Goal: Task Accomplishment & Management: Manage account settings

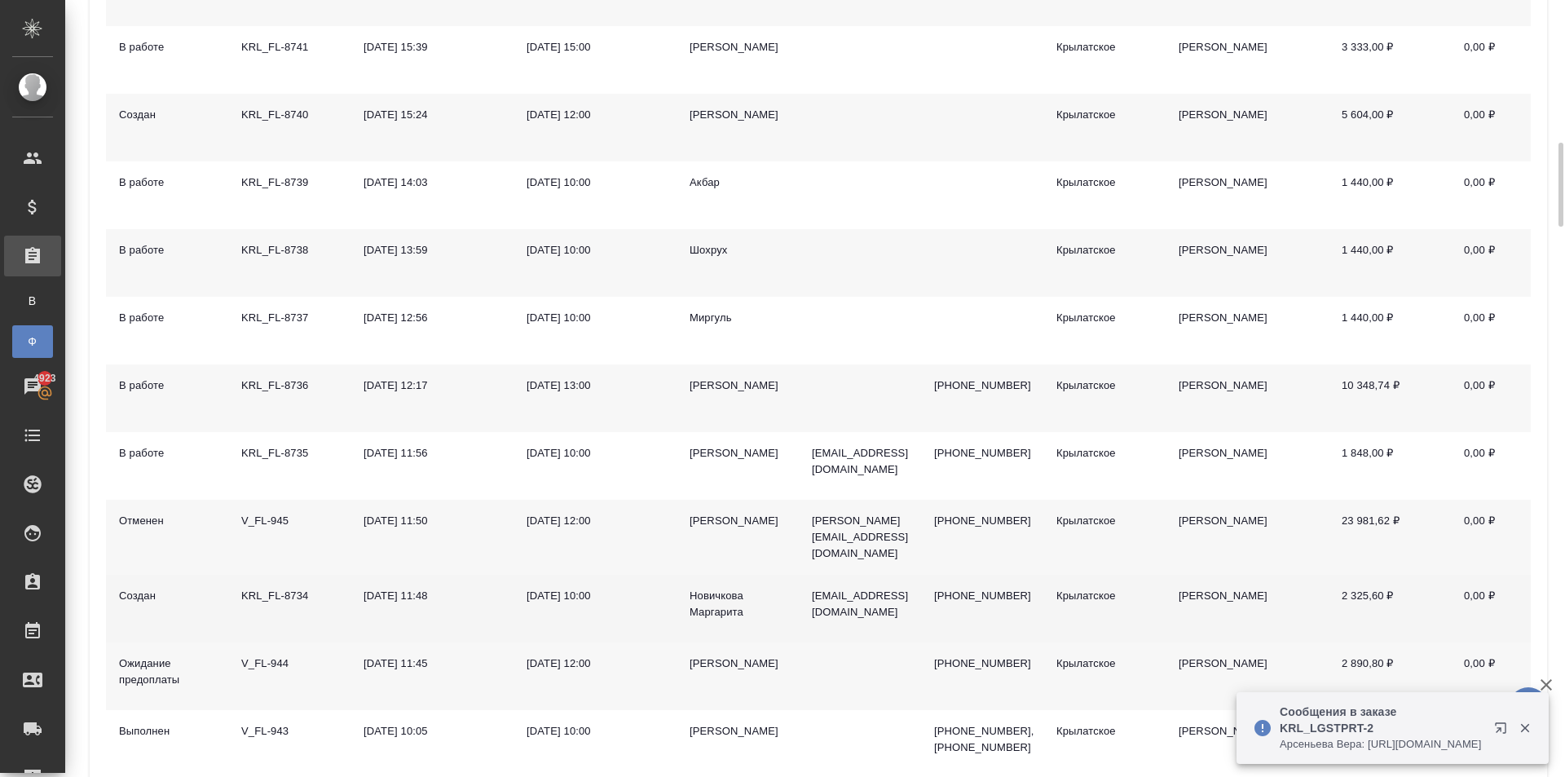
scroll to position [571, 0]
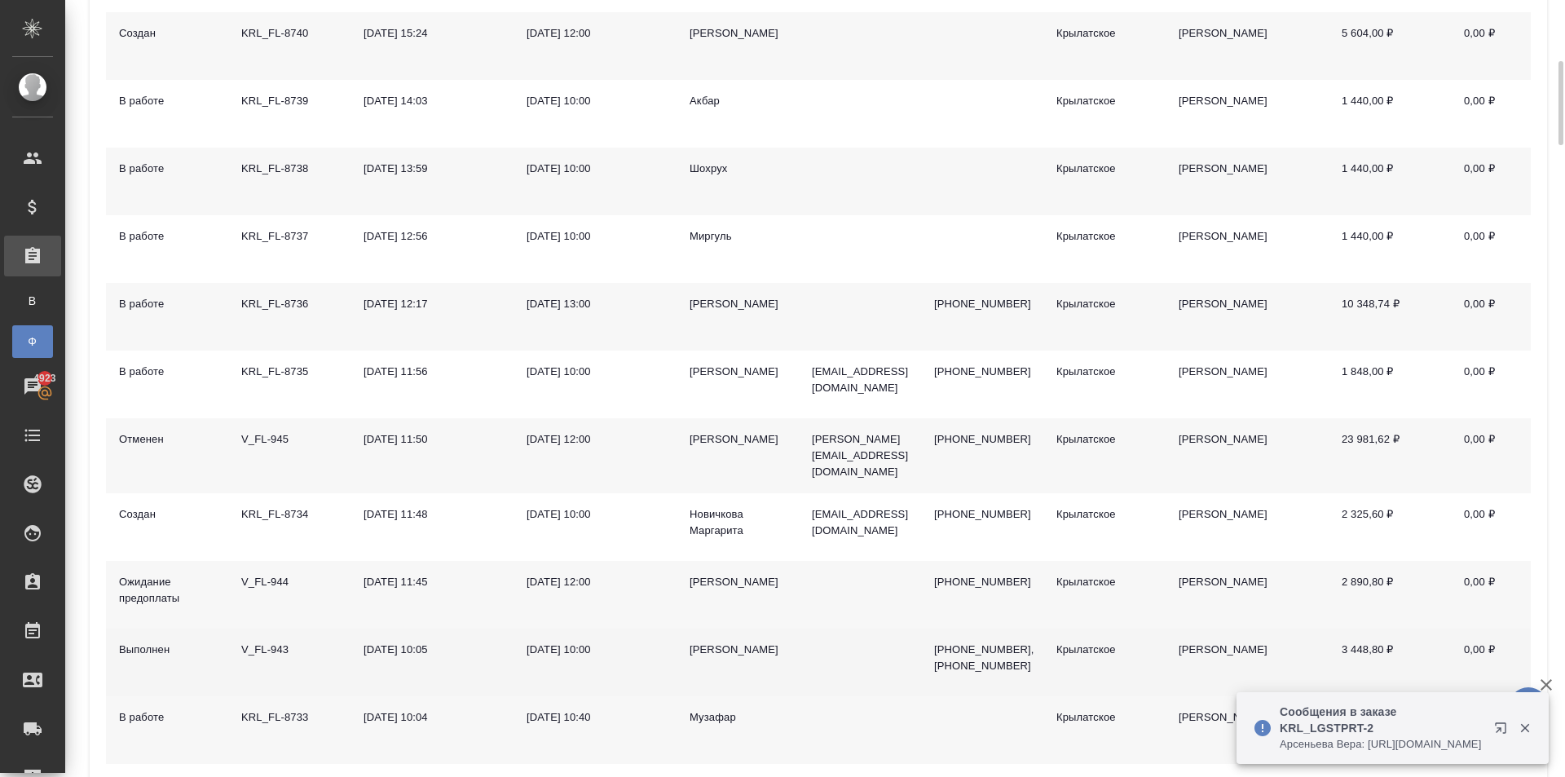
click at [707, 643] on div "Елена" at bounding box center [738, 650] width 96 height 16
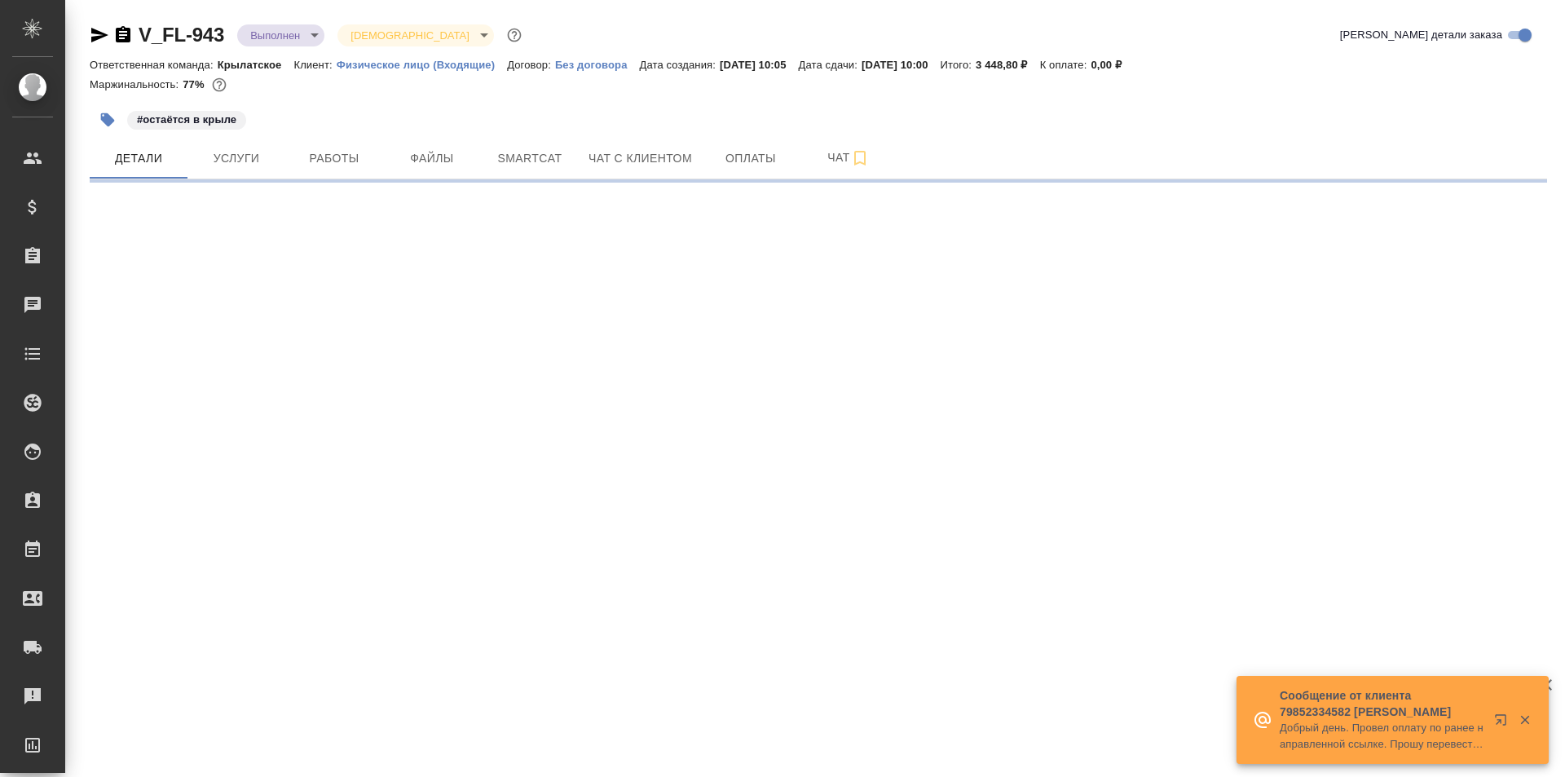
select select "RU"
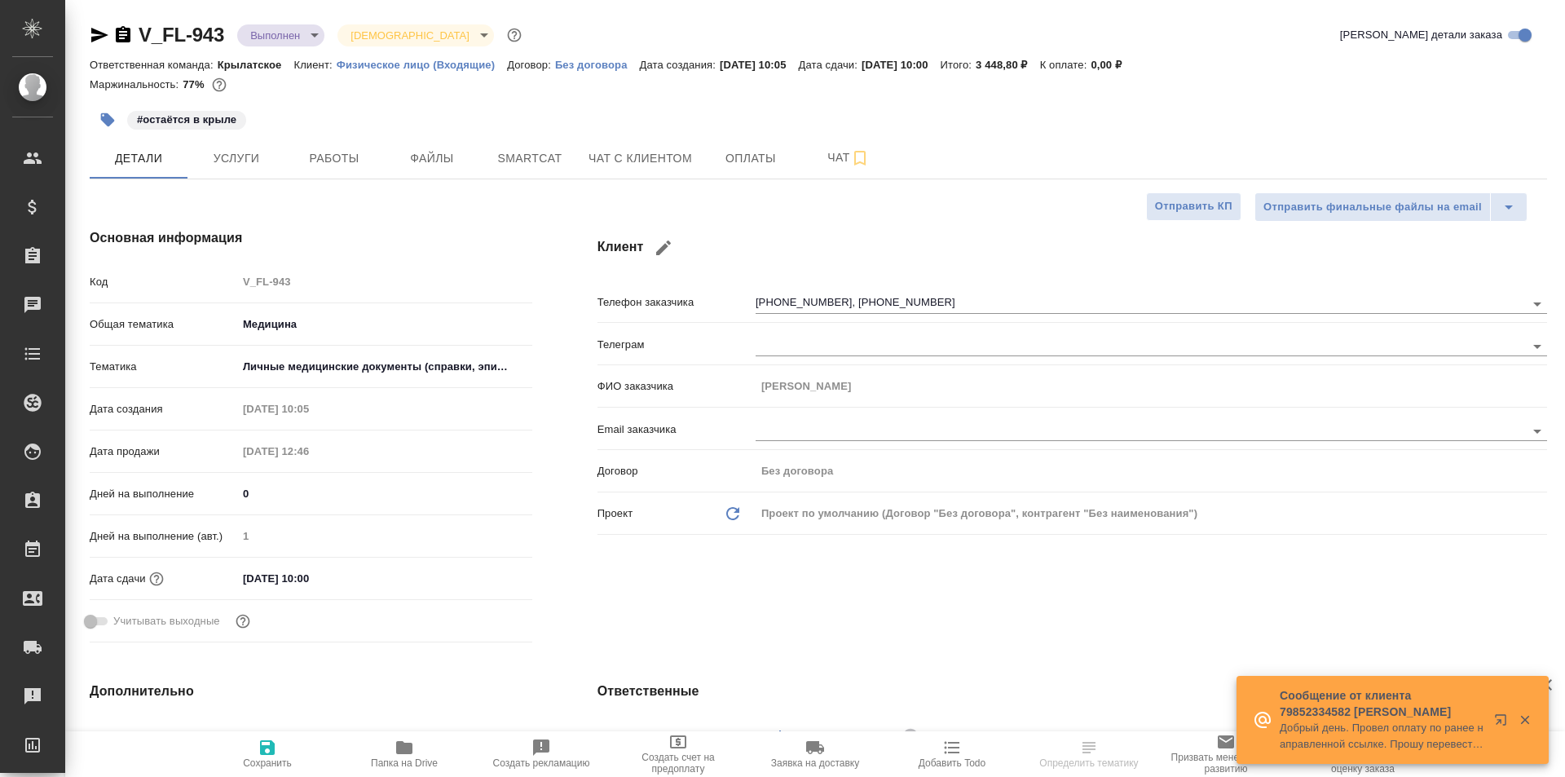
type textarea "x"
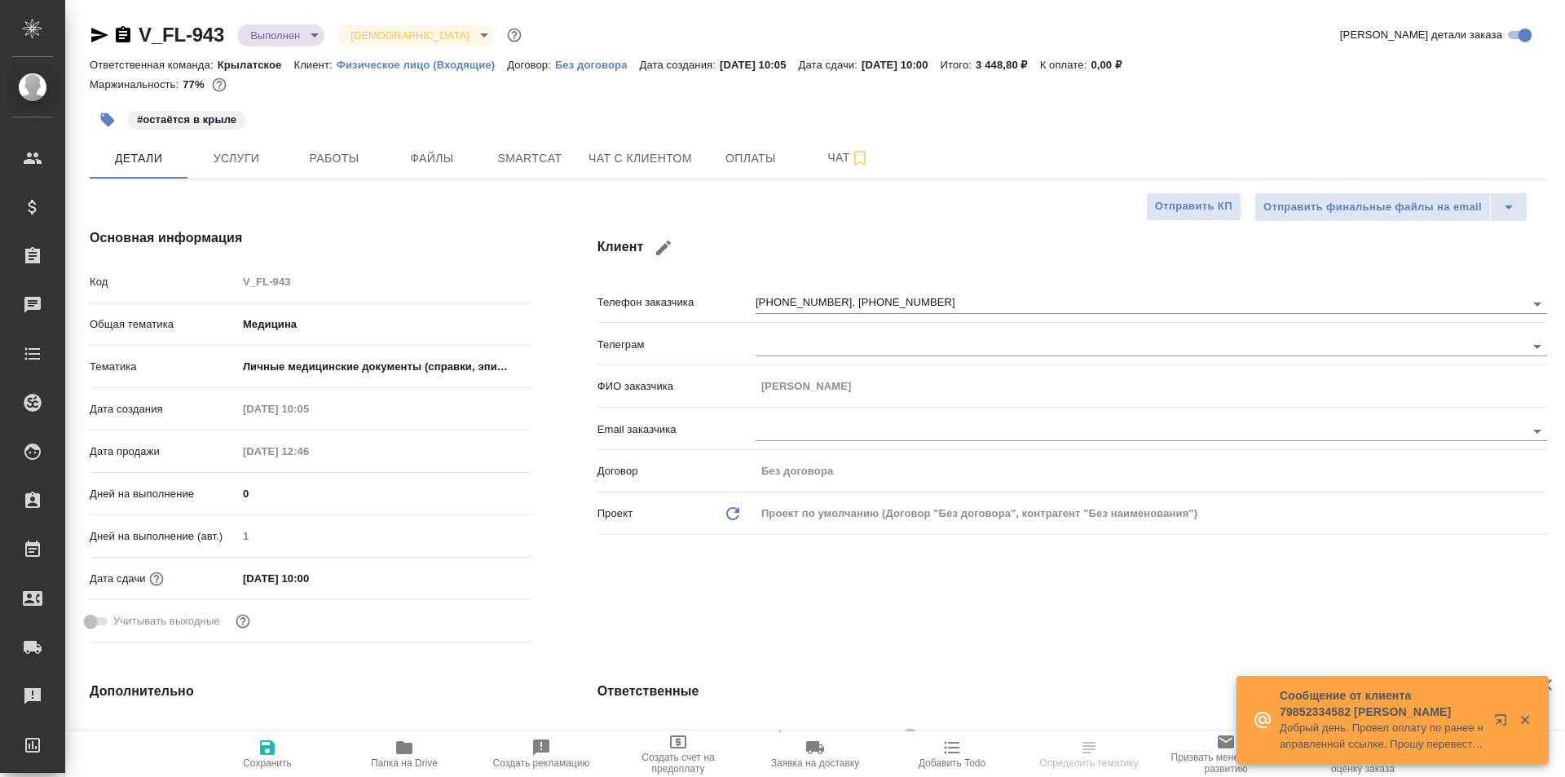
type textarea "x"
click at [600, 152] on span "Чат с клиентом" at bounding box center [641, 158] width 104 height 20
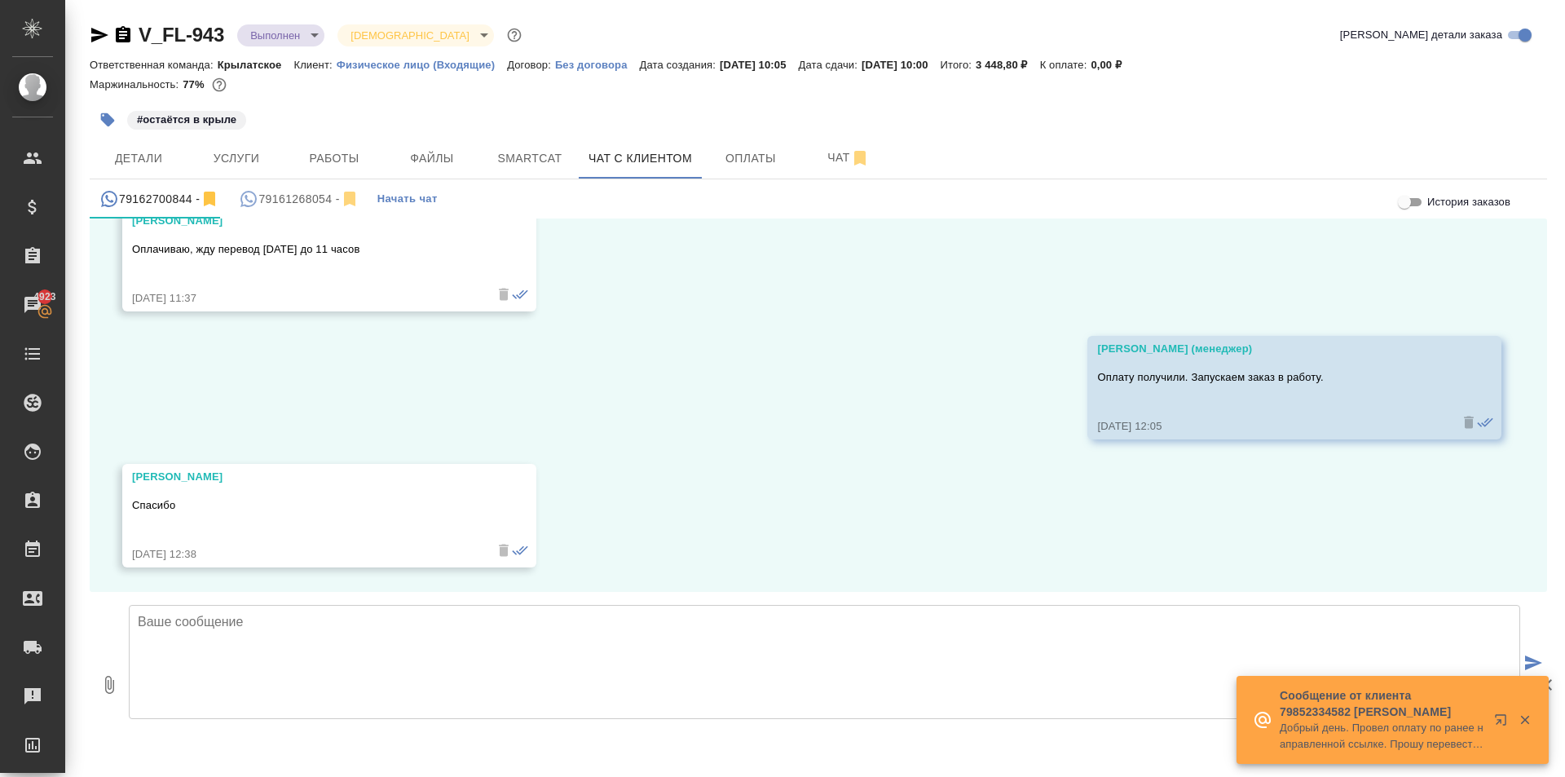
scroll to position [9, 0]
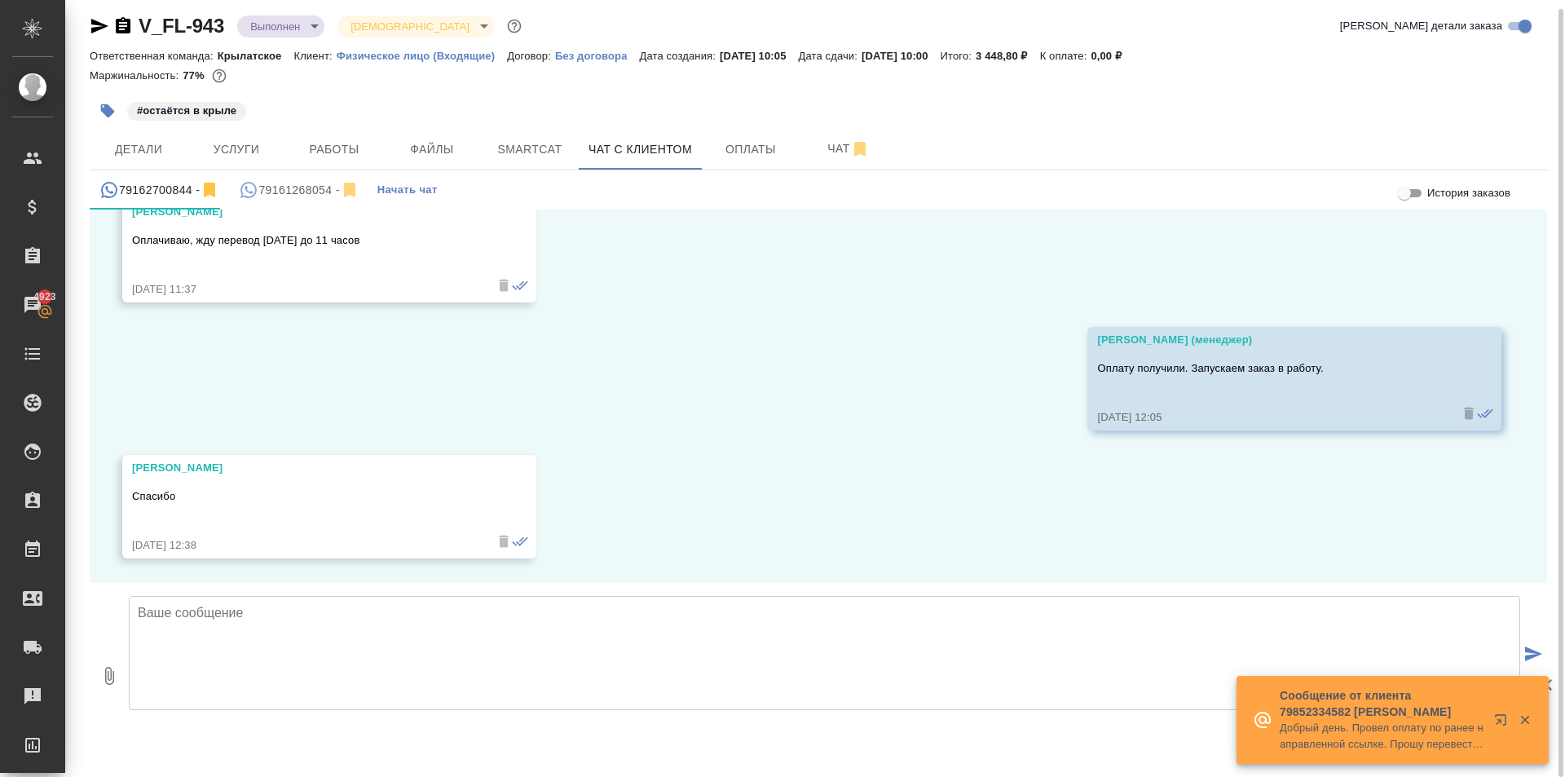
drag, startPoint x: 224, startPoint y: 670, endPoint x: 224, endPoint y: 651, distance: 19.6
click at [223, 669] on textarea at bounding box center [825, 653] width 1392 height 114
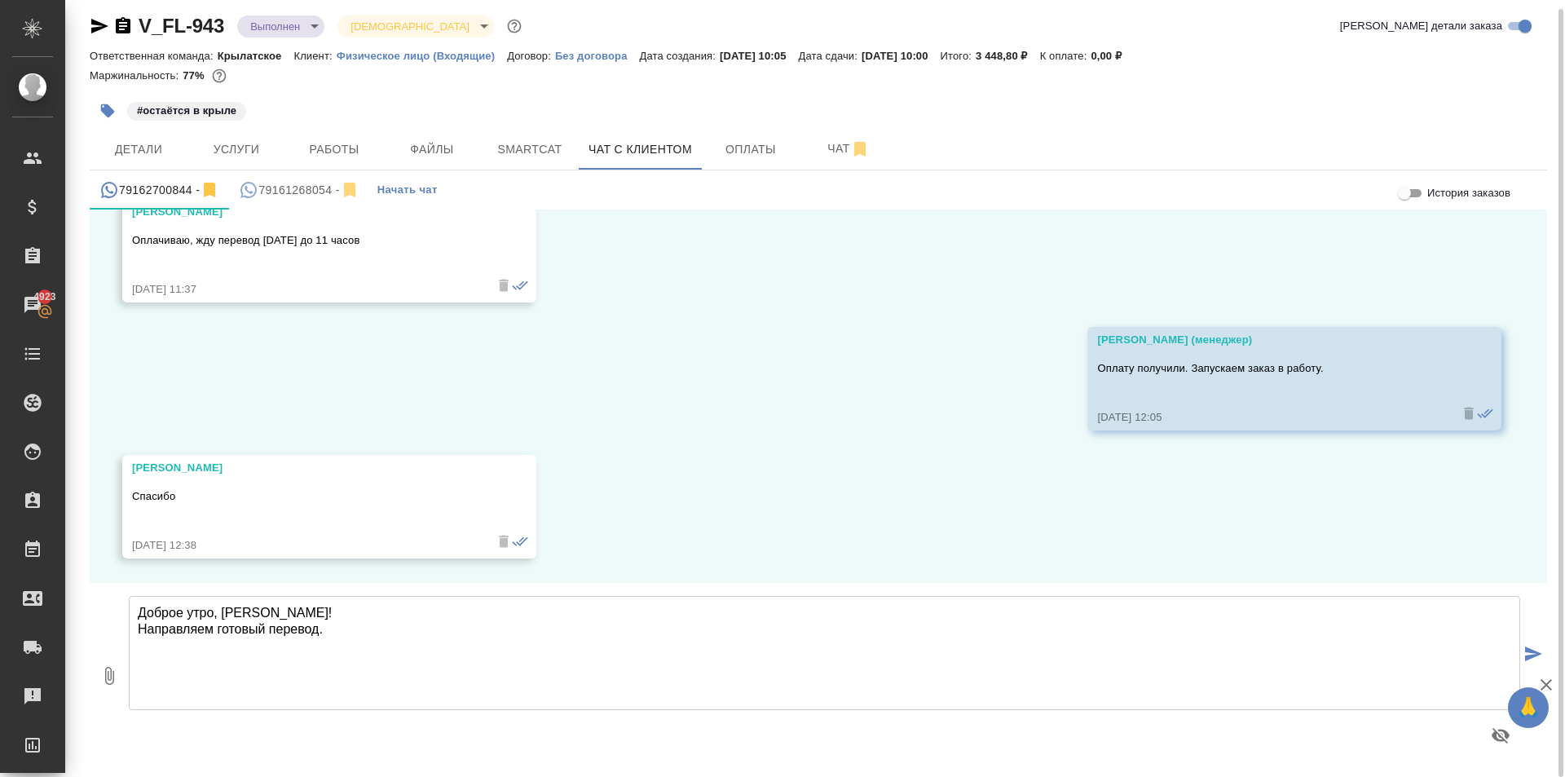
type textarea "Доброе утро, Елена! Направляем готовый перевод."
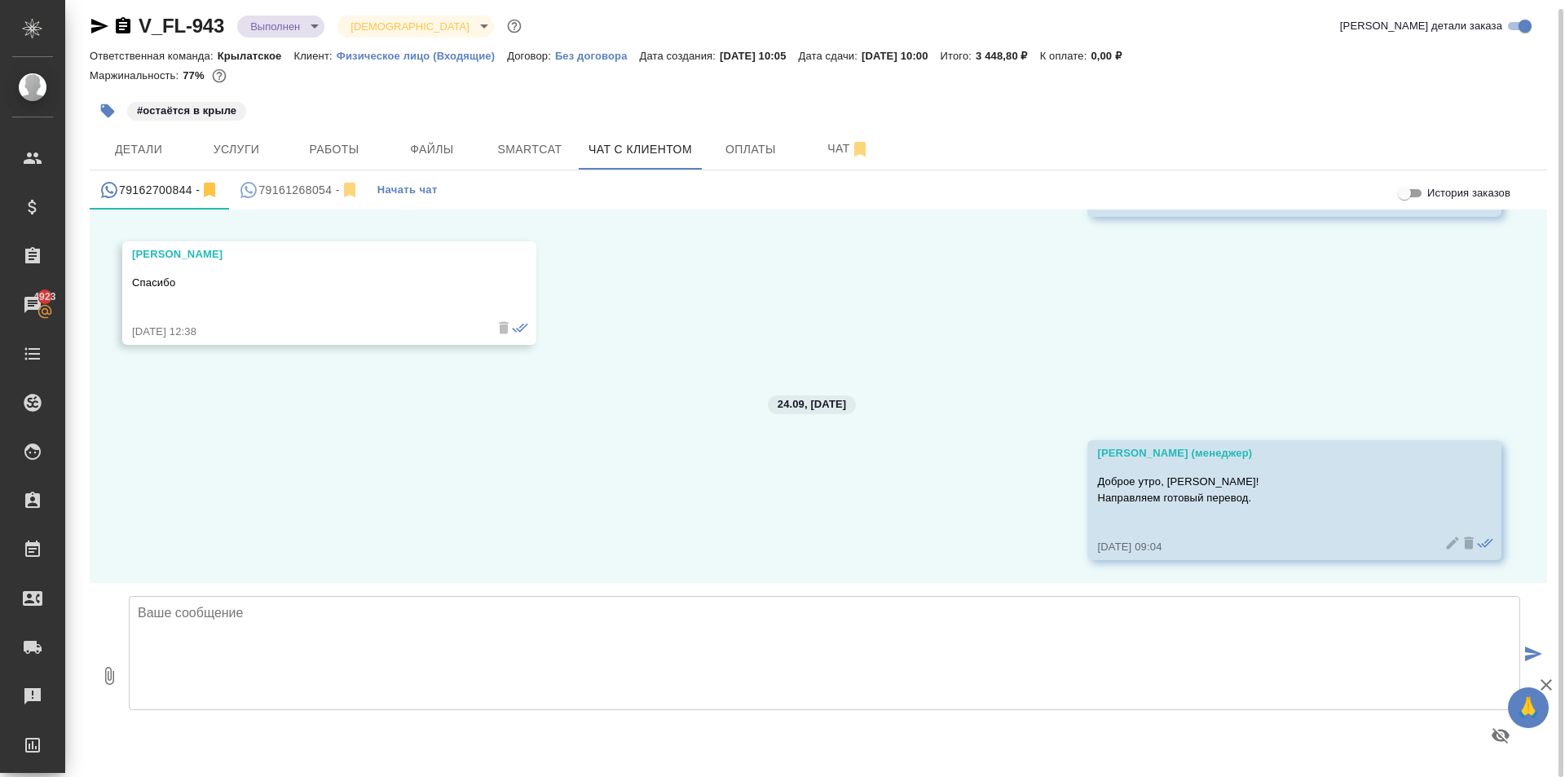
scroll to position [1620, 0]
click at [111, 688] on button "0" at bounding box center [109, 675] width 39 height 185
type input "C:\fakepath\Тетрадь прививок 2(ru).docx"
click at [640, 618] on textarea at bounding box center [825, 653] width 1392 height 114
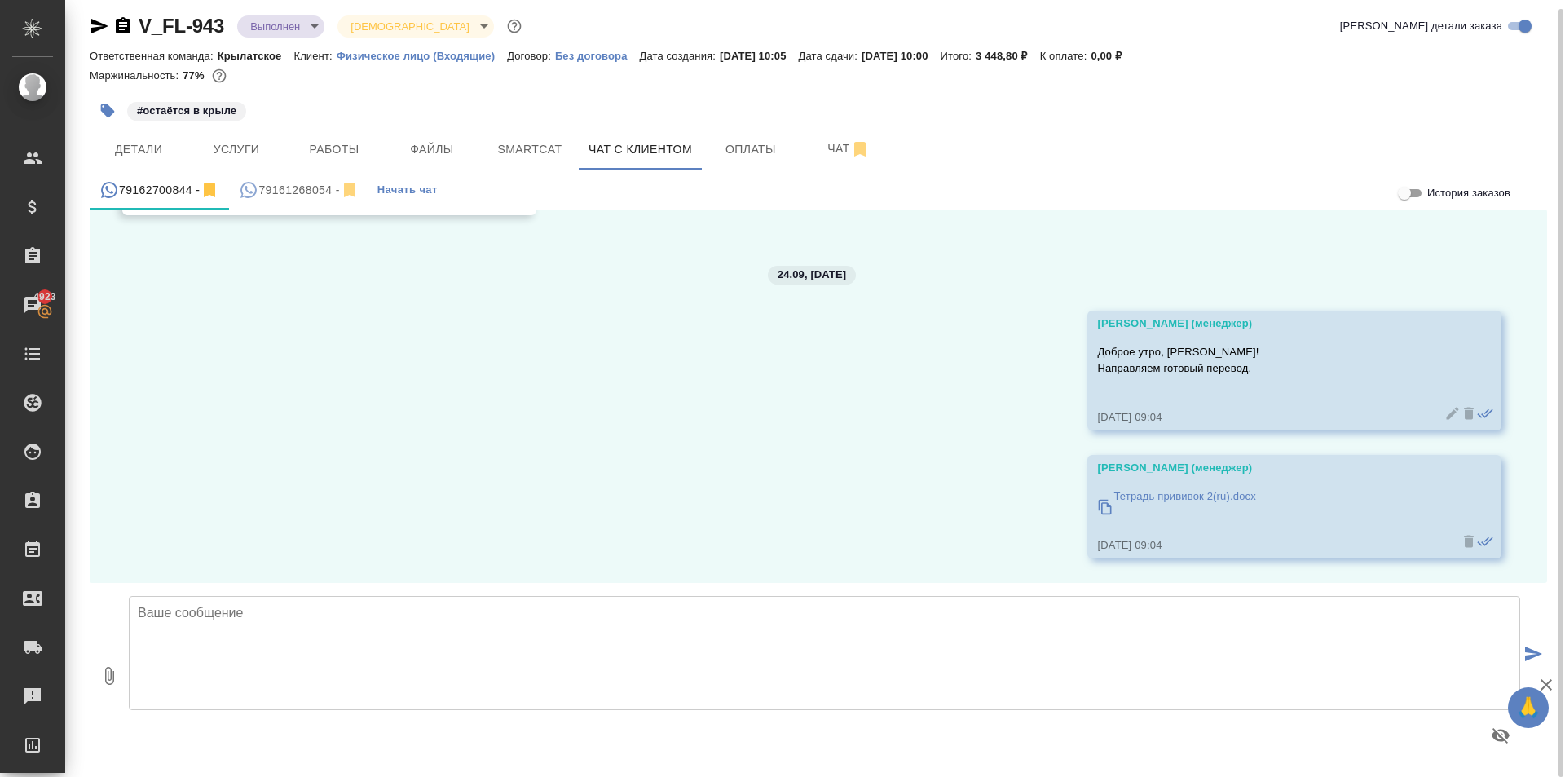
click at [381, 688] on textarea at bounding box center [825, 653] width 1392 height 114
type textarea "Также, в PDF с сохранением формата."
click at [106, 680] on icon "button" at bounding box center [109, 676] width 9 height 18
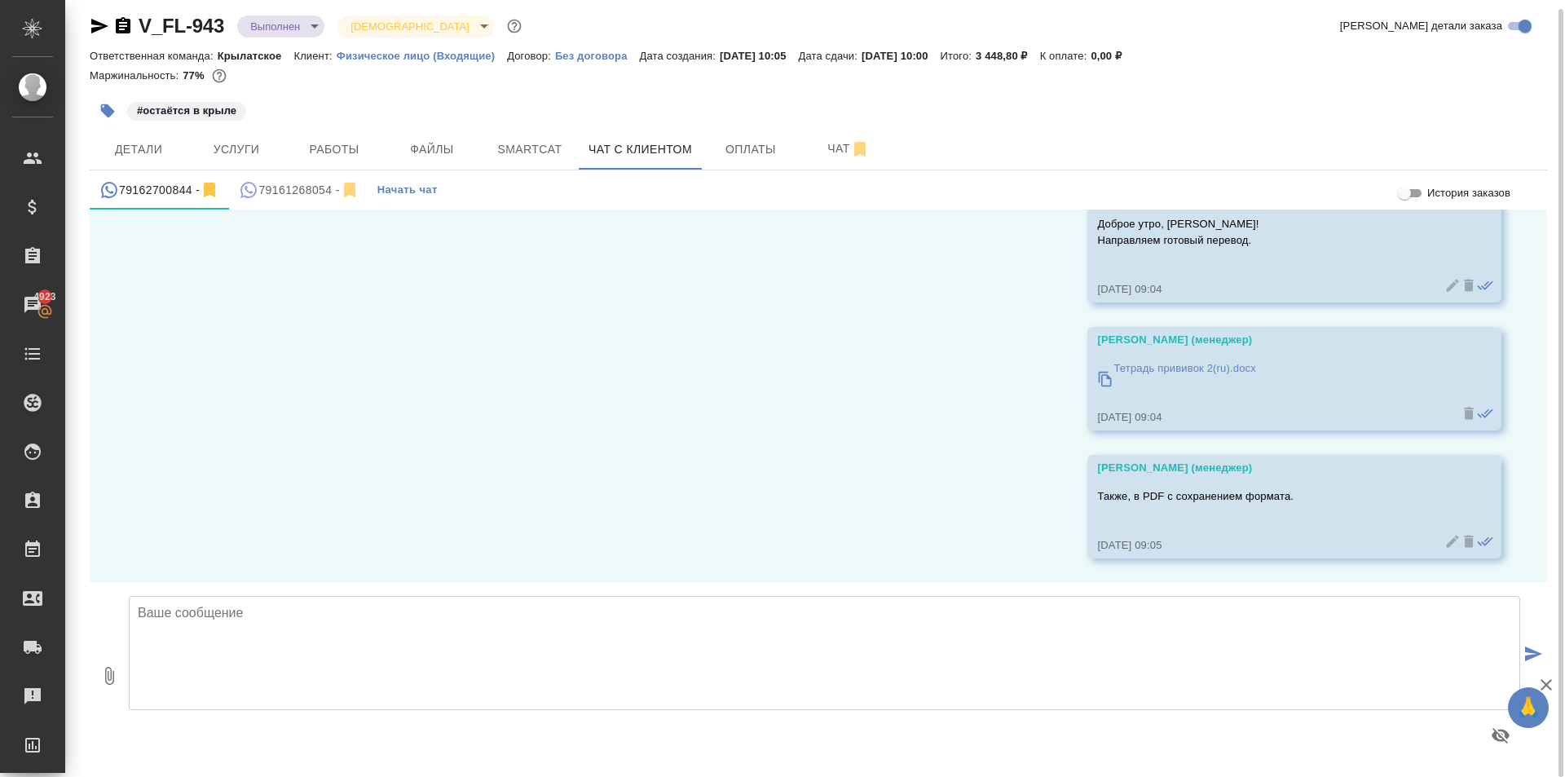
type input "C:\fakepath\Тетрадь прививок 2(ru).pdf"
click at [318, 653] on textarea at bounding box center [825, 653] width 1392 height 114
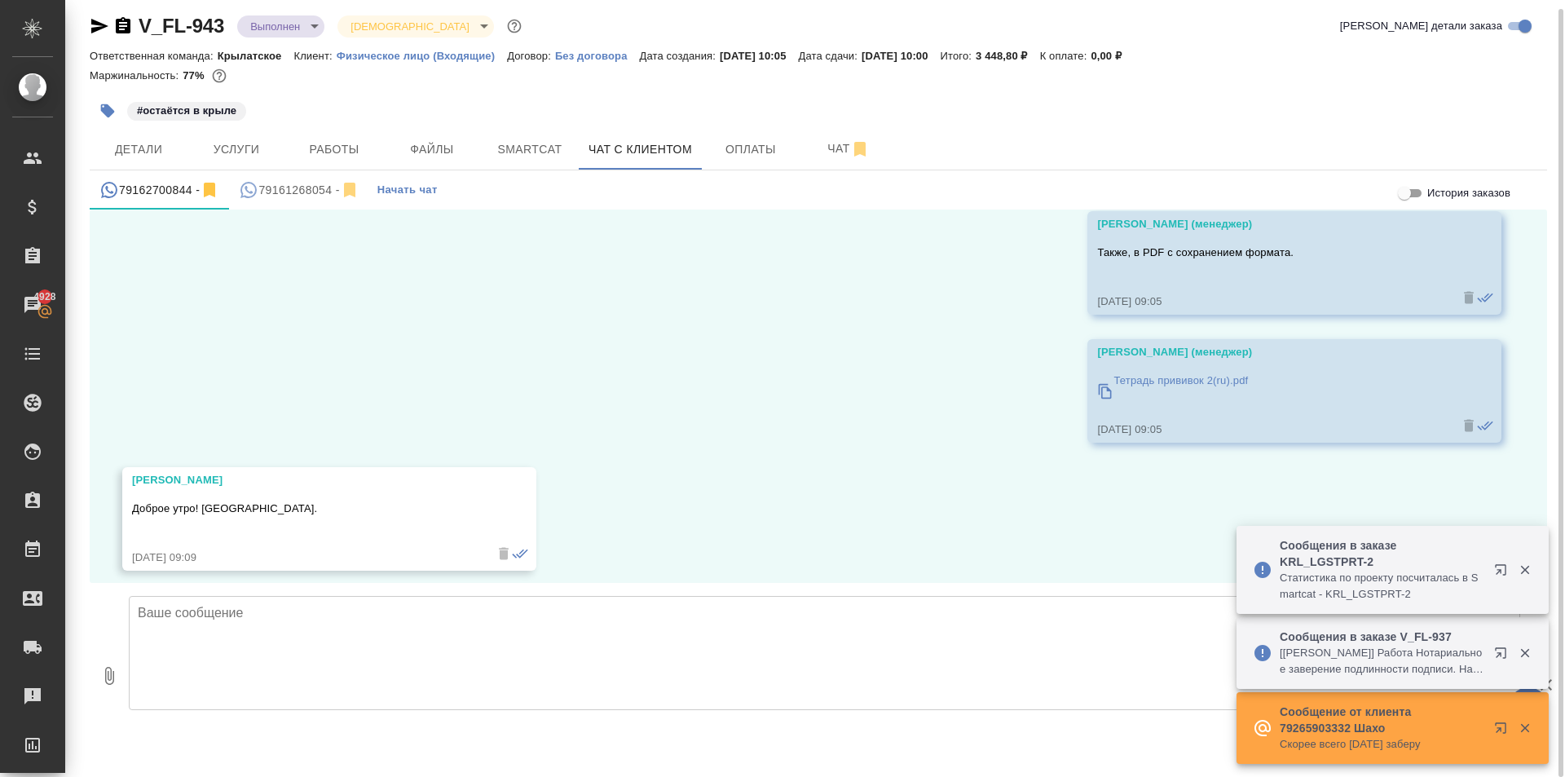
scroll to position [2132, 0]
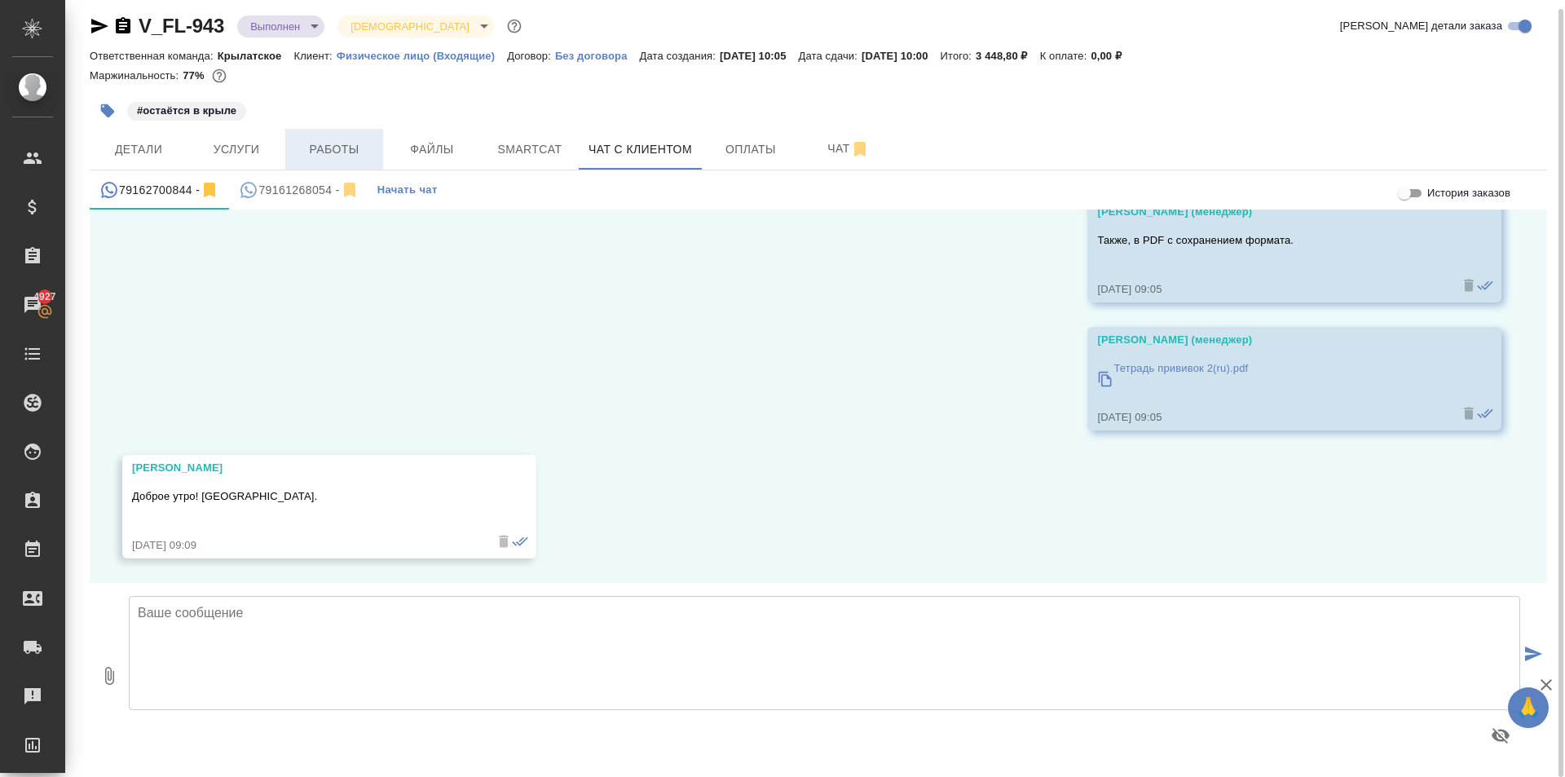
click at [315, 141] on span "Работы" at bounding box center [334, 149] width 78 height 20
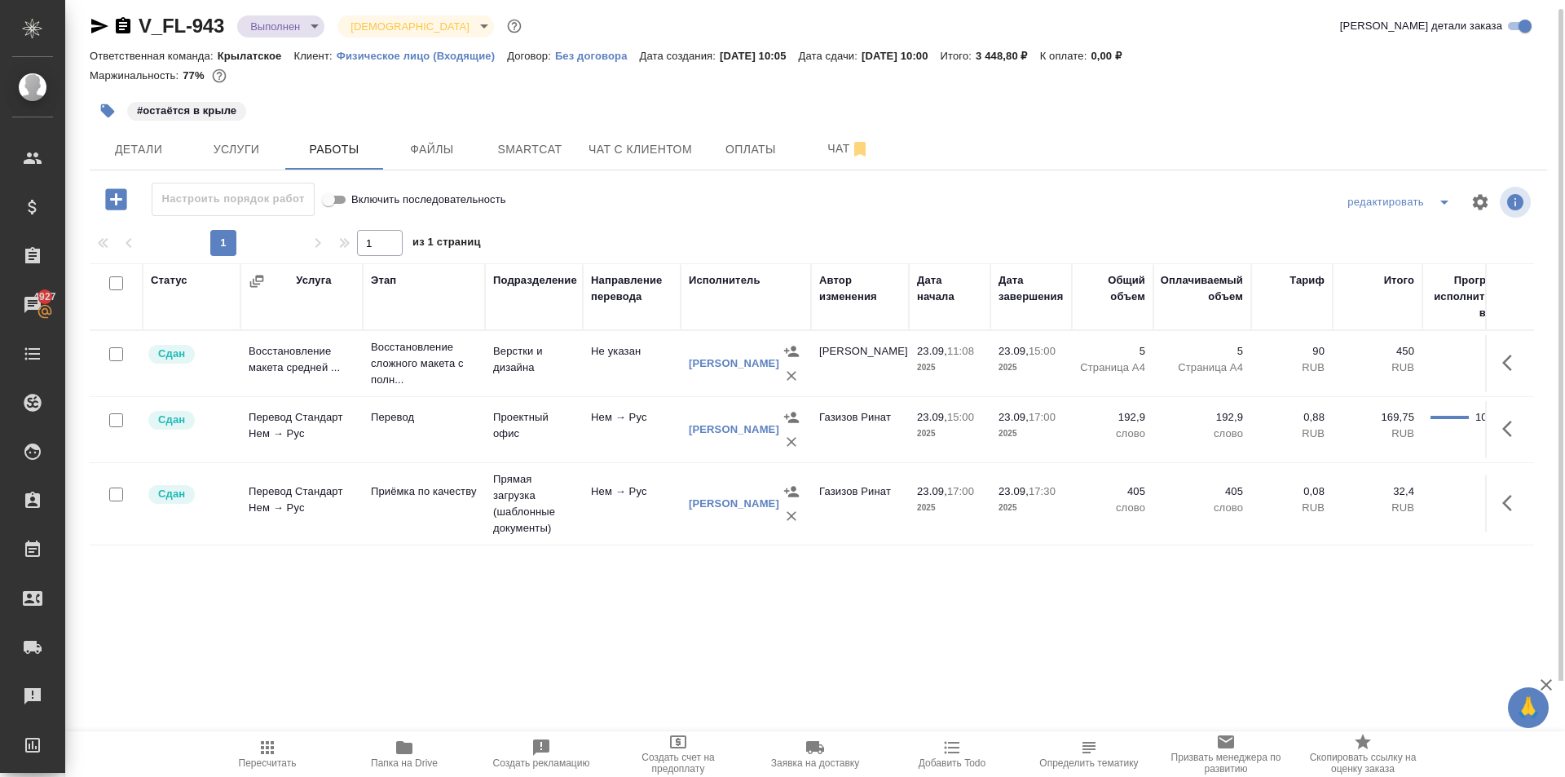
click at [262, 752] on icon "button" at bounding box center [267, 747] width 13 height 13
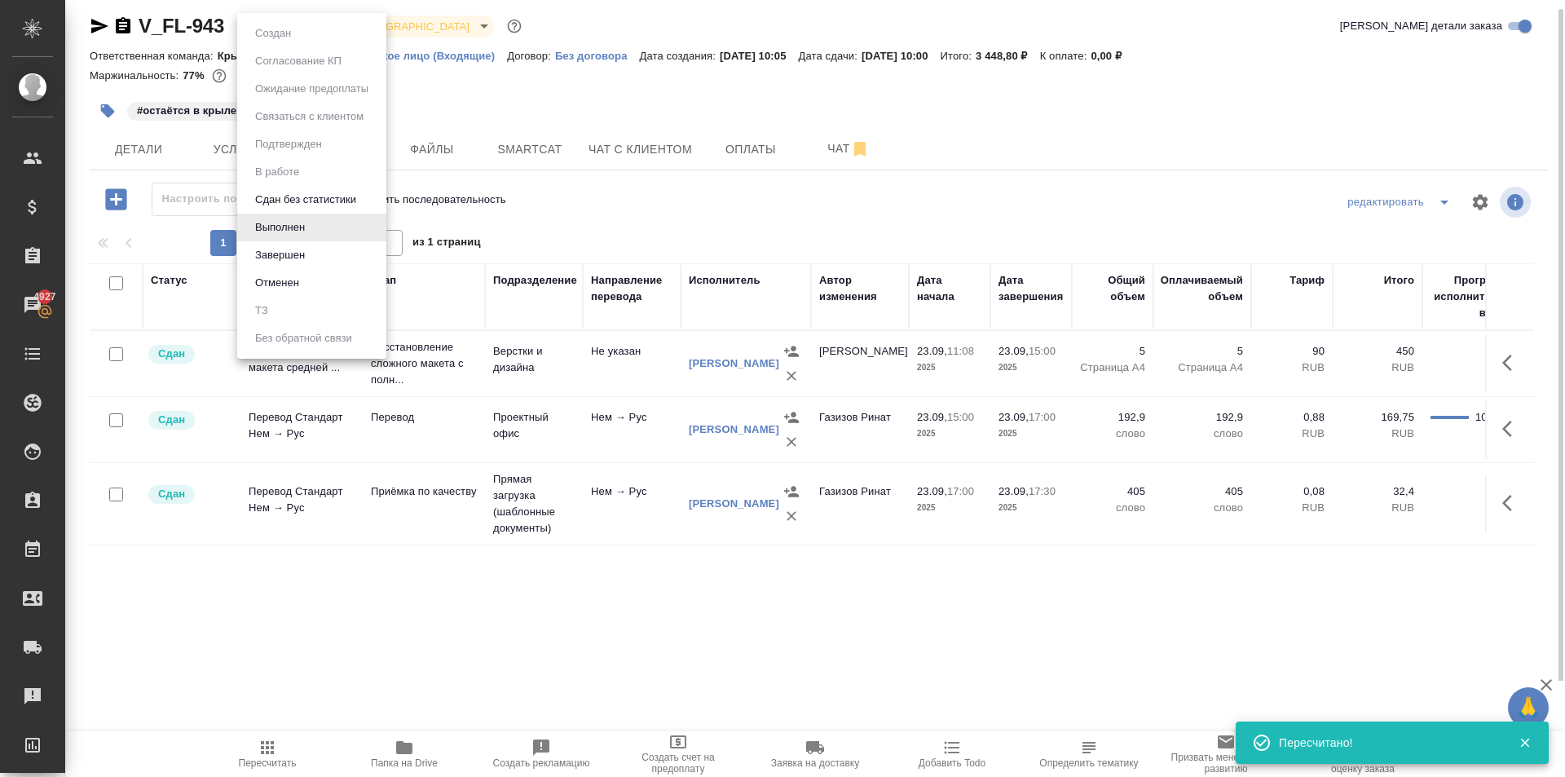
click at [315, 24] on body "🙏 .cls-1 fill:#fff; AWATERA Kasymov Timur Клиенты Спецификации Заказы 4927 Чаты…" at bounding box center [782, 388] width 1565 height 777
click at [294, 244] on li "Завершен" at bounding box center [311, 255] width 149 height 28
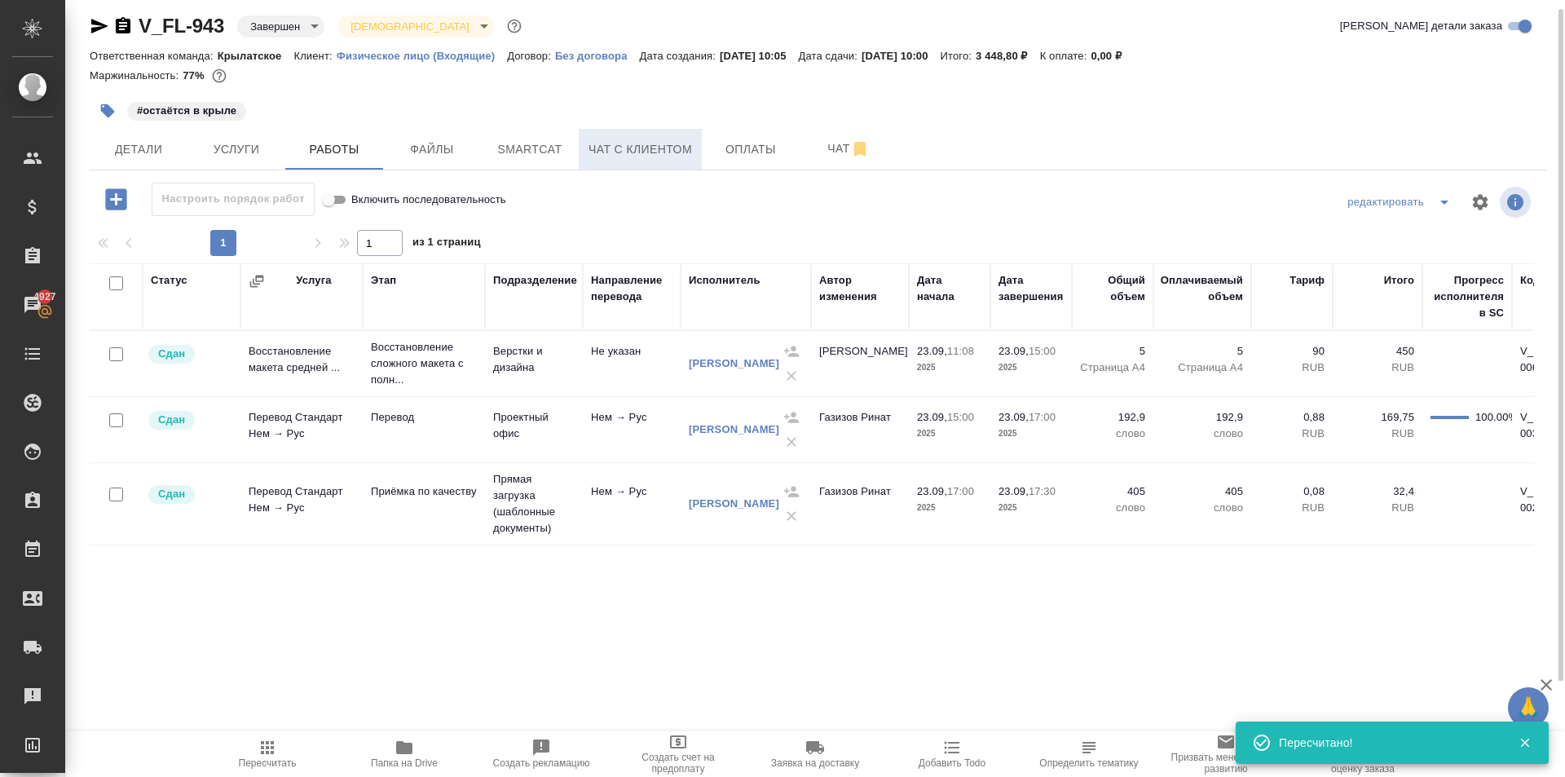
click at [629, 134] on button "Чат с клиентом" at bounding box center [640, 149] width 123 height 41
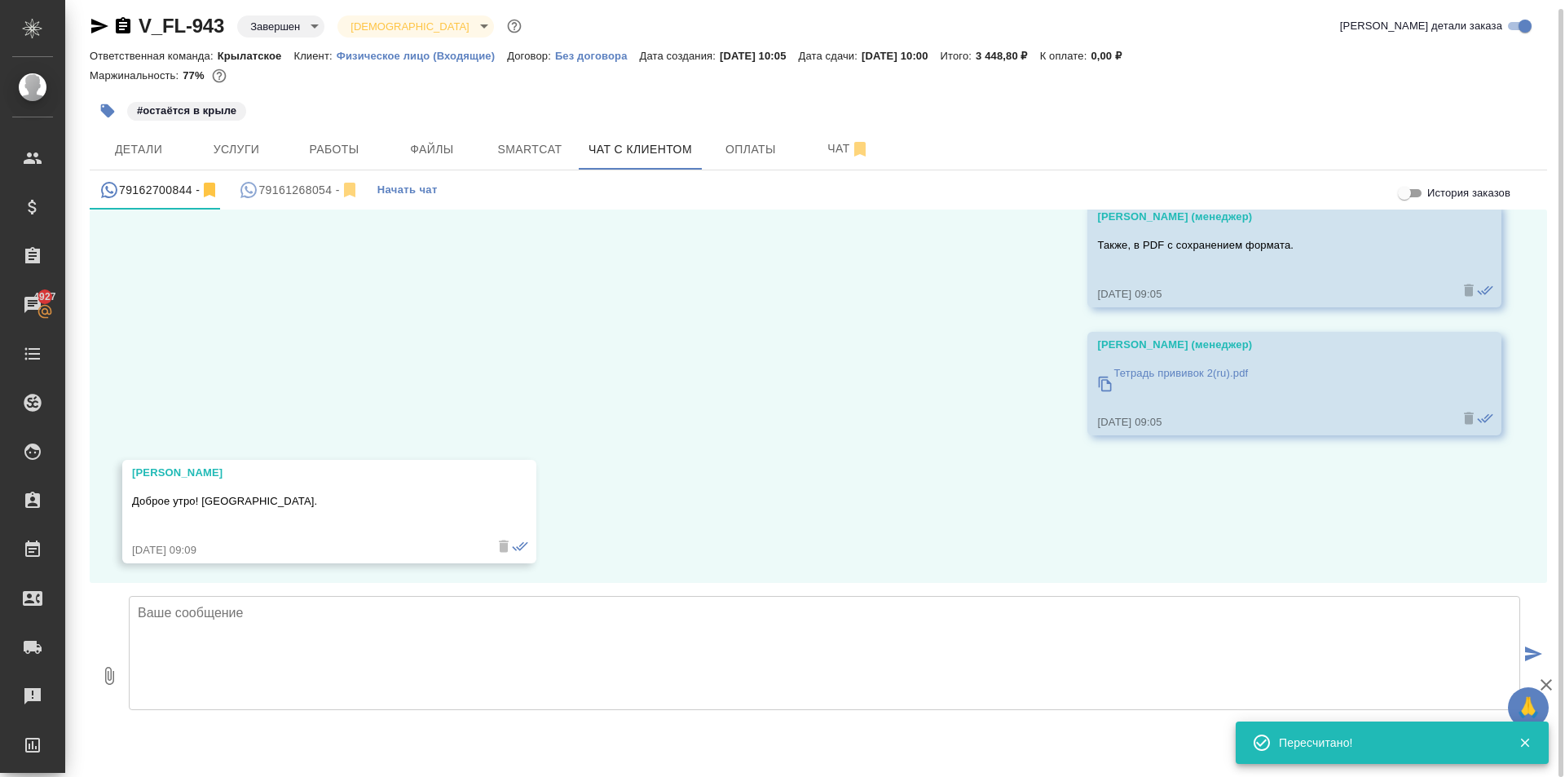
scroll to position [2132, 0]
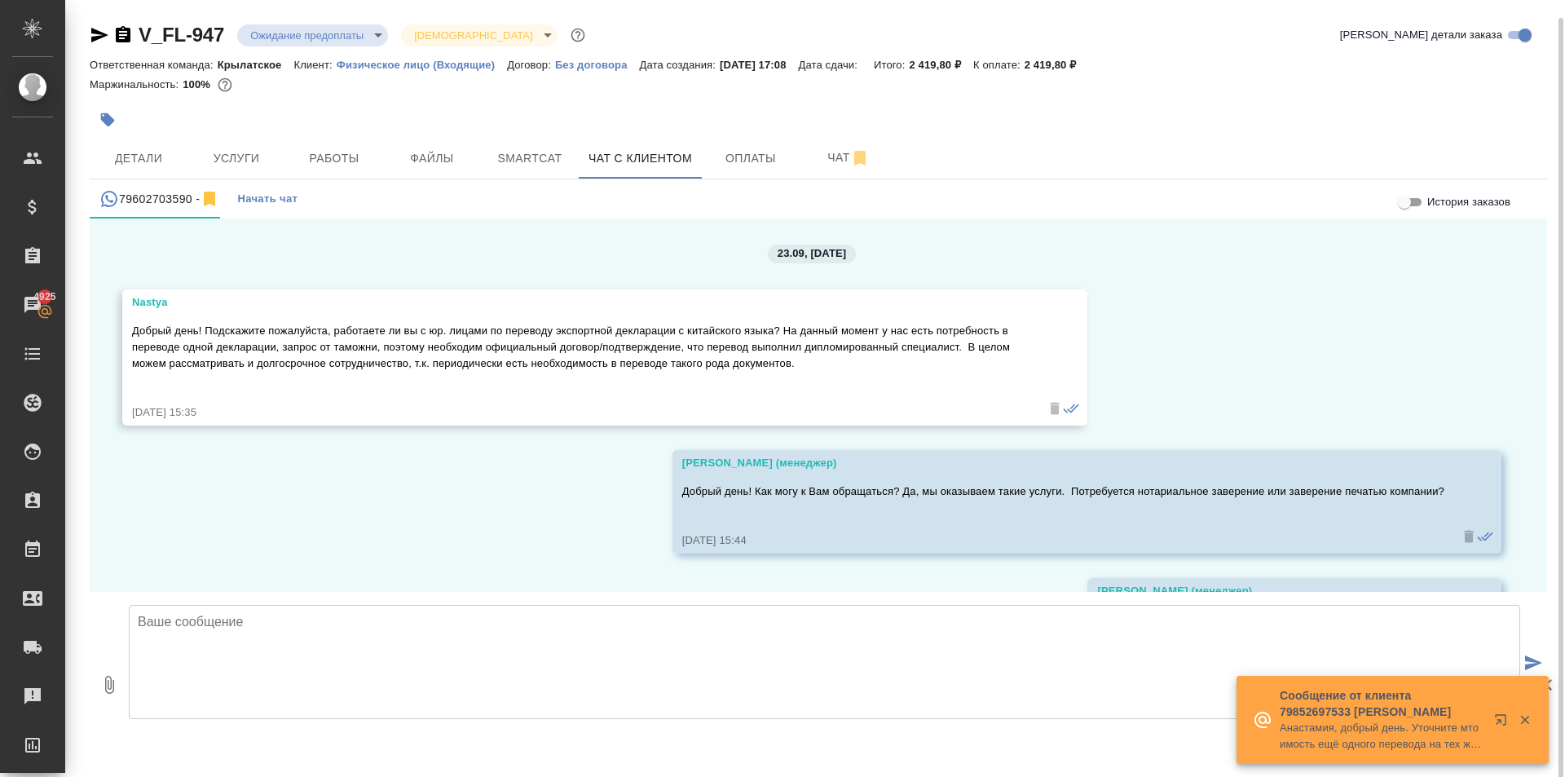
scroll to position [751, 0]
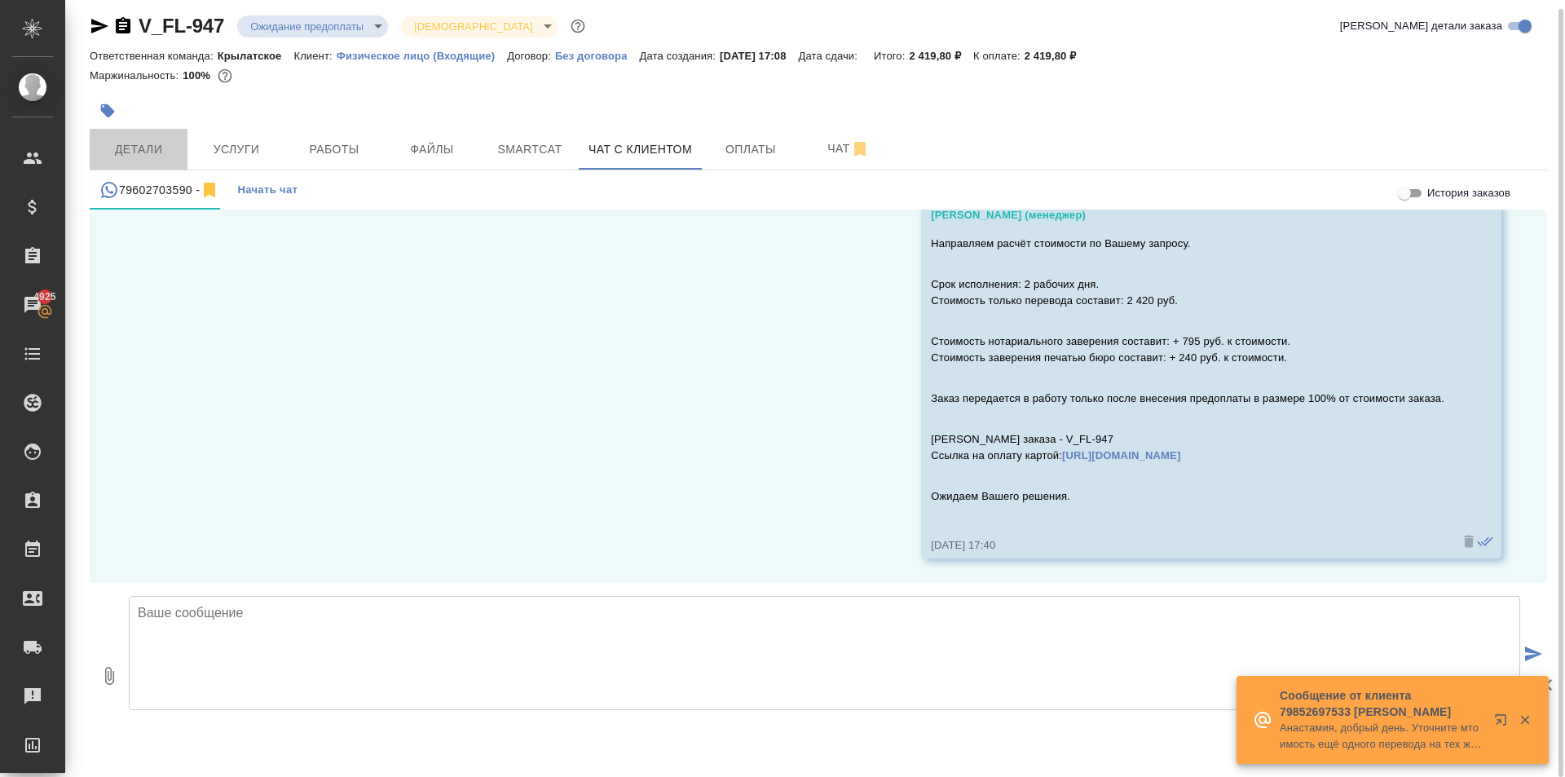
drag, startPoint x: 152, startPoint y: 148, endPoint x: 315, endPoint y: 11, distance: 212.3
click at [267, 178] on div "V_FL-947 Ожидание предоплаты waitingForPrepayment Святая троица holyTrinity Кра…" at bounding box center [819, 384] width 1476 height 786
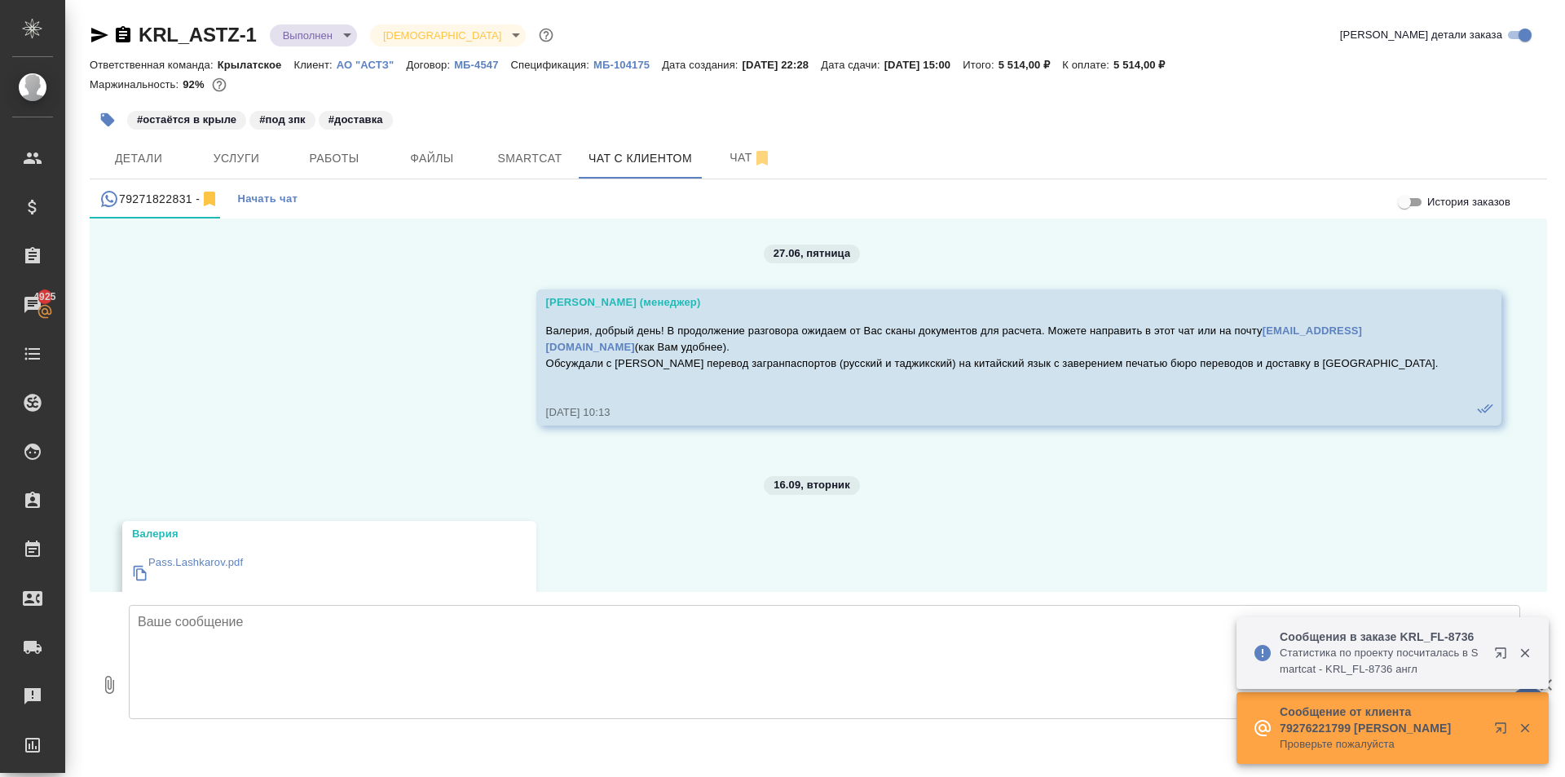
scroll to position [4596, 0]
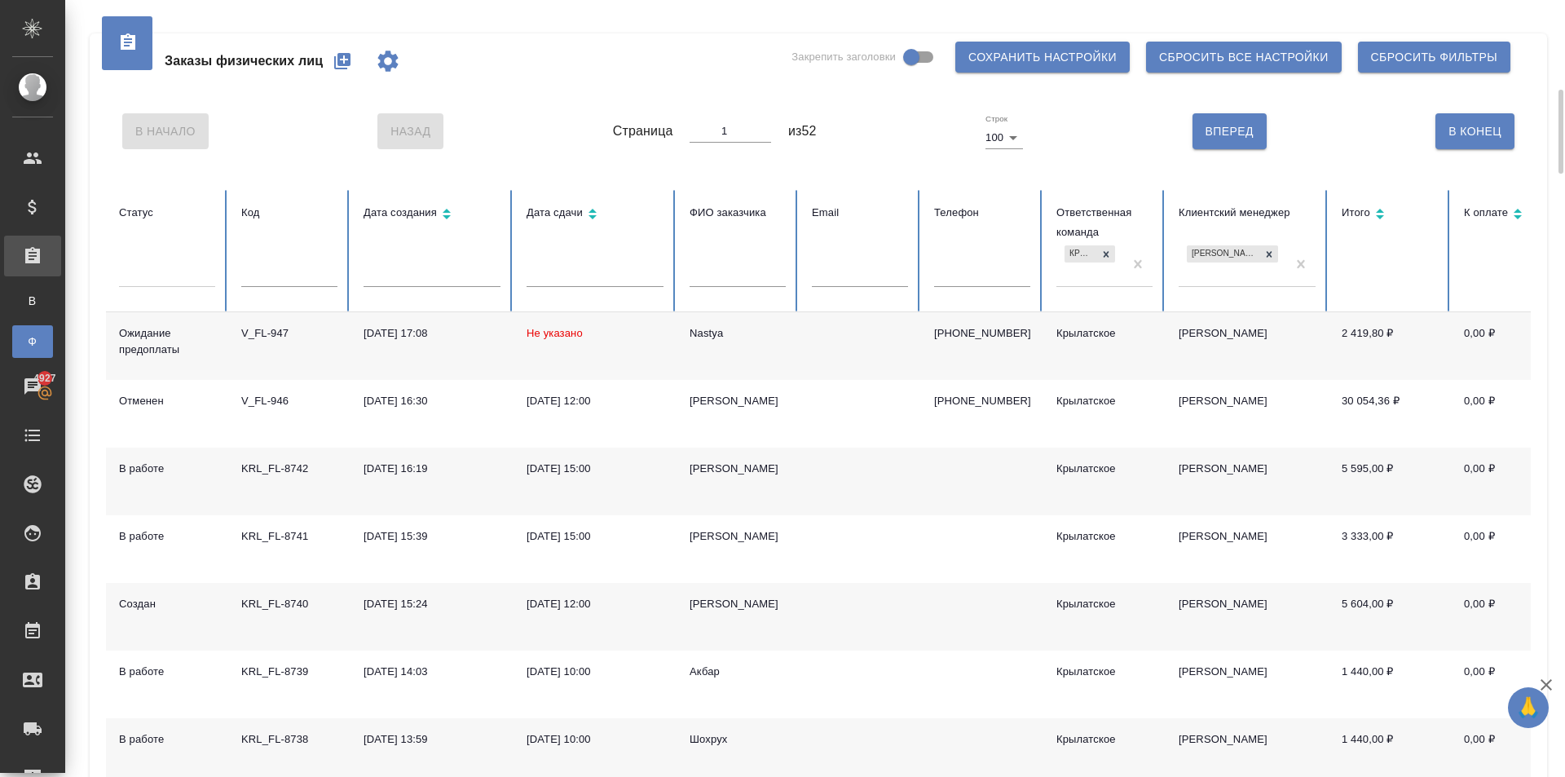
scroll to position [245, 0]
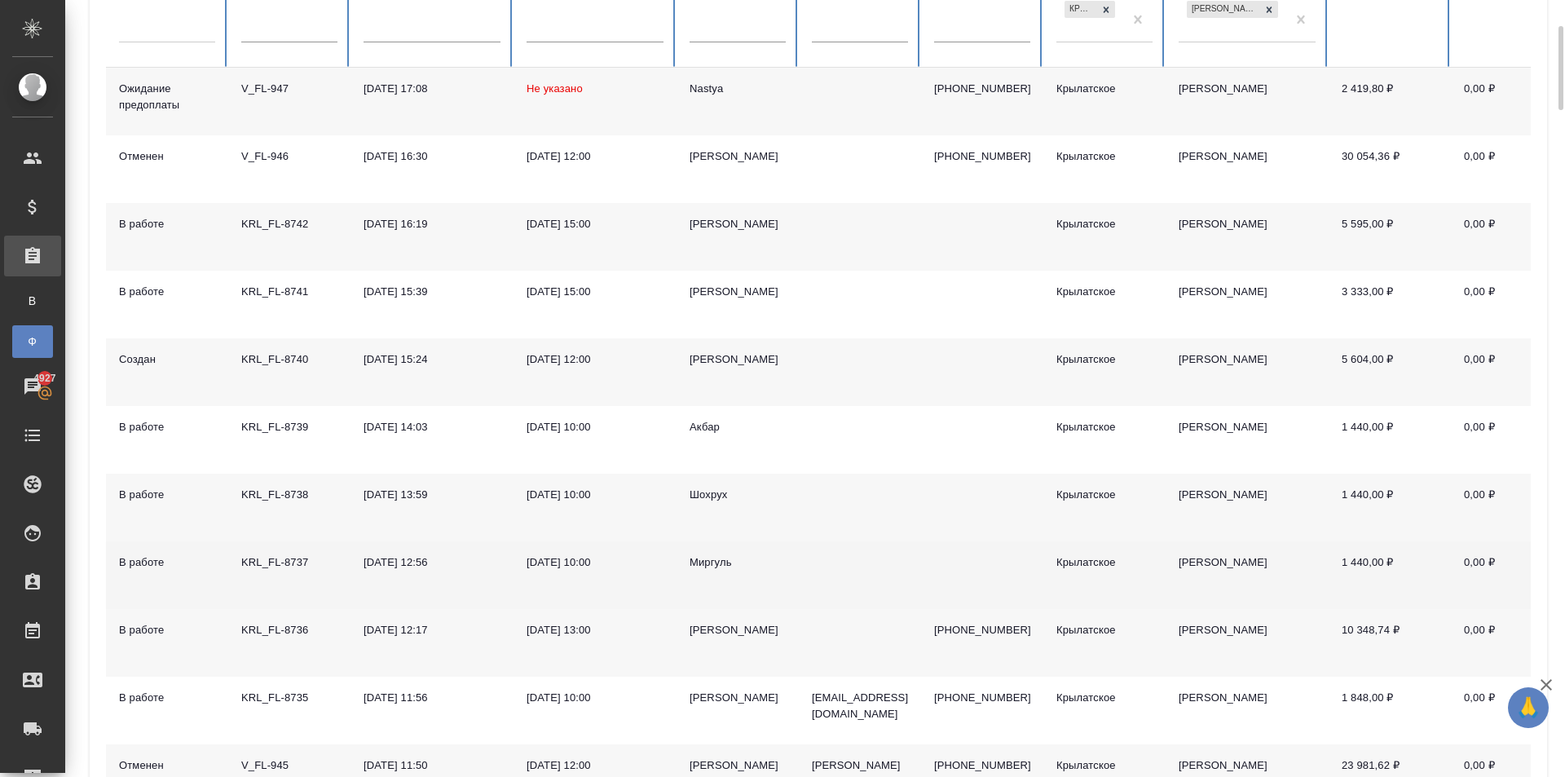
click at [704, 562] on div "Миргуль" at bounding box center [738, 562] width 96 height 16
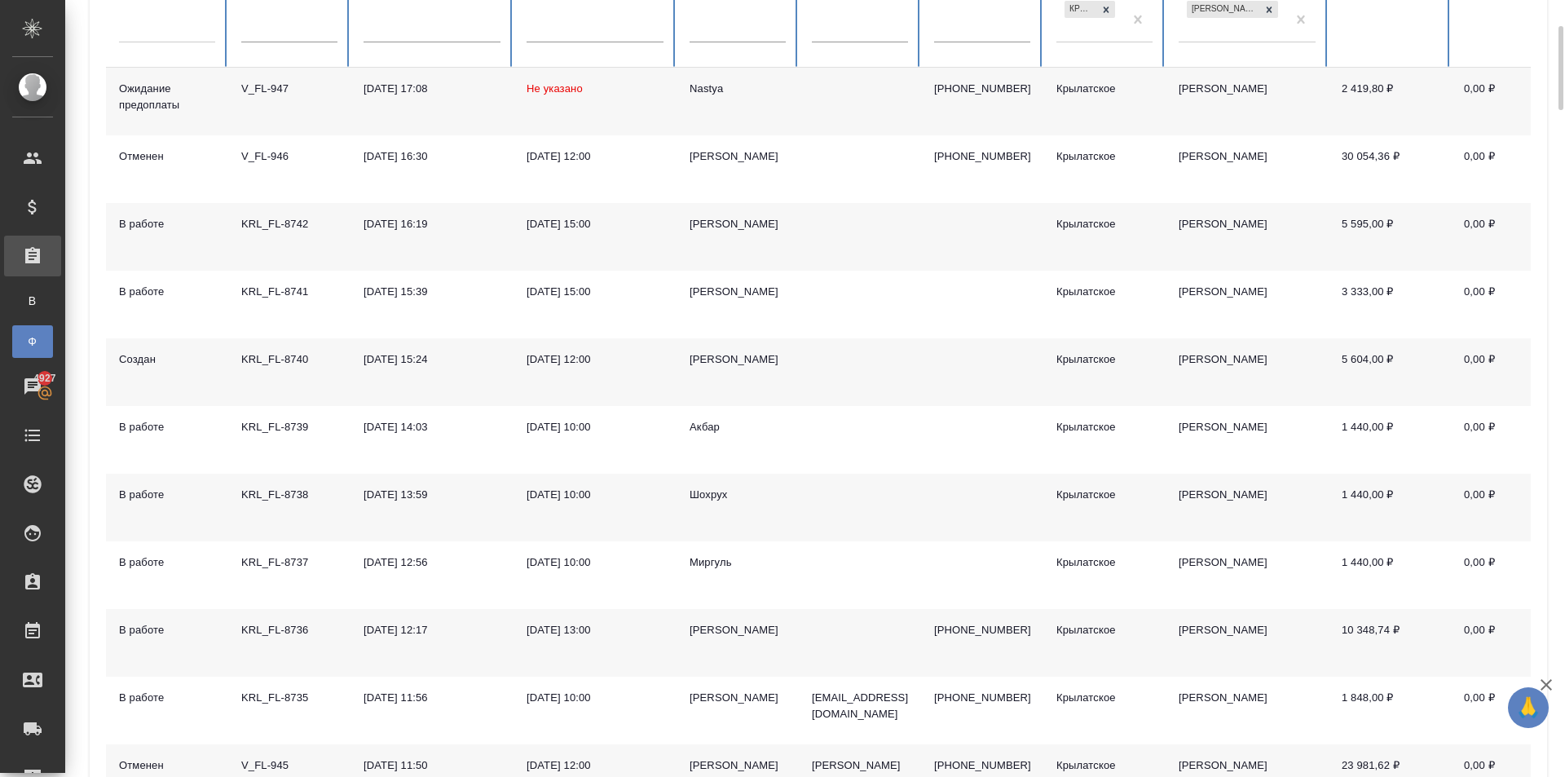
click at [704, 488] on div "Шохрух" at bounding box center [738, 495] width 96 height 16
click at [704, 487] on div "Шохрух" at bounding box center [738, 495] width 96 height 16
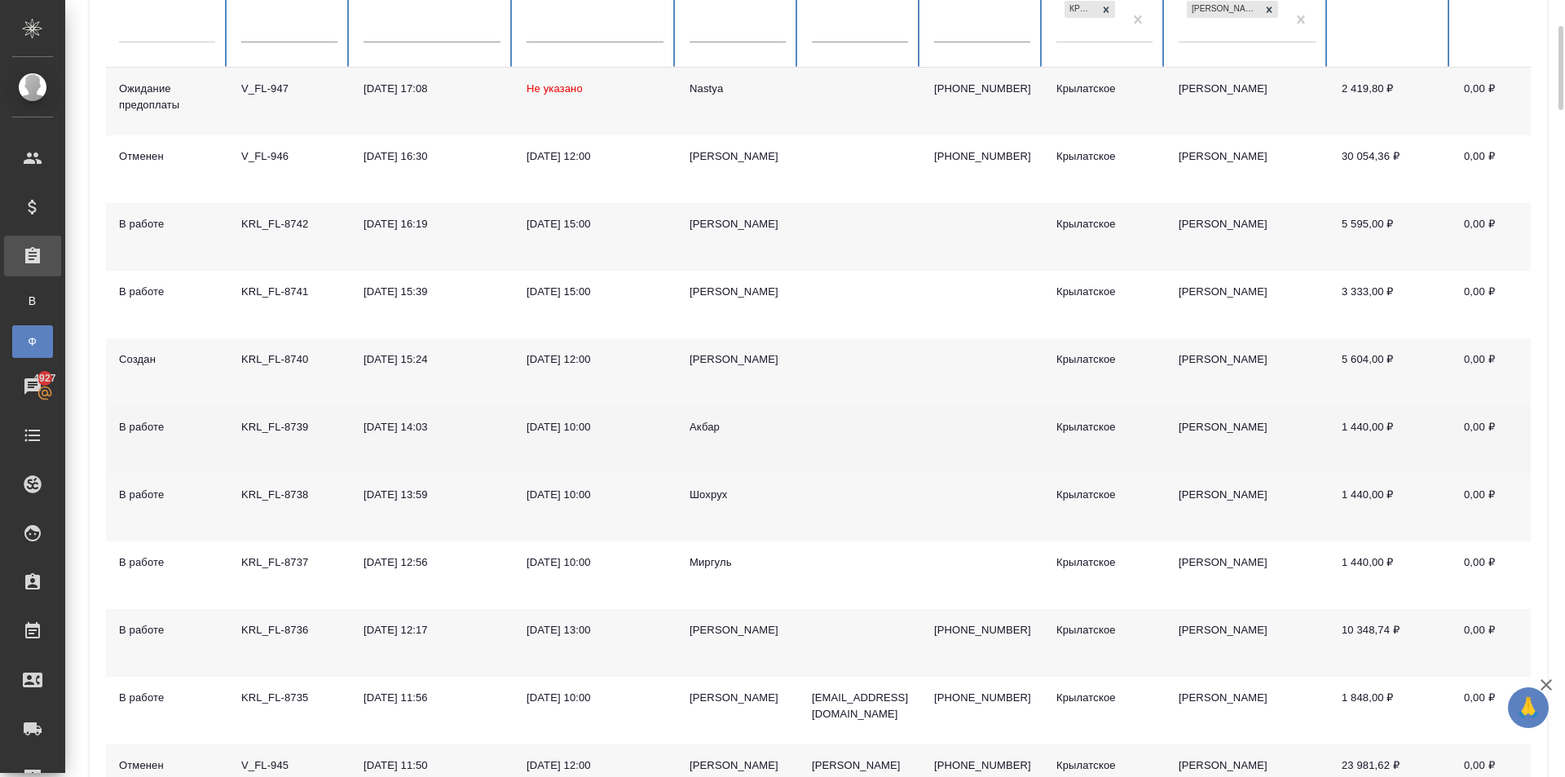
click at [695, 414] on td "Акбар" at bounding box center [738, 440] width 122 height 68
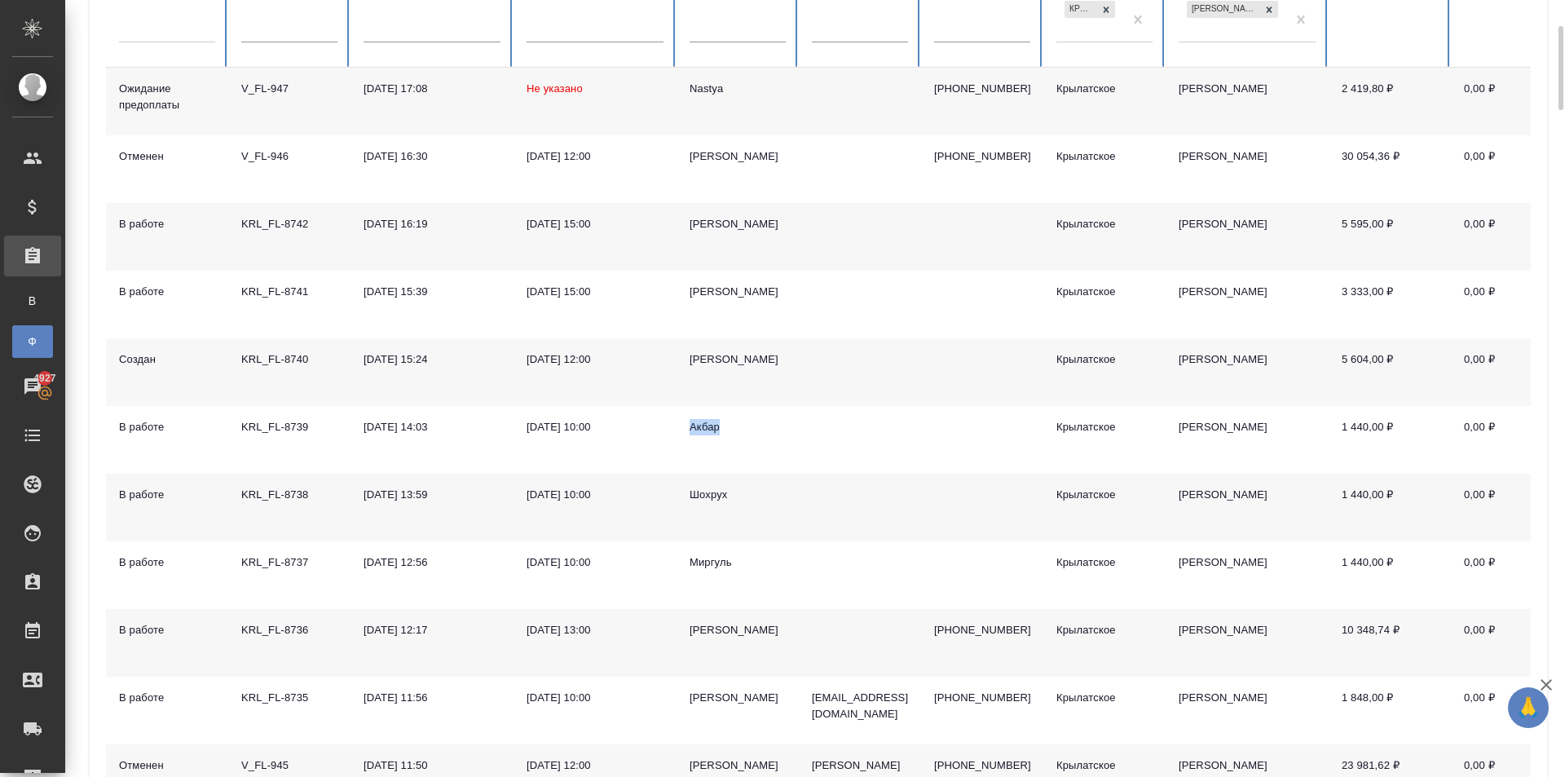
scroll to position [0, 0]
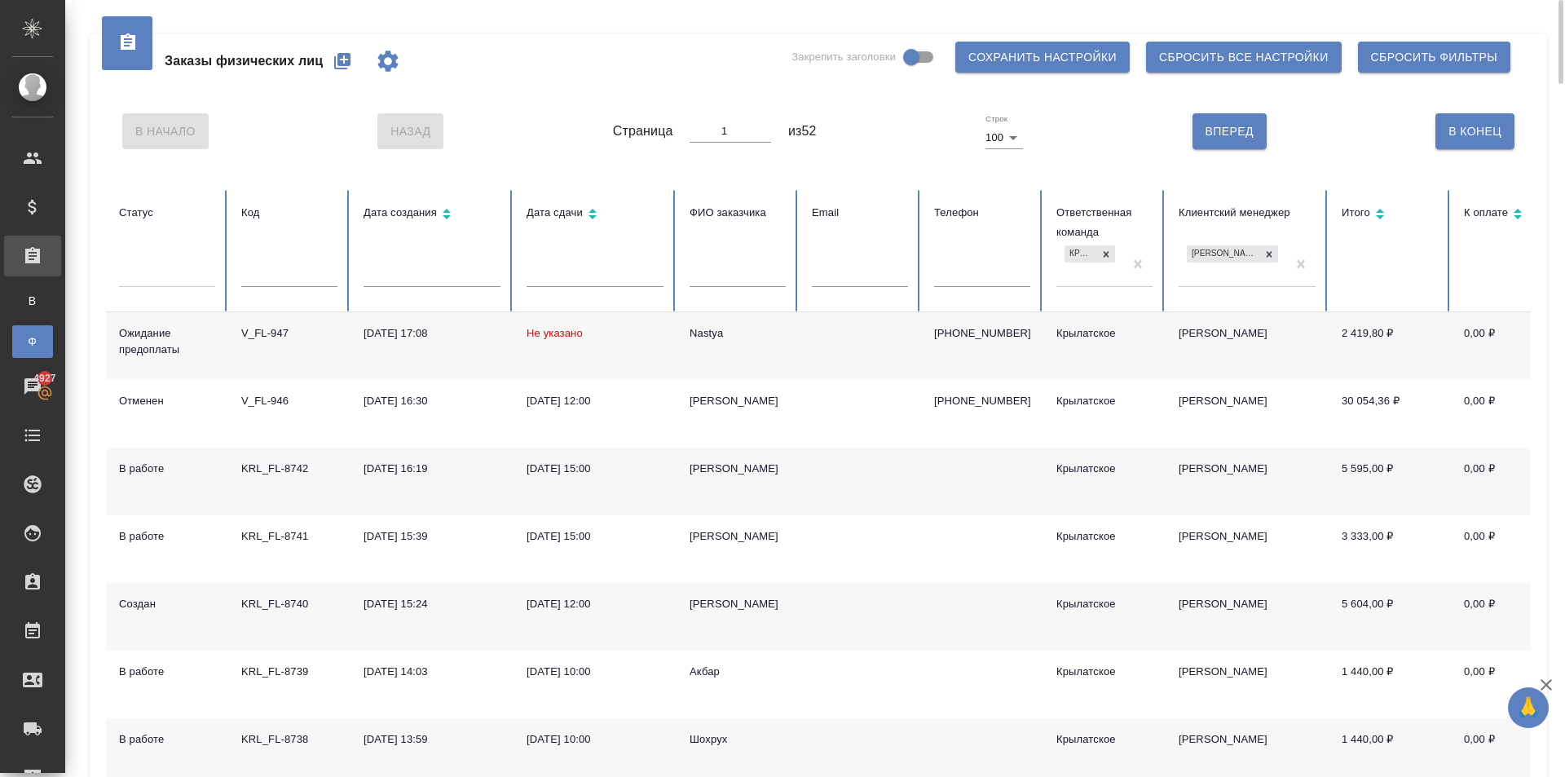
click at [139, 285] on div at bounding box center [167, 271] width 96 height 31
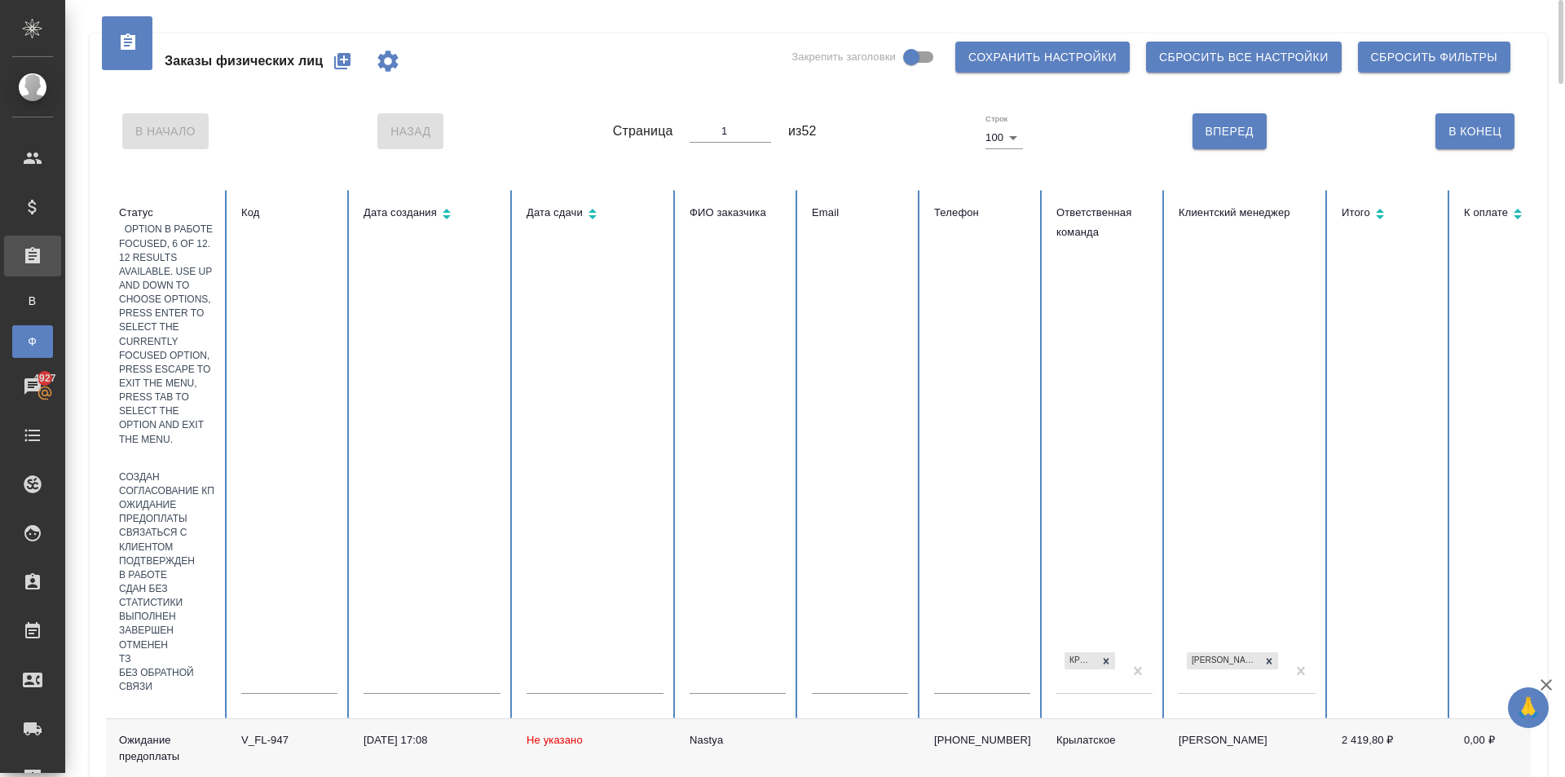
click at [215, 568] on div "В работе" at bounding box center [167, 575] width 96 height 14
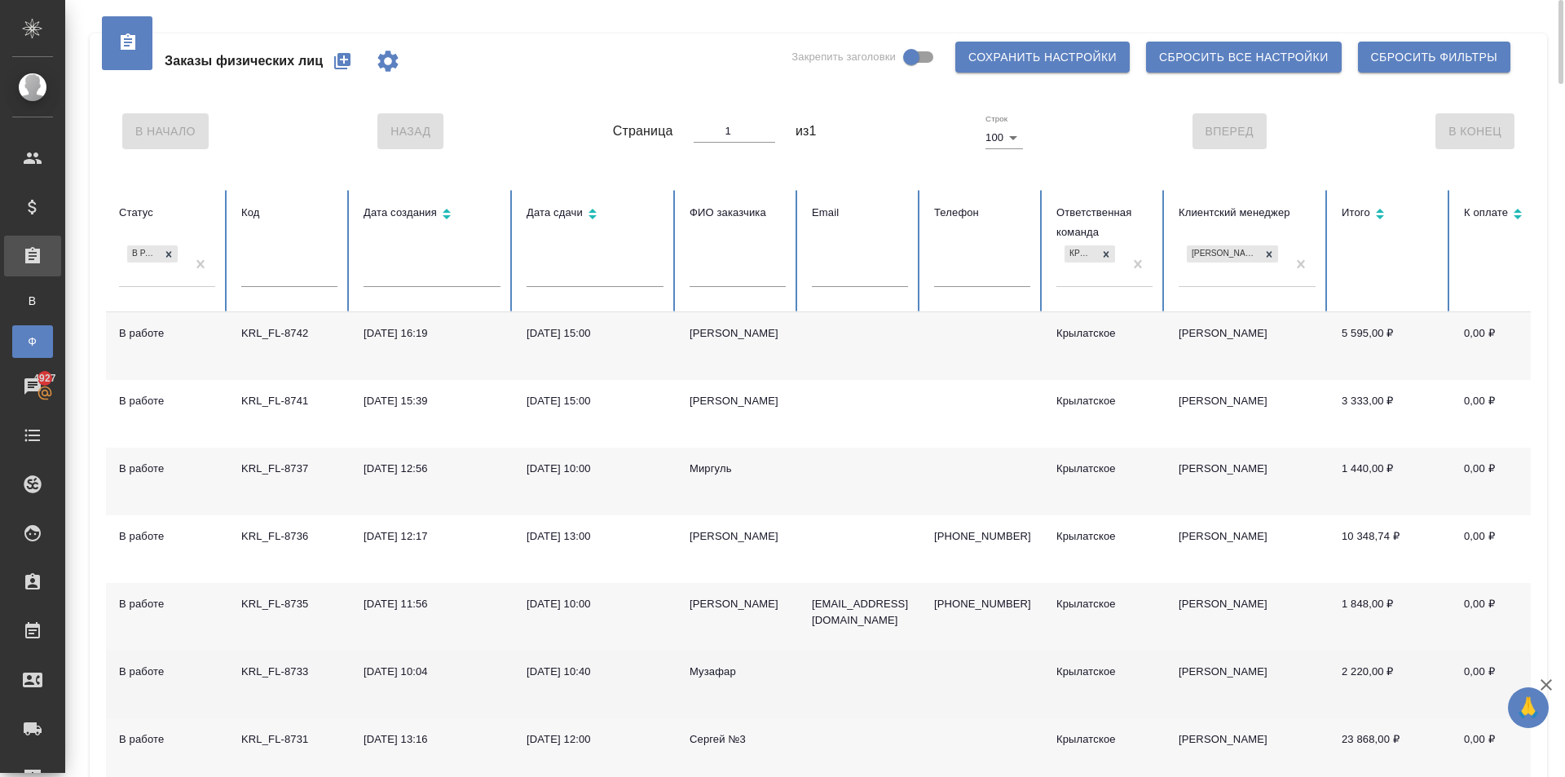
scroll to position [235, 0]
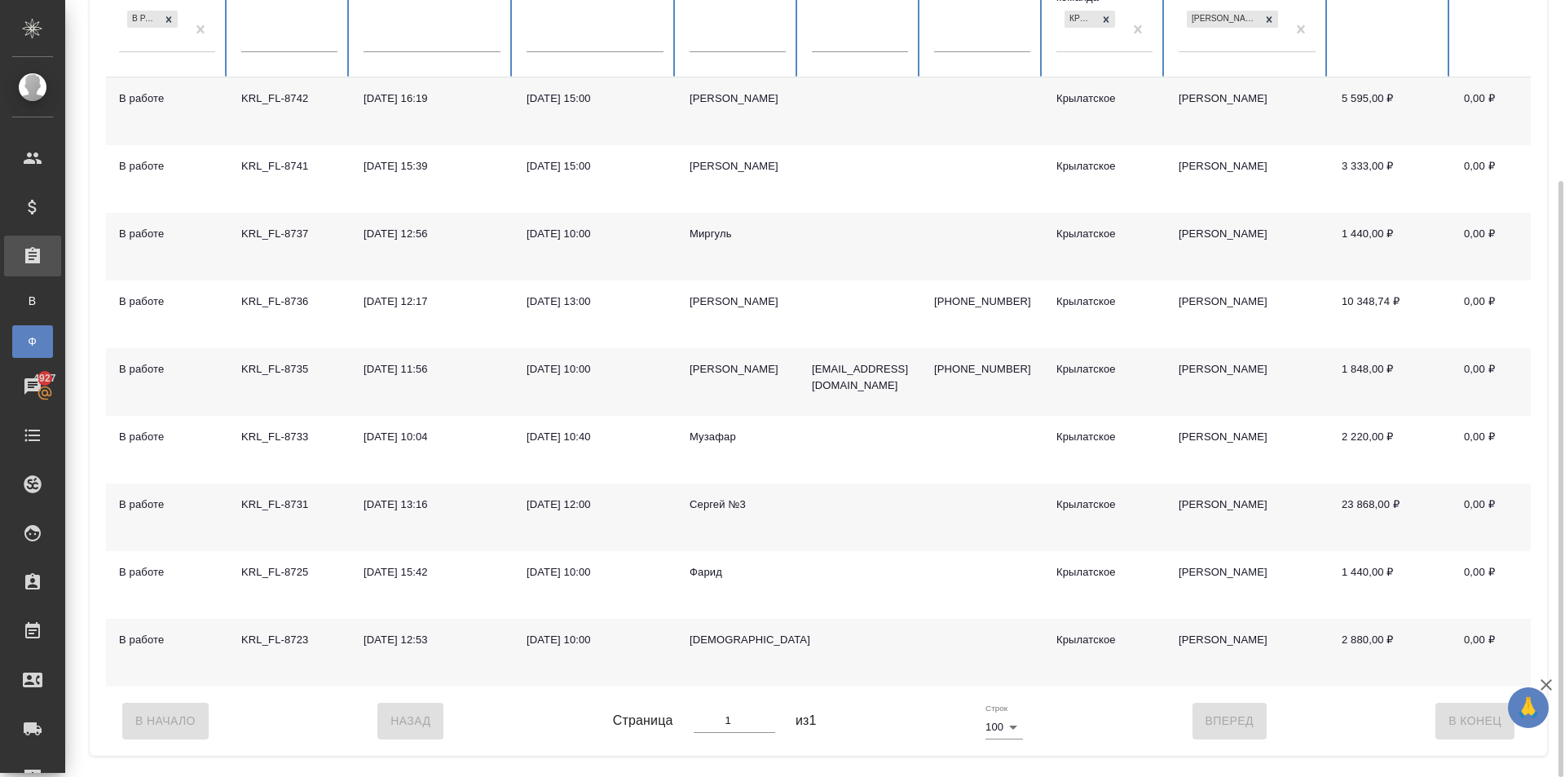
click at [724, 632] on div "Исломбек" at bounding box center [738, 640] width 96 height 16
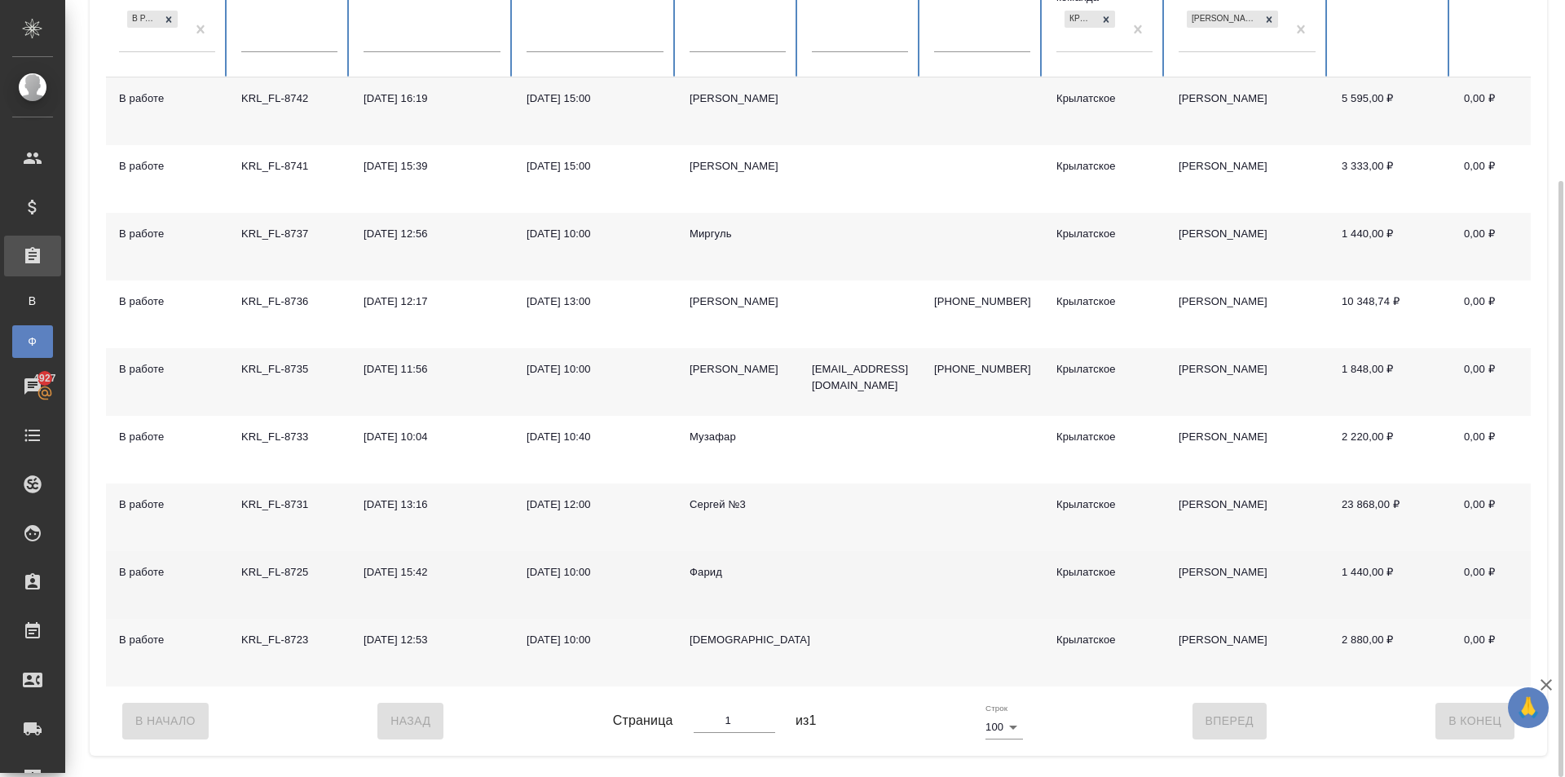
click at [702, 584] on td "Фарид" at bounding box center [738, 585] width 122 height 68
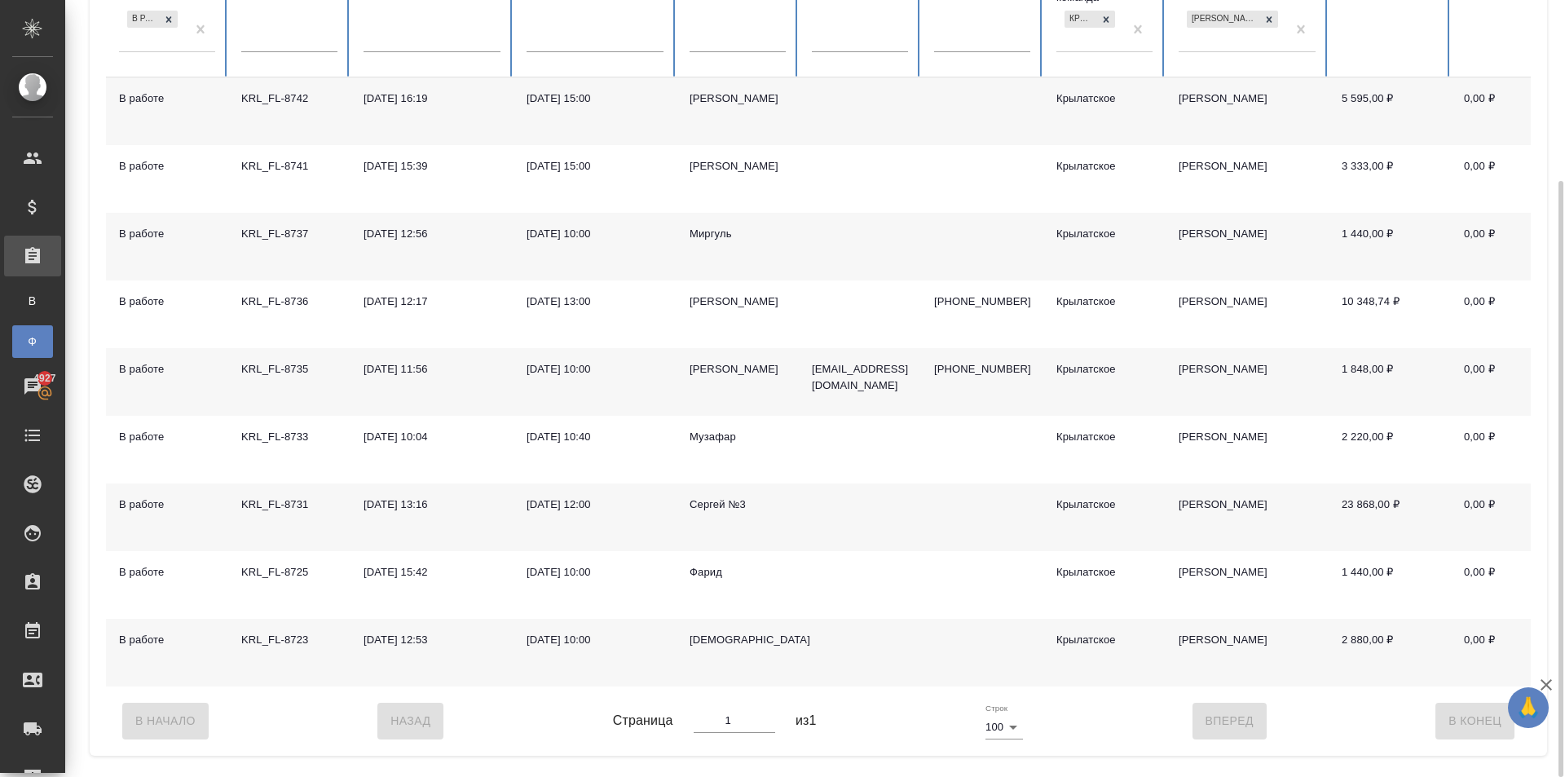
click at [704, 501] on div "Сергей №3" at bounding box center [738, 504] width 96 height 16
click at [723, 508] on div "Сергей №3" at bounding box center [738, 504] width 96 height 16
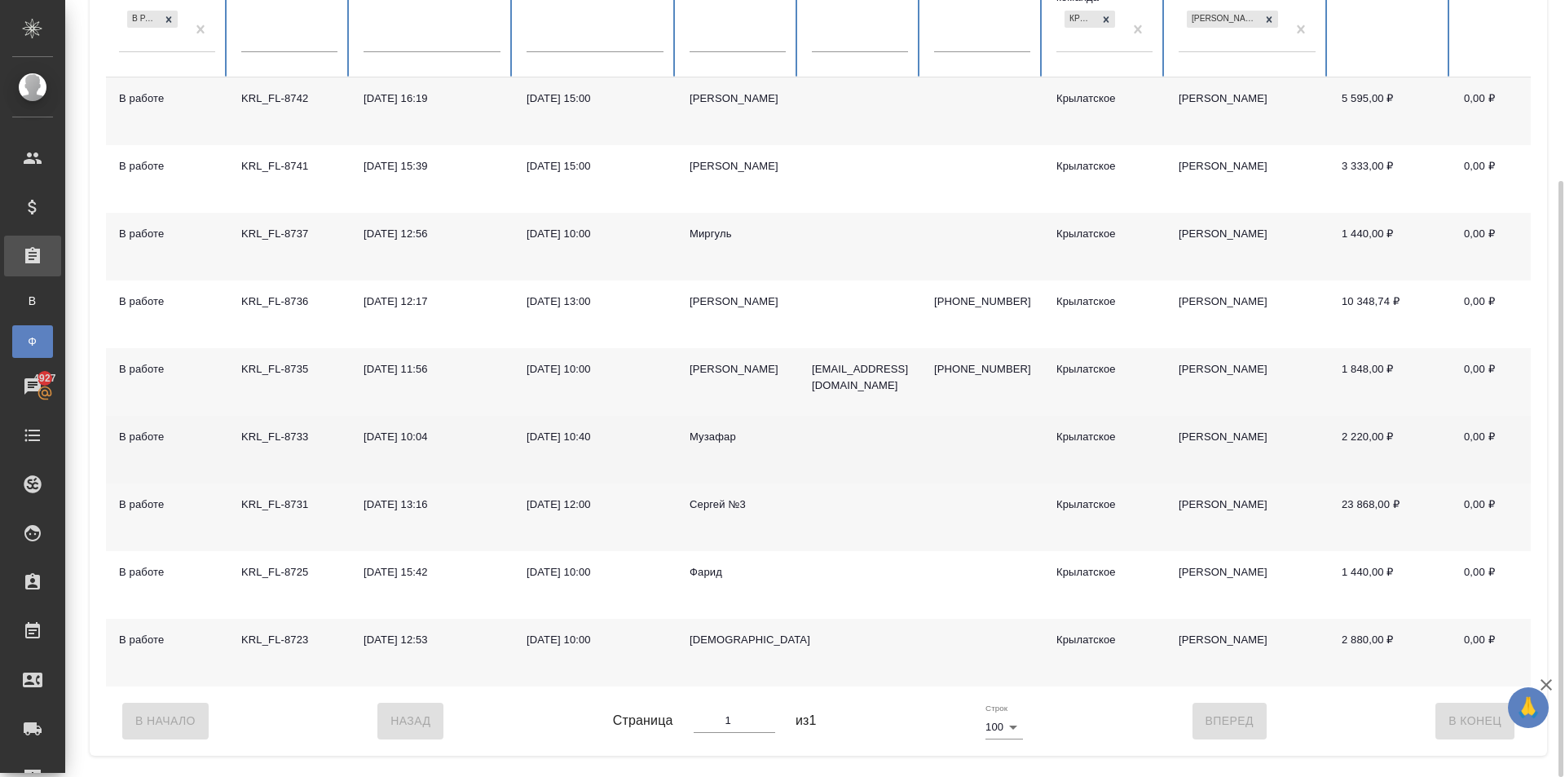
click at [721, 432] on div "Музафар" at bounding box center [738, 437] width 96 height 16
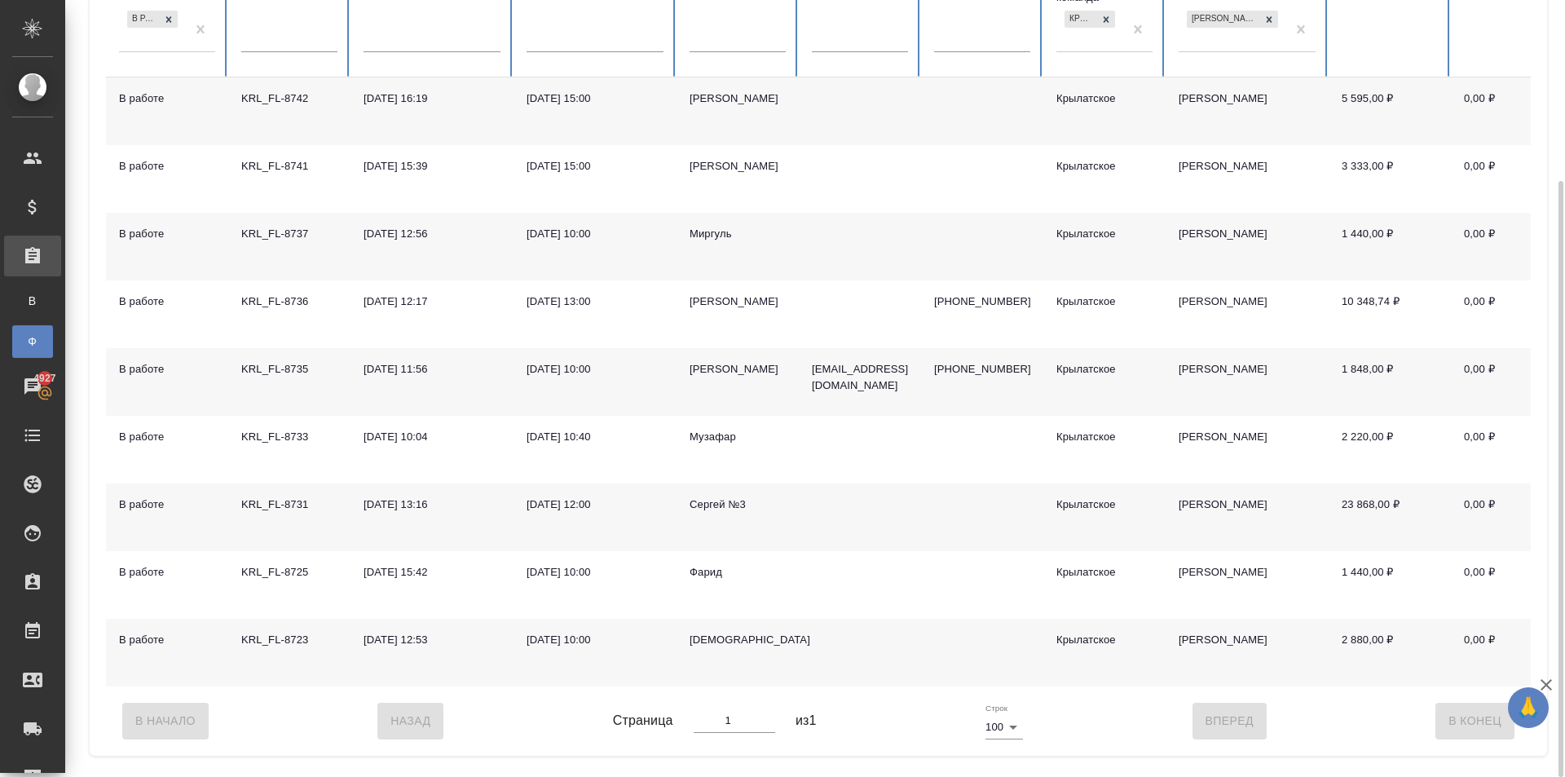
click at [707, 368] on div "Ященко Оксана" at bounding box center [738, 369] width 96 height 16
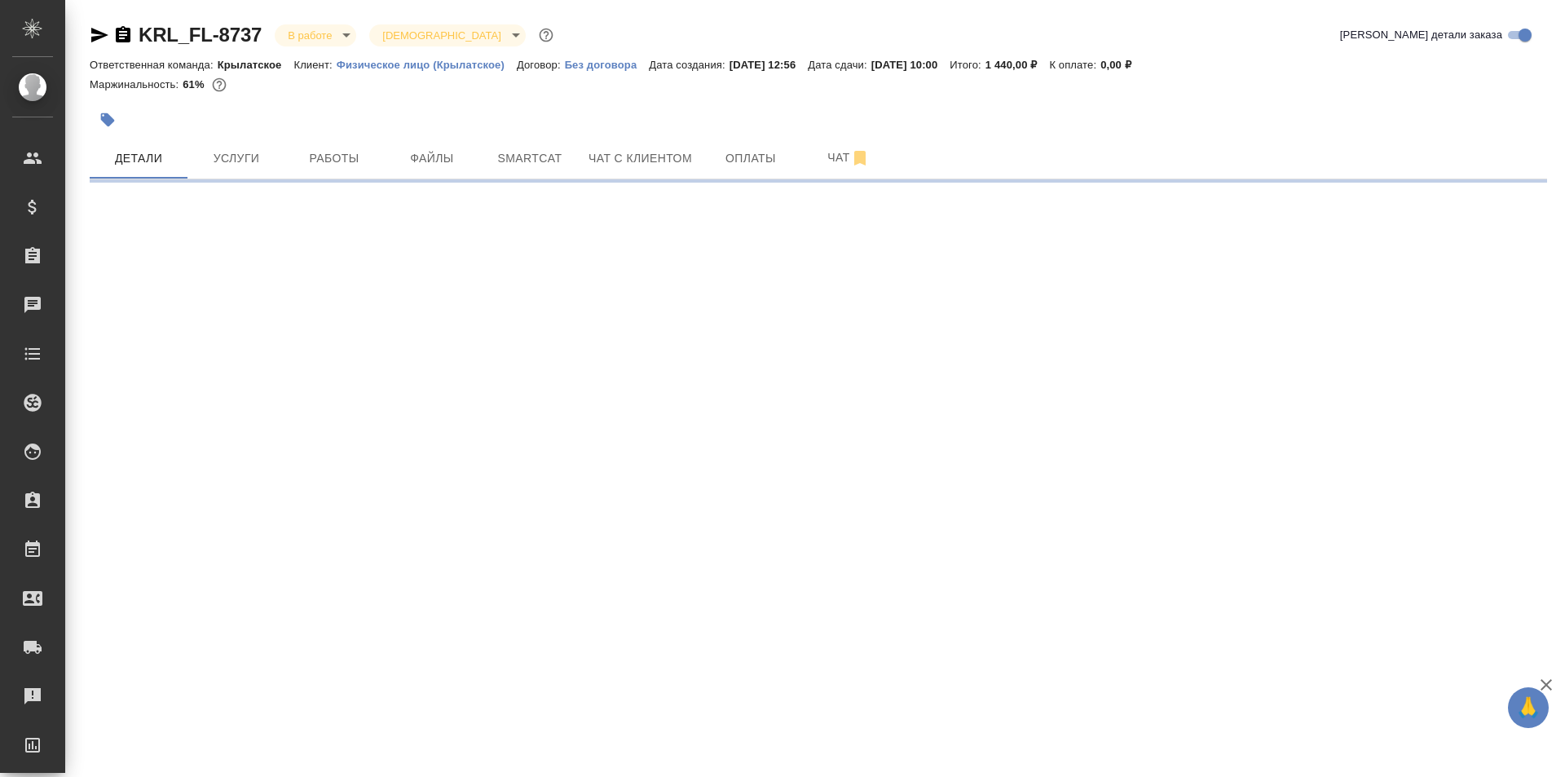
select select "RU"
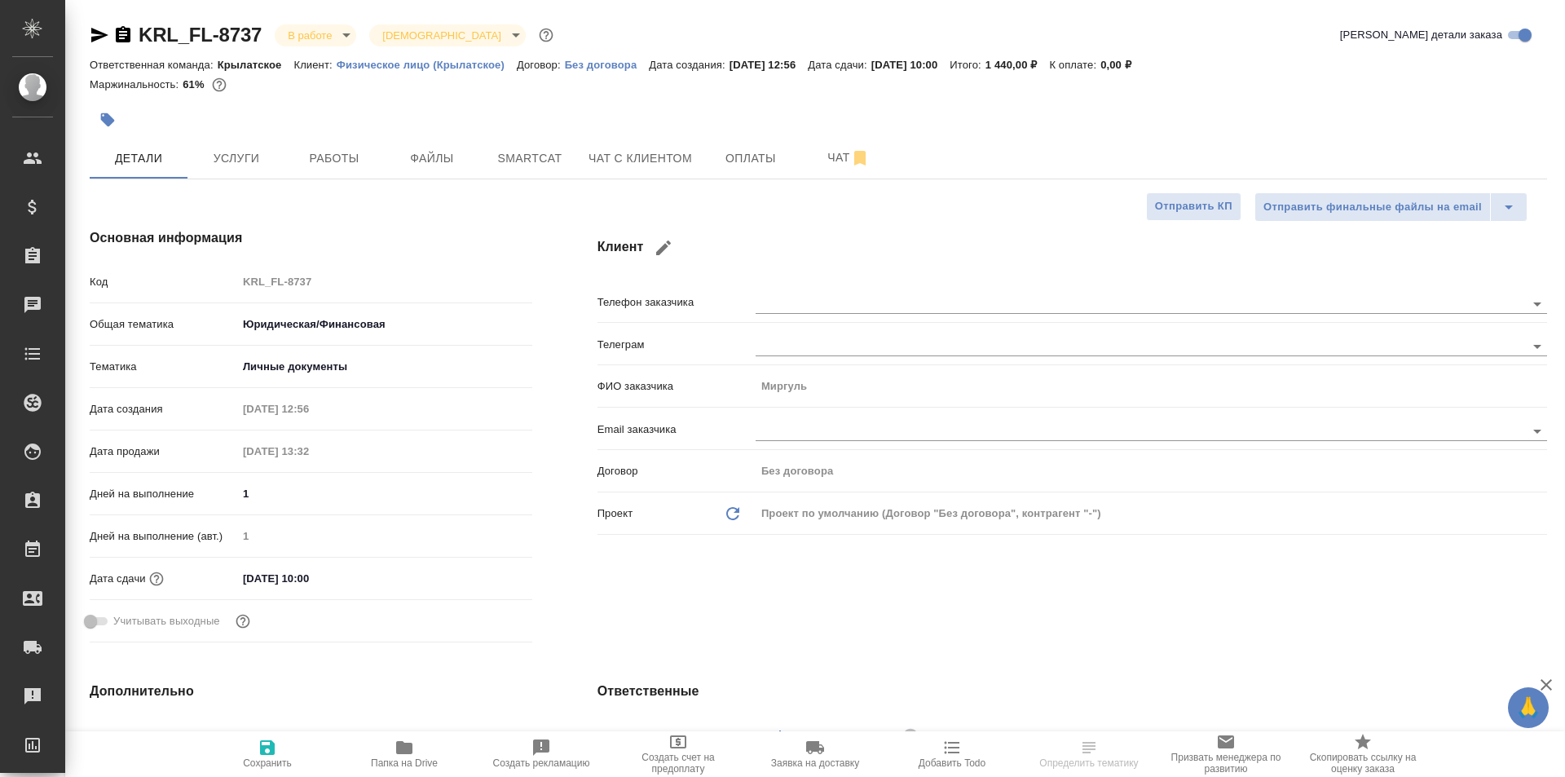
type textarea "x"
click at [332, 155] on span "Работы" at bounding box center [334, 158] width 78 height 20
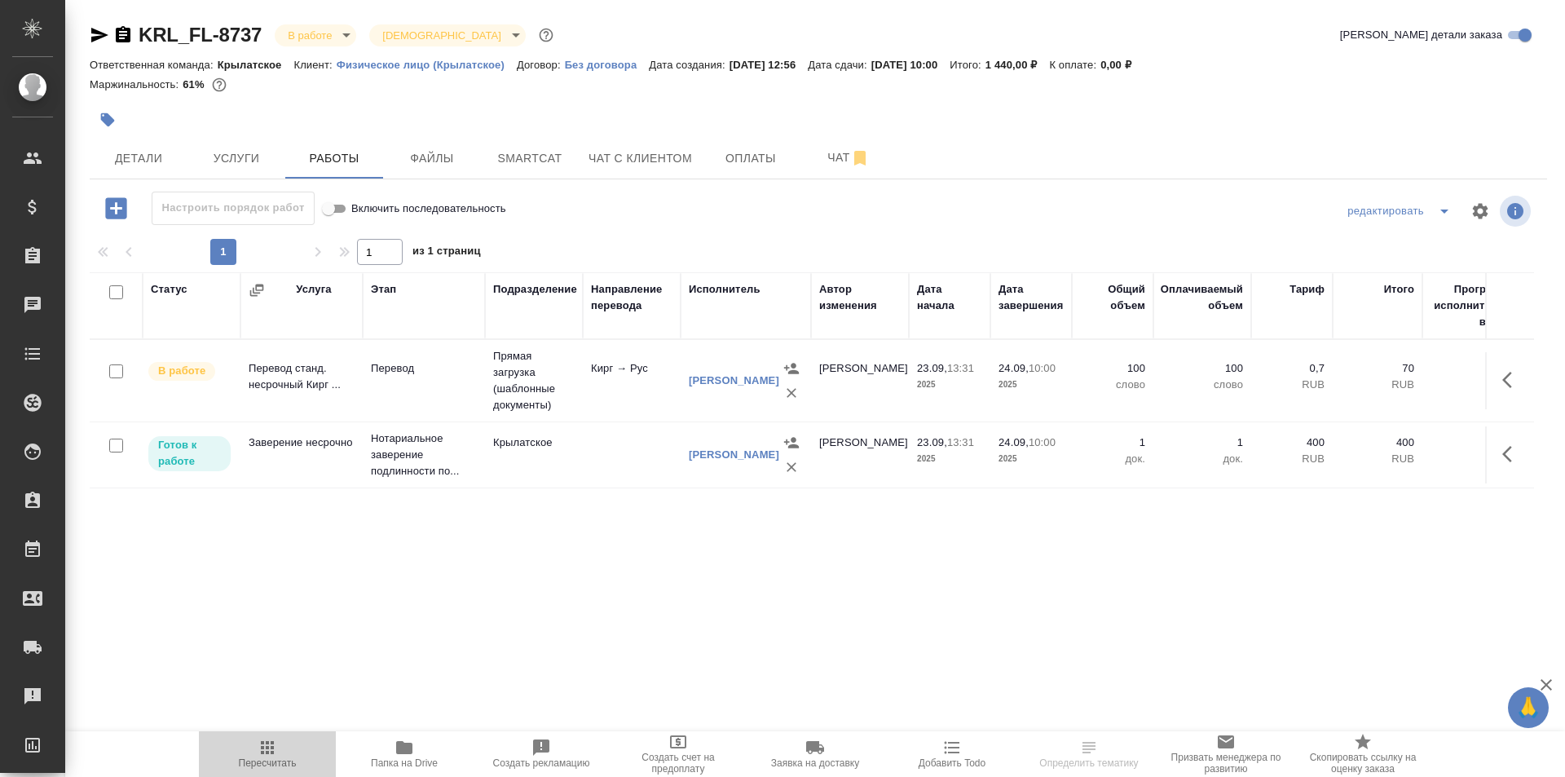
click at [232, 749] on span "Пересчитать" at bounding box center [267, 753] width 117 height 31
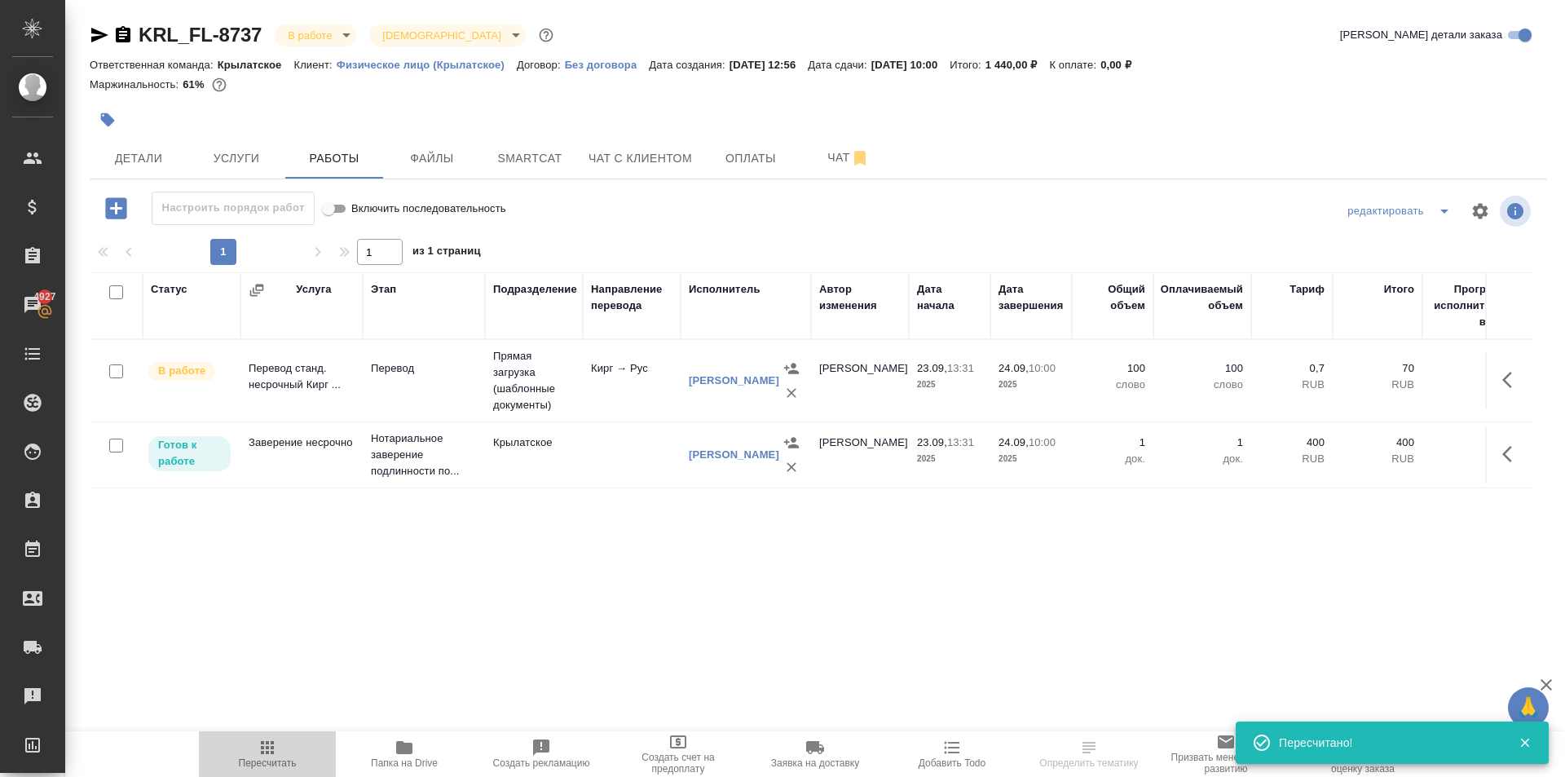
click at [251, 762] on span "Пересчитать" at bounding box center [268, 762] width 58 height 11
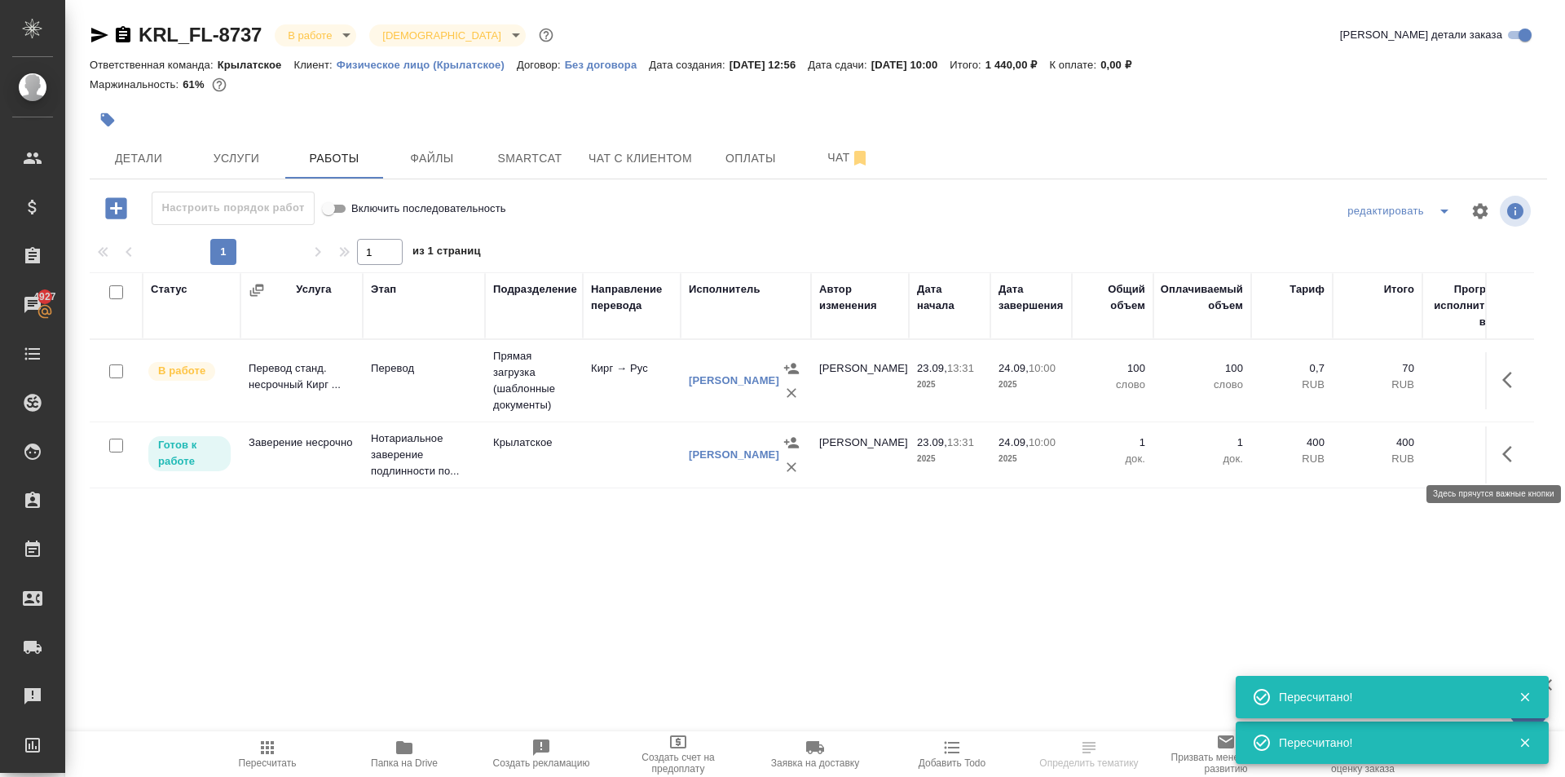
click at [1504, 458] on icon "button" at bounding box center [1512, 454] width 20 height 20
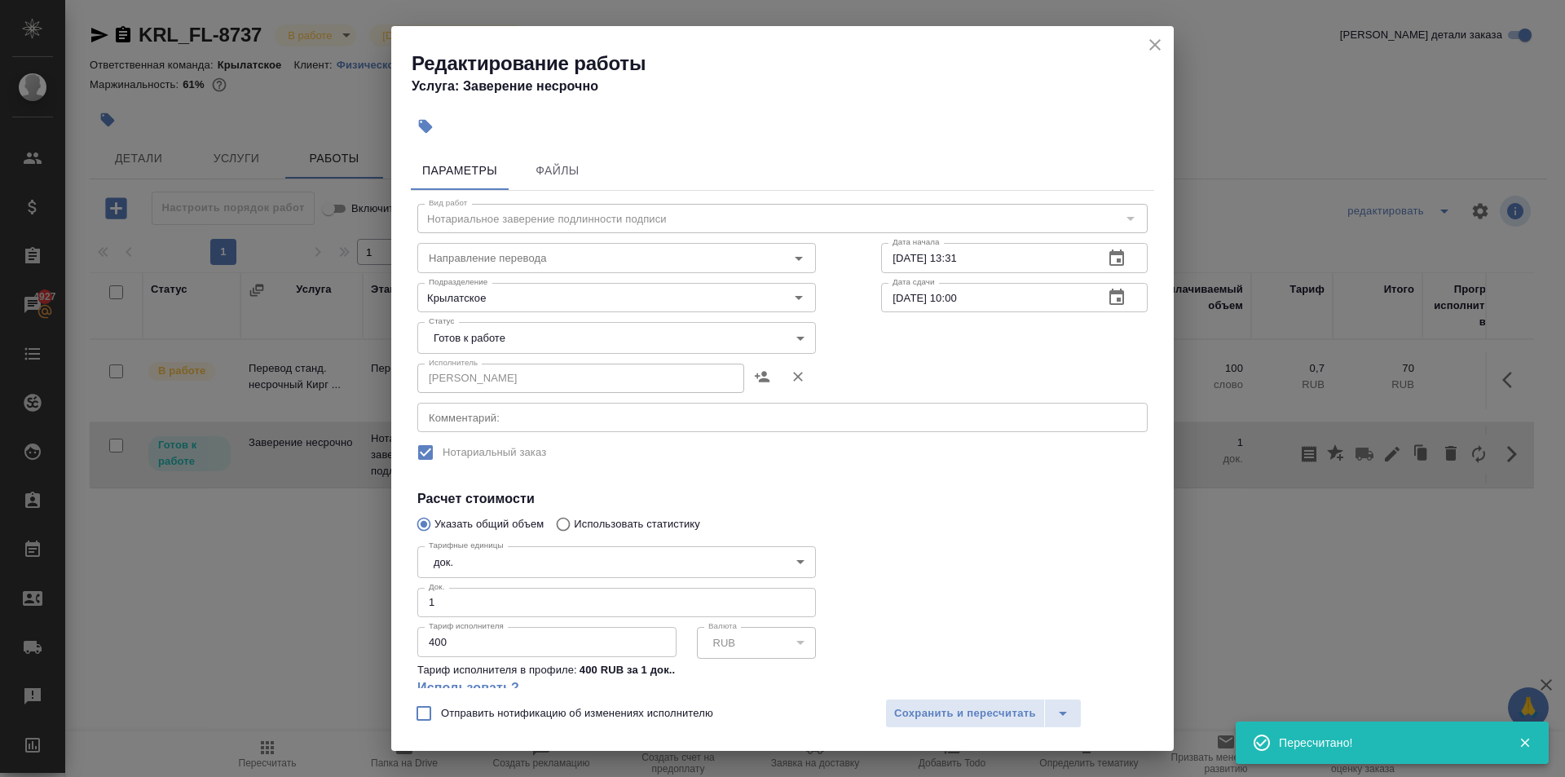
drag, startPoint x: 516, startPoint y: 315, endPoint x: 520, endPoint y: 325, distance: 11.4
click at [518, 320] on div "Статус [PERSON_NAME] к работе readyForWork Статус" at bounding box center [617, 336] width 464 height 106
click at [523, 344] on body "🙏 .cls-1 fill:#fff; AWATERA [PERSON_NAME] Клиенты Спецификации Заказы 4927 Чаты…" at bounding box center [782, 388] width 1565 height 777
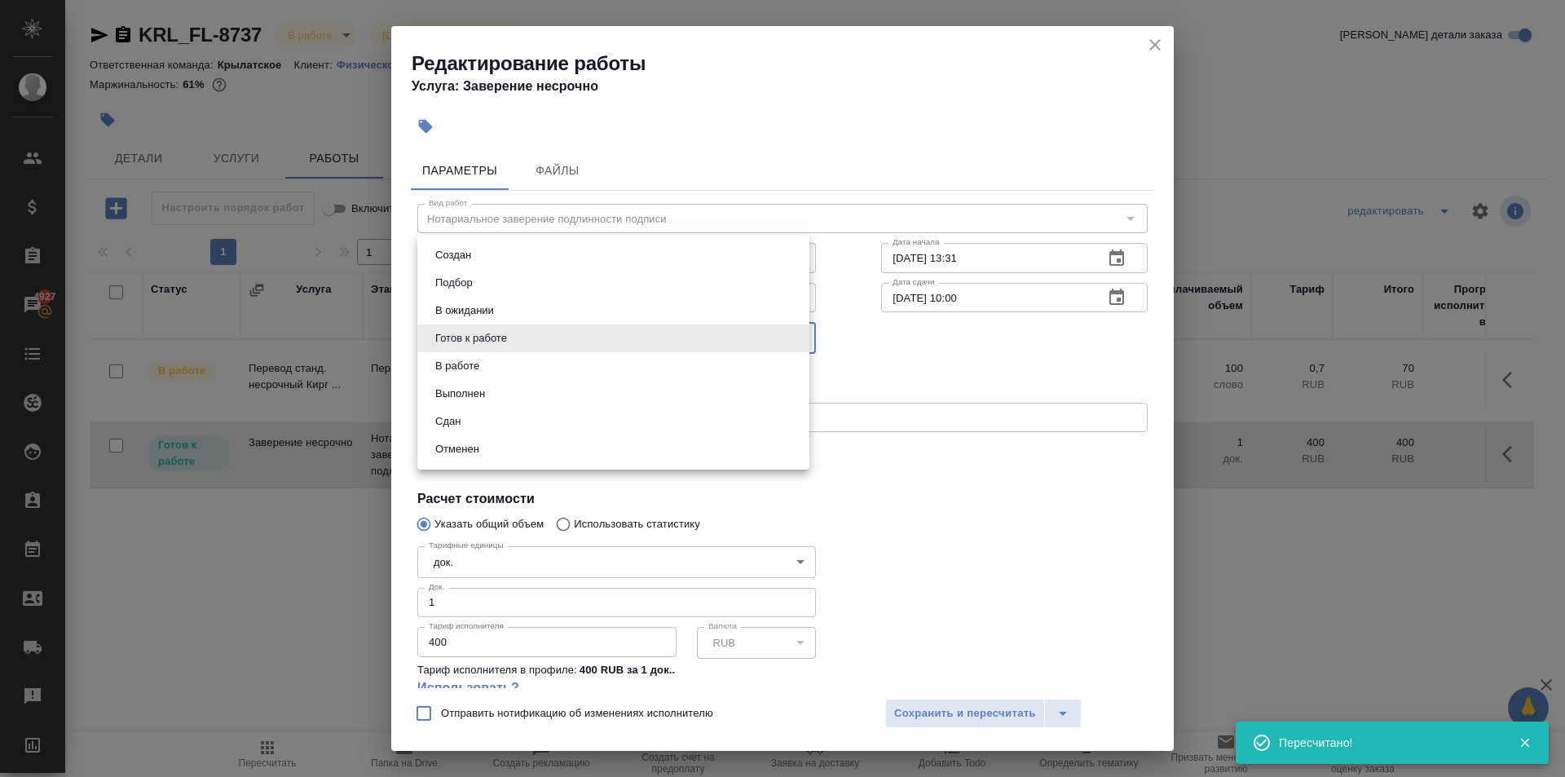
click at [437, 420] on button "Сдан" at bounding box center [447, 421] width 35 height 18
type input "closed"
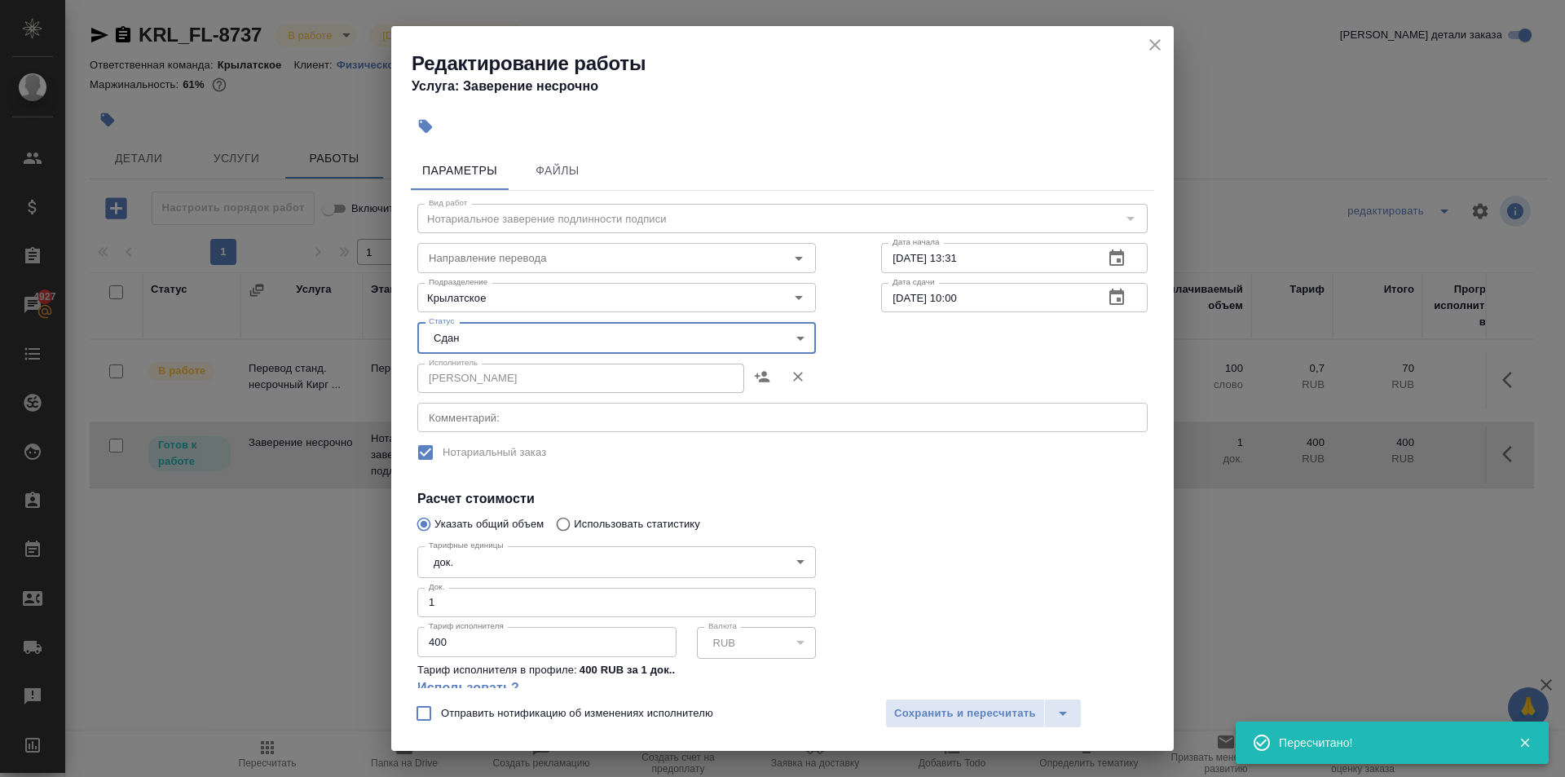
drag, startPoint x: 980, startPoint y: 736, endPoint x: 972, endPoint y: 729, distance: 11.0
click at [972, 729] on div "Отправить нотификацию об изменениях исполнителю Сохранить и пересчитать" at bounding box center [782, 719] width 783 height 63
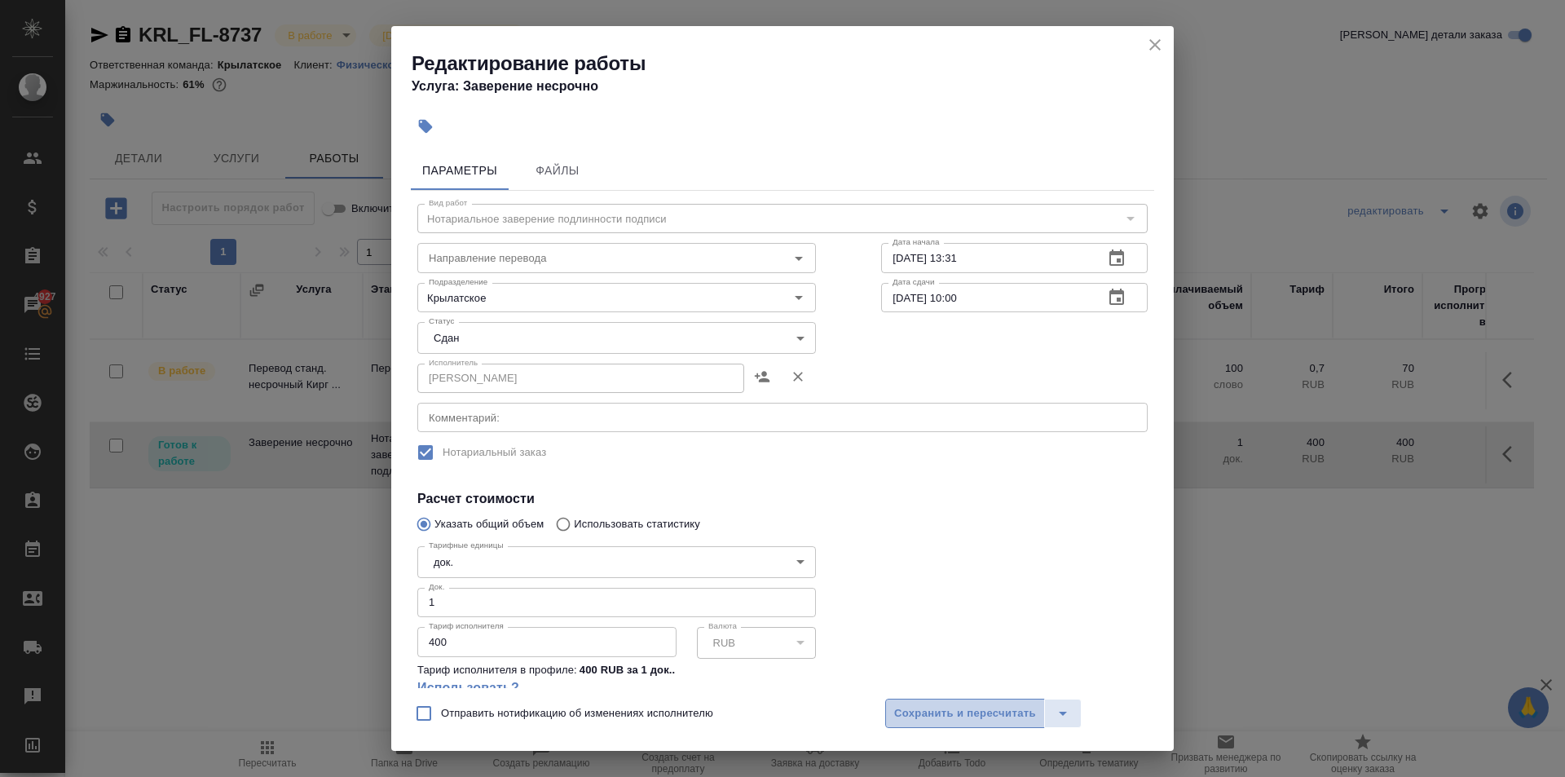
click at [963, 722] on button "Сохранить и пересчитать" at bounding box center [965, 713] width 160 height 29
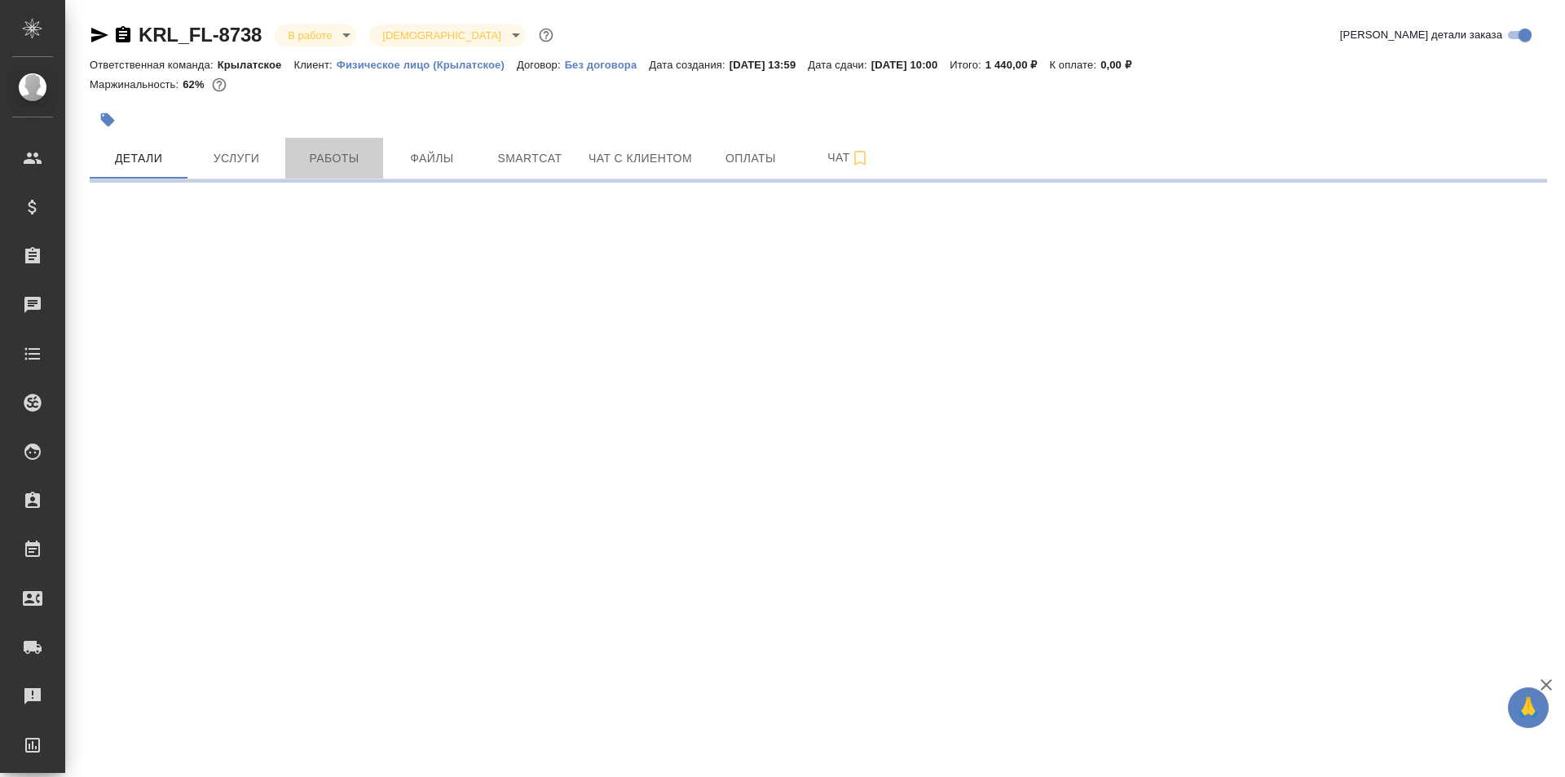
click at [326, 171] on button "Работы" at bounding box center [334, 158] width 98 height 41
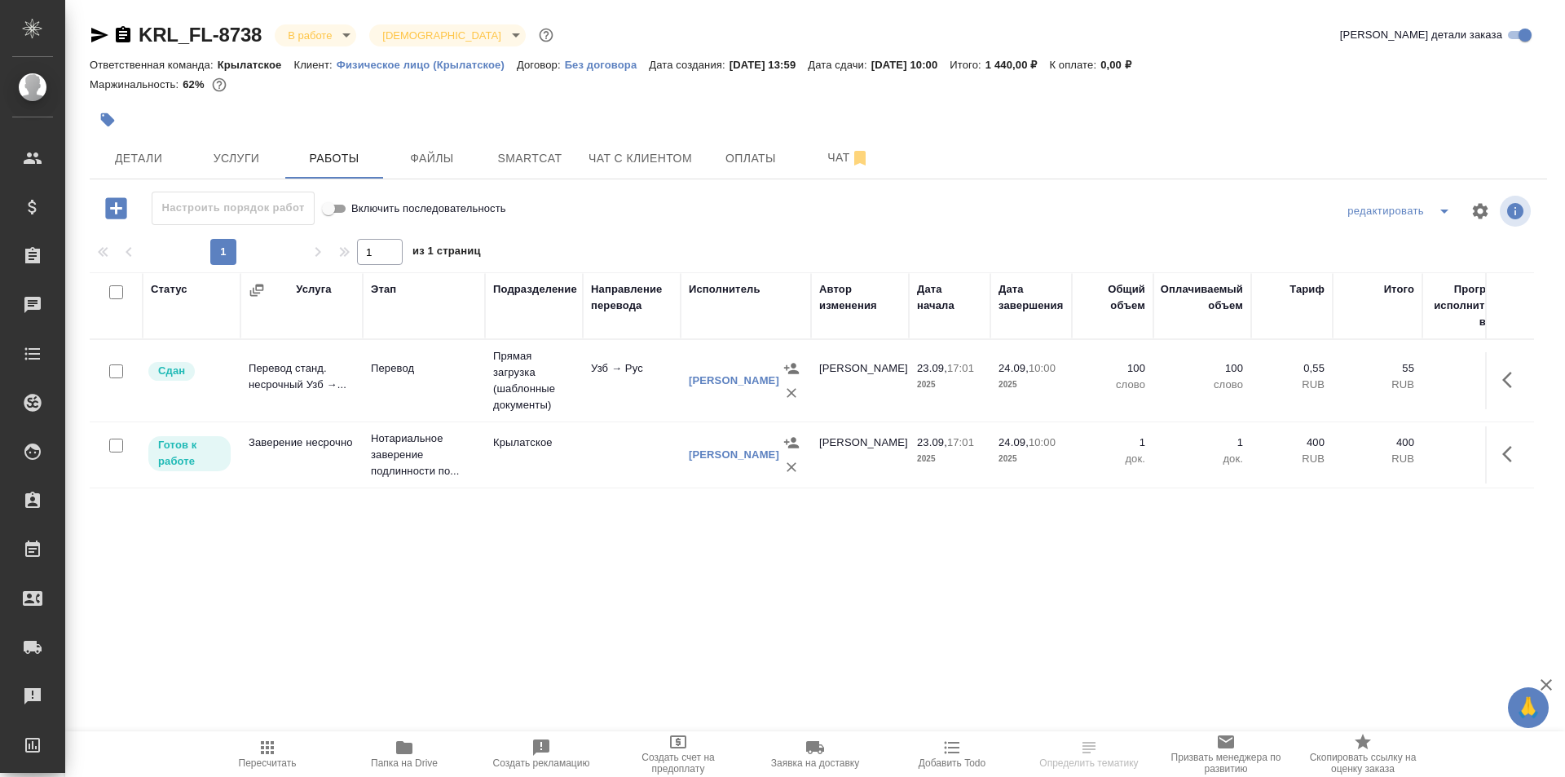
click at [267, 753] on icon "button" at bounding box center [267, 747] width 13 height 13
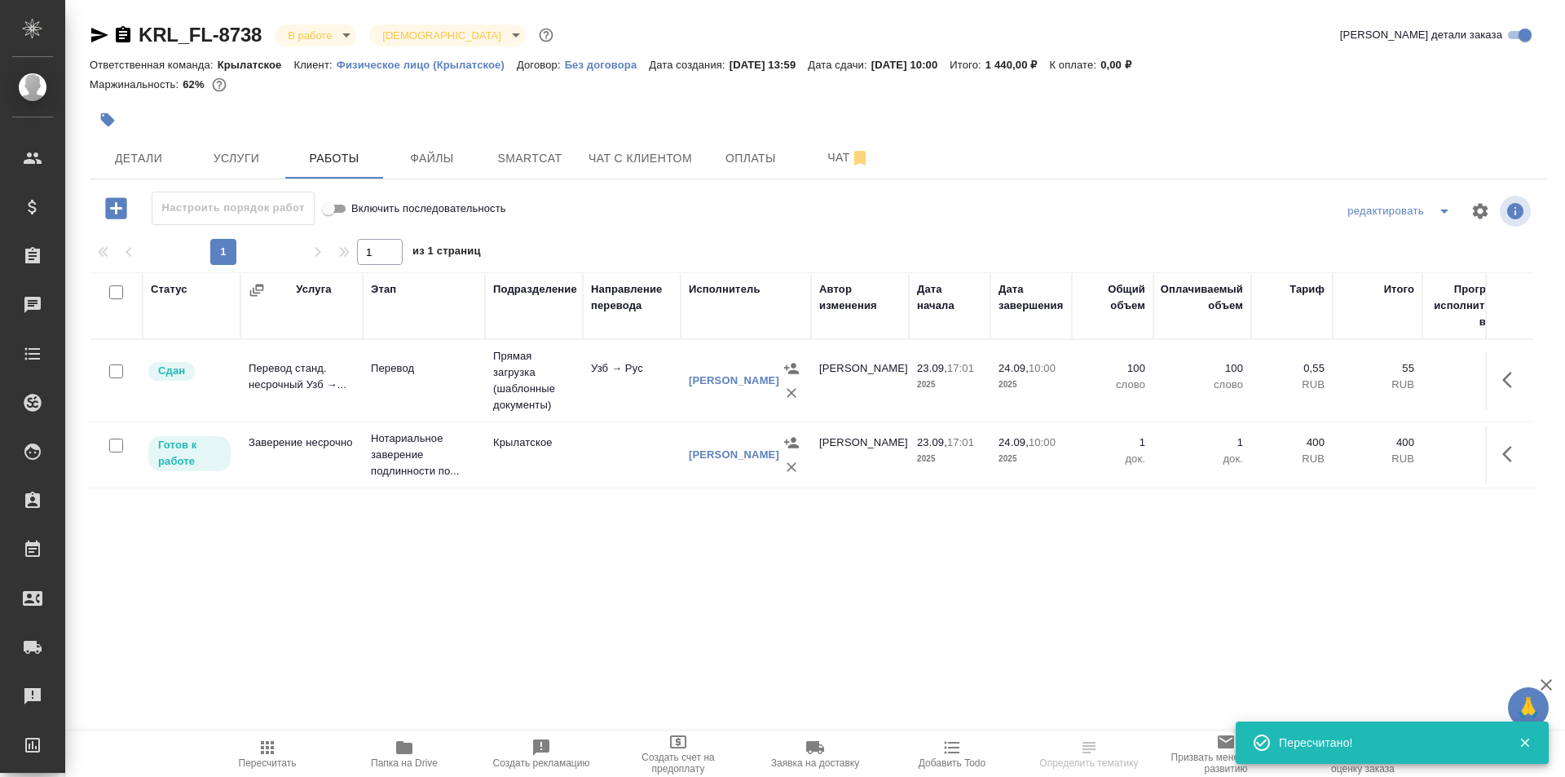
click at [1515, 454] on icon "button" at bounding box center [1512, 454] width 20 height 20
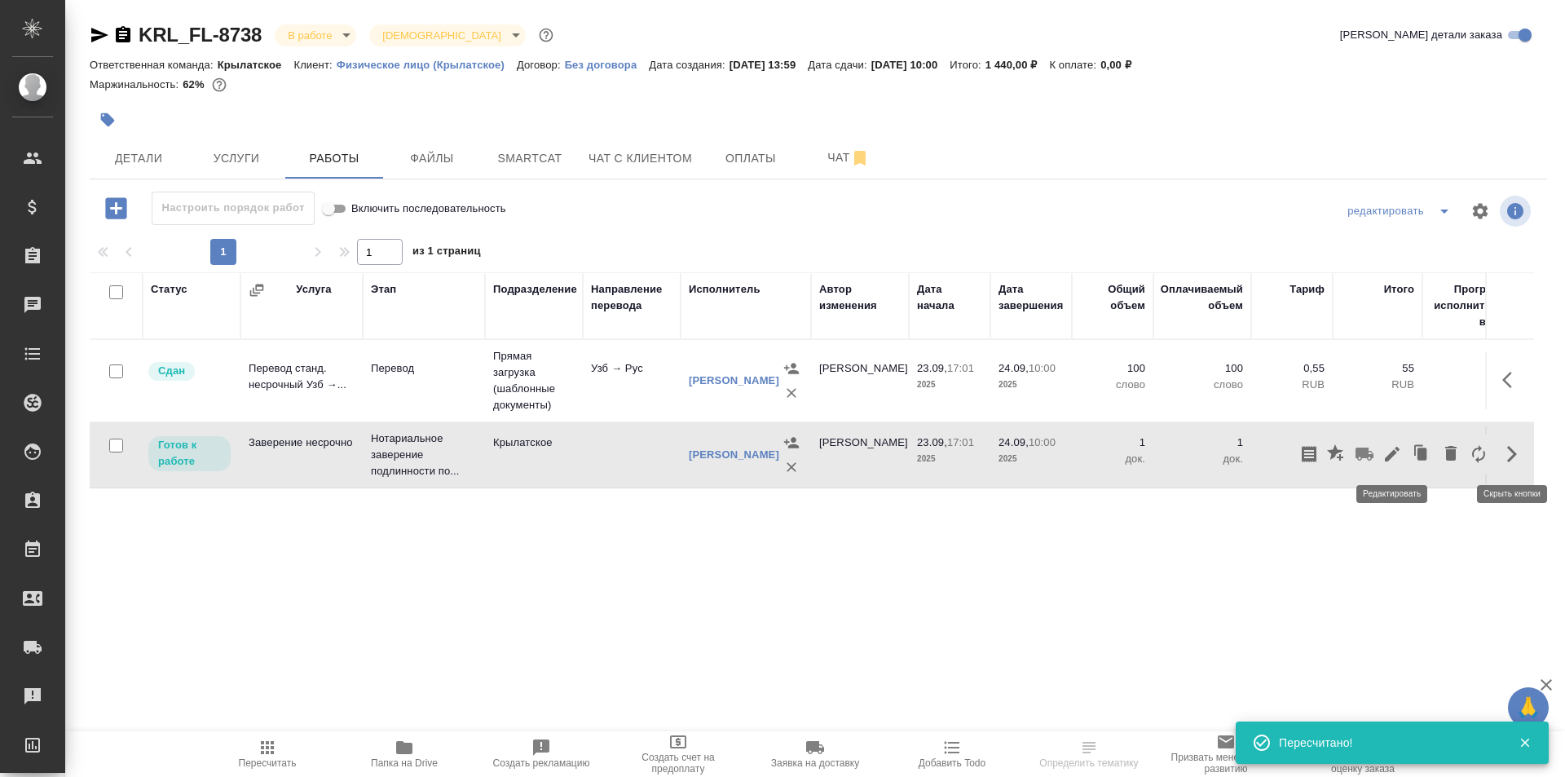
click at [1396, 457] on icon "button" at bounding box center [1393, 454] width 20 height 20
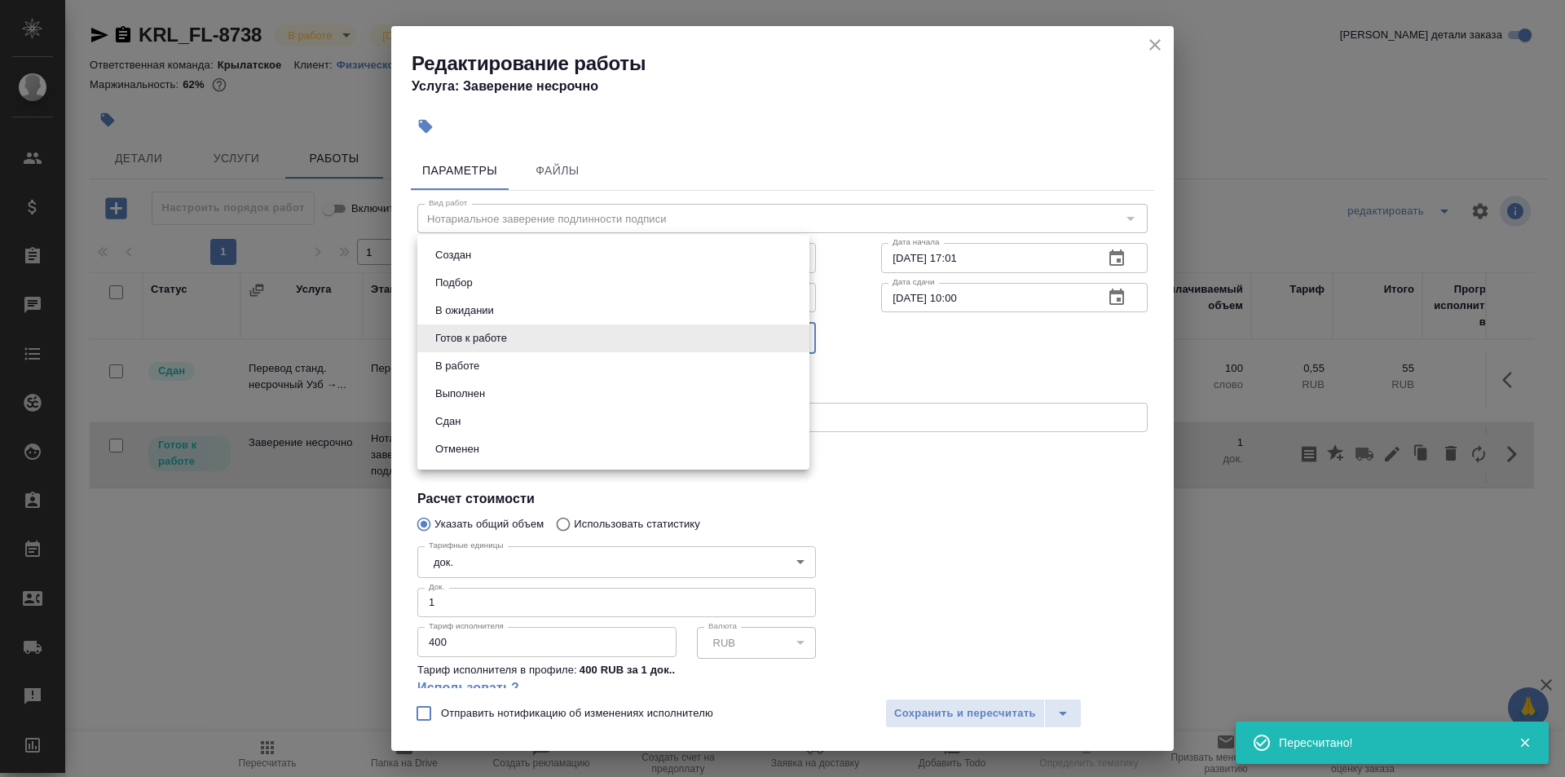
drag, startPoint x: 629, startPoint y: 350, endPoint x: 478, endPoint y: 400, distance: 159.1
click at [629, 350] on body "🙏 .cls-1 fill:#fff; AWATERA Kasymov Timur Клиенты Спецификации Заказы Чаты Todo…" at bounding box center [782, 388] width 1565 height 777
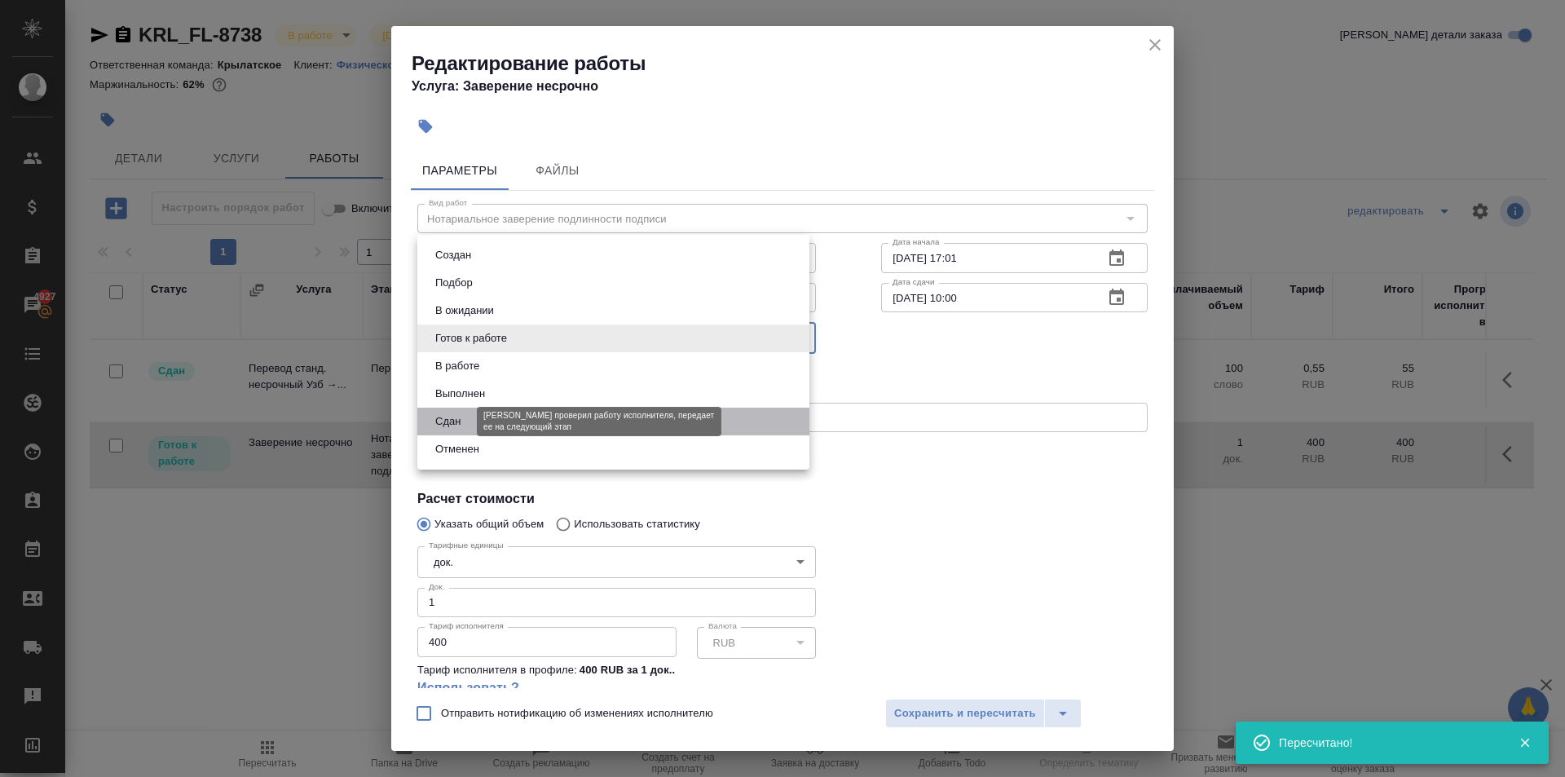
drag, startPoint x: 456, startPoint y: 417, endPoint x: 553, endPoint y: 495, distance: 124.6
click at [457, 418] on button "Сдан" at bounding box center [447, 421] width 35 height 18
type input "closed"
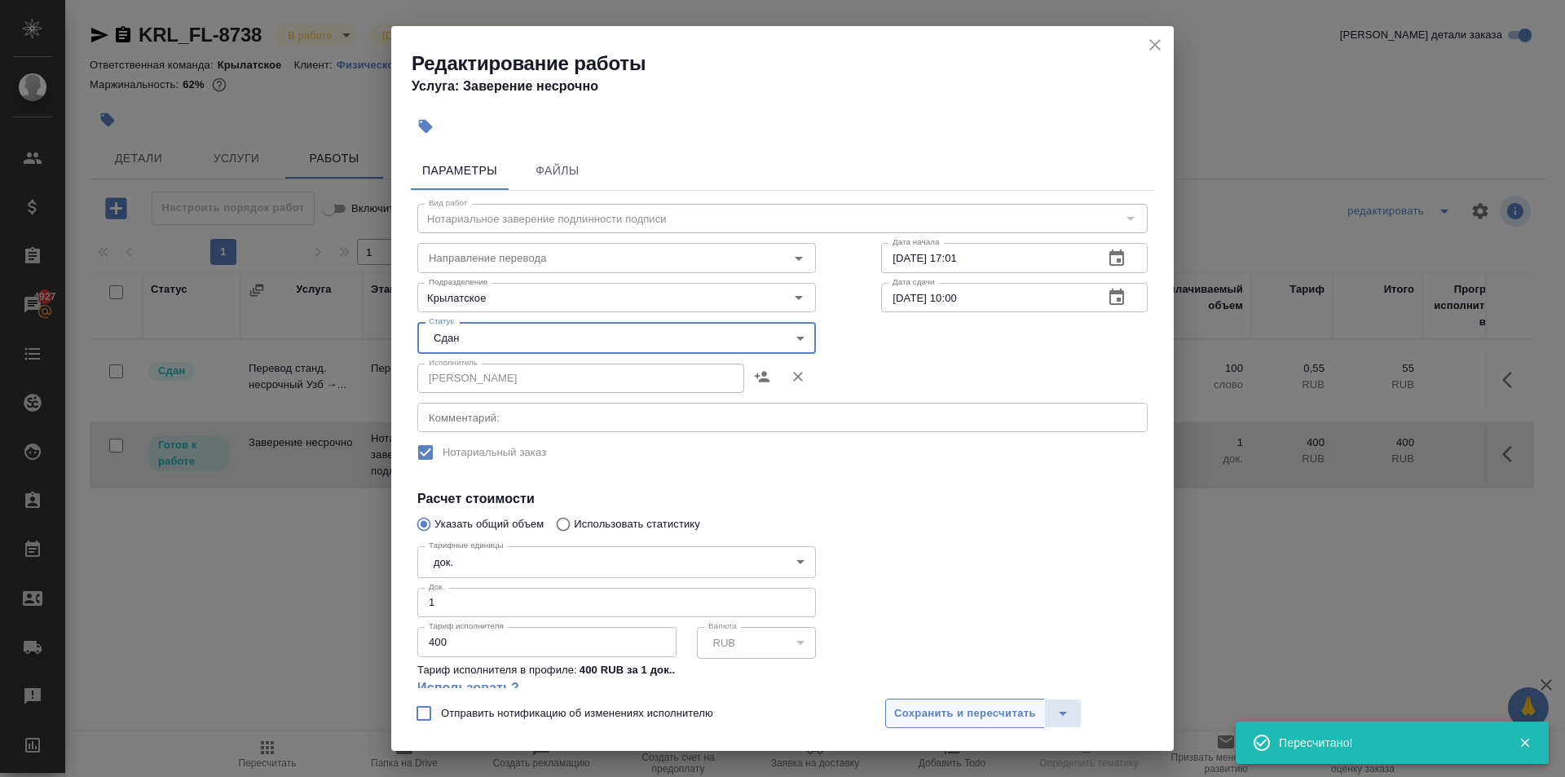
click at [1011, 721] on span "Сохранить и пересчитать" at bounding box center [965, 713] width 142 height 19
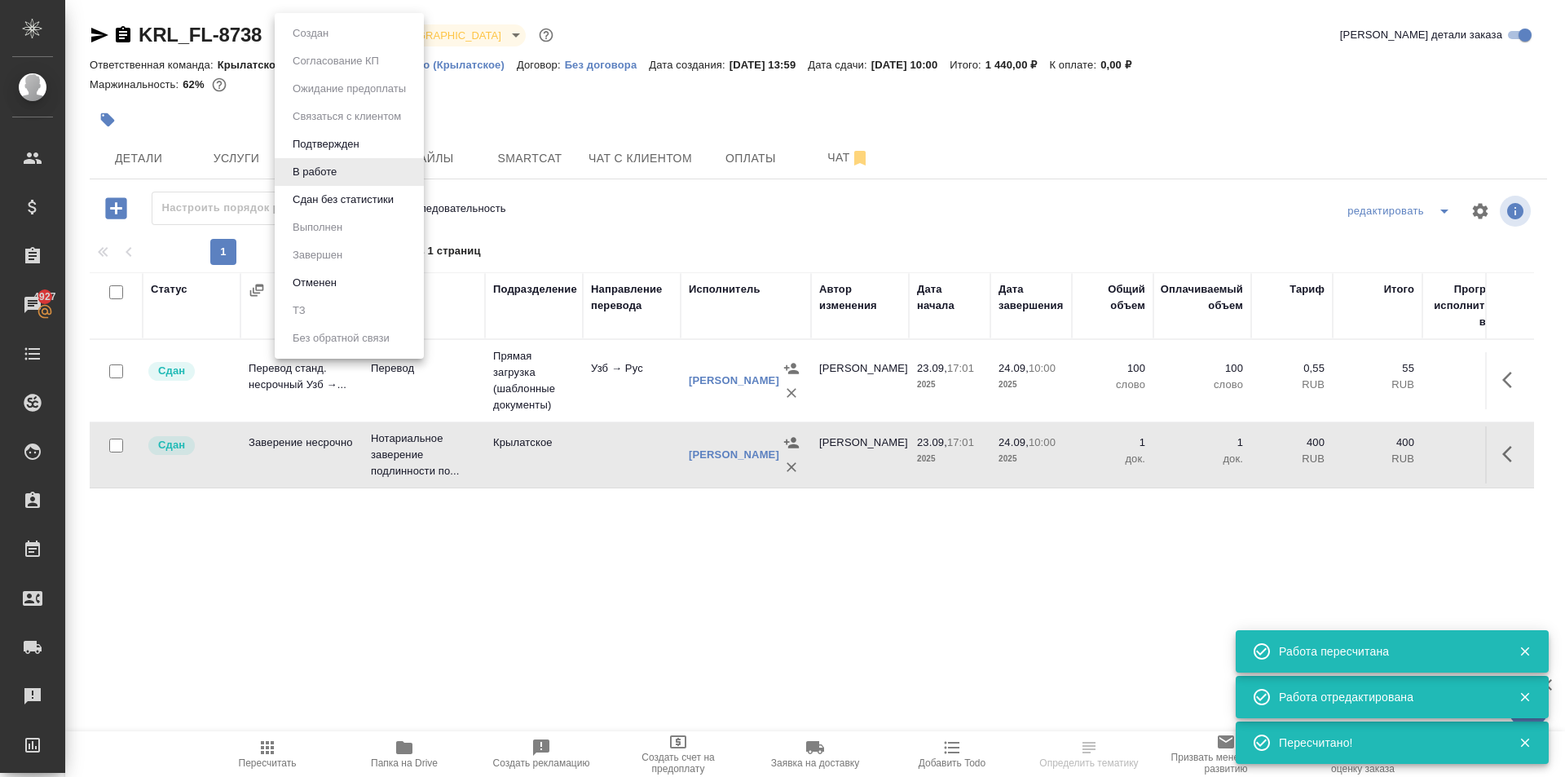
drag, startPoint x: 331, startPoint y: 32, endPoint x: 366, endPoint y: 132, distance: 106.2
click at [332, 32] on body "🙏 .cls-1 fill:#fff; AWATERA Kasymov Timur Клиенты Спецификации Заказы 4927 Чаты…" at bounding box center [782, 388] width 1565 height 777
click at [340, 201] on button "Сдан без статистики" at bounding box center [343, 200] width 111 height 18
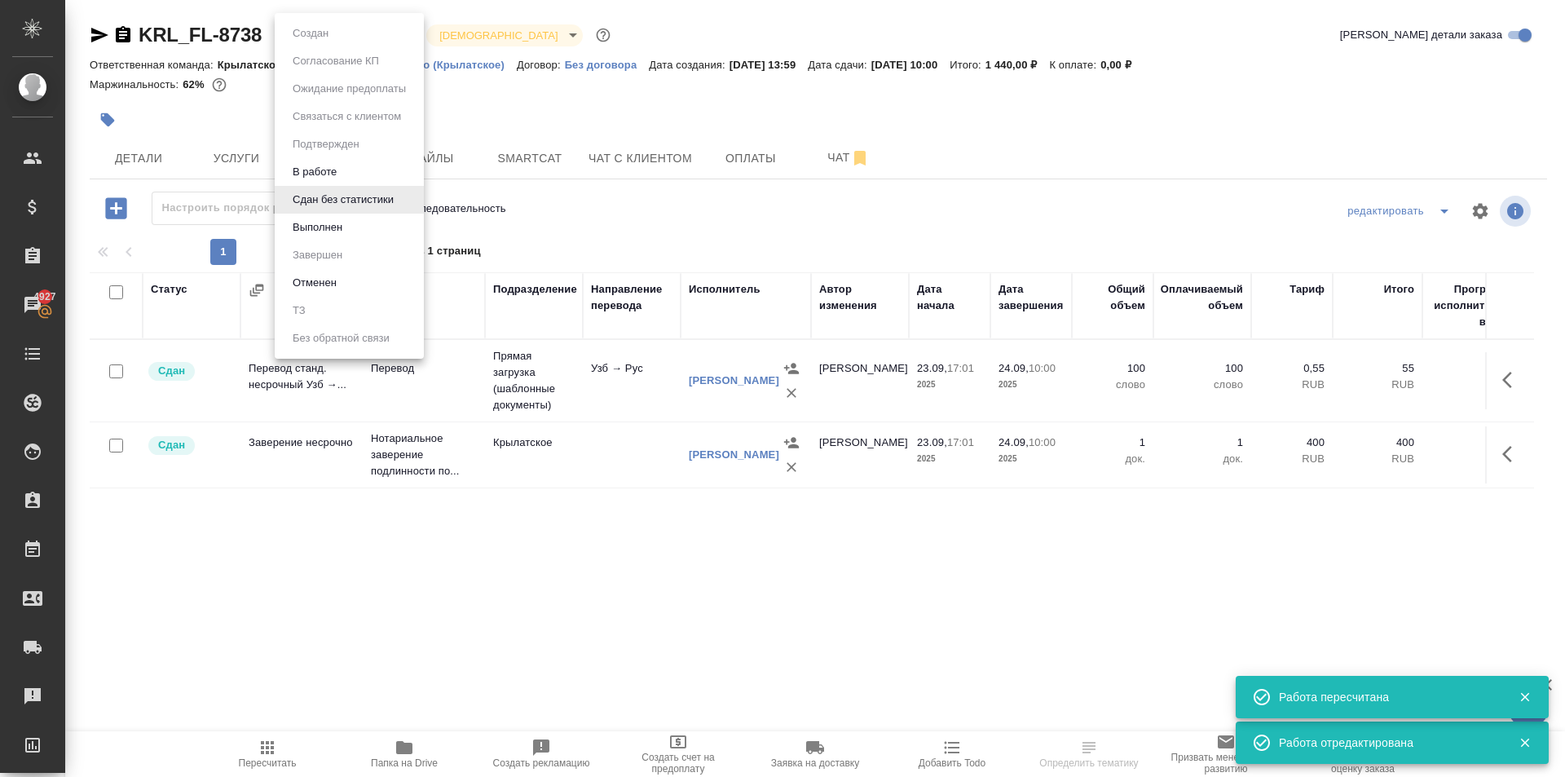
click at [329, 37] on body "🙏 .cls-1 fill:#fff; AWATERA Kasymov Timur Клиенты Спецификации Заказы 4927 Чаты…" at bounding box center [782, 388] width 1565 height 777
click at [320, 226] on button "Выполнен" at bounding box center [318, 227] width 60 height 18
drag, startPoint x: 347, startPoint y: 79, endPoint x: 346, endPoint y: 32, distance: 47.3
click at [346, 32] on body "🙏 .cls-1 fill:#fff; AWATERA Kasymov Timur Клиенты Спецификации Заказы 4927 Чаты…" at bounding box center [782, 388] width 1565 height 777
click at [347, 33] on ul "Создан Согласование КП Ожидание предоплаты Связаться с клиентом Подтвержден В р…" at bounding box center [349, 186] width 149 height 346
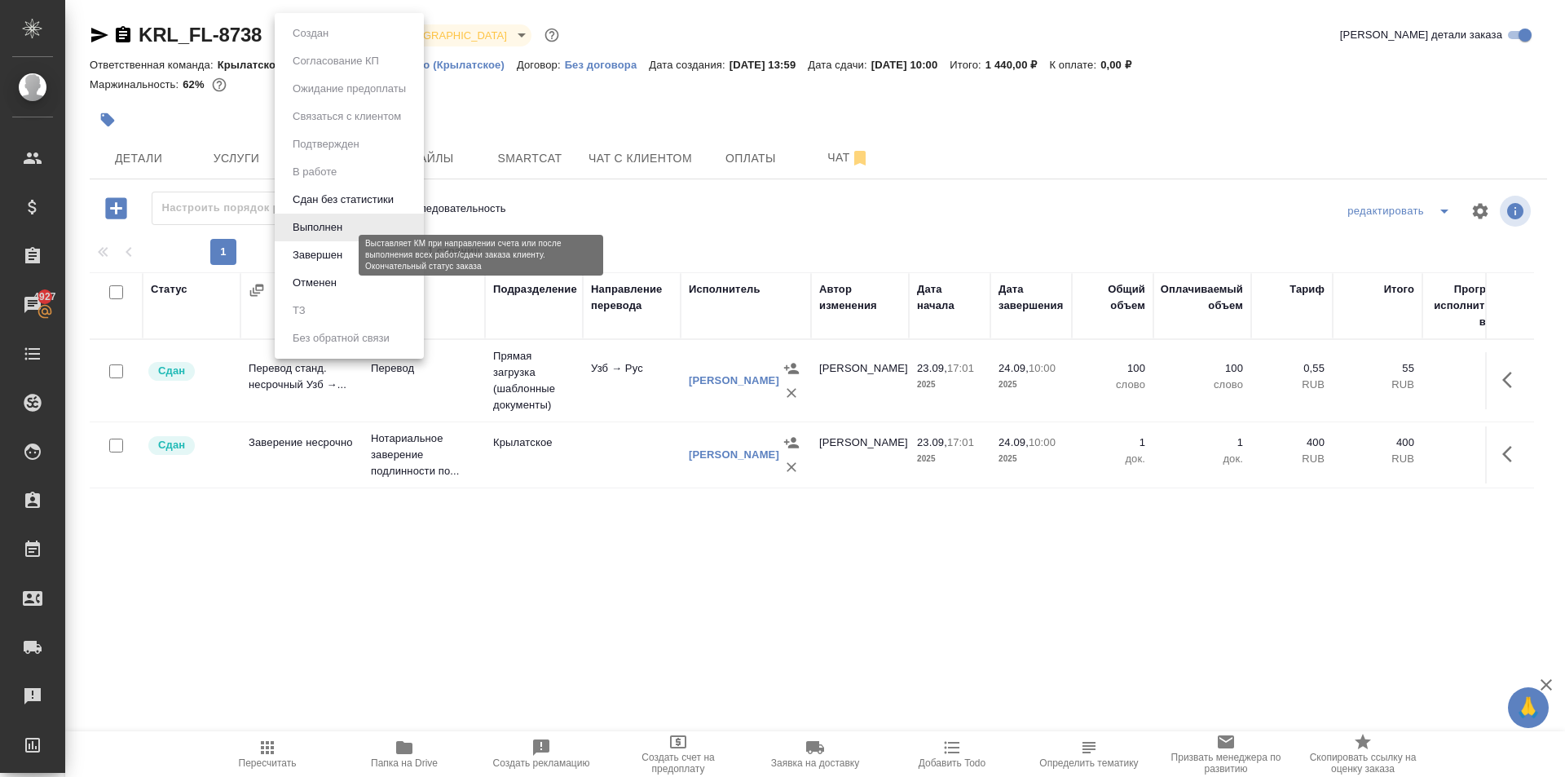
click at [328, 249] on button "Завершен" at bounding box center [318, 255] width 60 height 18
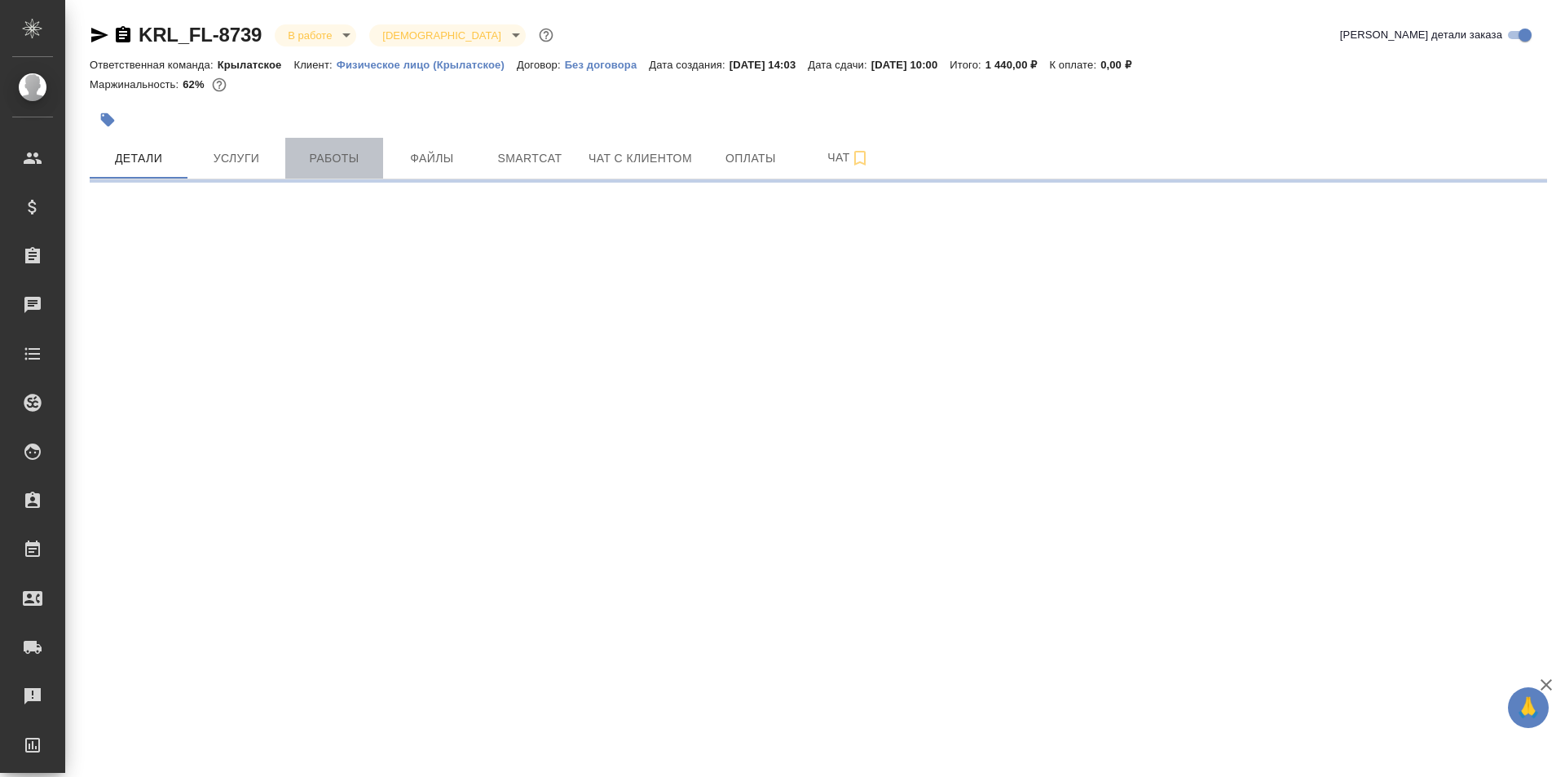
click at [346, 161] on span "Работы" at bounding box center [334, 158] width 78 height 20
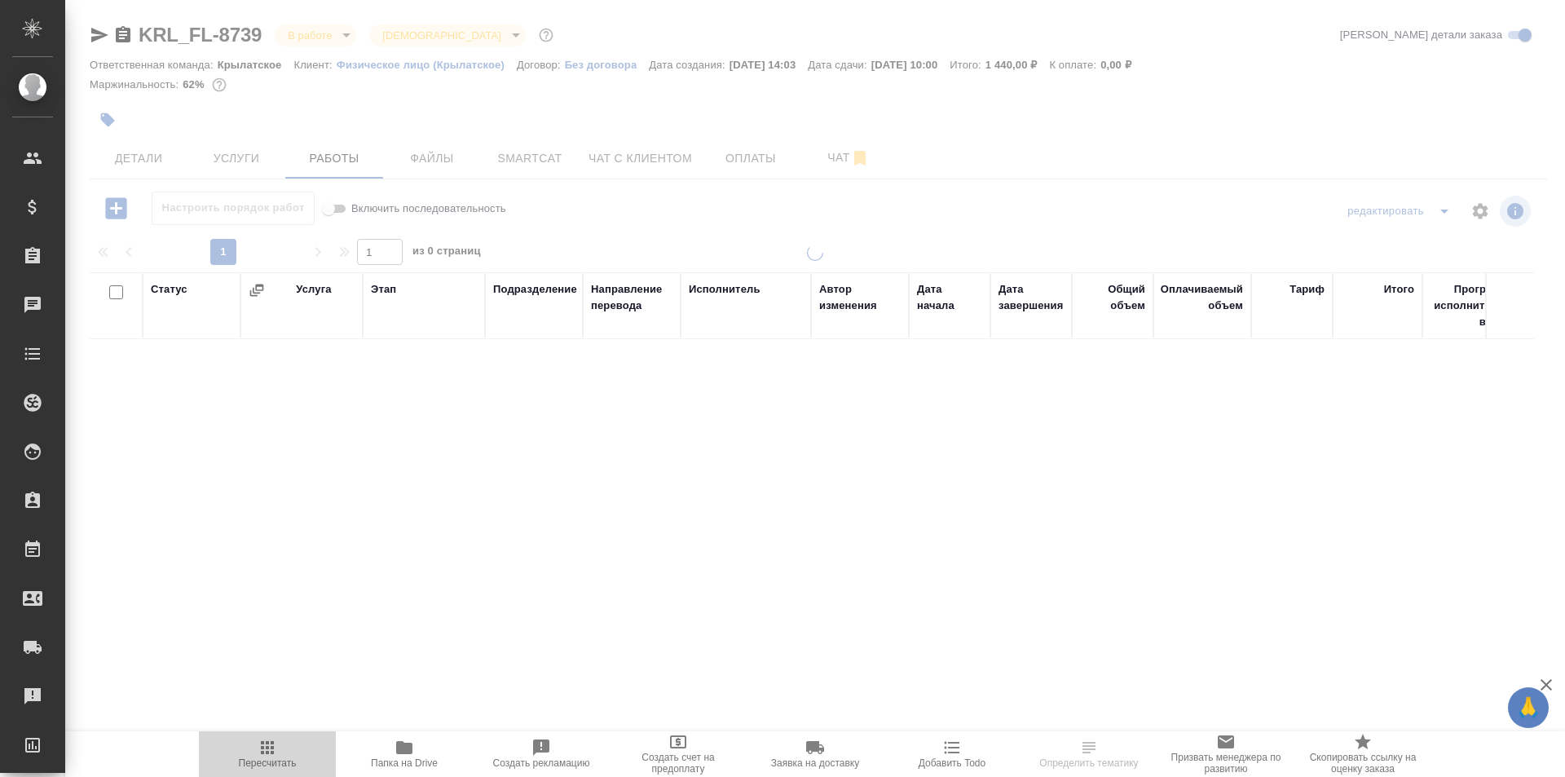
click at [293, 746] on span "Пересчитать" at bounding box center [267, 753] width 117 height 31
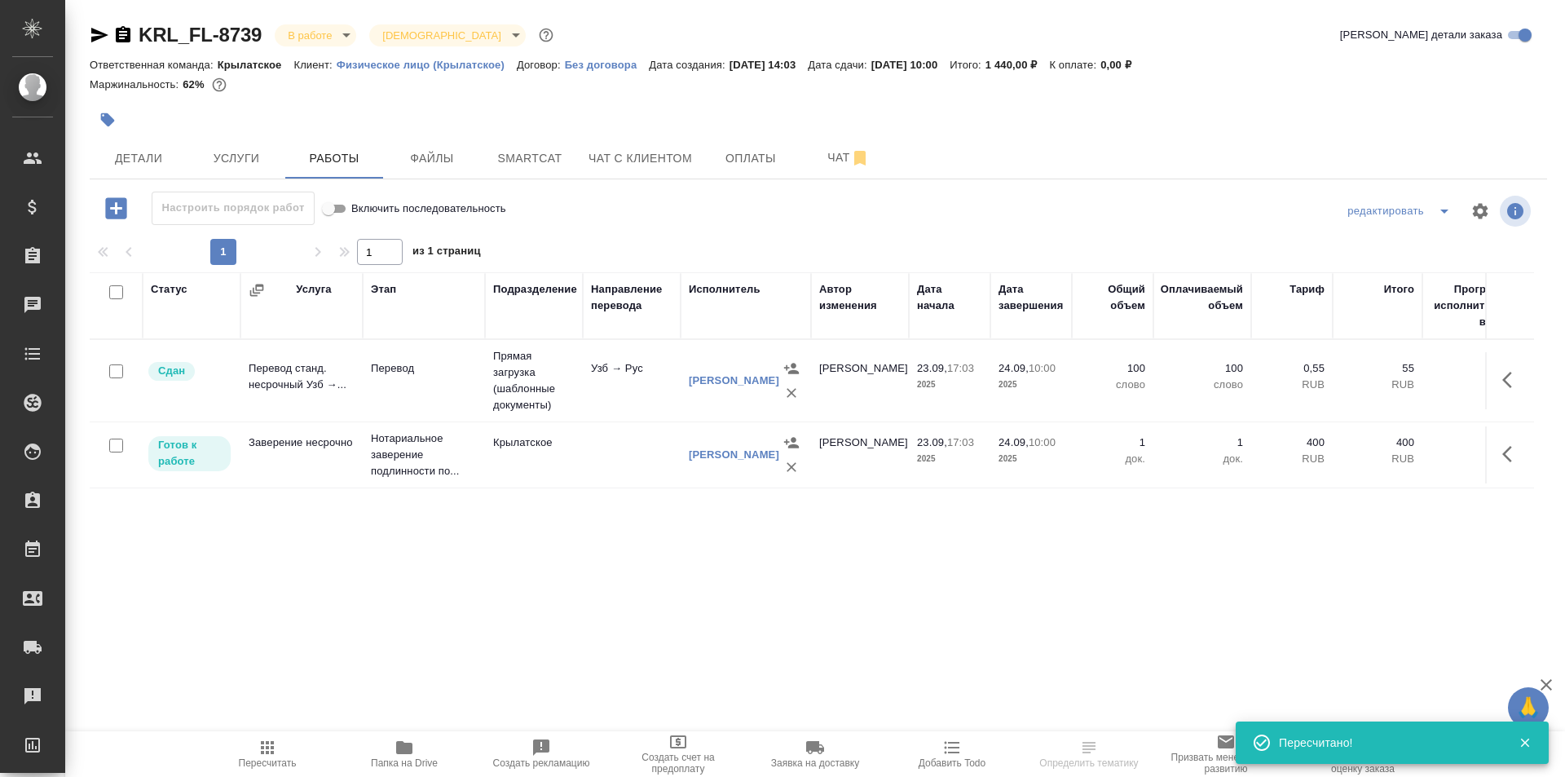
click at [287, 741] on span "Пересчитать" at bounding box center [267, 753] width 117 height 31
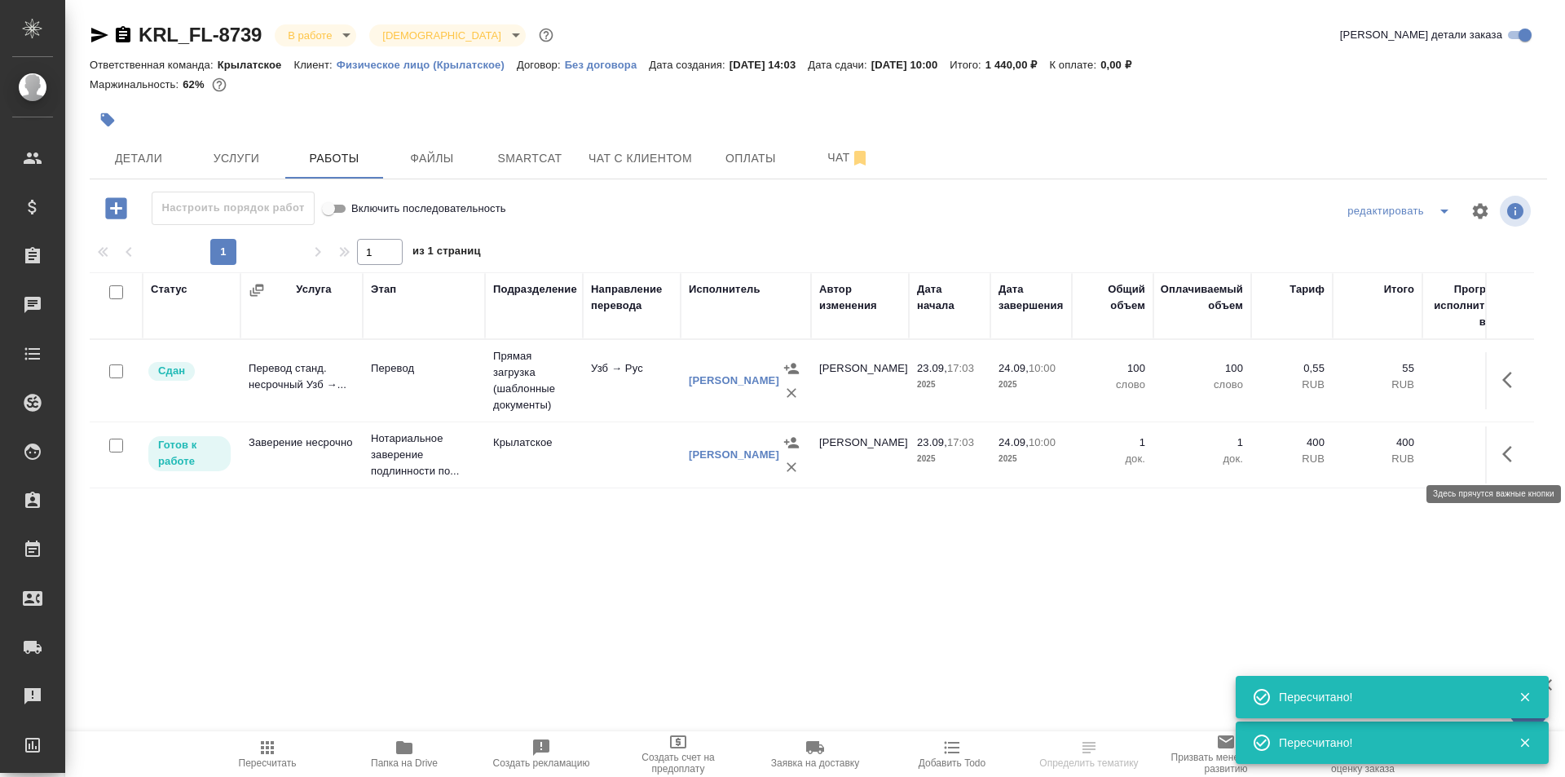
click at [1515, 436] on button "button" at bounding box center [1512, 454] width 39 height 39
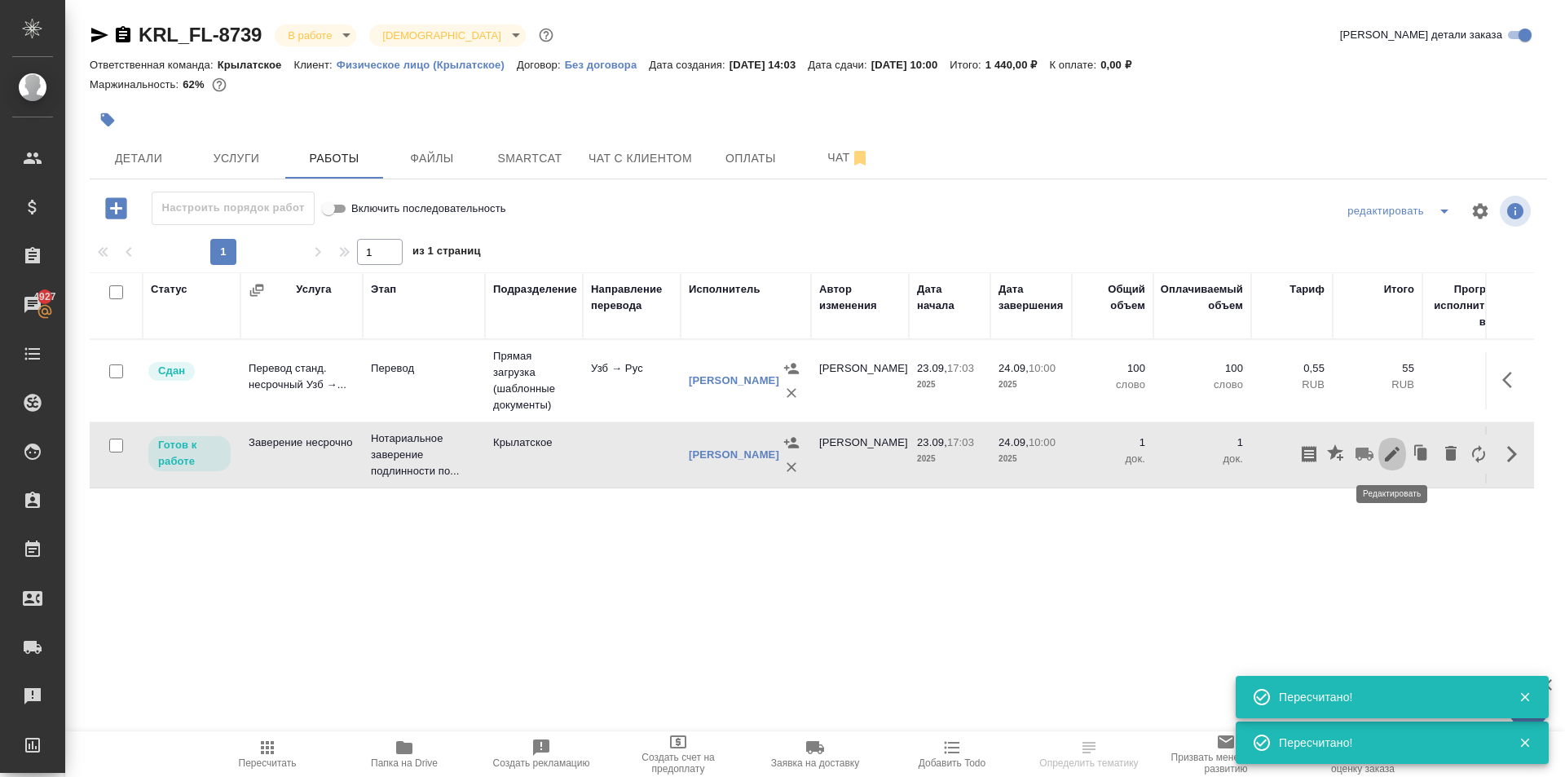
click at [1388, 457] on icon "button" at bounding box center [1392, 454] width 15 height 15
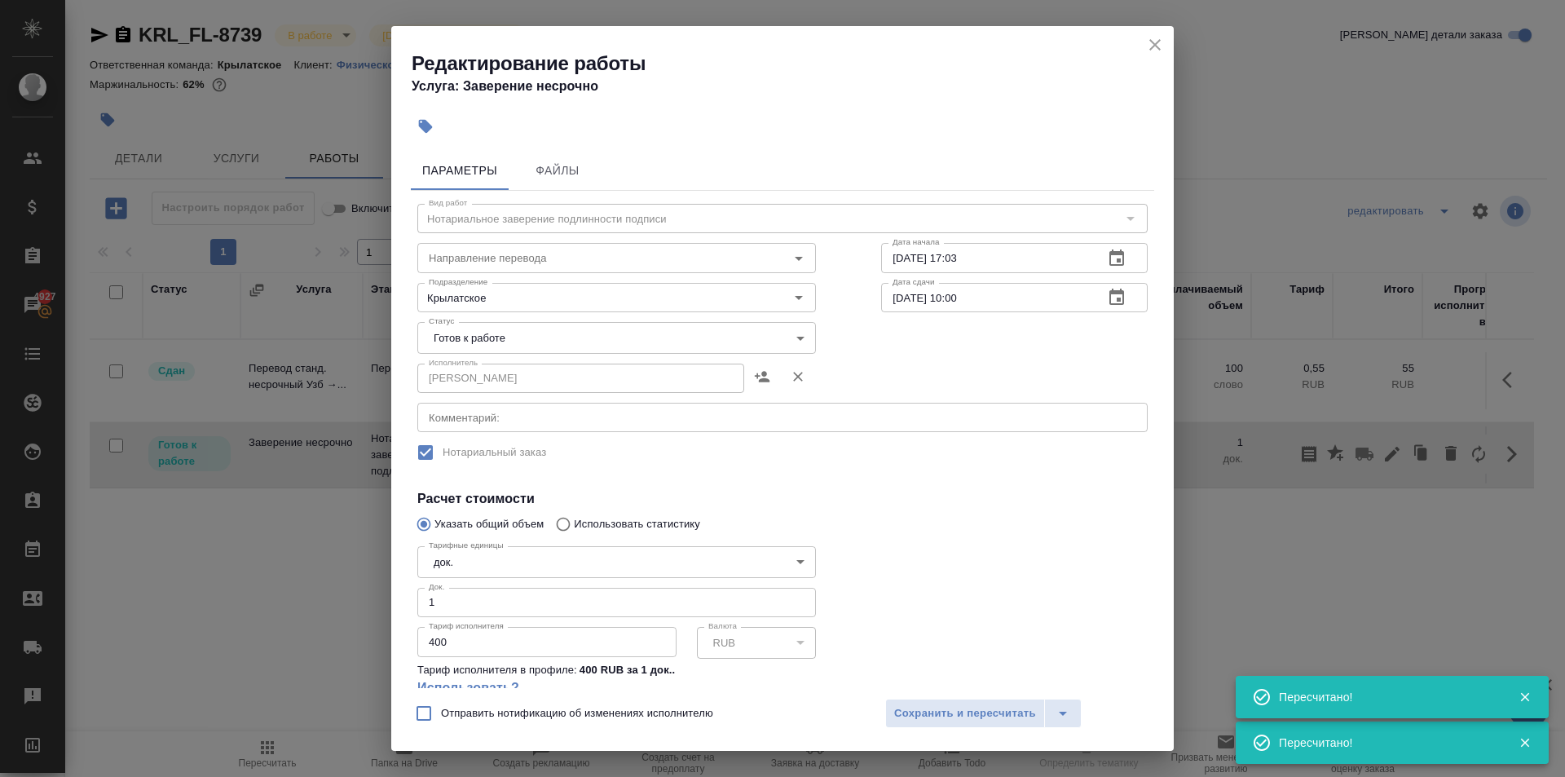
drag, startPoint x: 556, startPoint y: 311, endPoint x: 554, endPoint y: 321, distance: 10.7
click at [554, 321] on div "Вид работ Нотариальное заверение подлинности подписи Вид работ Направление пере…" at bounding box center [782, 490] width 743 height 599
click at [546, 332] on body "🙏 .cls-1 fill:#fff; AWATERA Kasymov Timur Клиенты Спецификации Заказы 4927 Чаты…" at bounding box center [782, 388] width 1565 height 777
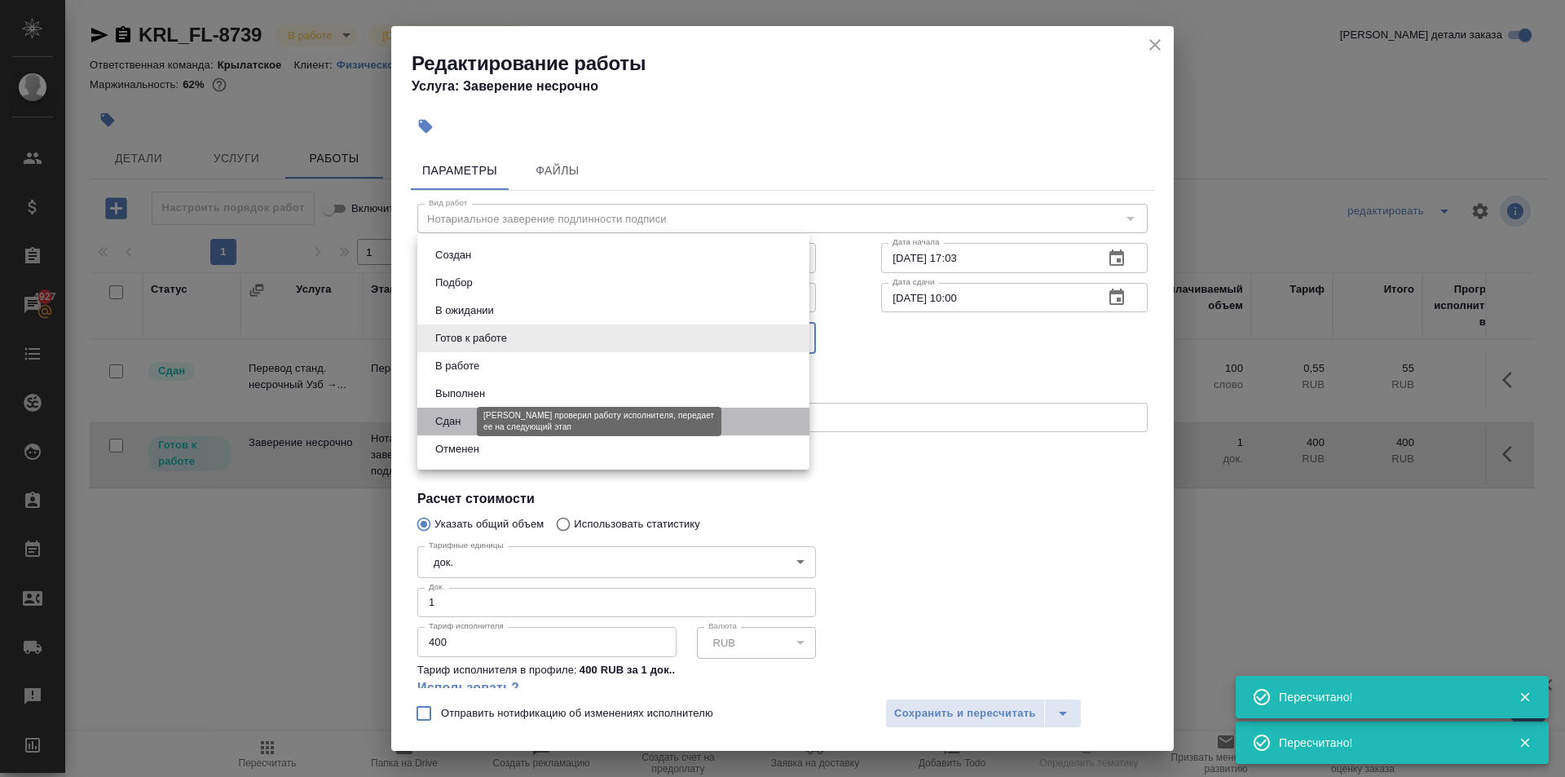
drag, startPoint x: 456, startPoint y: 417, endPoint x: 643, endPoint y: 500, distance: 205.1
click at [457, 417] on button "Сдан" at bounding box center [447, 421] width 35 height 18
type input "closed"
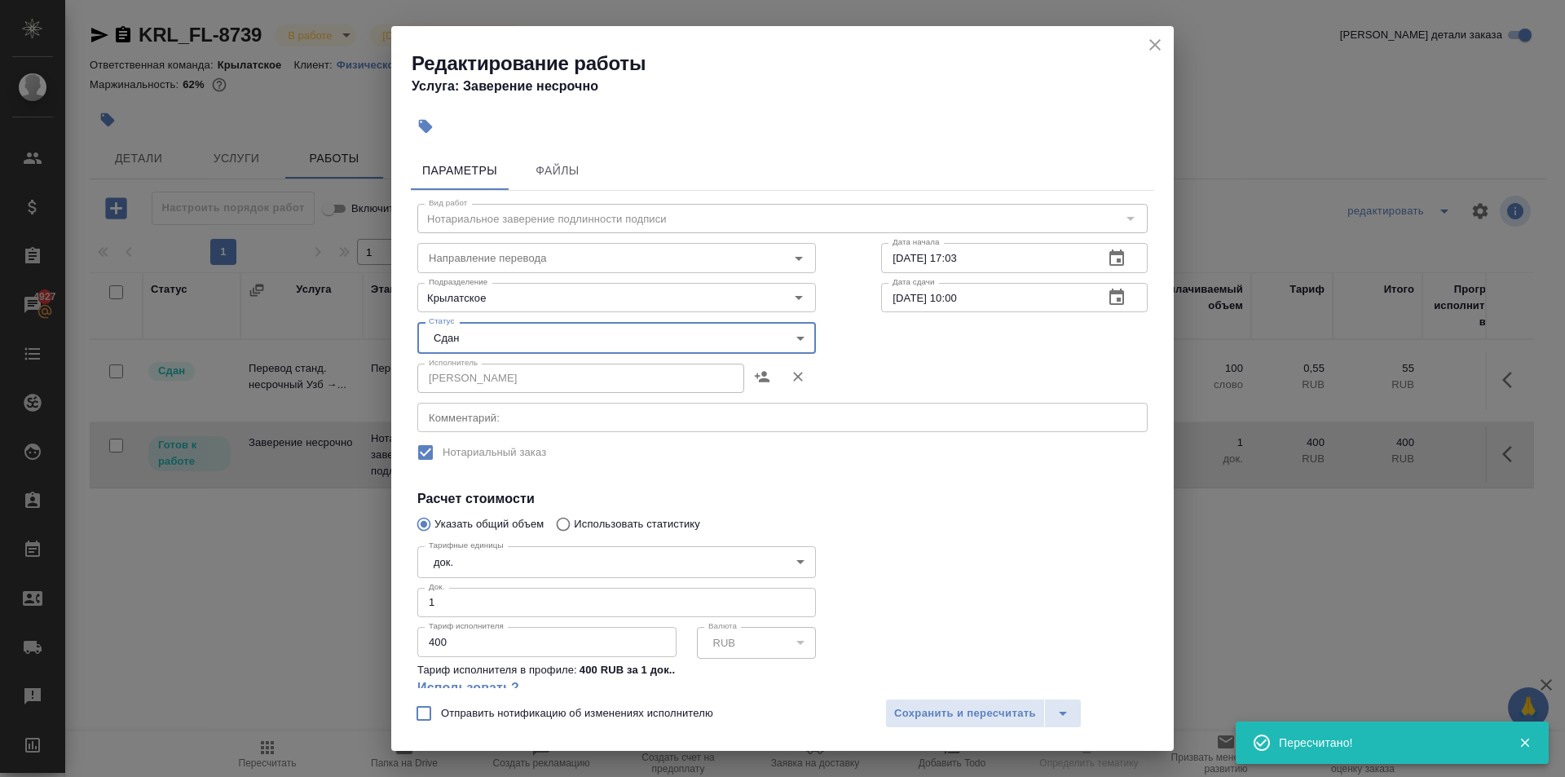
click at [934, 695] on div "Отправить нотификацию об изменениях исполнителю Сохранить и пересчитать" at bounding box center [782, 719] width 783 height 63
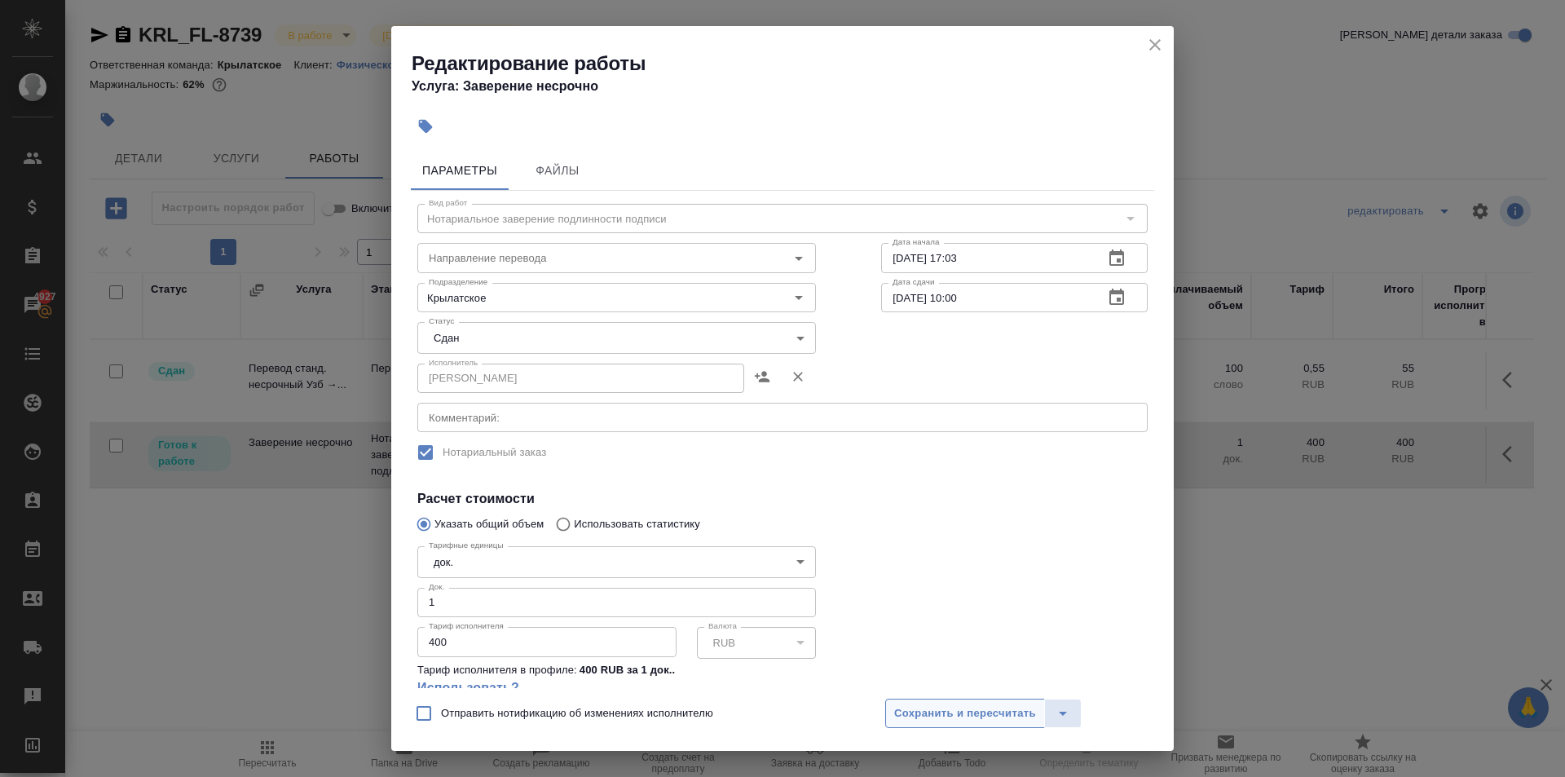
click at [952, 728] on div "Отправить нотификацию об изменениях исполнителю Сохранить и пересчитать" at bounding box center [782, 719] width 783 height 63
drag, startPoint x: 951, startPoint y: 717, endPoint x: 895, endPoint y: 720, distance: 55.5
click at [947, 717] on span "Сохранить и пересчитать" at bounding box center [965, 713] width 142 height 19
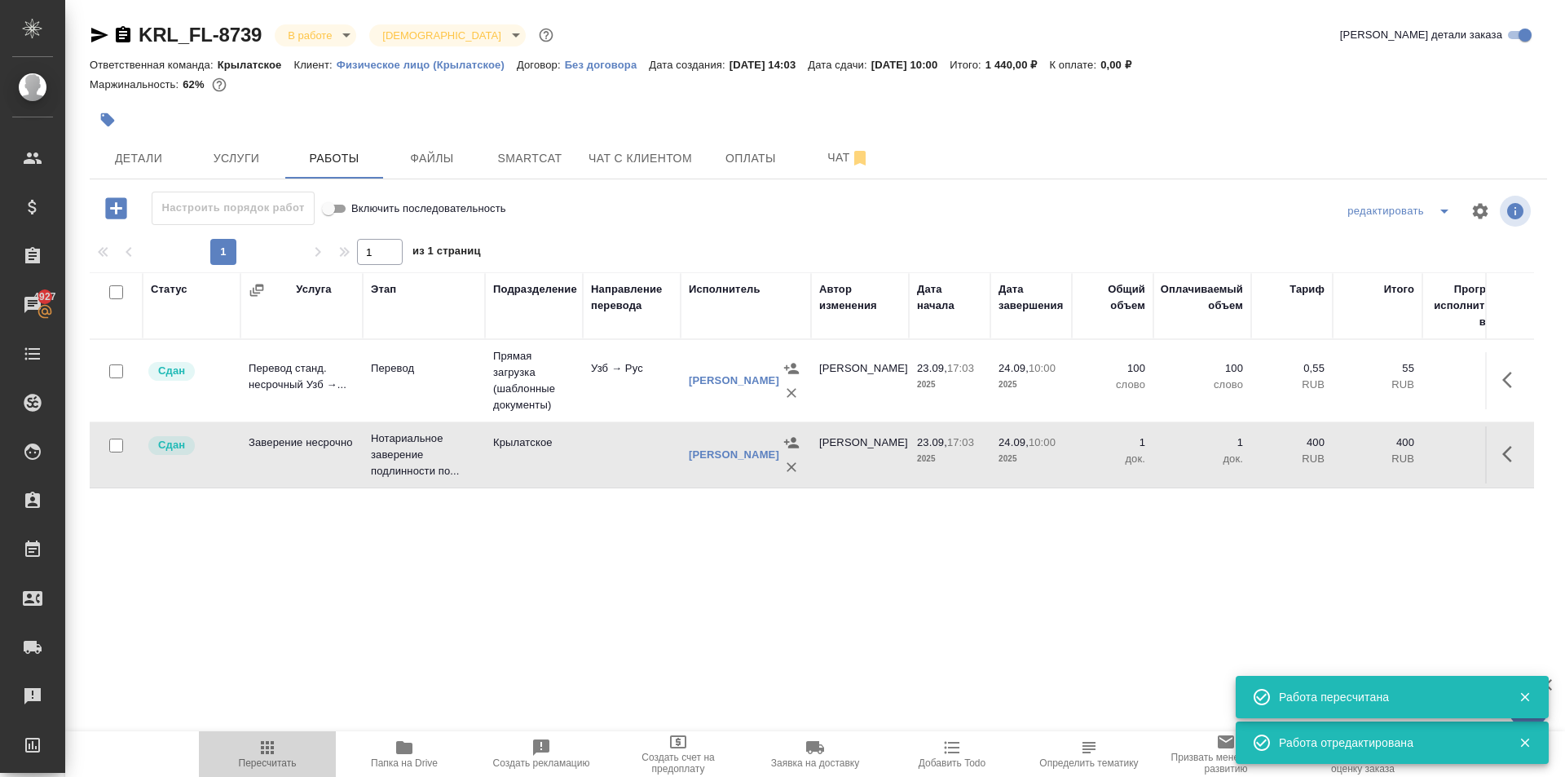
click at [278, 759] on span "Пересчитать" at bounding box center [268, 762] width 58 height 11
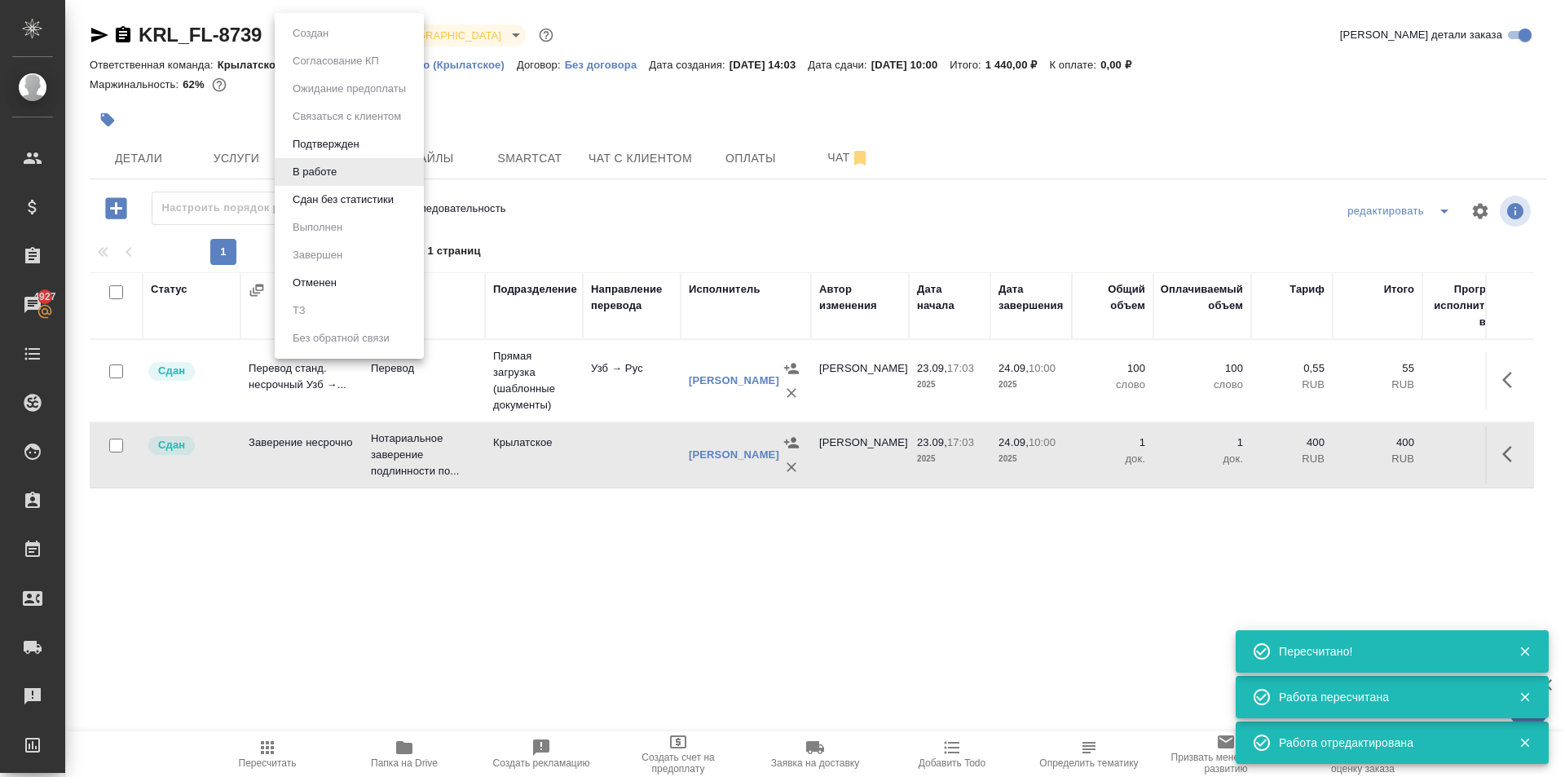
click at [323, 27] on body "🙏 .cls-1 fill:#fff; AWATERA Kasymov Timur Клиенты Спецификации Заказы 4927 Чаты…" at bounding box center [782, 388] width 1565 height 777
click at [330, 213] on li "Сдан без статистики" at bounding box center [349, 200] width 149 height 28
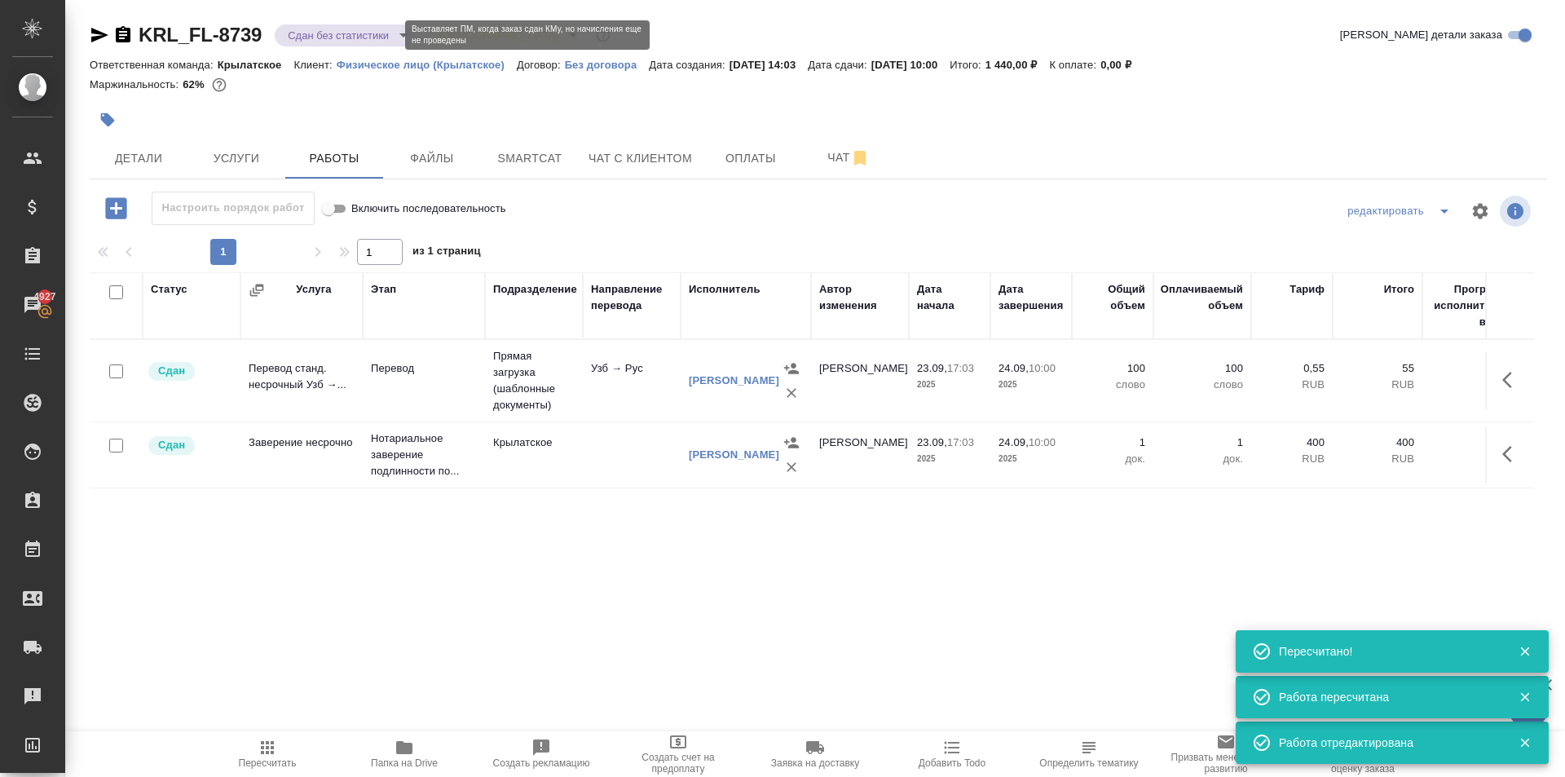
click at [333, 30] on body "🙏 .cls-1 fill:#fff; AWATERA Kasymov Timur Клиенты Спецификации Заказы 4927 Чаты…" at bounding box center [782, 388] width 1565 height 777
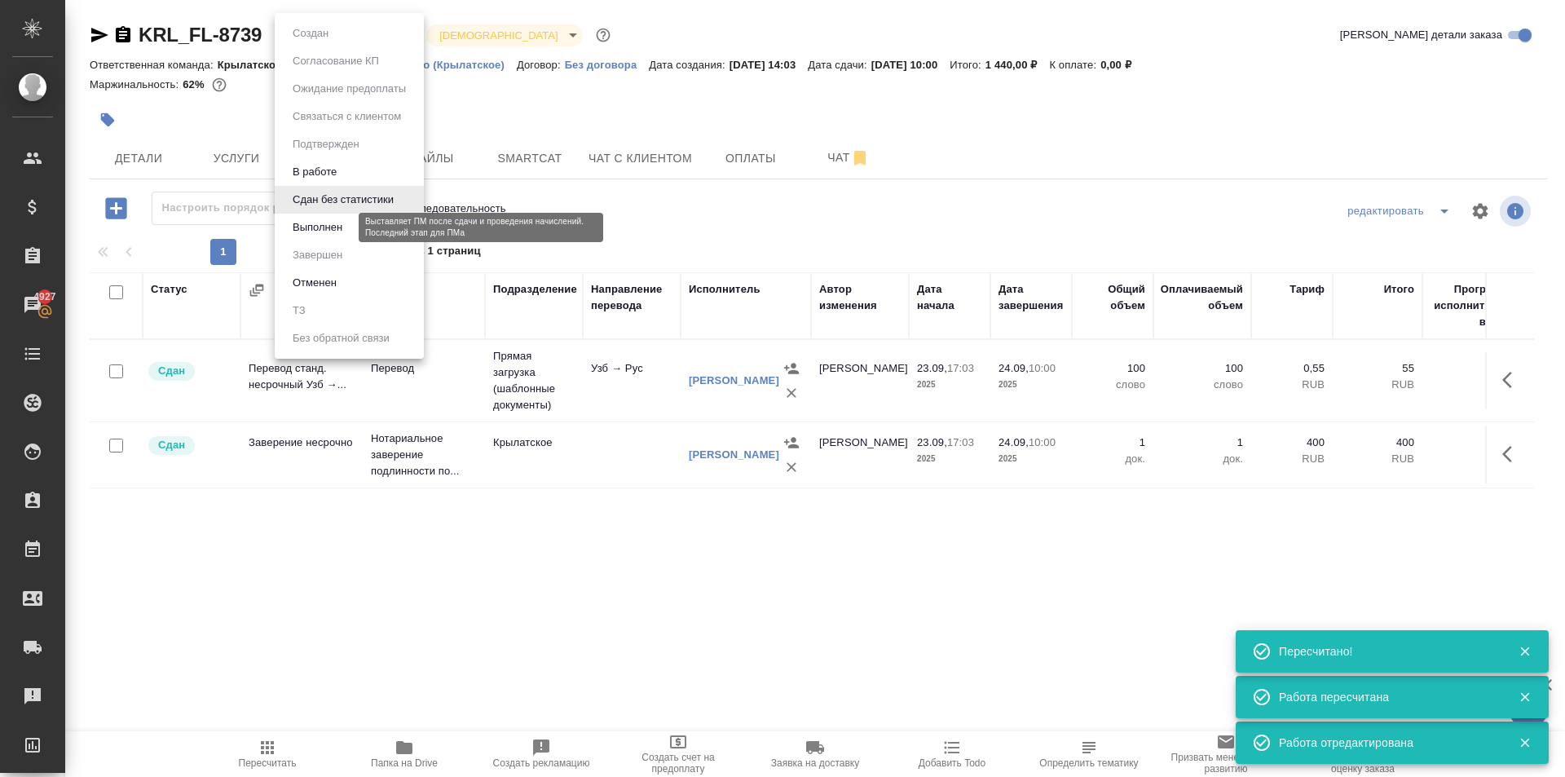
click at [334, 223] on button "Выполнен" at bounding box center [318, 227] width 60 height 18
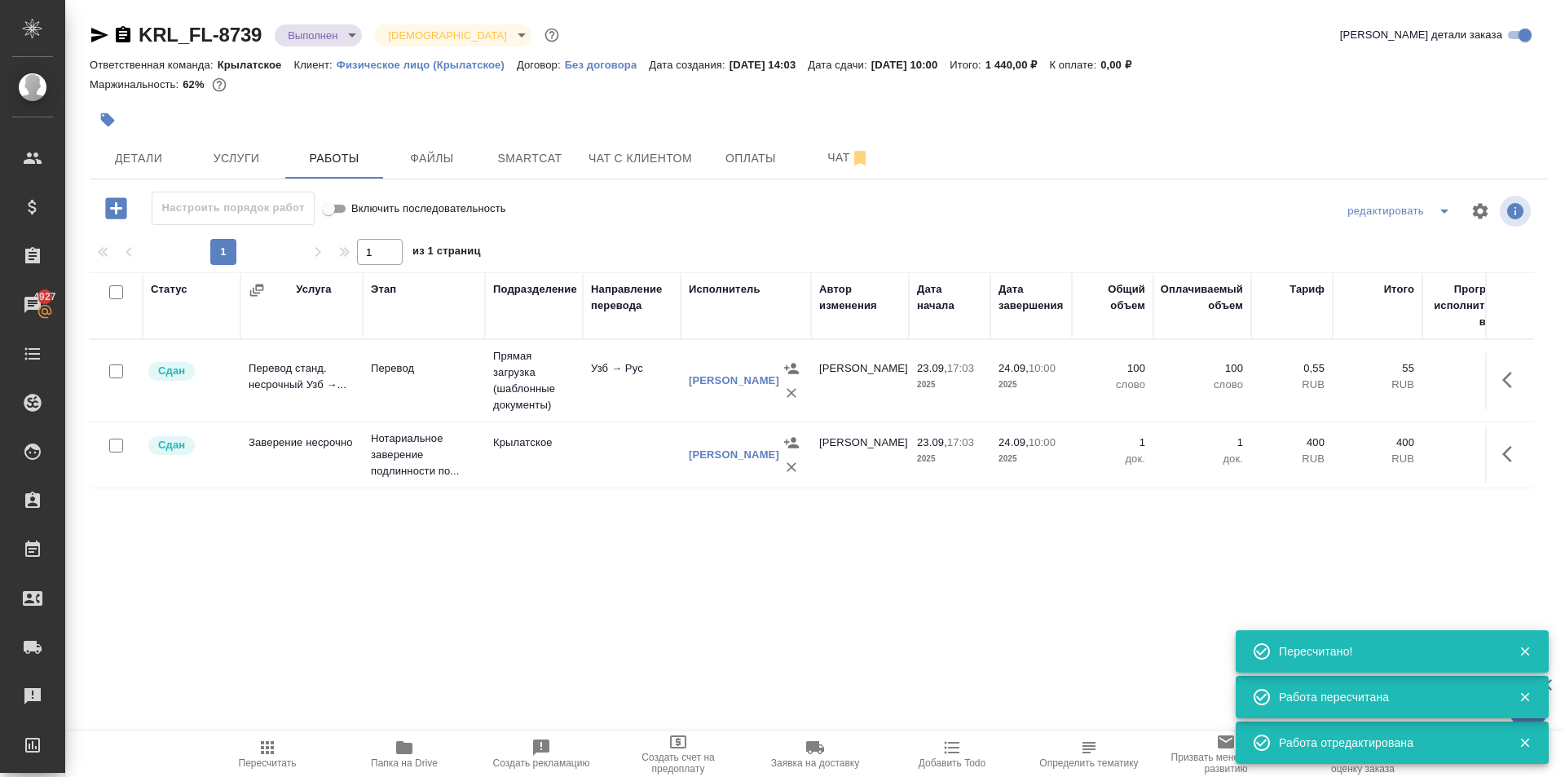
click at [339, 39] on body "🙏 .cls-1 fill:#fff; AWATERA Kasymov Timur Клиенты Спецификации Заказы 4927 Чаты…" at bounding box center [782, 388] width 1565 height 777
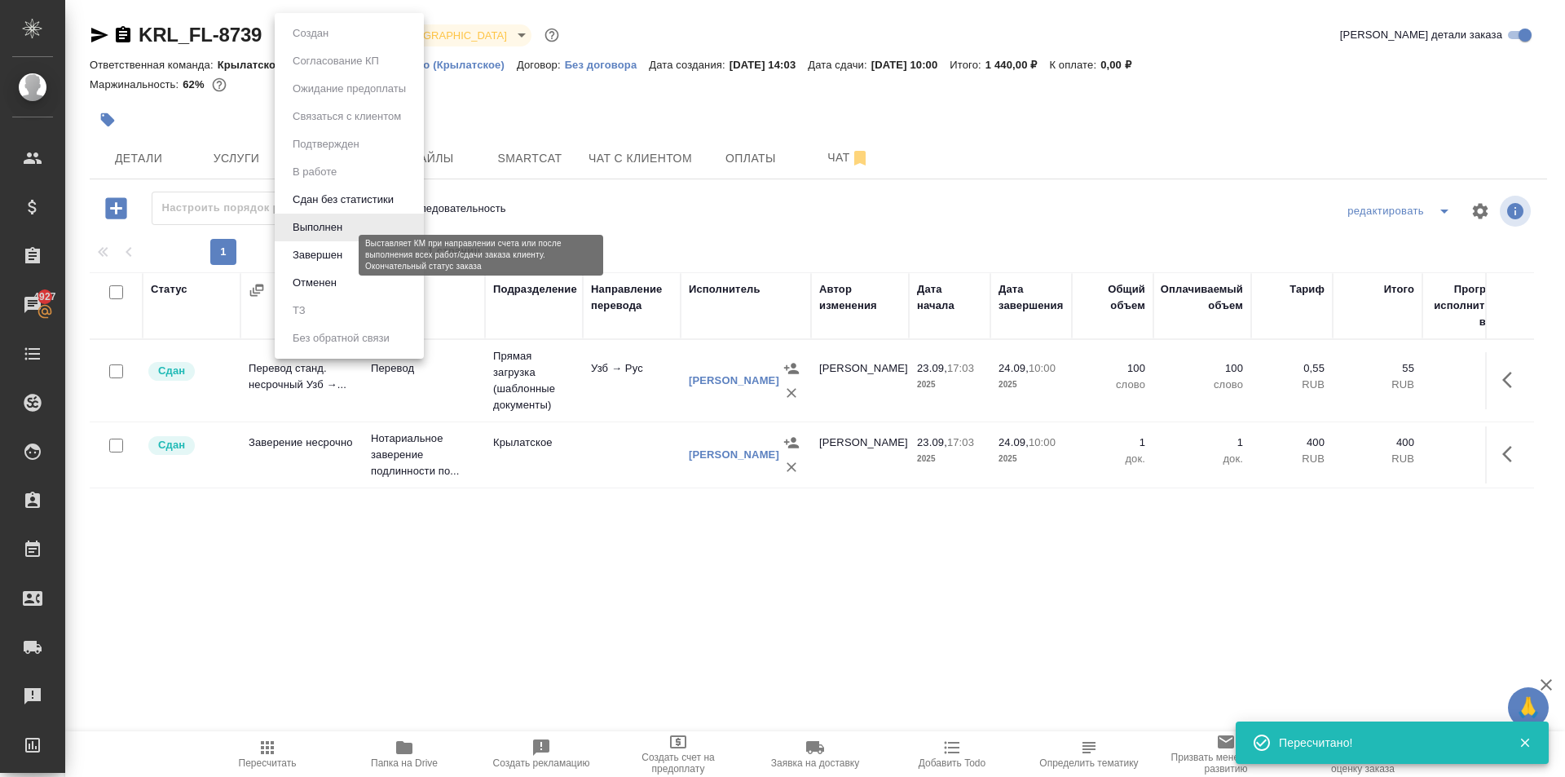
click at [318, 252] on button "Завершен" at bounding box center [318, 255] width 60 height 18
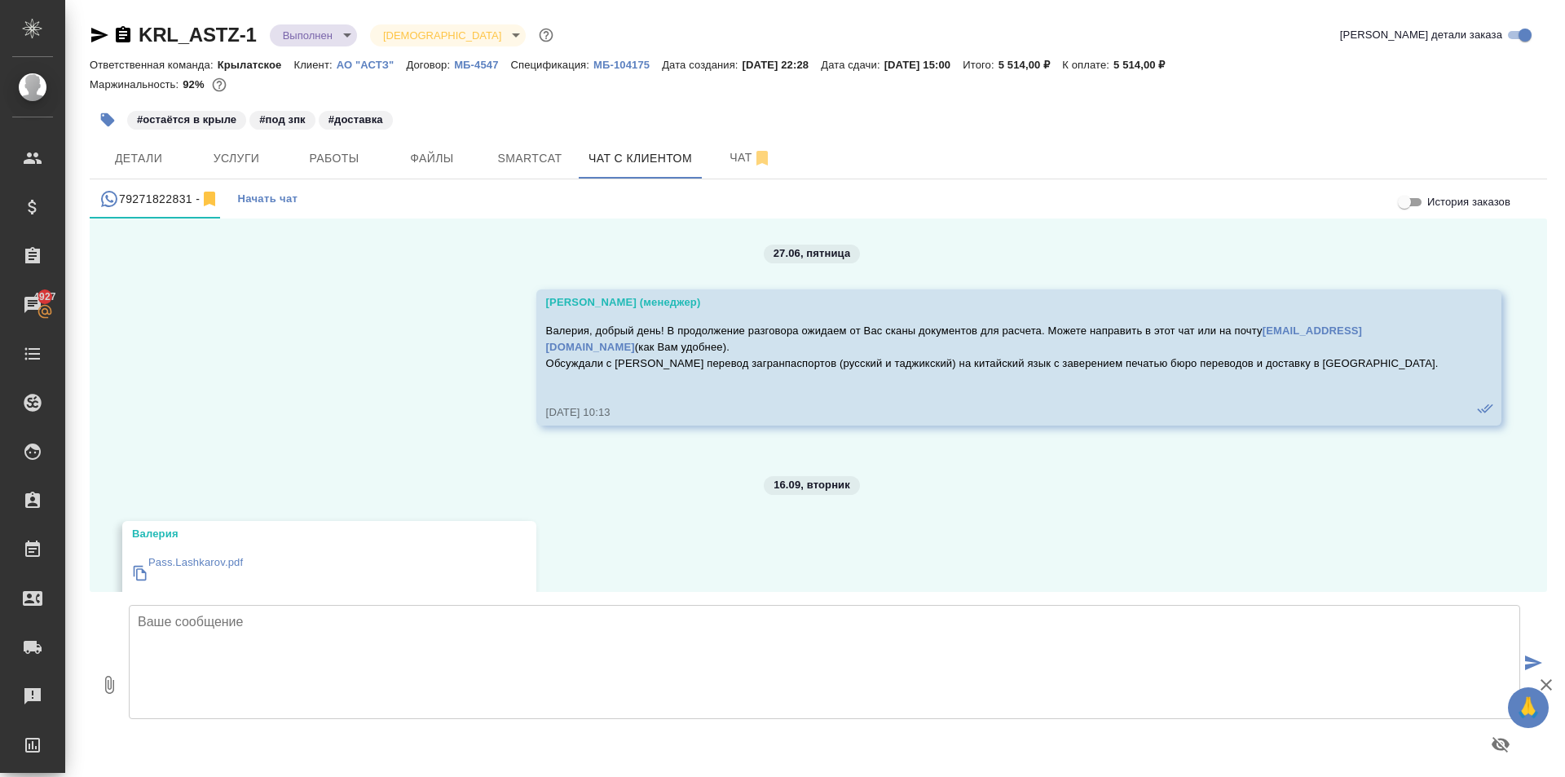
scroll to position [4596, 0]
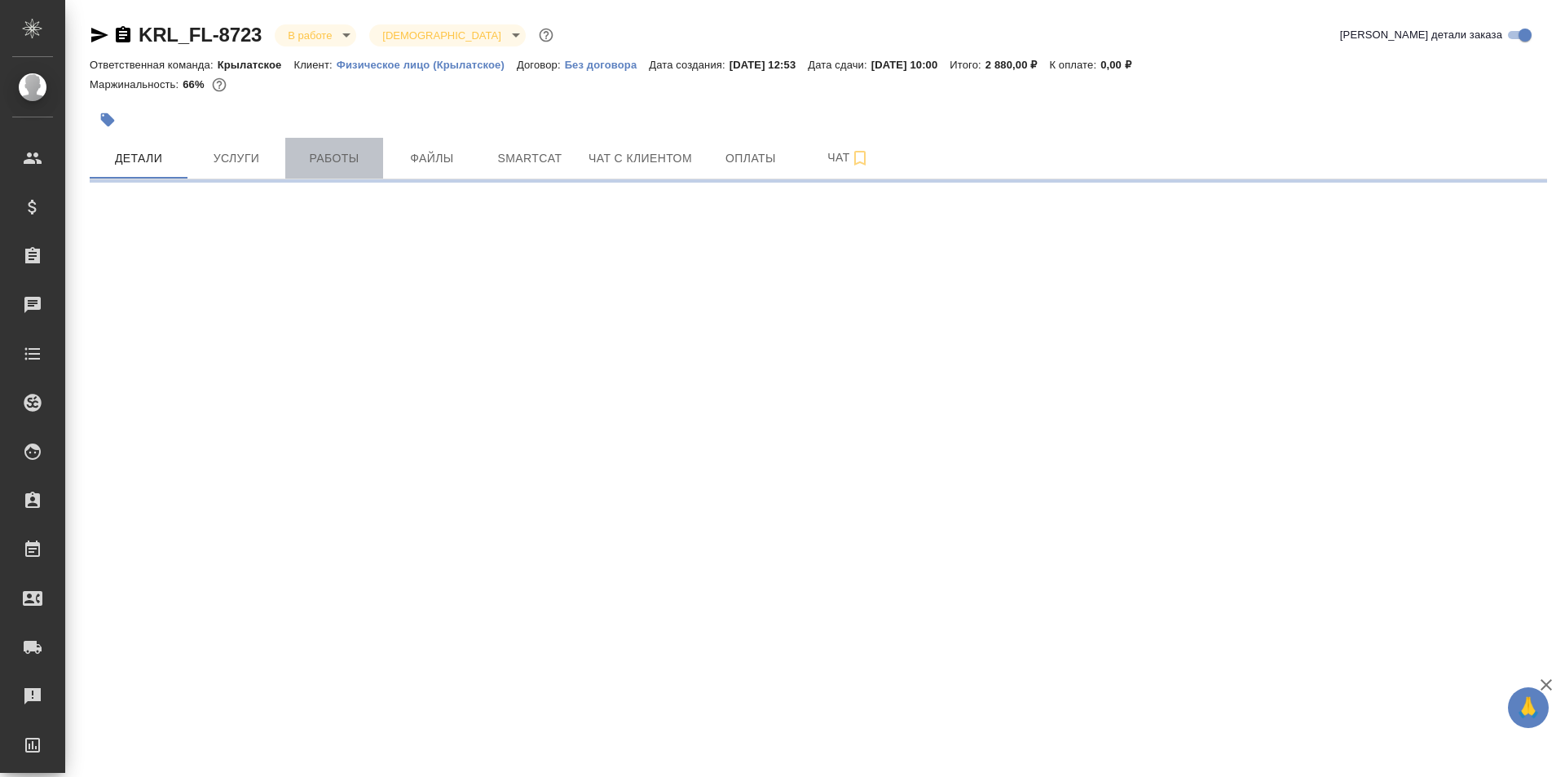
click at [351, 162] on span "Работы" at bounding box center [334, 158] width 78 height 20
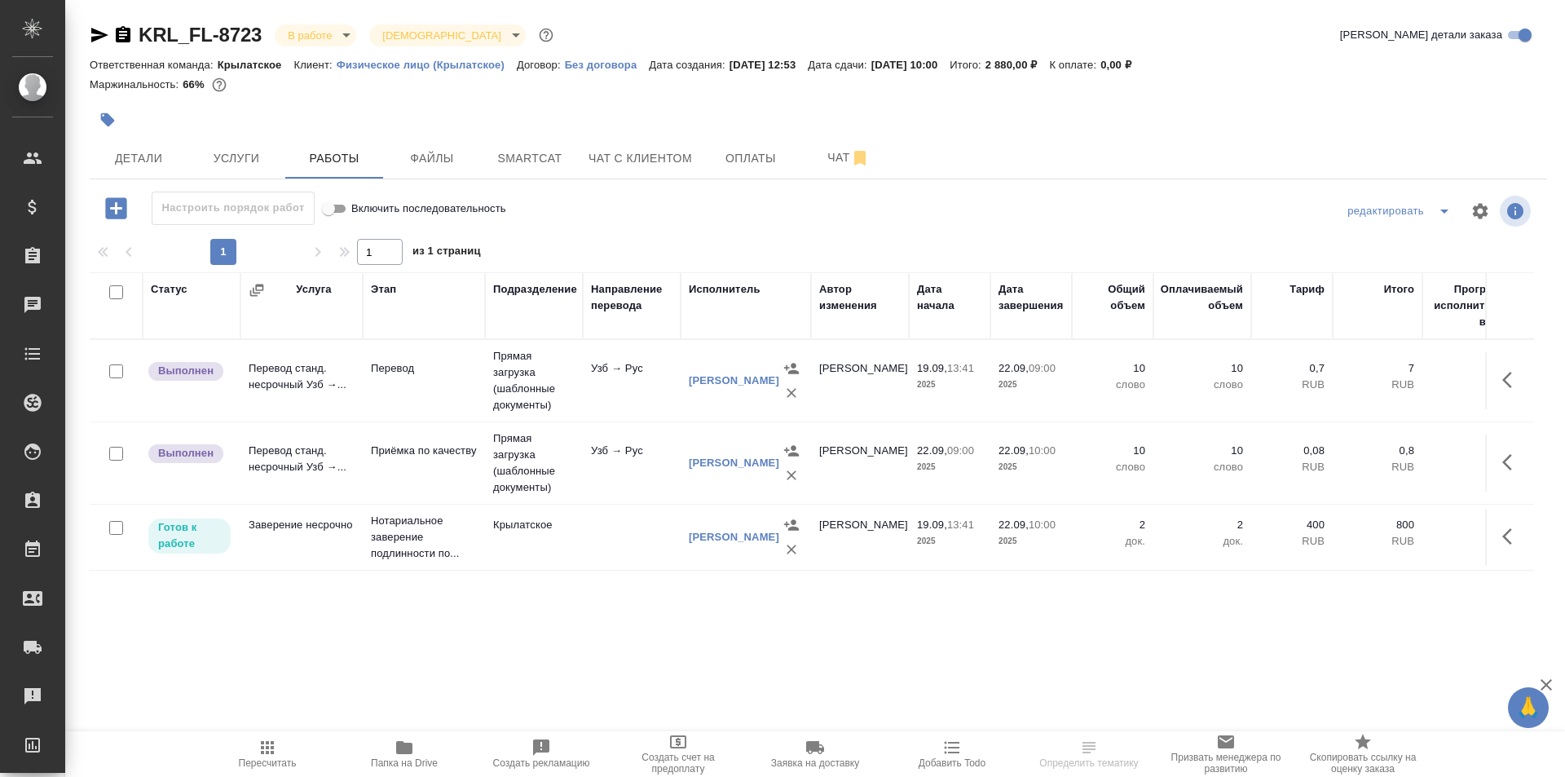
click at [272, 751] on icon "button" at bounding box center [267, 747] width 13 height 13
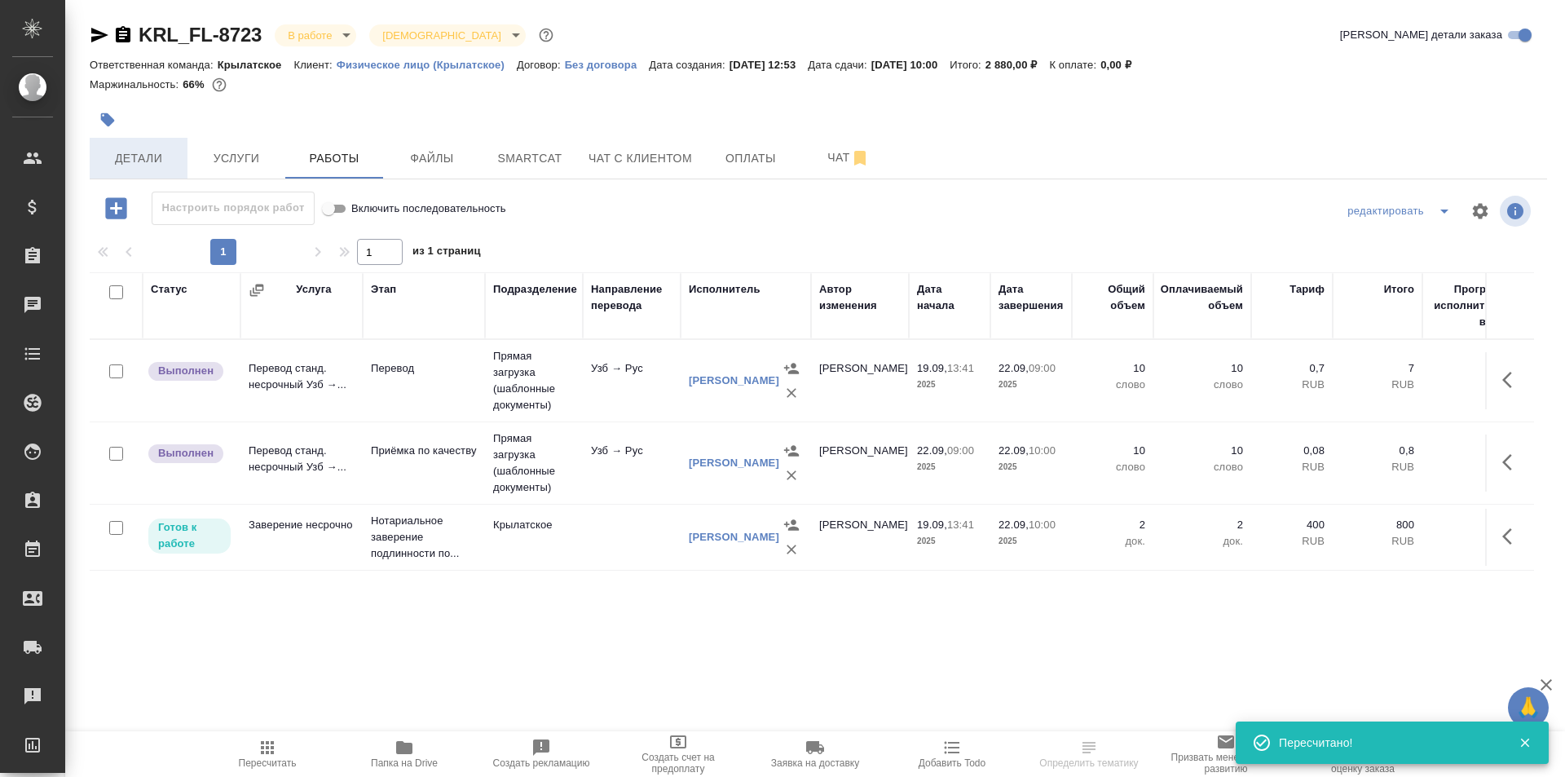
click at [181, 172] on button "Детали" at bounding box center [139, 158] width 98 height 41
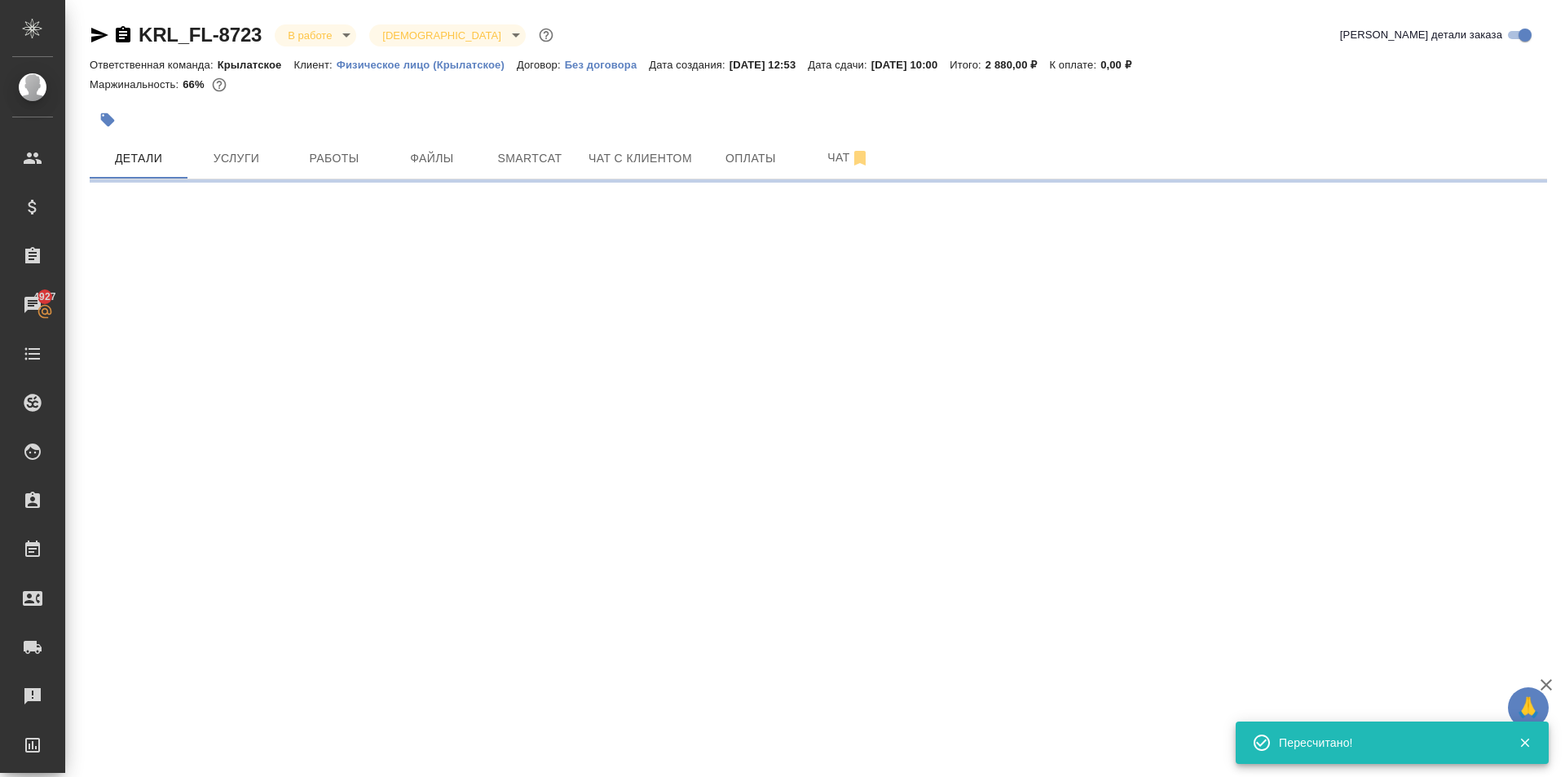
select select "RU"
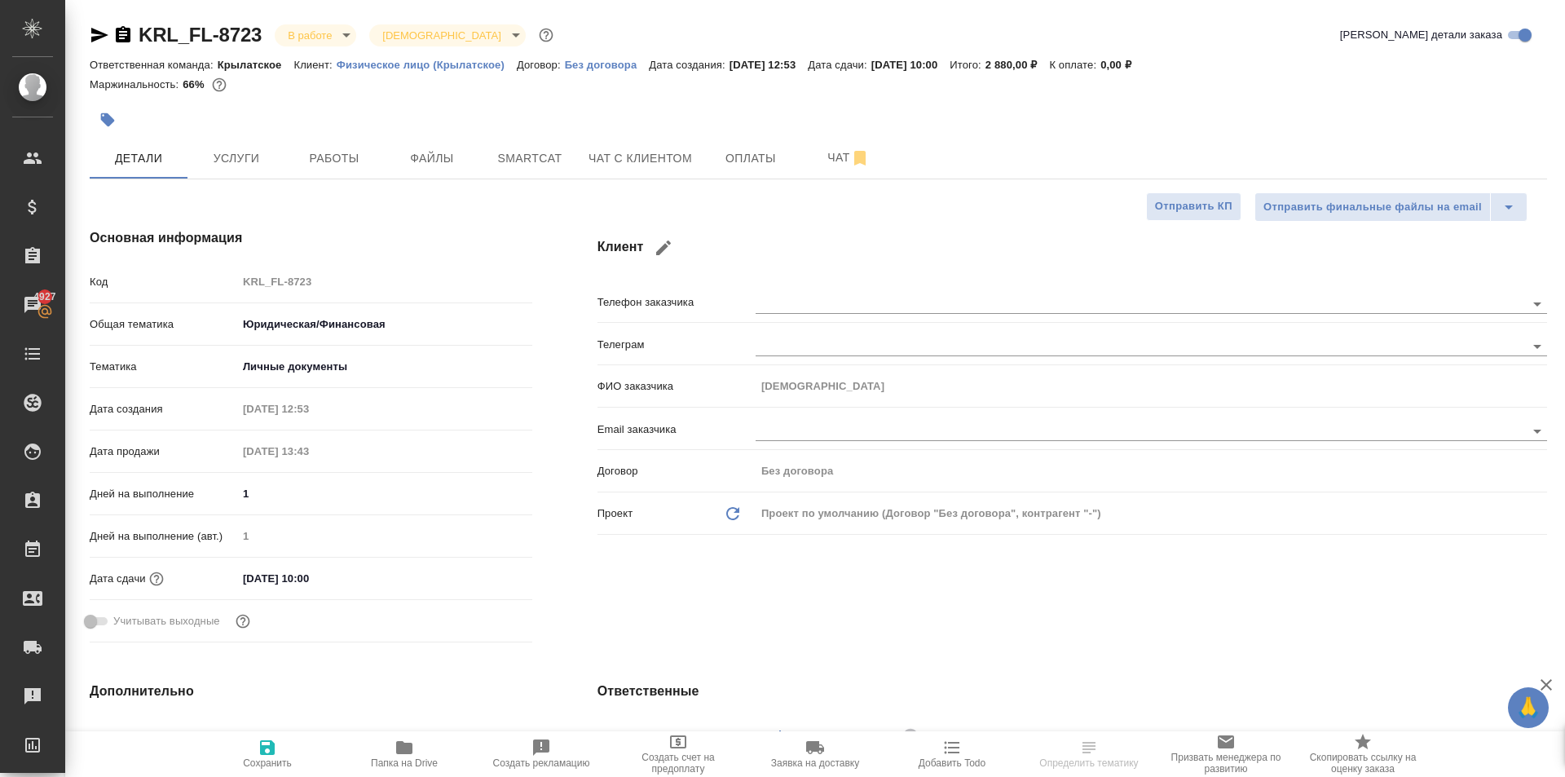
type textarea "x"
click at [316, 169] on button "Работы" at bounding box center [334, 158] width 98 height 41
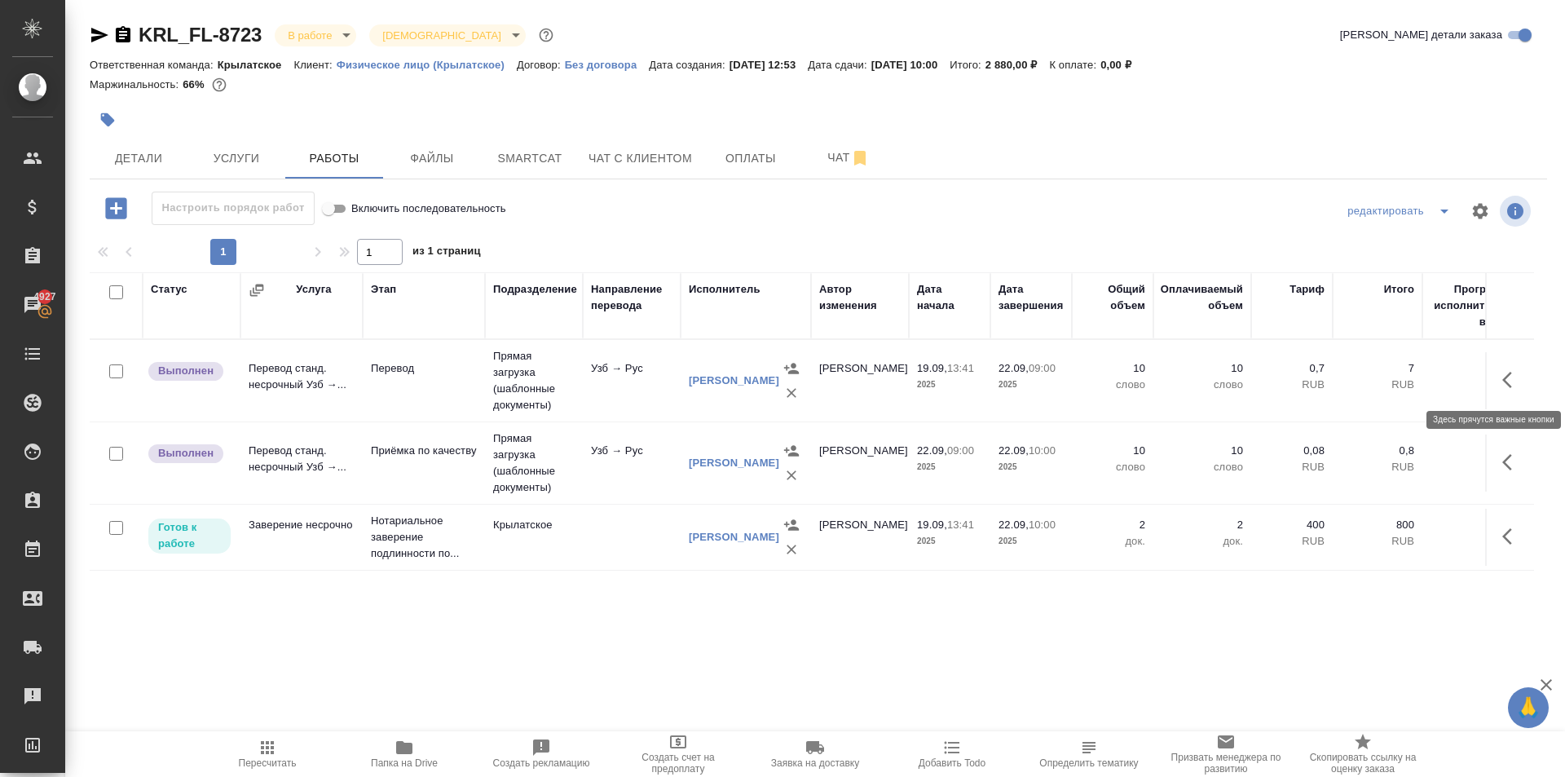
click at [1512, 383] on icon "button" at bounding box center [1512, 380] width 20 height 20
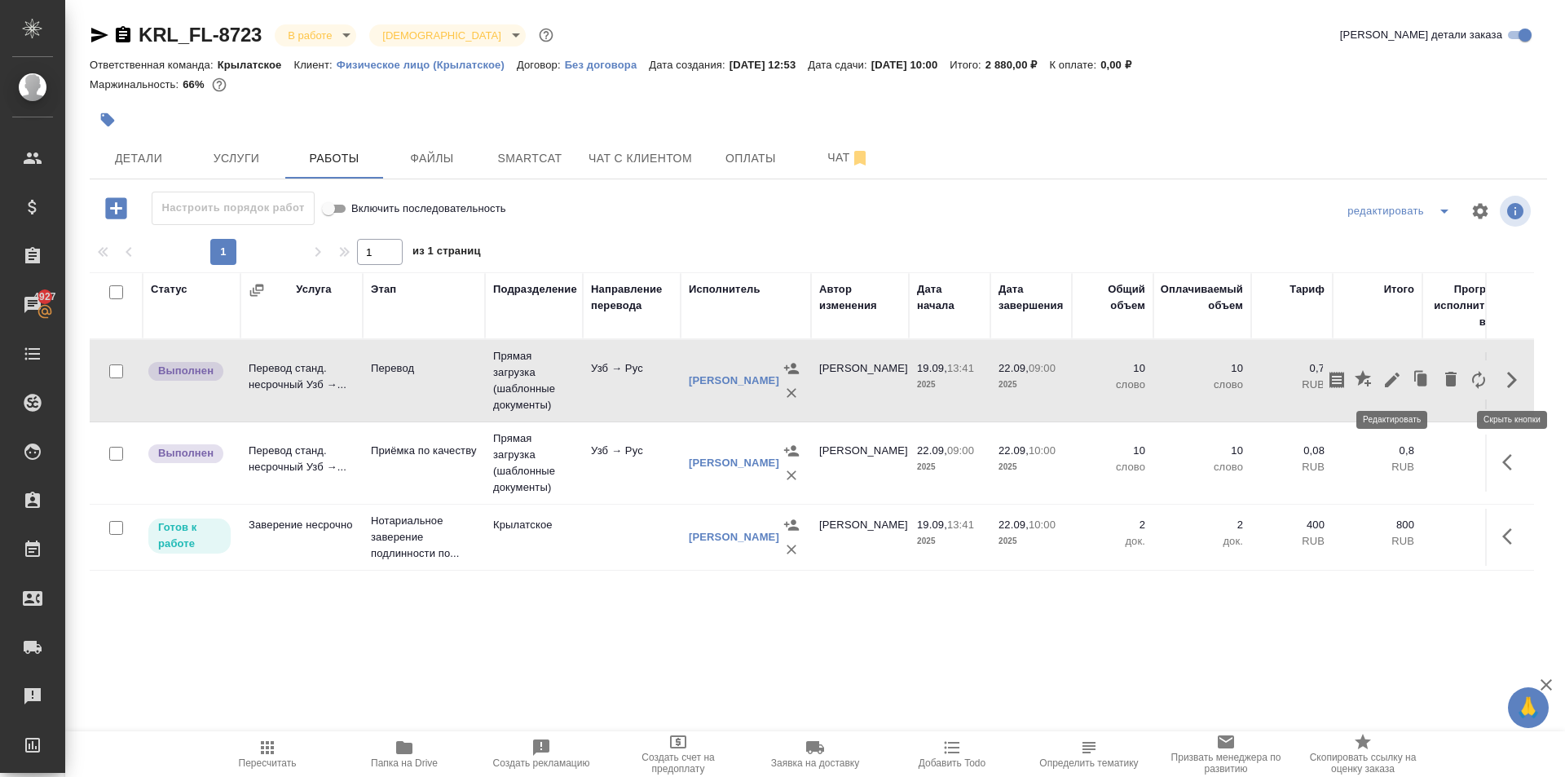
click at [1394, 375] on icon "button" at bounding box center [1393, 380] width 20 height 20
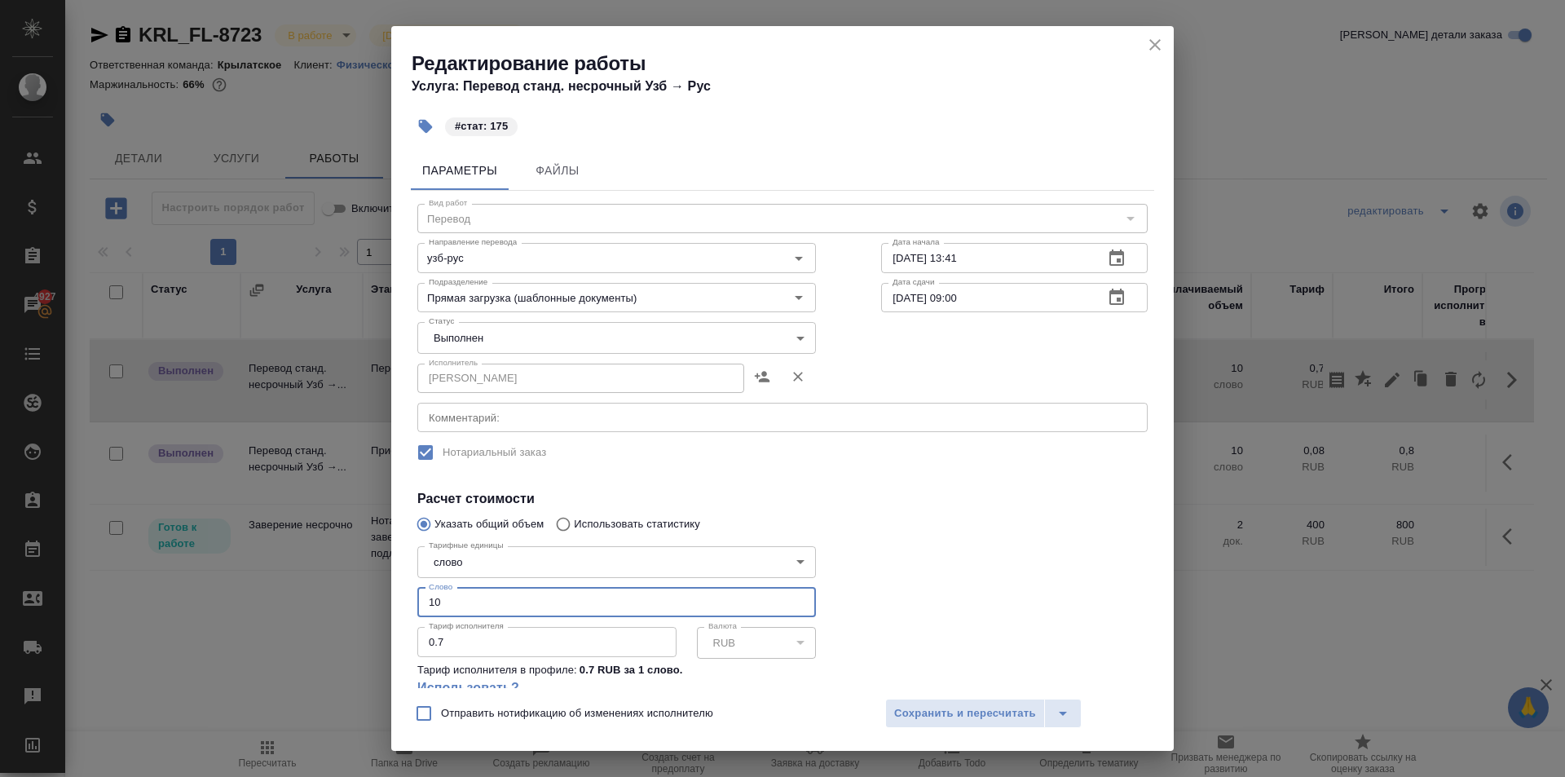
drag, startPoint x: 420, startPoint y: 589, endPoint x: 380, endPoint y: 580, distance: 40.8
click at [380, 580] on div "Редактирование работы Услуга: Перевод станд. несрочный Узб → Рус #стат: 175 Пар…" at bounding box center [782, 388] width 1565 height 777
type input "175"
click at [479, 346] on body "🙏 .cls-1 fill:#fff; AWATERA Kasymov Timur Клиенты Спецификации Заказы 4927 Чаты…" at bounding box center [782, 388] width 1565 height 777
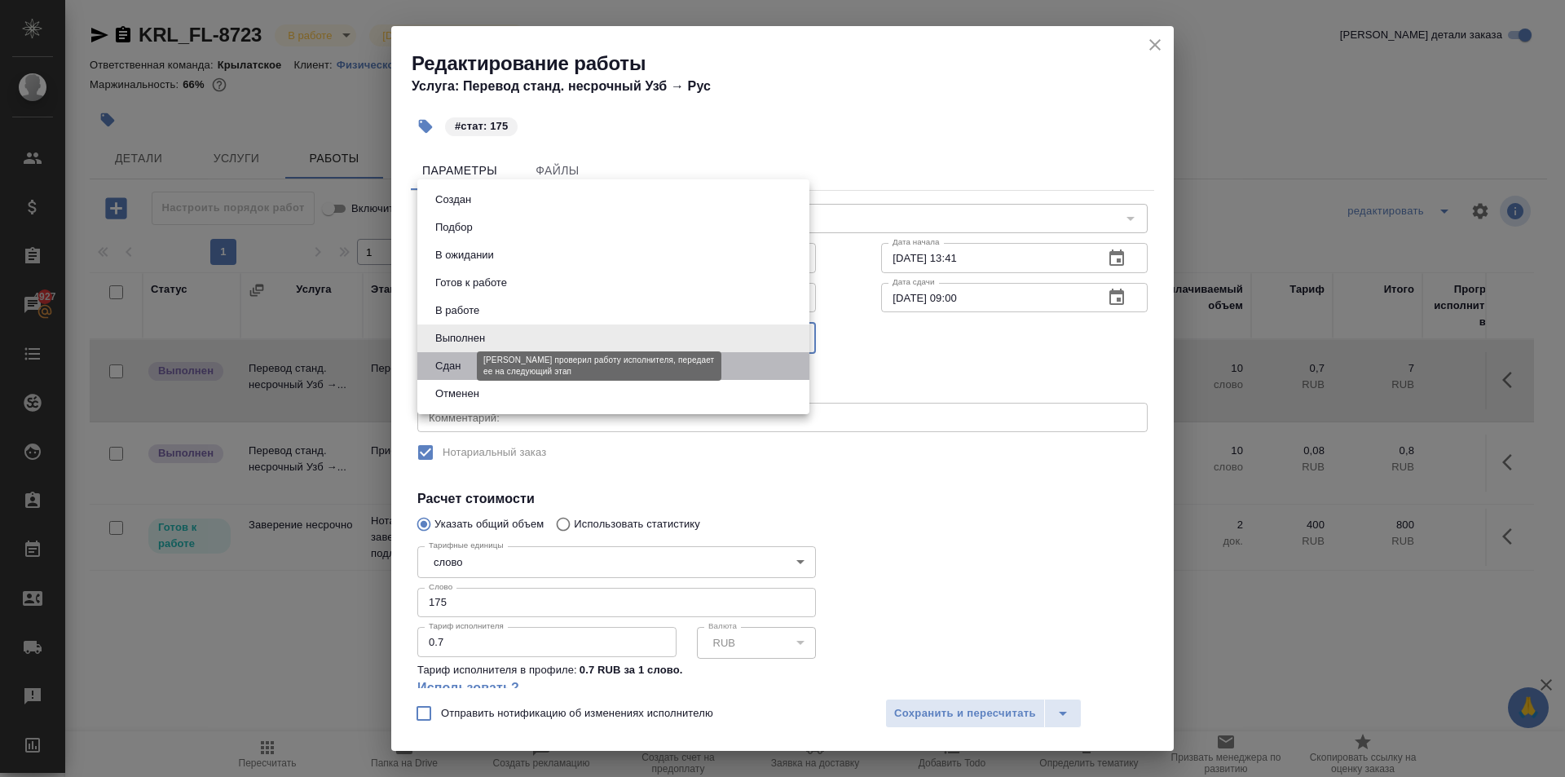
drag, startPoint x: 463, startPoint y: 370, endPoint x: 492, endPoint y: 380, distance: 30.9
click at [463, 370] on button "Сдан" at bounding box center [447, 366] width 35 height 18
type input "closed"
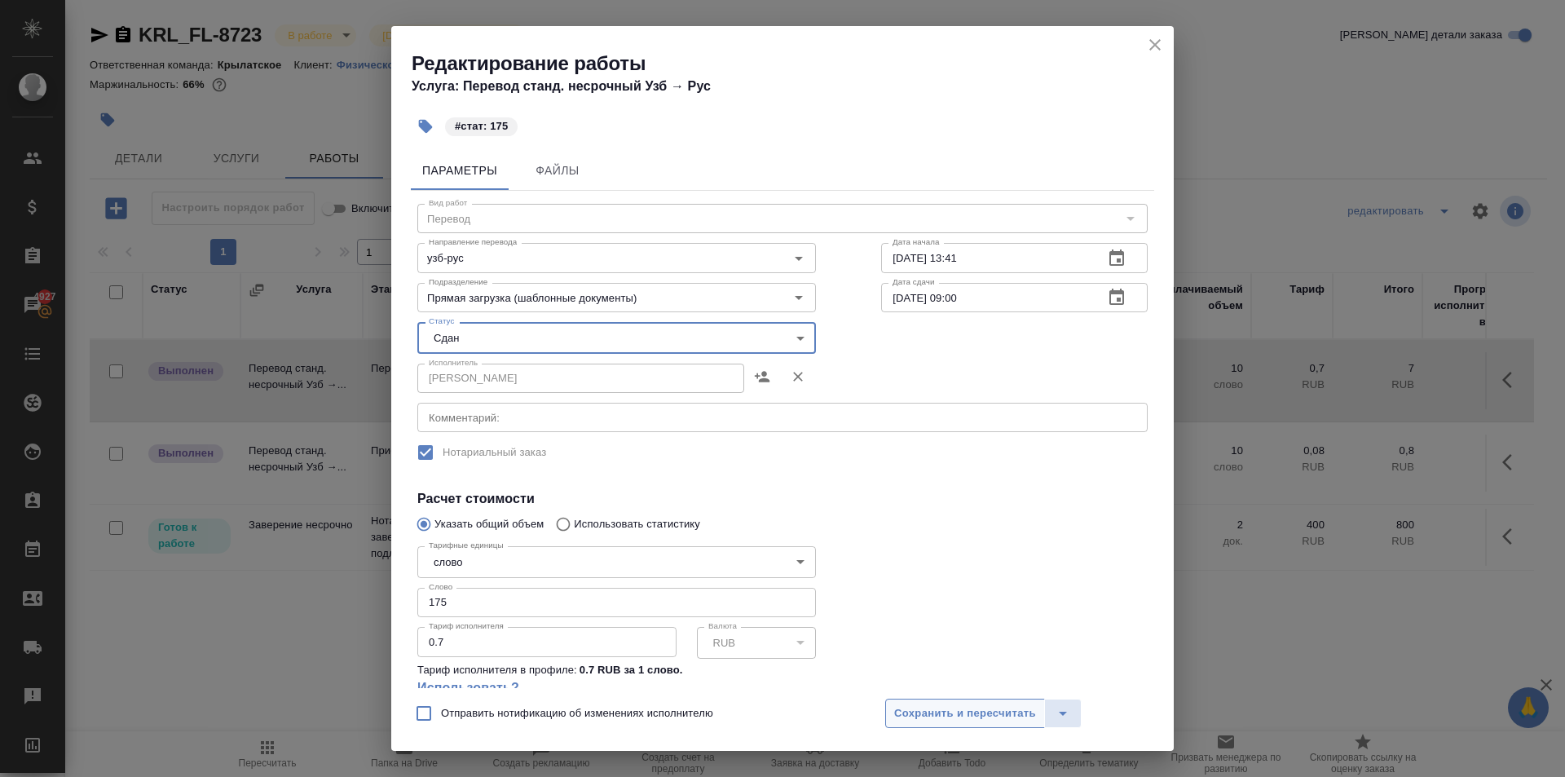
drag, startPoint x: 897, startPoint y: 715, endPoint x: 907, endPoint y: 708, distance: 11.8
click at [895, 715] on span "Сохранить и пересчитать" at bounding box center [965, 713] width 142 height 19
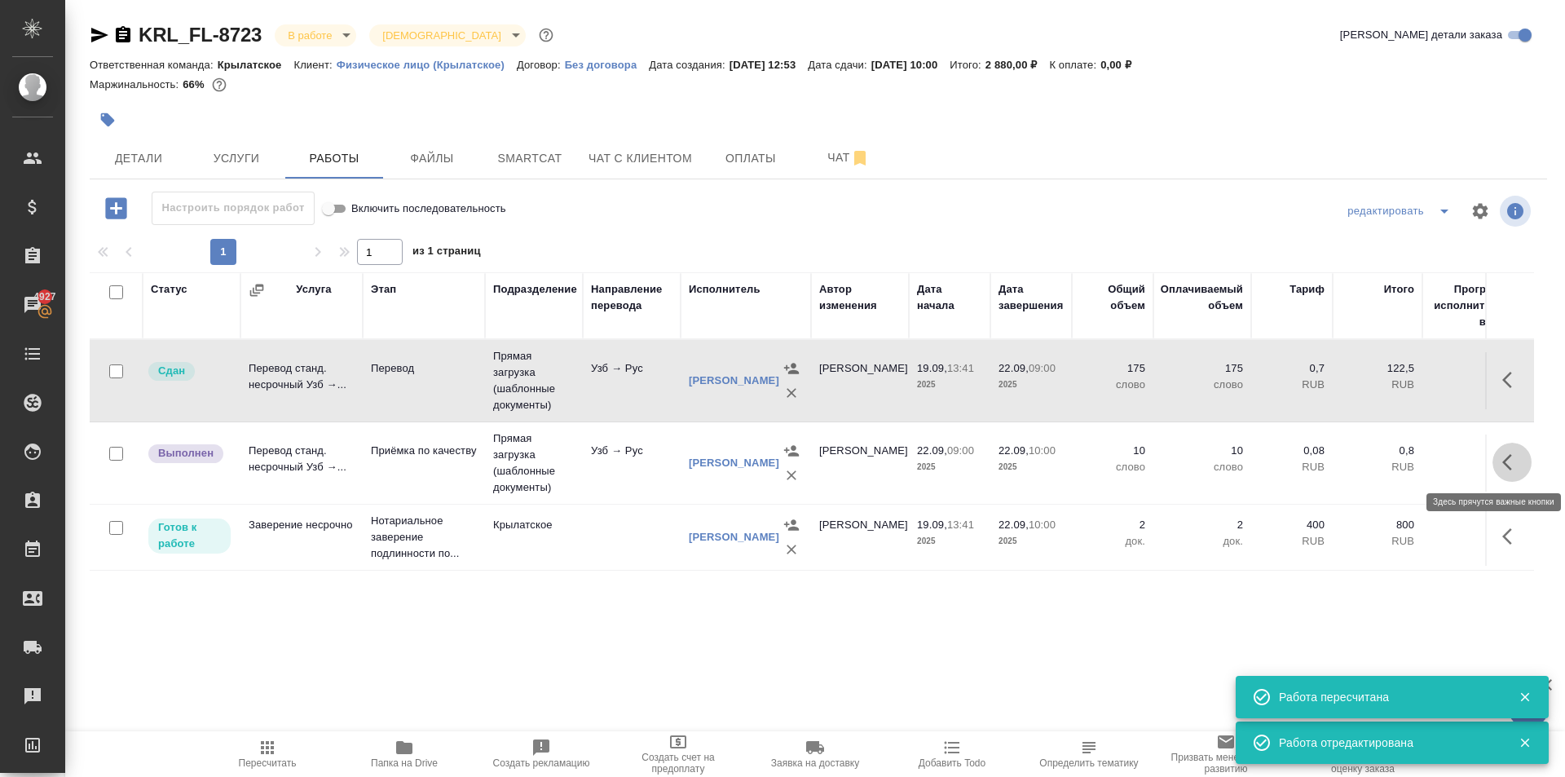
drag, startPoint x: 1522, startPoint y: 465, endPoint x: 1495, endPoint y: 463, distance: 27.0
click at [1518, 464] on button "button" at bounding box center [1512, 462] width 39 height 39
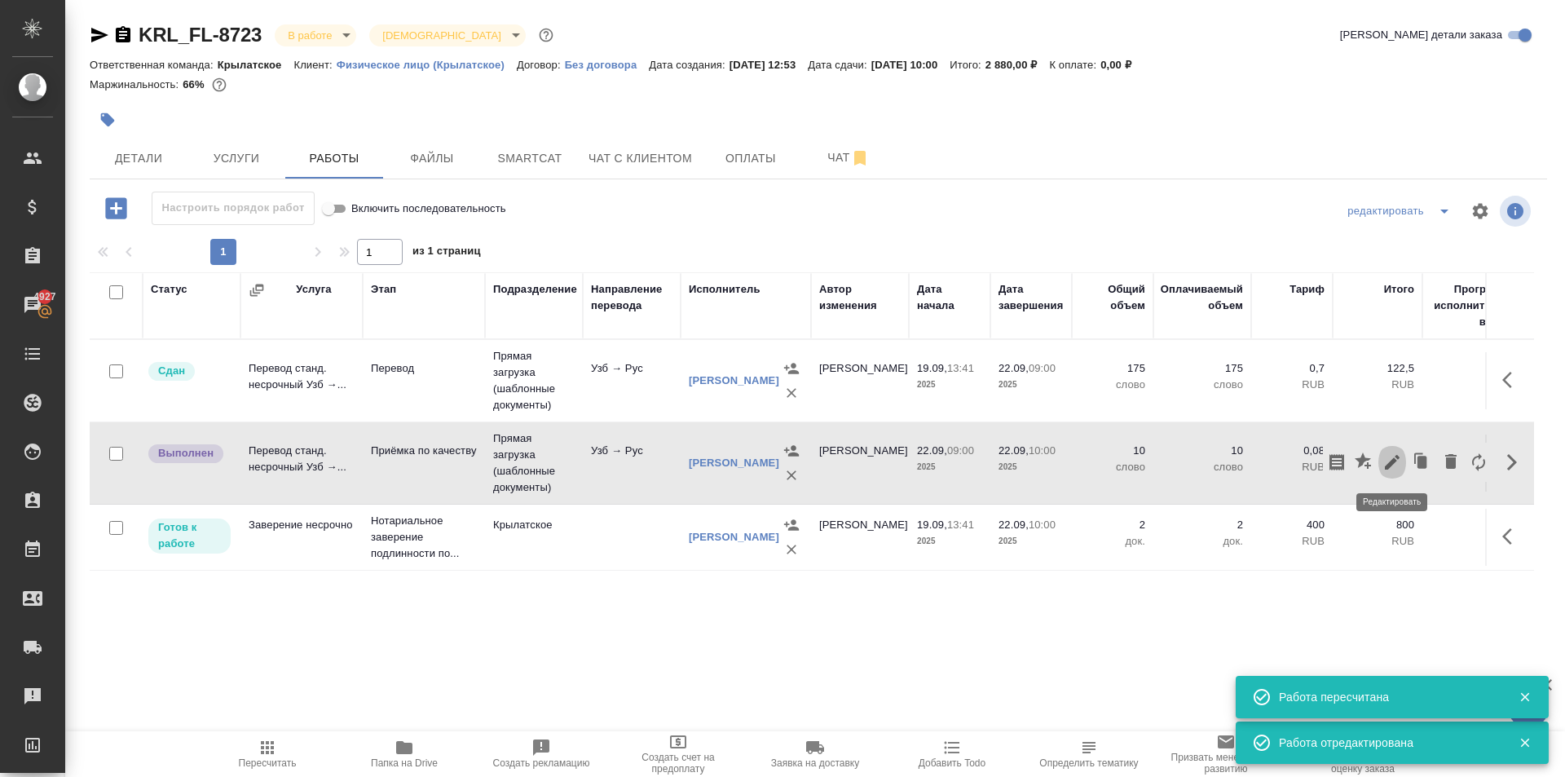
click at [1398, 470] on icon "button" at bounding box center [1393, 462] width 20 height 20
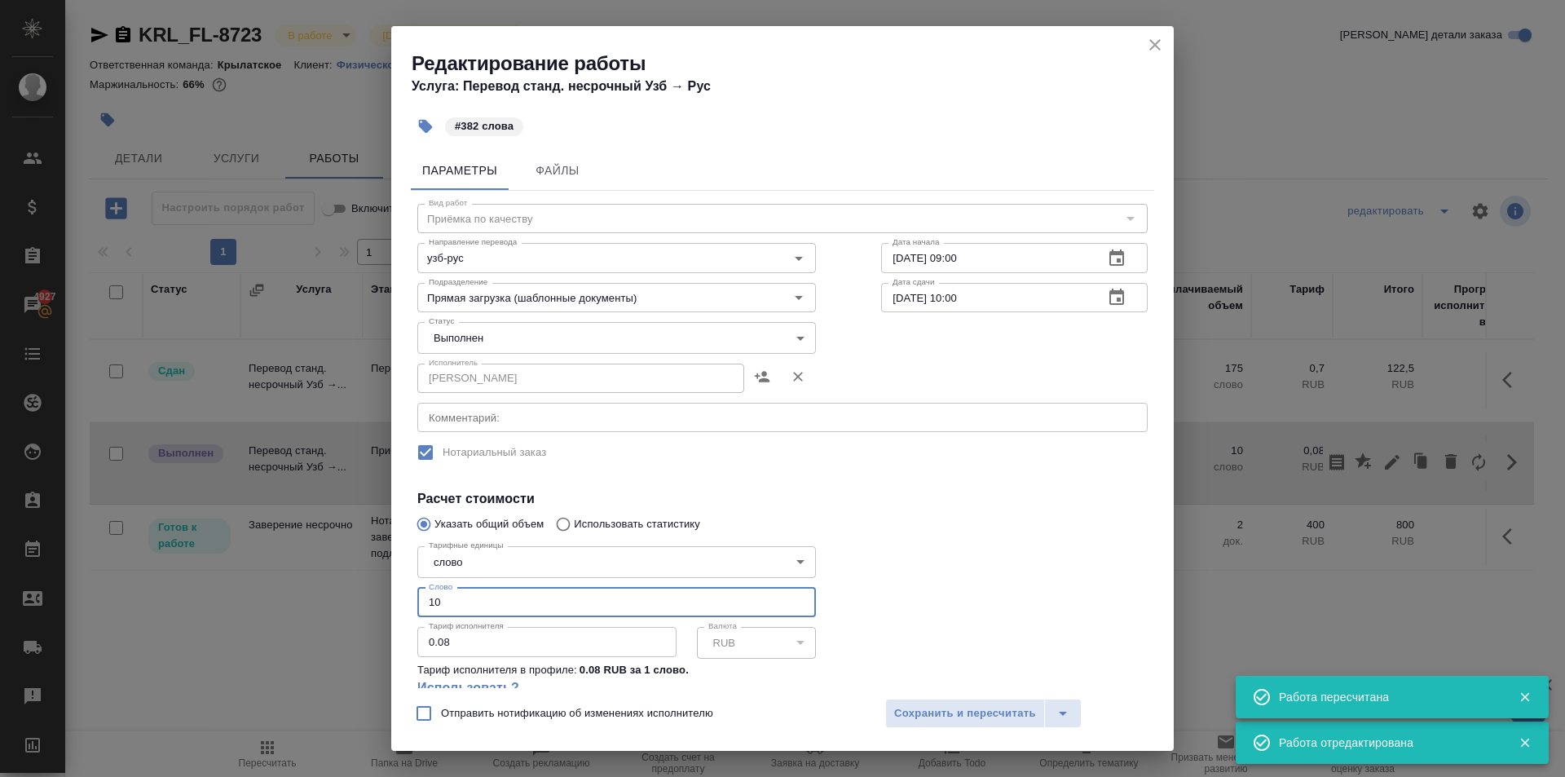
drag, startPoint x: 404, startPoint y: 606, endPoint x: 360, endPoint y: 615, distance: 44.9
click at [360, 615] on div "Редактирование работы Услуга: Перевод станд. несрочный Узб → Рус #382 слова Пар…" at bounding box center [782, 388] width 1565 height 777
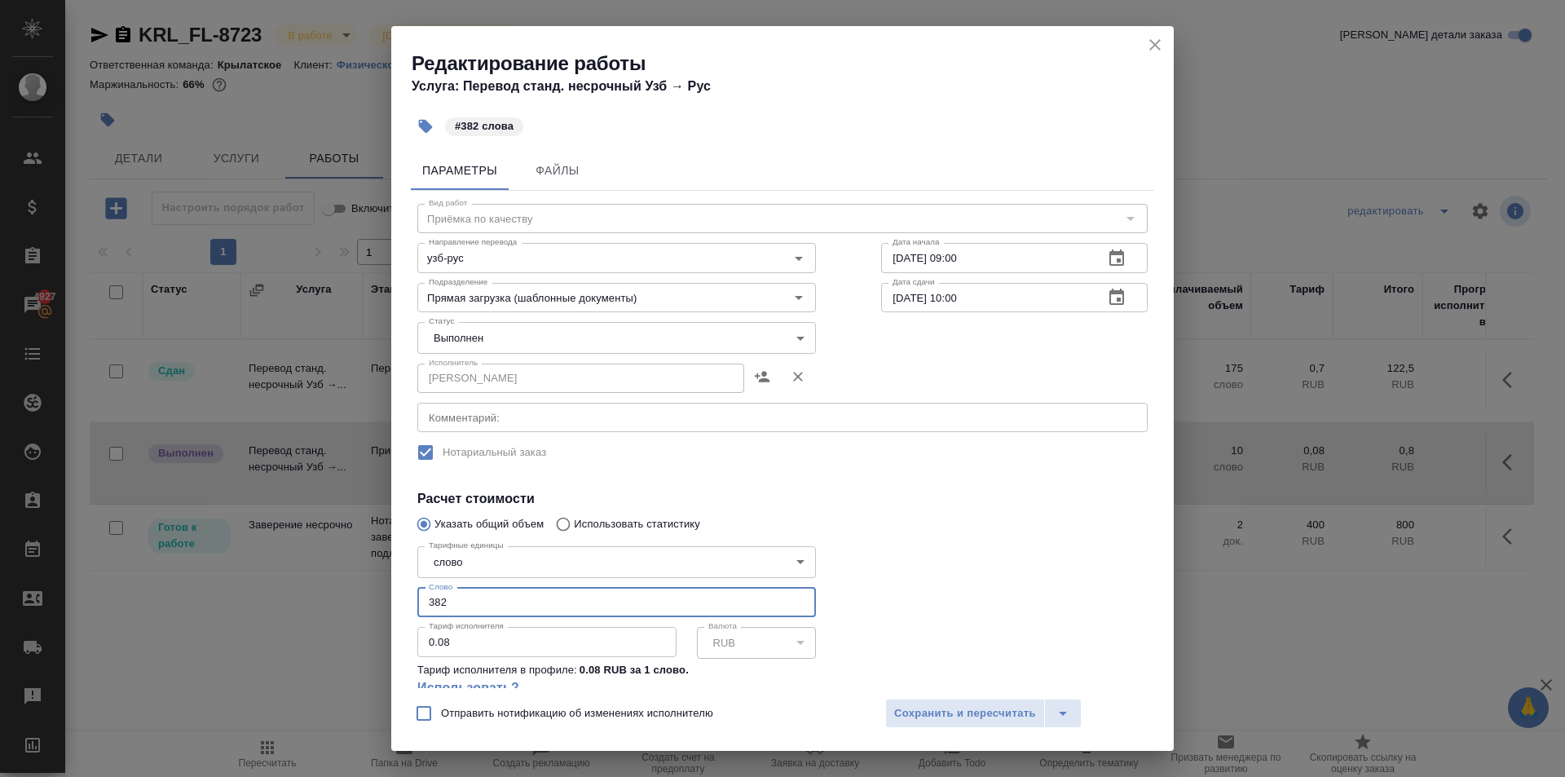
type input "382"
click at [479, 339] on body "🙏 .cls-1 fill:#fff; AWATERA Kasymov Timur Клиенты Спецификации Заказы 4927 Чаты…" at bounding box center [782, 388] width 1565 height 777
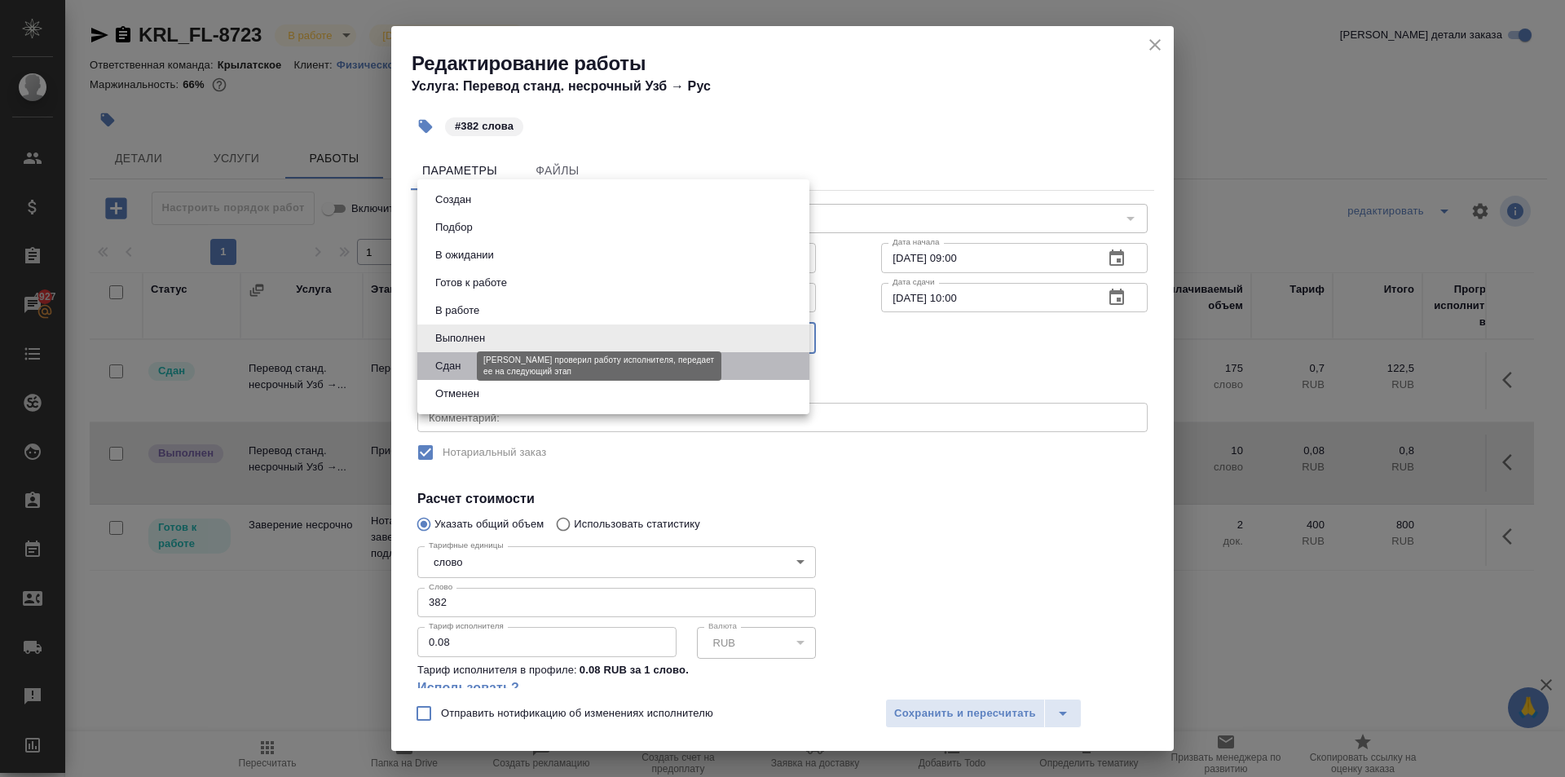
click at [445, 363] on button "Сдан" at bounding box center [447, 366] width 35 height 18
type input "closed"
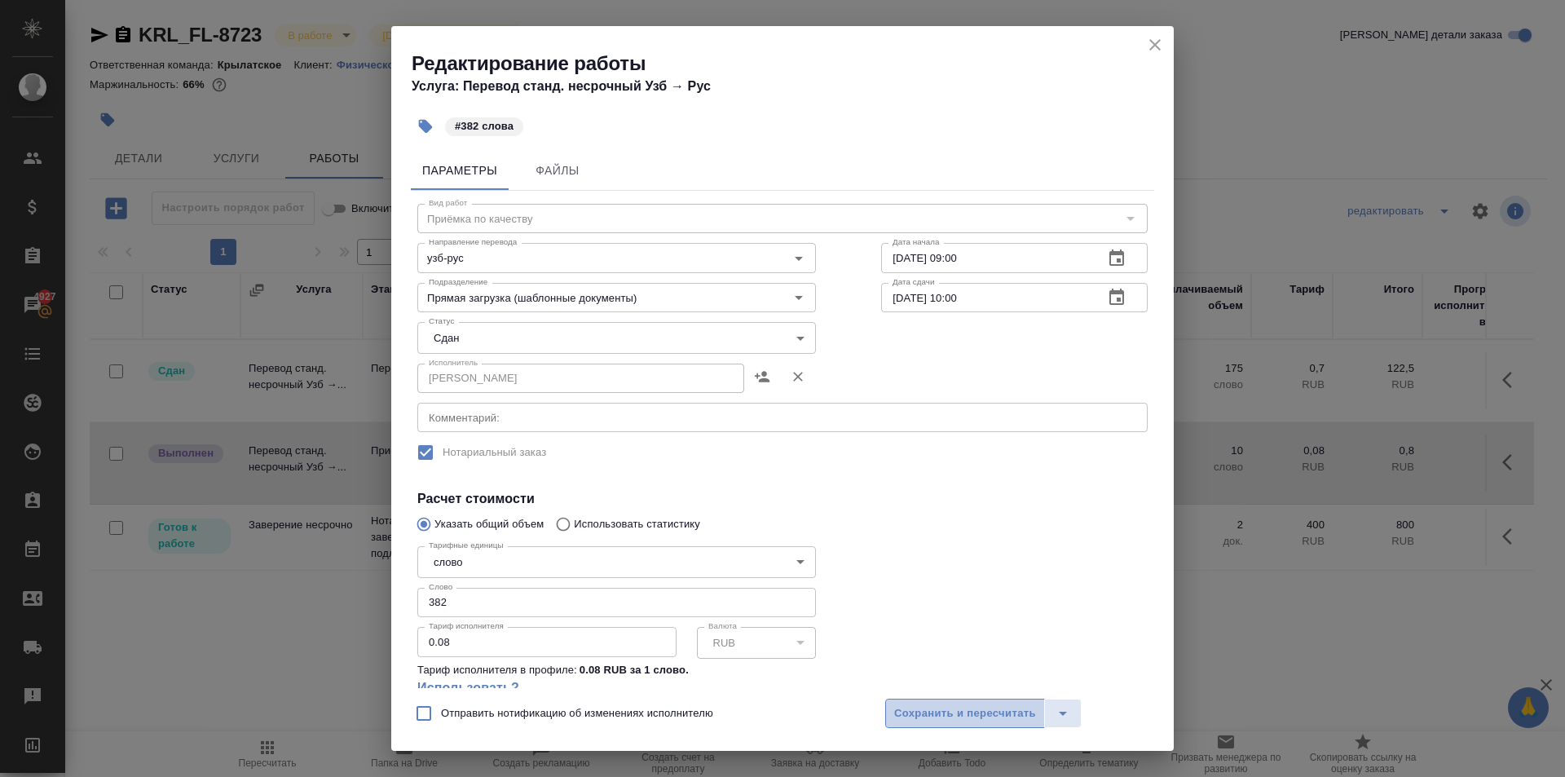
click at [980, 709] on span "Сохранить и пересчитать" at bounding box center [965, 713] width 142 height 19
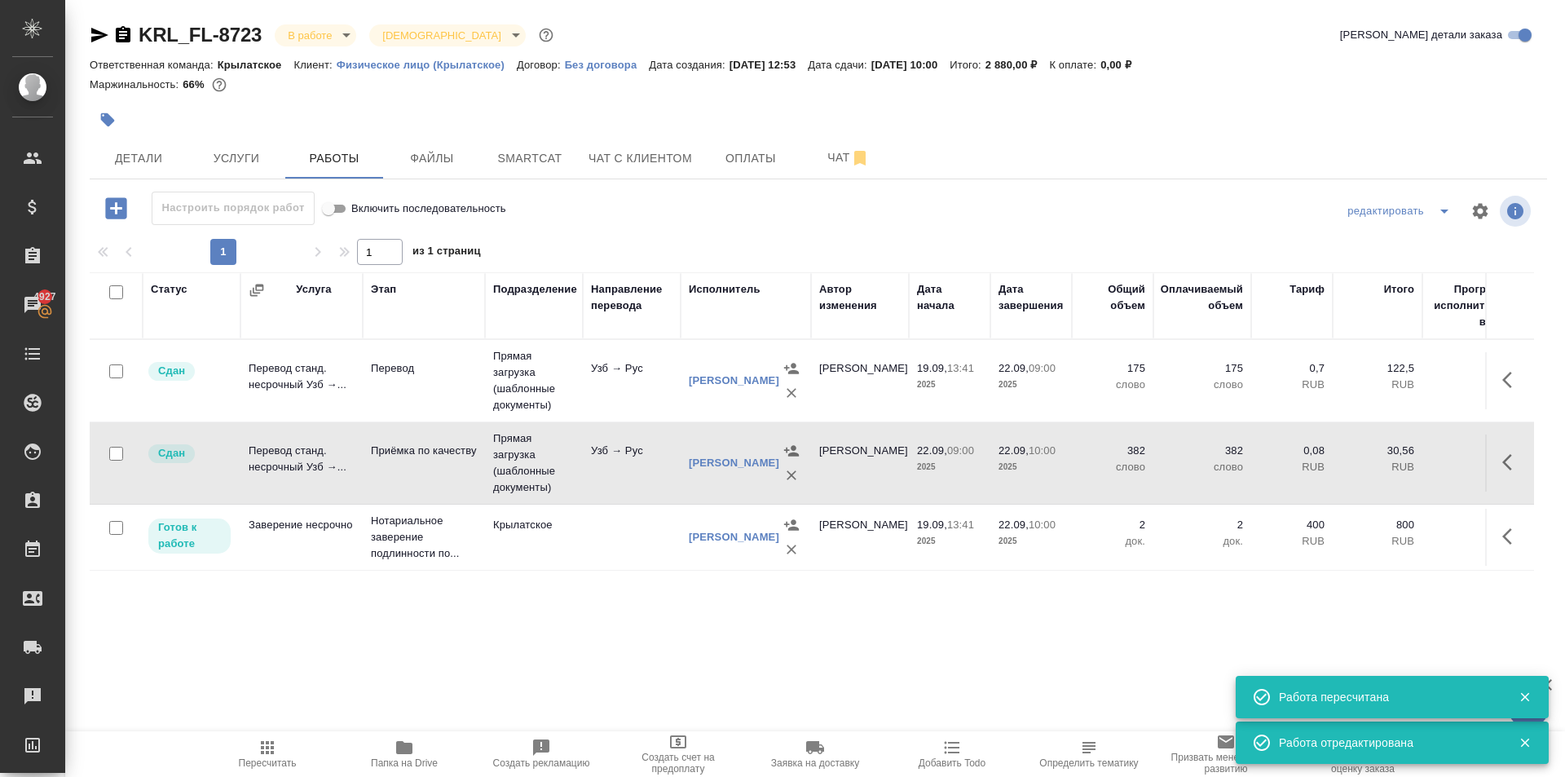
click at [244, 755] on span "Пересчитать" at bounding box center [267, 753] width 117 height 31
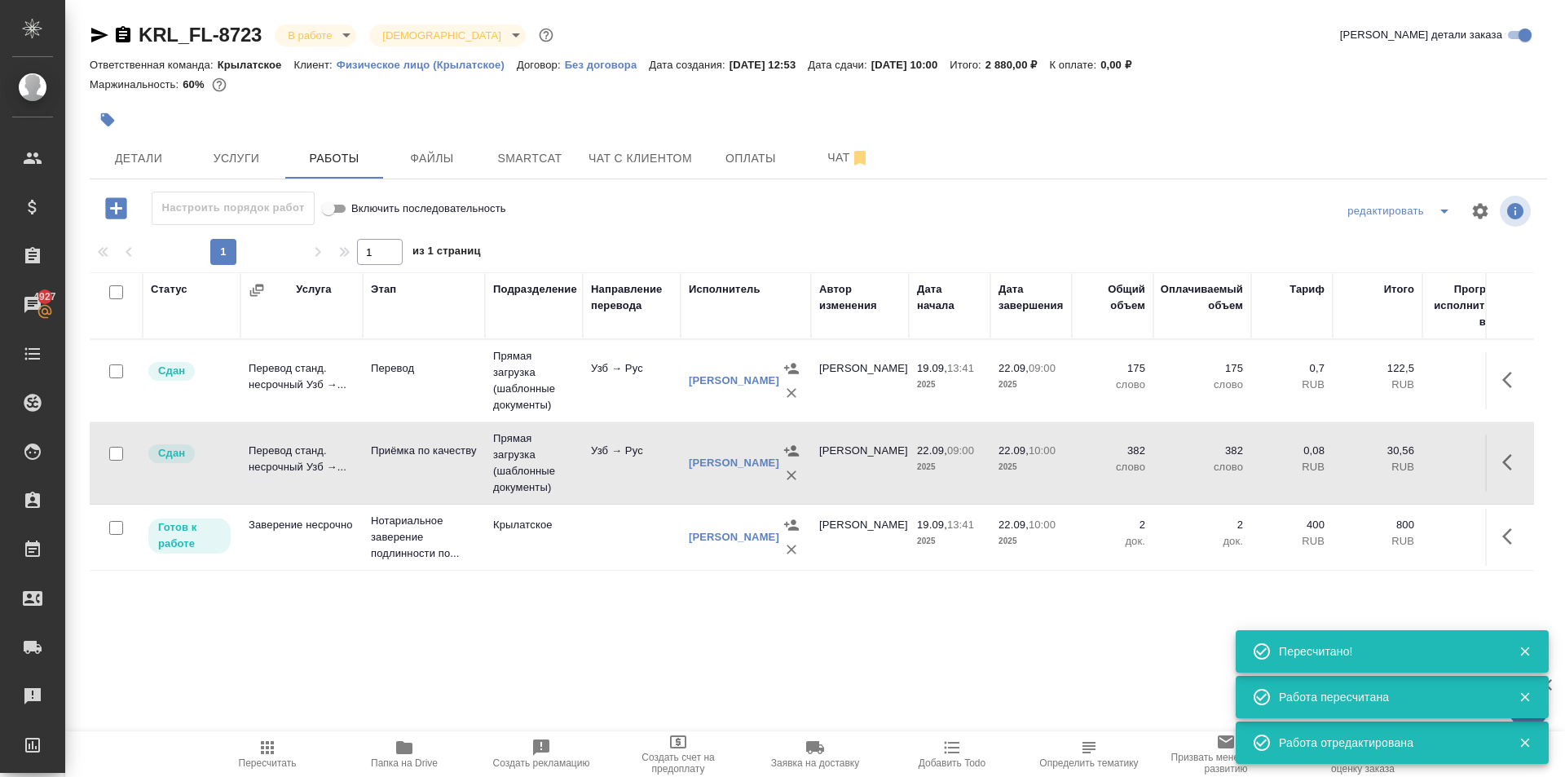
click at [1522, 553] on div at bounding box center [1510, 536] width 31 height 39
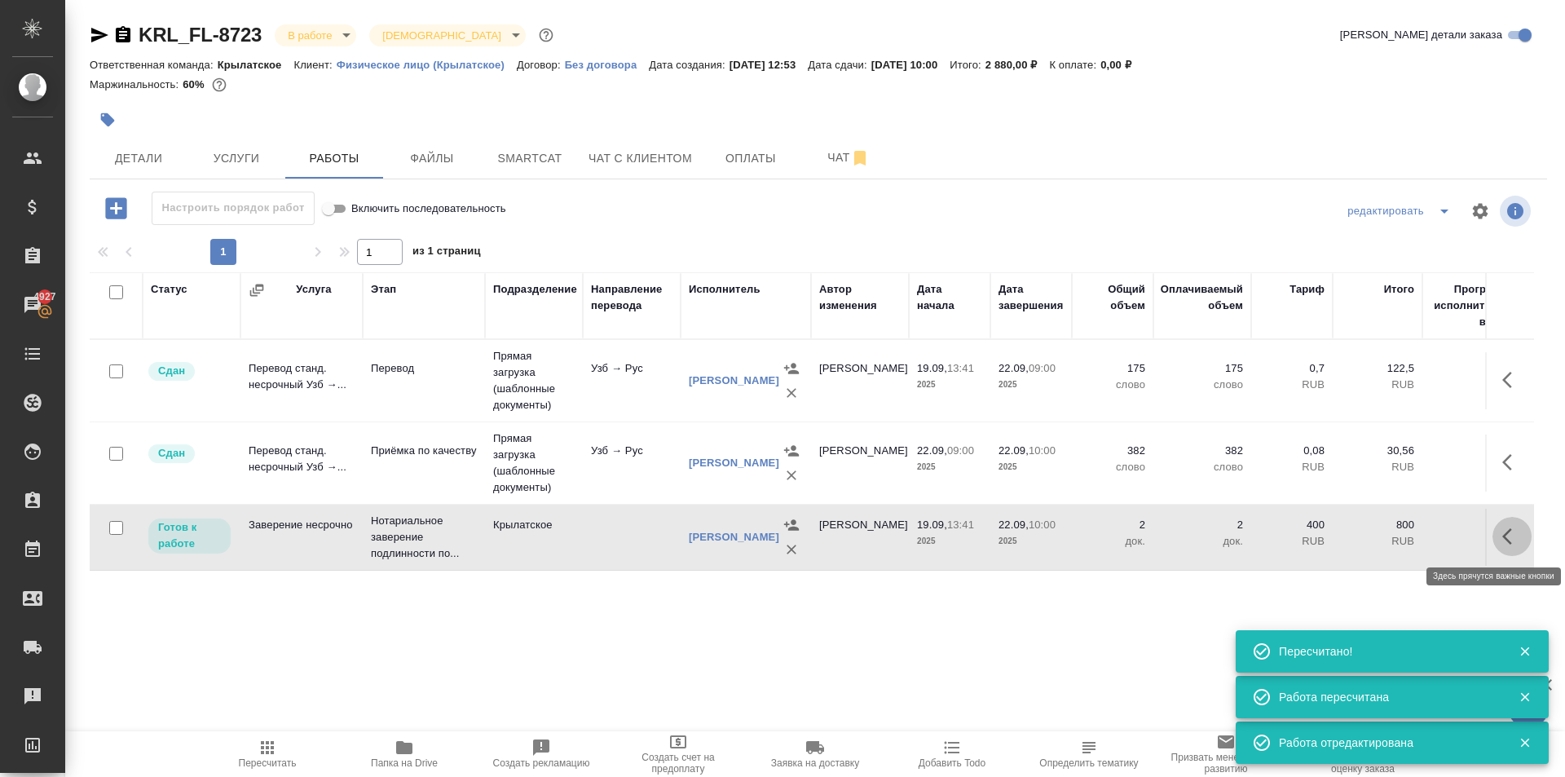
click at [1515, 545] on icon "button" at bounding box center [1512, 537] width 20 height 20
click at [1401, 548] on button "button" at bounding box center [1393, 536] width 28 height 39
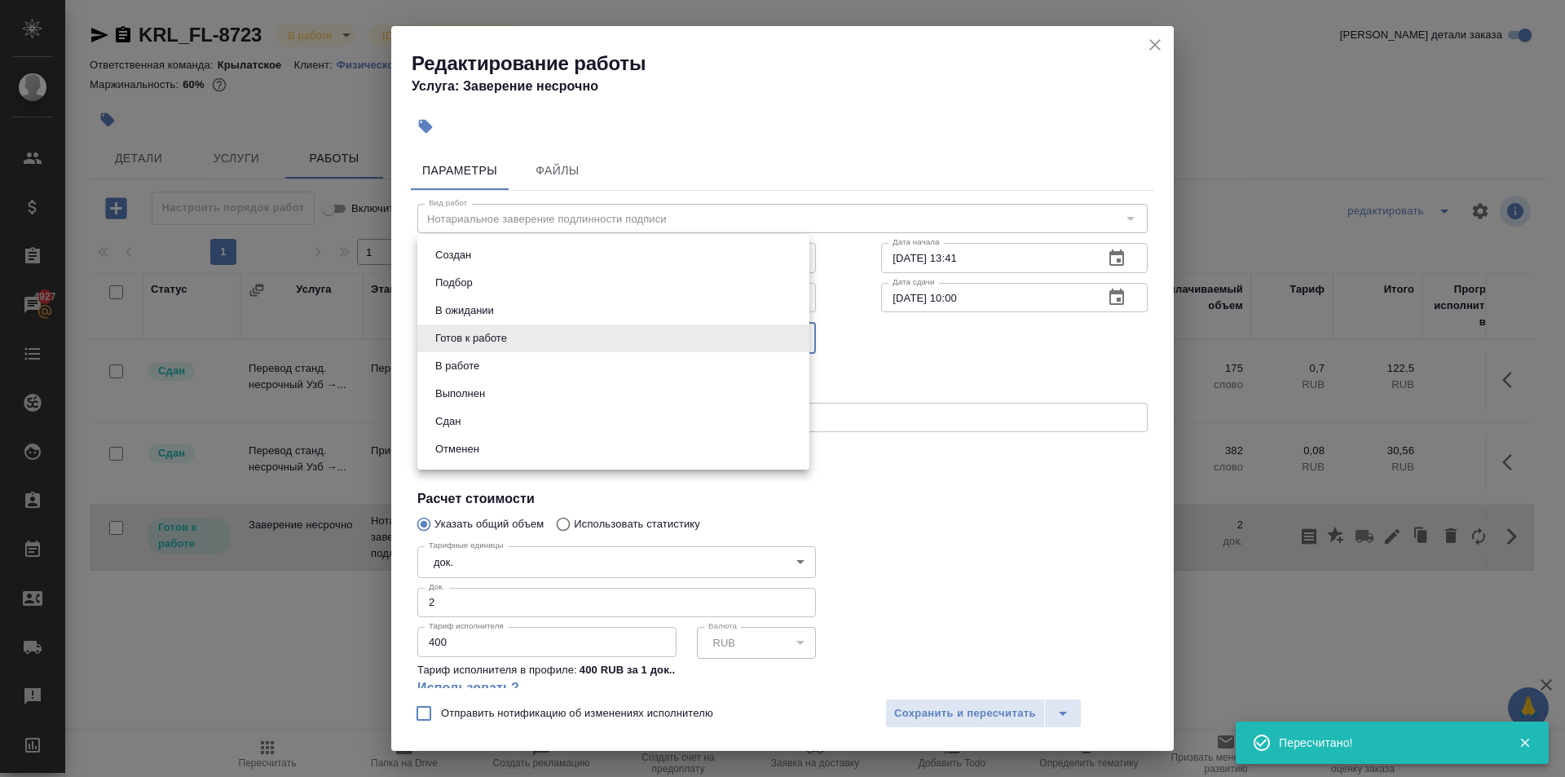
click at [505, 342] on body "🙏 .cls-1 fill:#fff; AWATERA Kasymov Timur Клиенты Спецификации Заказы 4927 Чаты…" at bounding box center [782, 388] width 1565 height 777
drag, startPoint x: 472, startPoint y: 413, endPoint x: 666, endPoint y: 551, distance: 238.0
click at [472, 414] on li "Сдан" at bounding box center [613, 422] width 392 height 28
type input "closed"
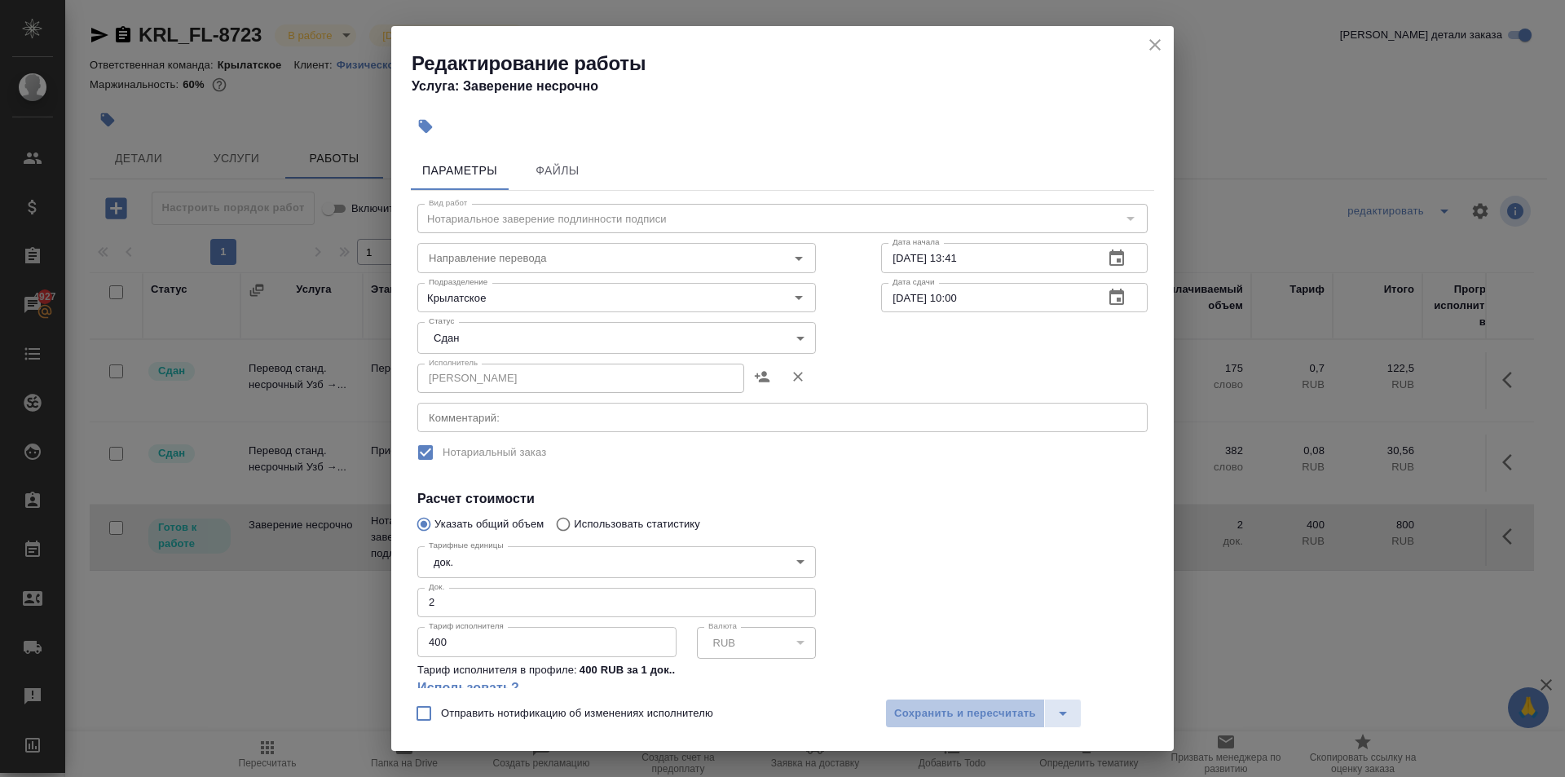
drag, startPoint x: 982, startPoint y: 712, endPoint x: 824, endPoint y: 718, distance: 157.4
click at [981, 712] on span "Сохранить и пересчитать" at bounding box center [965, 713] width 142 height 19
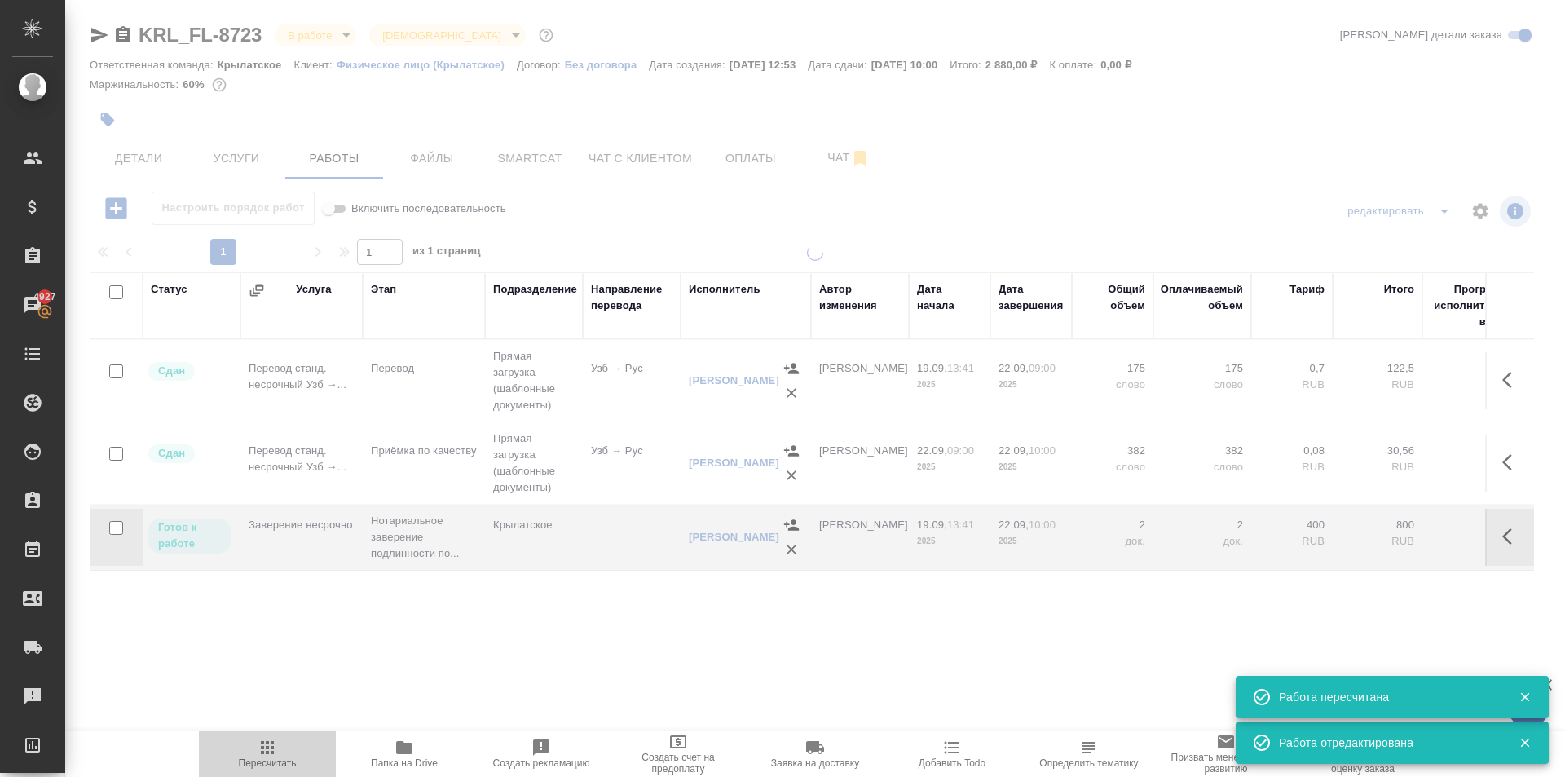
drag, startPoint x: 289, startPoint y: 752, endPoint x: 313, endPoint y: 748, distance: 24.8
click at [289, 750] on span "Пересчитать" at bounding box center [267, 753] width 117 height 31
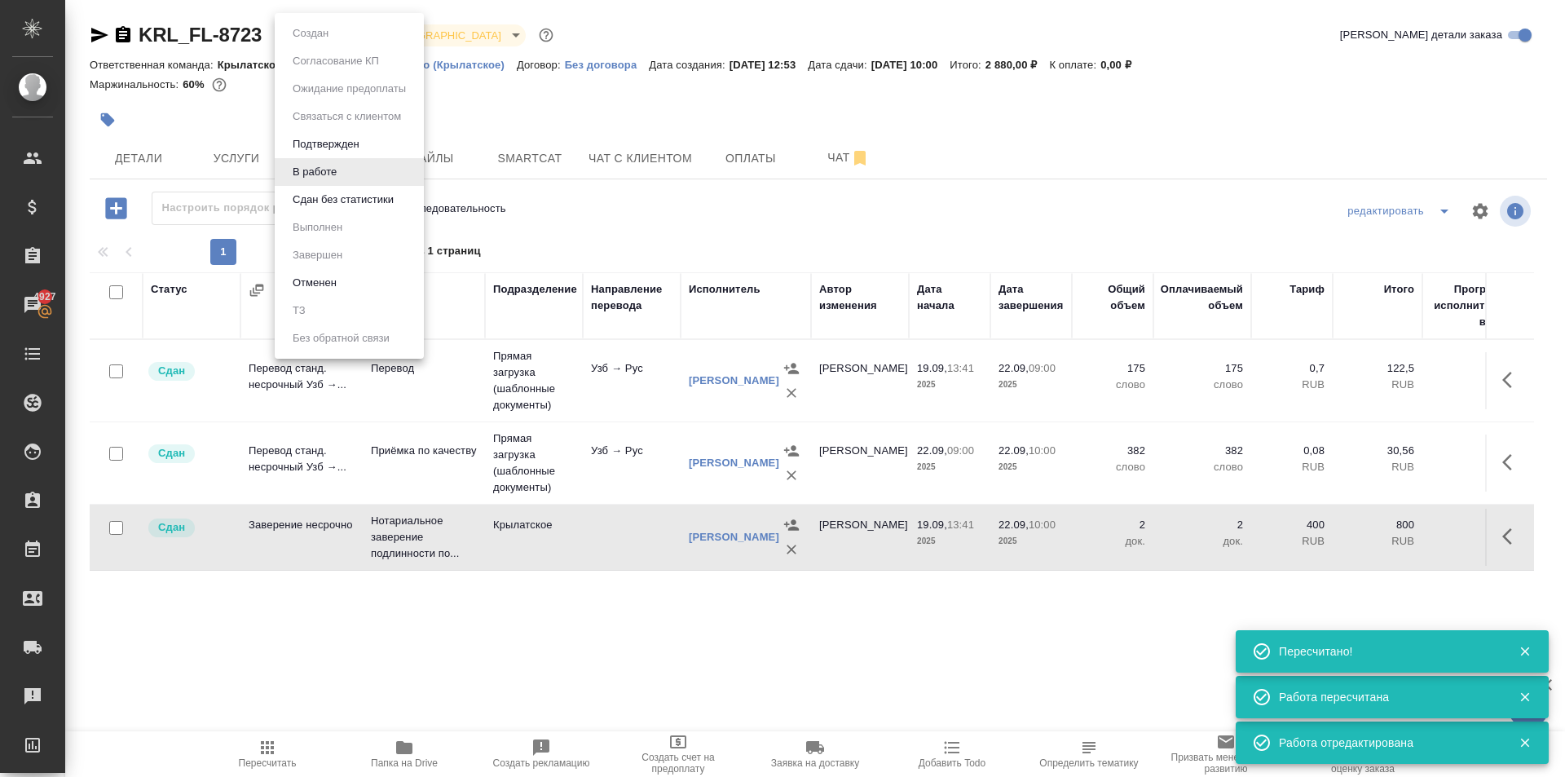
click at [310, 25] on body "🙏 .cls-1 fill:#fff; AWATERA Kasymov Timur Клиенты Спецификации Заказы 4927 Чаты…" at bounding box center [782, 388] width 1565 height 777
click at [313, 207] on button "Сдан без статистики" at bounding box center [343, 200] width 111 height 18
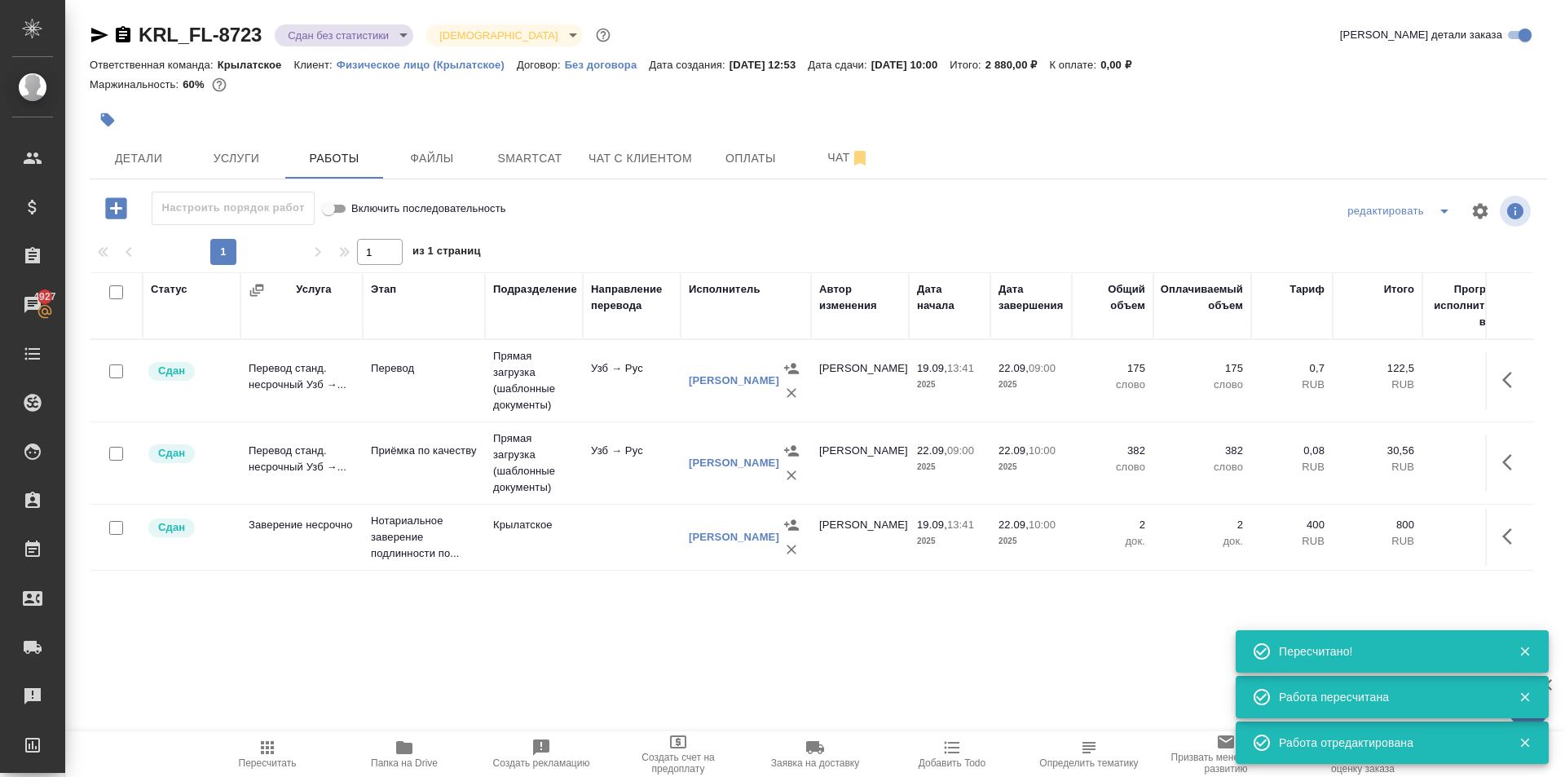
click at [313, 34] on body "🙏 .cls-1 fill:#fff; AWATERA Kasymov Timur Клиенты Спецификации Заказы 4927 Чаты…" at bounding box center [782, 388] width 1565 height 777
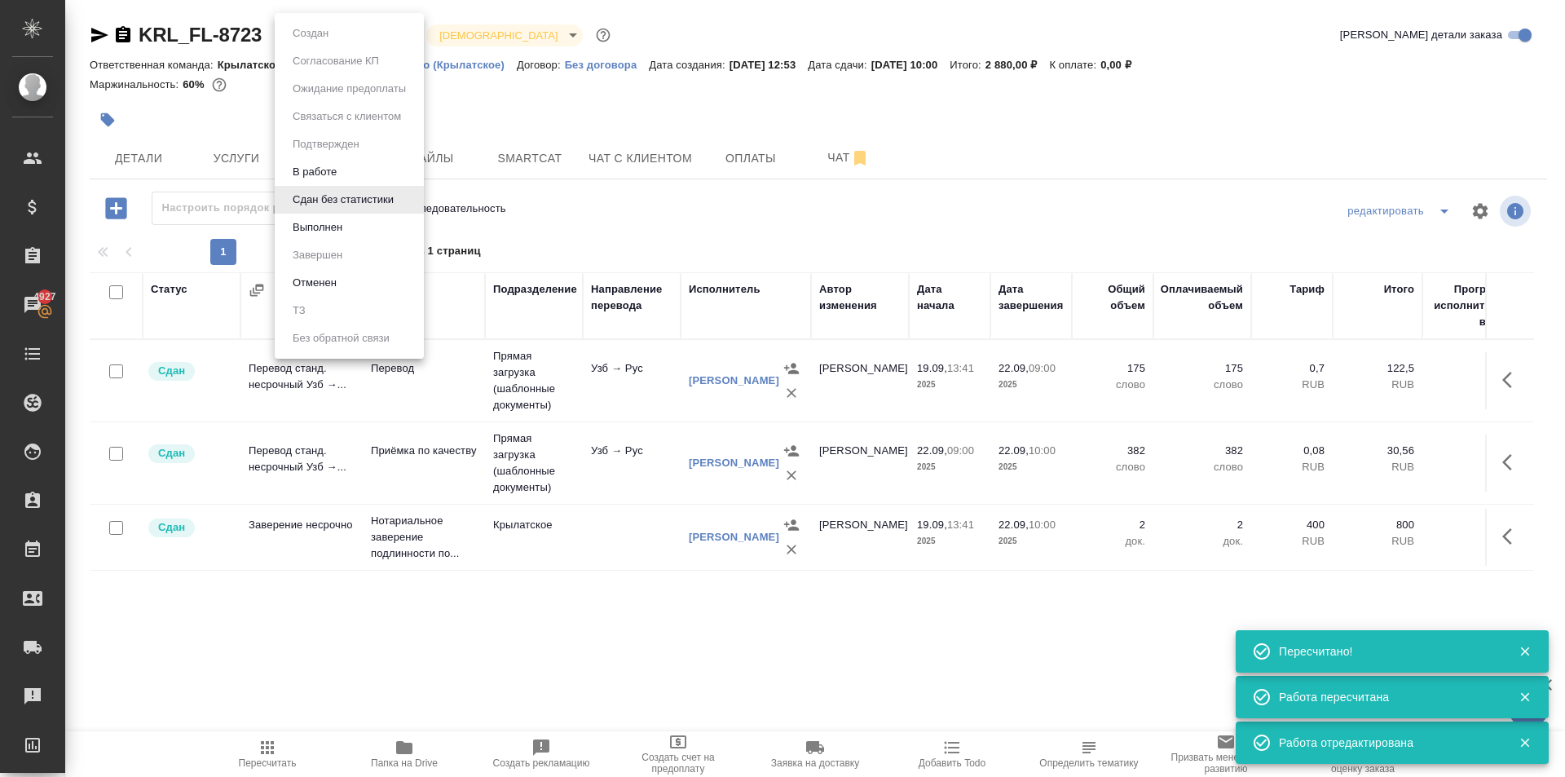
click at [305, 217] on li "Выполнен" at bounding box center [349, 228] width 149 height 28
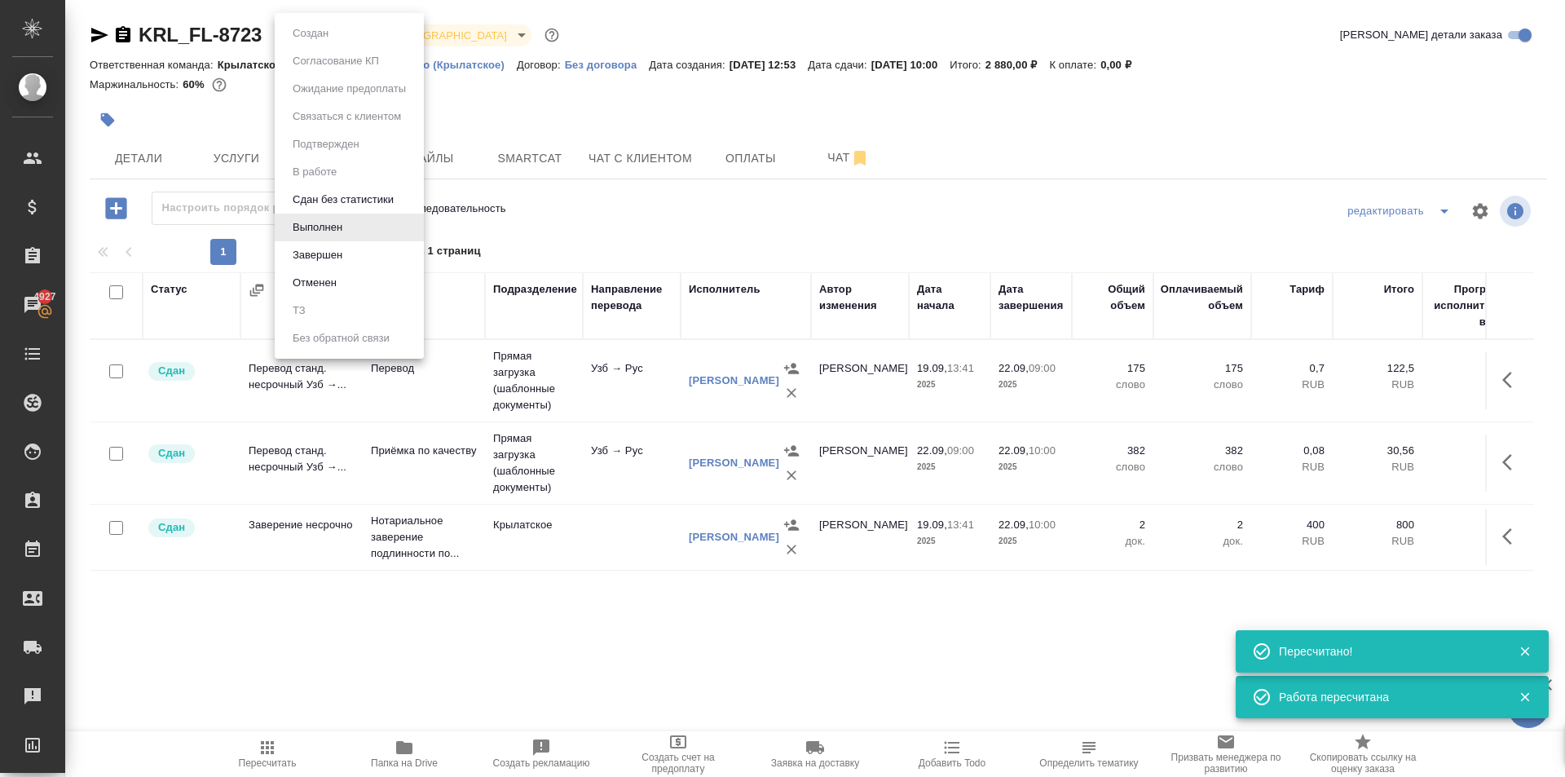
click at [322, 43] on body "🙏 .cls-1 fill:#fff; AWATERA Kasymov Timur Клиенты Спецификации Заказы 4927 Чаты…" at bounding box center [782, 388] width 1565 height 777
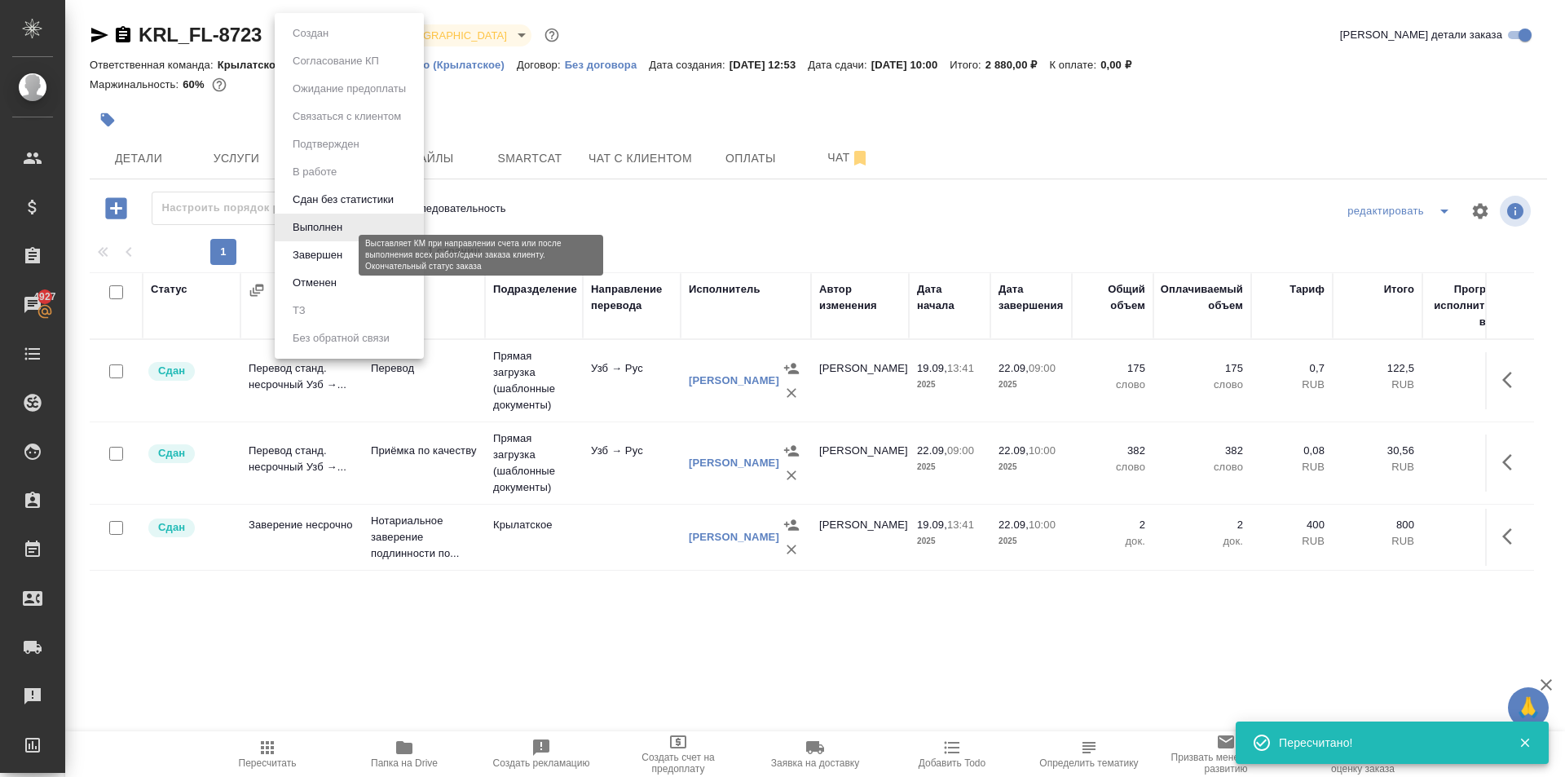
click at [324, 249] on button "Завершен" at bounding box center [318, 255] width 60 height 18
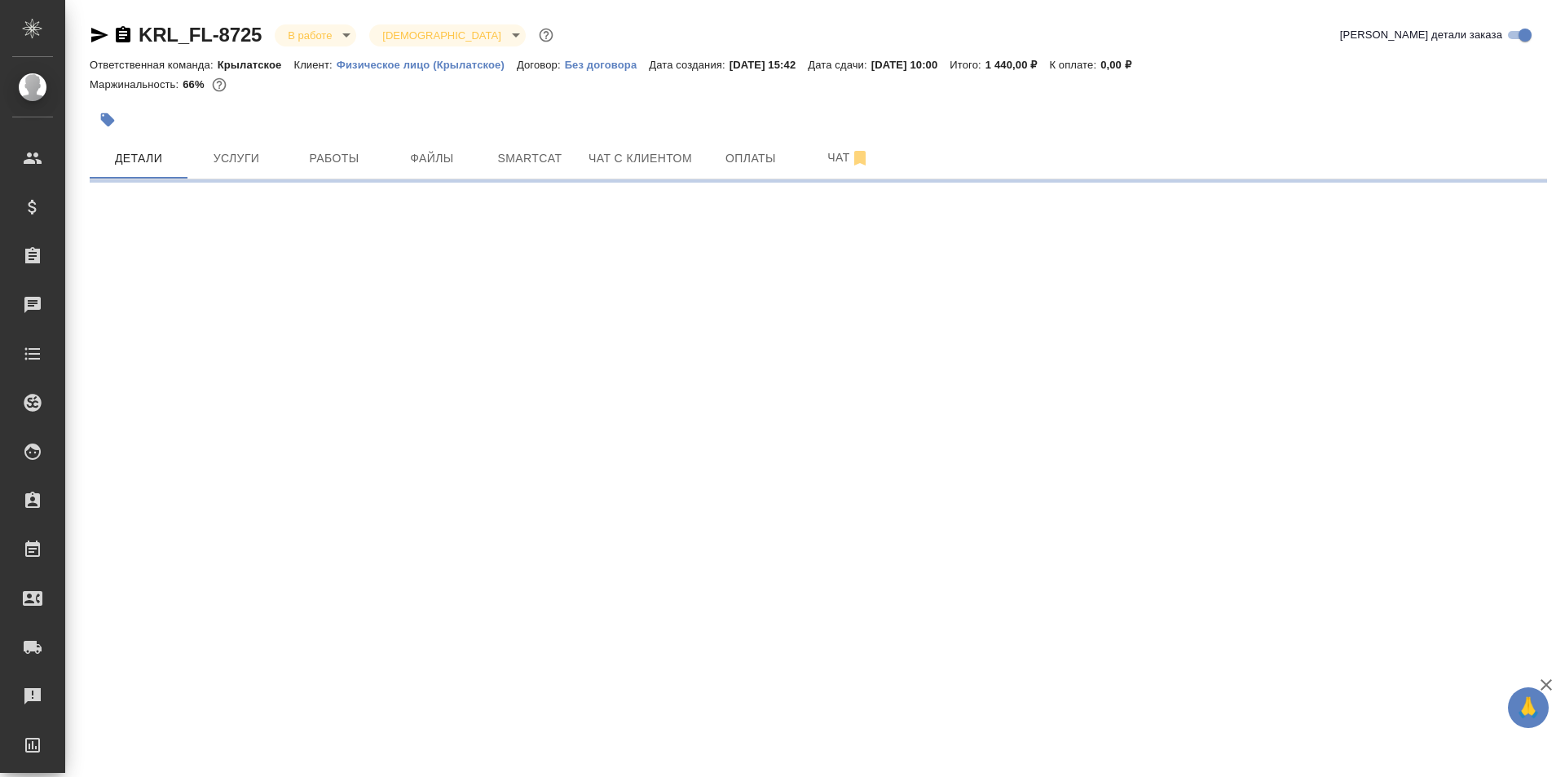
select select "RU"
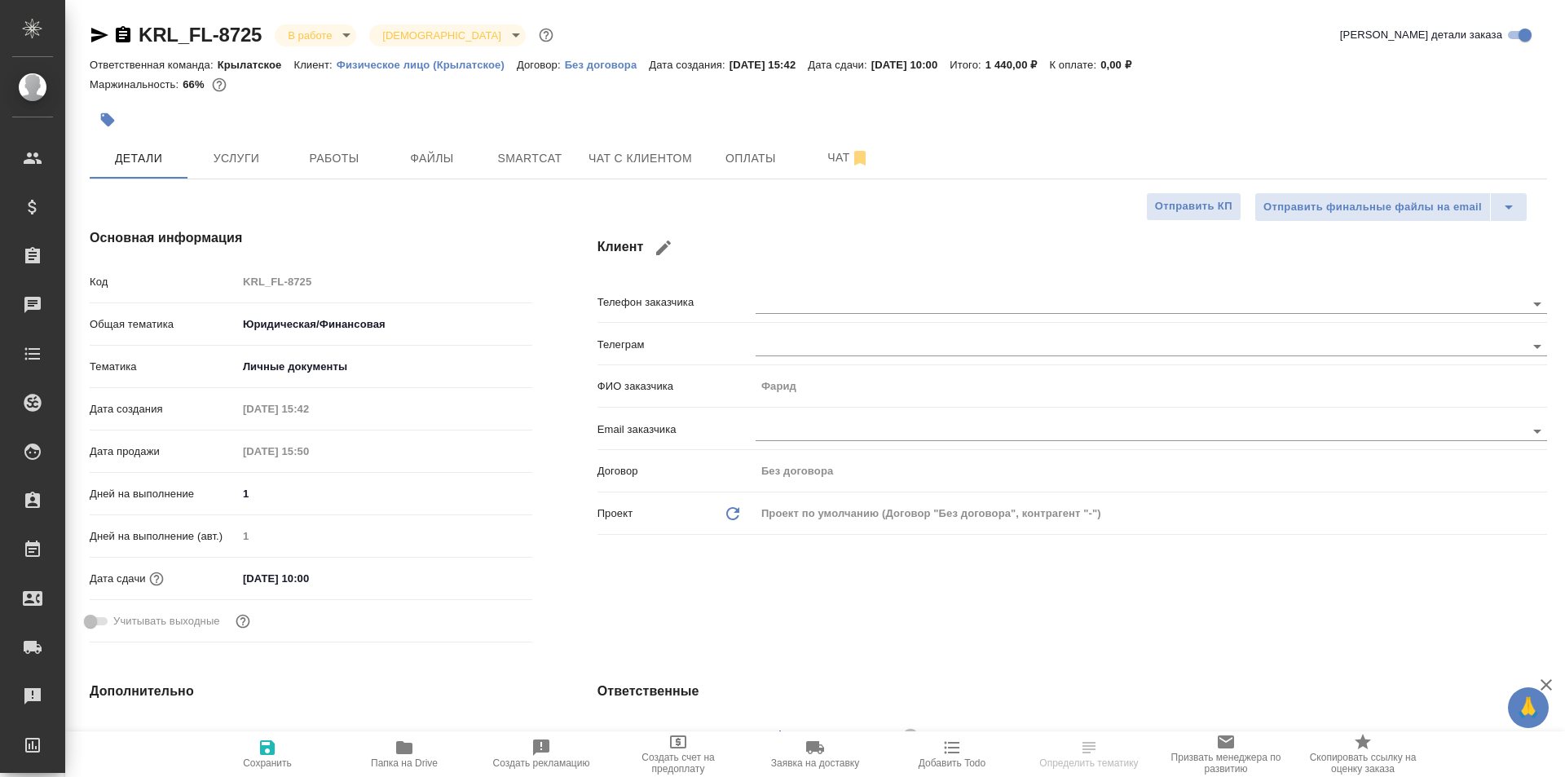
type textarea "x"
click at [336, 134] on div at bounding box center [576, 120] width 972 height 36
drag, startPoint x: 336, startPoint y: 154, endPoint x: 360, endPoint y: 146, distance: 25.0
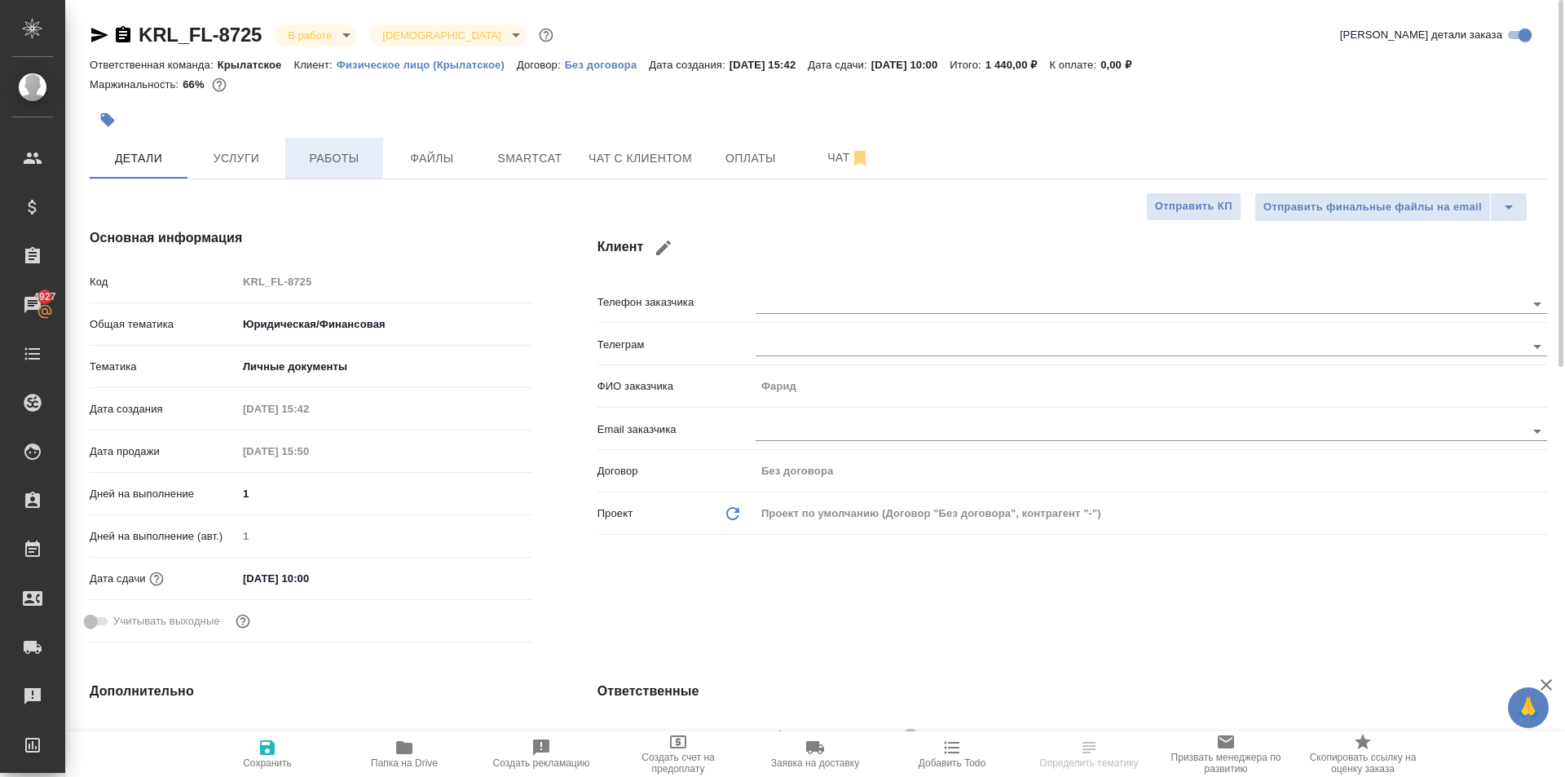
click at [336, 153] on span "Работы" at bounding box center [334, 158] width 78 height 20
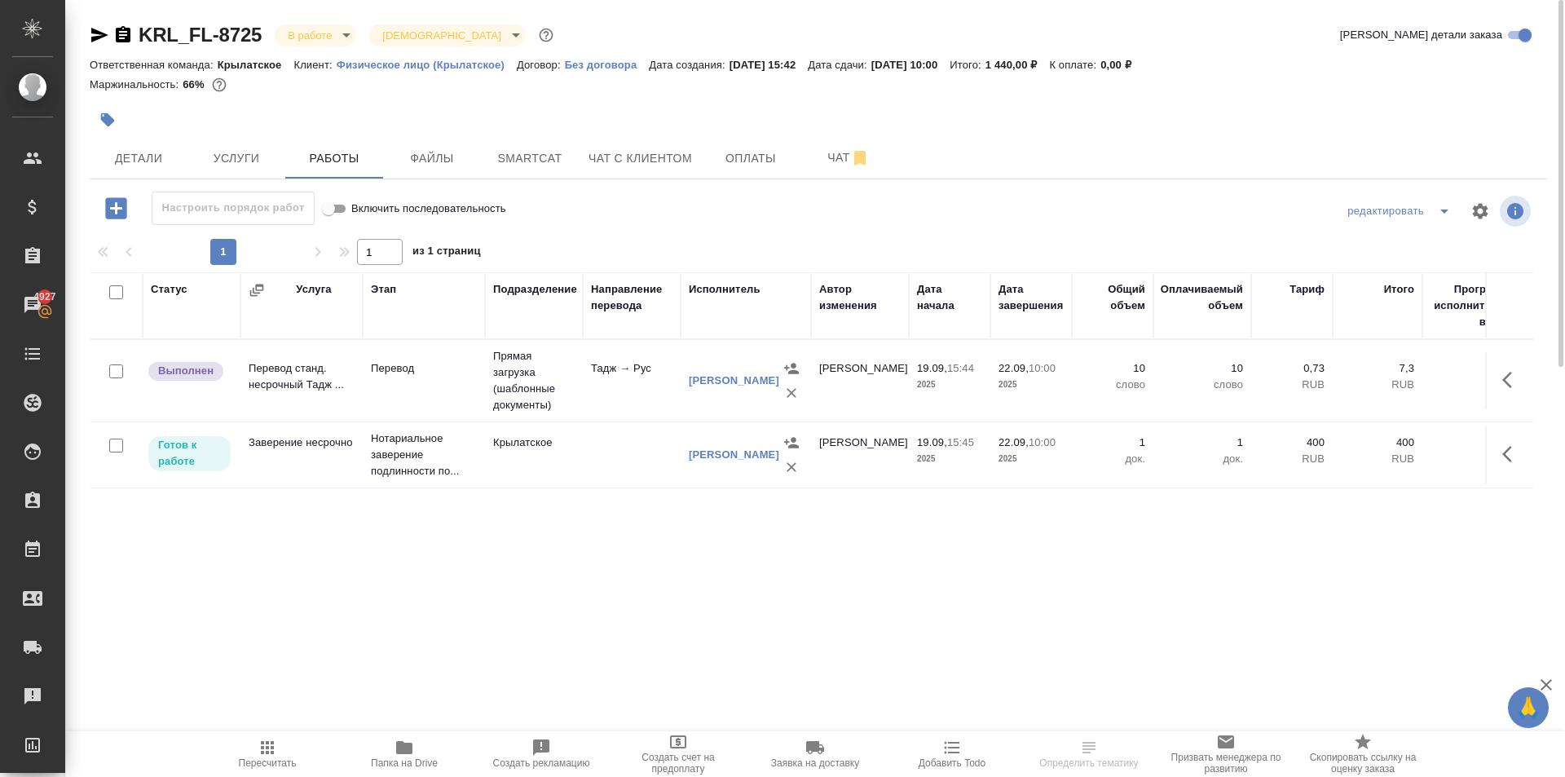
click at [1512, 370] on icon "button" at bounding box center [1512, 380] width 20 height 20
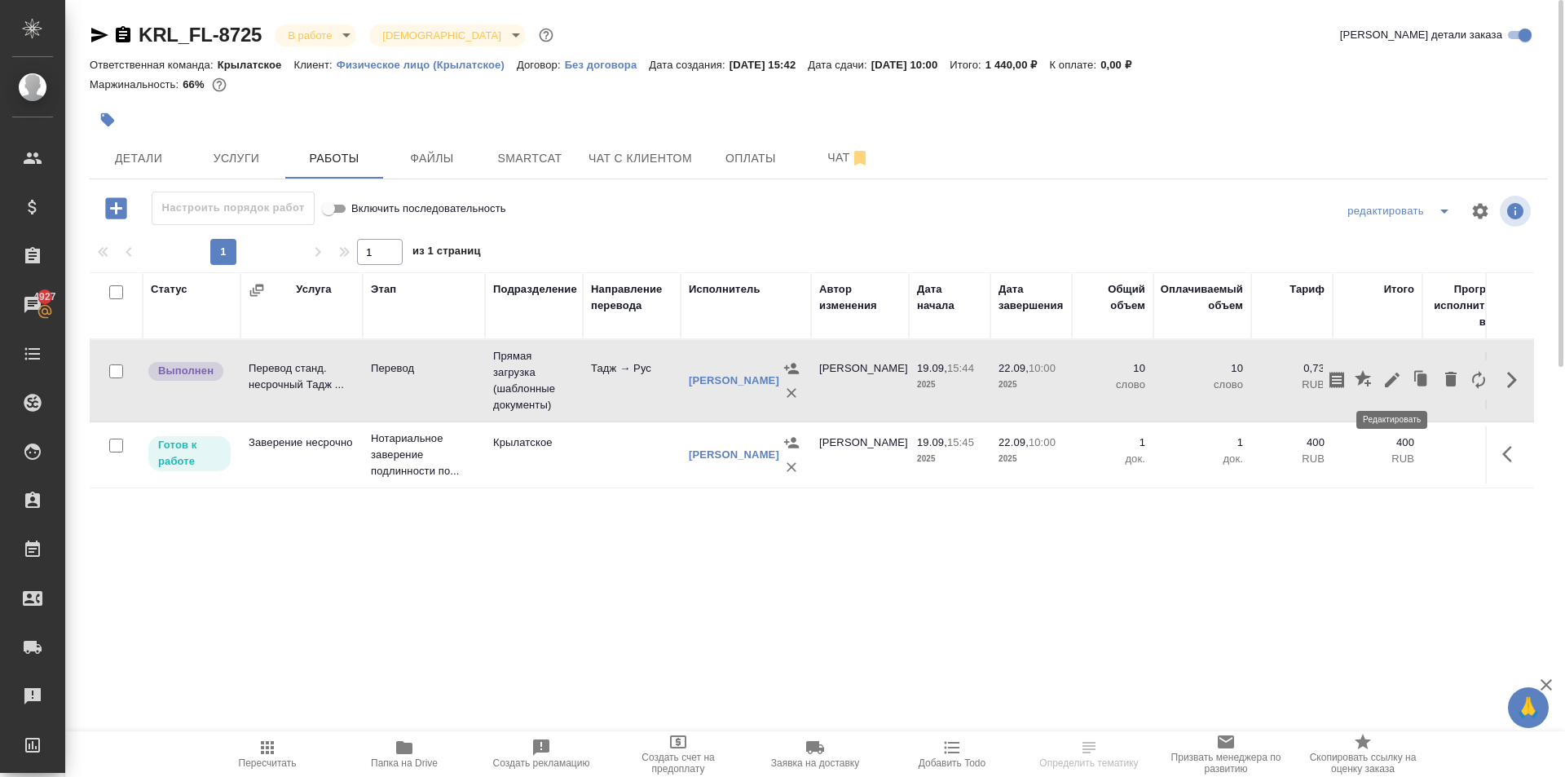
drag, startPoint x: 1406, startPoint y: 378, endPoint x: 1395, endPoint y: 378, distance: 11.4
click at [1395, 378] on div at bounding box center [1408, 379] width 170 height 39
click at [1395, 378] on icon "button" at bounding box center [1392, 380] width 15 height 15
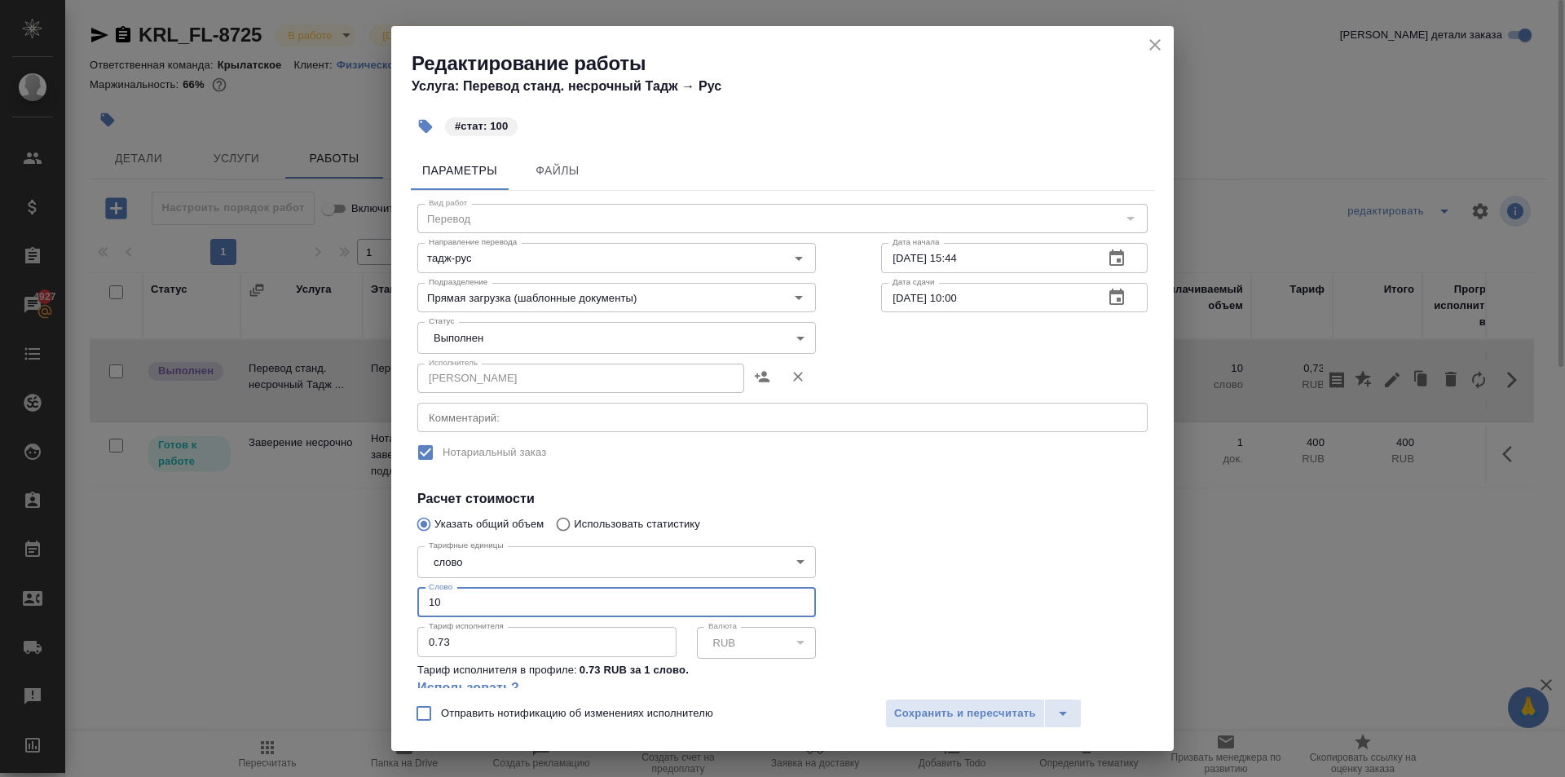
click at [491, 611] on input "10" at bounding box center [616, 602] width 399 height 29
type input "100"
click at [463, 342] on body "🙏 .cls-1 fill:#fff; AWATERA Kasymov Timur Клиенты Спецификации Заказы 4927 Чаты…" at bounding box center [782, 388] width 1565 height 777
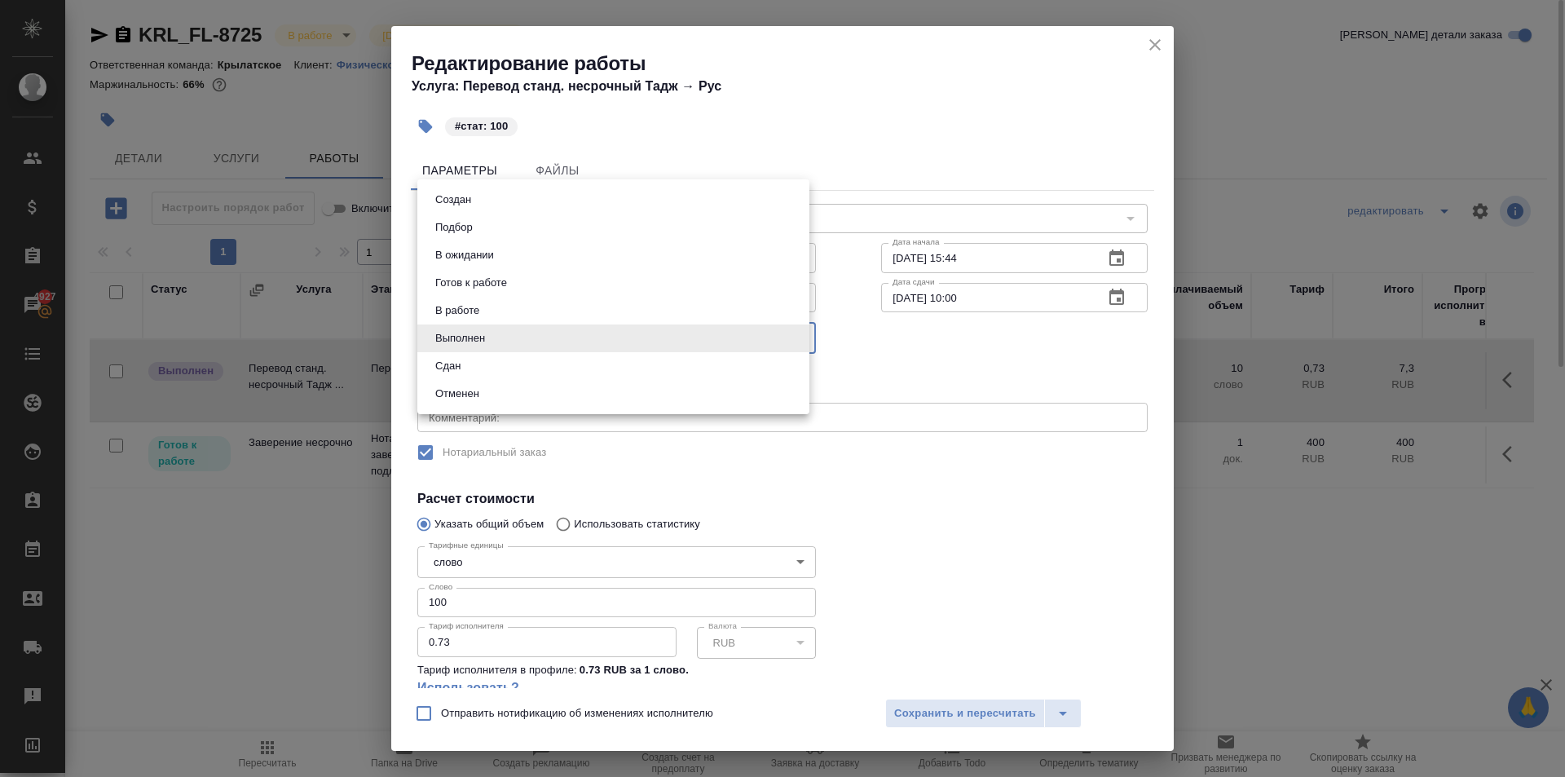
click at [446, 351] on li "Выполнен" at bounding box center [613, 338] width 392 height 28
click at [454, 336] on body "🙏 .cls-1 fill:#fff; AWATERA Kasymov Timur Клиенты Спецификации Заказы 4927 Чаты…" at bounding box center [782, 388] width 1565 height 777
click at [463, 355] on li "Сдан" at bounding box center [613, 366] width 392 height 28
type input "closed"
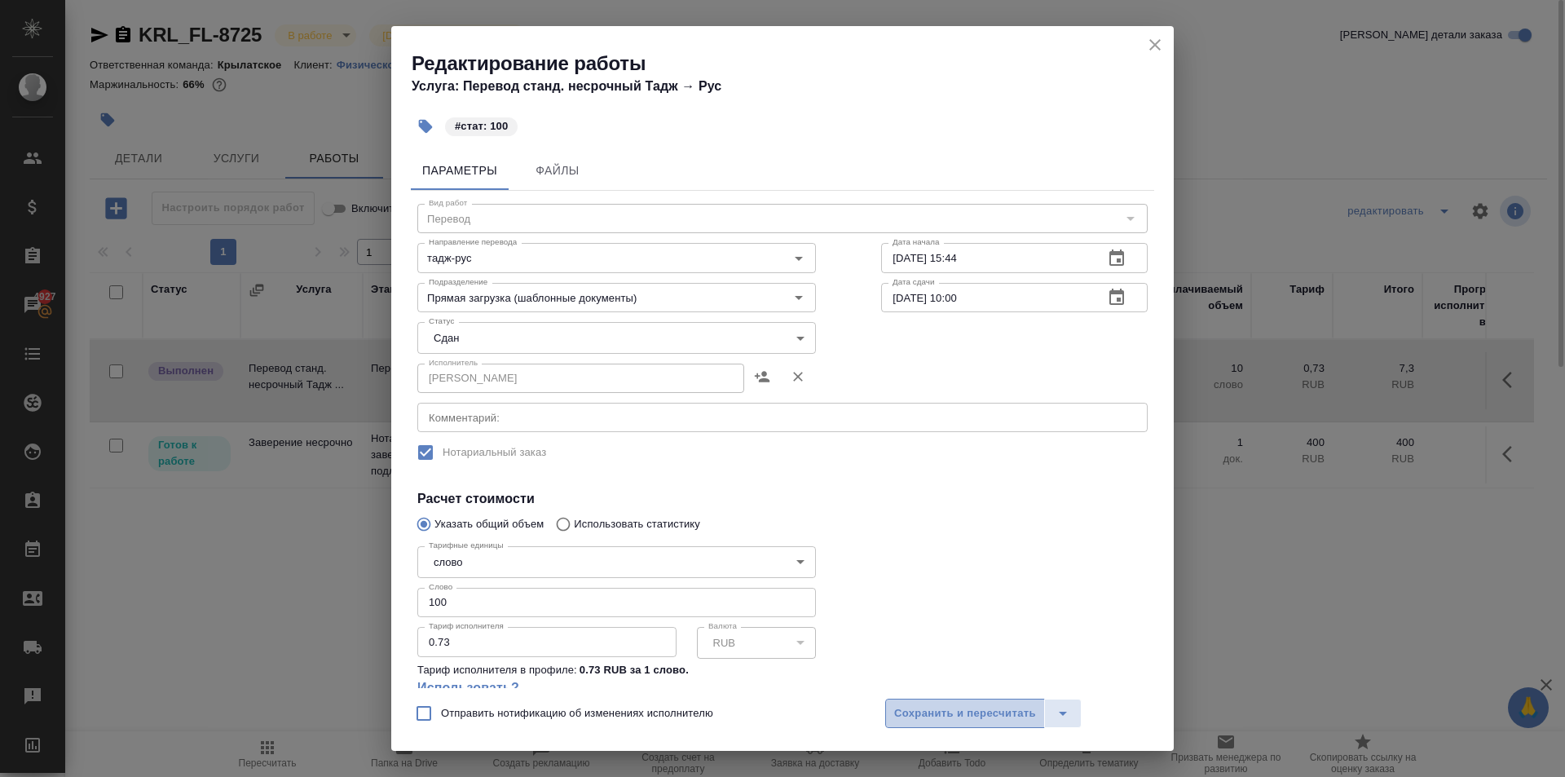
click at [948, 717] on span "Сохранить и пересчитать" at bounding box center [965, 713] width 142 height 19
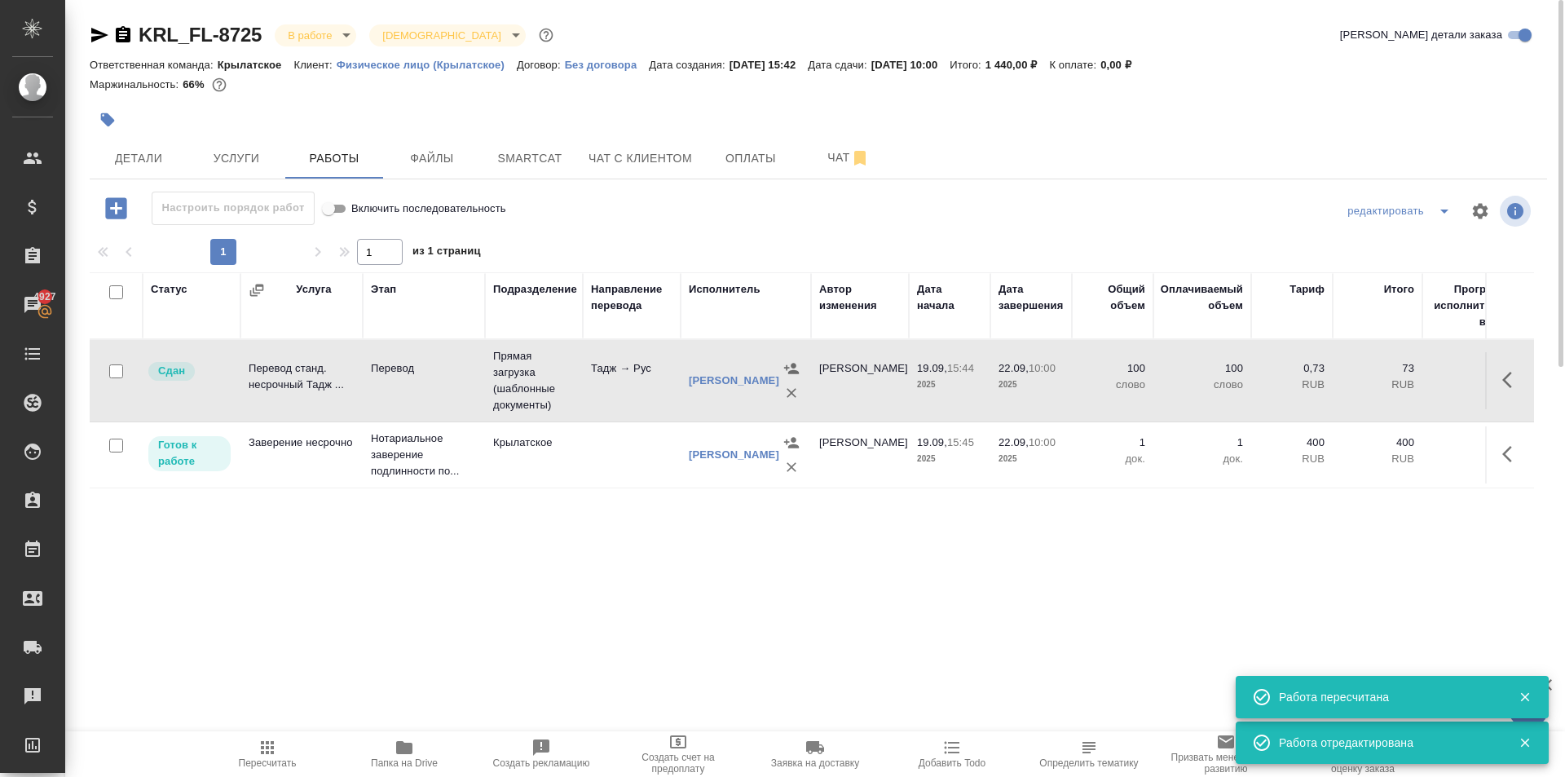
click at [1514, 453] on icon "button" at bounding box center [1512, 454] width 20 height 20
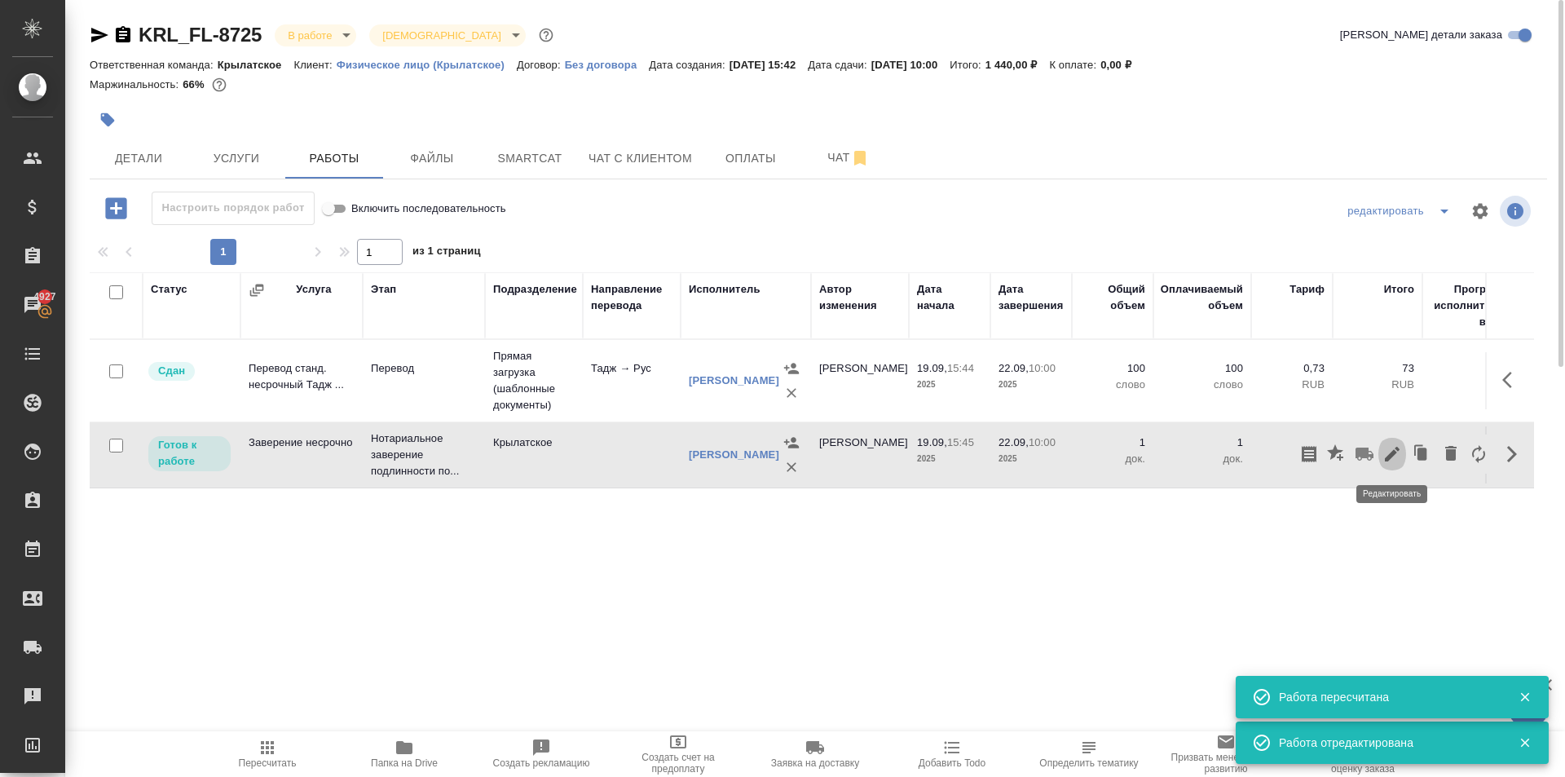
click at [1385, 465] on button "button" at bounding box center [1393, 454] width 28 height 39
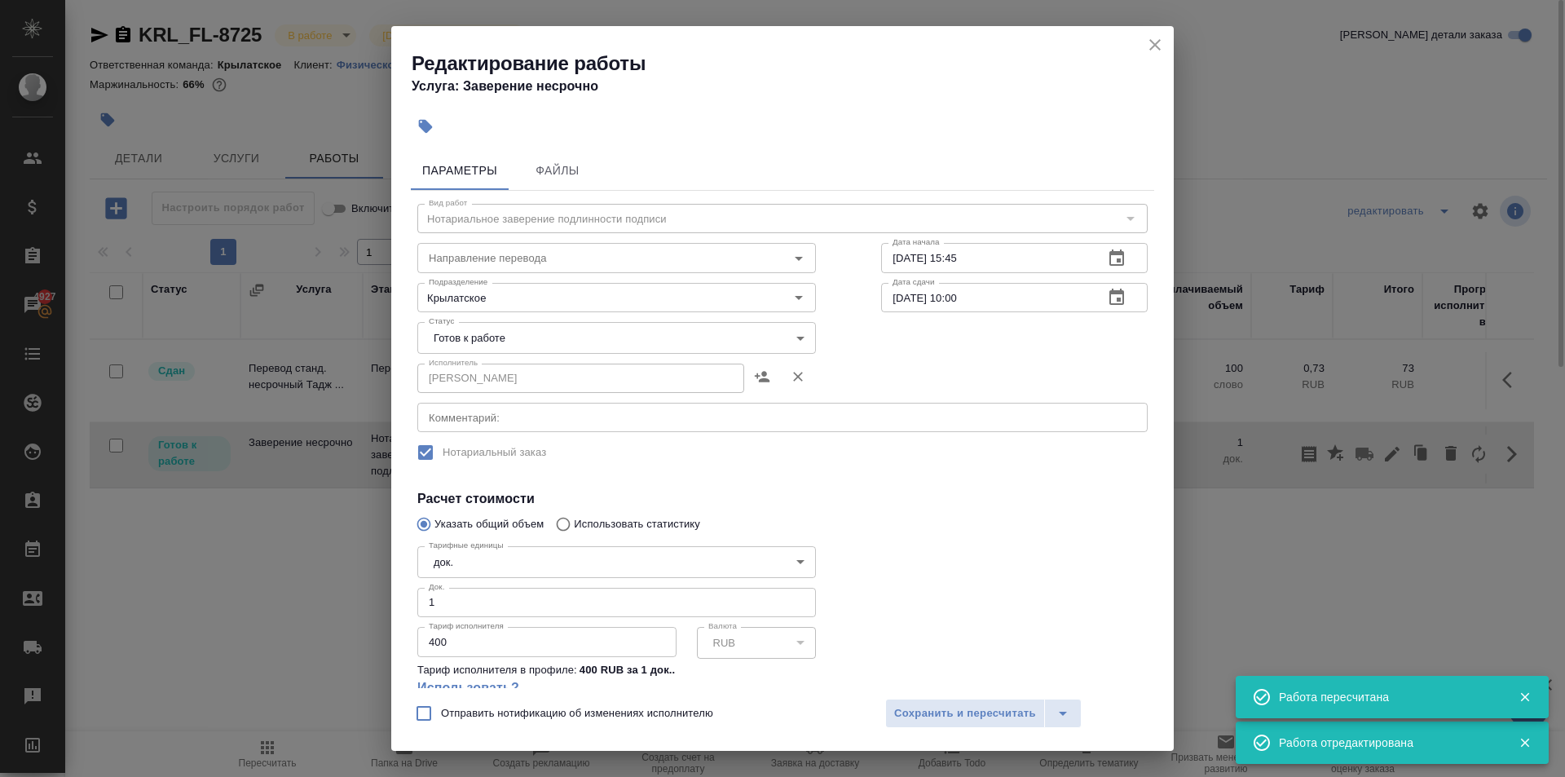
click at [457, 333] on body "🙏 .cls-1 fill:#fff; AWATERA Kasymov Timur Клиенты Спецификации Заказы 4927 Чаты…" at bounding box center [782, 388] width 1565 height 777
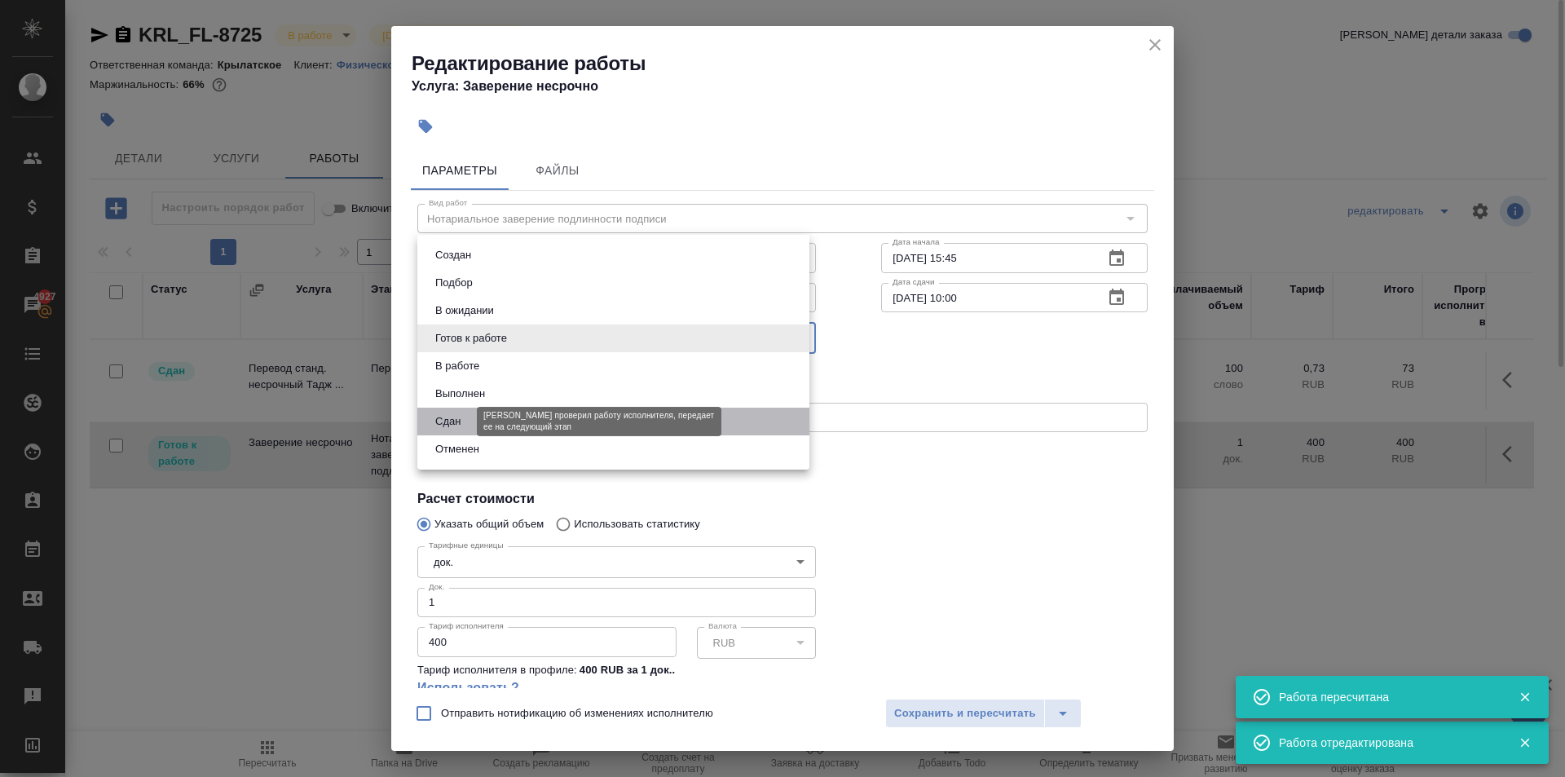
click at [456, 417] on button "Сдан" at bounding box center [447, 421] width 35 height 18
type input "closed"
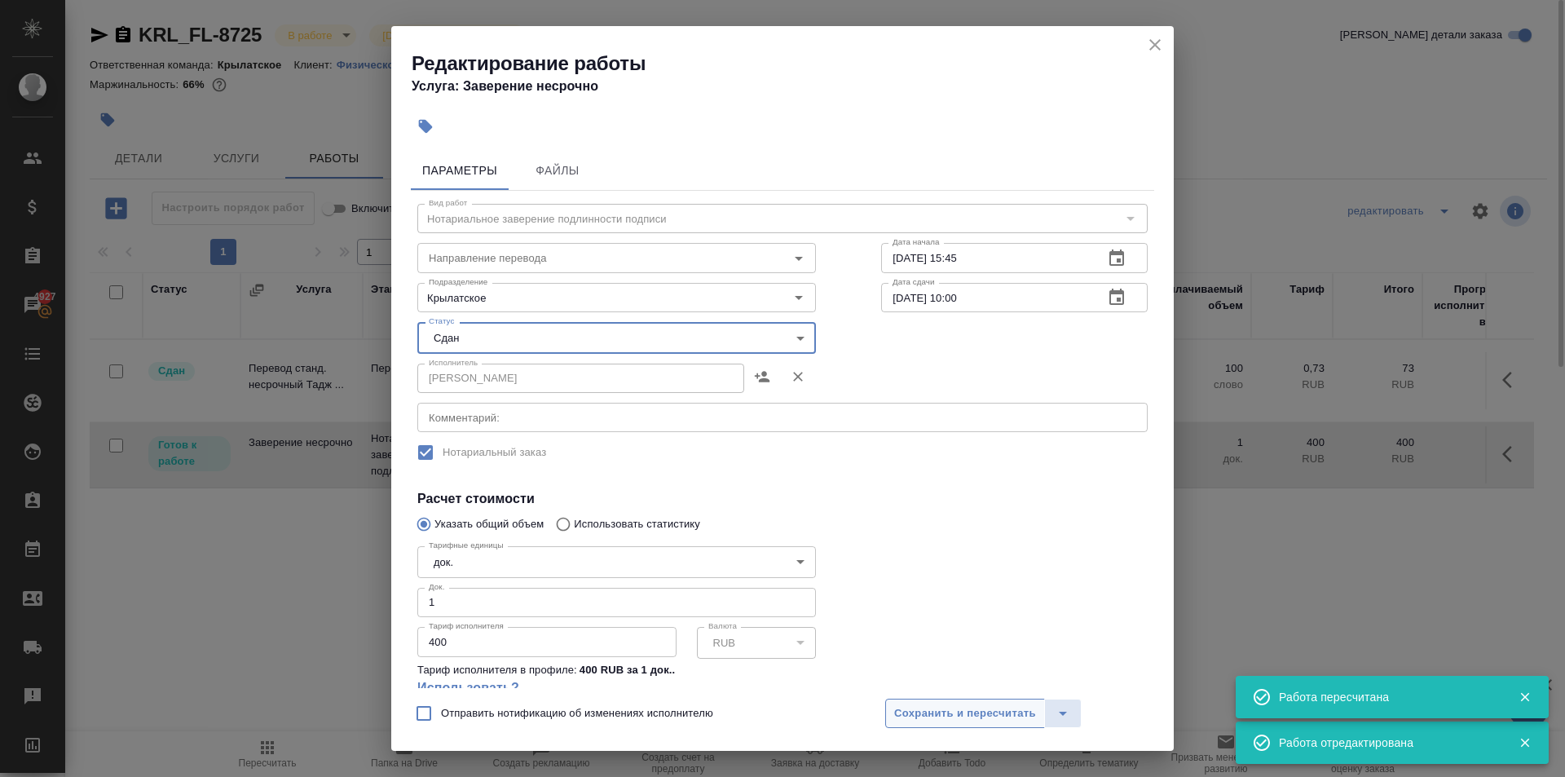
drag, startPoint x: 963, startPoint y: 716, endPoint x: 951, endPoint y: 717, distance: 12.3
click at [962, 716] on span "Сохранить и пересчитать" at bounding box center [965, 713] width 142 height 19
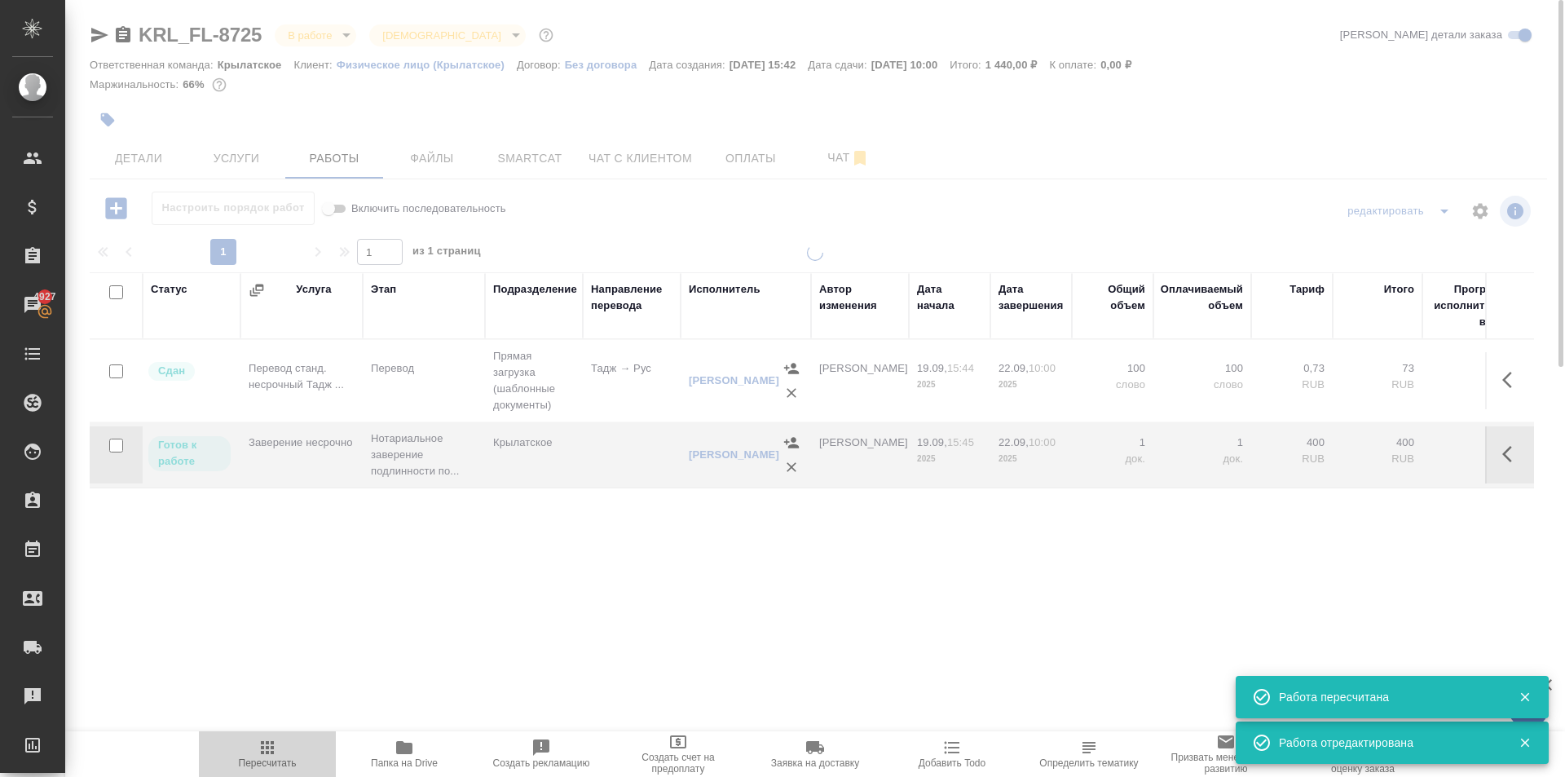
click at [276, 740] on icon "button" at bounding box center [268, 748] width 20 height 20
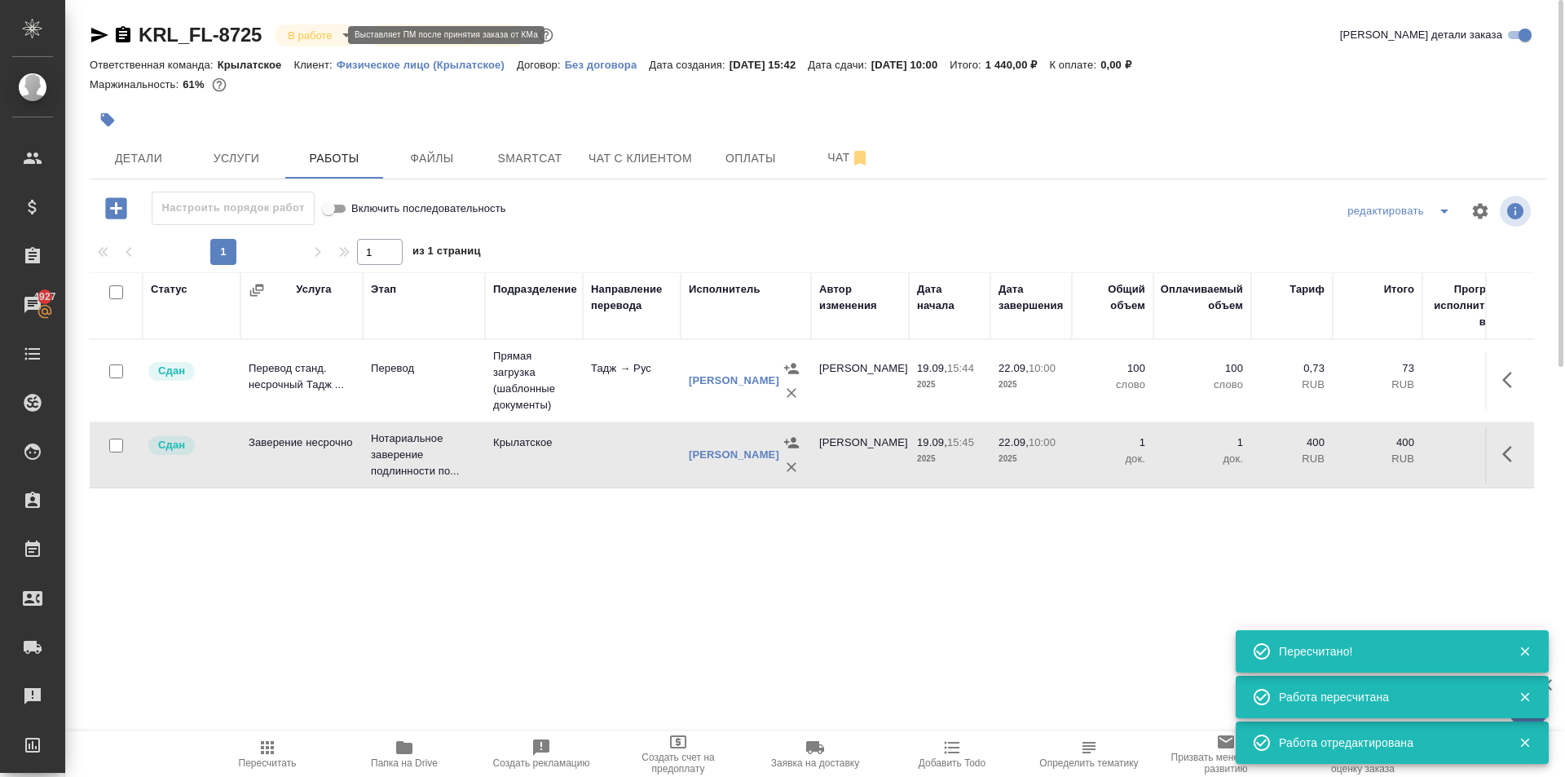
click at [334, 33] on body "🙏 .cls-1 fill:#fff; AWATERA Kasymov Timur Клиенты Спецификации Заказы 4927 Чаты…" at bounding box center [782, 388] width 1565 height 777
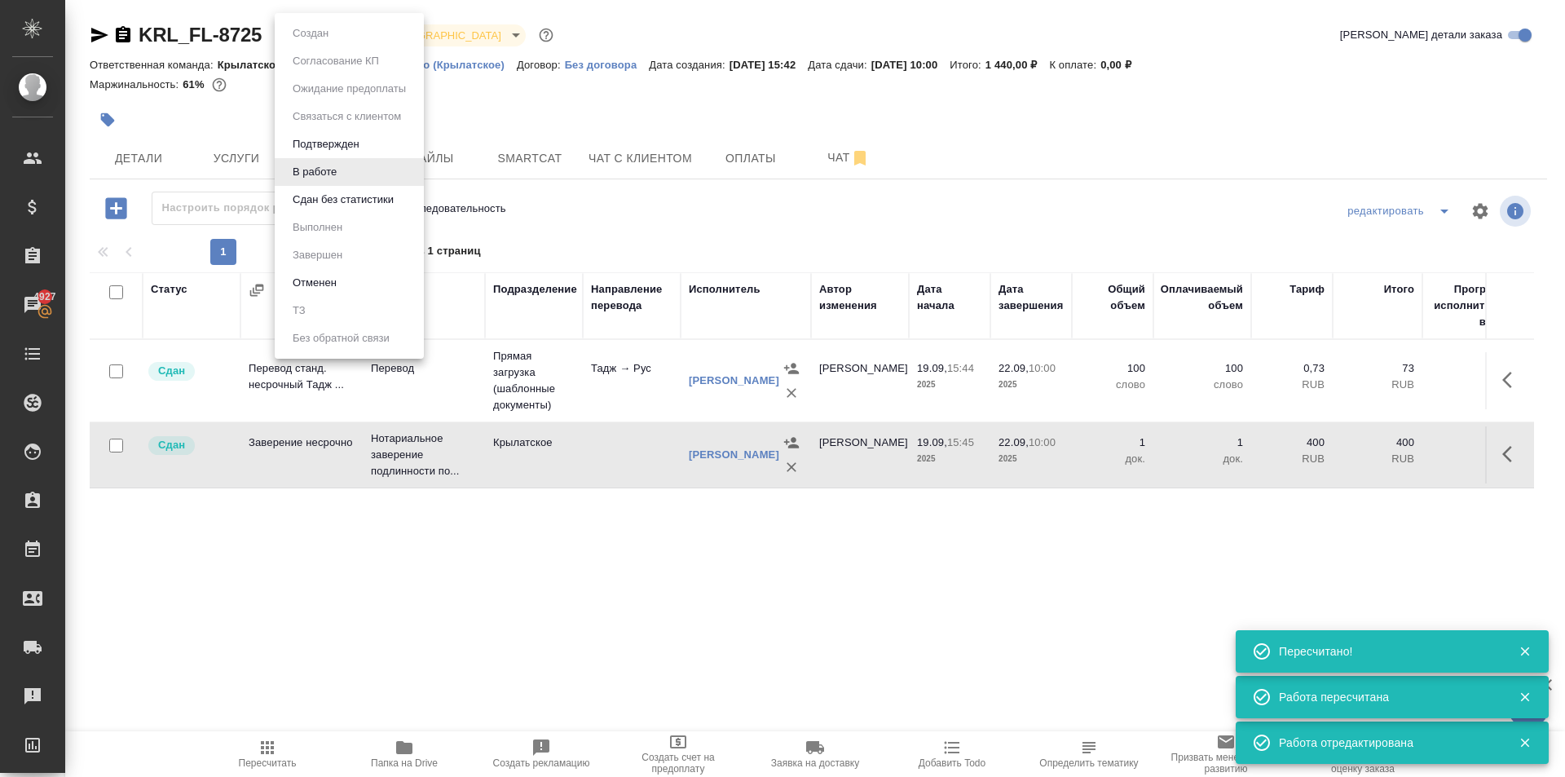
click at [315, 193] on button "Сдан без статистики" at bounding box center [343, 200] width 111 height 18
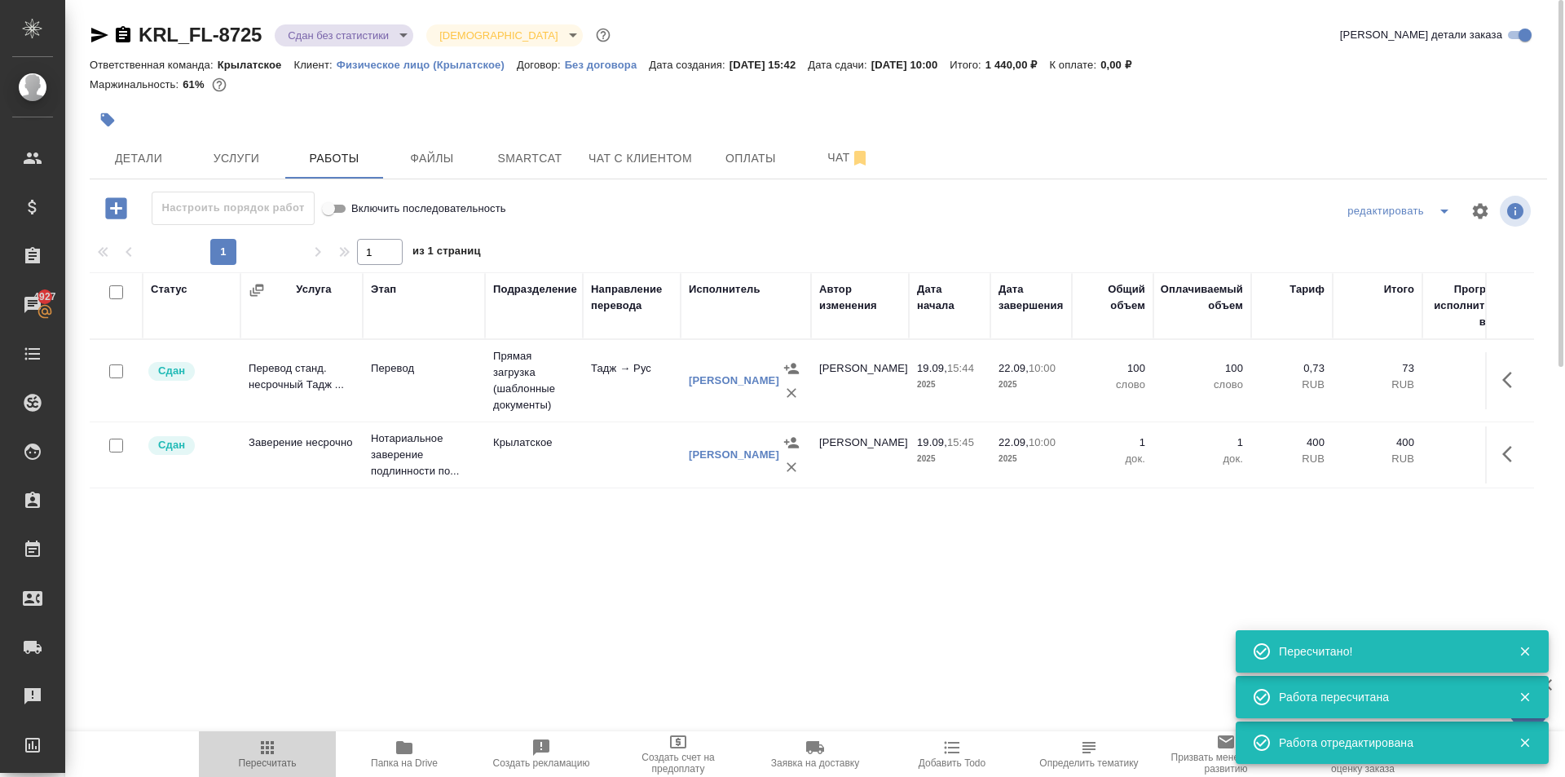
click at [269, 758] on span "Пересчитать" at bounding box center [268, 762] width 58 height 11
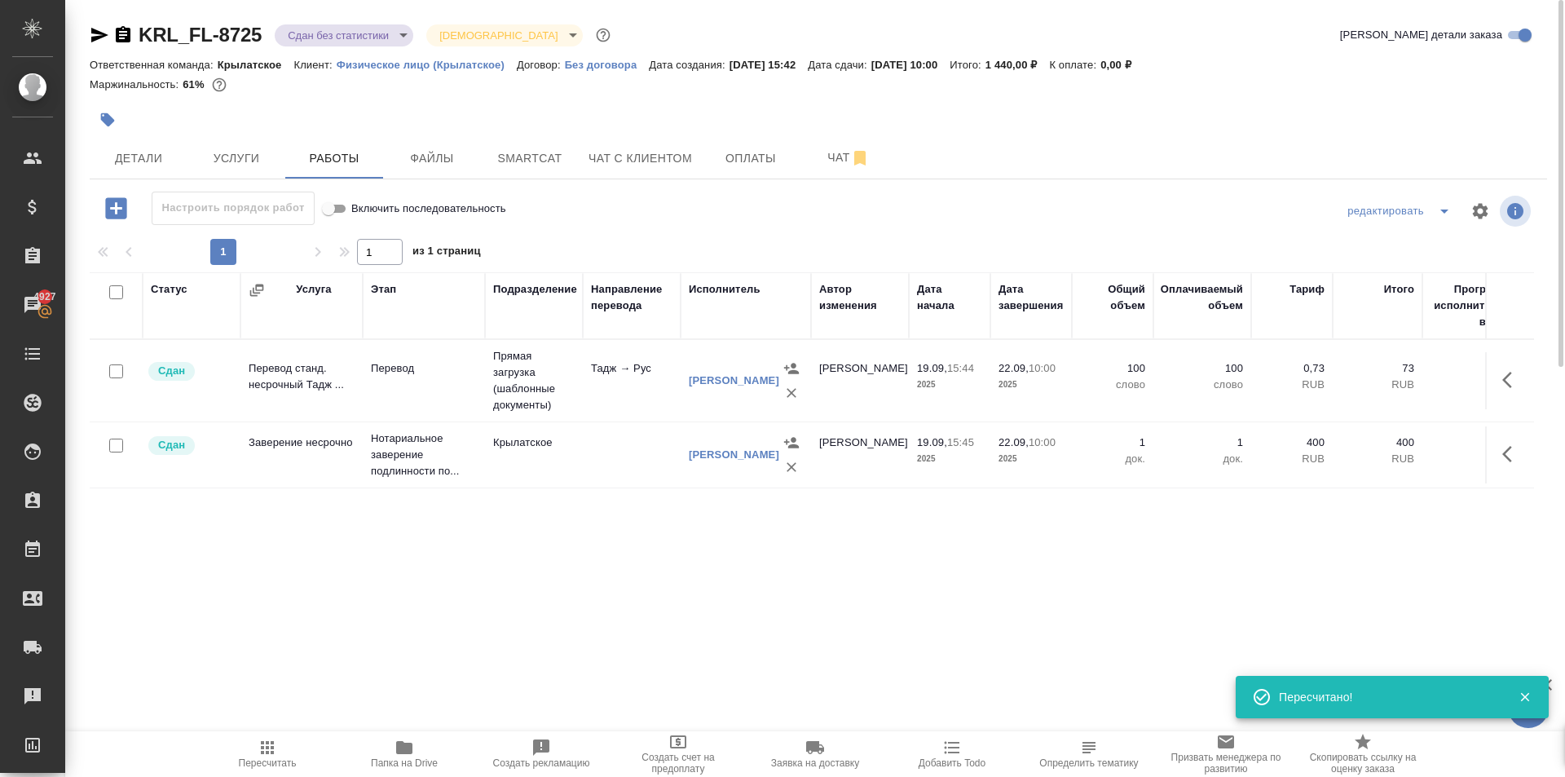
click at [316, 37] on body "🙏 .cls-1 fill:#fff; AWATERA Kasymov Timur Клиенты Спецификации Заказы 4927 Чаты…" at bounding box center [782, 388] width 1565 height 777
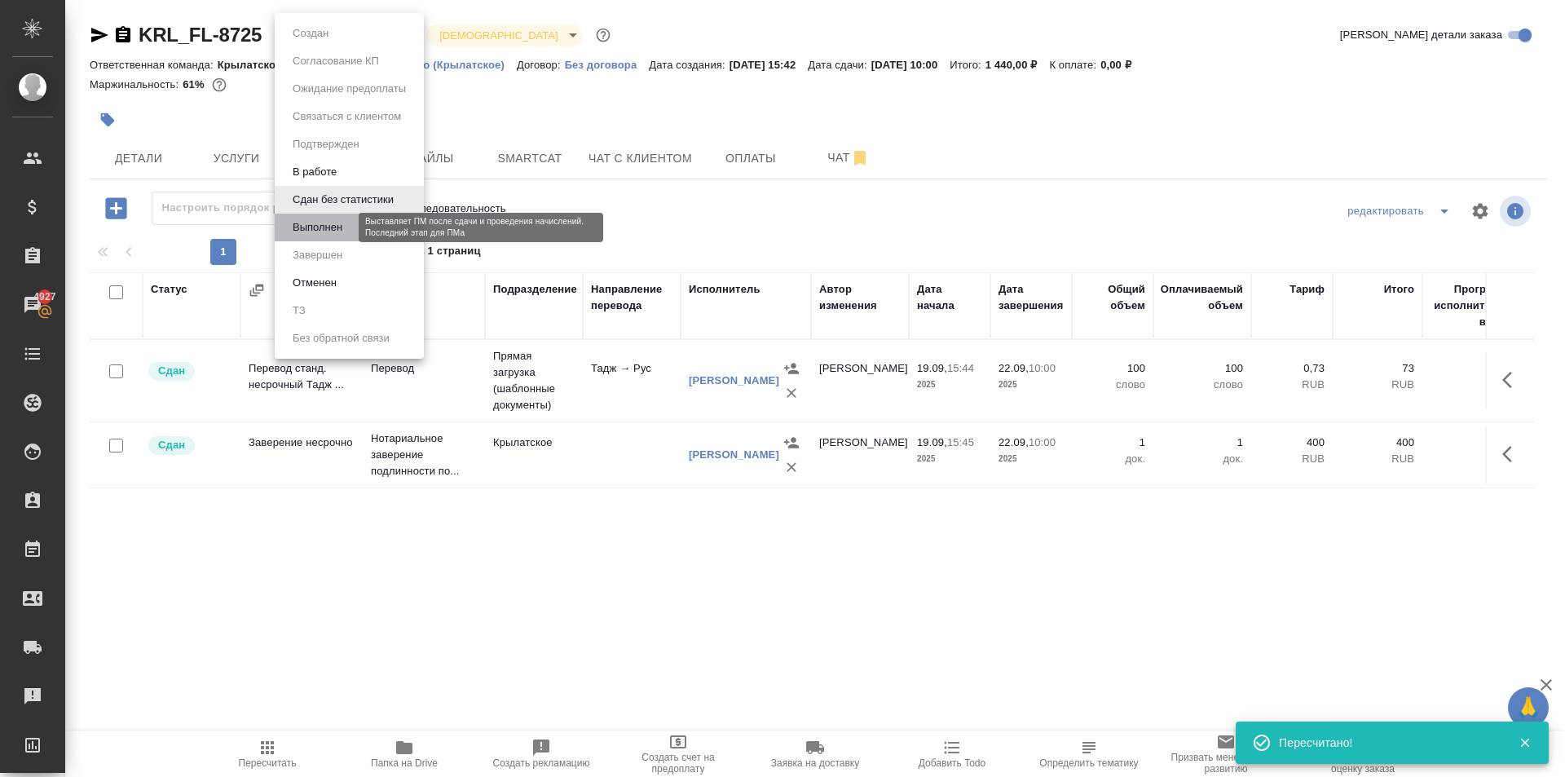
click at [316, 232] on button "Выполнен" at bounding box center [318, 227] width 60 height 18
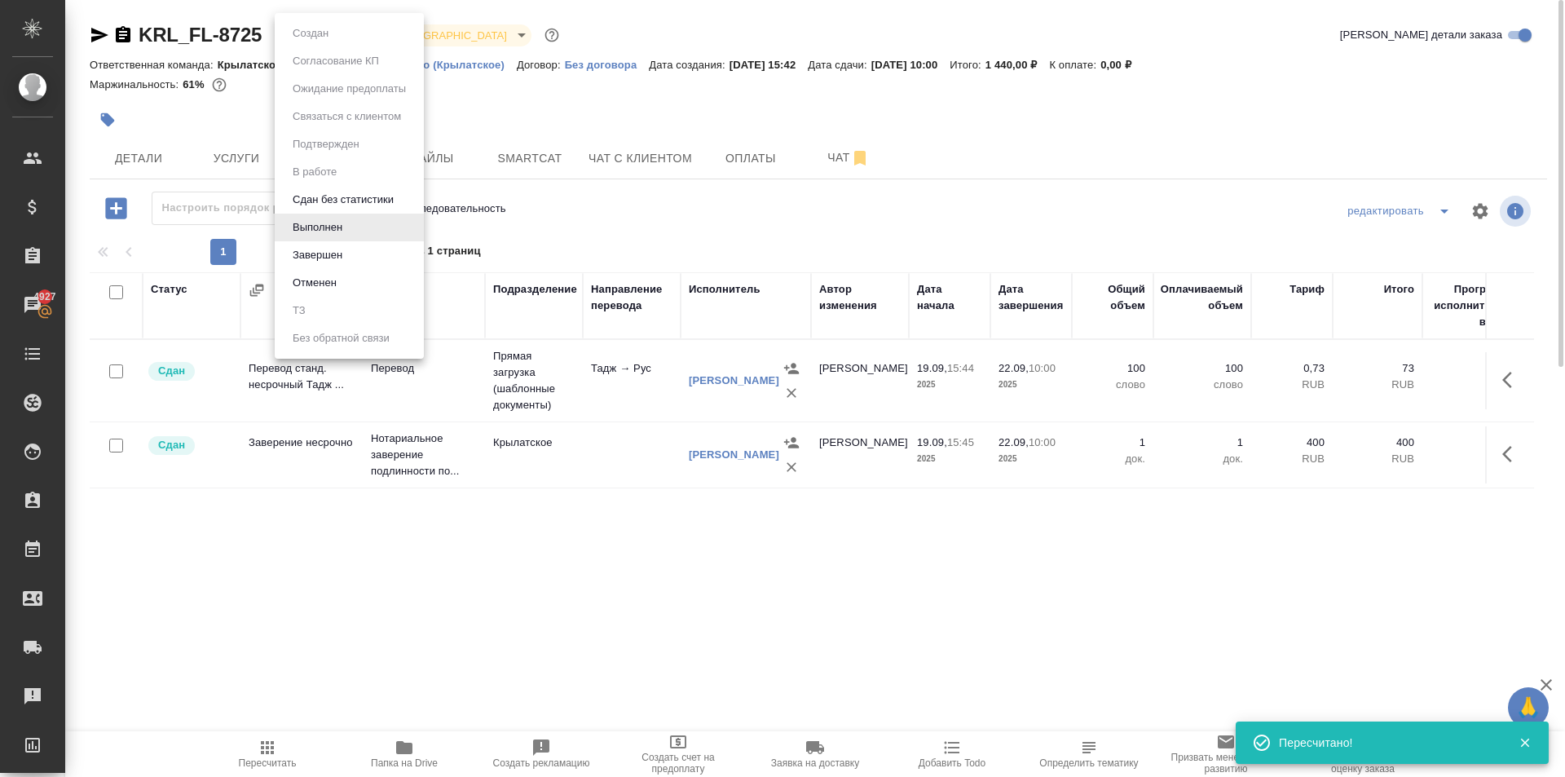
click at [325, 41] on body "🙏 .cls-1 fill:#fff; AWATERA Kasymov Timur Клиенты Спецификации Заказы 4927 Чаты…" at bounding box center [782, 388] width 1565 height 777
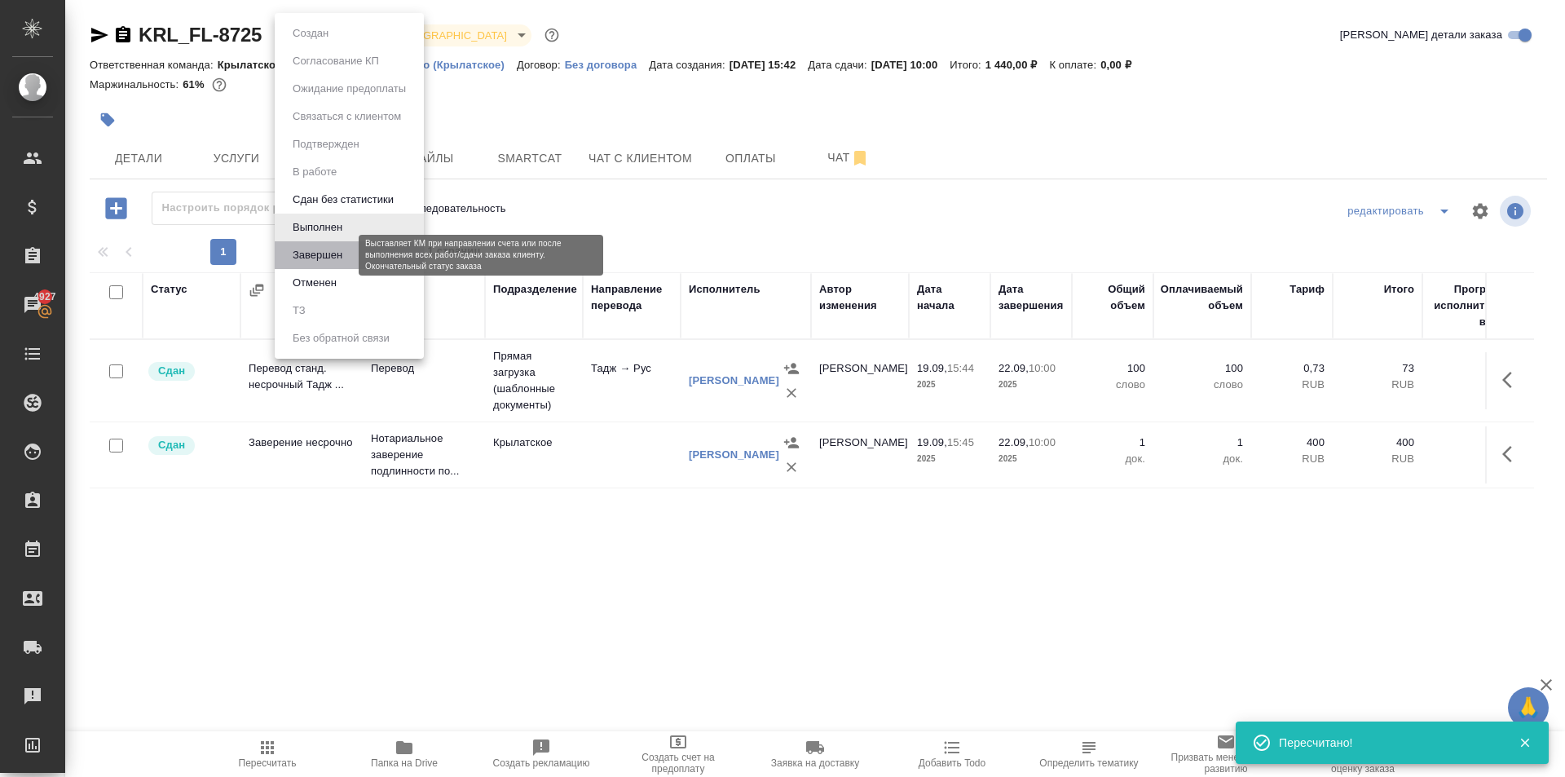
click at [324, 256] on button "Завершен" at bounding box center [318, 255] width 60 height 18
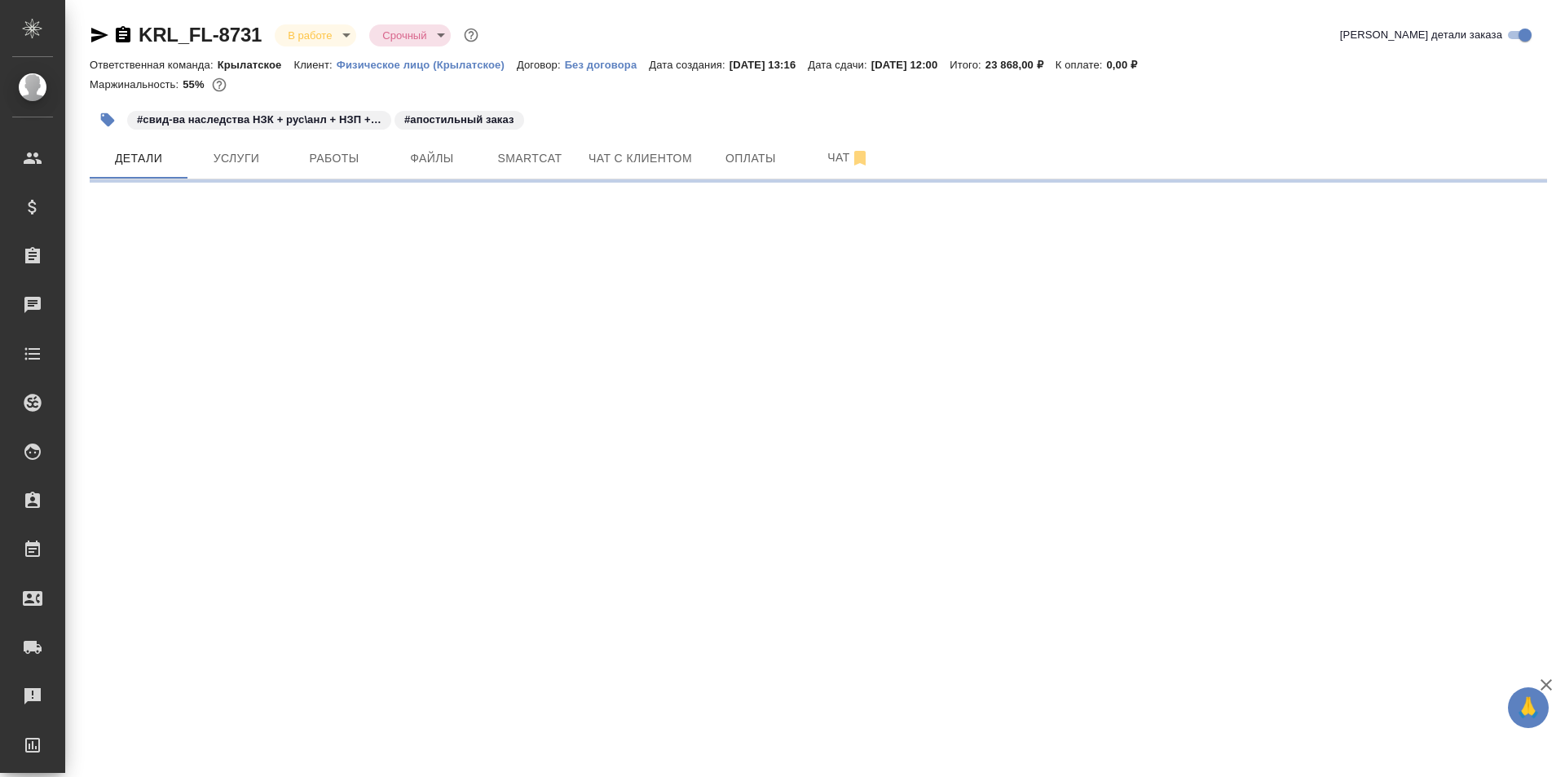
select select "RU"
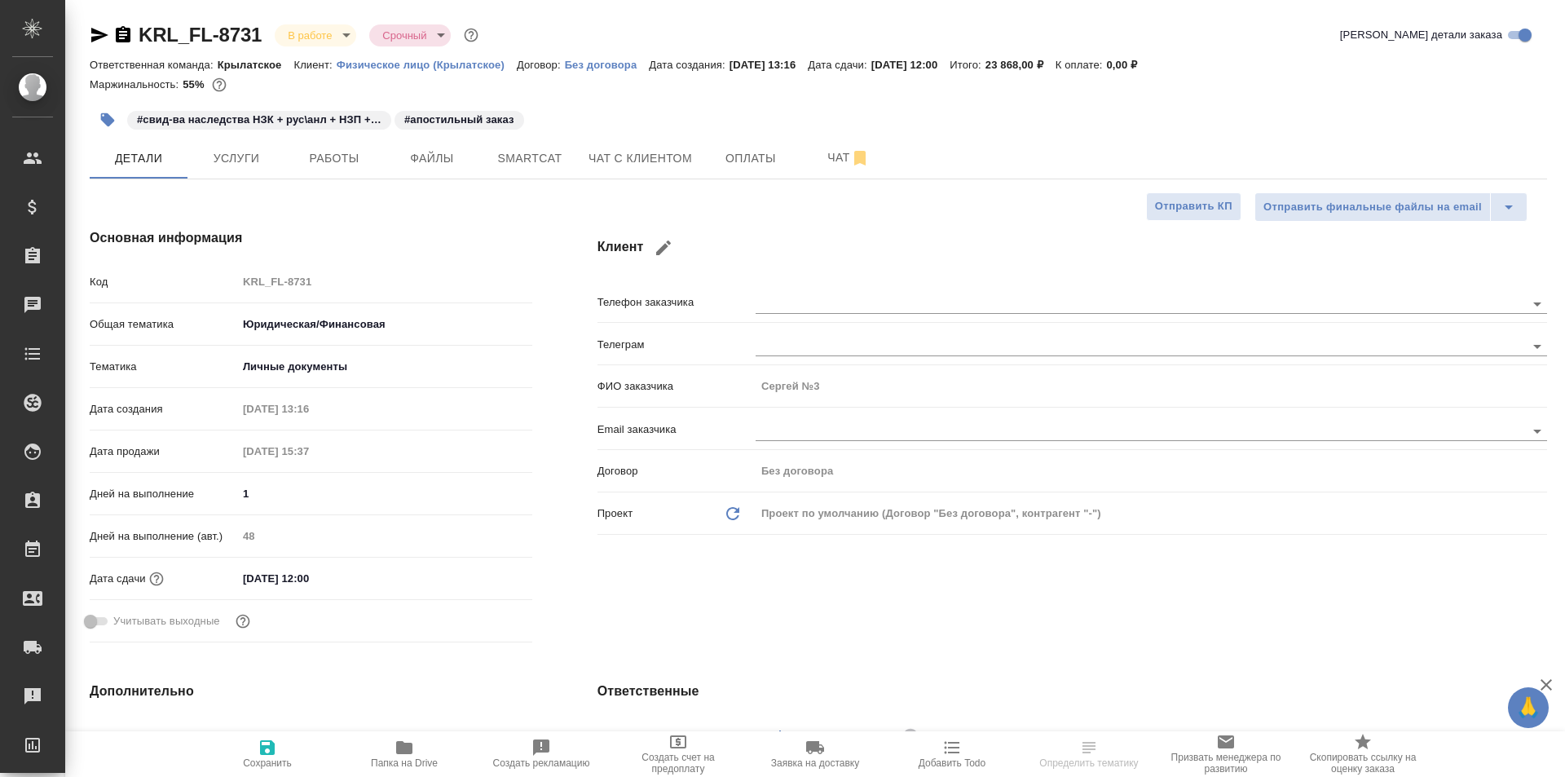
type textarea "x"
click at [306, 173] on button "Работы" at bounding box center [334, 158] width 98 height 41
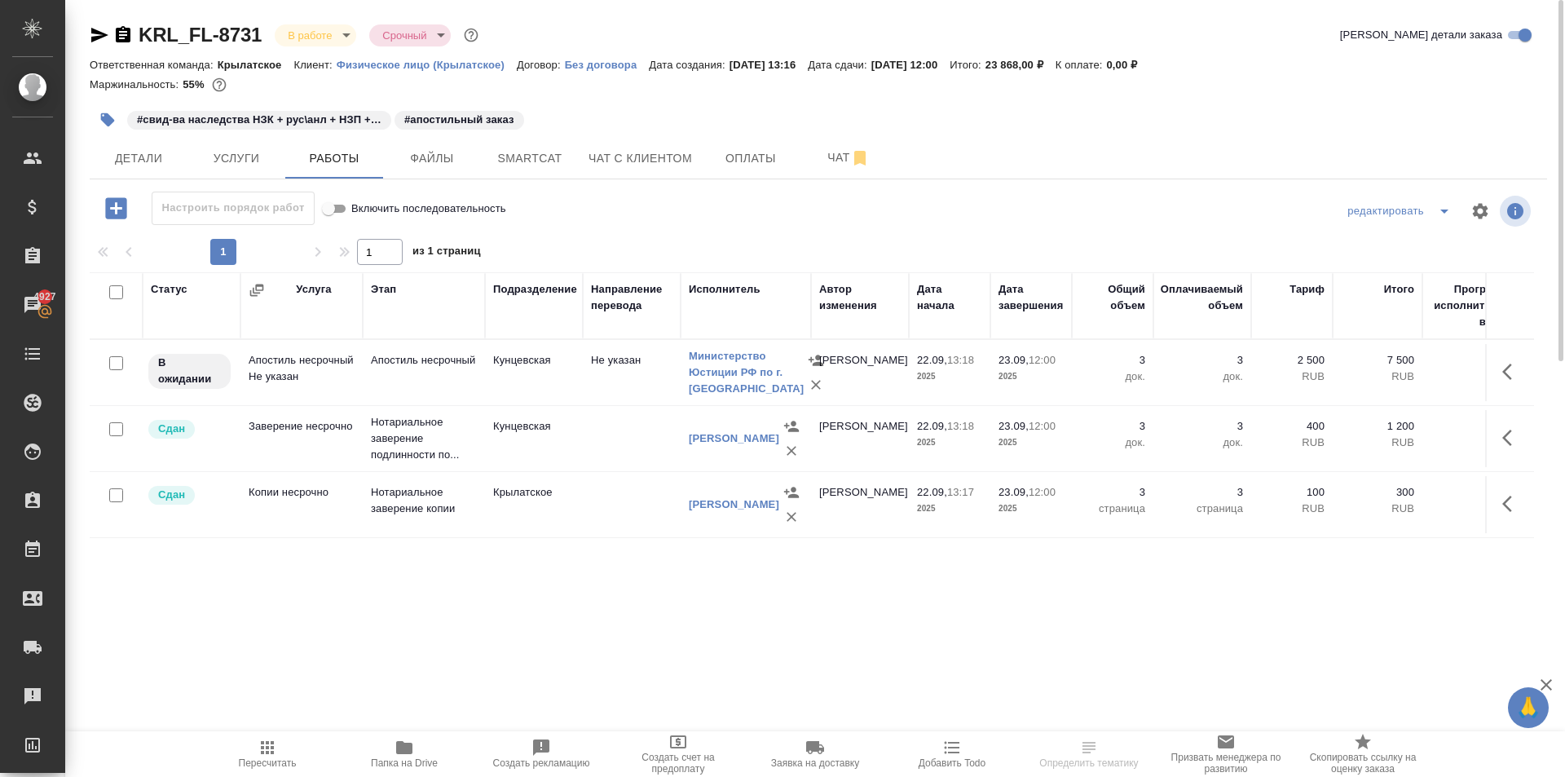
click at [249, 755] on span "Пересчитать" at bounding box center [267, 753] width 117 height 31
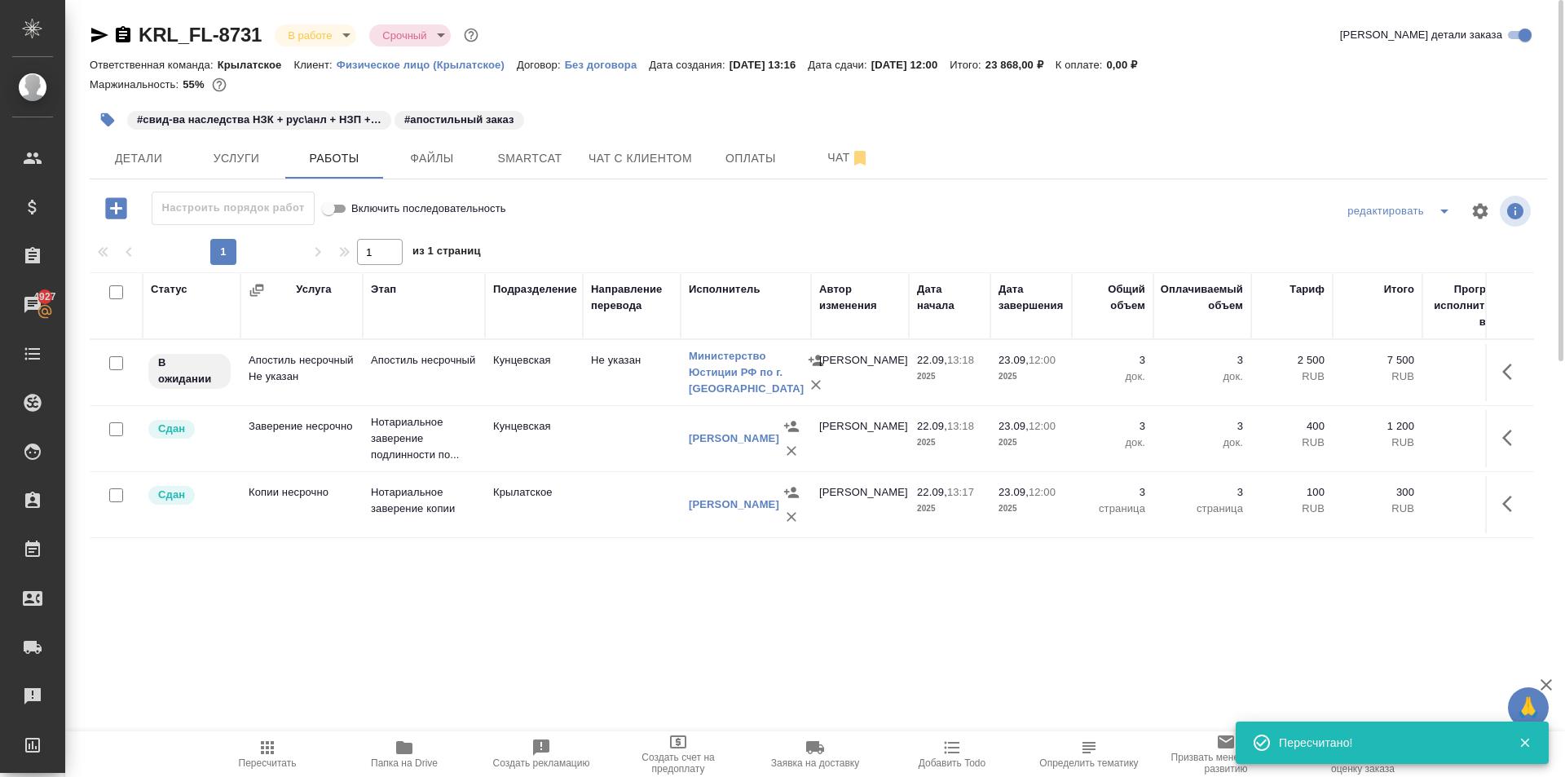
click at [1502, 372] on button "button" at bounding box center [1512, 371] width 39 height 39
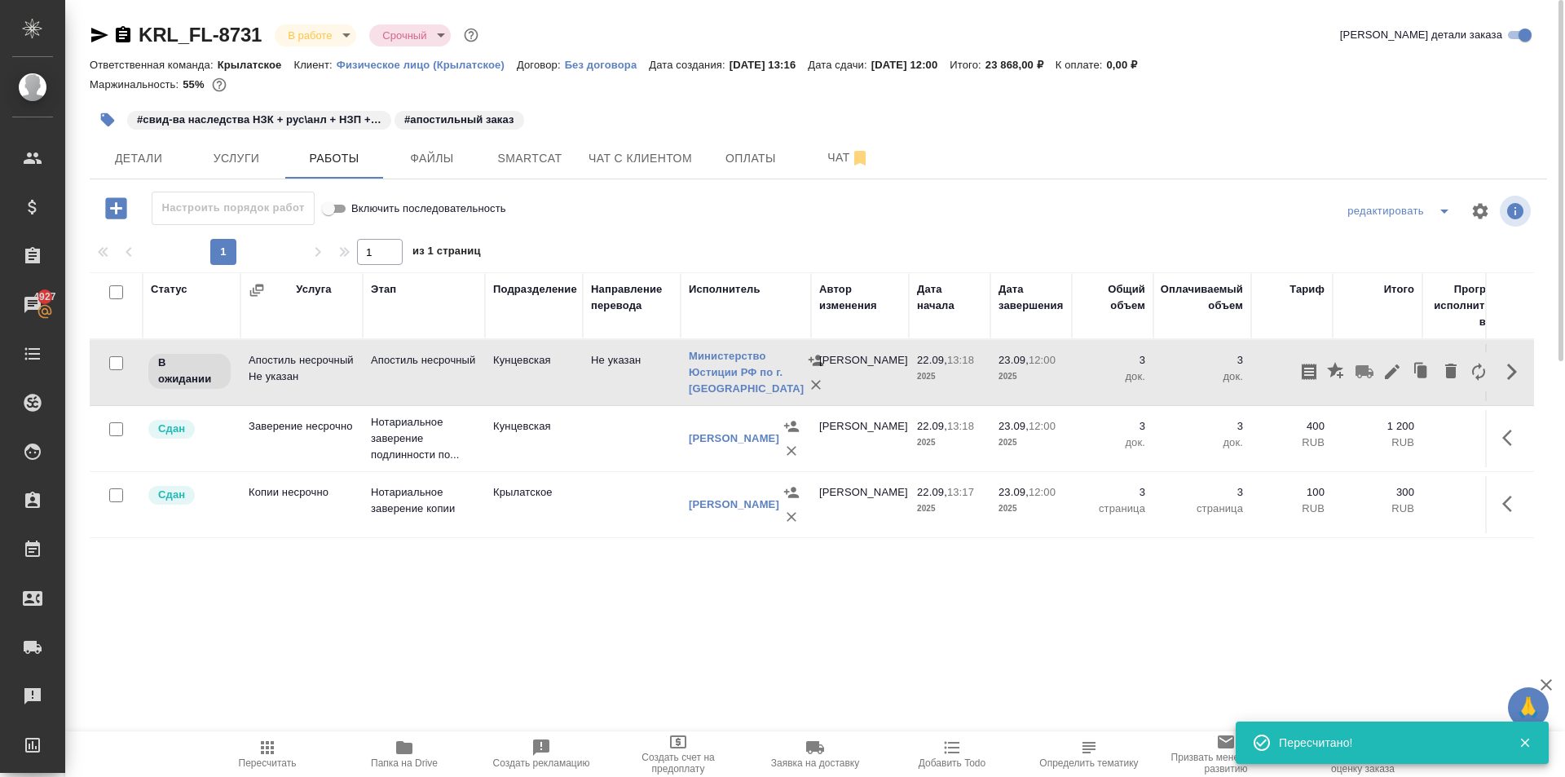
click at [1392, 377] on icon "button" at bounding box center [1393, 372] width 20 height 20
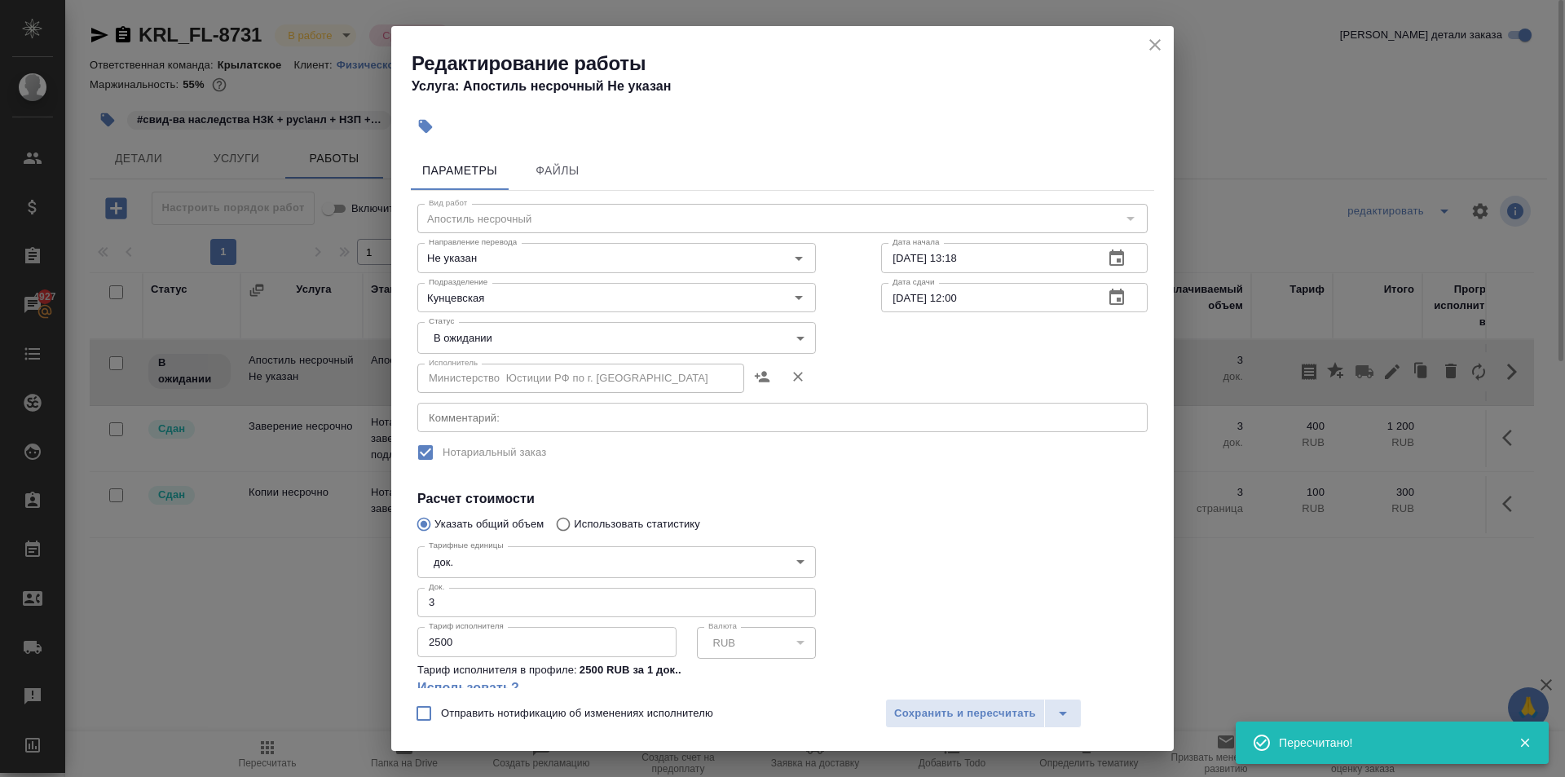
click at [422, 338] on body "🙏 .cls-1 fill:#fff; AWATERA [PERSON_NAME] Спецификации Заказы 4927 Чаты Todo Пр…" at bounding box center [782, 388] width 1565 height 777
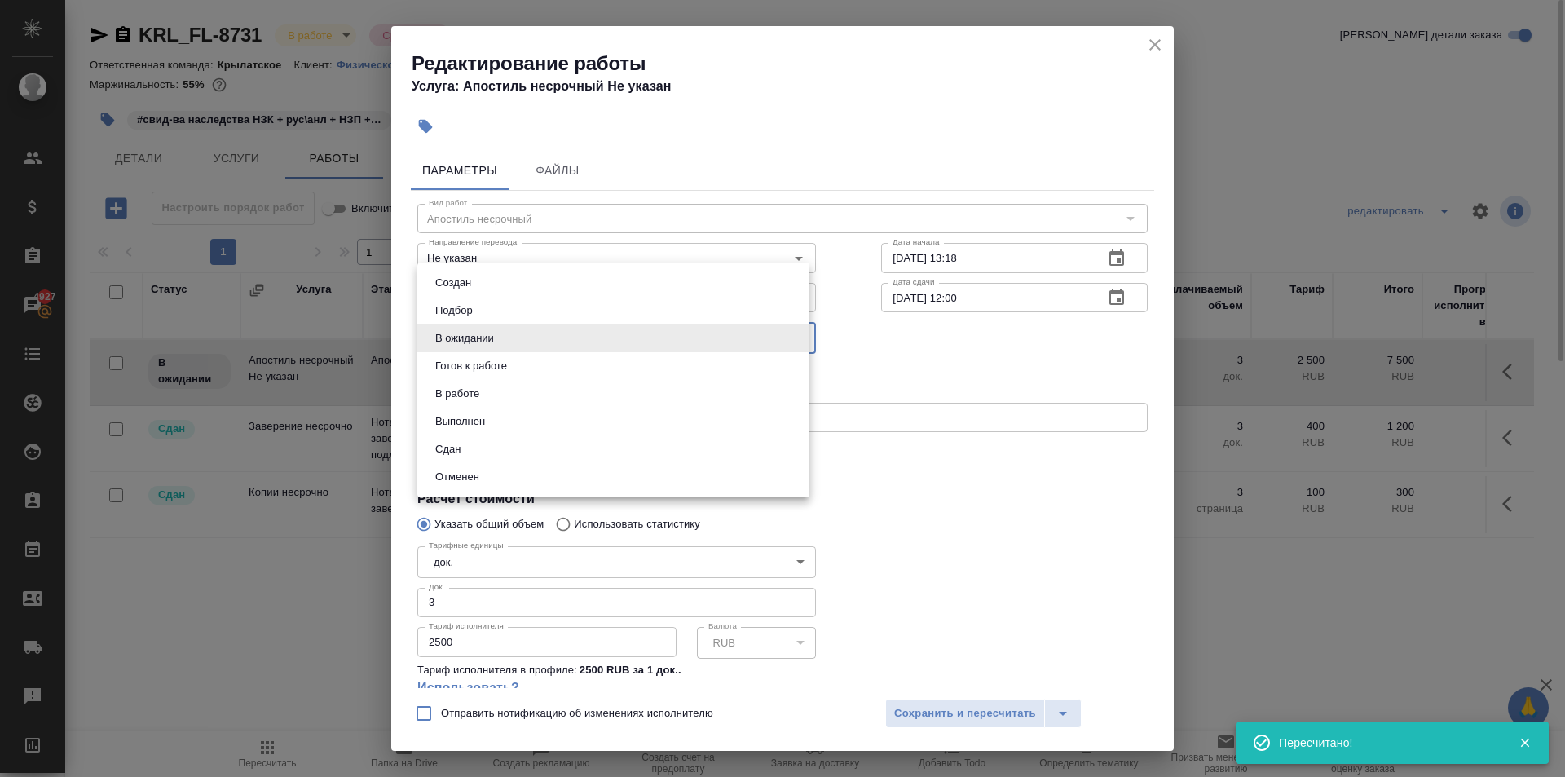
click at [463, 400] on button "В работе" at bounding box center [457, 394] width 54 height 18
type input "inProgress"
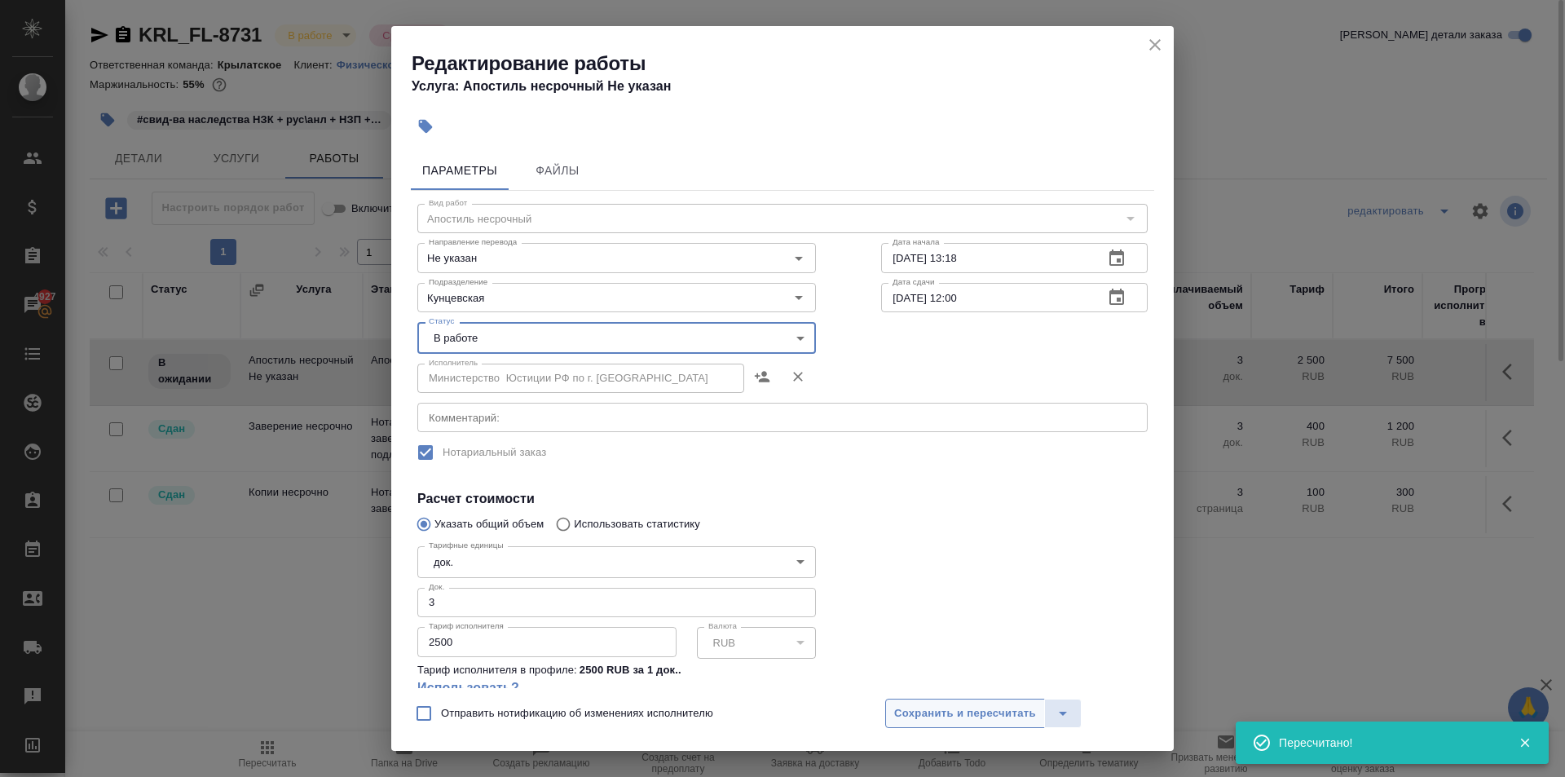
click at [926, 713] on span "Сохранить и пересчитать" at bounding box center [965, 713] width 142 height 19
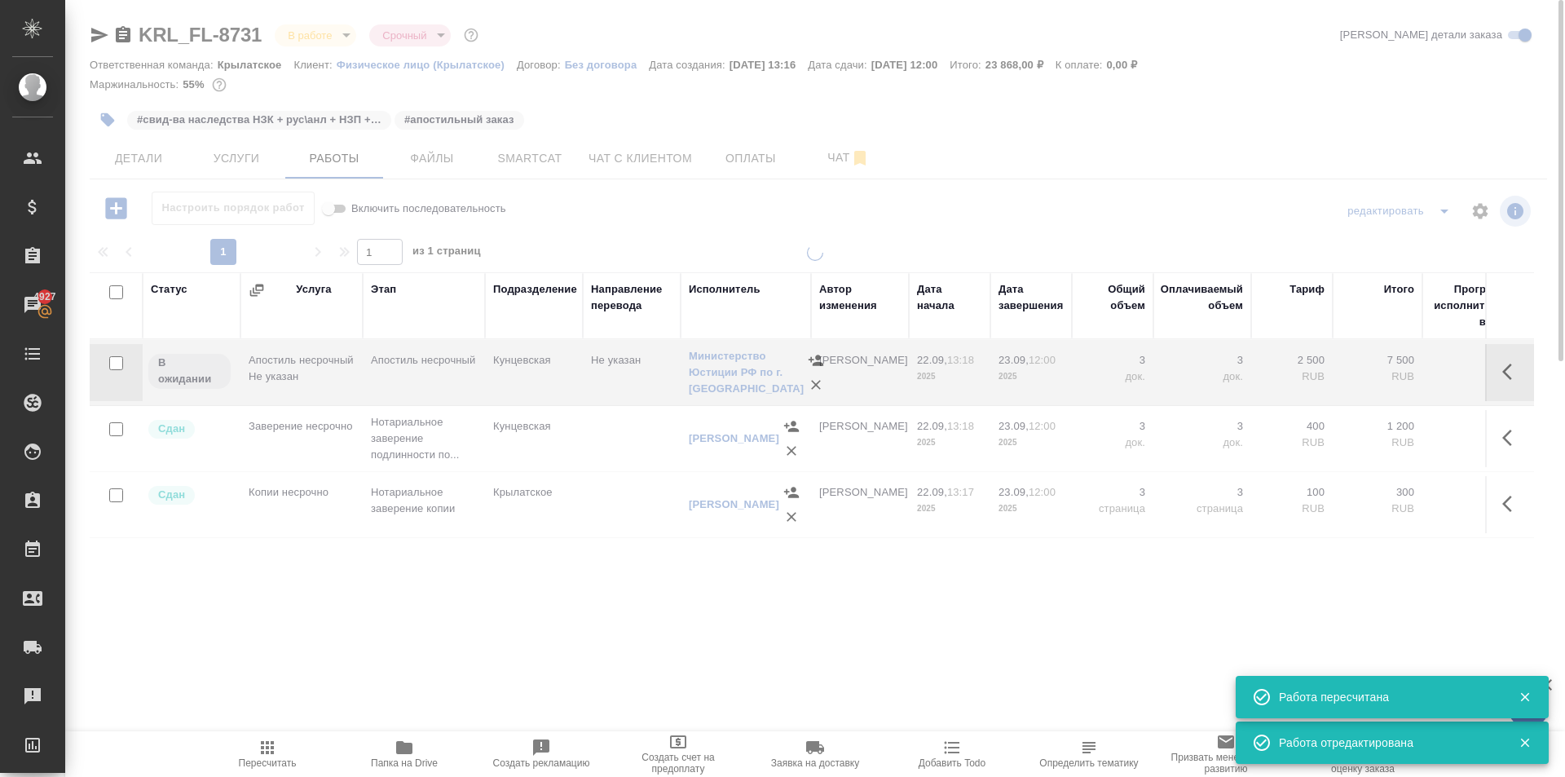
click at [289, 751] on span "Пересчитать" at bounding box center [267, 753] width 117 height 31
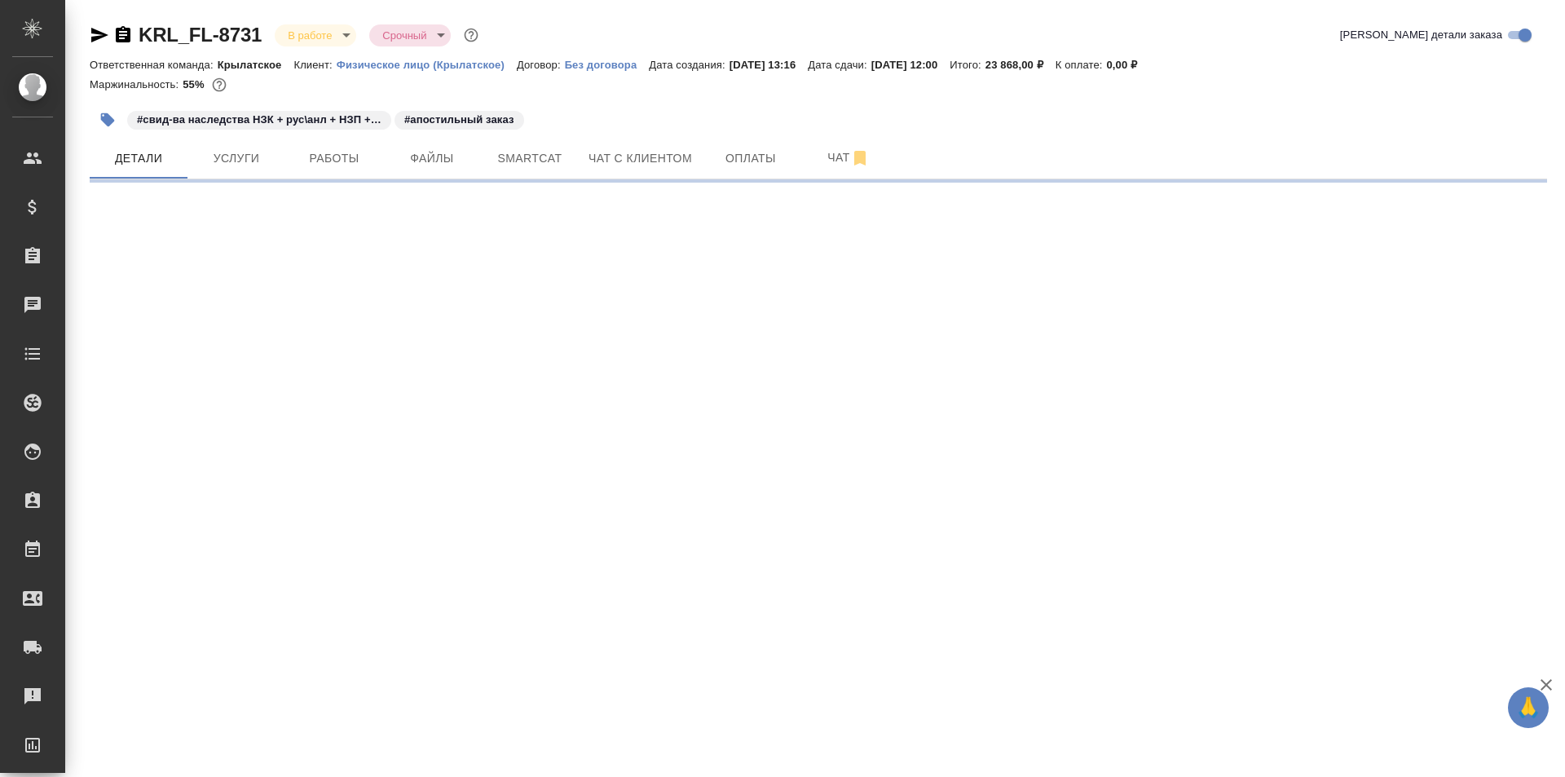
select select "RU"
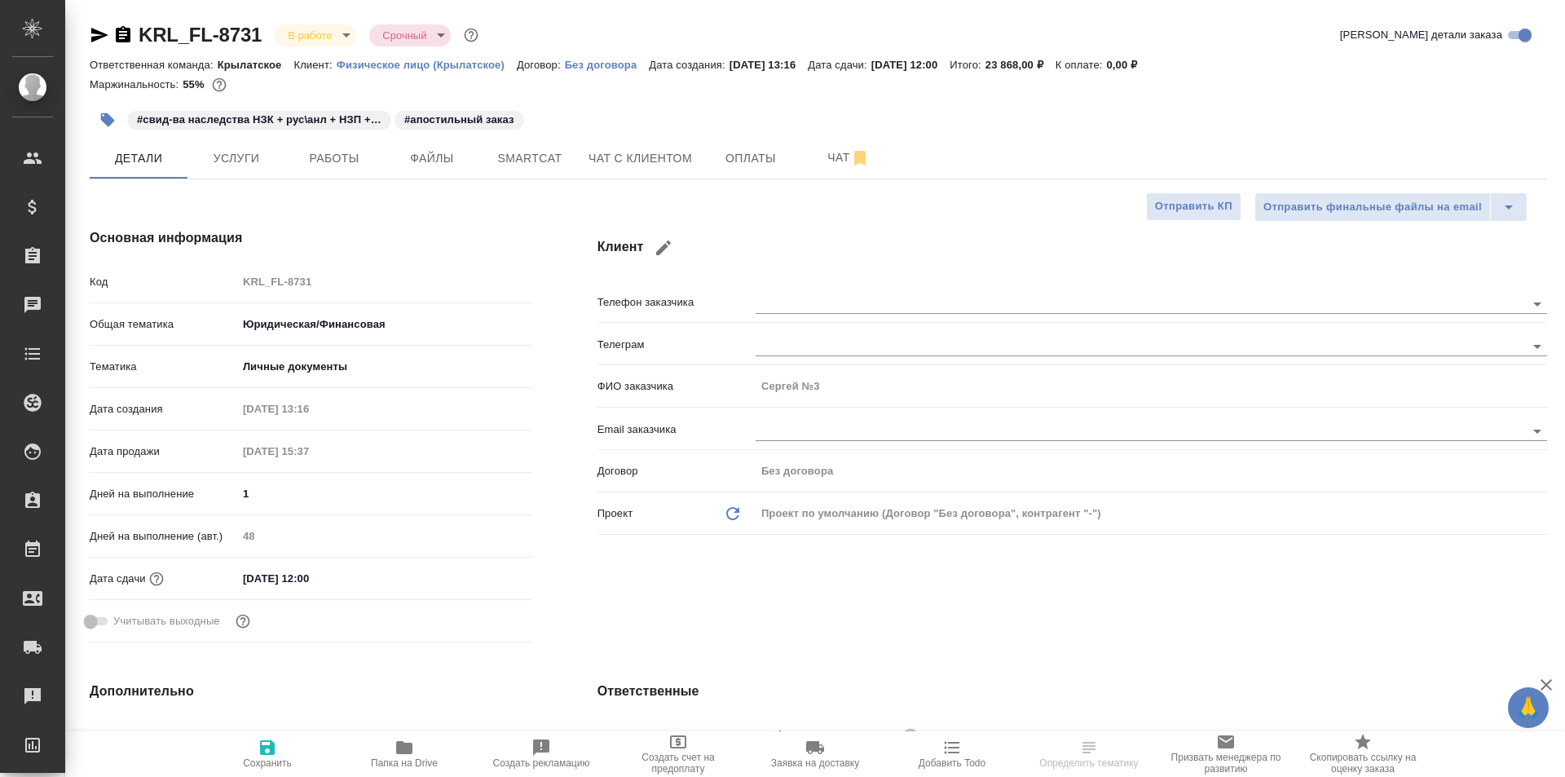
type textarea "x"
click at [299, 567] on input "[DATE] 12:00" at bounding box center [309, 579] width 143 height 24
click at [489, 572] on icon "button" at bounding box center [485, 576] width 15 height 16
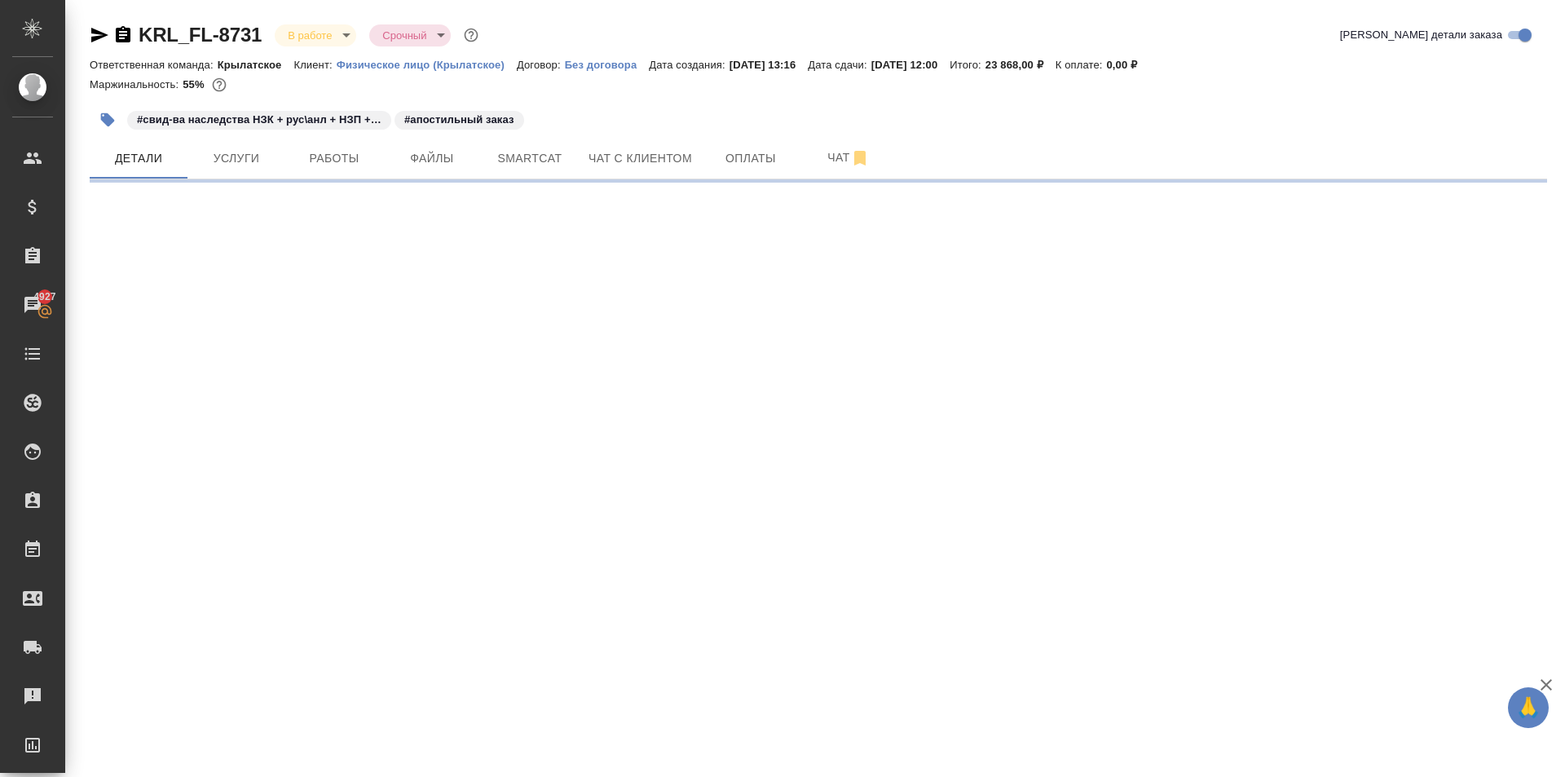
select select "RU"
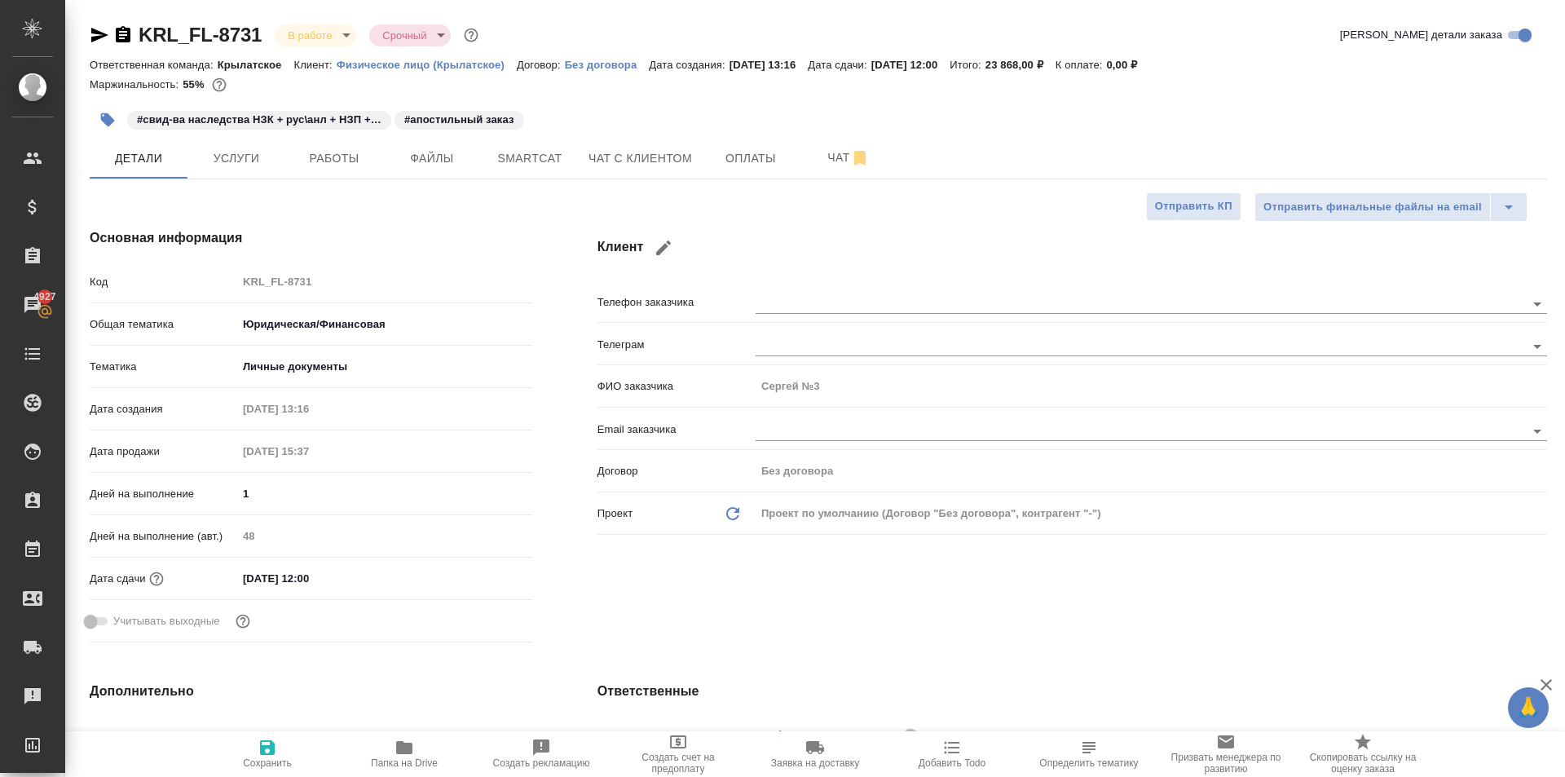
type textarea "x"
click at [288, 576] on input "[DATE] 12:00" at bounding box center [309, 579] width 143 height 24
click at [479, 574] on icon "button" at bounding box center [485, 577] width 20 height 20
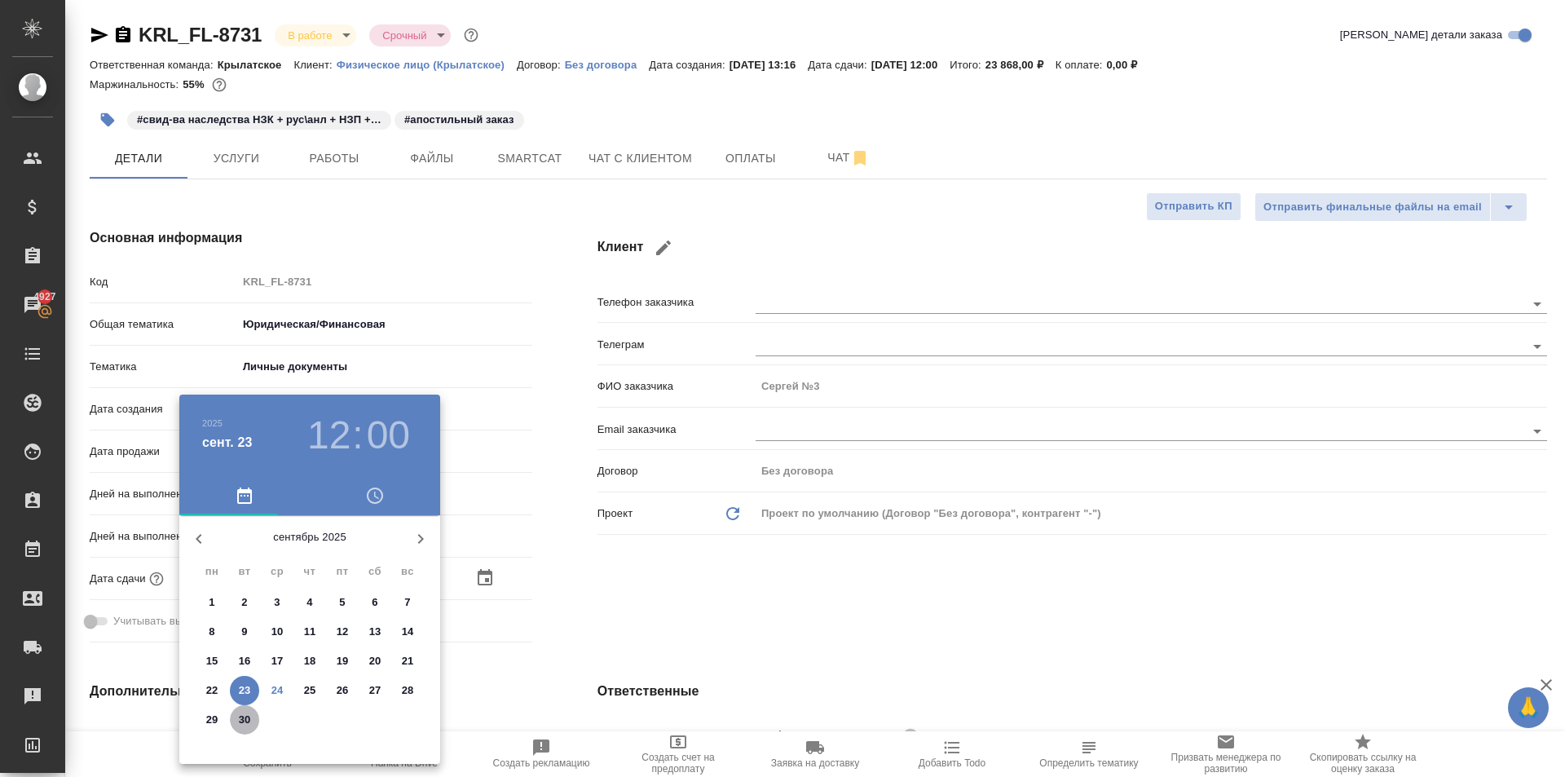
click at [248, 721] on p "30" at bounding box center [245, 720] width 12 height 16
type input "[DATE] 12:00"
type textarea "x"
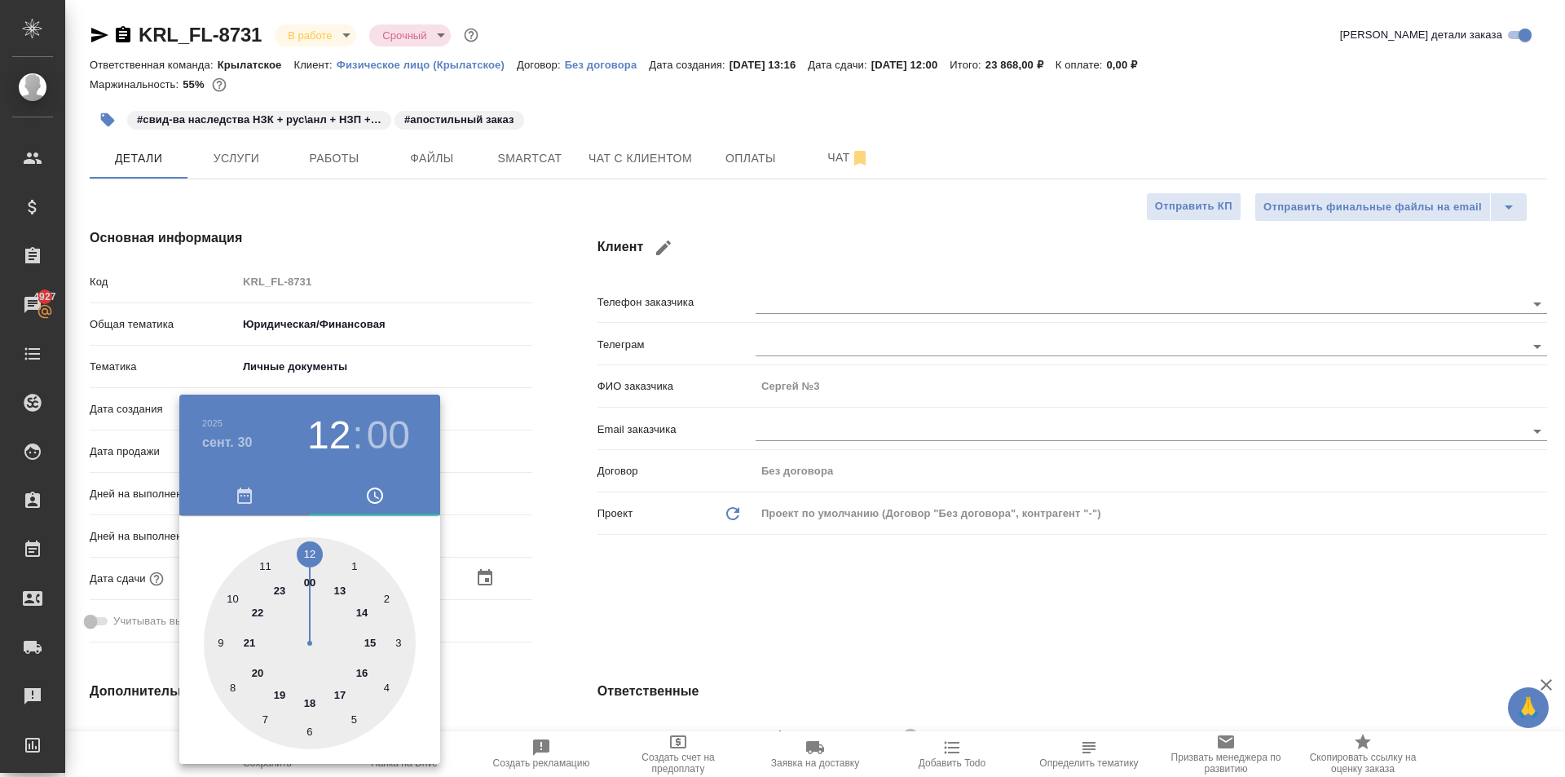
drag, startPoint x: 646, startPoint y: 651, endPoint x: 639, endPoint y: 656, distance: 8.8
click at [639, 656] on div at bounding box center [782, 388] width 1565 height 777
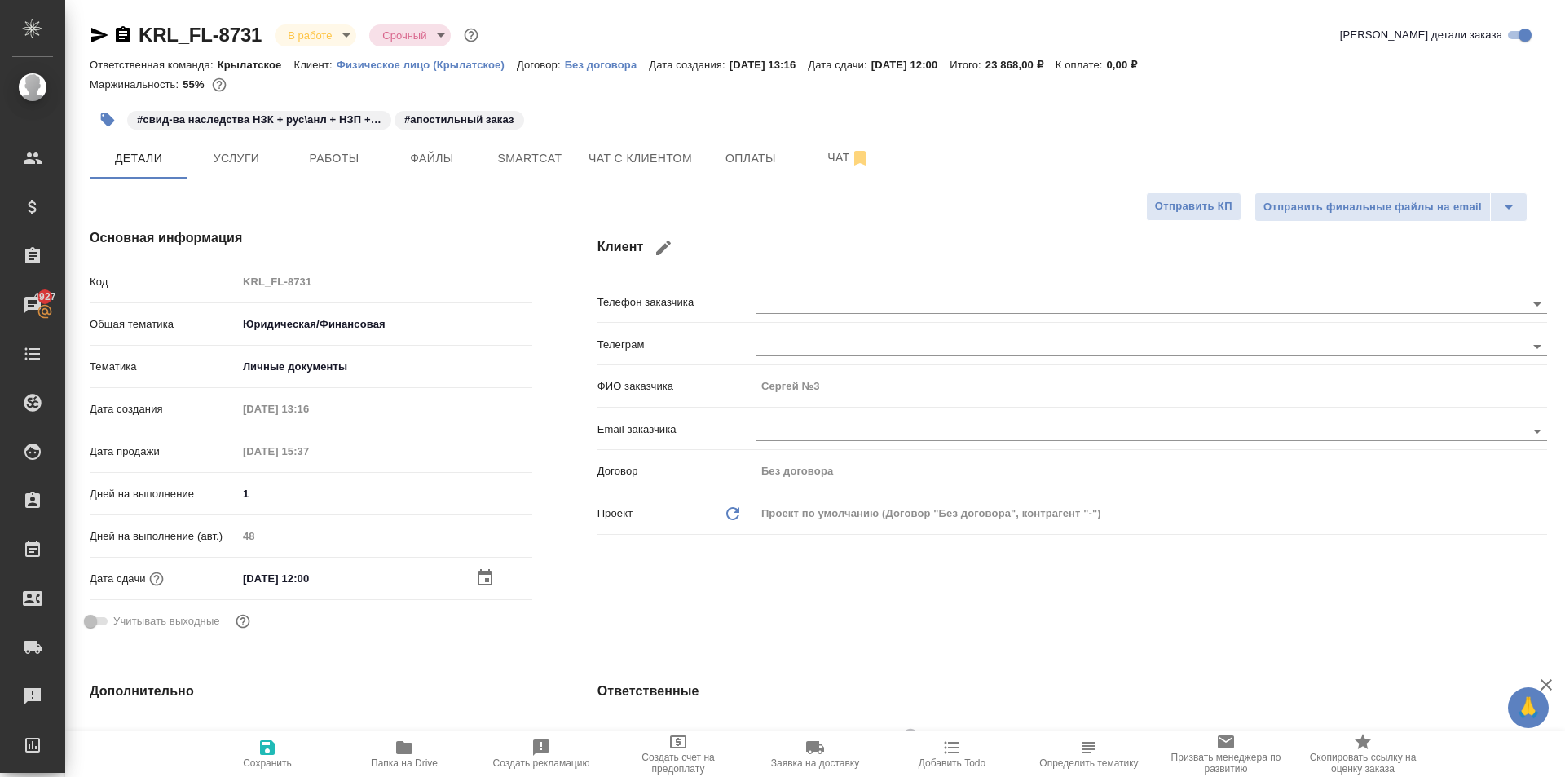
click at [261, 747] on icon "button" at bounding box center [267, 747] width 15 height 15
type textarea "x"
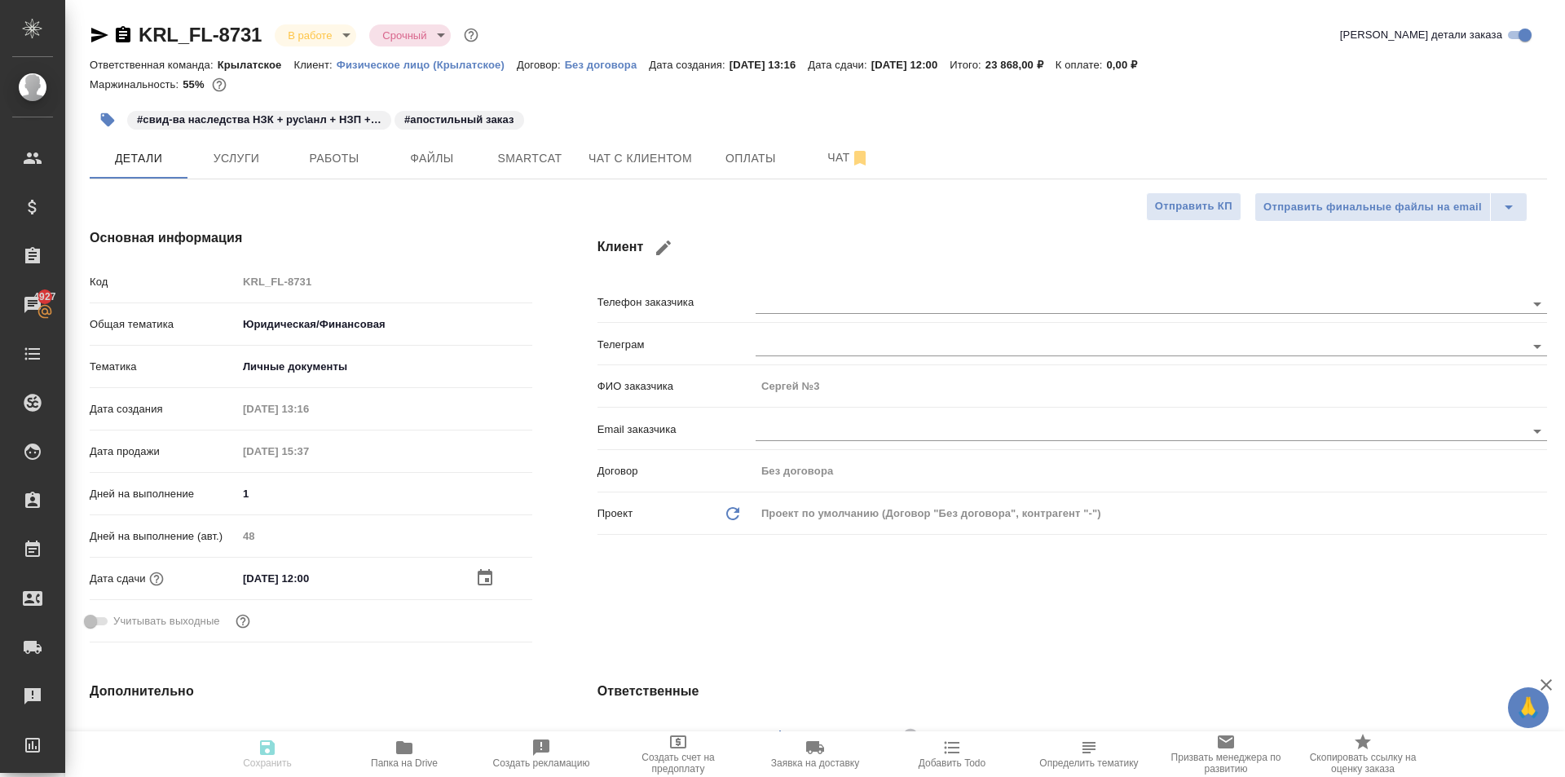
type textarea "x"
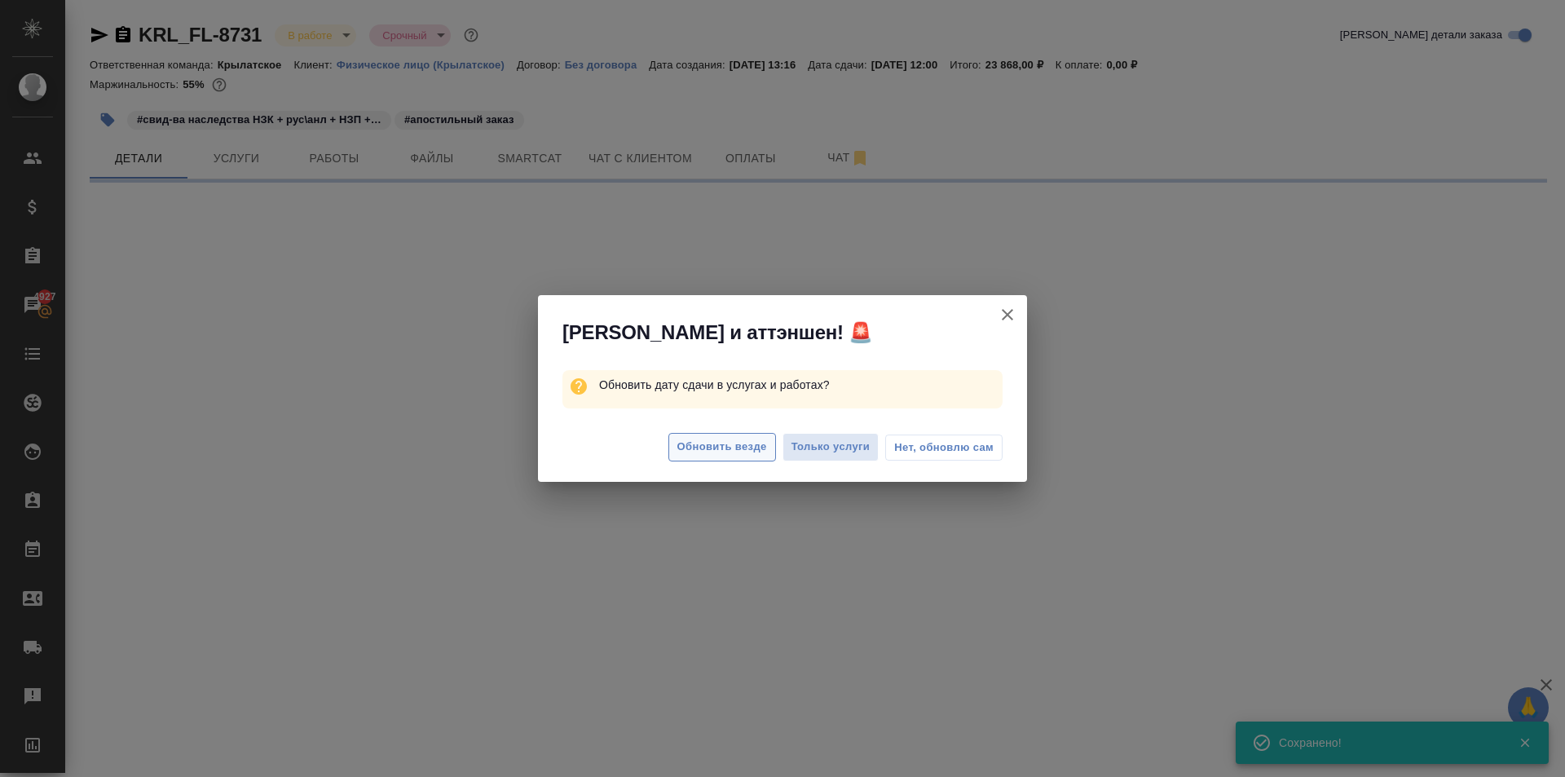
click at [750, 440] on span "Обновить везде" at bounding box center [722, 447] width 90 height 19
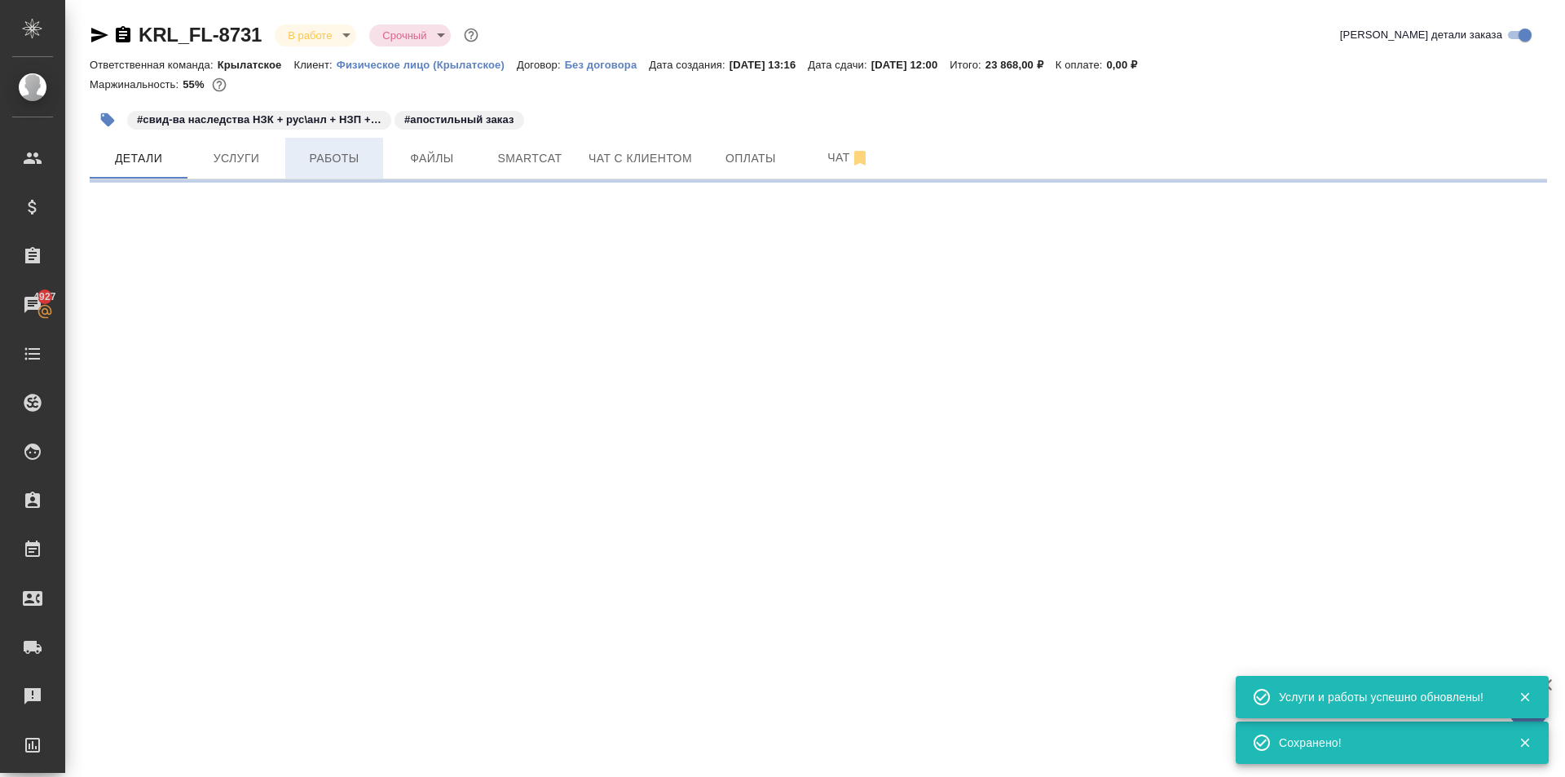
select select "RU"
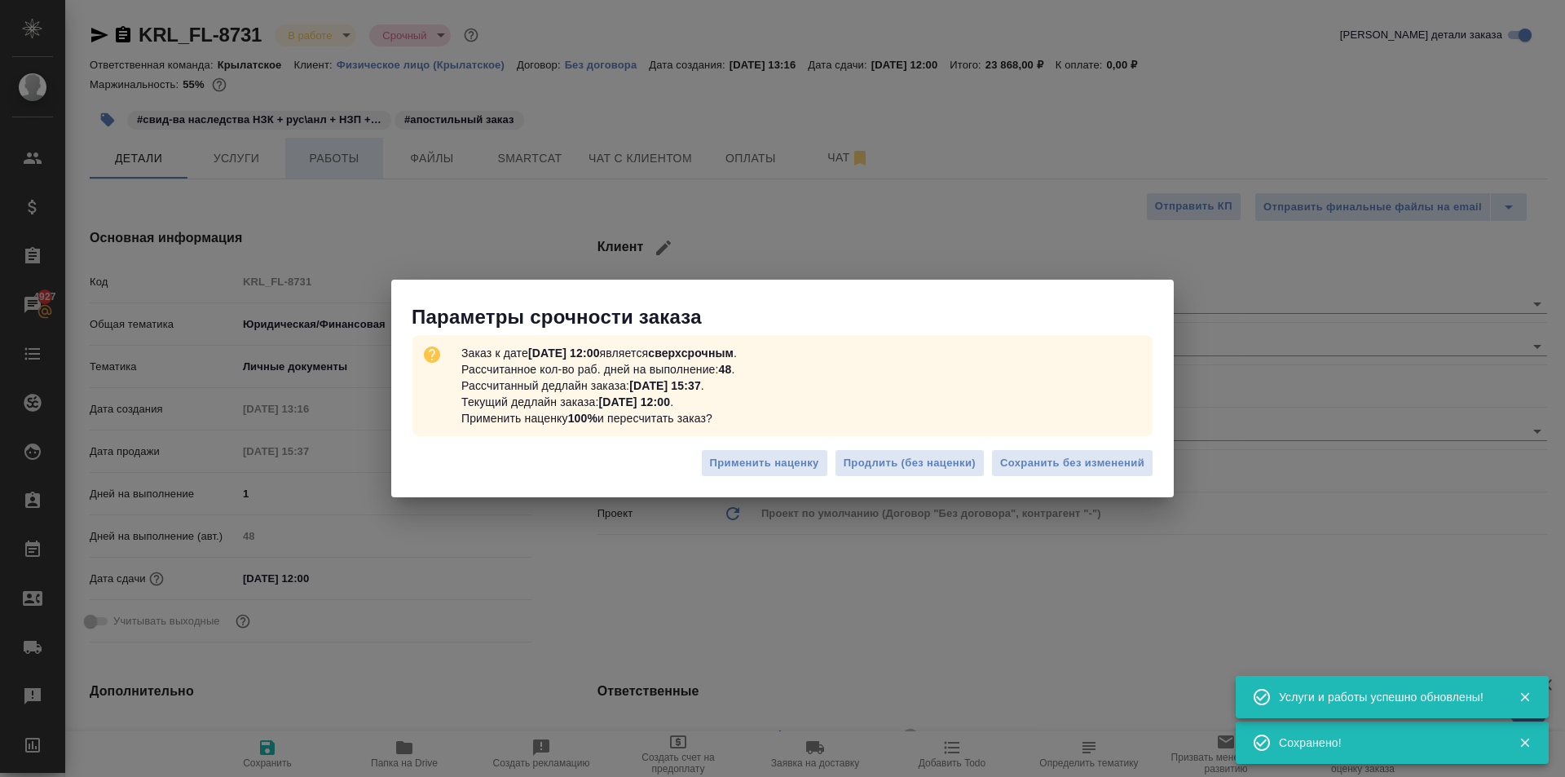
type textarea "x"
click at [343, 155] on div "Параметры срочности заказа Заказ к дате 30.09.2025, 12:00 является сверхсрочным…" at bounding box center [782, 388] width 1565 height 777
click at [1098, 465] on span "Сохранить без изменений" at bounding box center [1072, 463] width 144 height 19
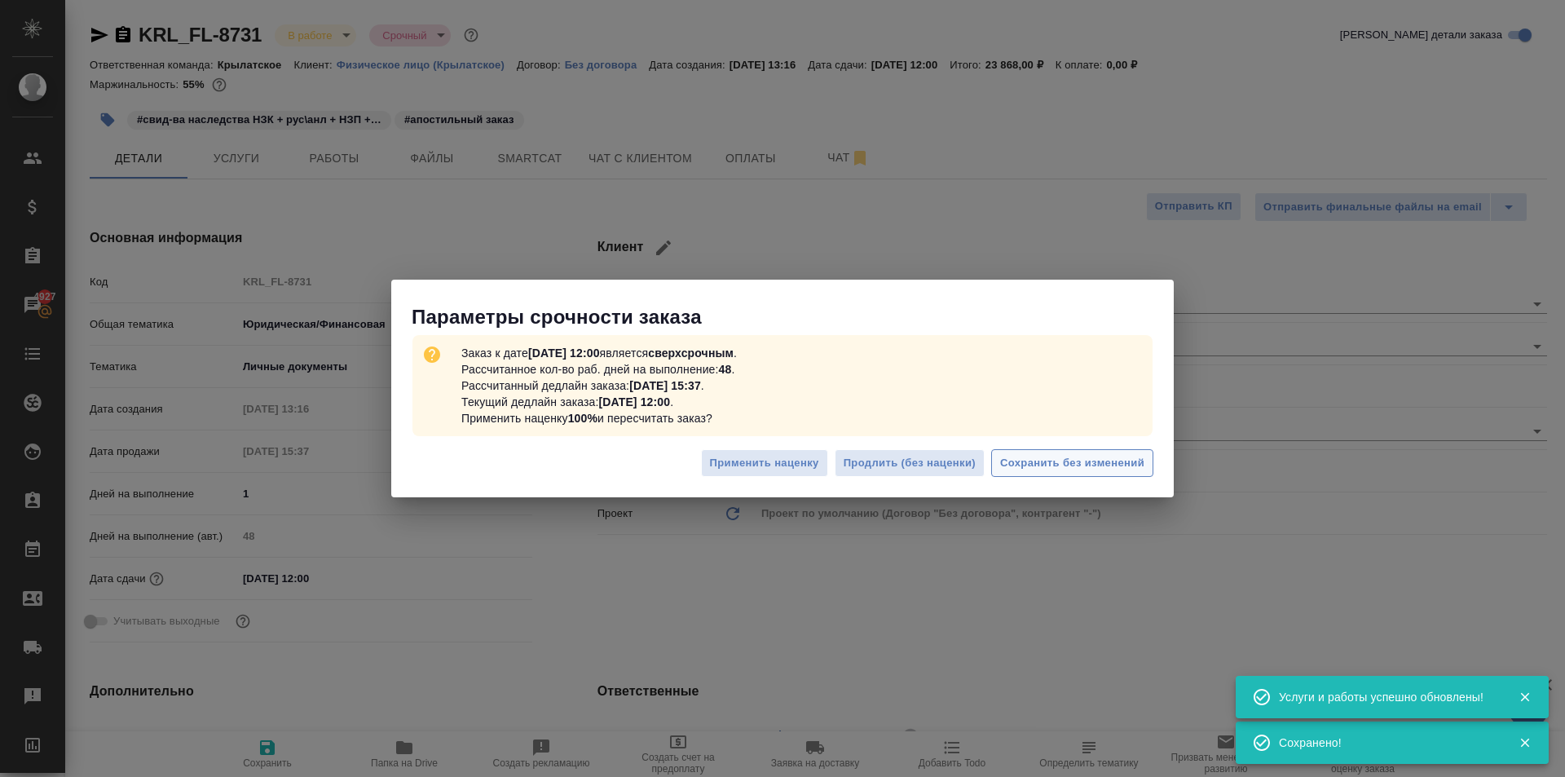
type textarea "x"
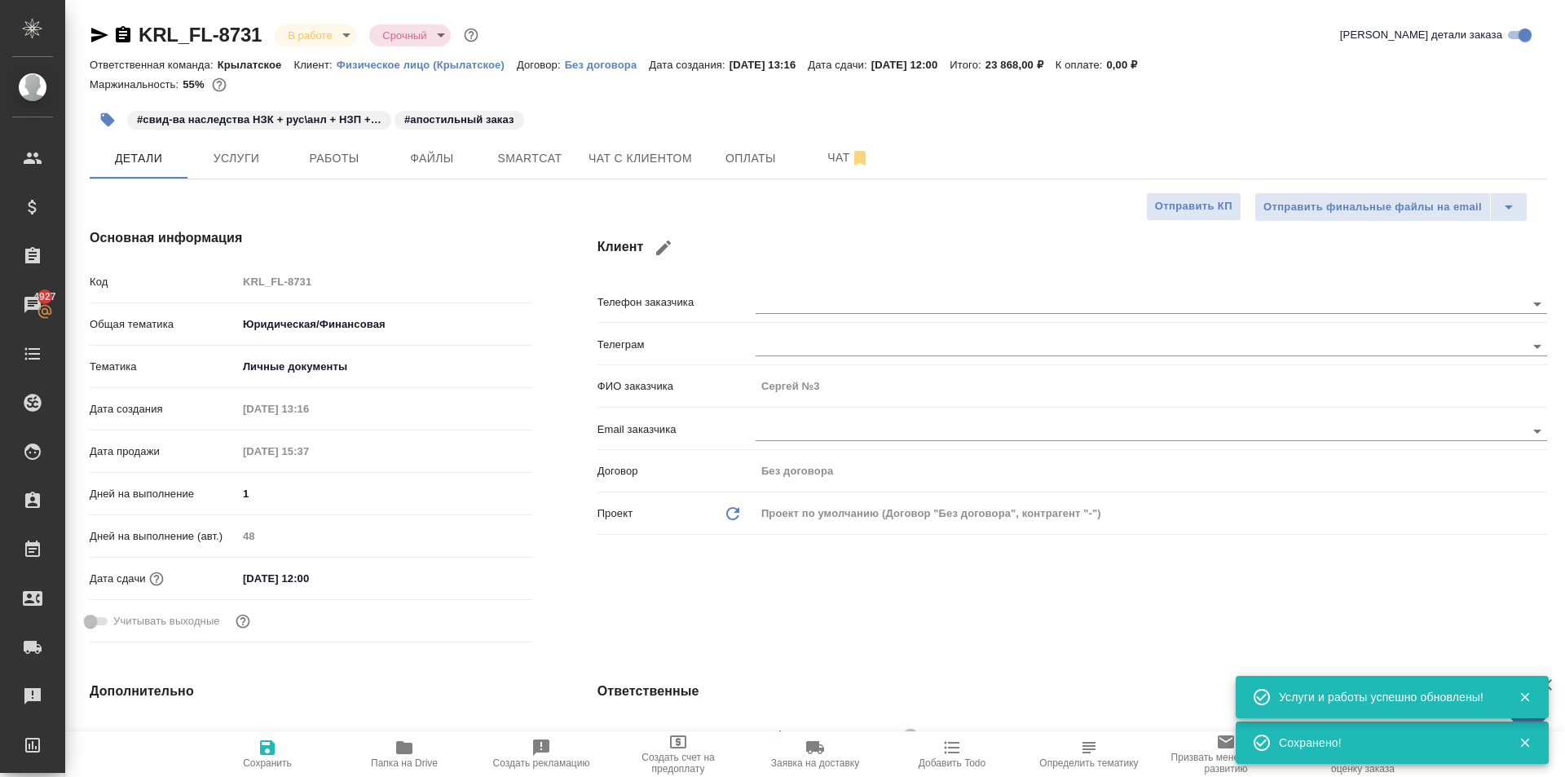
type textarea "x"
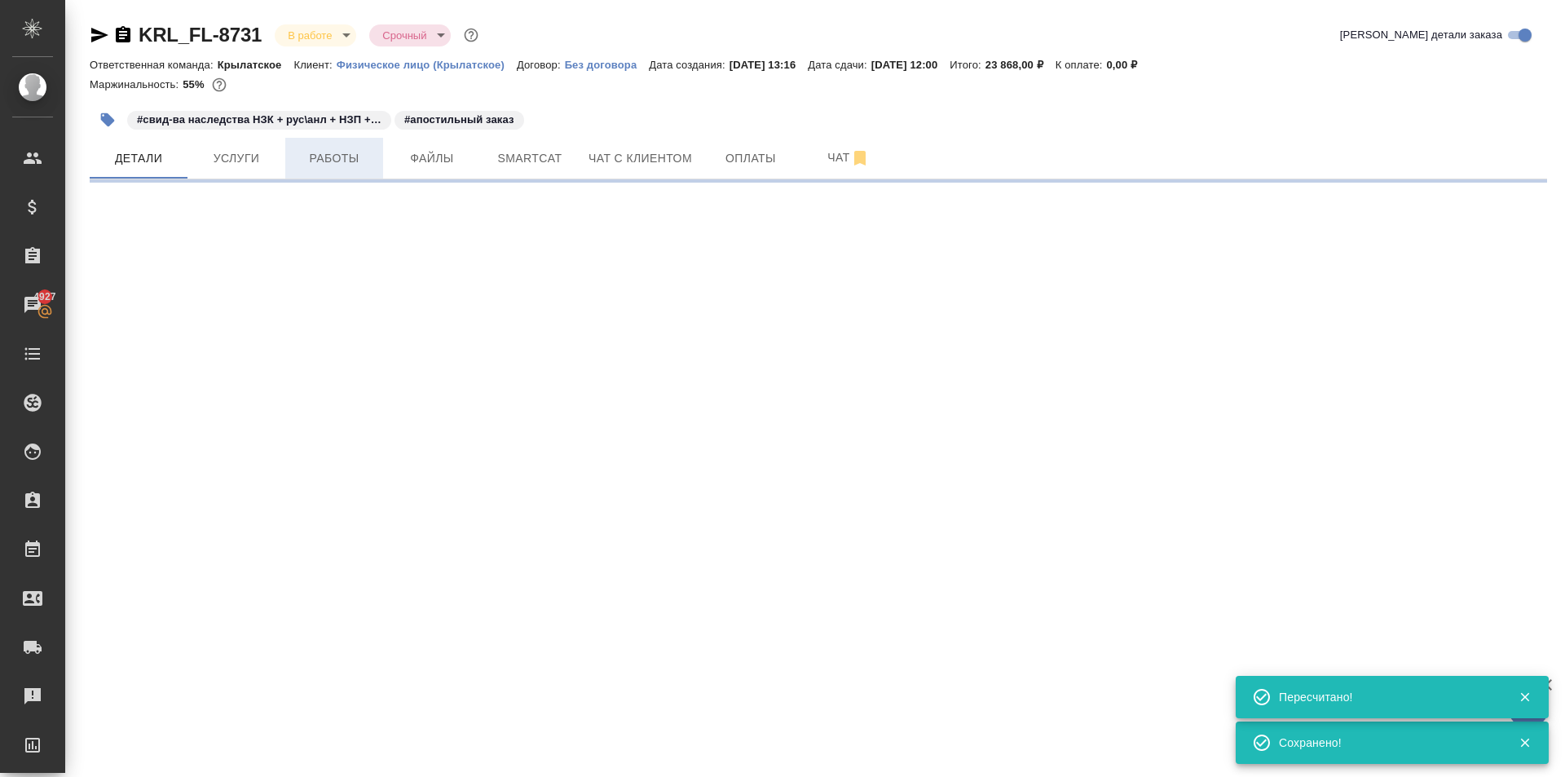
select select "RU"
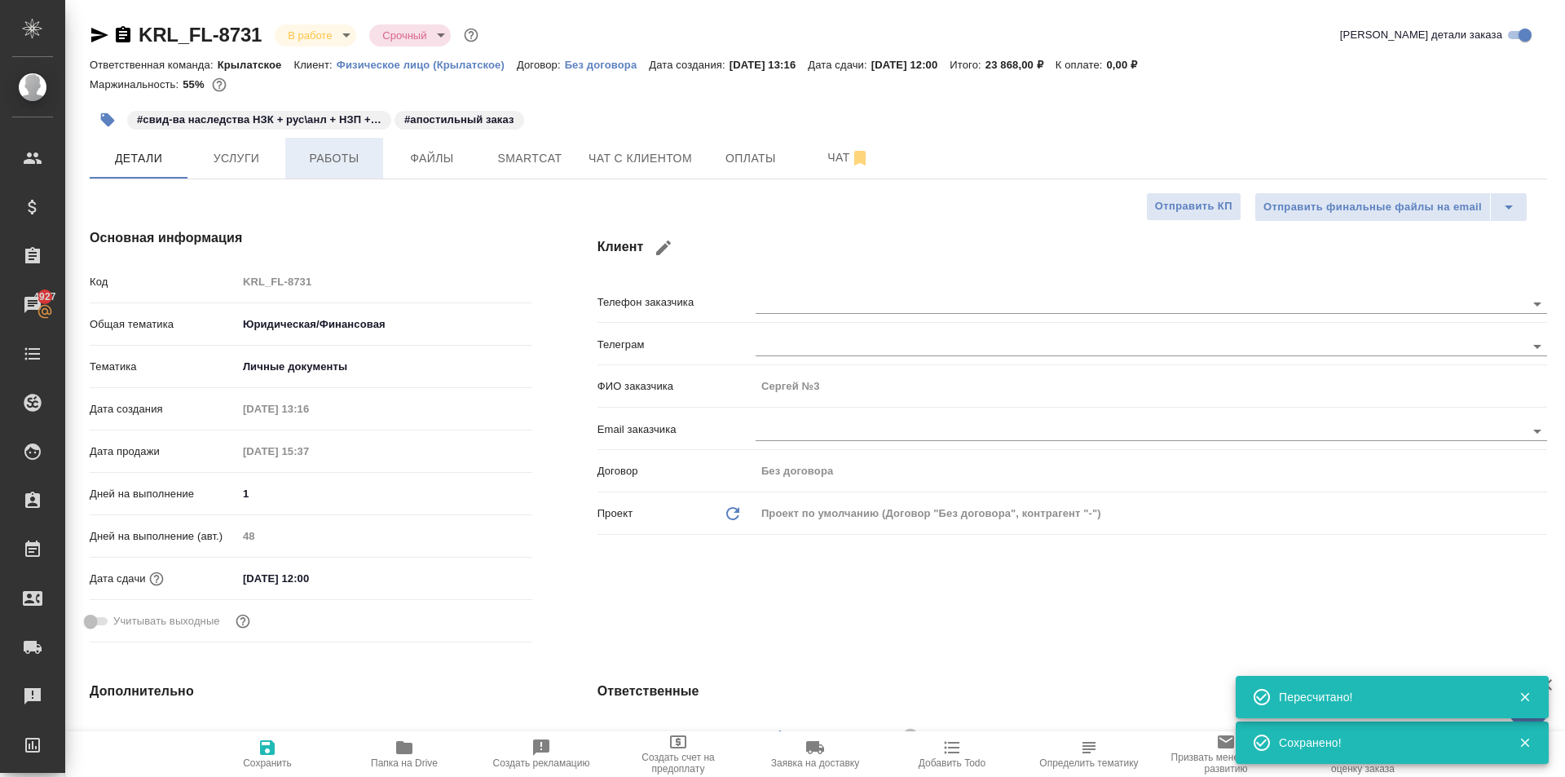
type textarea "x"
click at [349, 158] on span "Работы" at bounding box center [334, 158] width 78 height 20
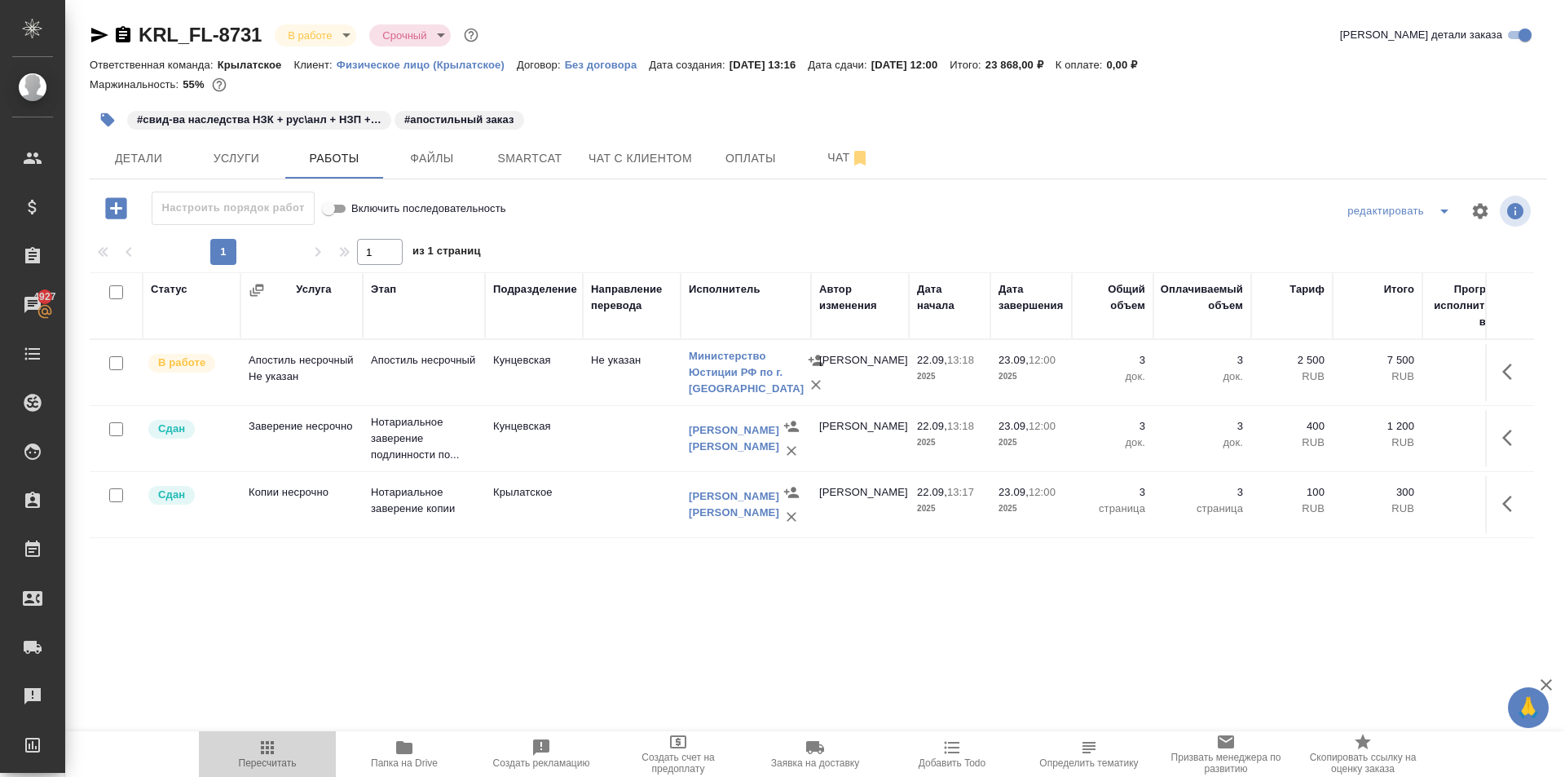
click at [283, 760] on span "Пересчитать" at bounding box center [268, 762] width 58 height 11
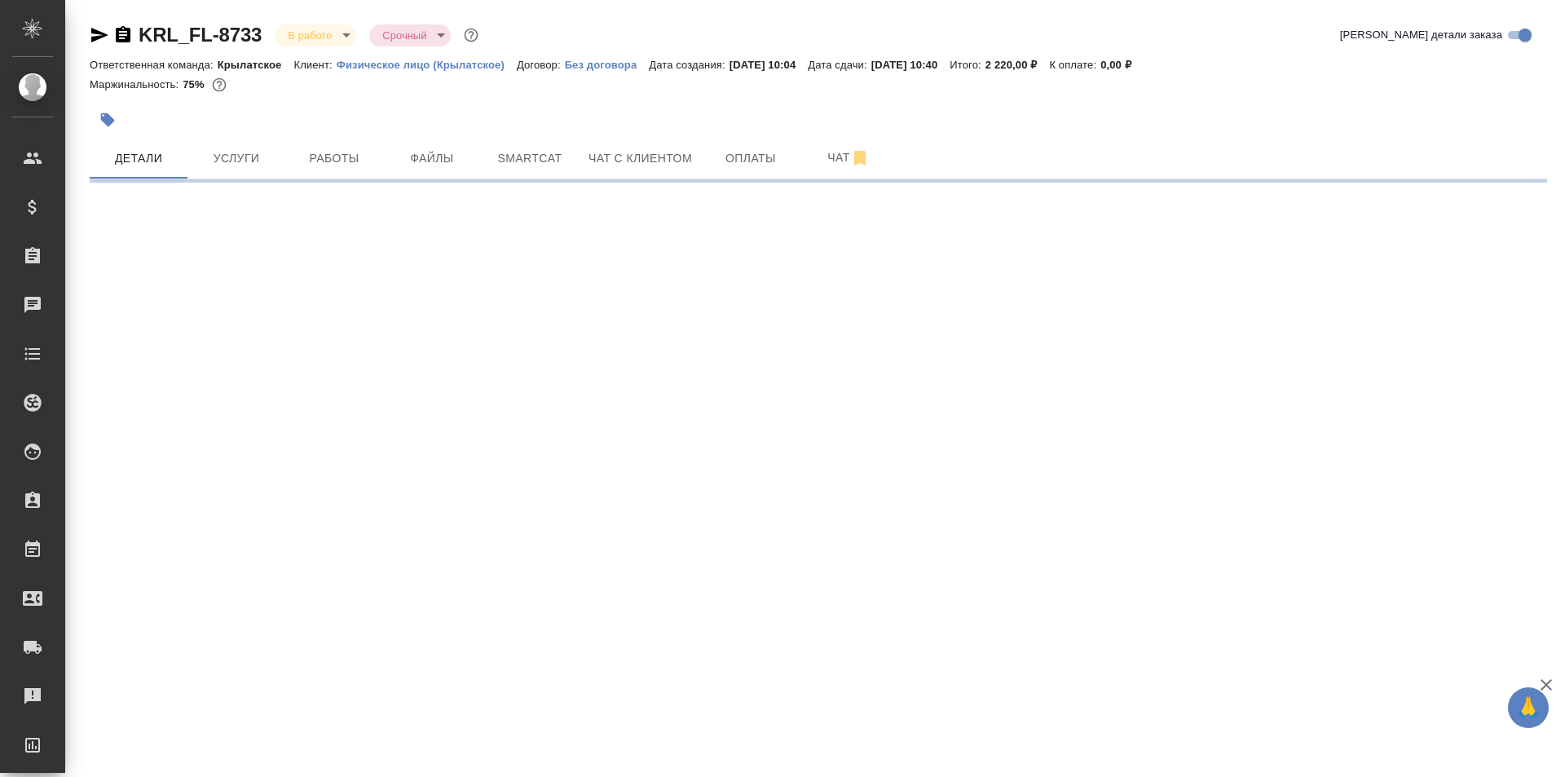
select select "RU"
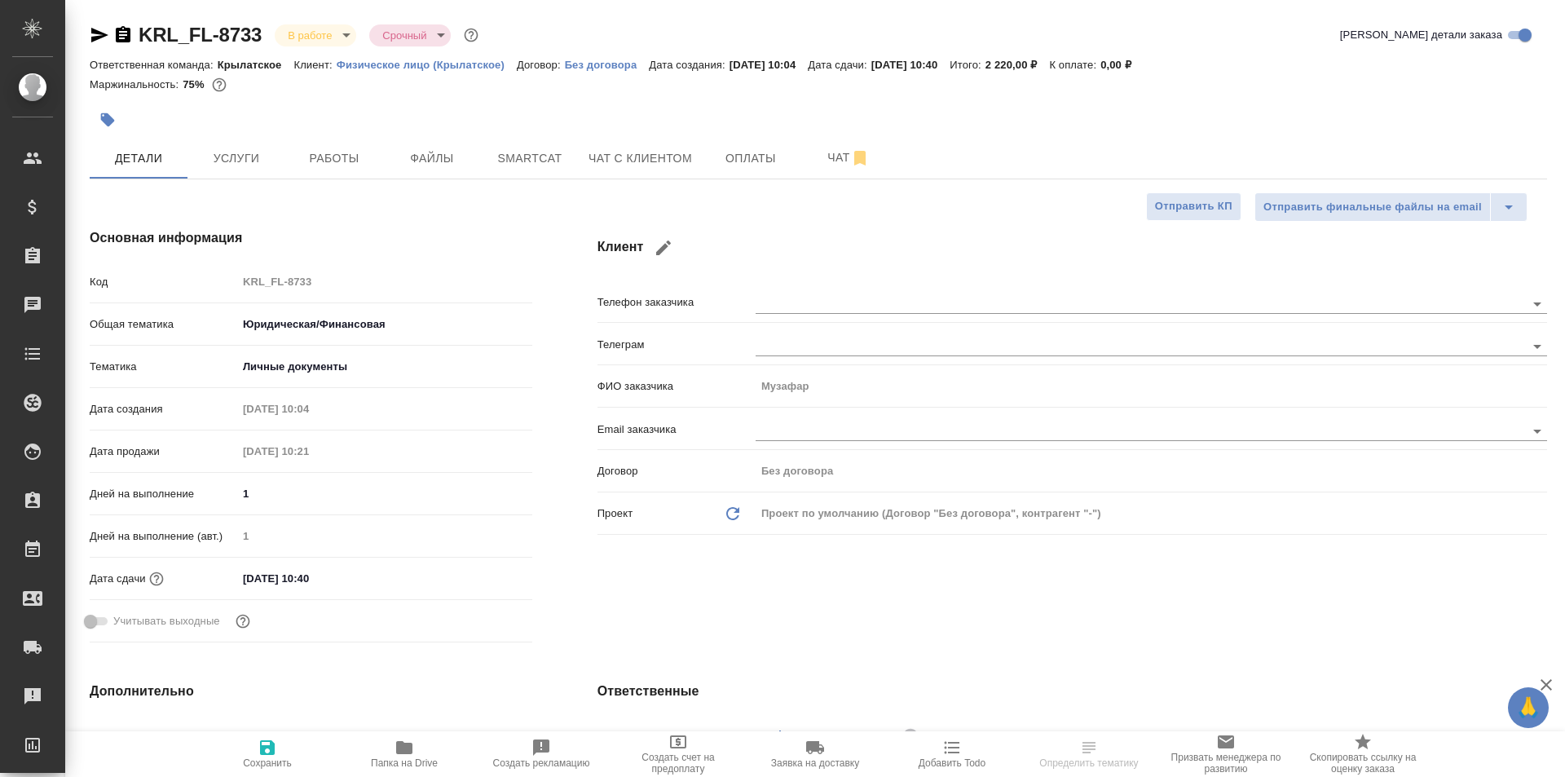
type textarea "x"
click at [336, 145] on button "Работы" at bounding box center [334, 158] width 98 height 41
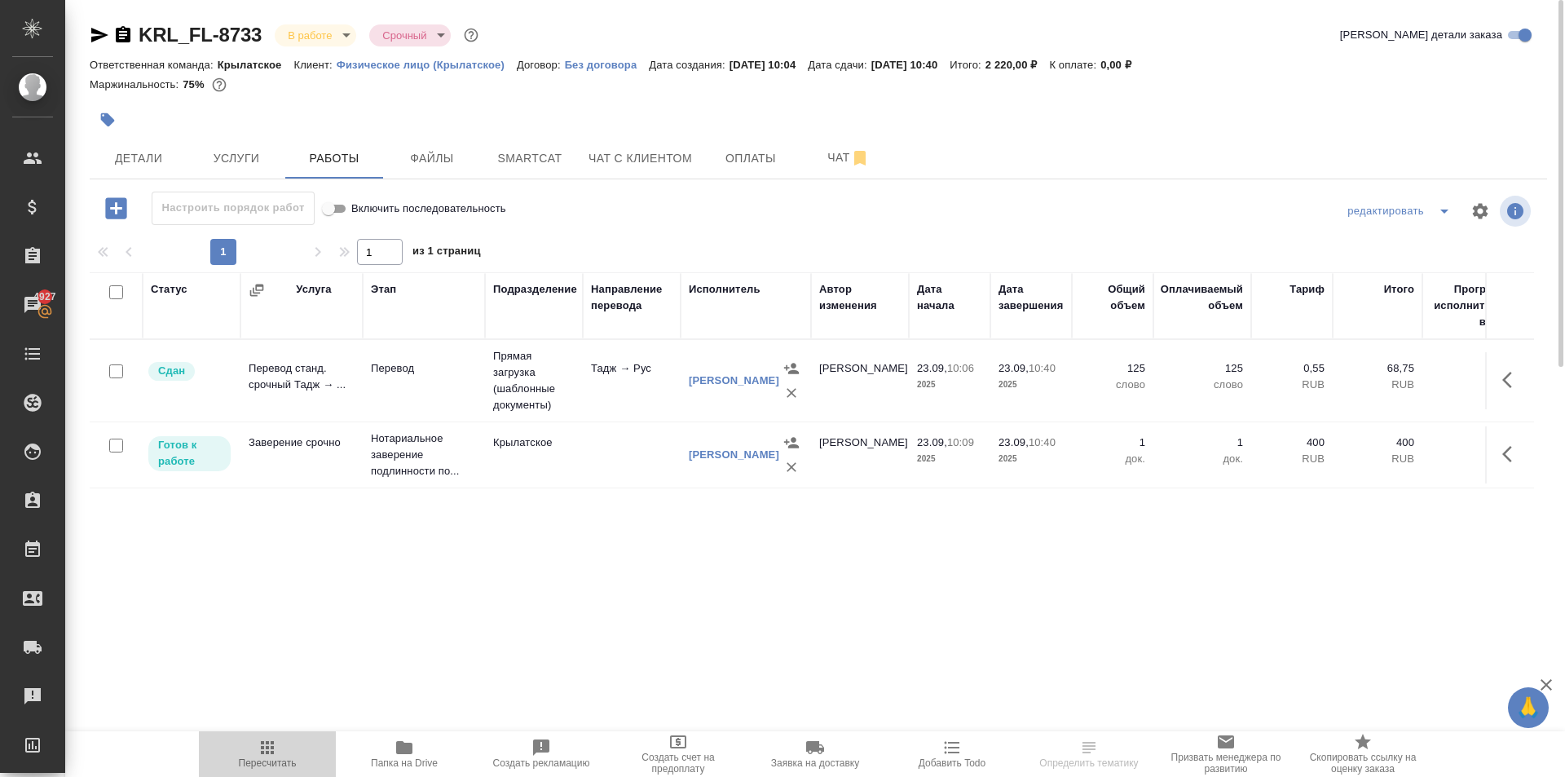
click at [278, 757] on span "Пересчитать" at bounding box center [267, 753] width 117 height 31
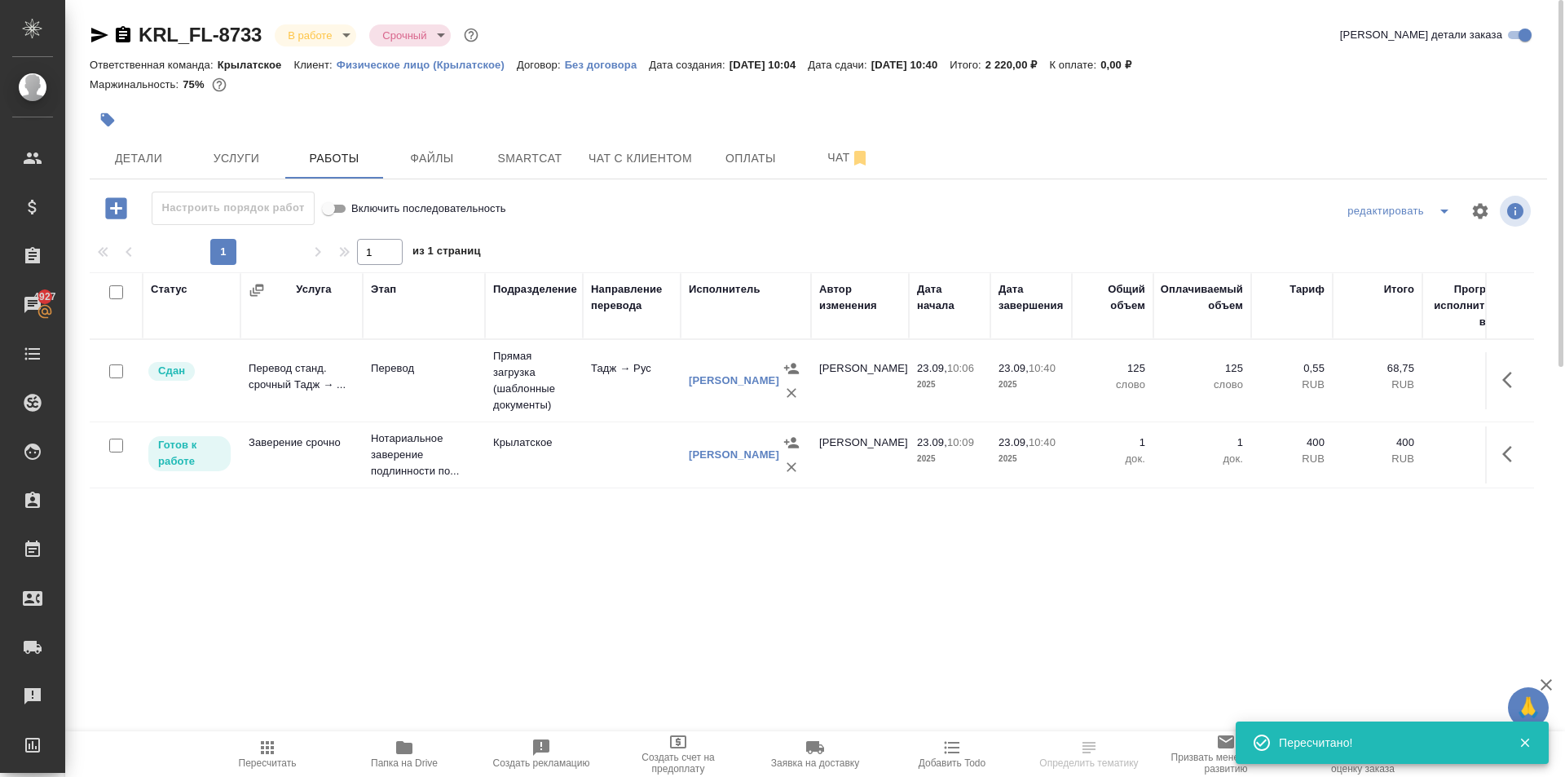
click at [1503, 448] on icon "button" at bounding box center [1512, 454] width 20 height 20
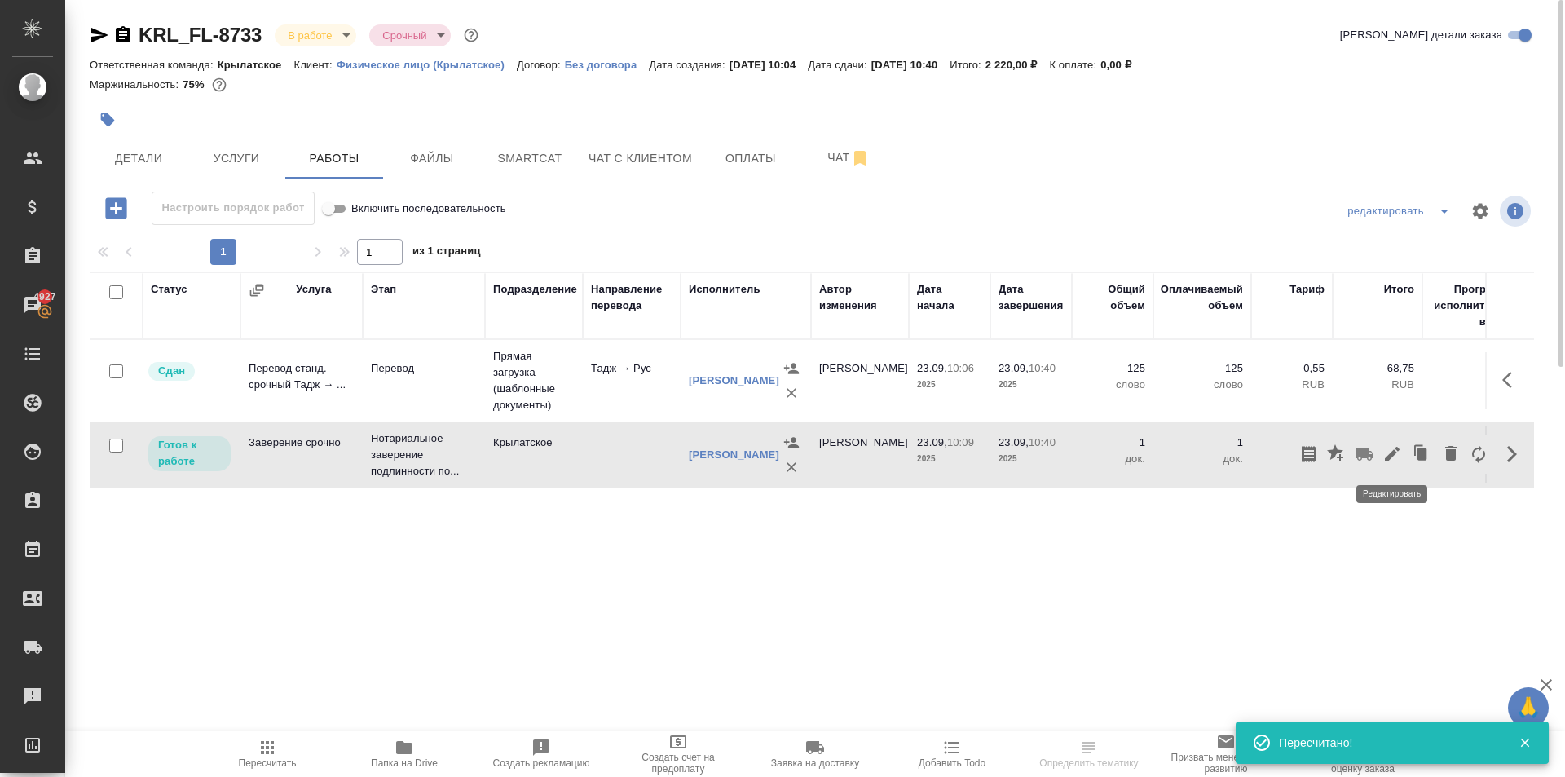
drag, startPoint x: 1410, startPoint y: 453, endPoint x: 1394, endPoint y: 456, distance: 16.5
click at [1394, 456] on div at bounding box center [1393, 454] width 197 height 39
click at [1393, 456] on icon "button" at bounding box center [1393, 454] width 20 height 20
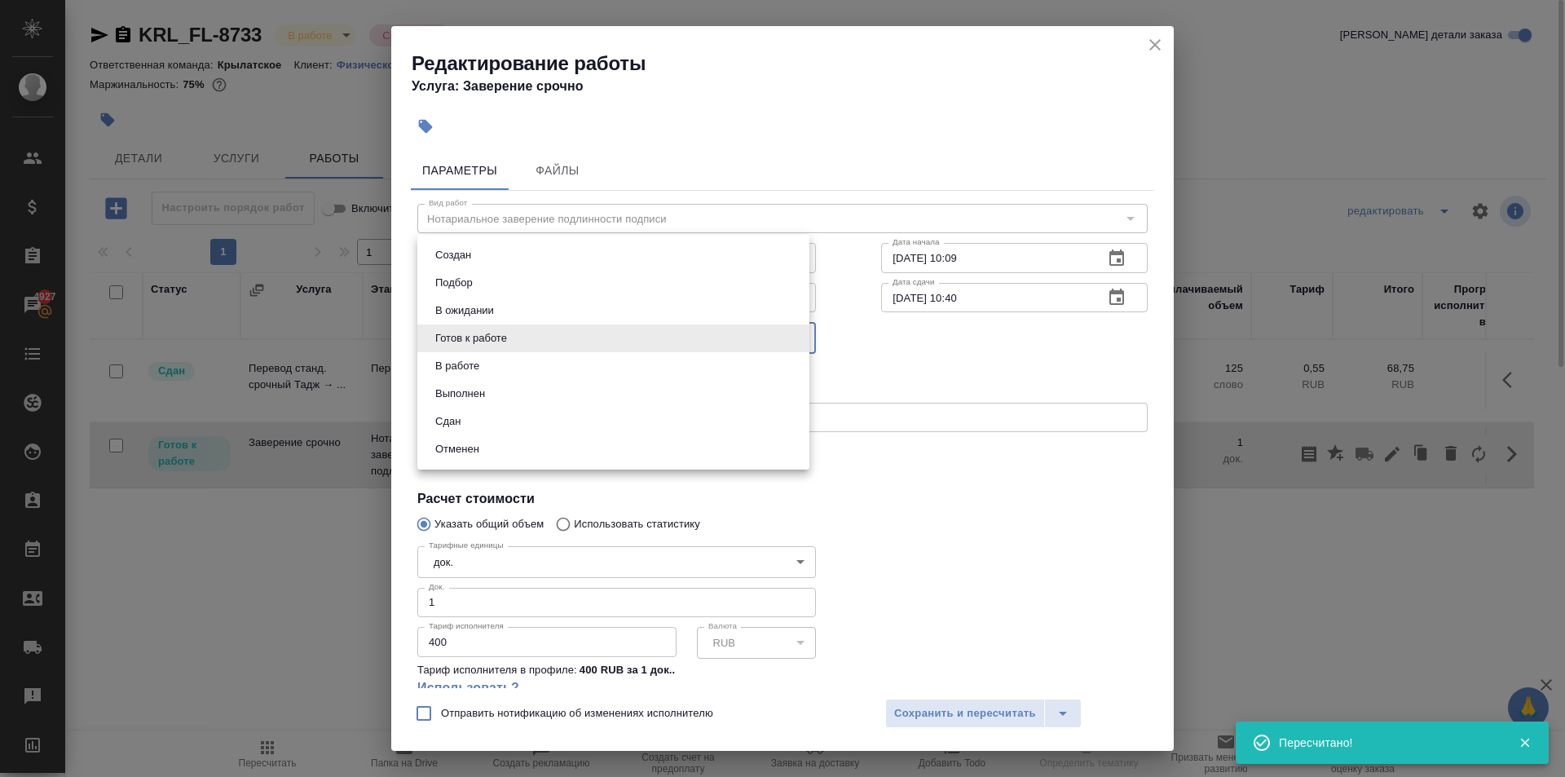
click at [633, 325] on body "🙏 .cls-1 fill:#fff; AWATERA Kasymov Timur Клиенты Спецификации Заказы 4927 Чаты…" at bounding box center [782, 388] width 1565 height 777
click at [493, 420] on li "Сдан" at bounding box center [613, 422] width 392 height 28
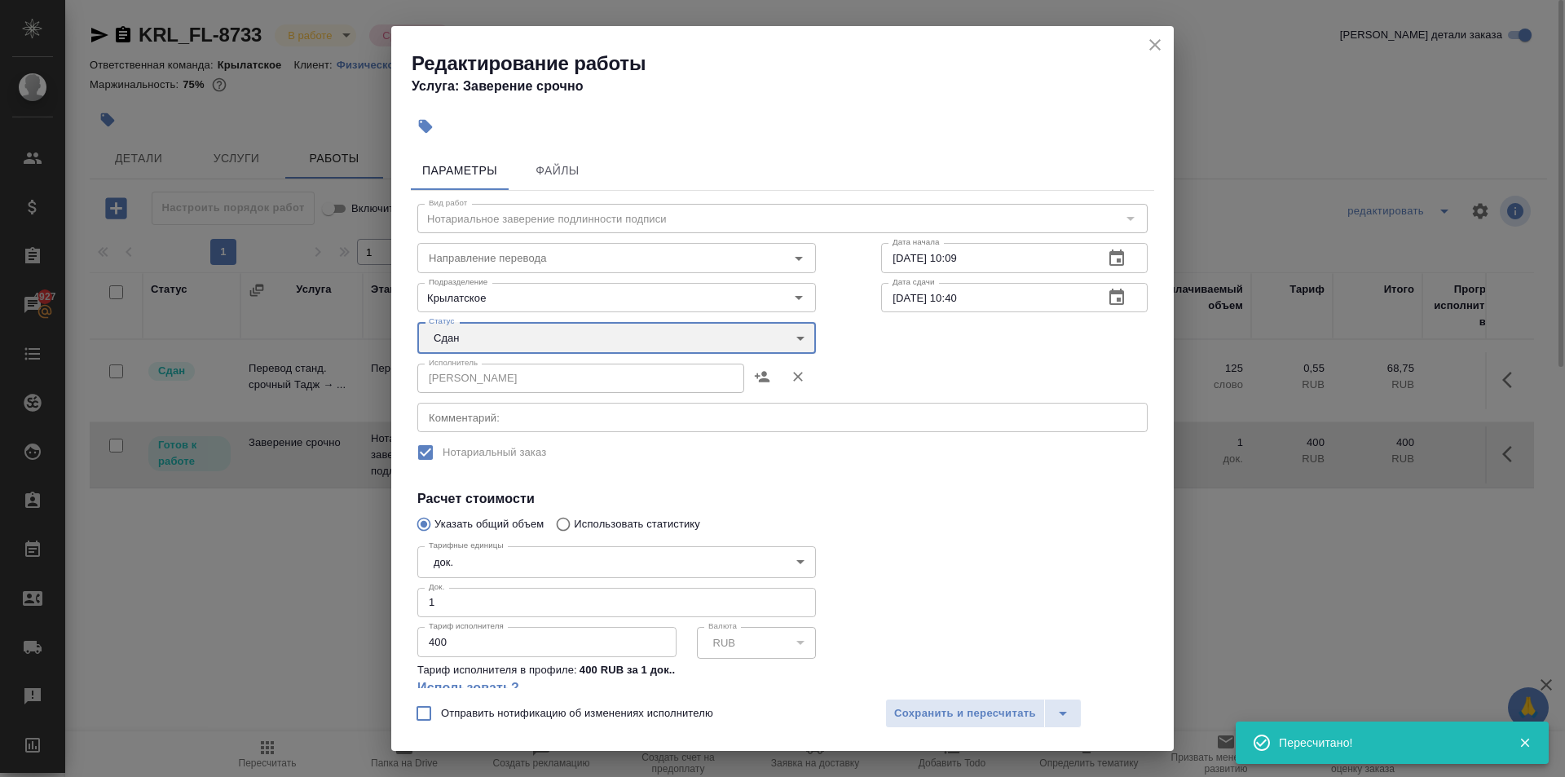
type input "closed"
click at [902, 726] on button "Сохранить и пересчитать" at bounding box center [965, 713] width 160 height 29
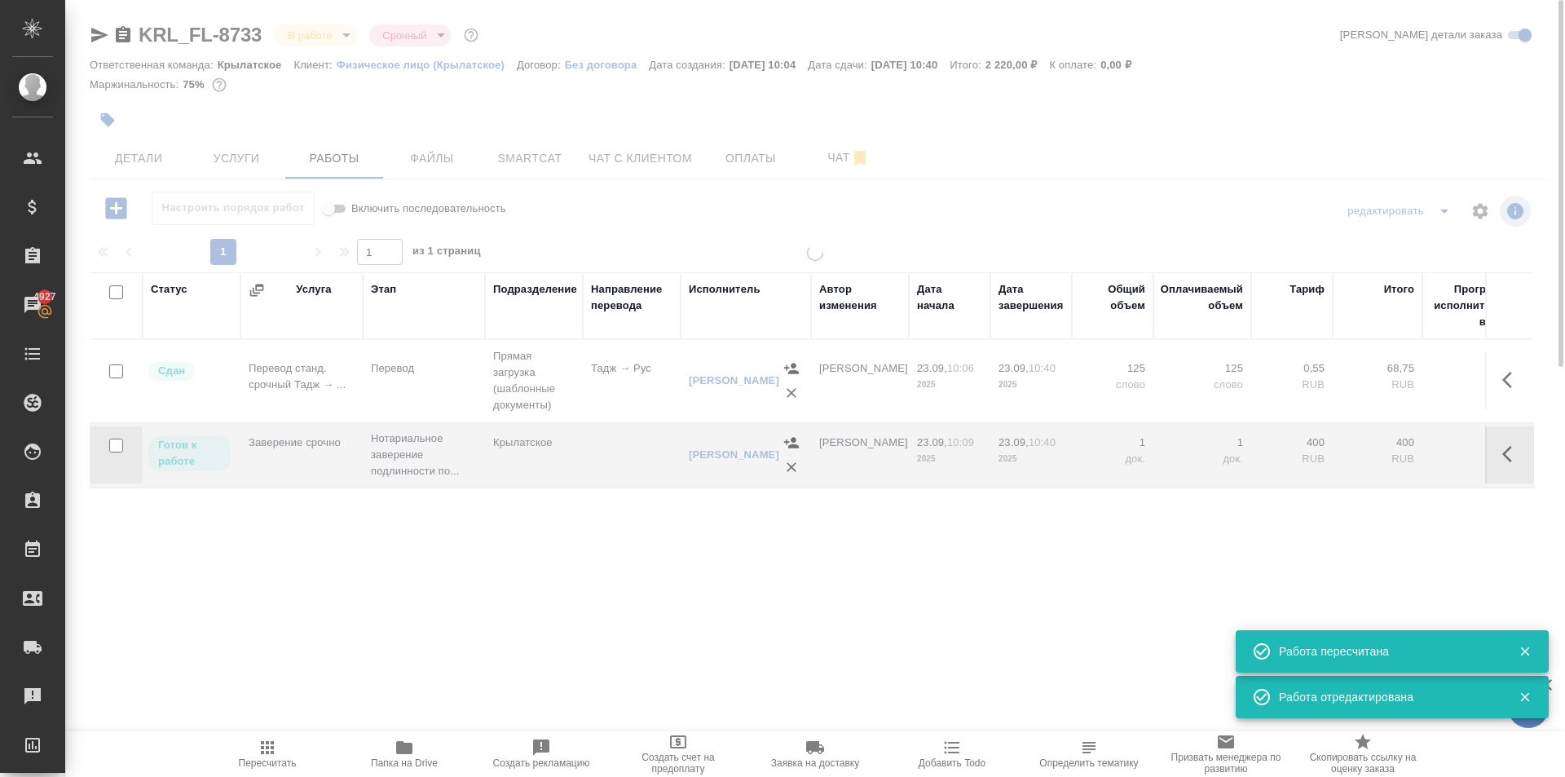
click at [252, 741] on span "Пересчитать" at bounding box center [267, 753] width 117 height 31
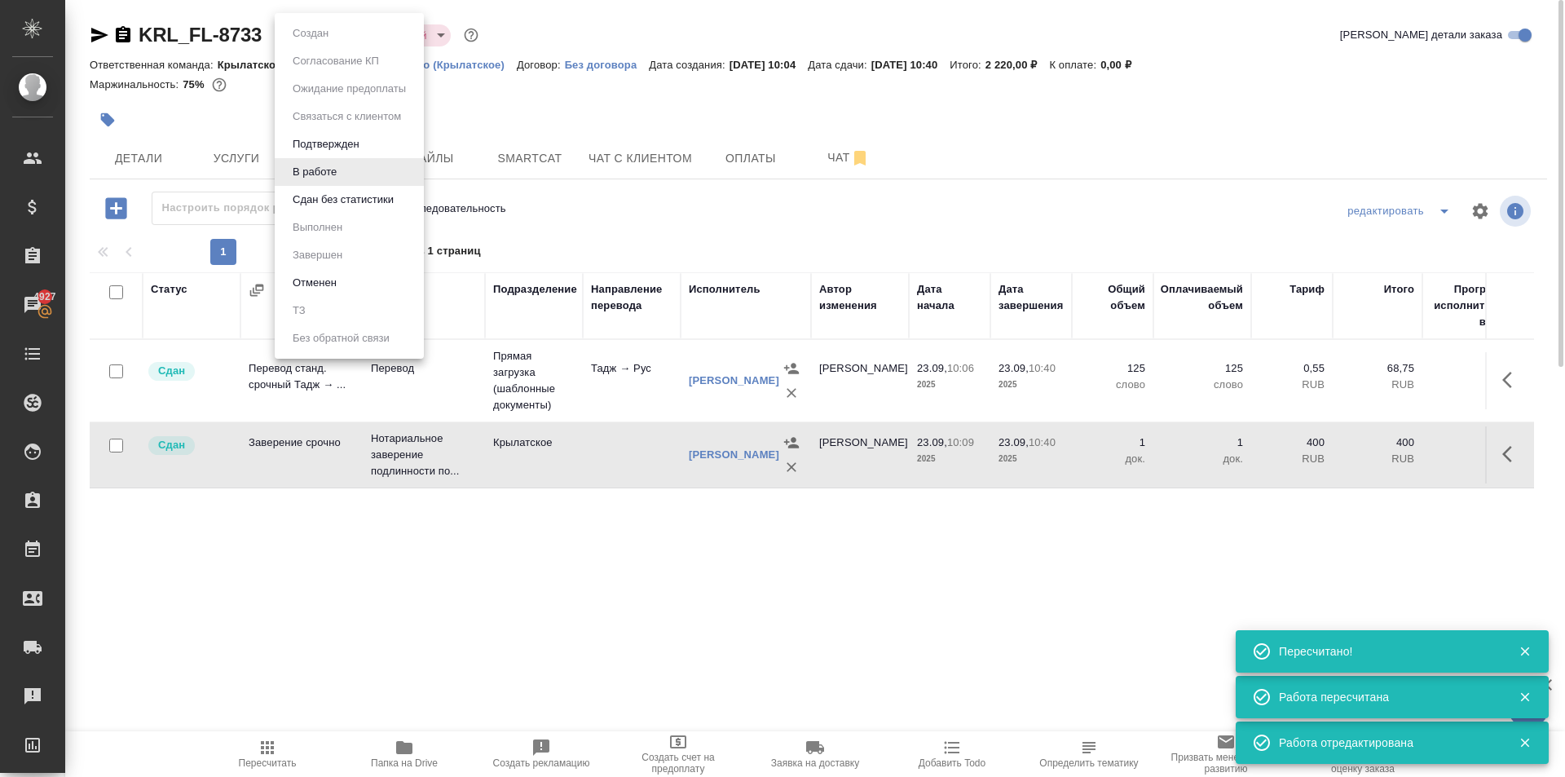
click at [312, 38] on body "🙏 .cls-1 fill:#fff; AWATERA Kasymov Timur Клиенты Спецификации Заказы 4927 Чаты…" at bounding box center [782, 388] width 1565 height 777
click at [319, 204] on button "Сдан без статистики" at bounding box center [343, 200] width 111 height 18
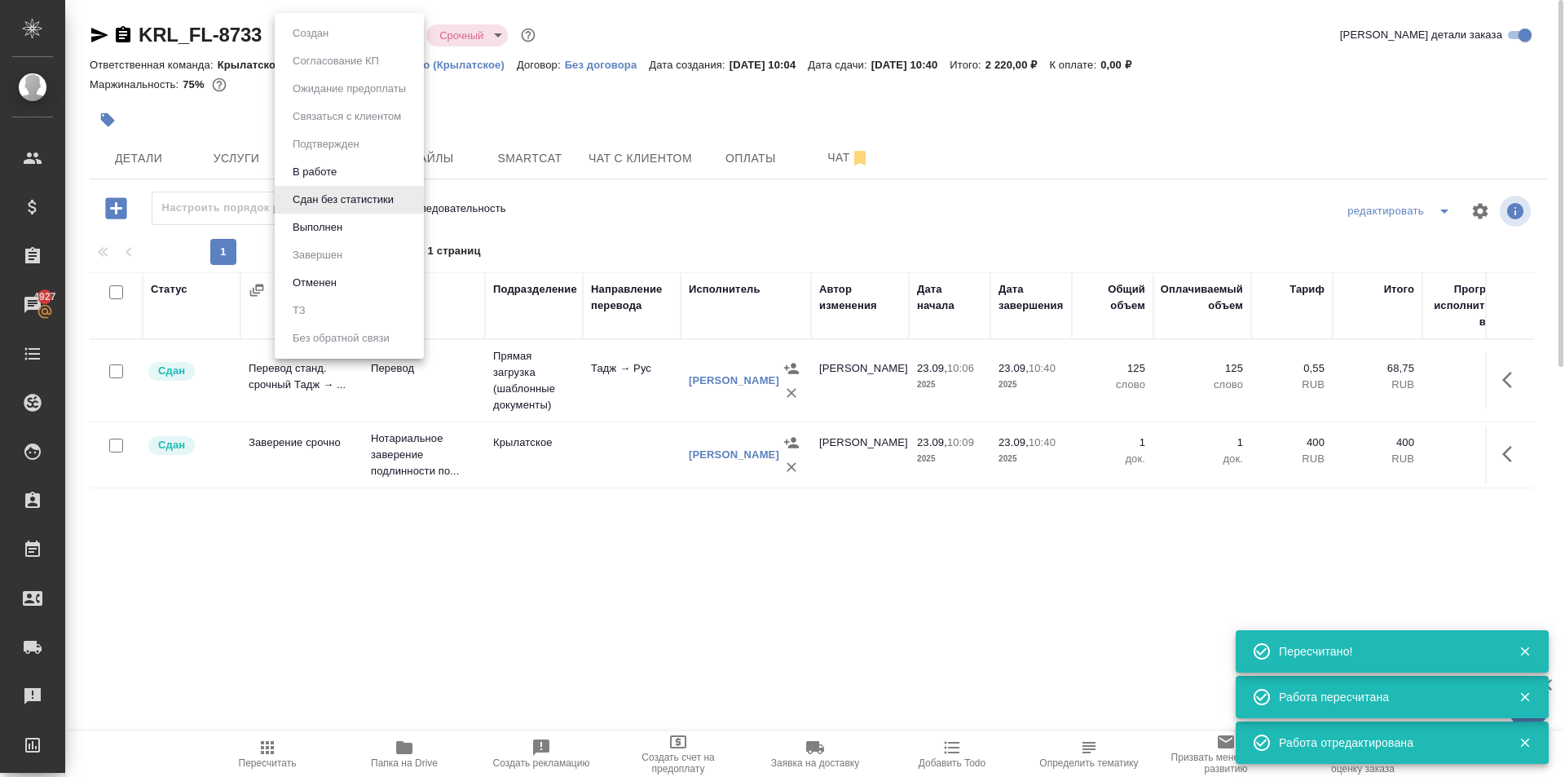
click at [320, 32] on body "🙏 .cls-1 fill:#fff; AWATERA Kasymov Timur Клиенты Спецификации Заказы 4927 Чаты…" at bounding box center [782, 388] width 1565 height 777
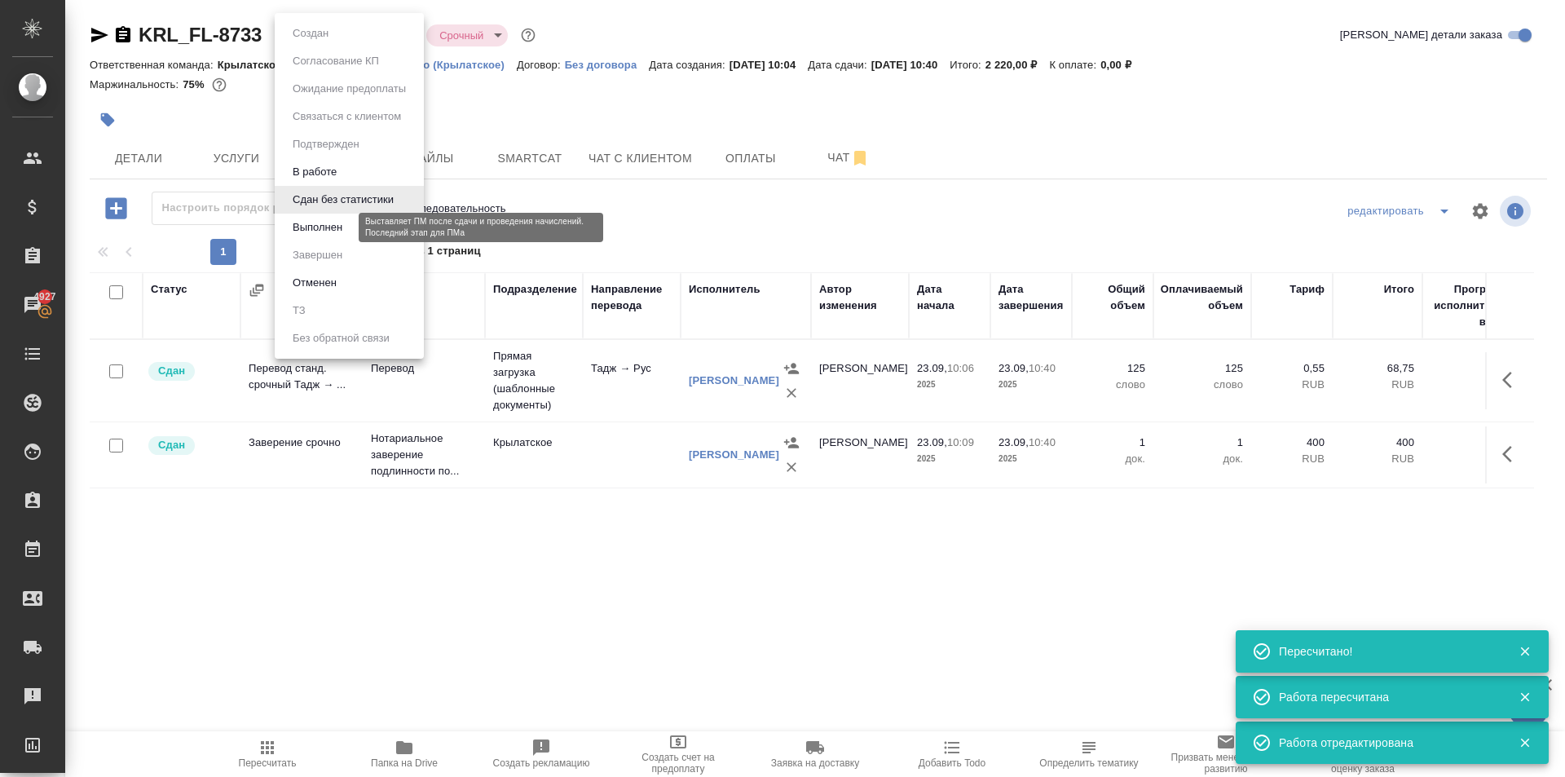
drag, startPoint x: 326, startPoint y: 226, endPoint x: 350, endPoint y: 165, distance: 65.6
click at [328, 223] on button "Выполнен" at bounding box center [318, 227] width 60 height 18
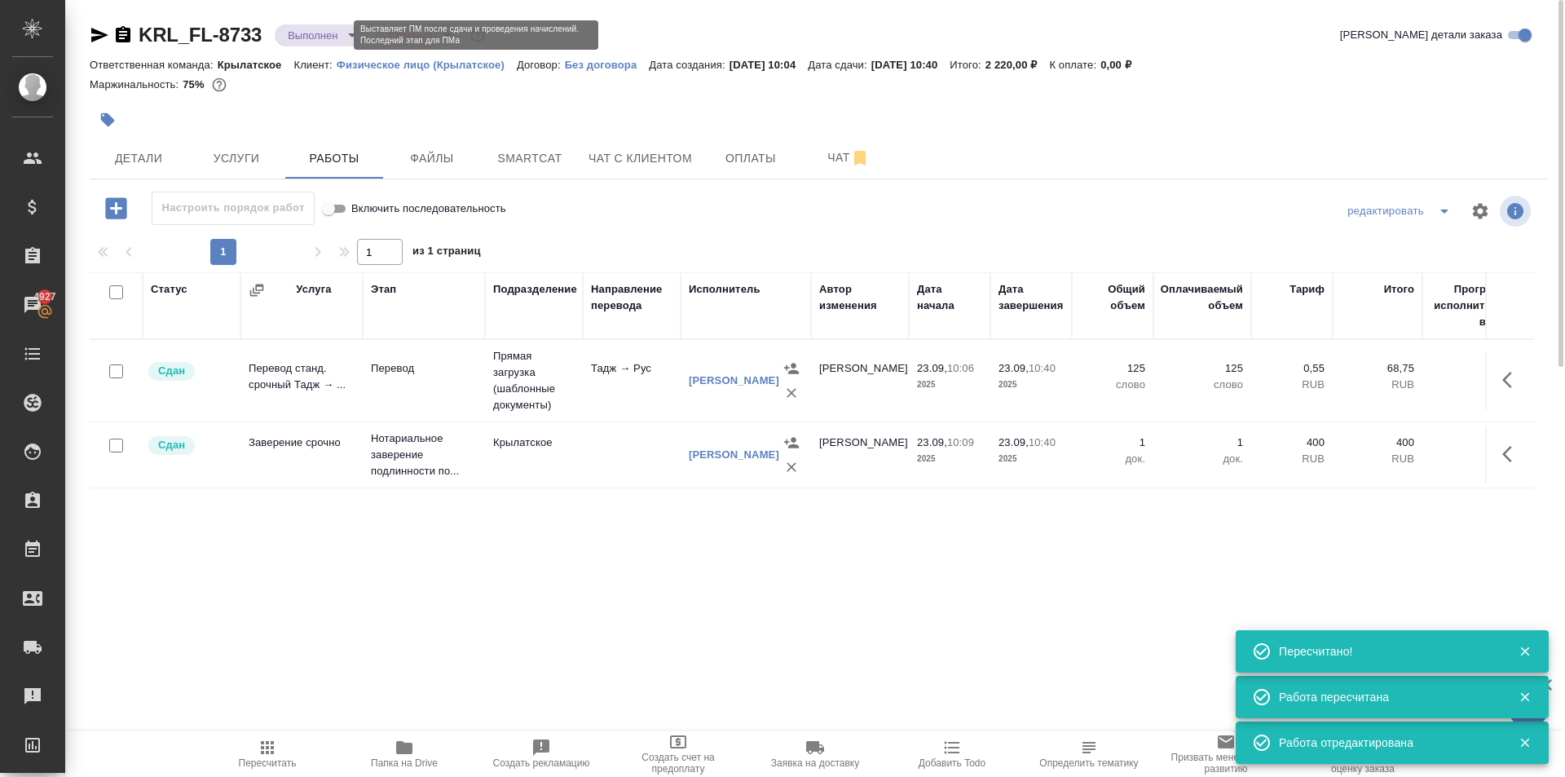
click at [319, 40] on body "🙏 .cls-1 fill:#fff; AWATERA Kasymov Timur Клиенты Спецификации Заказы 4927 Чаты…" at bounding box center [782, 388] width 1565 height 777
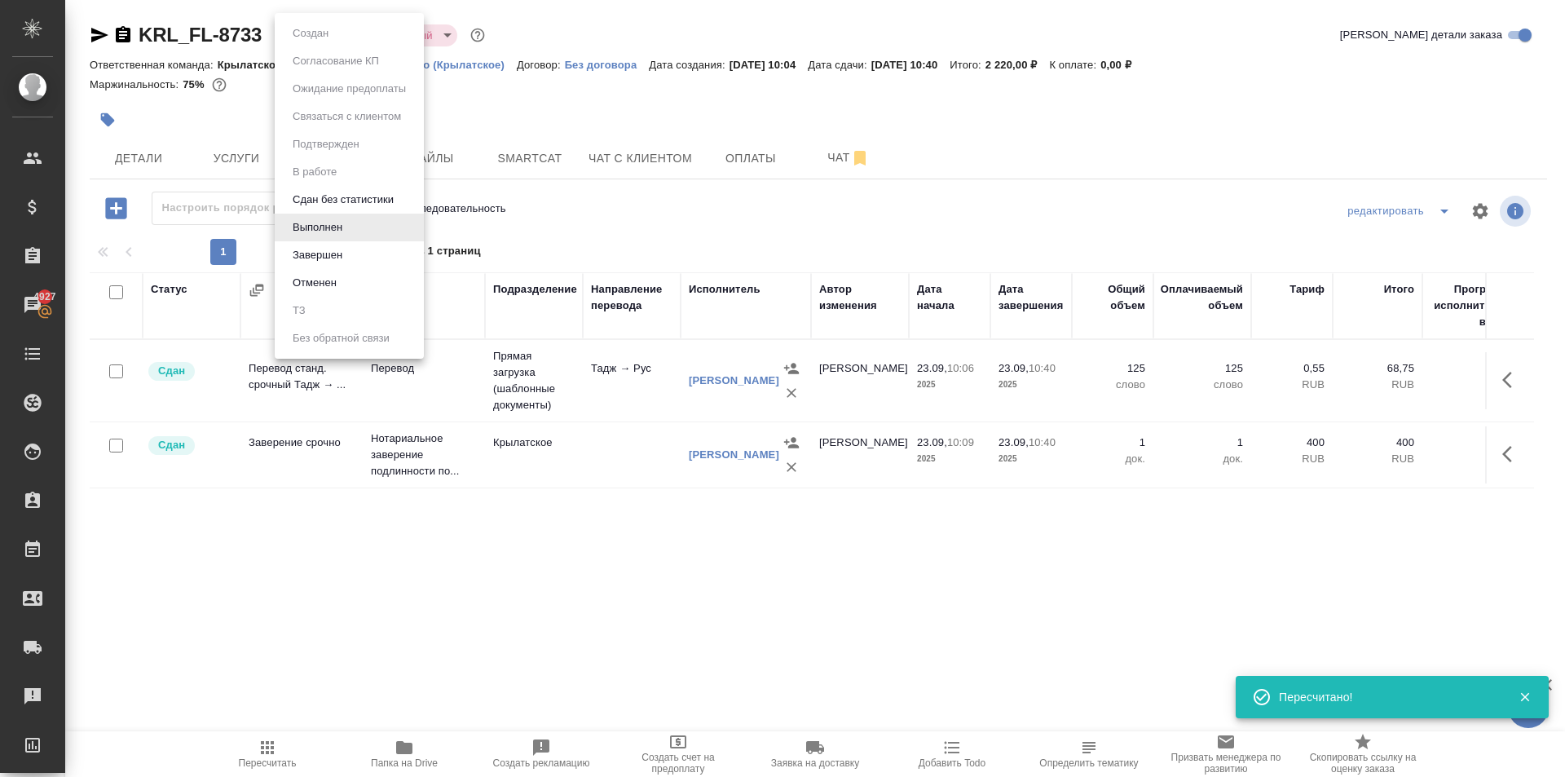
click at [331, 248] on button "Завершен" at bounding box center [318, 255] width 60 height 18
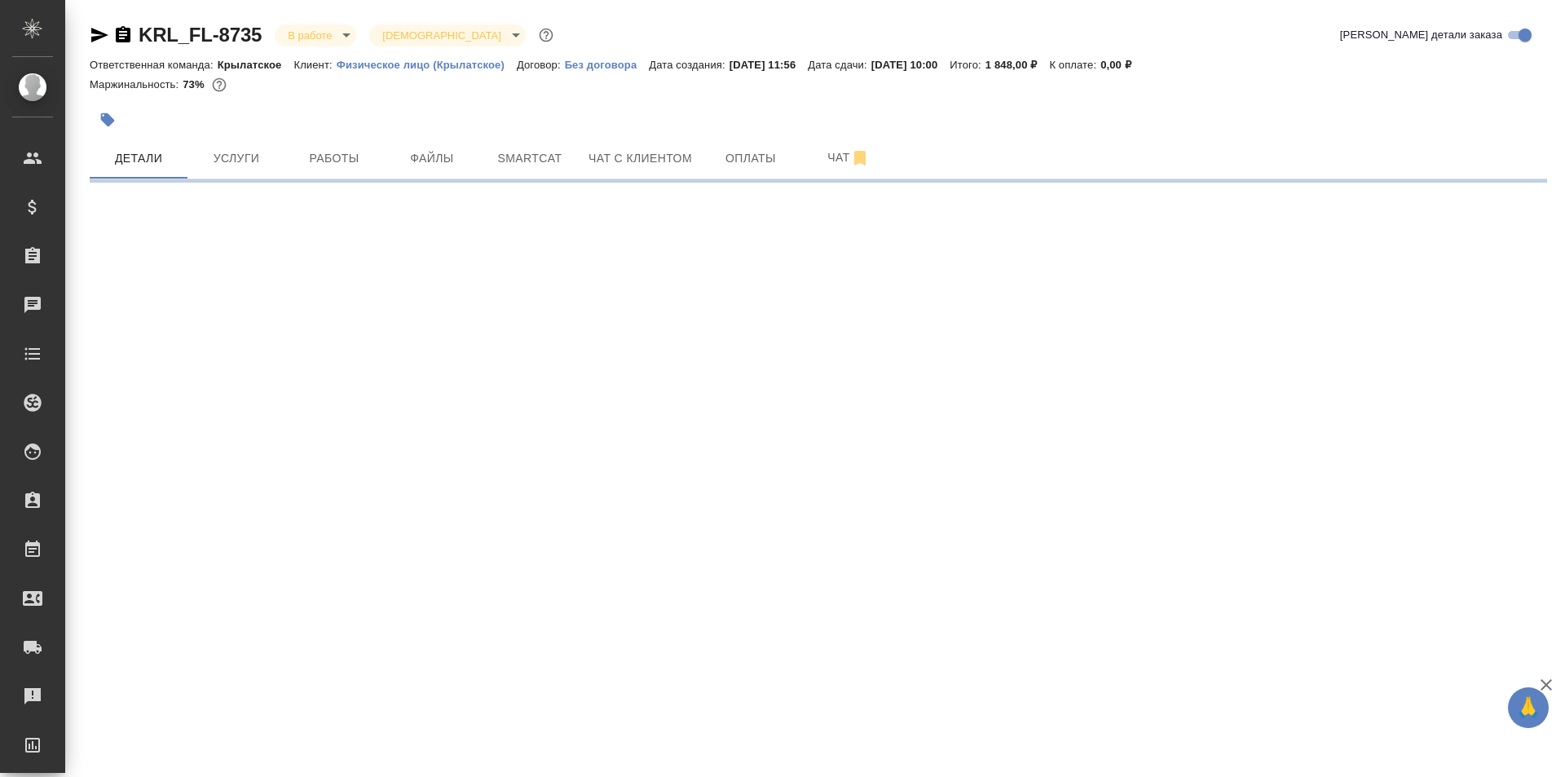
select select "RU"
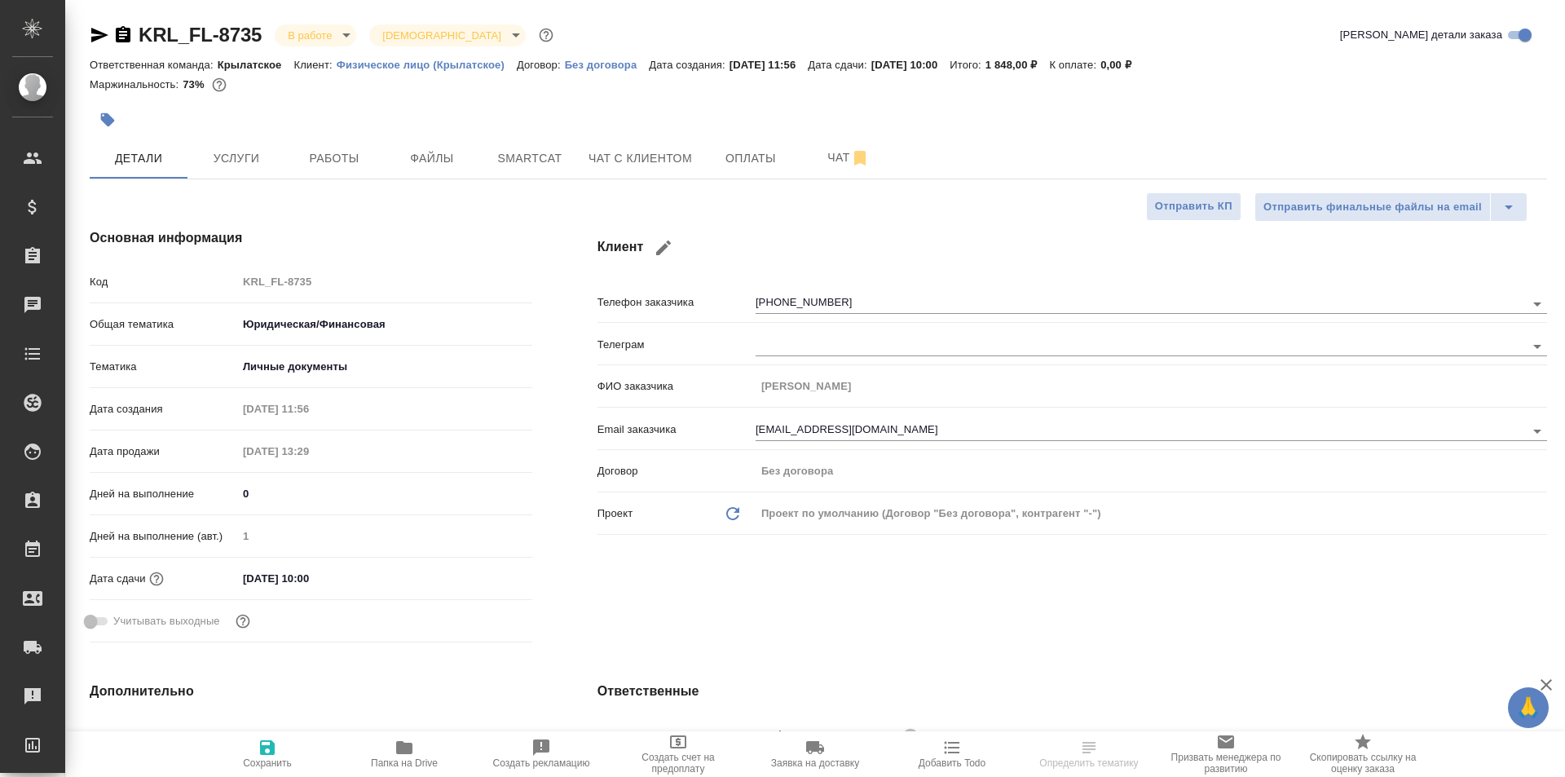
type textarea "x"
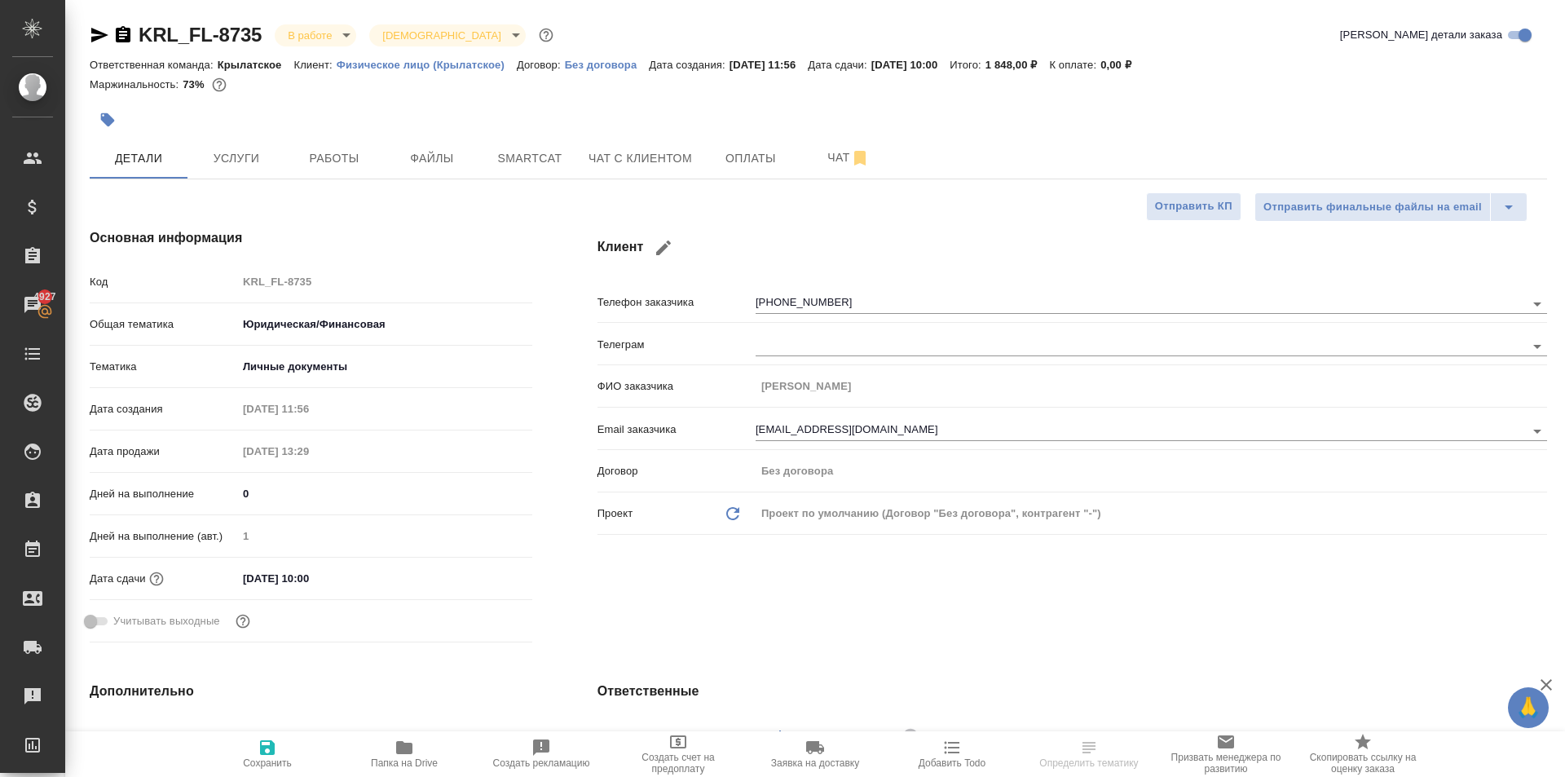
type textarea "x"
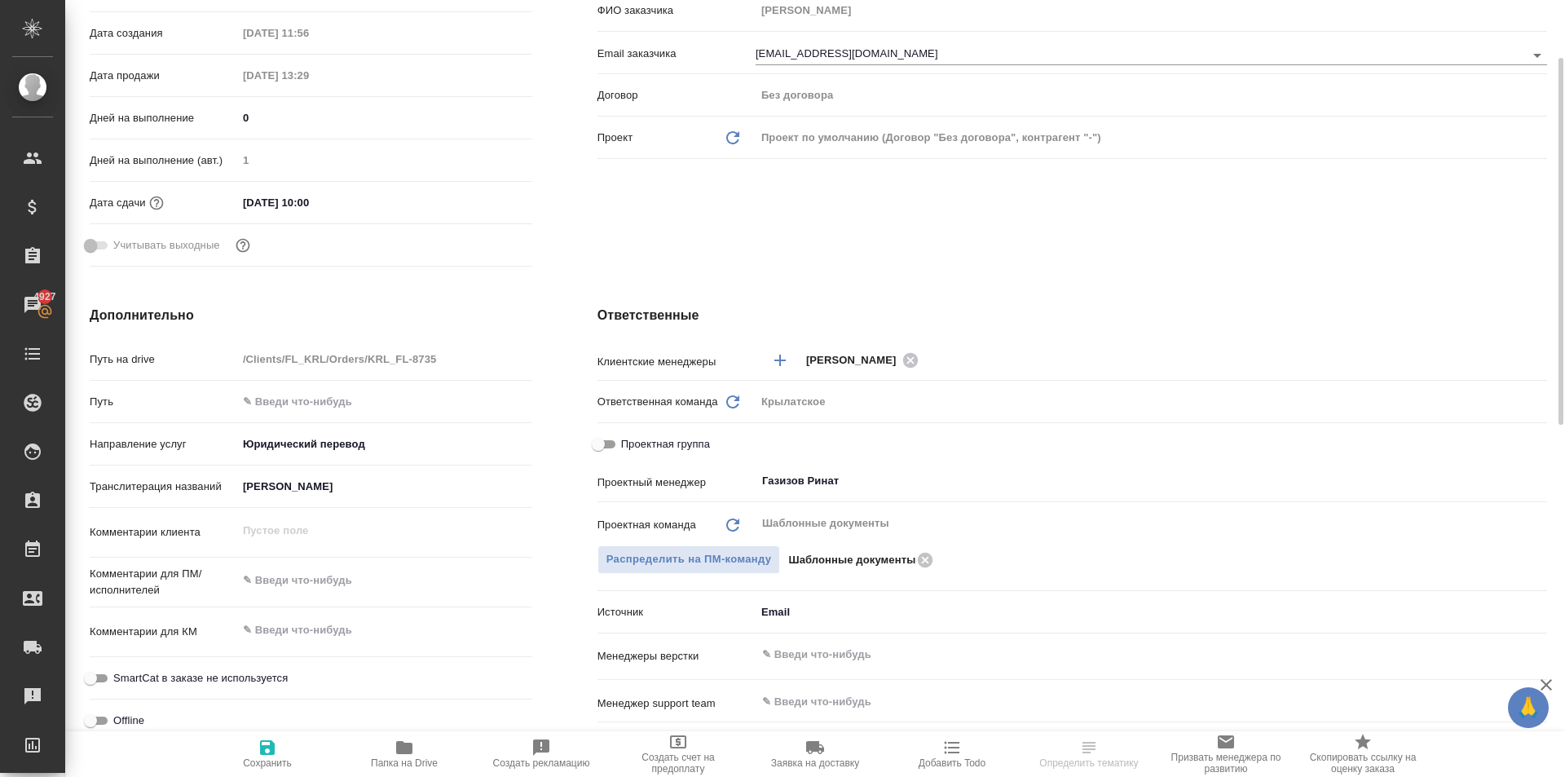
scroll to position [294, 0]
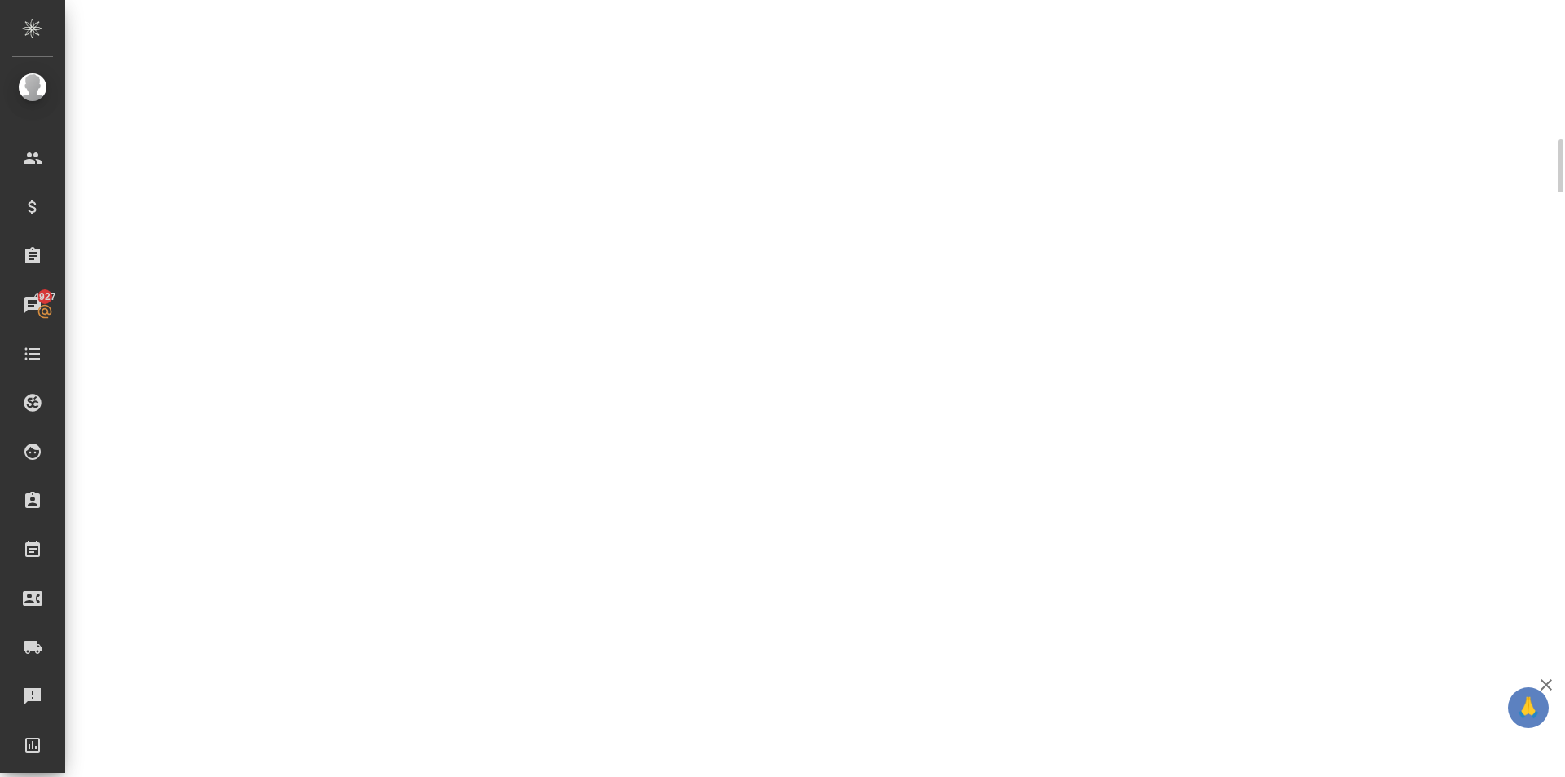
select select "RU"
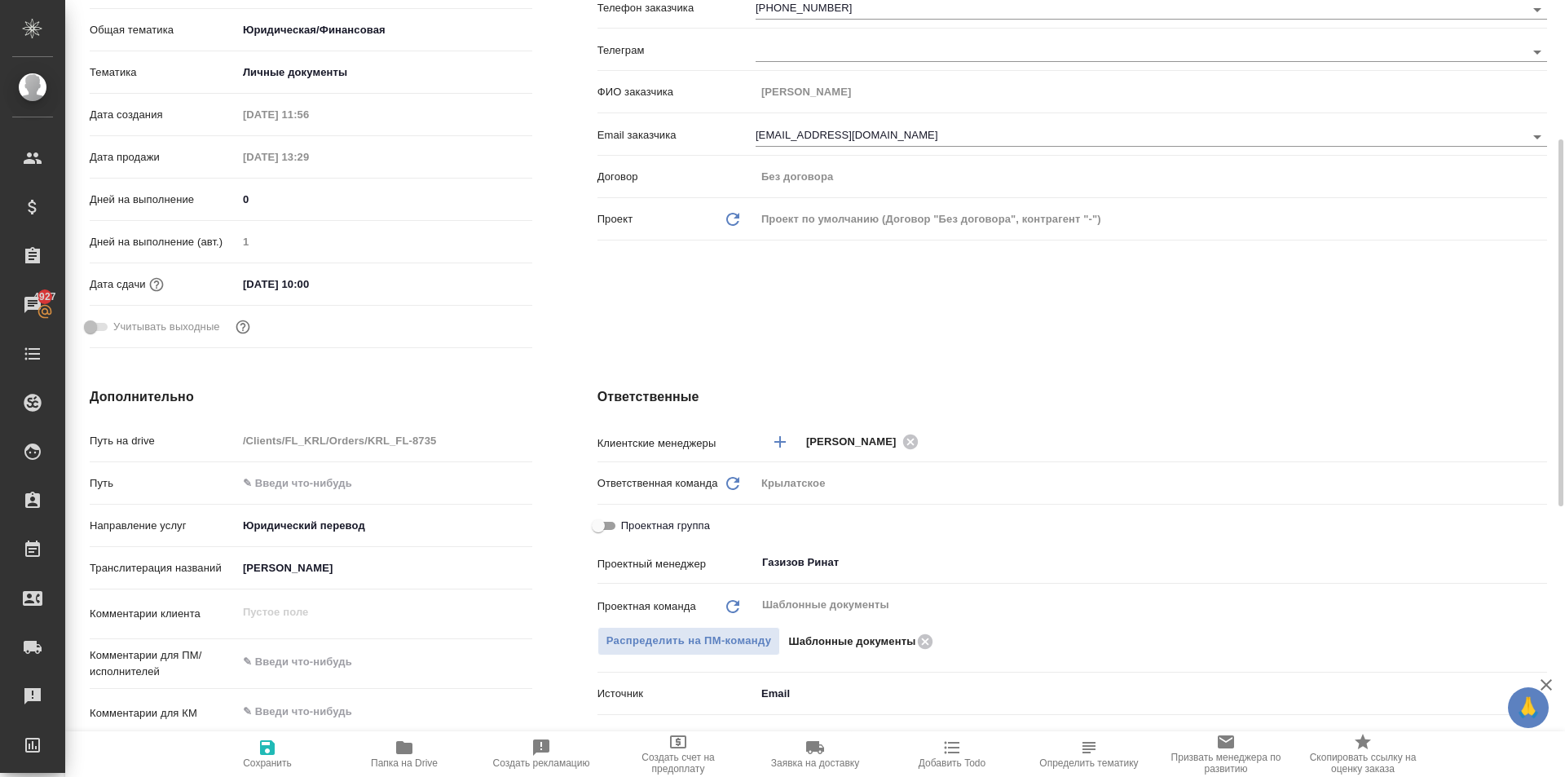
type textarea "x"
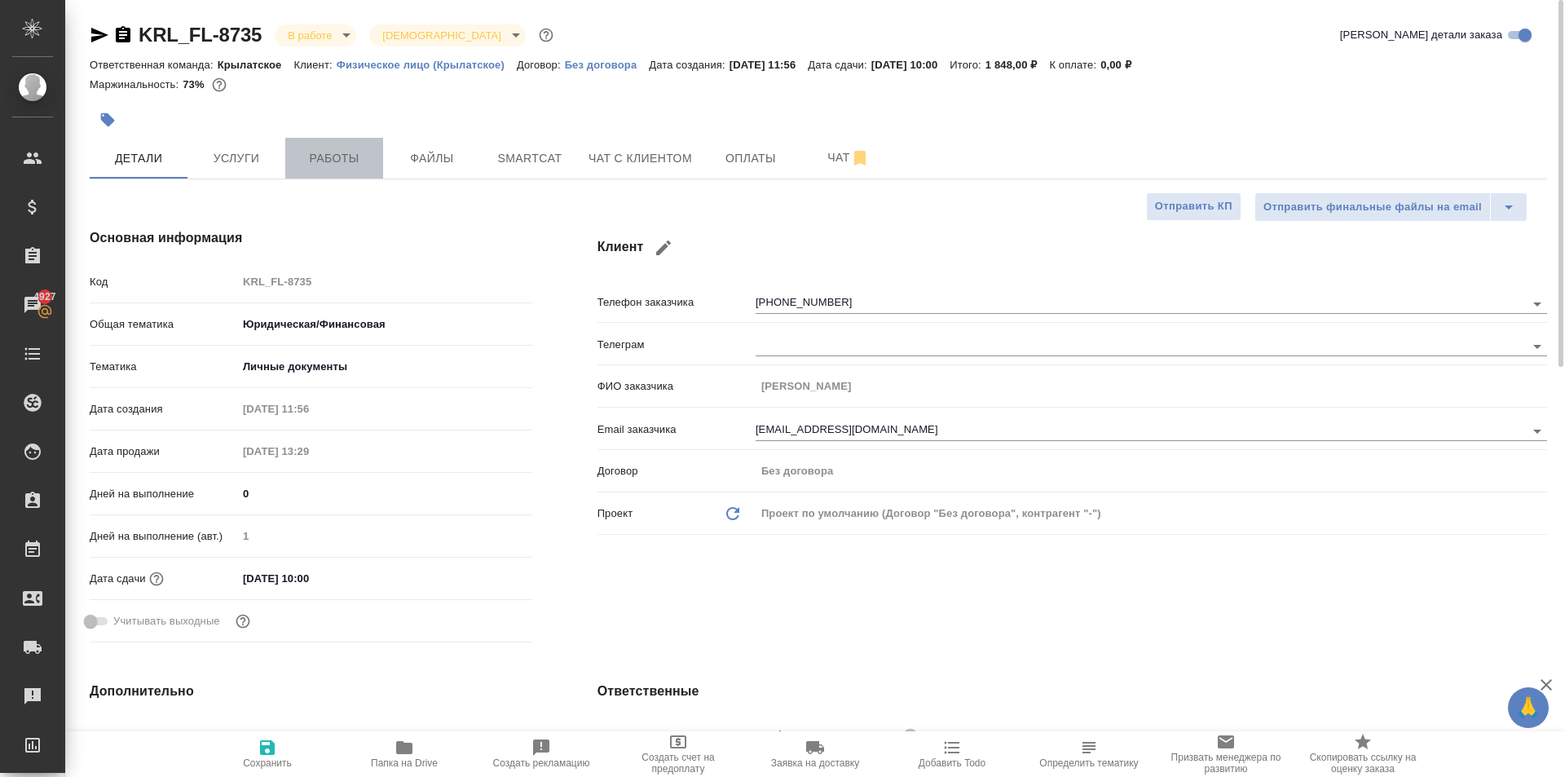
drag, startPoint x: 310, startPoint y: 152, endPoint x: 319, endPoint y: 159, distance: 11.1
click at [311, 152] on span "Работы" at bounding box center [334, 158] width 78 height 20
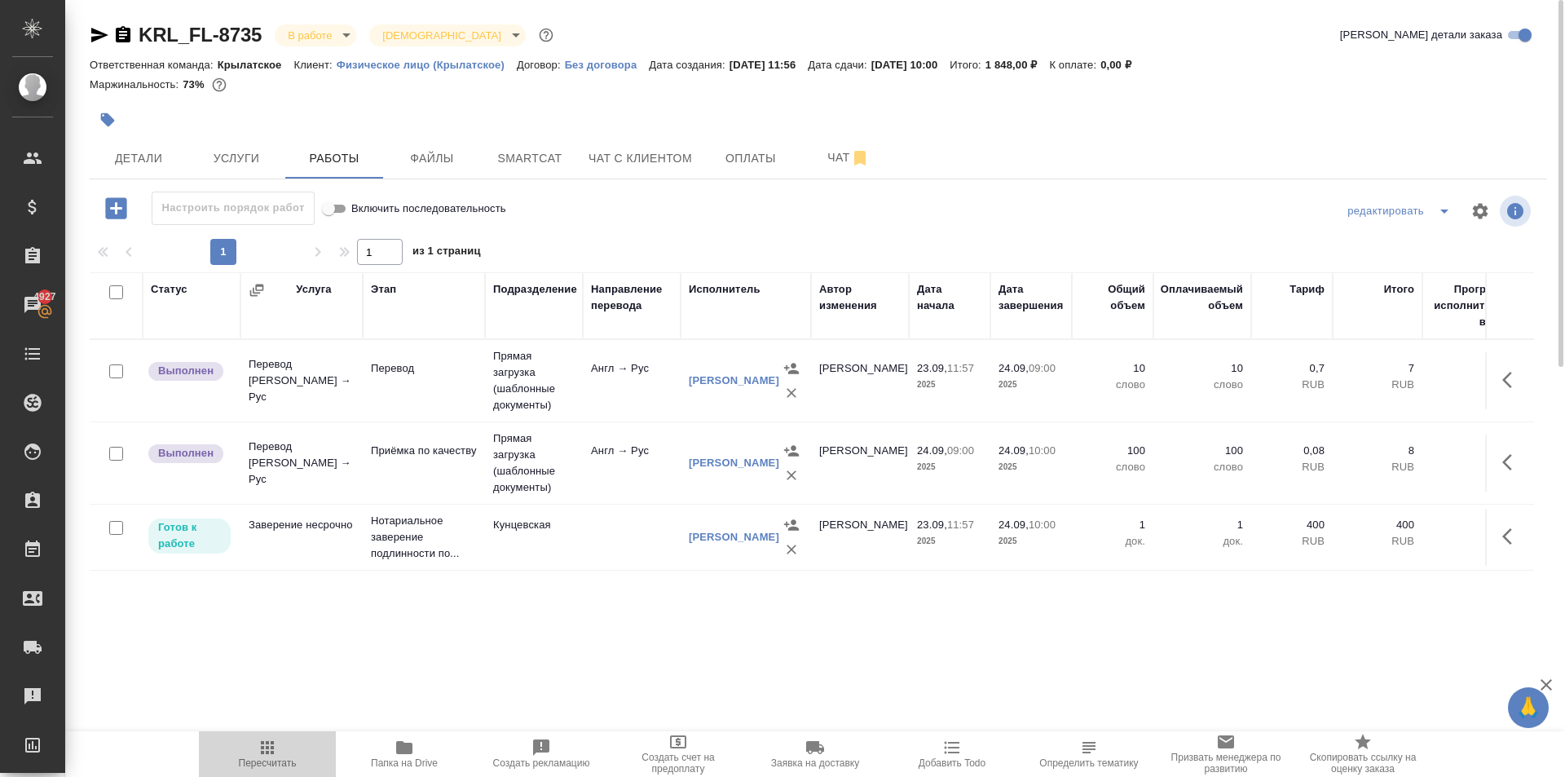
click at [249, 751] on span "Пересчитать" at bounding box center [267, 753] width 117 height 31
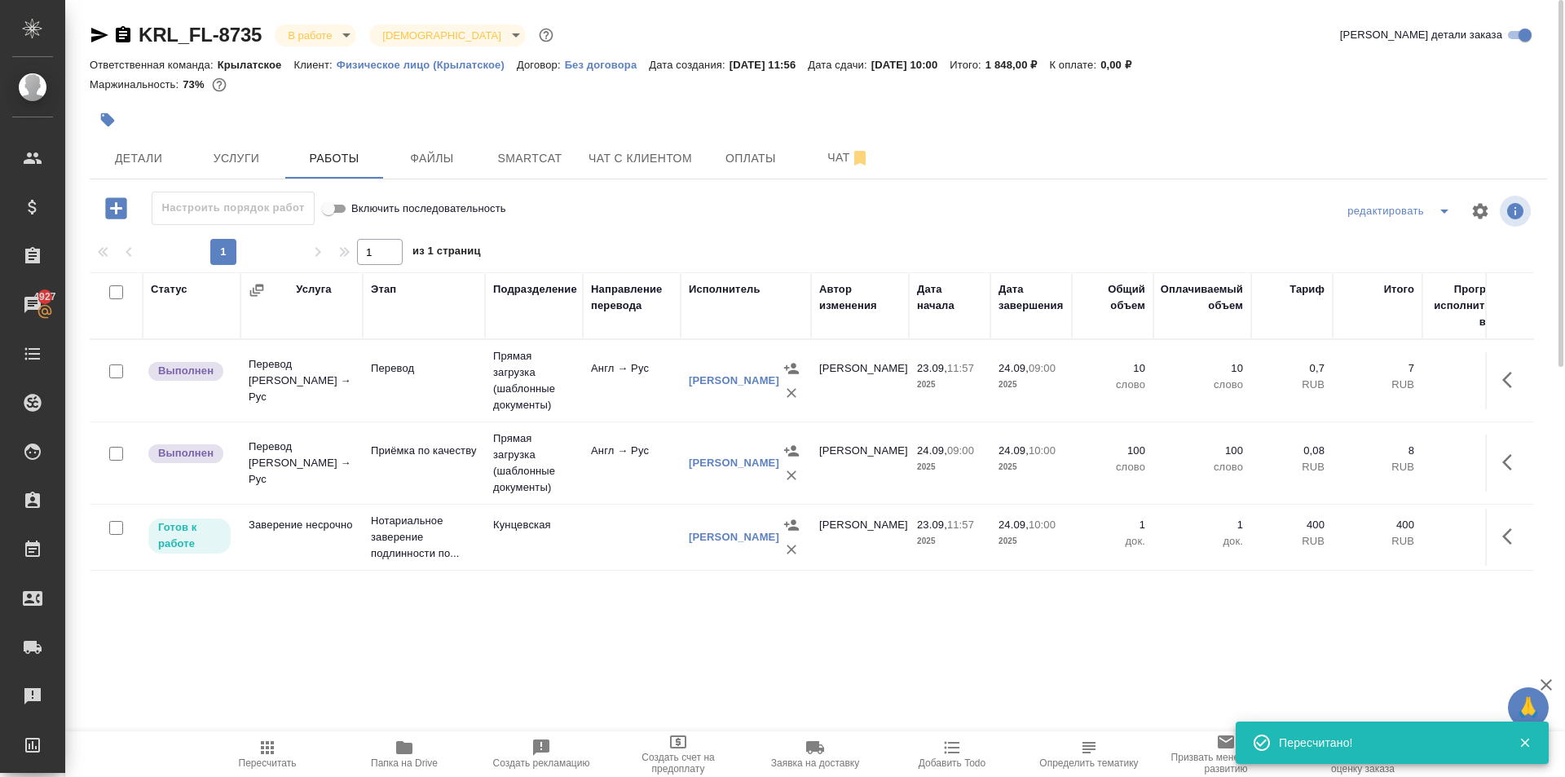
click at [1509, 375] on icon "button" at bounding box center [1512, 380] width 20 height 20
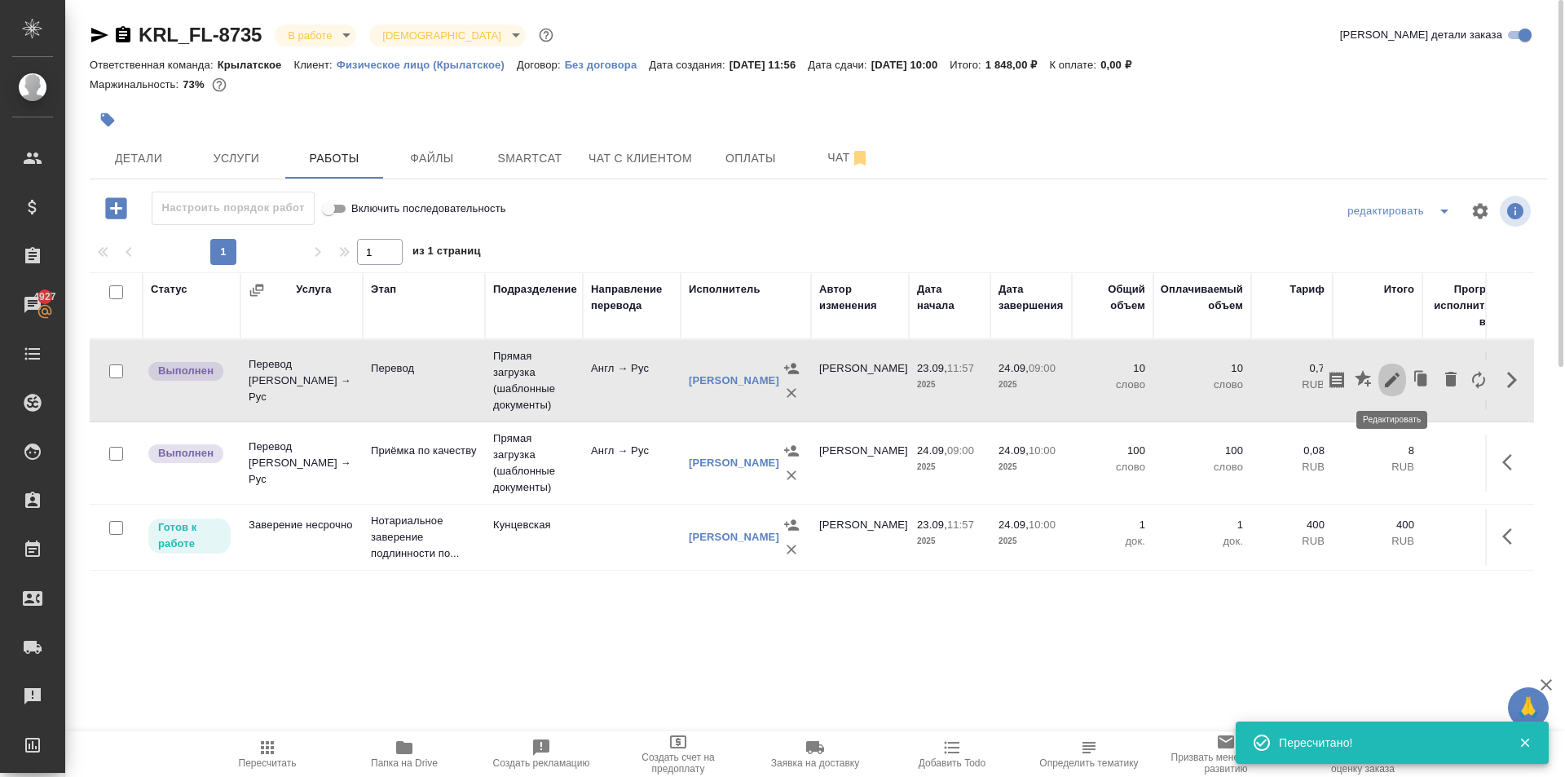
click at [1393, 377] on icon "button" at bounding box center [1392, 380] width 15 height 15
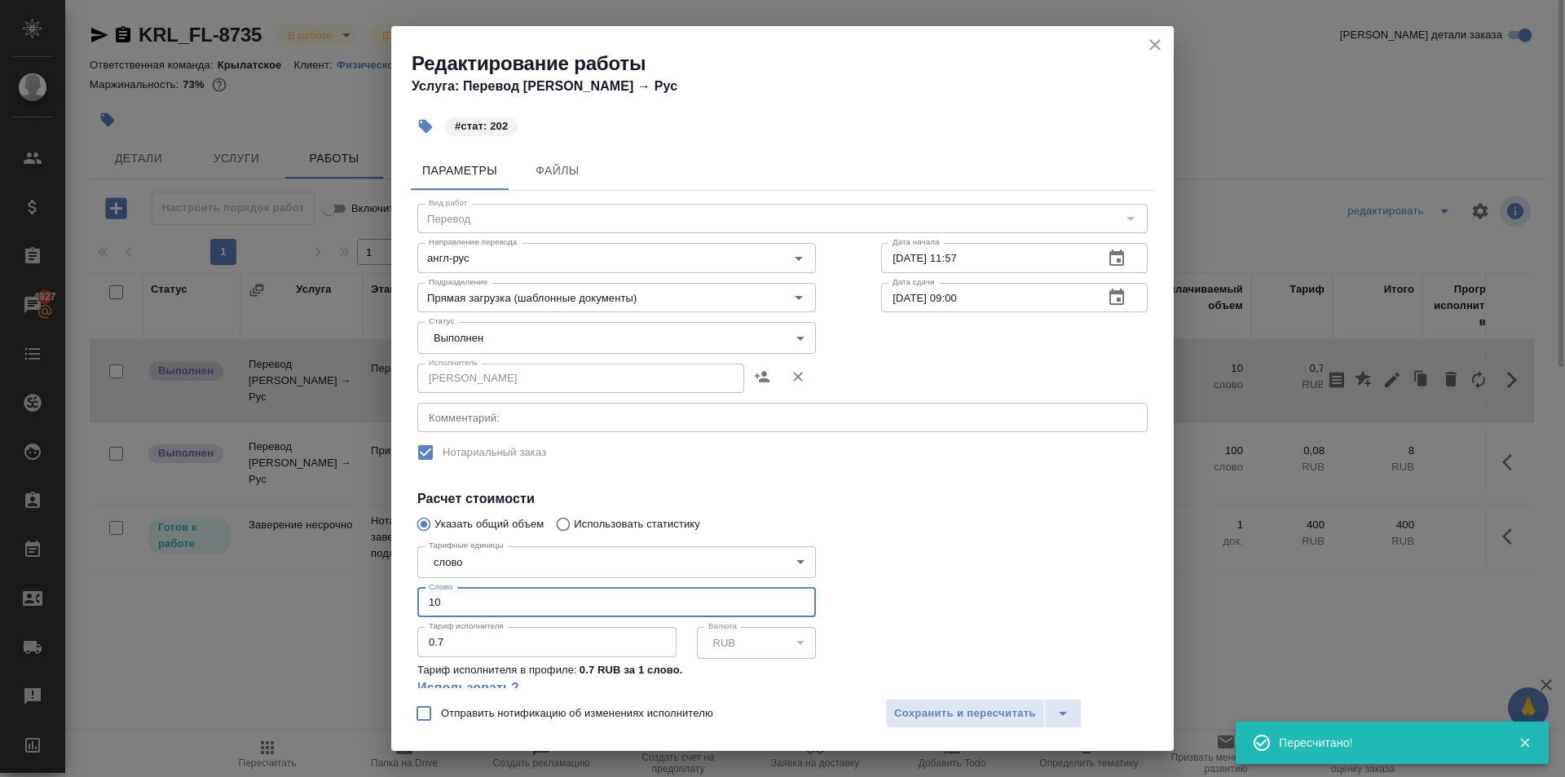
drag, startPoint x: 405, startPoint y: 580, endPoint x: 333, endPoint y: 570, distance: 73.3
click at [333, 570] on div "Редактирование работы Услуга: Перевод [PERSON_NAME] → Рус #стат: 202 Параметры …" at bounding box center [782, 388] width 1565 height 777
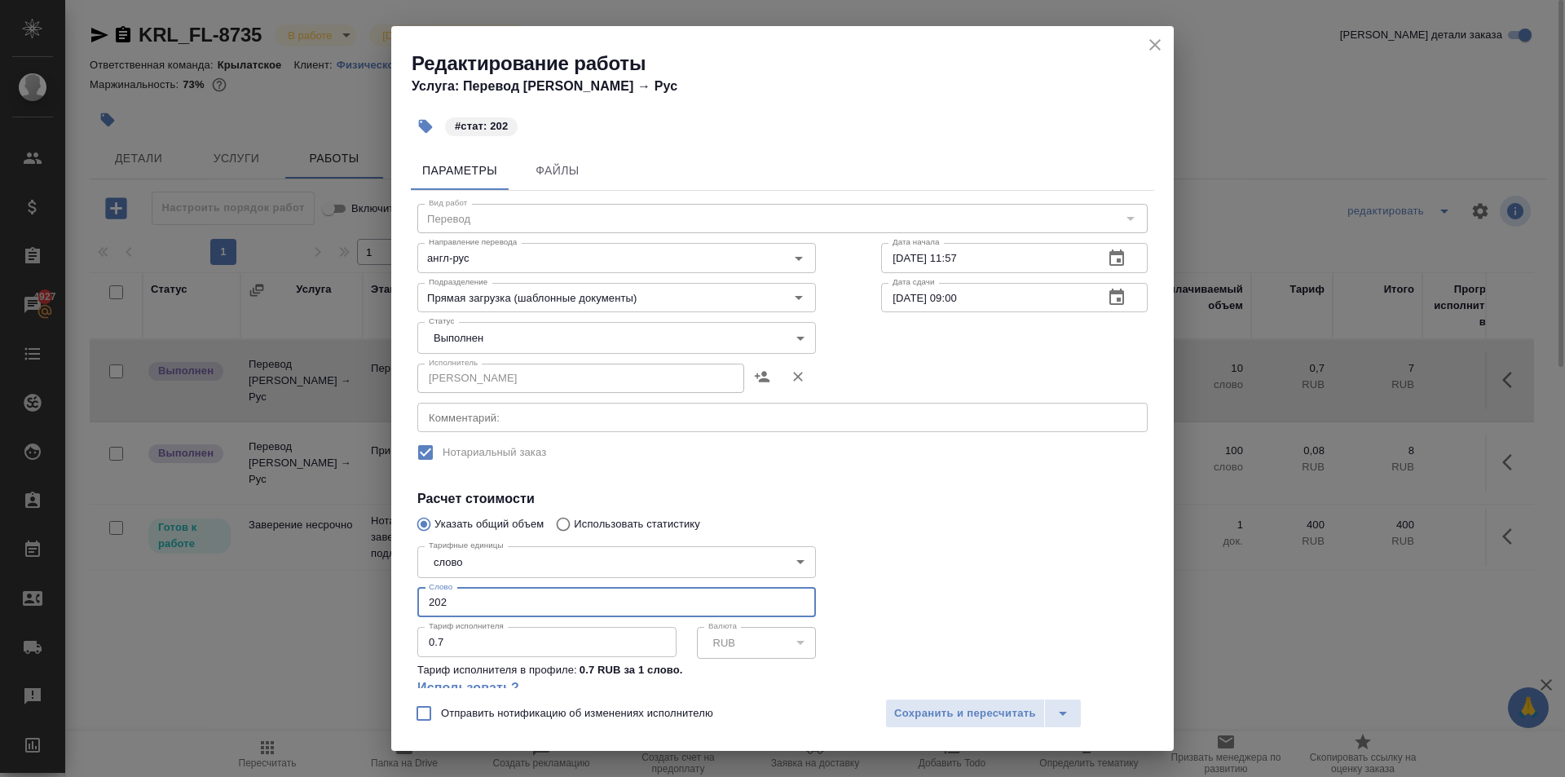
type input "202"
click at [468, 337] on body "🙏 .cls-1 fill:#fff; AWATERA [PERSON_NAME] Клиенты Спецификации Заказы 4927 Чаты…" at bounding box center [782, 388] width 1565 height 777
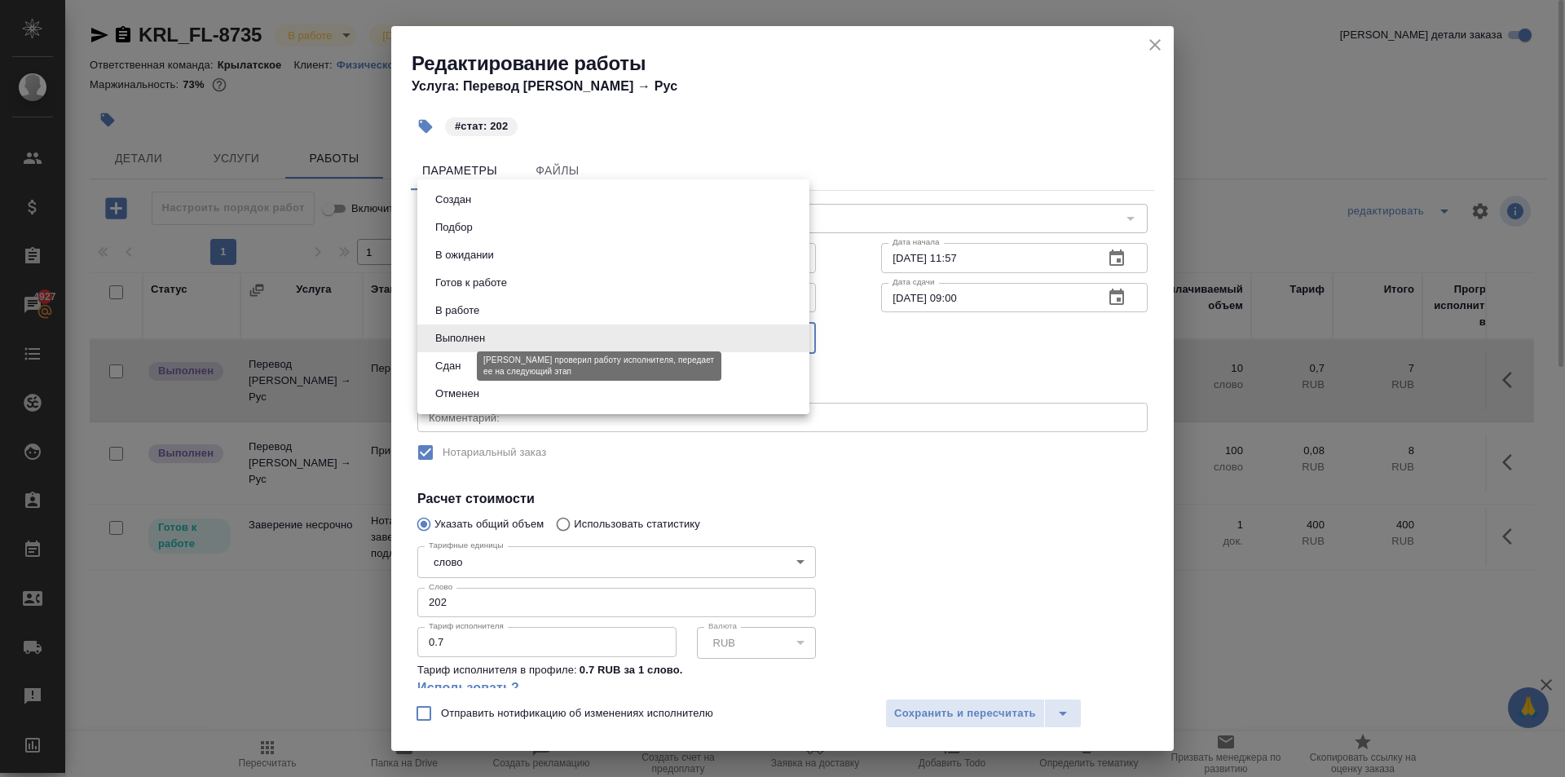
click at [464, 367] on button "Сдан" at bounding box center [447, 366] width 35 height 18
type input "closed"
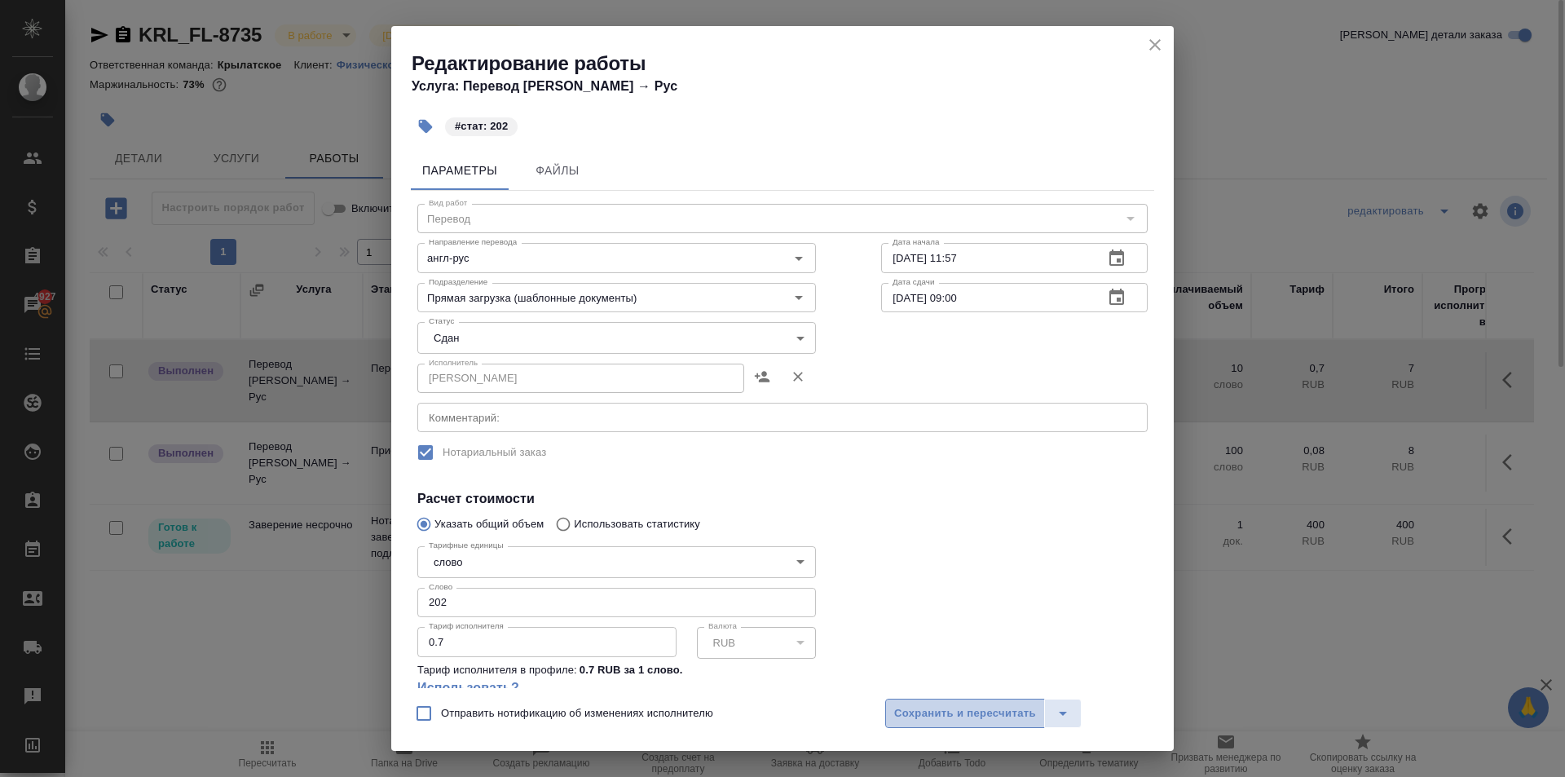
click at [990, 701] on button "Сохранить и пересчитать" at bounding box center [965, 713] width 160 height 29
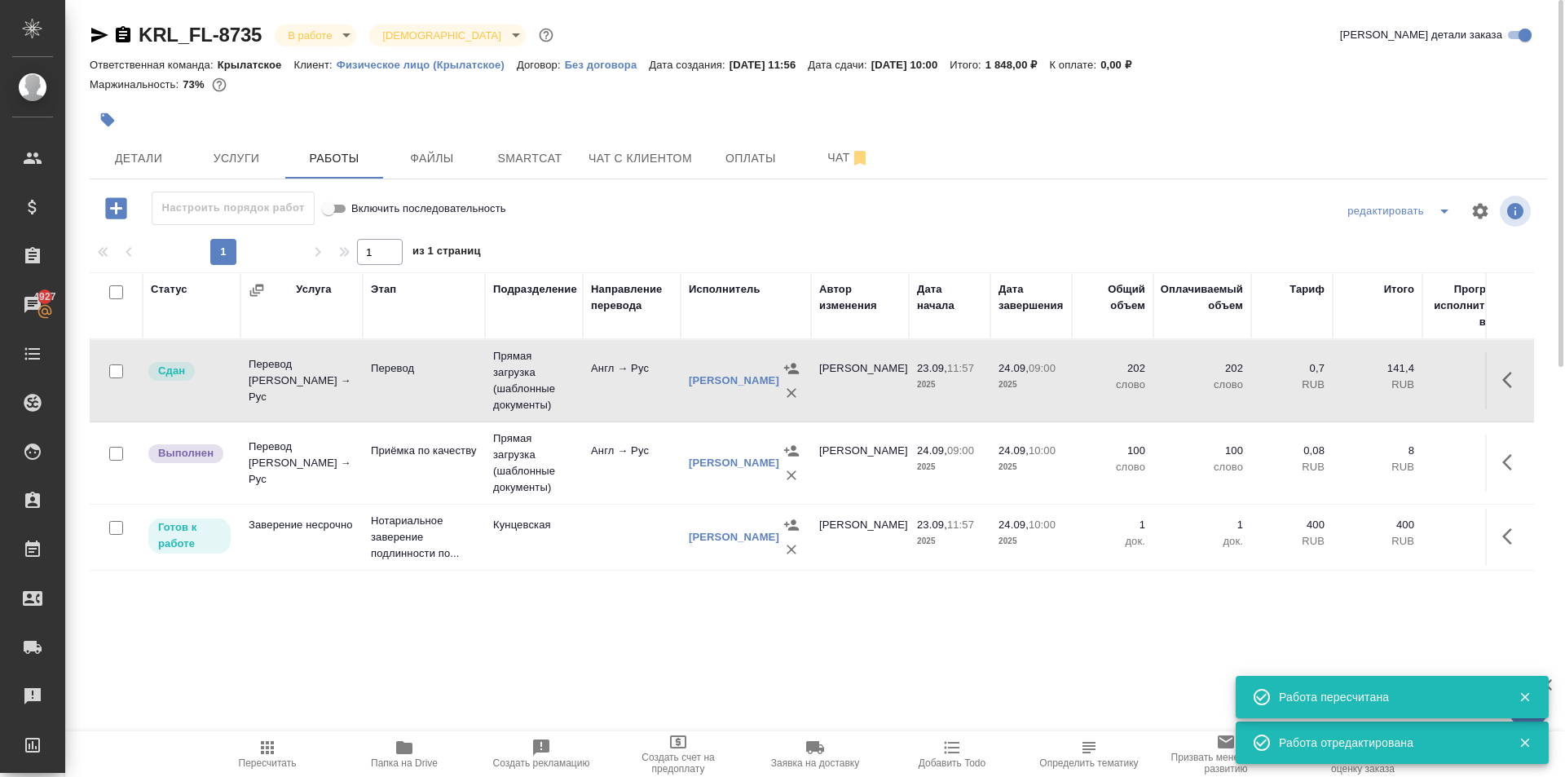
click at [1511, 455] on icon "button" at bounding box center [1512, 462] width 20 height 20
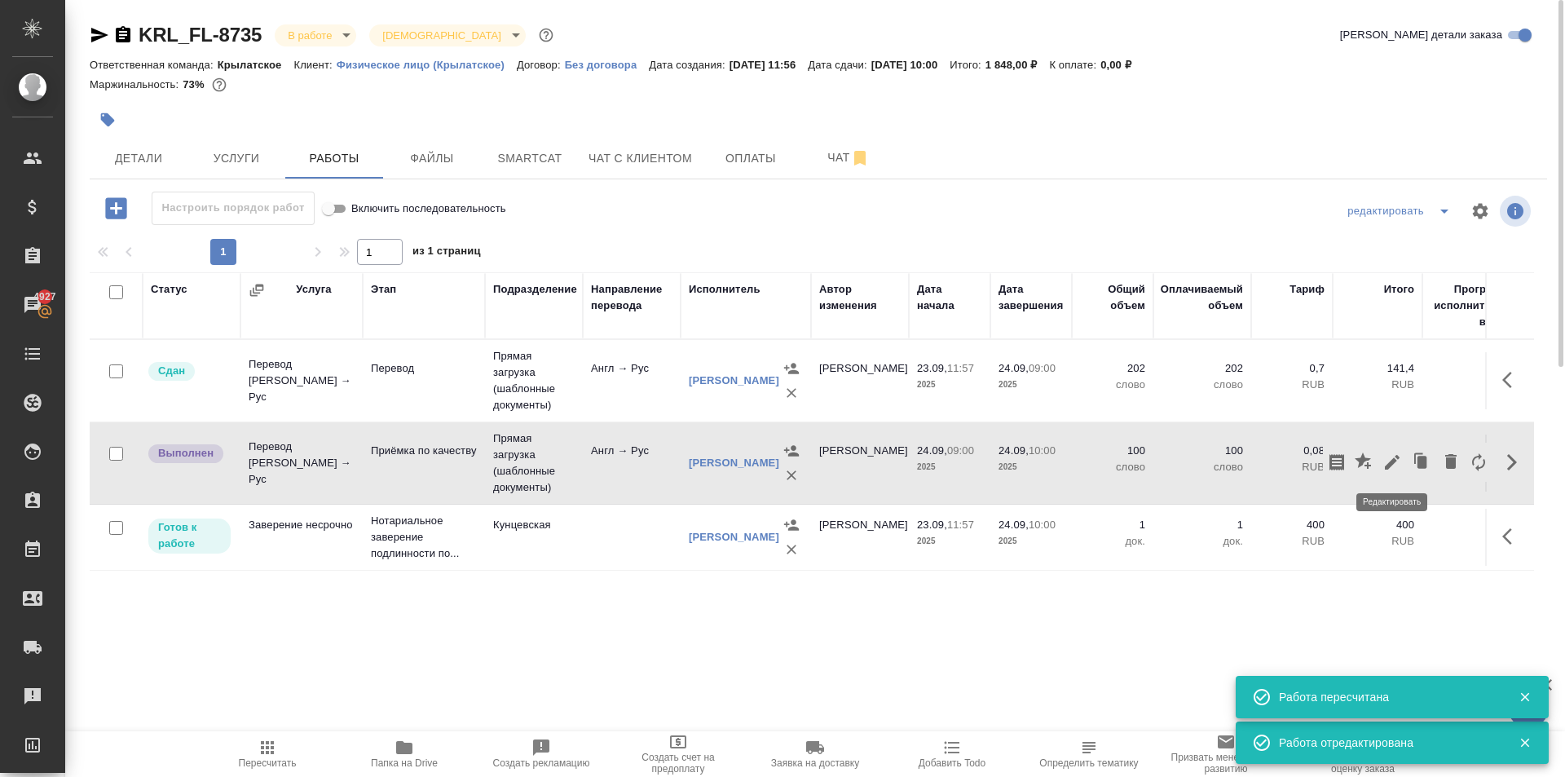
click at [1398, 461] on icon "button" at bounding box center [1393, 462] width 20 height 20
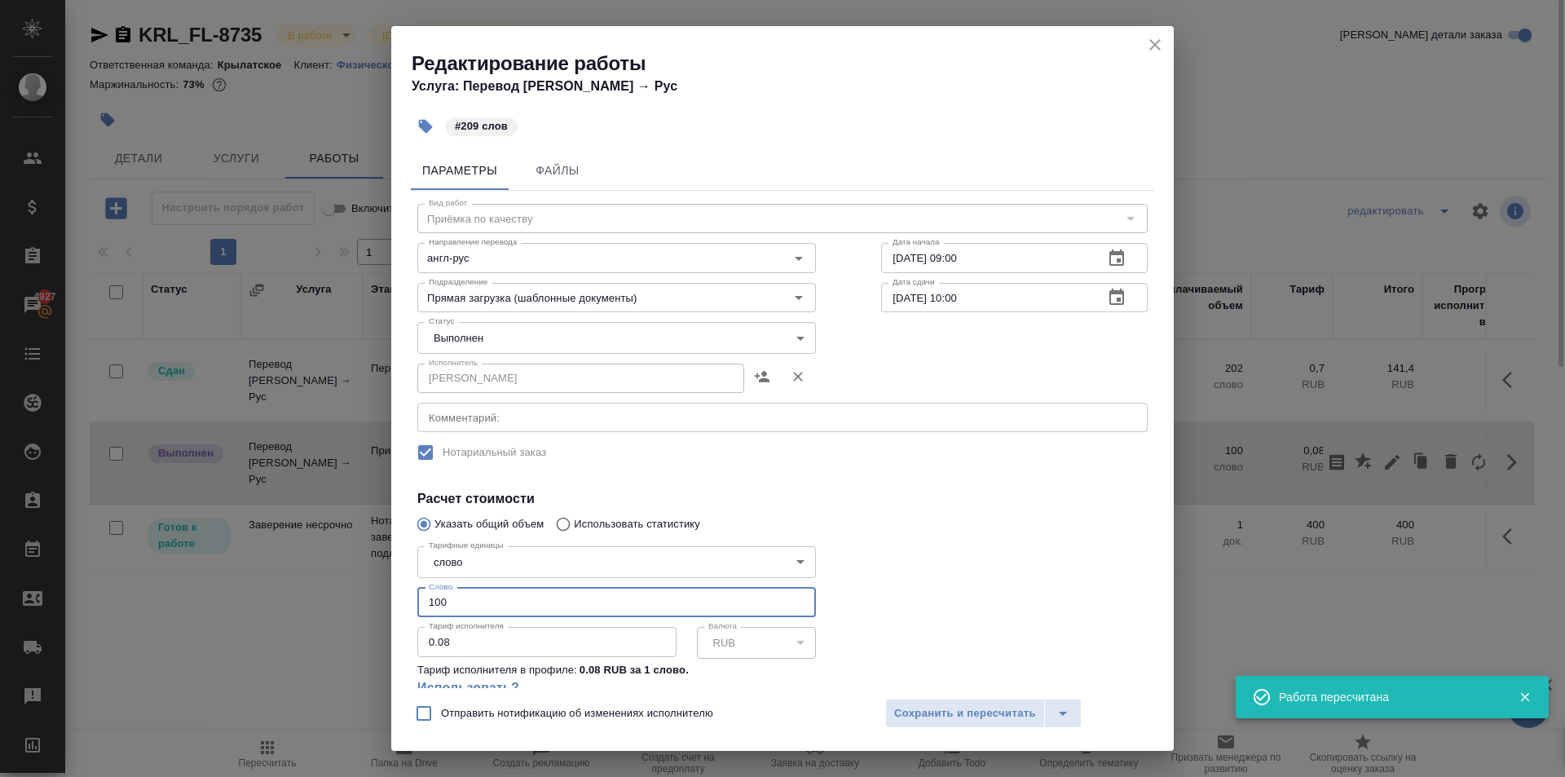
drag, startPoint x: 491, startPoint y: 595, endPoint x: 371, endPoint y: 599, distance: 119.9
click at [371, 599] on div "Редактирование работы Услуга: Перевод Стандарт Англ → Рус #209 слов Параметры Ф…" at bounding box center [782, 388] width 1565 height 777
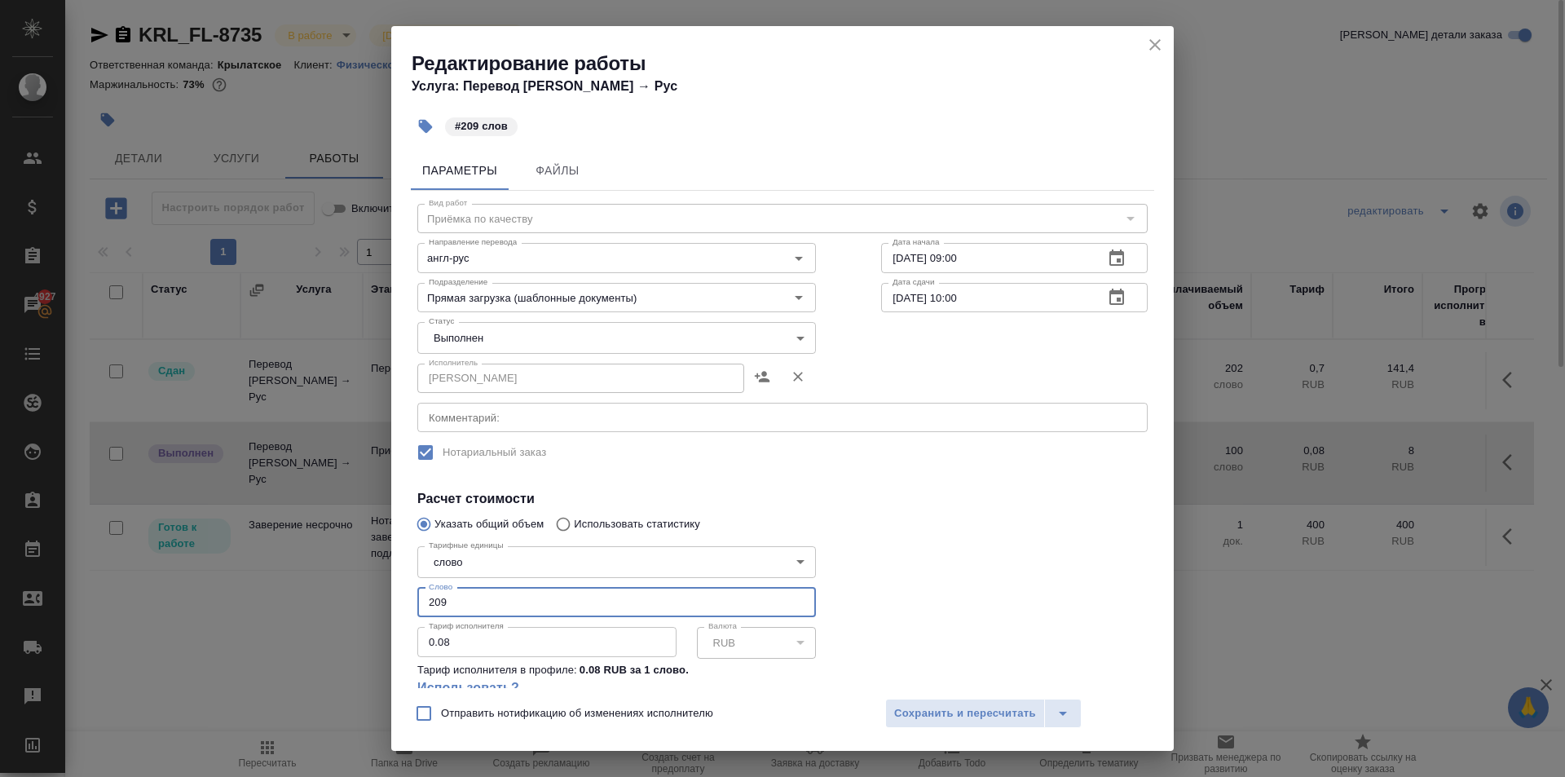
type input "209"
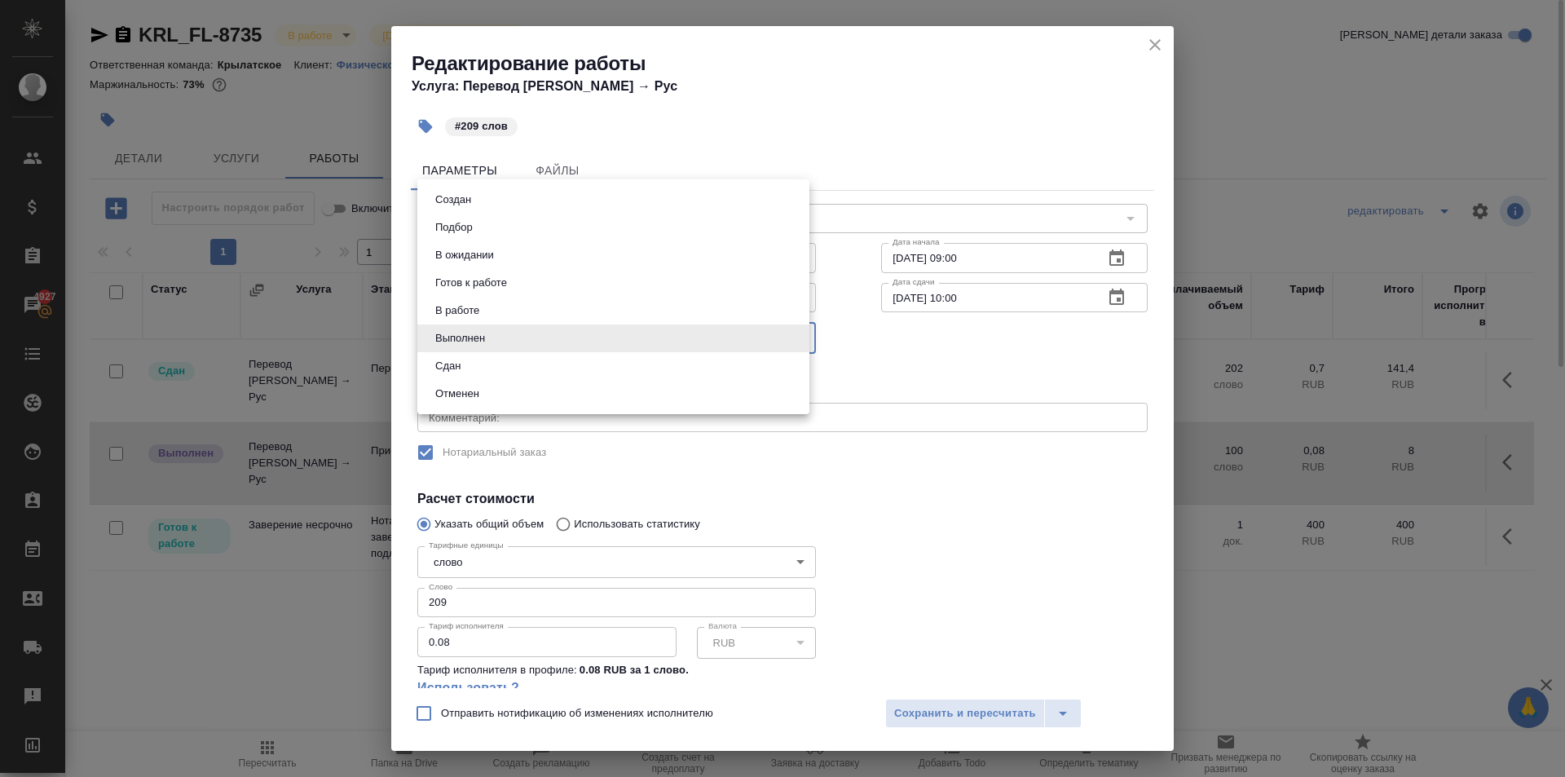
drag, startPoint x: 470, startPoint y: 337, endPoint x: 460, endPoint y: 365, distance: 29.7
click at [470, 339] on body "🙏 .cls-1 fill:#fff; AWATERA [PERSON_NAME] Клиенты Спецификации Заказы 4927 Чаты…" at bounding box center [782, 388] width 1565 height 777
drag, startPoint x: 460, startPoint y: 364, endPoint x: 480, endPoint y: 374, distance: 22.6
click at [461, 364] on button "Сдан" at bounding box center [447, 366] width 35 height 18
type input "closed"
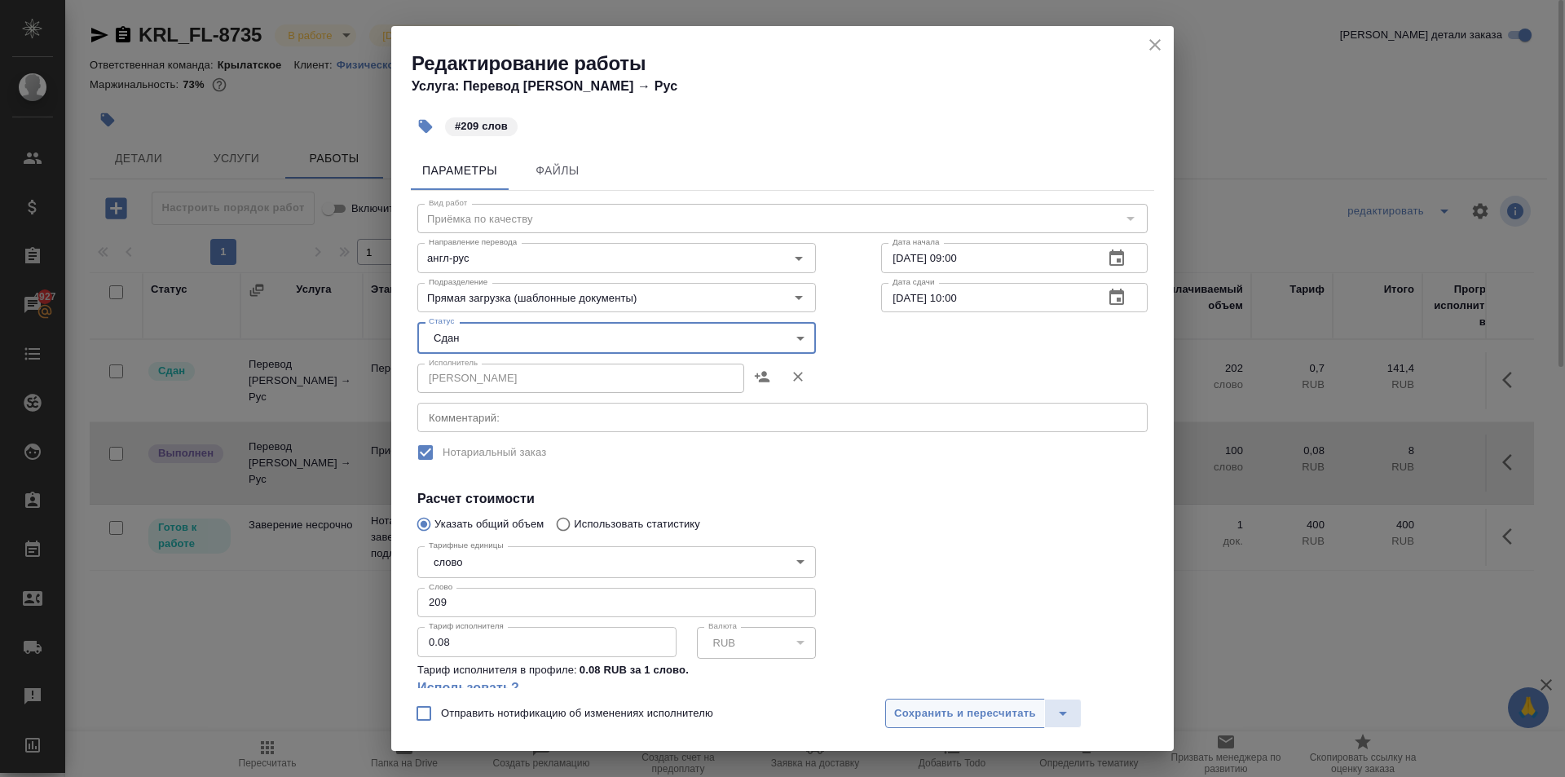
click at [898, 717] on span "Сохранить и пересчитать" at bounding box center [965, 713] width 142 height 19
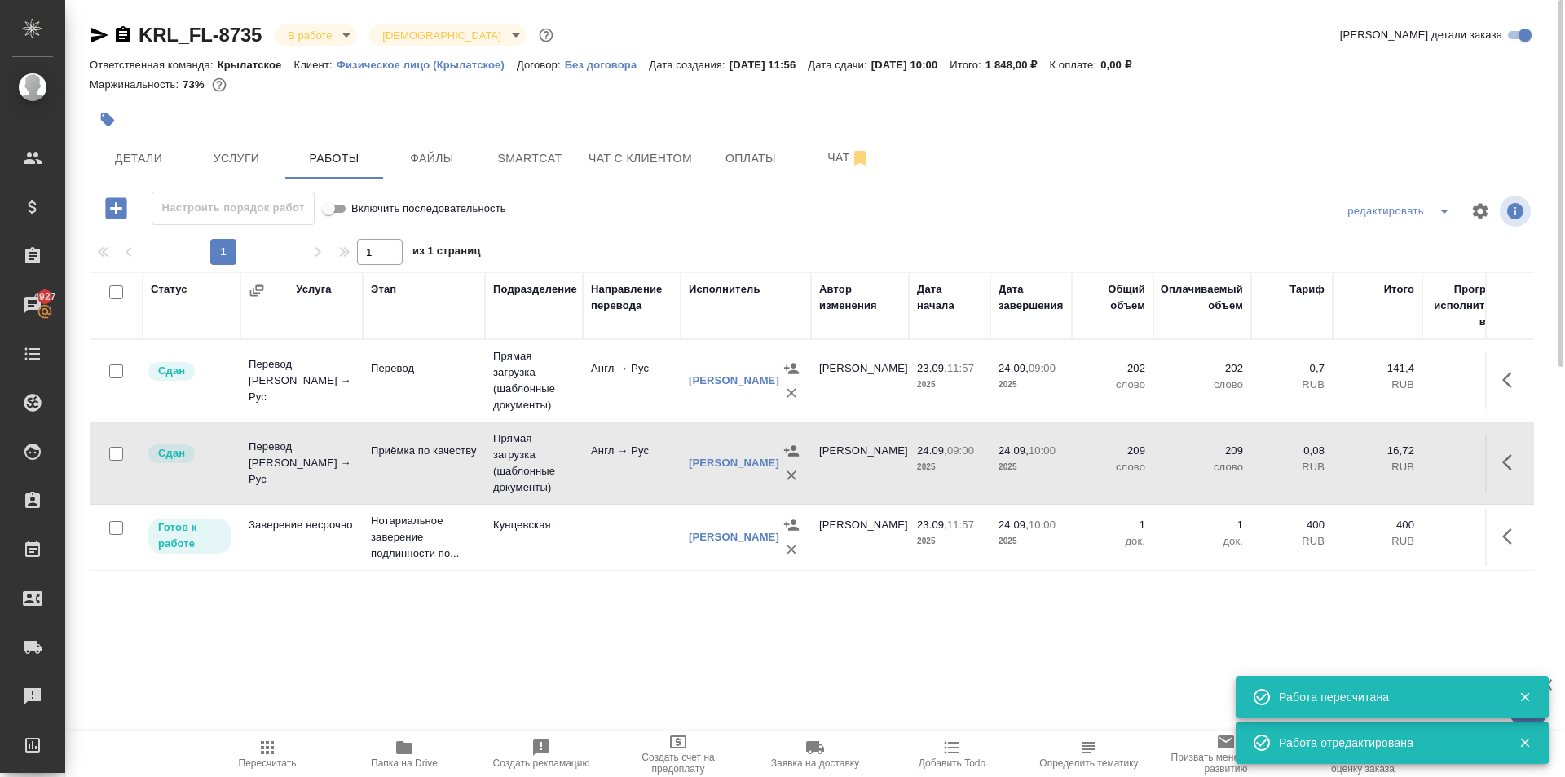
click at [273, 737] on button "Пересчитать" at bounding box center [267, 754] width 137 height 46
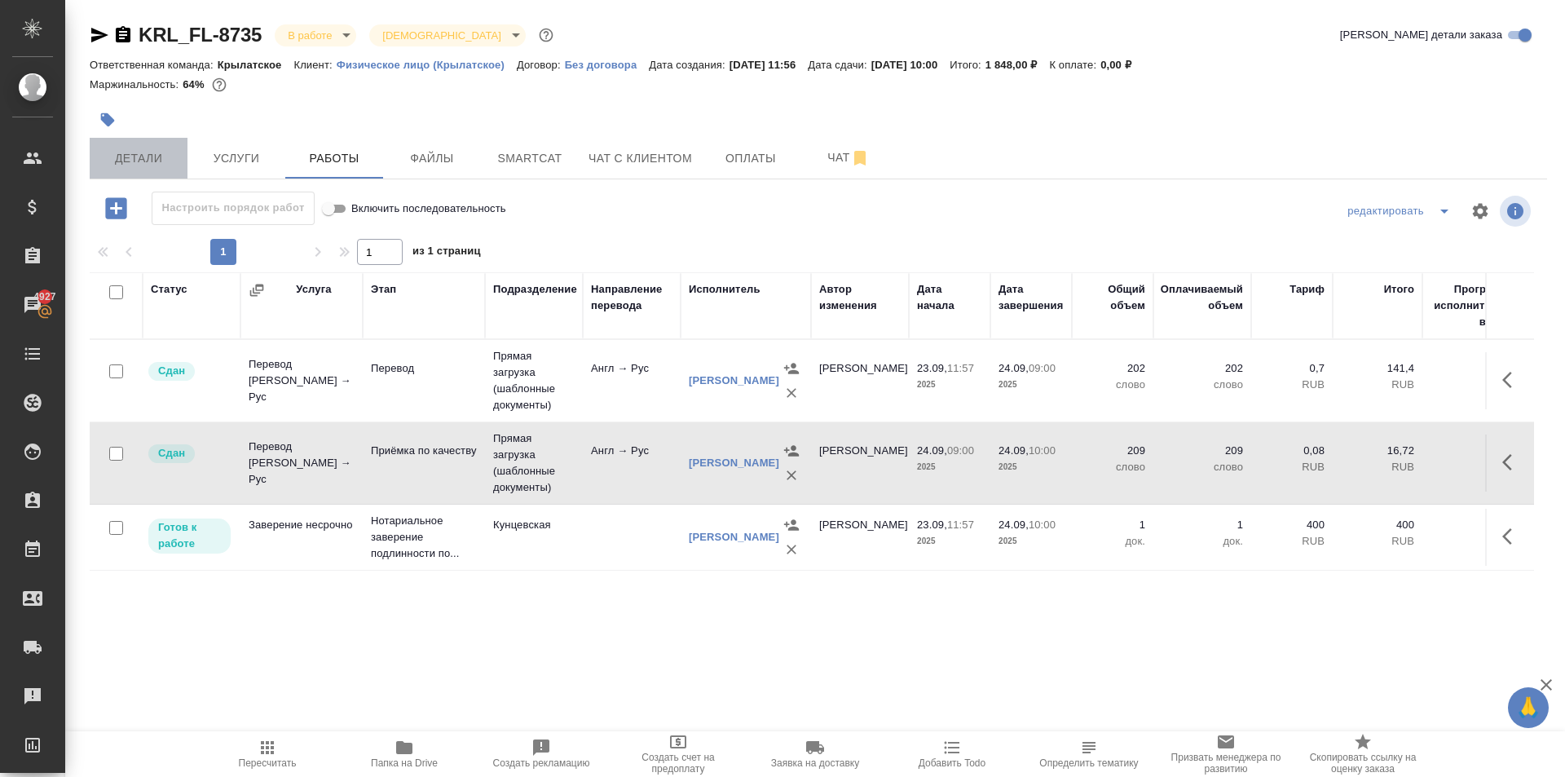
click at [160, 154] on span "Детали" at bounding box center [138, 158] width 78 height 20
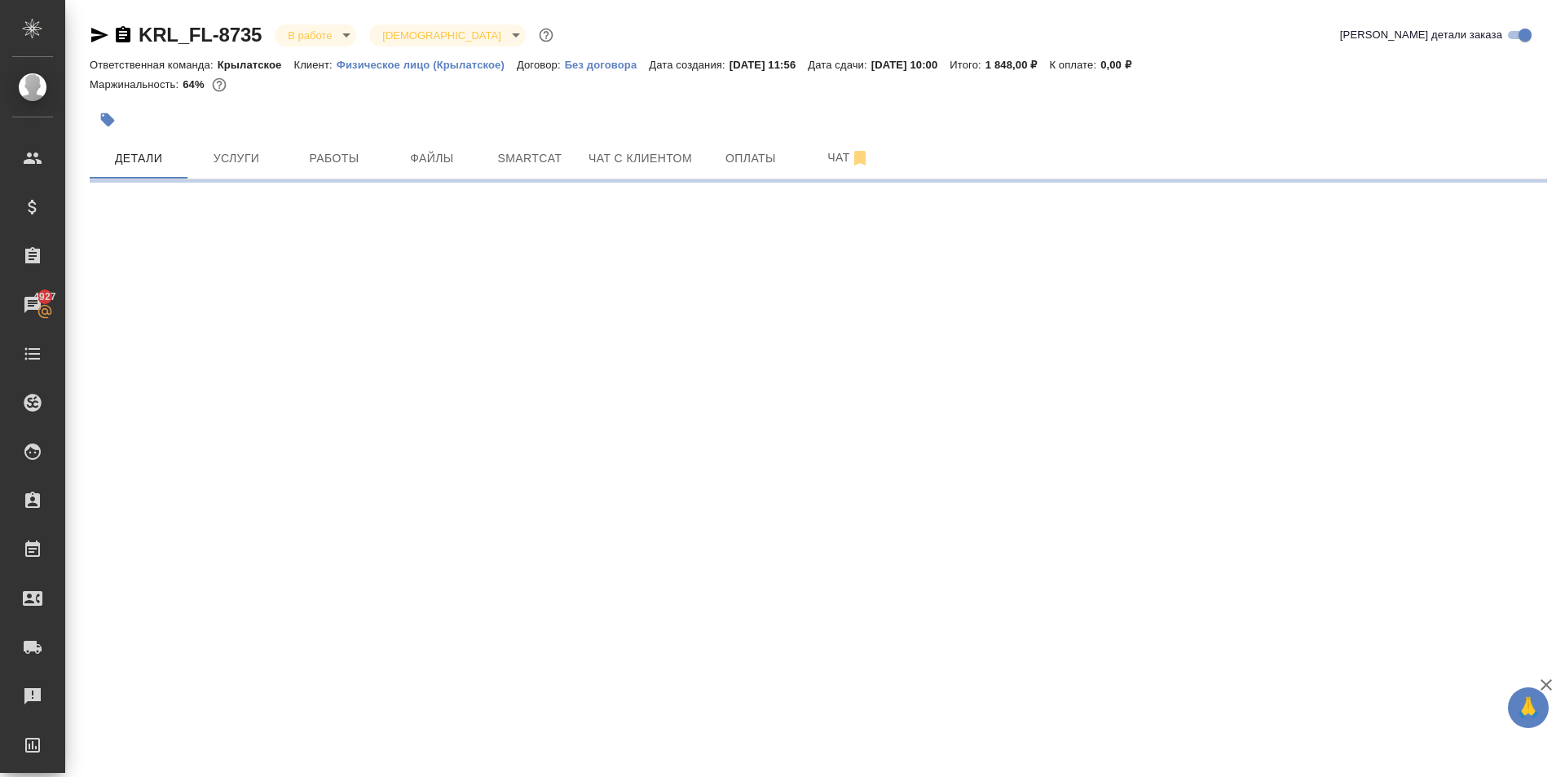
select select "RU"
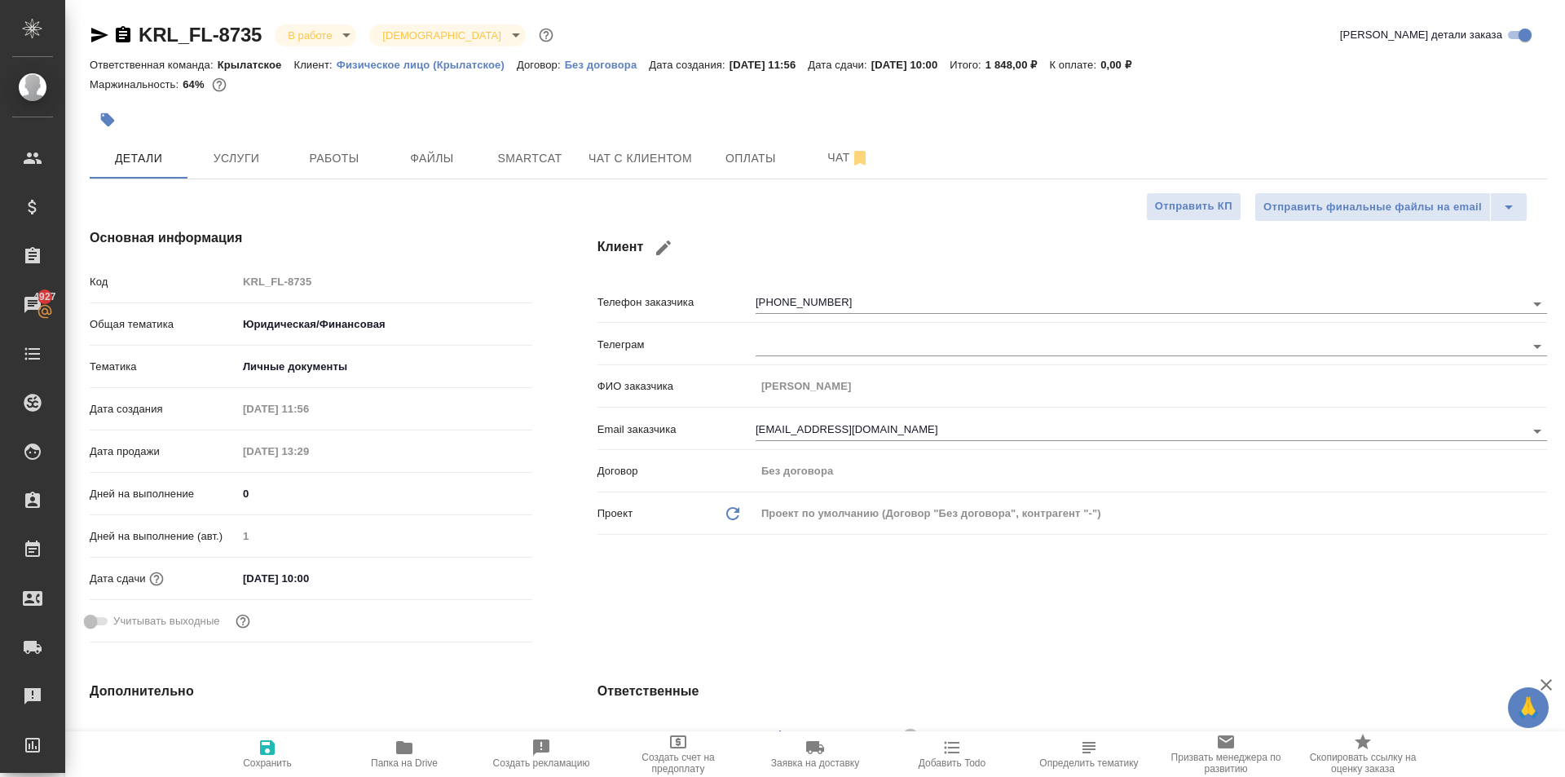
type textarea "x"
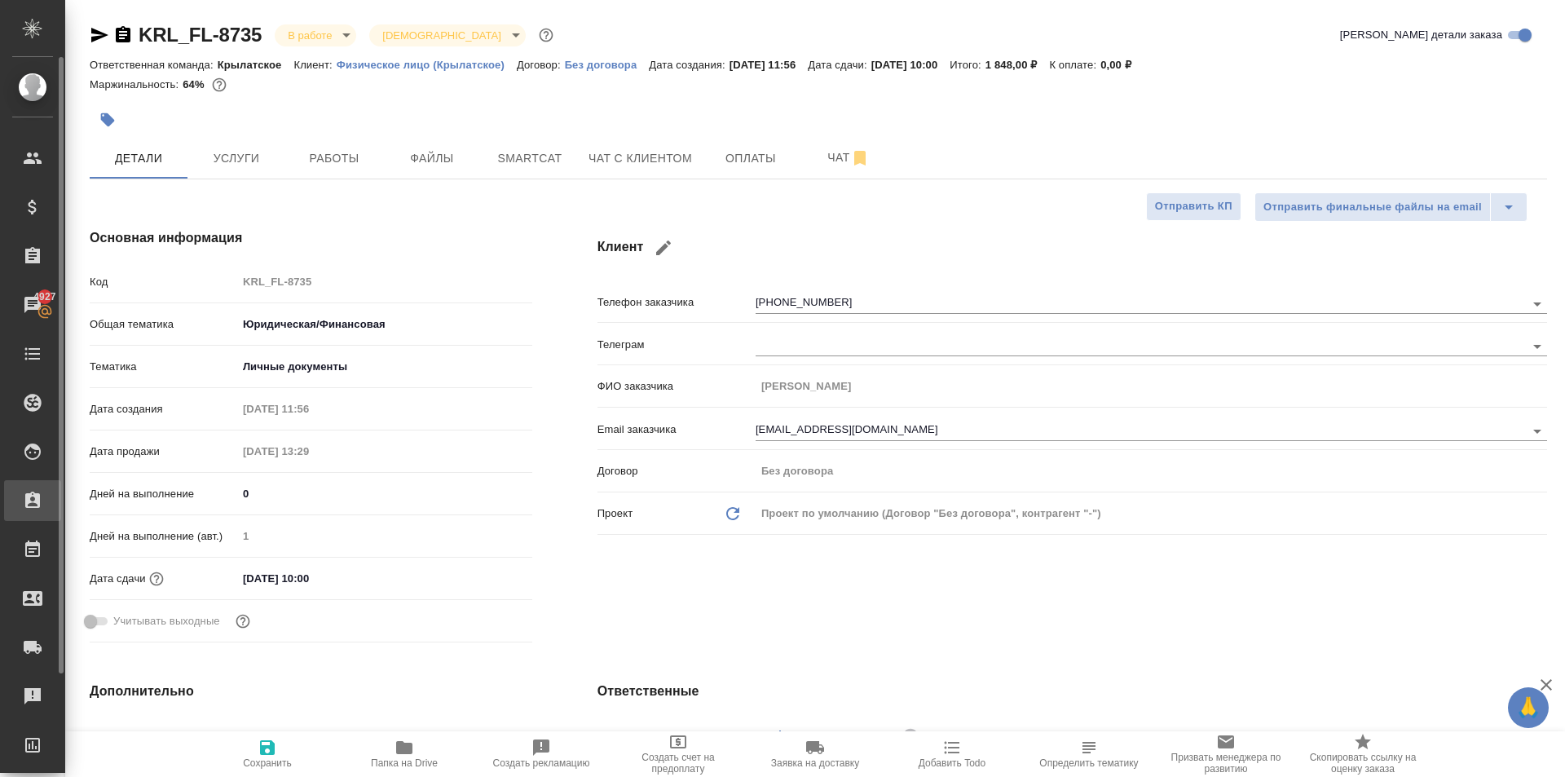
type textarea "x"
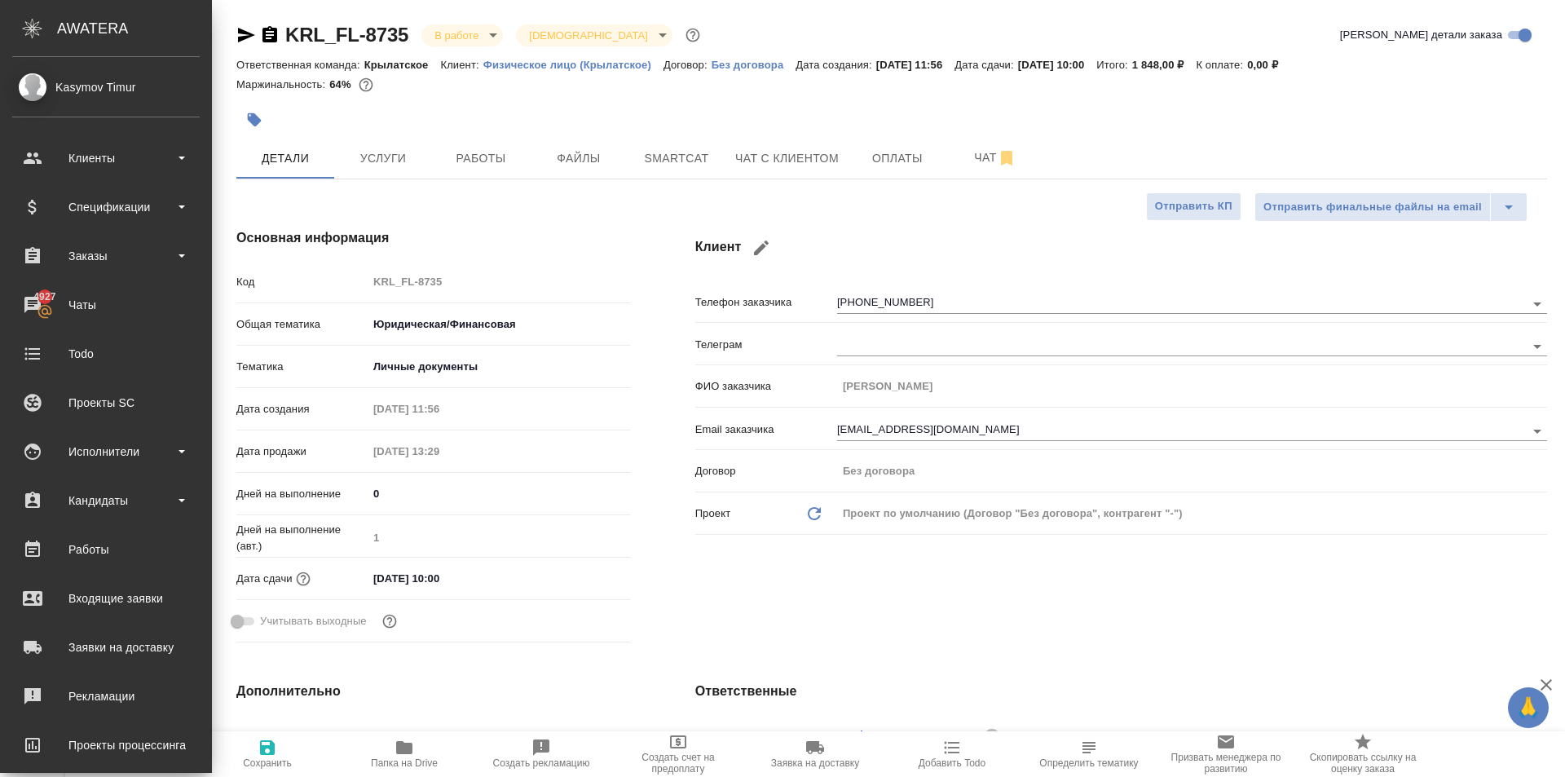
type textarea "x"
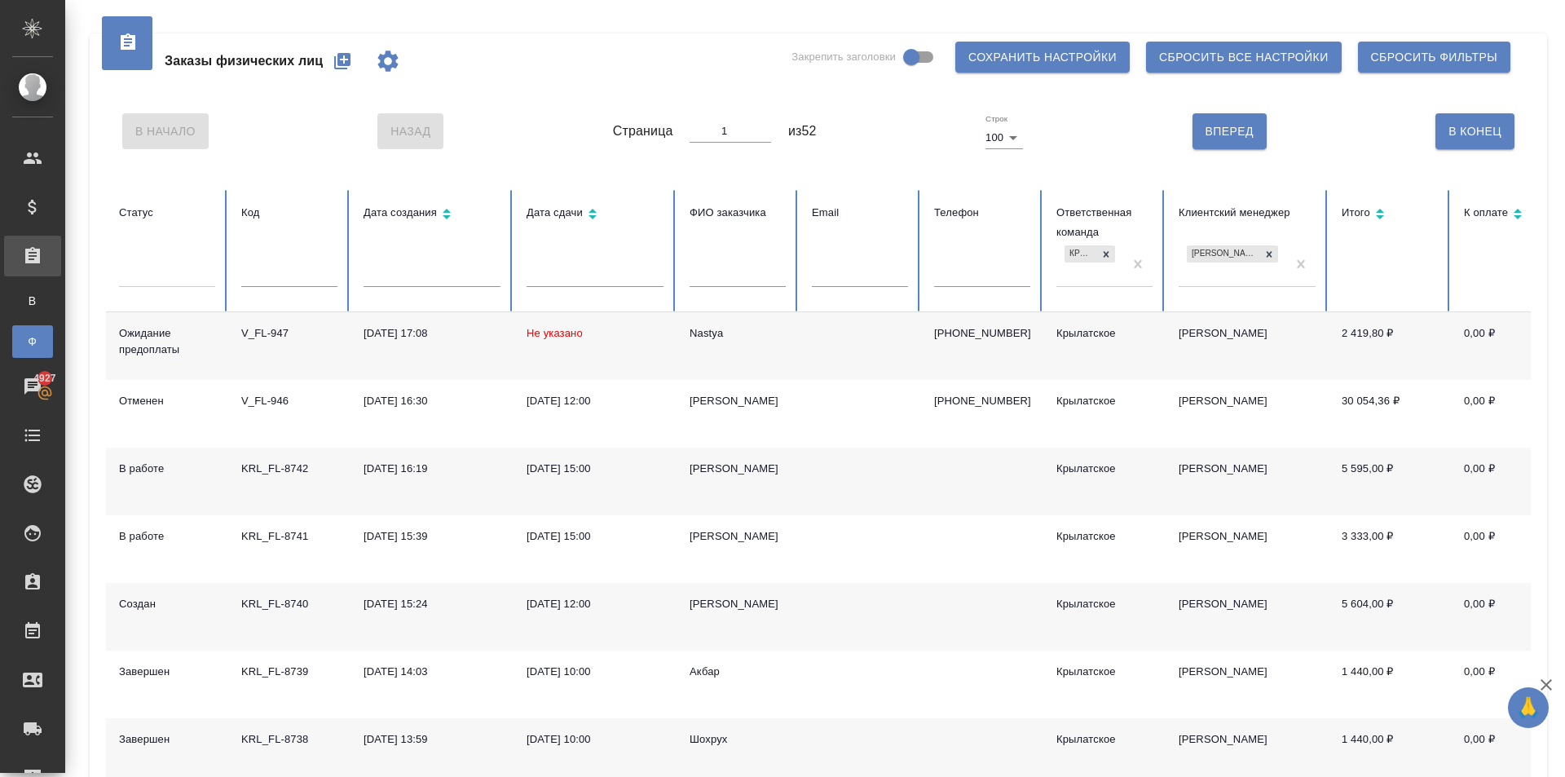
click at [312, 137] on div "В Начало Назад Страница 1 из 52 Строк 100 100 Вперед В [GEOGRAPHIC_DATA]" at bounding box center [818, 131] width 1425 height 68
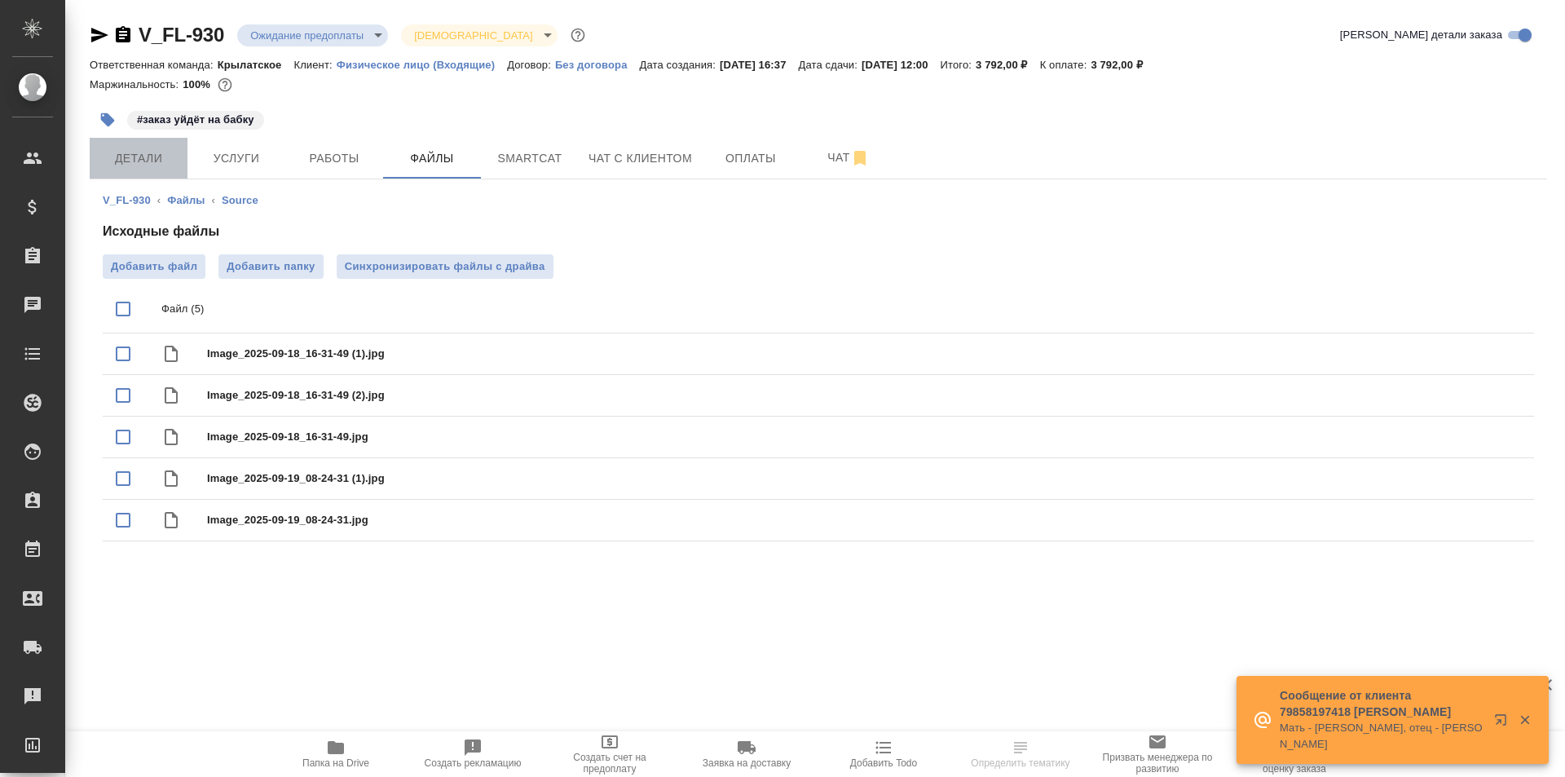
click at [124, 147] on button "Детали" at bounding box center [139, 158] width 98 height 41
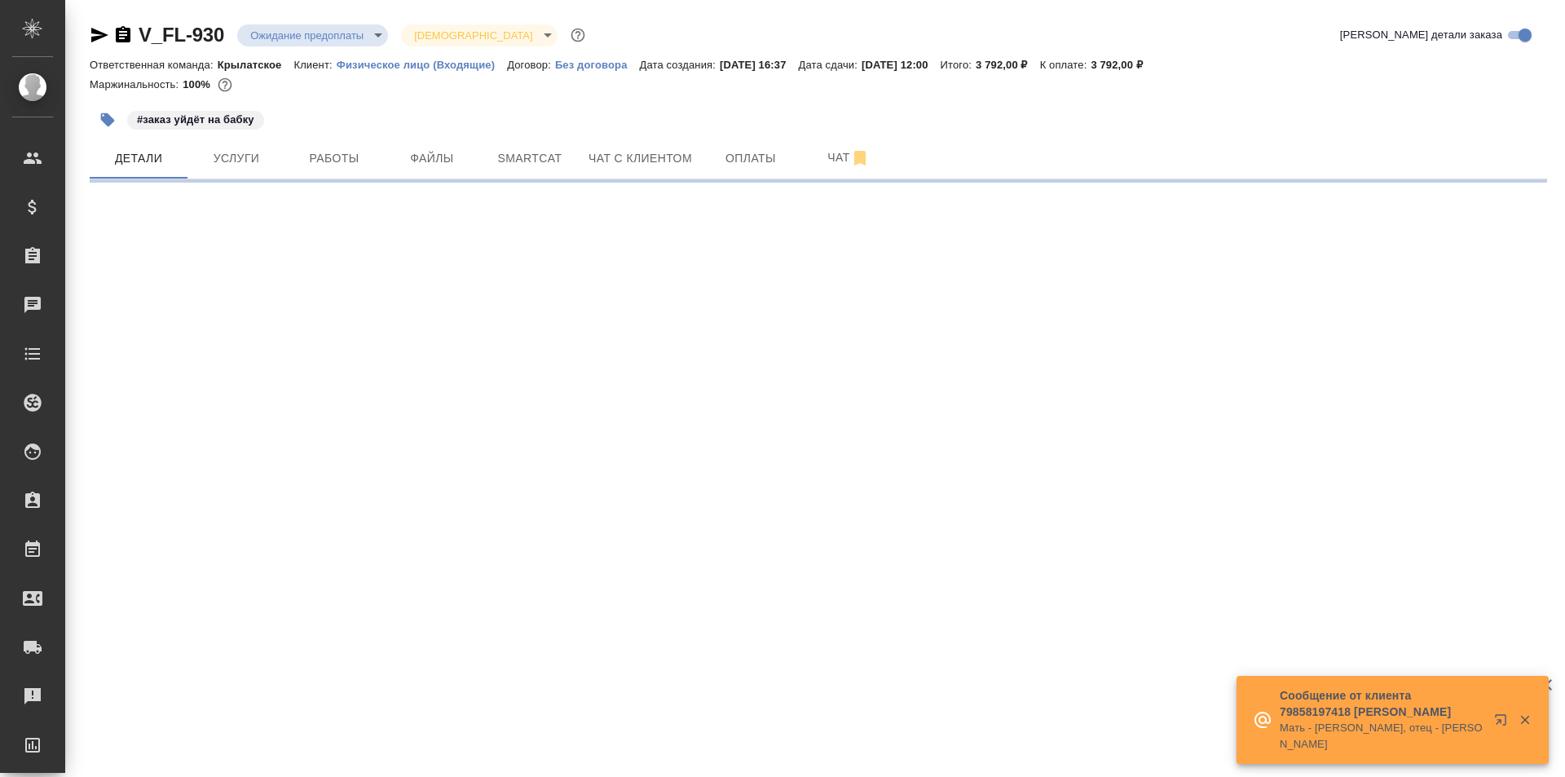
select select "RU"
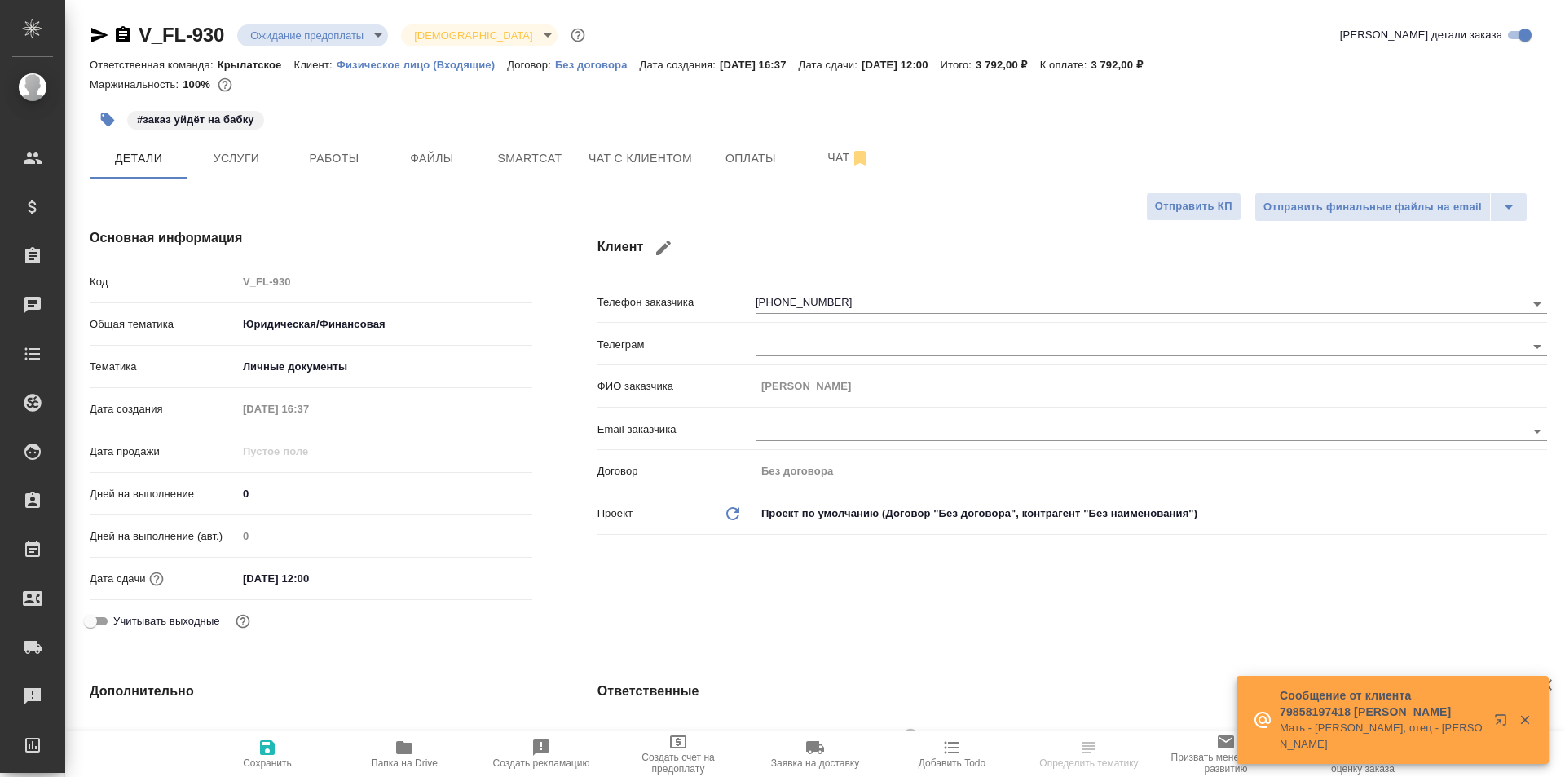
type textarea "x"
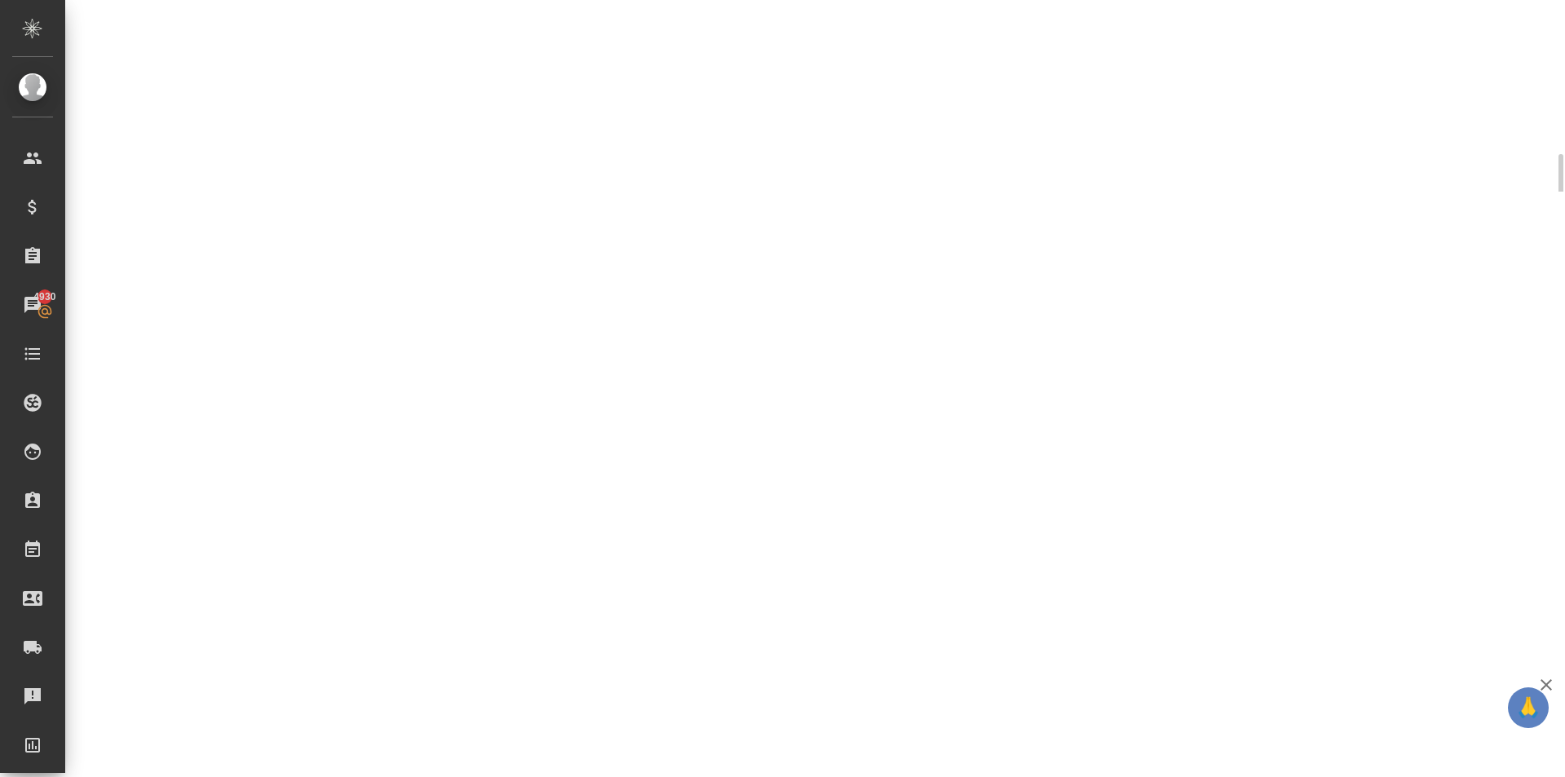
select select "RU"
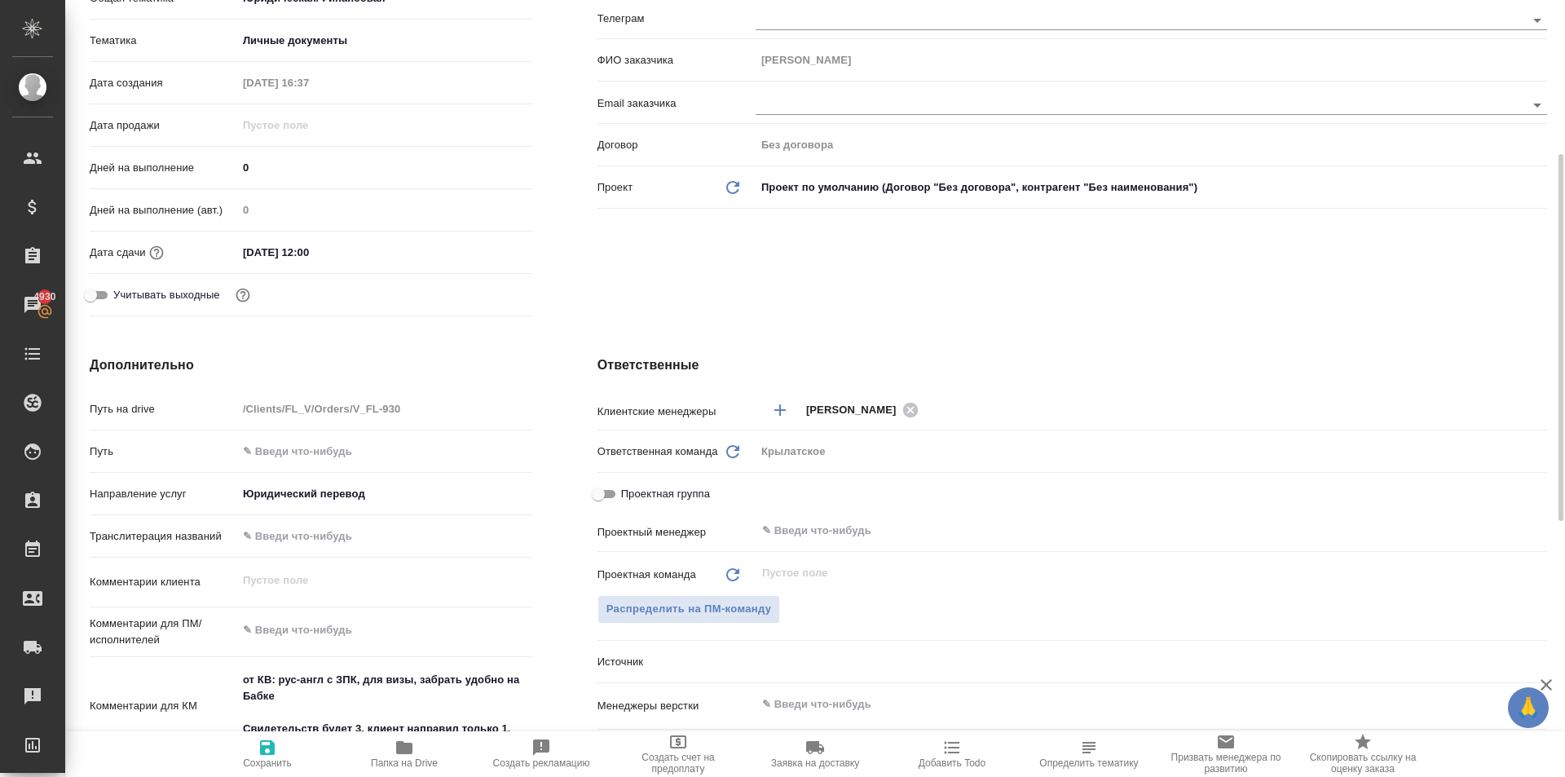
type textarea "x"
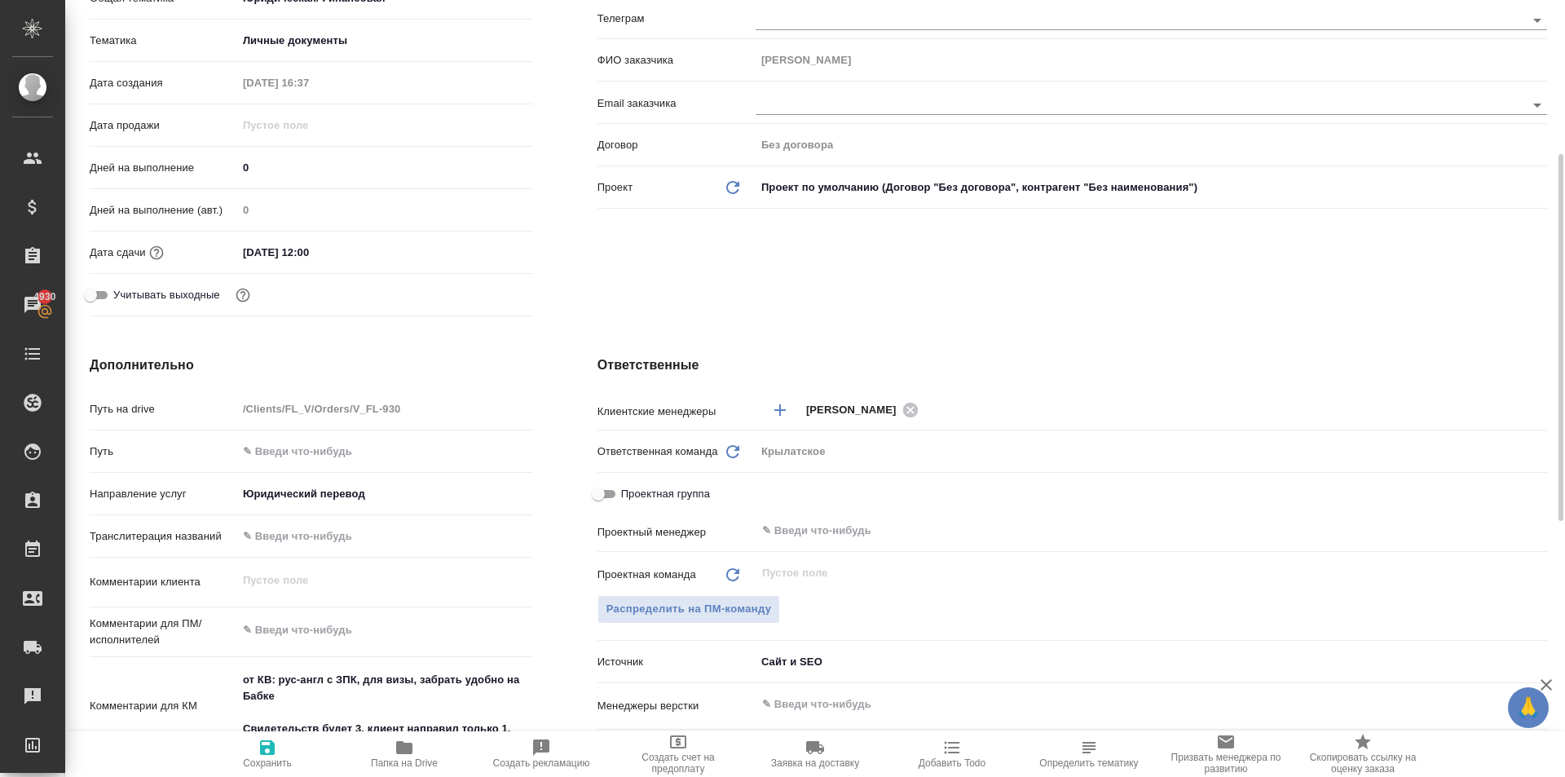
type textarea "x"
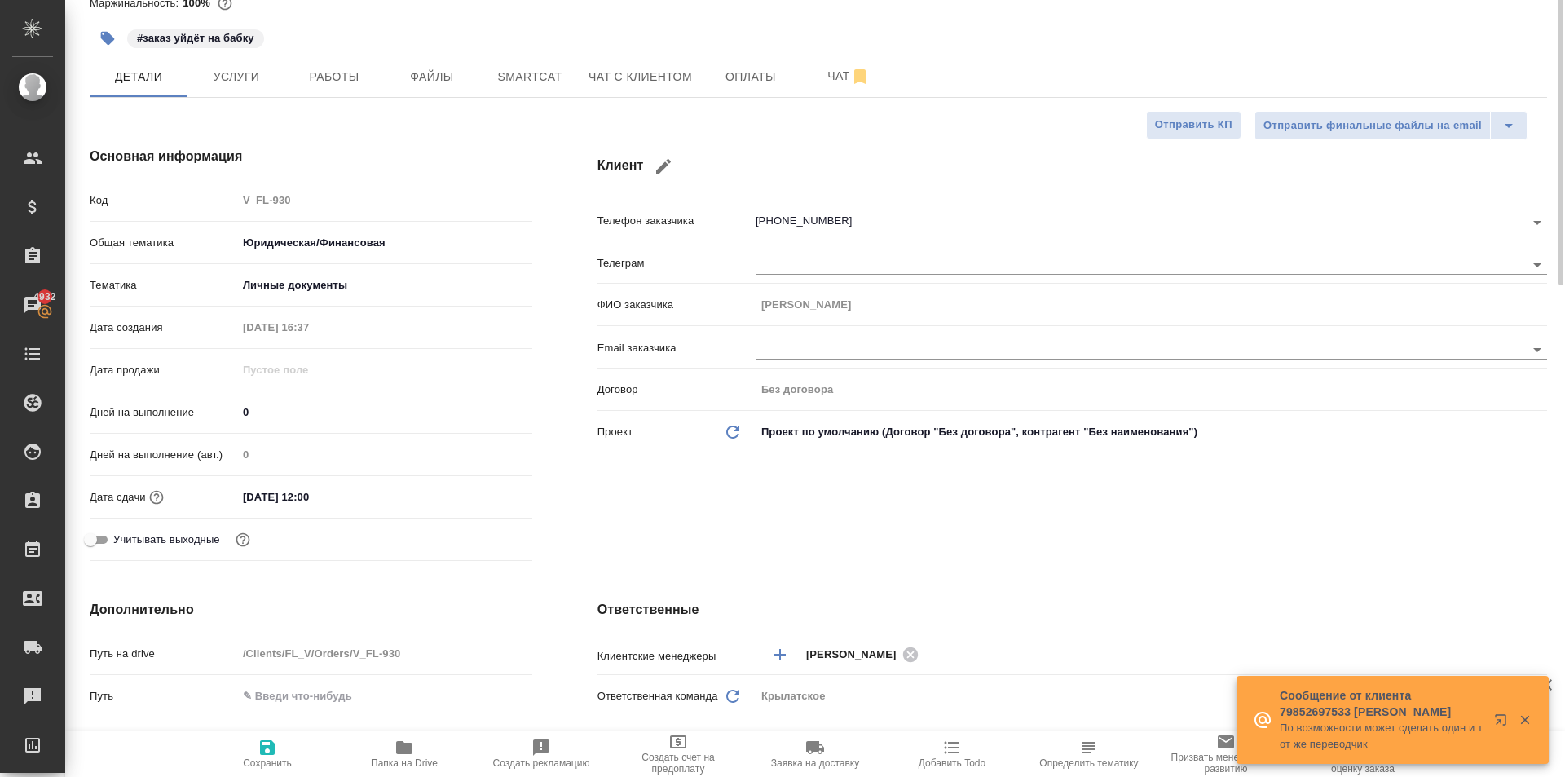
scroll to position [0, 0]
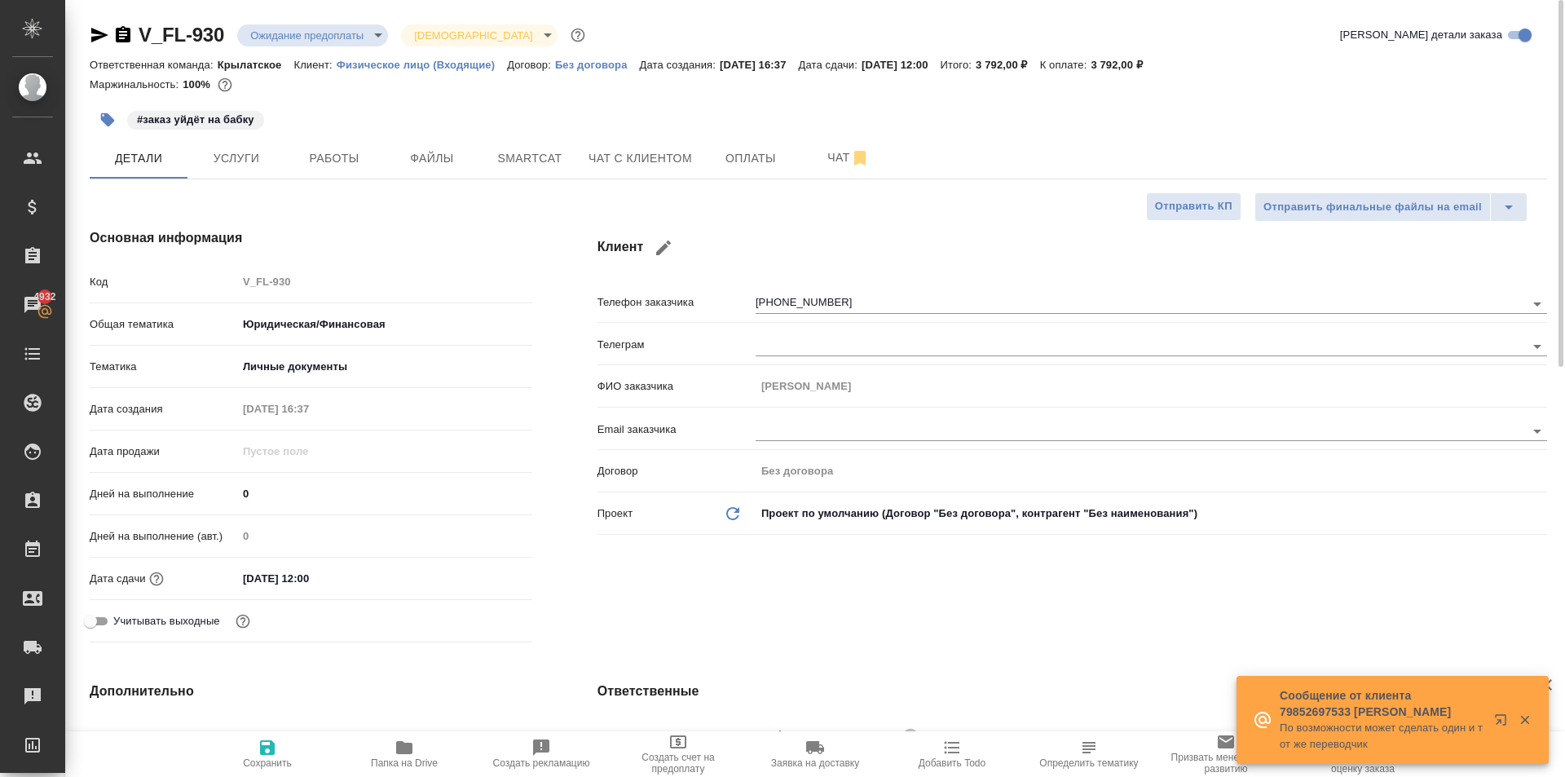
click at [656, 135] on div "#заказ уйдёт на бабку" at bounding box center [576, 120] width 972 height 36
click at [663, 140] on button "Чат с клиентом" at bounding box center [640, 158] width 123 height 41
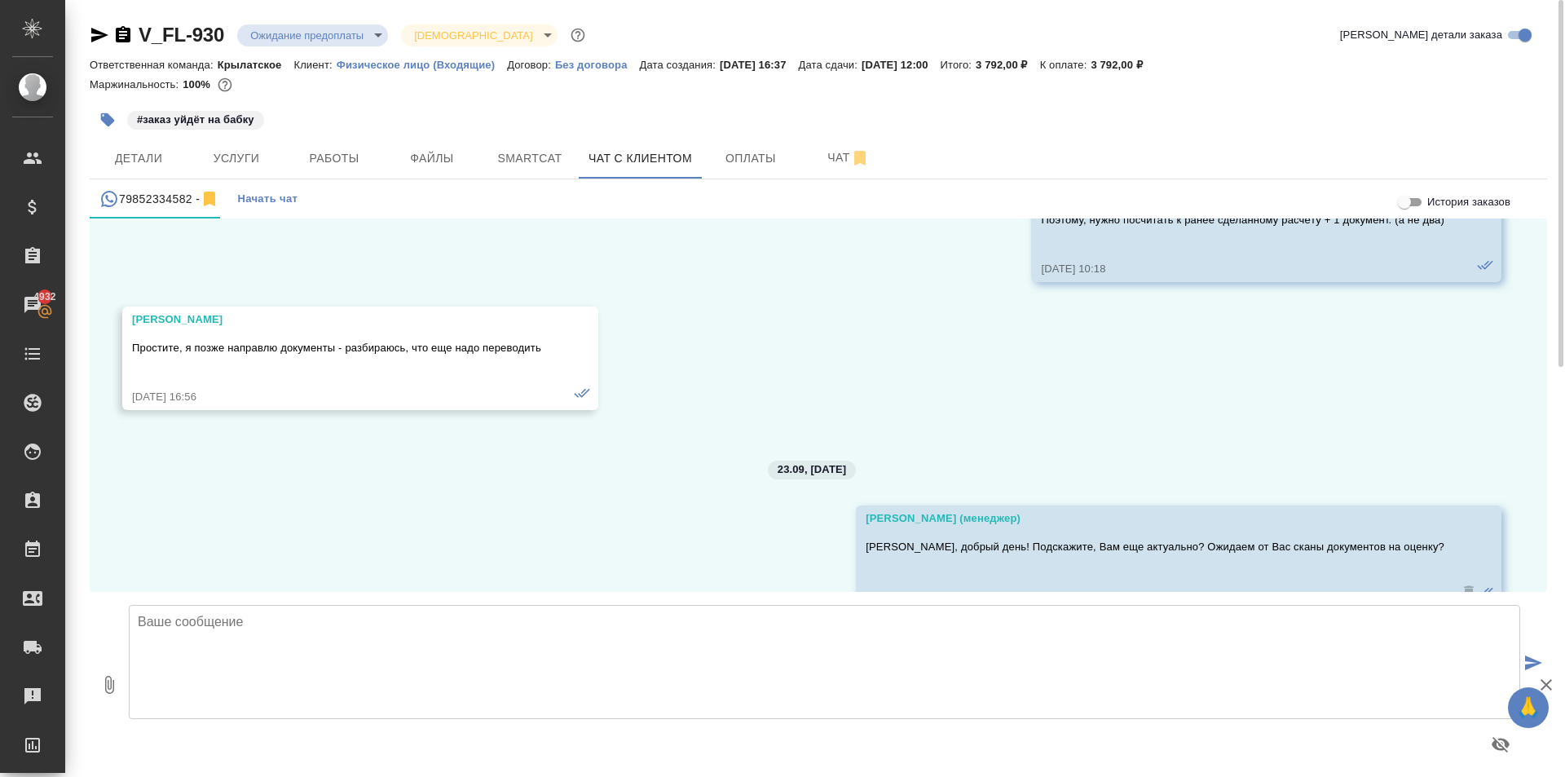
scroll to position [2611, 0]
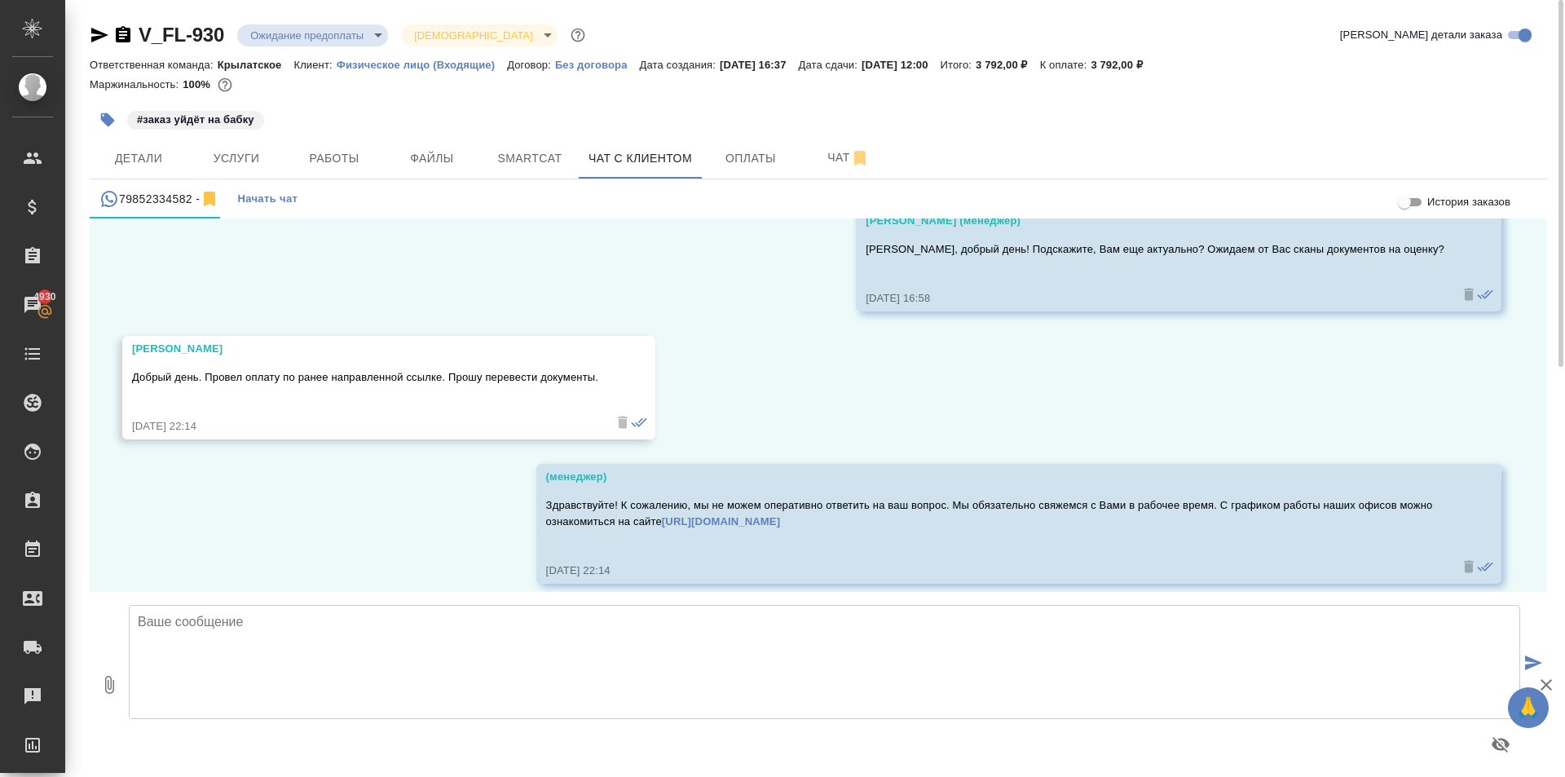
click at [288, 638] on textarea at bounding box center [825, 662] width 1392 height 114
type textarea "Добрый день, [PERSON_NAME]! Оплату получили, запускаем заказ в работу."
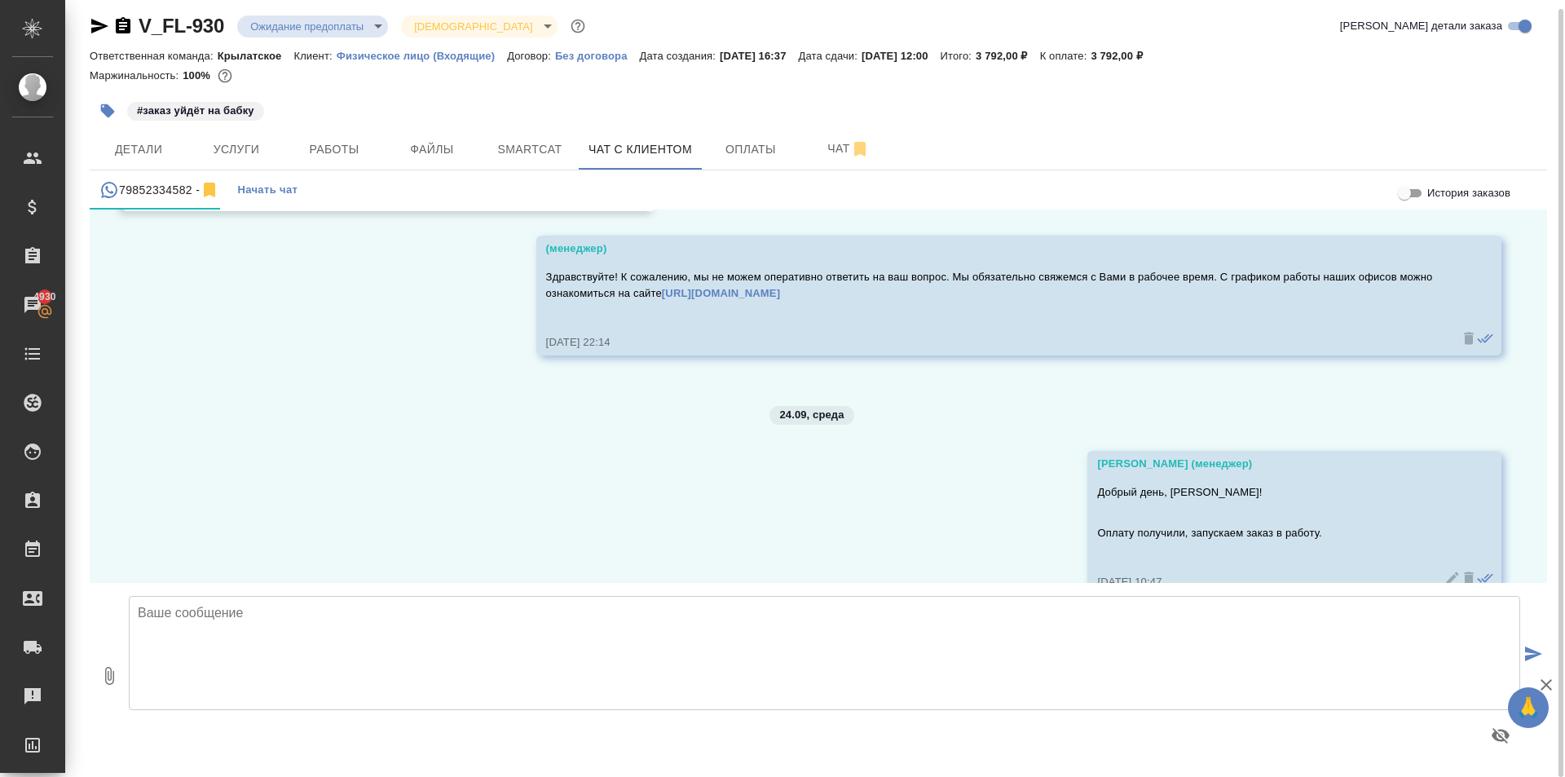
scroll to position [2851, 0]
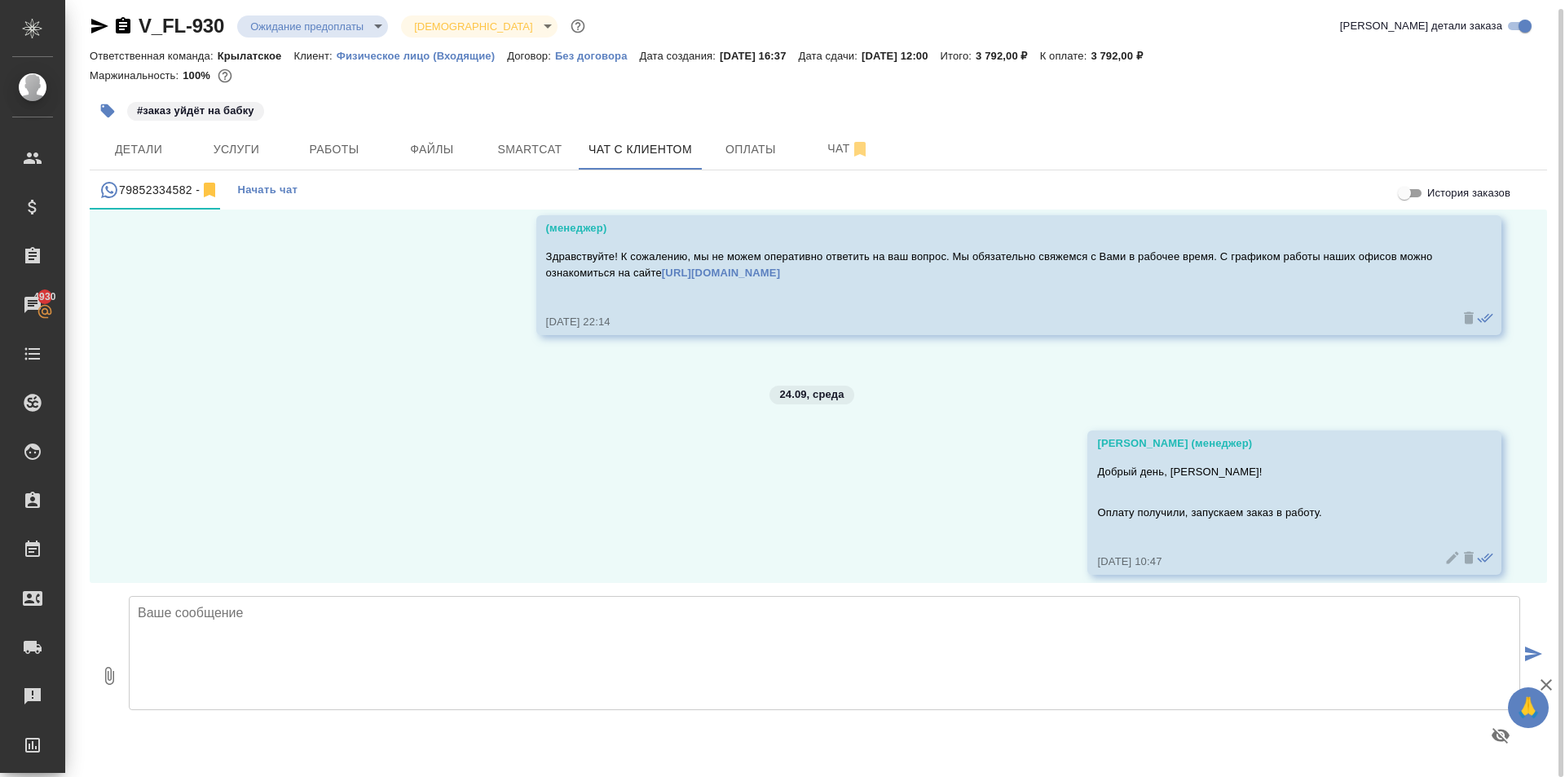
click at [360, 20] on body "🙏 .cls-1 fill:#fff; AWATERA [PERSON_NAME] Клиенты Спецификации Заказы 4930 Чаты…" at bounding box center [782, 388] width 1565 height 777
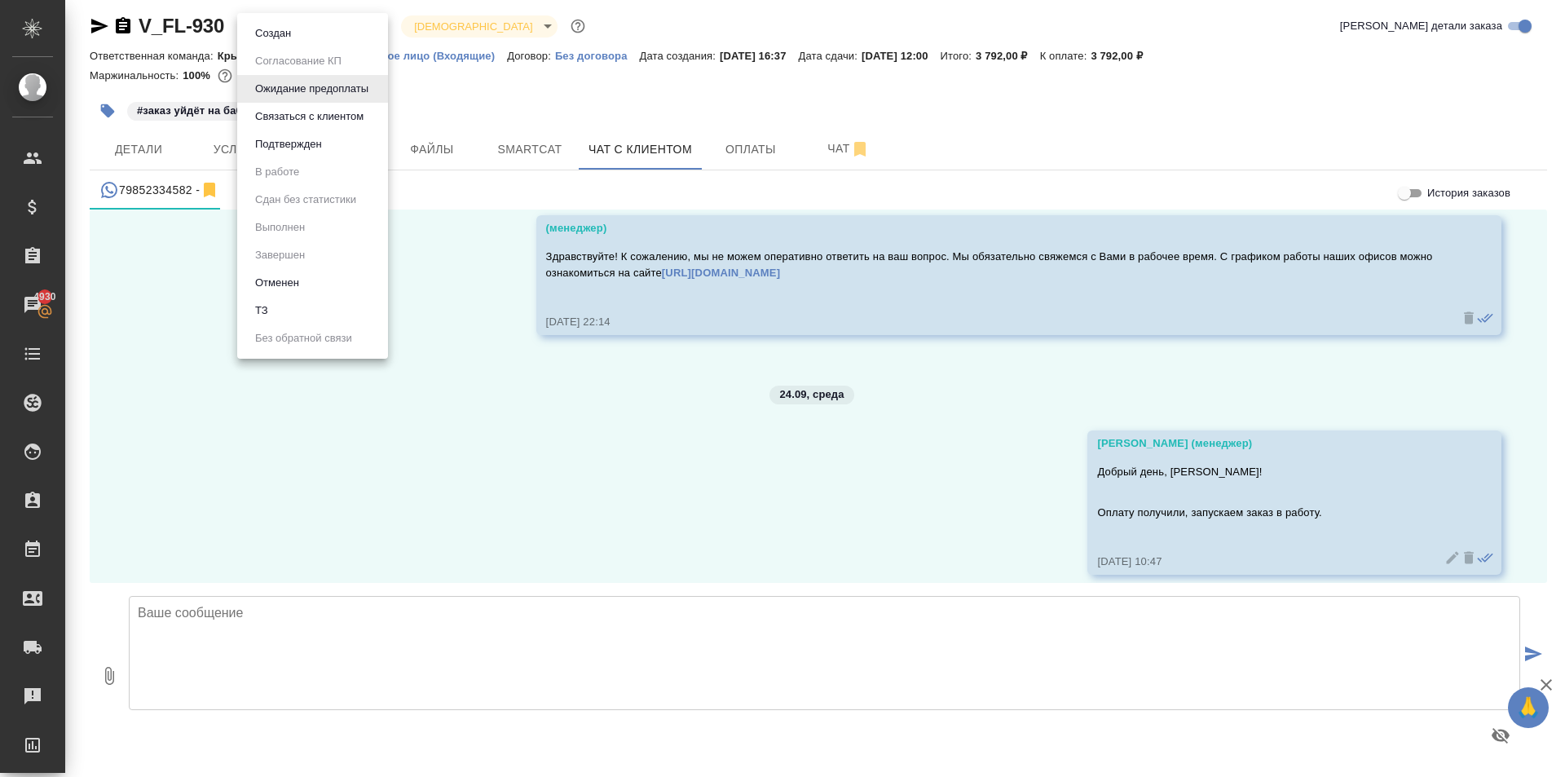
click at [316, 42] on li "Создан" at bounding box center [312, 34] width 151 height 28
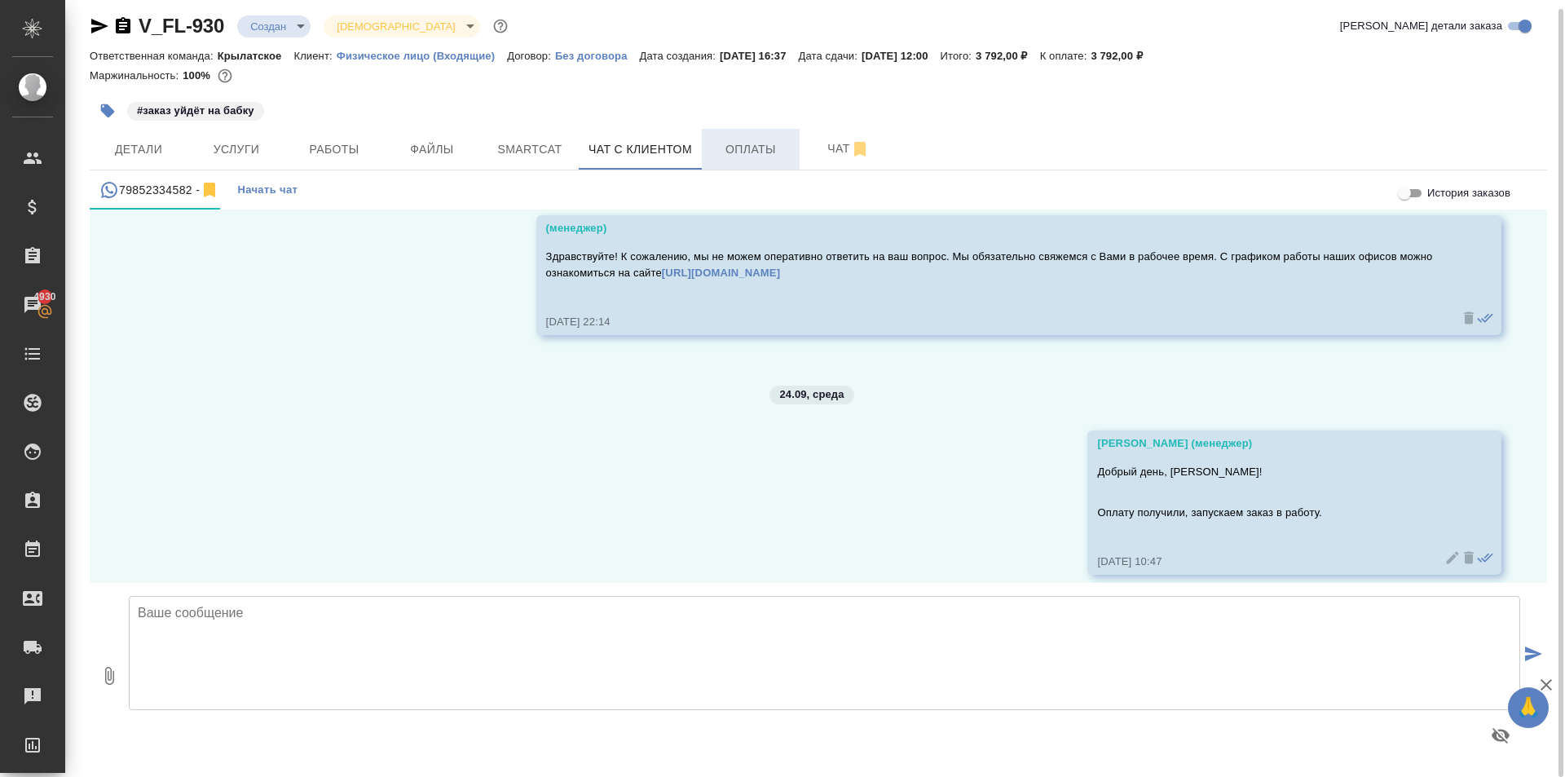
click at [771, 158] on span "Оплаты" at bounding box center [751, 149] width 78 height 20
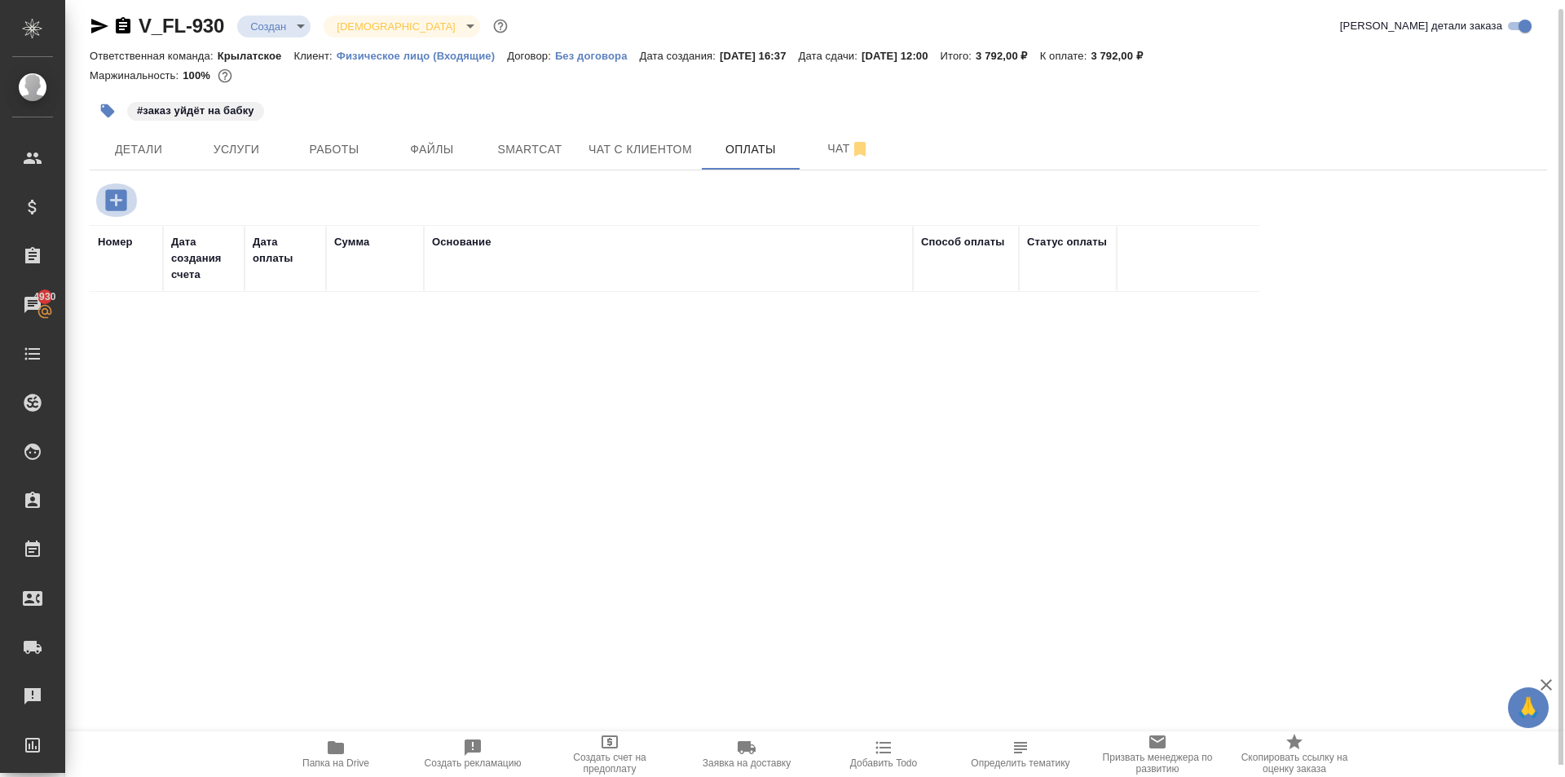
click at [109, 196] on icon "button" at bounding box center [115, 199] width 21 height 21
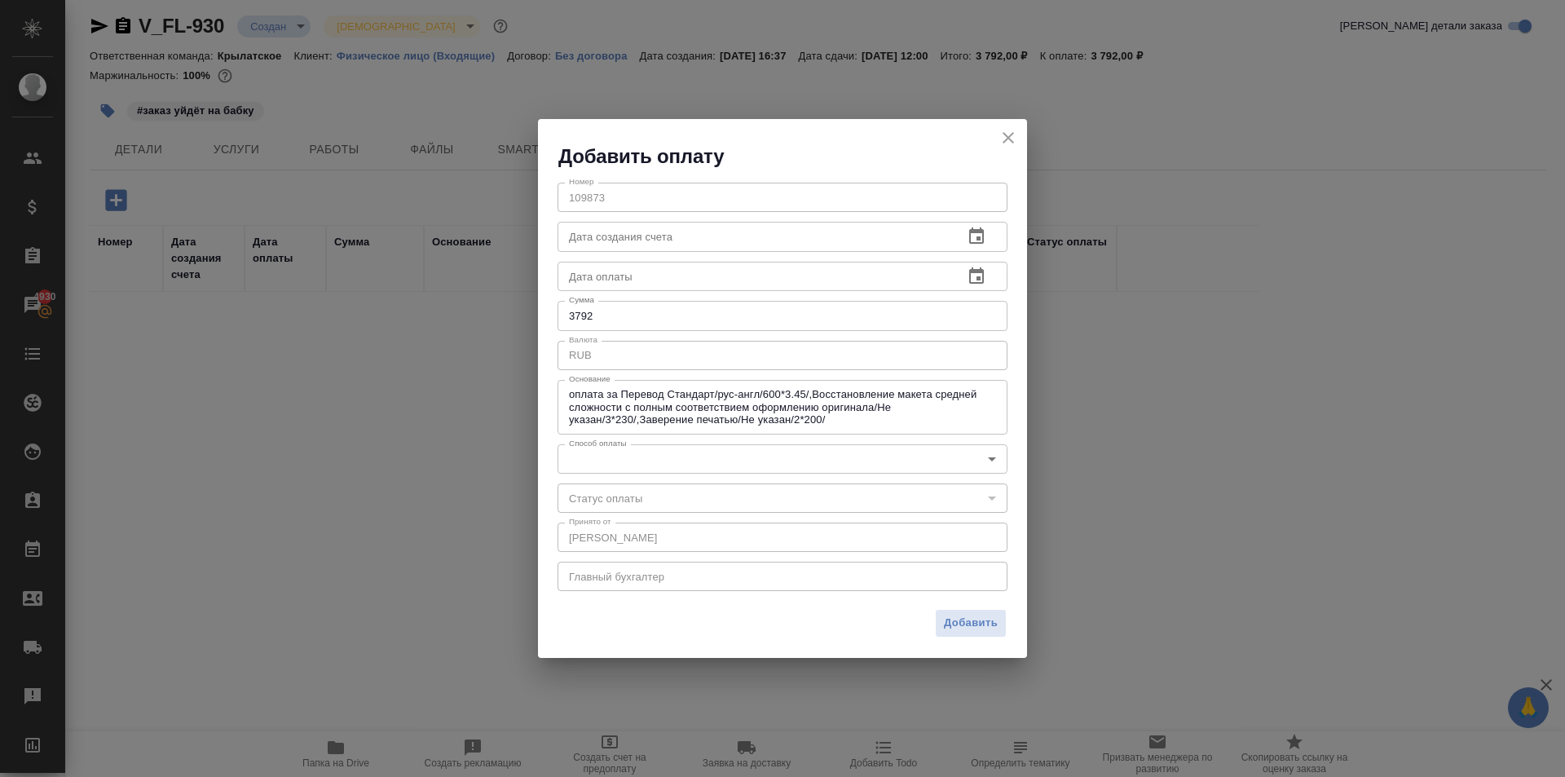
drag, startPoint x: 1158, startPoint y: 513, endPoint x: 679, endPoint y: 227, distance: 558.2
click at [1153, 510] on div "Добавить оплату Номер 109873 Номер Дата создания счета Дата создания счета Дата…" at bounding box center [782, 388] width 1565 height 777
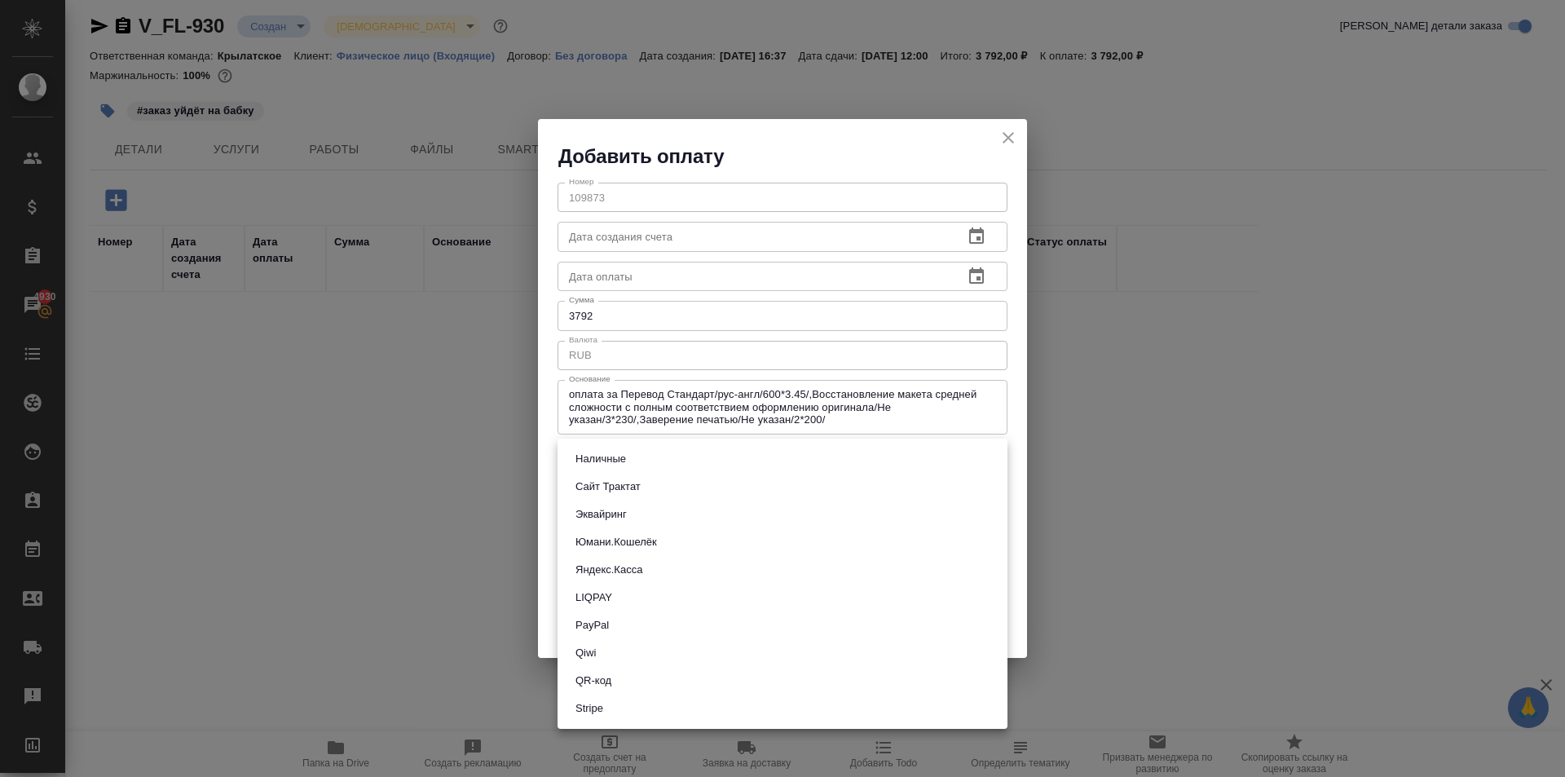
click at [673, 464] on body "🙏 .cls-1 fill:#fff; AWATERA [PERSON_NAME] Клиенты Спецификации Заказы 4930 Чаты…" at bounding box center [782, 388] width 1565 height 777
click at [627, 492] on button "Сайт Трактат" at bounding box center [608, 487] width 75 height 18
type input "site-traktat"
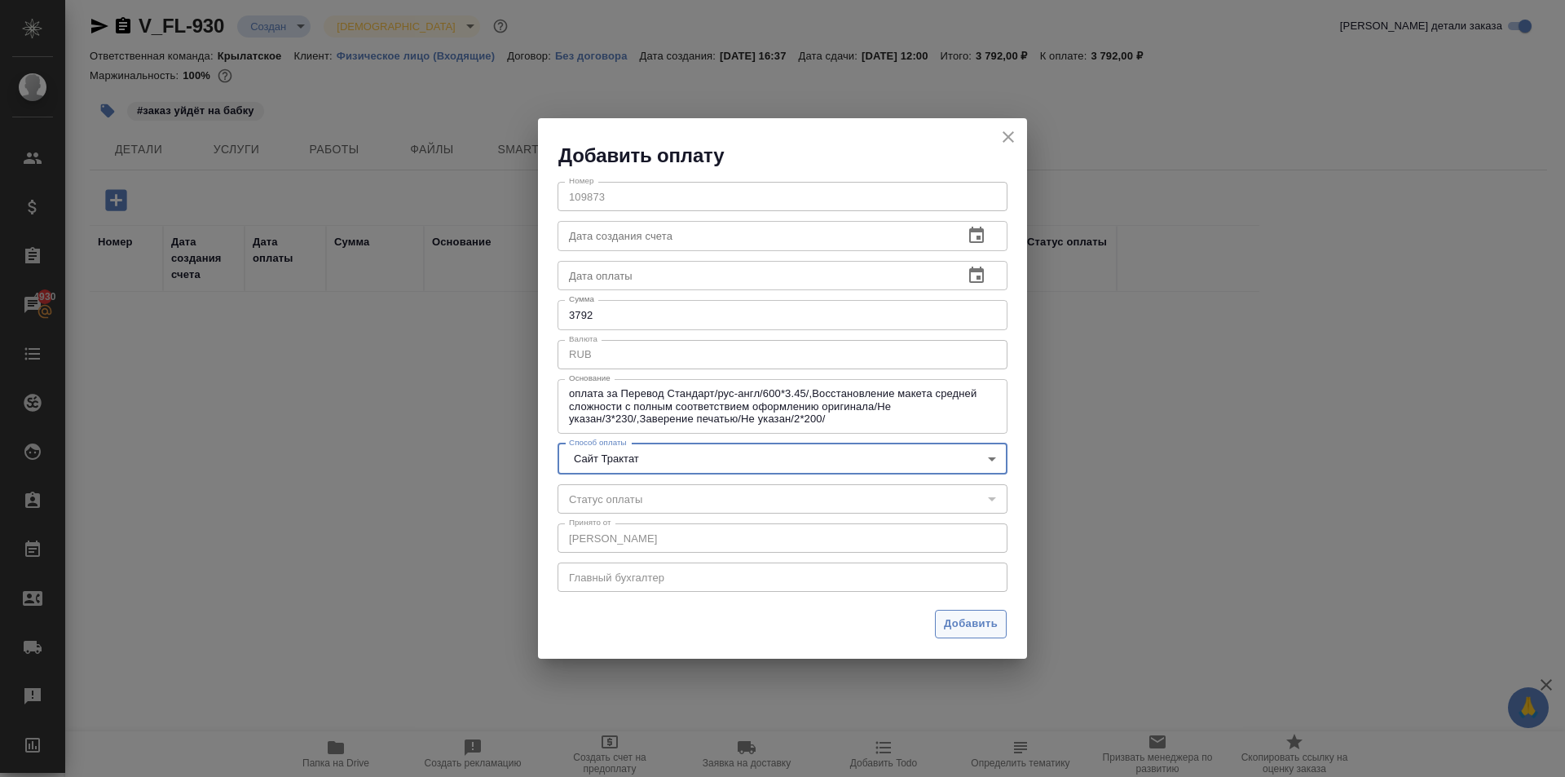
click at [990, 634] on button "Добавить" at bounding box center [971, 624] width 72 height 29
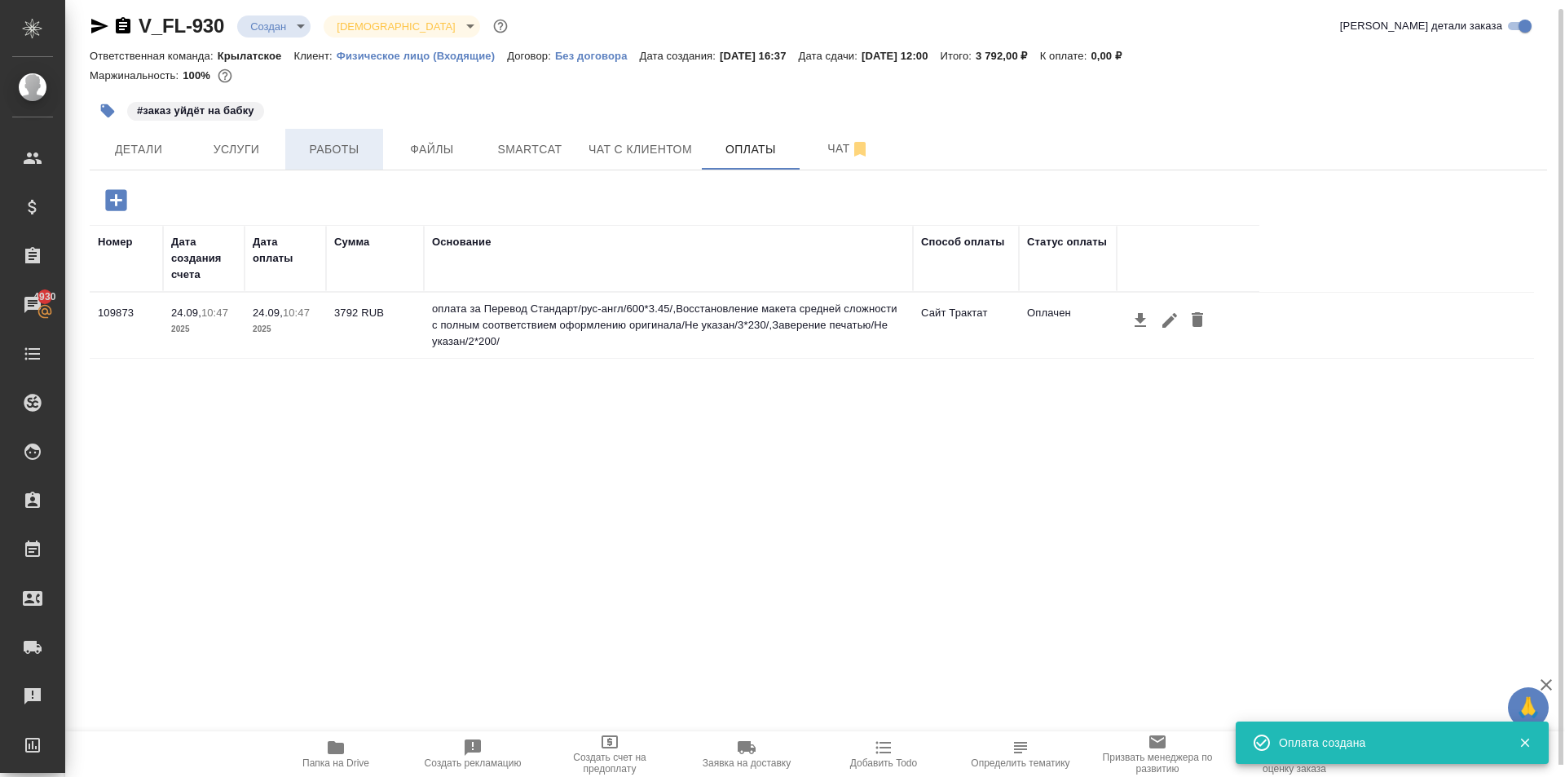
click at [360, 143] on span "Работы" at bounding box center [334, 149] width 78 height 20
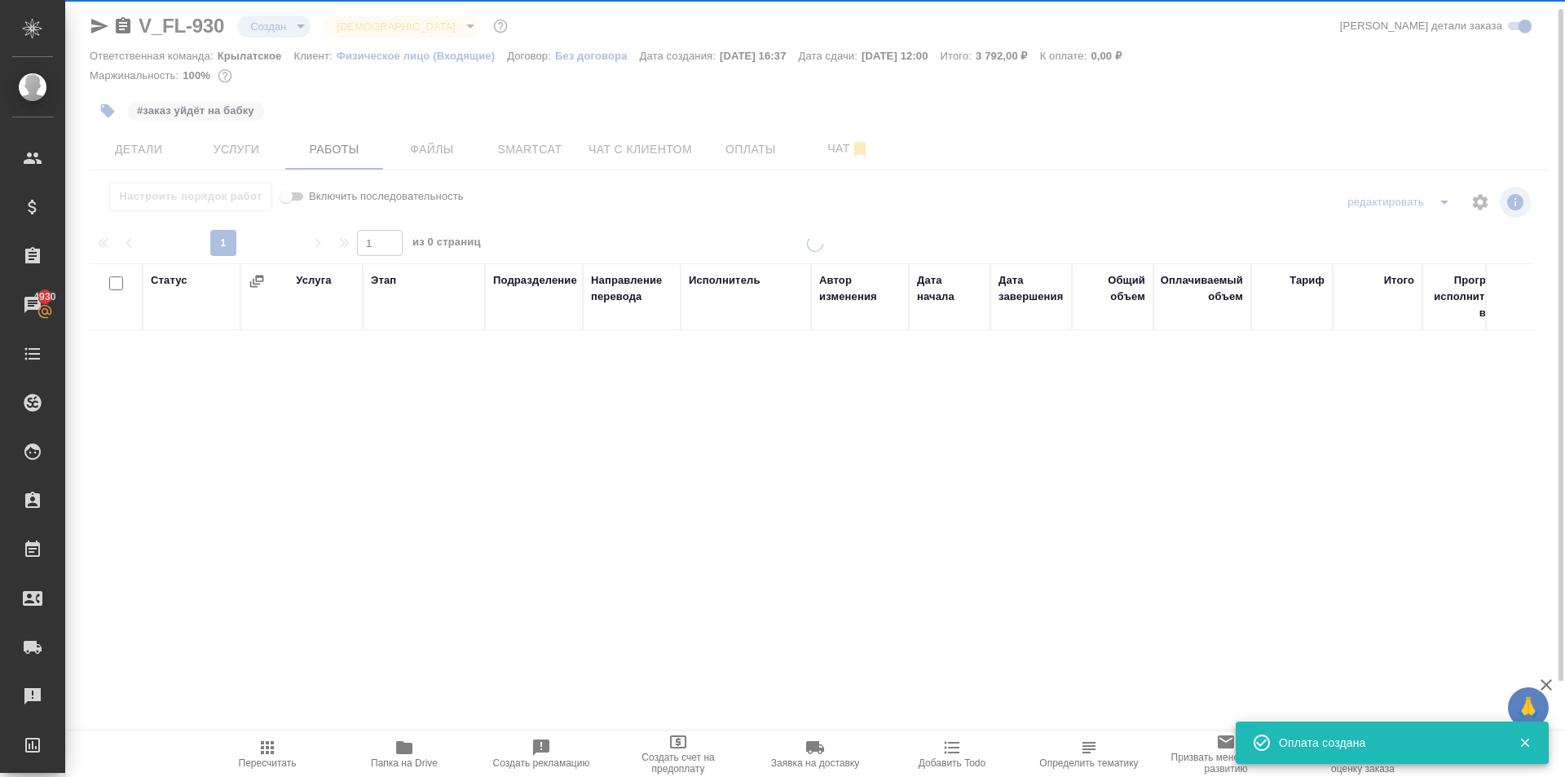
click at [294, 745] on span "Пересчитать" at bounding box center [267, 753] width 117 height 31
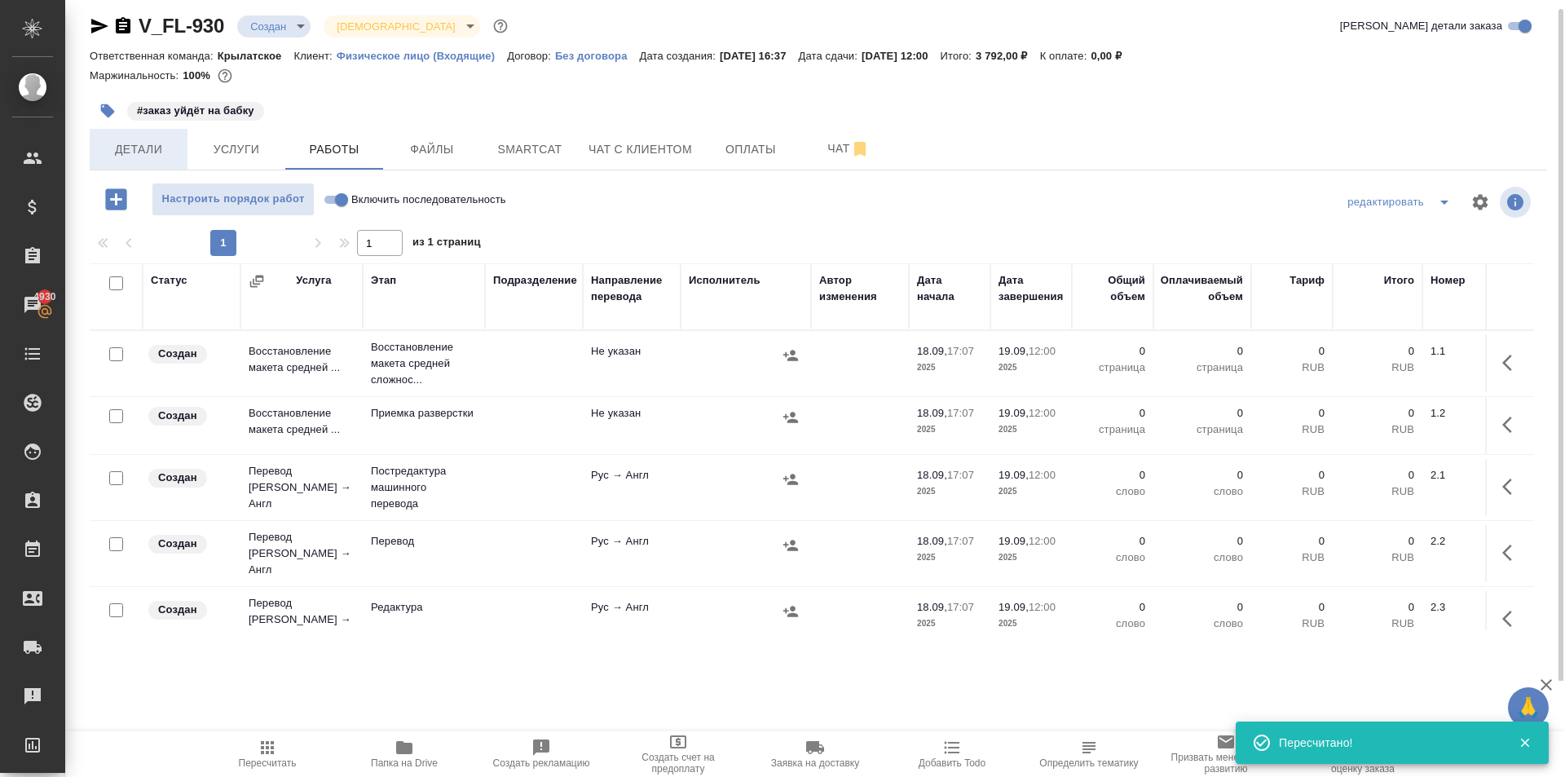
click at [146, 157] on span "Детали" at bounding box center [138, 149] width 78 height 20
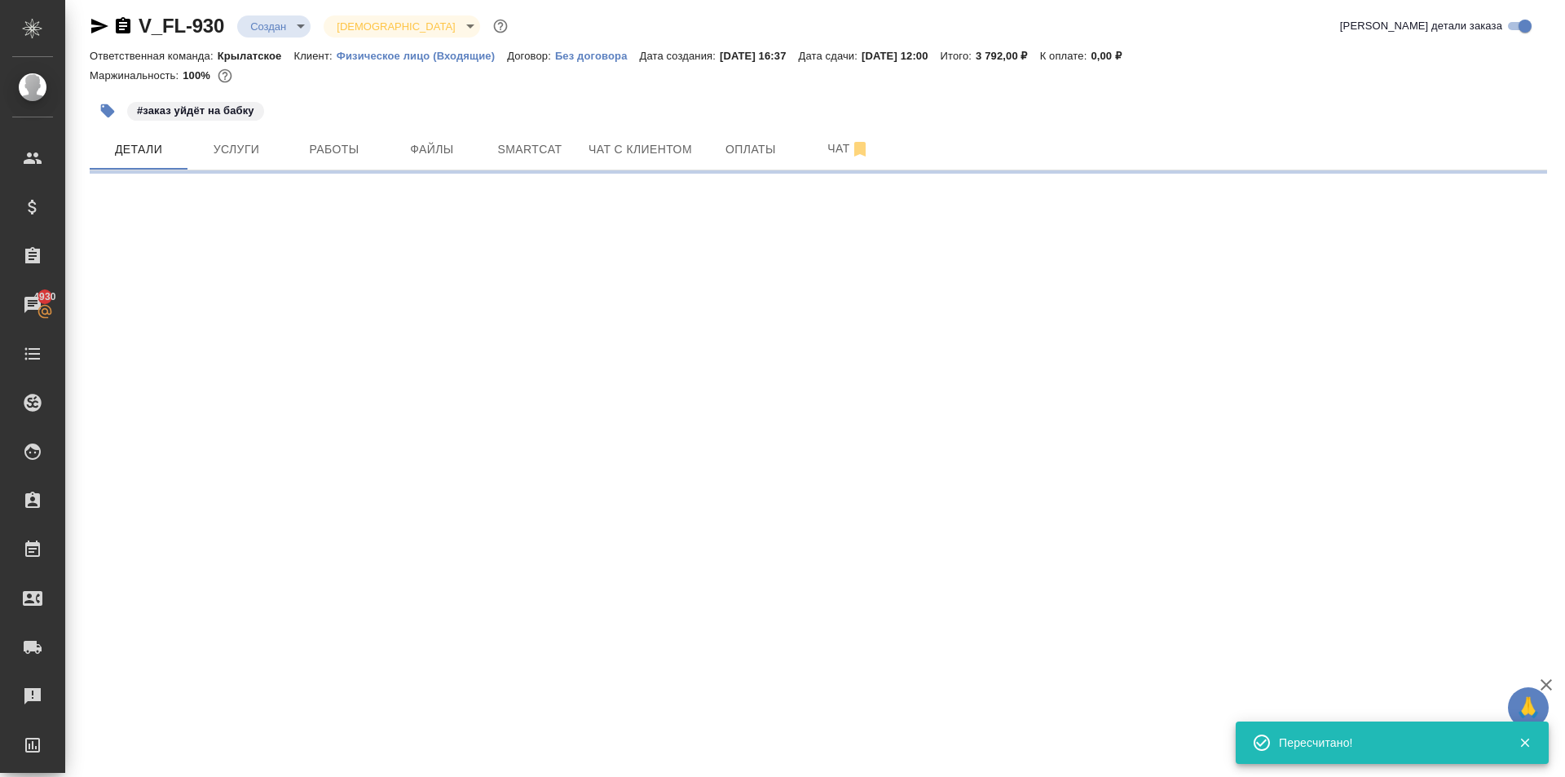
select select "RU"
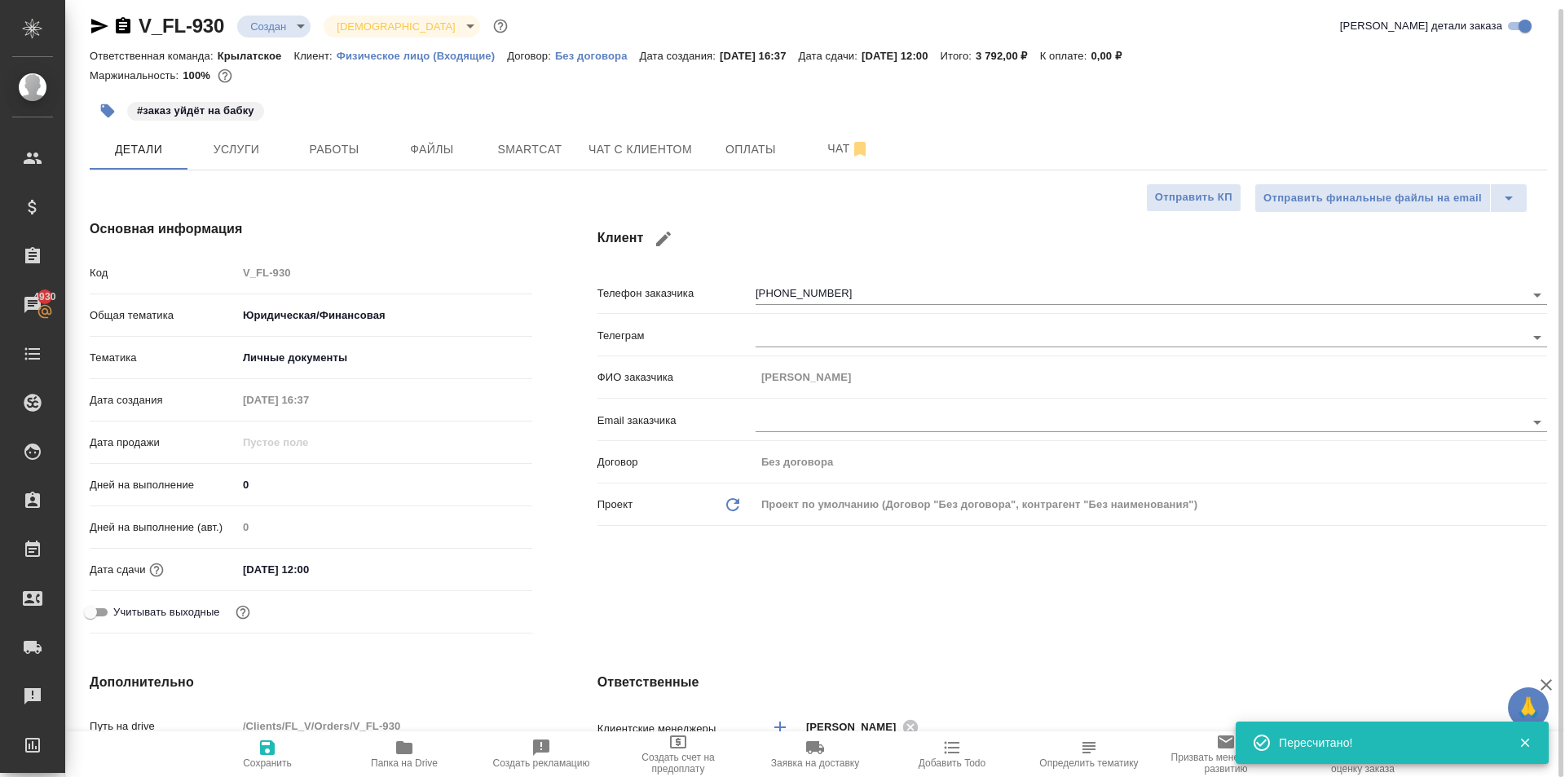
type textarea "x"
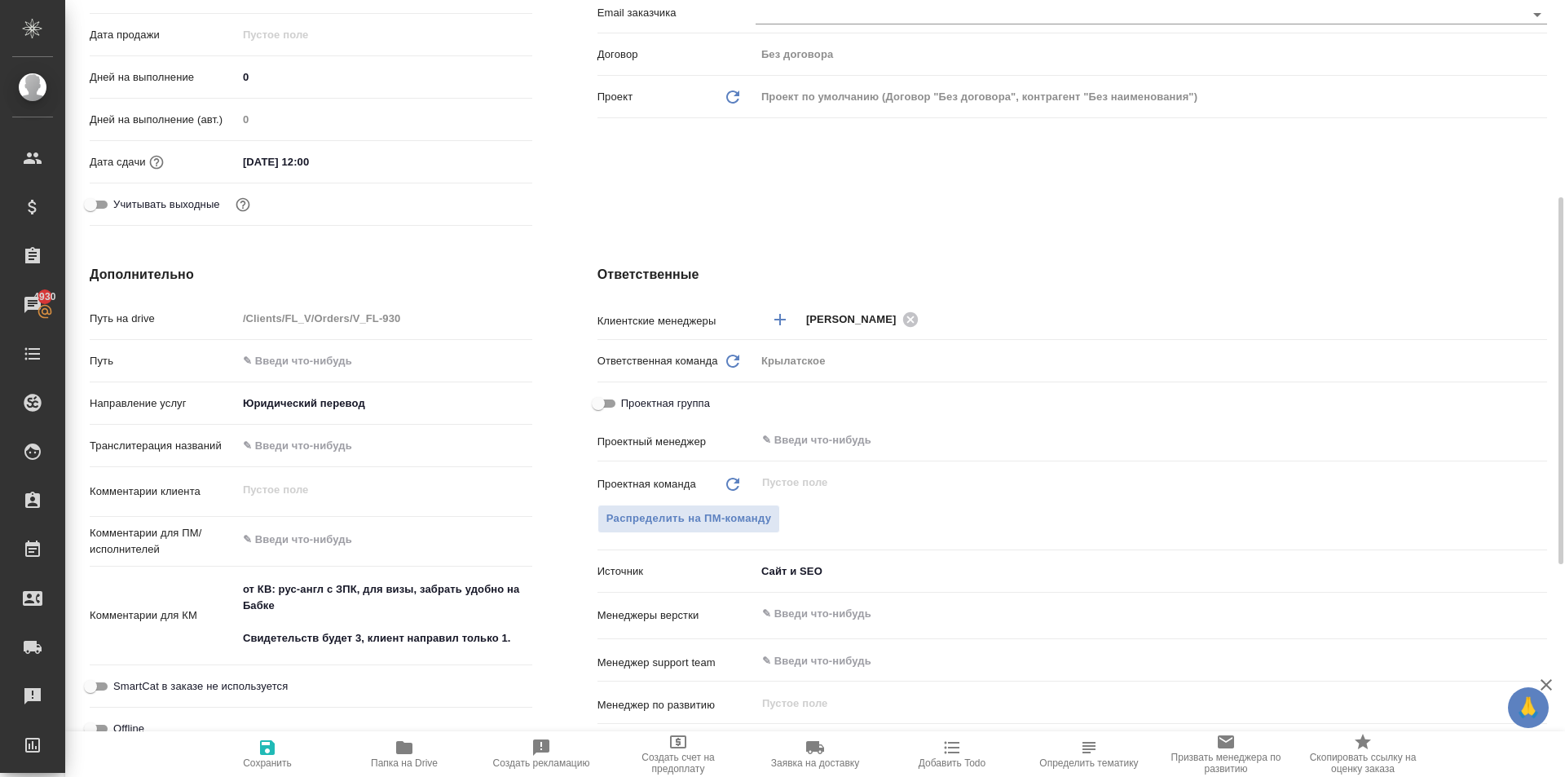
scroll to position [865, 0]
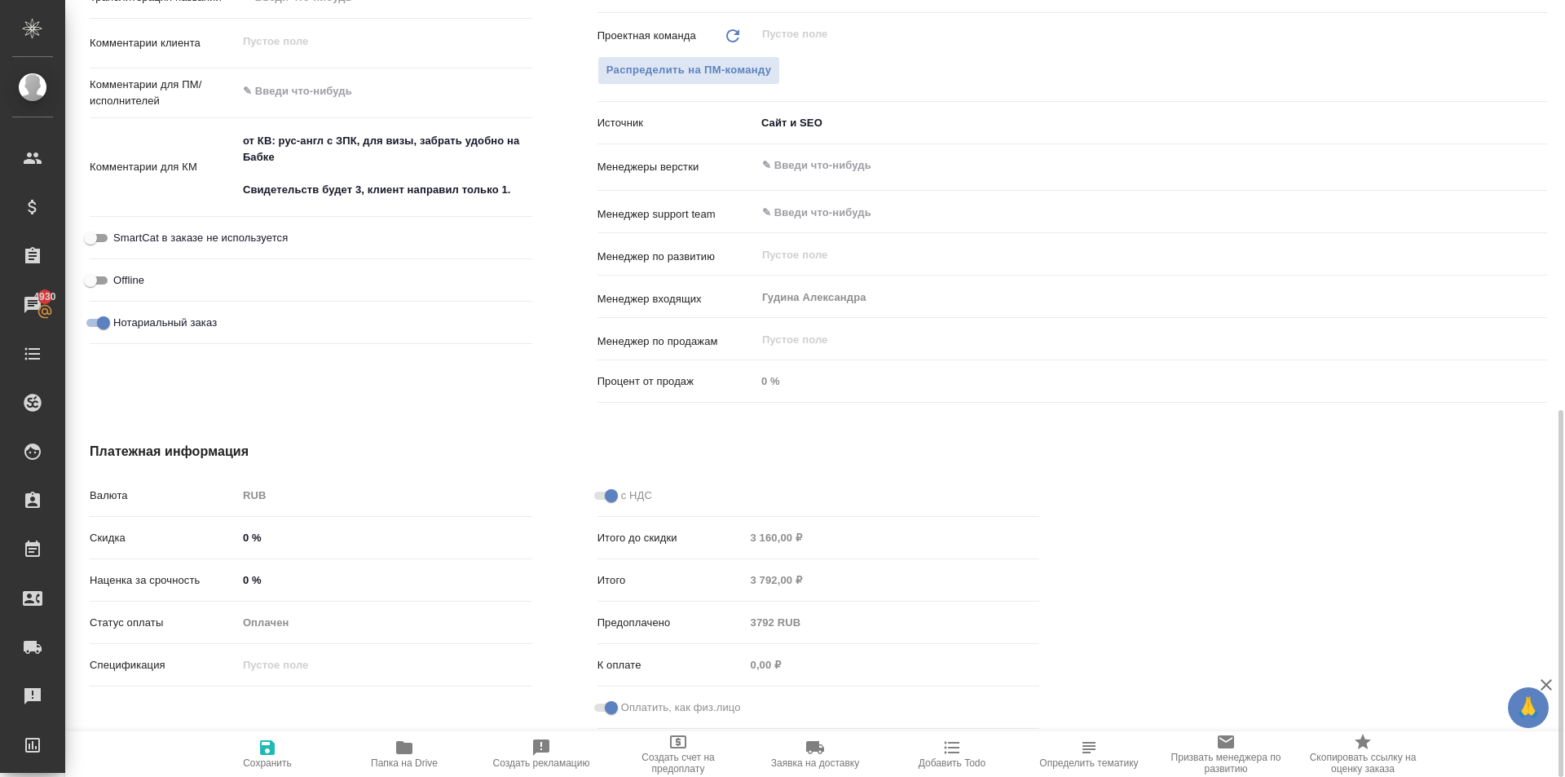
type textarea "x"
drag, startPoint x: 519, startPoint y: 189, endPoint x: 574, endPoint y: 196, distance: 55.1
click at [519, 188] on textarea "от КВ: рус-англ с ЗПК, для визы, забрать удобно на Бабке Свидетельств будет 3, …" at bounding box center [384, 166] width 293 height 77
type textarea "x"
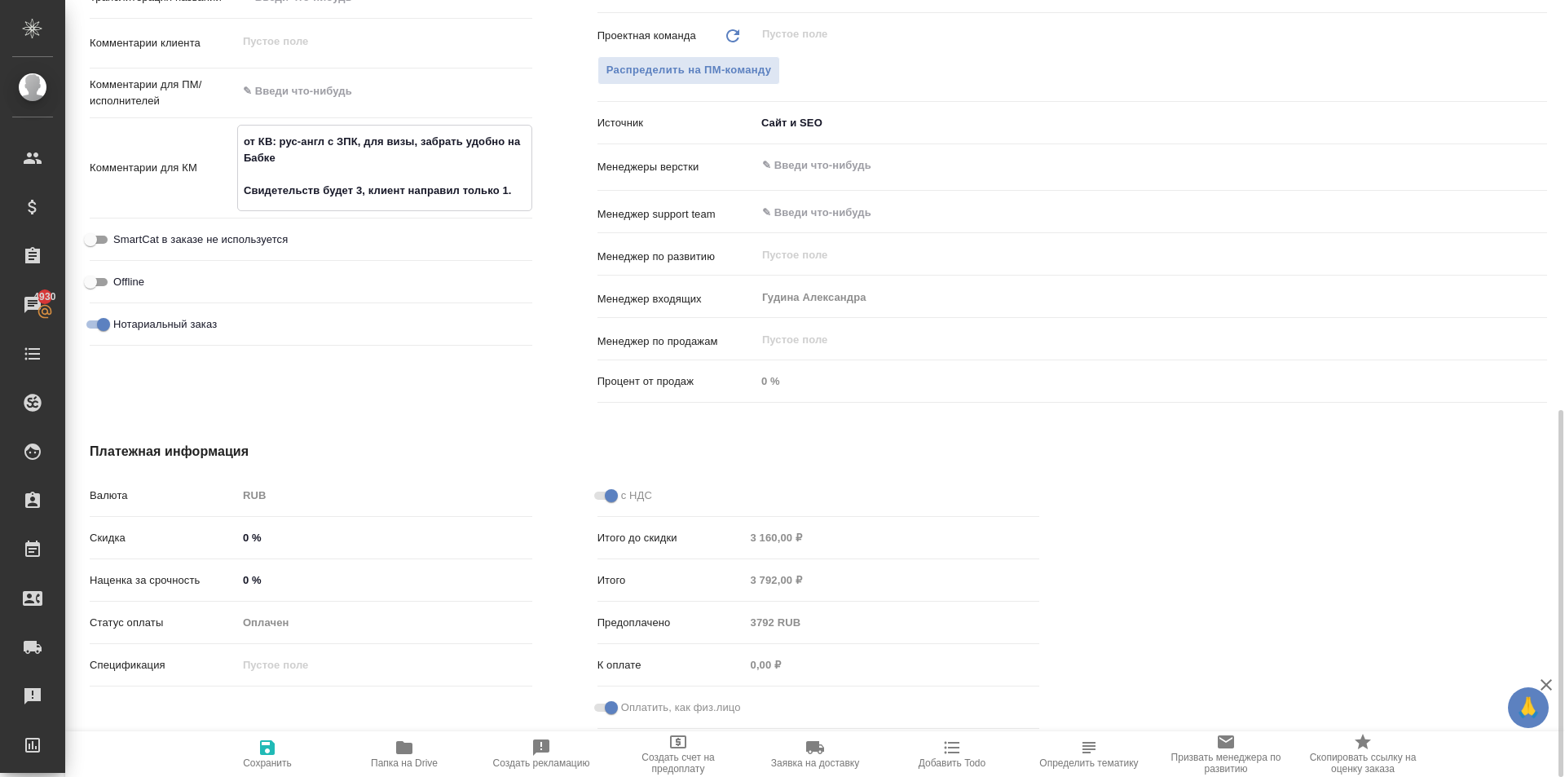
type textarea "от КВ: рус-англ с ЗПК, для визы, забрать удобно на Бабке Свидетельств будет 3, …"
type textarea "x"
type textarea "от КВ: рус-англ с ЗПК, для визы, забрать удобно на Бабке Свидетельств будет 3, …"
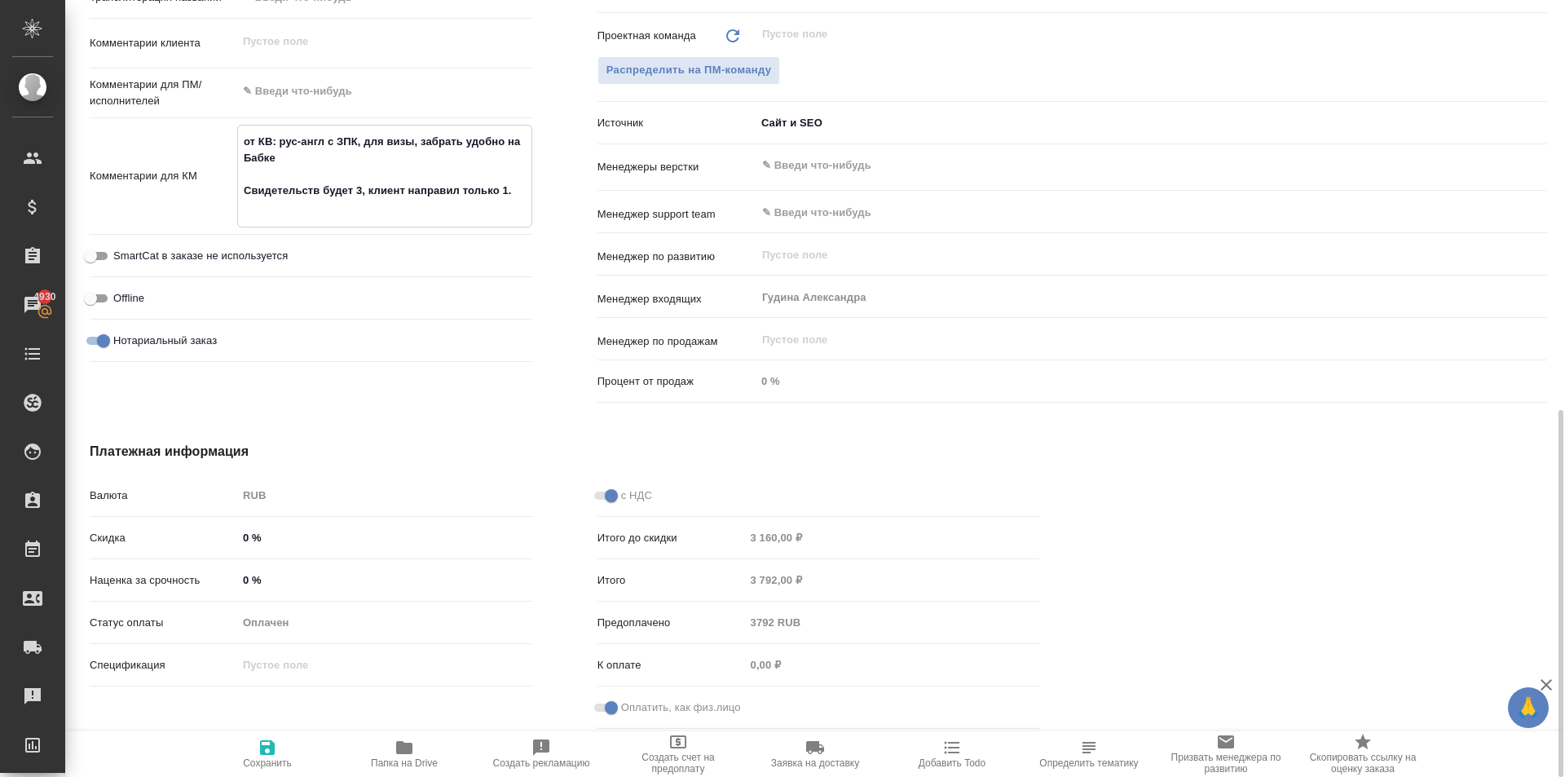
type textarea "x"
type textarea "от КВ: рус-англ с ЗПК, для визы, забрать удобно на Бабке Свидетельств будет 3, …"
type textarea "x"
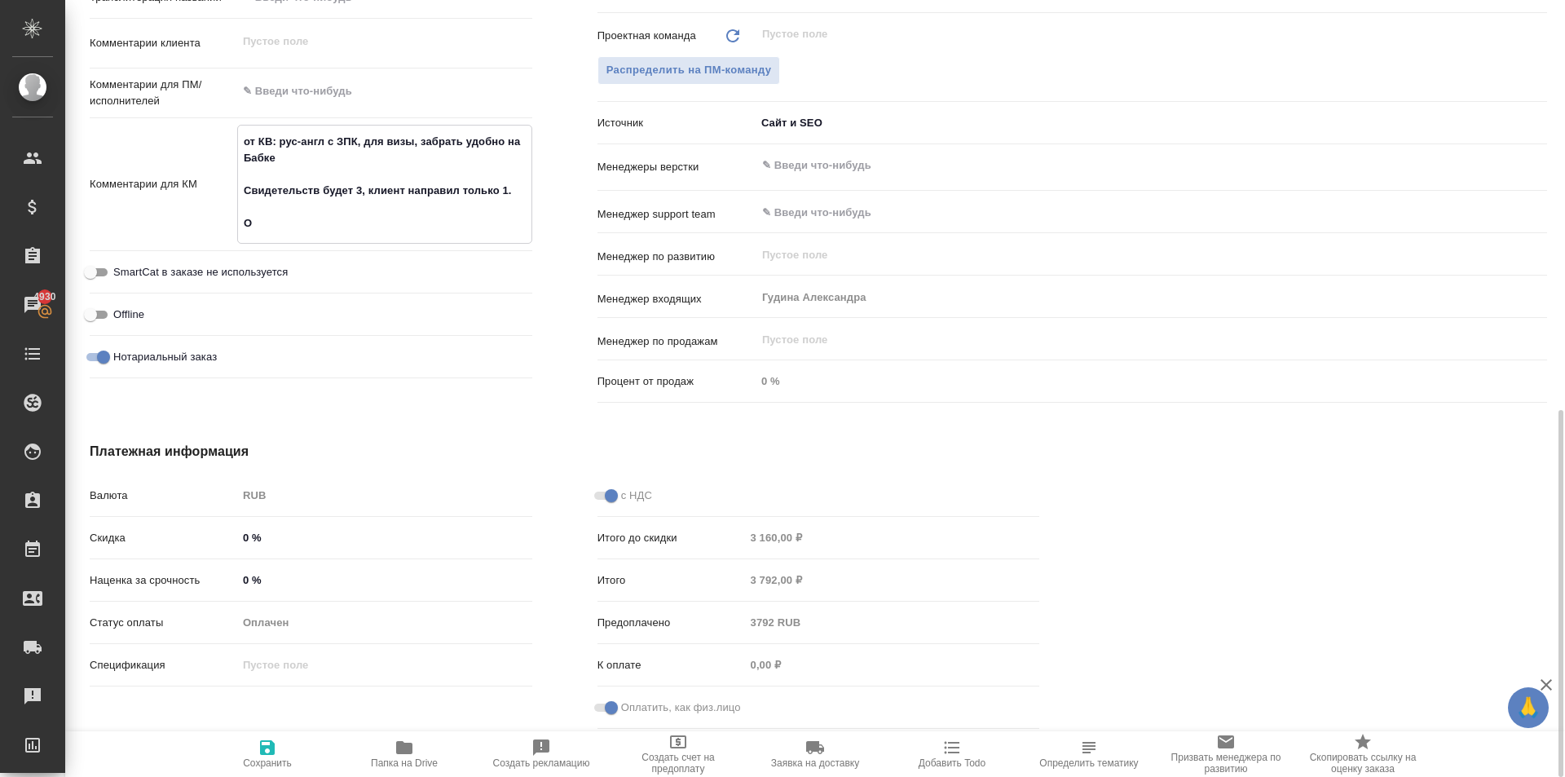
type textarea "x"
type textarea "от КВ: рус-англ с ЗПК, для визы, забрать удобно на Бабке Свидетельств будет 3, …"
type textarea "x"
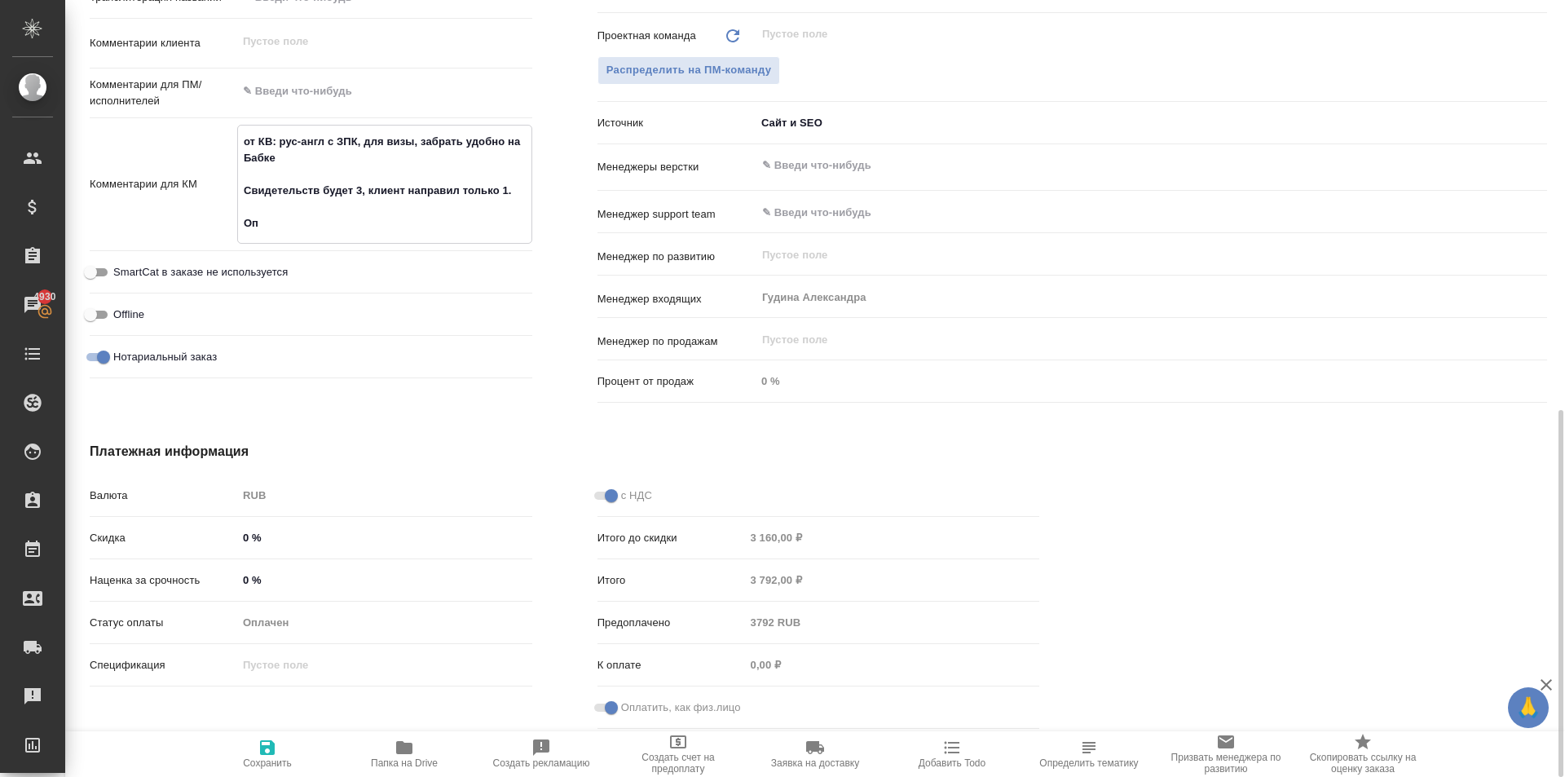
type textarea "x"
type textarea "от КВ: рус-англ с ЗПК, для визы, забрать удобно на Бабке Свидетельств будет 3, …"
type textarea "x"
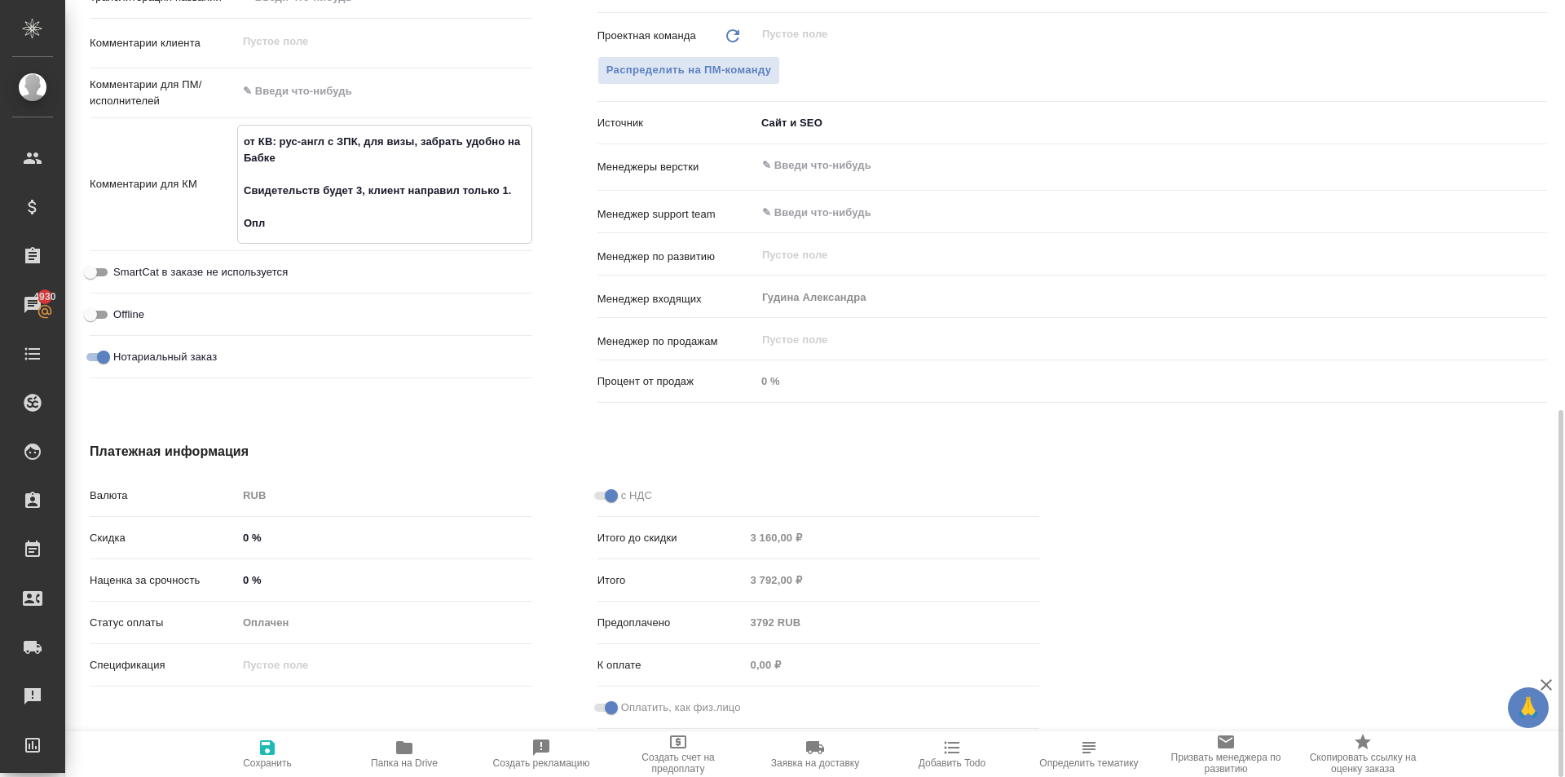
type textarea "от КВ: рус-англ с ЗПК, для визы, забрать удобно на Бабке Свидетельств будет 3, …"
type textarea "x"
type textarea "от КВ: рус-англ с ЗПК, для визы, забрать удобно на Бабке Свидетельств будет 3, …"
type textarea "x"
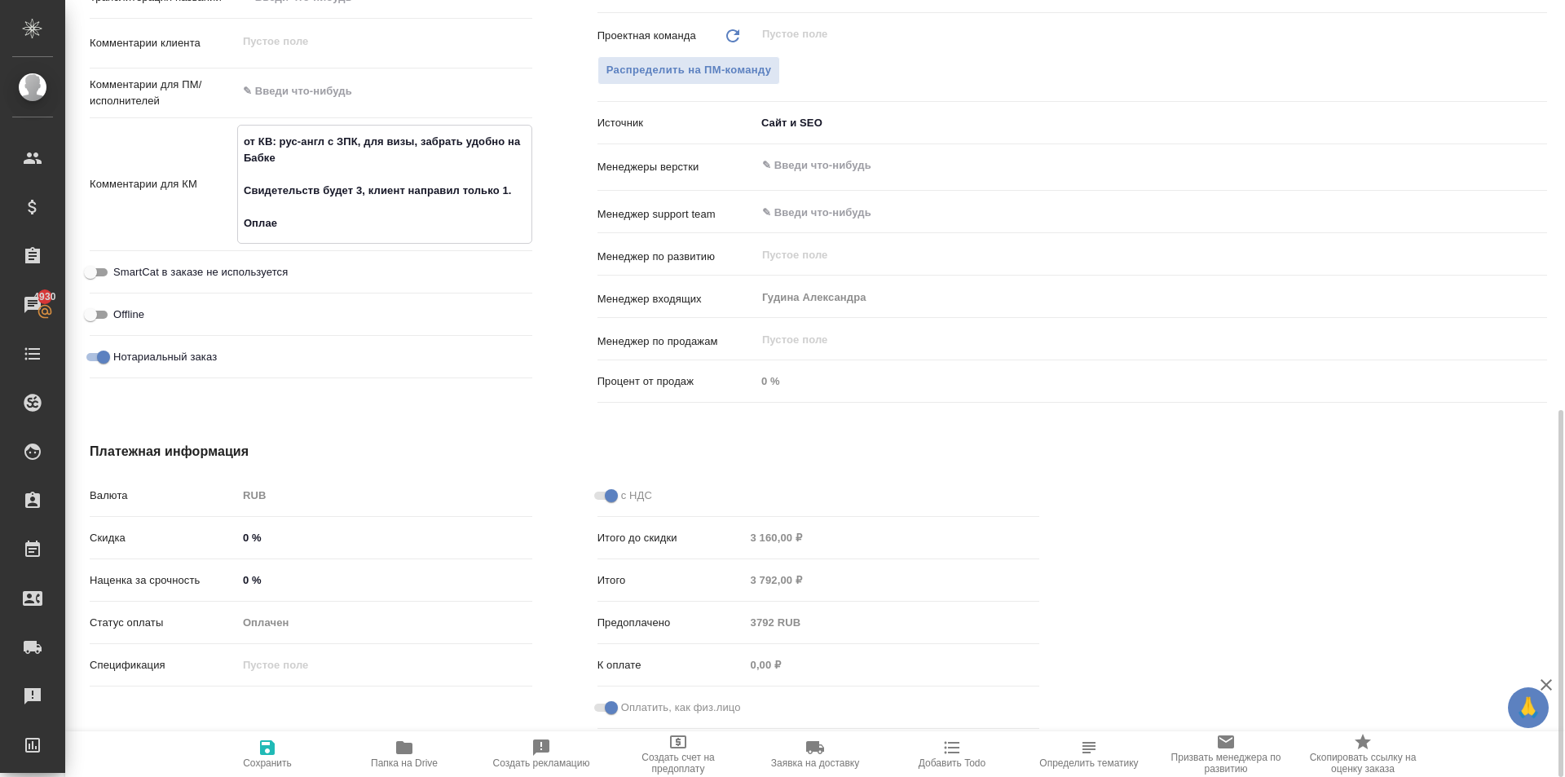
type textarea "x"
type textarea "от КВ: рус-англ с ЗПК, для визы, забрать удобно на Бабке Свидетельств будет 3, …"
type textarea "x"
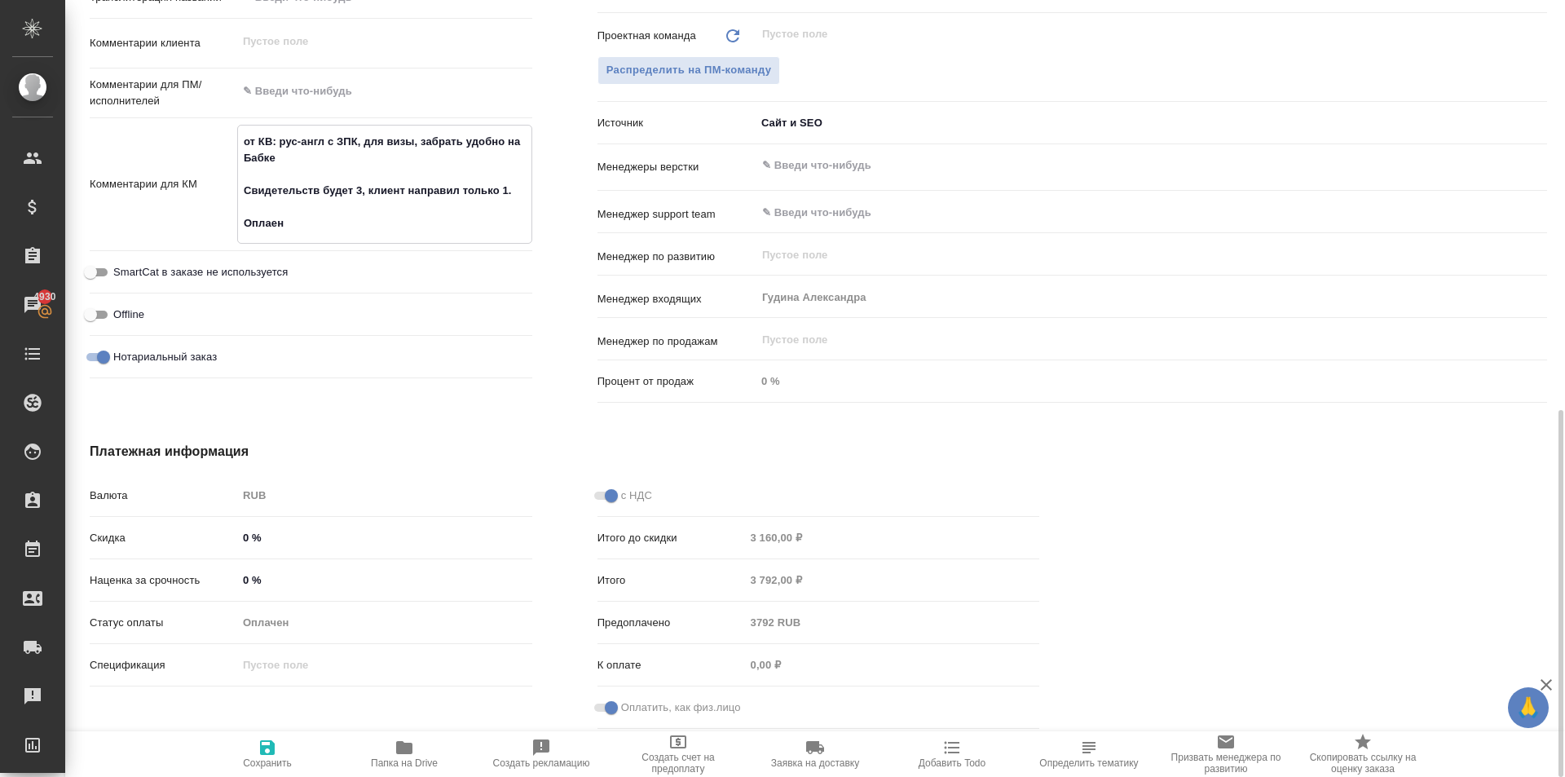
type textarea "от КВ: рус-англ с ЗПК, для визы, забрать удобно на Бабке Свидетельств будет 3, …"
type textarea "x"
type textarea "от КВ: рус-англ с ЗПК, для визы, забрать удобно на Бабке Свидетельств будет 3, …"
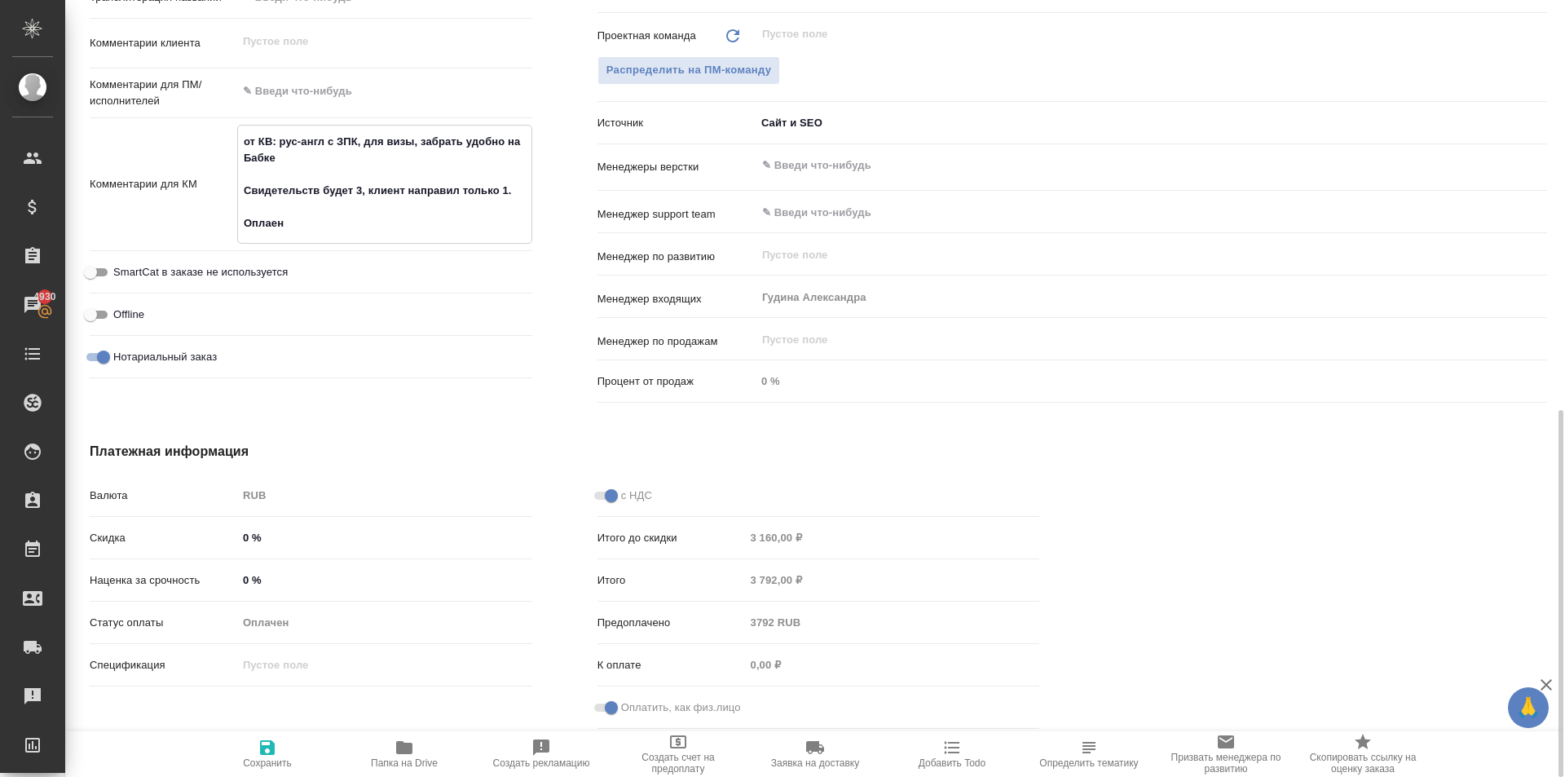
type textarea "x"
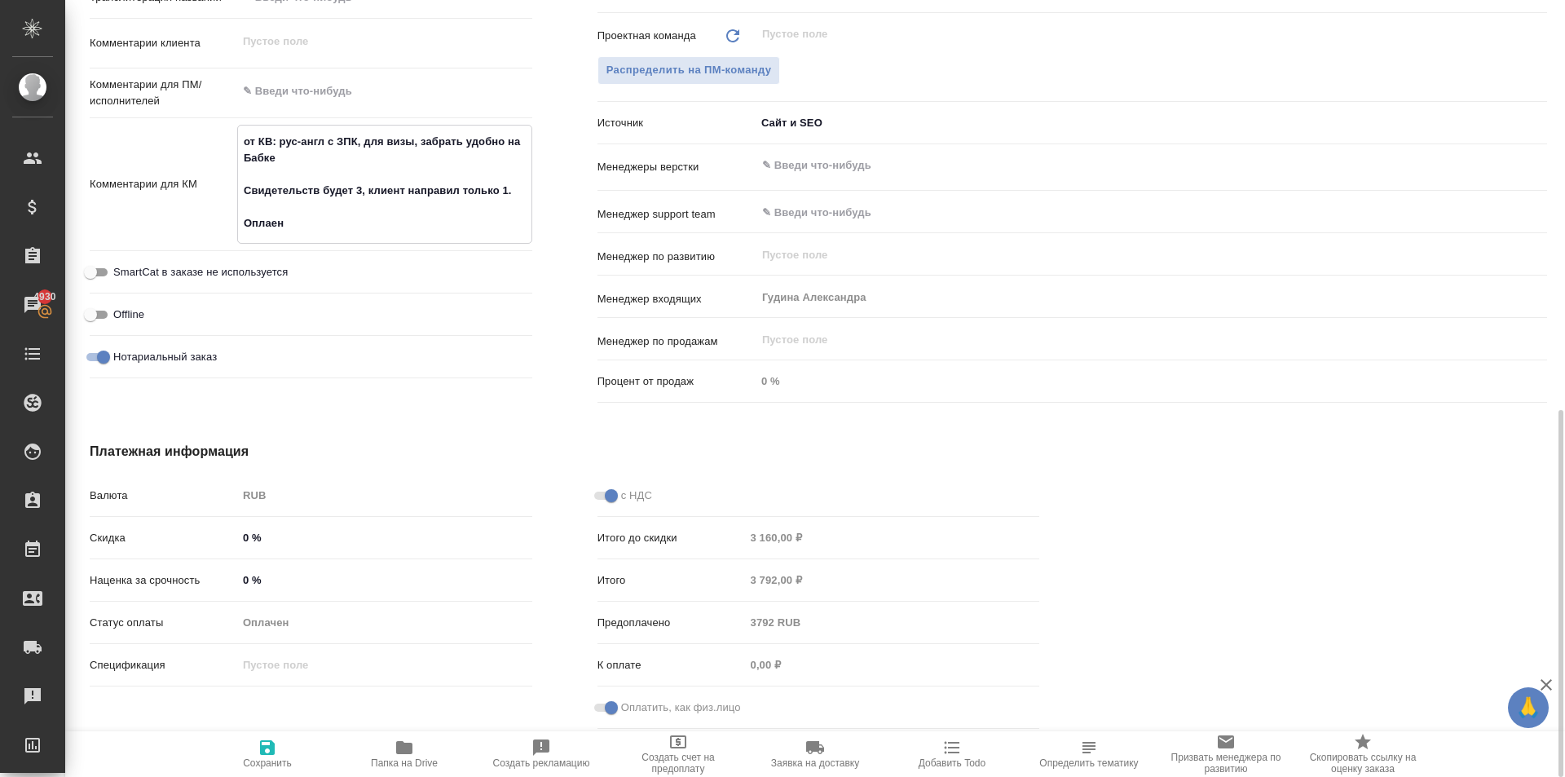
type textarea "от КВ: рус-англ с ЗПК, для визы, забрать удобно на Бабке Свидетельств будет 3, …"
type textarea "x"
type textarea "от КВ: рус-англ с ЗПК, для визы, забрать удобно на Бабке Свидетельств будет 3, …"
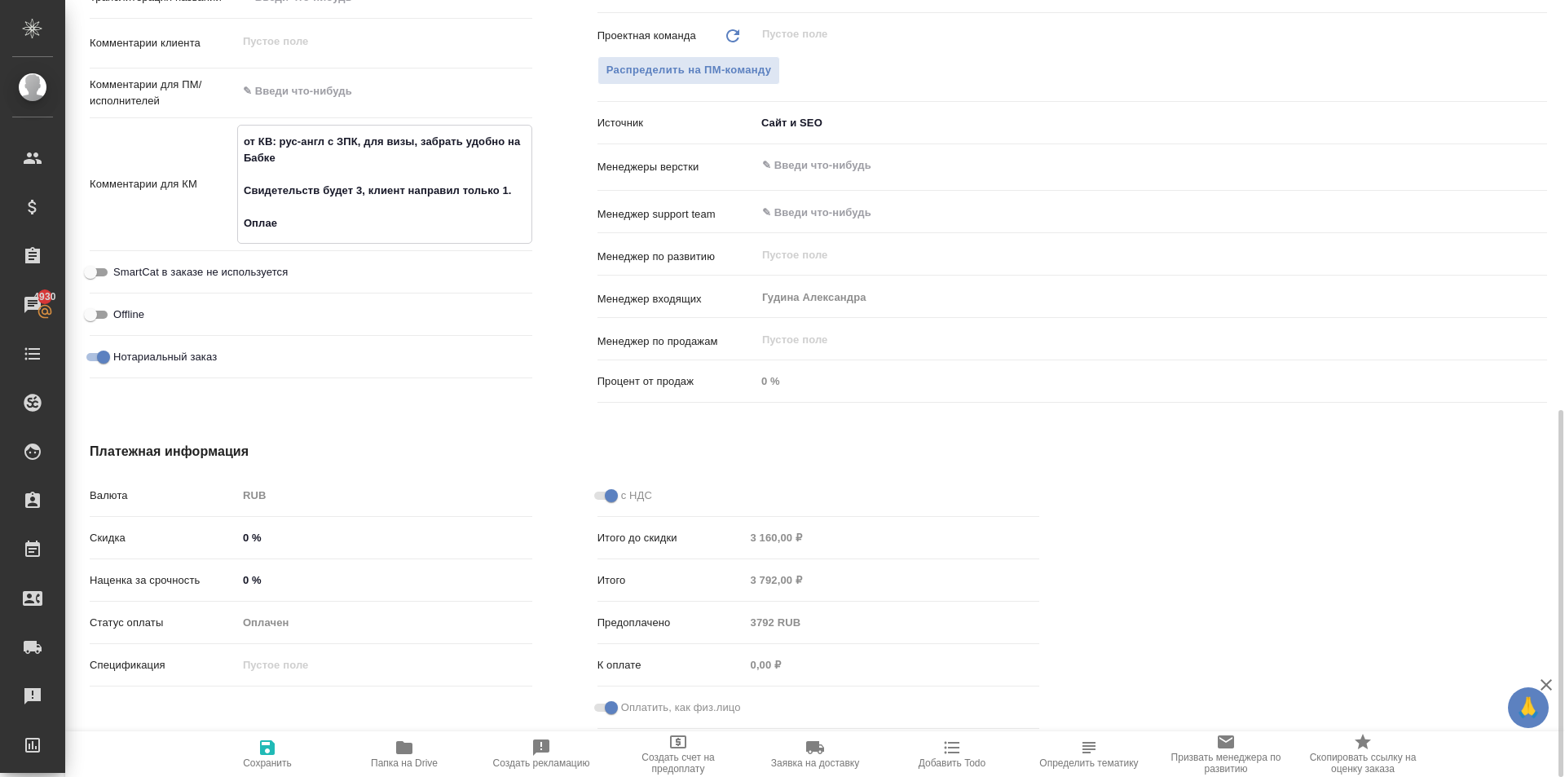
type textarea "x"
type textarea "от КВ: рус-англ с ЗПК, для визы, забрать удобно на Бабке Свидетельств будет 3, …"
type textarea "x"
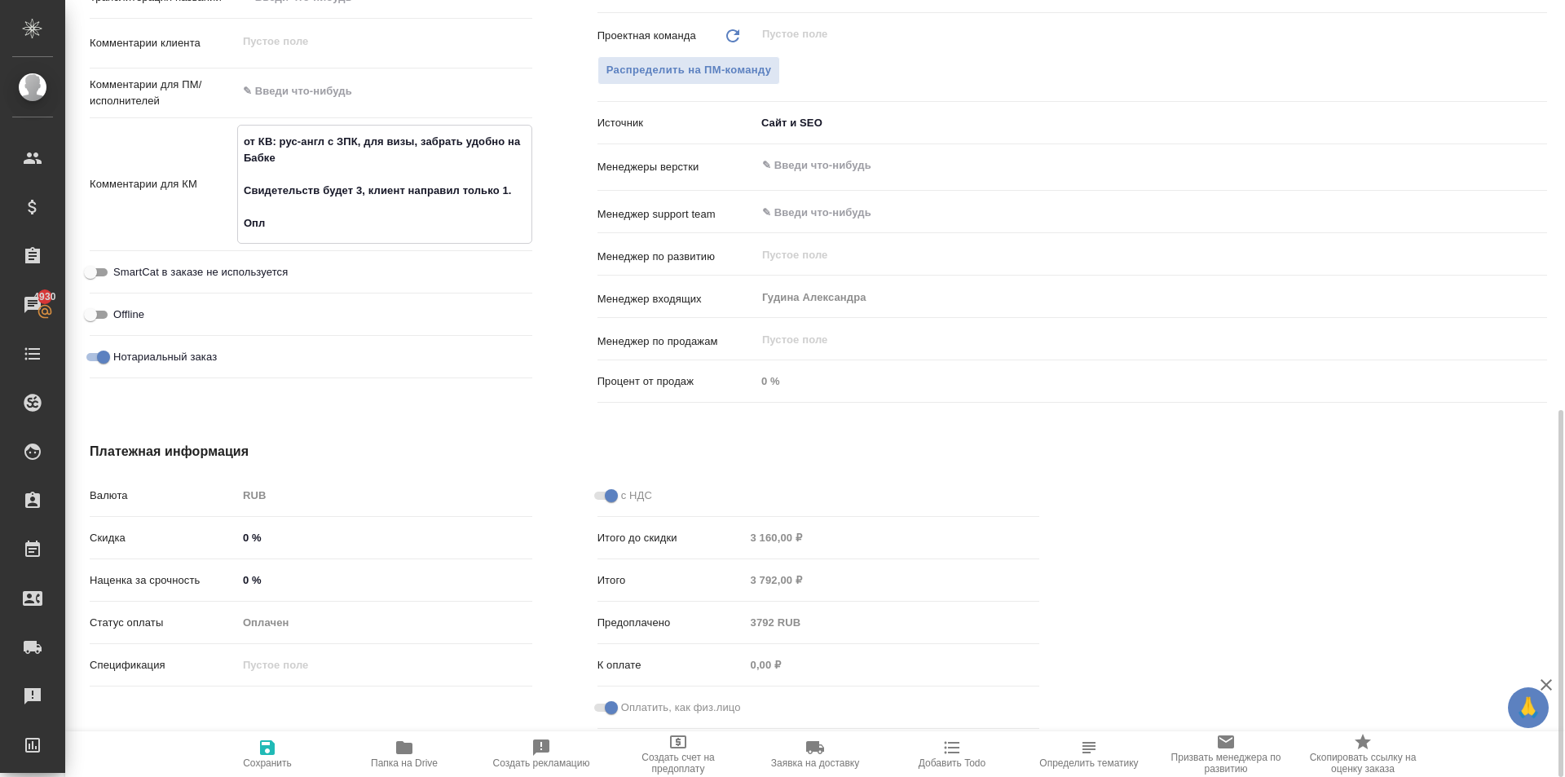
type textarea "x"
type textarea "от КВ: рус-англ с ЗПК, для визы, забрать удобно на Бабке Свидетельств будет 3, …"
type textarea "x"
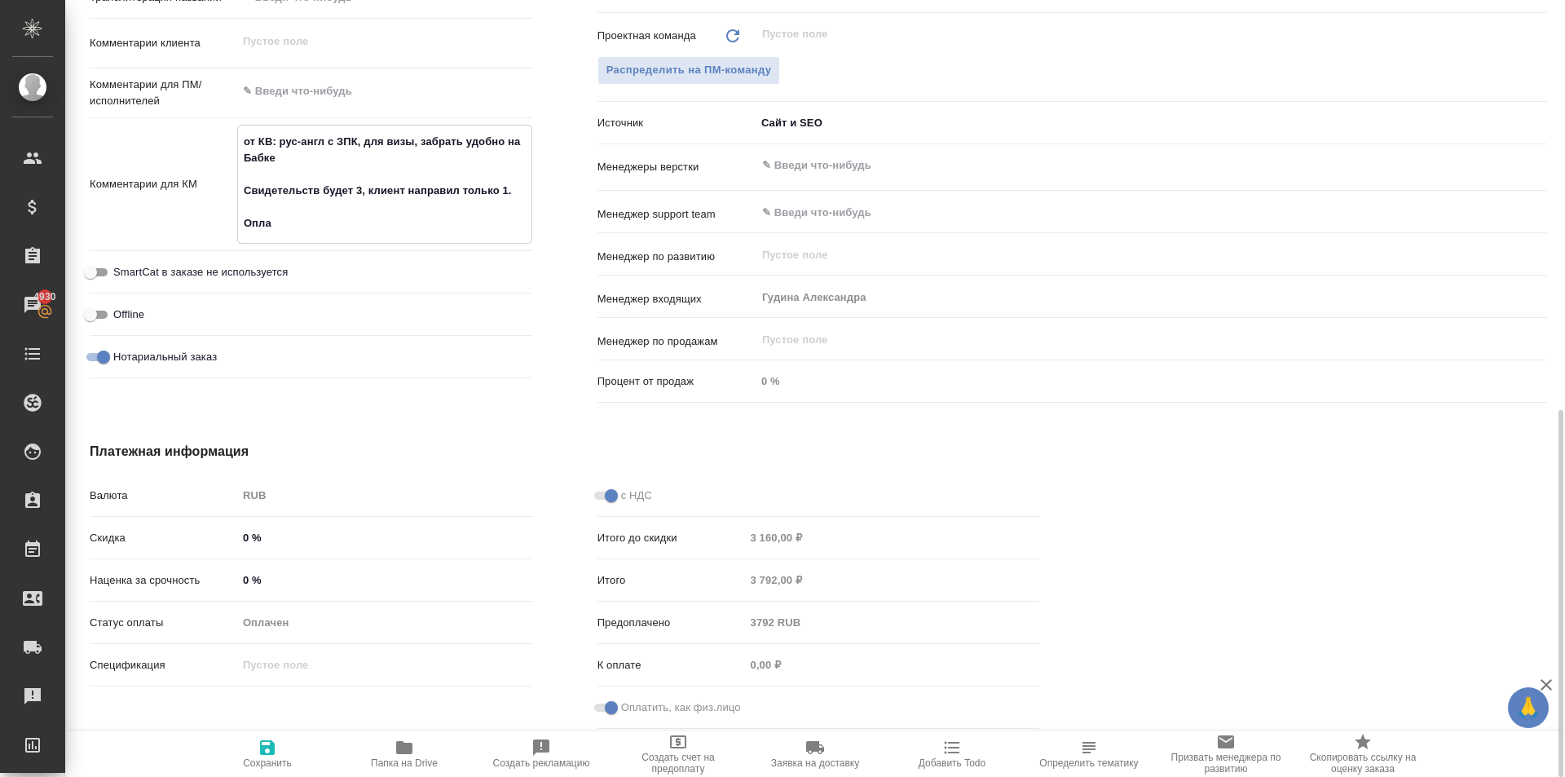
type textarea "x"
type textarea "от КВ: рус-англ с ЗПК, для визы, забрать удобно на Бабке Свидетельств будет 3, …"
type textarea "x"
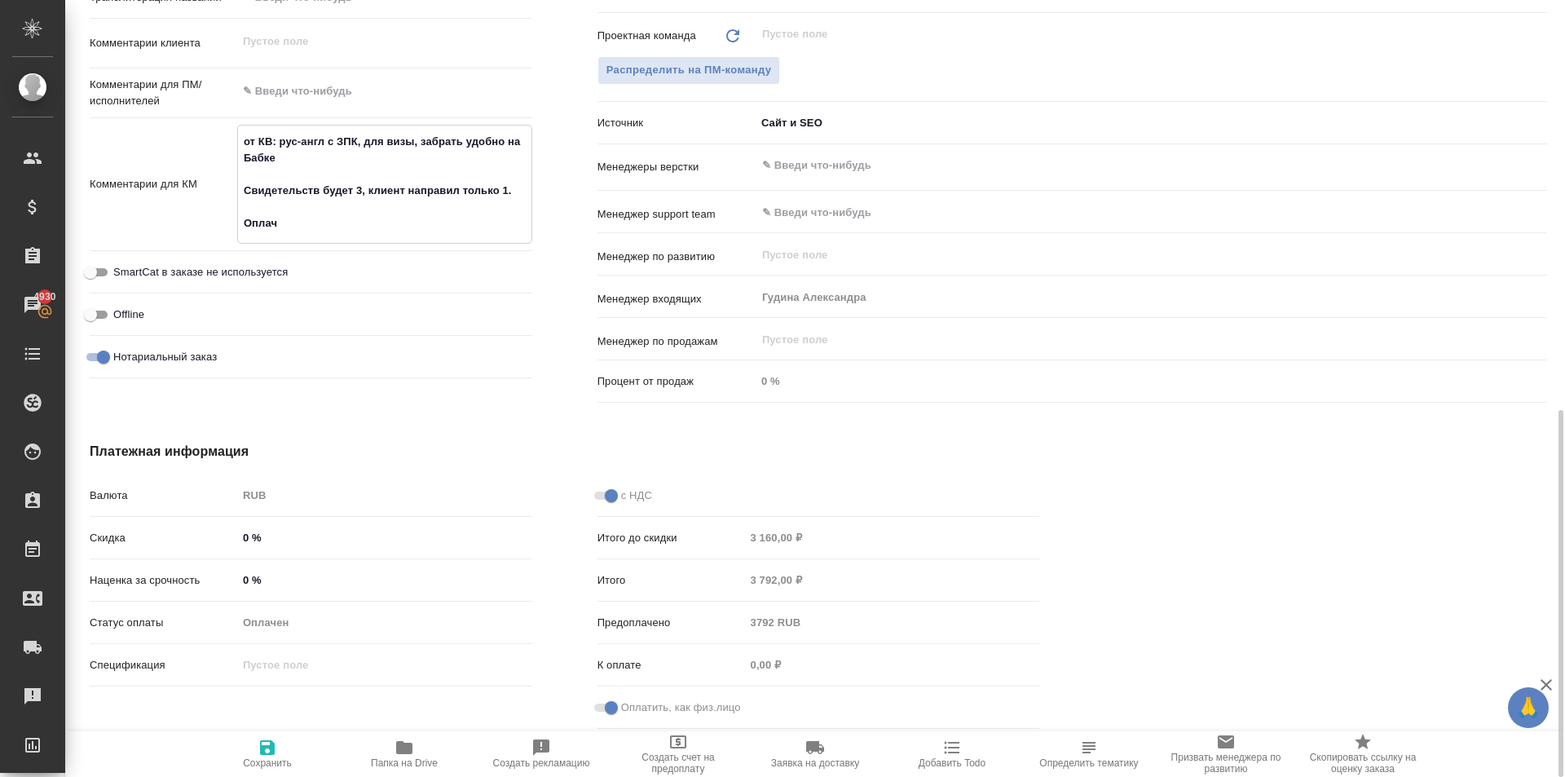
type textarea "от КВ: рус-англ с ЗПК, для визы, забрать удобно на Бабке Свидетельств будет 3, …"
type textarea "x"
type textarea "от КВ: рус-англ с ЗПК, для визы, забрать удобно на Бабке Свидетельств будет 3, …"
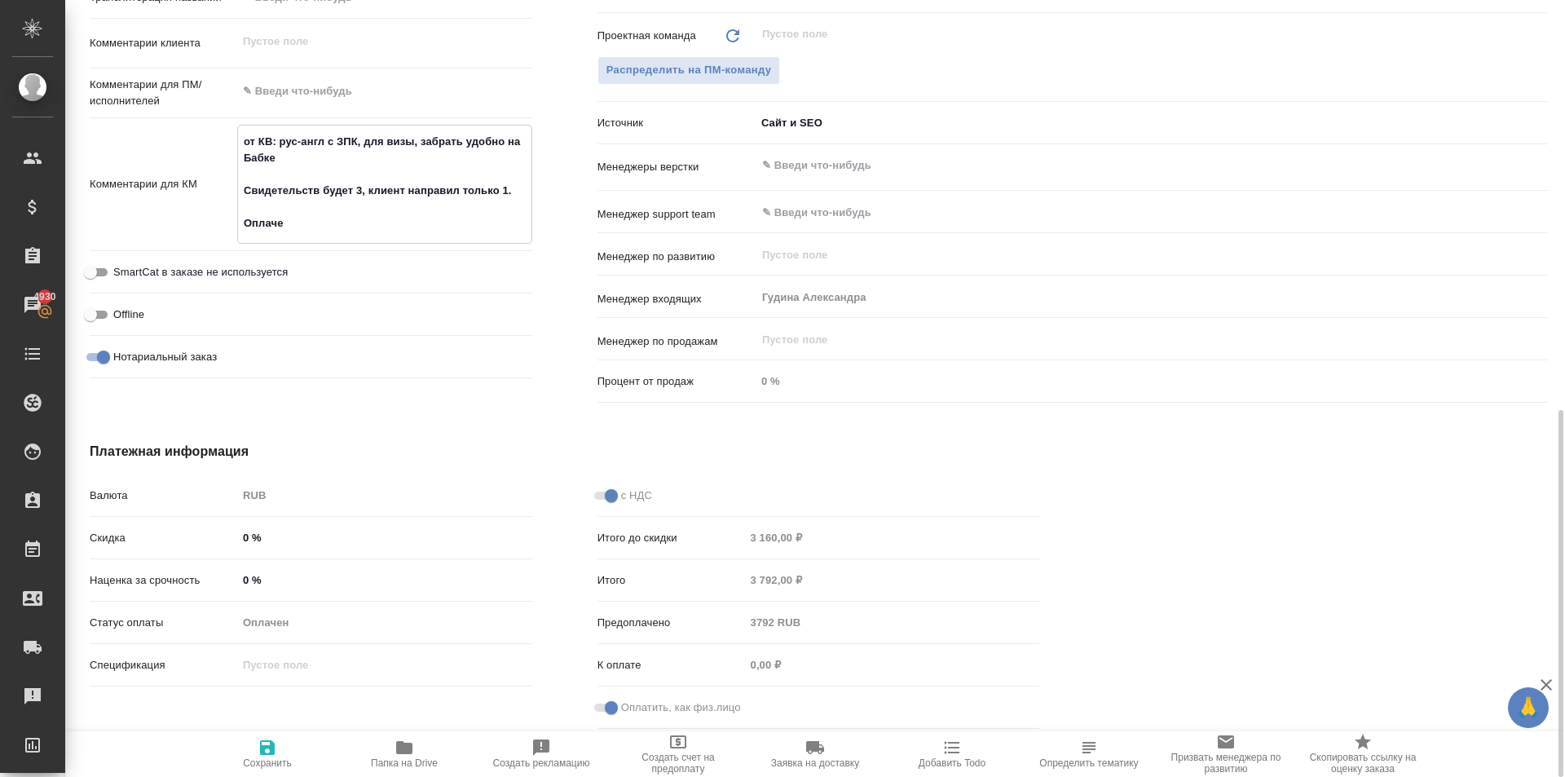
type textarea "x"
type textarea "от КВ: рус-англ с ЗПК, для визы, забрать удобно на Бабке Свидетельств будет 3, …"
type textarea "x"
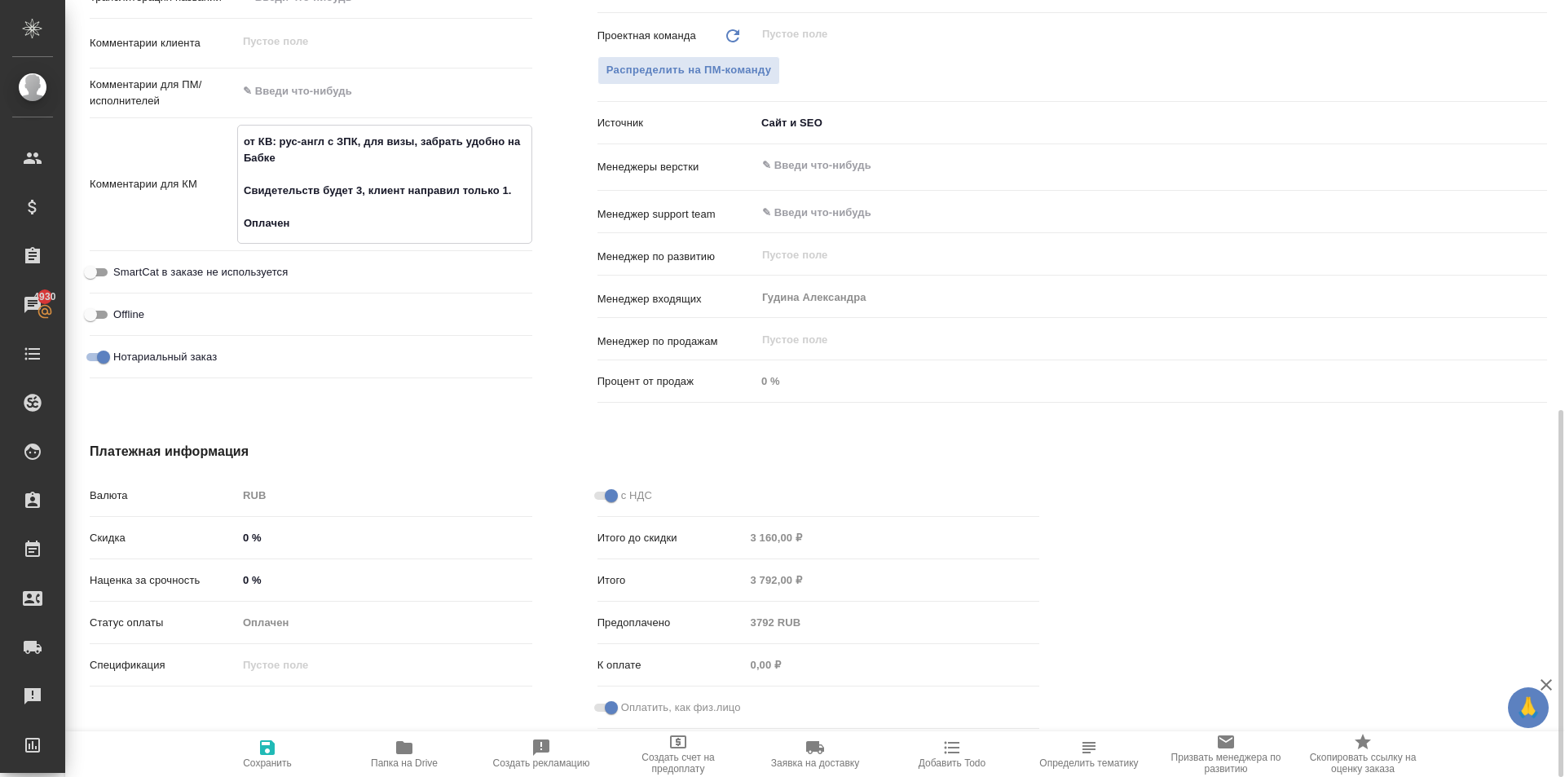
type textarea "x"
type textarea "от КВ: рус-англ с ЗПК, для визы, забрать удобно на Бабке Свидетельств будет 3, …"
type textarea "x"
type textarea "от КВ: рус-англ с ЗПК, для визы, забрать удобно на Бабке Свидетельств будет 3, …"
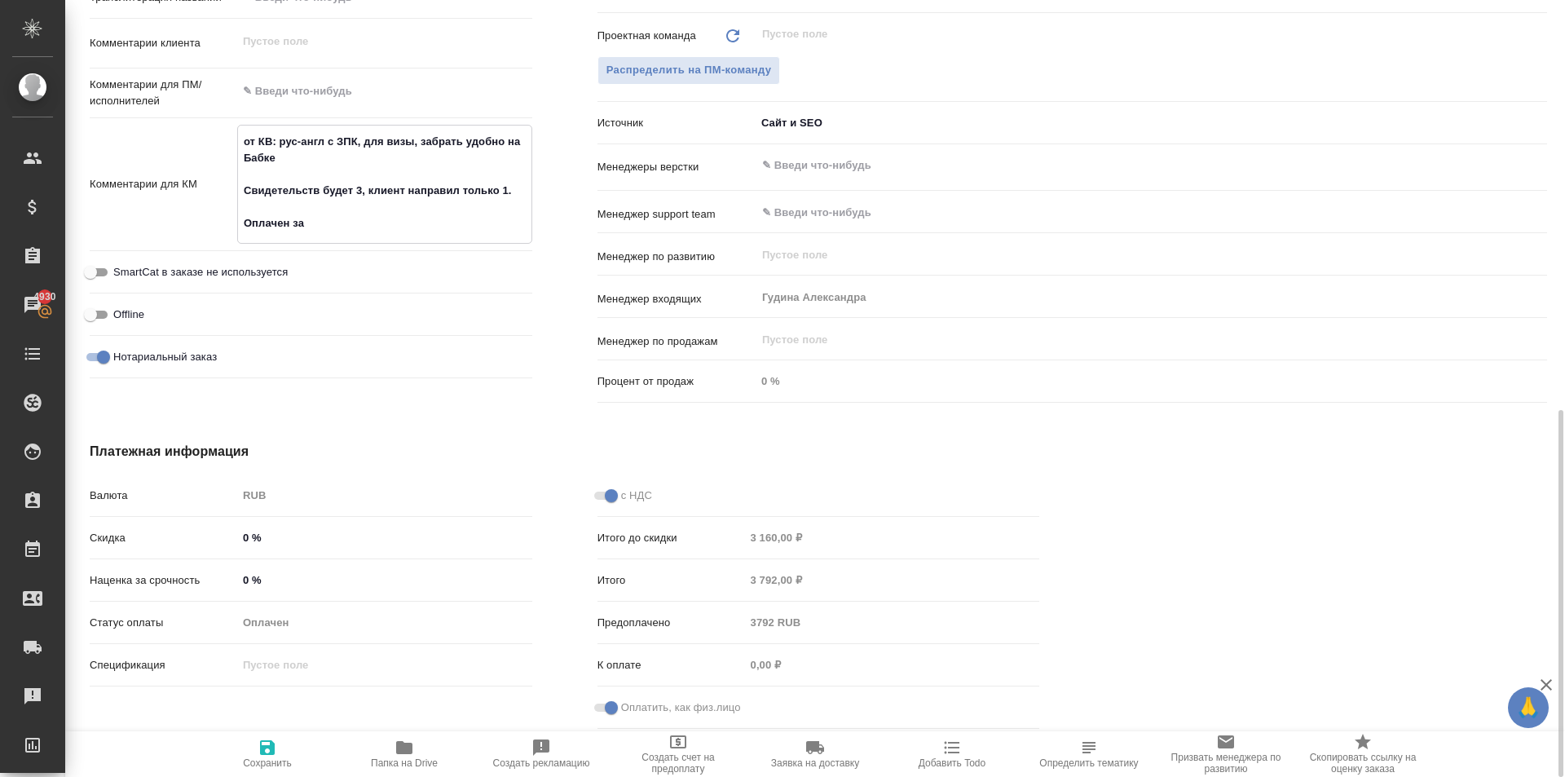
type textarea "x"
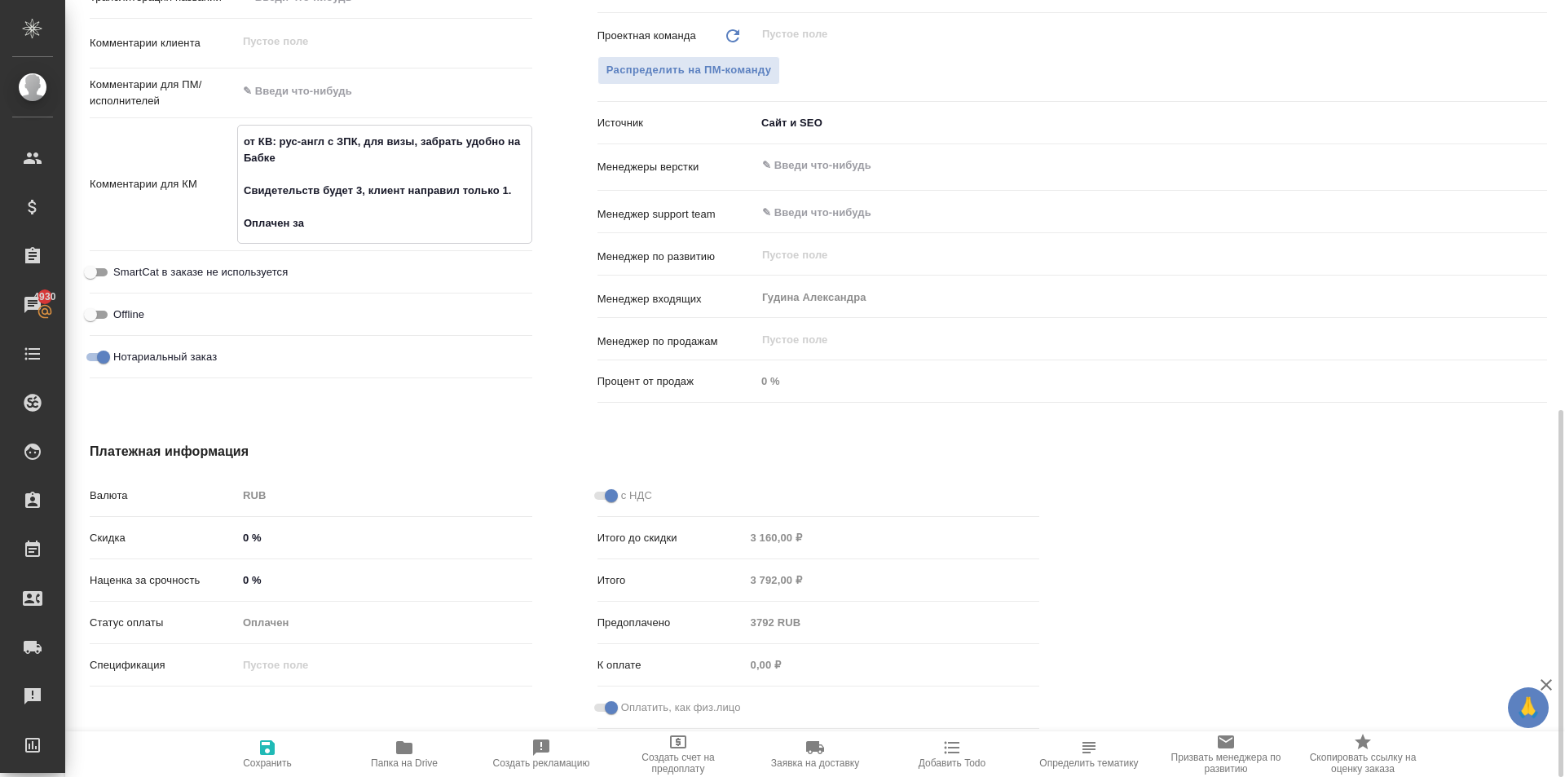
type textarea "от КВ: рус-англ с ЗПК, для визы, забрать удобно на Бабке Свидетельств будет 3, …"
type textarea "x"
type textarea "от КВ: рус-англ с ЗПК, для визы, забрать удобно на Бабке Свидетельств будет 3, …"
type textarea "x"
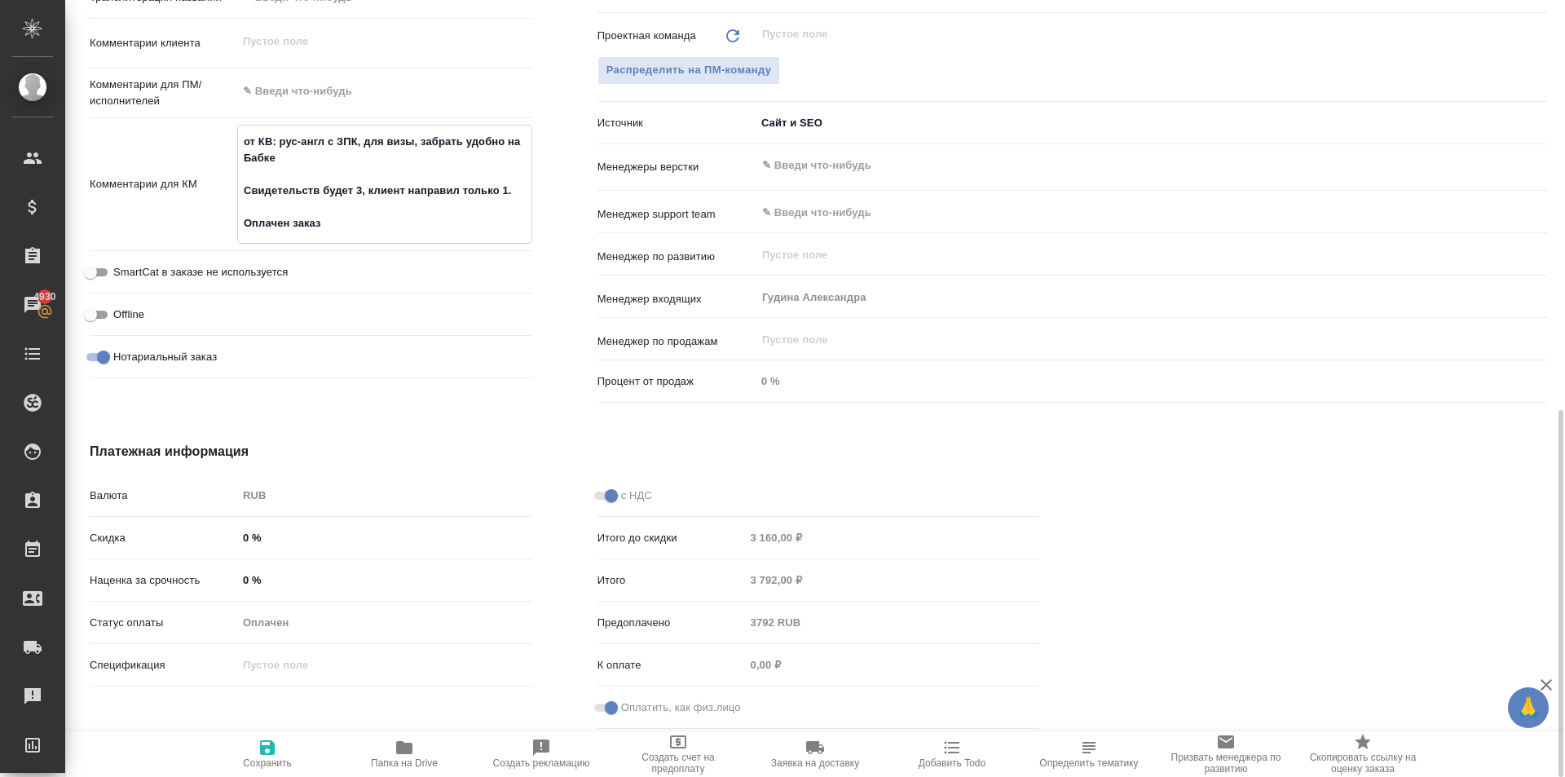
type textarea "x"
type textarea "от КВ: рус-англ с ЗПК, для визы, забрать удобно на Бабке Свидетельств будет 3, …"
type textarea "x"
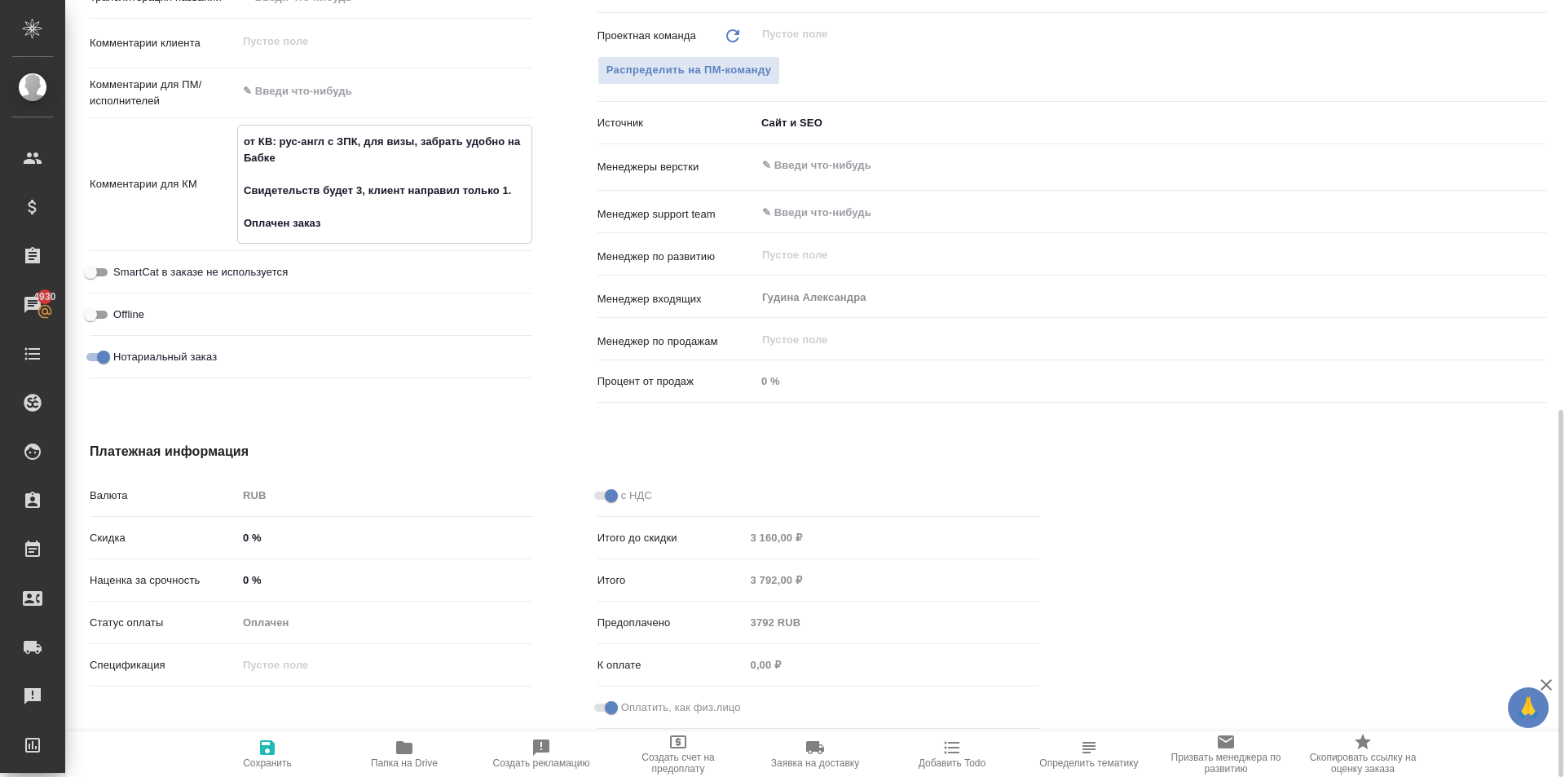
type textarea "x"
type textarea "от КВ: рус-англ с ЗПК, для визы, забрать удобно на Бабке Свидетельств будет 3, …"
type textarea "x"
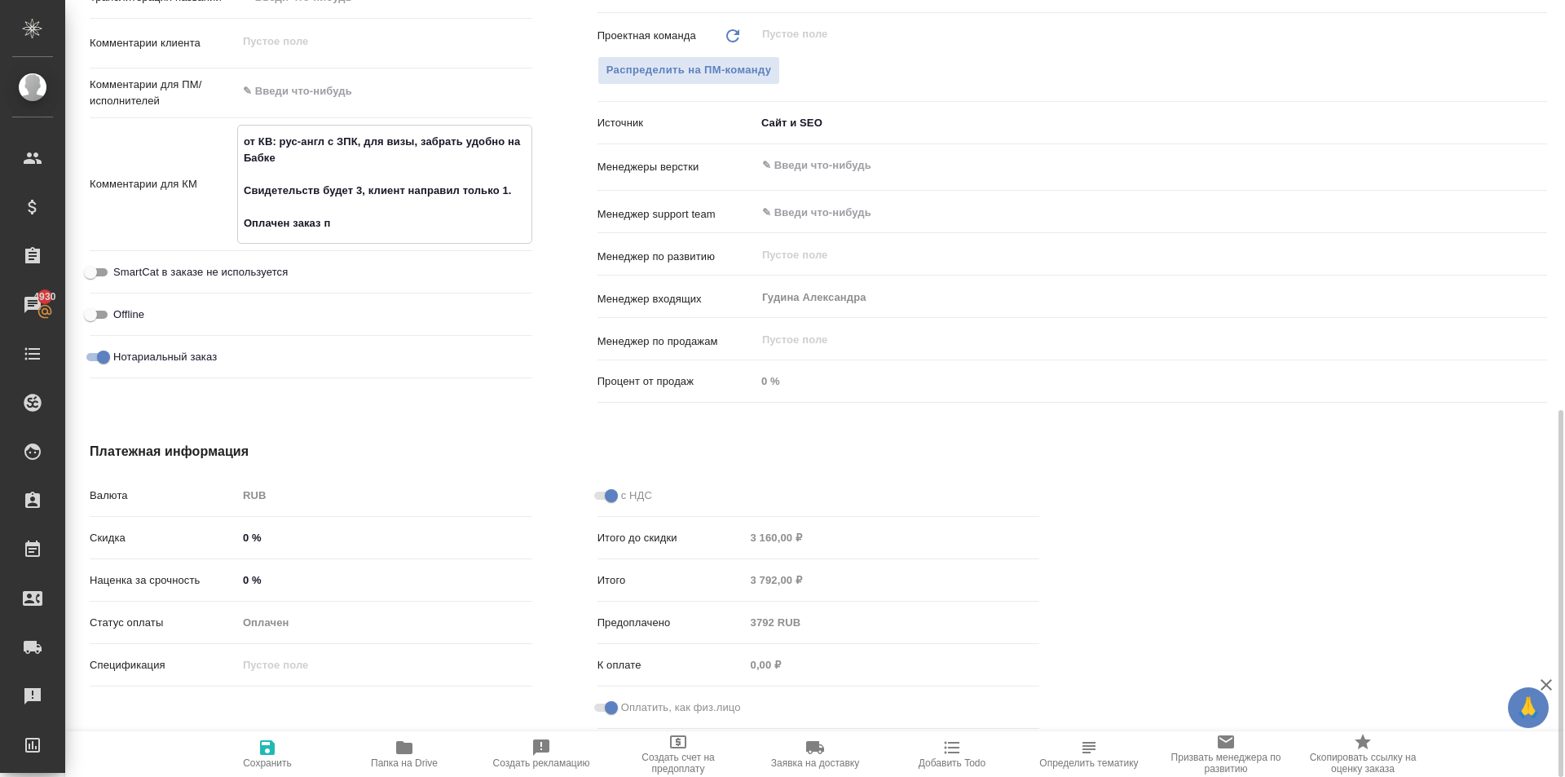
type textarea "x"
type textarea "от КВ: рус-англ с ЗПК, для визы, забрать удобно на Бабке Свидетельств будет 3, …"
type textarea "x"
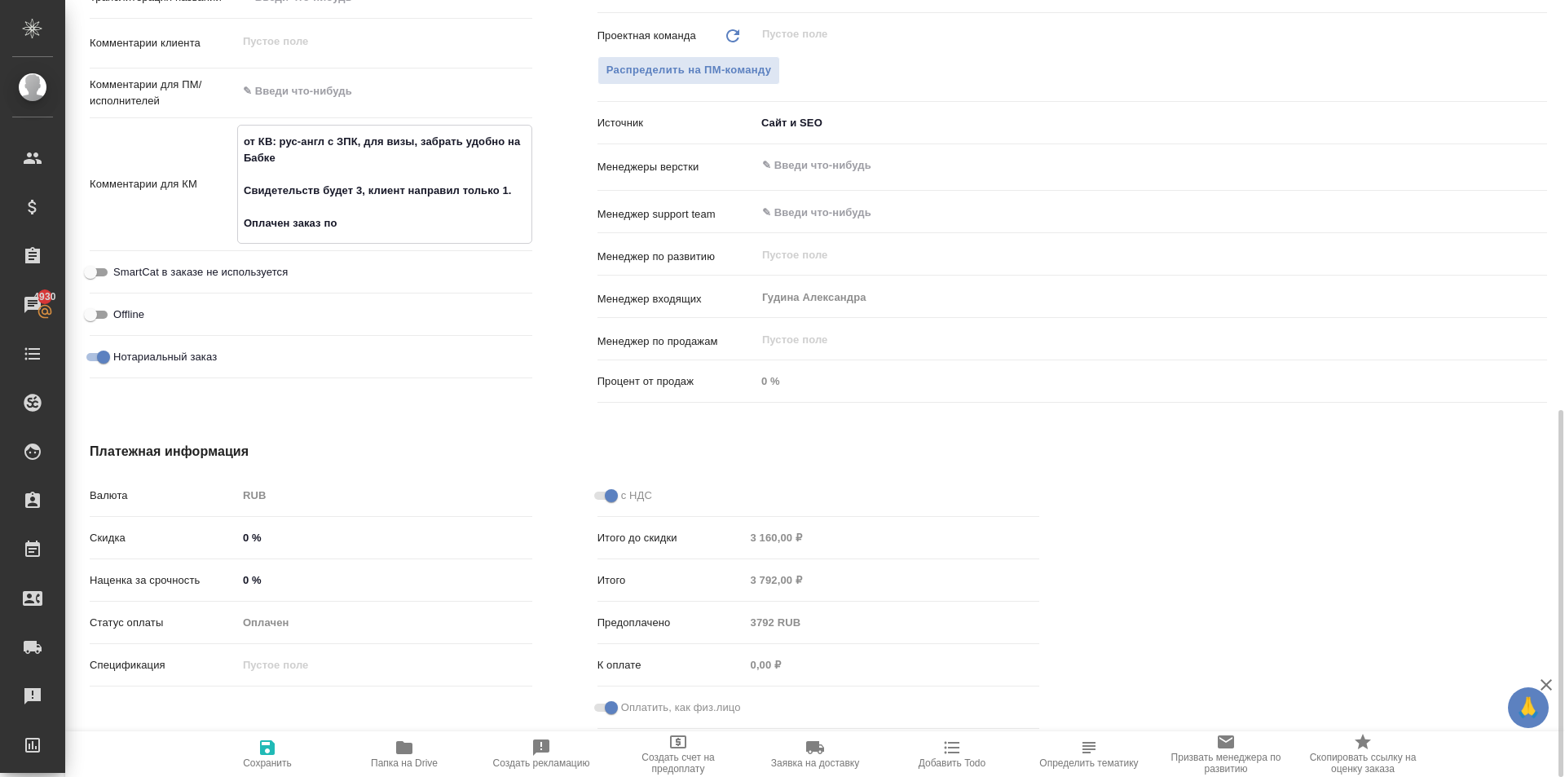
type textarea "от КВ: рус-англ с ЗПК, для визы, забрать удобно на Бабке Свидетельств будет 3, …"
type textarea "x"
type textarea "от КВ: рус-англ с ЗПК, для визы, забрать удобно на Бабке Свидетельств будет 3, …"
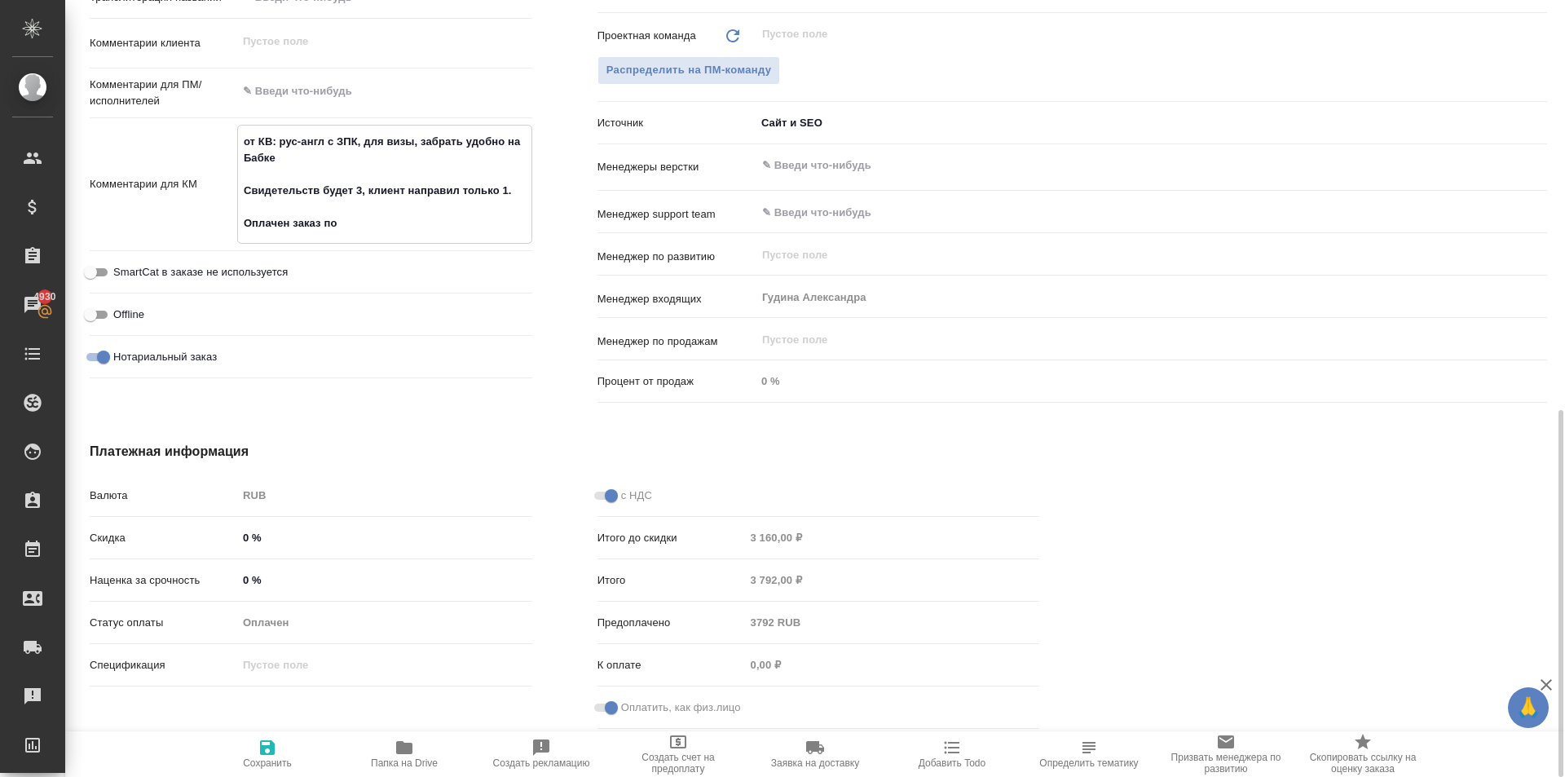
type textarea "x"
type textarea "от КВ: рус-англ с ЗПК, для визы, забрать удобно на Бабке Свидетельств будет 3, …"
type textarea "x"
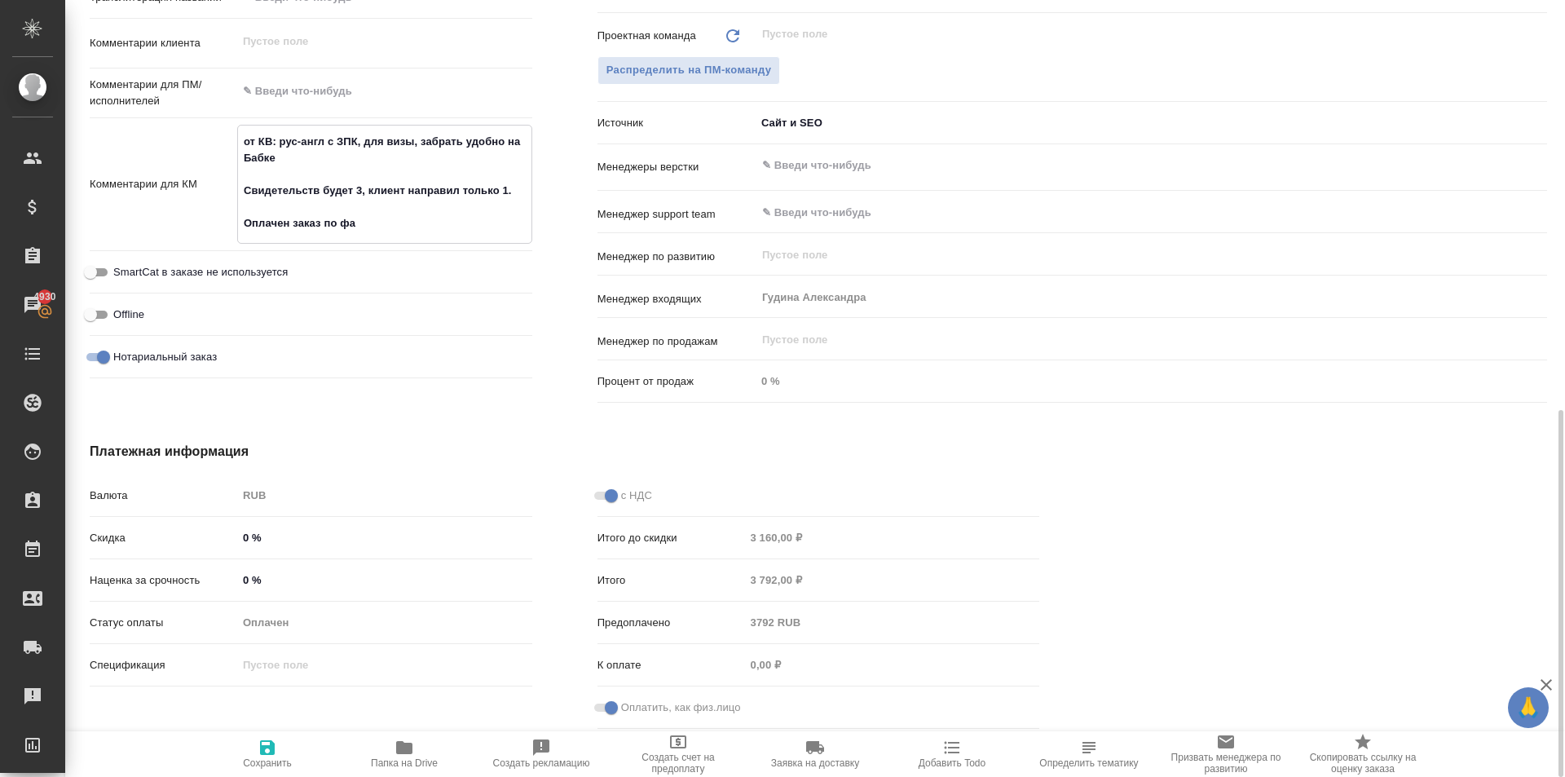
type textarea "x"
type textarea "от КВ: рус-англ с ЗПК, для визы, забрать удобно на Бабке Свидетельств будет 3, …"
type textarea "x"
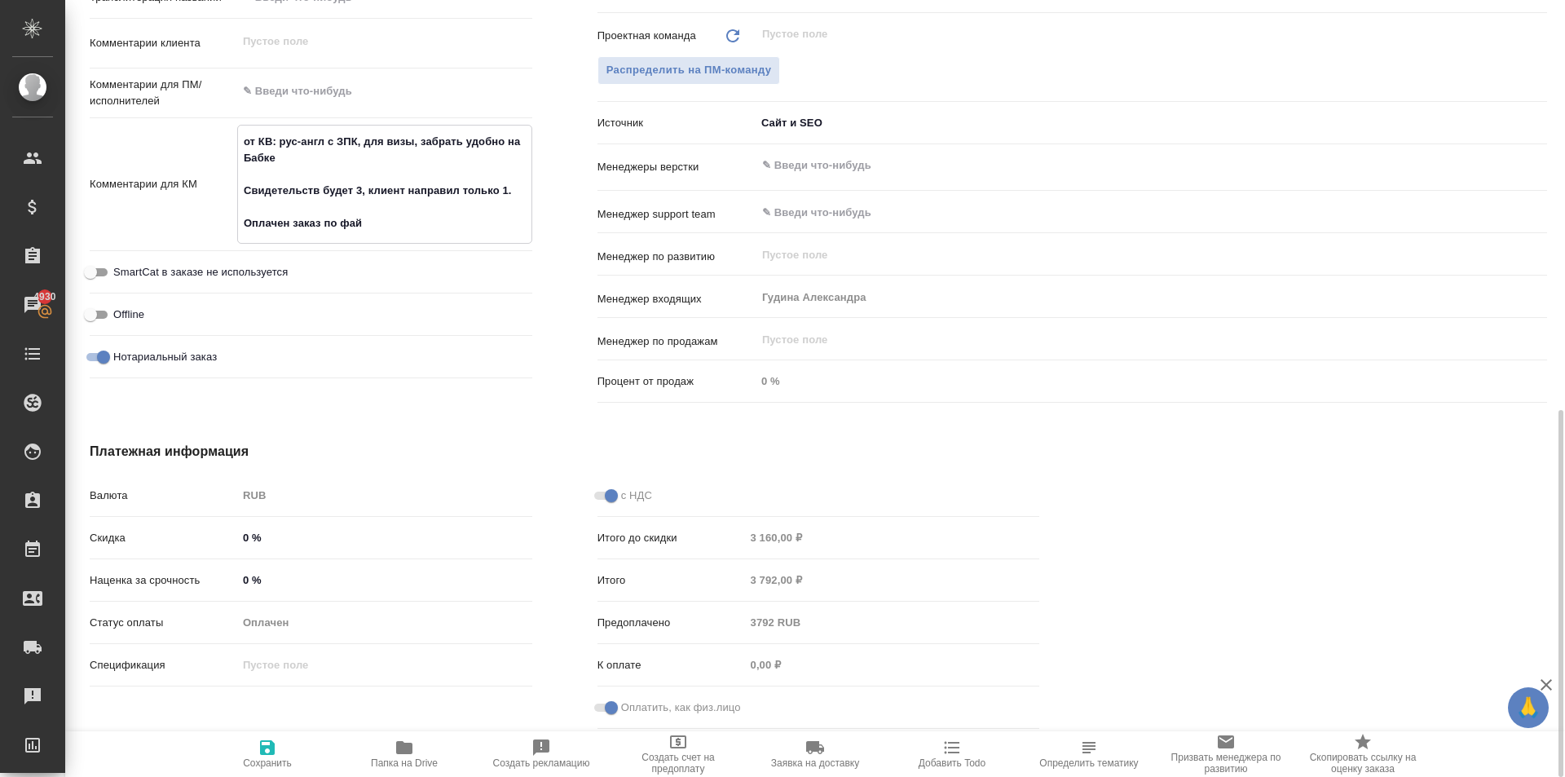
type textarea "x"
type textarea "от КВ: рус-англ с ЗПК, для визы, забрать удобно на Бабке Свидетельств будет 3, …"
type textarea "x"
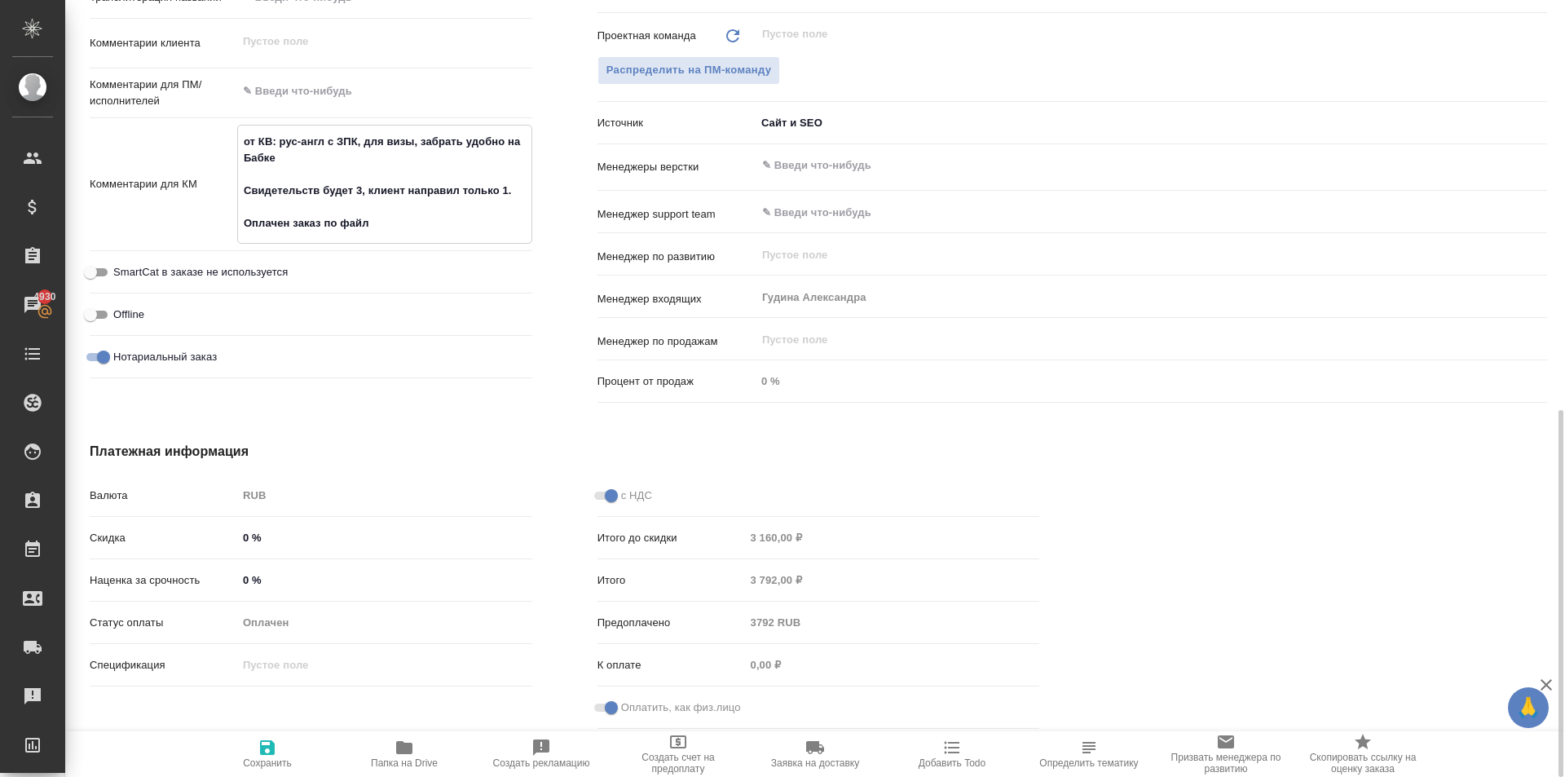
type textarea "от КВ: рус-англ с ЗПК, для визы, забрать удобно на Бабке Свидетельств будет 3, …"
type textarea "x"
type textarea "от КВ: рус-англ с ЗПК, для визы, забрать удобно на Бабке Свидетельств будет 3, …"
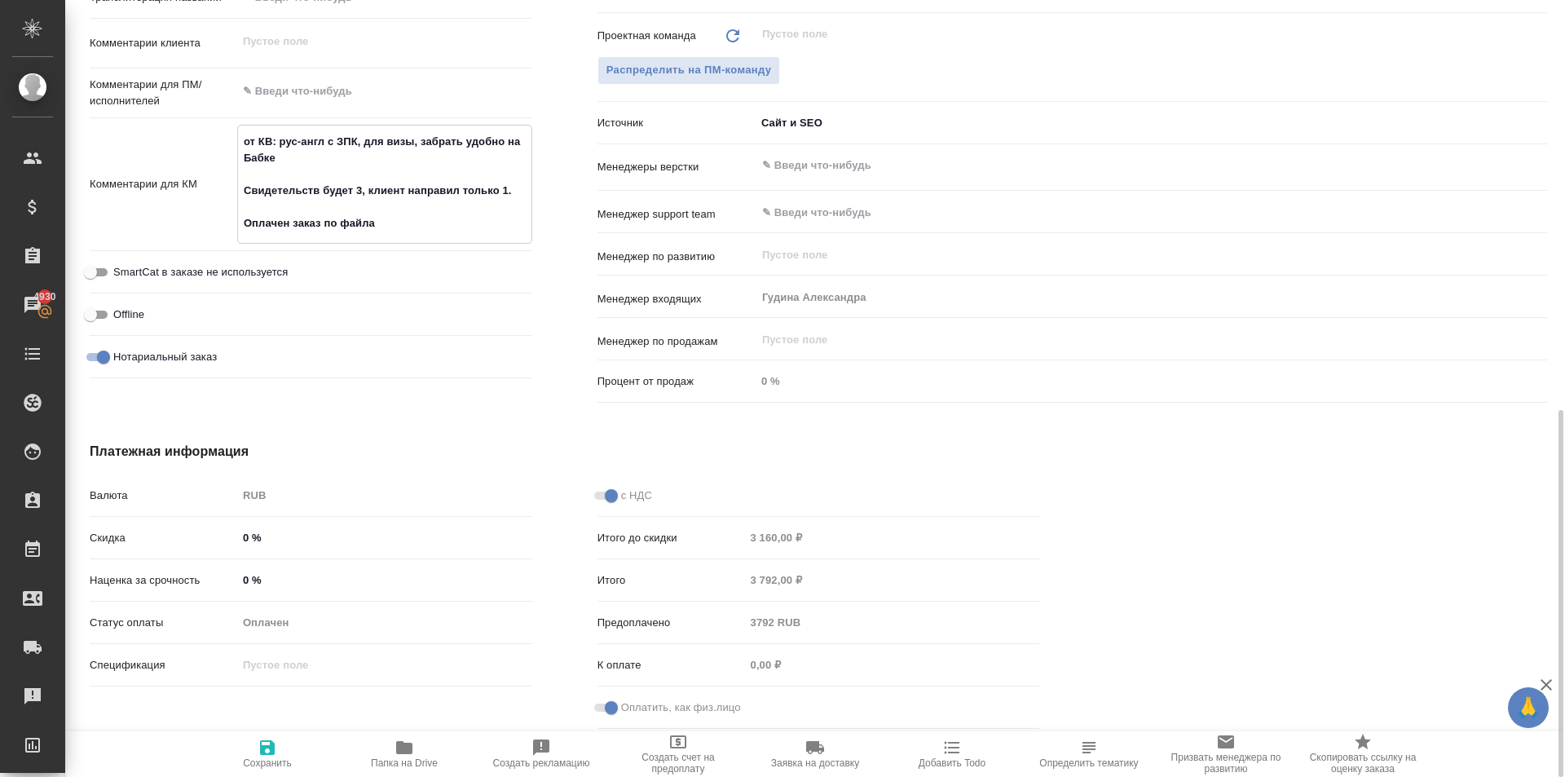
type textarea "x"
type textarea "от КВ: рус-англ с ЗПК, для визы, забрать удобно на Бабке Свидетельств будет 3, …"
type textarea "x"
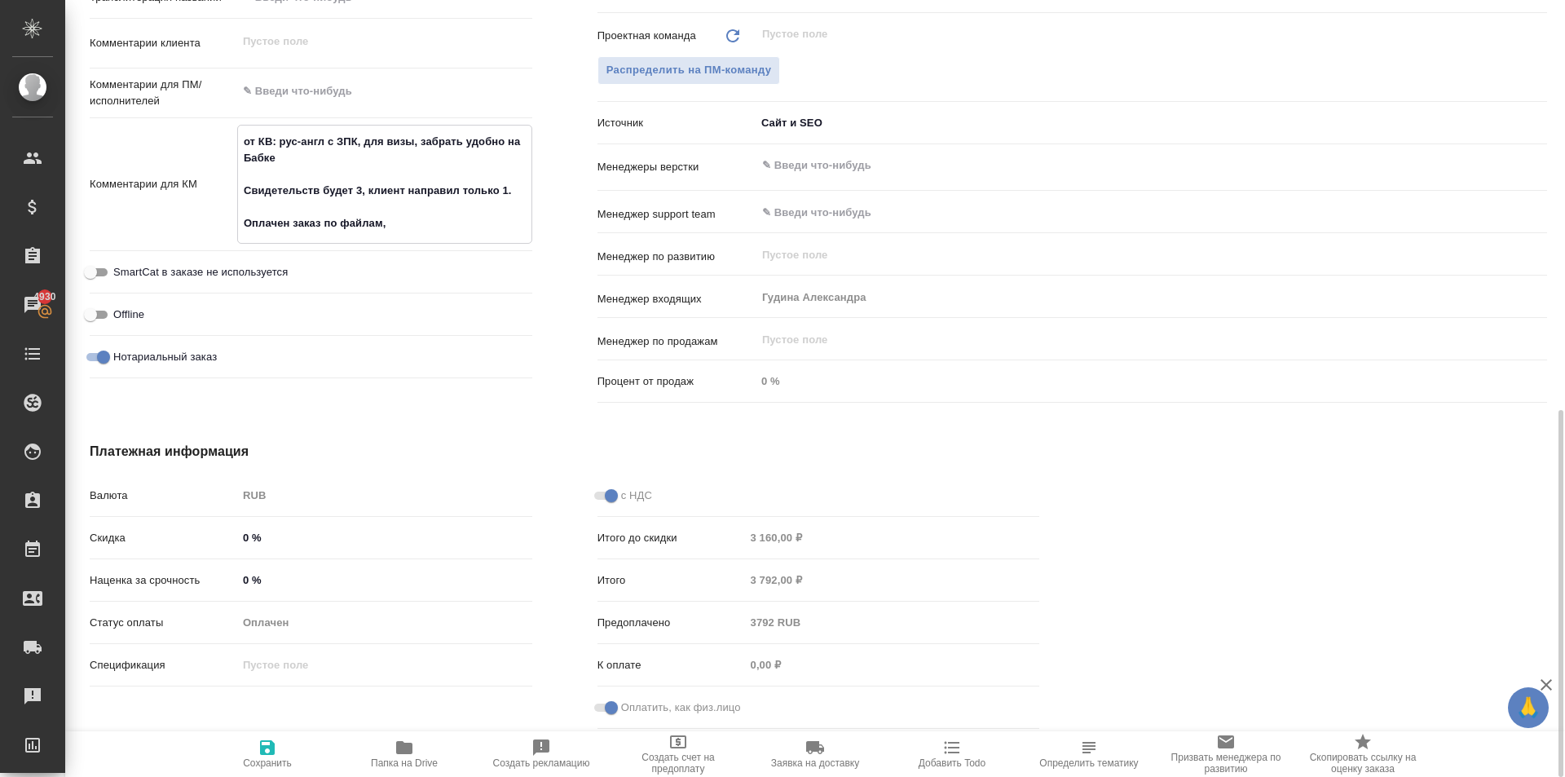
type textarea "от КВ: рус-англ с ЗПК, для визы, забрать удобно на Бабке Свидетельств будет 3, …"
type textarea "x"
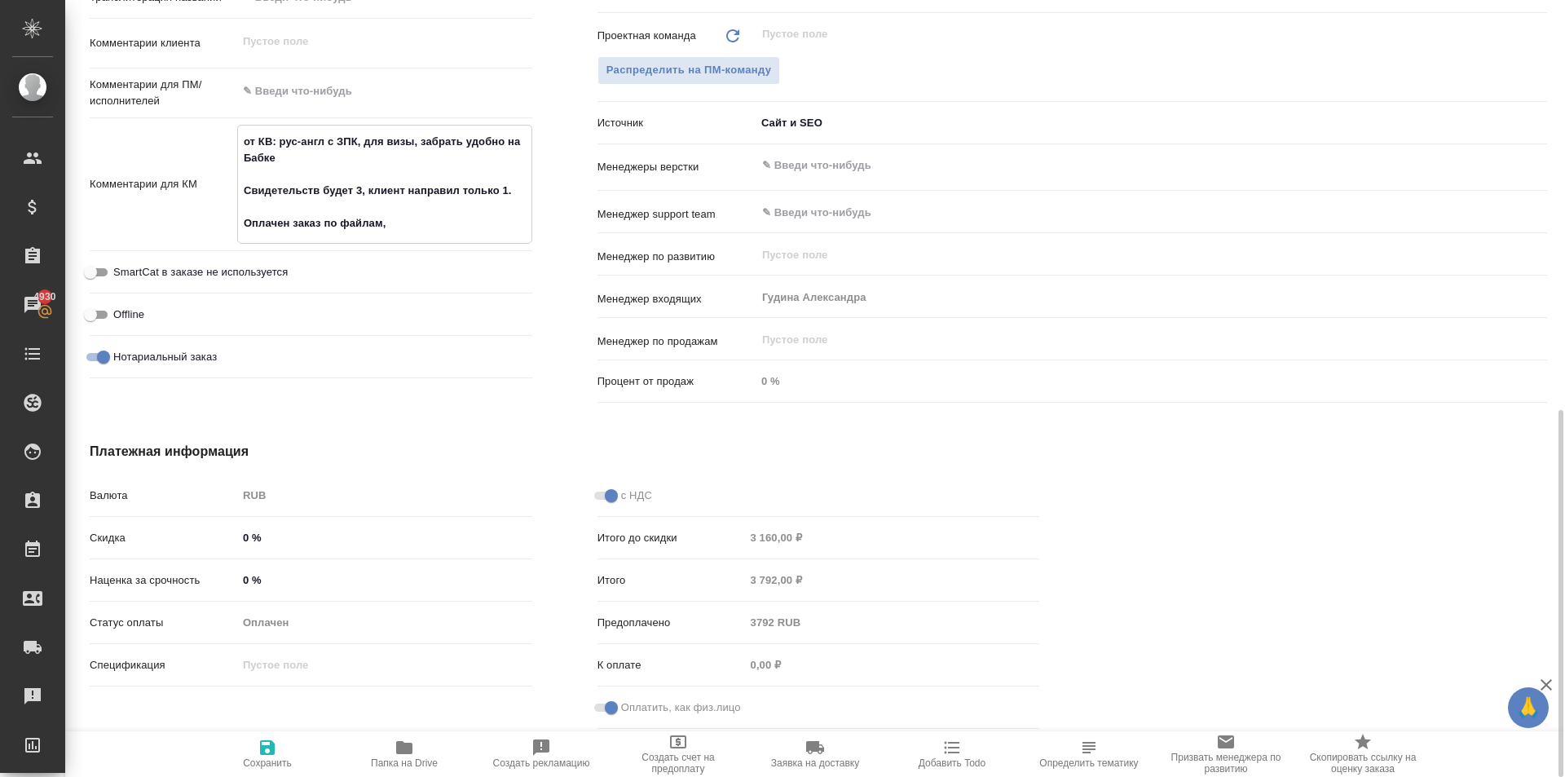
type textarea "x"
type textarea "от КВ: рус-англ с ЗПК, для визы, забрать удобно на Бабке Свидетельств будет 3, …"
type textarea "x"
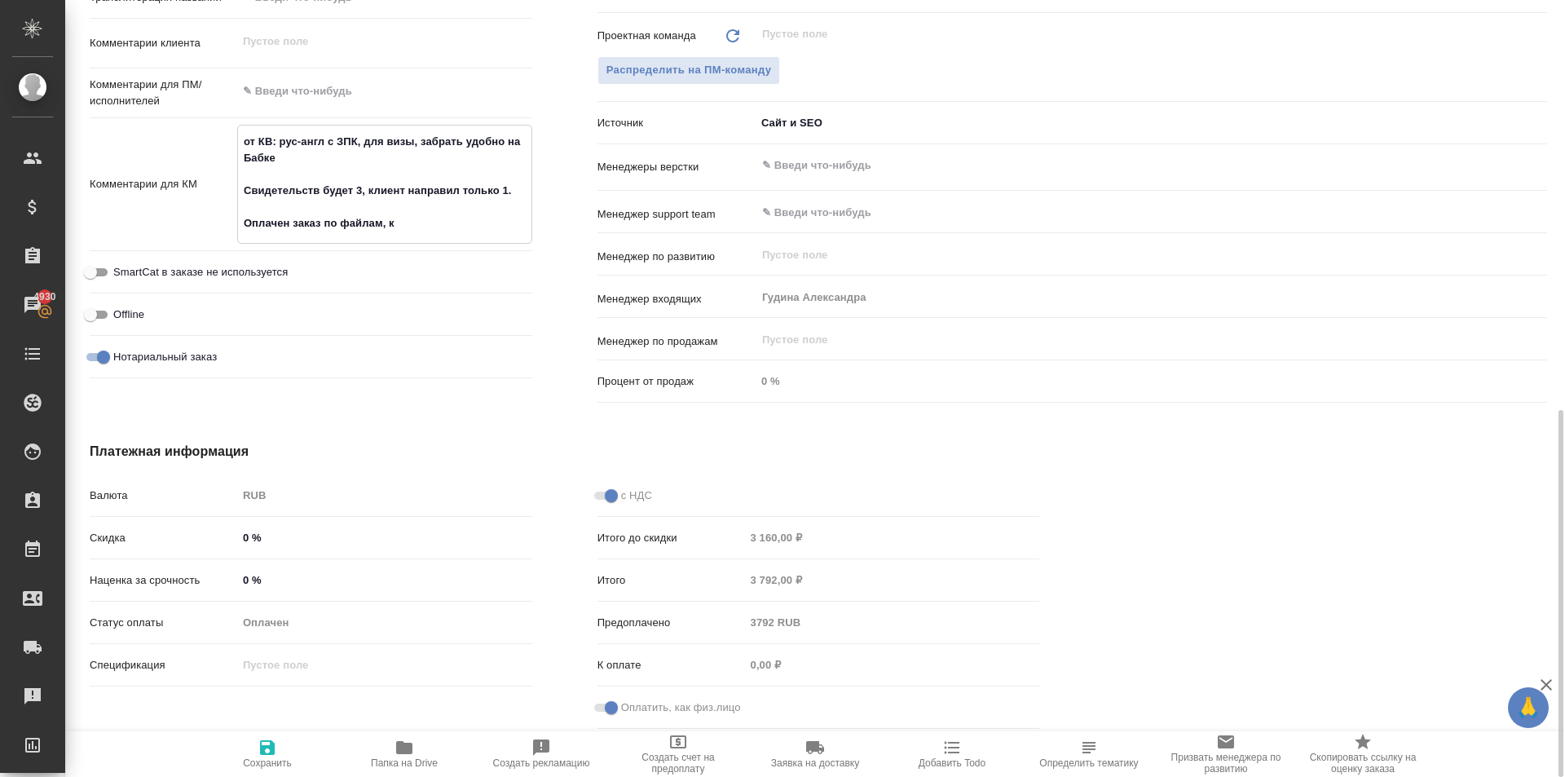
type textarea "от КВ: рус-англ с ЗПК, для визы, забрать удобно на Бабке Свидетельств будет 3, …"
type textarea "x"
type textarea "от КВ: рус-англ с ЗПК, для визы, забрать удобно на Бабке Свидетельств будет 3, …"
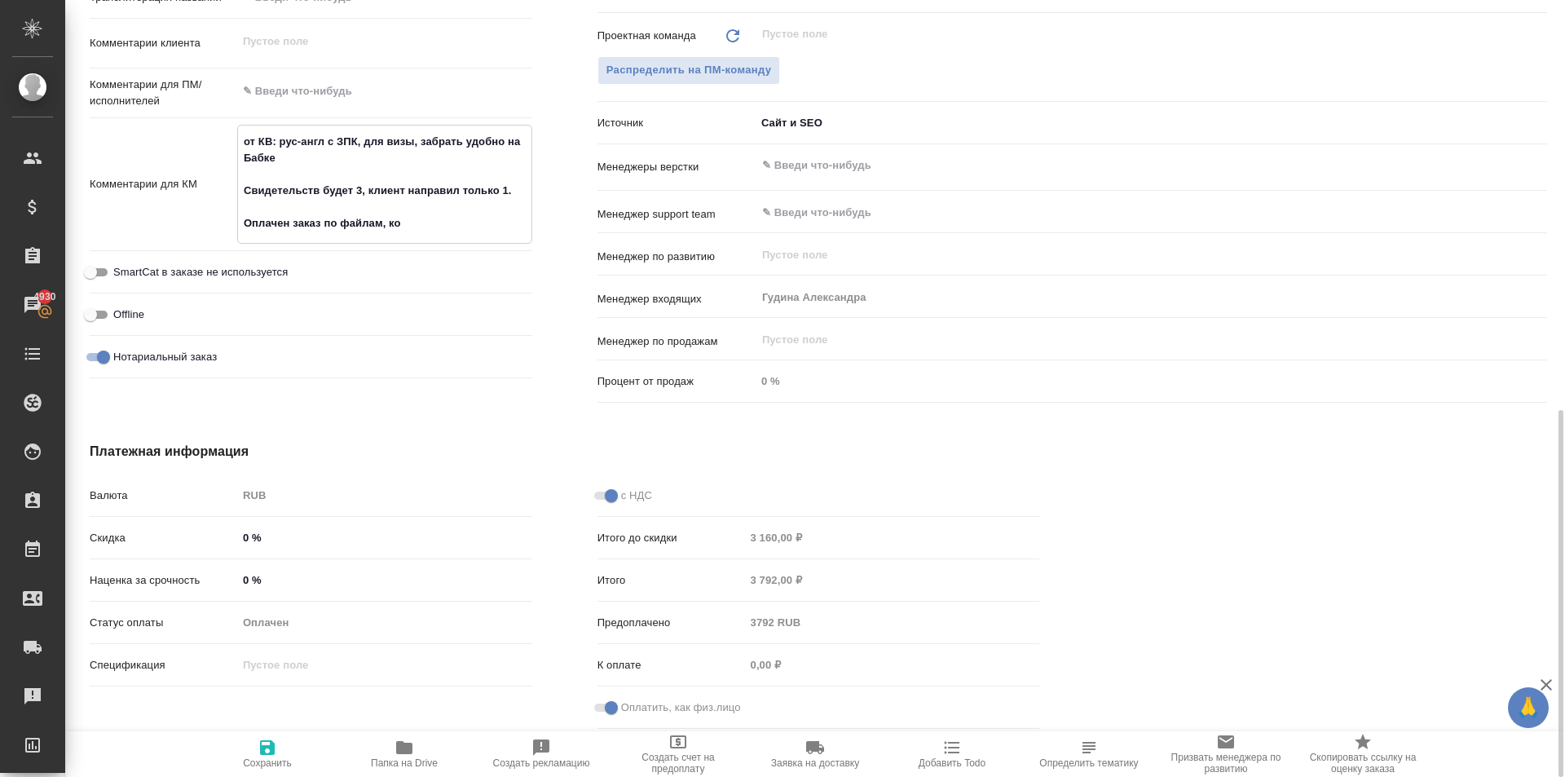
type textarea "x"
type textarea "от КВ: рус-англ с ЗПК, для визы, забрать удобно на Бабке Свидетельств будет 3, …"
type textarea "x"
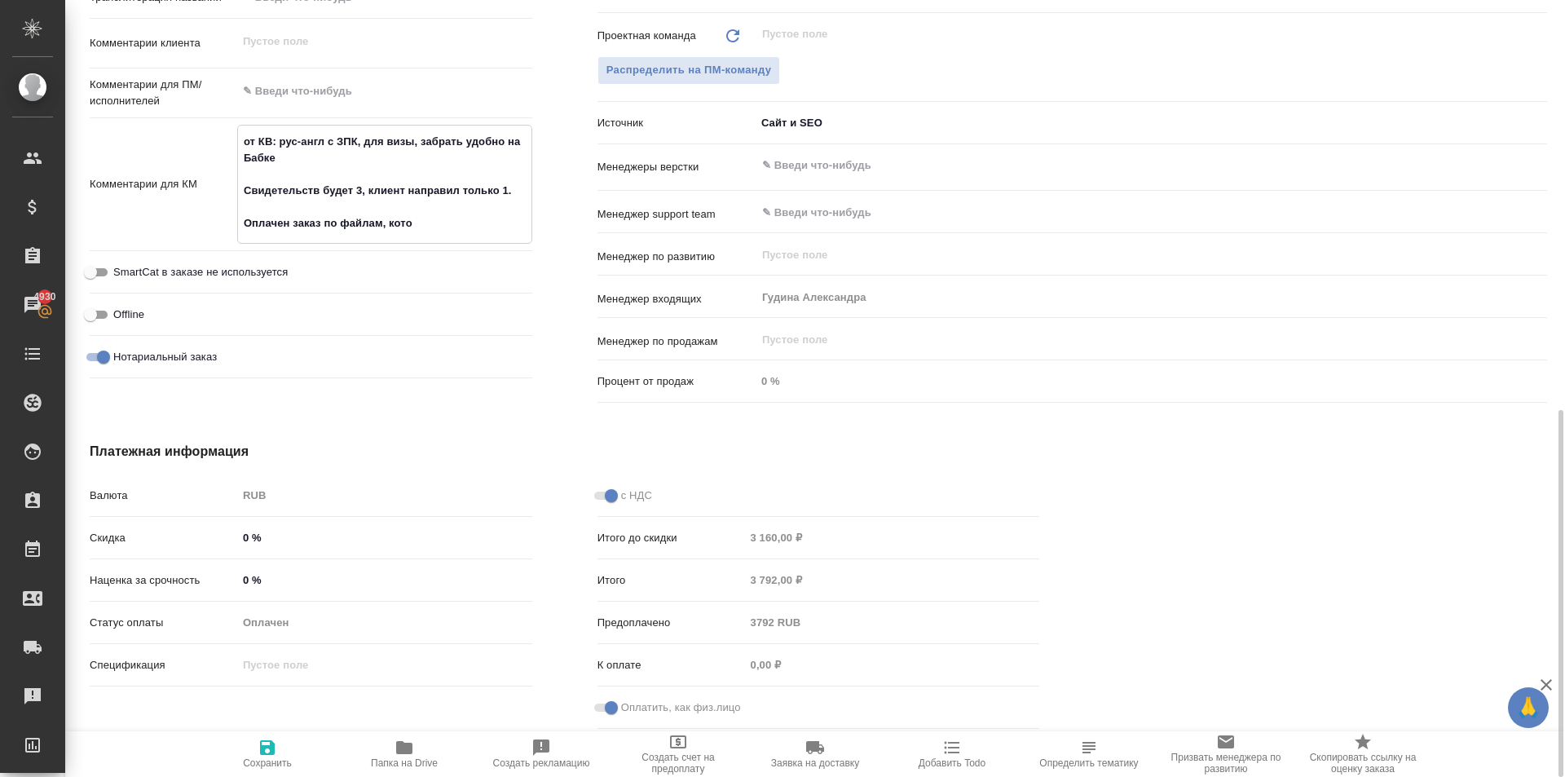
type textarea "от КВ: рус-англ с ЗПК, для визы, забрать удобно на Бабке Свидетельств будет 3, …"
type textarea "x"
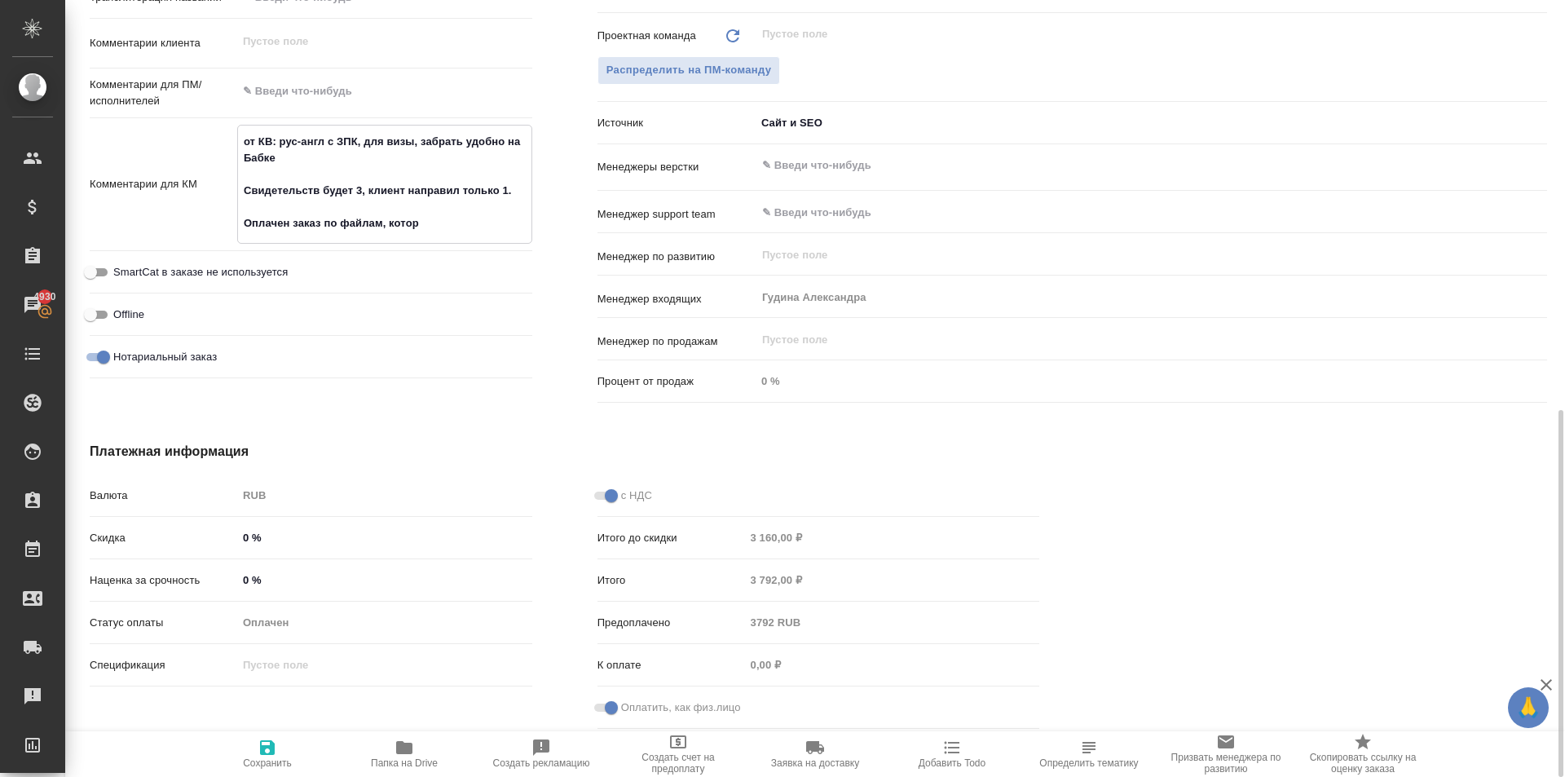
type textarea "x"
type textarea "от КВ: рус-англ с ЗПК, для визы, забрать удобно на Бабке Свидетельств будет 3, …"
type textarea "x"
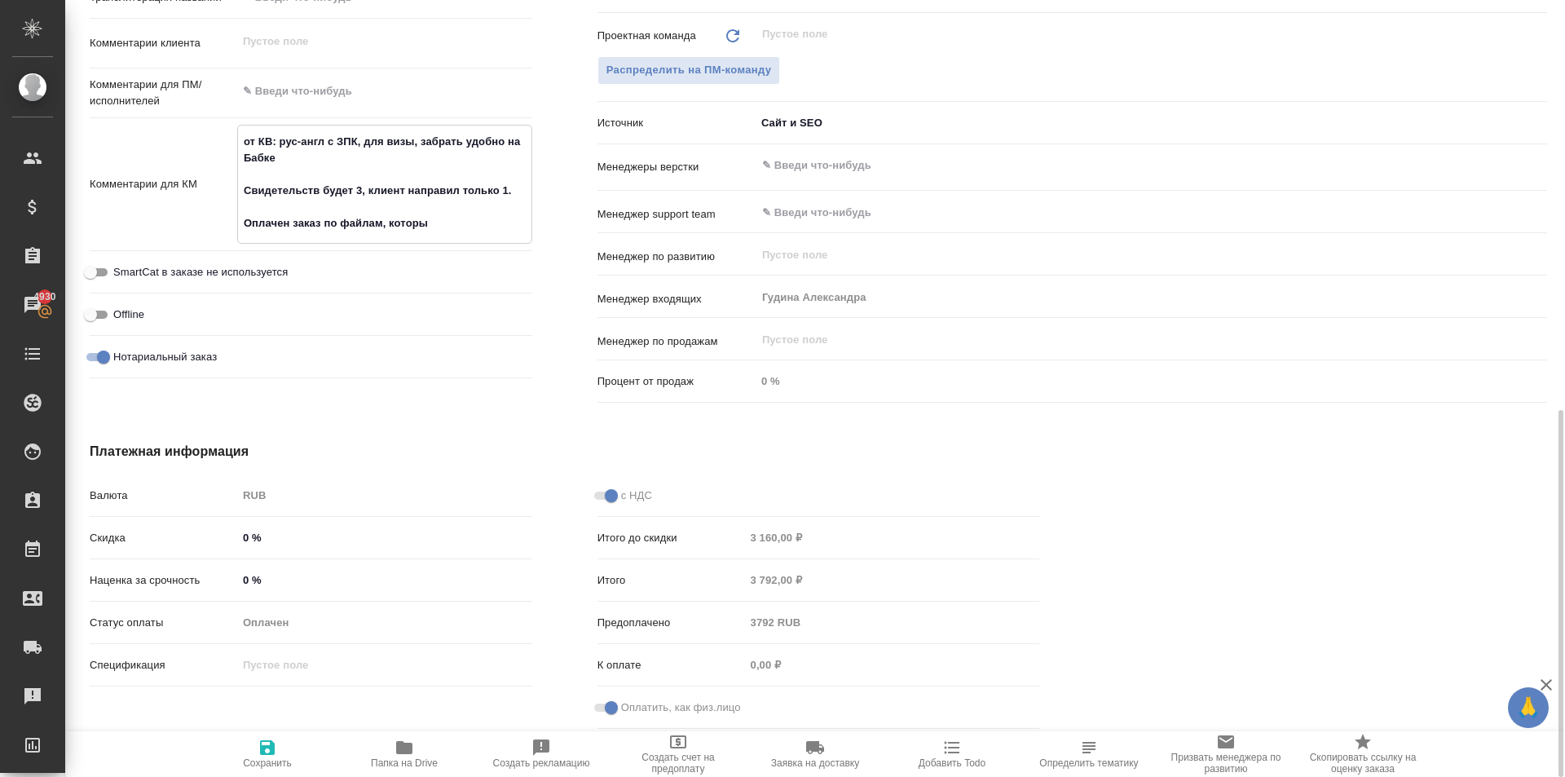
type textarea "от КВ: рус-англ с ЗПК, для визы, забрать удобно на Бабке Свидетельств будет 3, …"
type textarea "x"
type textarea "от КВ: рус-англ с ЗПК, для визы, забрать удобно на Бабке Свидетельств будет 3, …"
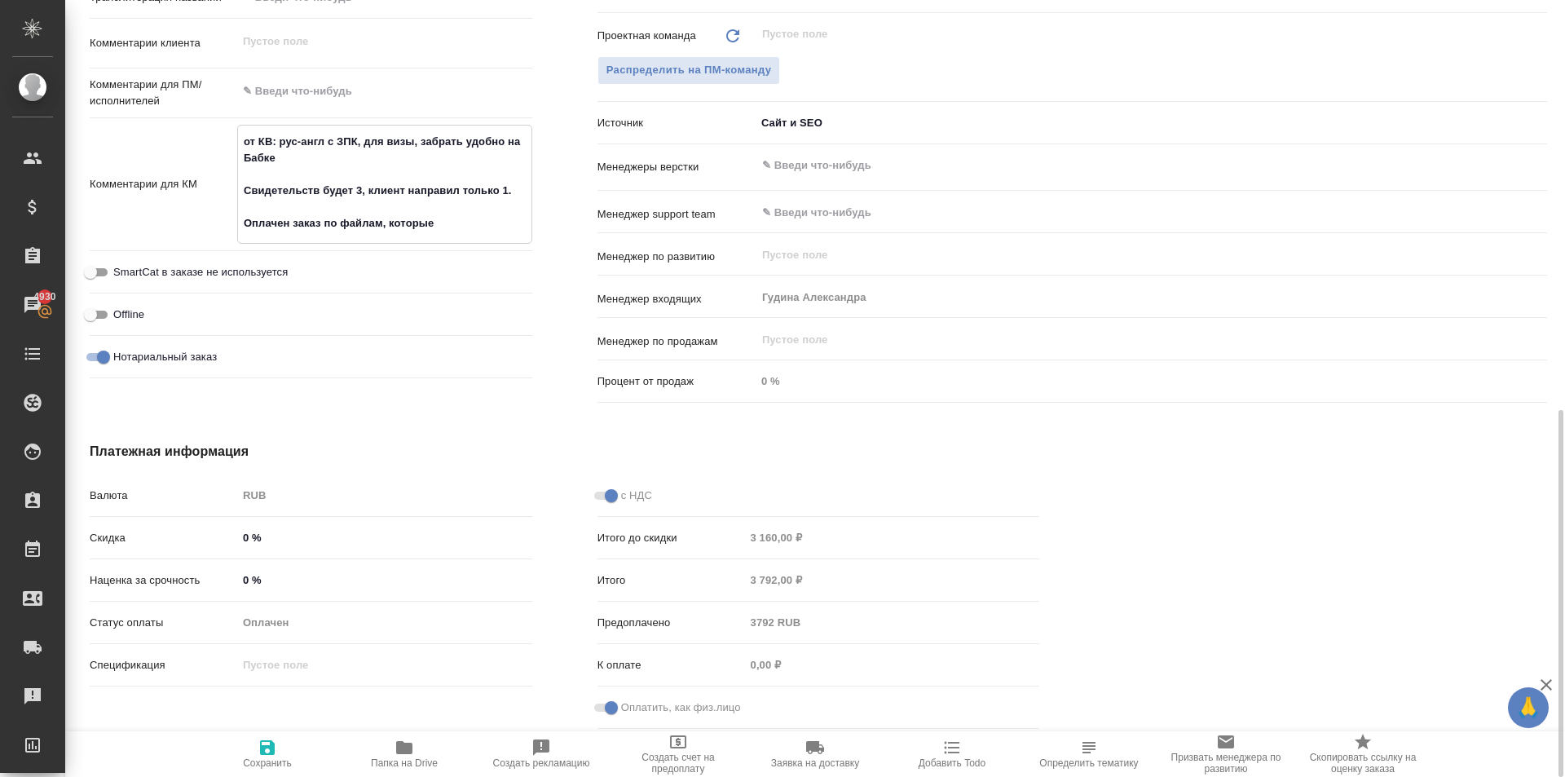
type textarea "x"
type textarea "от КВ: рус-англ с ЗПК, для визы, забрать удобно на Бабке Свидетельств будет 3, …"
type textarea "x"
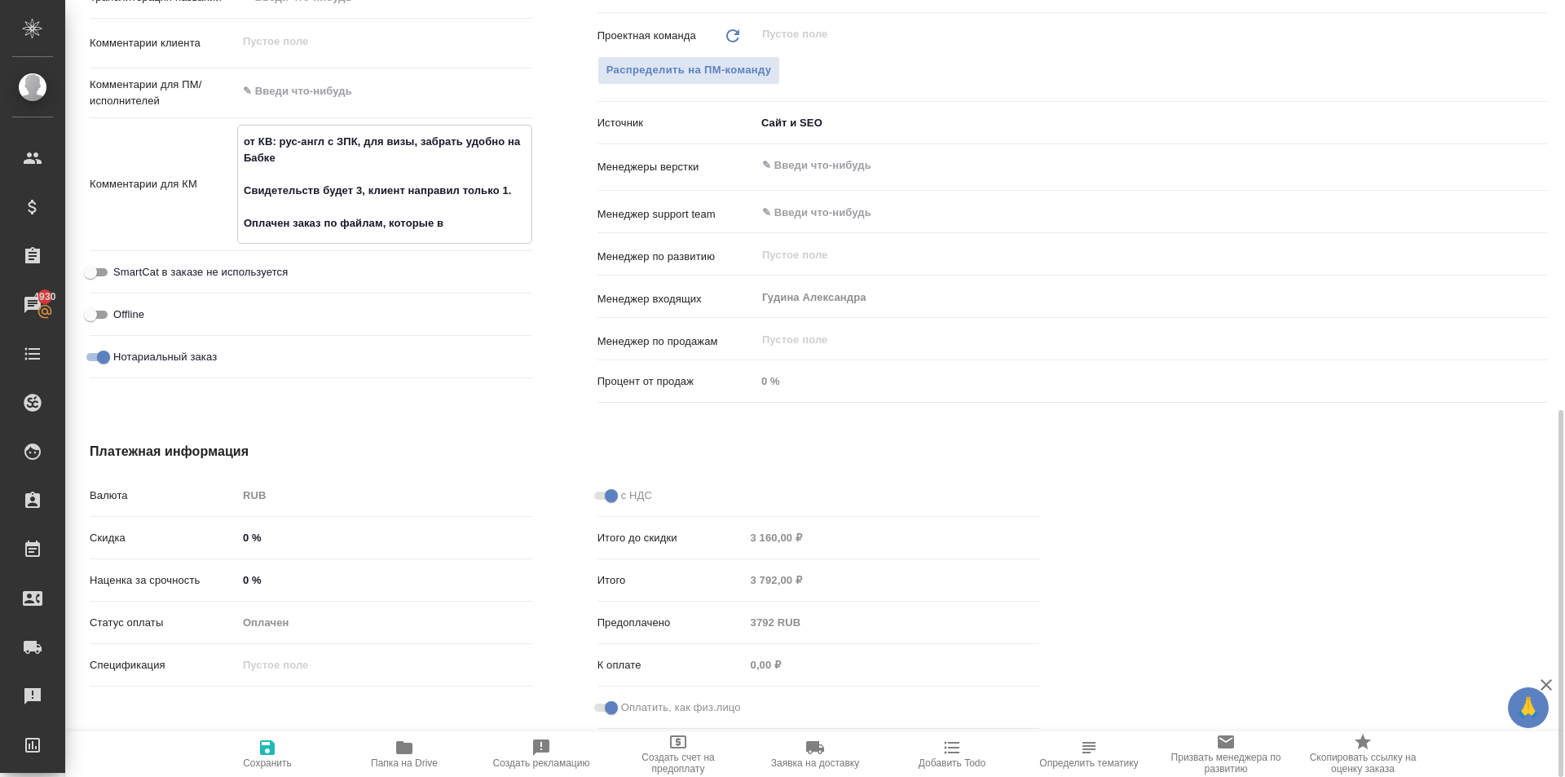
type textarea "x"
type textarea "от КВ: рус-англ с ЗПК, для визы, забрать удобно на Бабке Свидетельств будет 3, …"
type textarea "x"
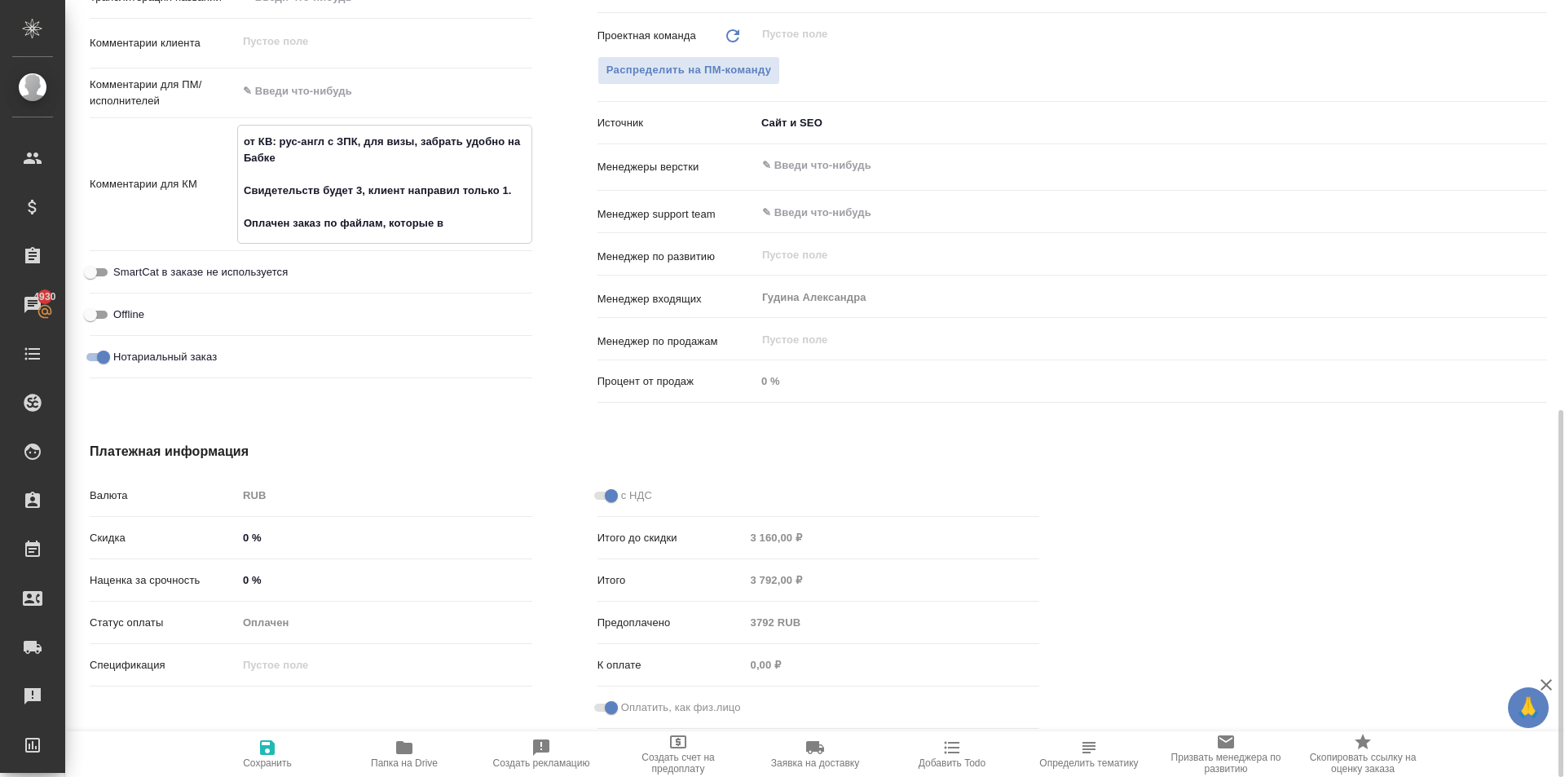
type textarea "x"
type textarea "от КВ: рус-англ с ЗПК, для визы, забрать удобно на Бабке Свидетельств будет 3, …"
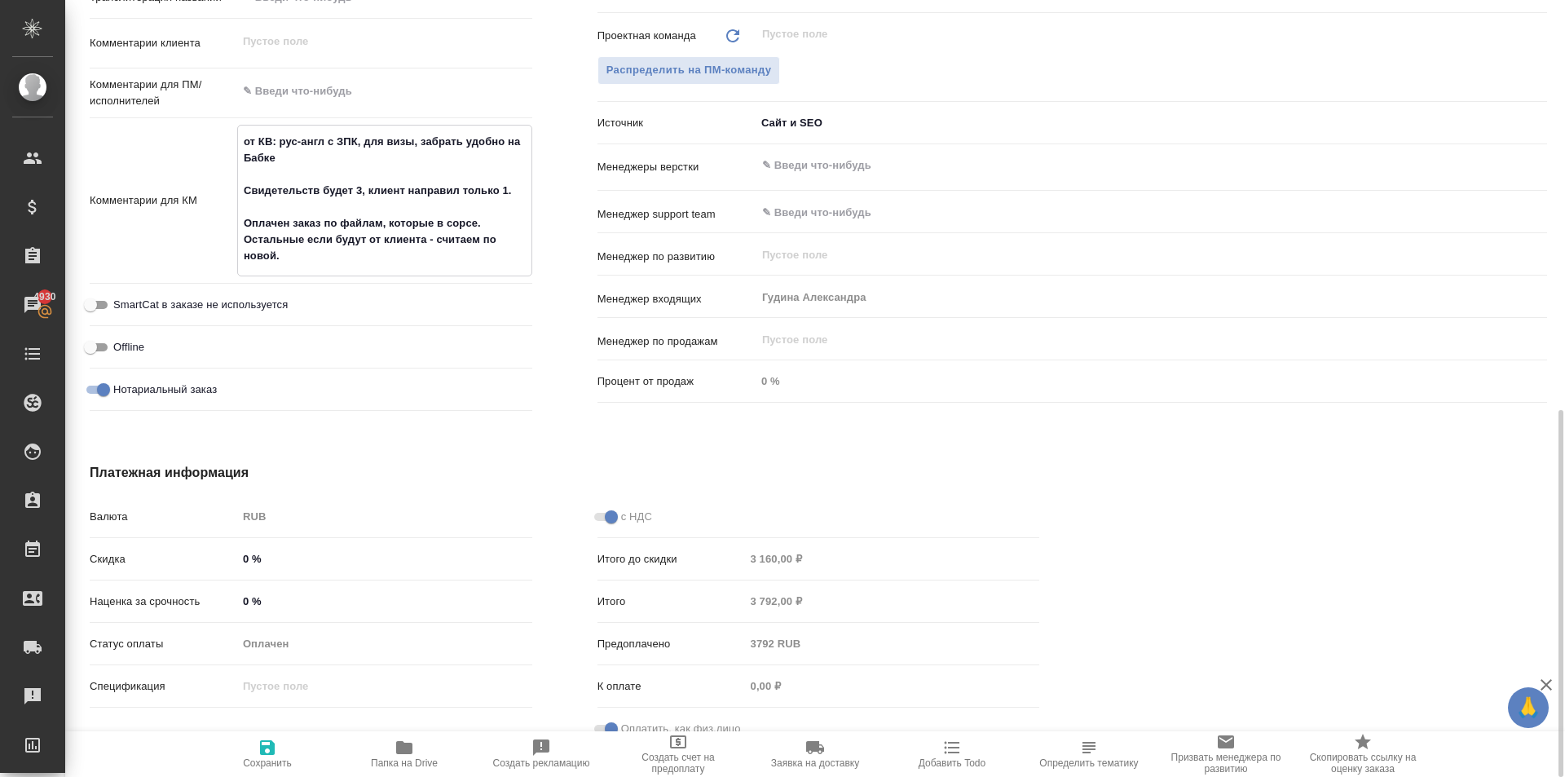
click at [370, 244] on textarea "от КВ: рус-англ с ЗПК, для визы, забрать удобно на Бабке Свидетельств будет 3, …" at bounding box center [384, 199] width 293 height 142
click at [254, 757] on span "Сохранить" at bounding box center [267, 753] width 117 height 31
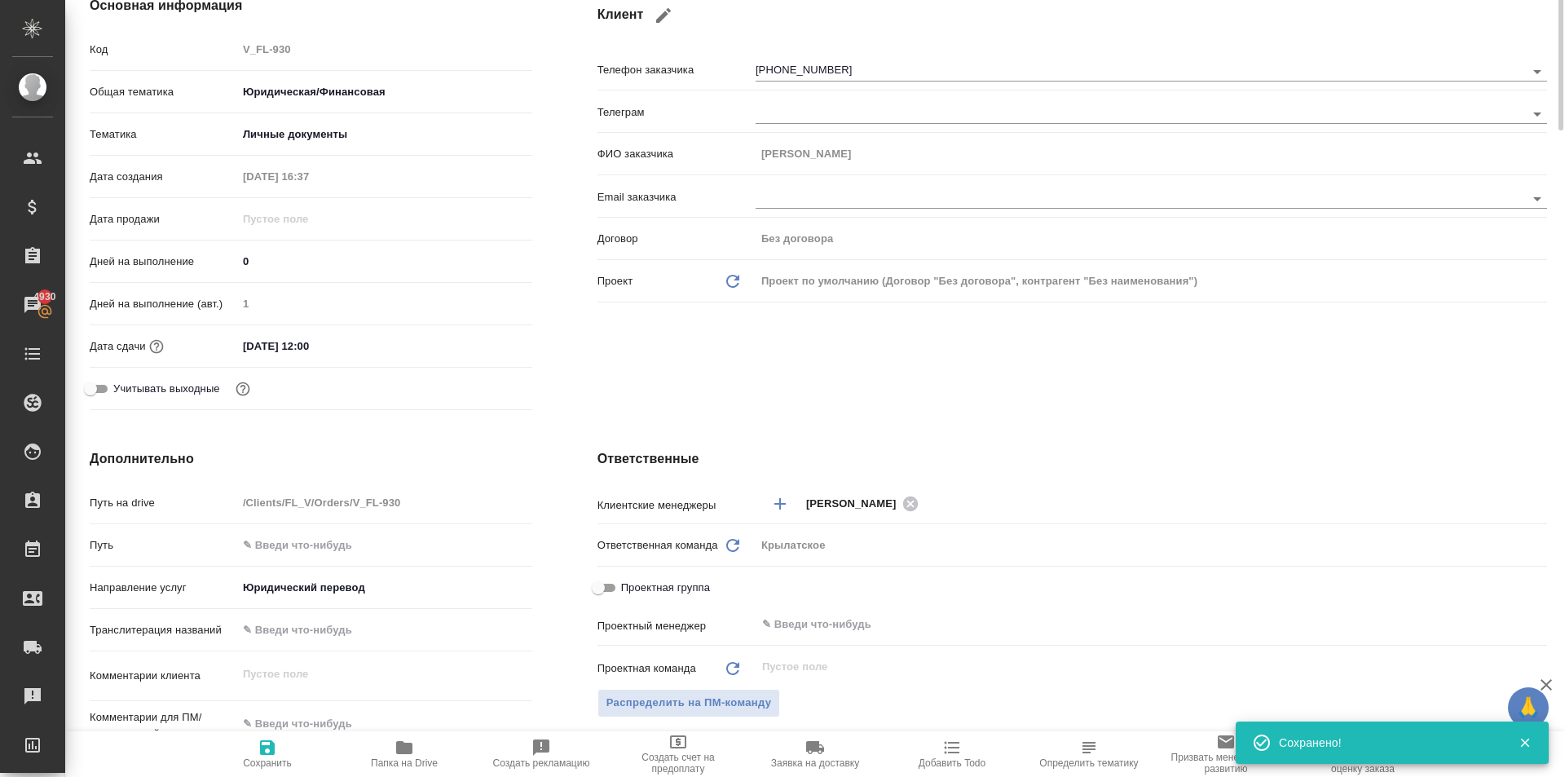
scroll to position [0, 0]
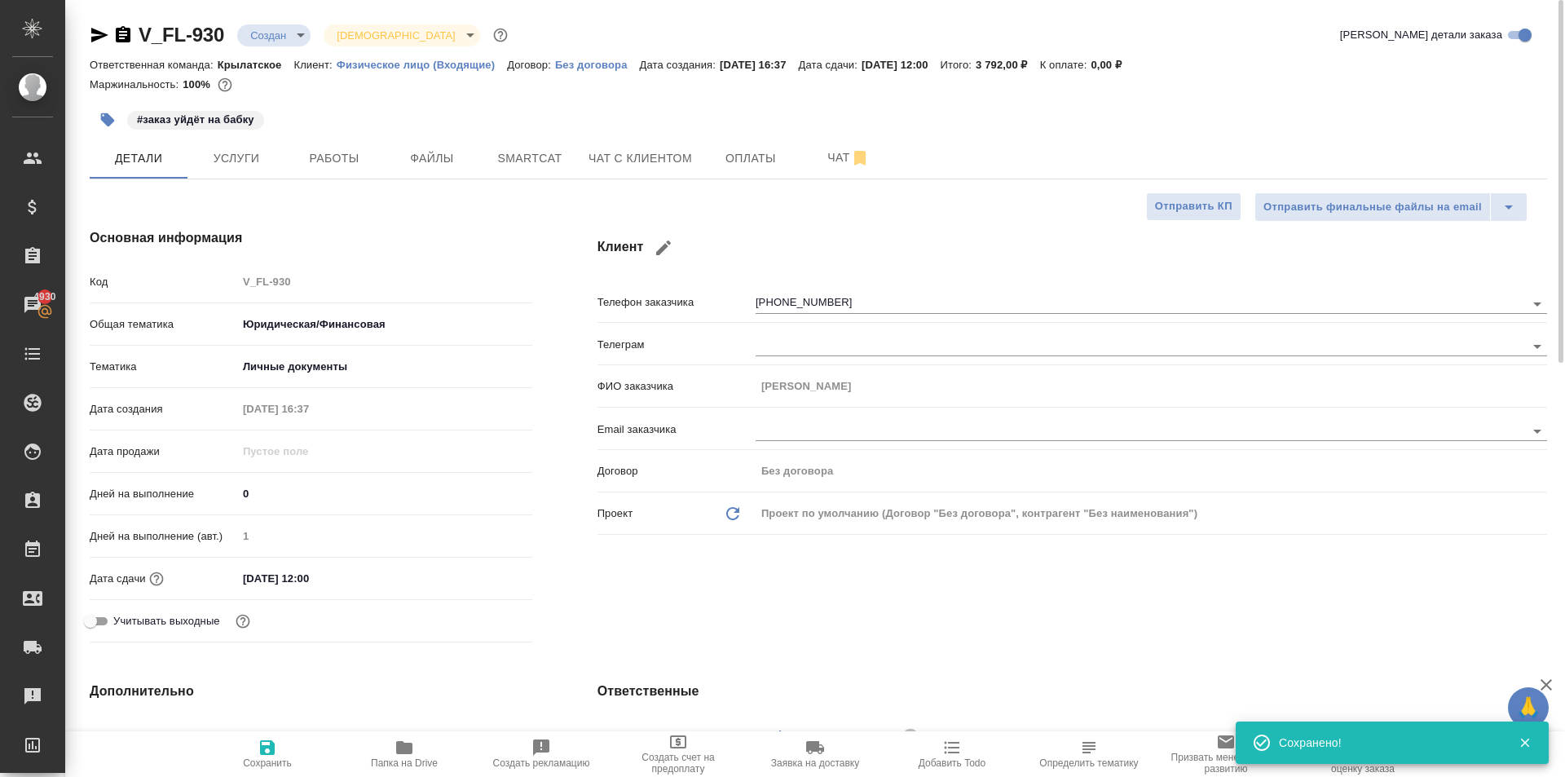
click at [320, 561] on div "Дней на выполнение (авт.) 1" at bounding box center [311, 543] width 443 height 42
click at [324, 567] on input "19.09.2025 12:00" at bounding box center [308, 579] width 143 height 24
click at [485, 580] on icon "button" at bounding box center [485, 576] width 15 height 16
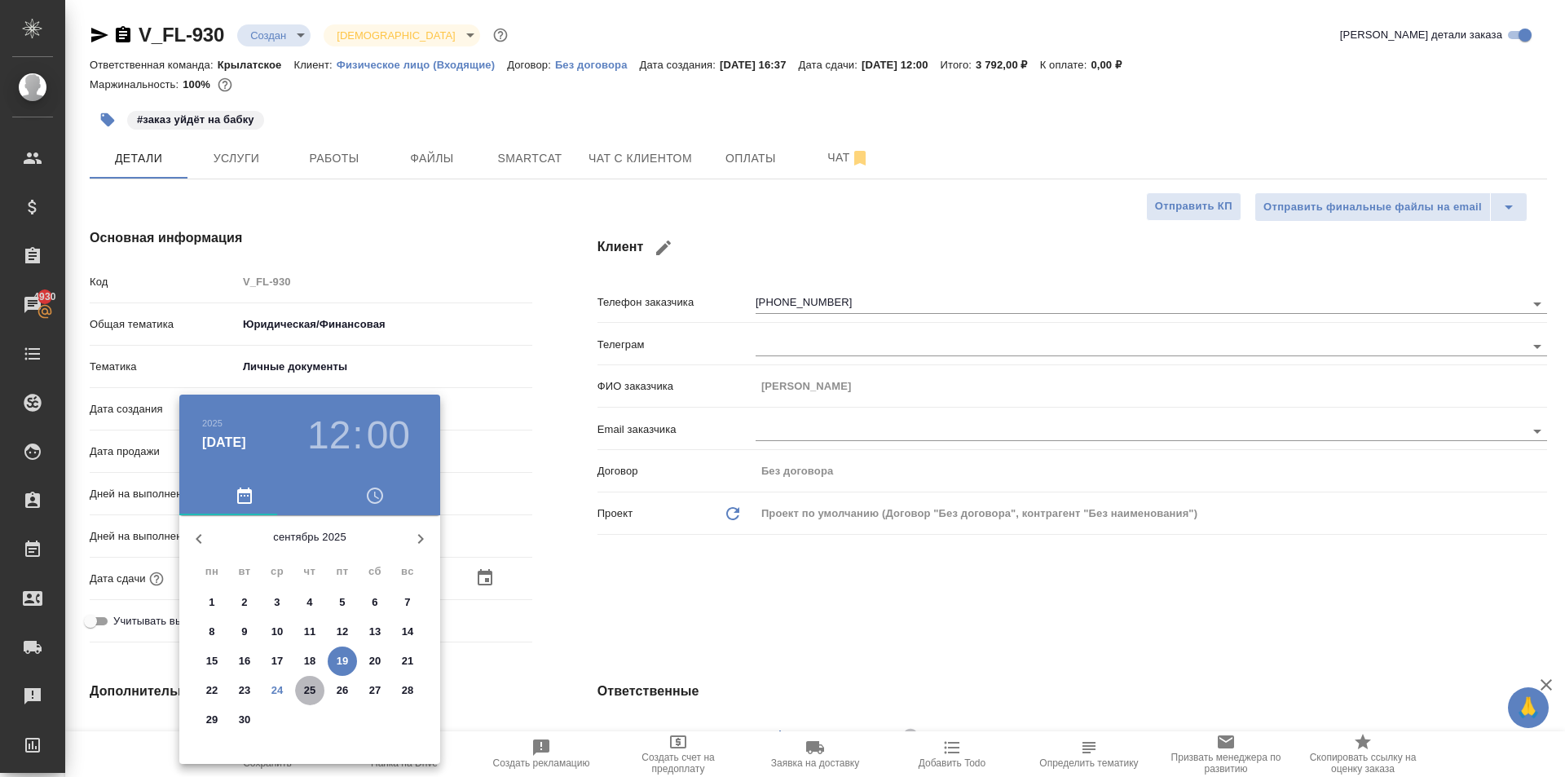
click at [316, 690] on span "25" at bounding box center [309, 690] width 29 height 16
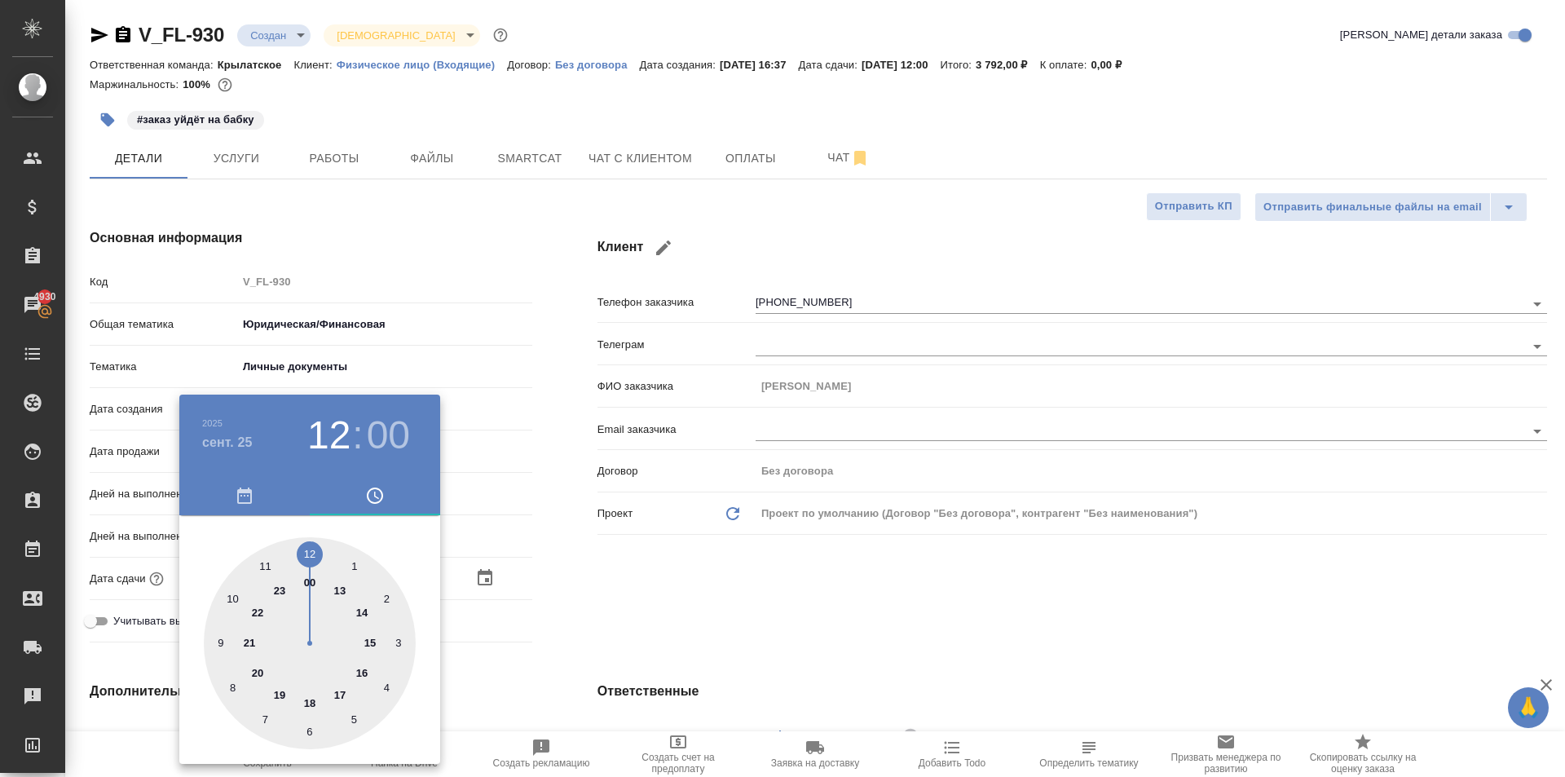
click at [593, 613] on div at bounding box center [782, 388] width 1565 height 777
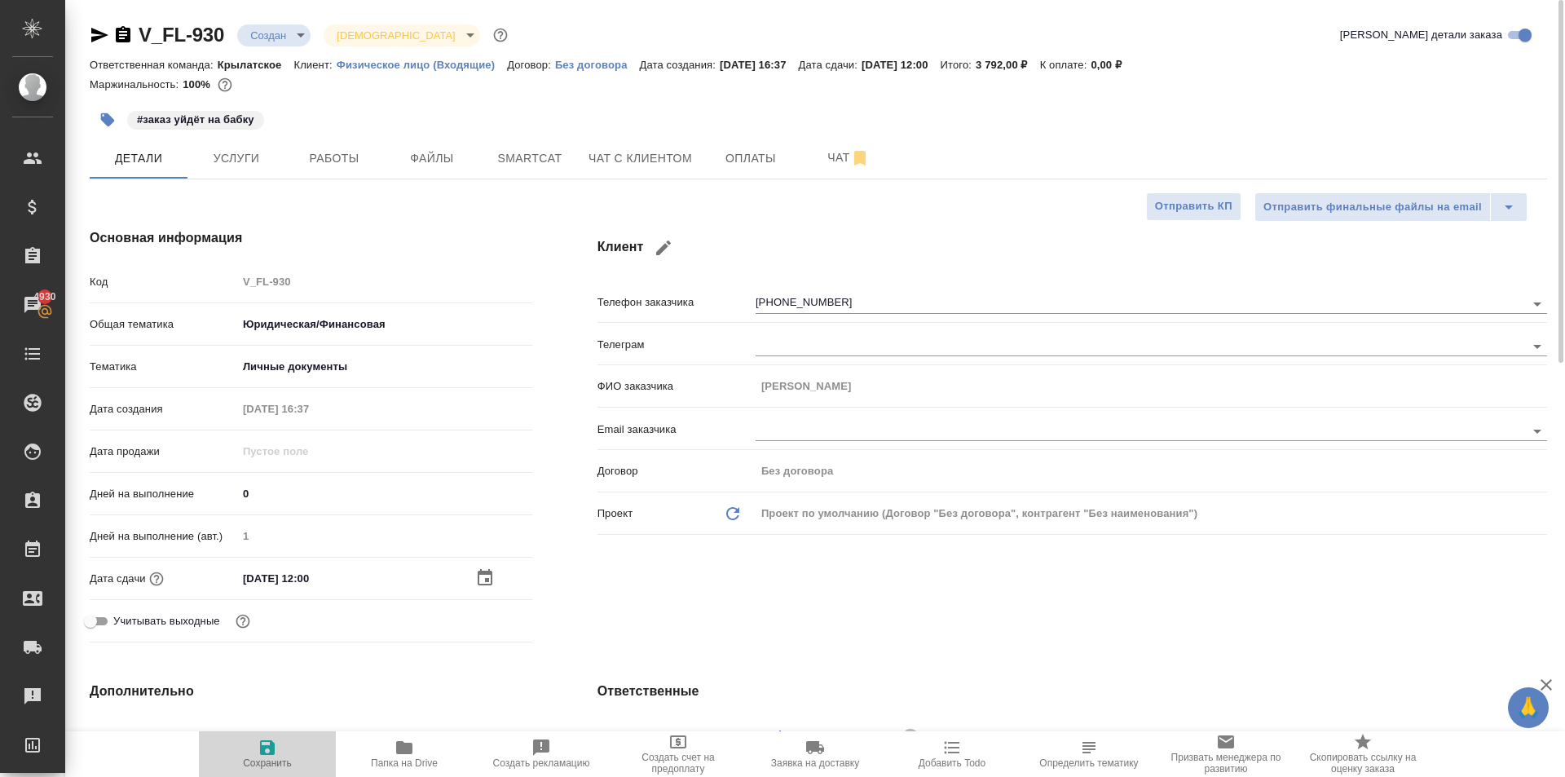
drag, startPoint x: 254, startPoint y: 754, endPoint x: 297, endPoint y: 746, distance: 43.2
click at [254, 754] on span "Сохранить" at bounding box center [267, 753] width 117 height 31
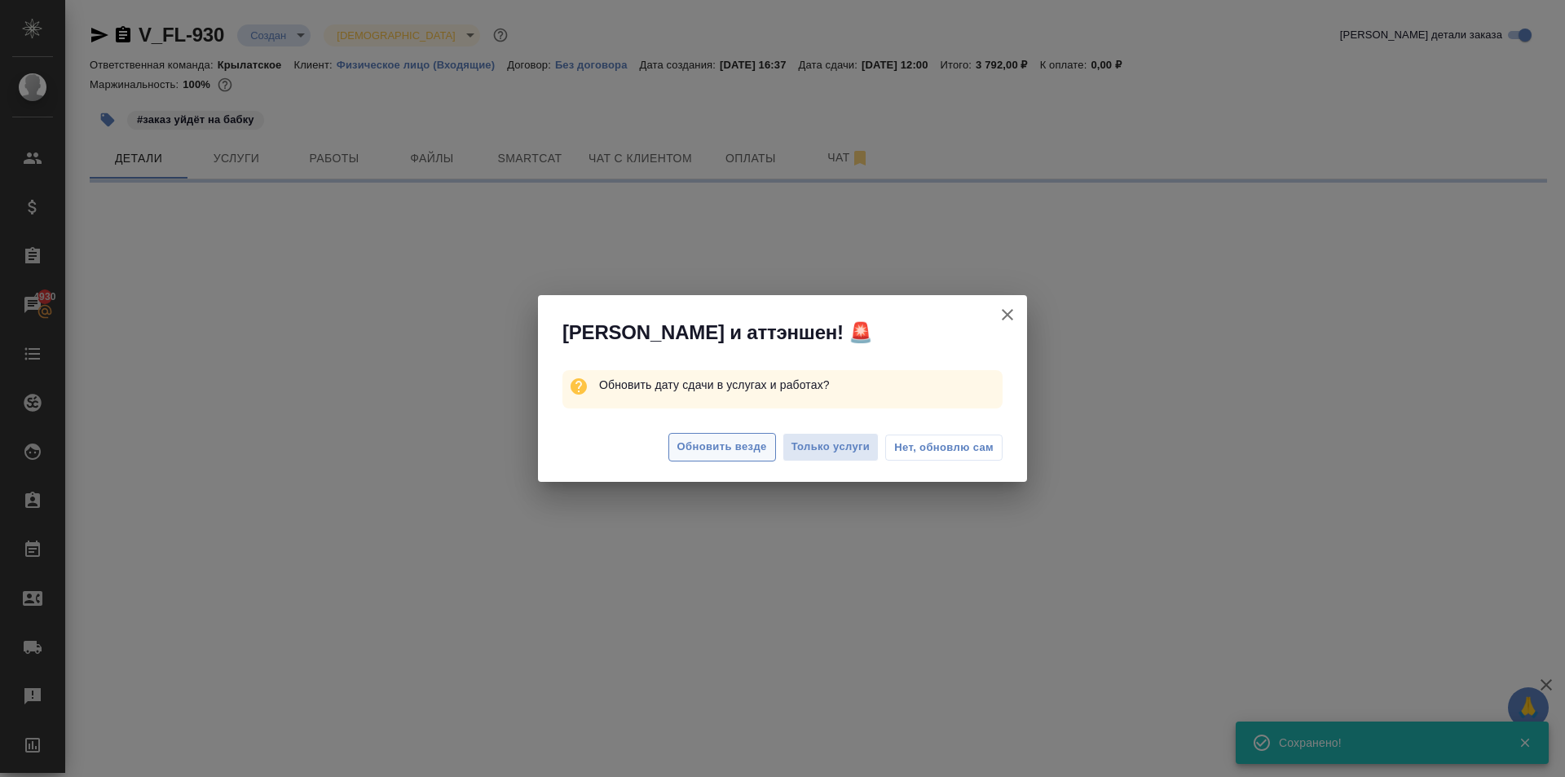
click at [712, 433] on button "Обновить везде" at bounding box center [722, 447] width 108 height 29
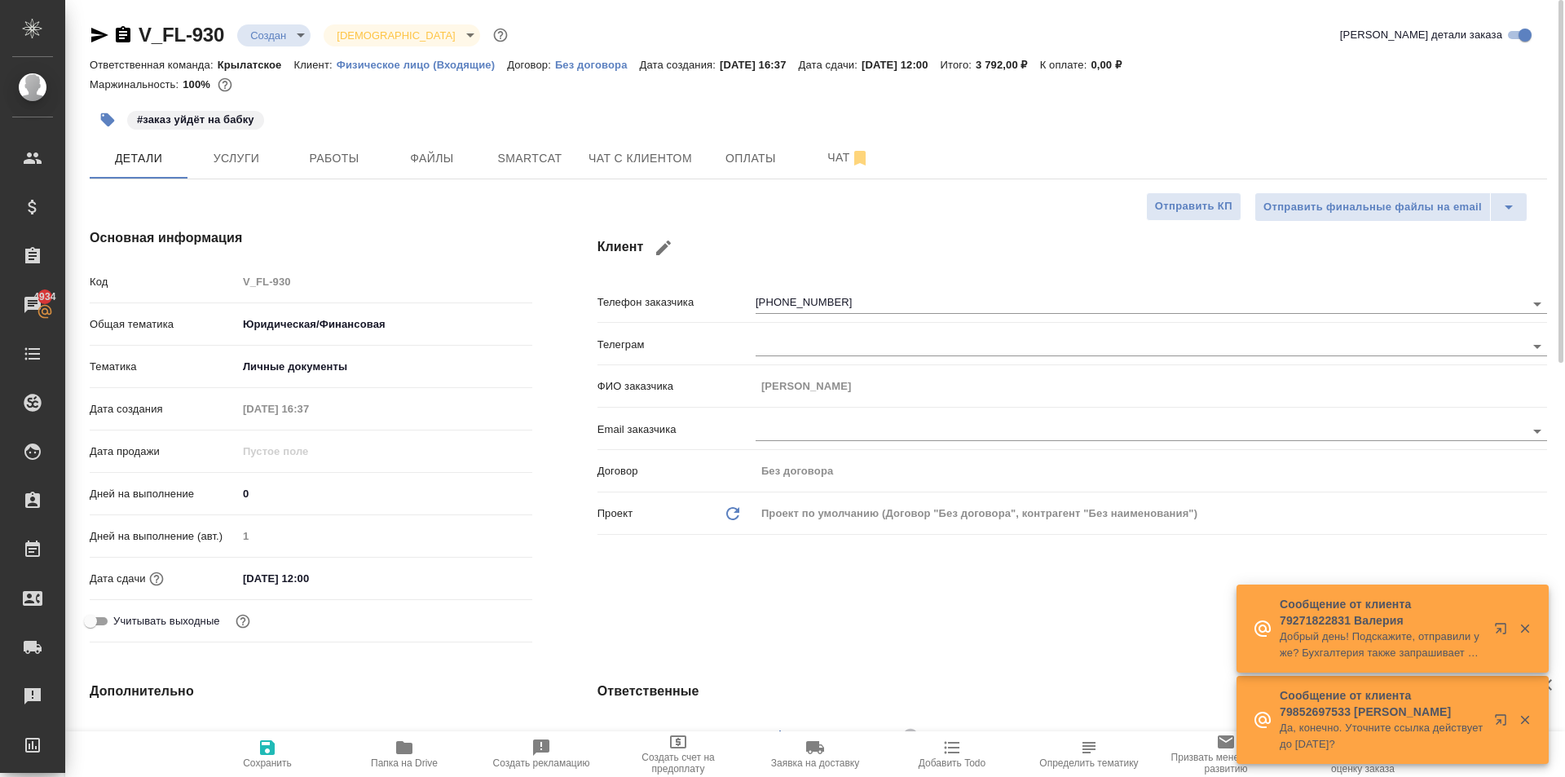
click at [98, 42] on icon "button" at bounding box center [100, 35] width 20 height 20
click at [602, 154] on span "Чат с клиентом" at bounding box center [641, 158] width 104 height 20
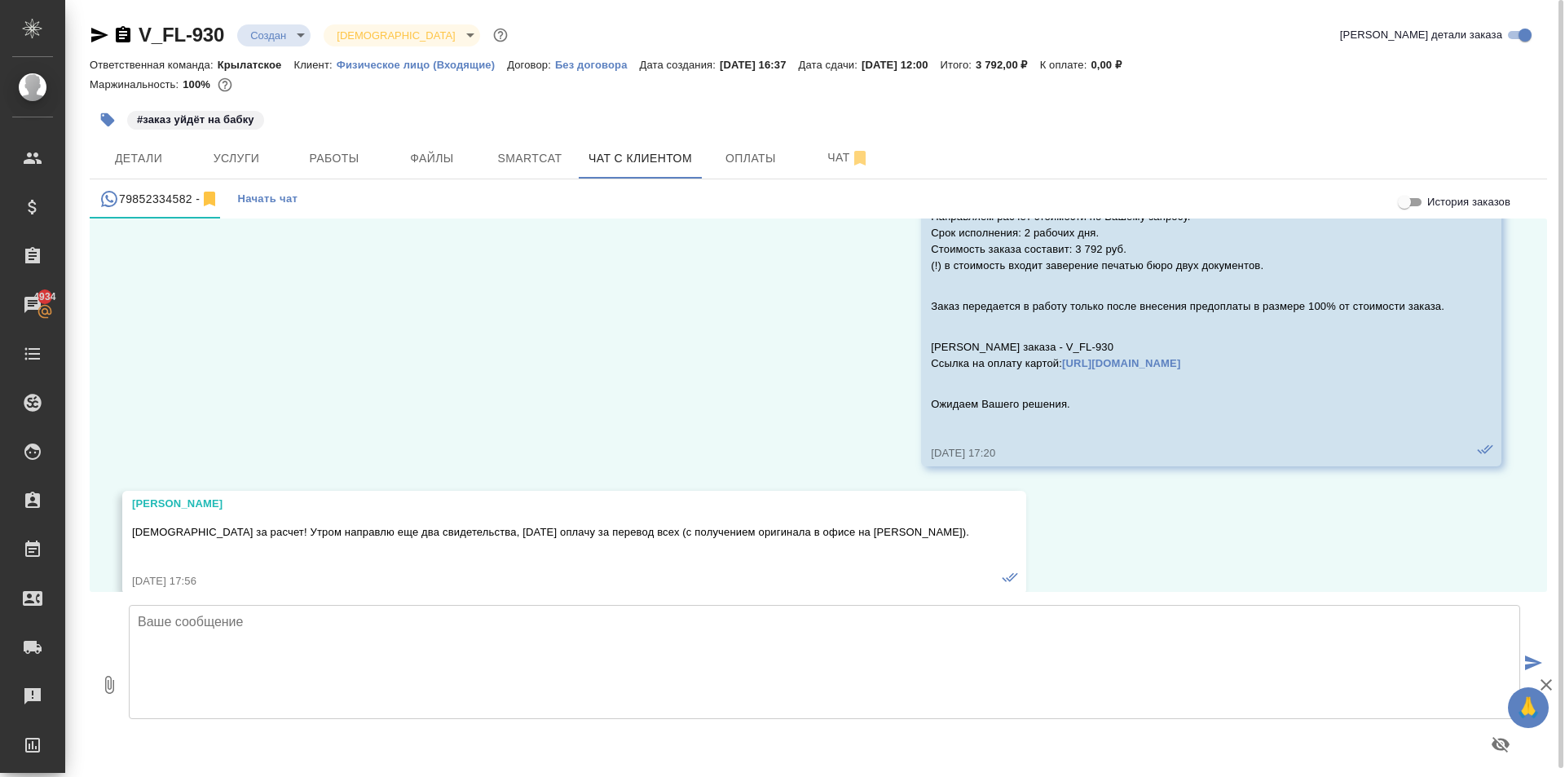
scroll to position [1057, 0]
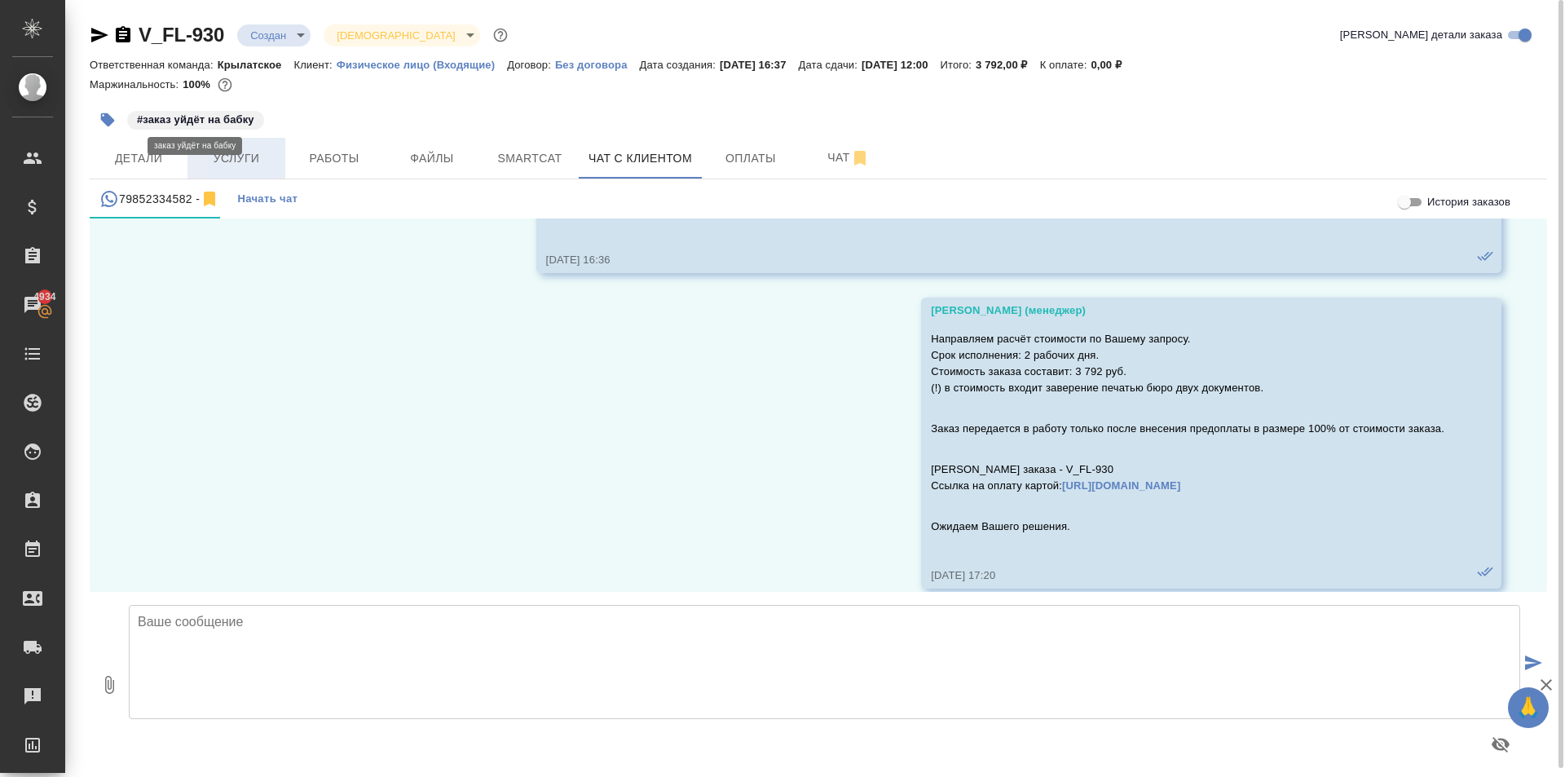
click at [256, 174] on button "Услуги" at bounding box center [236, 158] width 98 height 41
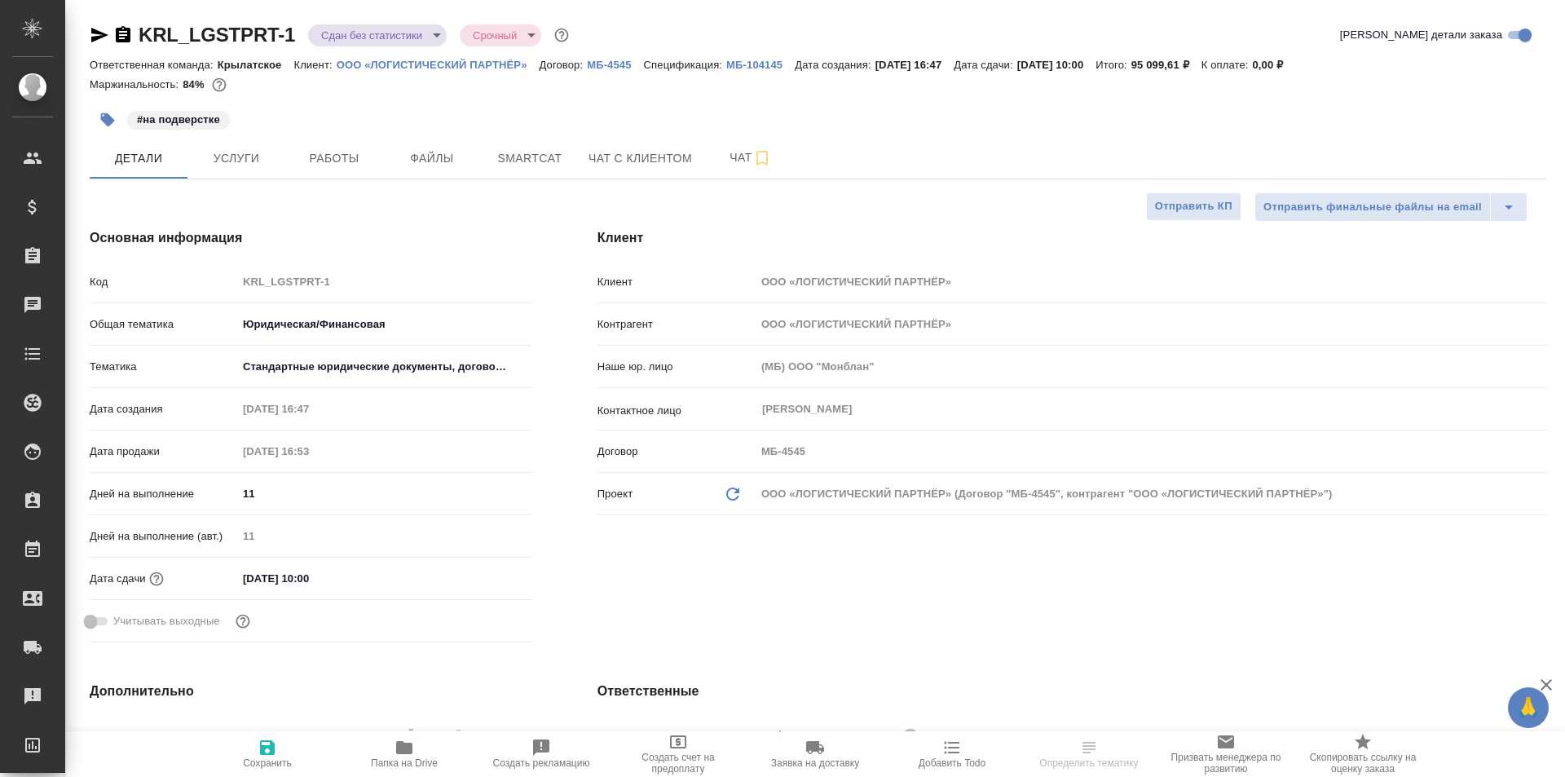
select select "RU"
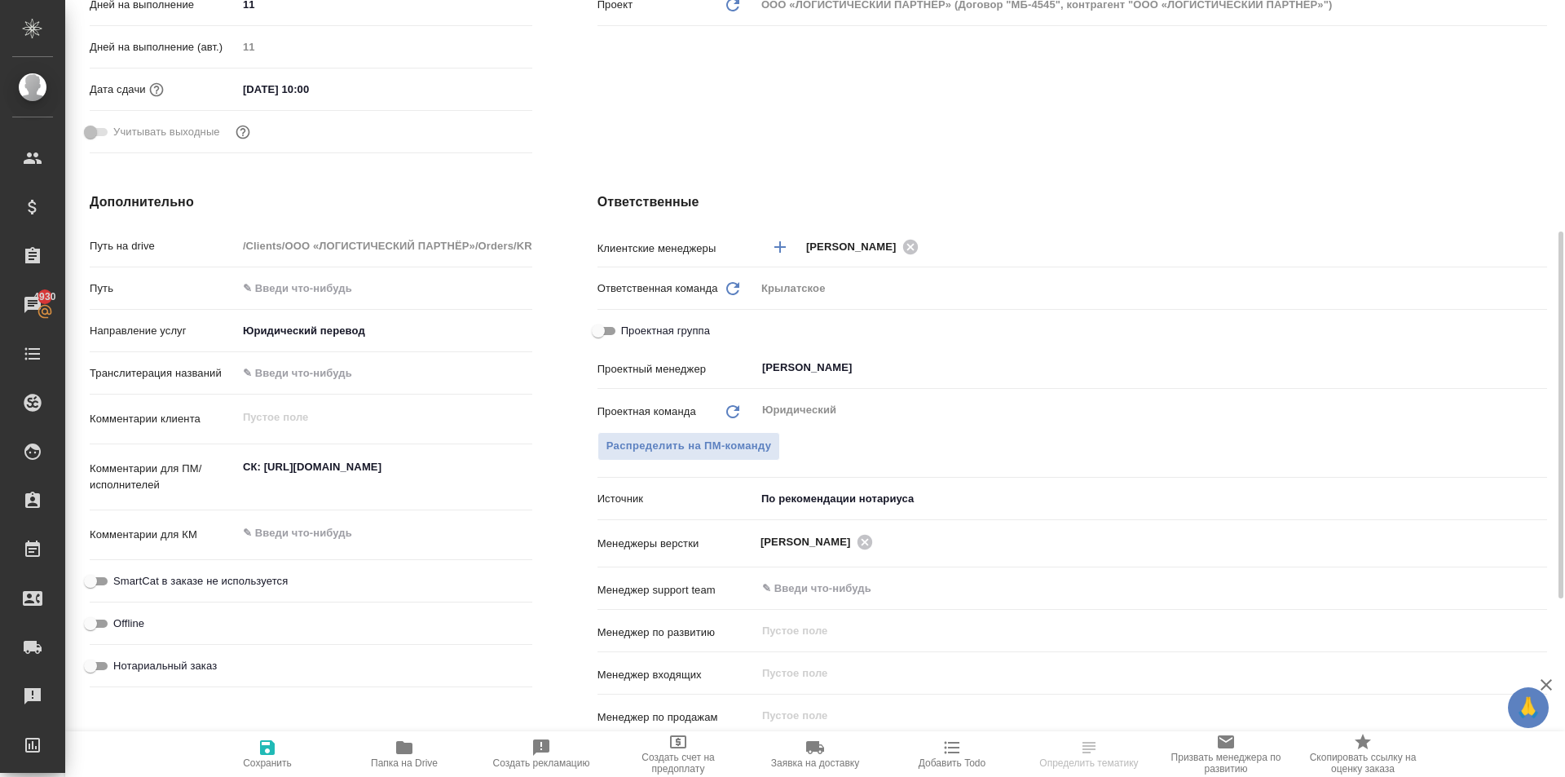
select select "RU"
type textarea "x"
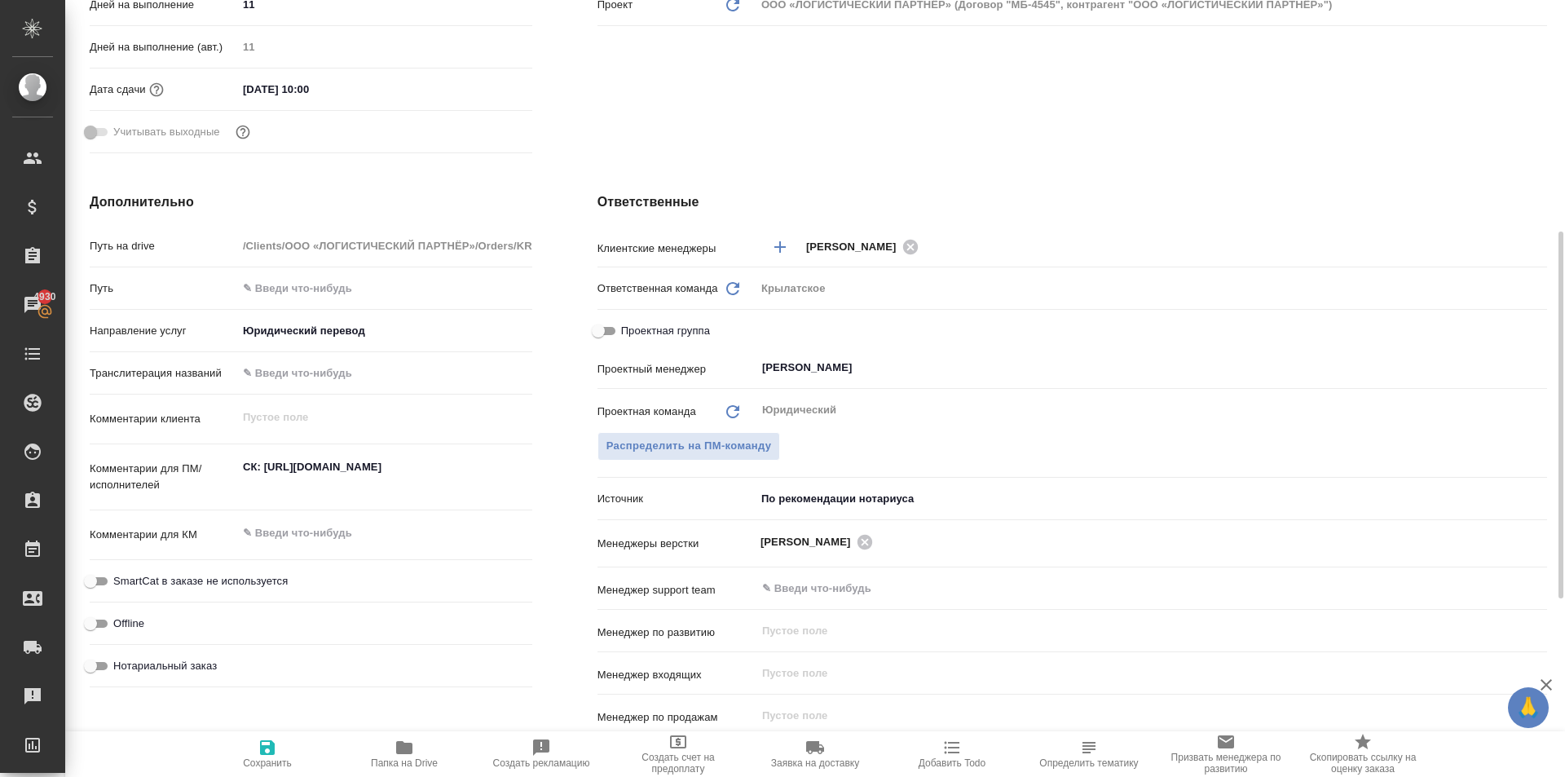
type textarea "x"
click at [399, 738] on icon "button" at bounding box center [405, 748] width 20 height 20
type textarea "x"
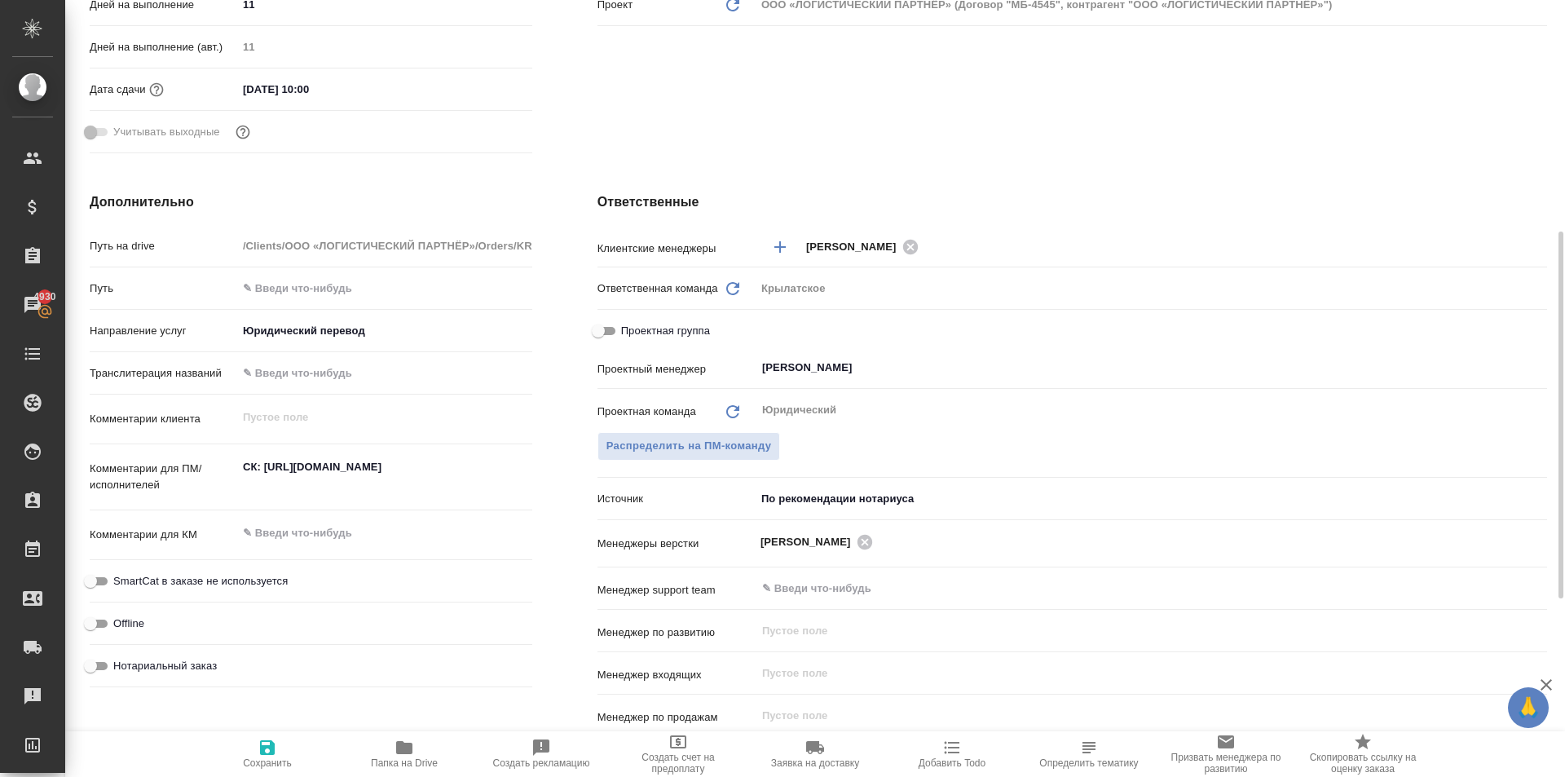
type textarea "x"
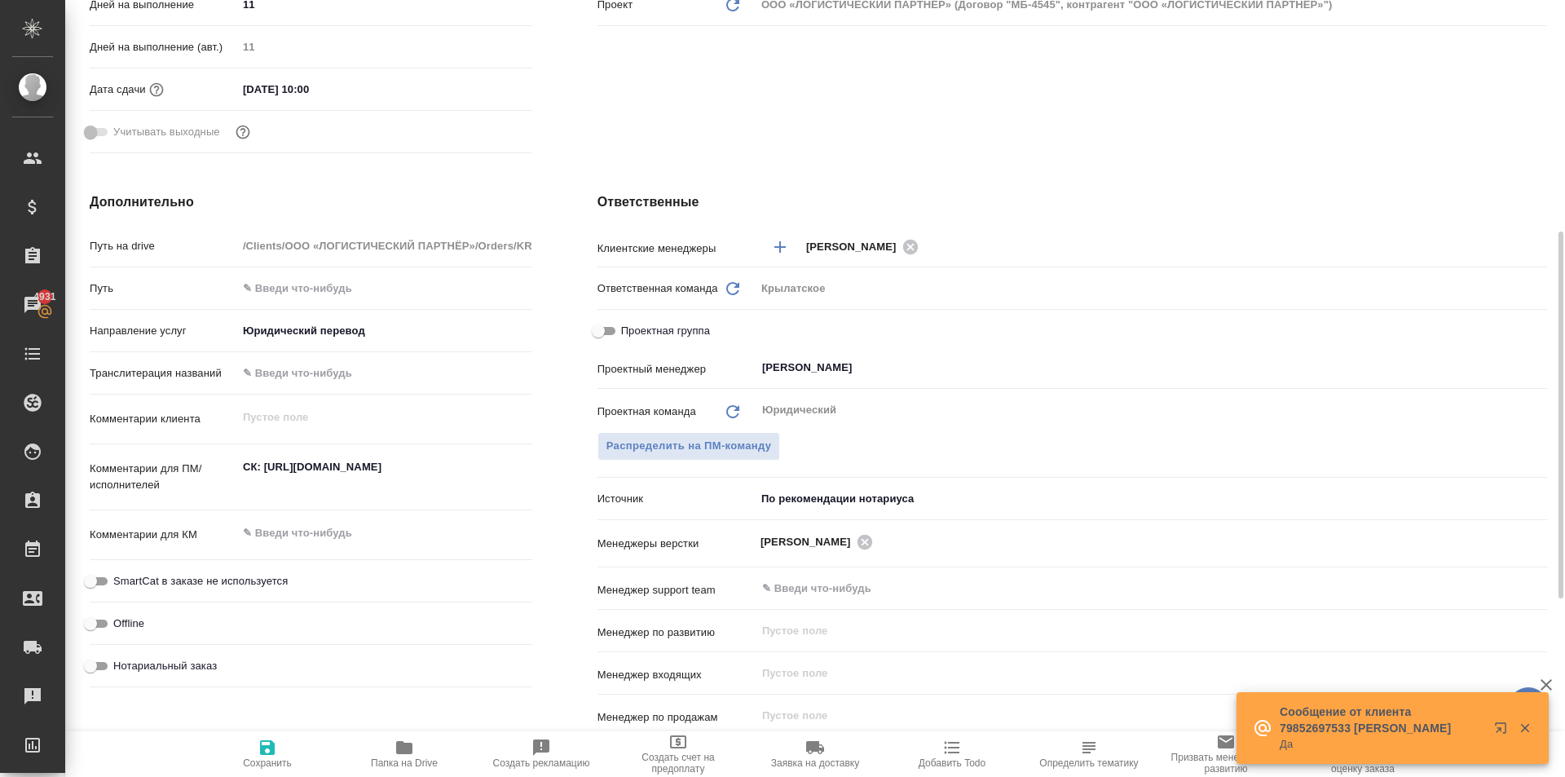
type textarea "x"
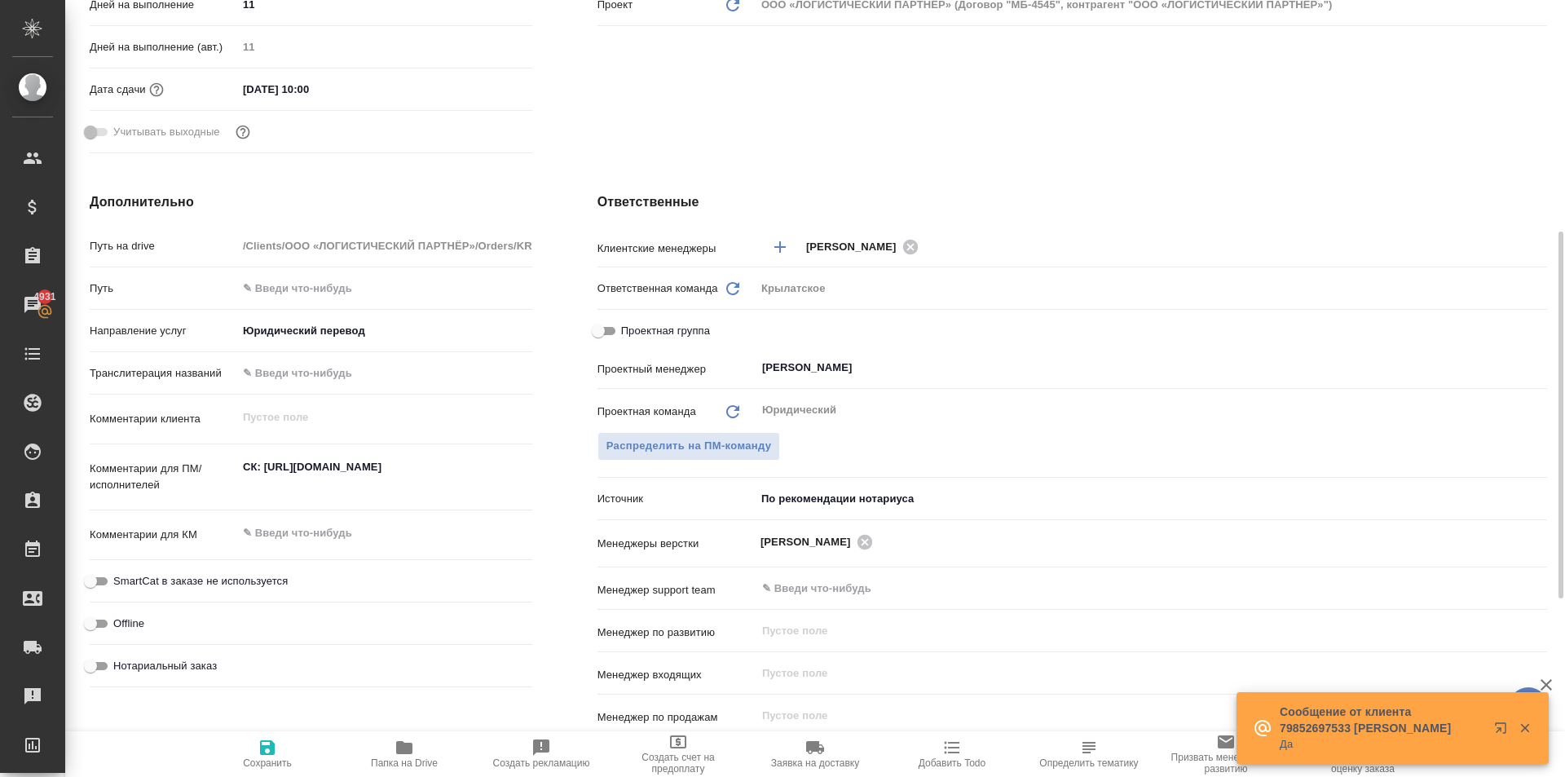
type textarea "x"
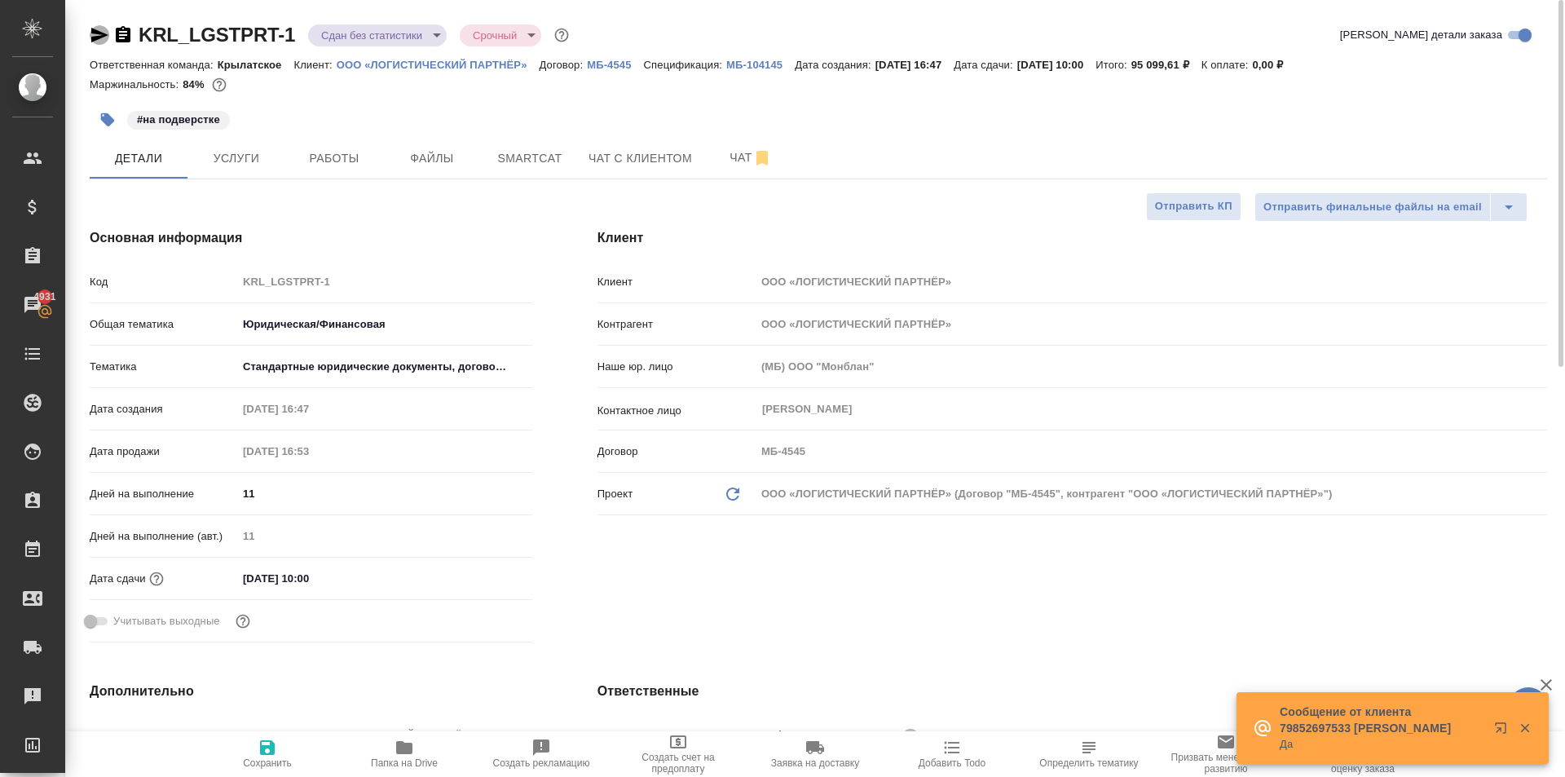
click at [104, 32] on icon "button" at bounding box center [100, 35] width 20 height 20
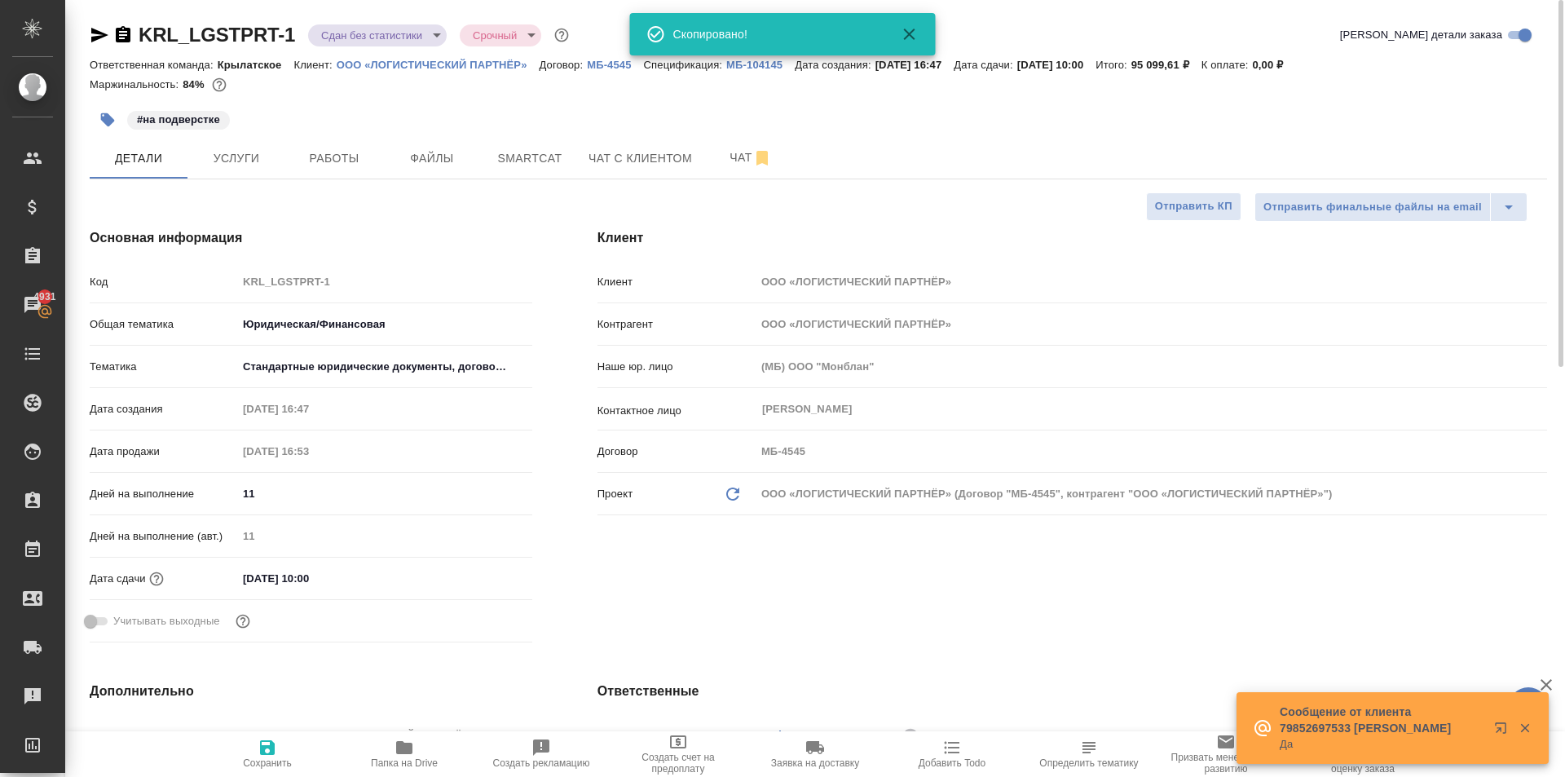
type textarea "x"
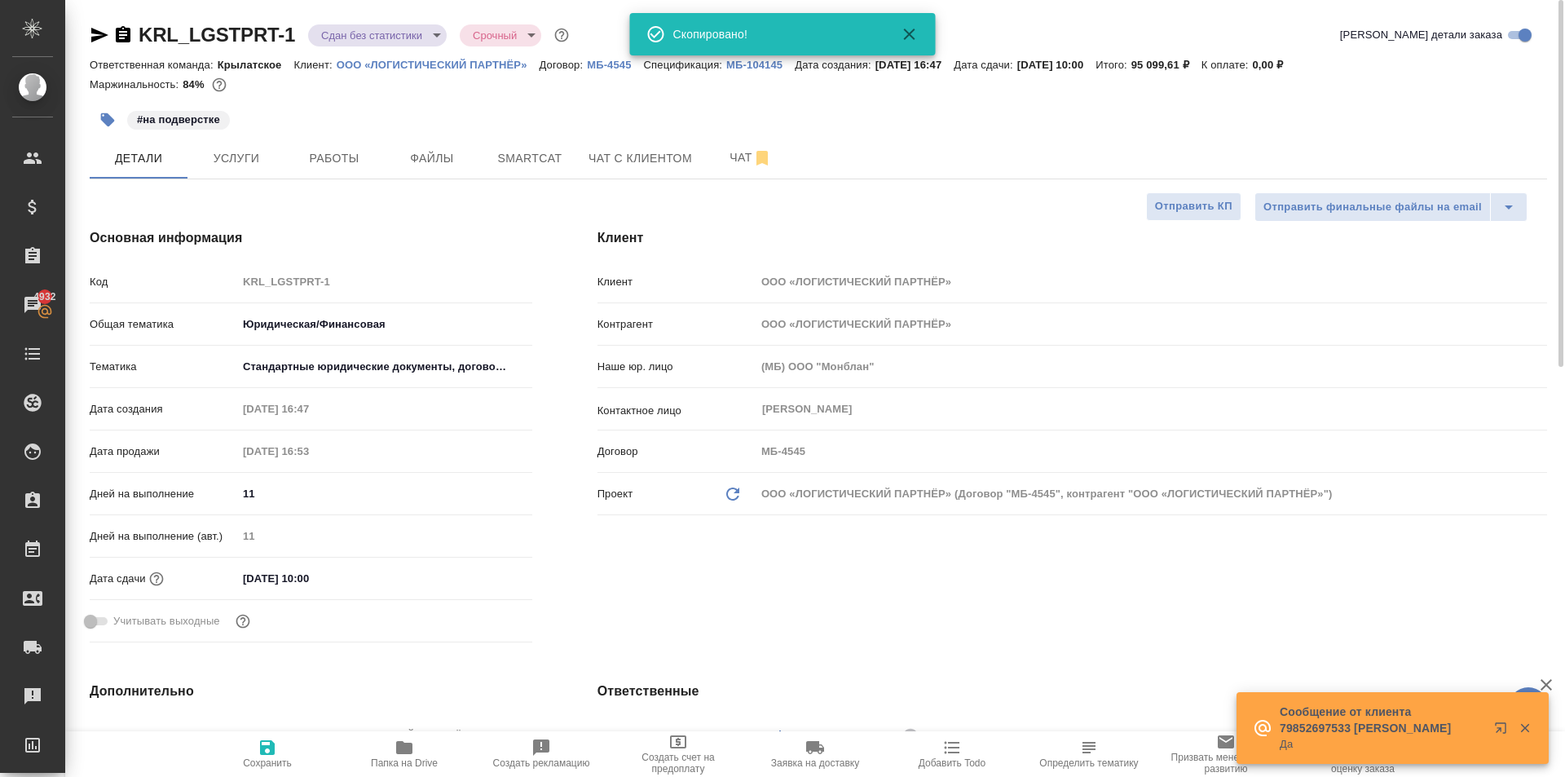
type textarea "x"
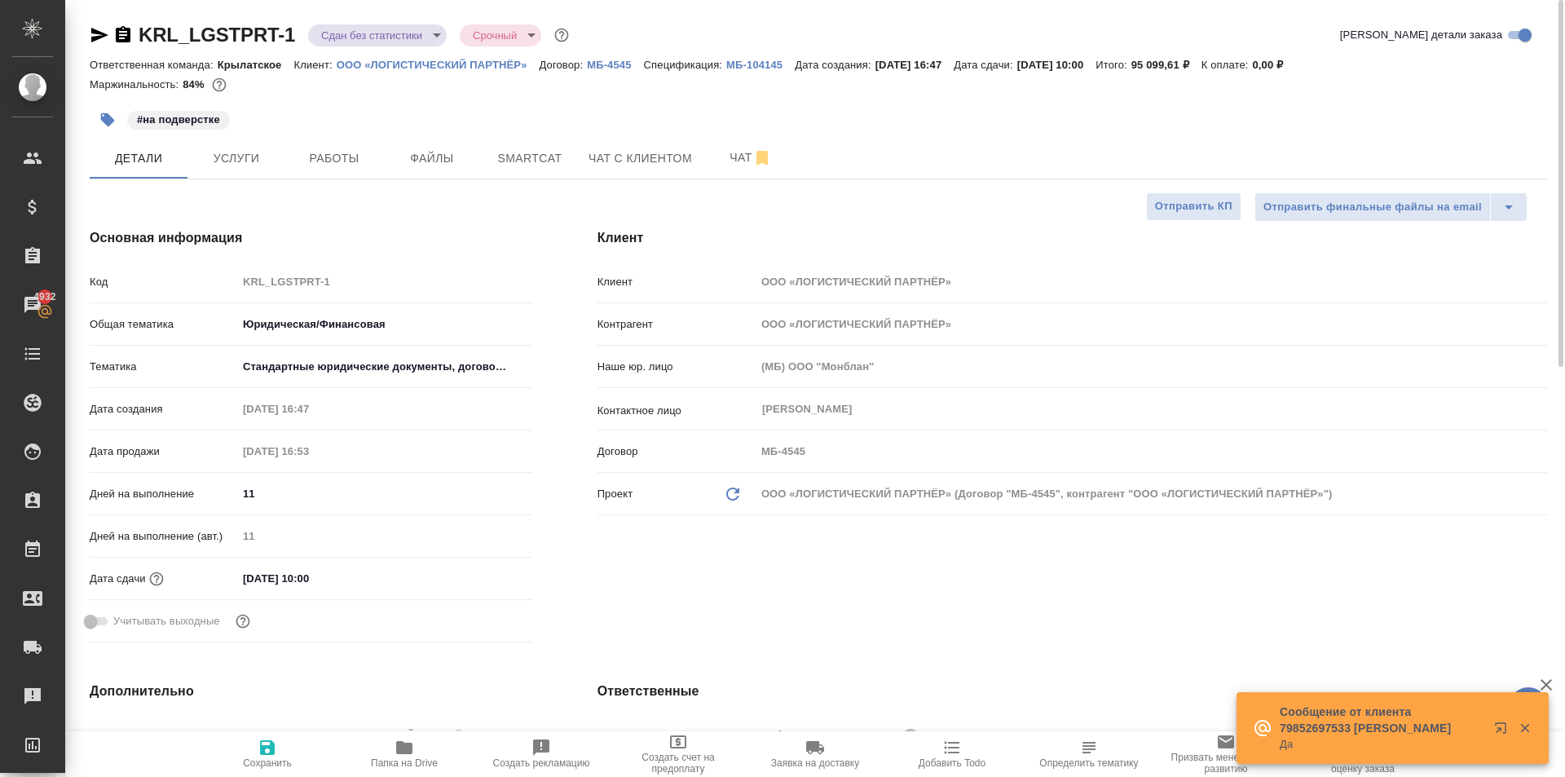
click at [446, 746] on span "Папка на Drive" at bounding box center [404, 753] width 117 height 31
type textarea "x"
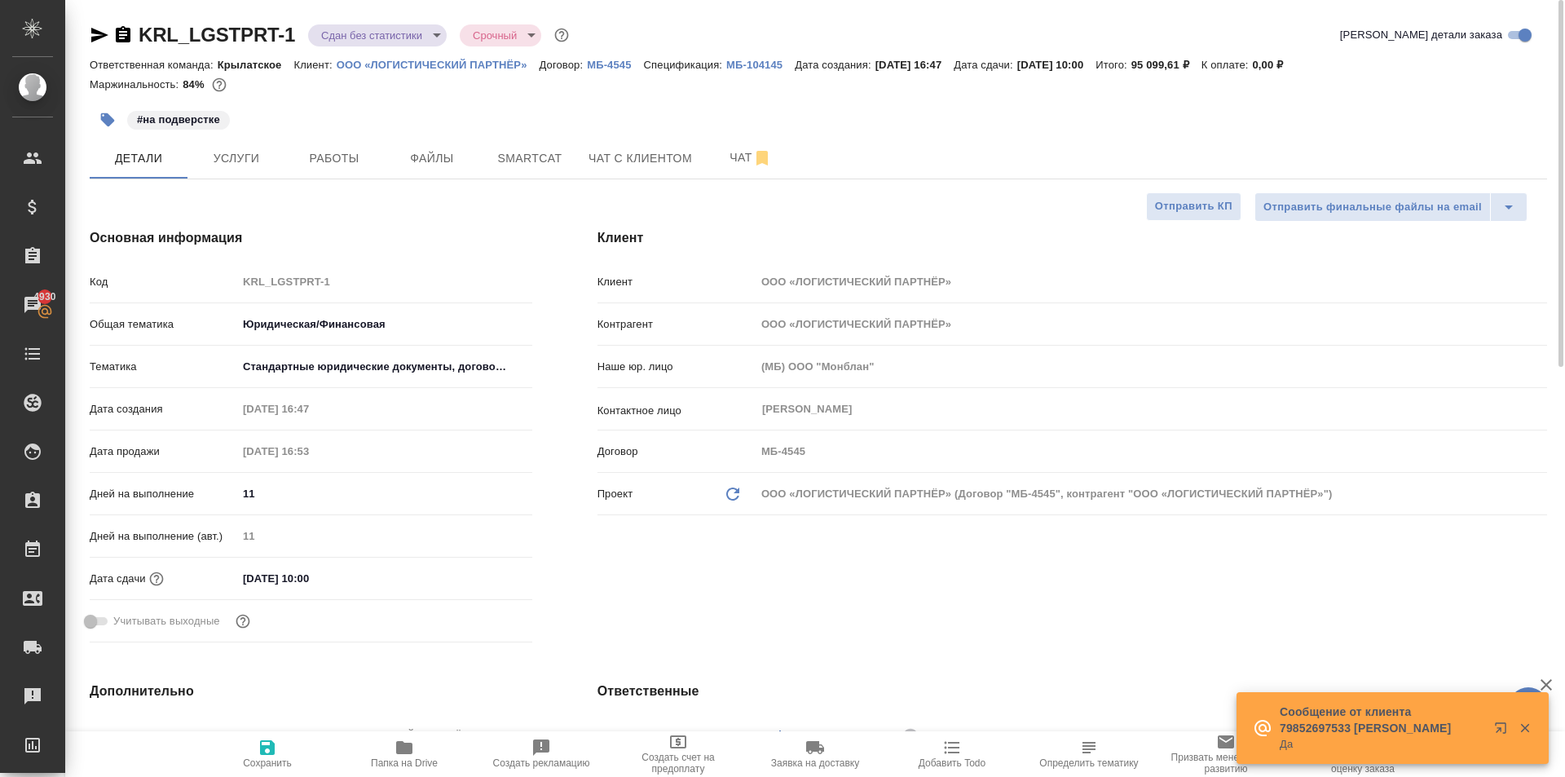
type textarea "x"
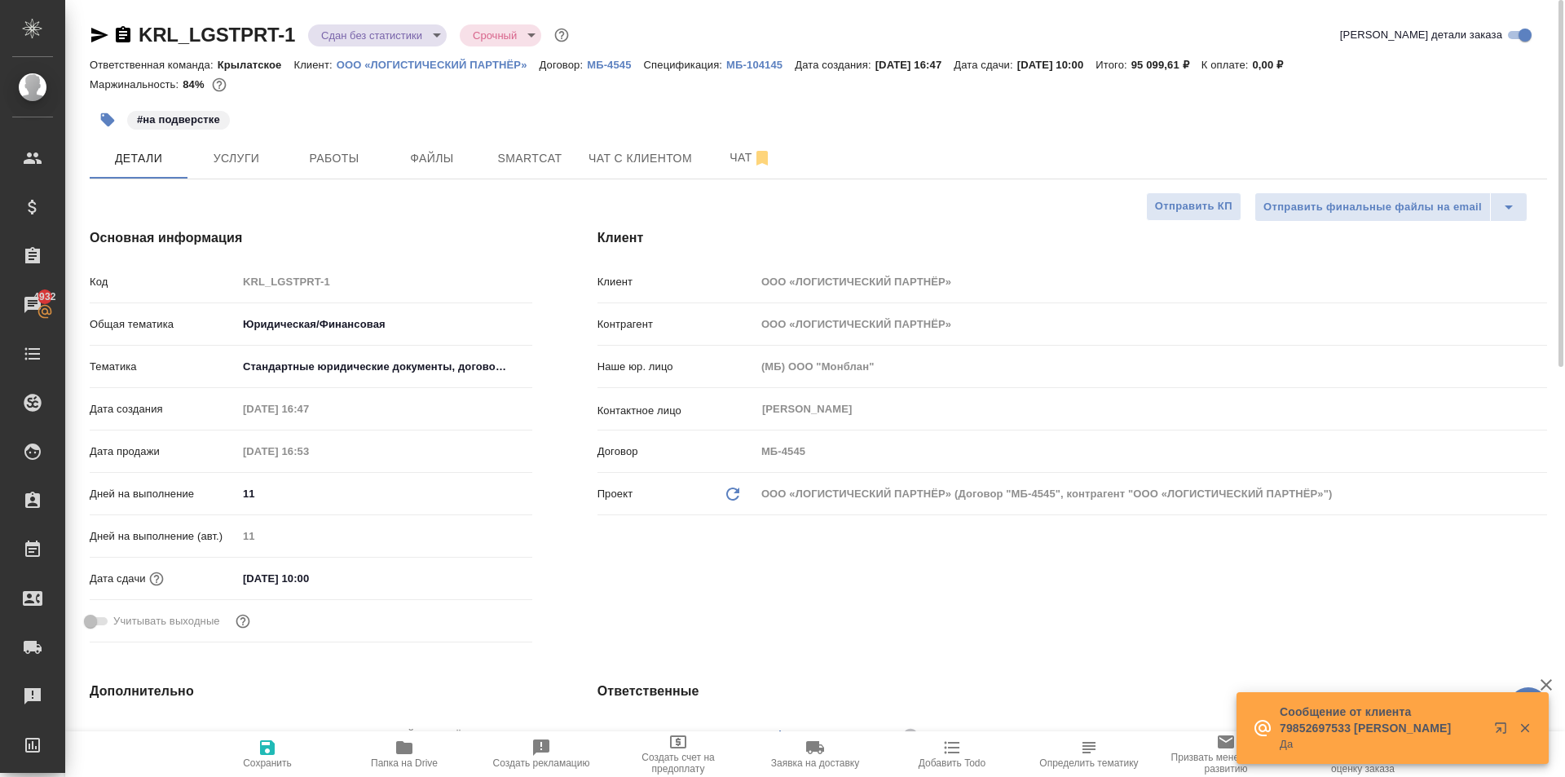
type textarea "x"
click at [251, 157] on span "Услуги" at bounding box center [236, 158] width 78 height 20
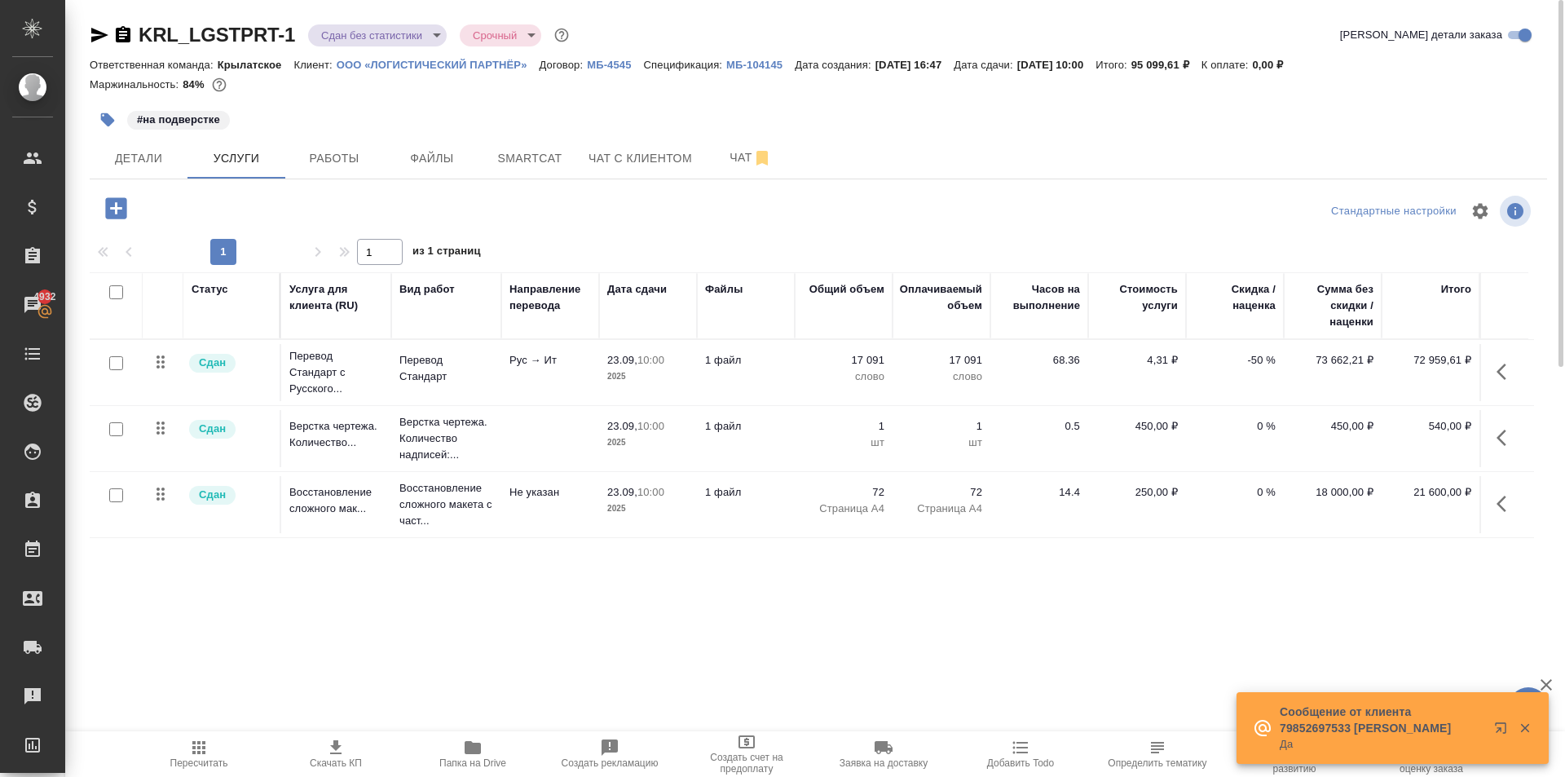
click at [221, 732] on button "Пересчитать" at bounding box center [198, 754] width 137 height 46
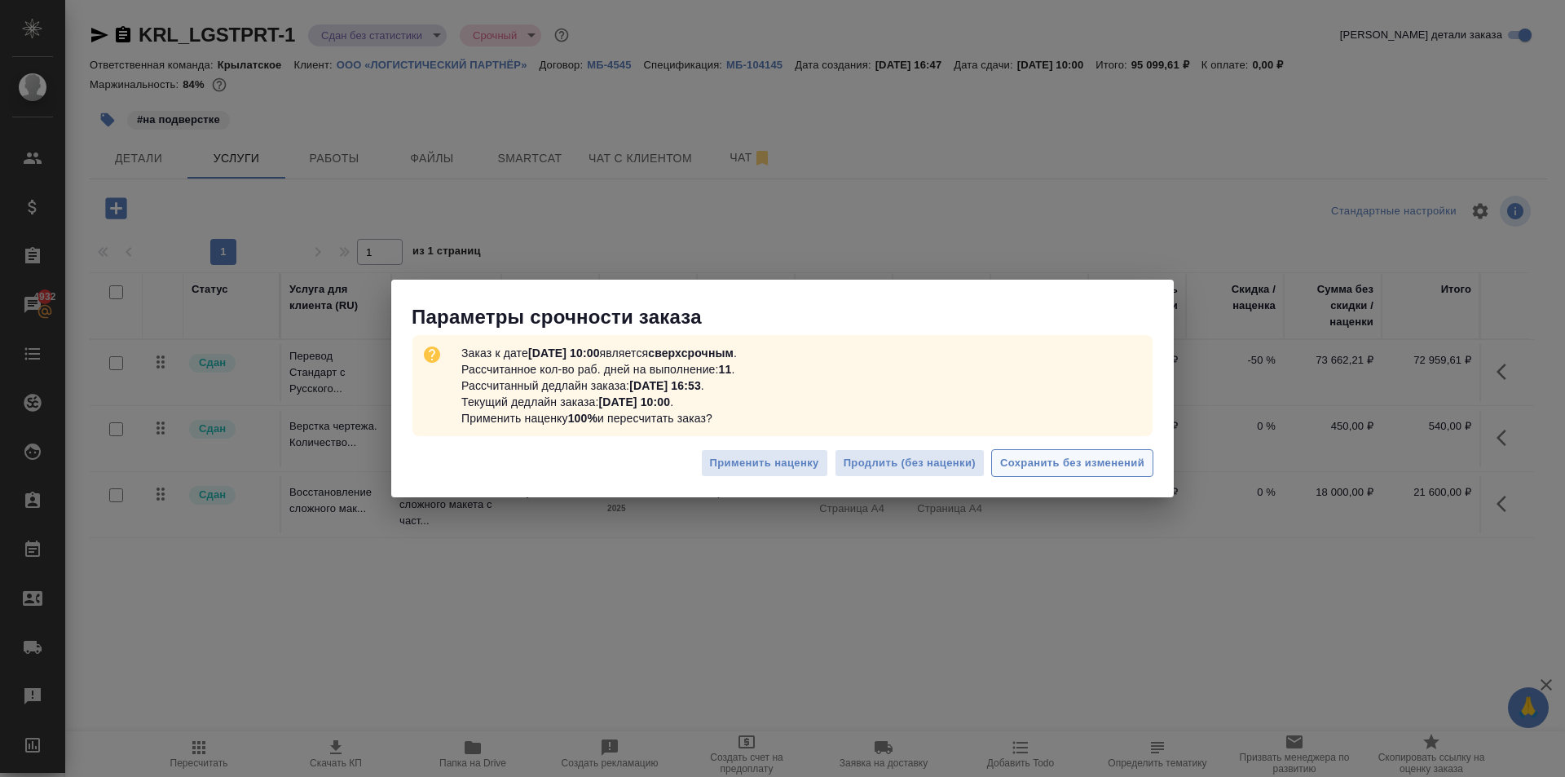
click at [1093, 474] on button "Сохранить без изменений" at bounding box center [1072, 463] width 162 height 29
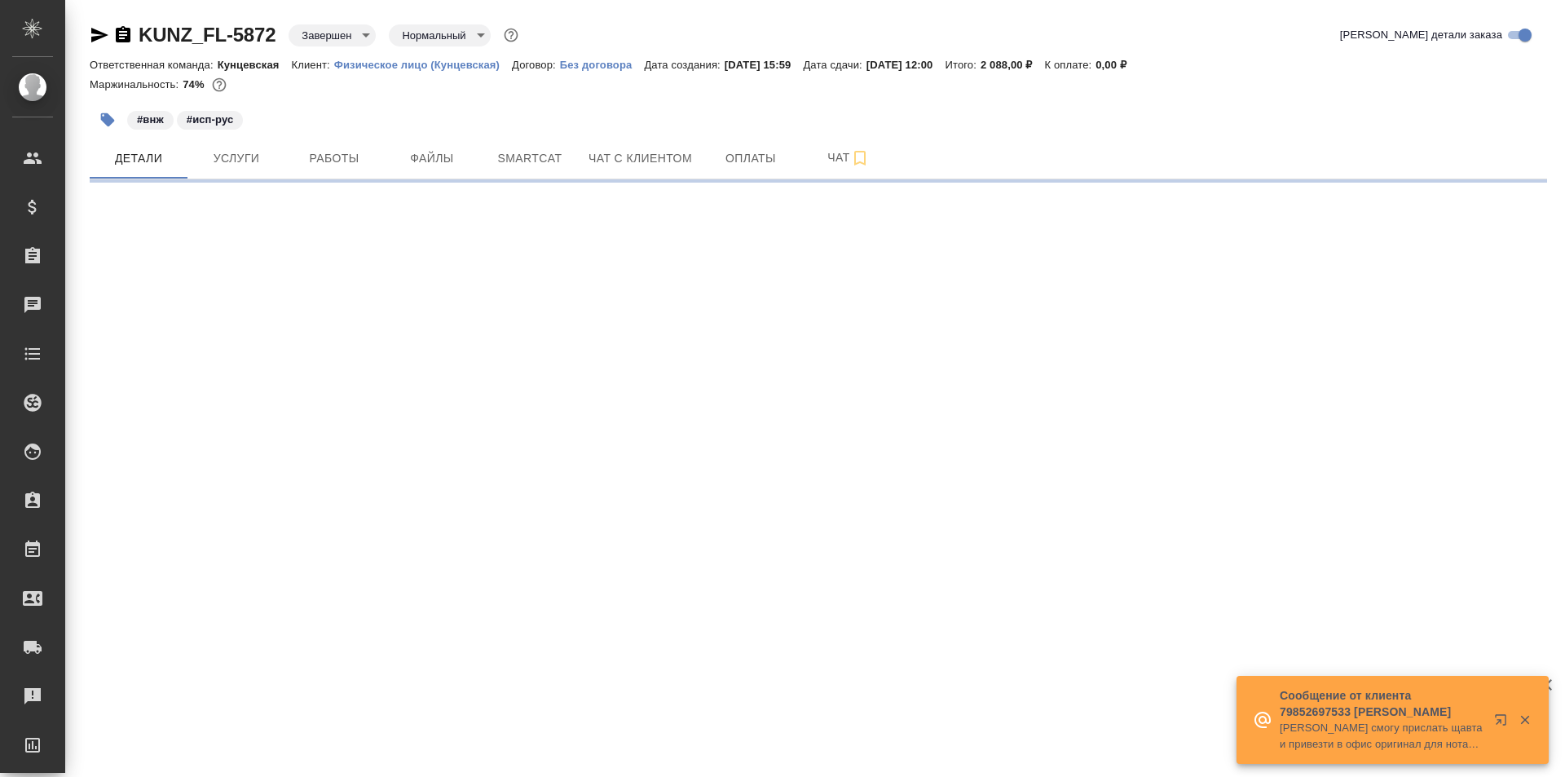
select select "RU"
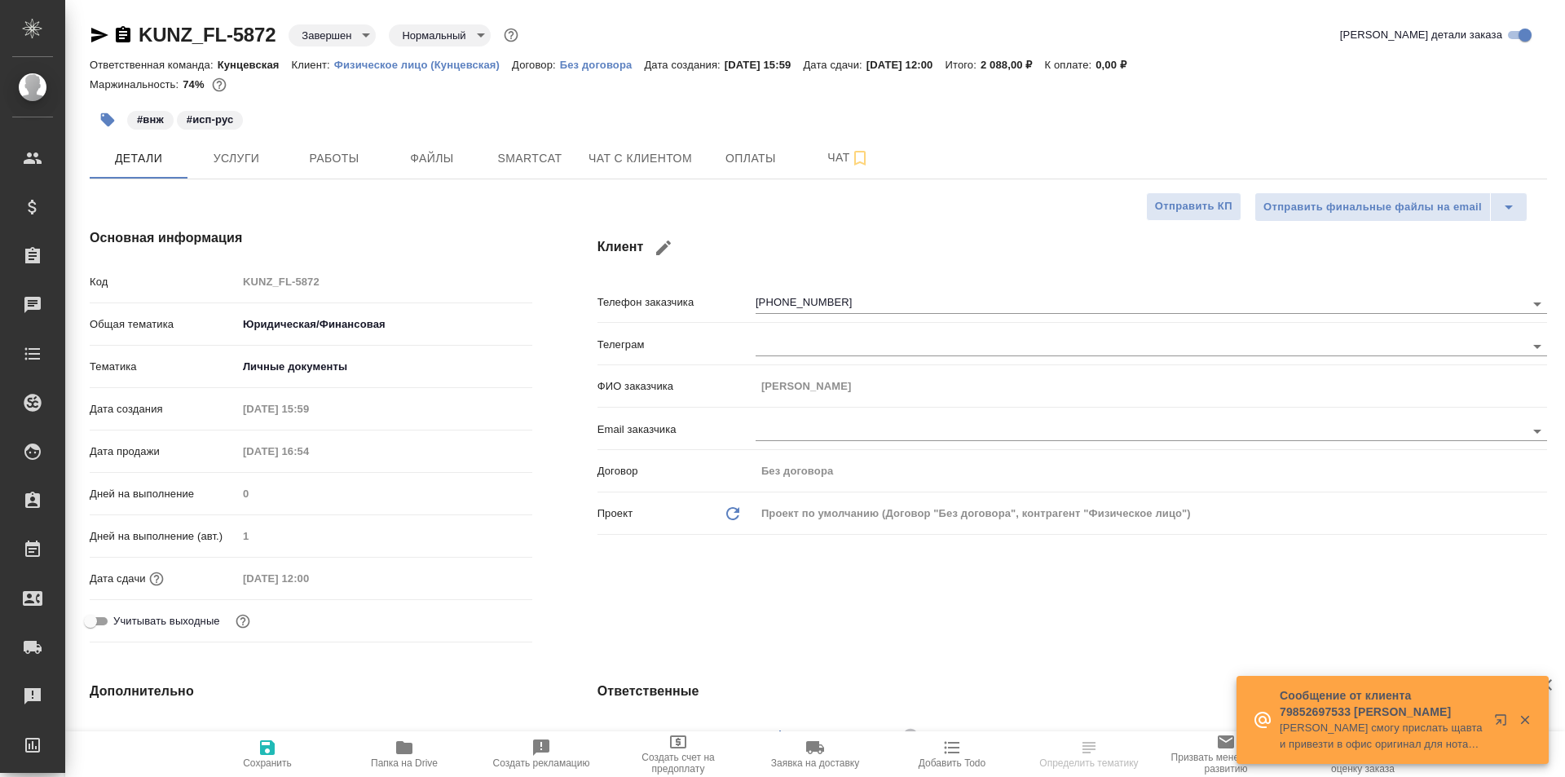
type textarea "x"
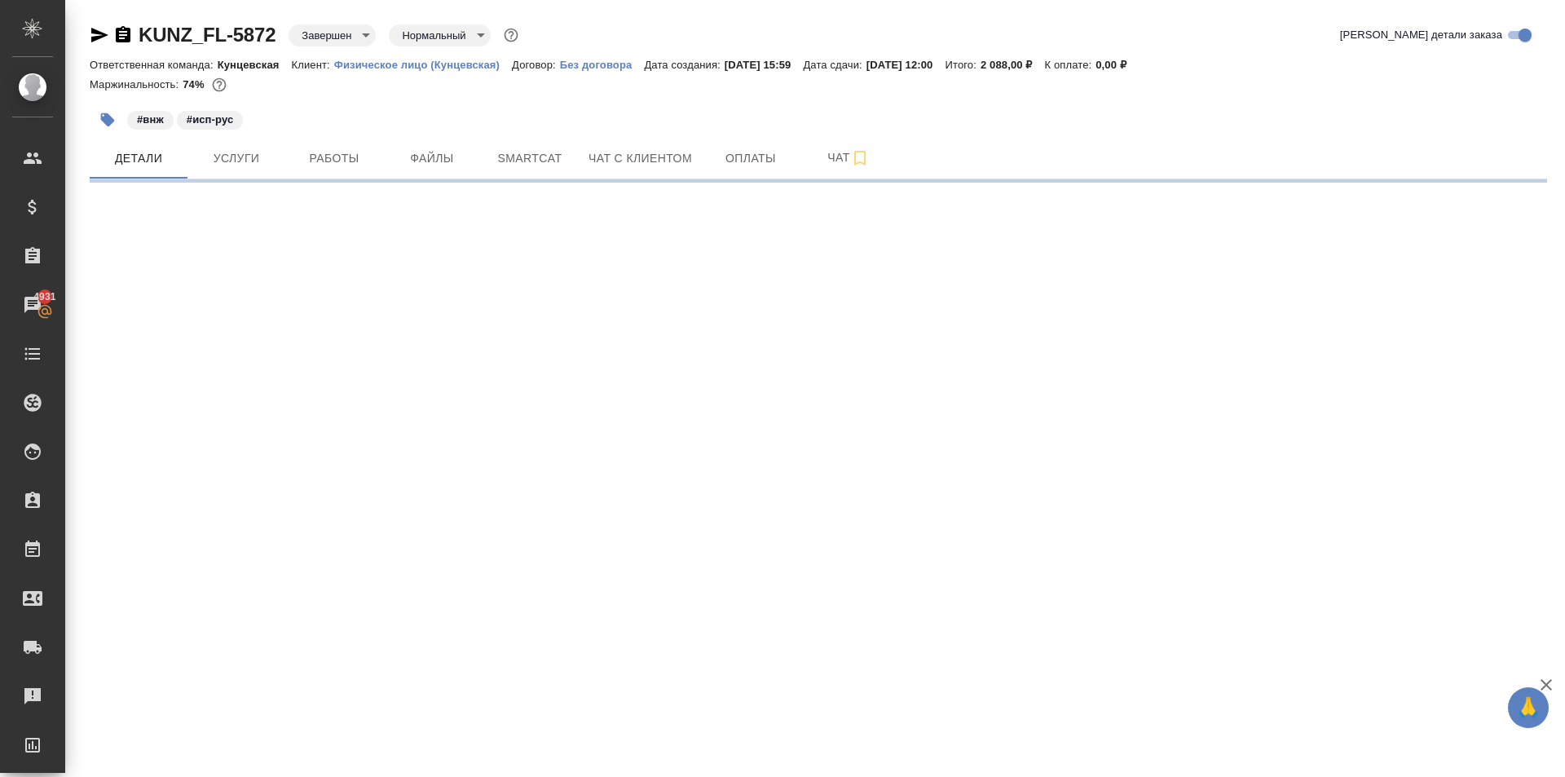
select select "RU"
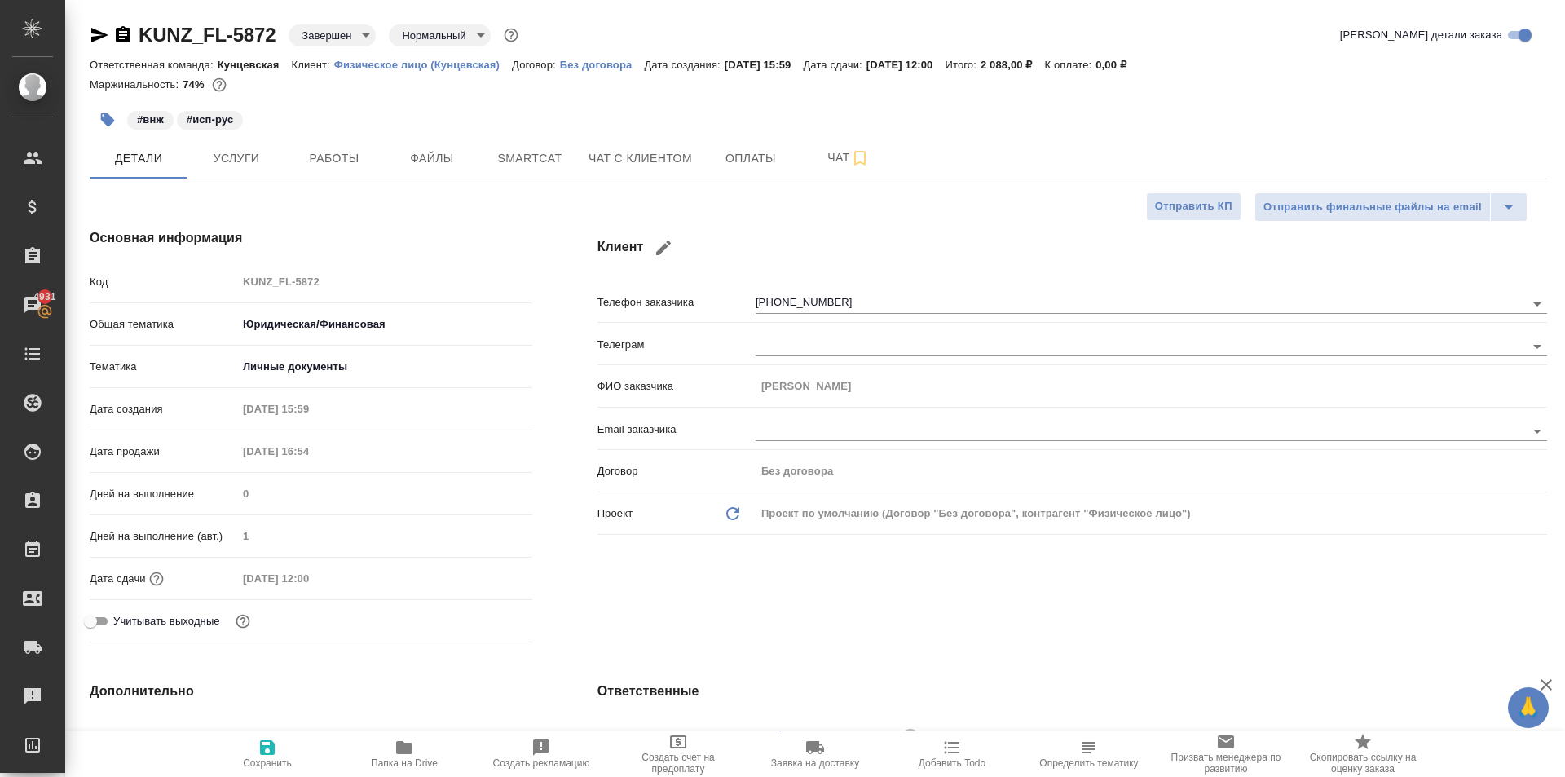
type textarea "x"
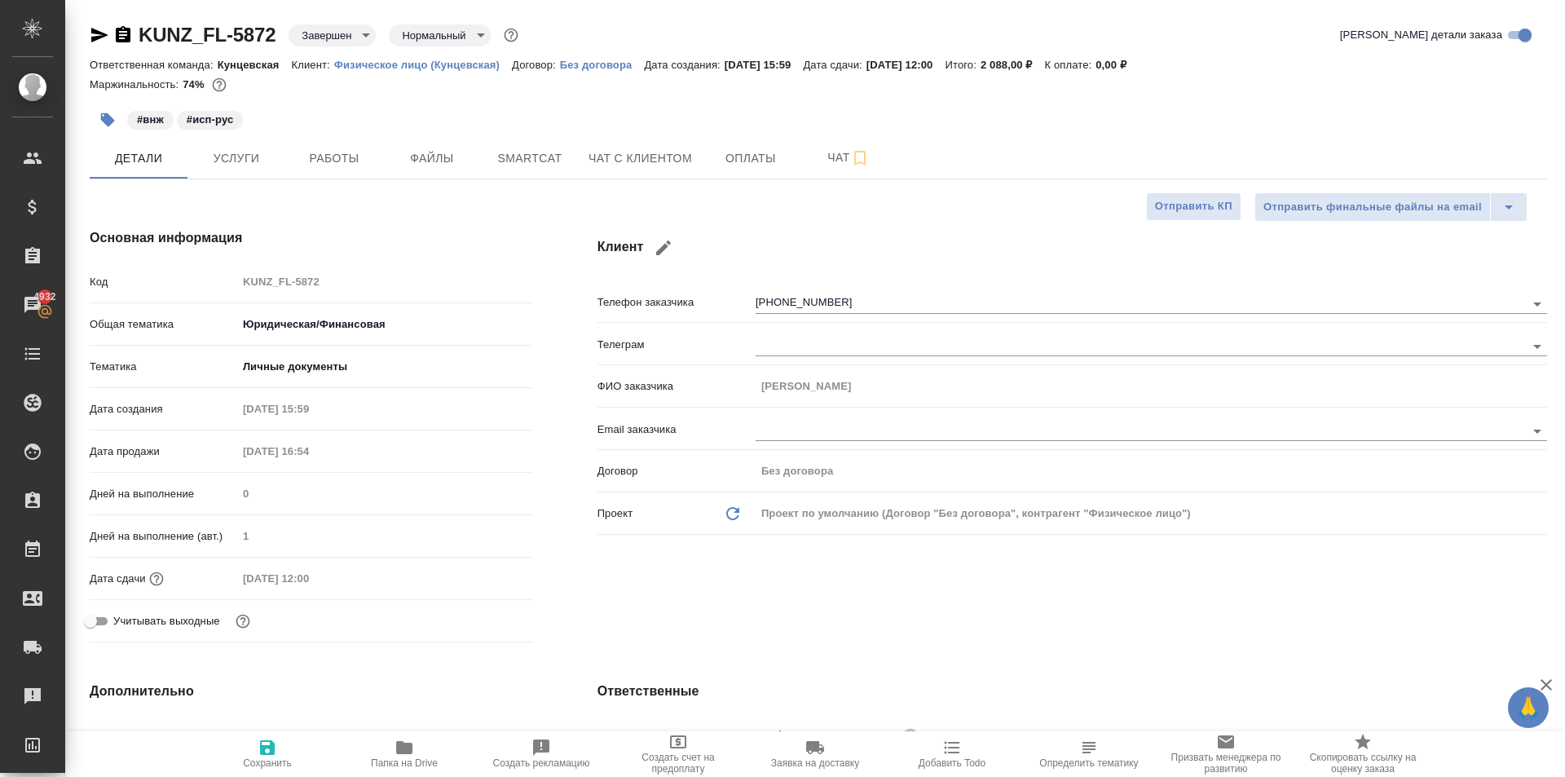
type textarea "x"
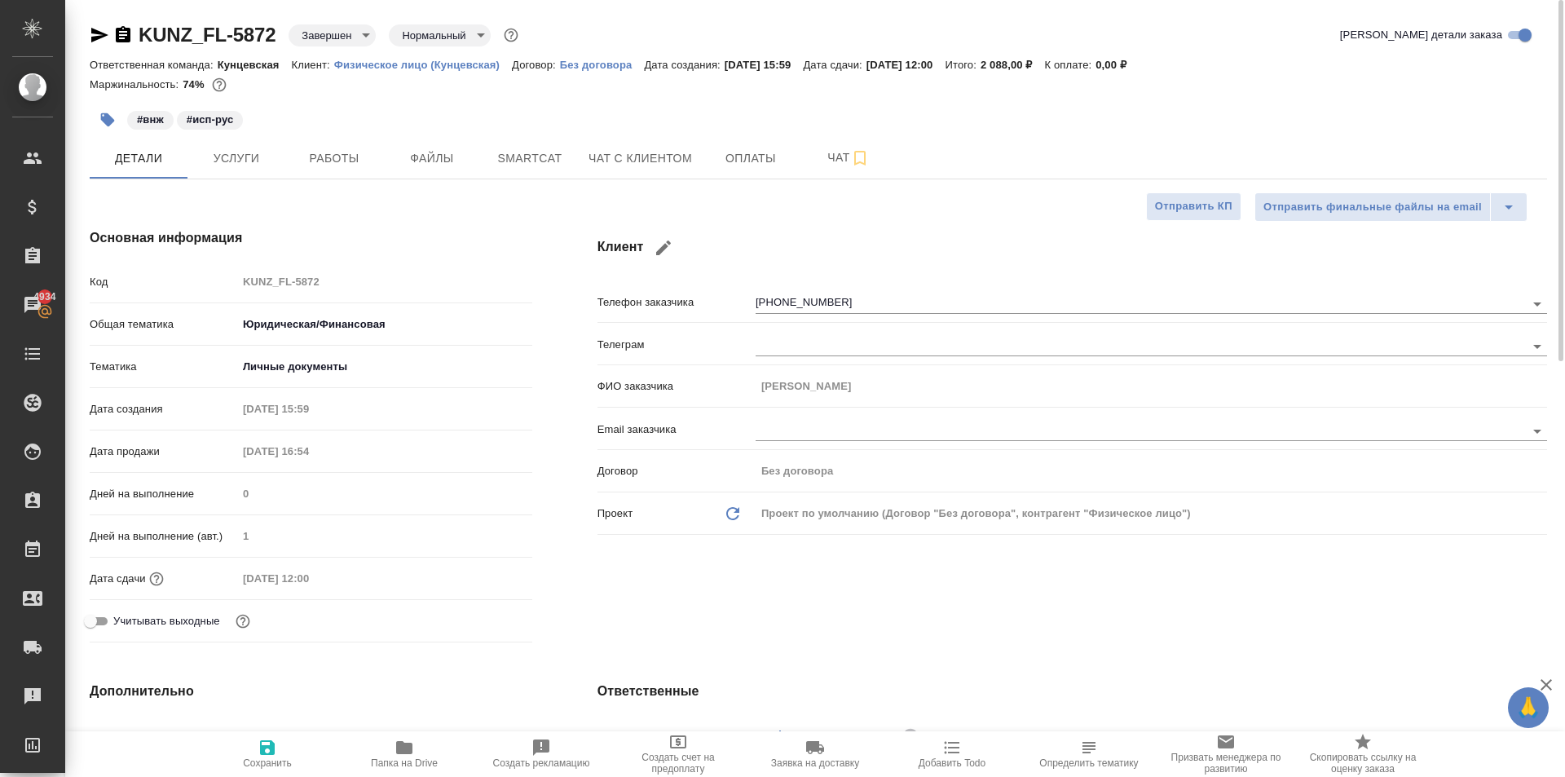
type textarea "x"
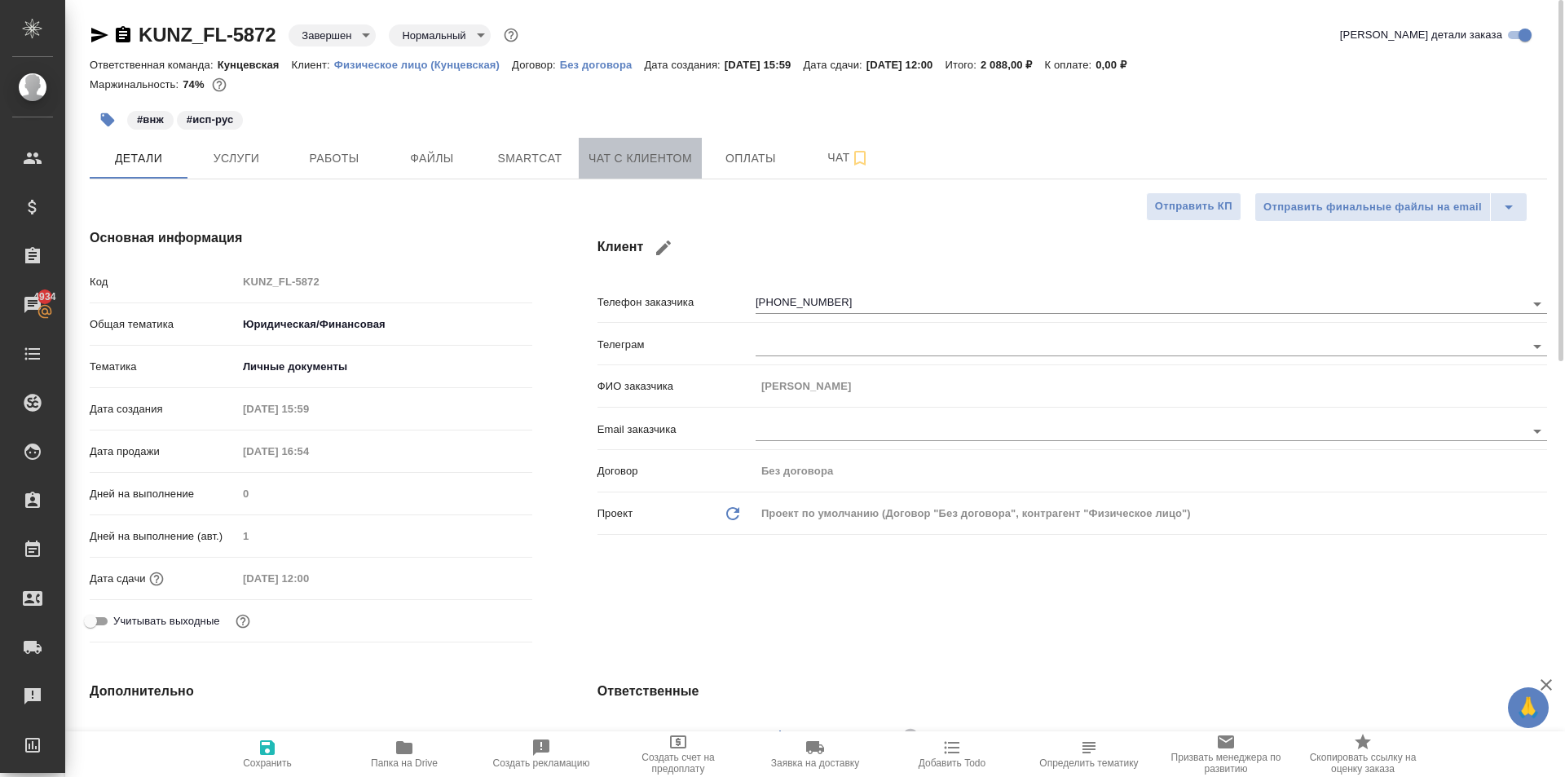
click at [638, 171] on button "Чат с клиентом" at bounding box center [640, 158] width 123 height 41
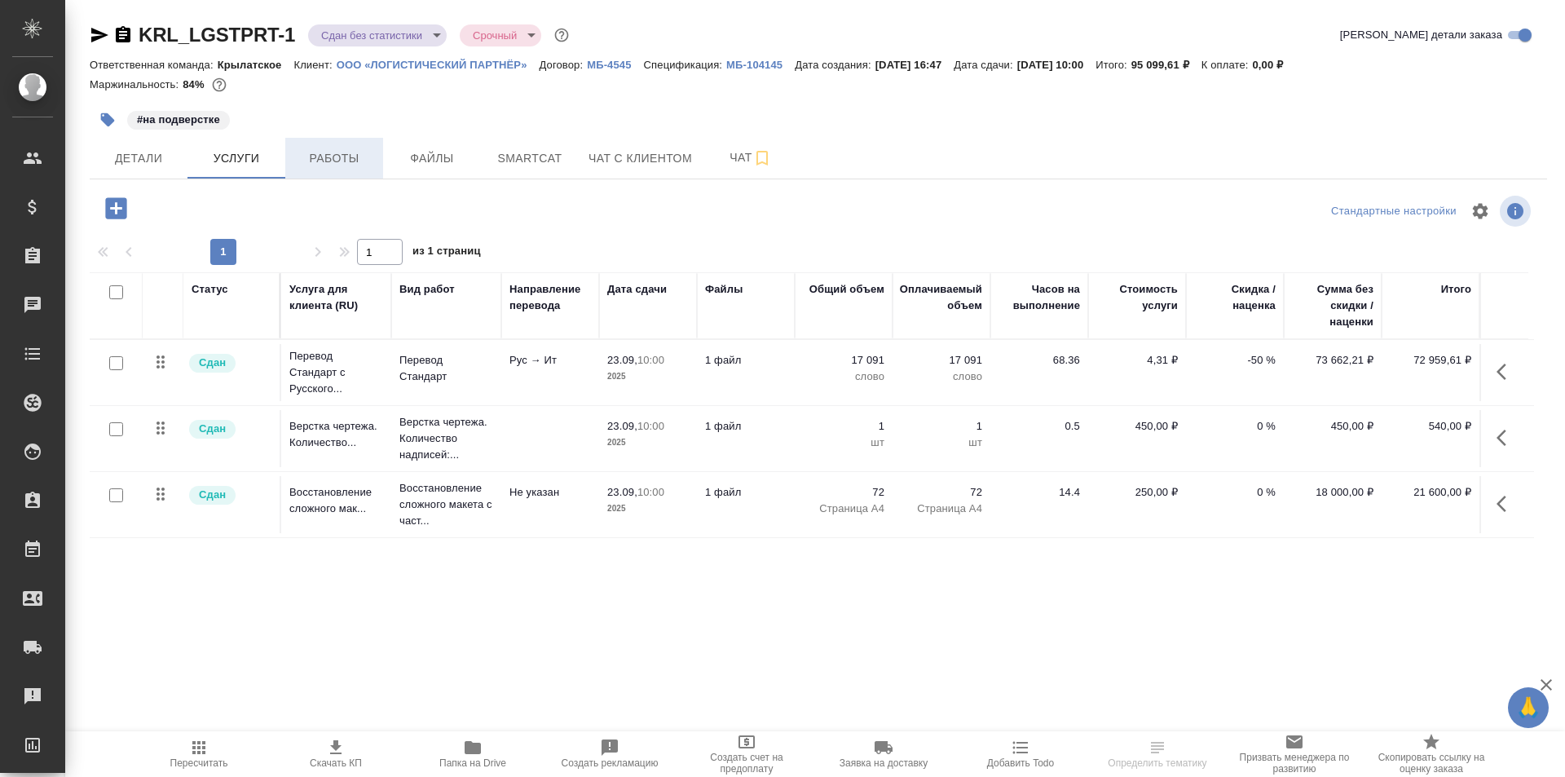
click at [354, 159] on span "Работы" at bounding box center [334, 158] width 78 height 20
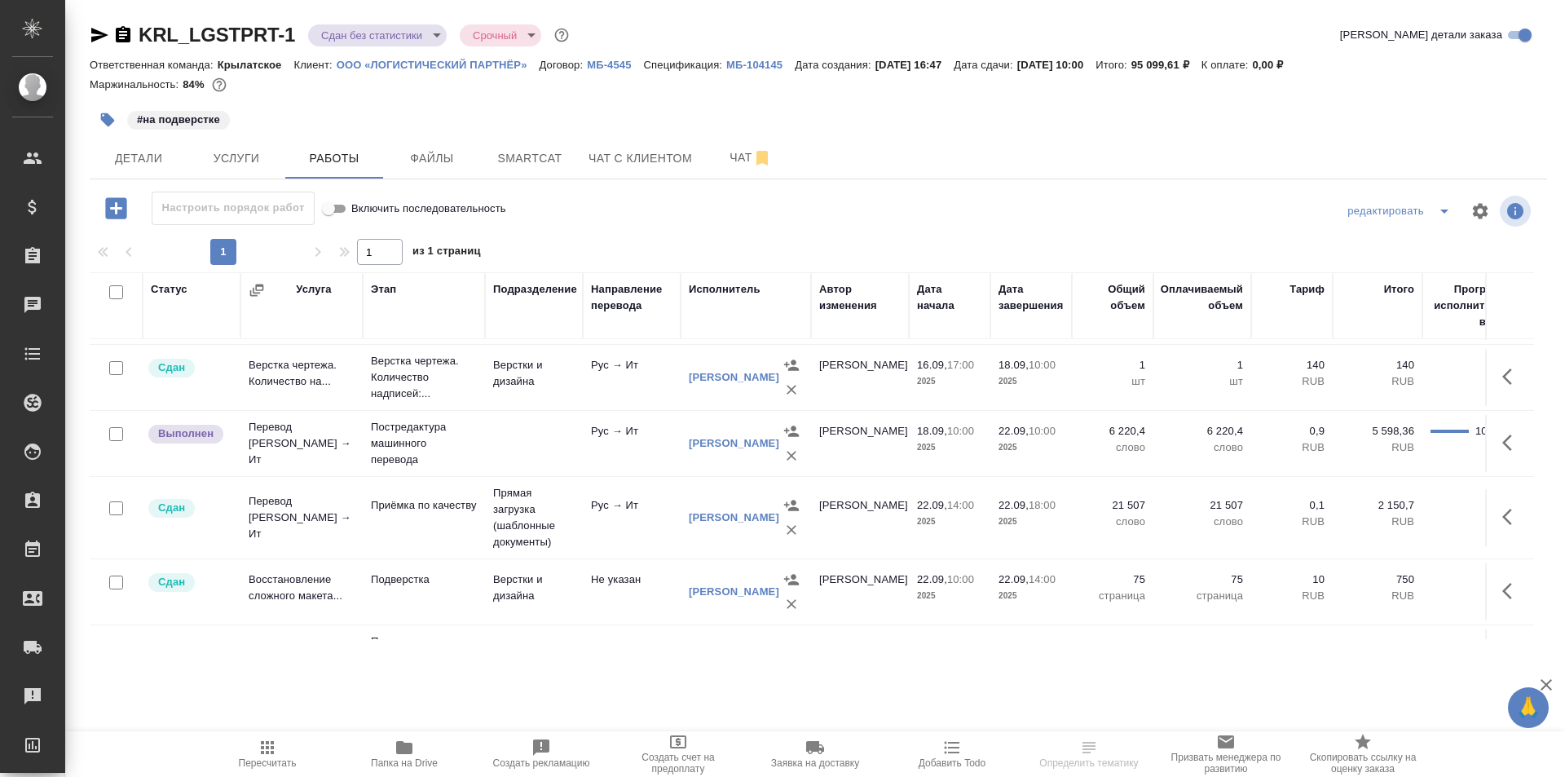
scroll to position [126, 0]
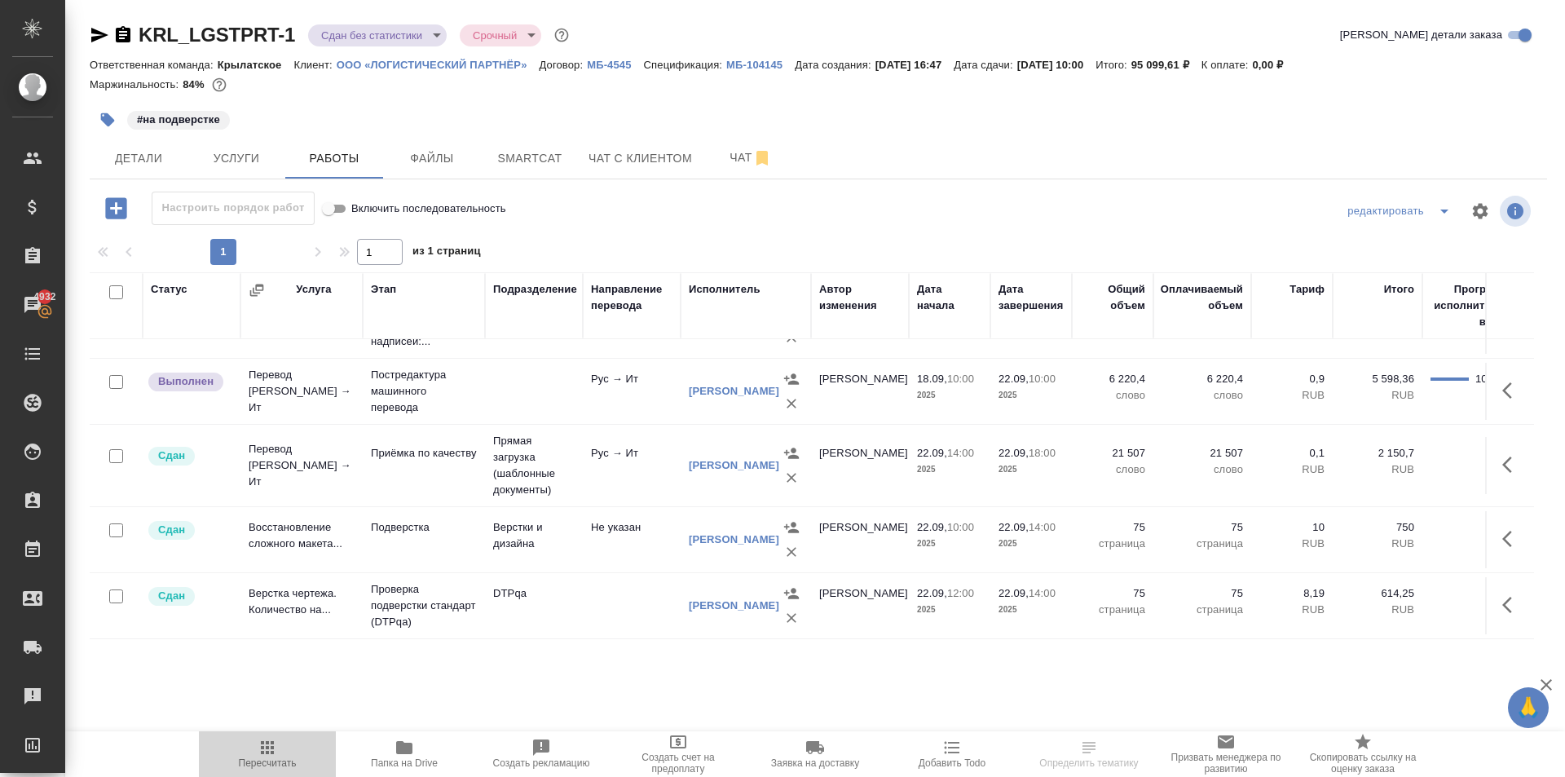
drag, startPoint x: 271, startPoint y: 762, endPoint x: 289, endPoint y: 746, distance: 24.8
click at [272, 761] on span "Пересчитать" at bounding box center [268, 762] width 58 height 11
click at [403, 58] on link "ООО «ЛОГИСТИЧЕСКИЙ ПАРТНЁР»" at bounding box center [438, 64] width 203 height 14
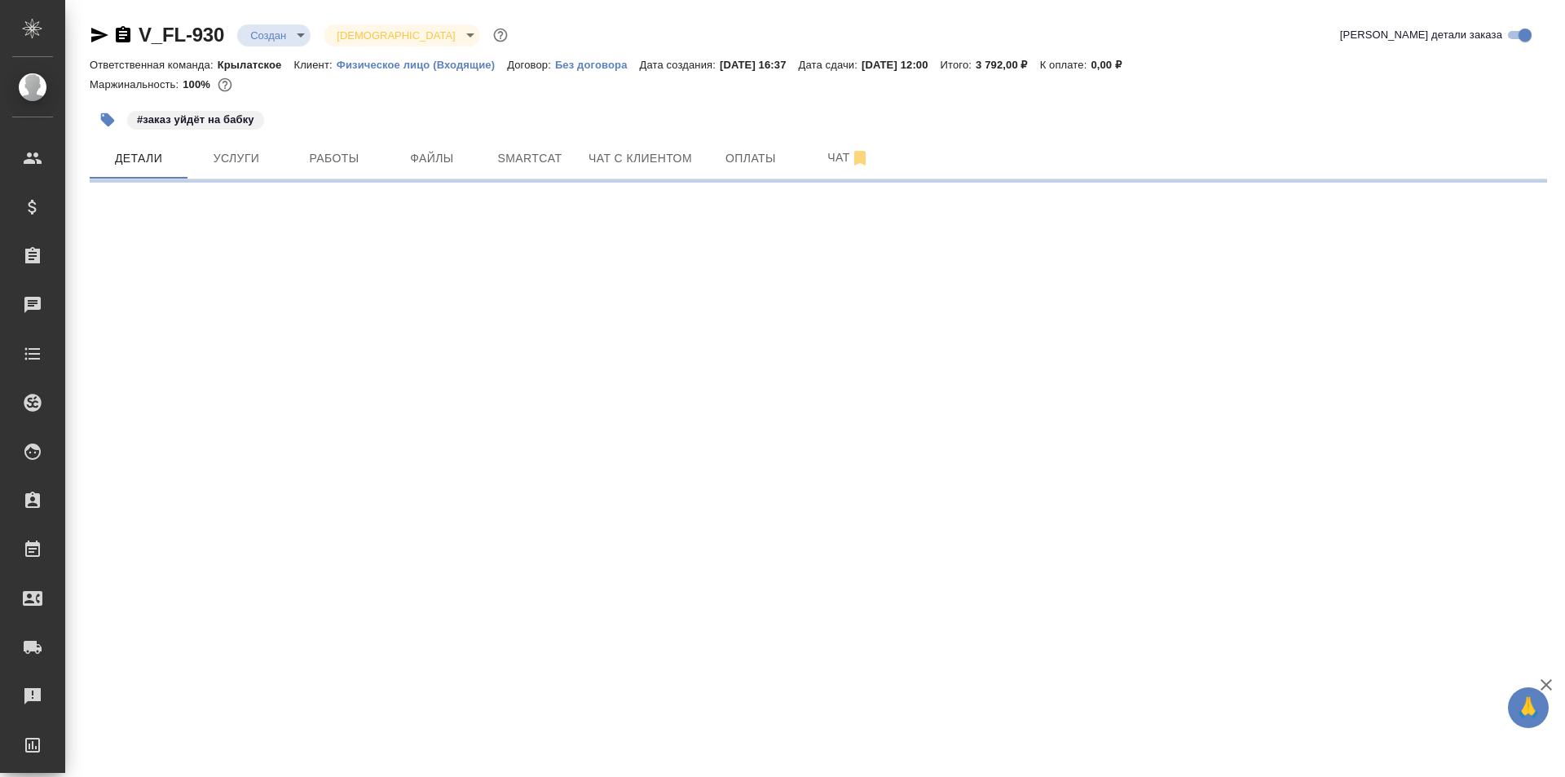
select select "RU"
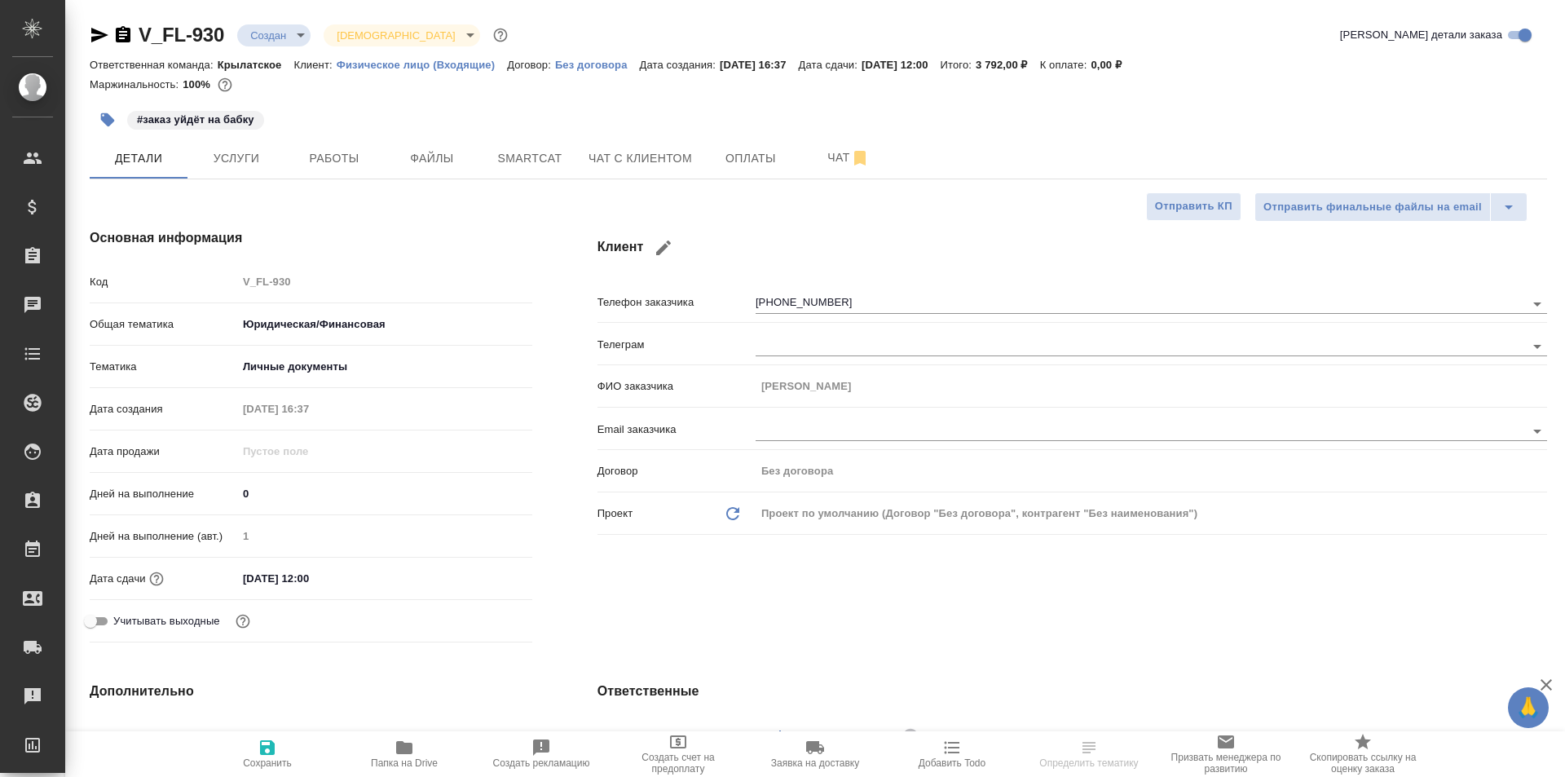
type textarea "x"
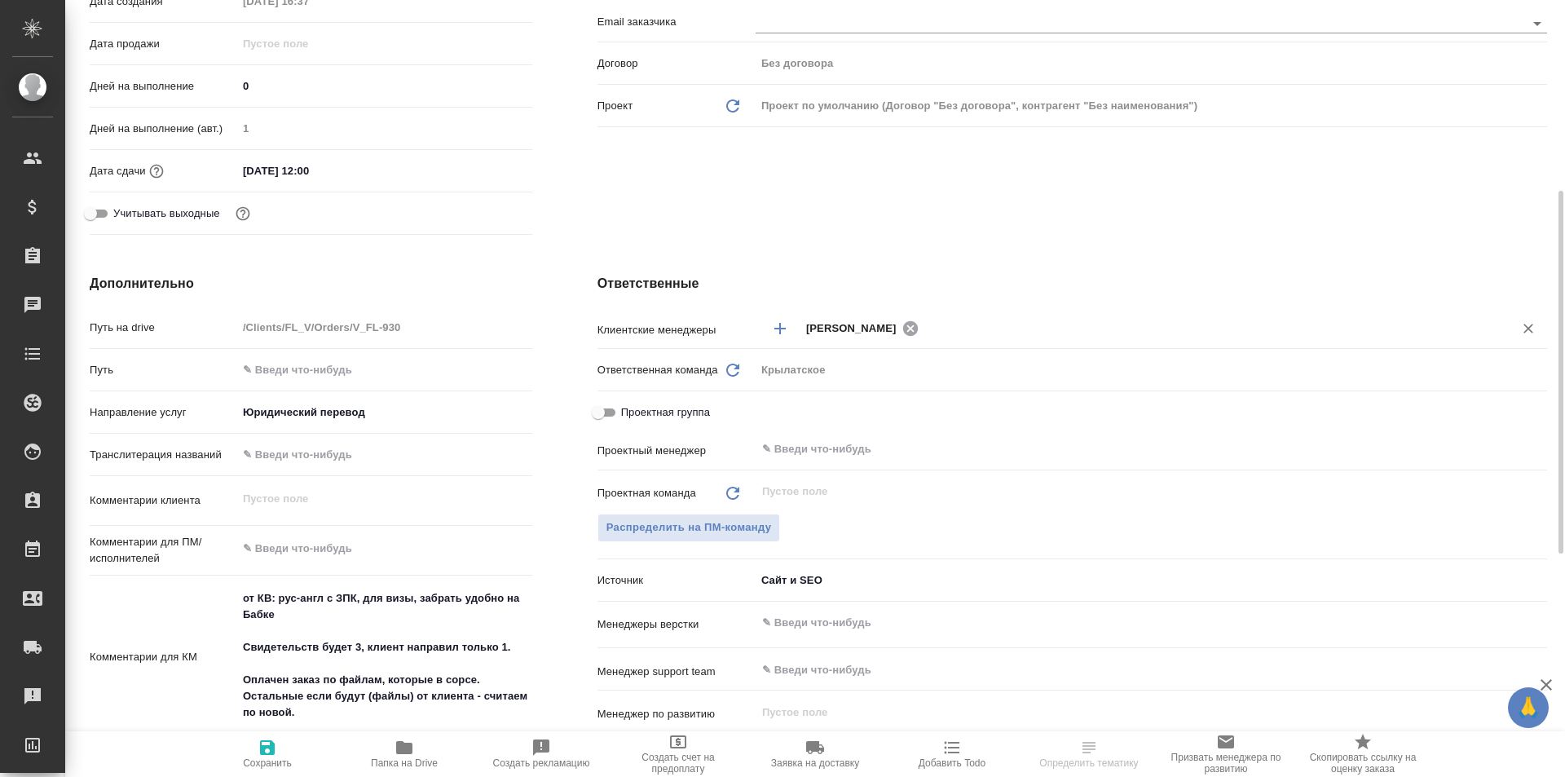
click at [911, 334] on icon at bounding box center [911, 329] width 18 height 18
type textarea "x"
click at [874, 341] on div "​" at bounding box center [1152, 327] width 792 height 29
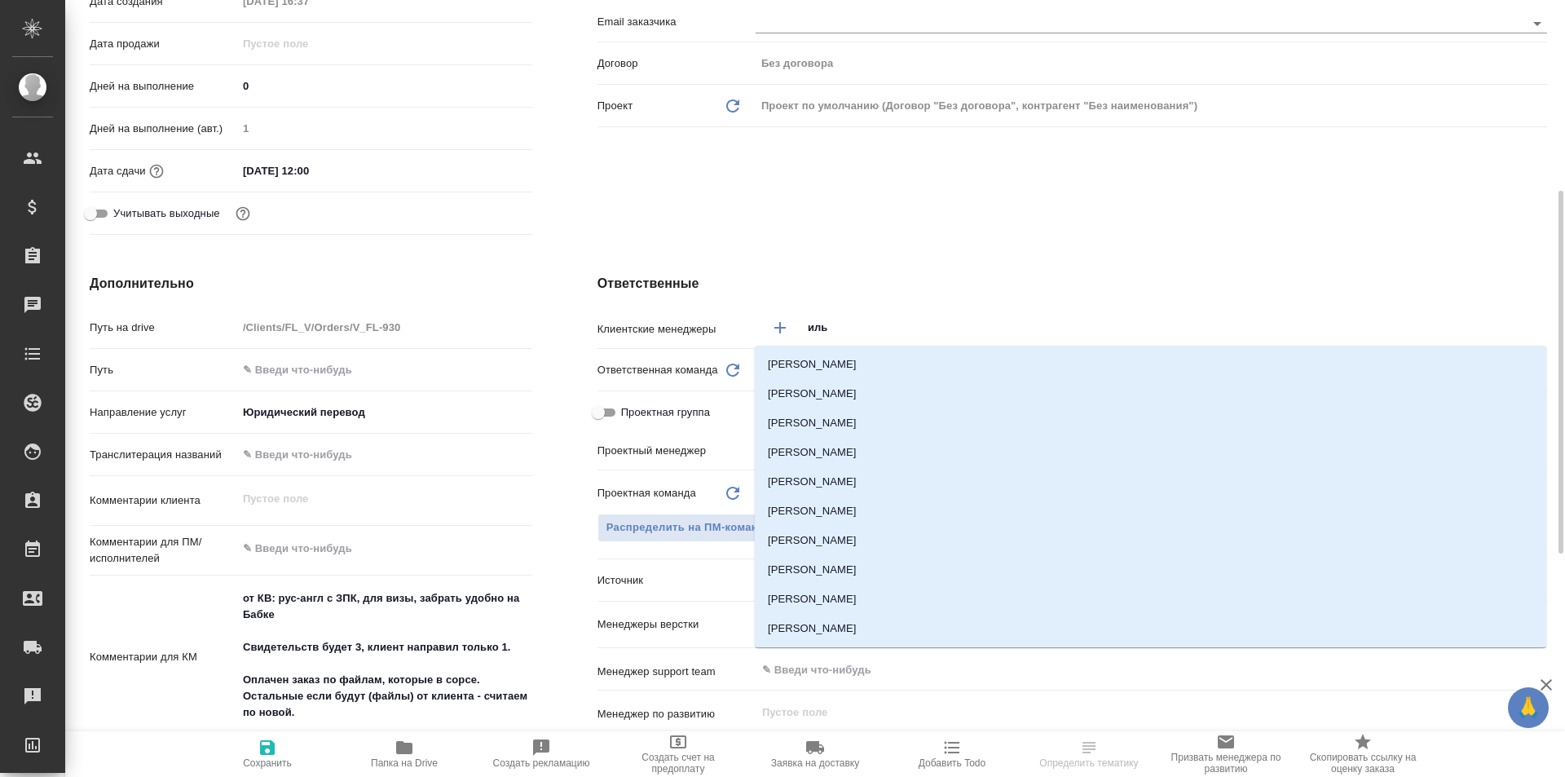
type input "[PERSON_NAME]"
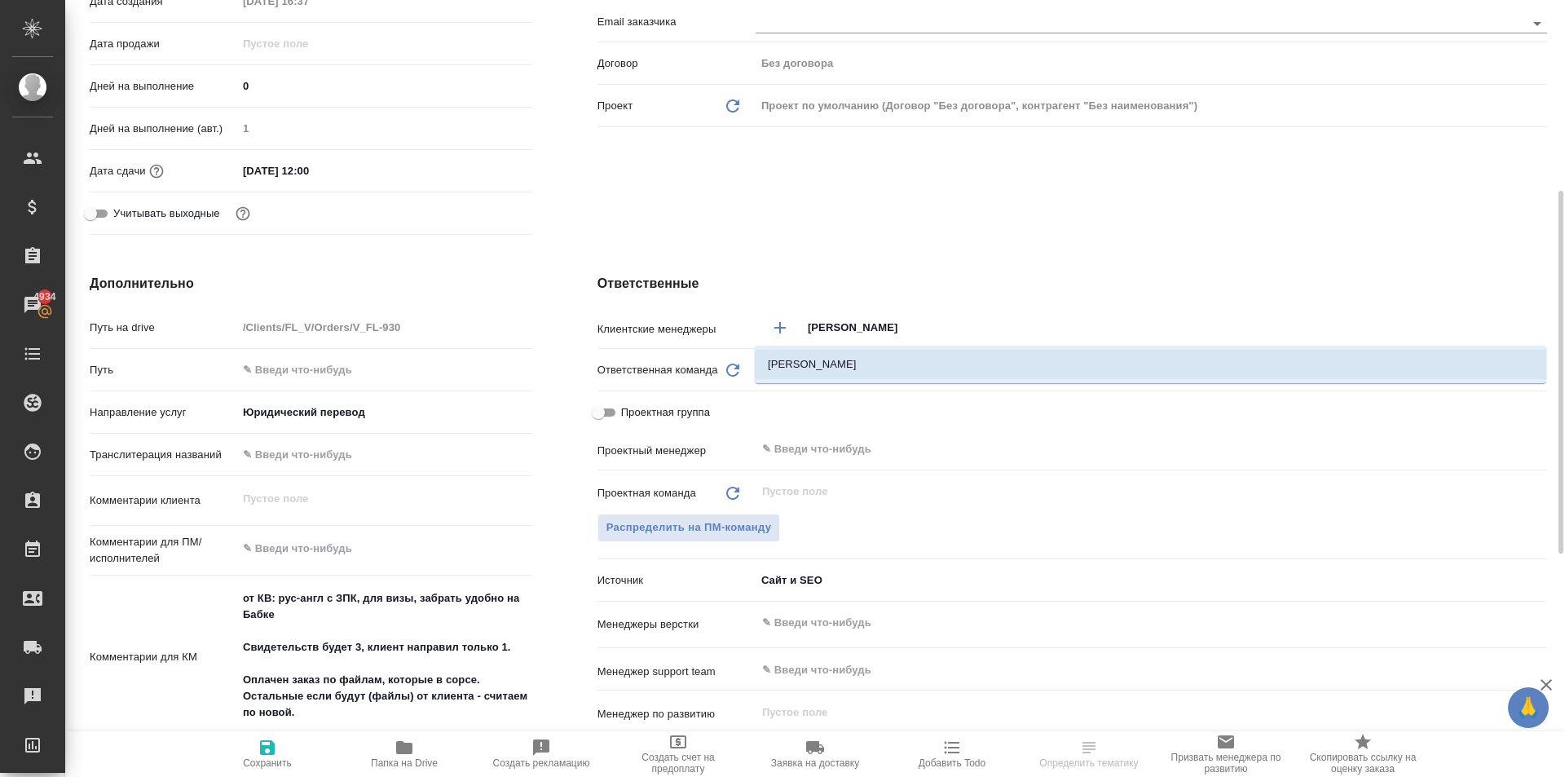
click at [853, 366] on li "[PERSON_NAME]" at bounding box center [1151, 364] width 792 height 29
type textarea "x"
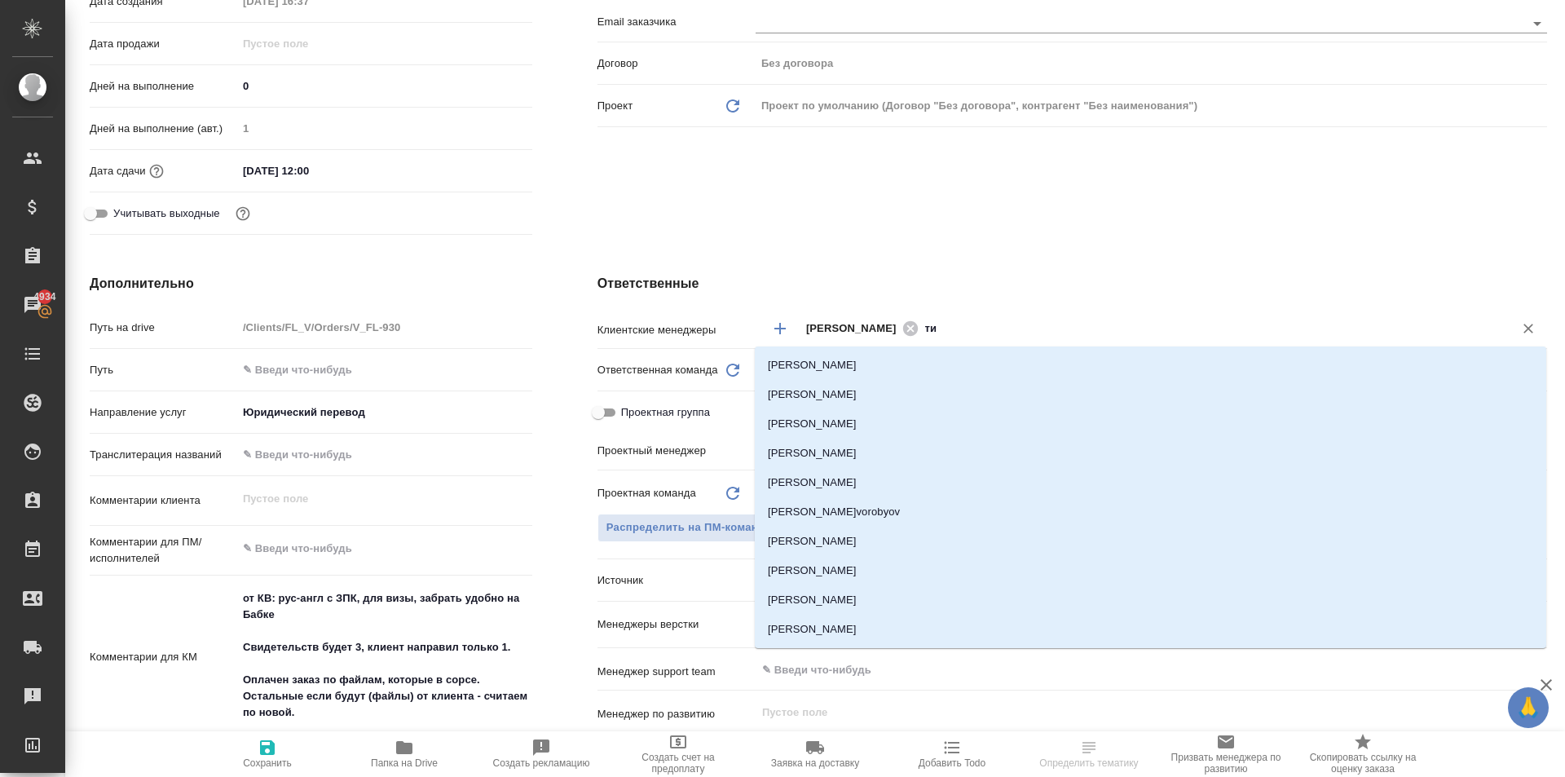
type input "тим"
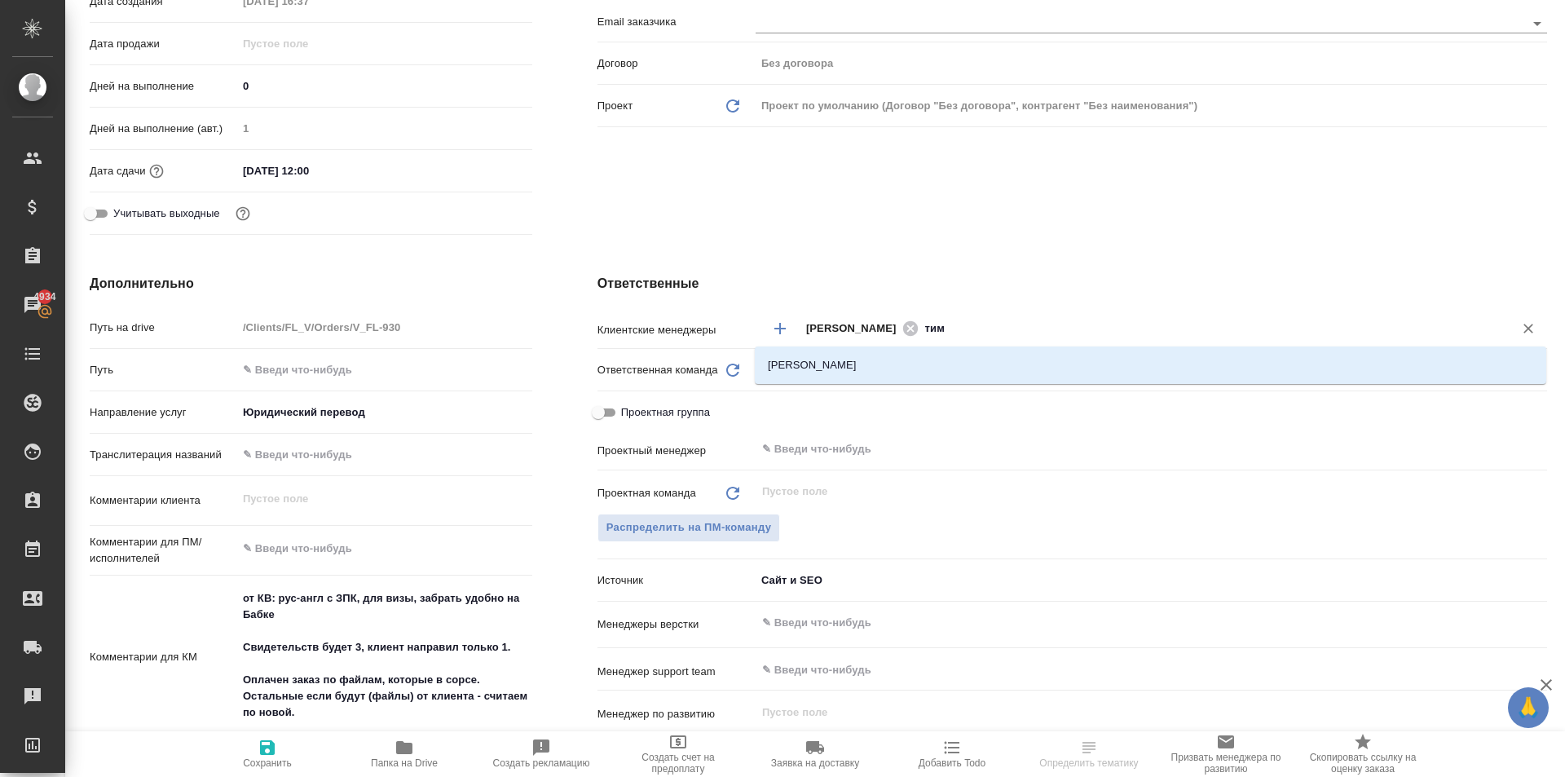
click at [880, 377] on ul "[PERSON_NAME]" at bounding box center [1151, 378] width 792 height 29
click at [867, 372] on li "[PERSON_NAME]" at bounding box center [1151, 365] width 792 height 29
type textarea "x"
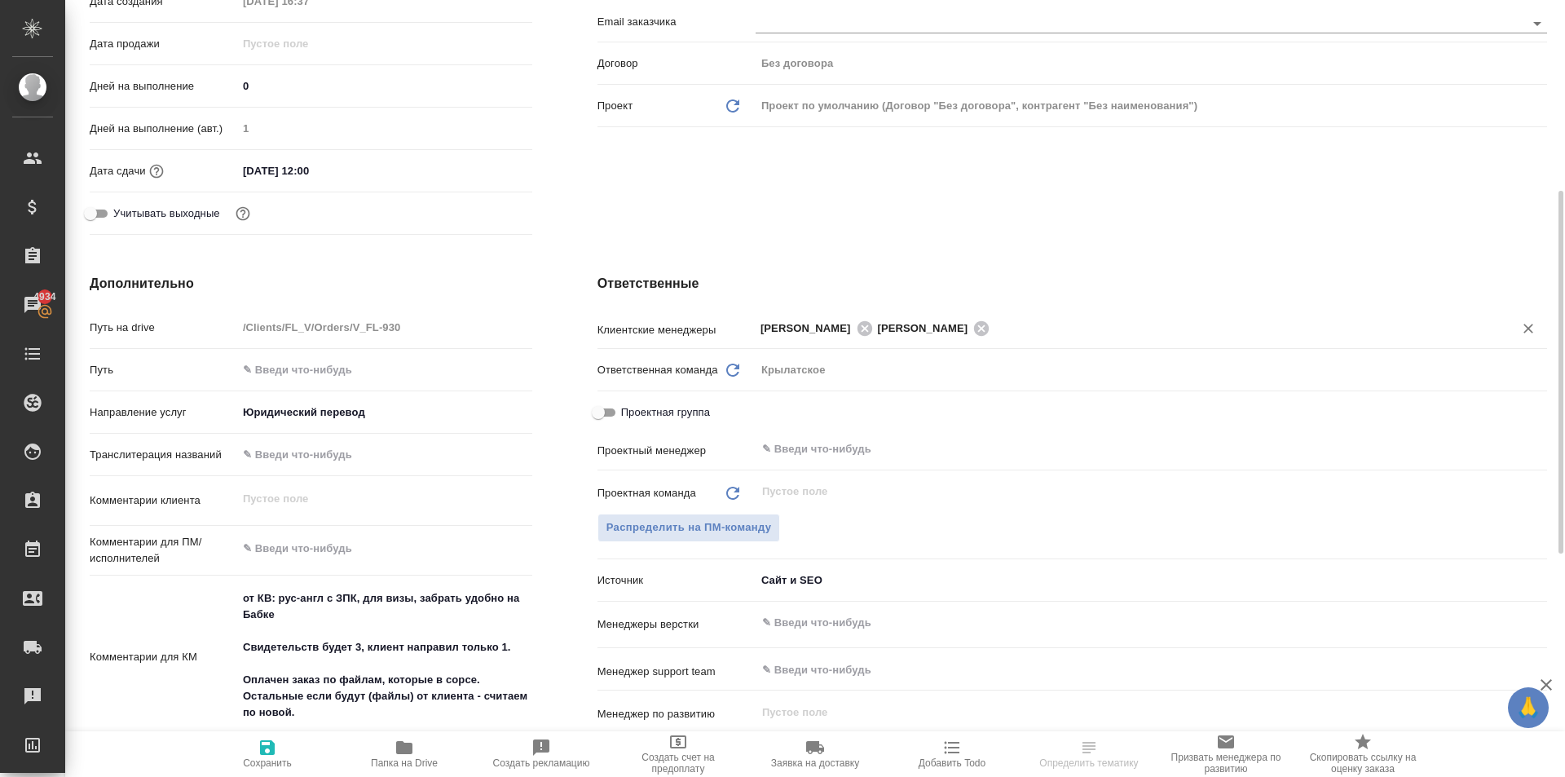
click at [276, 761] on span "Сохранить" at bounding box center [267, 762] width 49 height 11
type textarea "x"
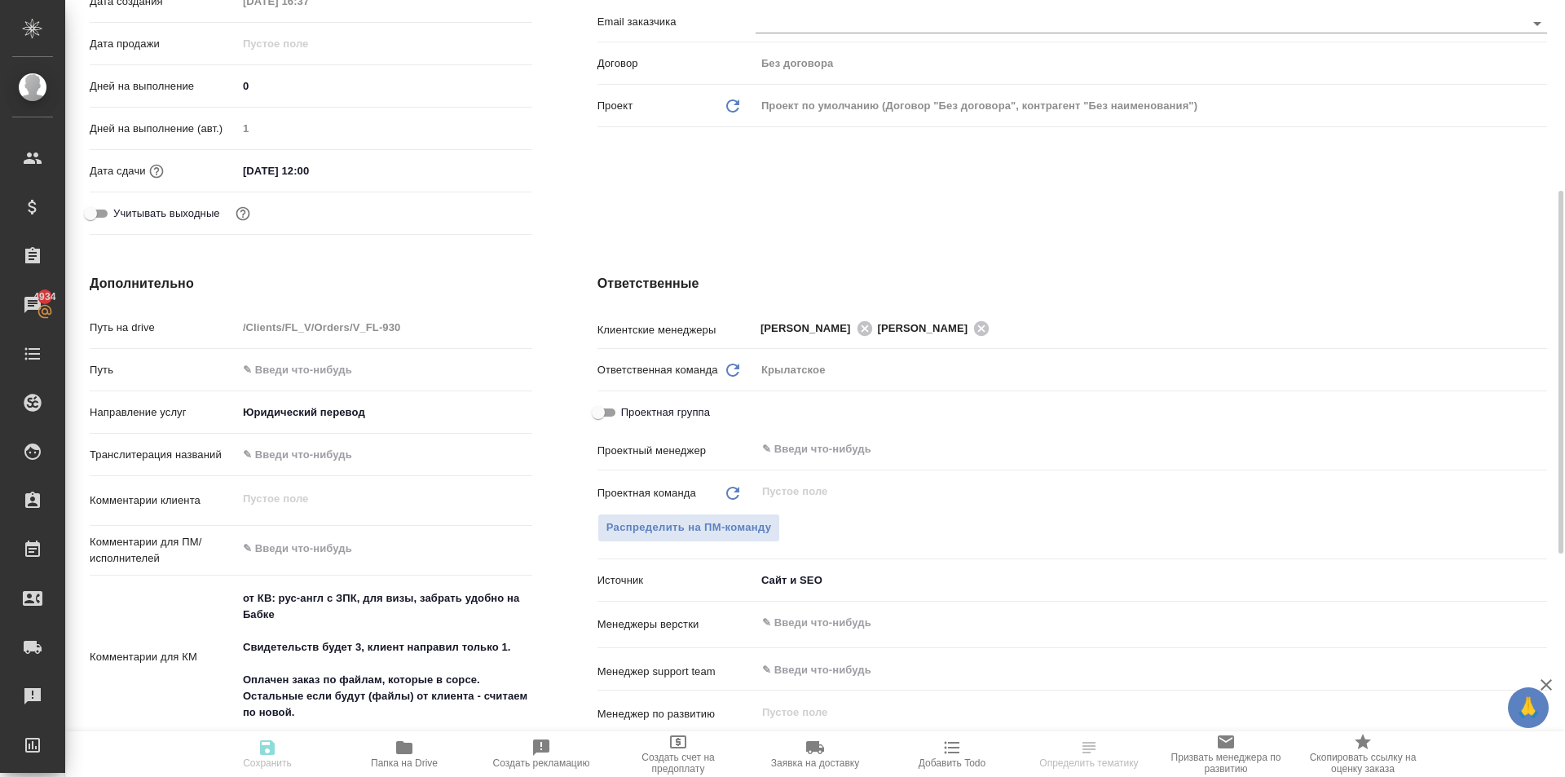
type textarea "x"
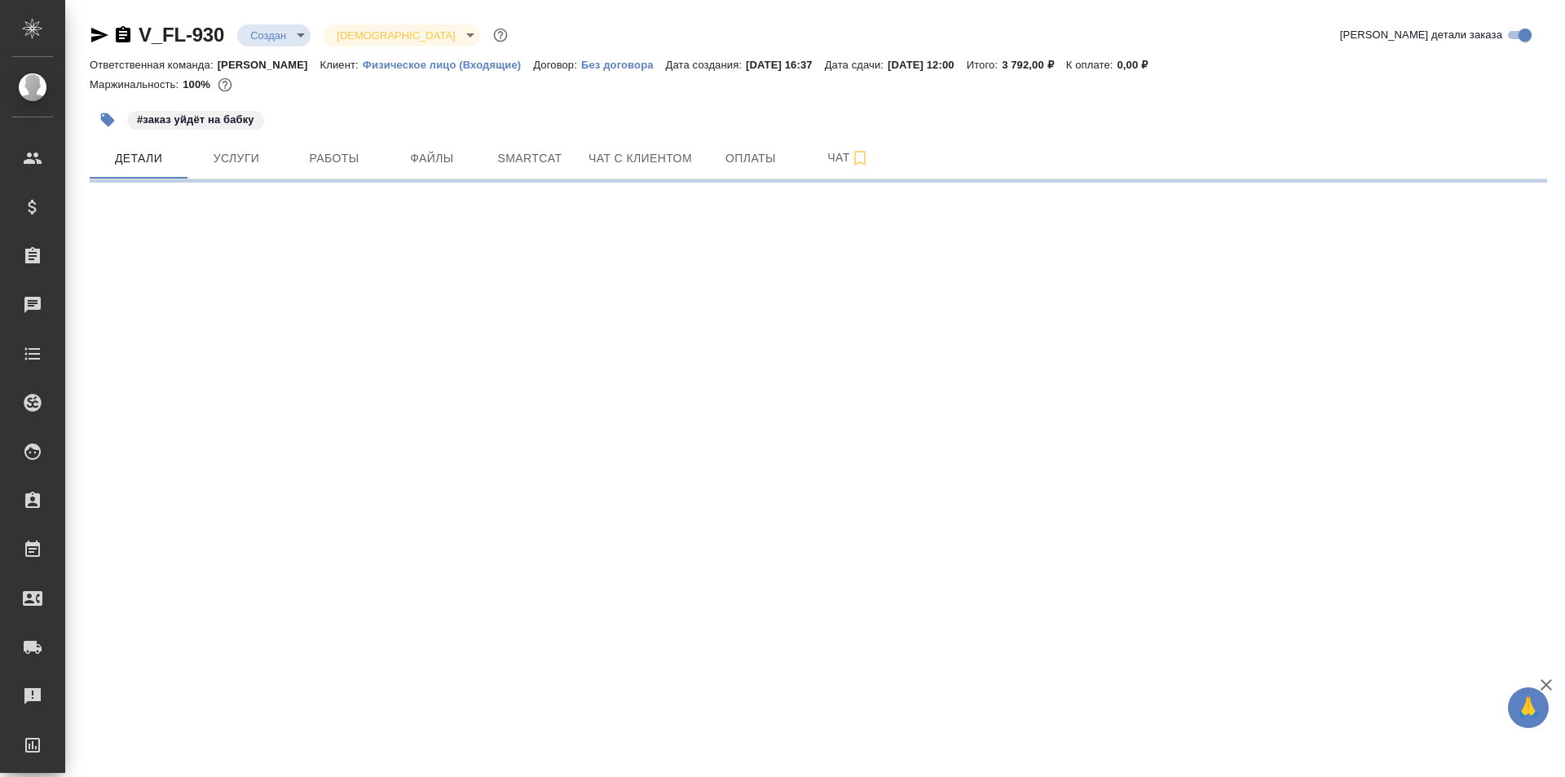
select select "RU"
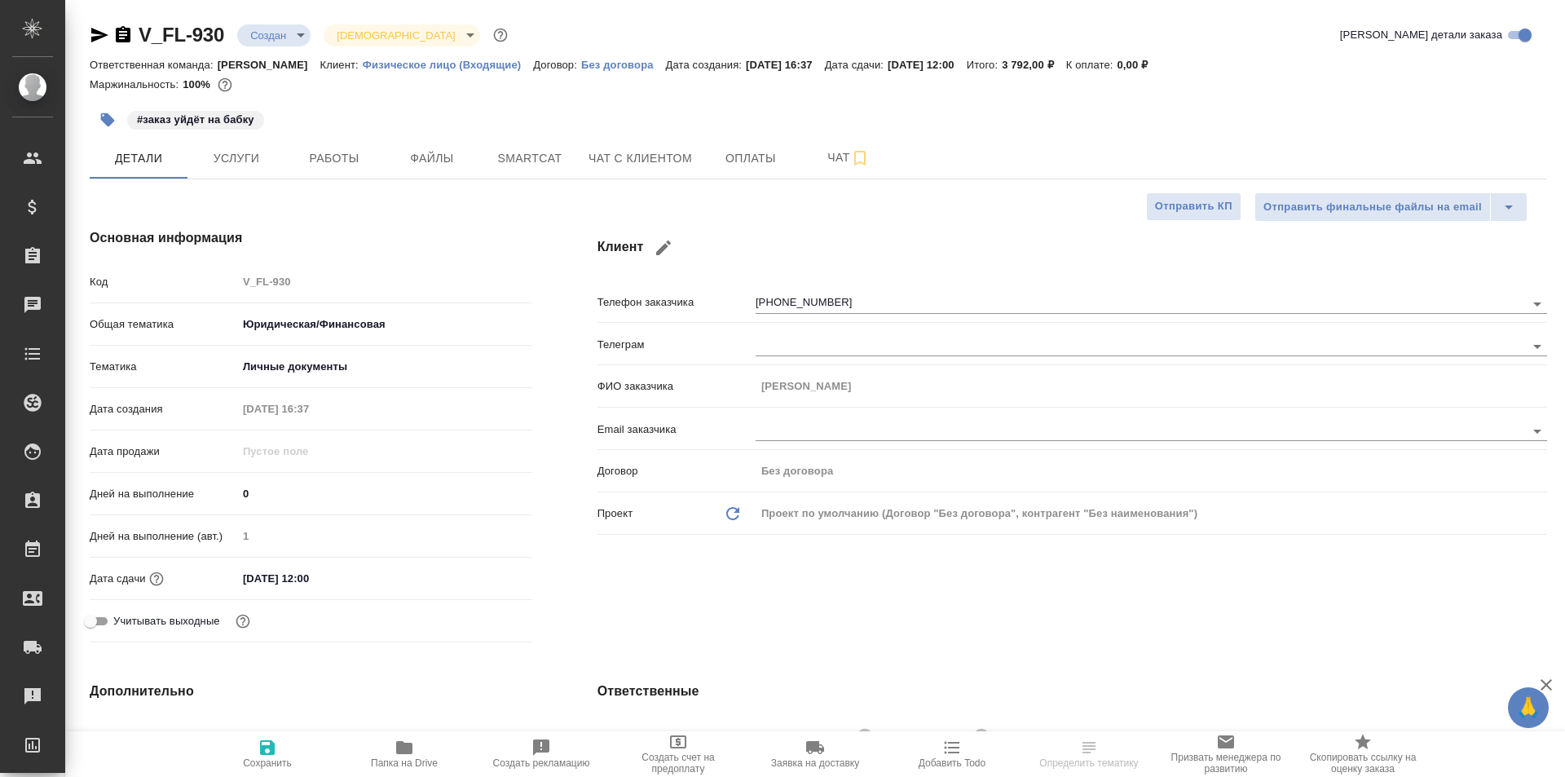
type textarea "x"
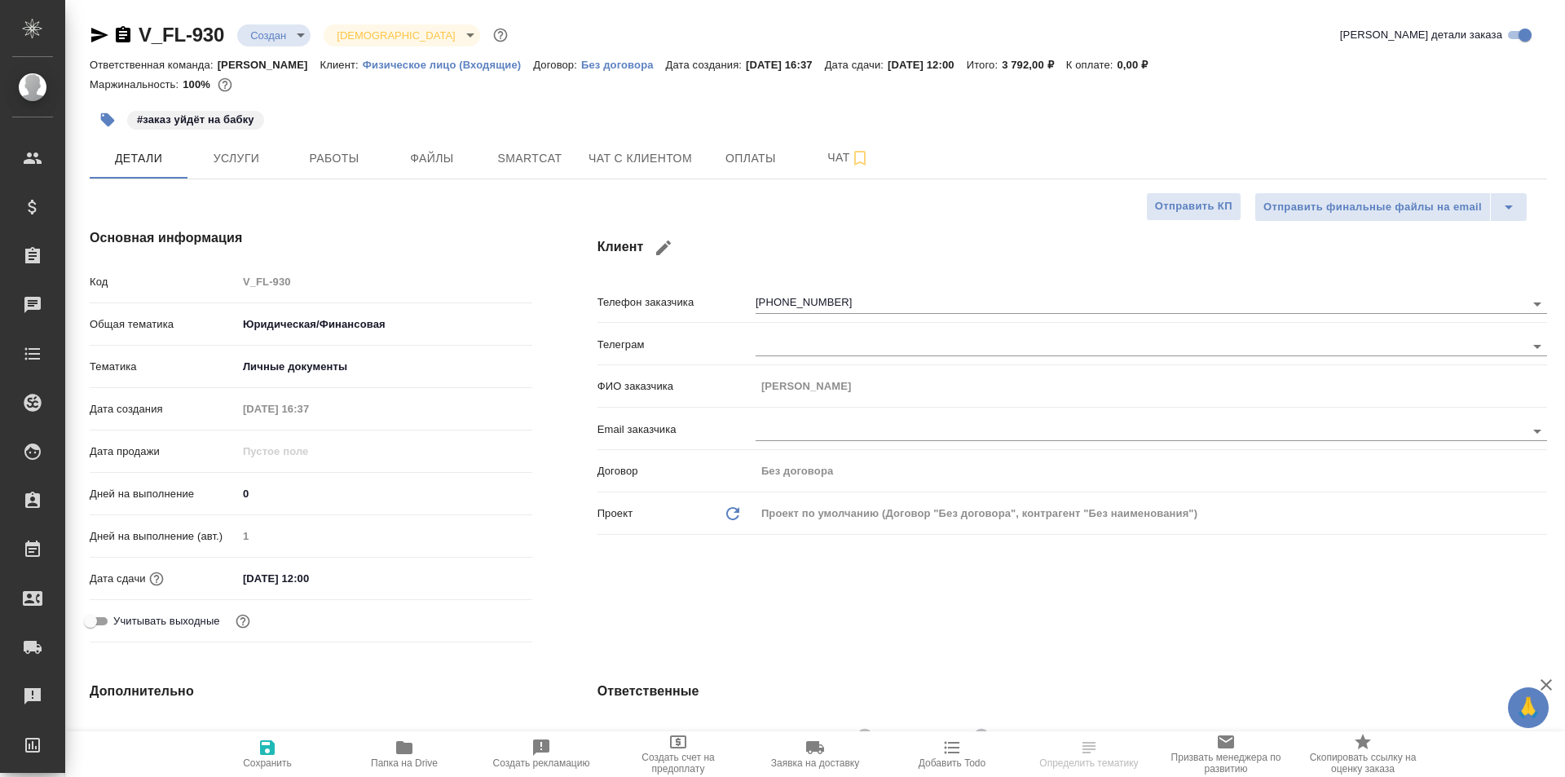
type textarea "x"
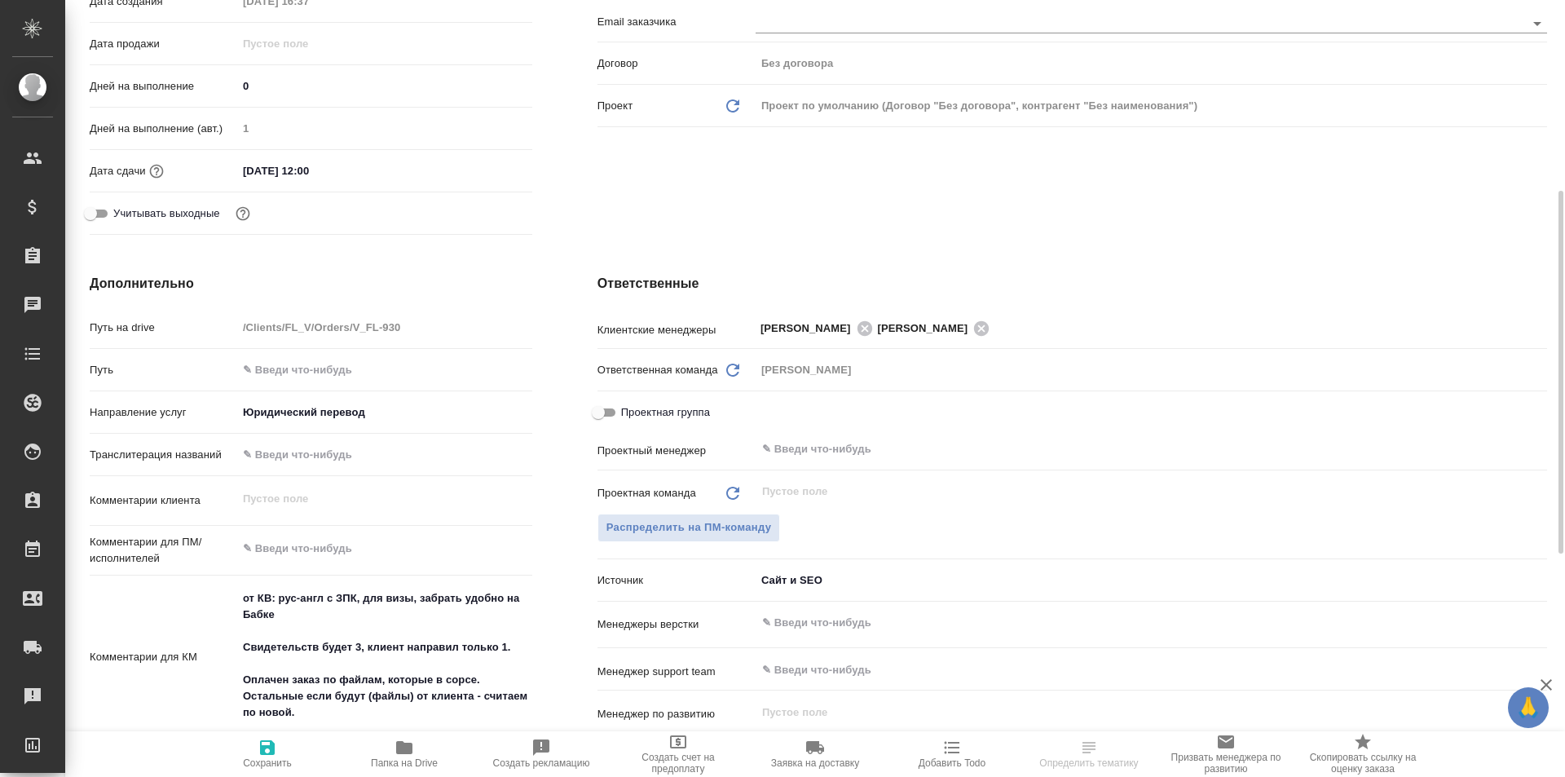
scroll to position [82, 0]
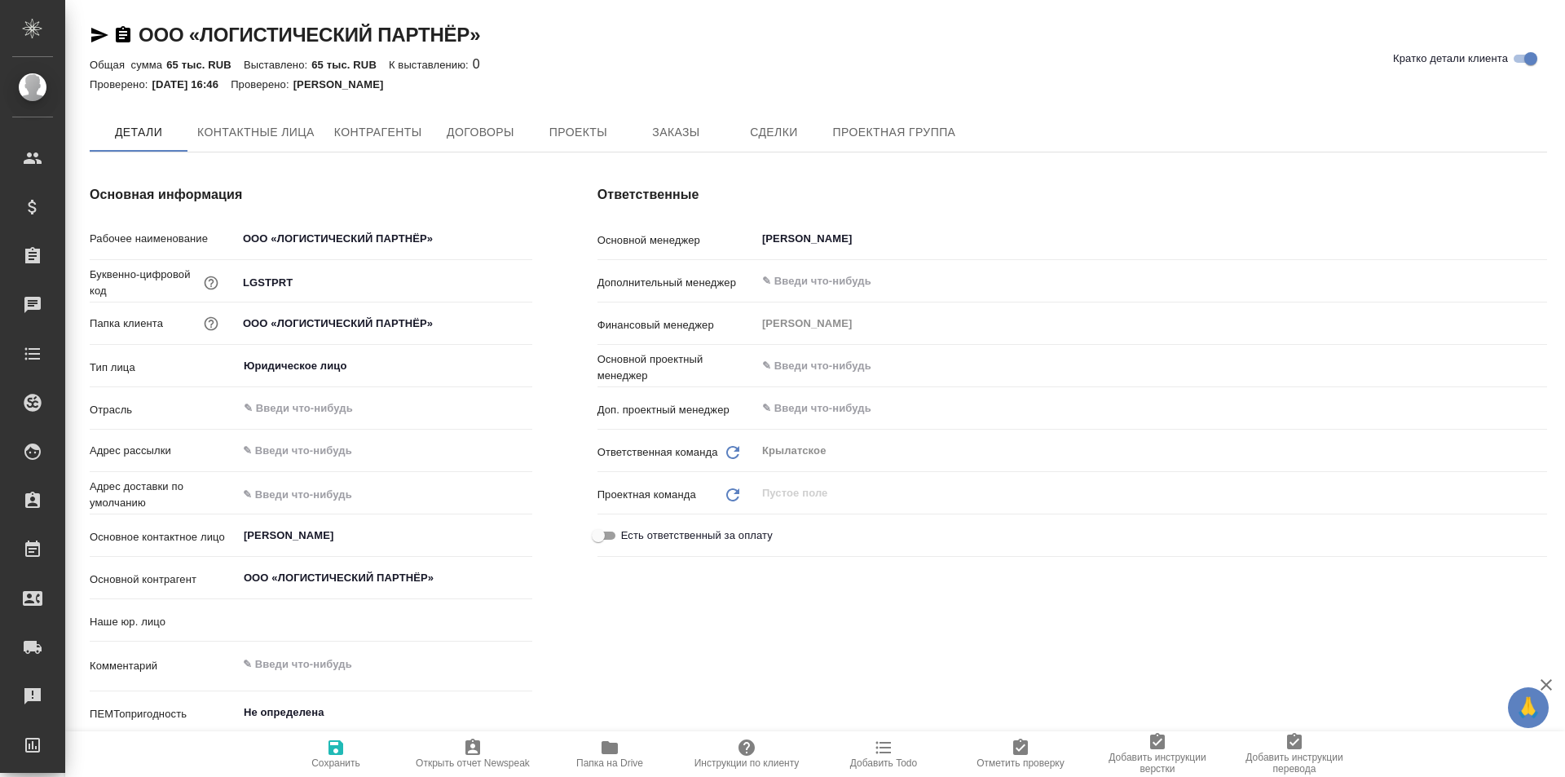
type input "(МБ) ООО "Монблан""
click at [714, 134] on span "Заказы" at bounding box center [676, 133] width 78 height 20
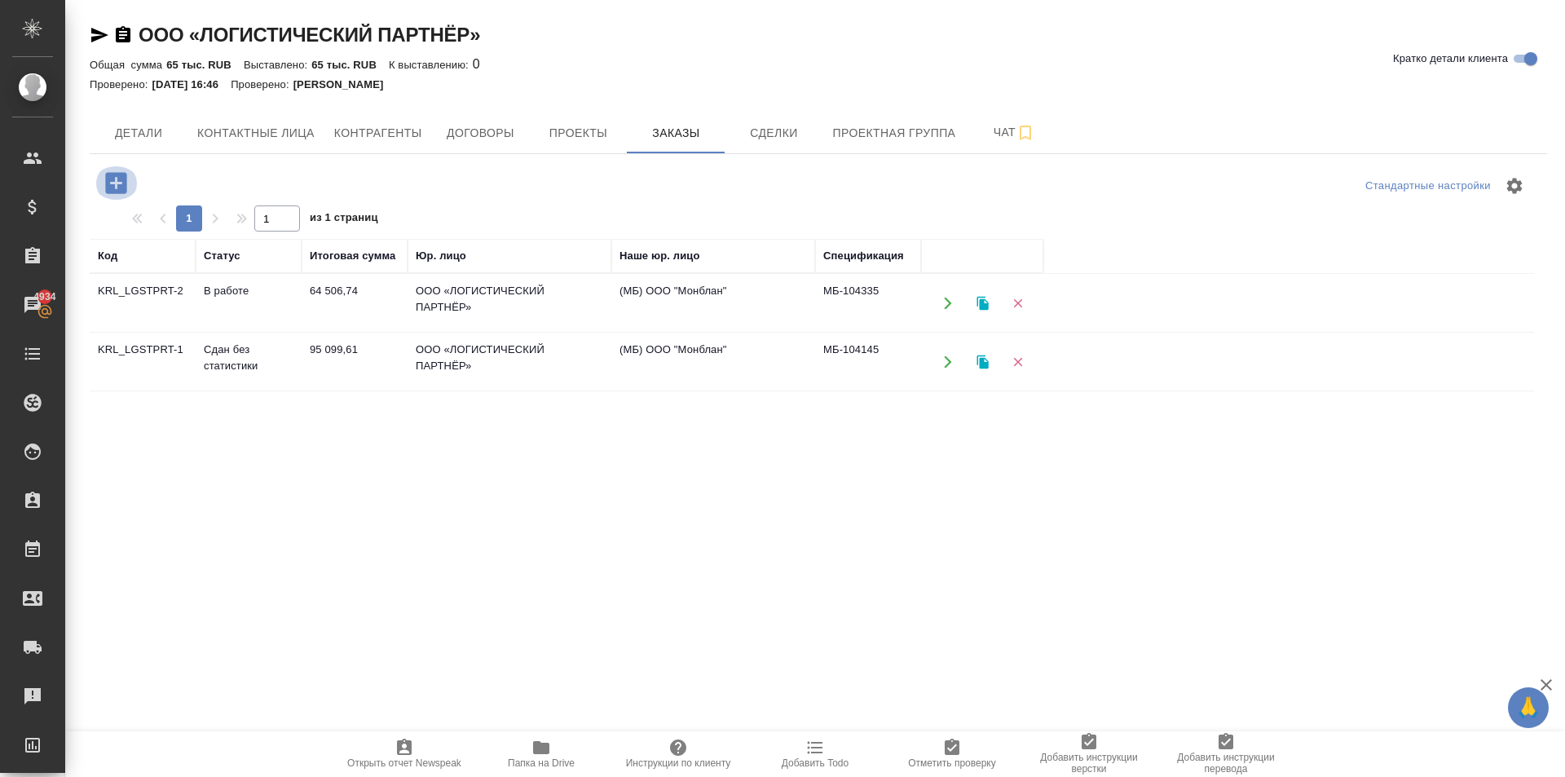
click at [130, 176] on button "button" at bounding box center [116, 182] width 45 height 33
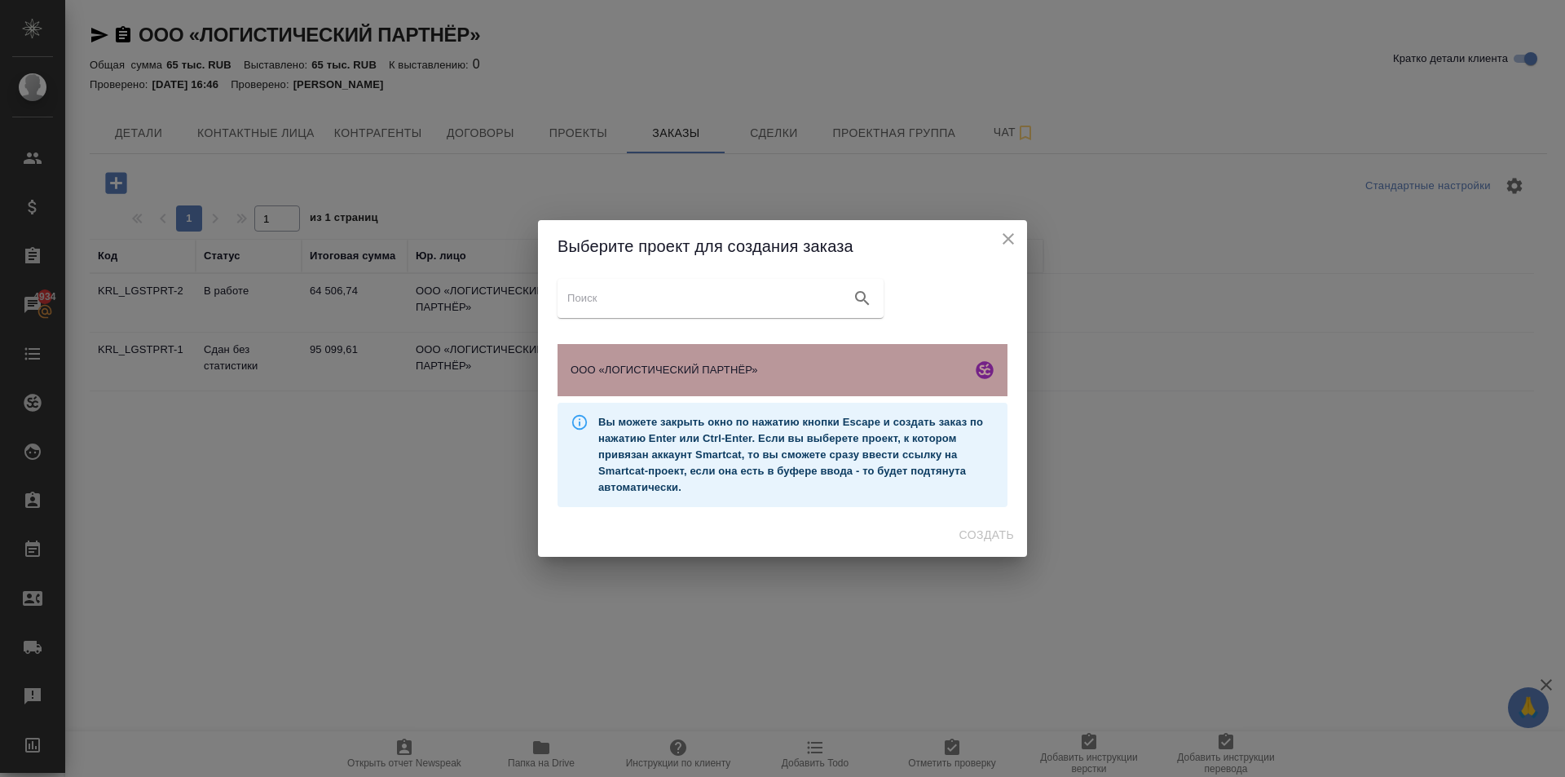
drag, startPoint x: 792, startPoint y: 381, endPoint x: 843, endPoint y: 425, distance: 67.6
click at [791, 381] on div "ООО «ЛОГИСТИЧЕСКИЙ ПАРТНЁР»" at bounding box center [783, 370] width 450 height 52
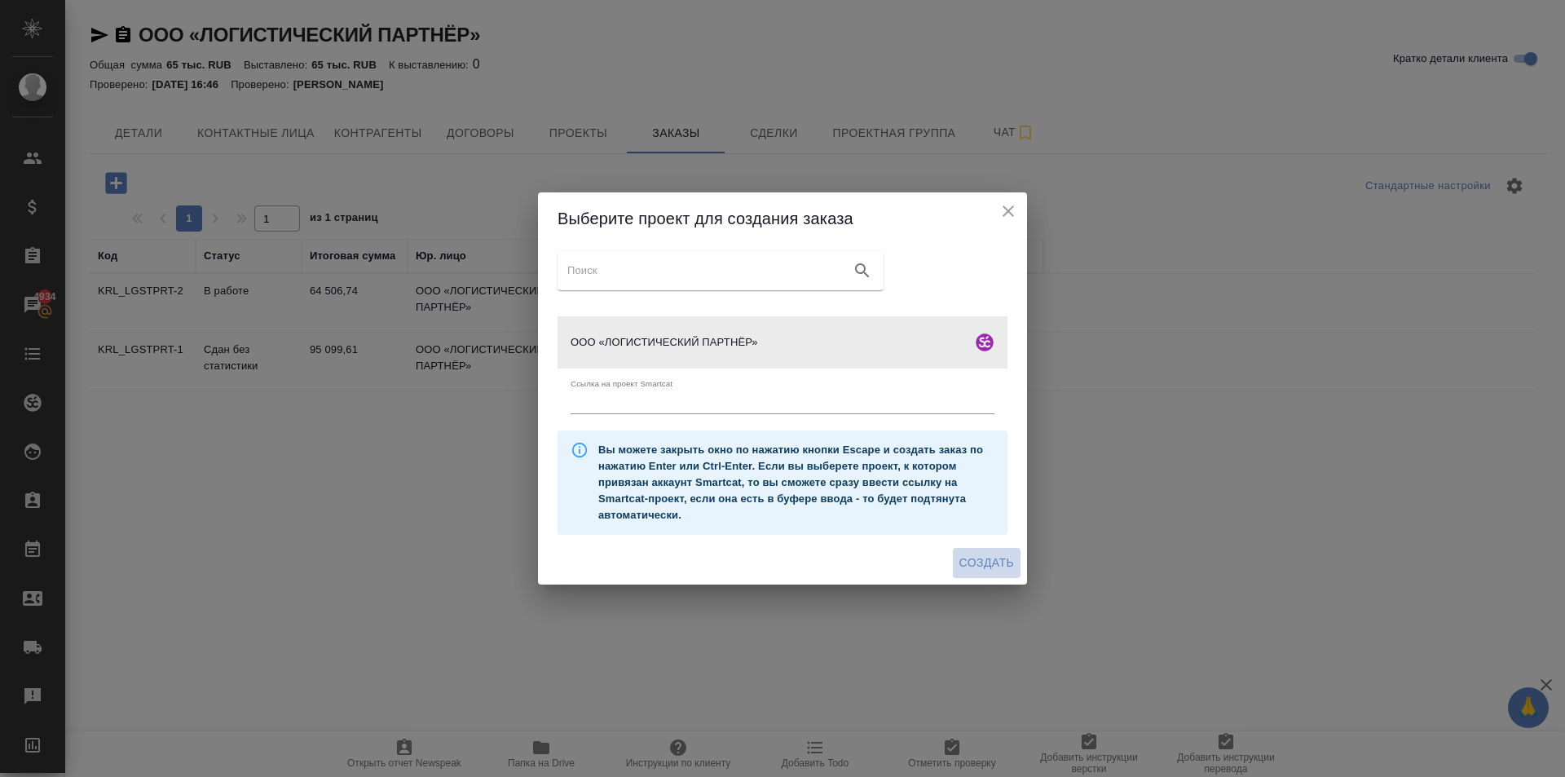
click at [982, 563] on span "Создать" at bounding box center [986, 563] width 55 height 20
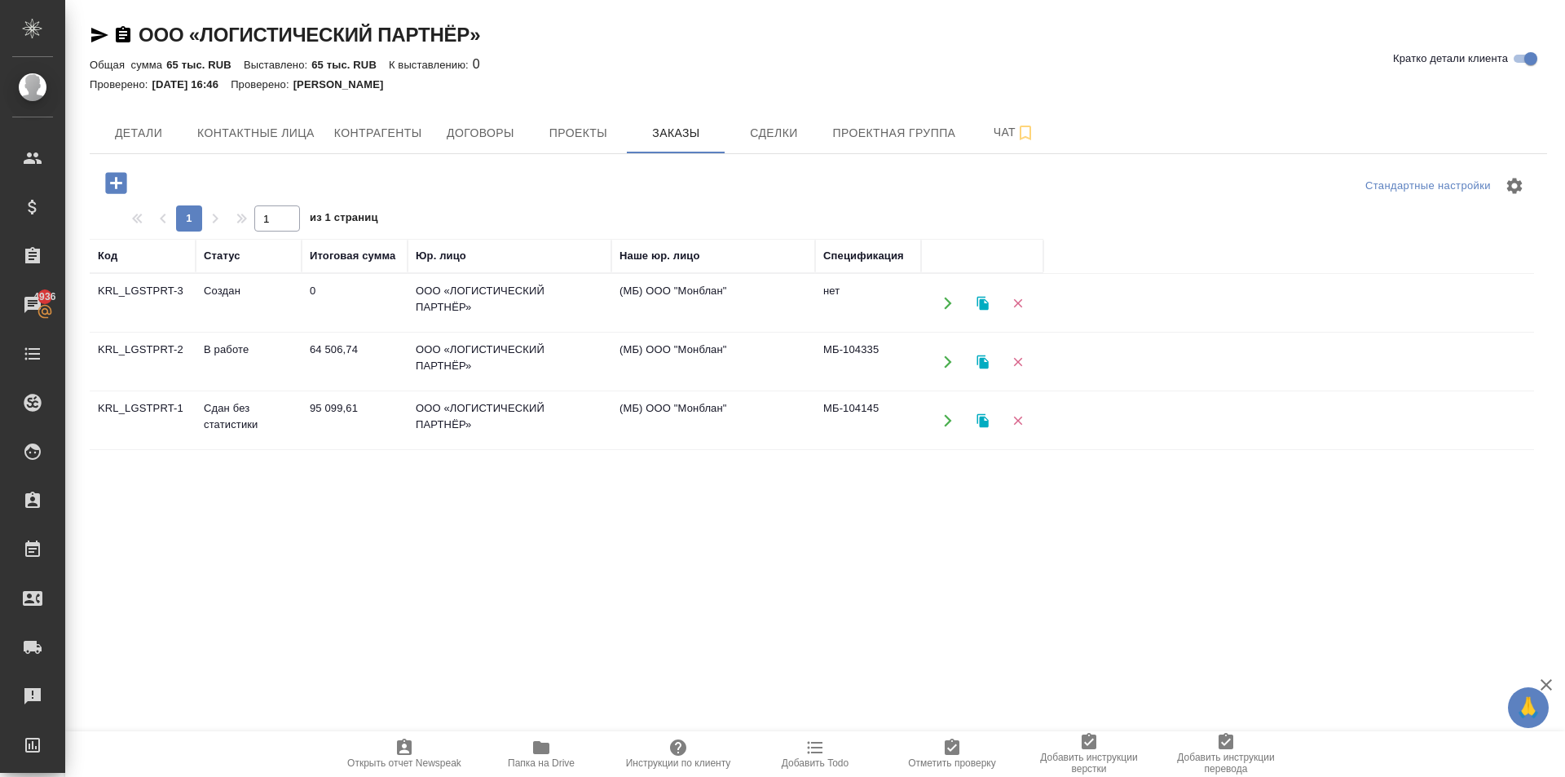
click at [943, 364] on icon "button" at bounding box center [948, 362] width 15 height 15
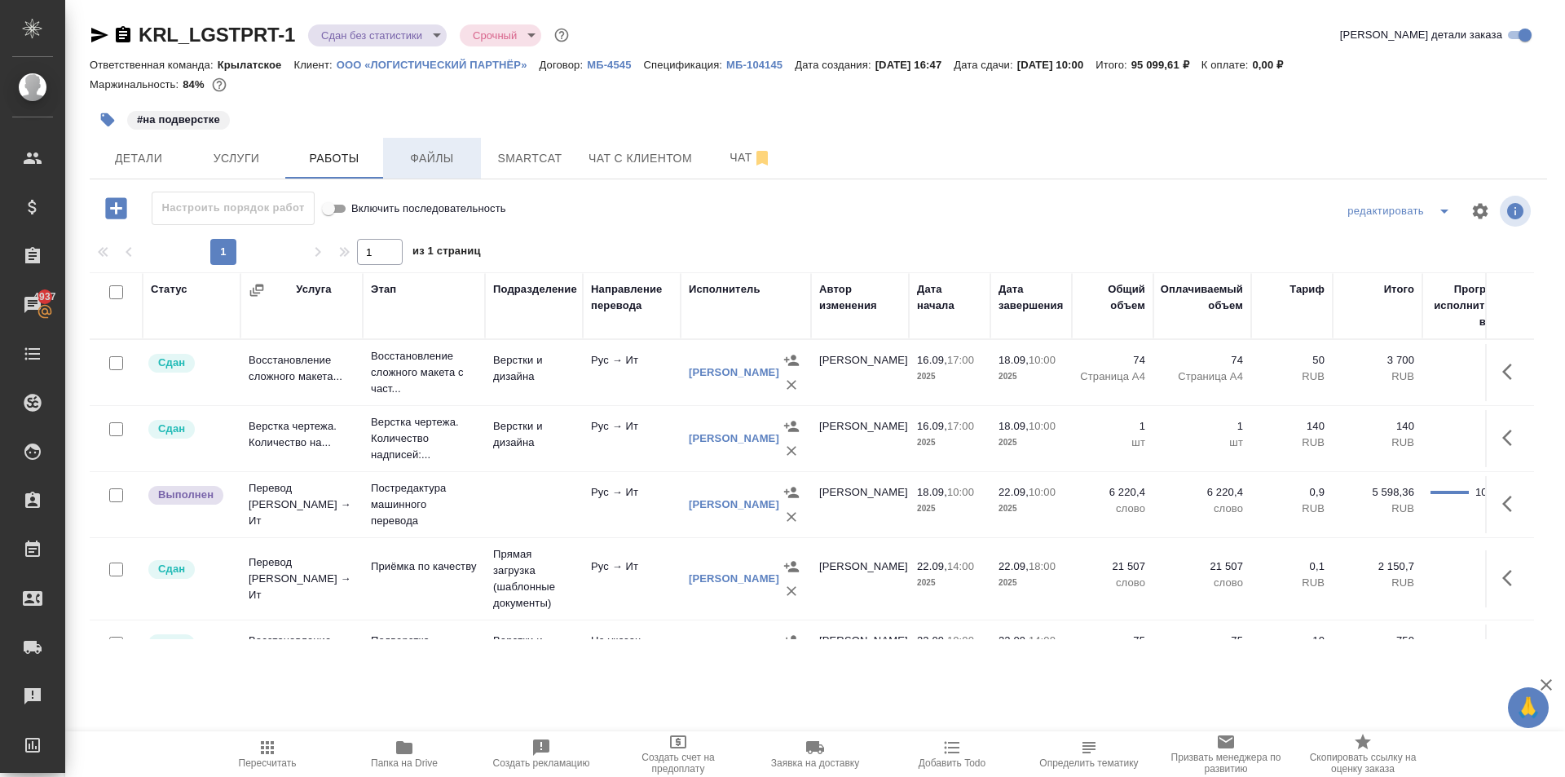
click at [449, 153] on span "Файлы" at bounding box center [432, 158] width 78 height 20
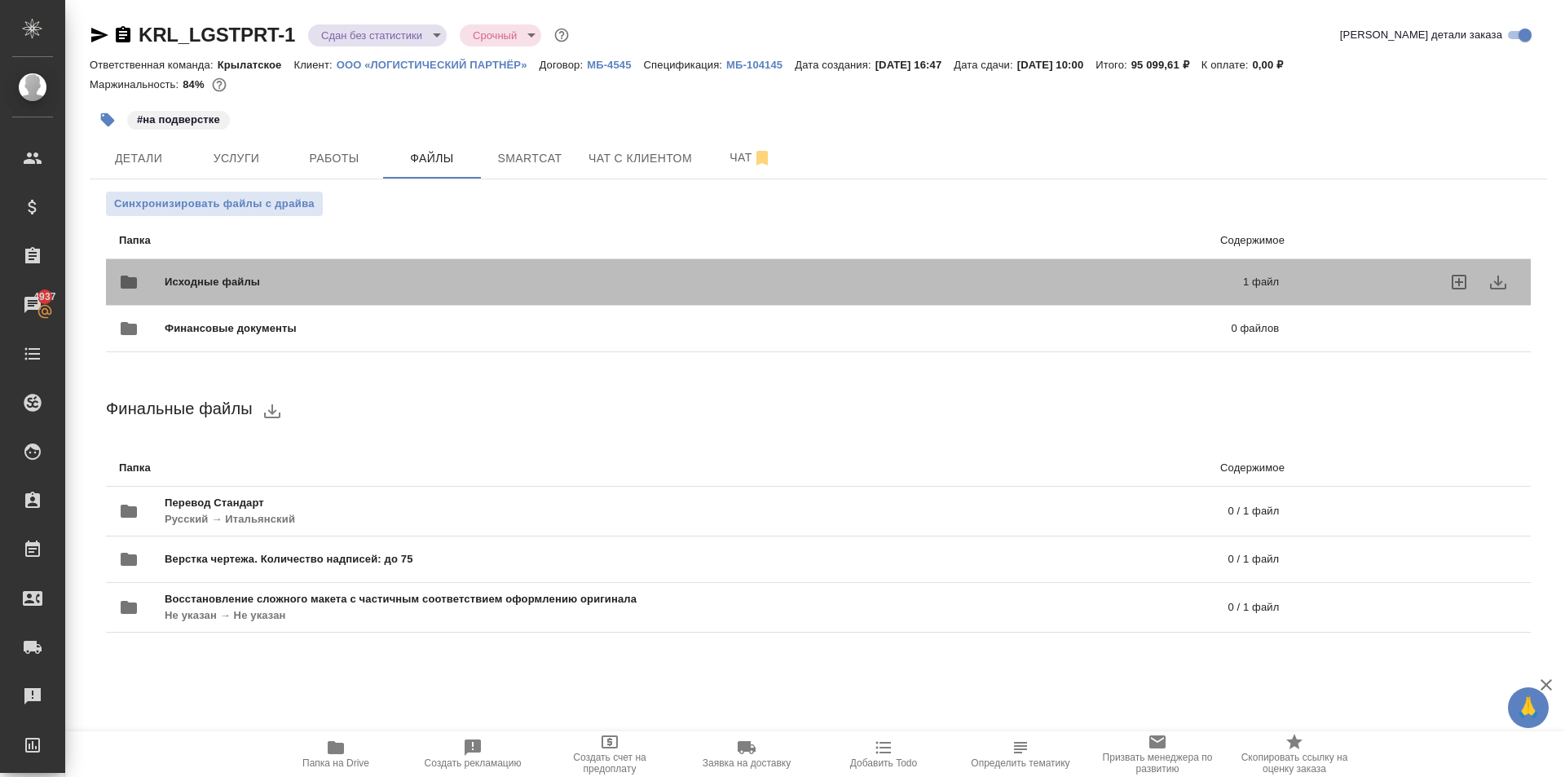
click at [270, 260] on div "Исходные файлы 1 файл" at bounding box center [699, 282] width 1193 height 72
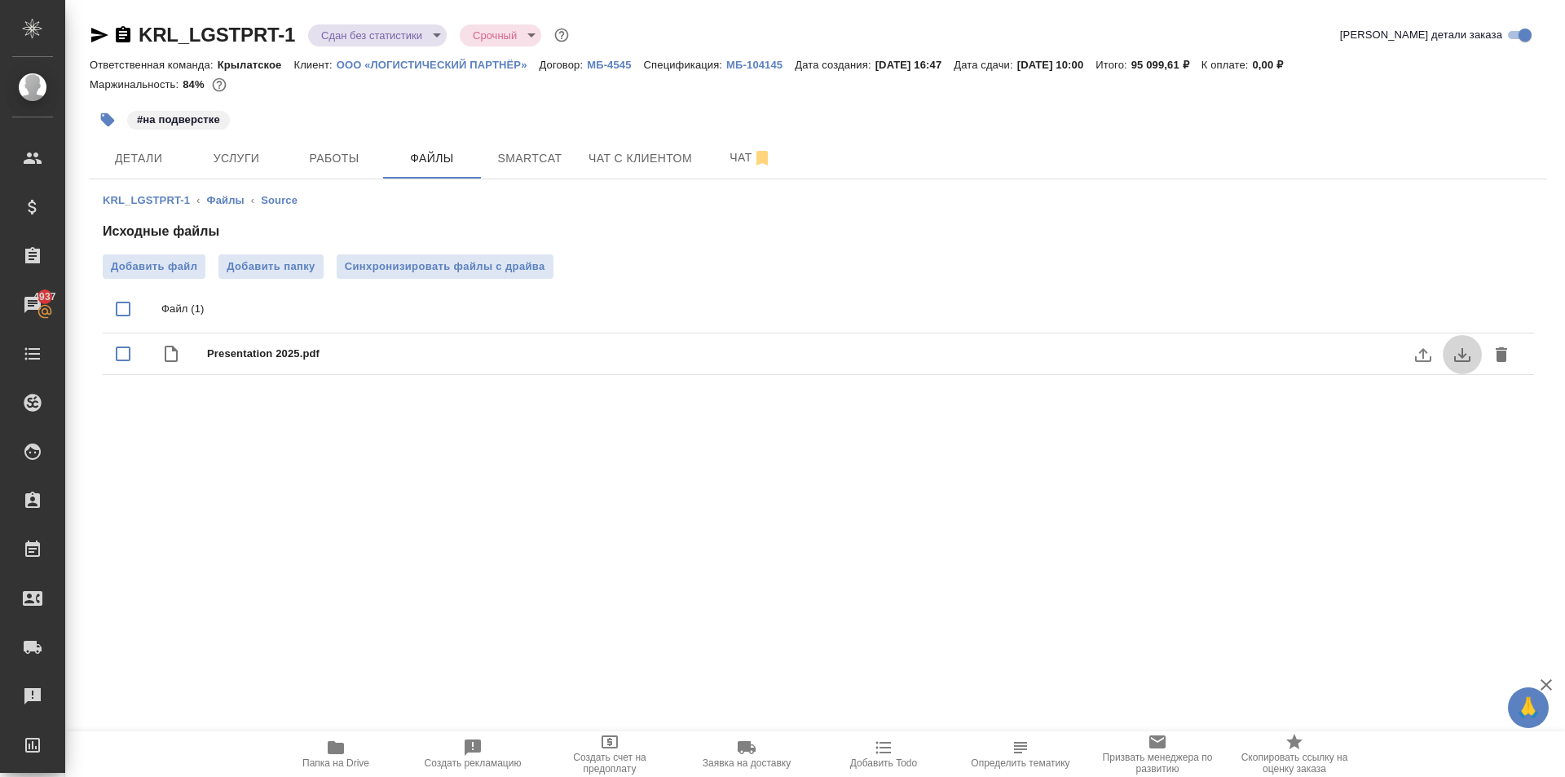
click at [1459, 362] on icon "download" at bounding box center [1463, 355] width 20 height 20
click at [133, 33] on div "KRL_LGSTPRT-1 Сдан без статистики distributed Срочный urgent" at bounding box center [331, 35] width 483 height 26
click at [124, 33] on icon "button" at bounding box center [123, 34] width 15 height 16
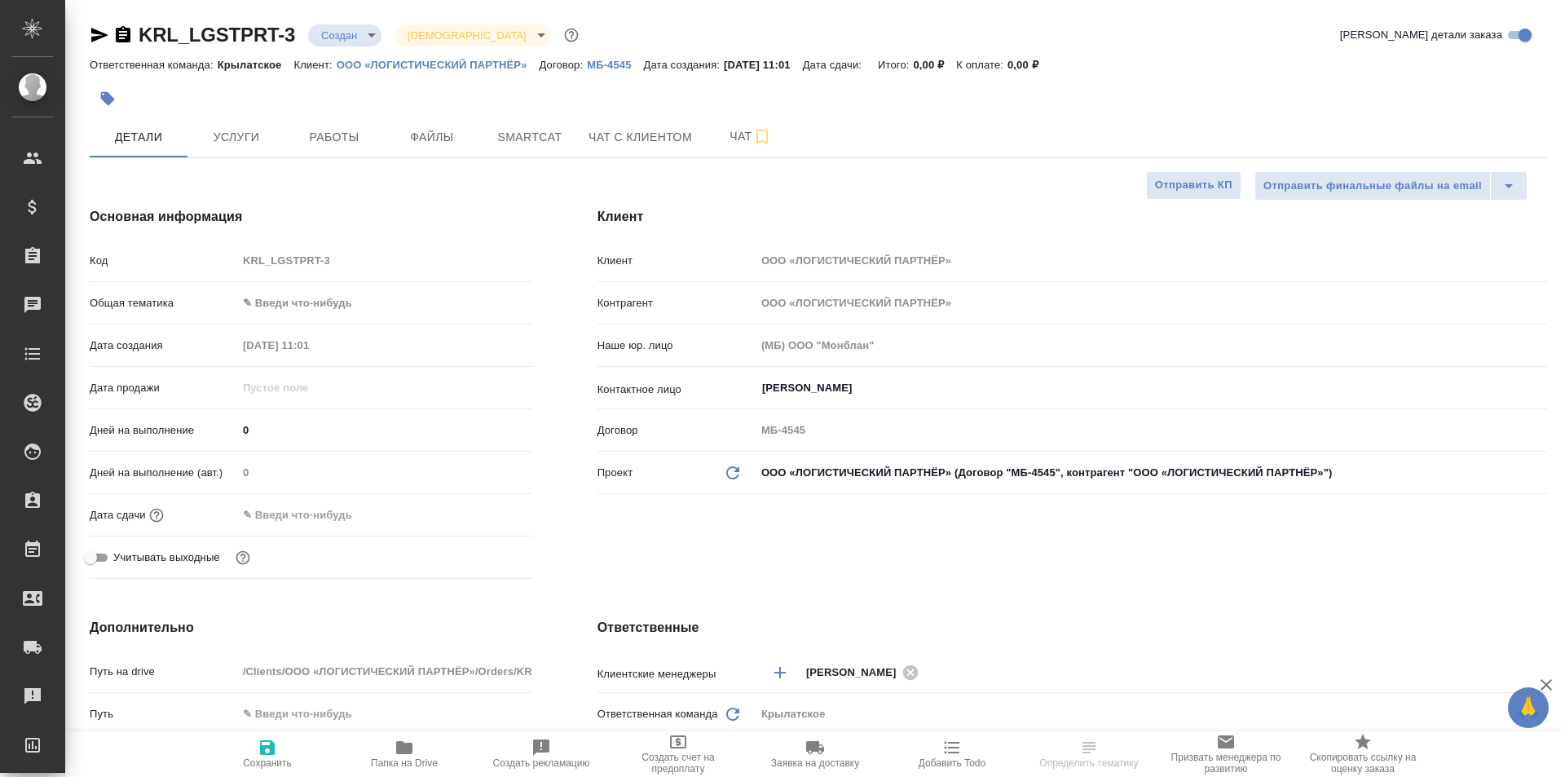
select select "RU"
click at [318, 314] on body "🙏 .cls-1 fill:#fff; AWATERA [PERSON_NAME] Клиенты Спецификации Заказы Чаты Todo…" at bounding box center [782, 388] width 1565 height 777
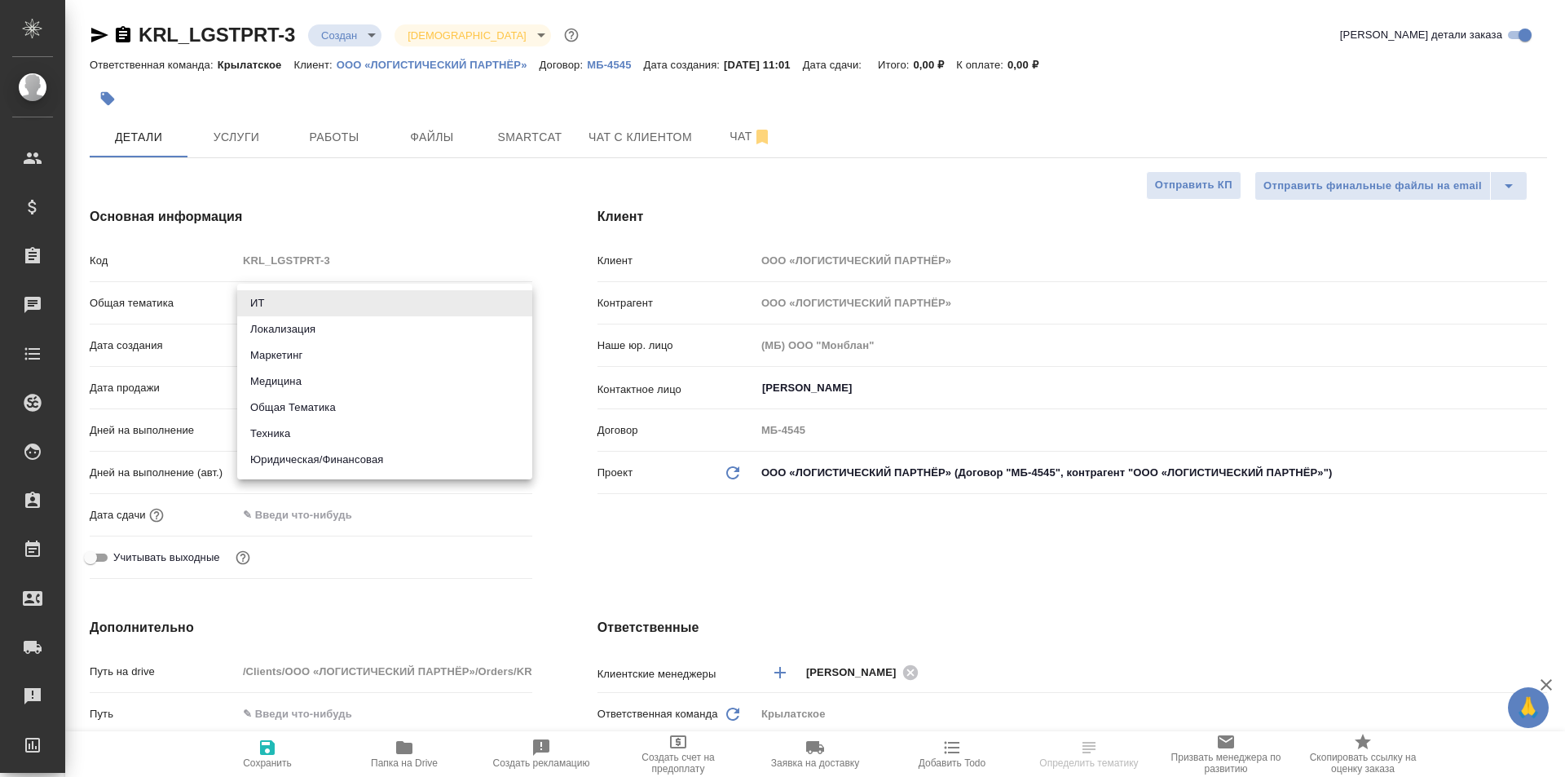
click at [324, 448] on li "Юридическая/Финансовая" at bounding box center [384, 460] width 295 height 26
type input "yr-fn"
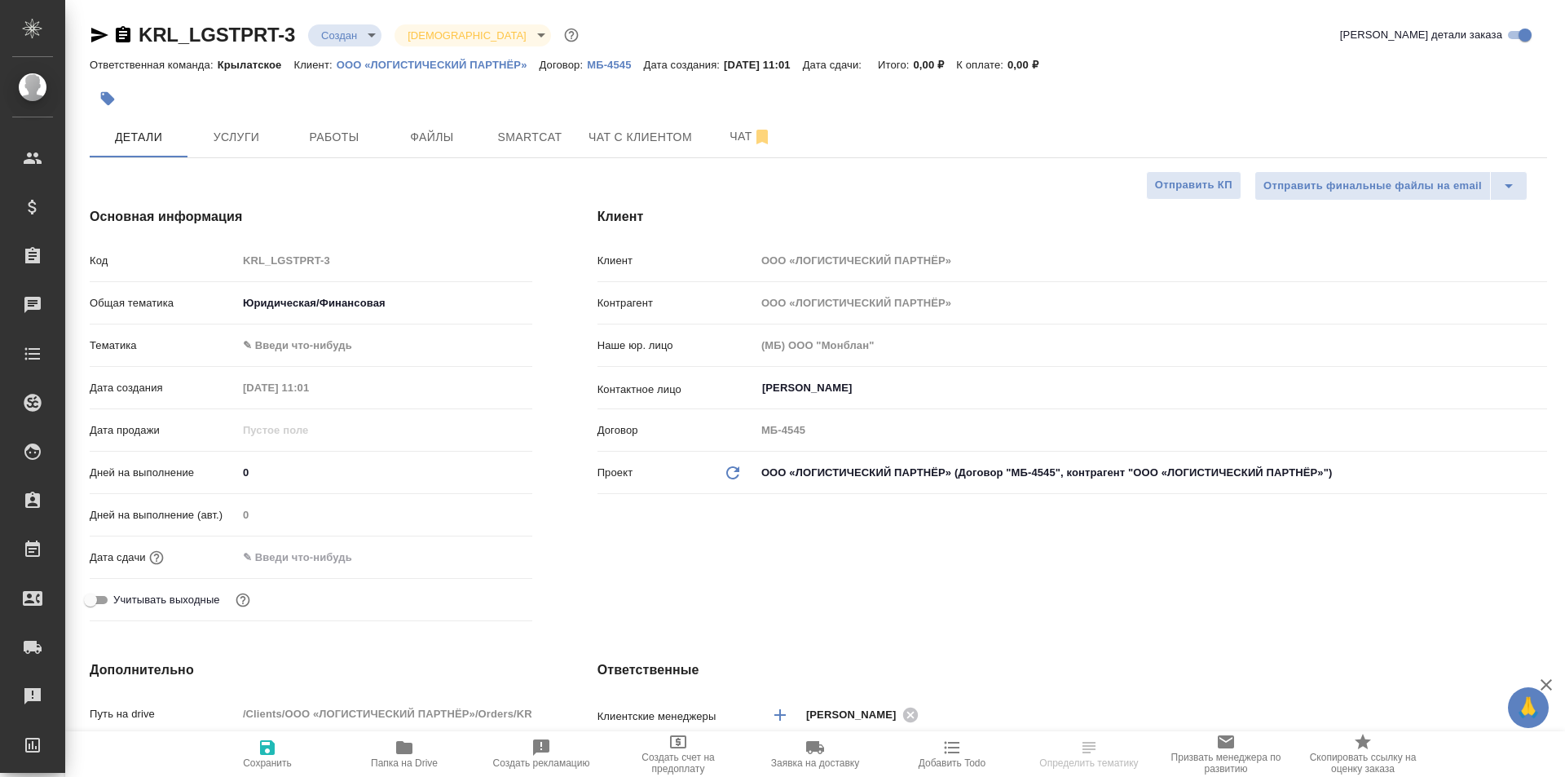
click at [277, 351] on body "🙏 .cls-1 fill:#fff; AWATERA Kasymov Timur Клиенты Спецификации Заказы Чаты Todo…" at bounding box center [782, 388] width 1565 height 777
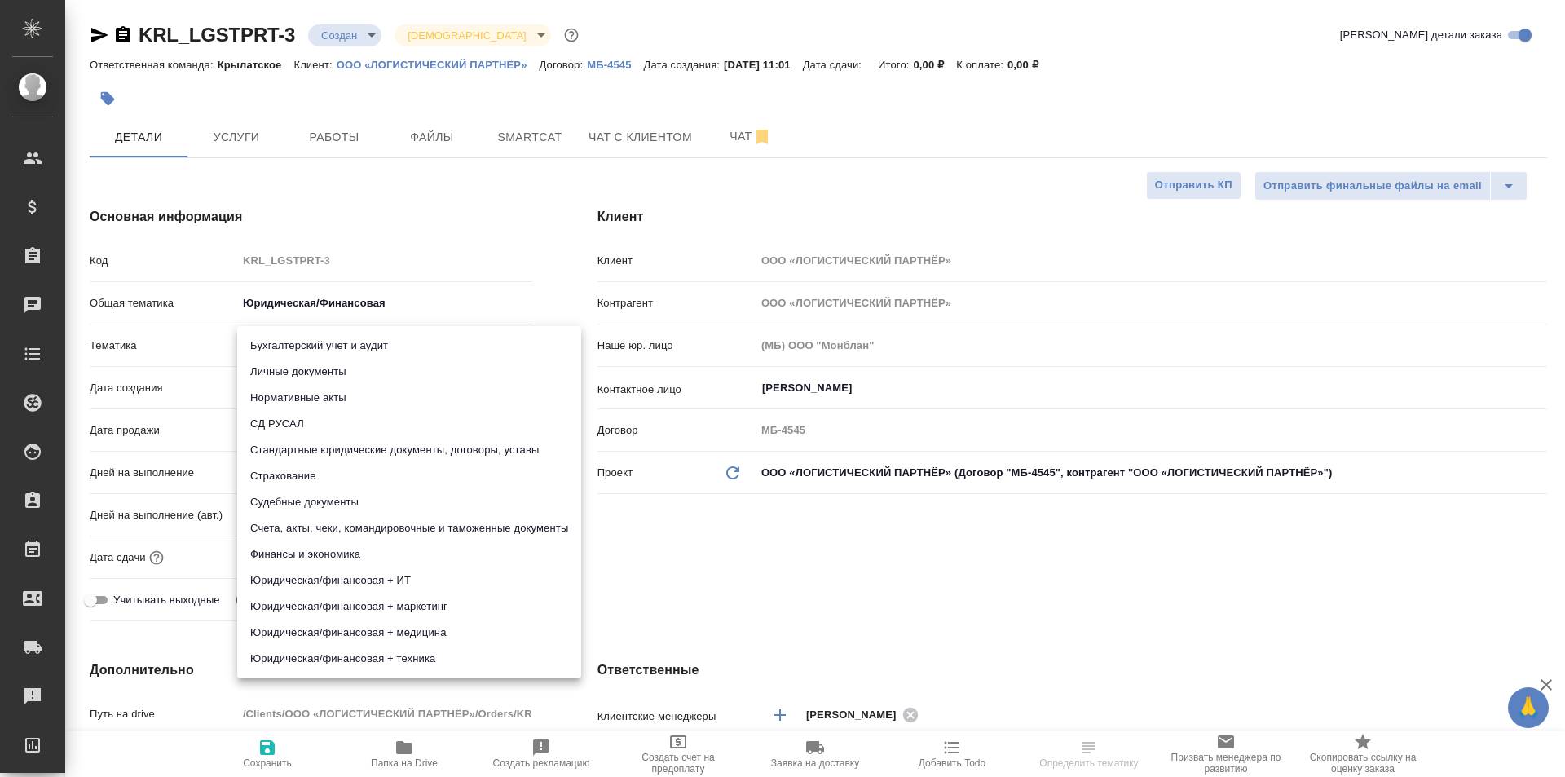
click at [288, 372] on li "Личные документы" at bounding box center [409, 372] width 344 height 26
type input "5a8b8b956a9677013d343cfe"
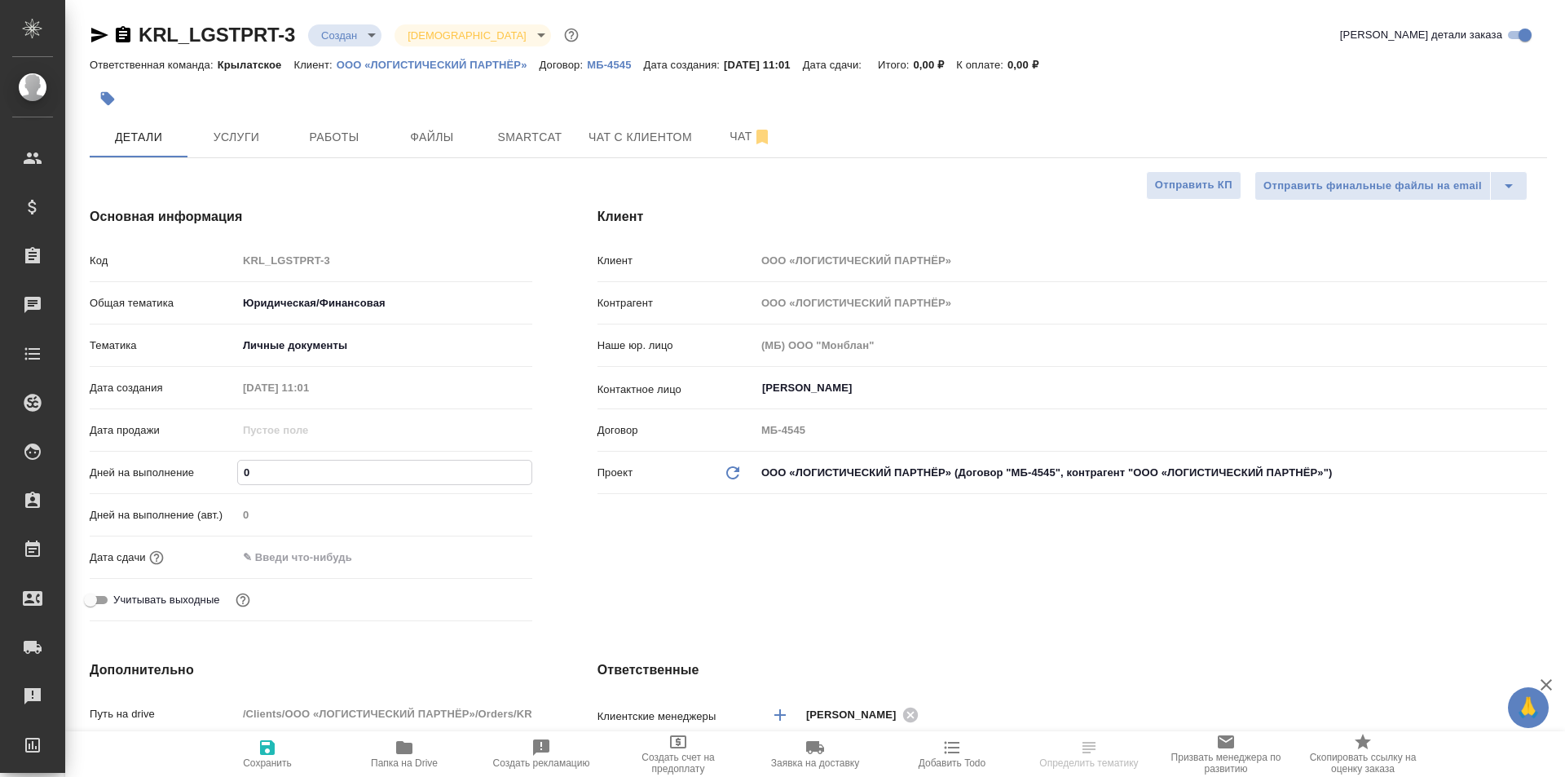
drag, startPoint x: 268, startPoint y: 470, endPoint x: 203, endPoint y: 468, distance: 65.3
click at [203, 468] on div "Дней на выполнение 0" at bounding box center [311, 472] width 443 height 29
type input "1"
click at [271, 550] on input "text" at bounding box center [309, 557] width 143 height 24
click at [486, 555] on icon "button" at bounding box center [485, 557] width 20 height 20
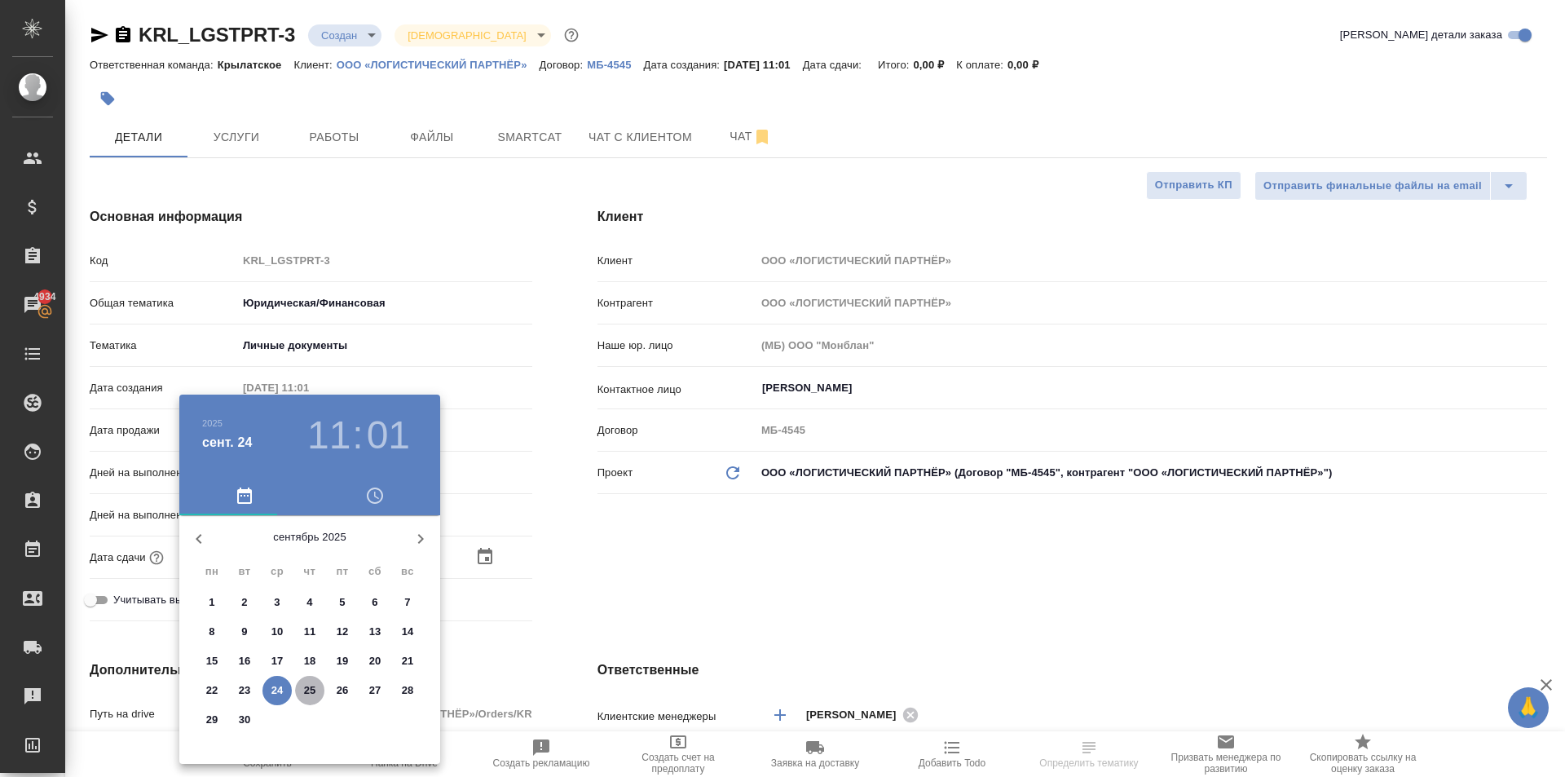
click at [305, 700] on button "25" at bounding box center [309, 690] width 29 height 29
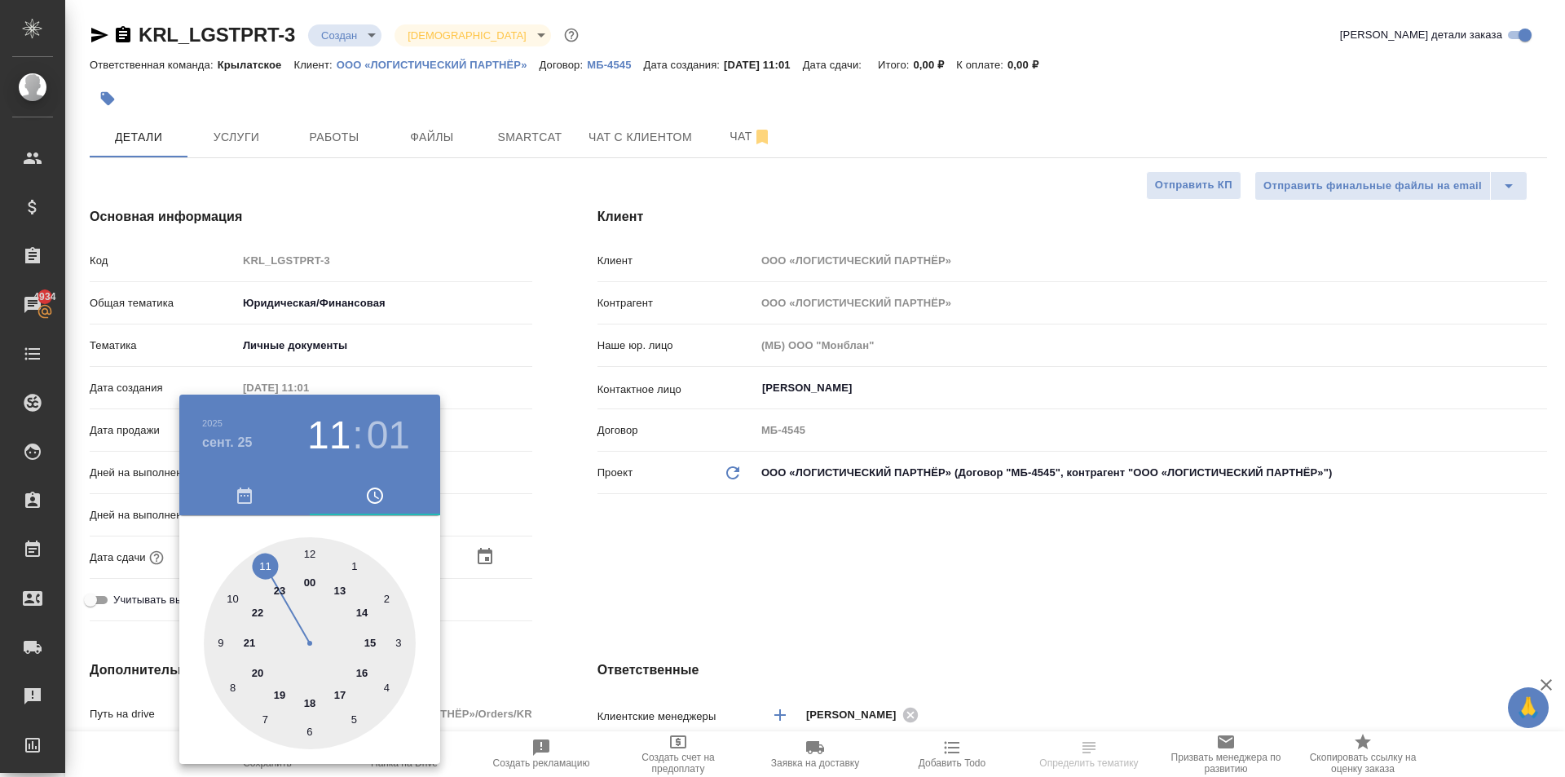
click at [243, 602] on div at bounding box center [310, 643] width 212 height 212
type input "25.09.2025 10:00"
click at [311, 560] on div at bounding box center [310, 643] width 212 height 212
drag, startPoint x: 670, startPoint y: 610, endPoint x: 659, endPoint y: 611, distance: 10.6
click at [664, 611] on div at bounding box center [782, 388] width 1565 height 777
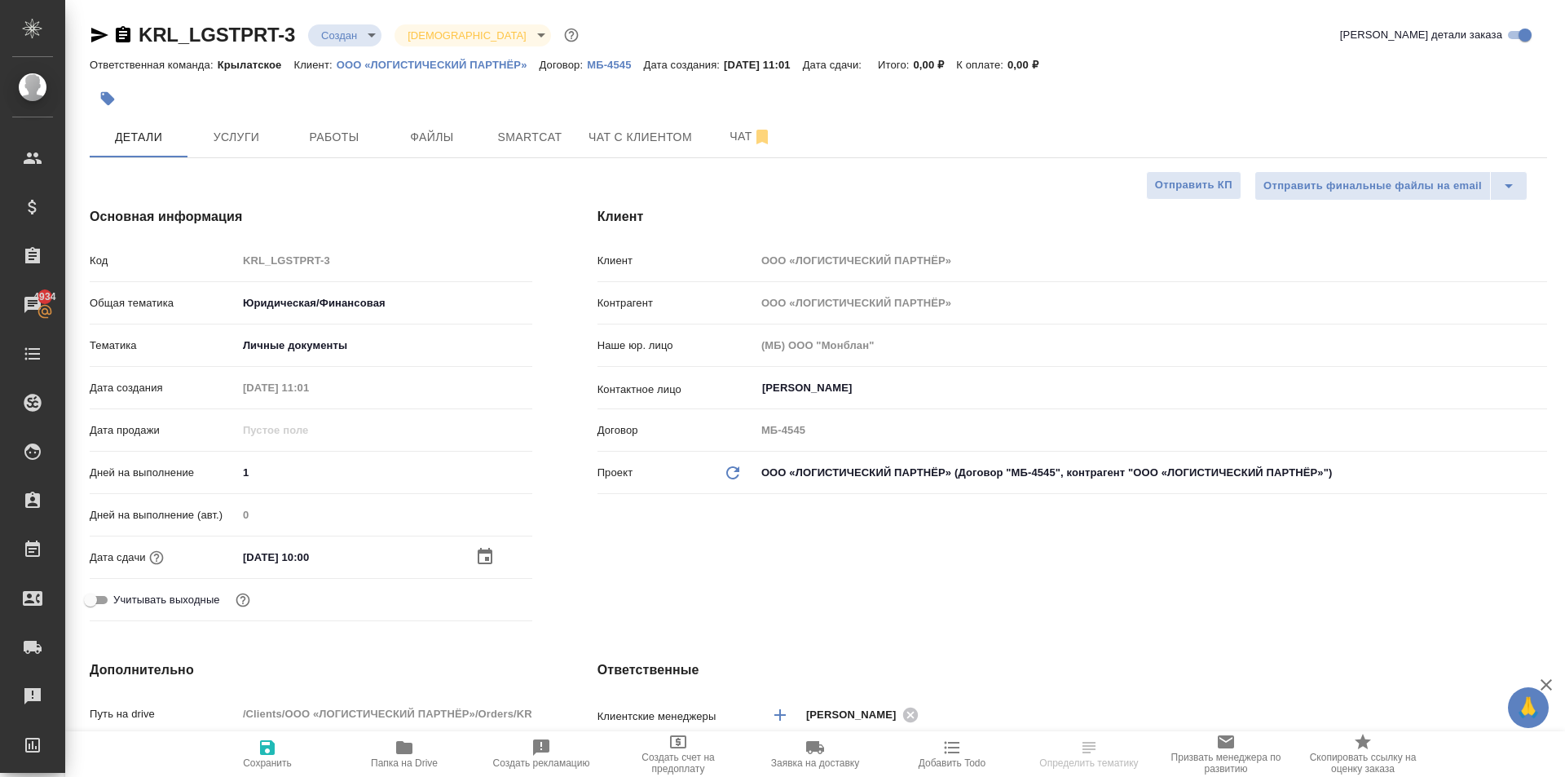
scroll to position [489, 0]
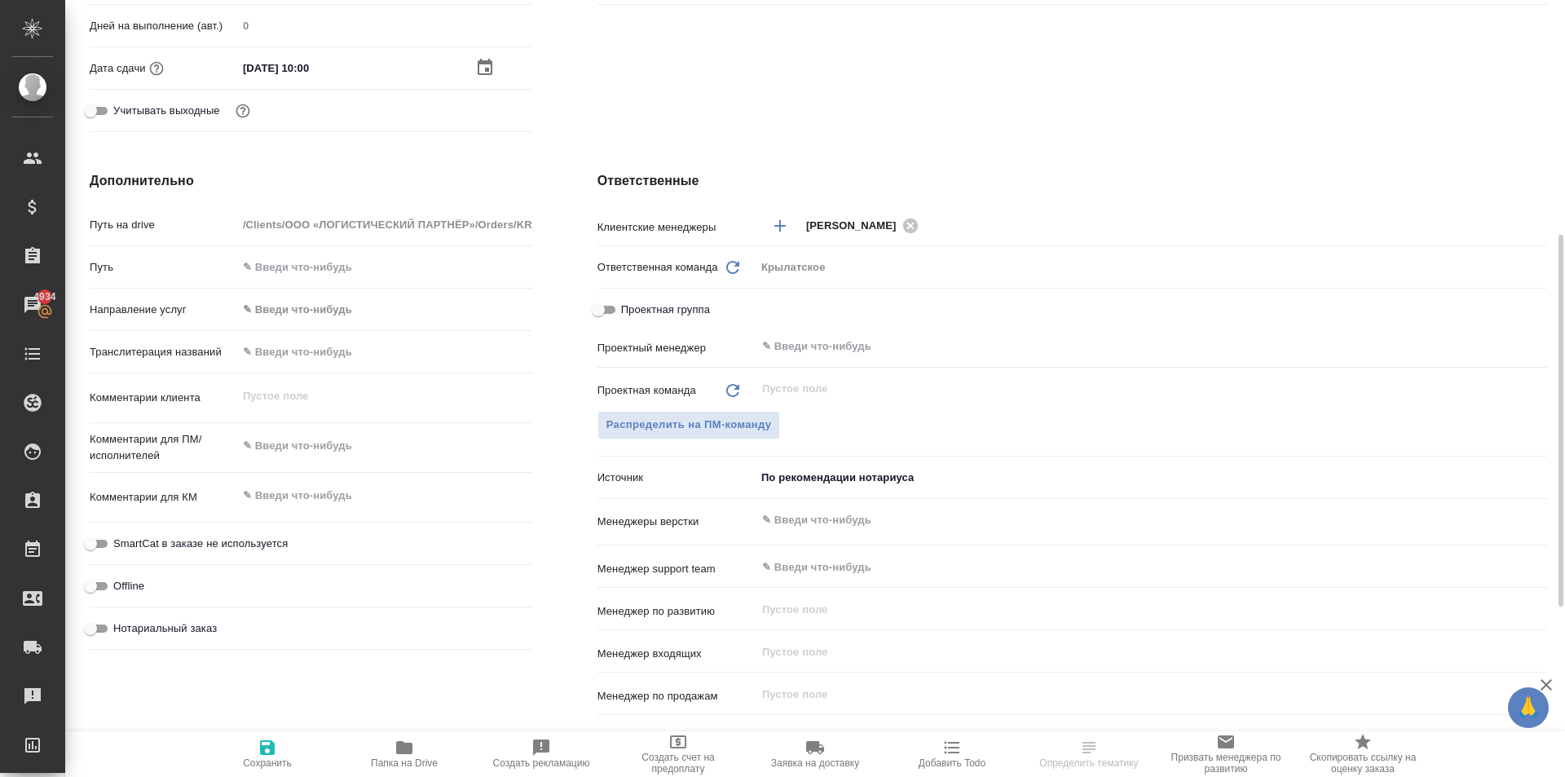
click at [291, 307] on body "🙏 .cls-1 fill:#fff; AWATERA Kasymov Timur Клиенты Спецификации Заказы 4934 Чаты…" at bounding box center [782, 388] width 1565 height 777
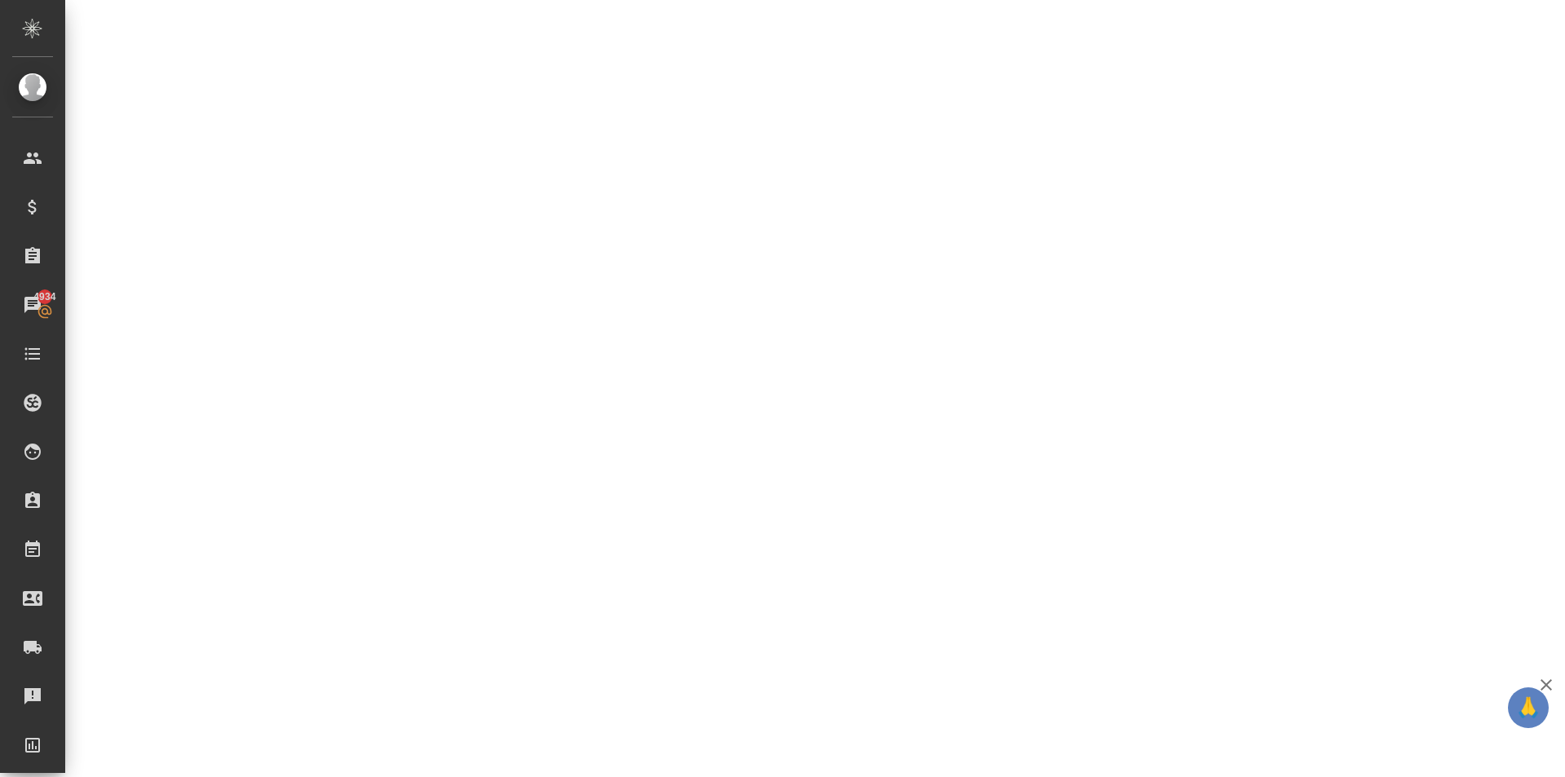
select select "RU"
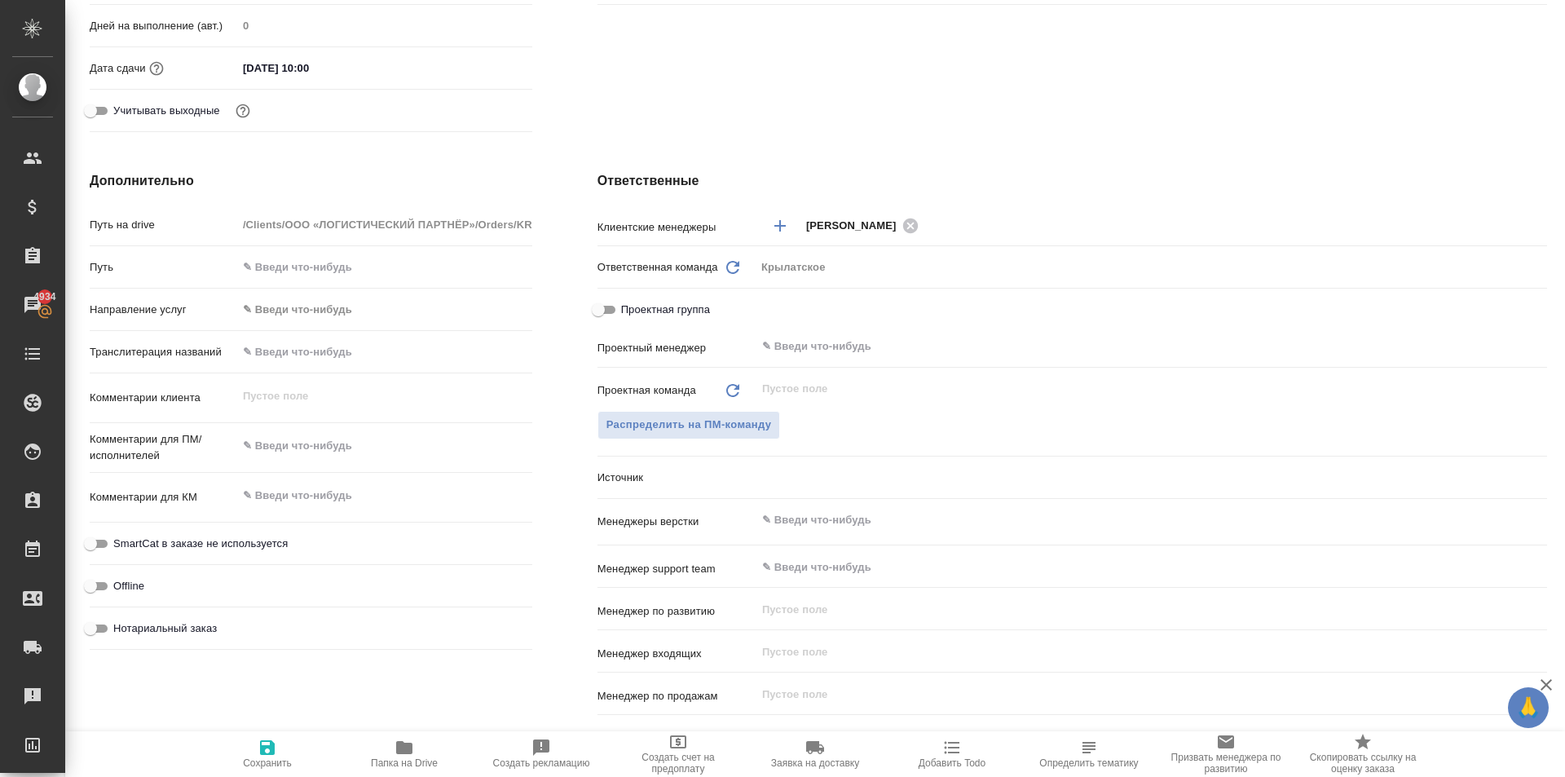
type textarea "x"
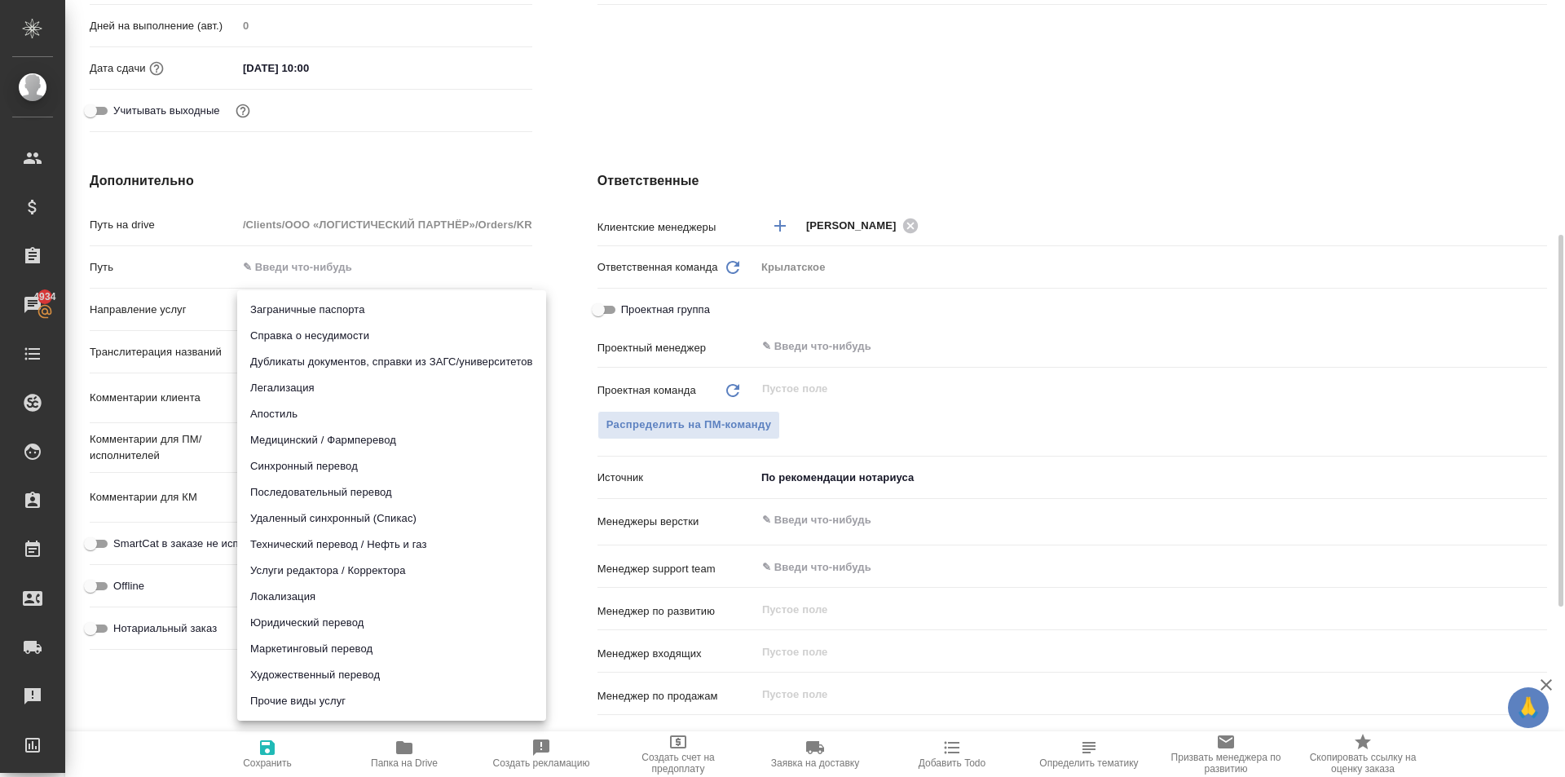
click at [282, 302] on body "🙏 .cls-1 fill:#fff; AWATERA Kasymov Timur Клиенты Спецификации Заказы 4934 Чаты…" at bounding box center [782, 388] width 1565 height 777
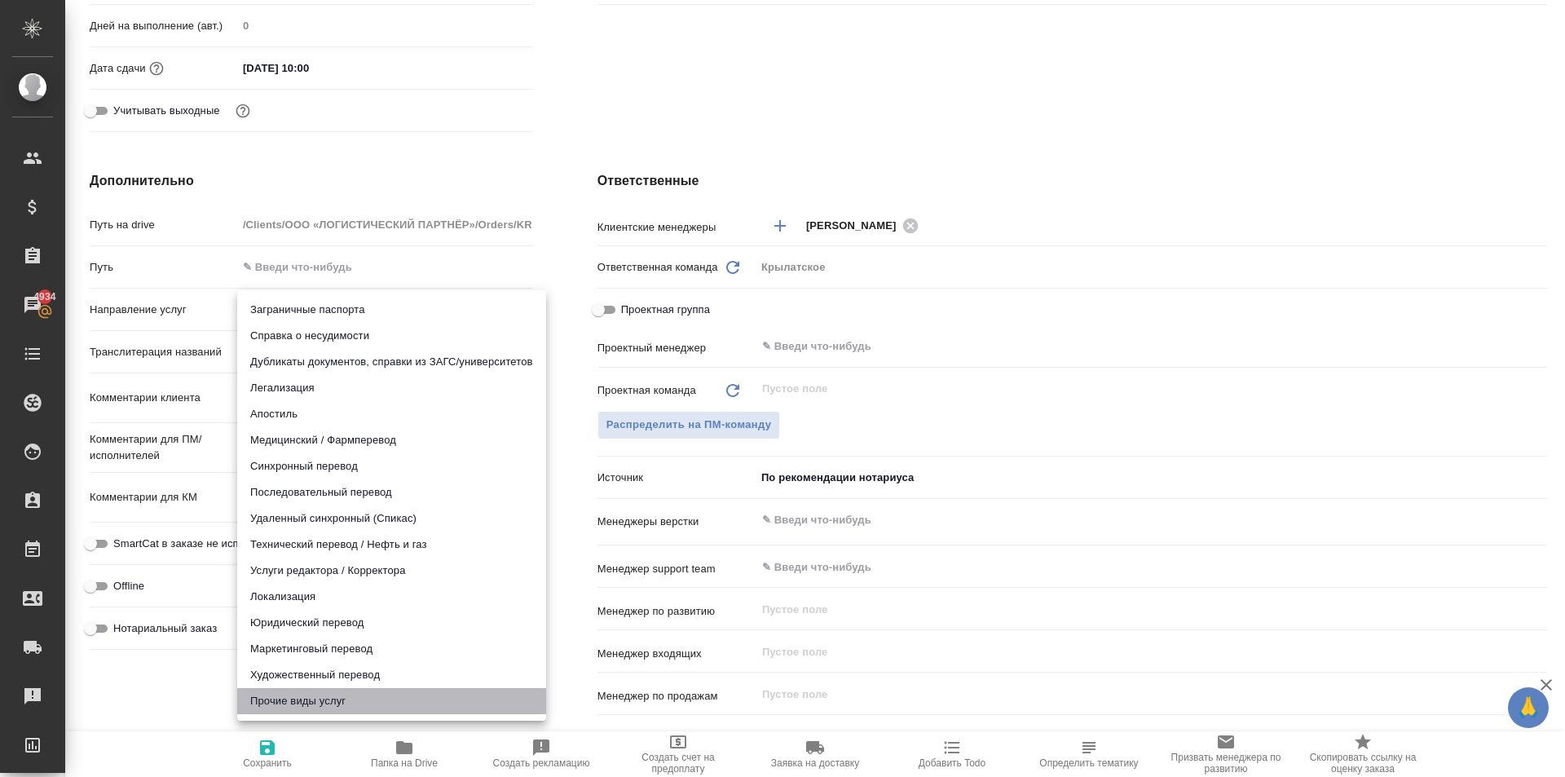
click at [320, 690] on li "Прочие виды услуг" at bounding box center [391, 701] width 309 height 26
type input "otherTypeOfServices"
type textarea "x"
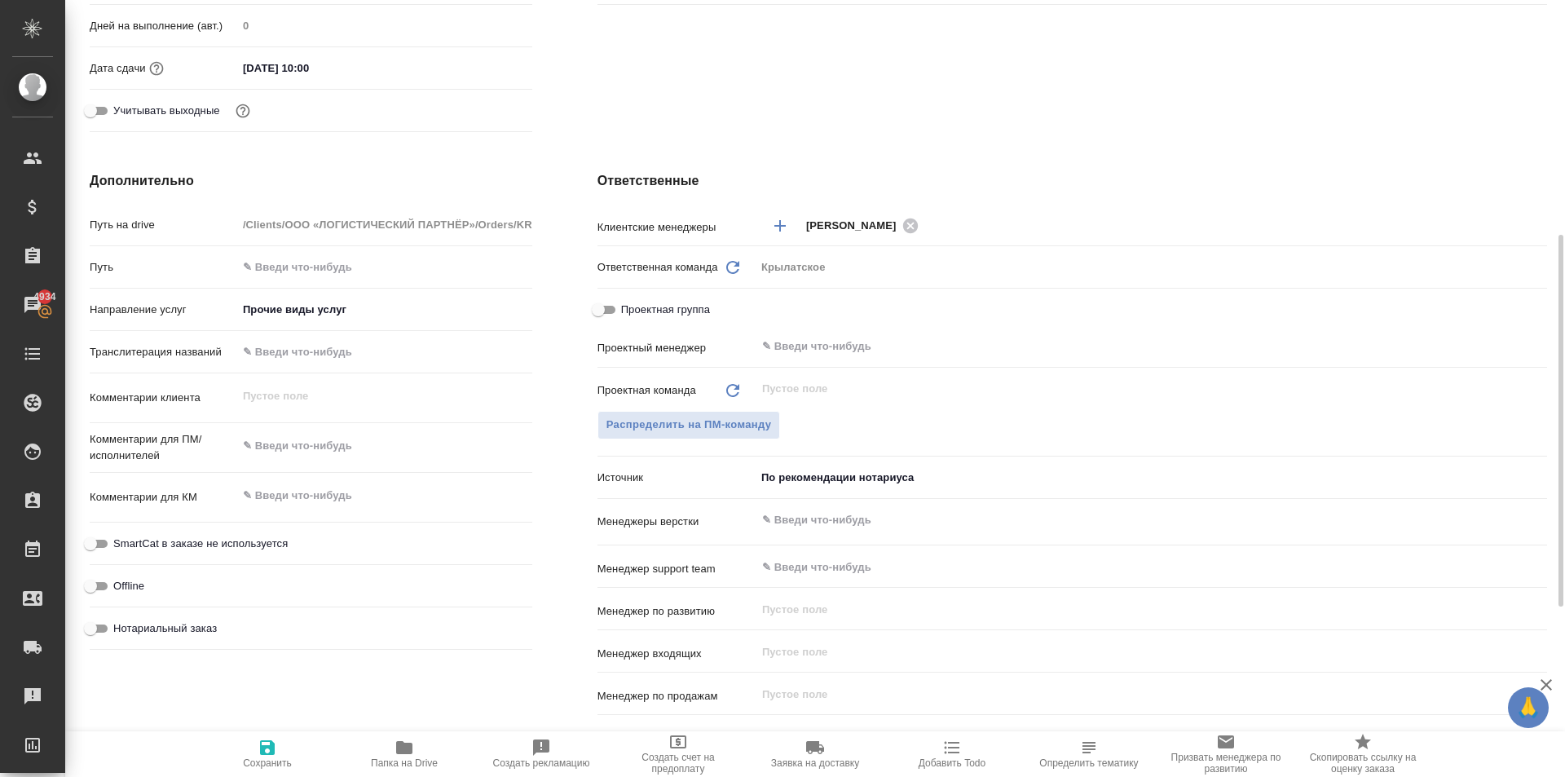
click at [203, 627] on span "Нотариальный заказ" at bounding box center [165, 628] width 104 height 16
click at [120, 627] on input "Нотариальный заказ" at bounding box center [90, 629] width 59 height 20
checkbox input "true"
type textarea "x"
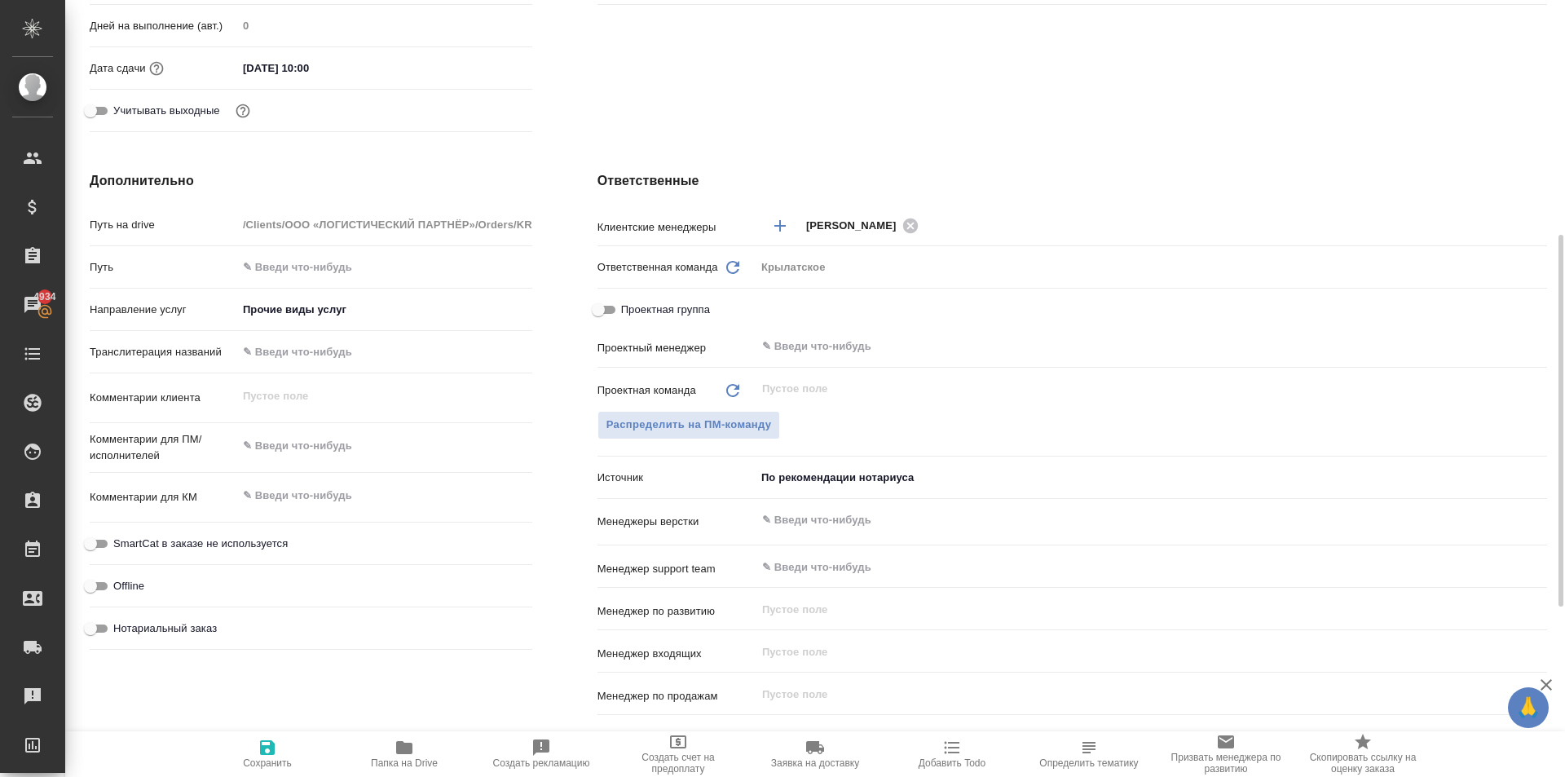
type textarea "x"
click at [237, 523] on div "Комментарии для КМ x" at bounding box center [311, 504] width 443 height 50
click at [242, 534] on label "SmartCat в заказе не используется" at bounding box center [184, 544] width 207 height 20
click at [120, 534] on input "SmartCat в заказе не используется" at bounding box center [90, 544] width 59 height 20
checkbox input "true"
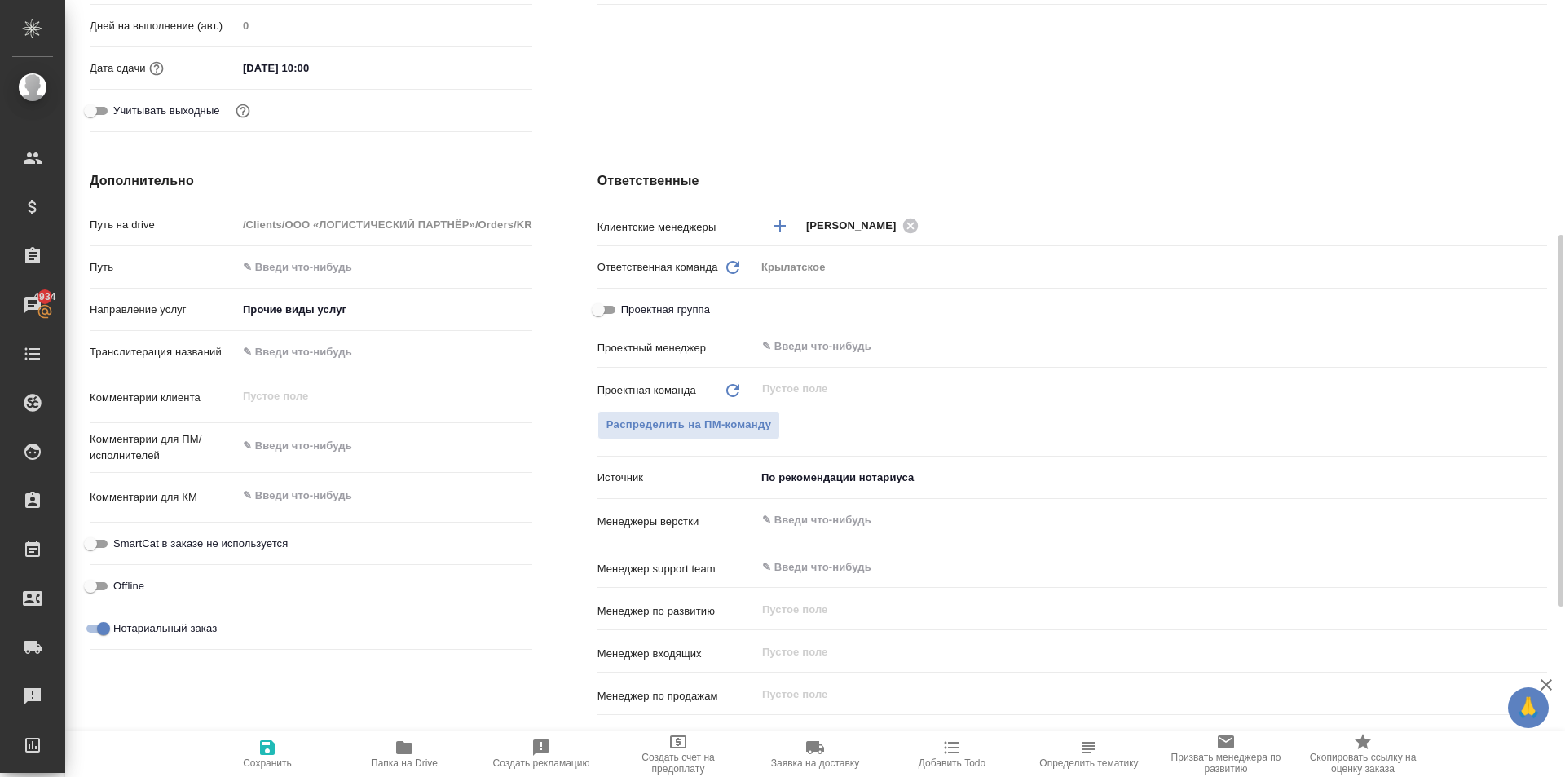
type textarea "x"
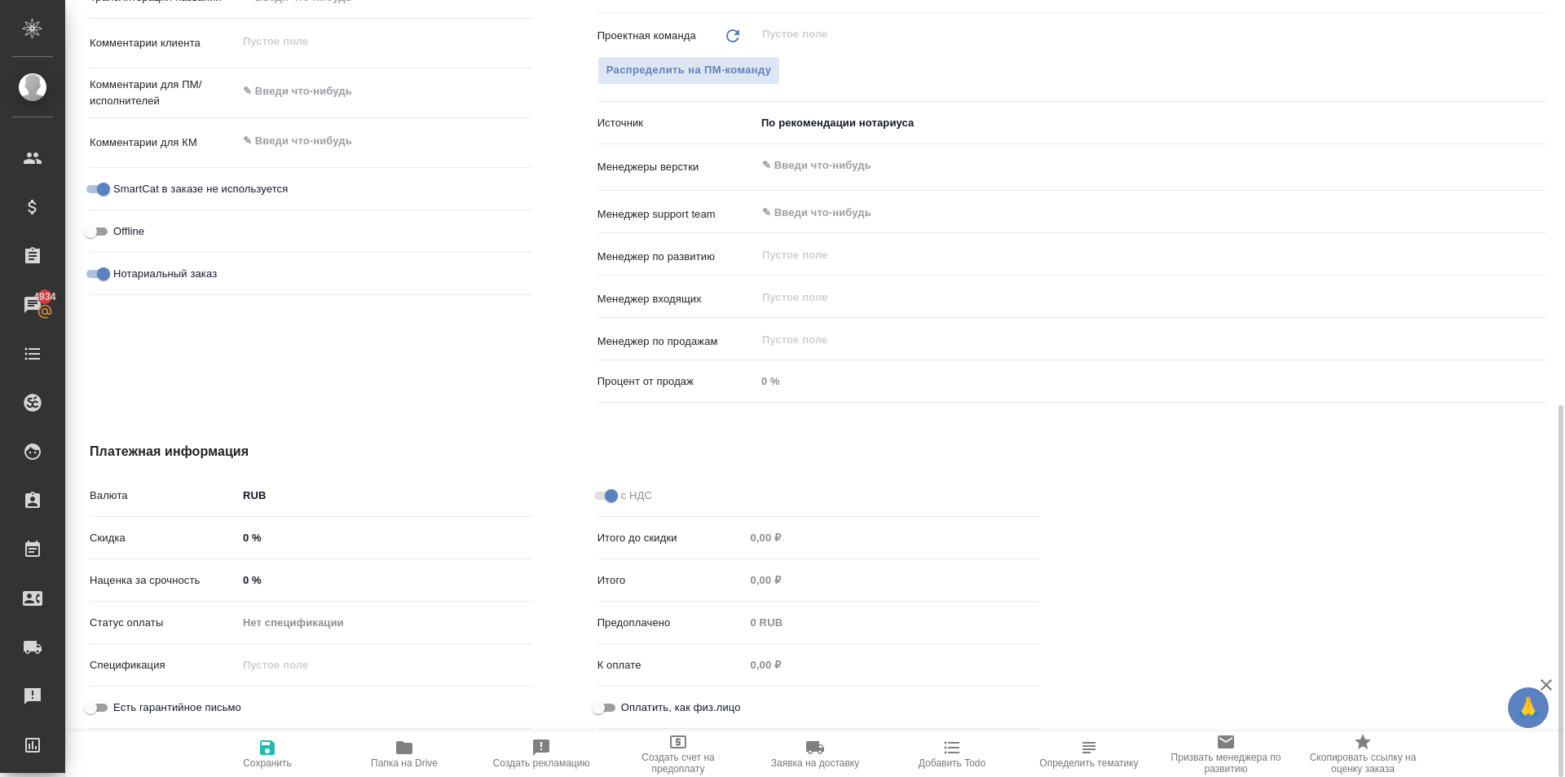
click at [659, 699] on span "Оплатить, как физ.лицо" at bounding box center [681, 707] width 120 height 16
click at [628, 699] on input "Оплатить, как физ.лицо" at bounding box center [598, 708] width 59 height 20
checkbox input "true"
type textarea "x"
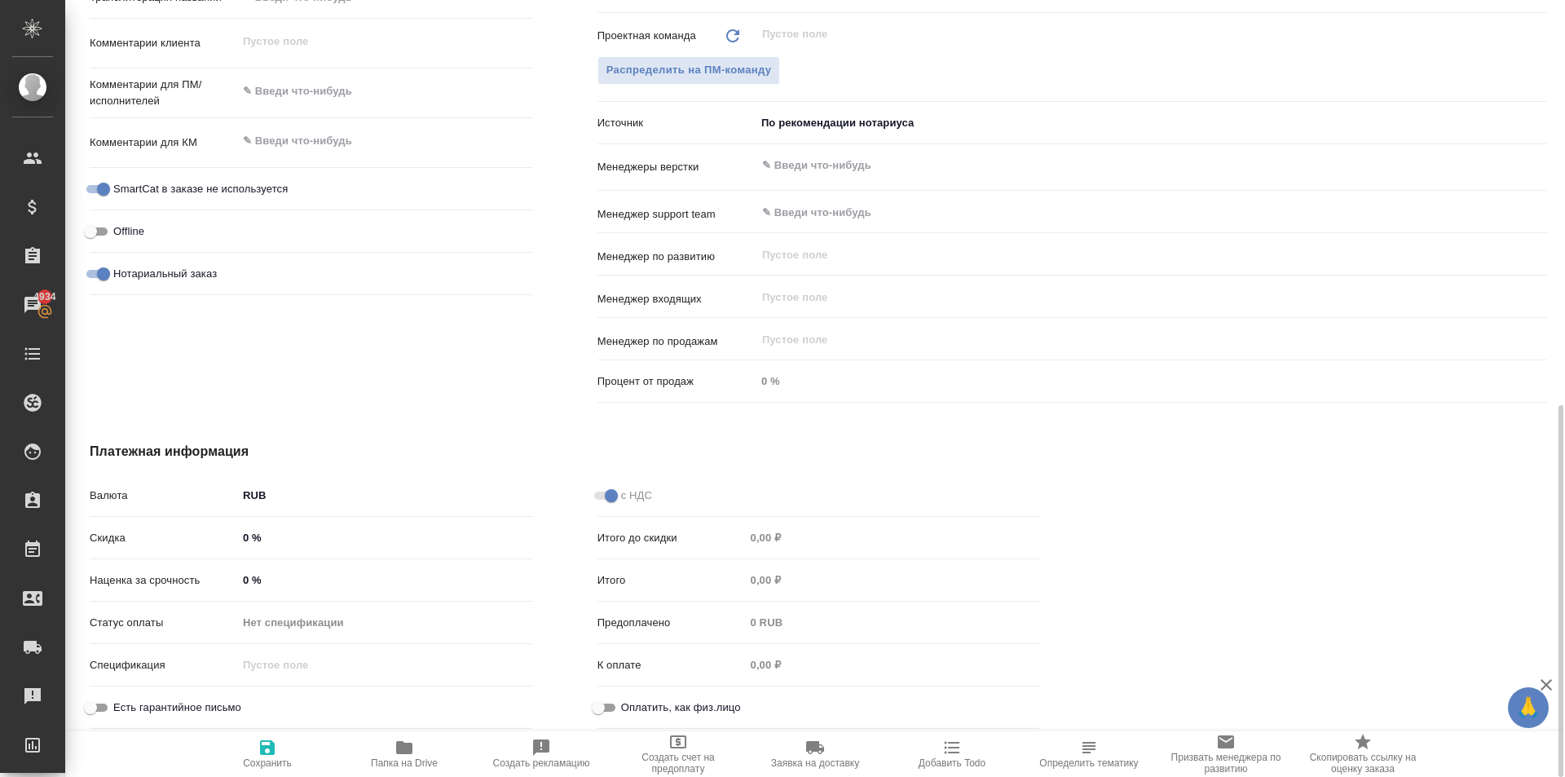
type textarea "x"
click at [587, 708] on div "с НДС Итого до скидки 0,00 ₽ Итого 0,00 ₽ Предоплачено 0 RUB К оплате 0,00 ₽ Оп…" at bounding box center [819, 608] width 508 height 320
drag, startPoint x: 605, startPoint y: 708, endPoint x: 568, endPoint y: 722, distance: 39.2
click at [604, 708] on input "Оплатить, как физ.лицо" at bounding box center [611, 708] width 59 height 20
checkbox input "false"
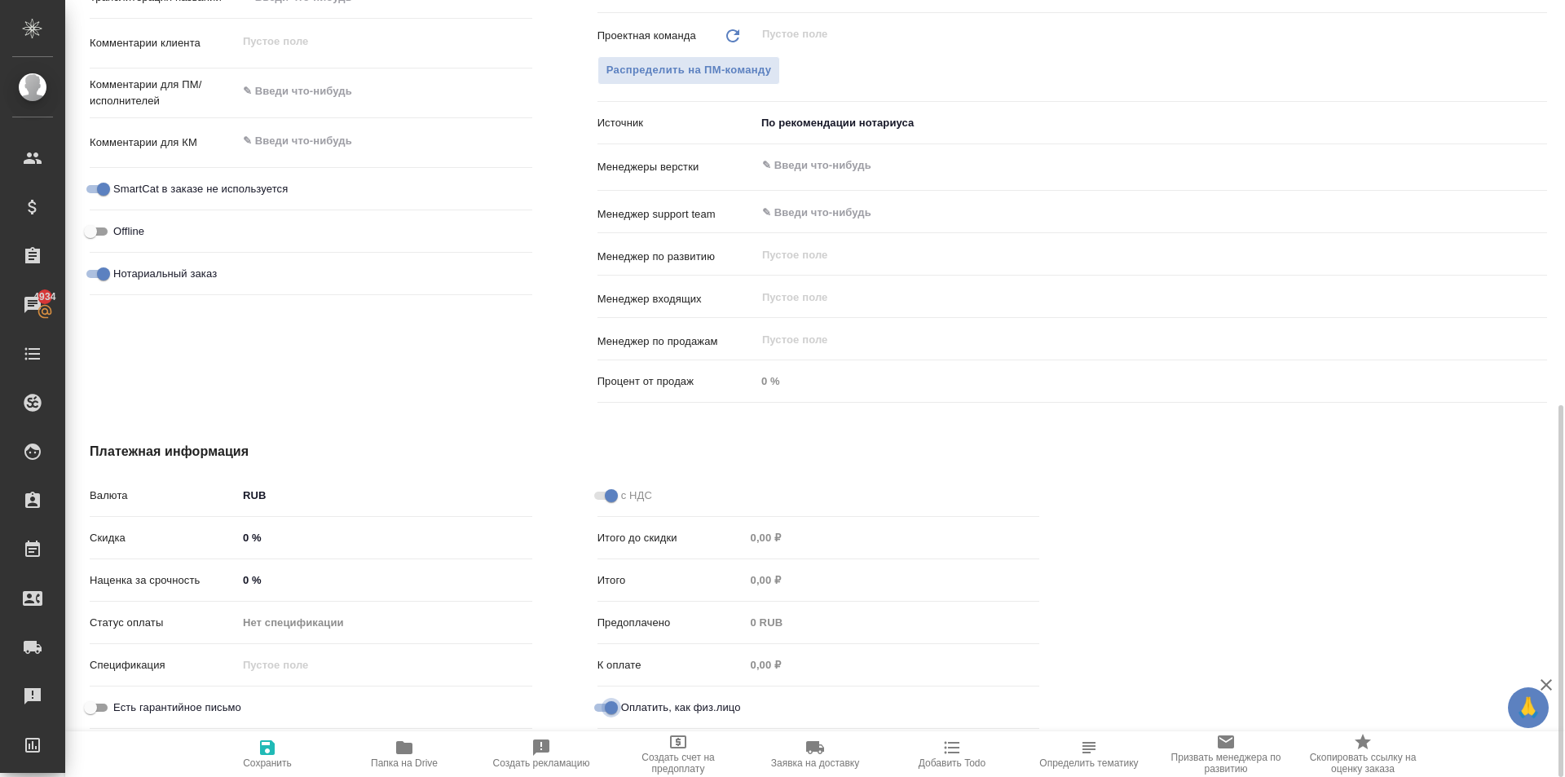
type textarea "x"
click at [271, 765] on span "Сохранить" at bounding box center [267, 762] width 49 height 11
type textarea "x"
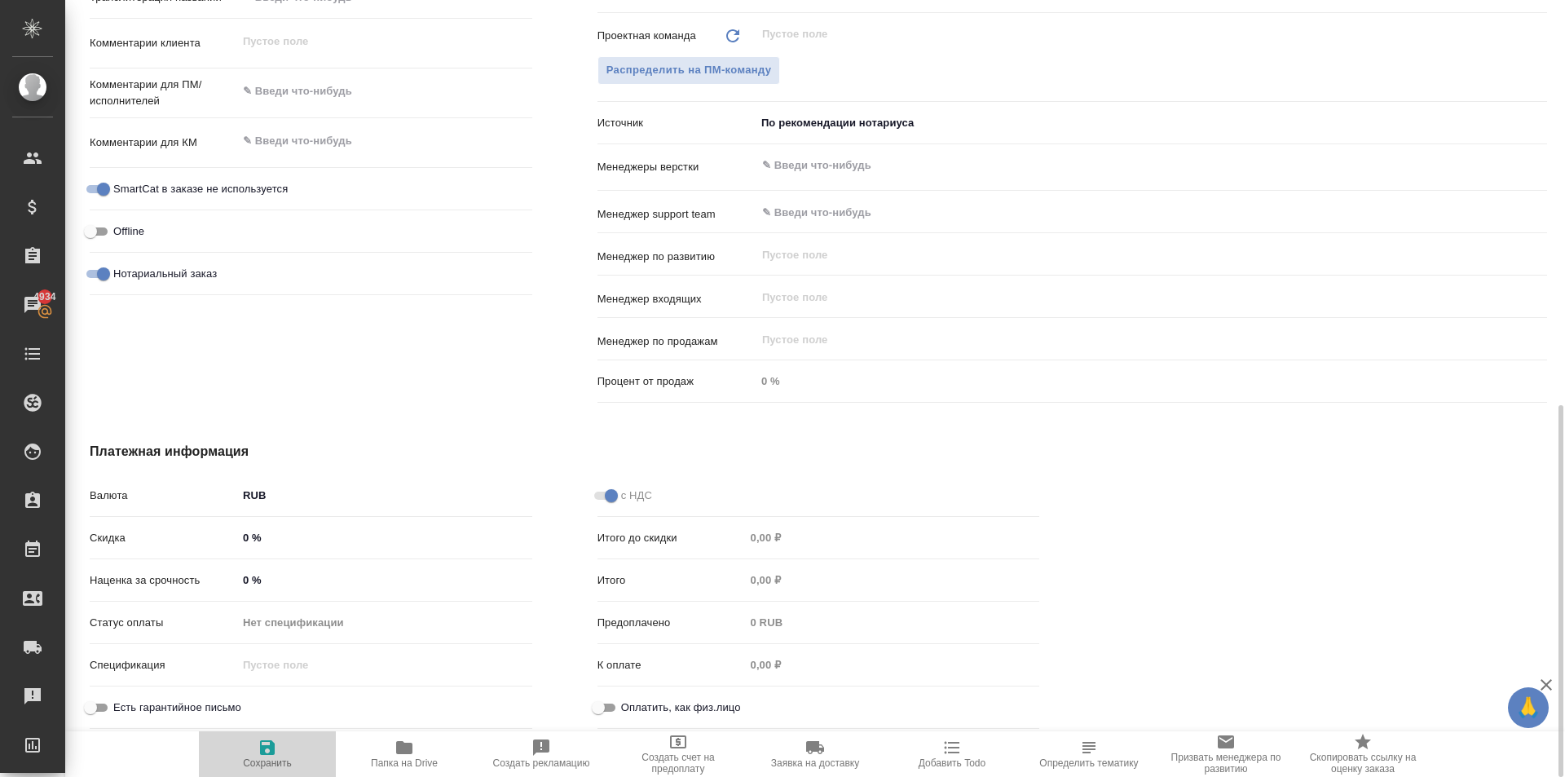
type textarea "x"
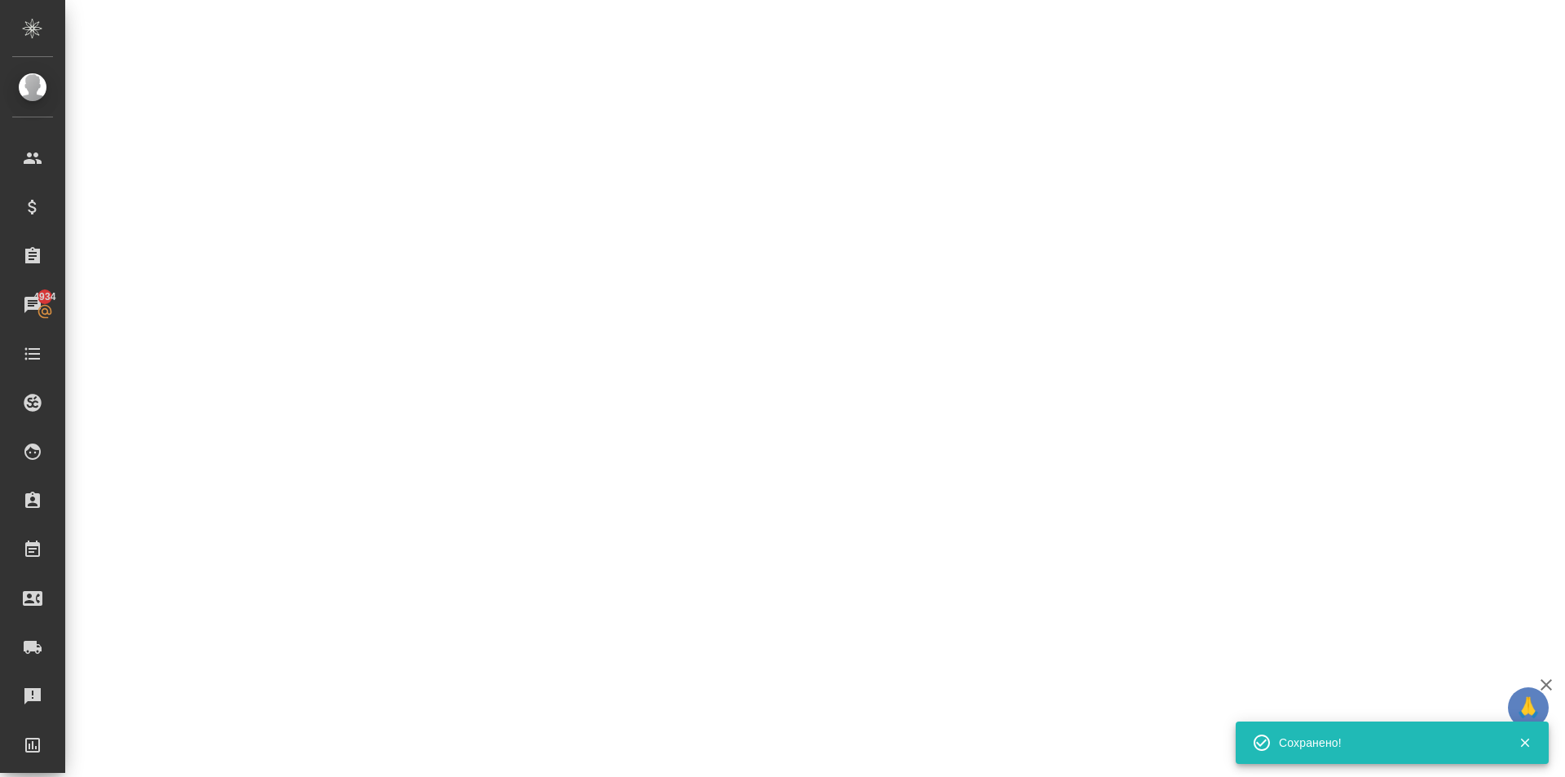
select select "RU"
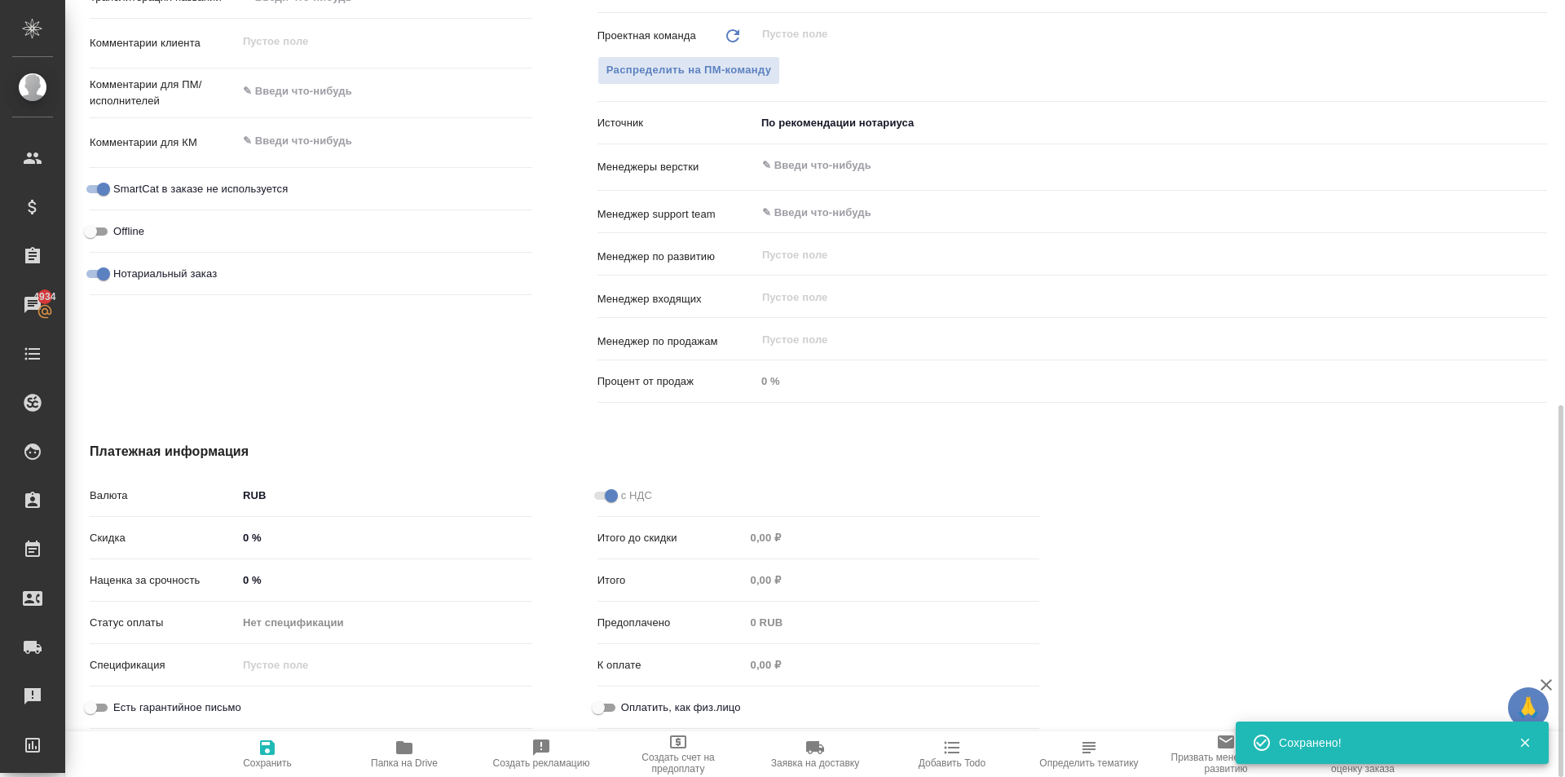
type textarea "x"
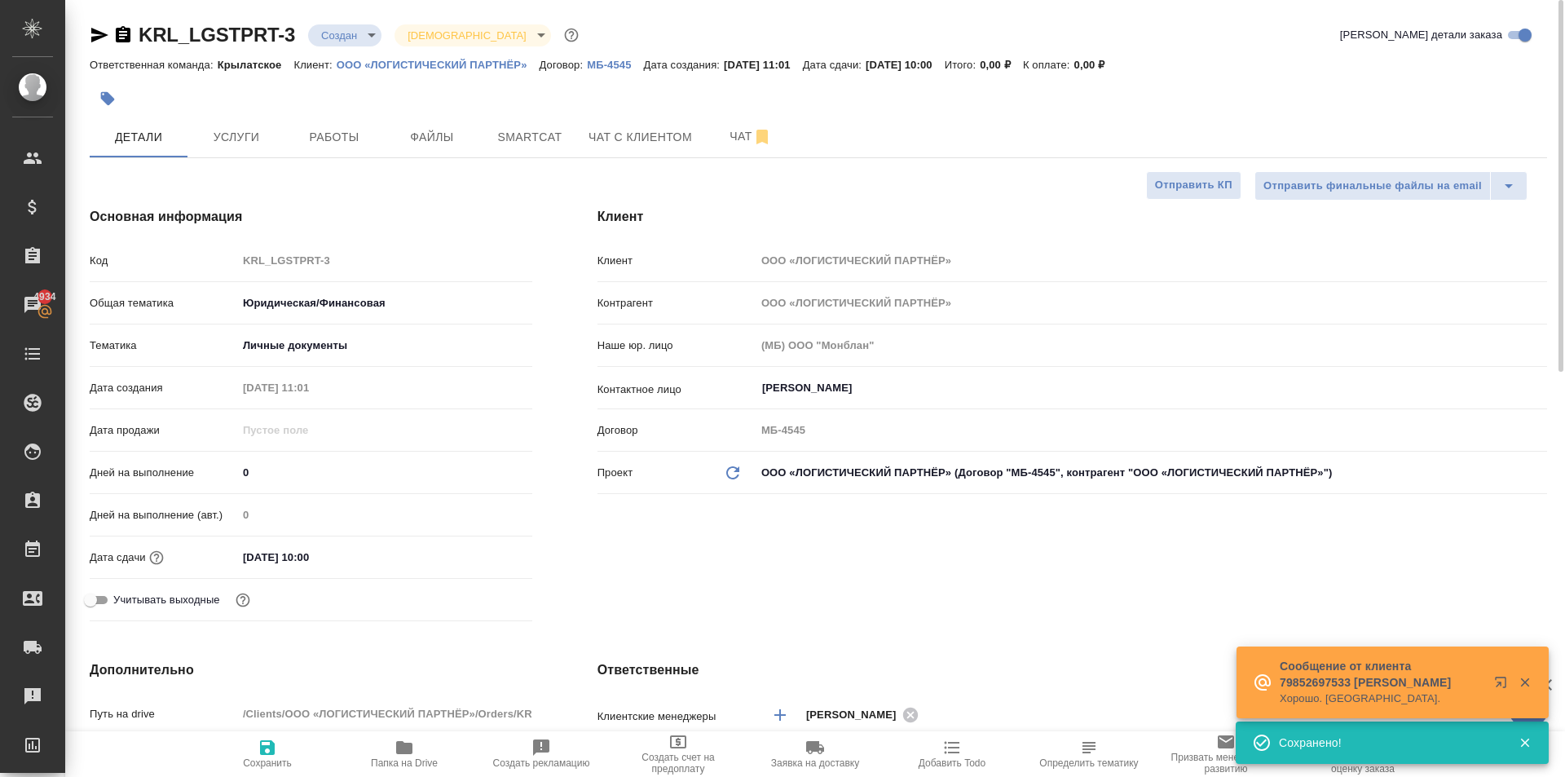
scroll to position [489, 0]
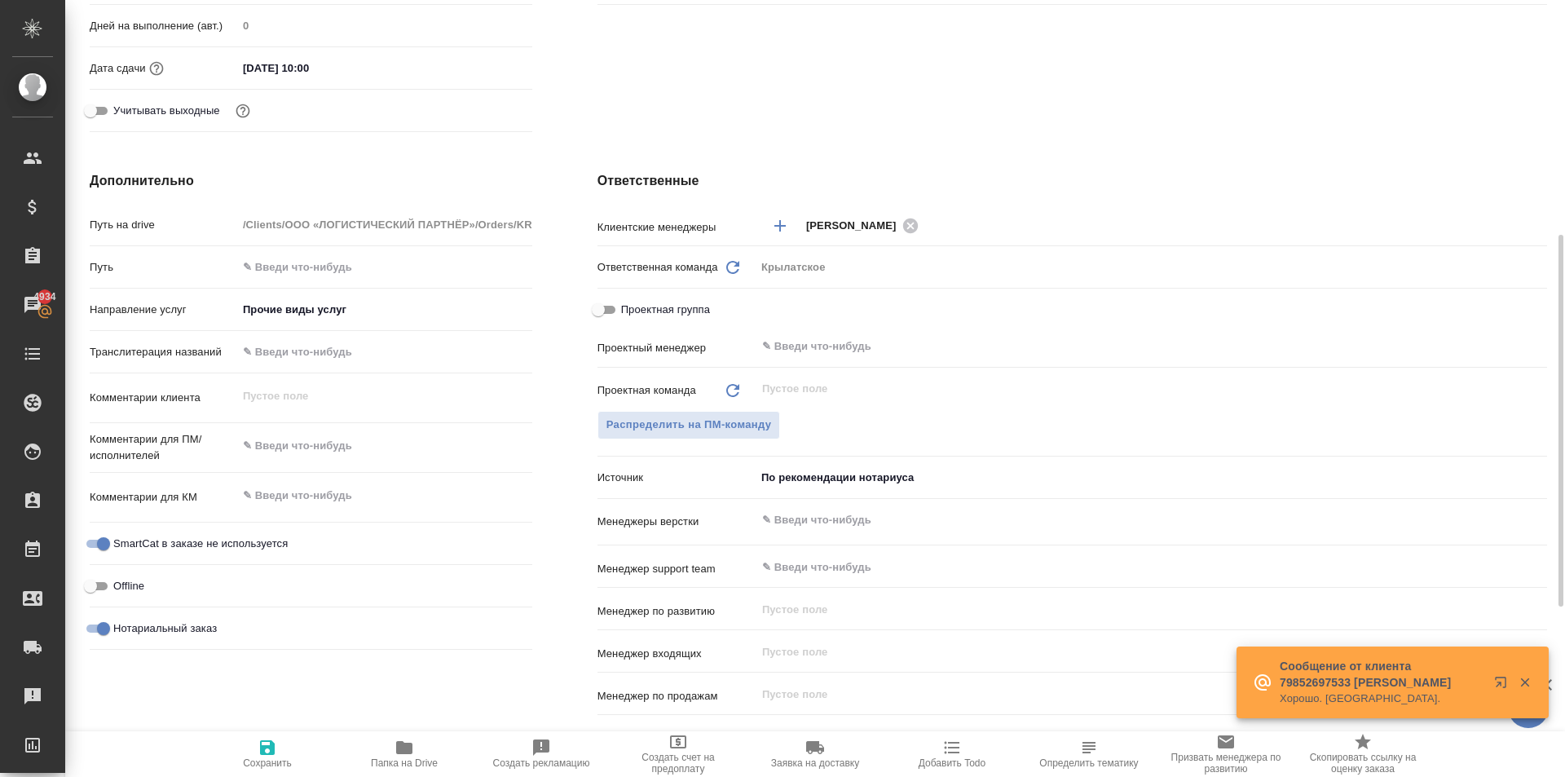
type textarea "x"
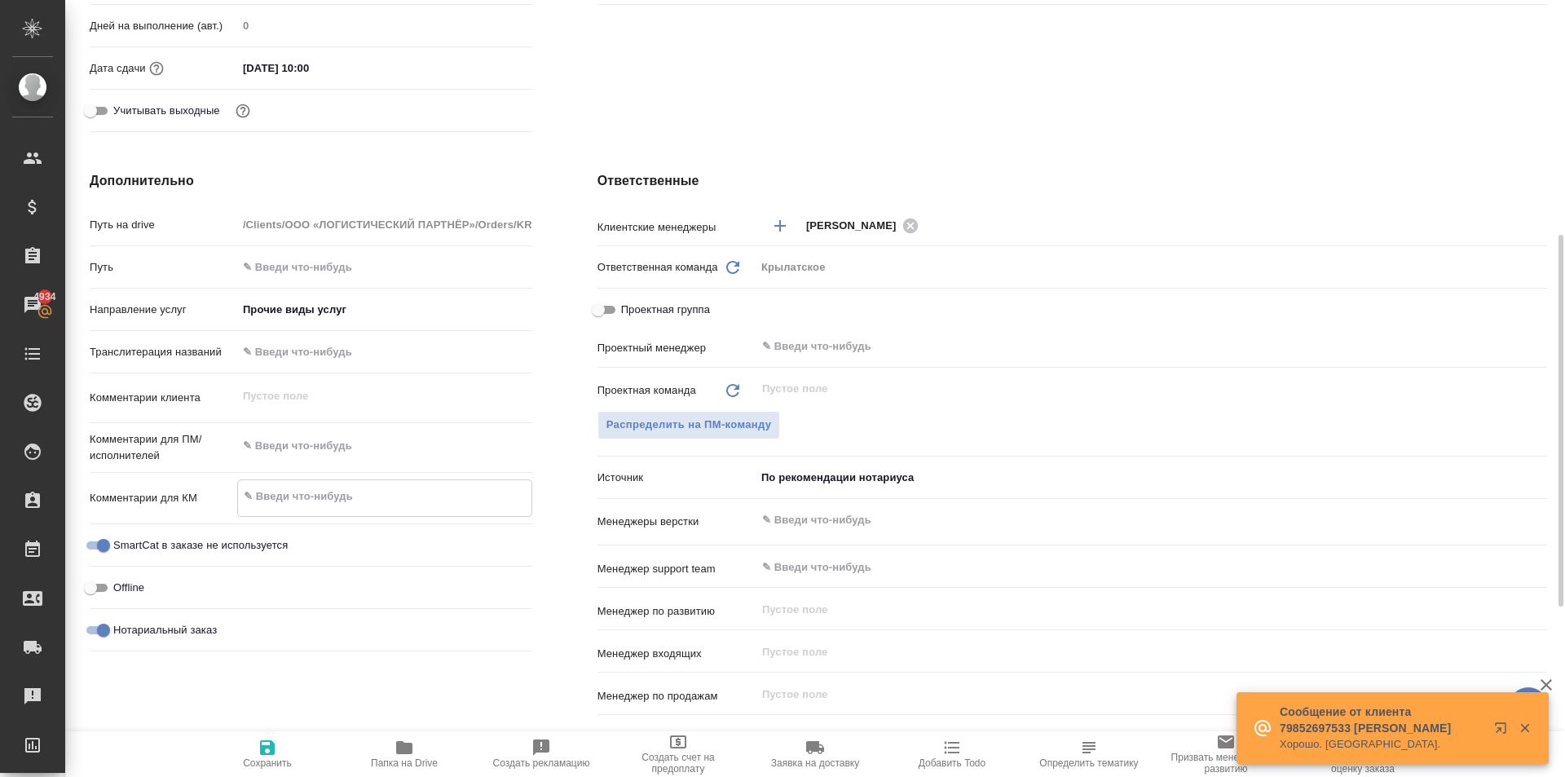
click at [314, 500] on textarea at bounding box center [384, 497] width 293 height 28
type textarea "x"
type textarea "П"
type textarea "x"
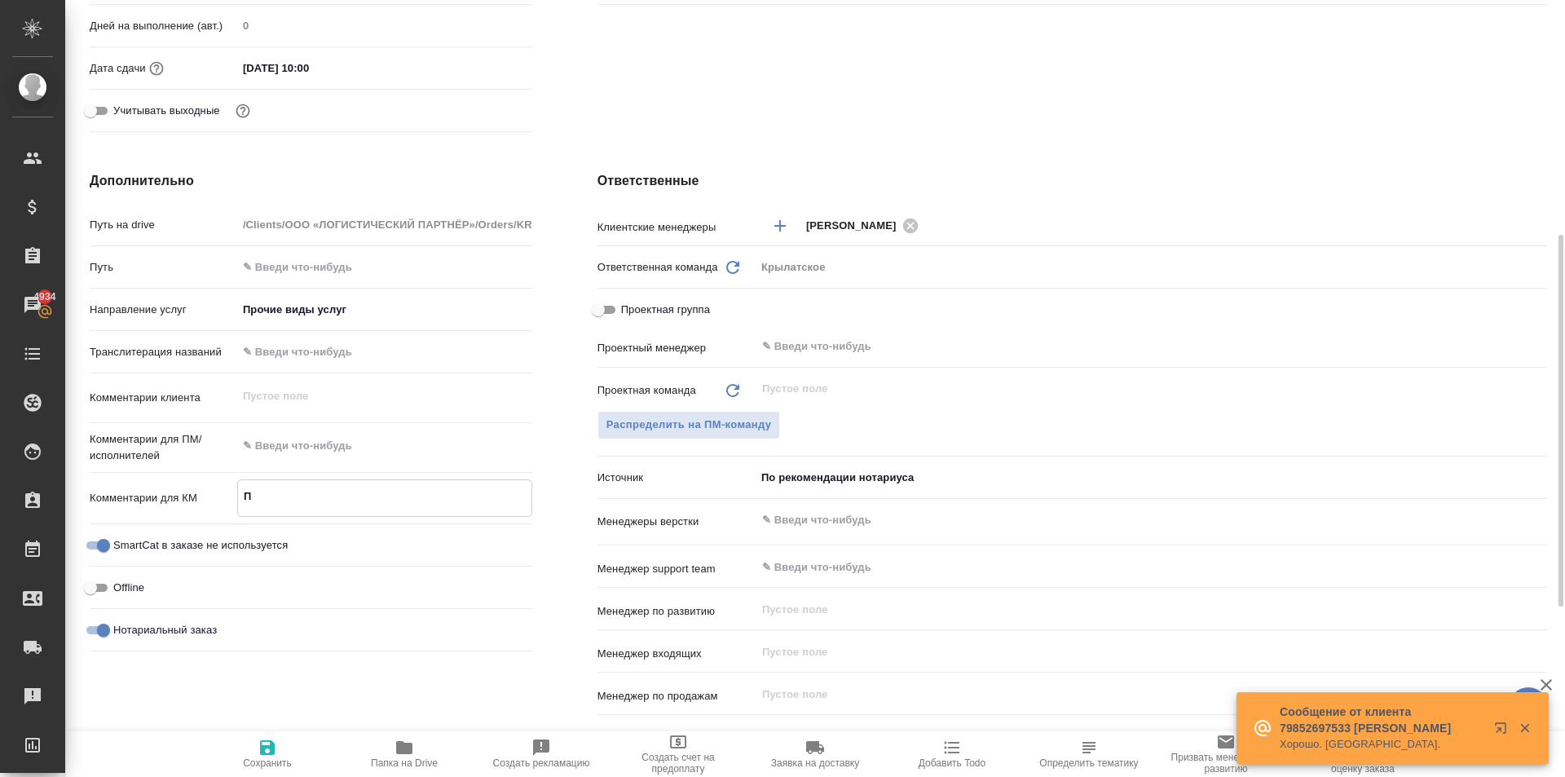
type textarea "x"
type textarea "По"
type textarea "x"
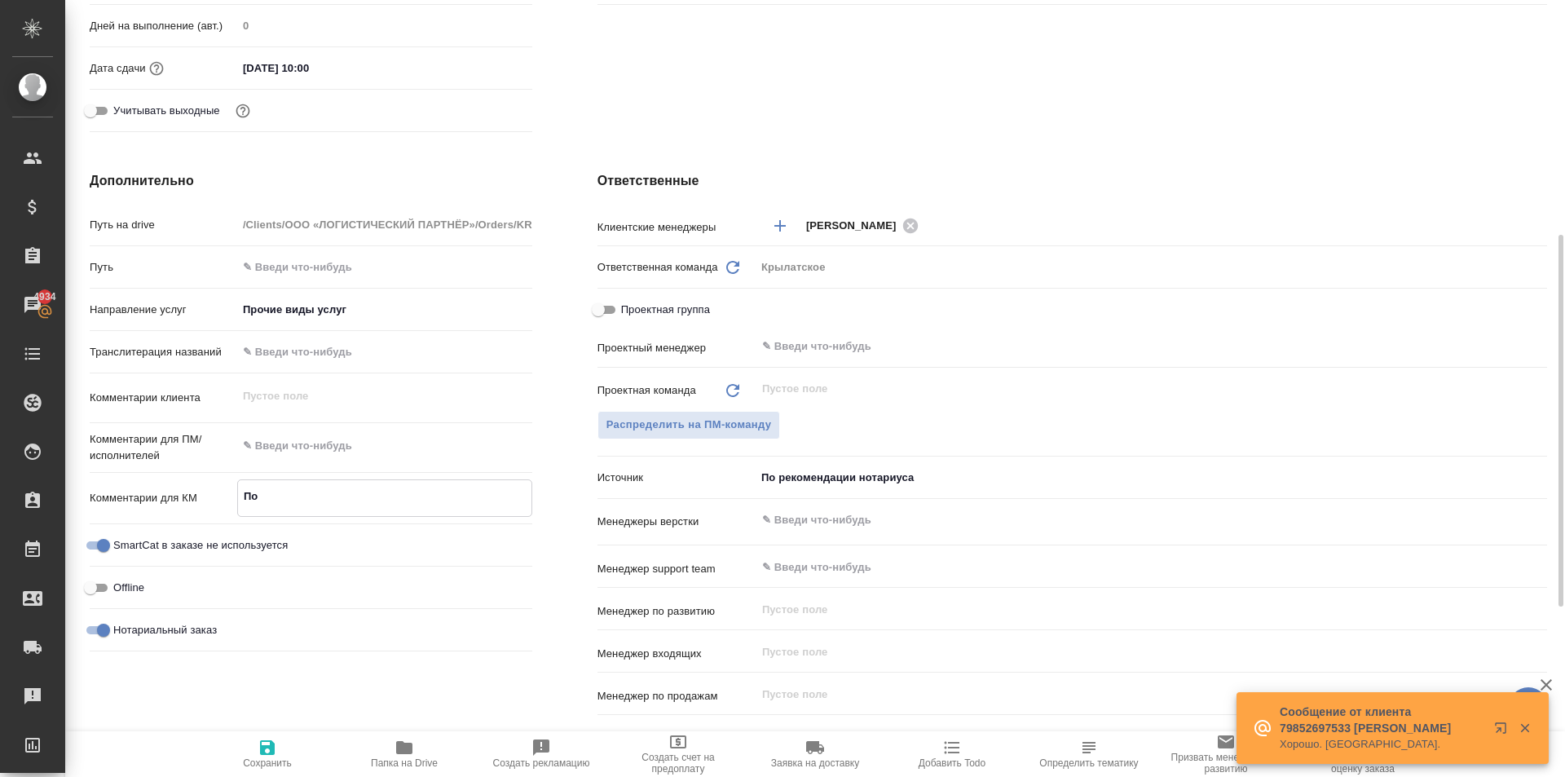
type textarea "x"
type textarea "Пов"
type textarea "x"
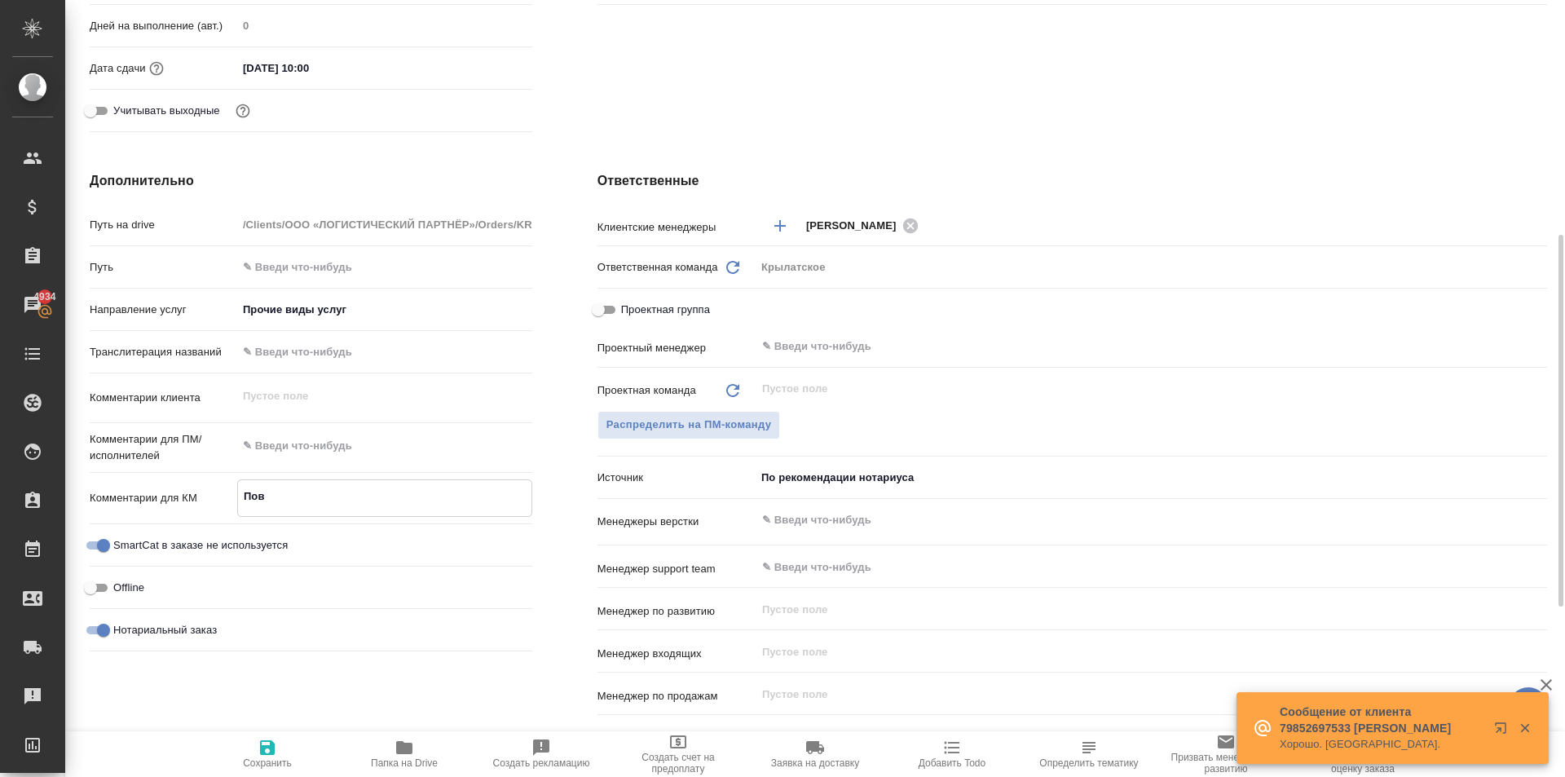
type textarea "Повт"
type textarea "x"
type textarea "Повто"
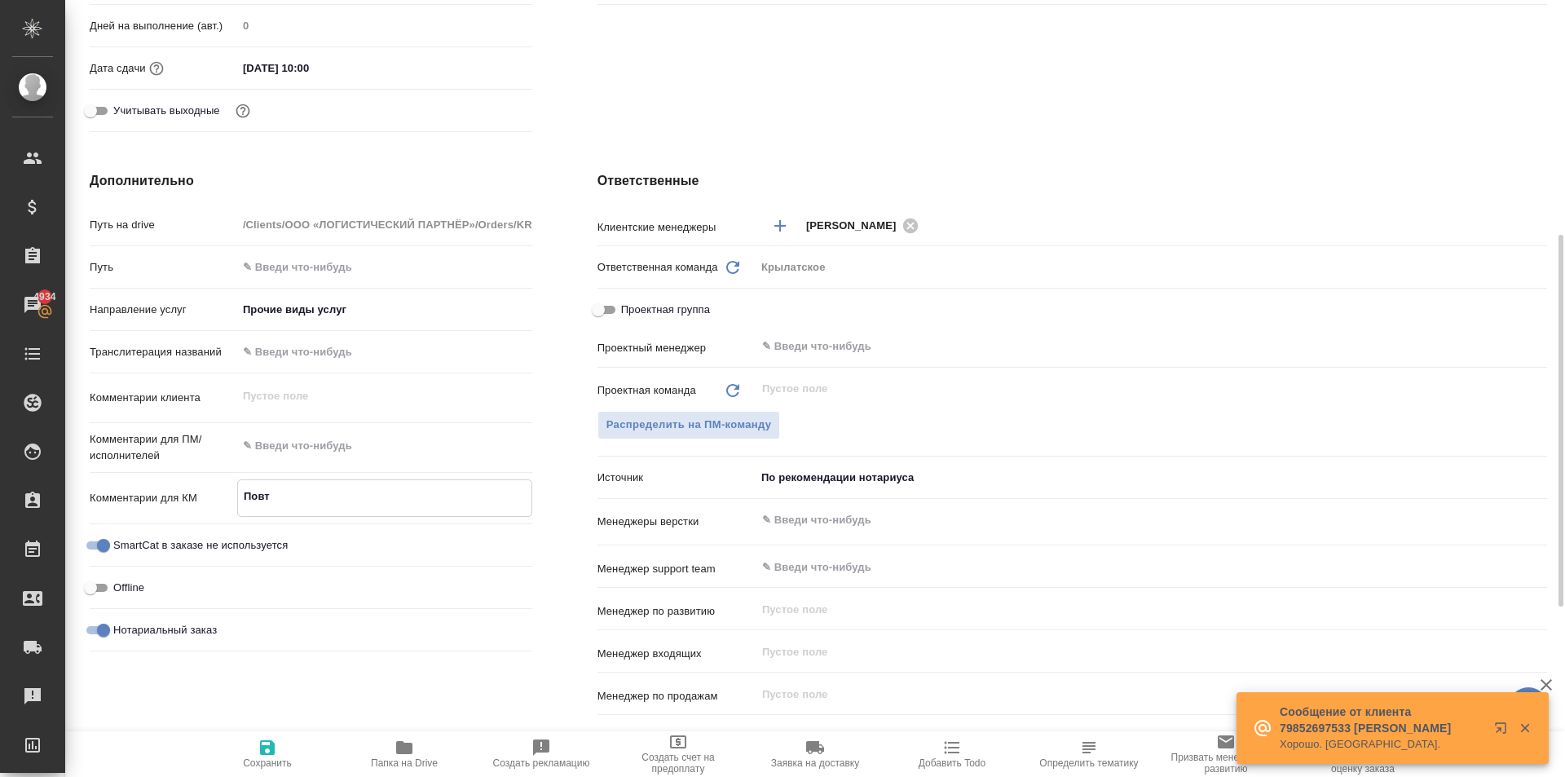
type textarea "x"
type textarea "Повтор"
type textarea "x"
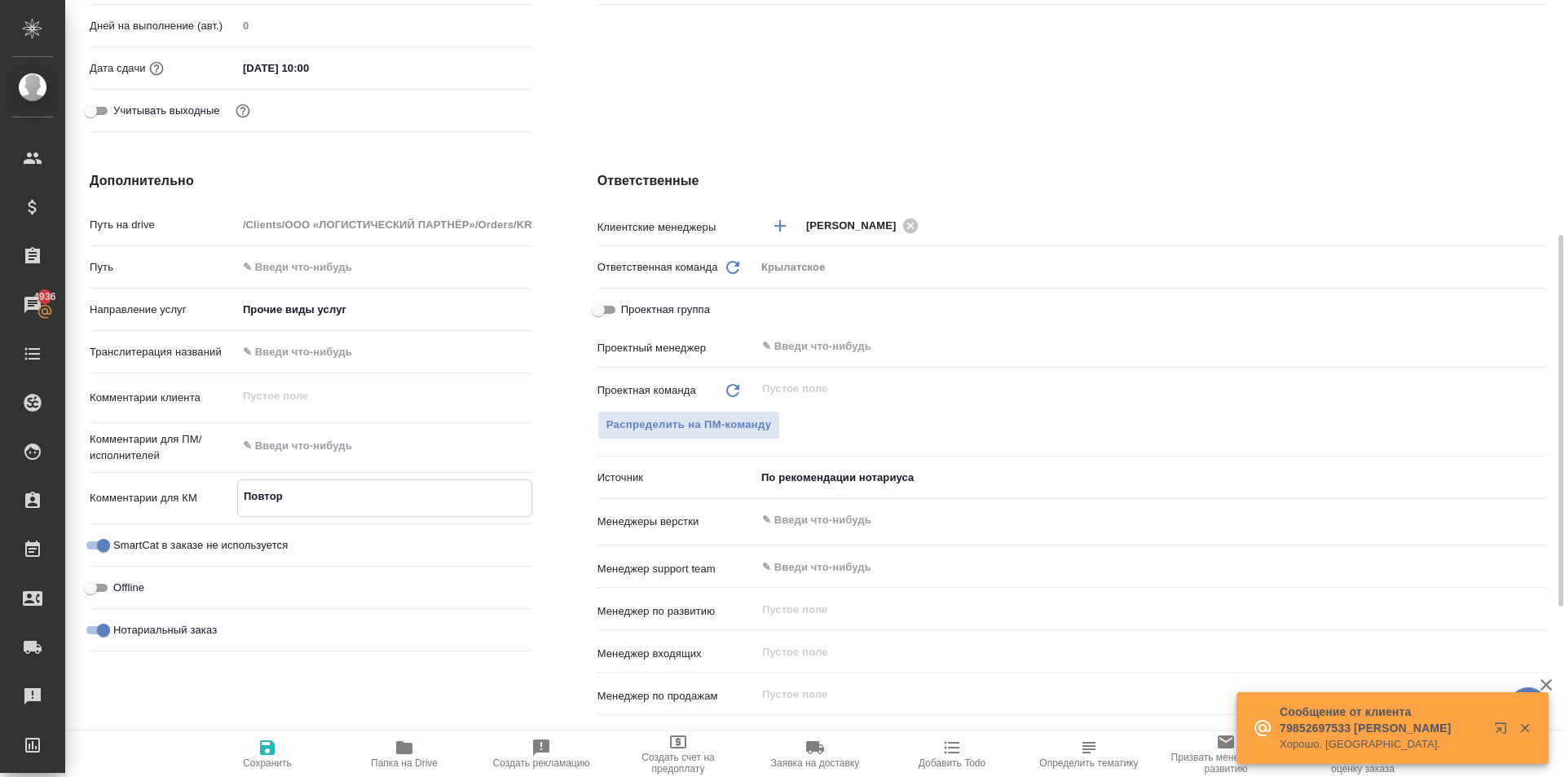
type textarea "x"
type textarea "Повторн"
type textarea "x"
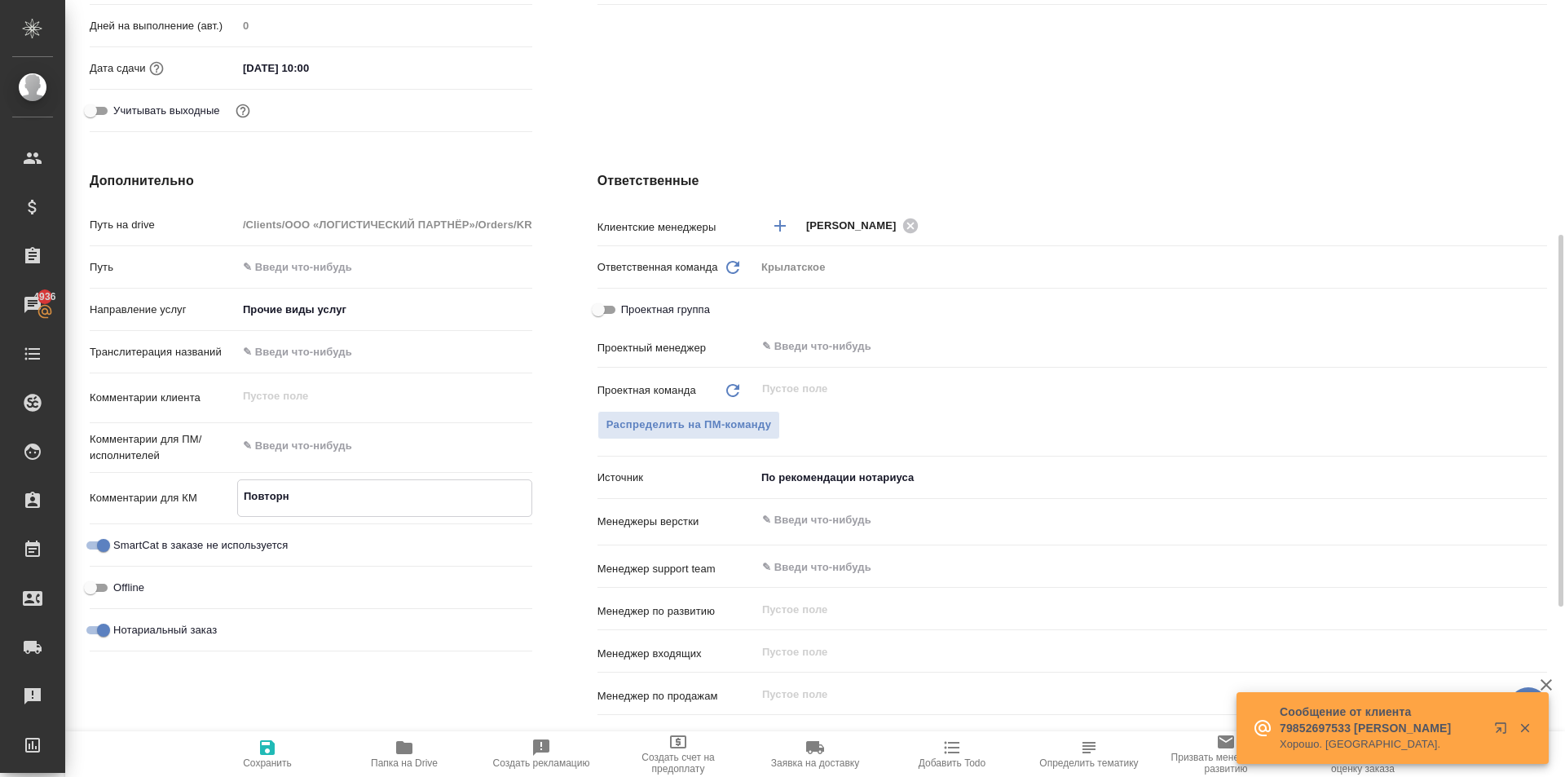
type textarea "x"
type textarea "Повторны"
type textarea "x"
type textarea "Повторные"
type textarea "x"
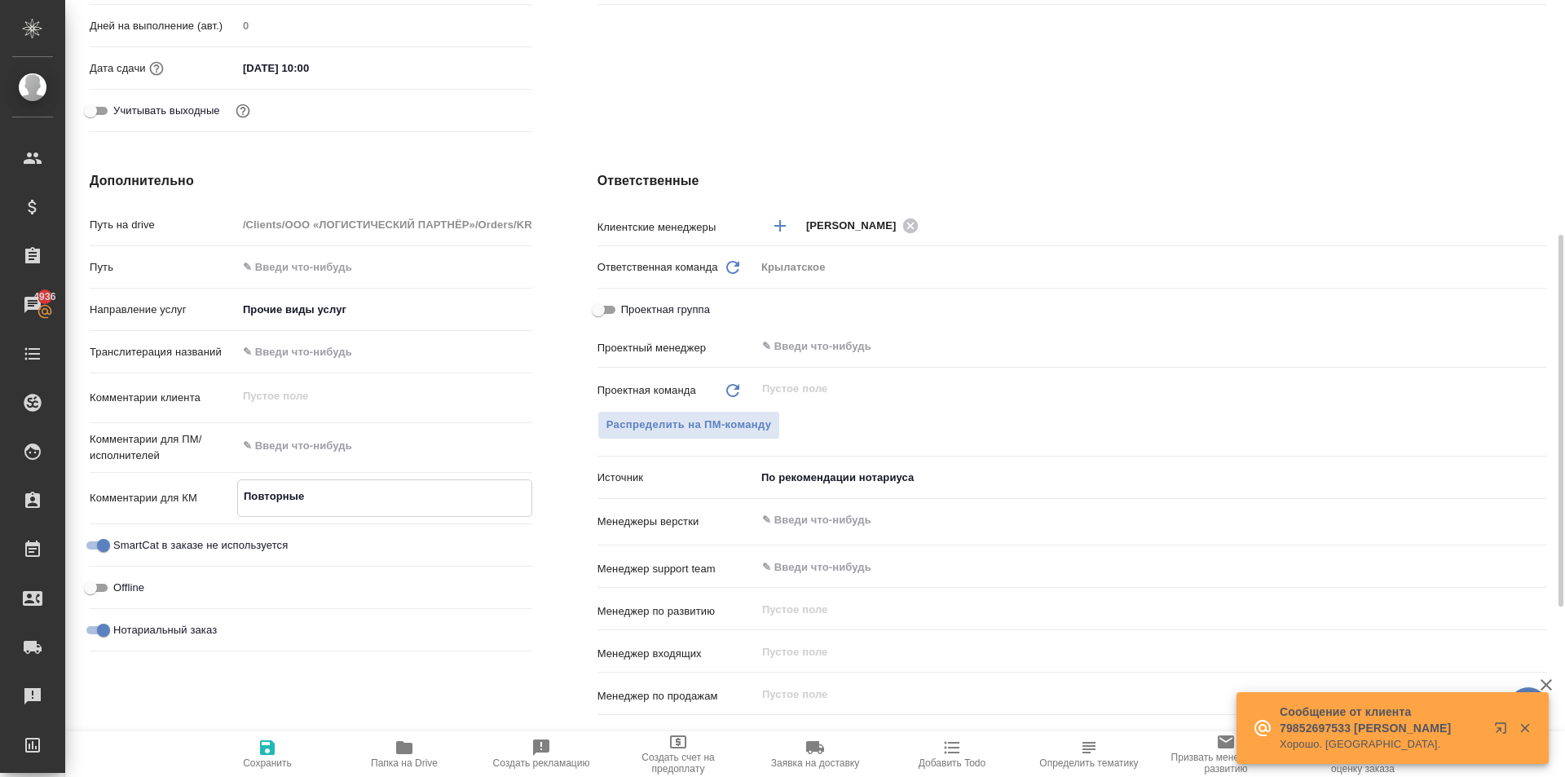
type textarea "x"
type textarea "Повторные"
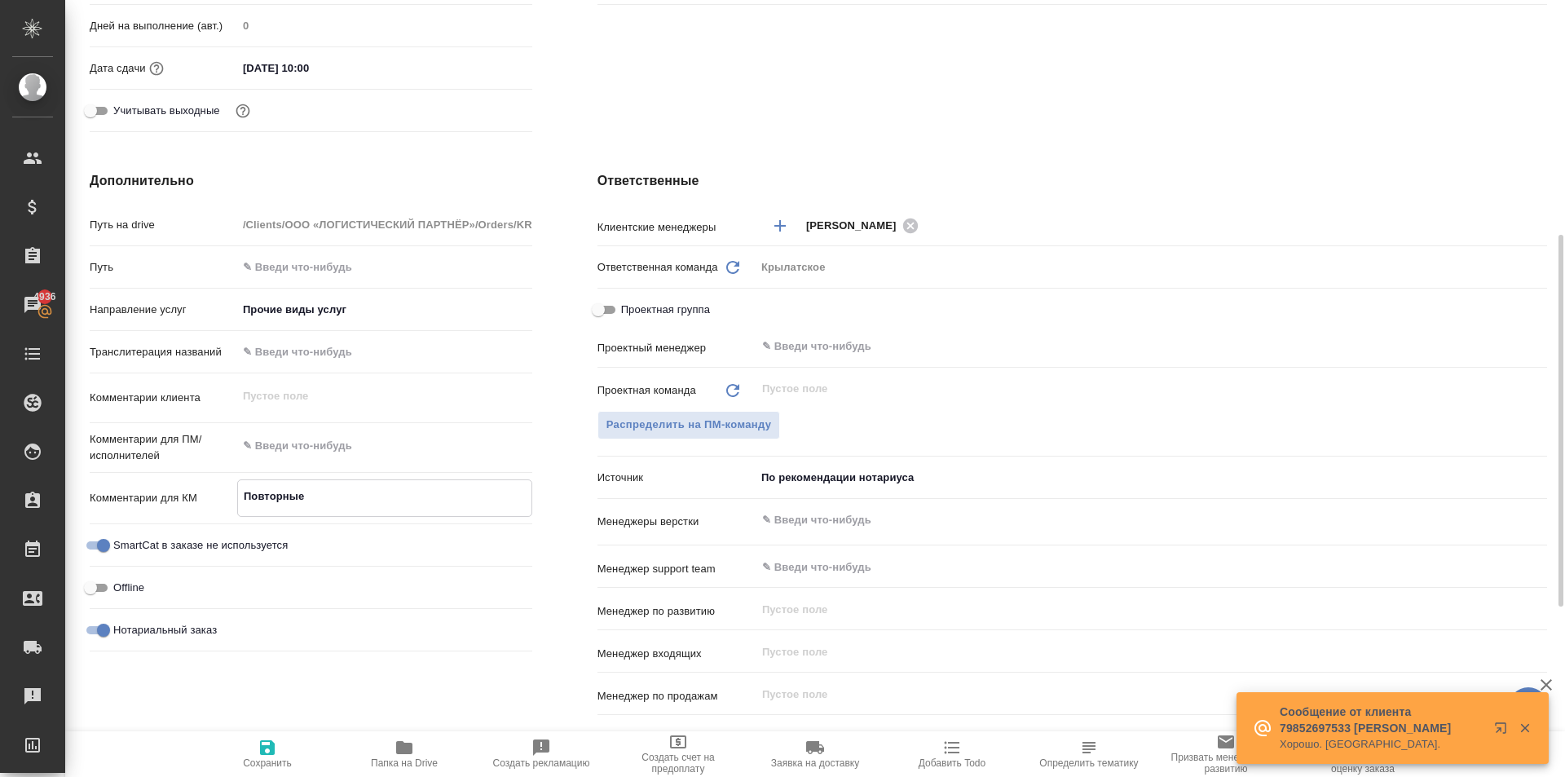
type textarea "x"
type textarea "Повторные з"
type textarea "x"
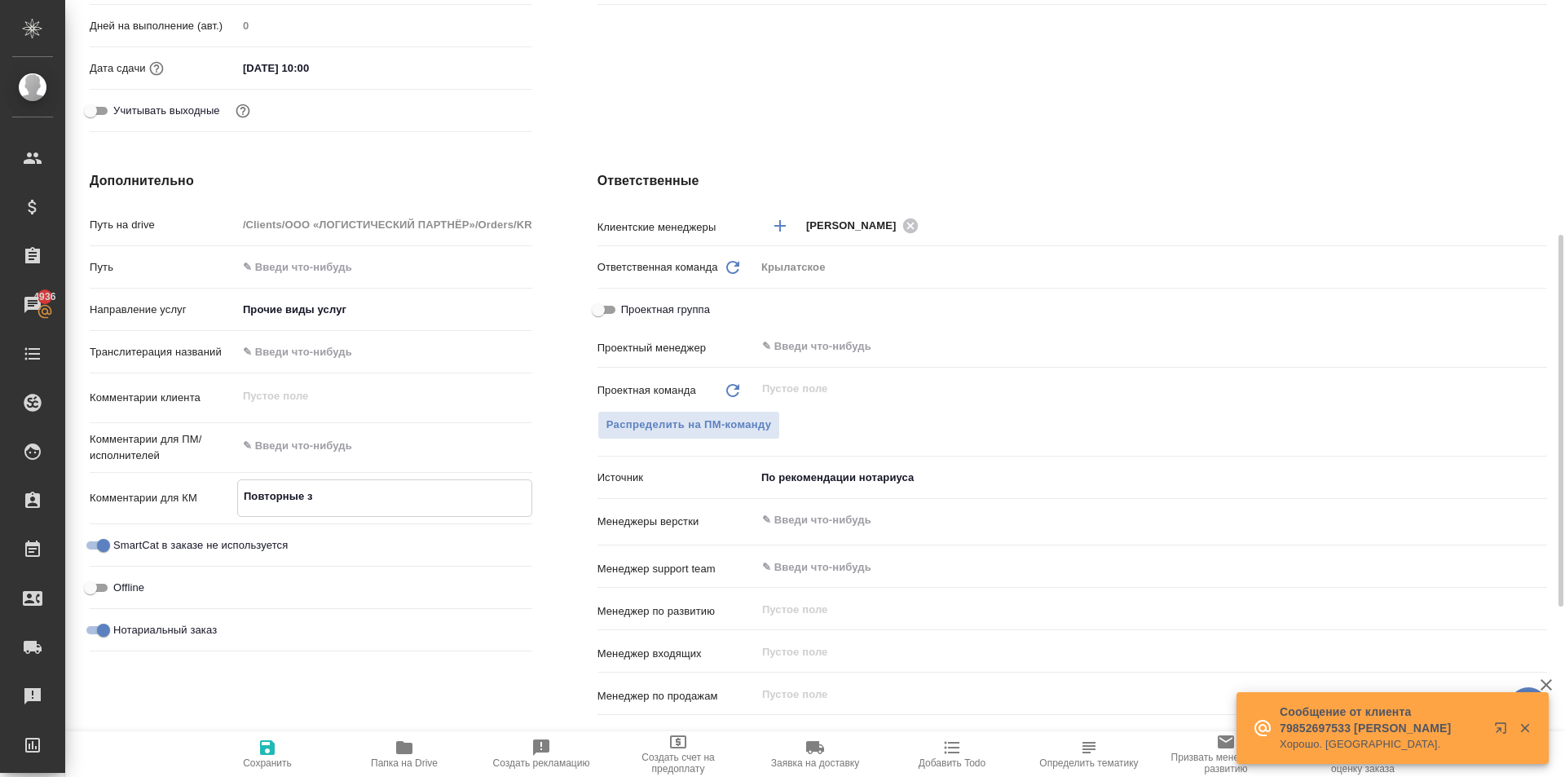
type textarea "x"
type textarea "Повторные за"
type textarea "x"
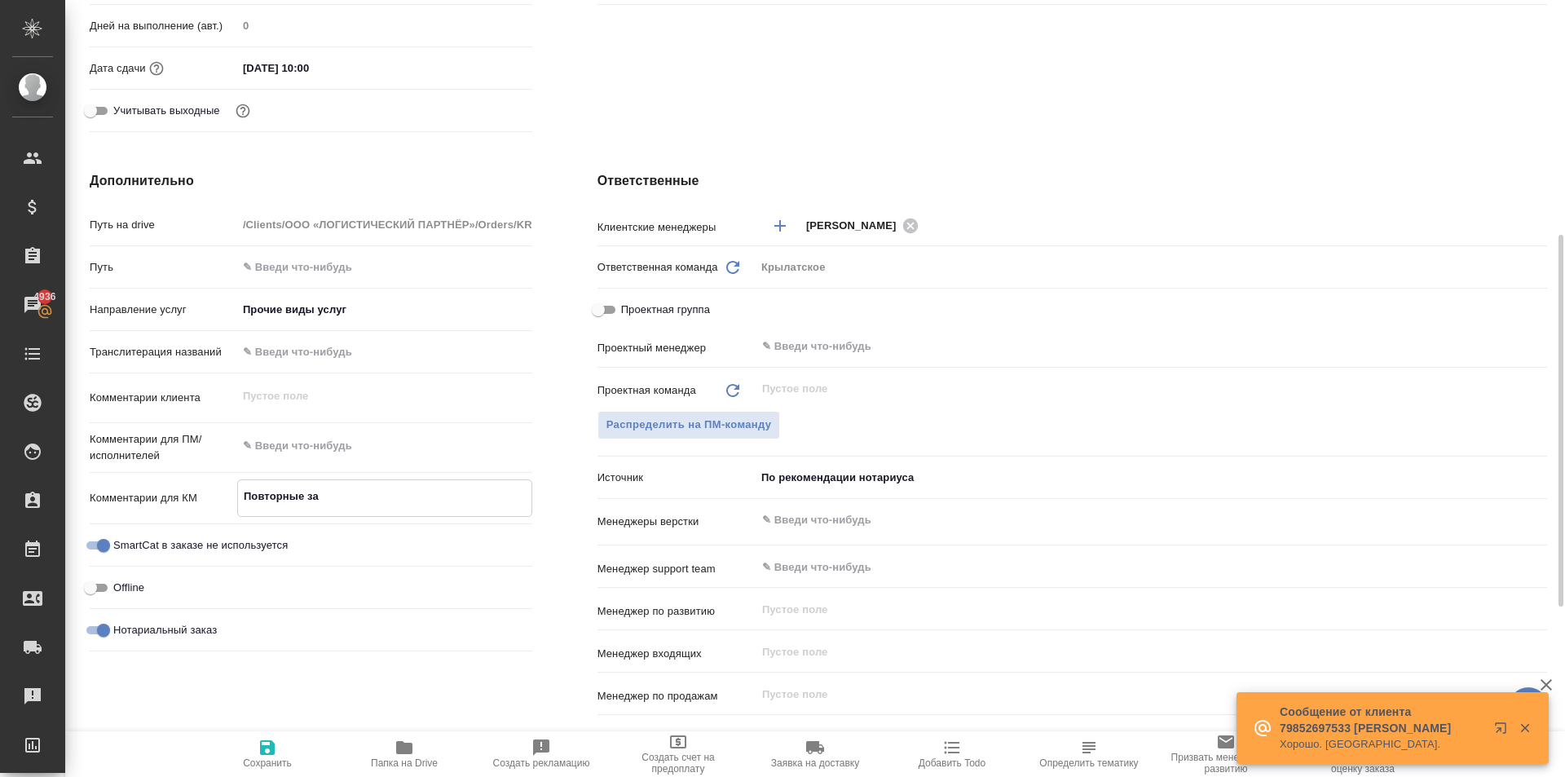
type textarea "x"
type textarea "Повторные зав"
type textarea "x"
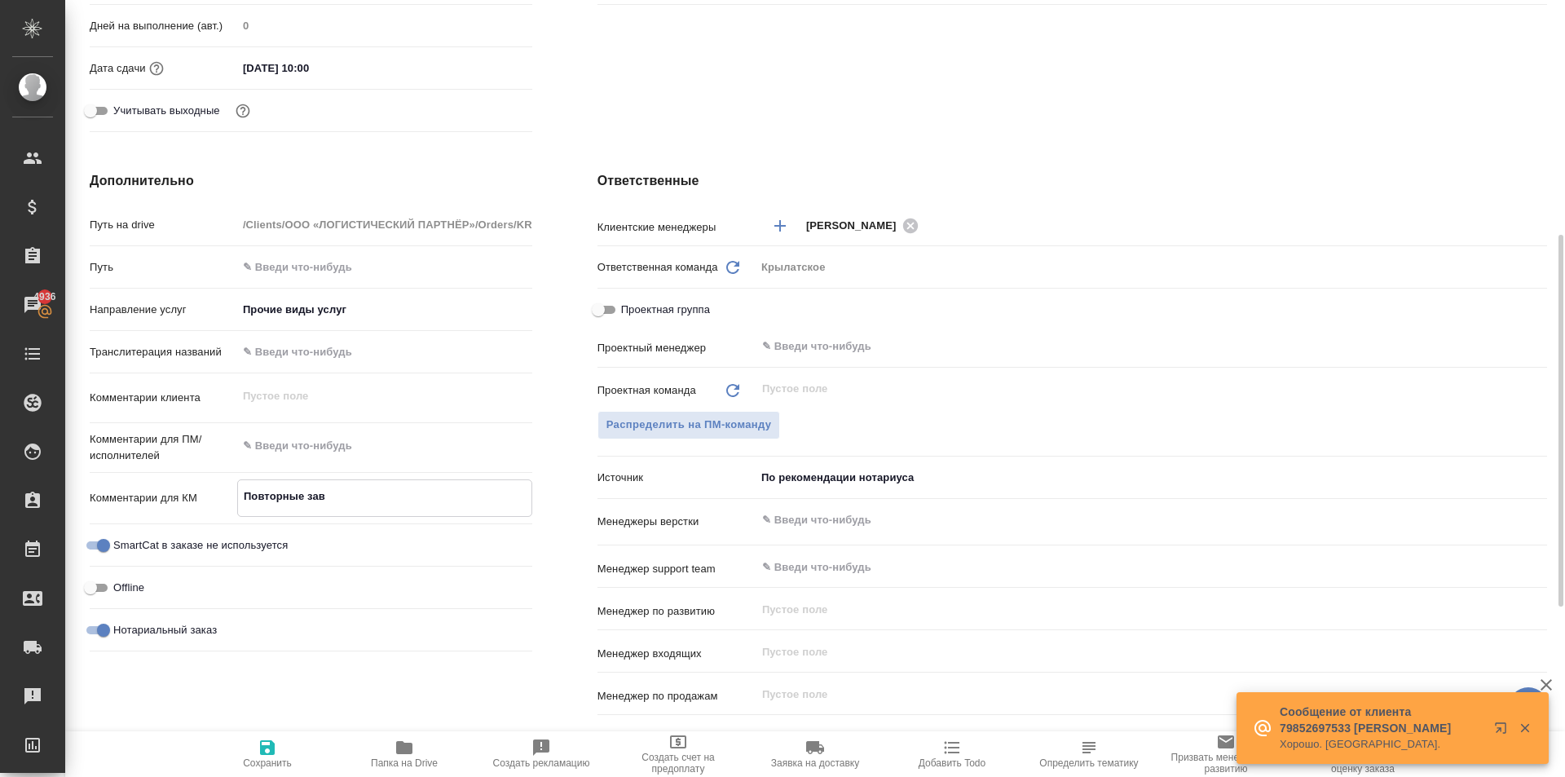
type textarea "Повторные заве"
type textarea "x"
type textarea "Повторные завер"
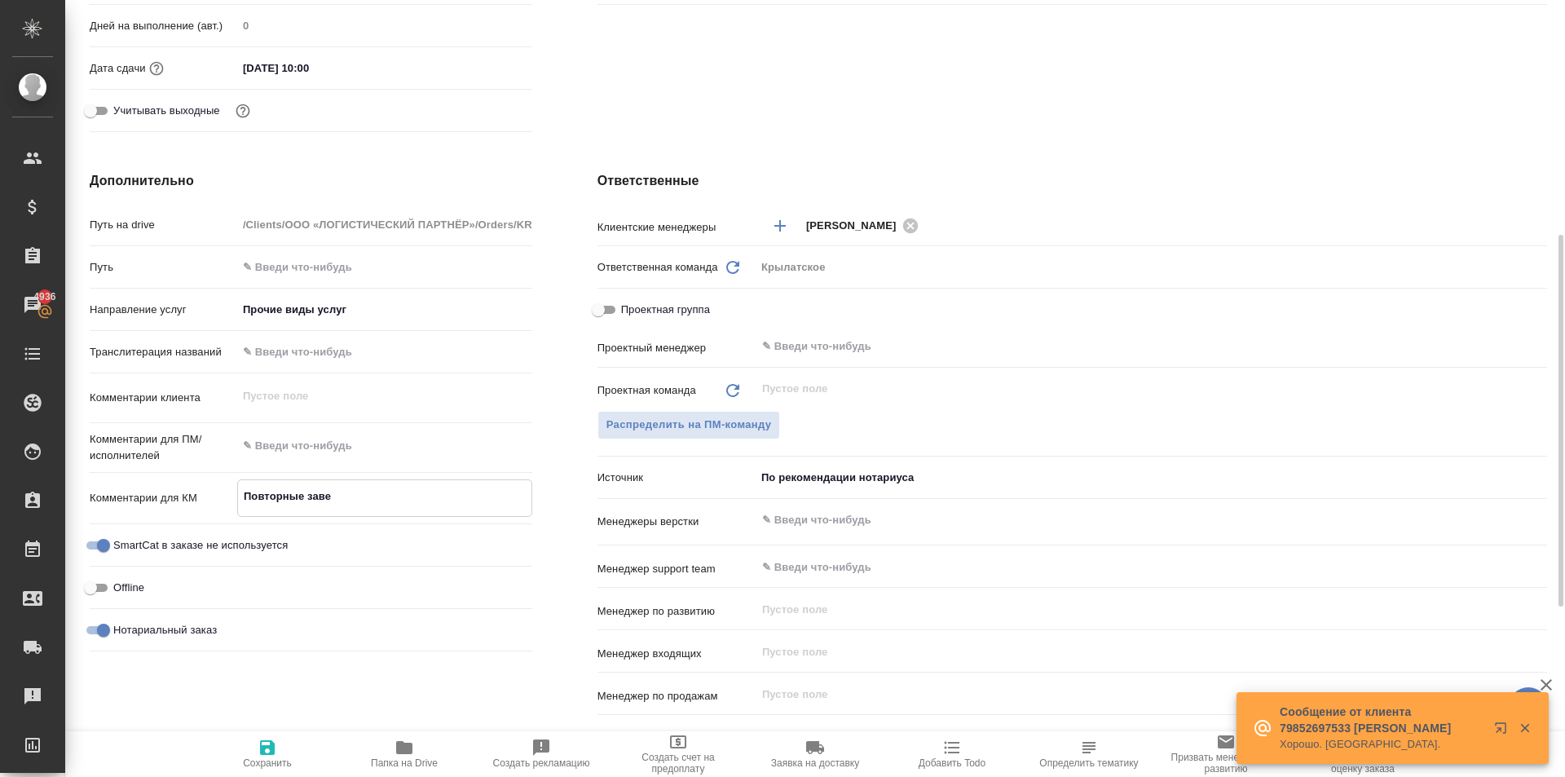
type textarea "x"
type textarea "Повторные завере"
type textarea "x"
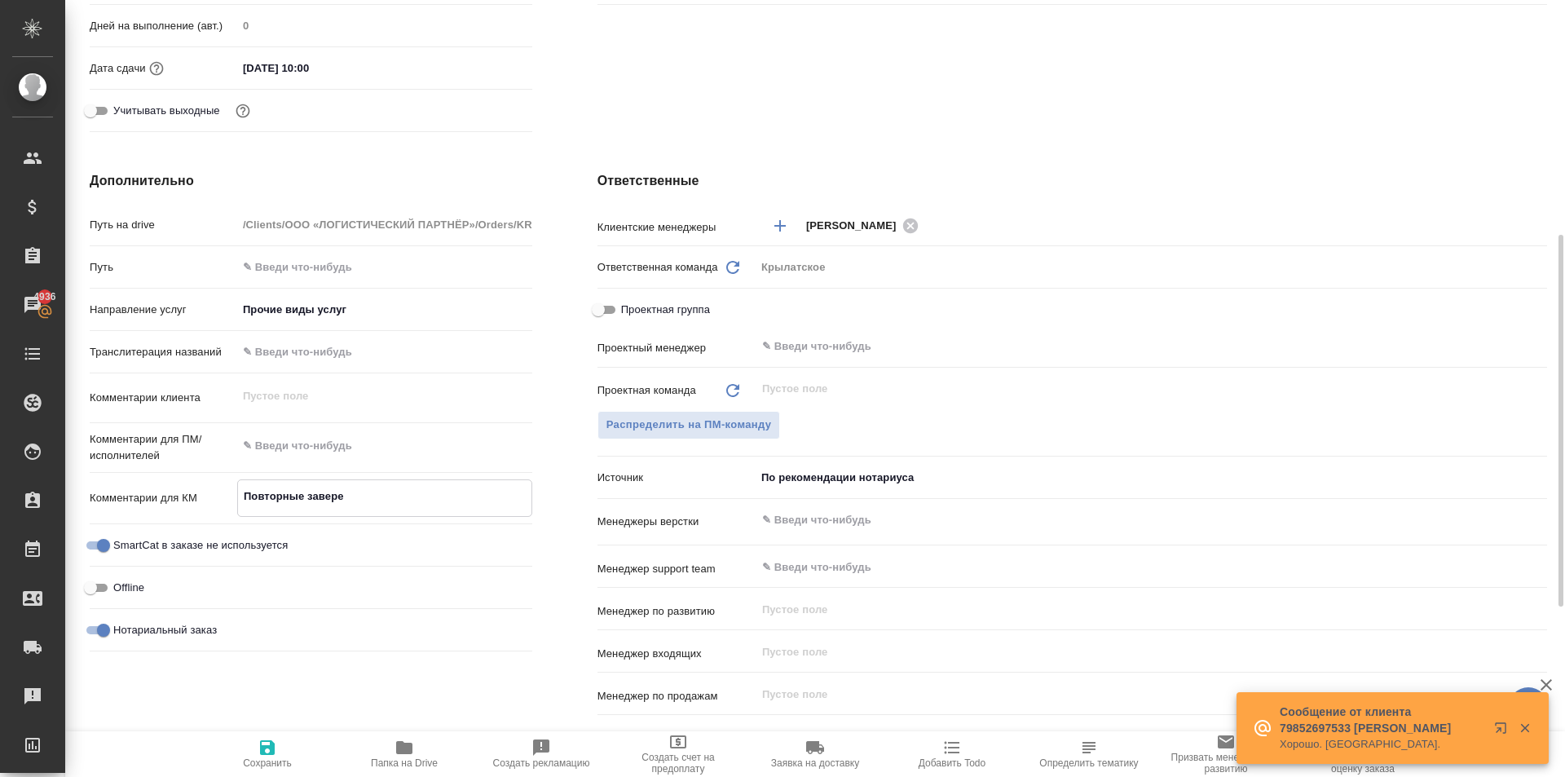
type textarea "x"
type textarea "Повторные заверен"
type textarea "x"
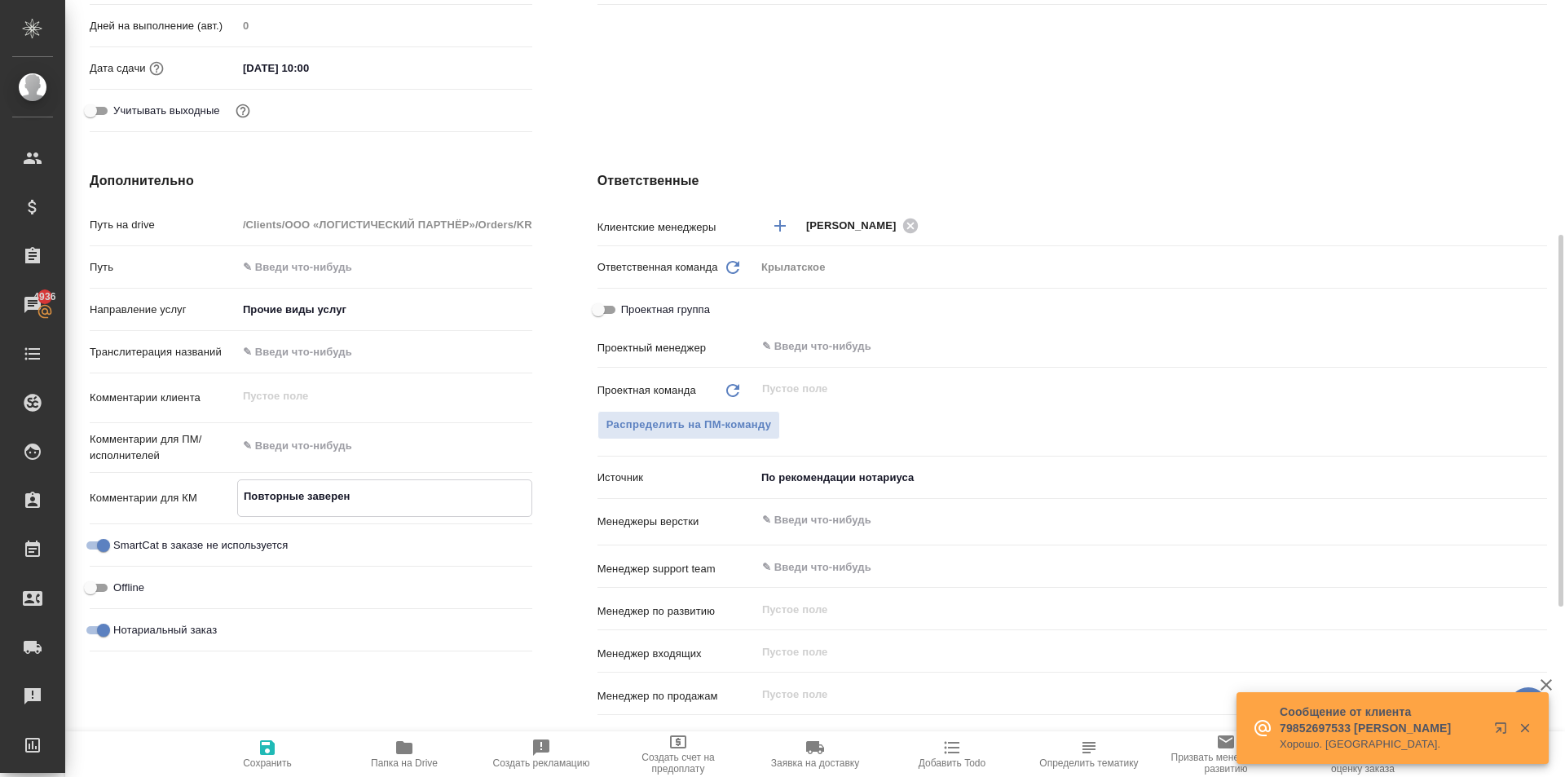
type textarea "x"
type textarea "Повторные заверени"
type textarea "x"
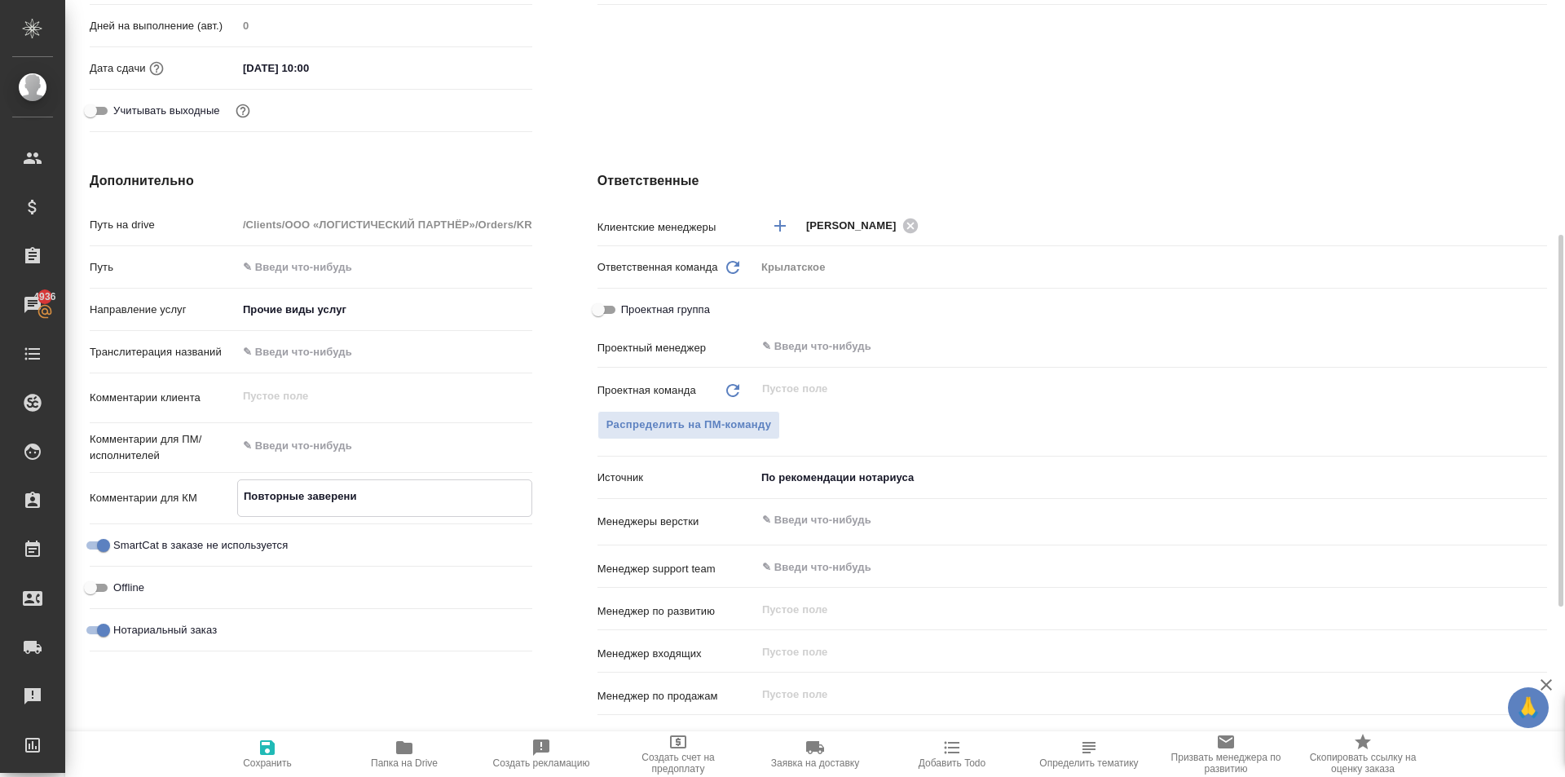
type textarea "x"
type textarea "Повторные заверения"
type textarea "x"
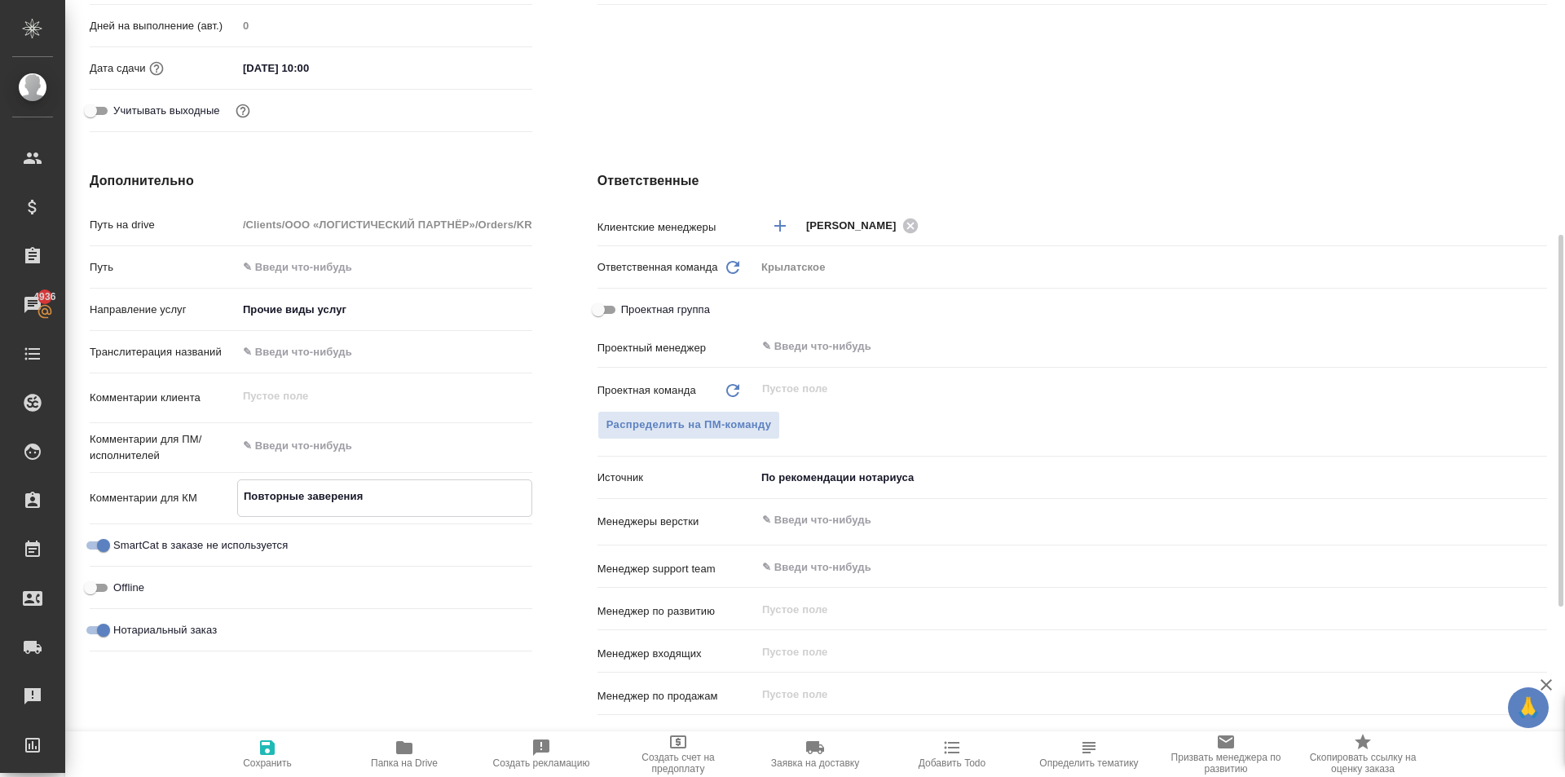
type textarea "x"
type textarea "Повторные заверения"
type textarea "x"
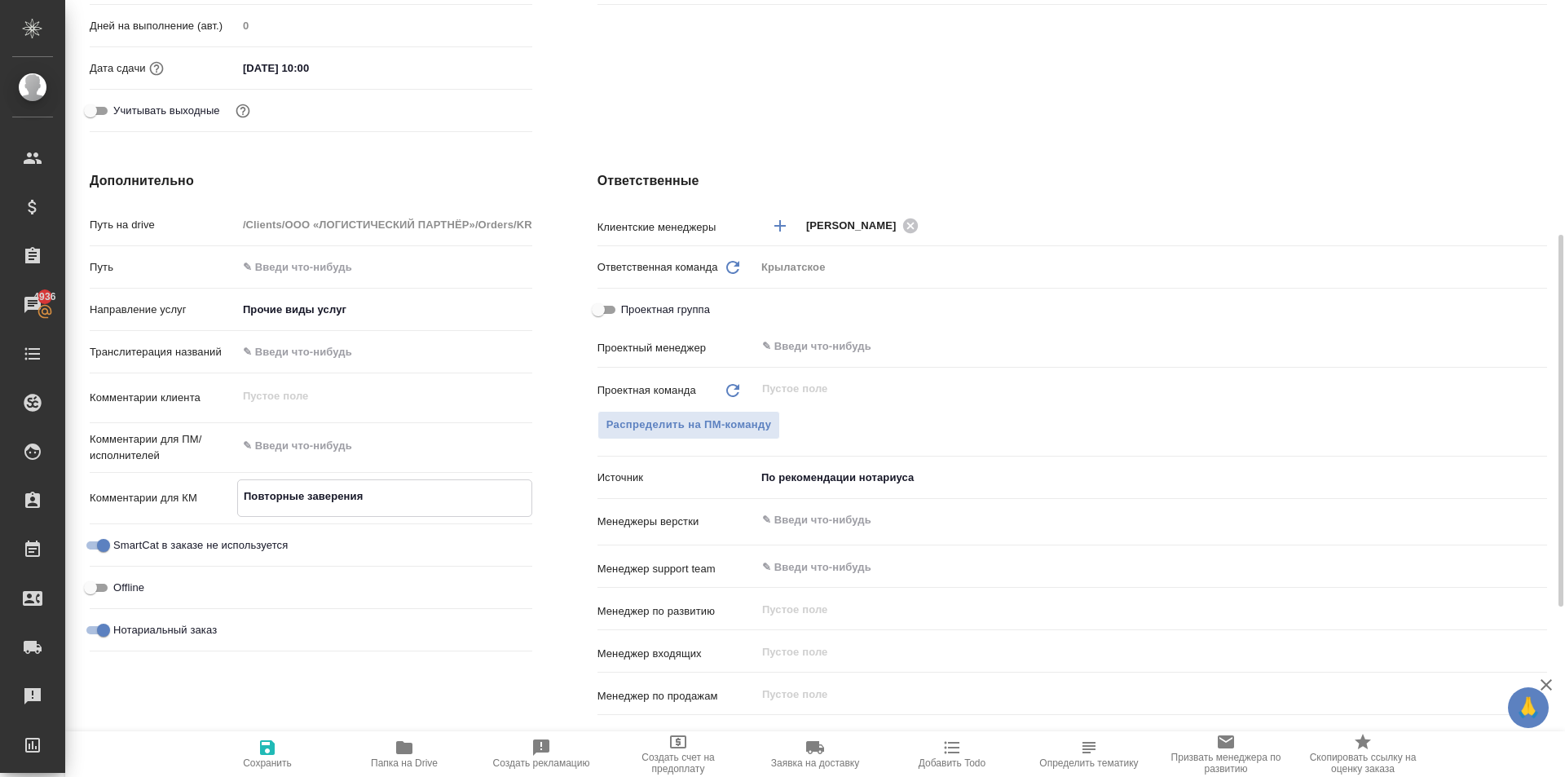
type textarea "Повторные заверения п"
type textarea "x"
type textarea "Повторные заверения по"
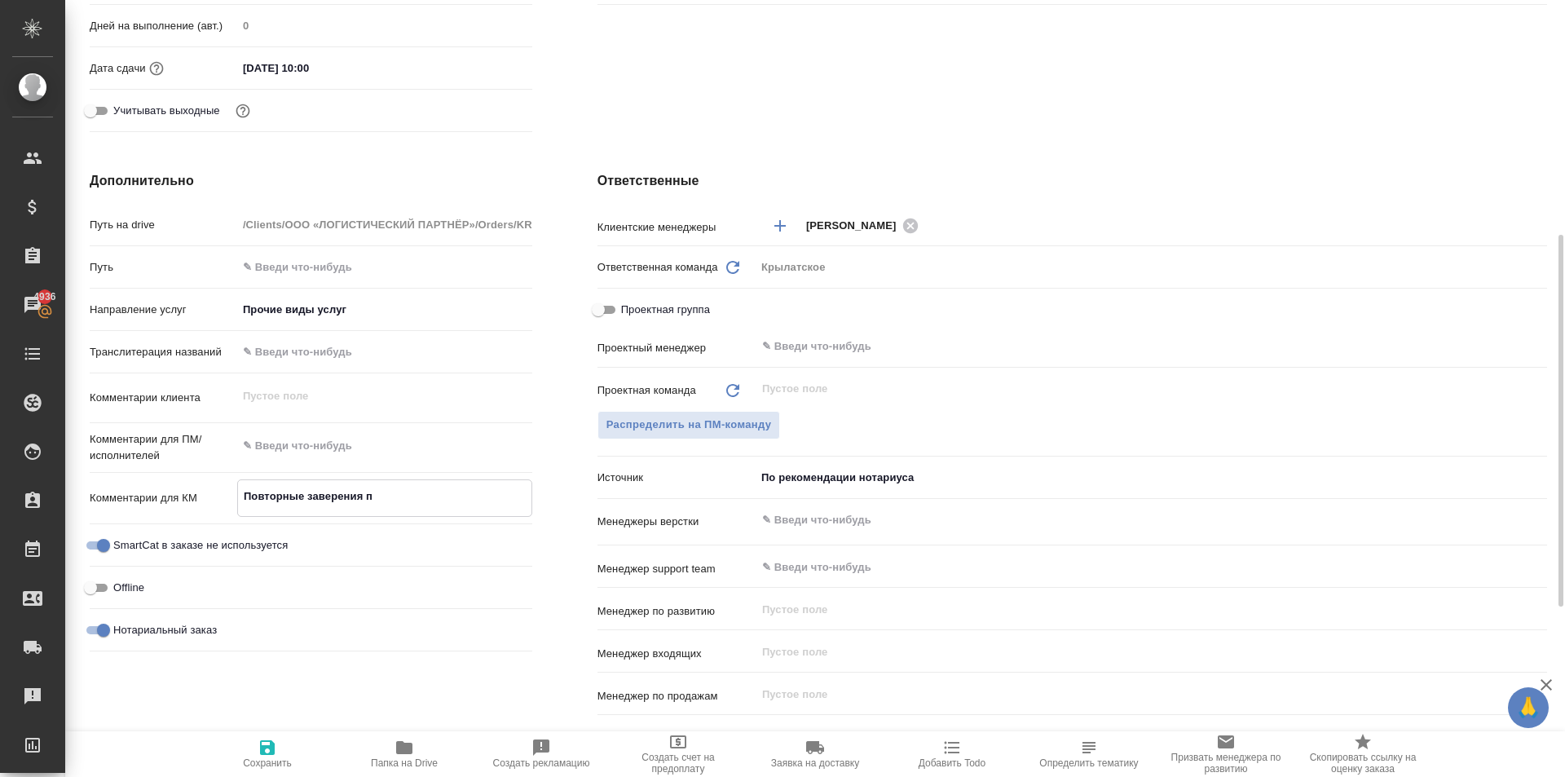
type textarea "x"
type textarea "Повторные заверения по"
type textarea "x"
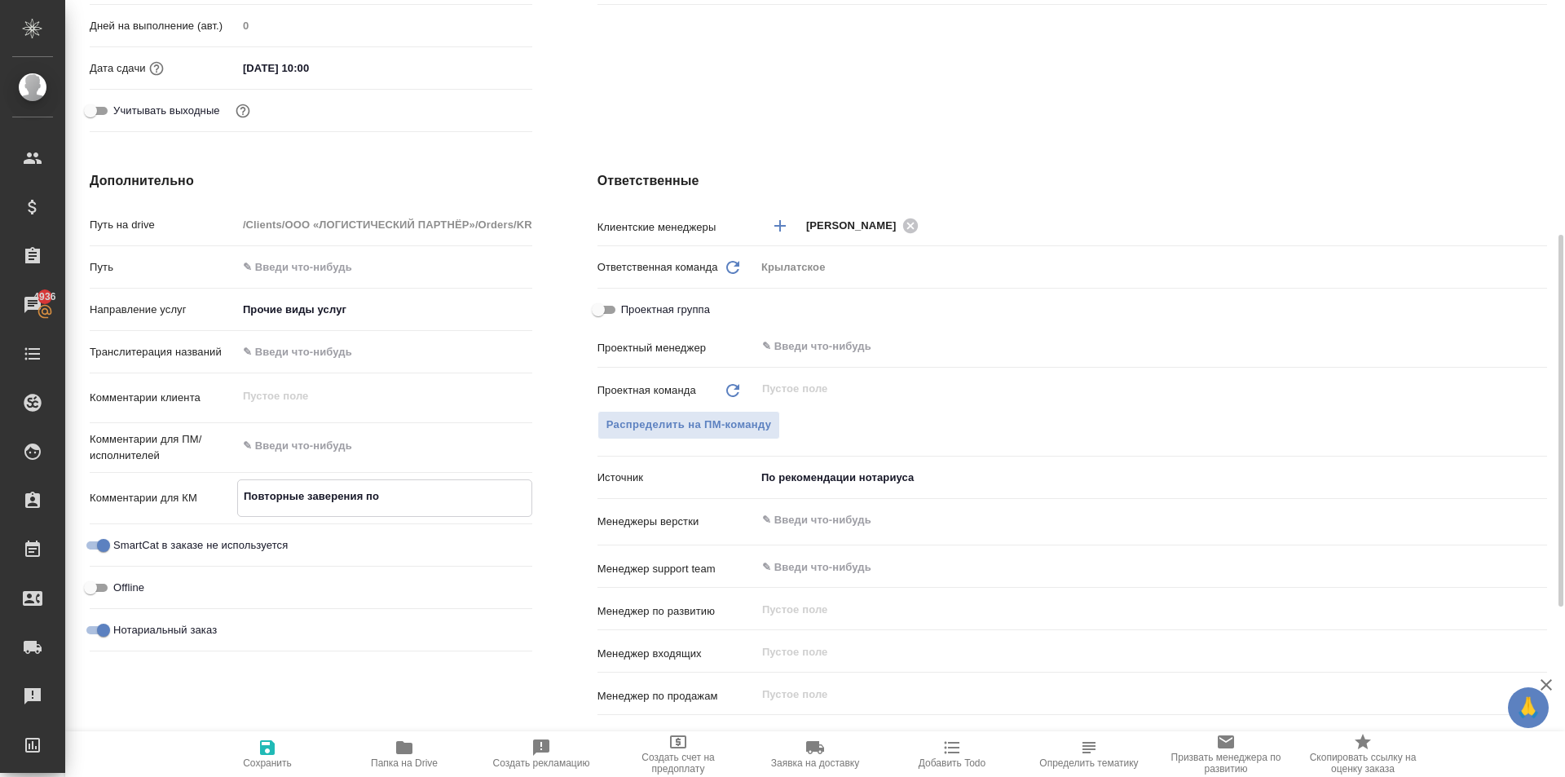
type textarea "x"
type textarea "Повторные заверения по з"
type textarea "x"
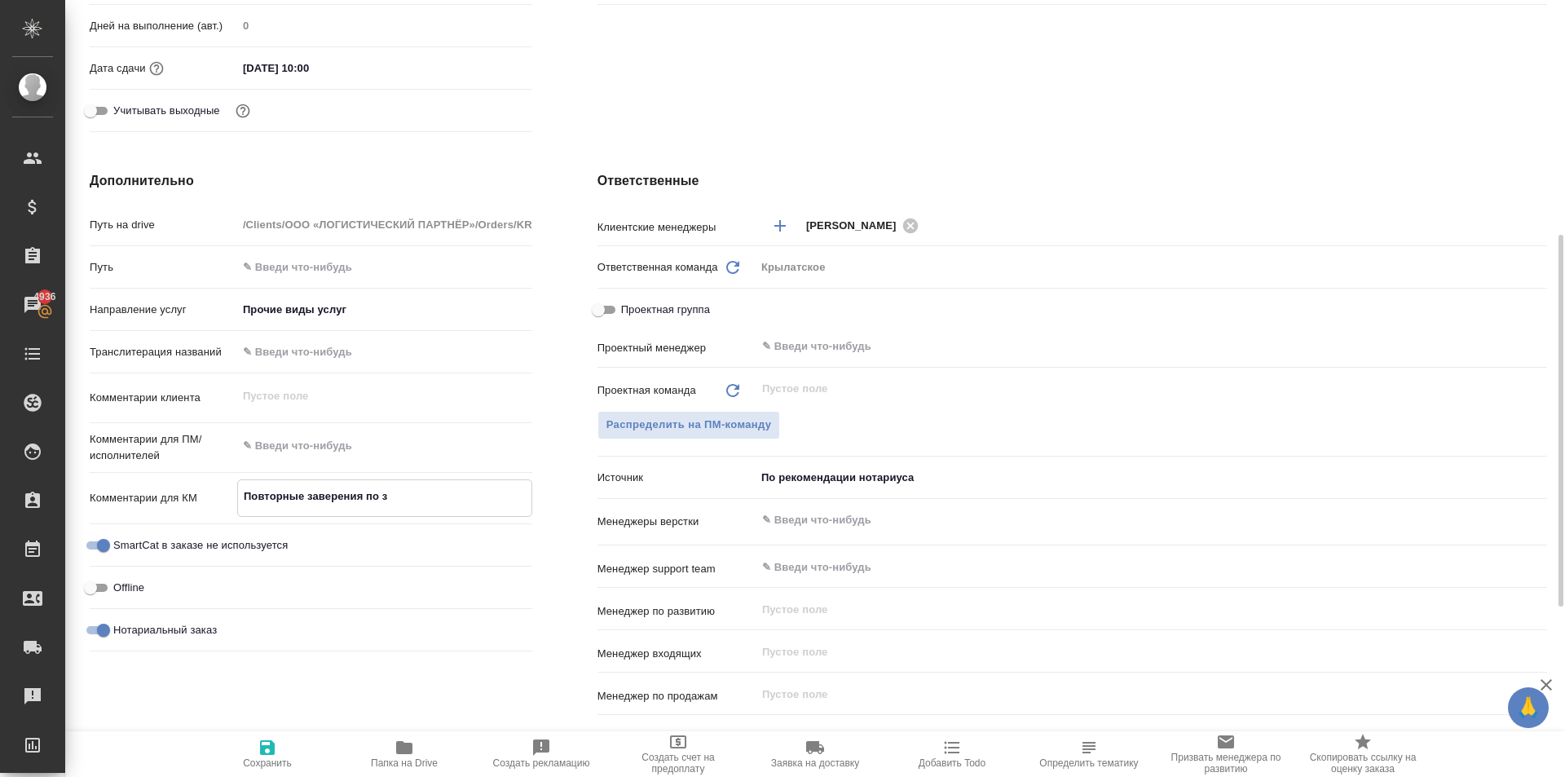
type textarea "x"
type textarea "Повторные заверения по за"
type textarea "x"
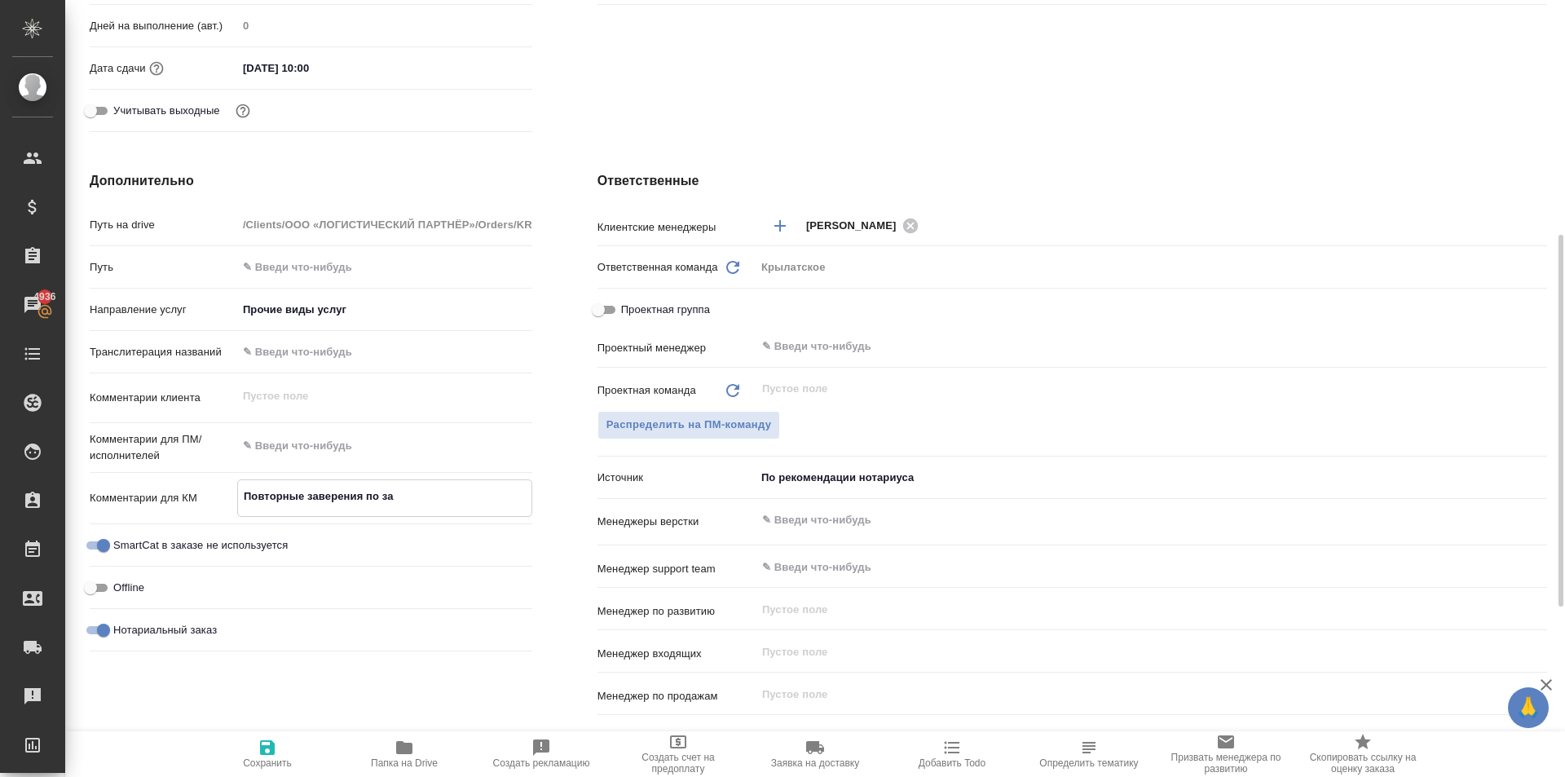
type textarea "Повторные заверения по зак"
type textarea "x"
type textarea "Повторные заверения по зака"
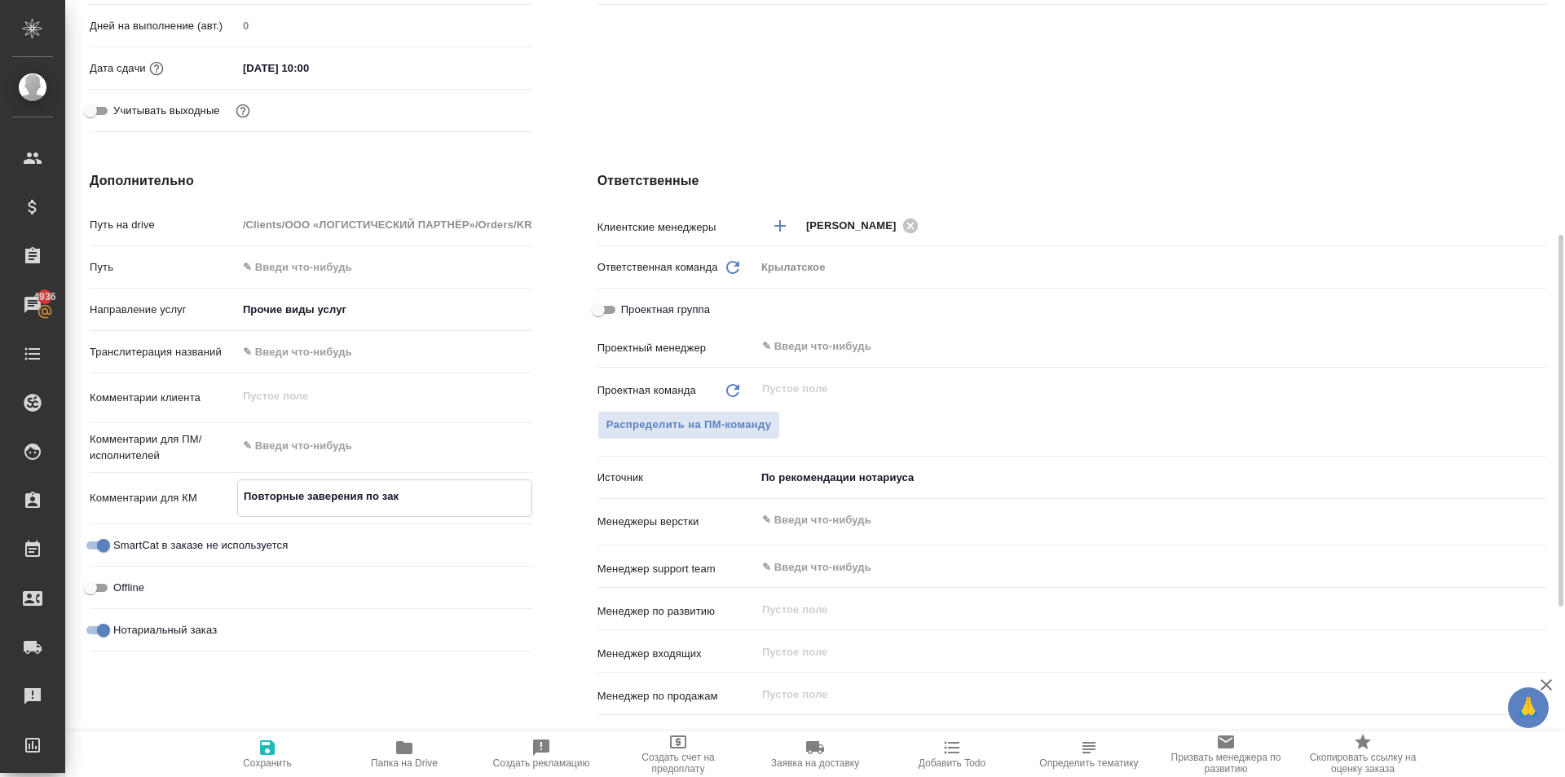
type textarea "x"
type textarea "Повторные заверения по заказ"
type textarea "x"
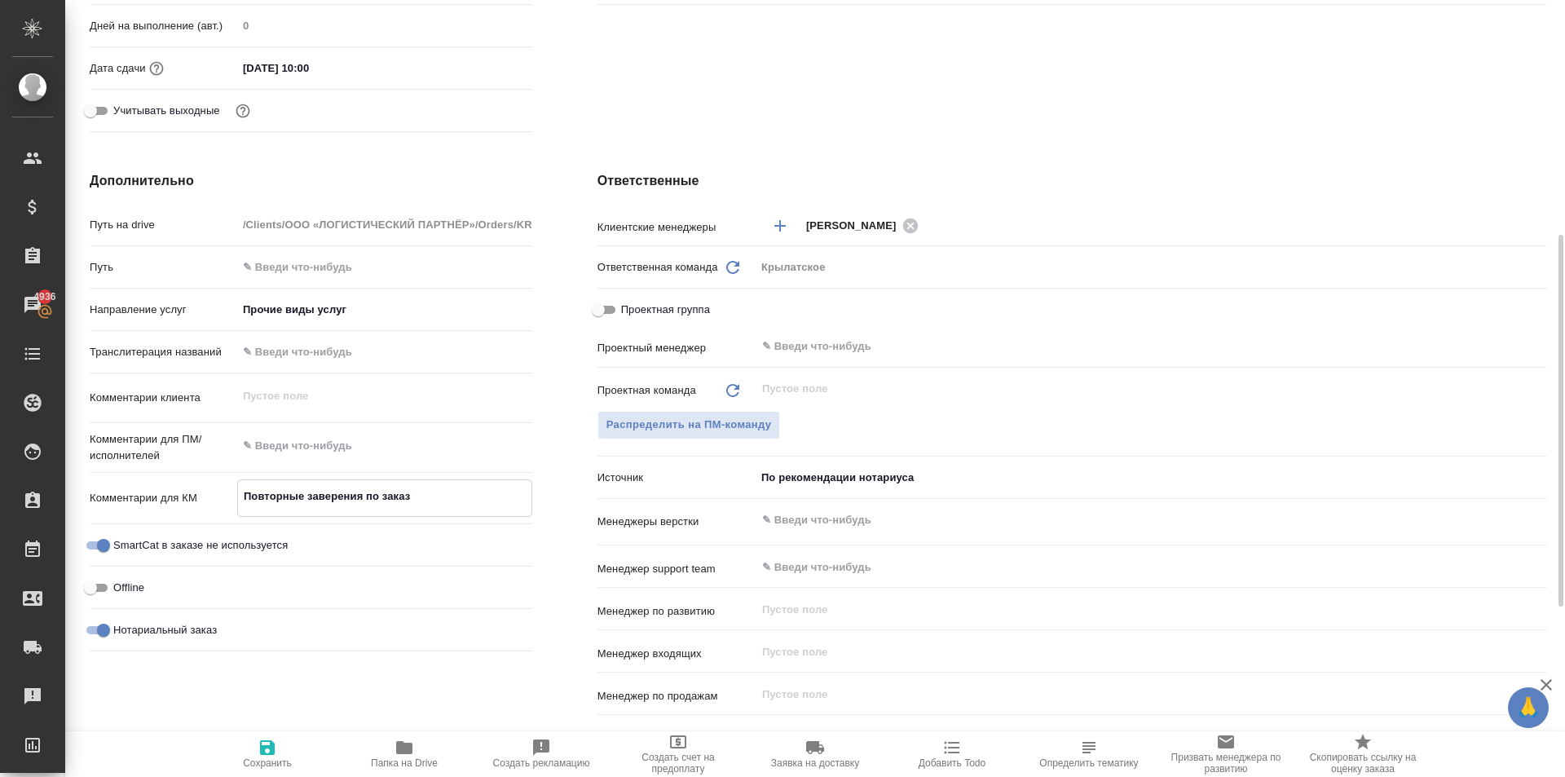
type textarea "x"
type textarea "Повторные заверения по заказа"
type textarea "x"
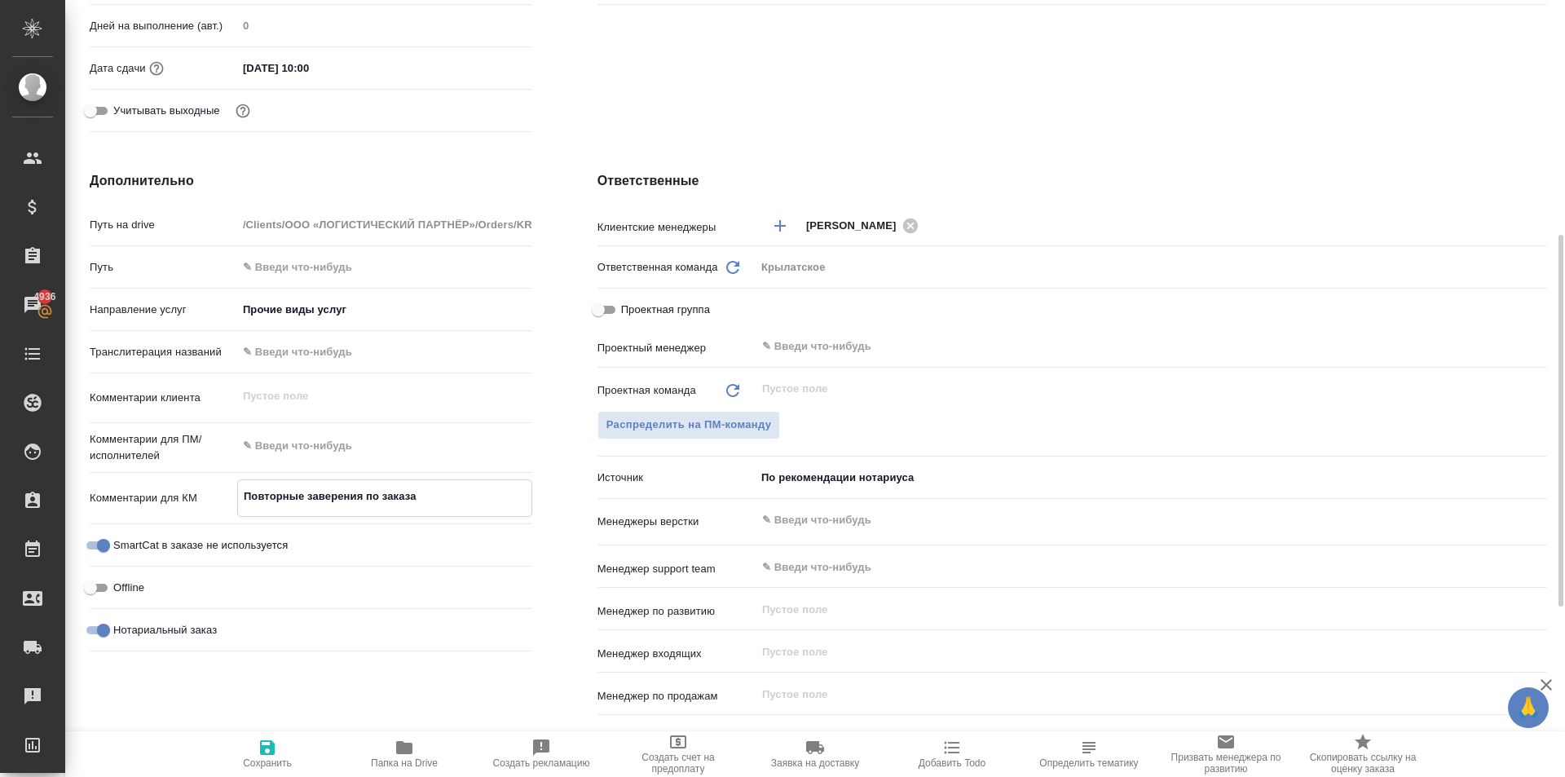
type textarea "x"
type textarea "Повторные заверения по заказам"
type textarea "x"
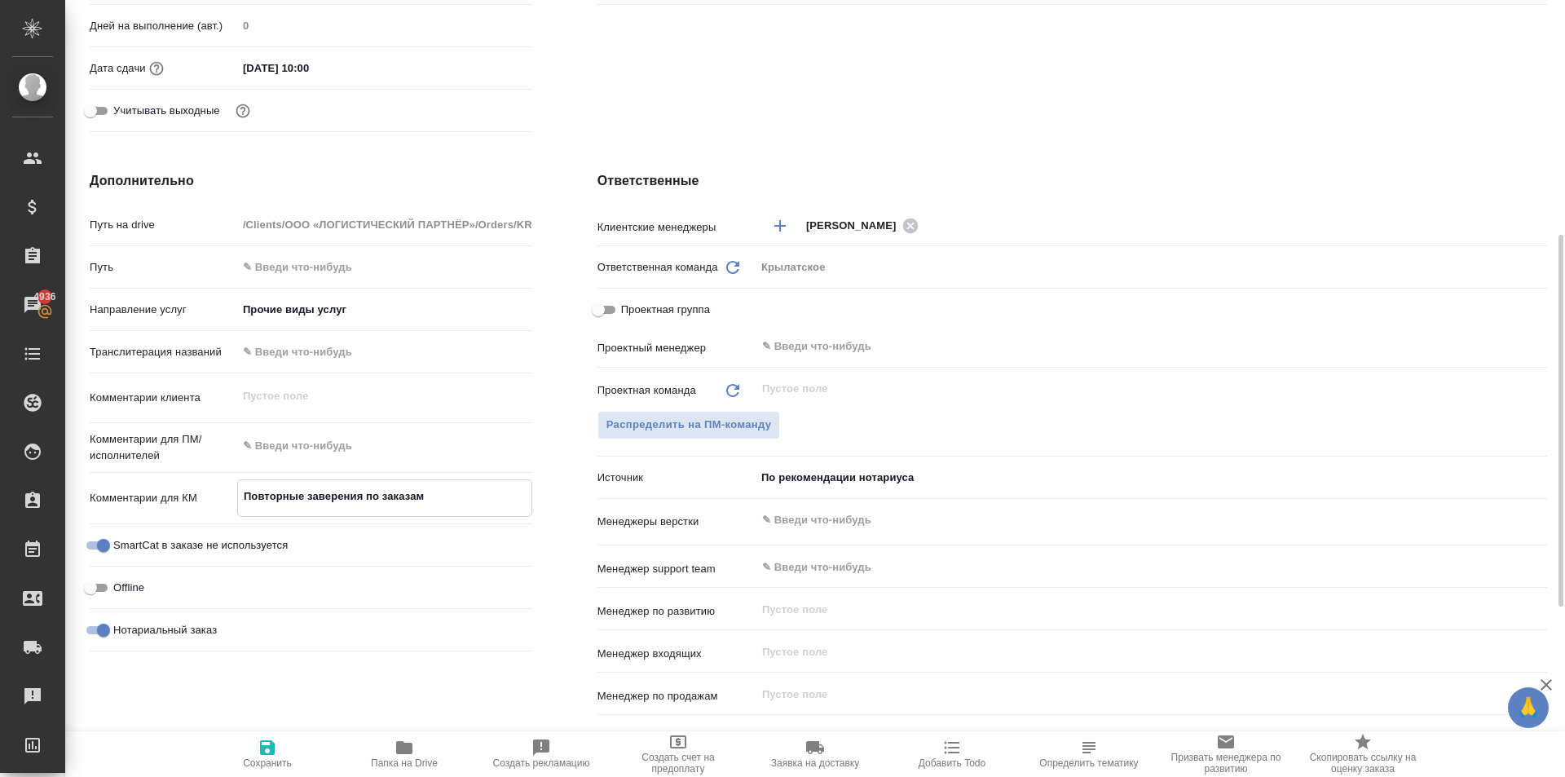
type textarea "Повторные заверения по заказам"
type textarea "x"
type textarea "Повторные заверения по заказам"
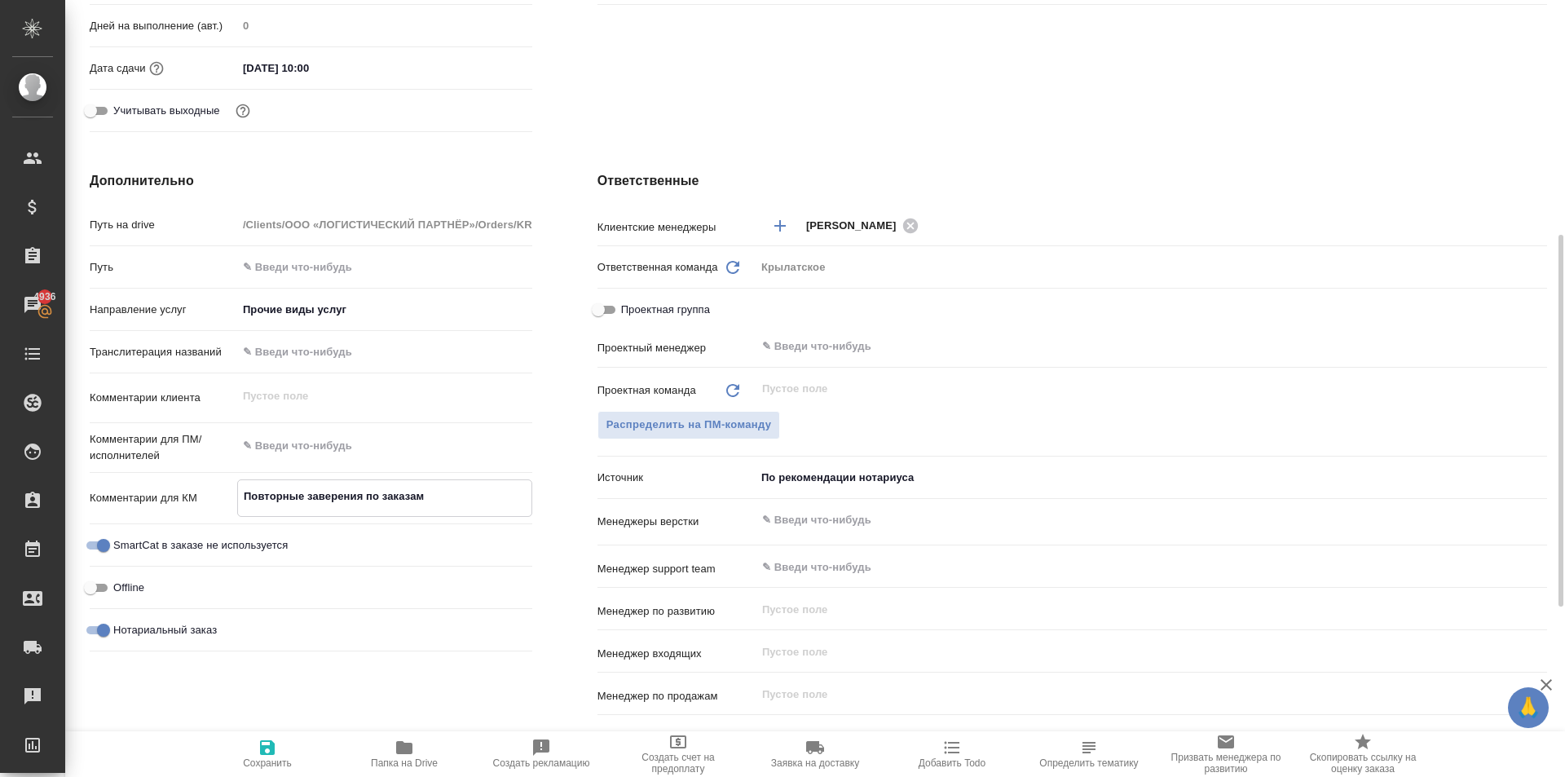
type textarea "x"
type textarea "Повторные заверения по заказам:"
type textarea "x"
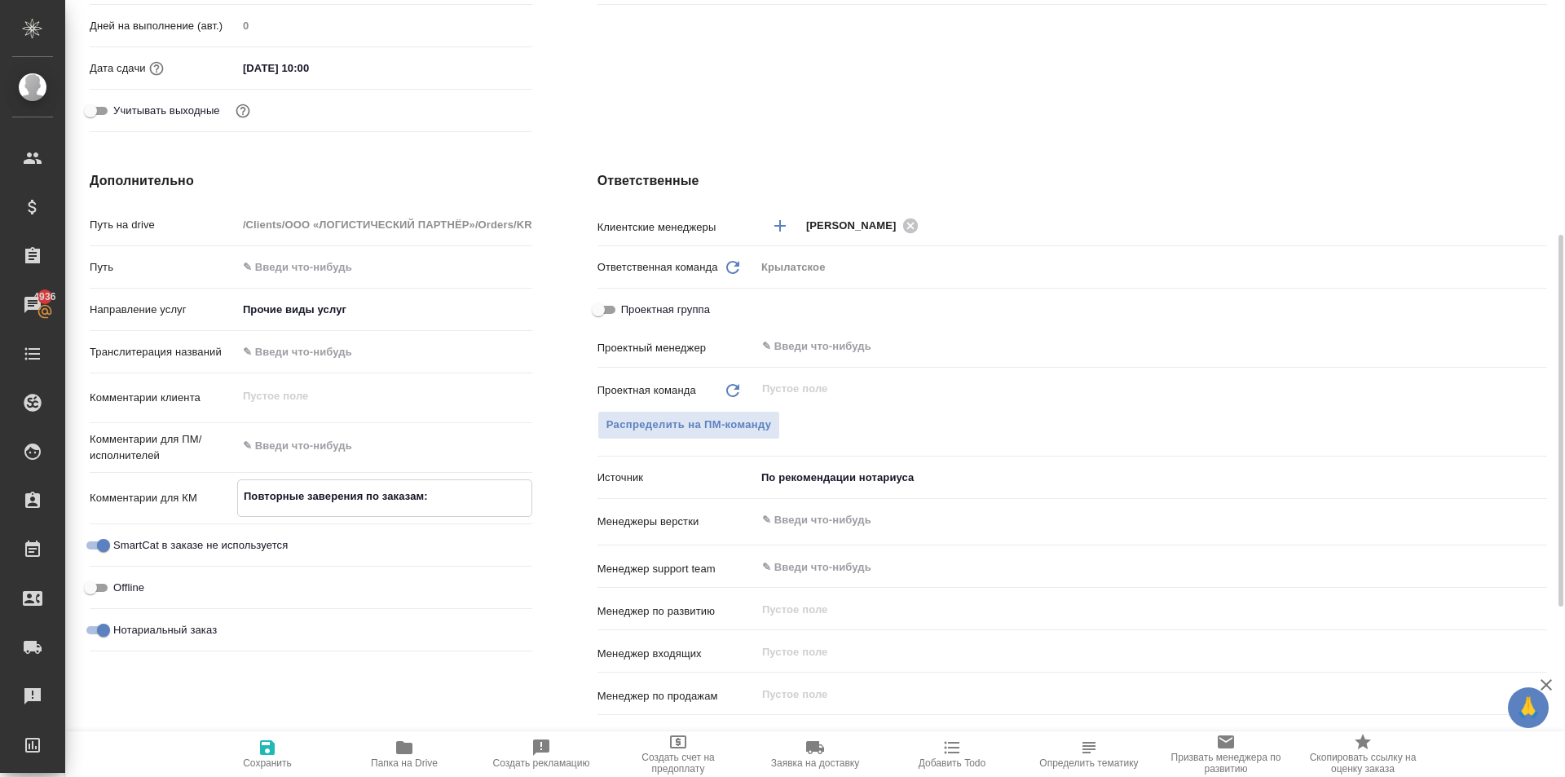
type textarea "x"
type textarea "Повторные заверения по заказам:"
type textarea "x"
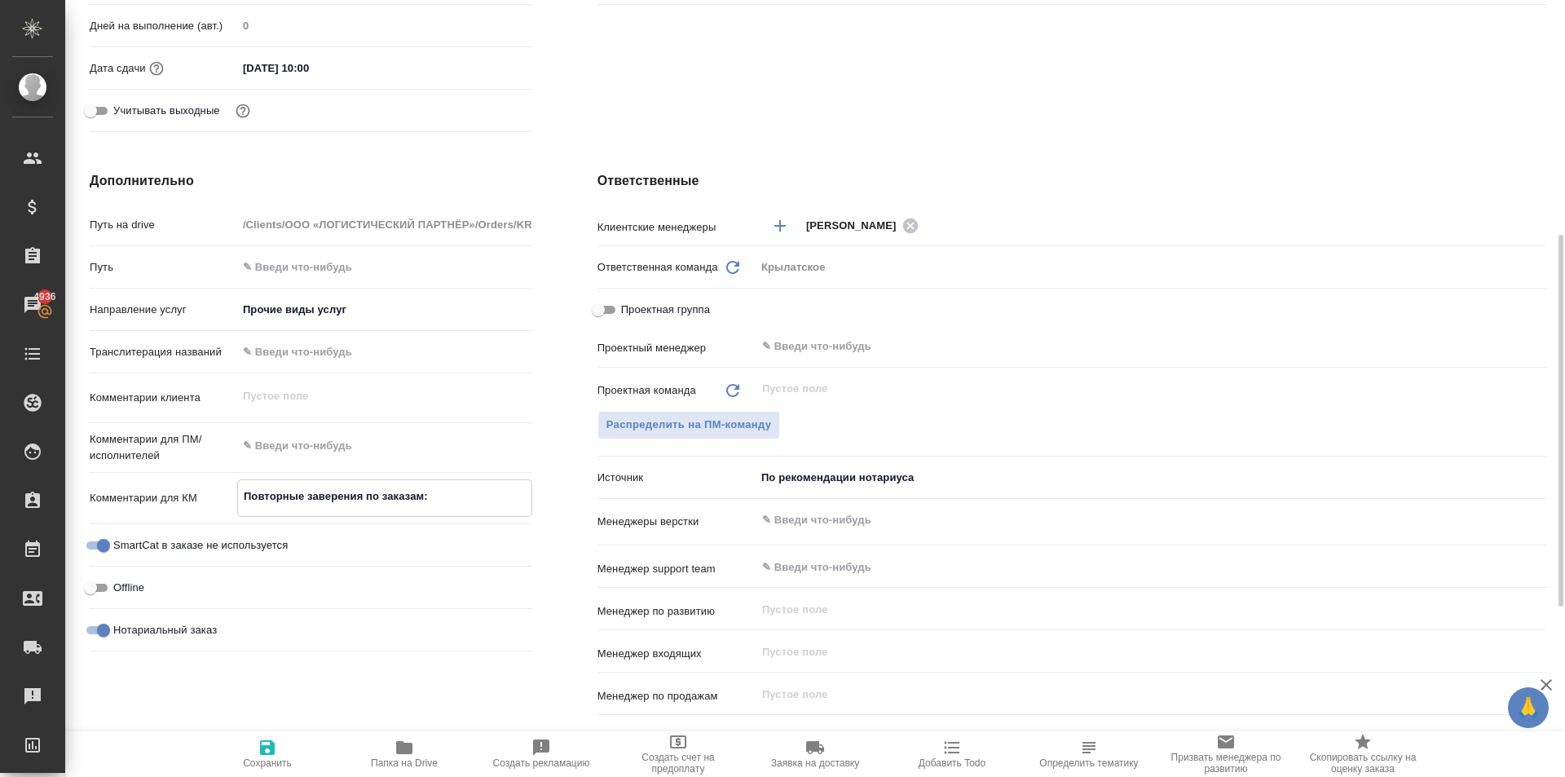
type textarea "x"
type textarea "Повторные заверения по заказам: №"
type textarea "x"
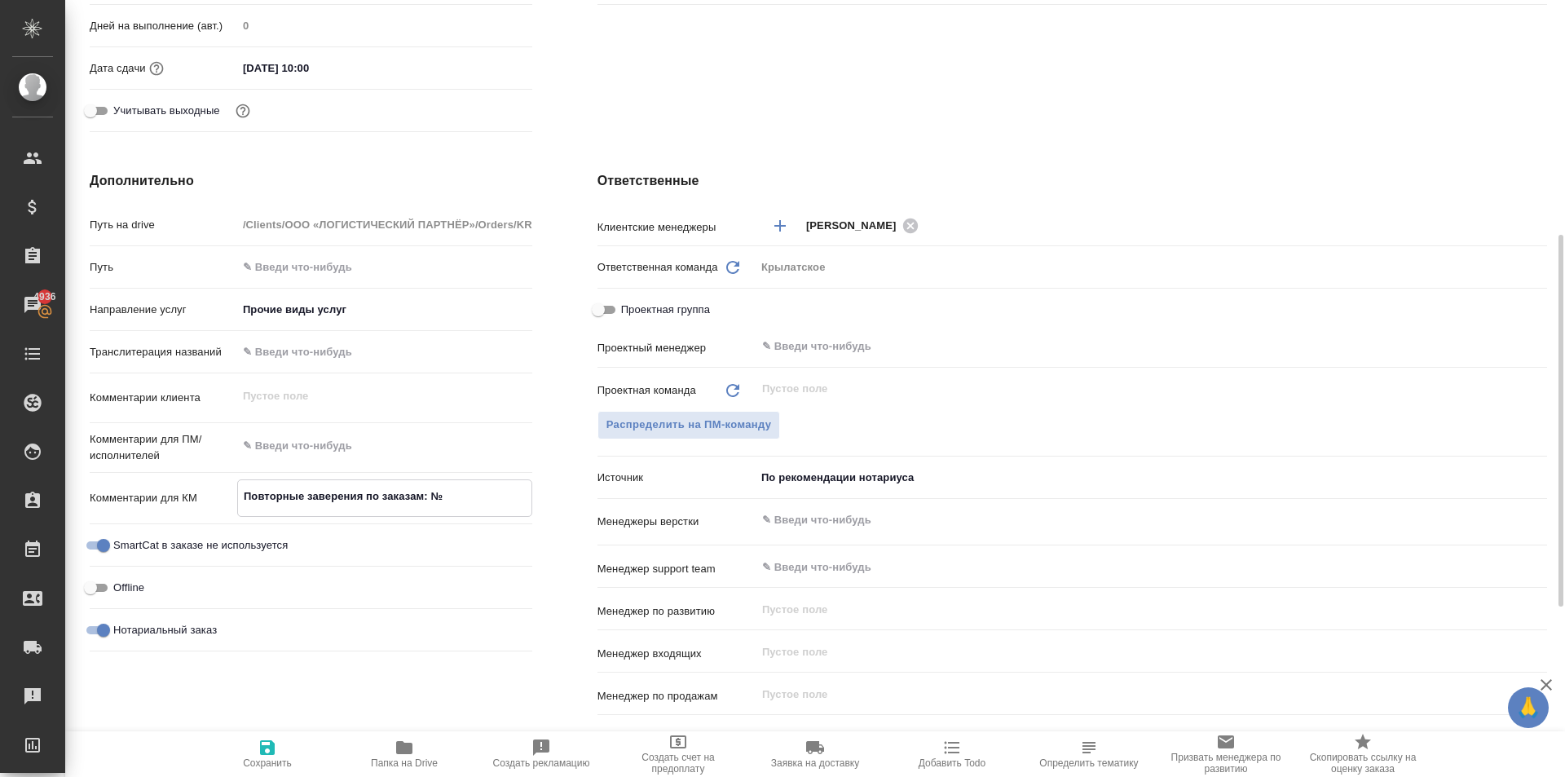
type textarea "Повторные заверения по заказам:"
type textarea "x"
type textarea "Повторные заверения по заказам: №"
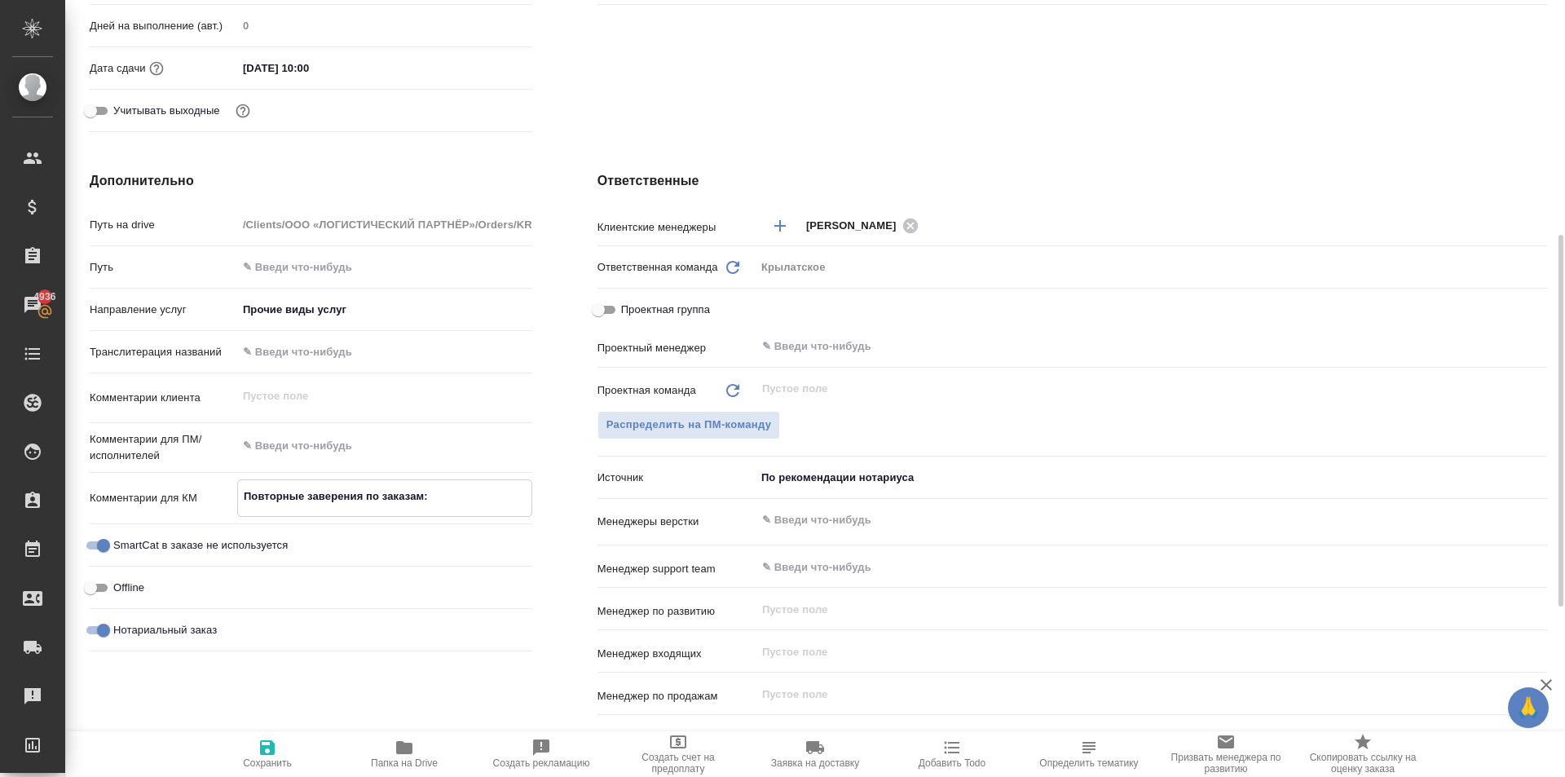
type textarea "x"
type textarea "Повторные заверения по заказам: №1"
type textarea "x"
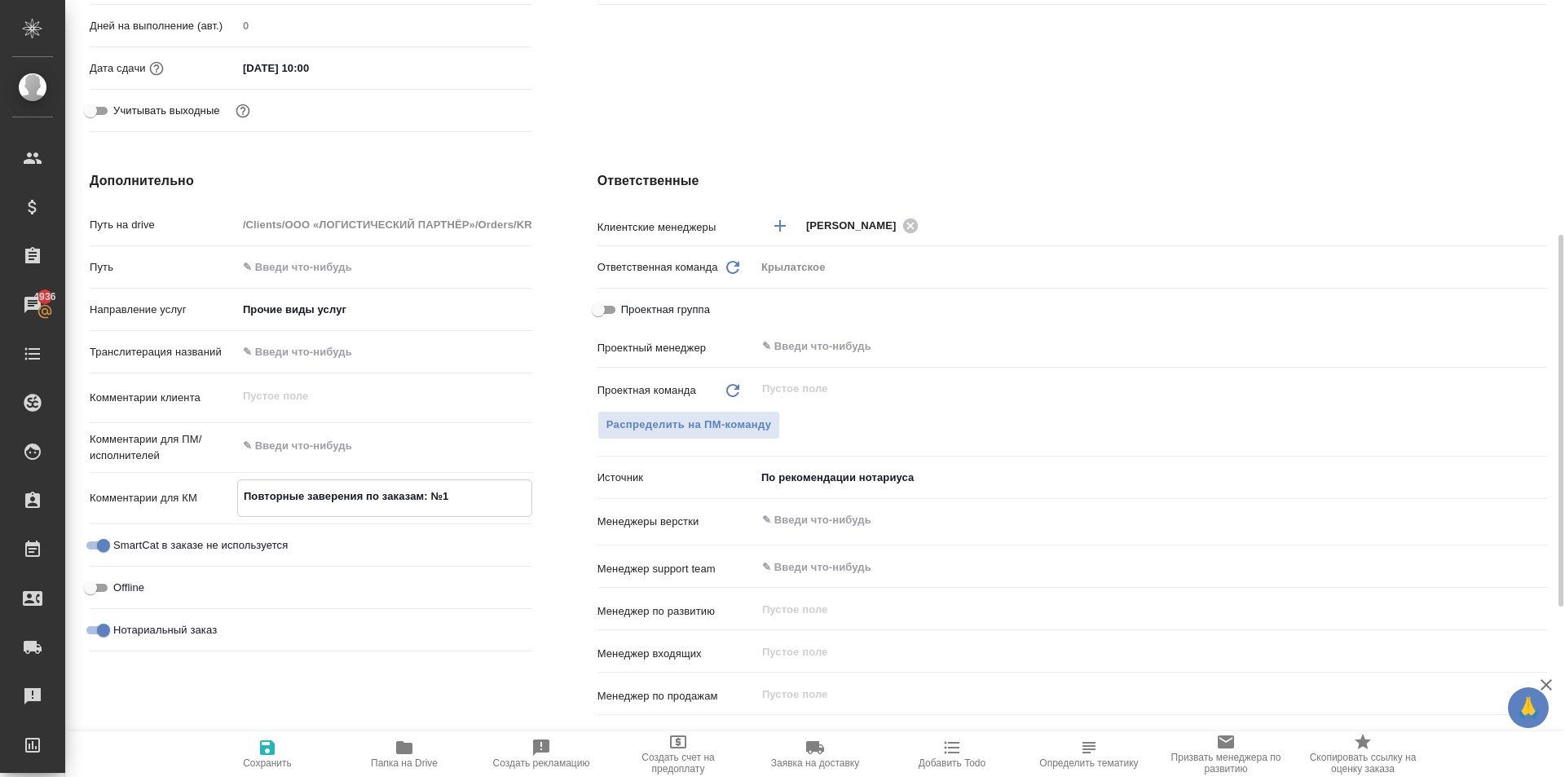
type textarea "x"
type textarea "Повторные заверения по заказам: №1"
type textarea "x"
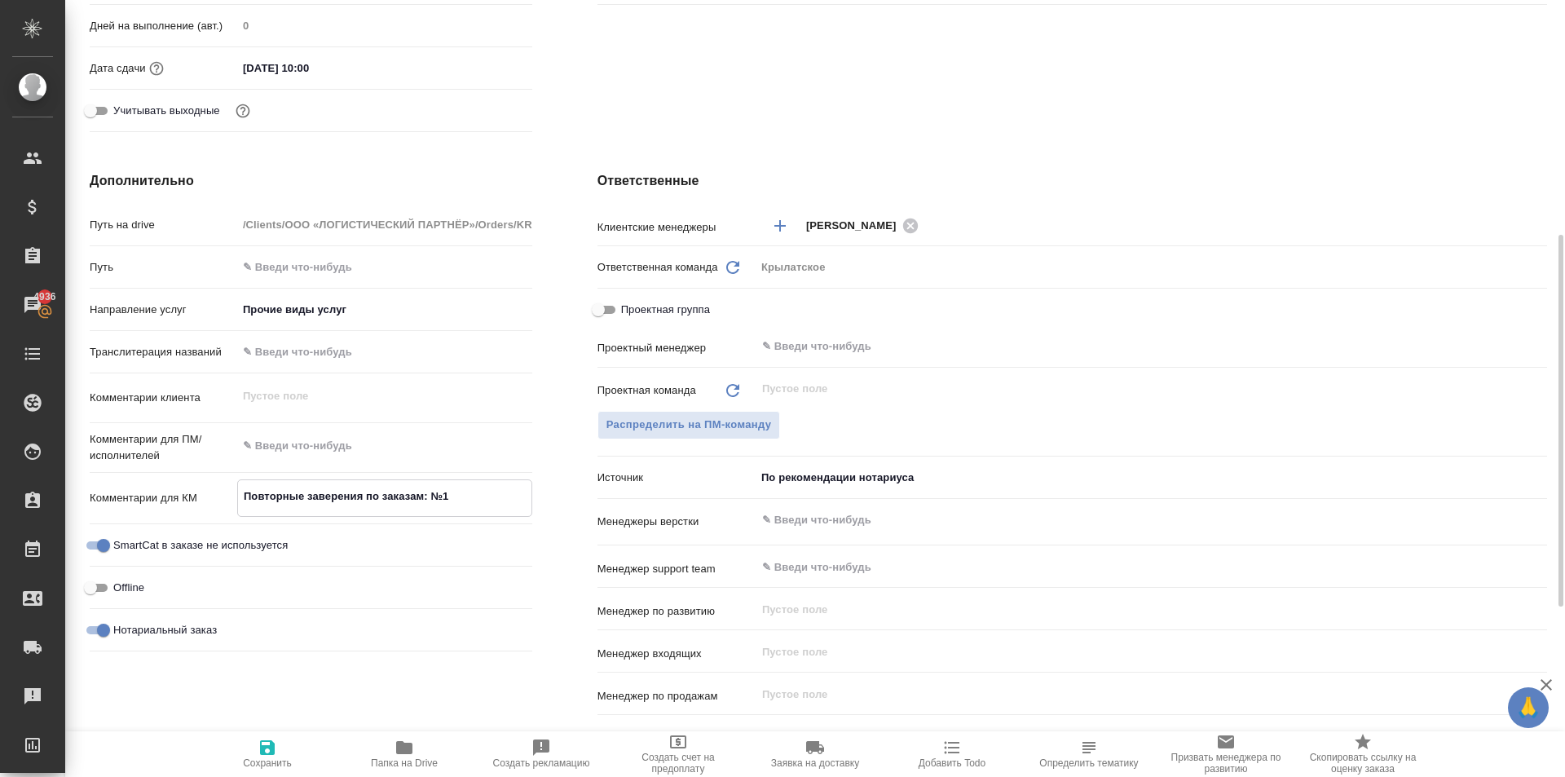
type textarea "x"
type textarea "Повторные заверения по заказам: №1 +"
type textarea "x"
click at [260, 765] on span "Сохранить" at bounding box center [267, 762] width 49 height 11
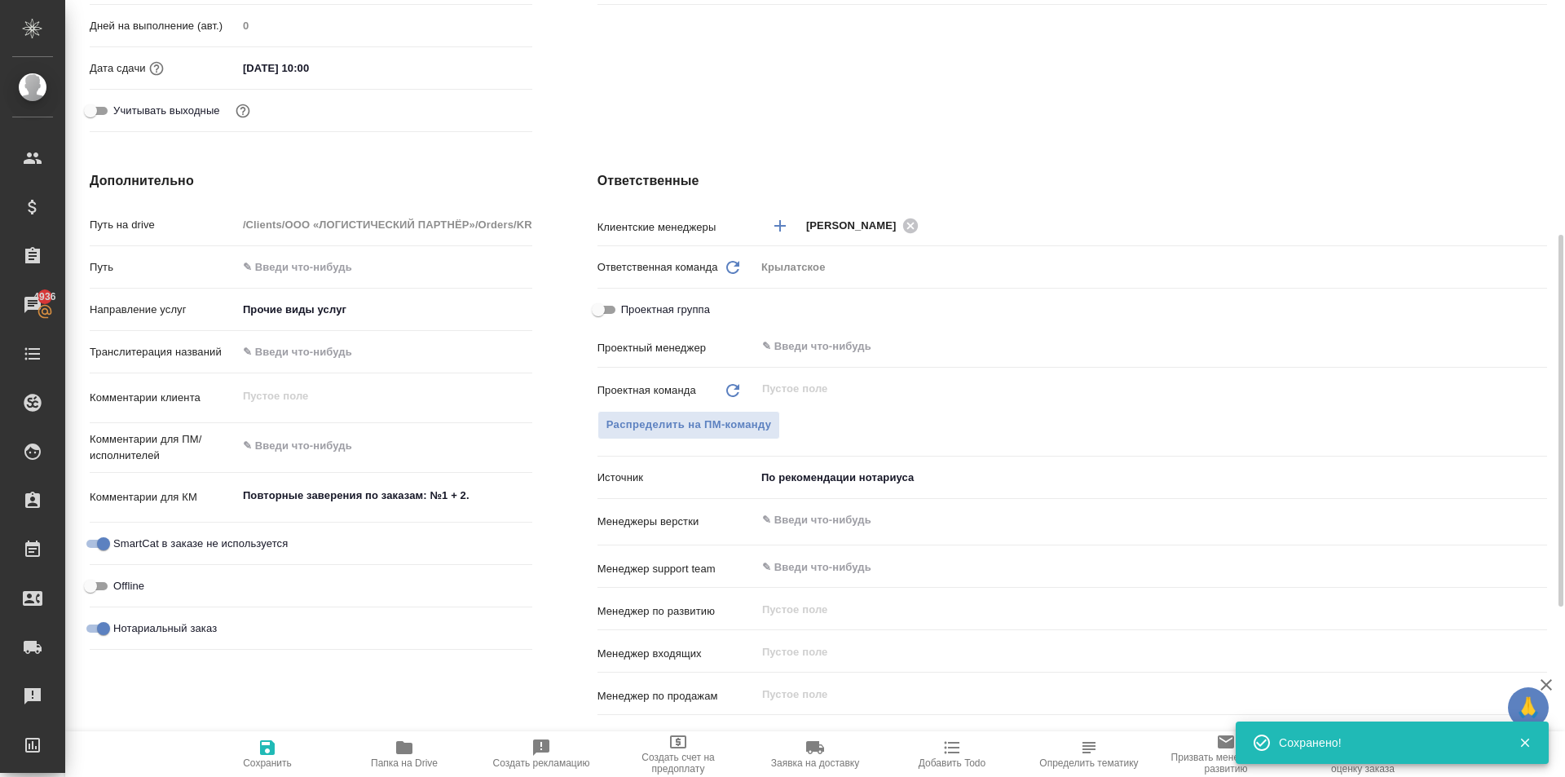
scroll to position [0, 0]
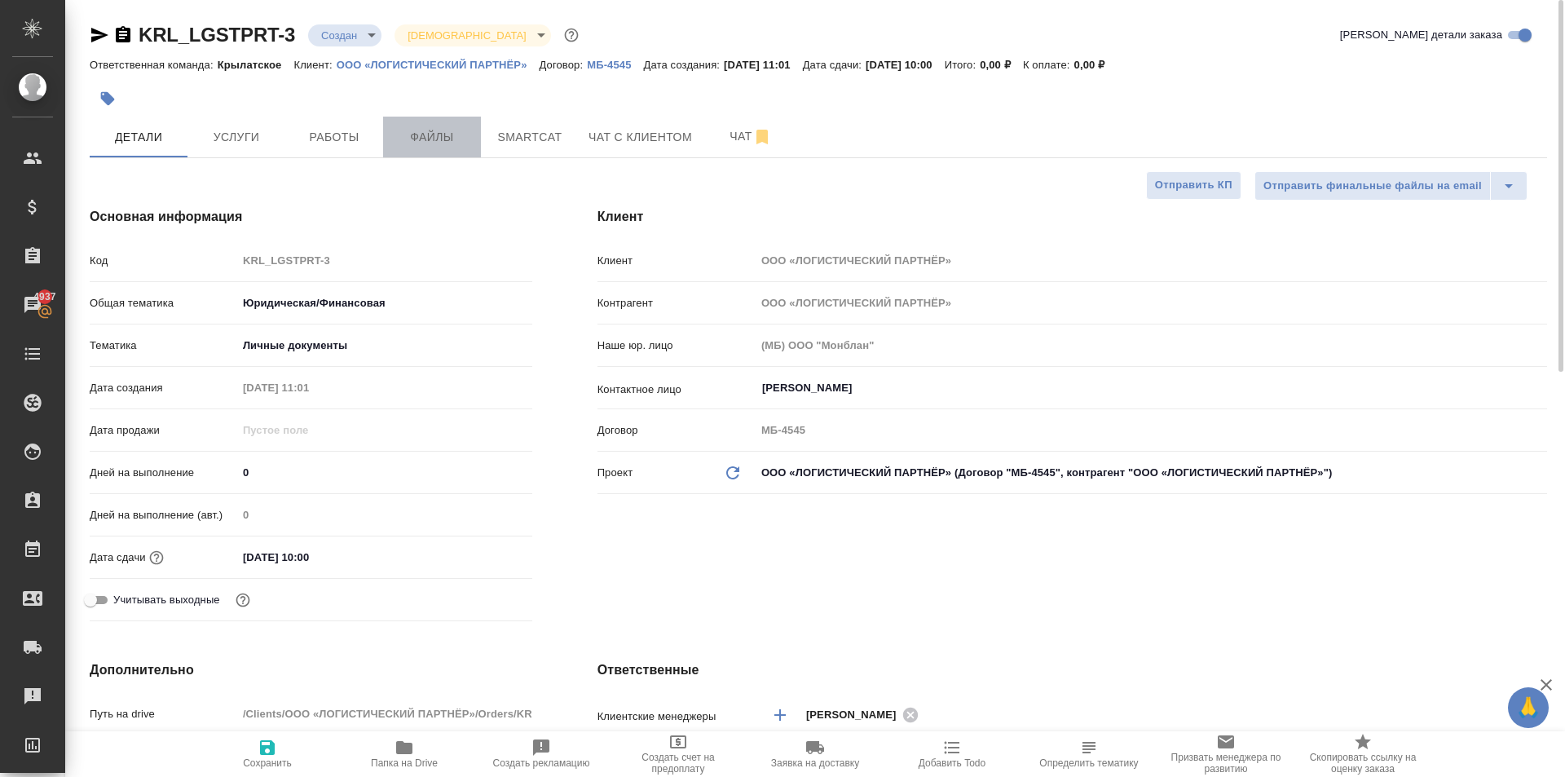
click at [417, 139] on span "Файлы" at bounding box center [432, 137] width 78 height 20
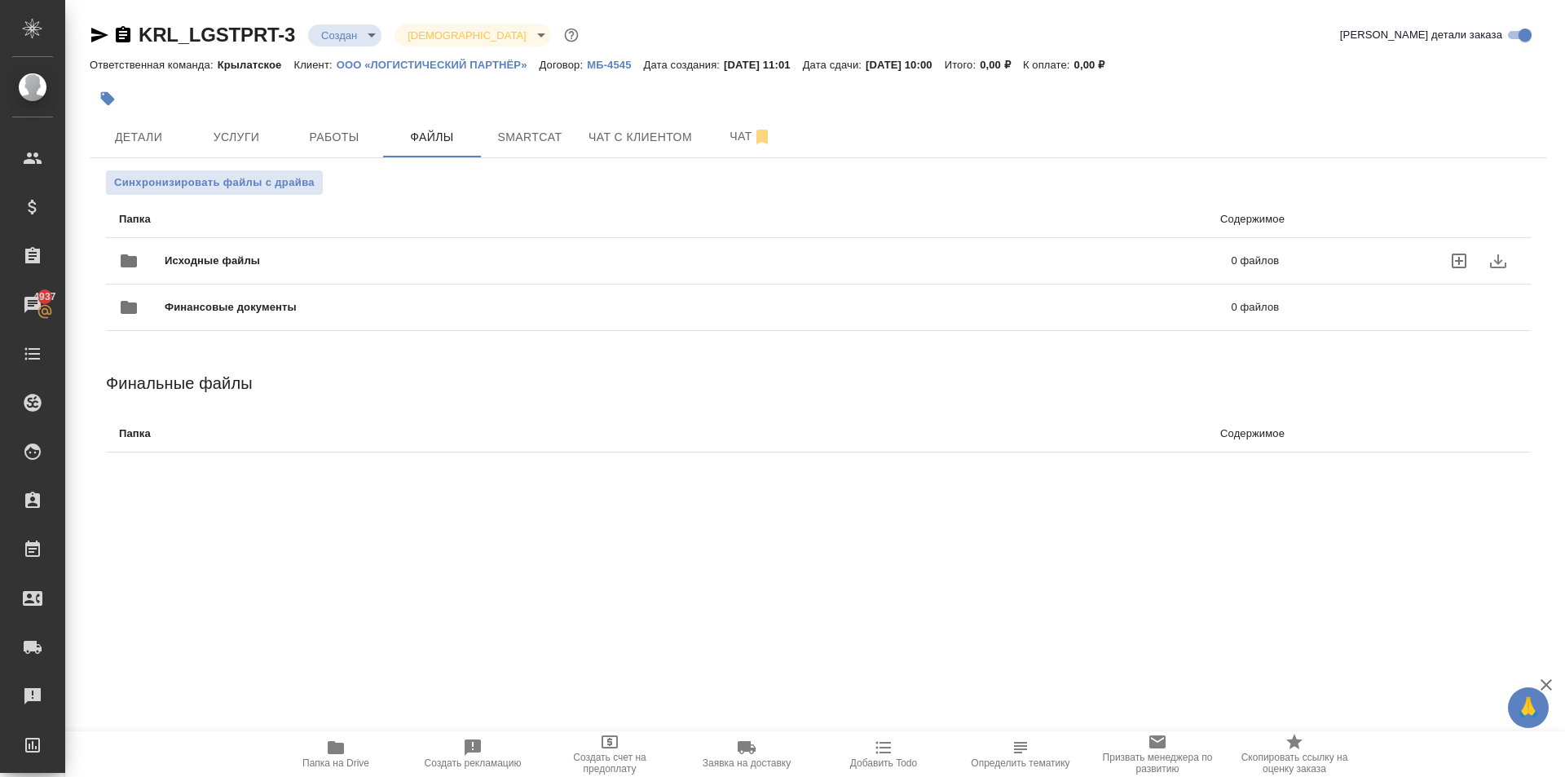
click at [264, 263] on span "Исходные файлы" at bounding box center [455, 261] width 581 height 16
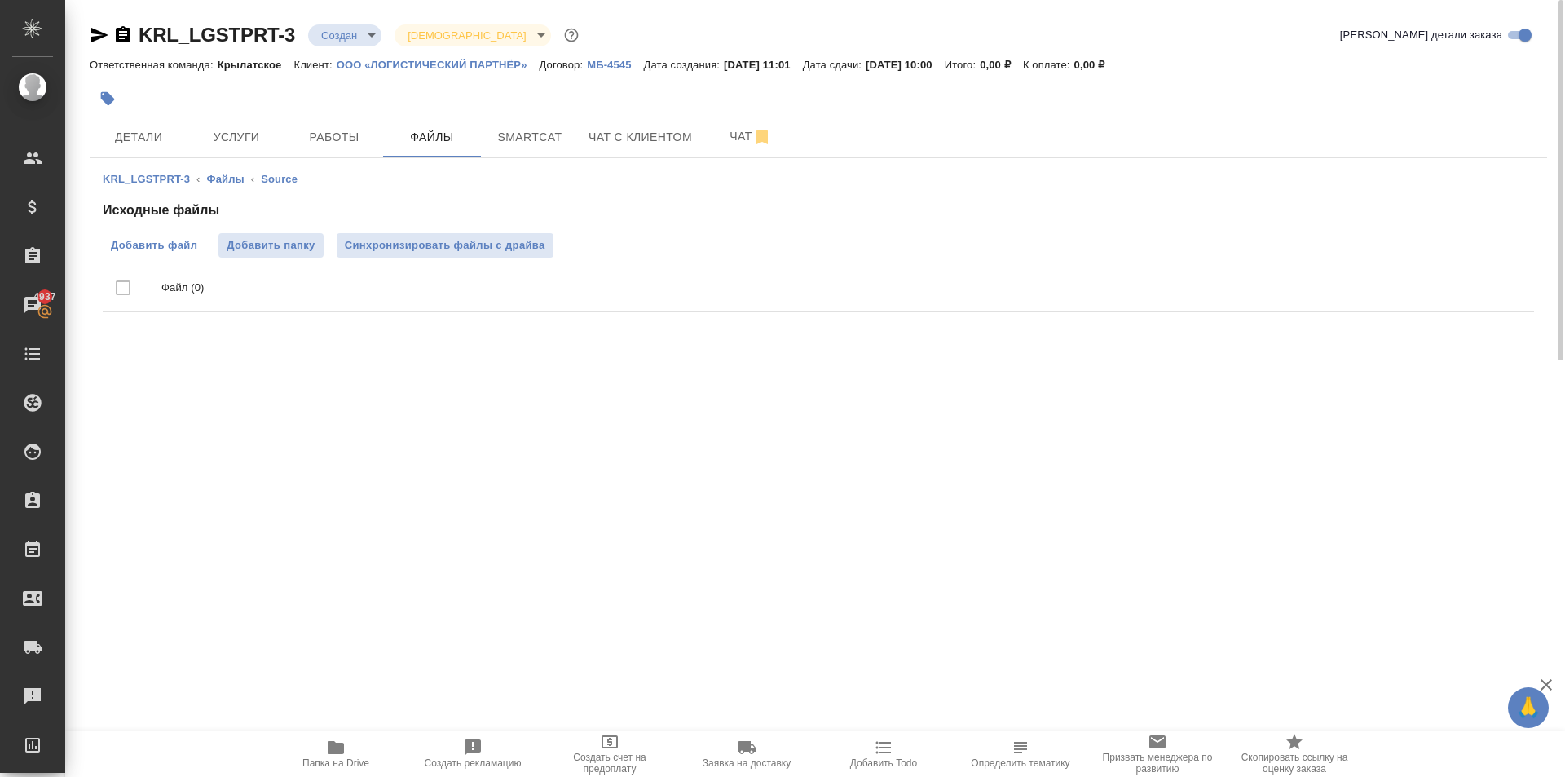
click at [156, 252] on span "Добавить файл" at bounding box center [154, 245] width 86 height 16
click at [0, 0] on input "Добавить файл" at bounding box center [0, 0] width 0 height 0
drag, startPoint x: 311, startPoint y: 755, endPoint x: 390, endPoint y: 745, distance: 78.9
click at [311, 754] on span "Папка на Drive" at bounding box center [335, 753] width 117 height 31
drag, startPoint x: 531, startPoint y: 258, endPoint x: 536, endPoint y: 244, distance: 15.5
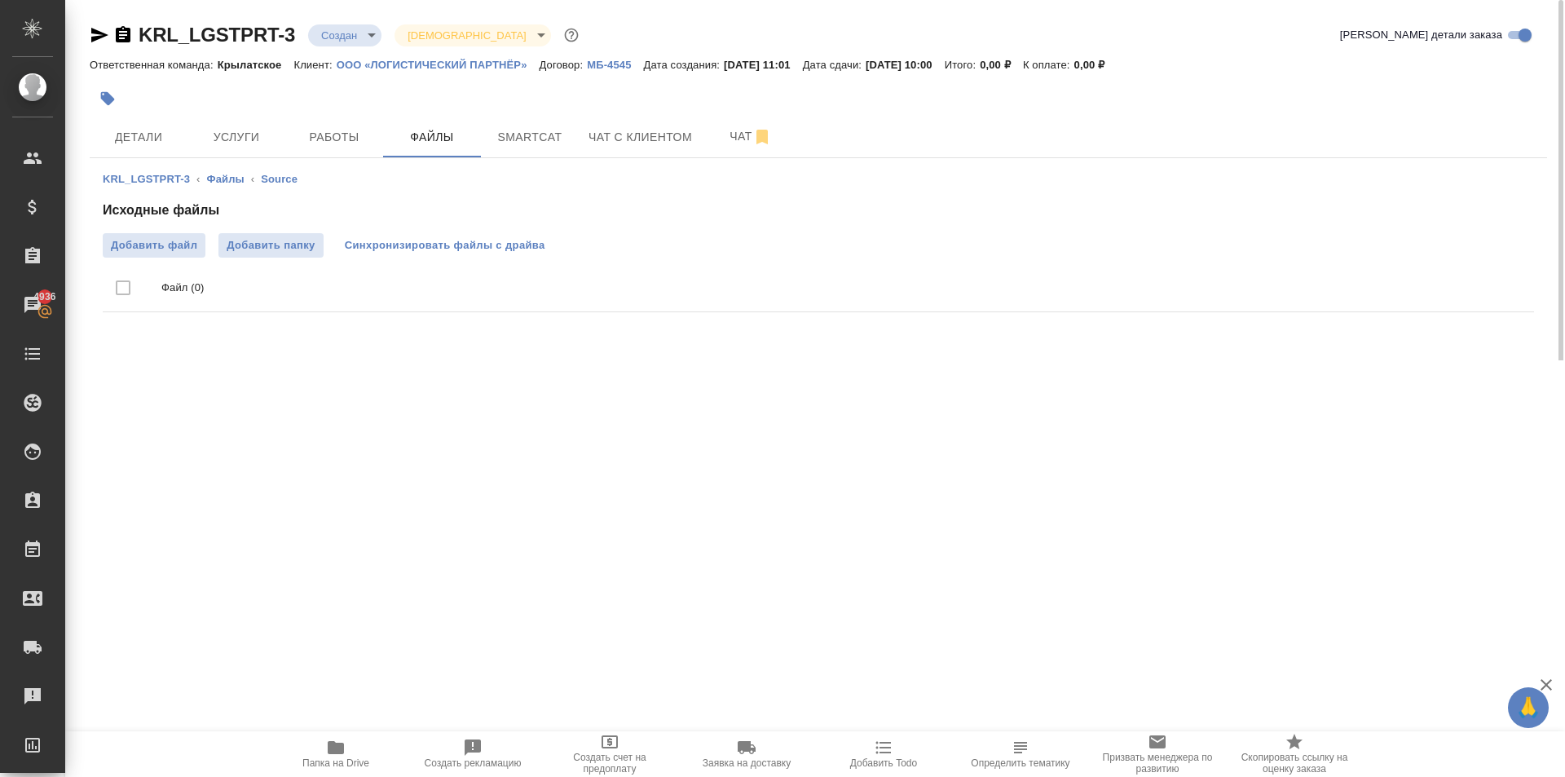
click at [531, 255] on div "Исходные файлы Добавить файл Добавить папку Синхронизировать файлы с драйва Фай…" at bounding box center [818, 260] width 1431 height 118
drag, startPoint x: 536, startPoint y: 244, endPoint x: 558, endPoint y: 255, distance: 24.8
click at [540, 246] on span "Синхронизировать файлы с драйва" at bounding box center [445, 245] width 201 height 16
click at [546, 240] on button "Синхронизировать файлы с драйва" at bounding box center [445, 245] width 217 height 24
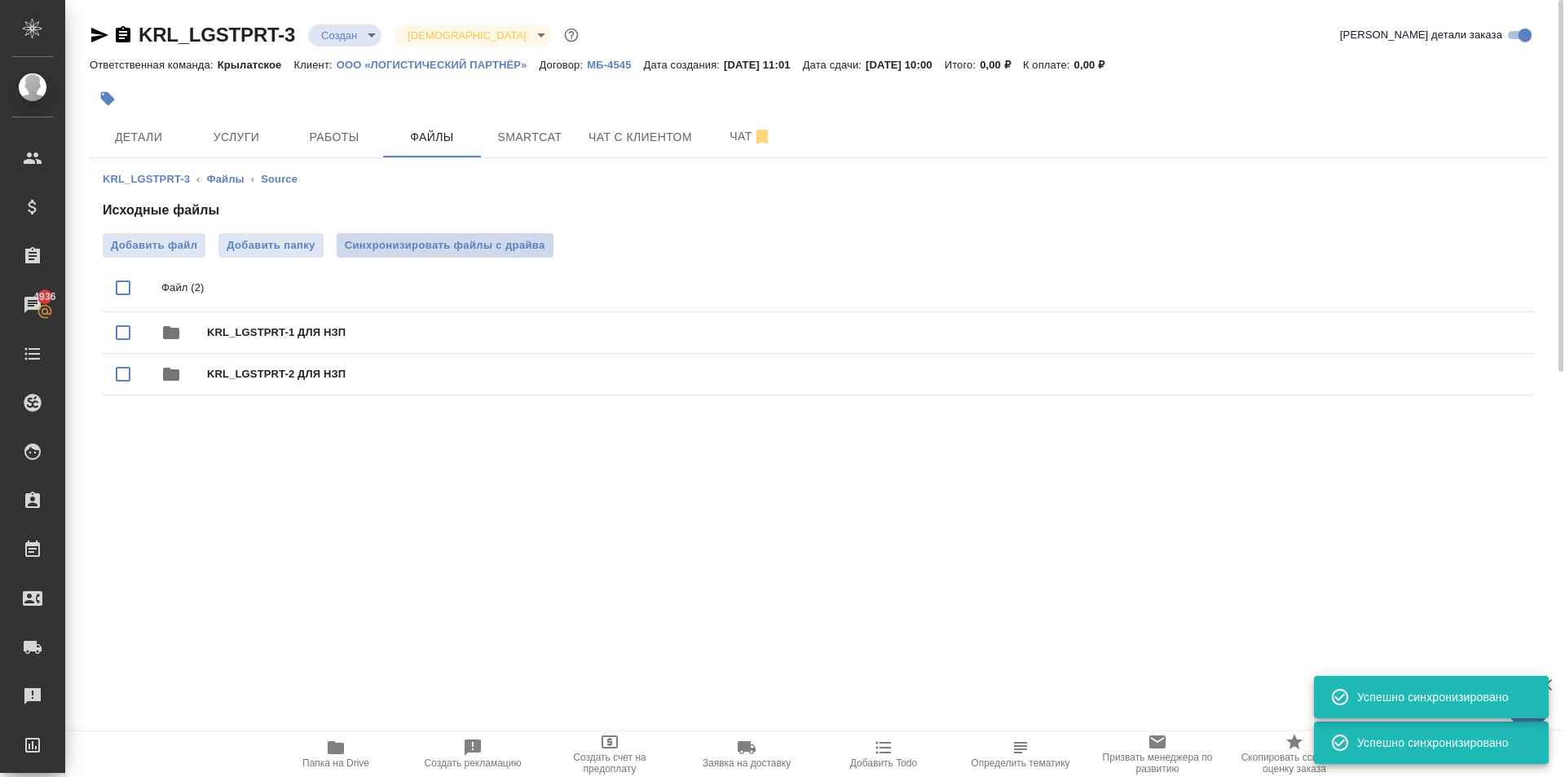
click at [536, 234] on button "Синхронизировать файлы с драйва" at bounding box center [445, 245] width 217 height 24
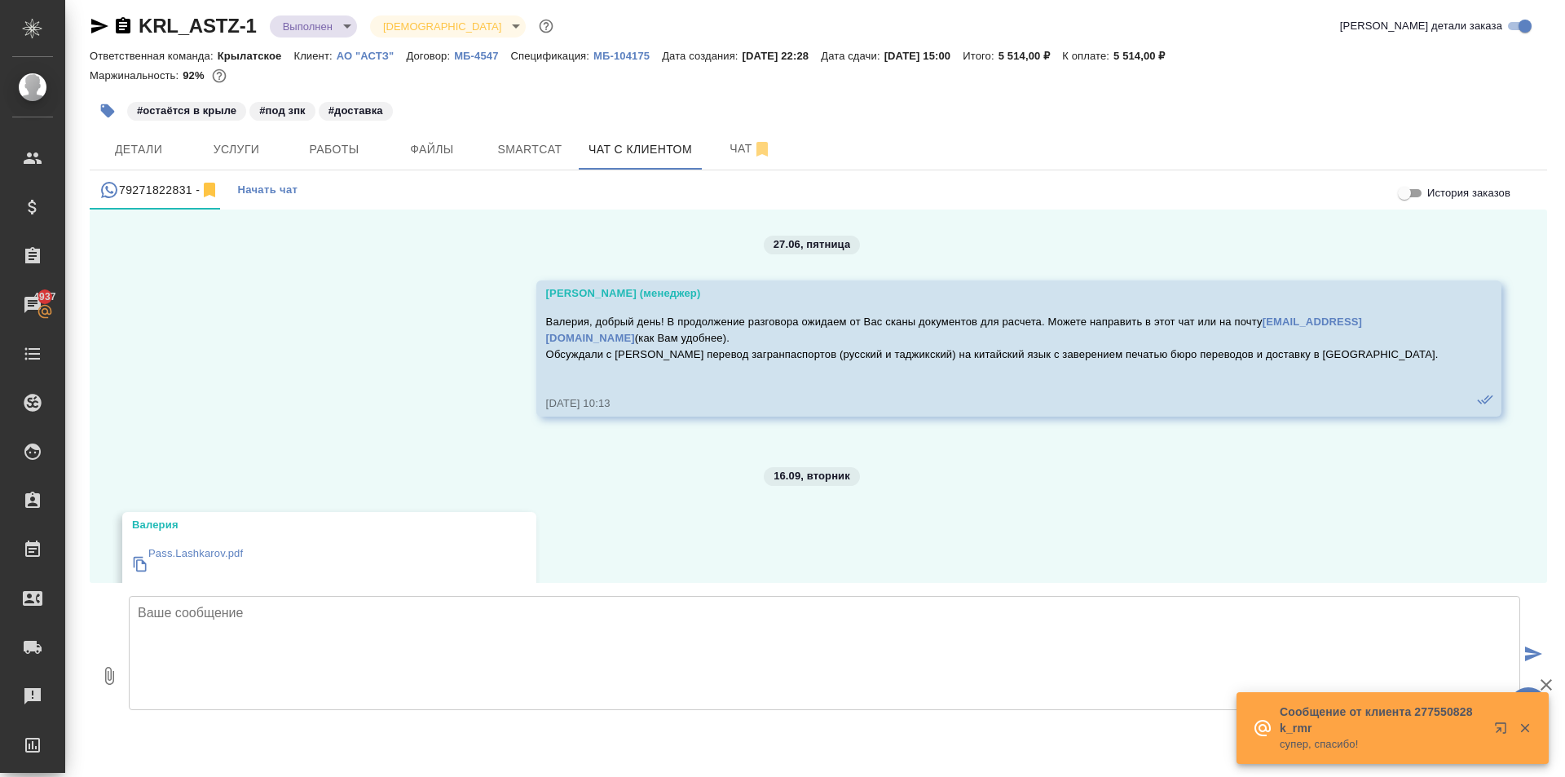
scroll to position [4795, 0]
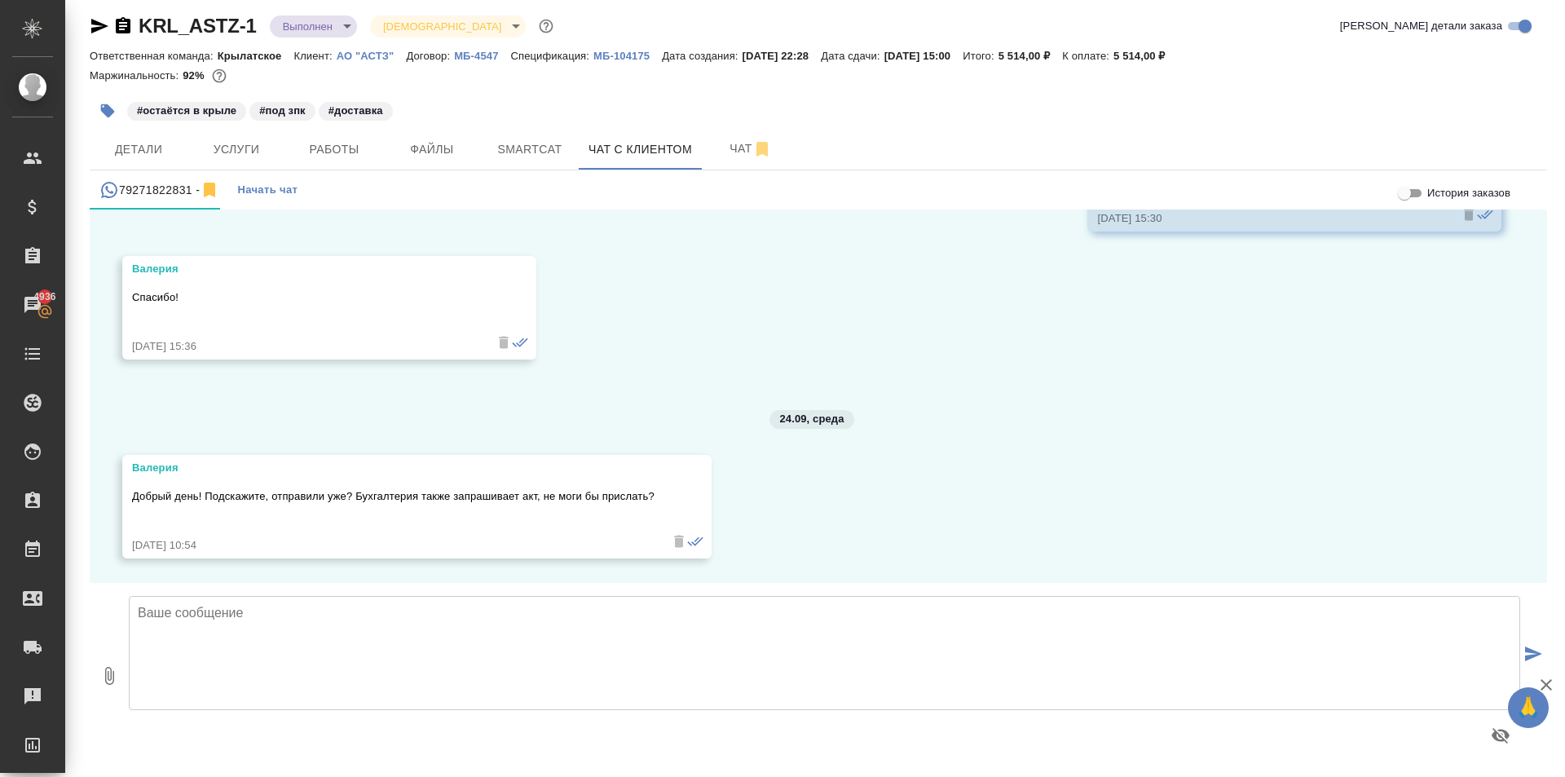
click at [356, 650] on textarea at bounding box center [825, 653] width 1392 height 114
click at [324, 620] on textarea at bounding box center [825, 653] width 1392 height 114
type textarea "В"
click at [415, 611] on textarea "Добрый день!" at bounding box center [825, 653] width 1392 height 114
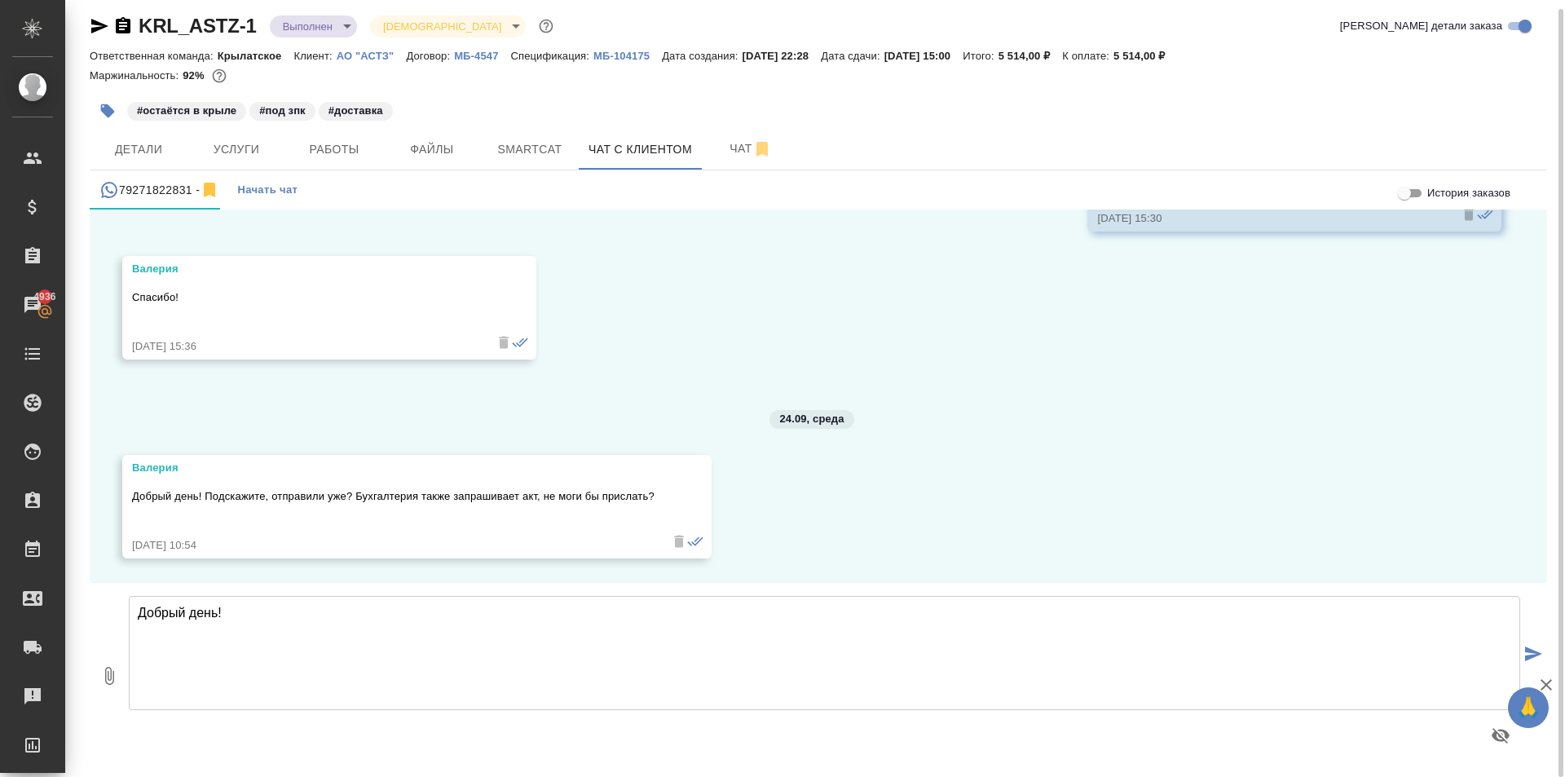
click at [345, 624] on textarea "Добрый день!" at bounding box center [825, 653] width 1392 height 114
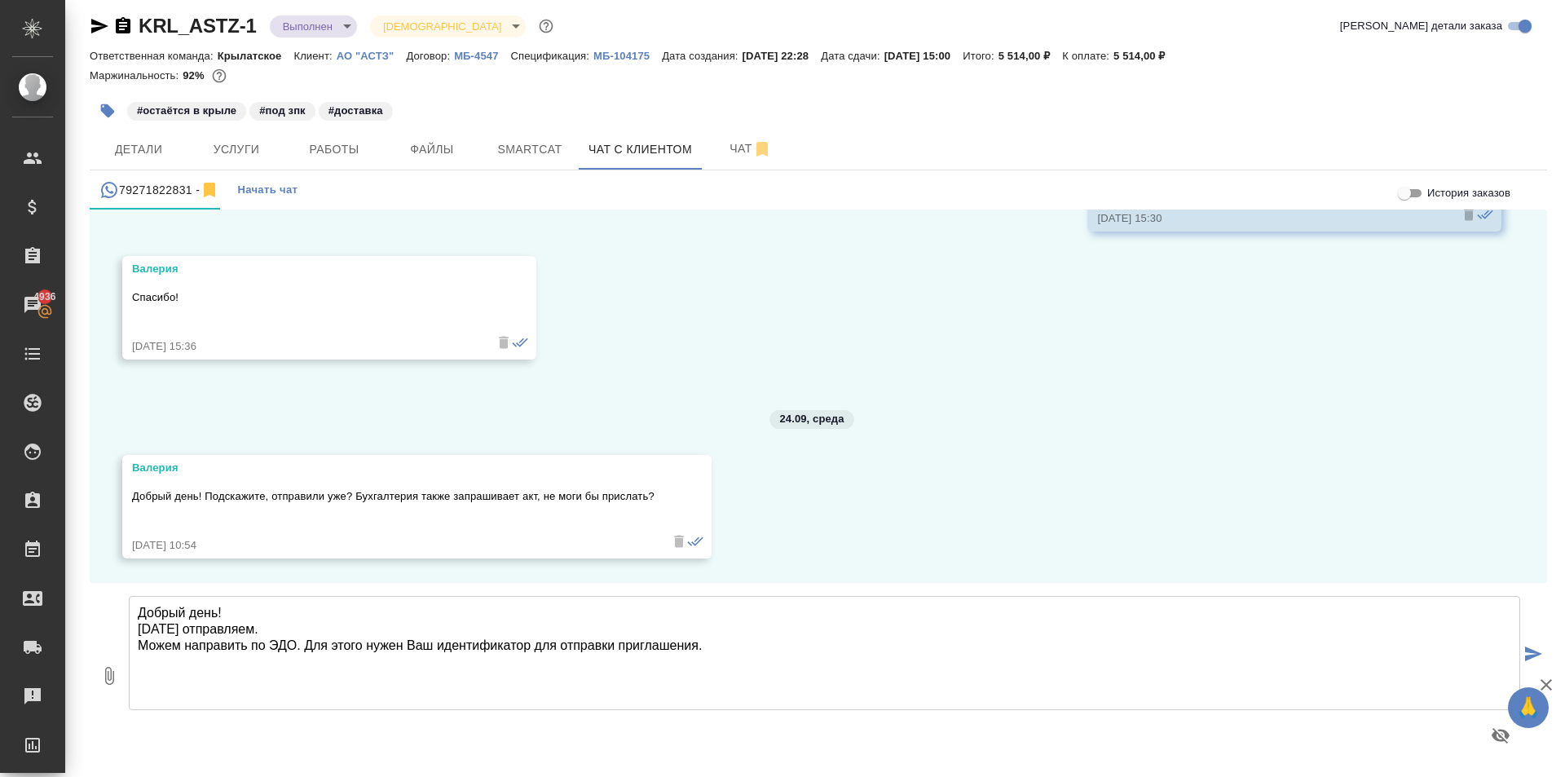
type textarea "Добрый день! [DATE] отправляем. Можем направить по ЭДО. Для этого нужен Ваш иде…"
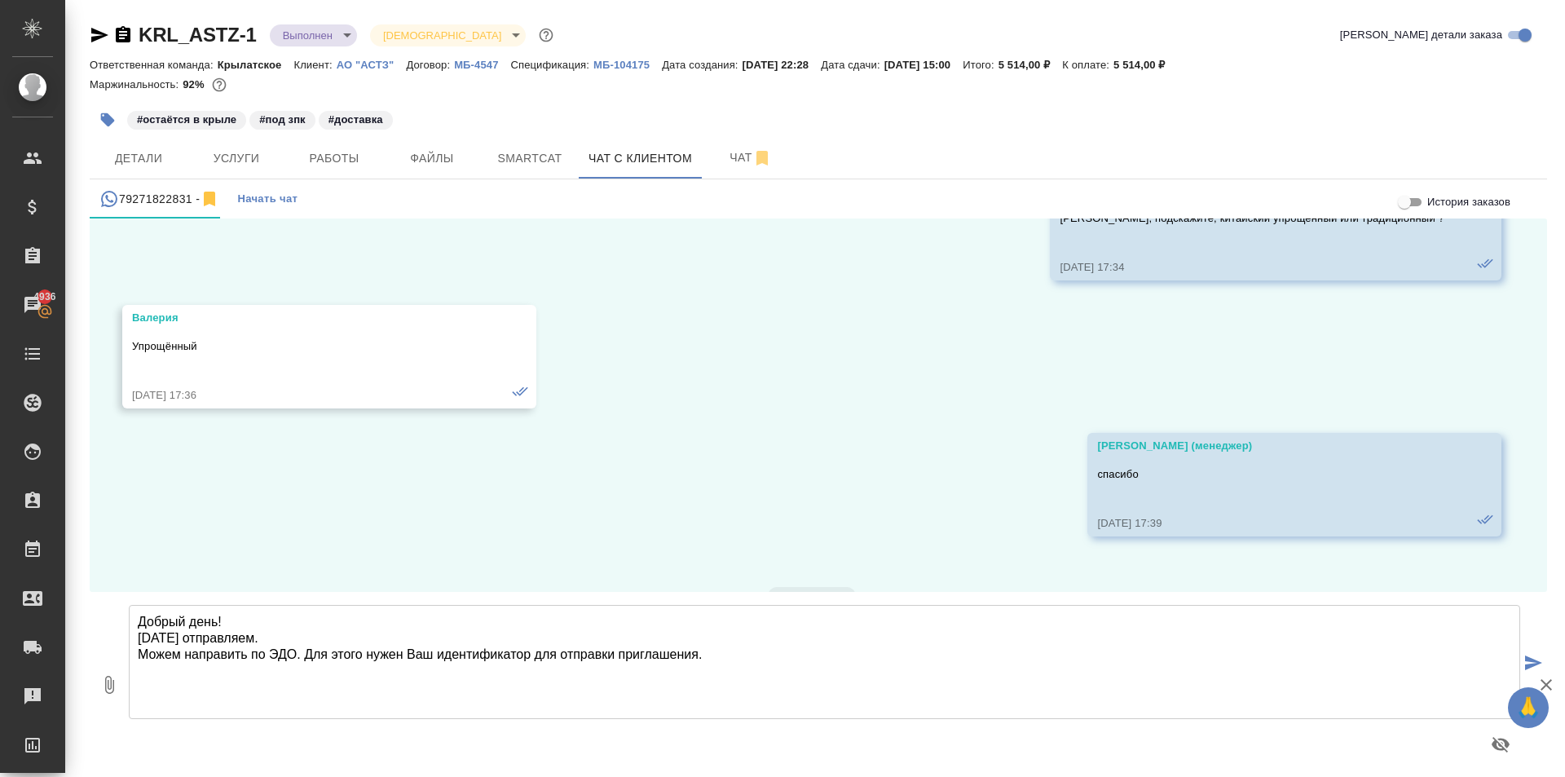
scroll to position [2999, 0]
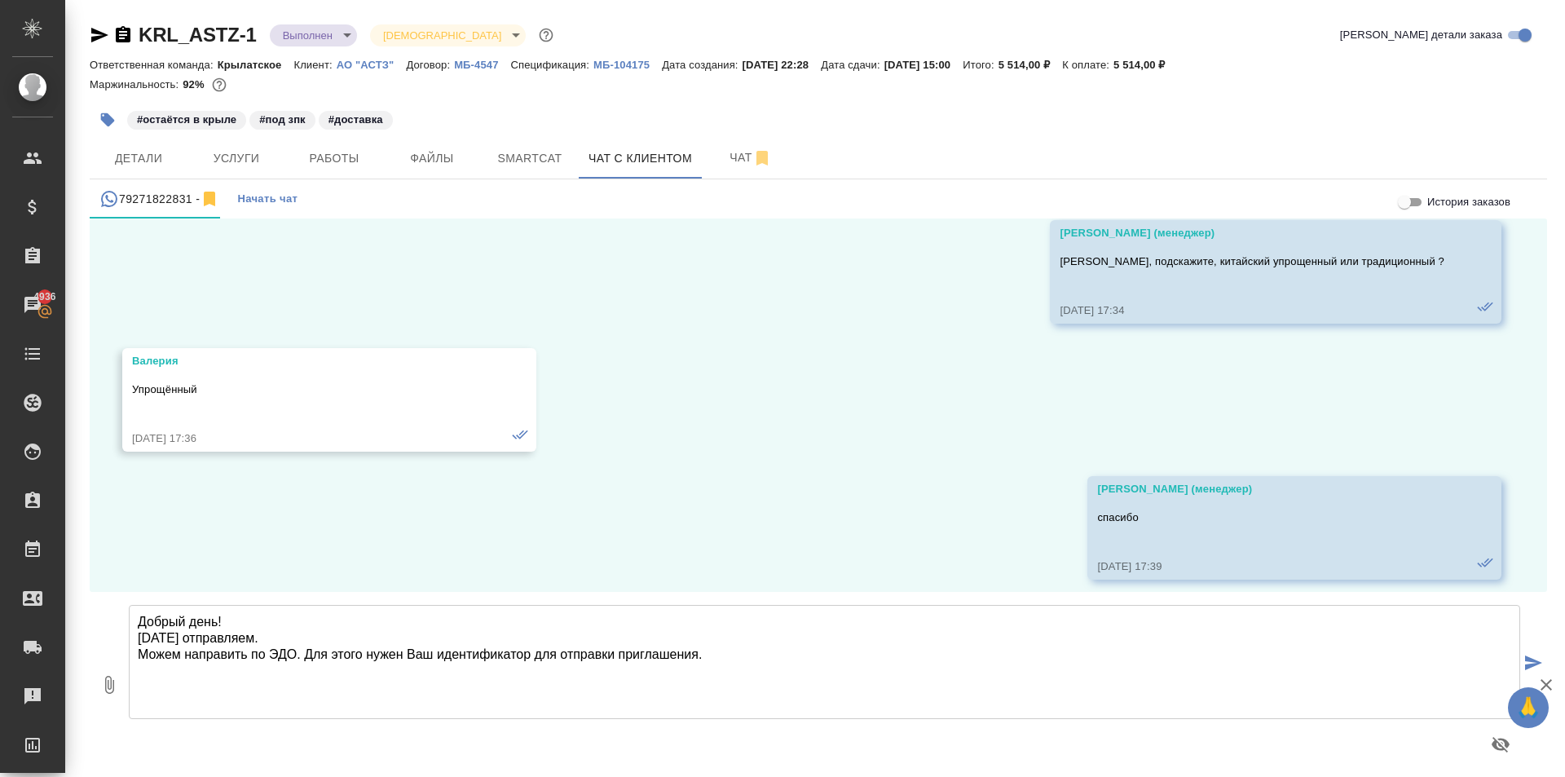
click at [604, 63] on p "МБ-104175" at bounding box center [627, 65] width 68 height 12
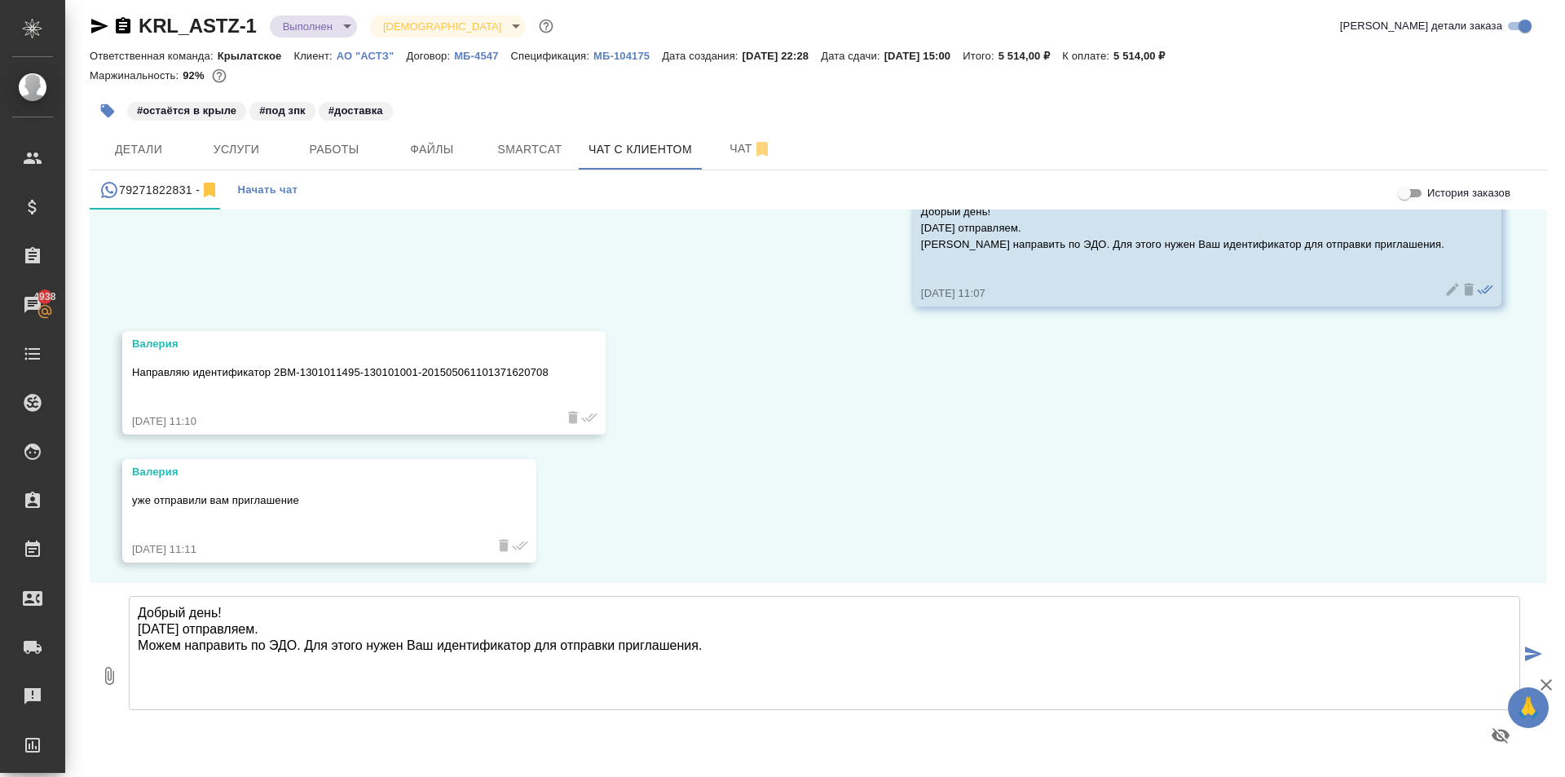
scroll to position [5212, 0]
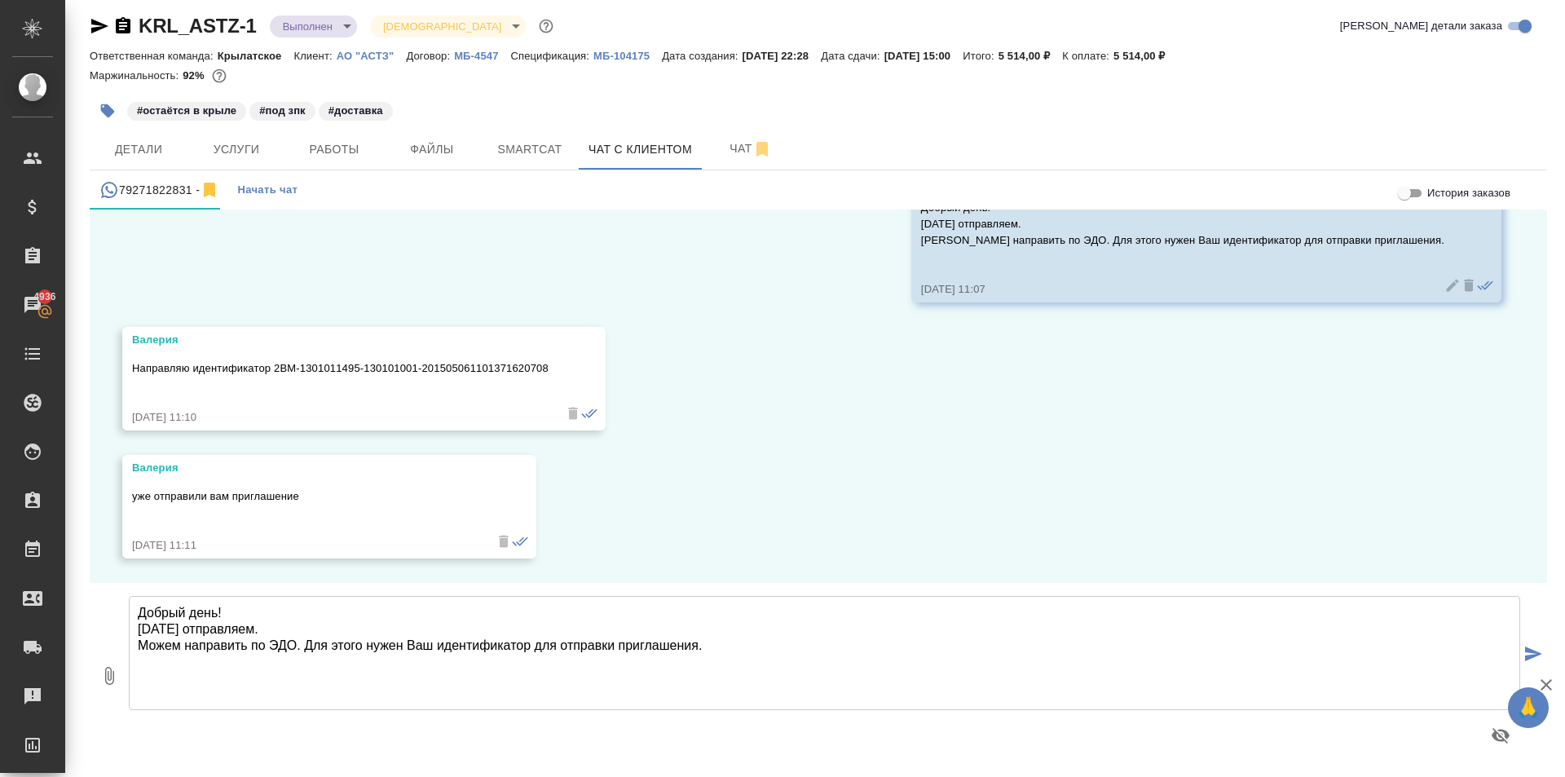
click at [342, 44] on div "KRL_ASTZ-1 Выполнен completed Святая троица holyTrinity Кратко детали заказа" at bounding box center [819, 29] width 1458 height 33
click at [351, 51] on p "АО "АСТЗ"" at bounding box center [372, 56] width 70 height 12
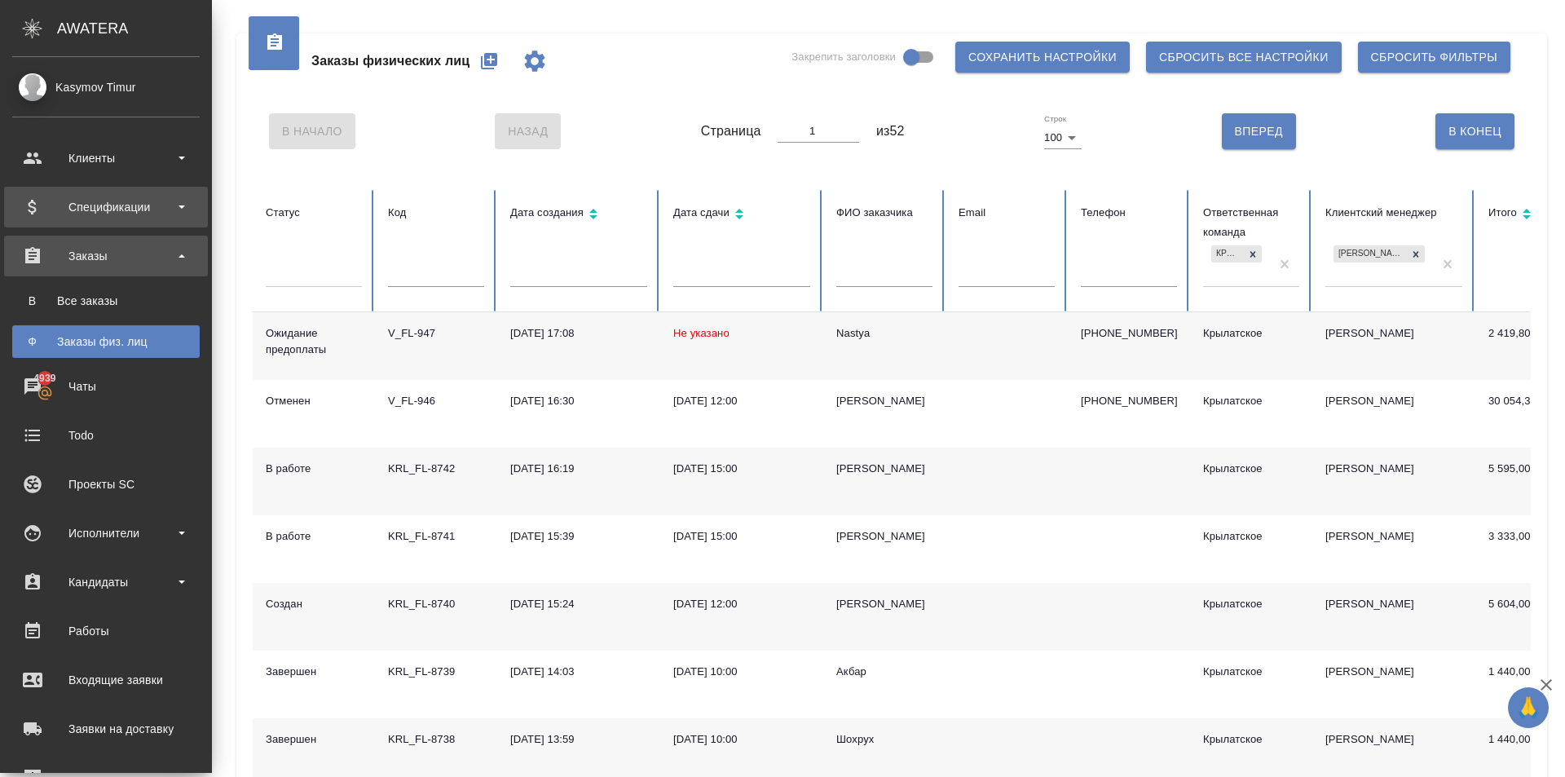
click at [135, 213] on div "Спецификации" at bounding box center [105, 207] width 187 height 24
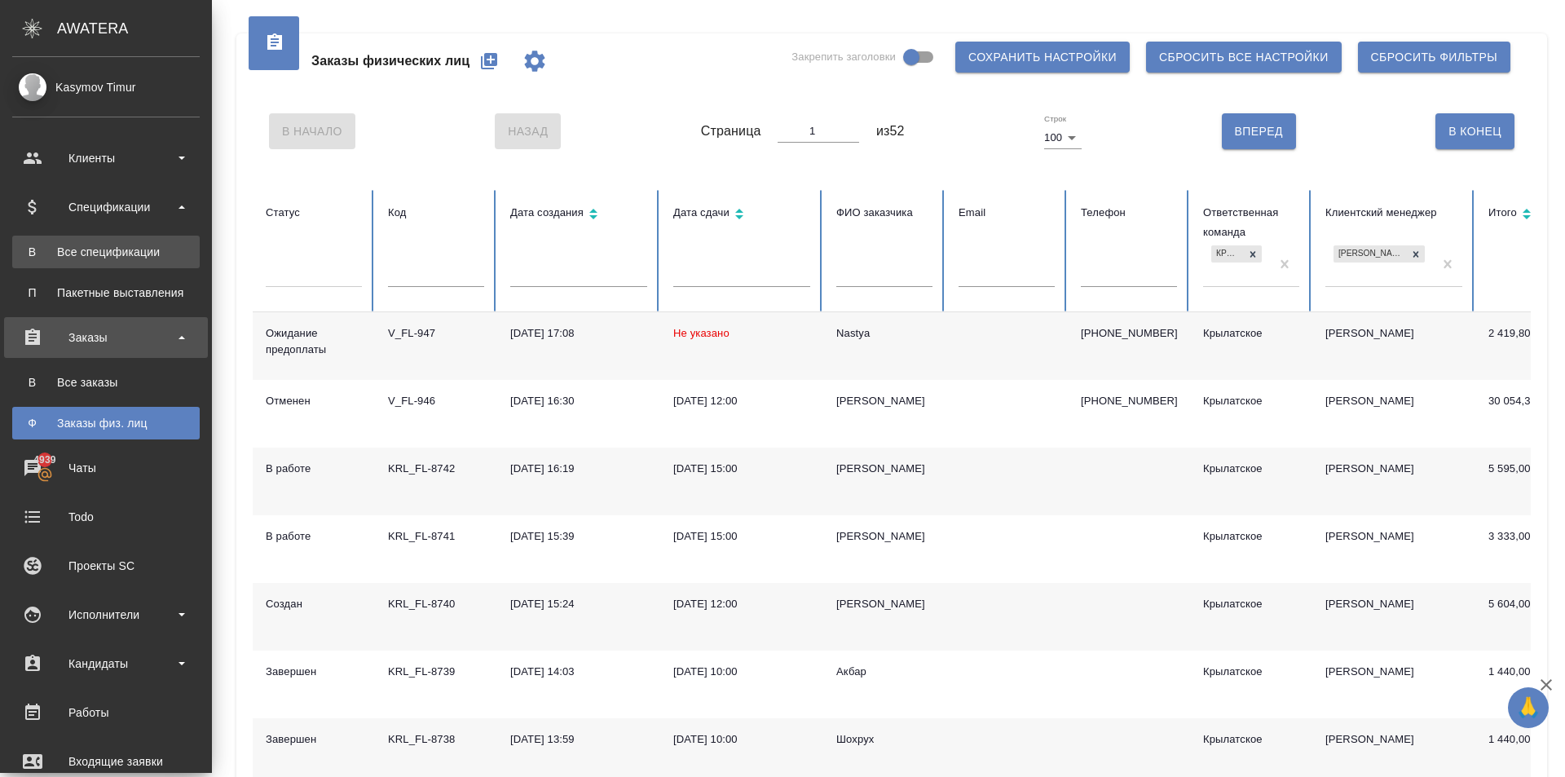
click at [120, 245] on div "Все спецификации" at bounding box center [105, 252] width 171 height 16
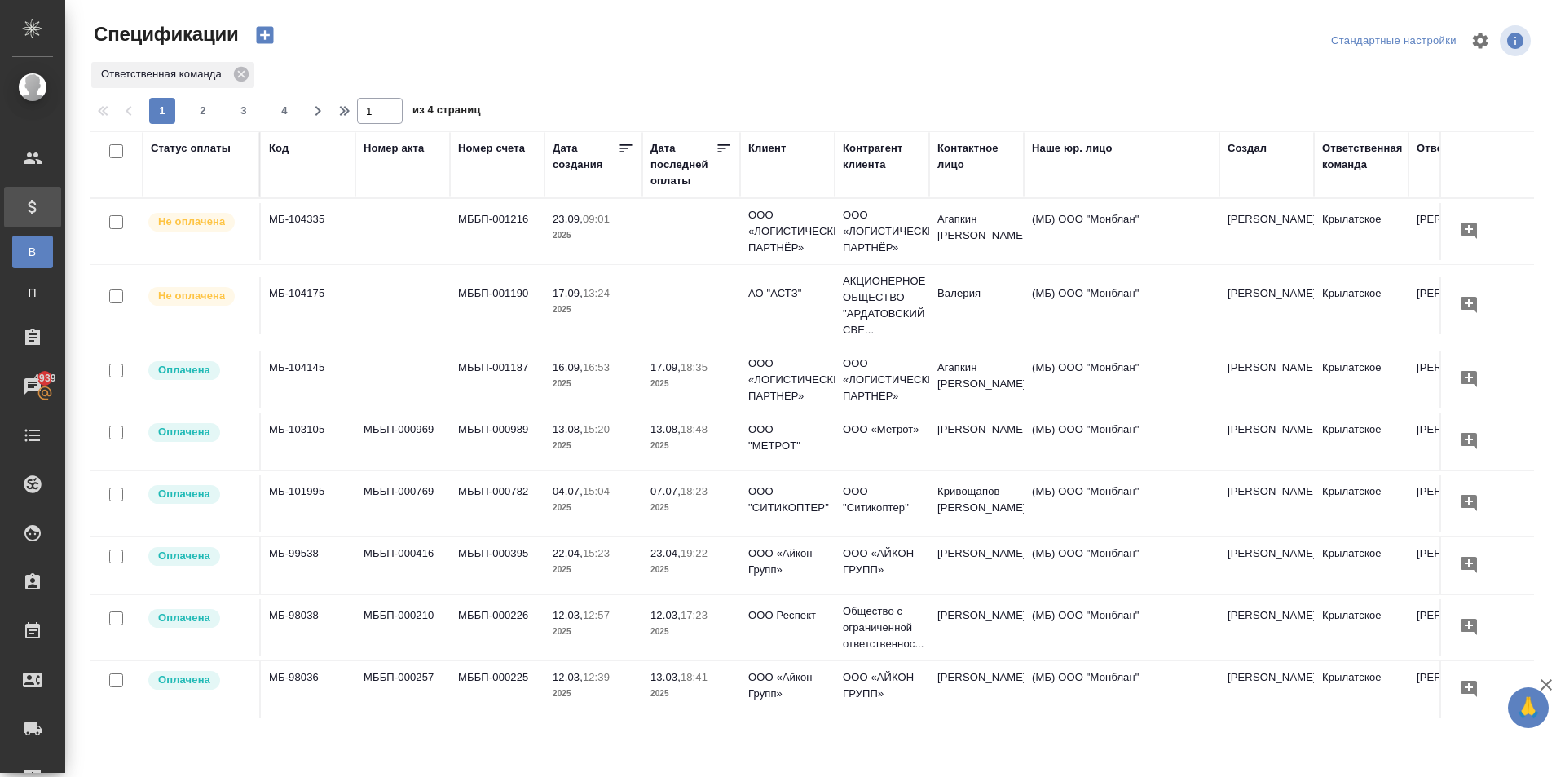
click at [767, 302] on td "АО "АСТЗ"" at bounding box center [787, 305] width 95 height 57
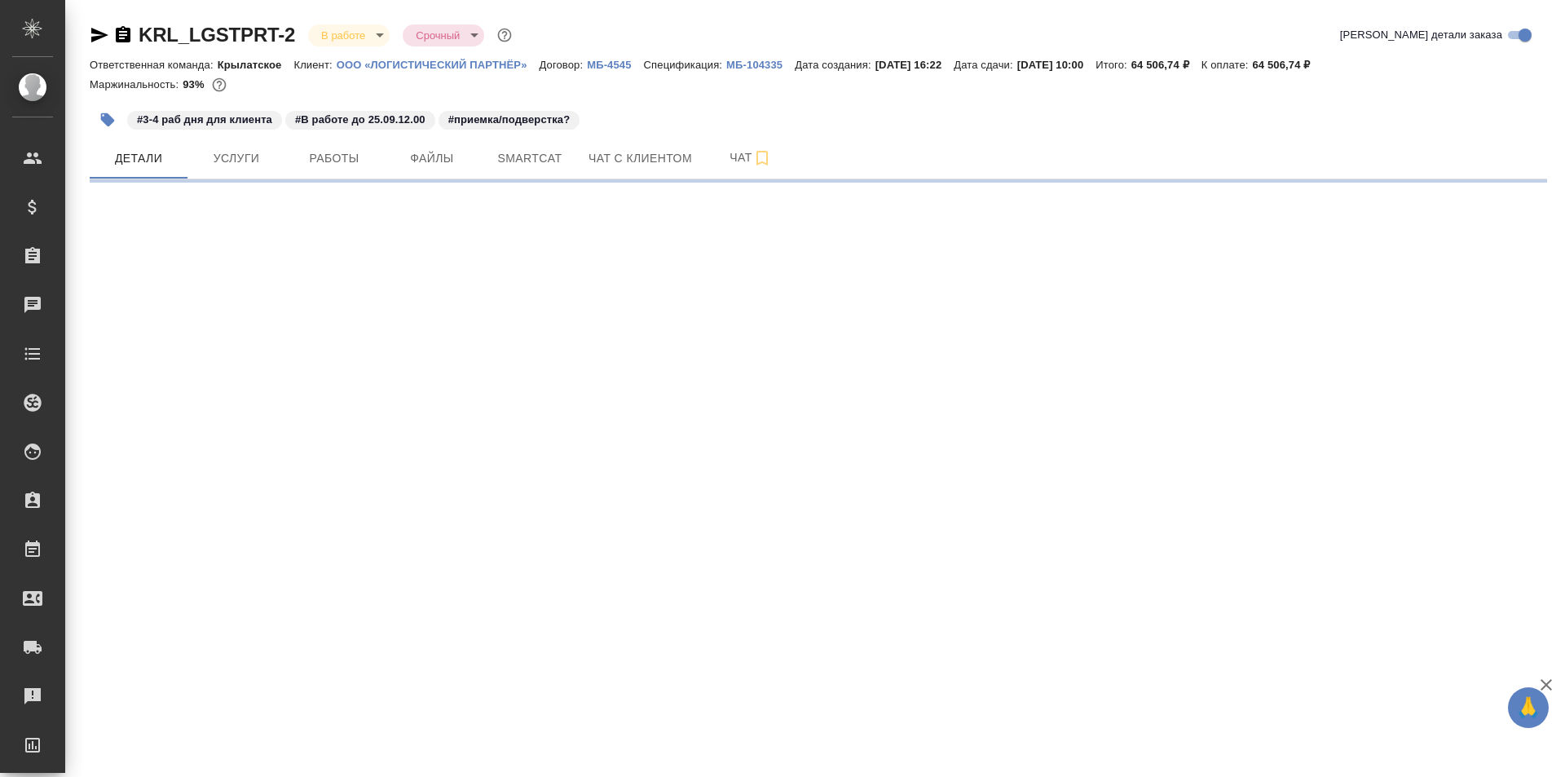
select select "RU"
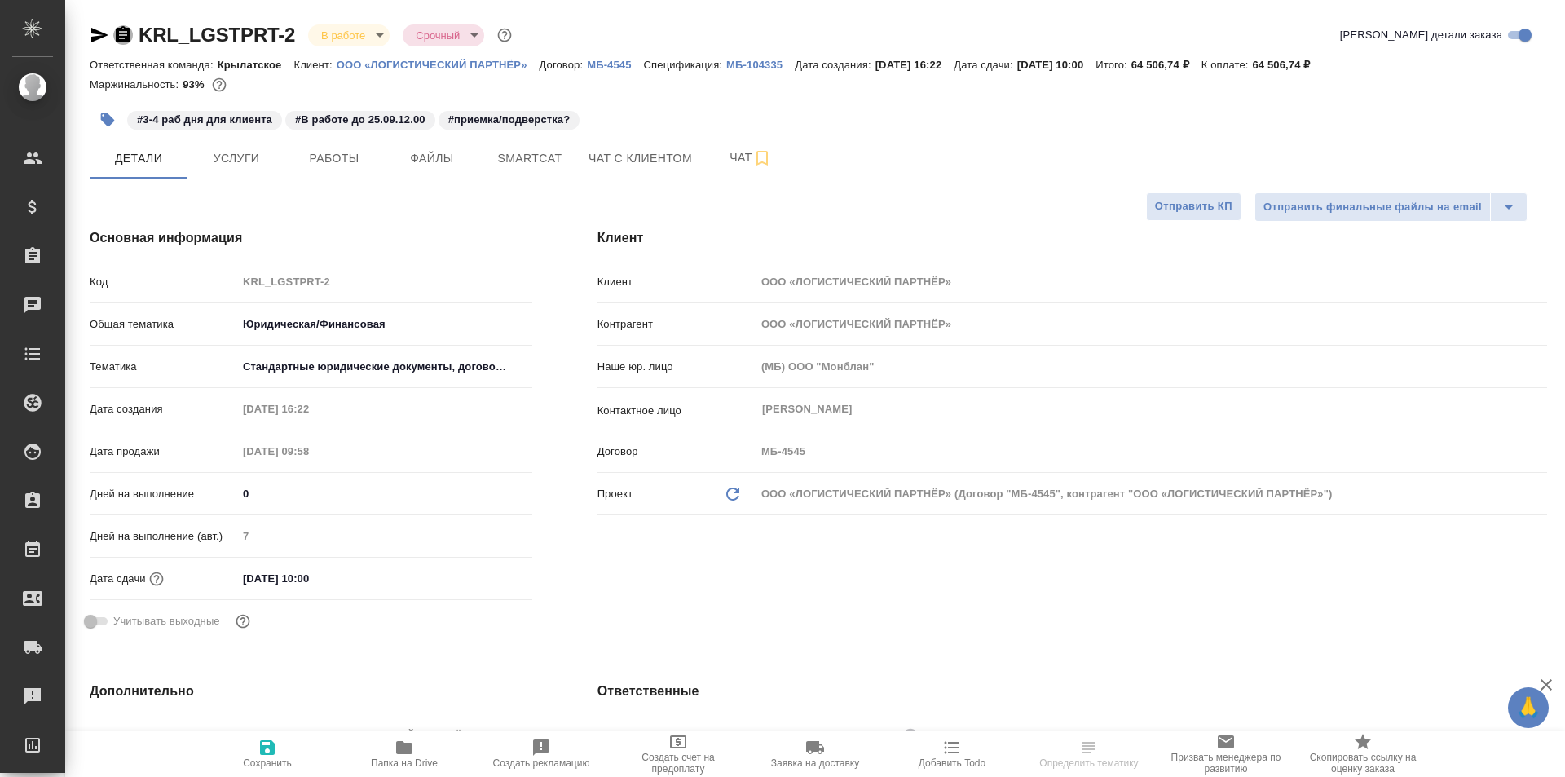
click at [123, 35] on icon "button" at bounding box center [123, 35] width 20 height 20
type textarea "x"
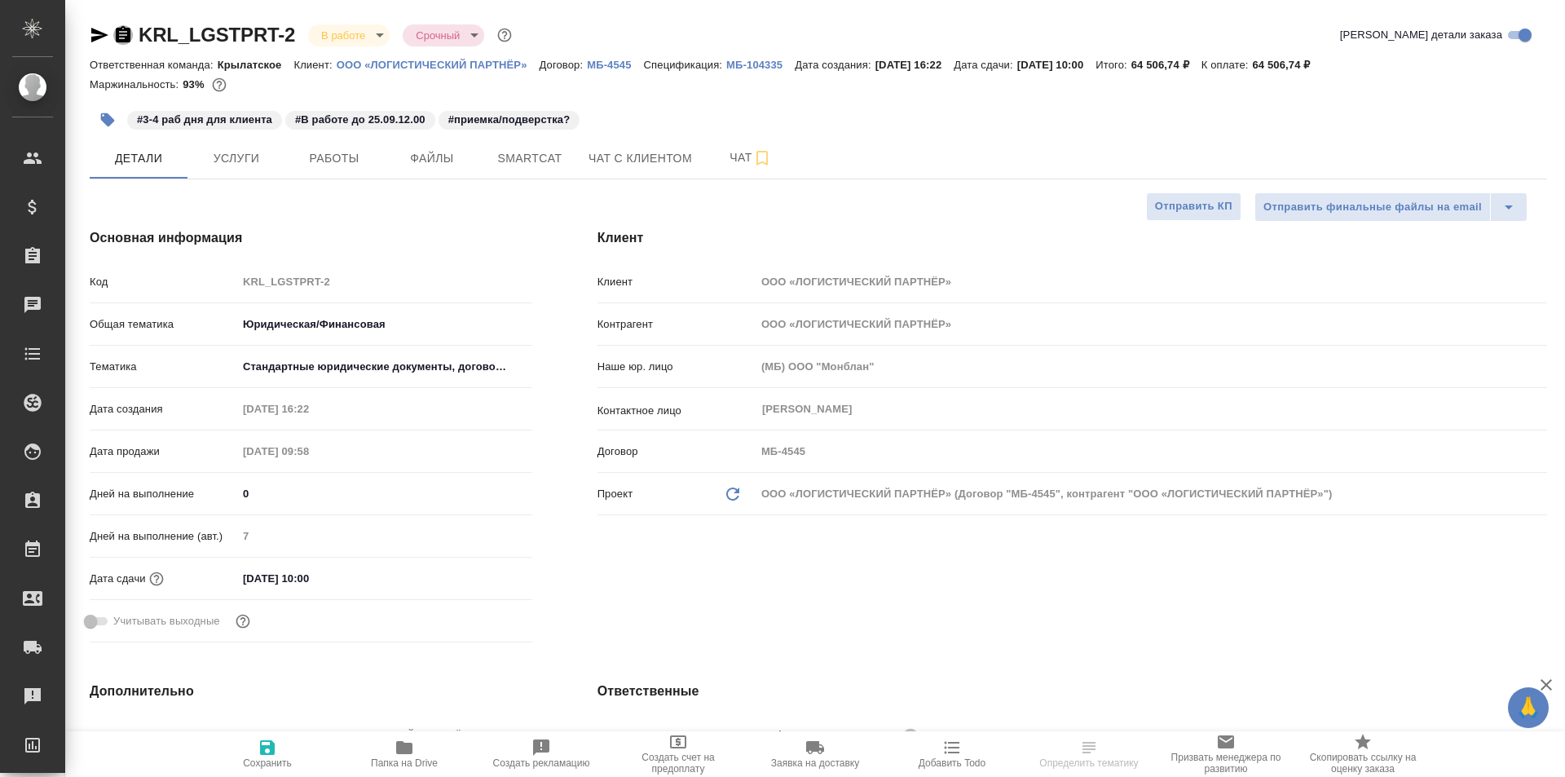
type textarea "x"
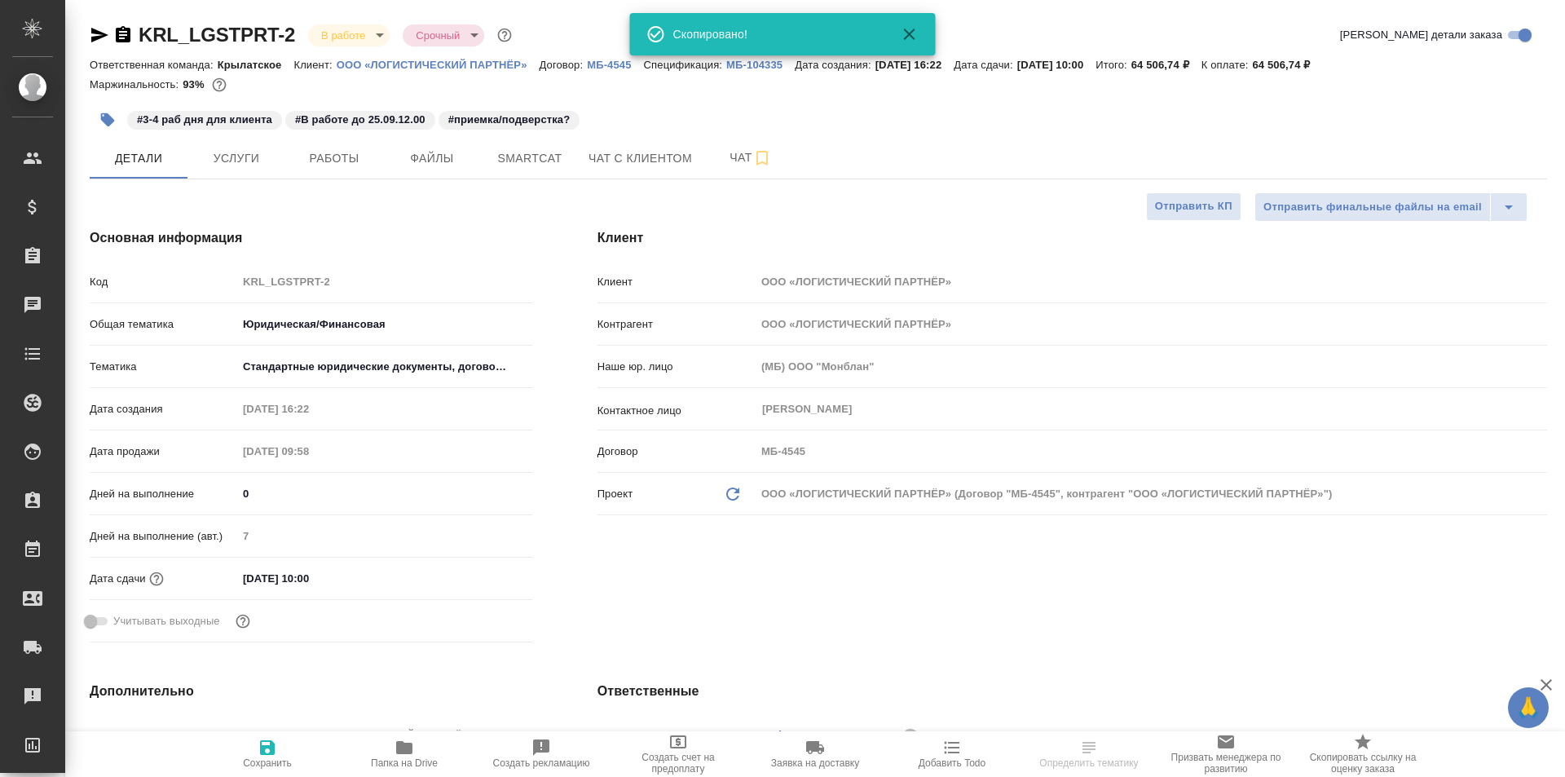
type textarea "x"
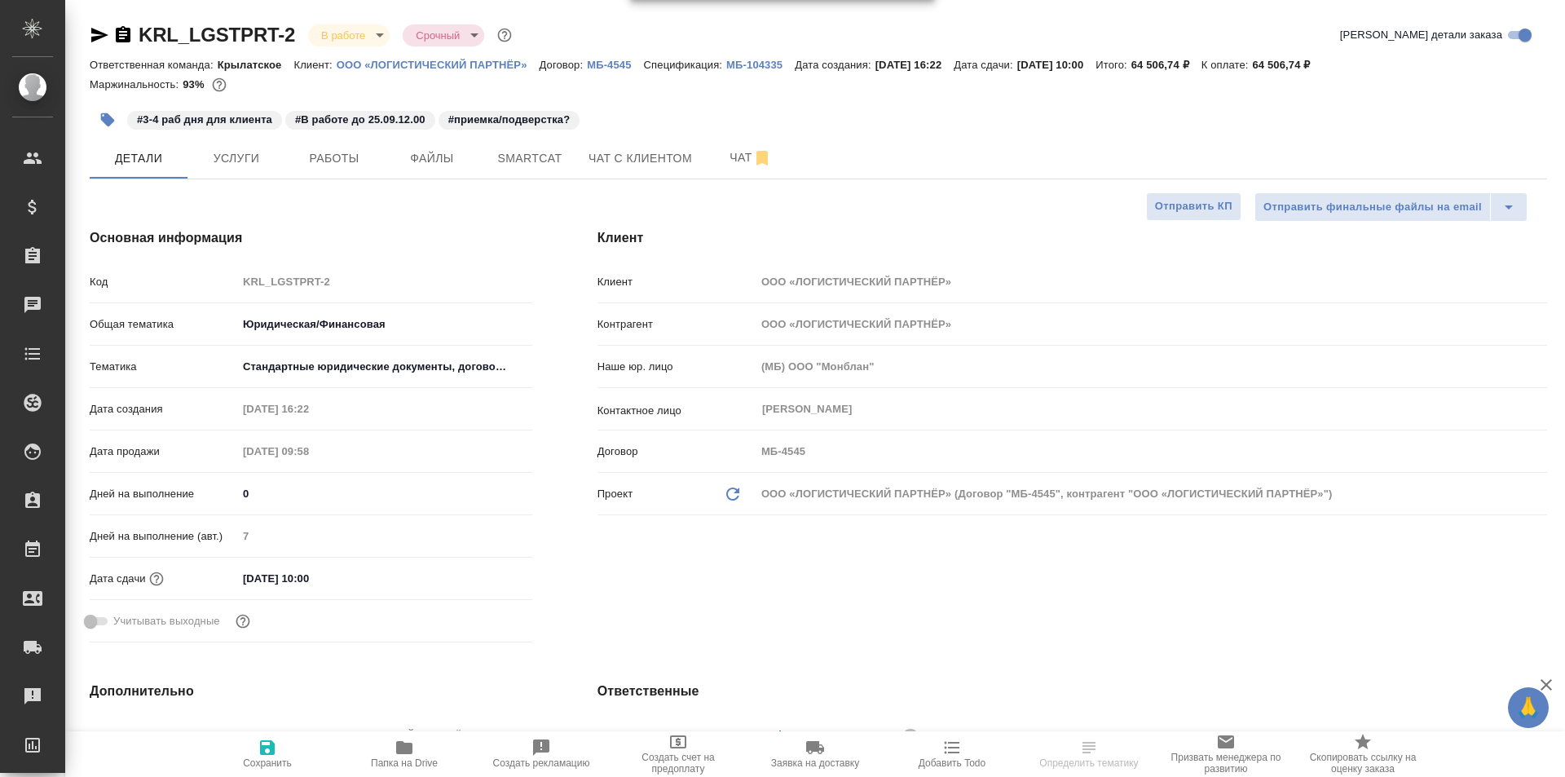
type textarea "x"
select select "RU"
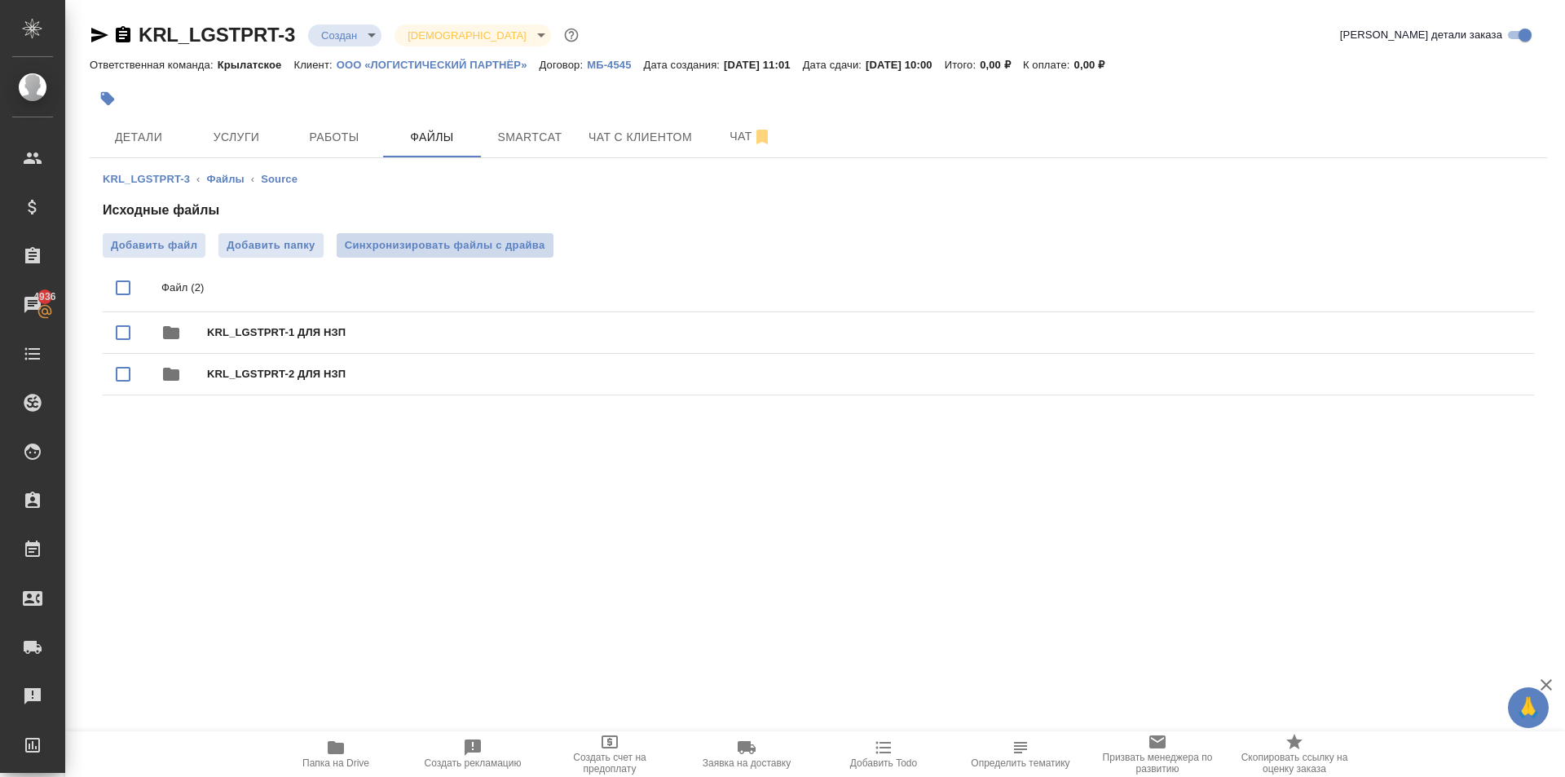
click at [512, 240] on span "Синхронизировать файлы с драйва" at bounding box center [445, 245] width 201 height 16
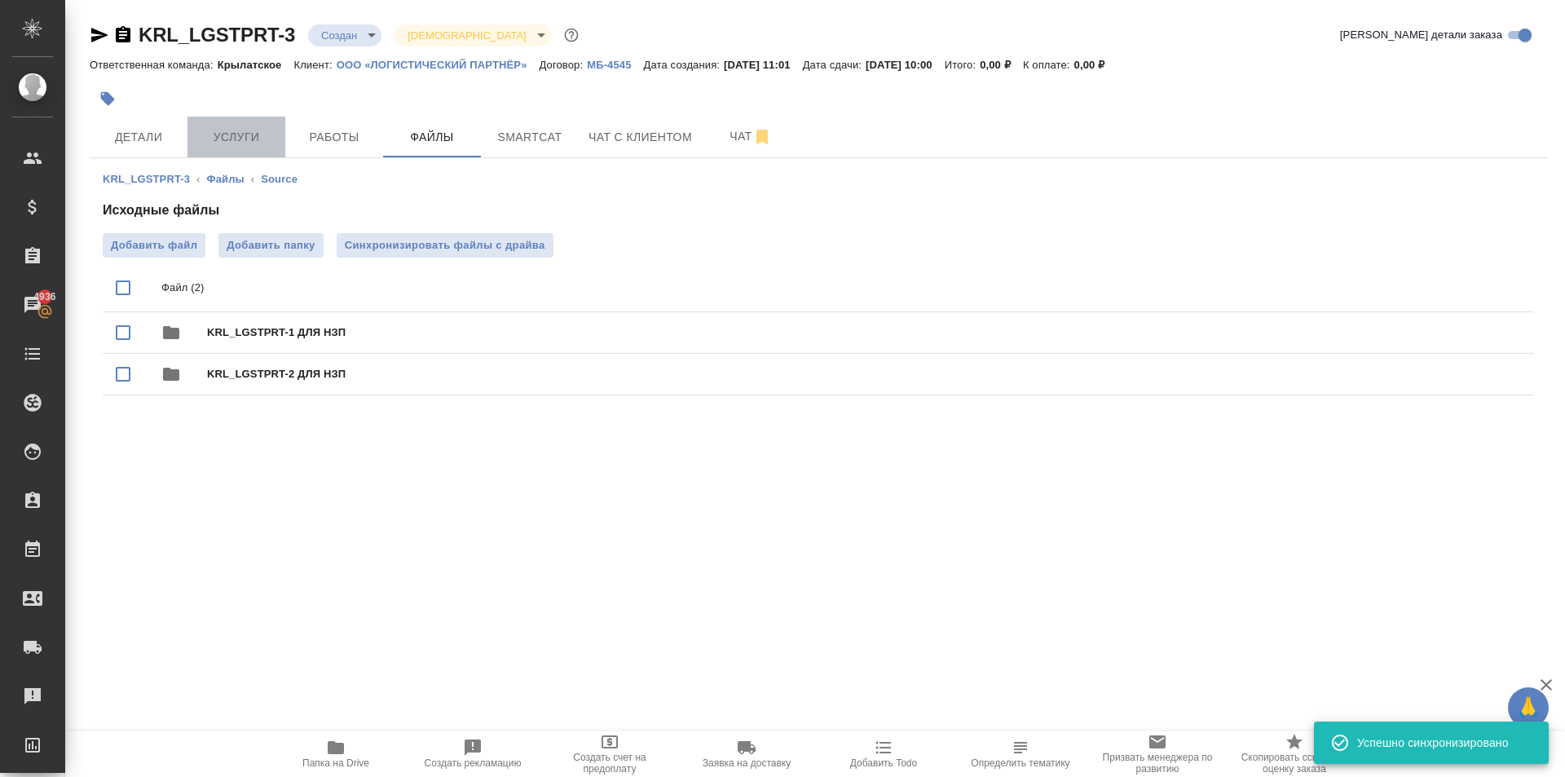
click at [265, 141] on span "Услуги" at bounding box center [236, 137] width 78 height 20
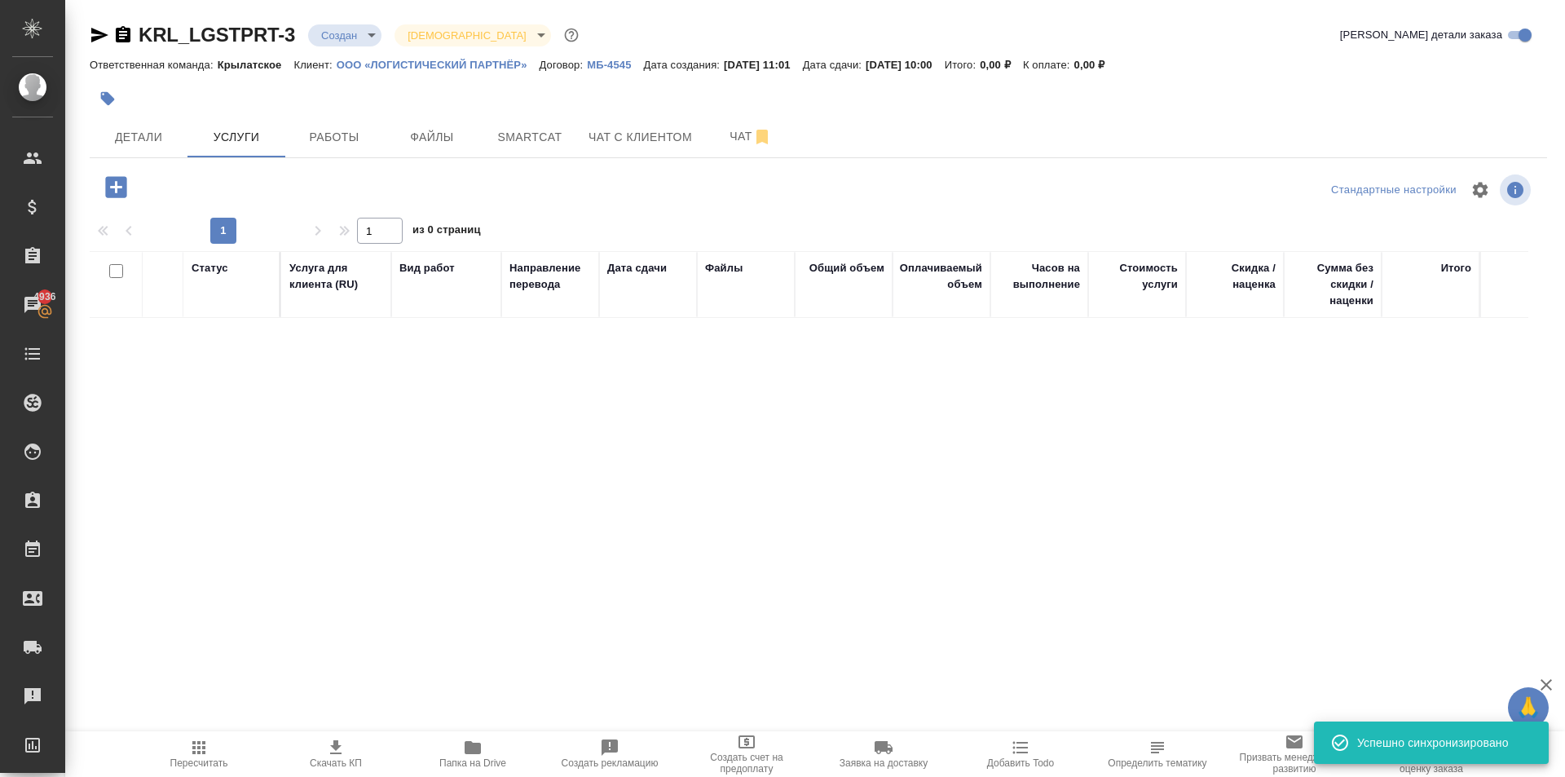
click at [121, 185] on icon "button" at bounding box center [115, 186] width 21 height 21
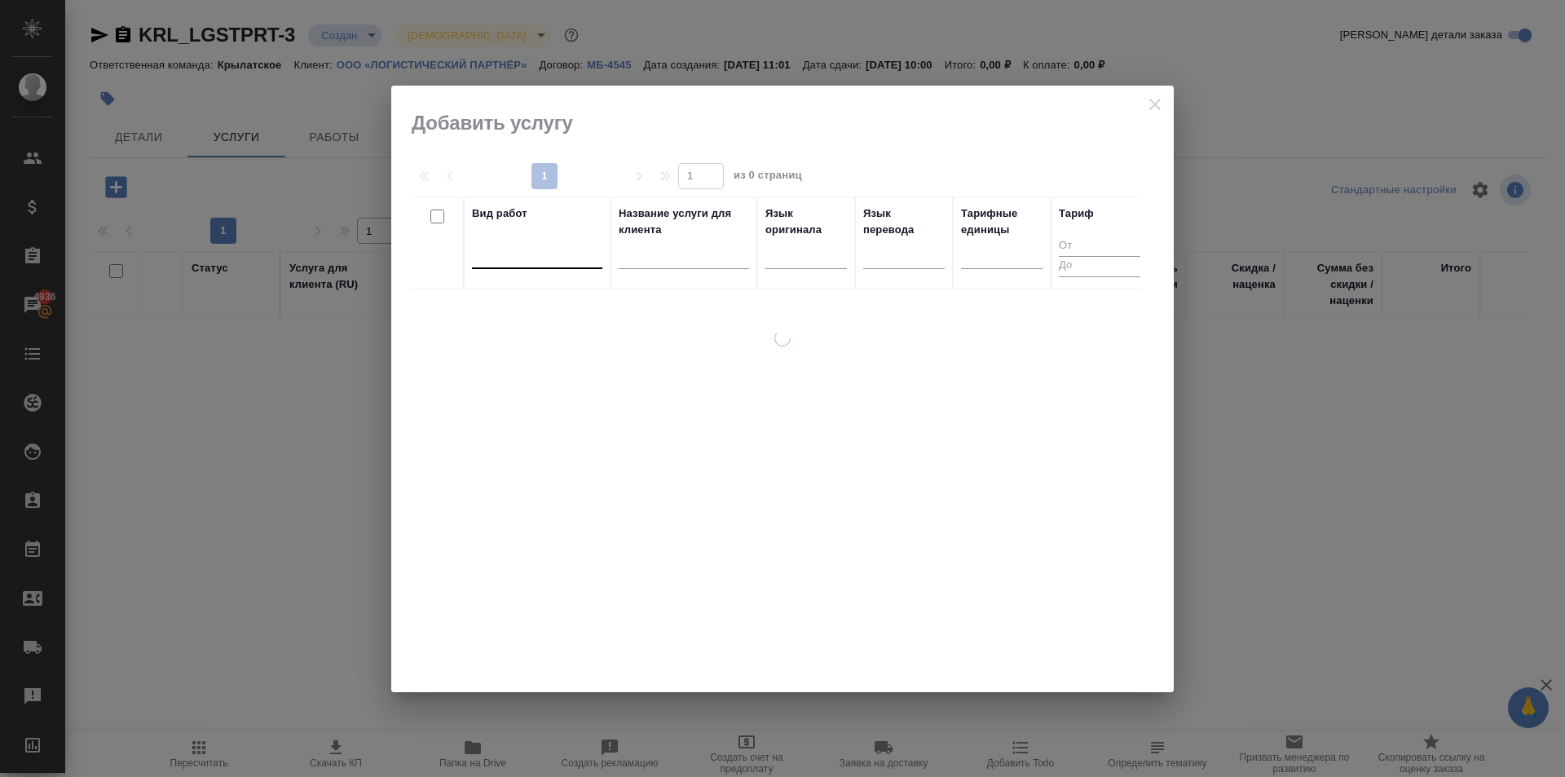
click at [514, 262] on div at bounding box center [537, 252] width 130 height 24
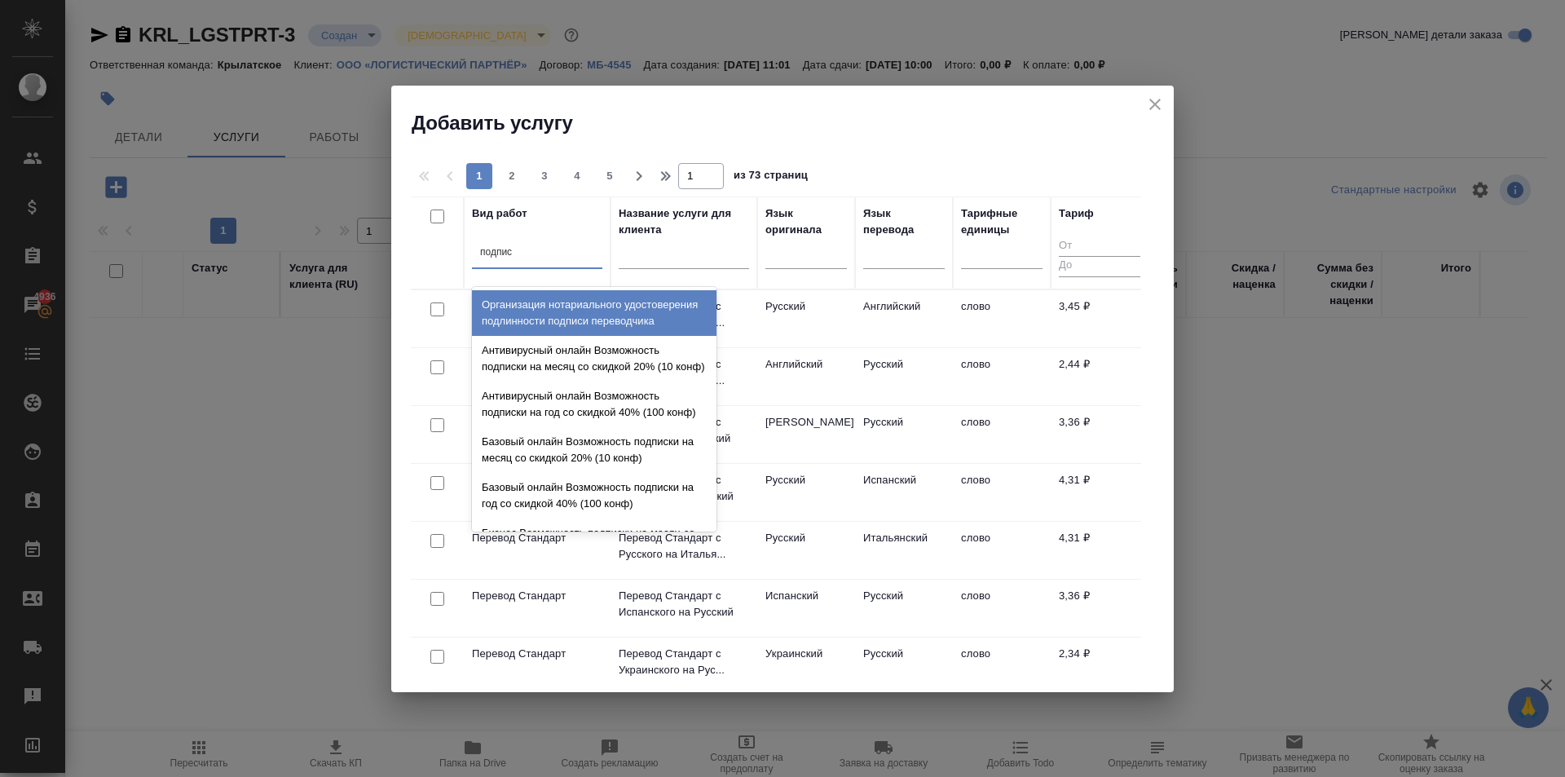
type input "подписи"
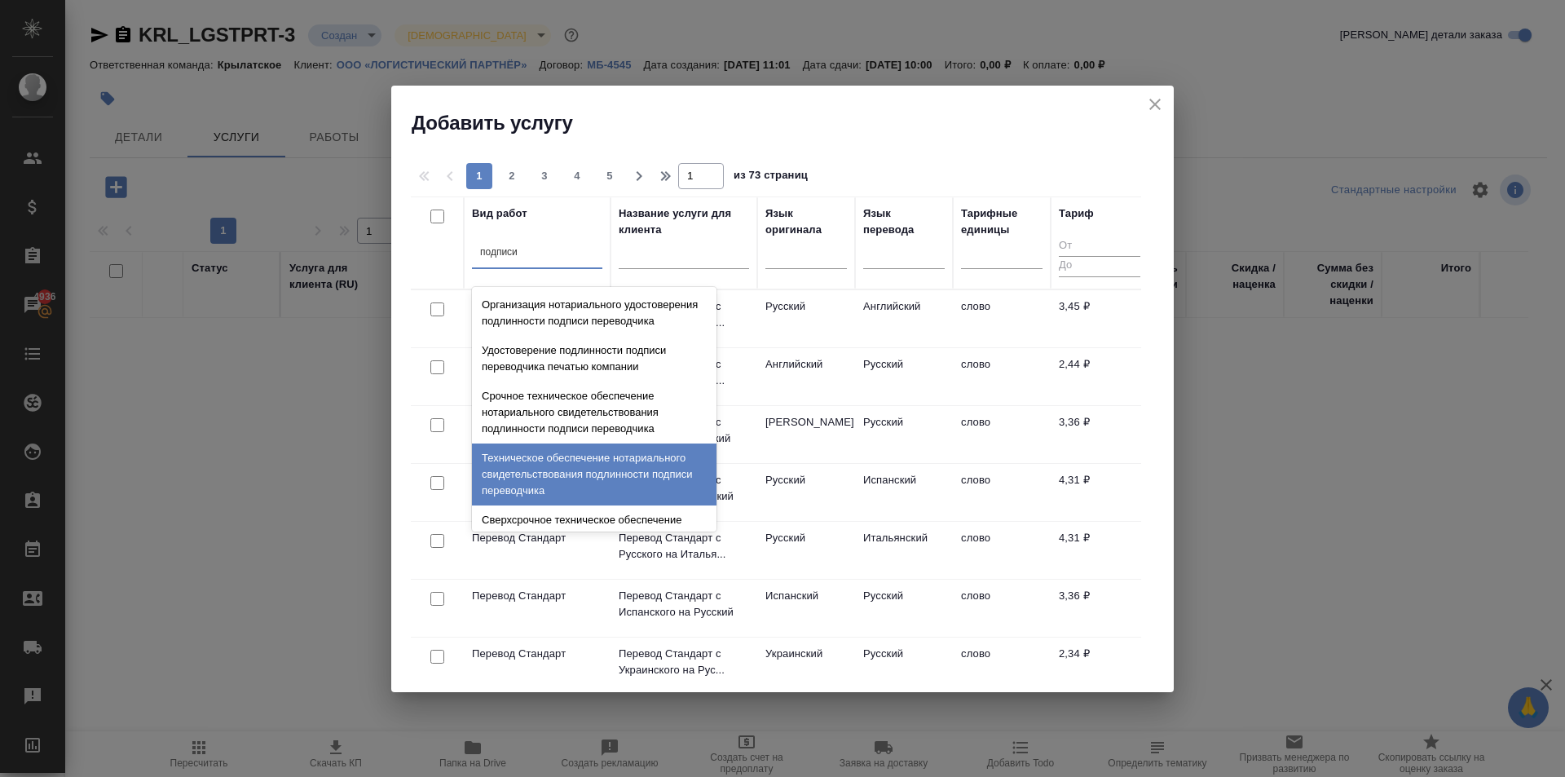
click at [638, 487] on div "Техническое обеспечение нотариального свидетельствования подлинности подписи пе…" at bounding box center [594, 474] width 245 height 62
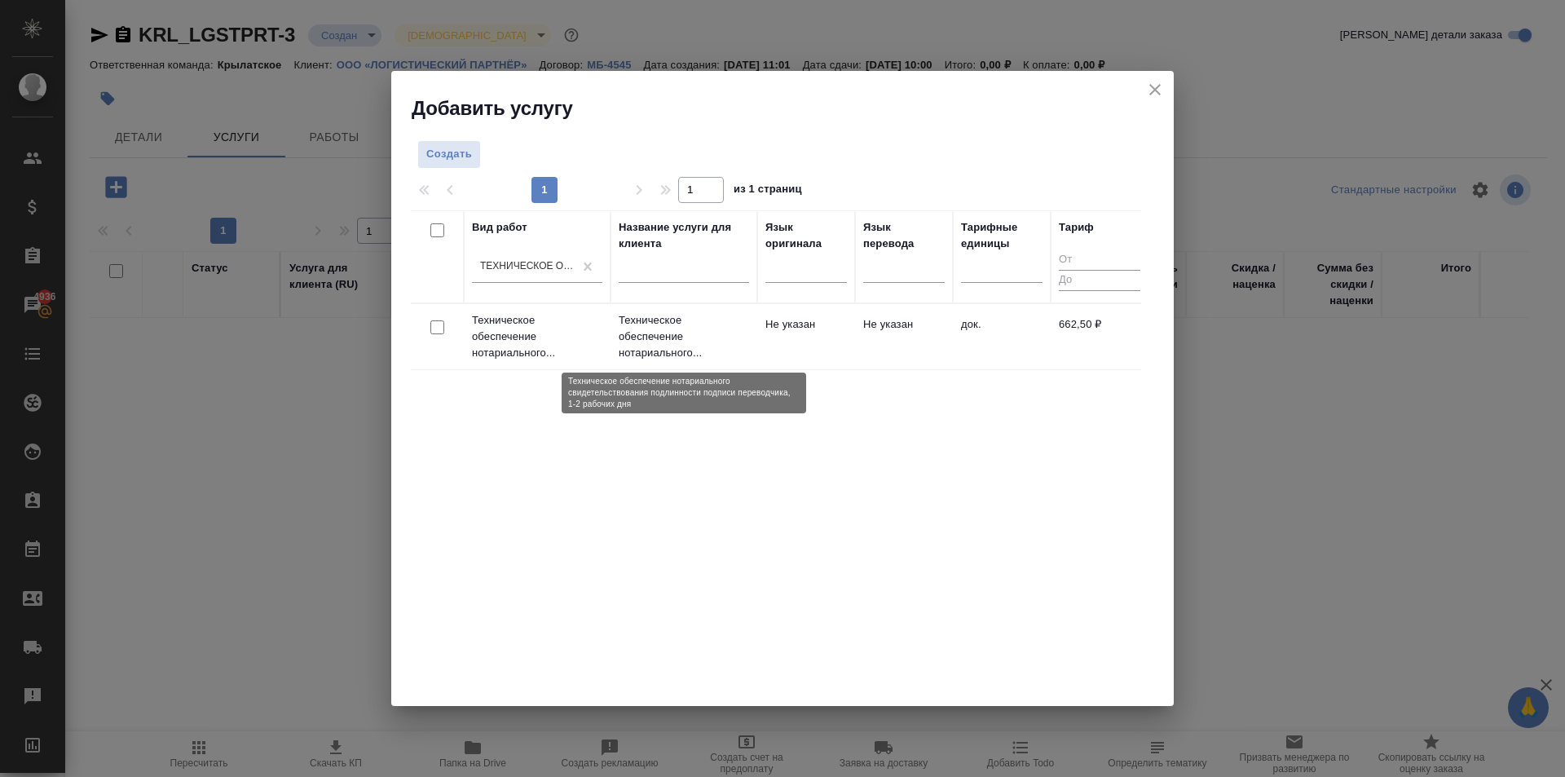
click at [651, 342] on p "Техническое обеспечение нотариального..." at bounding box center [684, 336] width 130 height 49
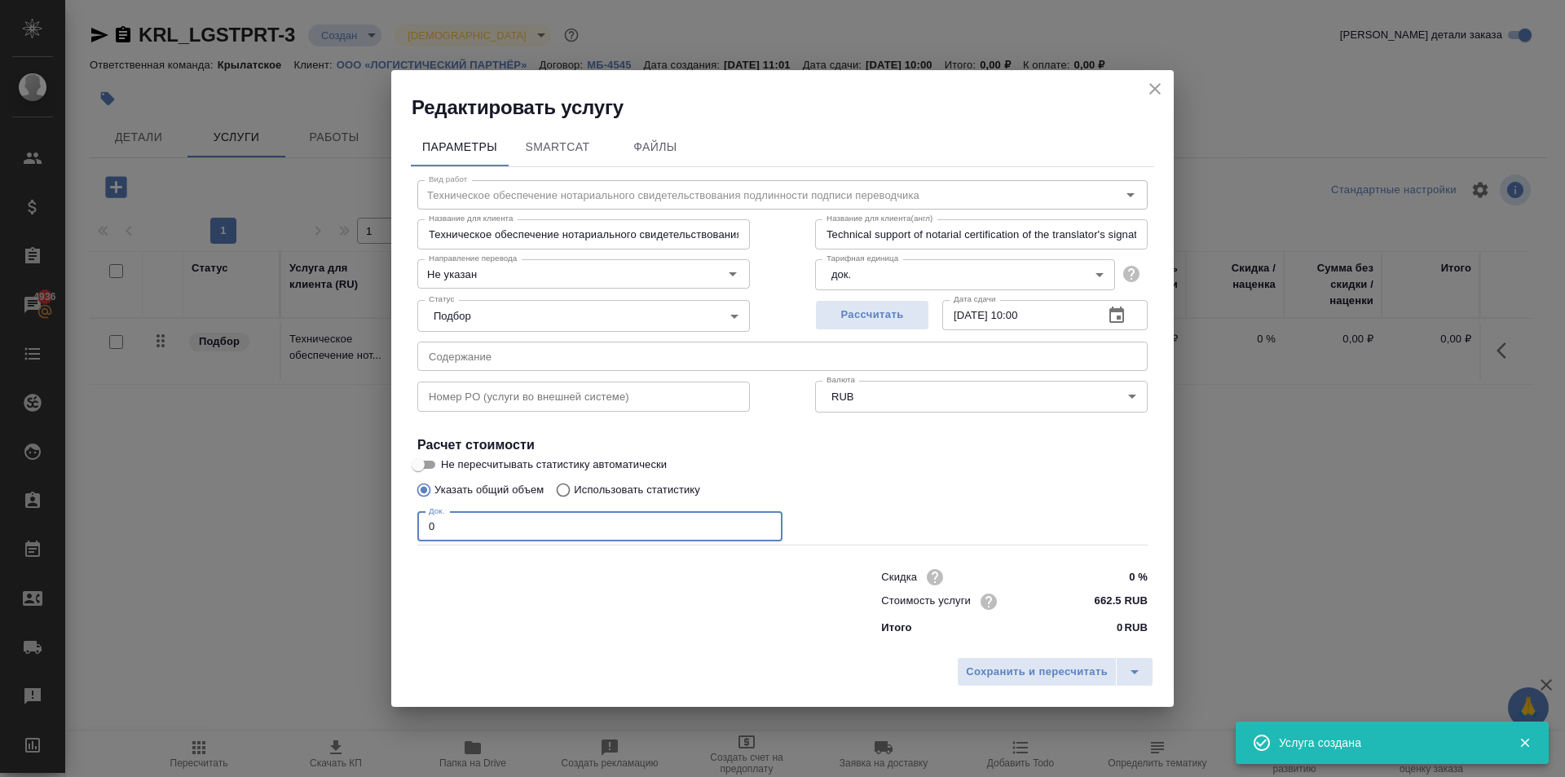
drag, startPoint x: 486, startPoint y: 524, endPoint x: 313, endPoint y: 503, distance: 174.1
click at [313, 503] on div "Редактировать услугу Параметры SmartCat Файлы Вид работ Техническое обеспечение…" at bounding box center [782, 388] width 1565 height 777
type input "2"
click at [1081, 657] on button "Сохранить и пересчитать" at bounding box center [1037, 671] width 160 height 29
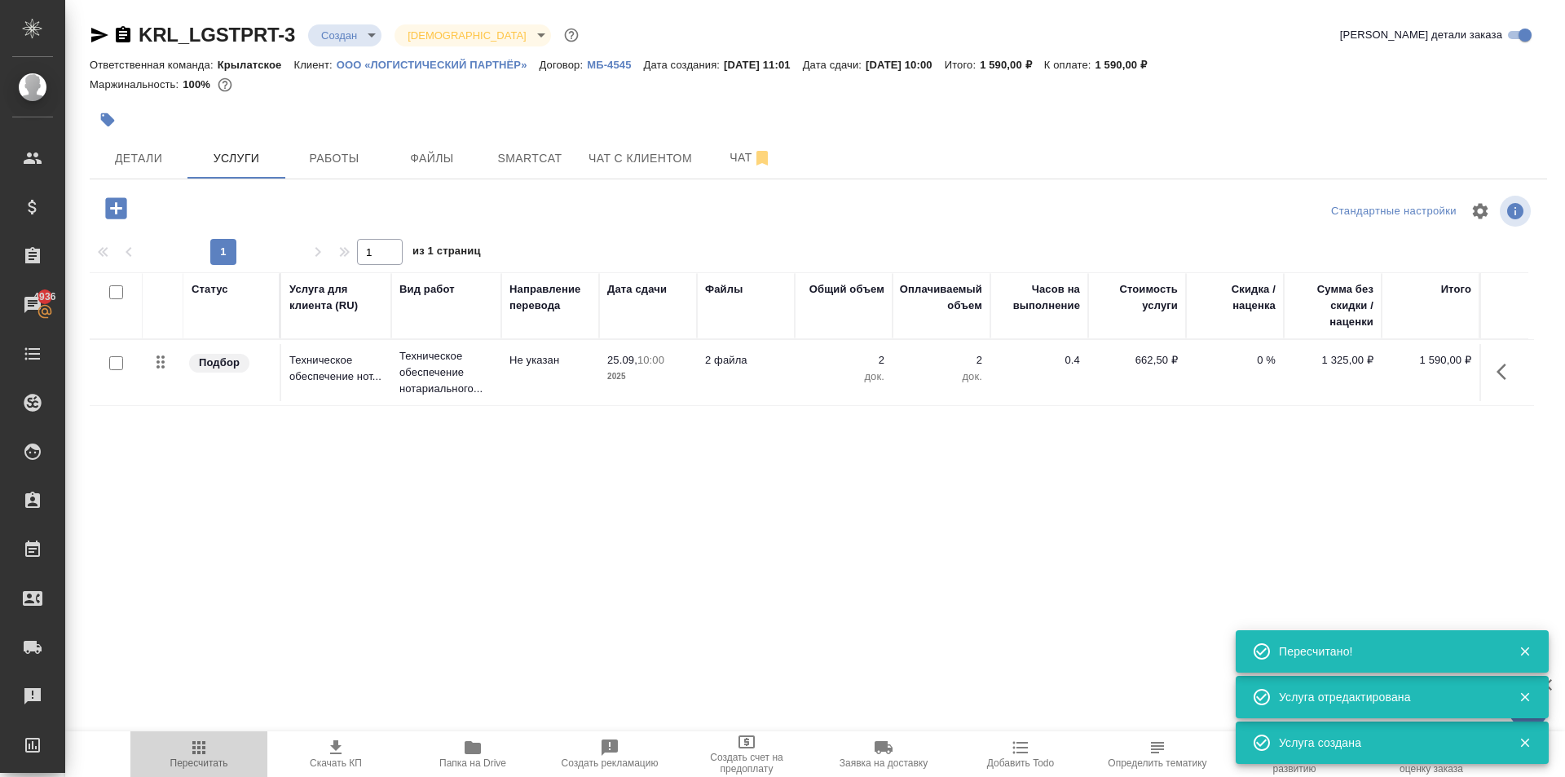
click at [176, 752] on span "Пересчитать" at bounding box center [198, 753] width 117 height 31
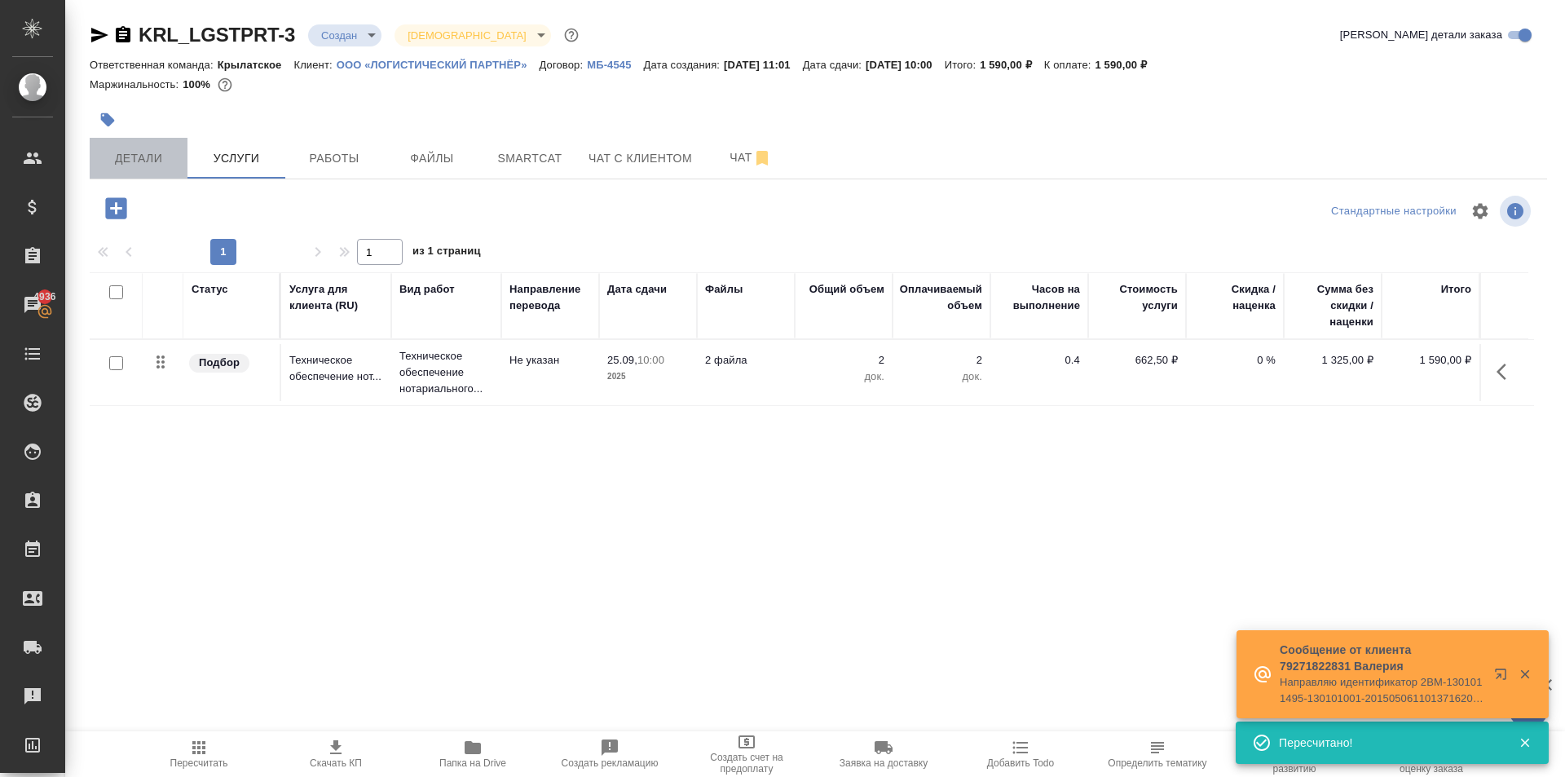
click at [135, 157] on span "Детали" at bounding box center [138, 158] width 78 height 20
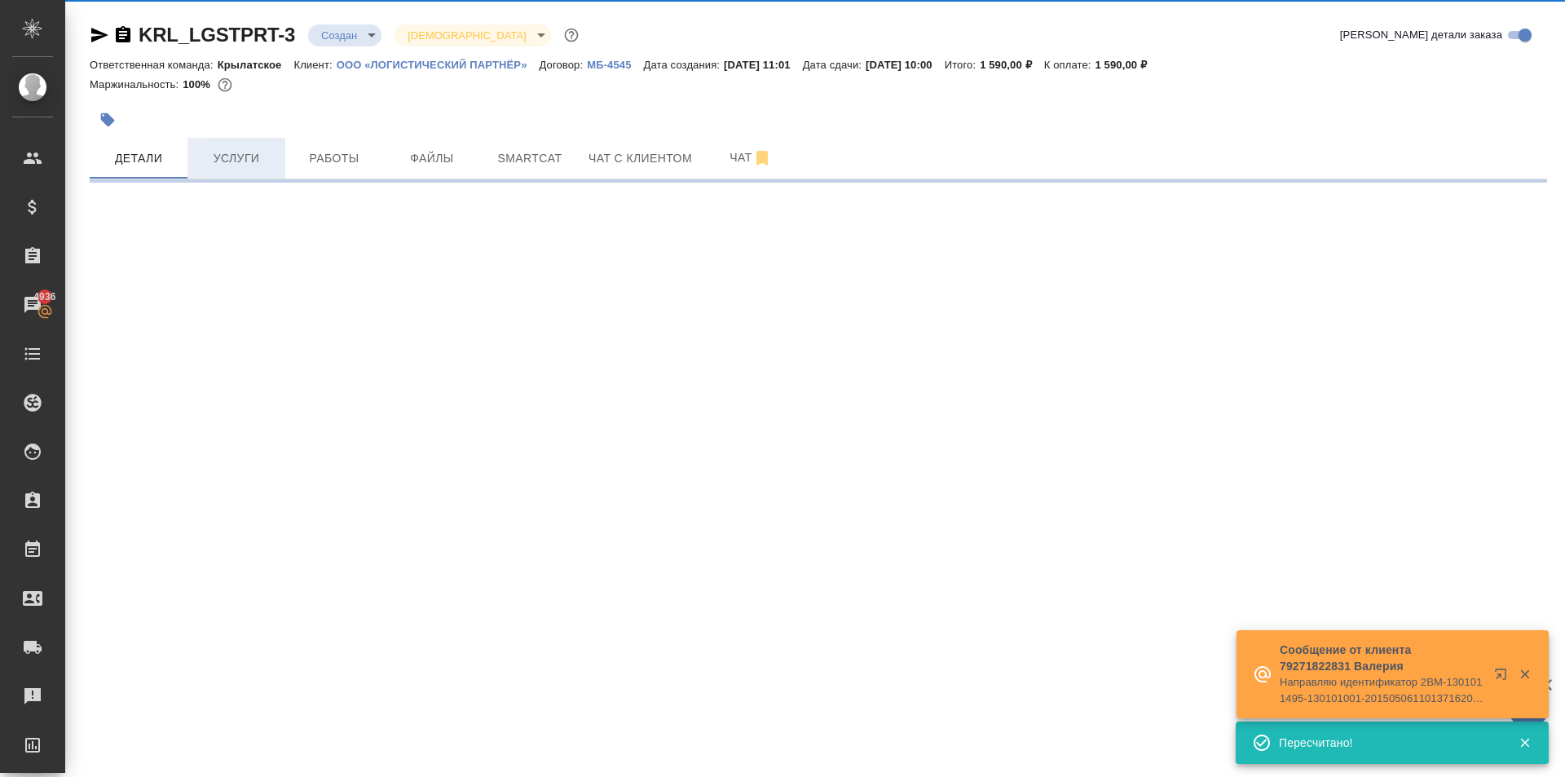
select select "RU"
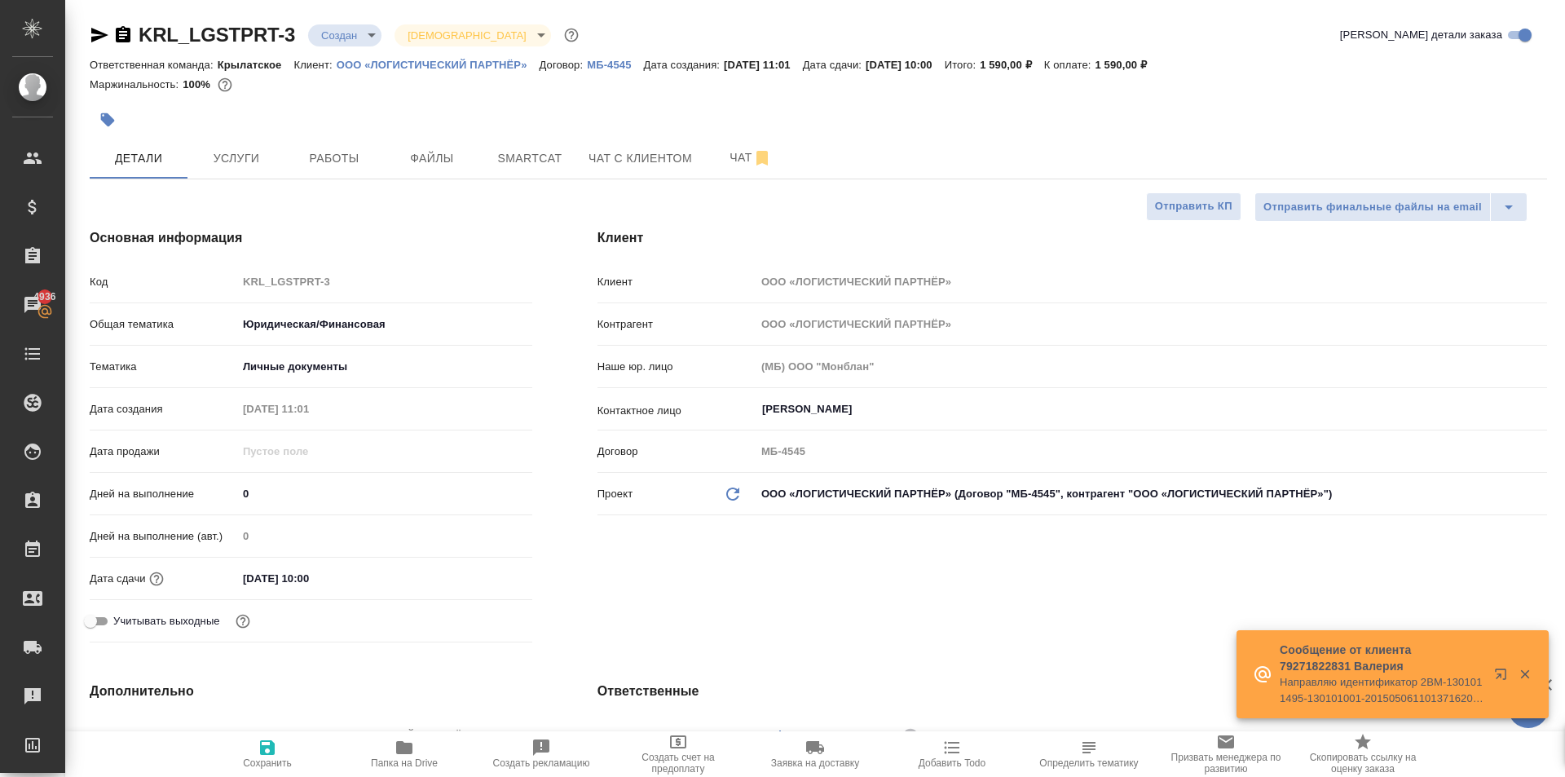
type textarea "x"
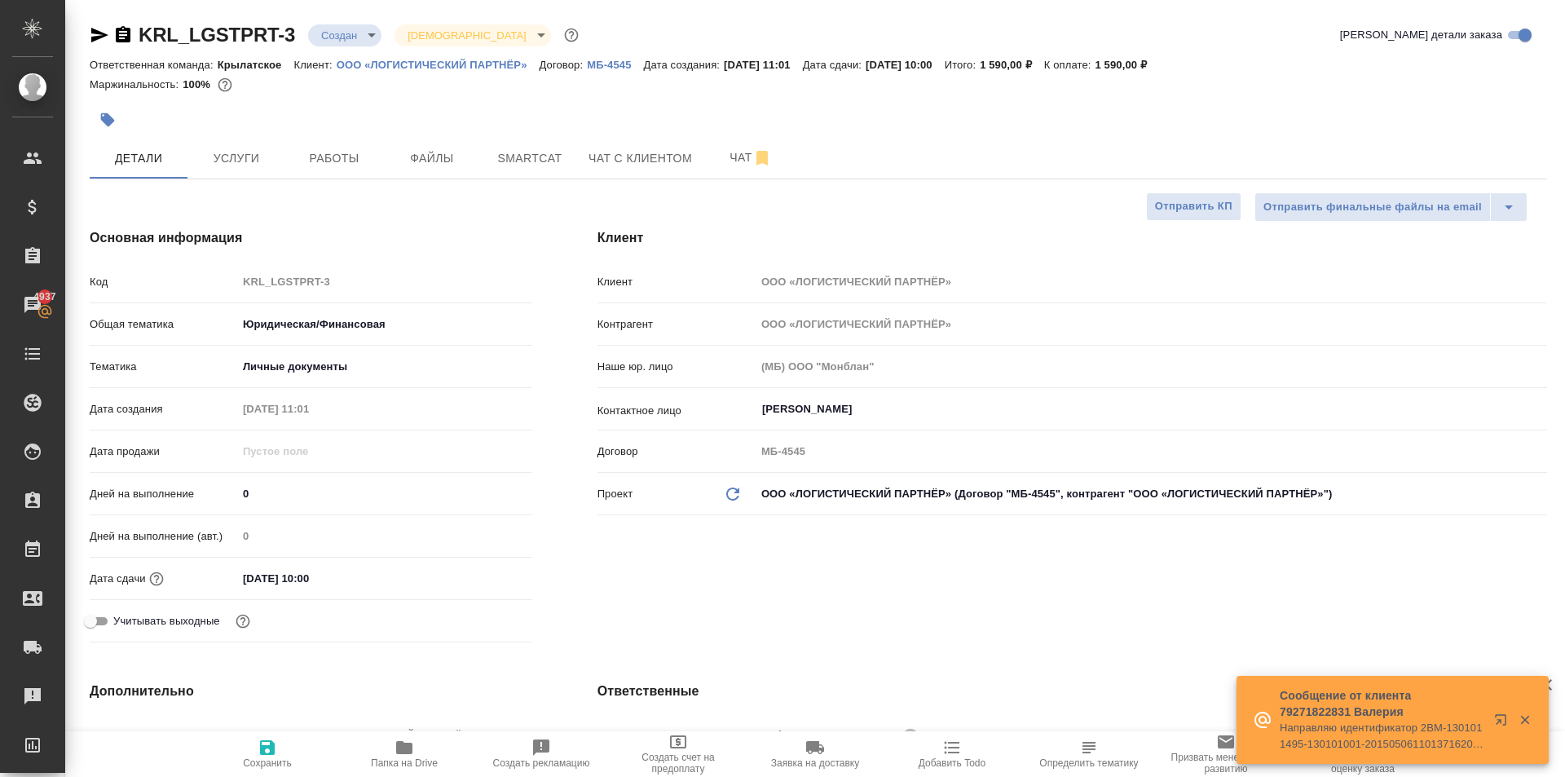
drag, startPoint x: 326, startPoint y: 589, endPoint x: 323, endPoint y: 580, distance: 9.5
click at [324, 583] on input "25.09.2025 10:00" at bounding box center [308, 579] width 143 height 24
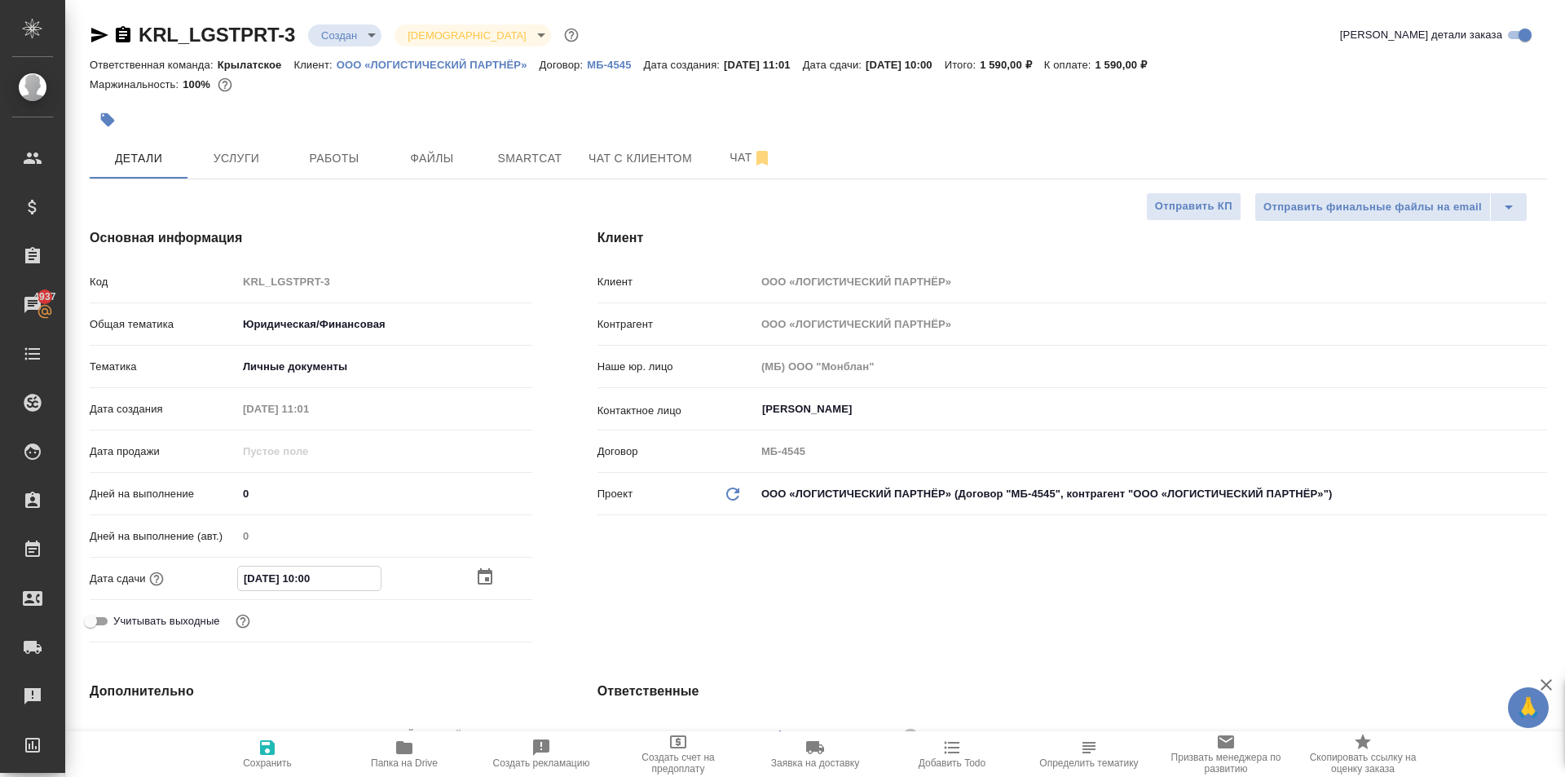
click at [322, 580] on input "25.09.2025 10:00" at bounding box center [309, 579] width 143 height 24
click at [490, 583] on div at bounding box center [503, 577] width 57 height 20
click at [483, 582] on icon "button" at bounding box center [485, 578] width 20 height 20
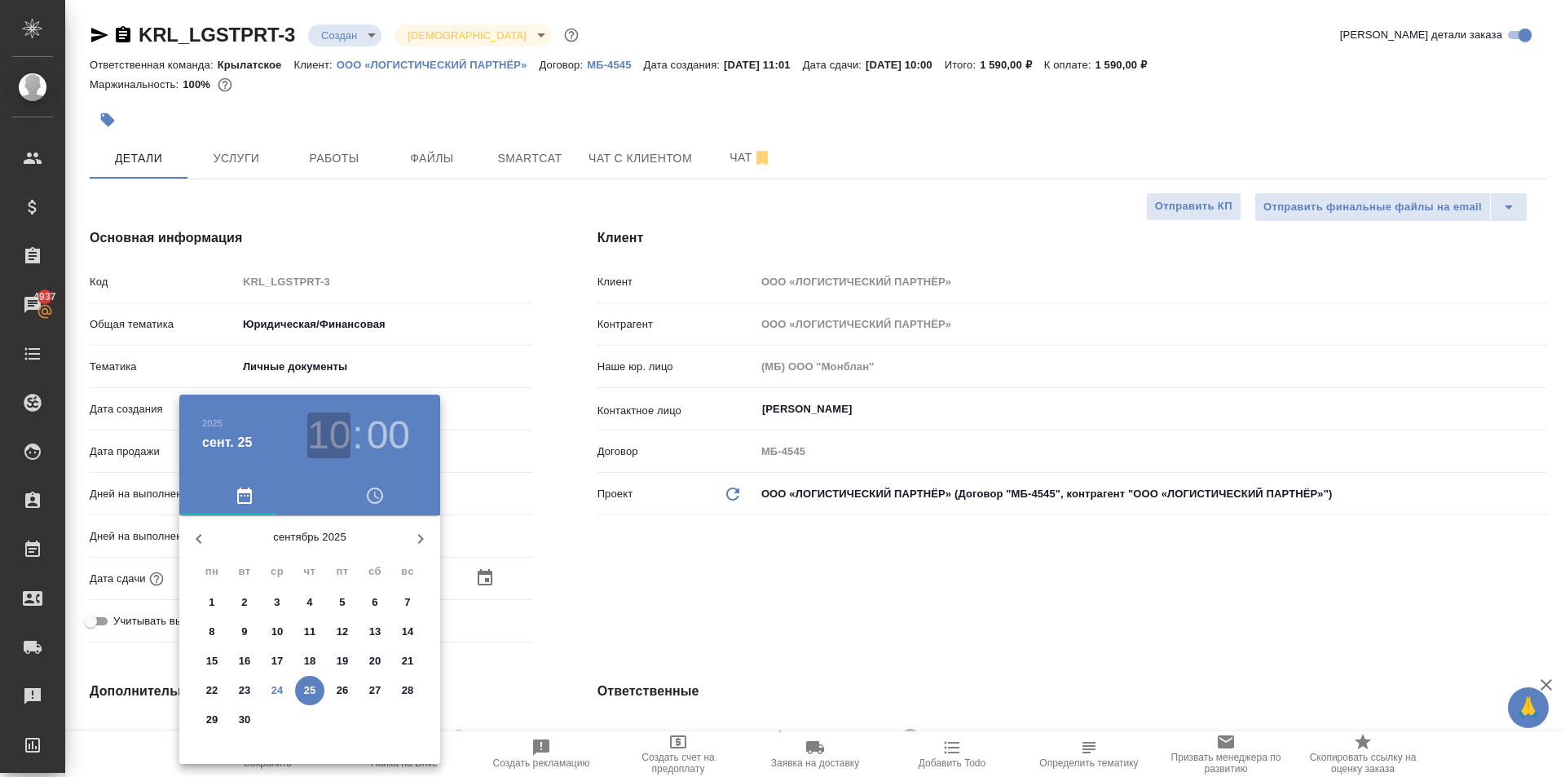
click at [335, 441] on h3 "10" at bounding box center [328, 435] width 43 height 46
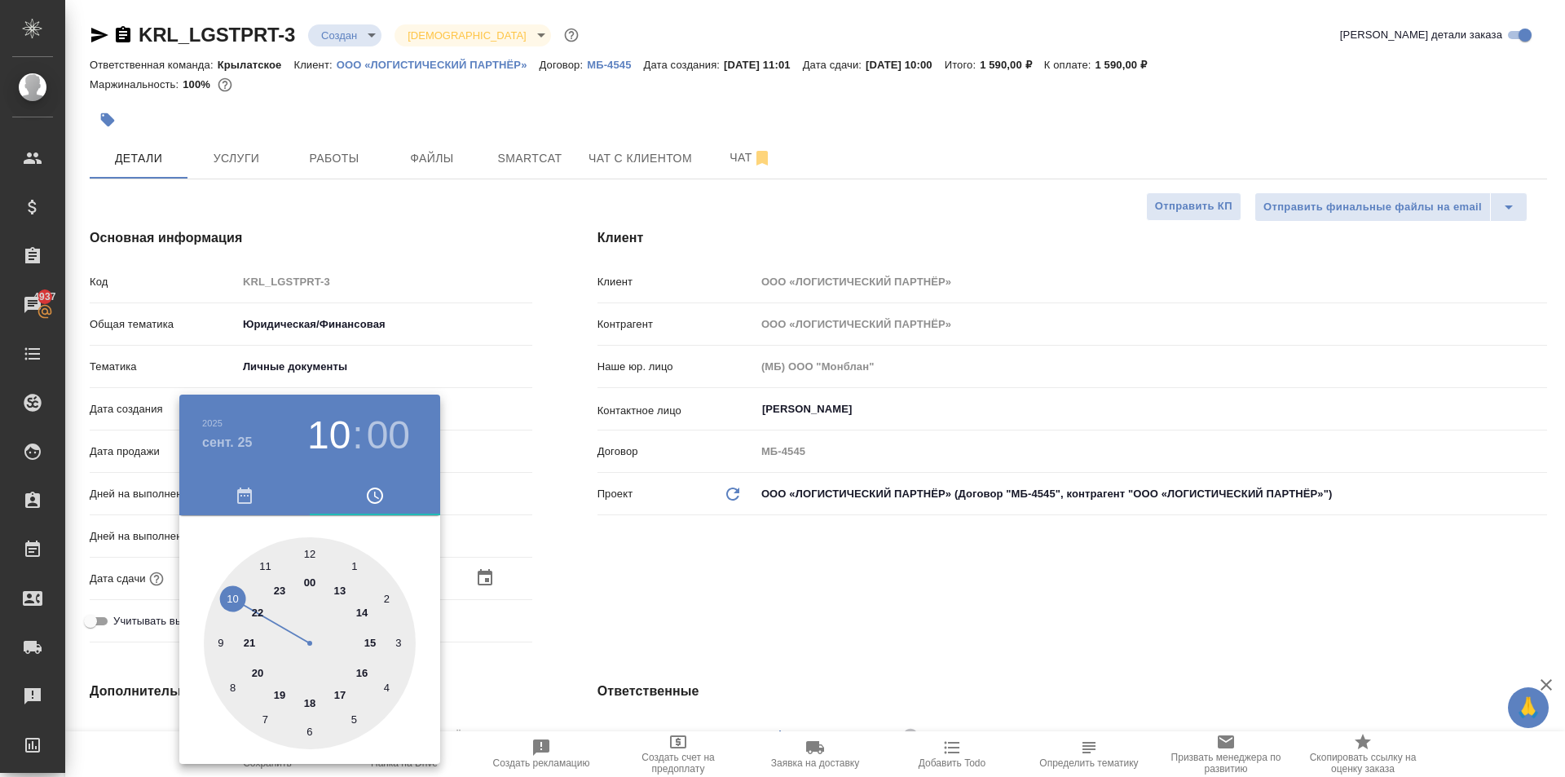
click at [287, 586] on div at bounding box center [310, 643] width 212 height 212
type input "25.09.2025 23:00"
type textarea "x"
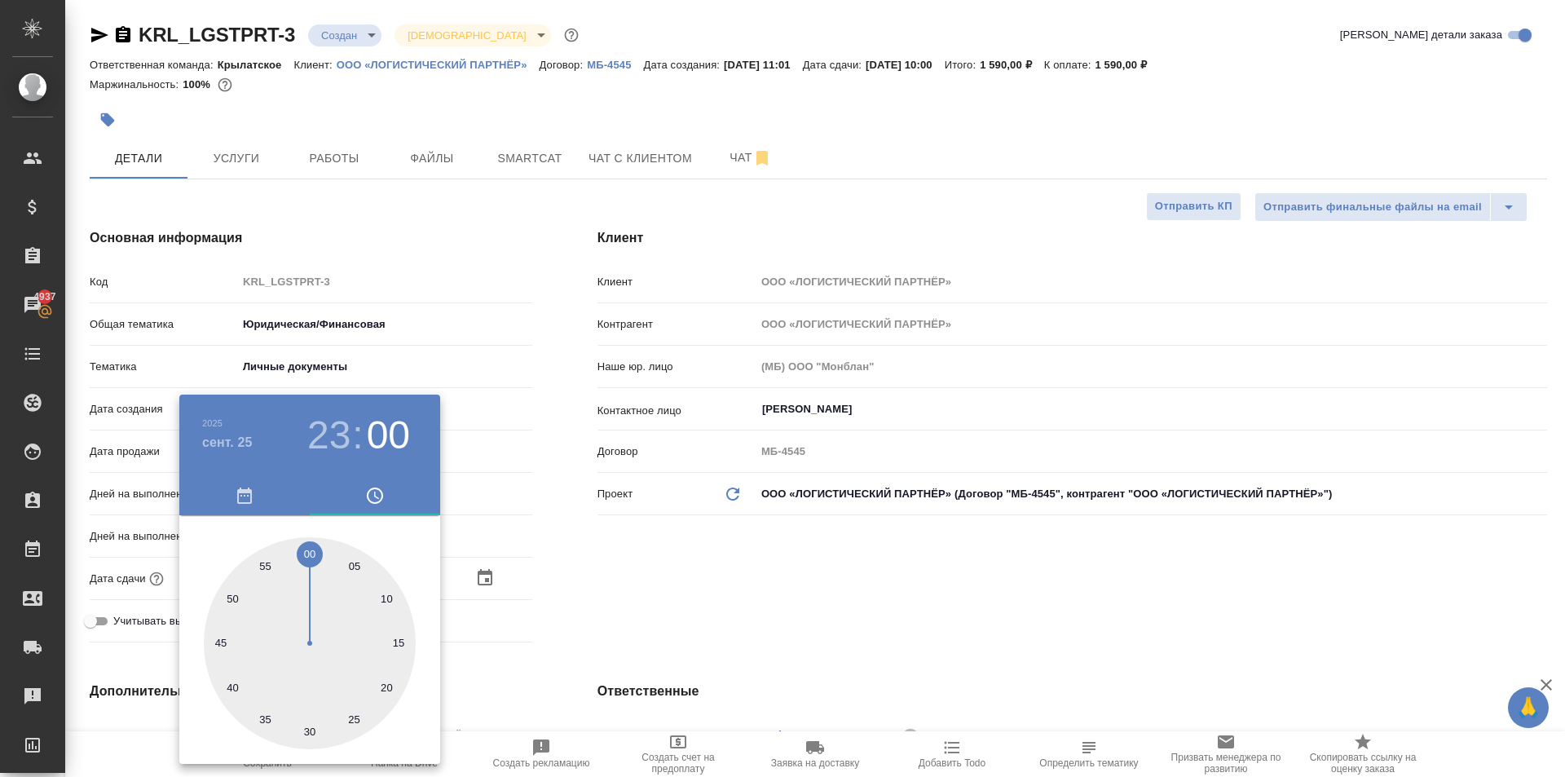
type input "25.09.2025 23:59"
type textarea "x"
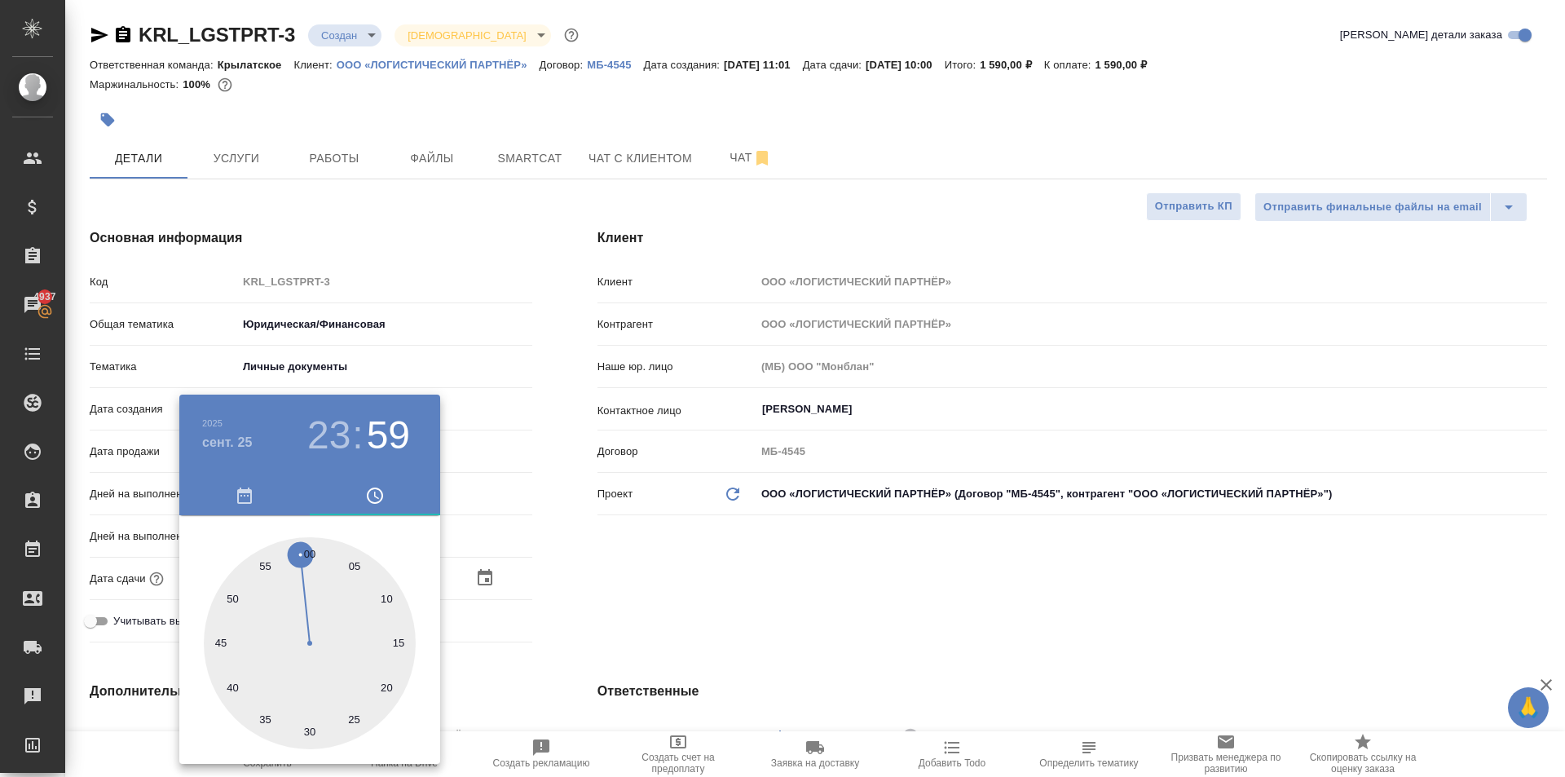
type textarea "x"
click at [299, 550] on div at bounding box center [310, 643] width 212 height 212
type textarea "x"
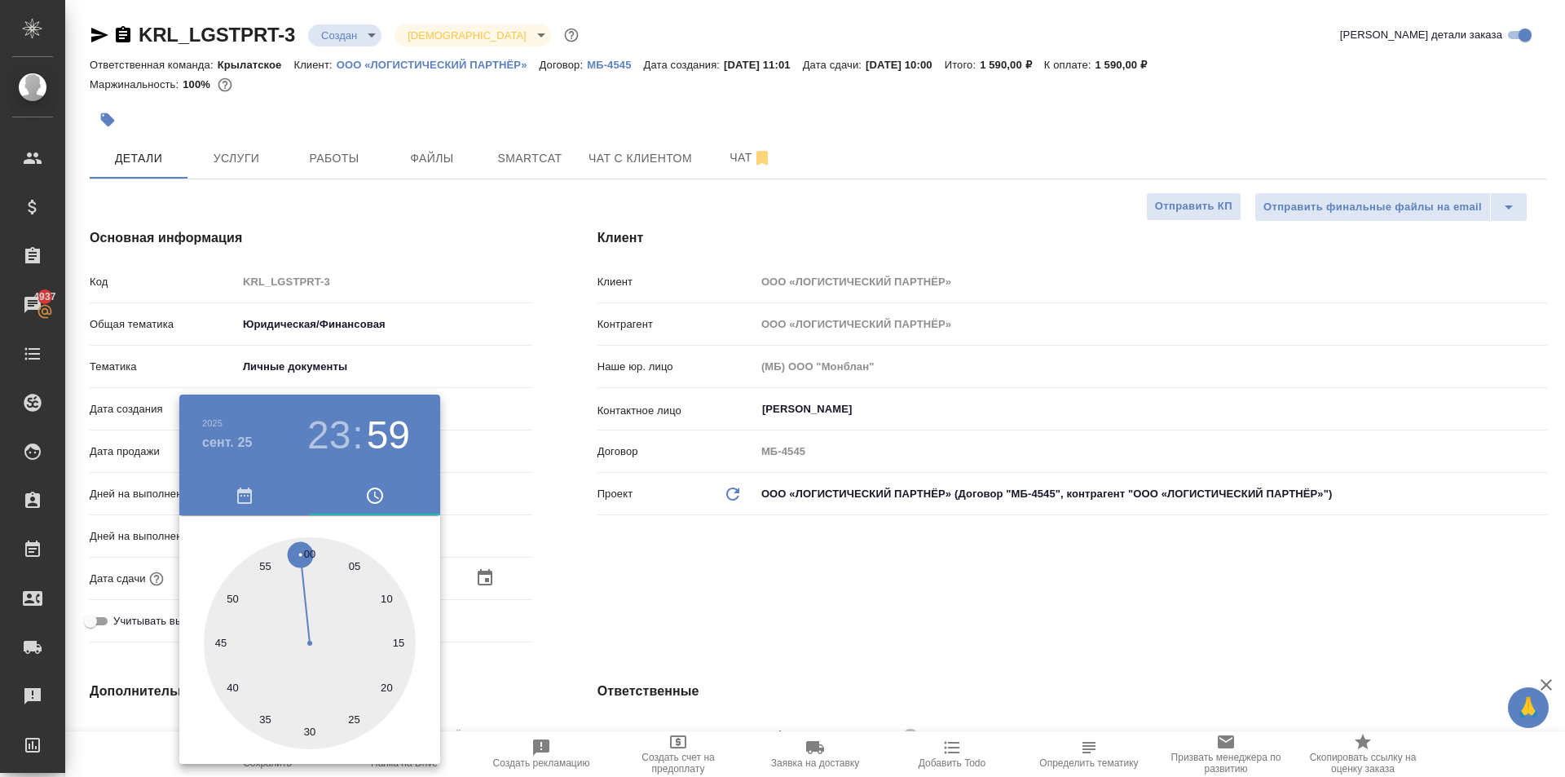
type textarea "x"
drag, startPoint x: 734, startPoint y: 604, endPoint x: 613, endPoint y: 634, distance: 125.2
click at [731, 607] on div at bounding box center [782, 388] width 1565 height 777
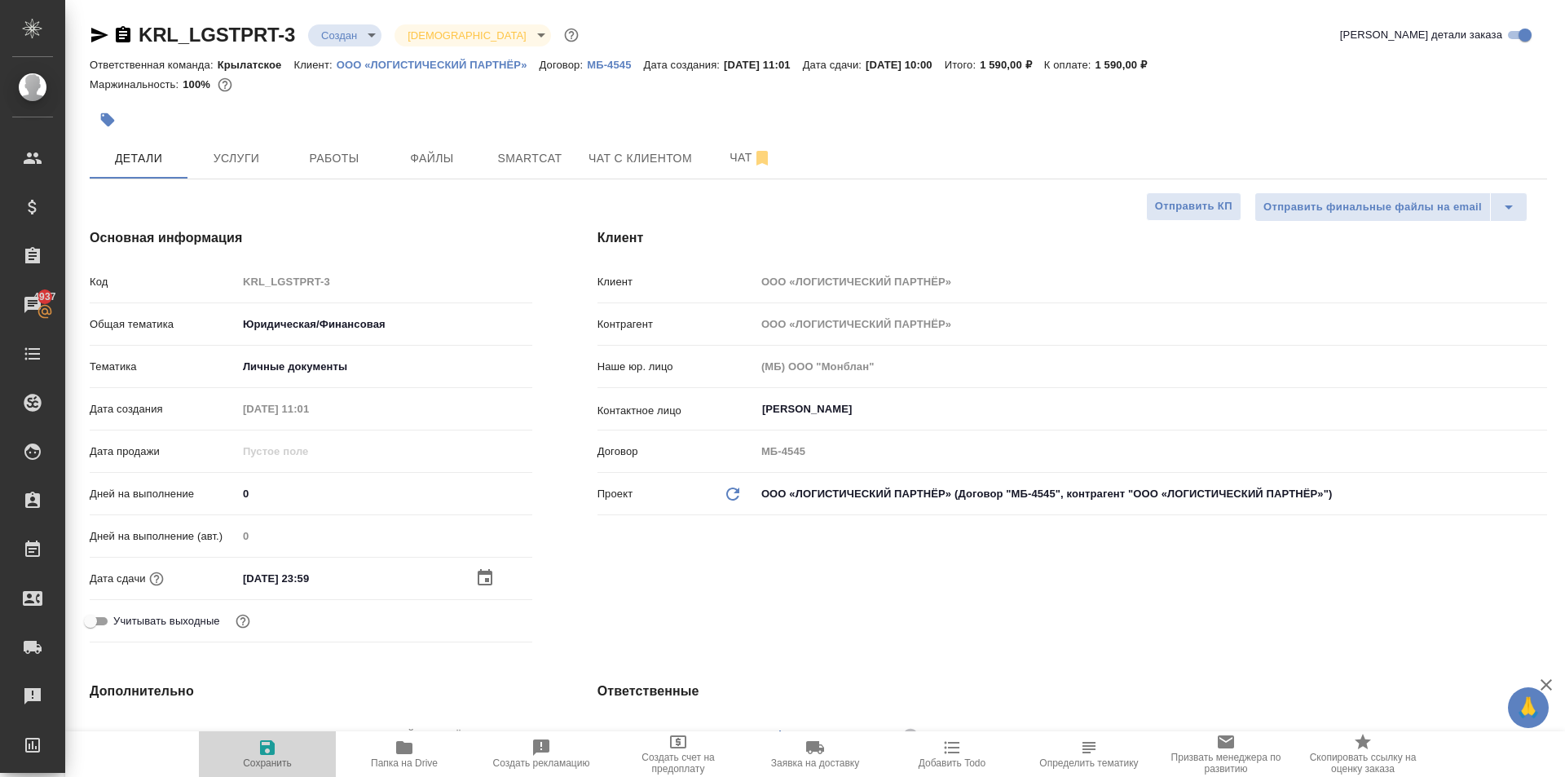
click at [224, 768] on span "Сохранить" at bounding box center [267, 753] width 117 height 31
type textarea "x"
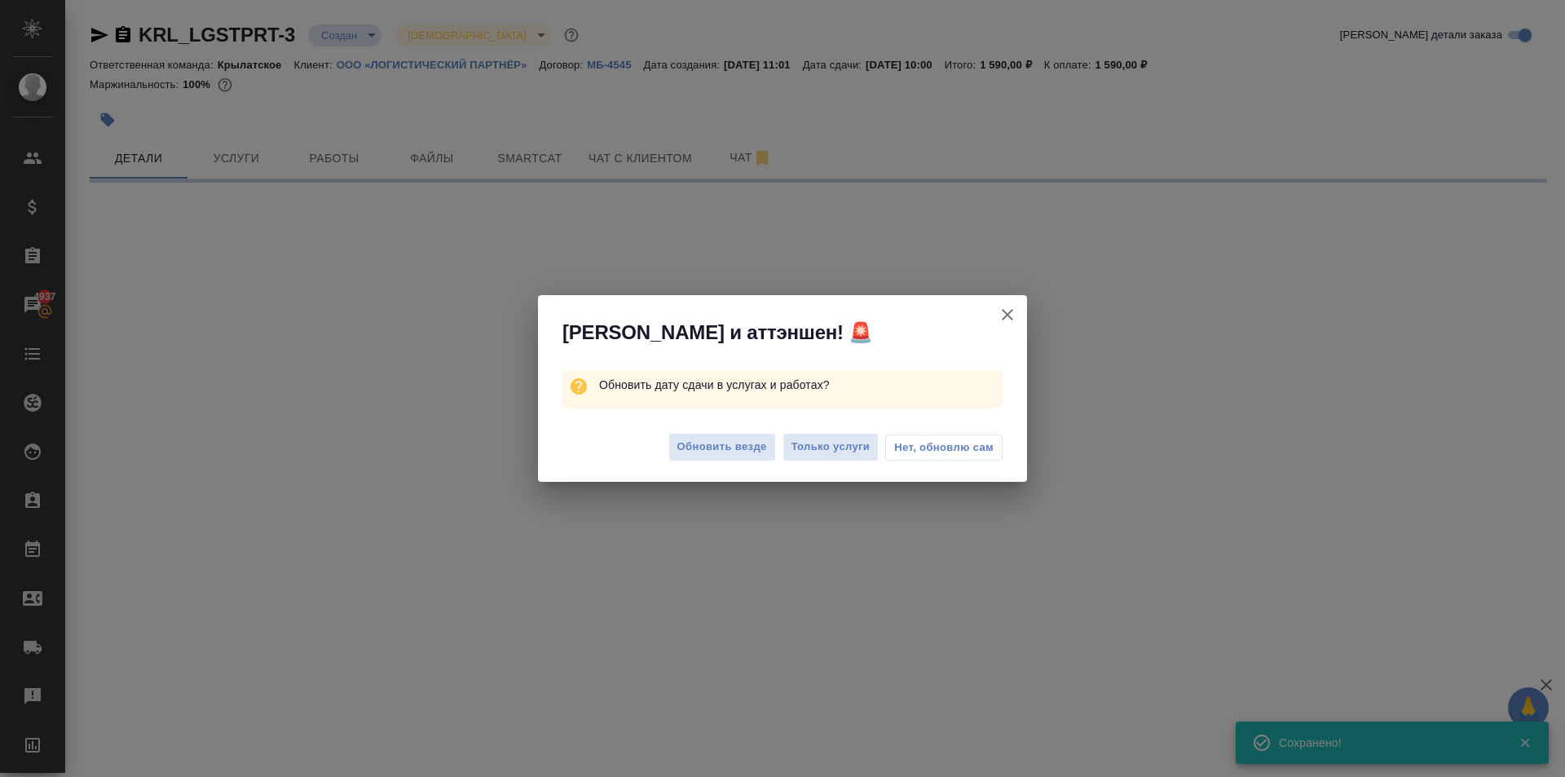
select select "RU"
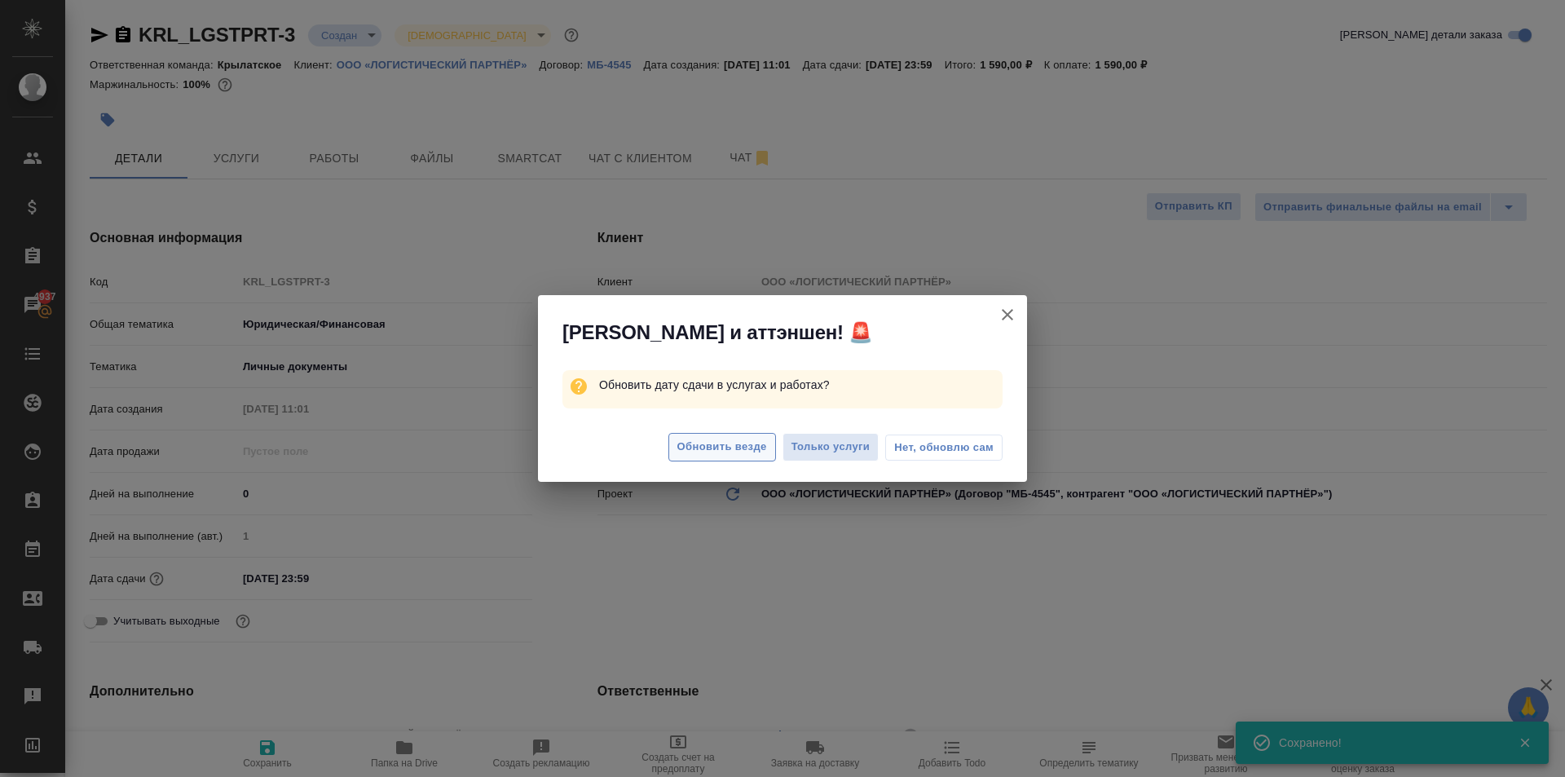
type textarea "x"
click at [746, 451] on span "Обновить везде" at bounding box center [722, 447] width 90 height 19
type textarea "x"
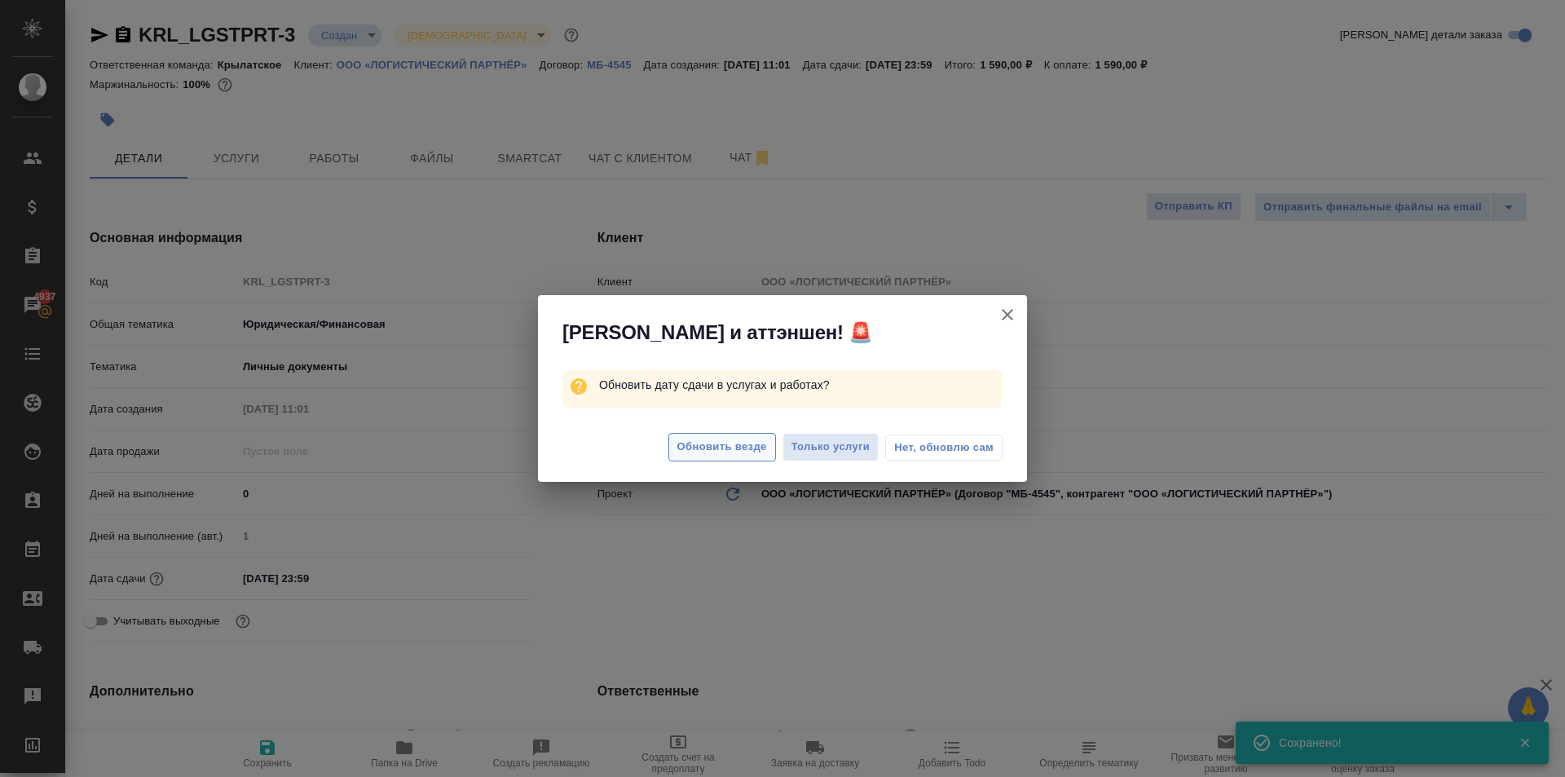
type textarea "x"
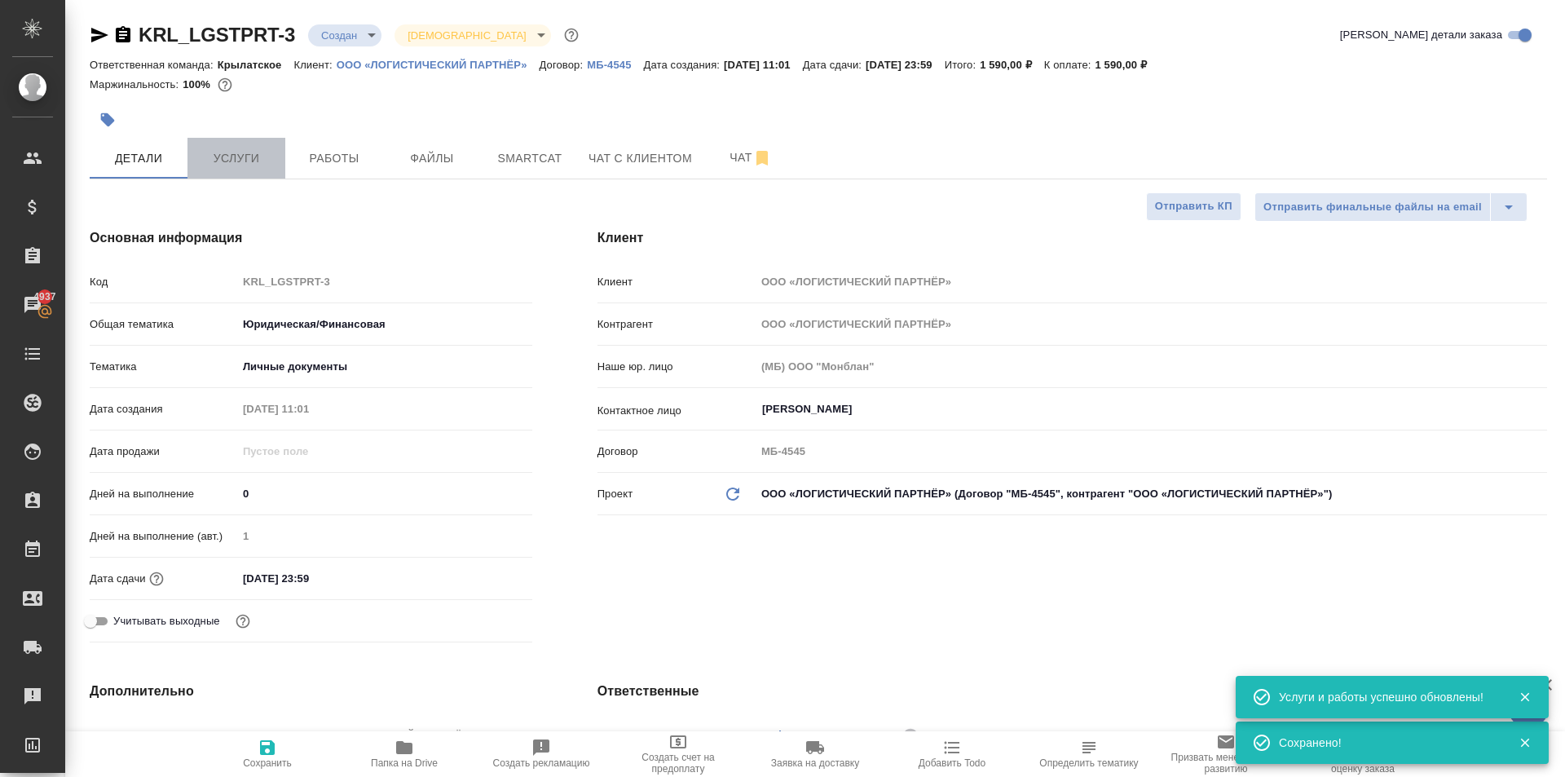
click at [263, 148] on span "Услуги" at bounding box center [236, 158] width 78 height 20
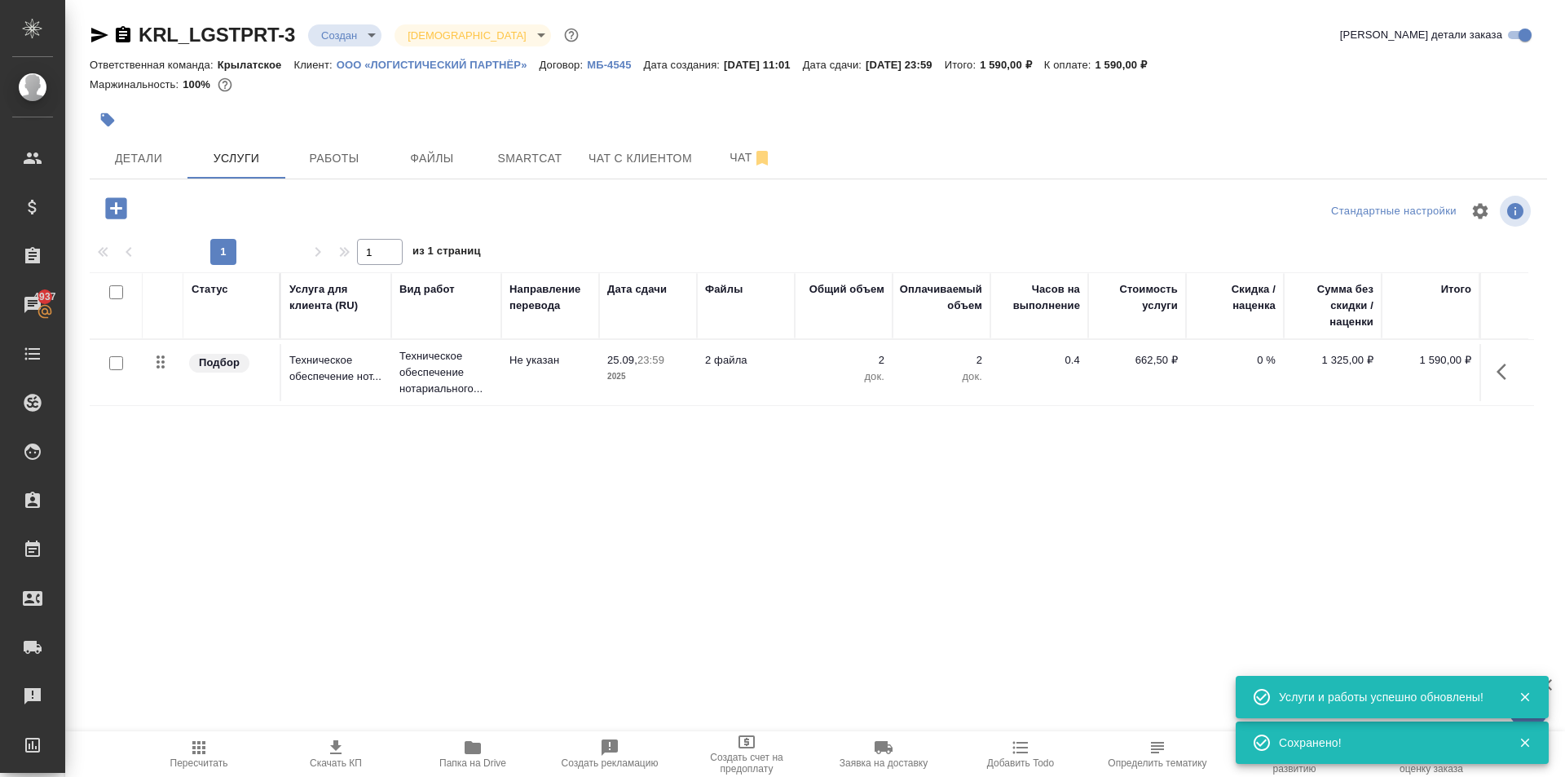
click at [217, 746] on span "Пересчитать" at bounding box center [198, 753] width 117 height 31
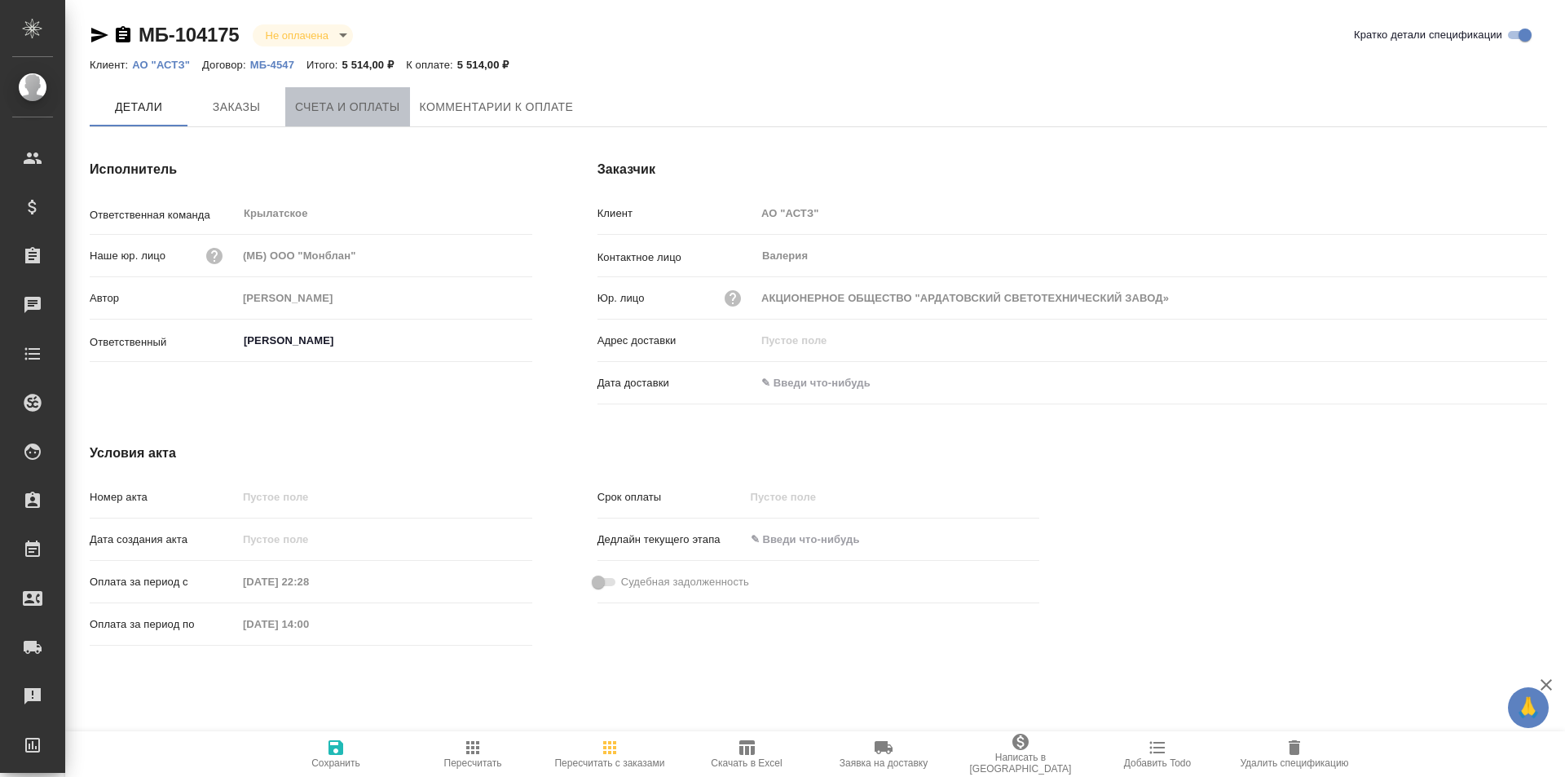
click at [374, 126] on button "Счета и оплаты" at bounding box center [347, 106] width 125 height 39
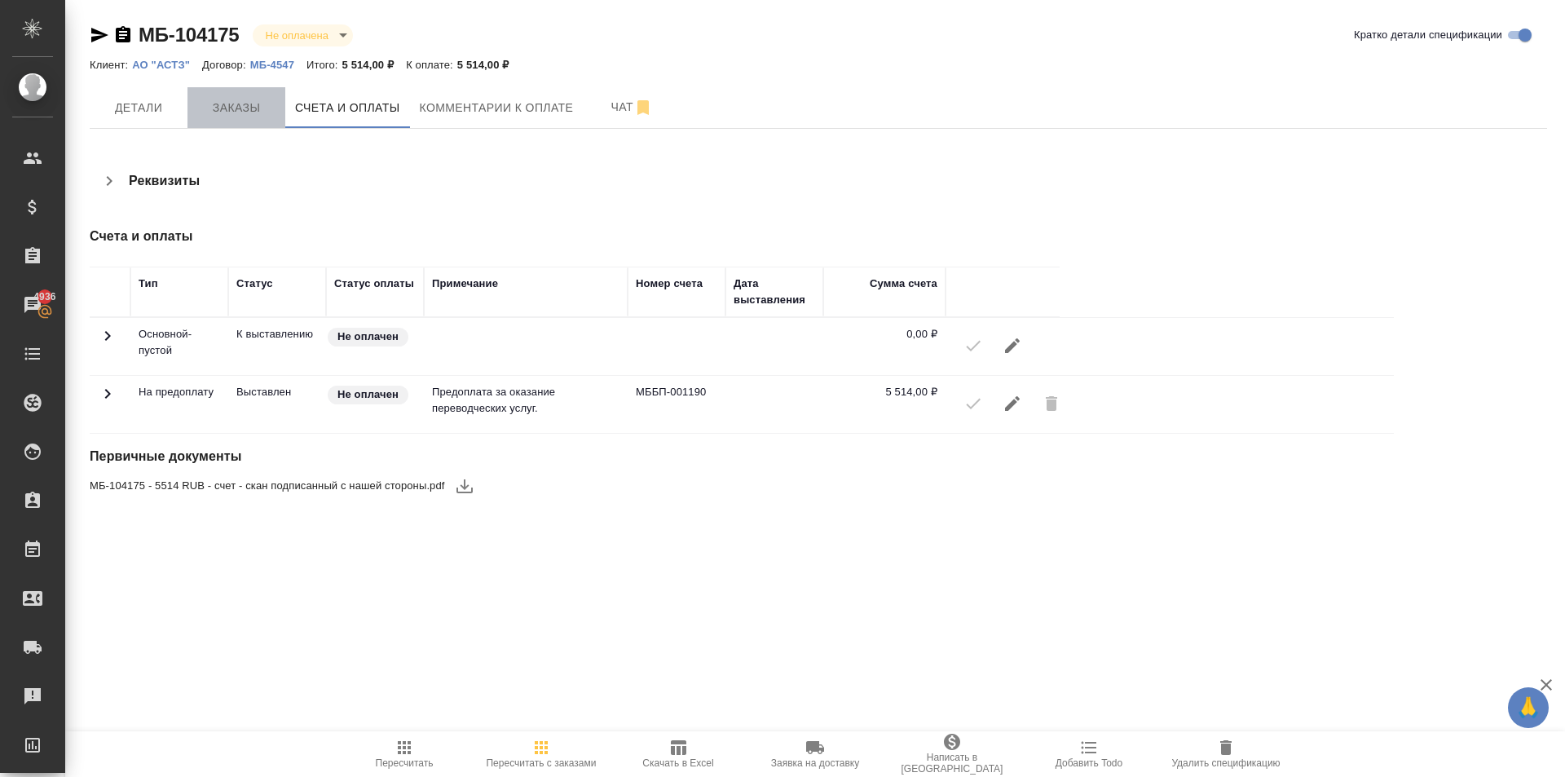
click at [192, 124] on button "Заказы" at bounding box center [236, 107] width 98 height 41
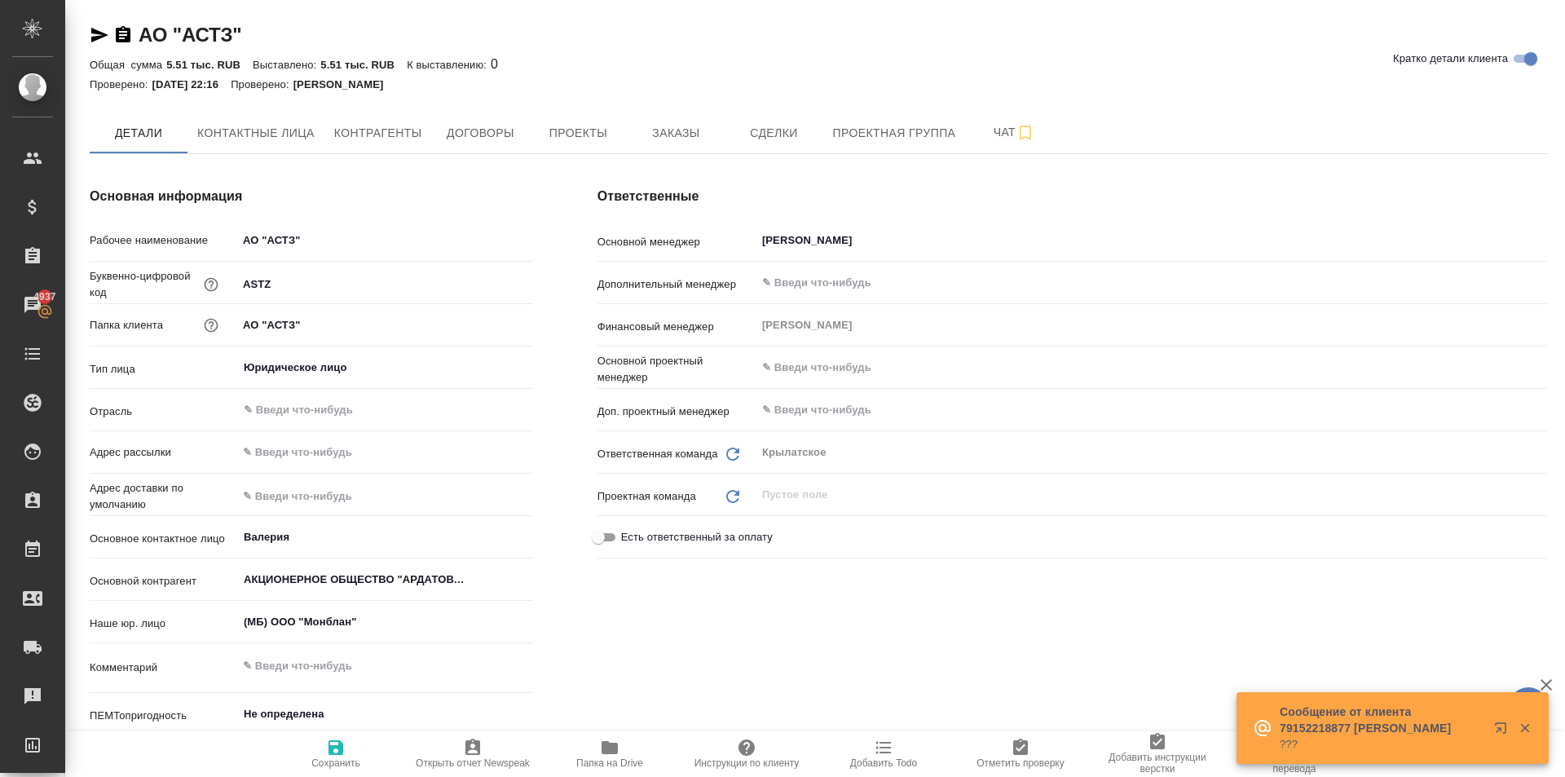
click at [101, 37] on icon "button" at bounding box center [99, 35] width 17 height 15
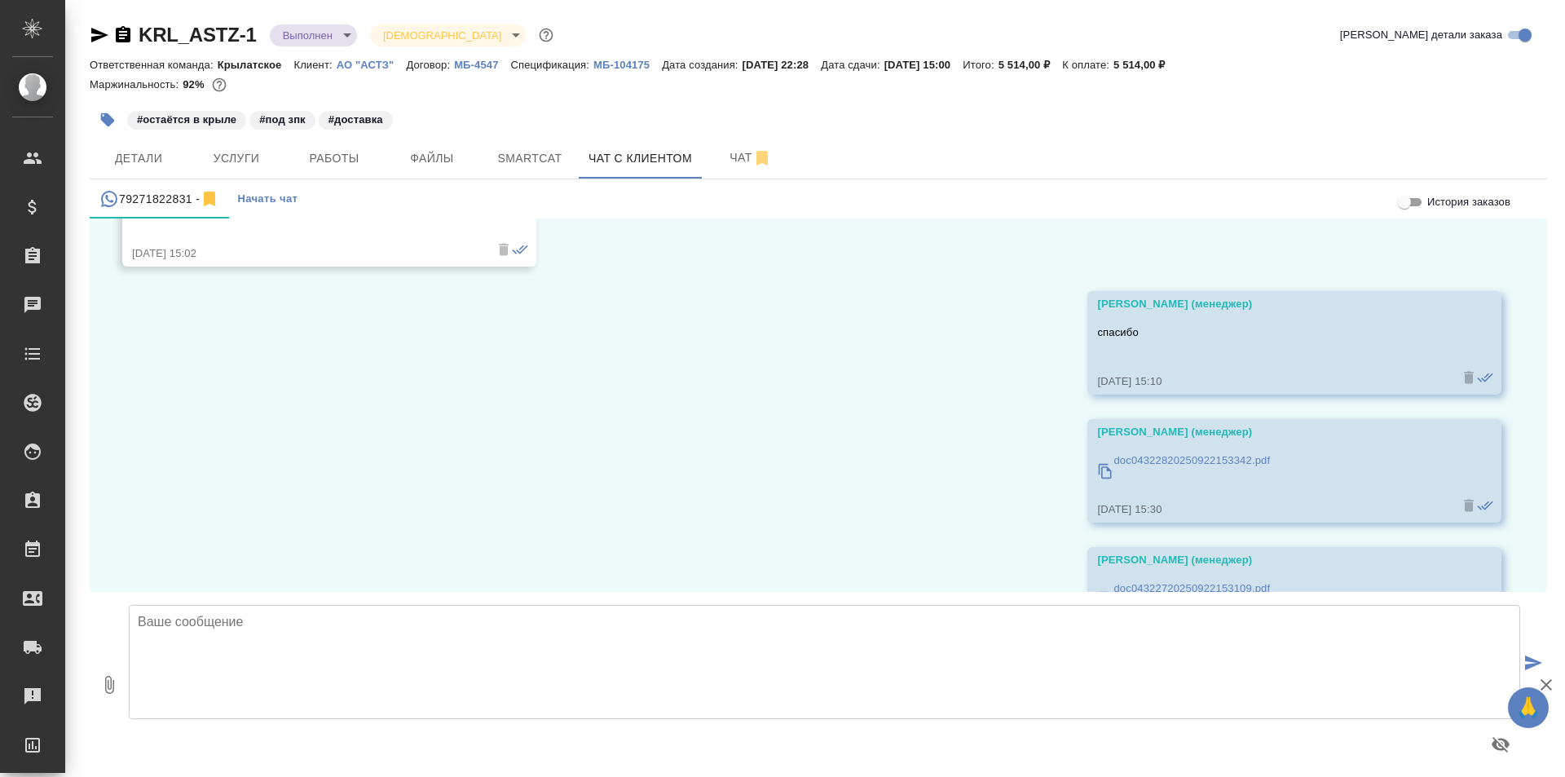
scroll to position [5212, 0]
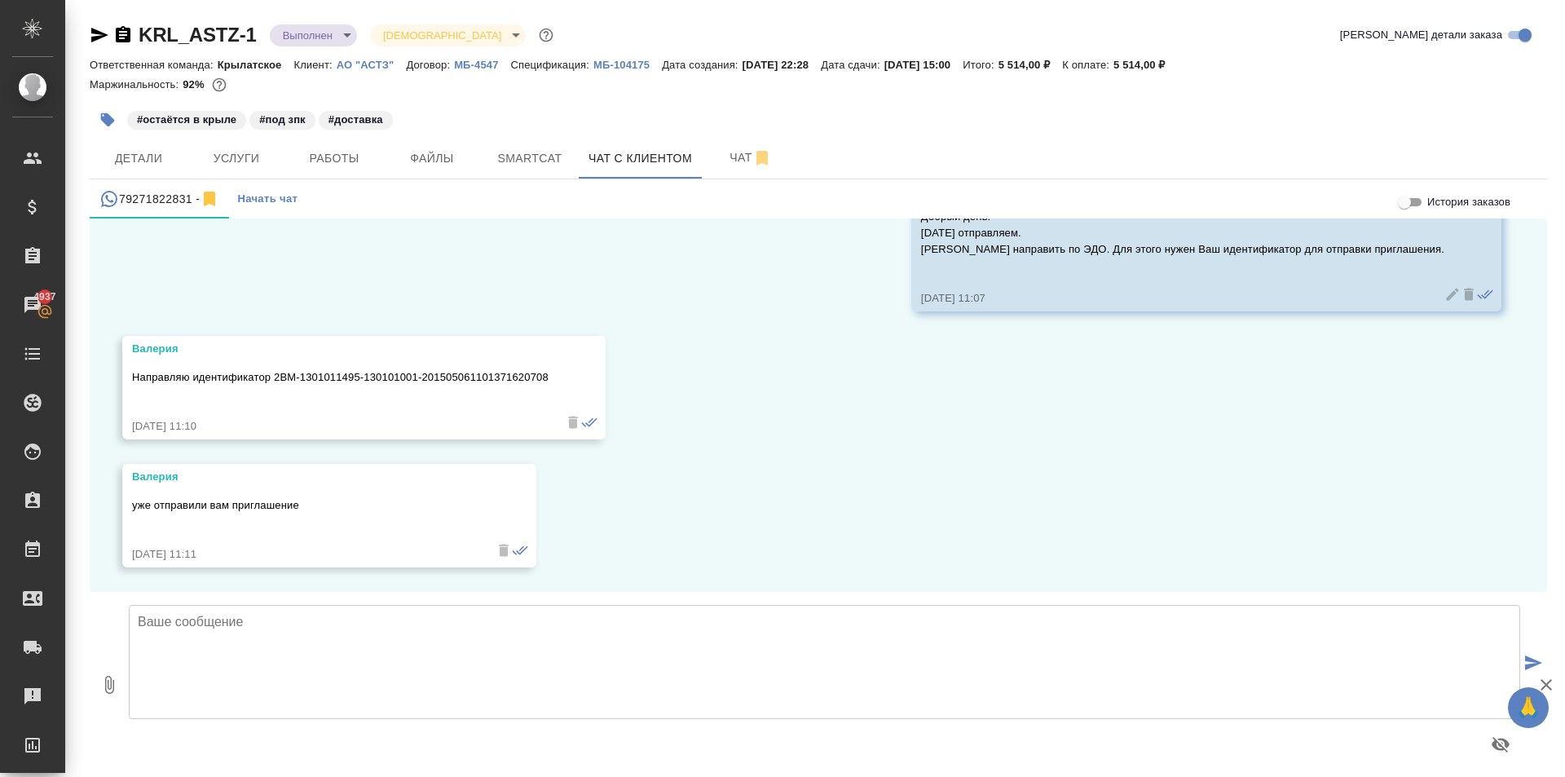
click at [90, 39] on icon "button" at bounding box center [100, 35] width 20 height 20
click at [457, 297] on div "27.06, [DATE] [PERSON_NAME] (менеджер) [PERSON_NAME], добрый день! В продолжени…" at bounding box center [819, 404] width 1458 height 373
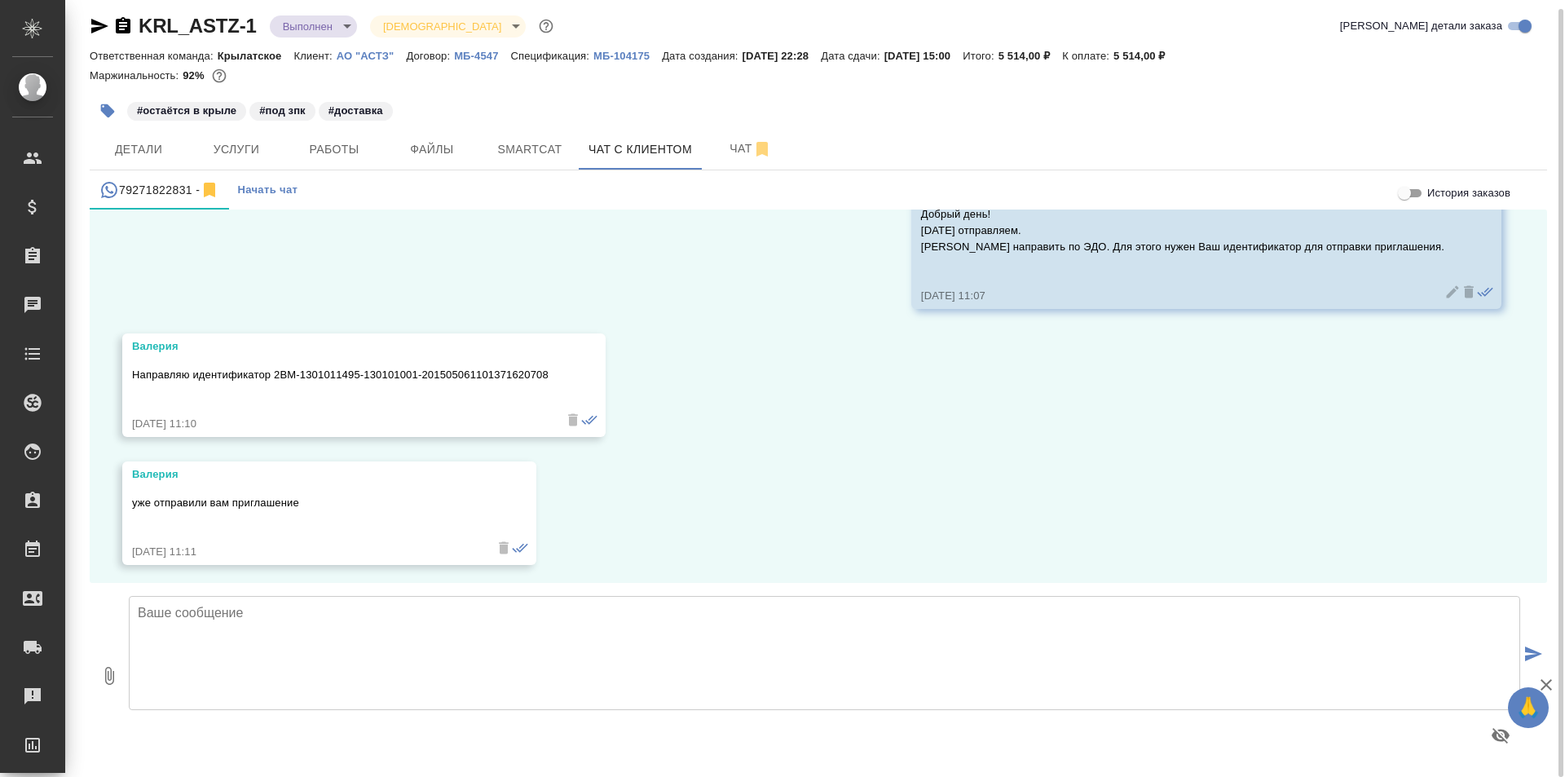
scroll to position [5212, 0]
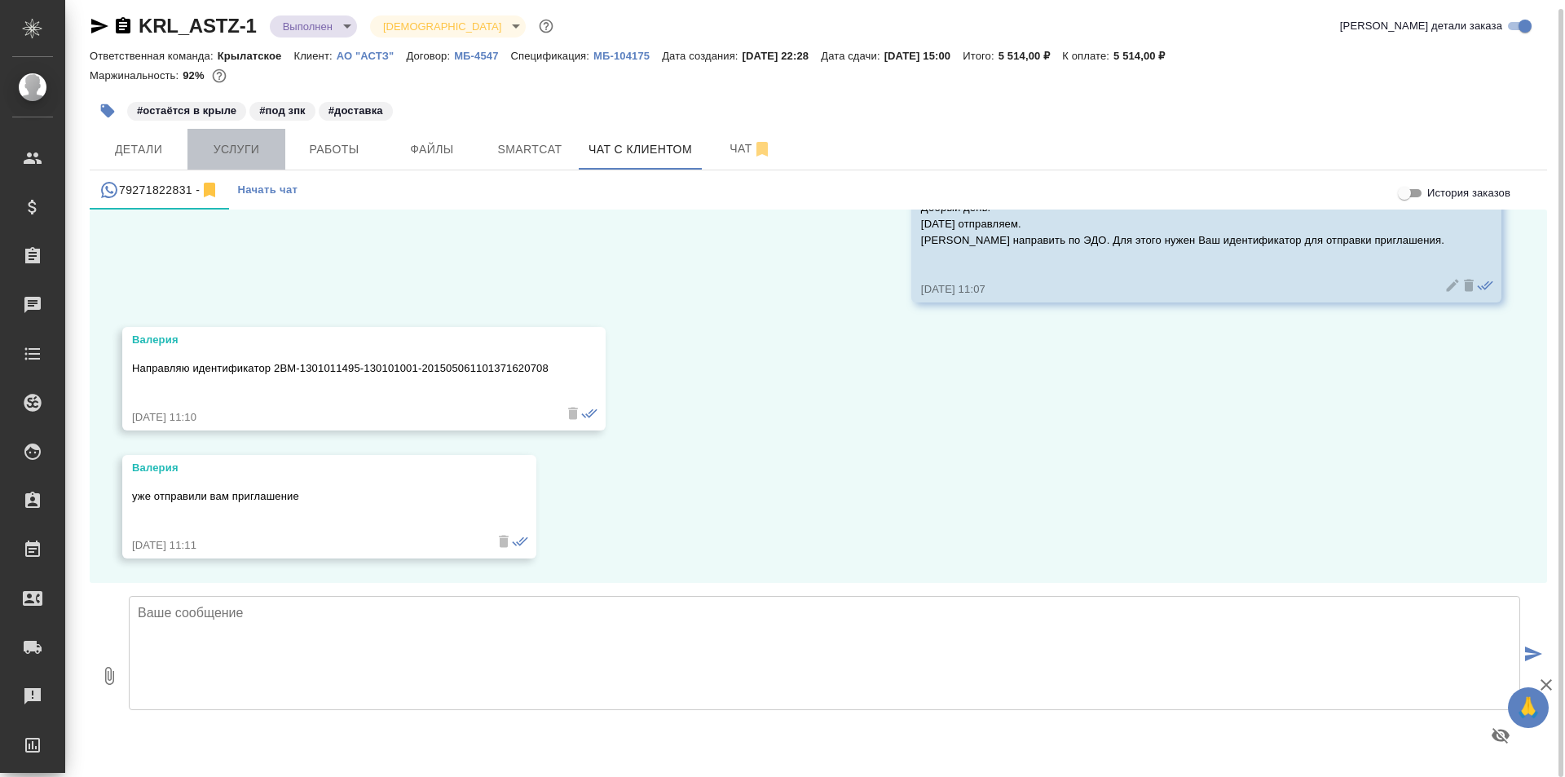
click at [245, 152] on span "Услуги" at bounding box center [236, 149] width 78 height 20
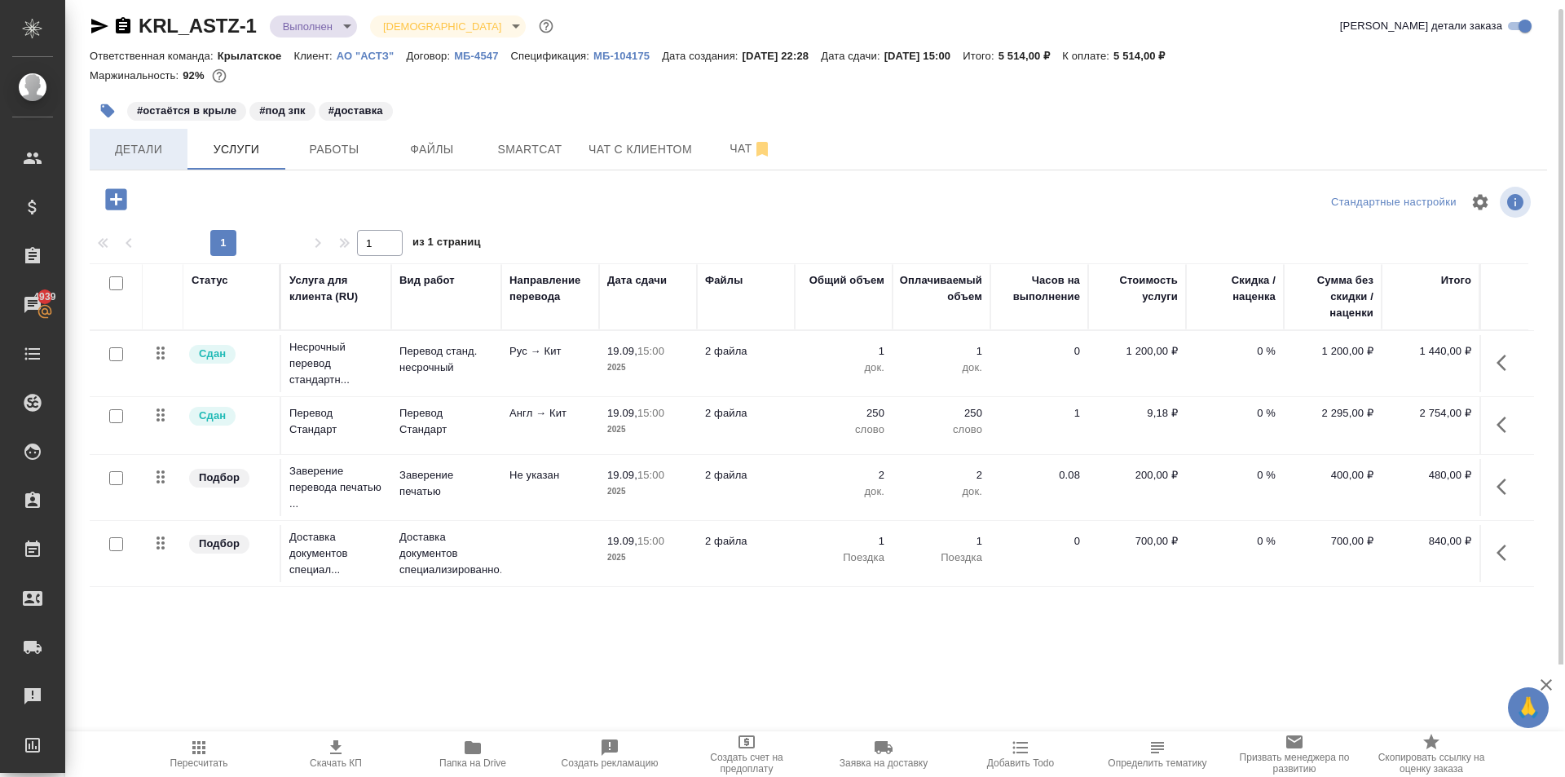
click at [146, 168] on button "Детали" at bounding box center [139, 149] width 98 height 41
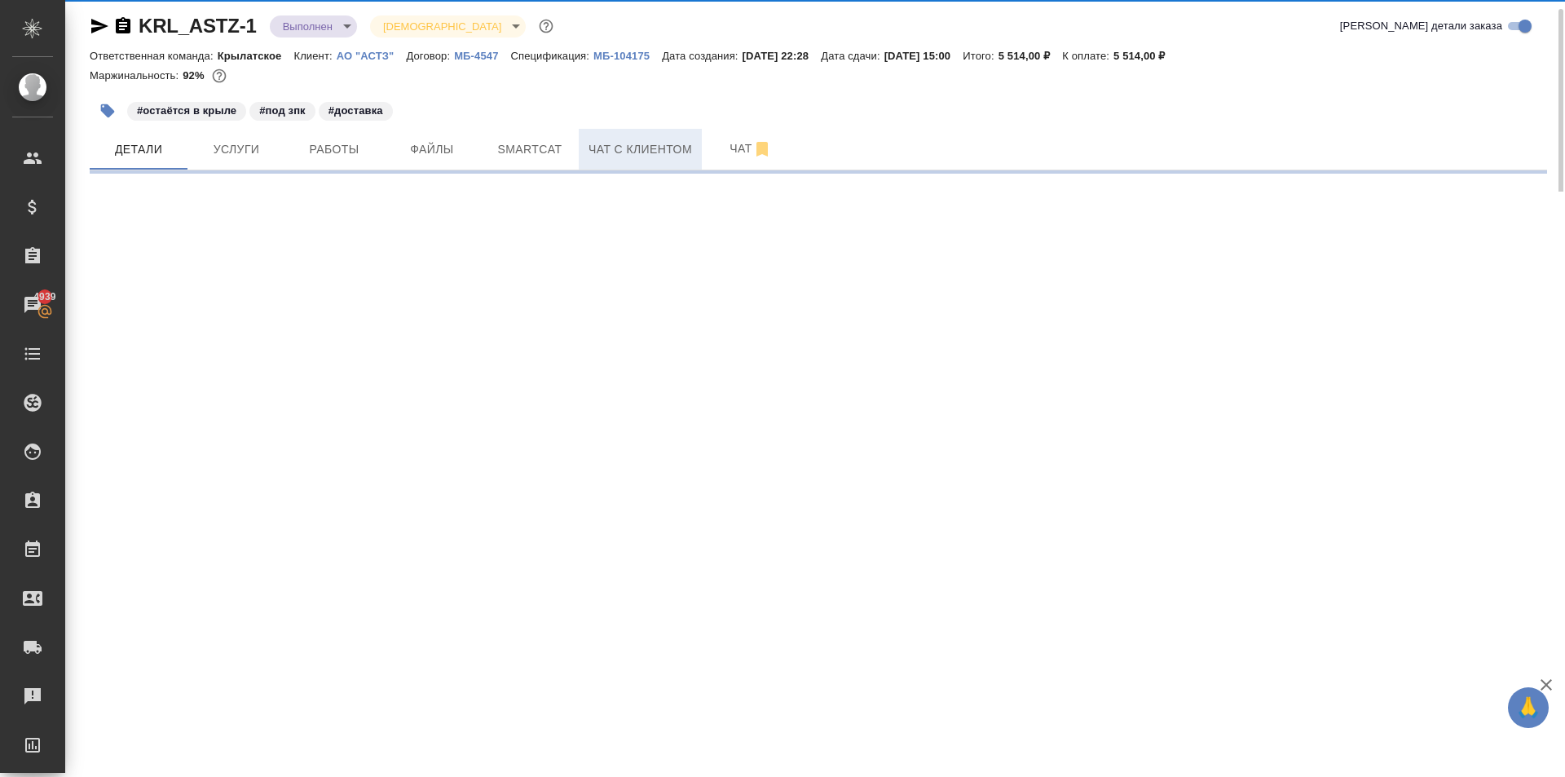
select select "RU"
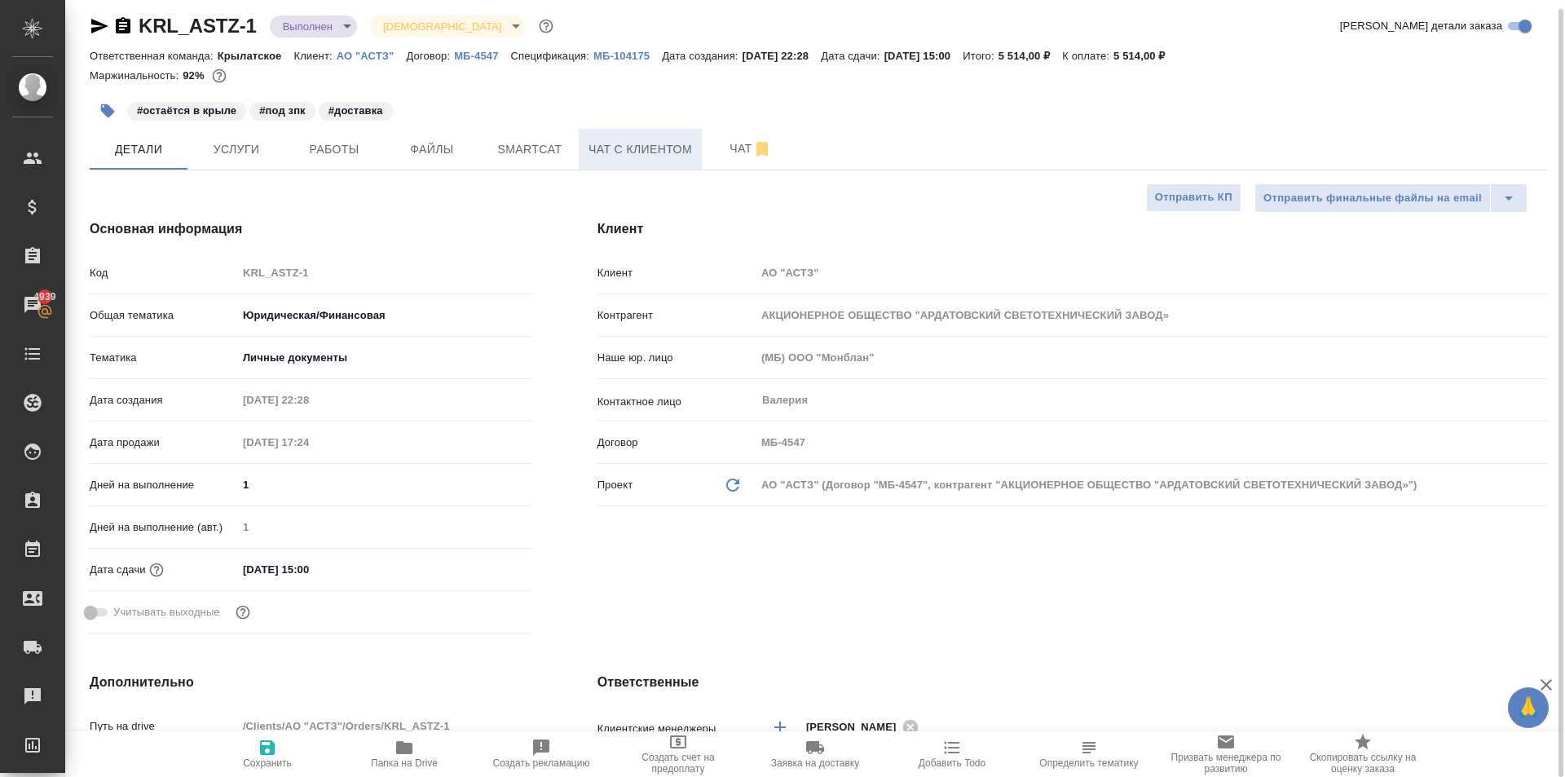
type textarea "x"
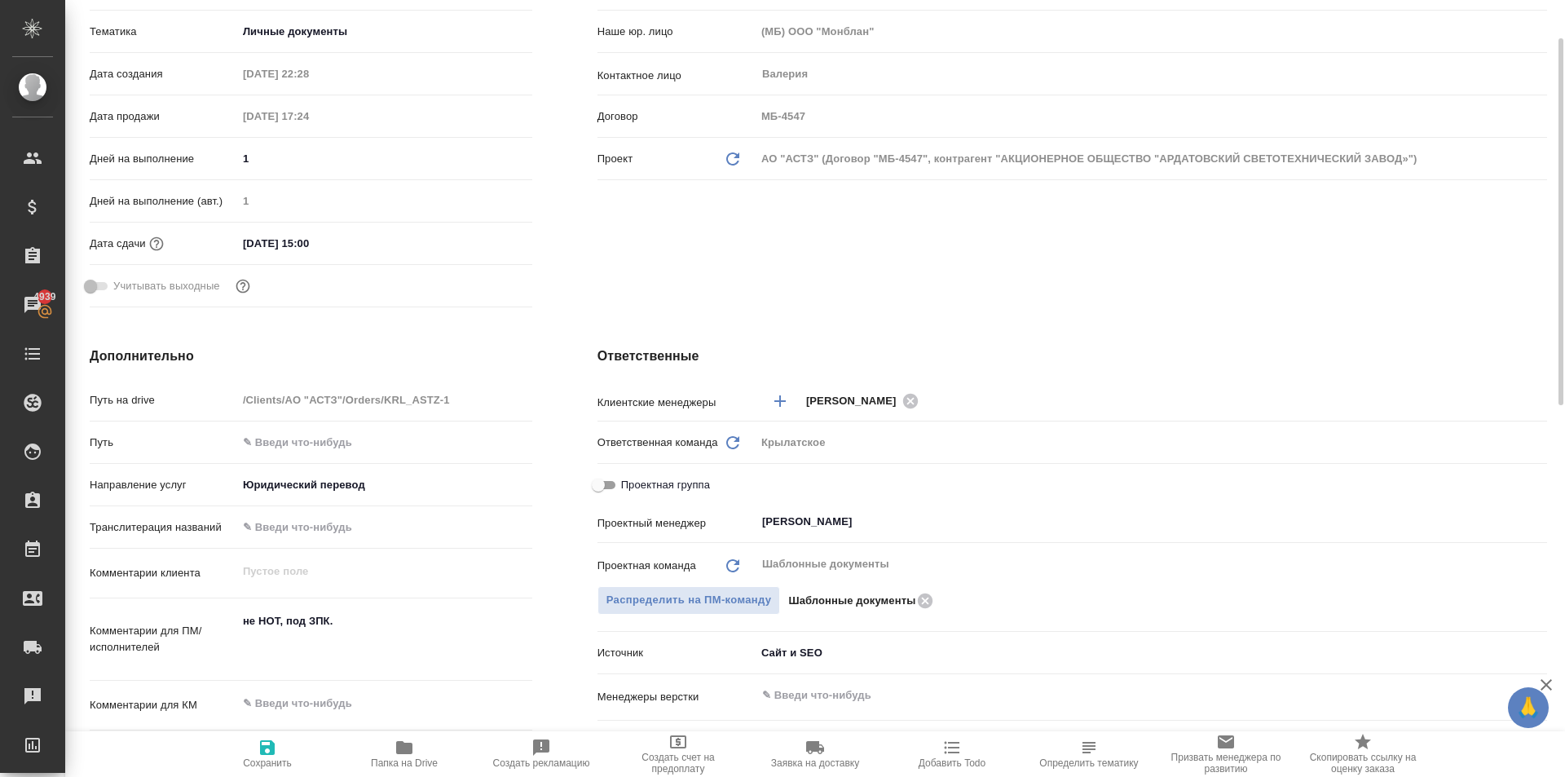
scroll to position [90, 0]
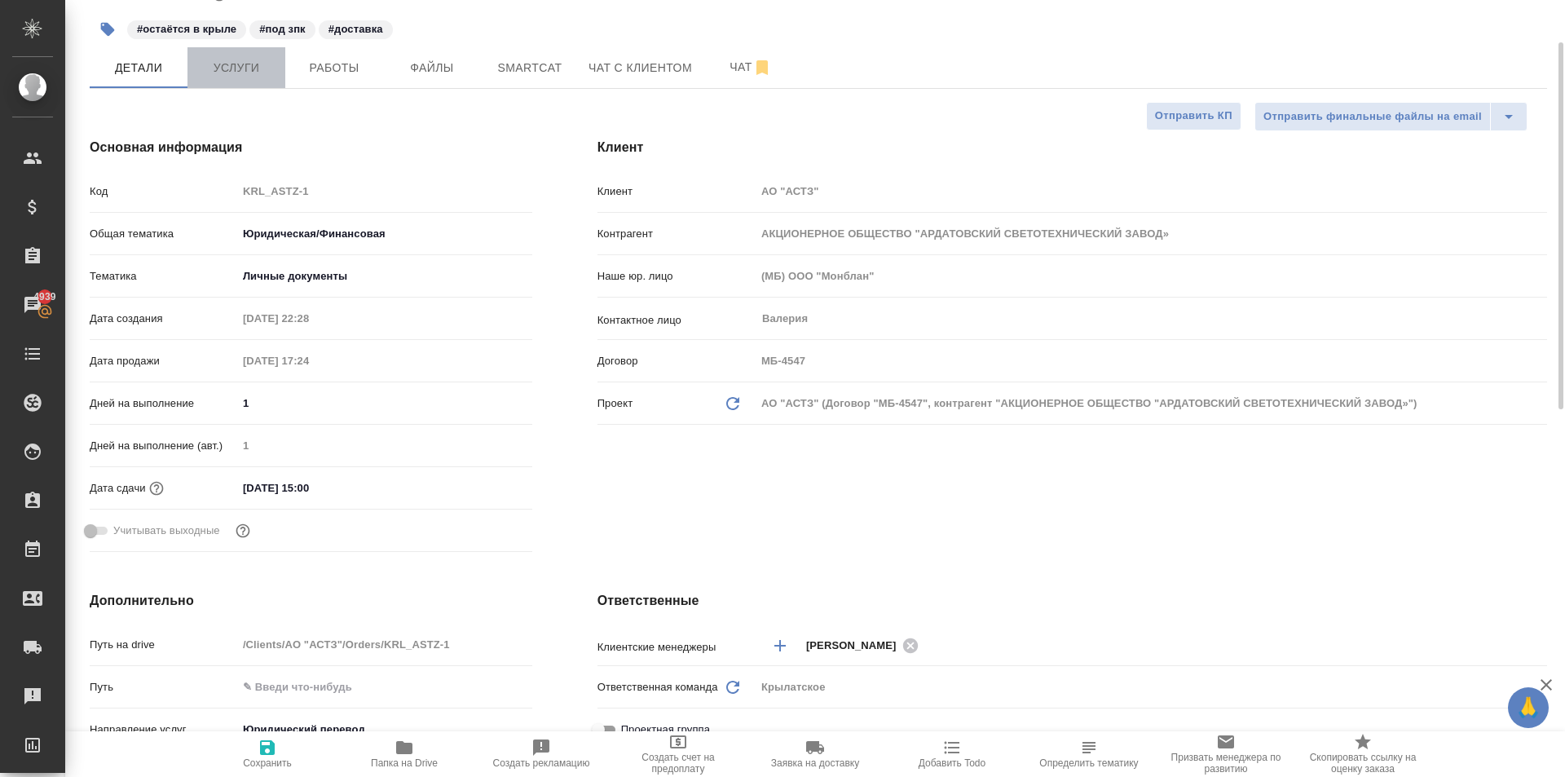
click at [256, 78] on button "Услуги" at bounding box center [236, 67] width 98 height 41
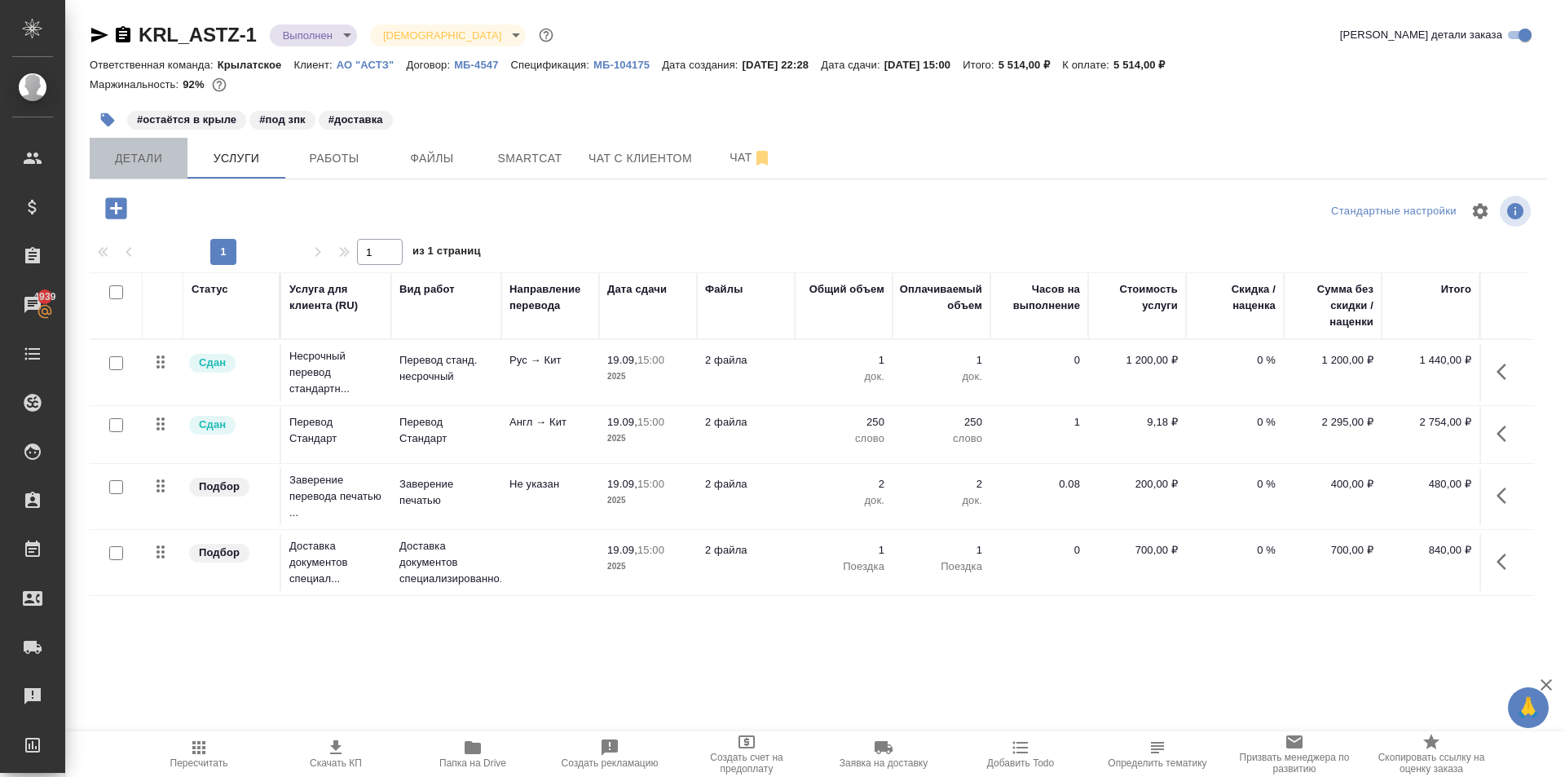
click at [145, 141] on button "Детали" at bounding box center [139, 158] width 98 height 41
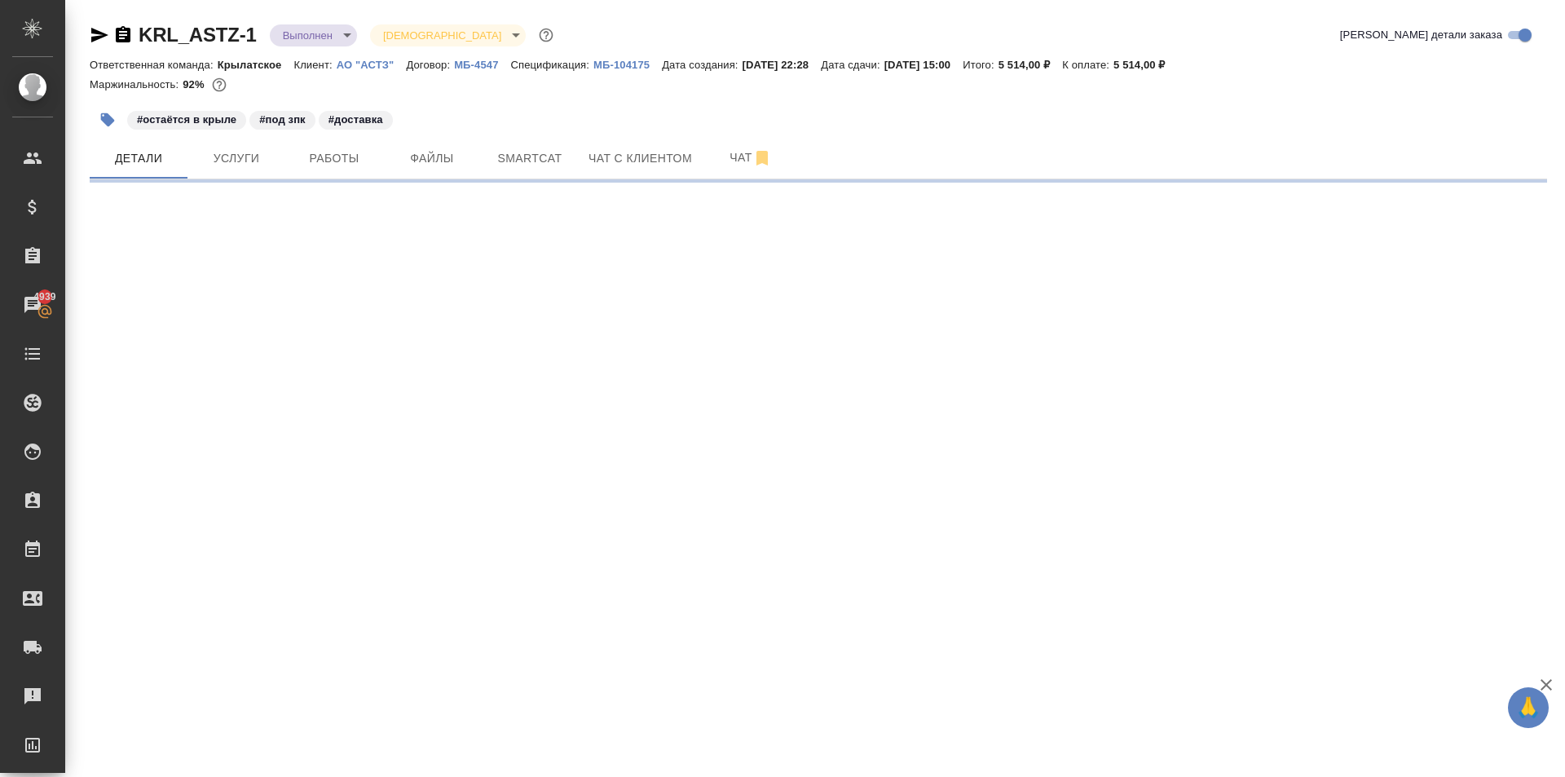
select select "RU"
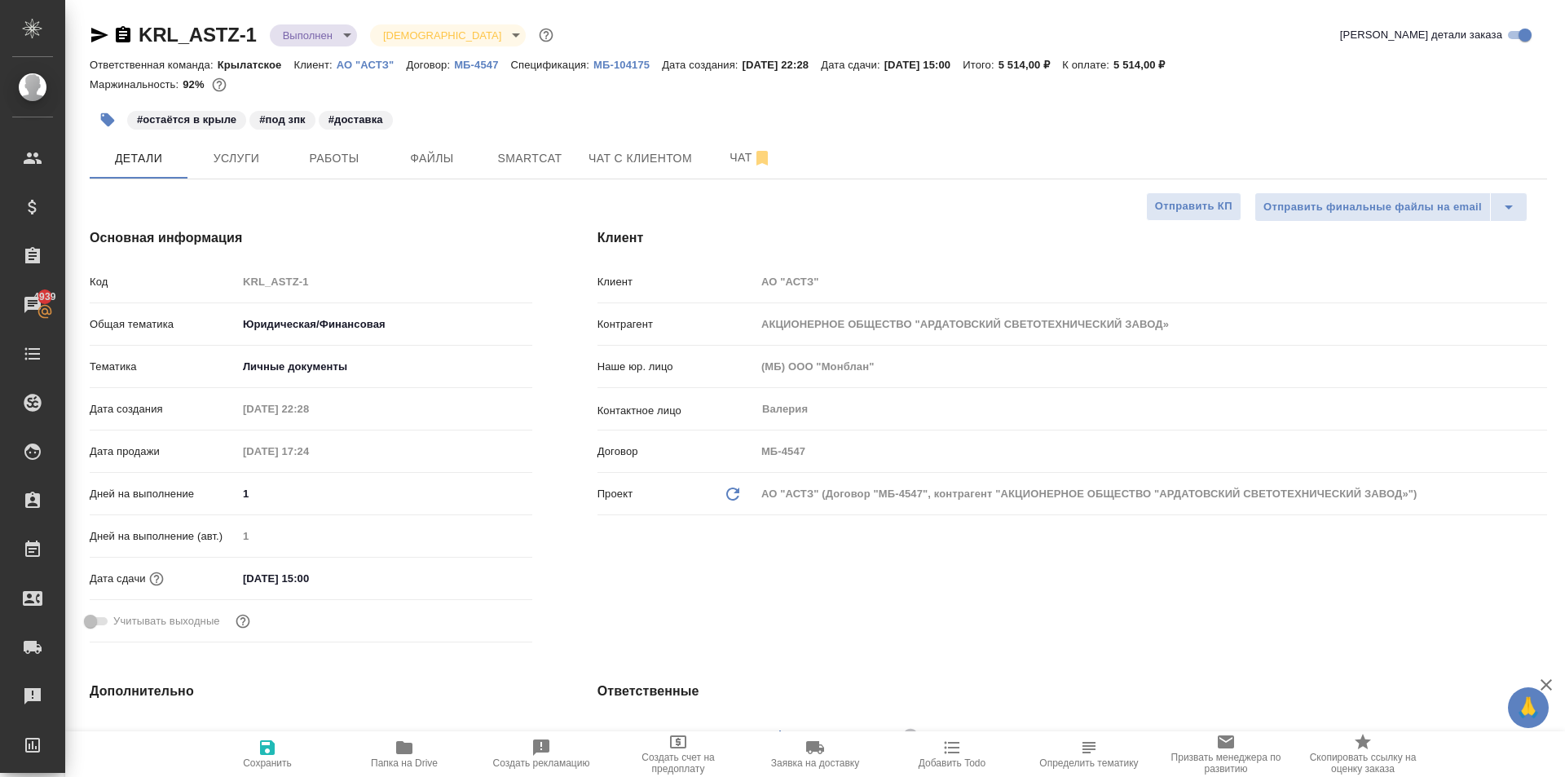
type textarea "x"
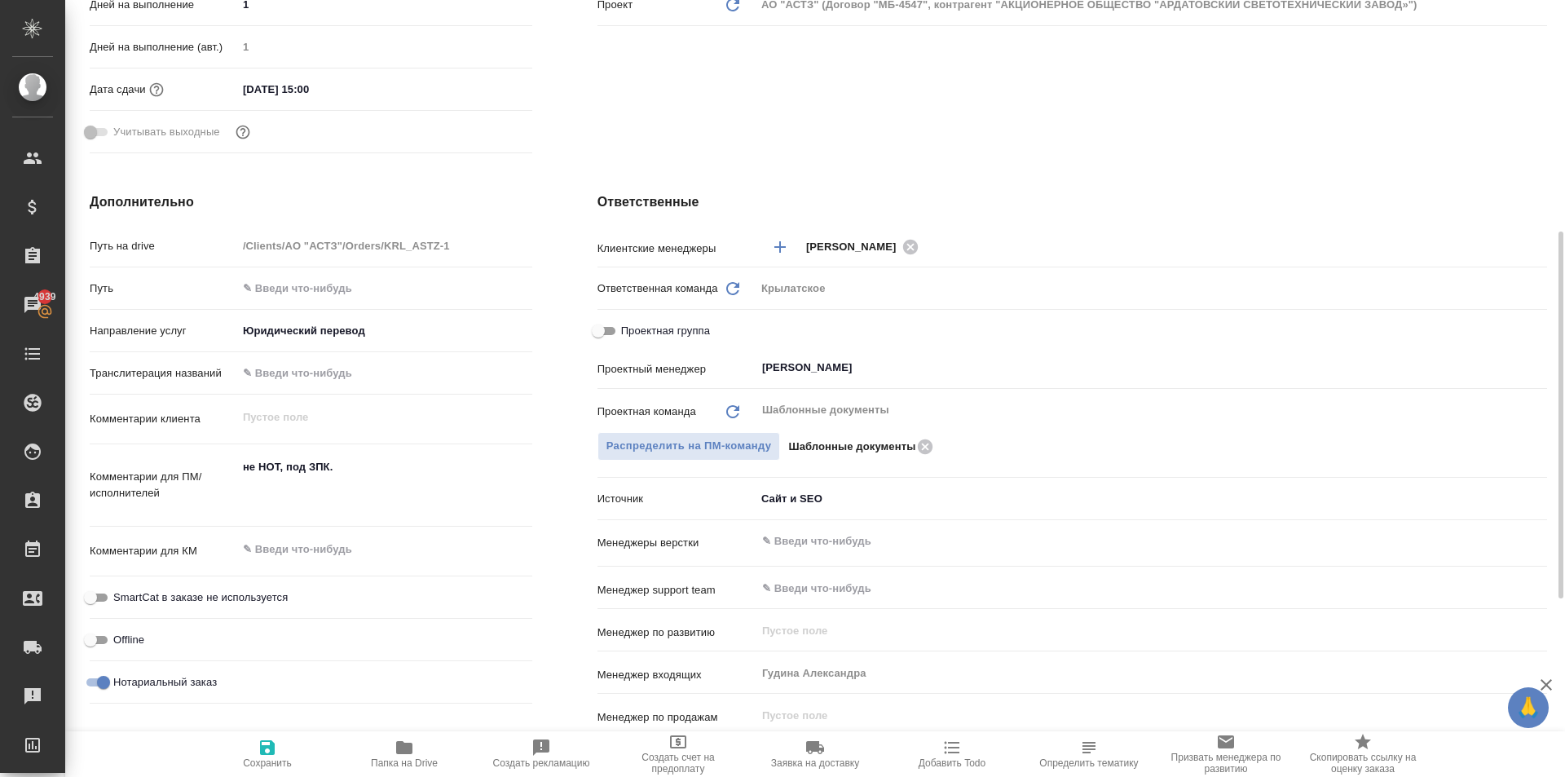
click at [654, 324] on span "Проектная группа" at bounding box center [665, 331] width 89 height 16
click at [628, 324] on input "Проектная группа" at bounding box center [598, 331] width 59 height 20
checkbox input "true"
type textarea "x"
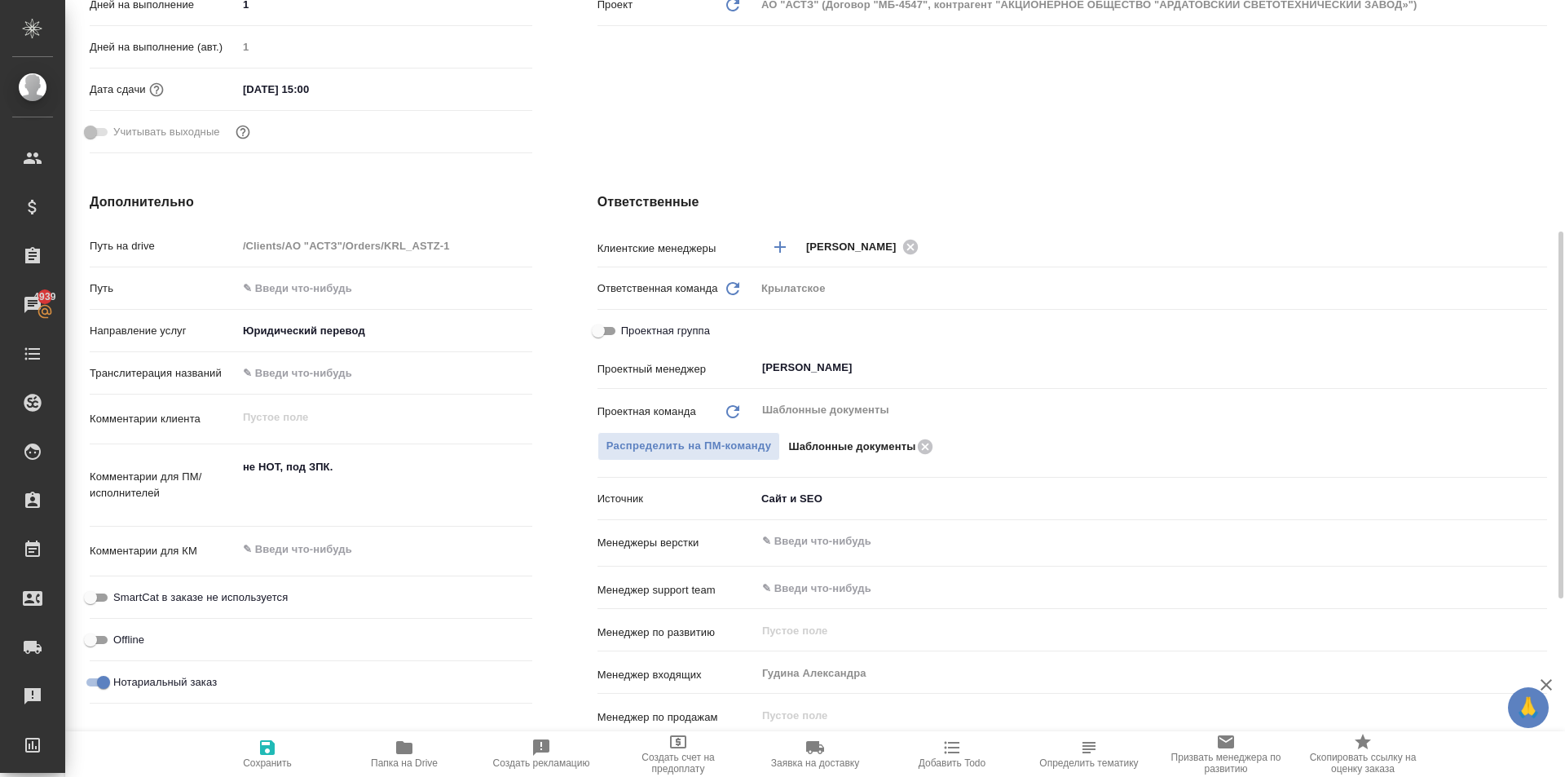
type textarea "x"
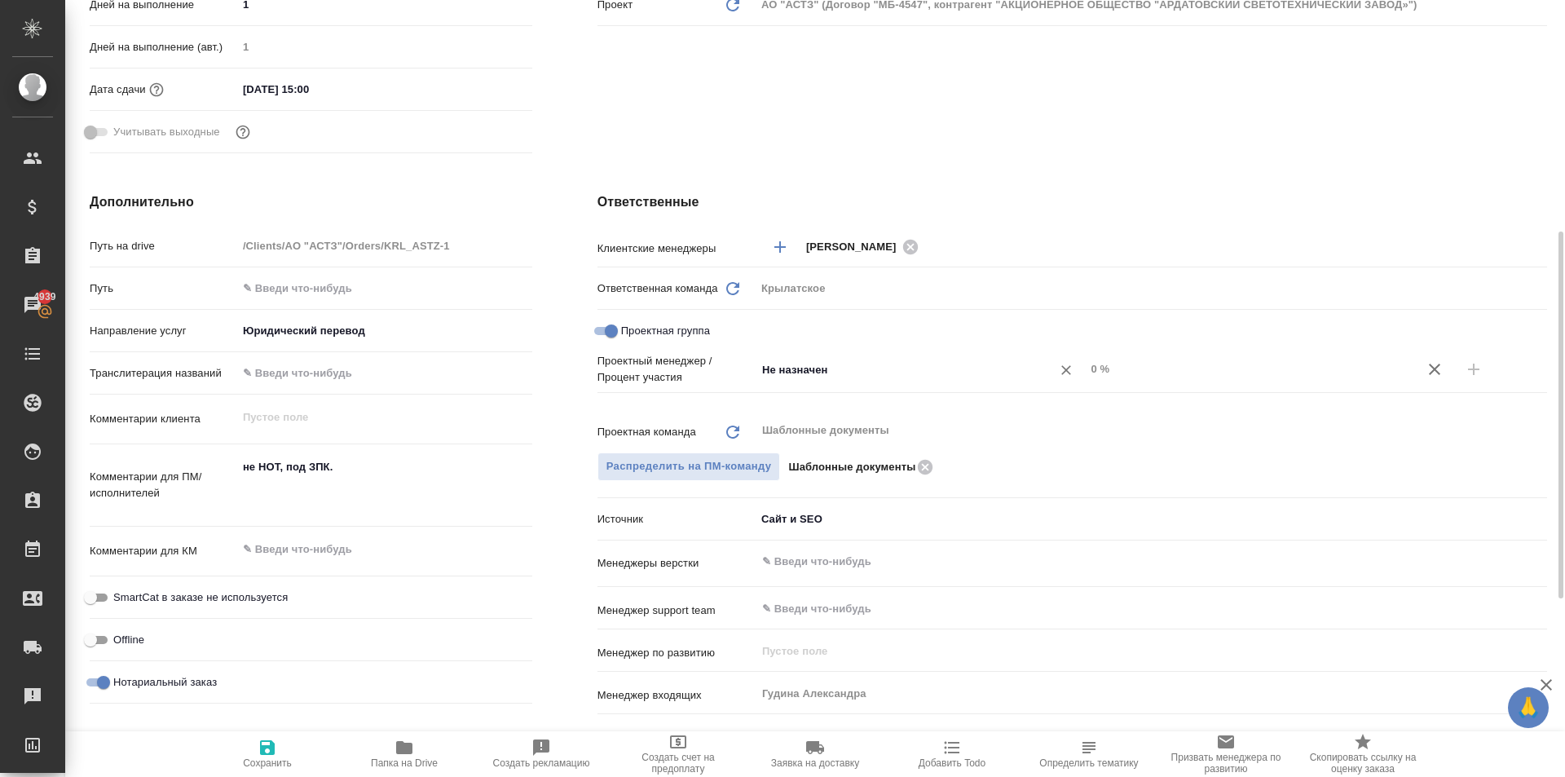
click at [790, 369] on input "Не назначен" at bounding box center [894, 370] width 266 height 20
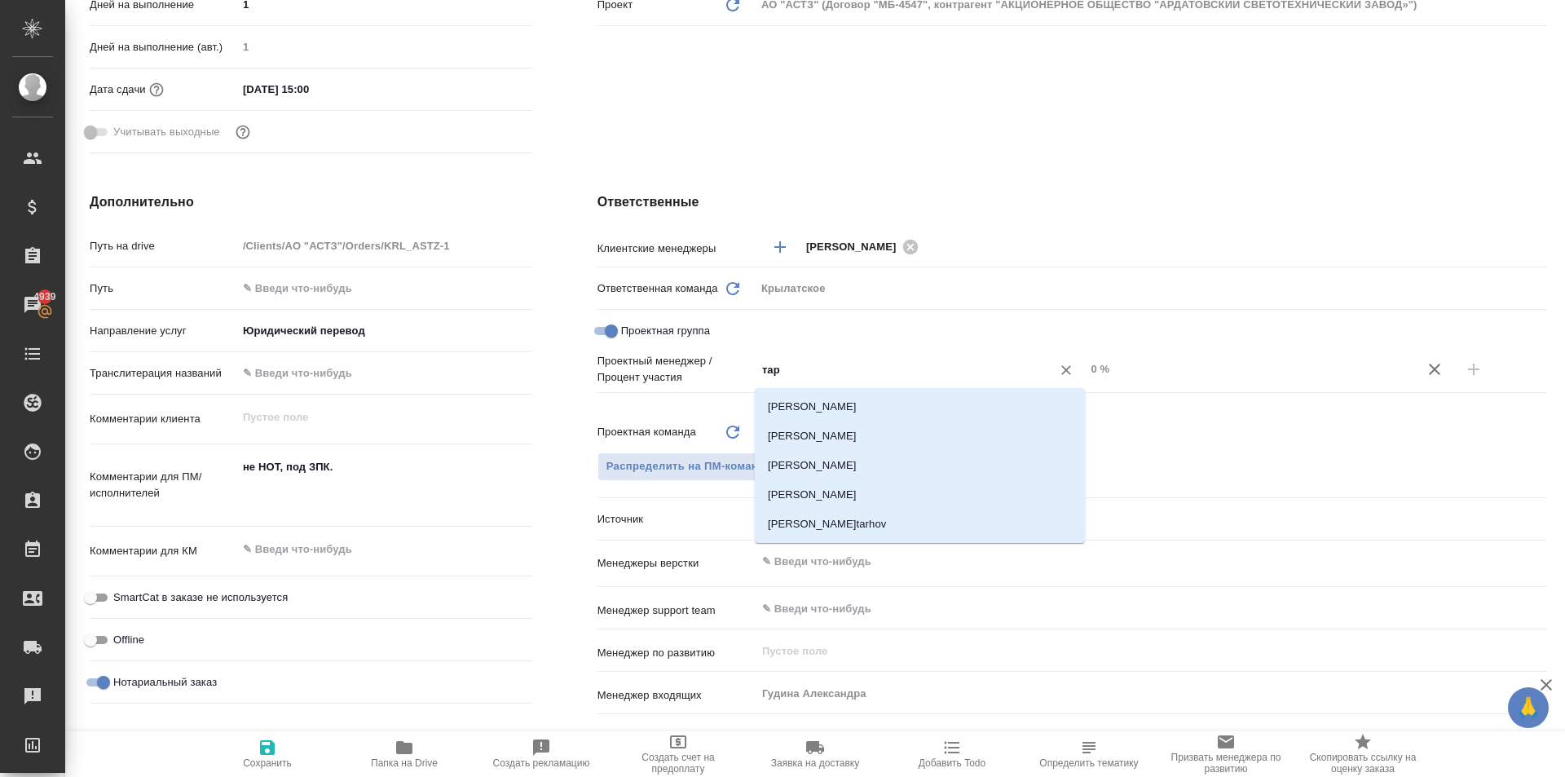
type input "тара"
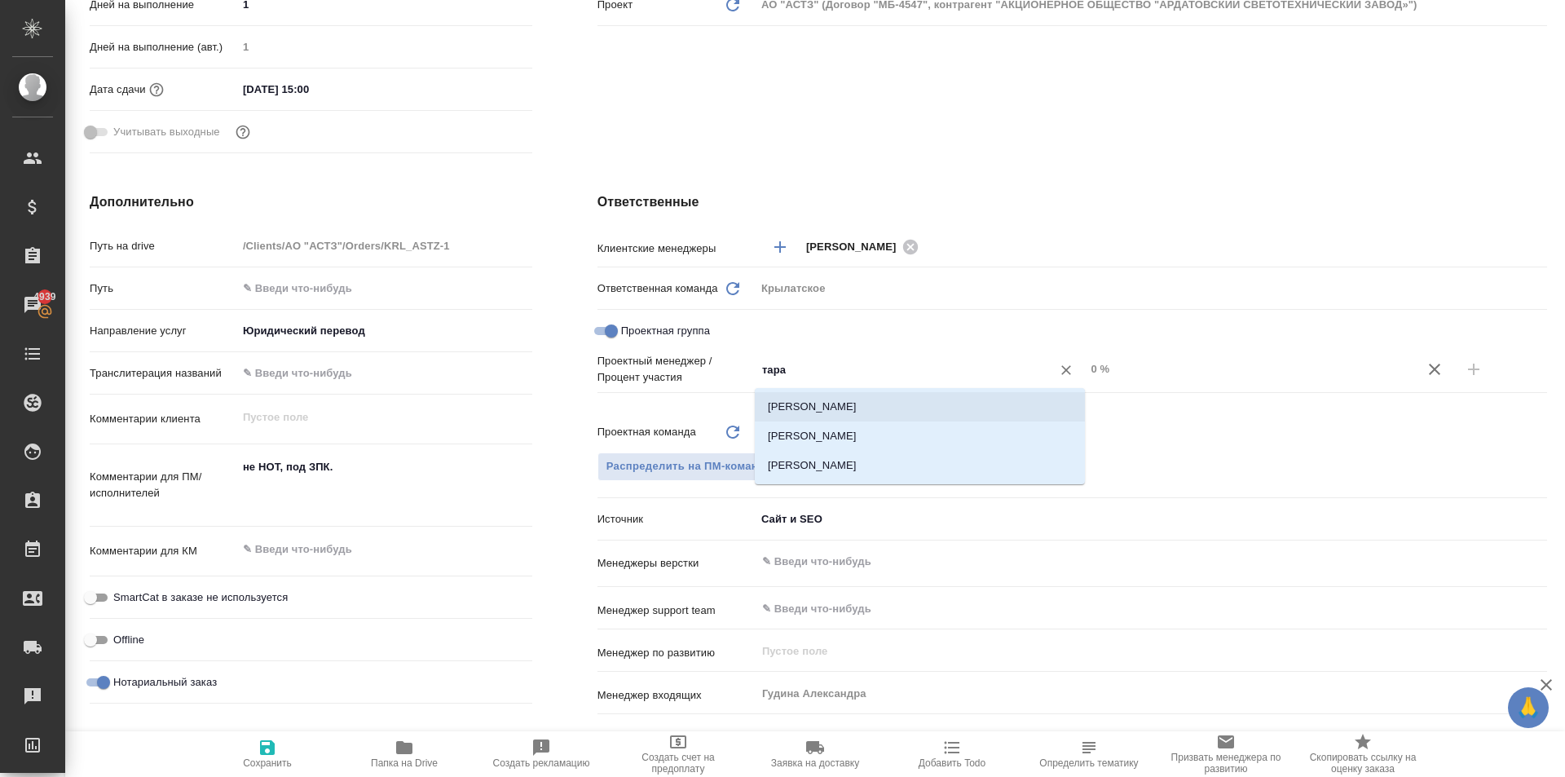
click at [851, 401] on li "Тарабановская Анастасия" at bounding box center [920, 406] width 330 height 29
type textarea "x"
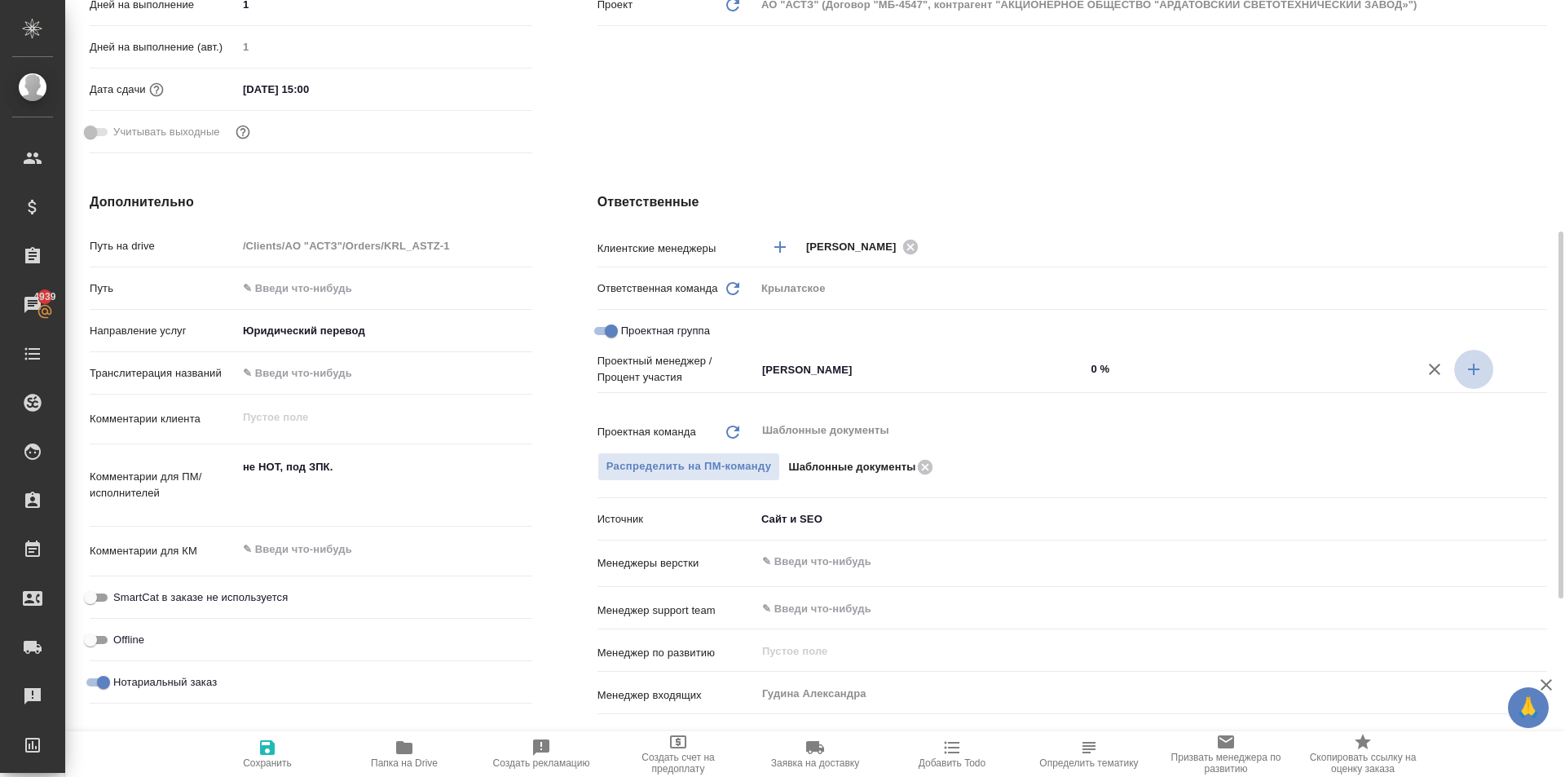
click at [1474, 380] on button "button" at bounding box center [1473, 369] width 39 height 39
type textarea "x"
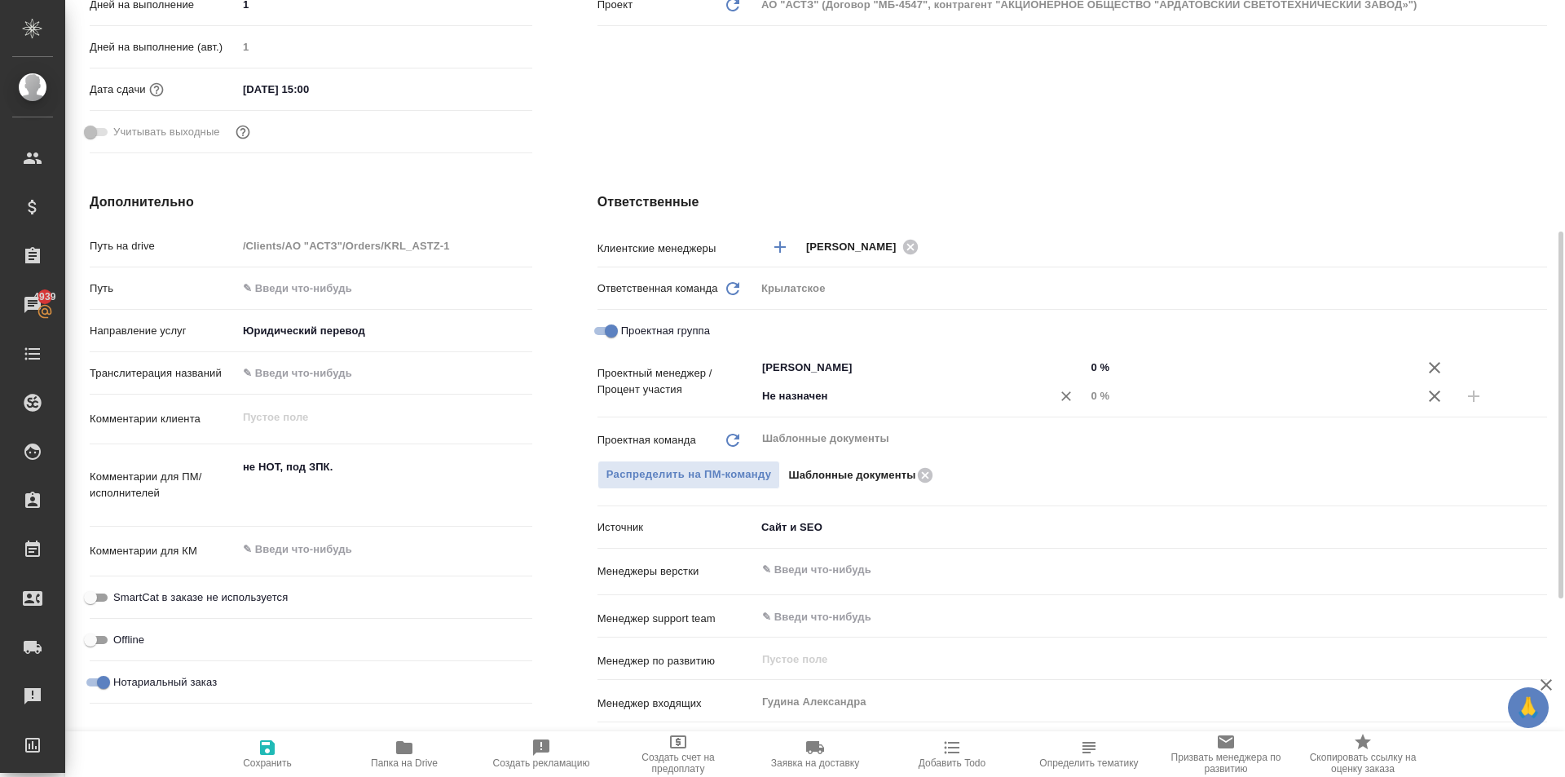
click at [880, 393] on input "Не назначен" at bounding box center [894, 396] width 266 height 20
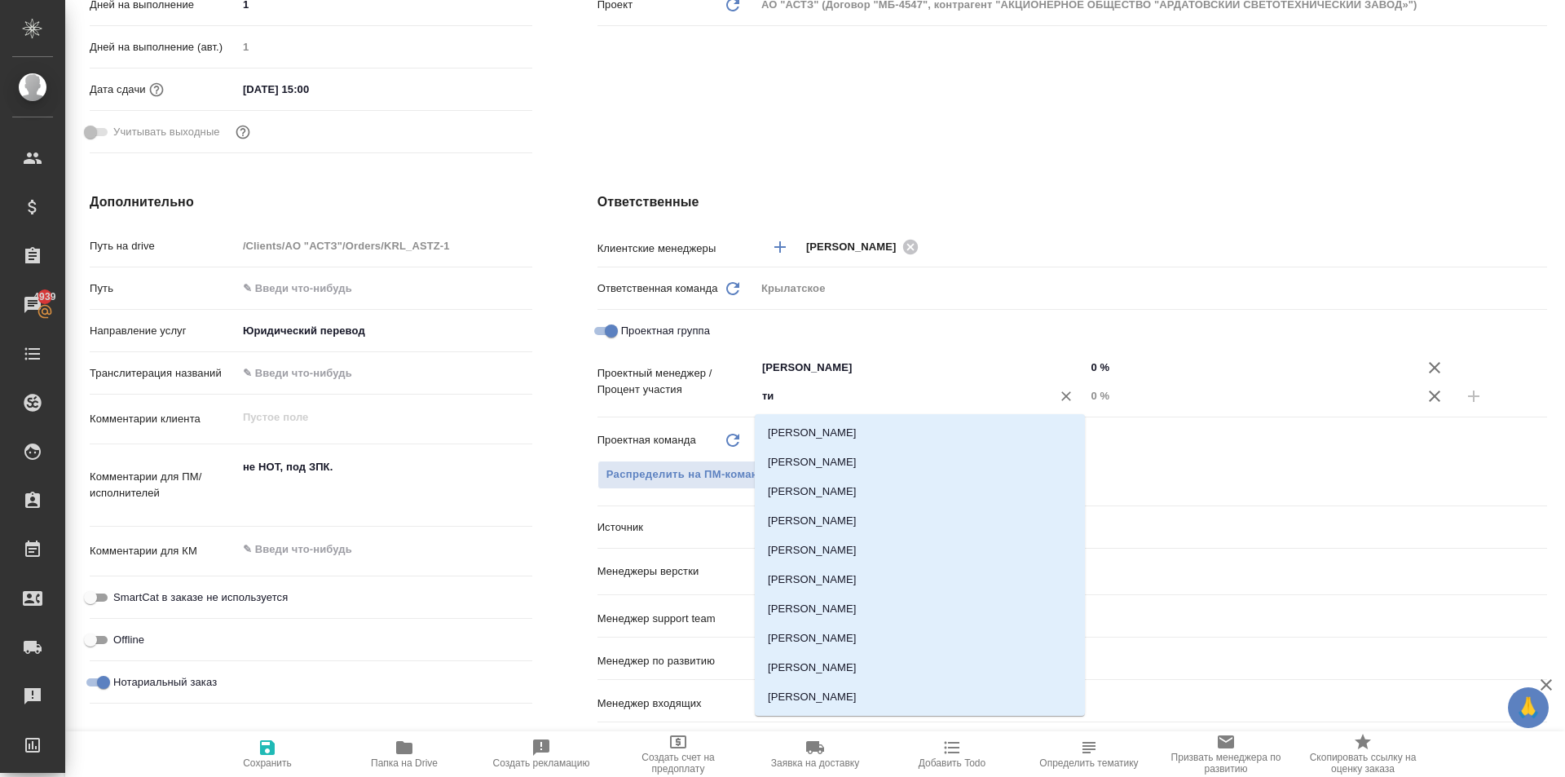
type input "тим"
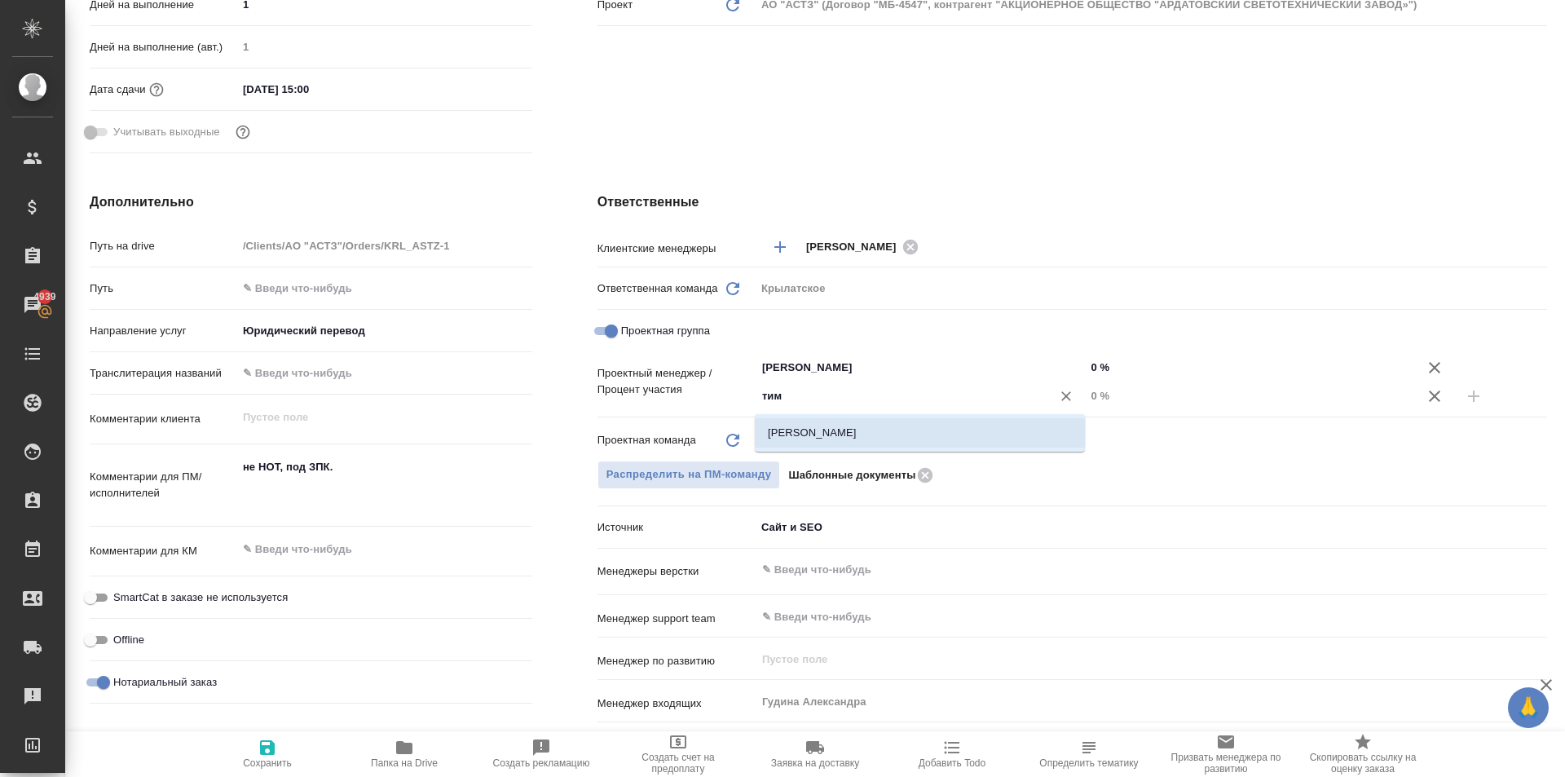
click at [888, 421] on li "Касымов Тимур" at bounding box center [920, 432] width 330 height 29
type textarea "x"
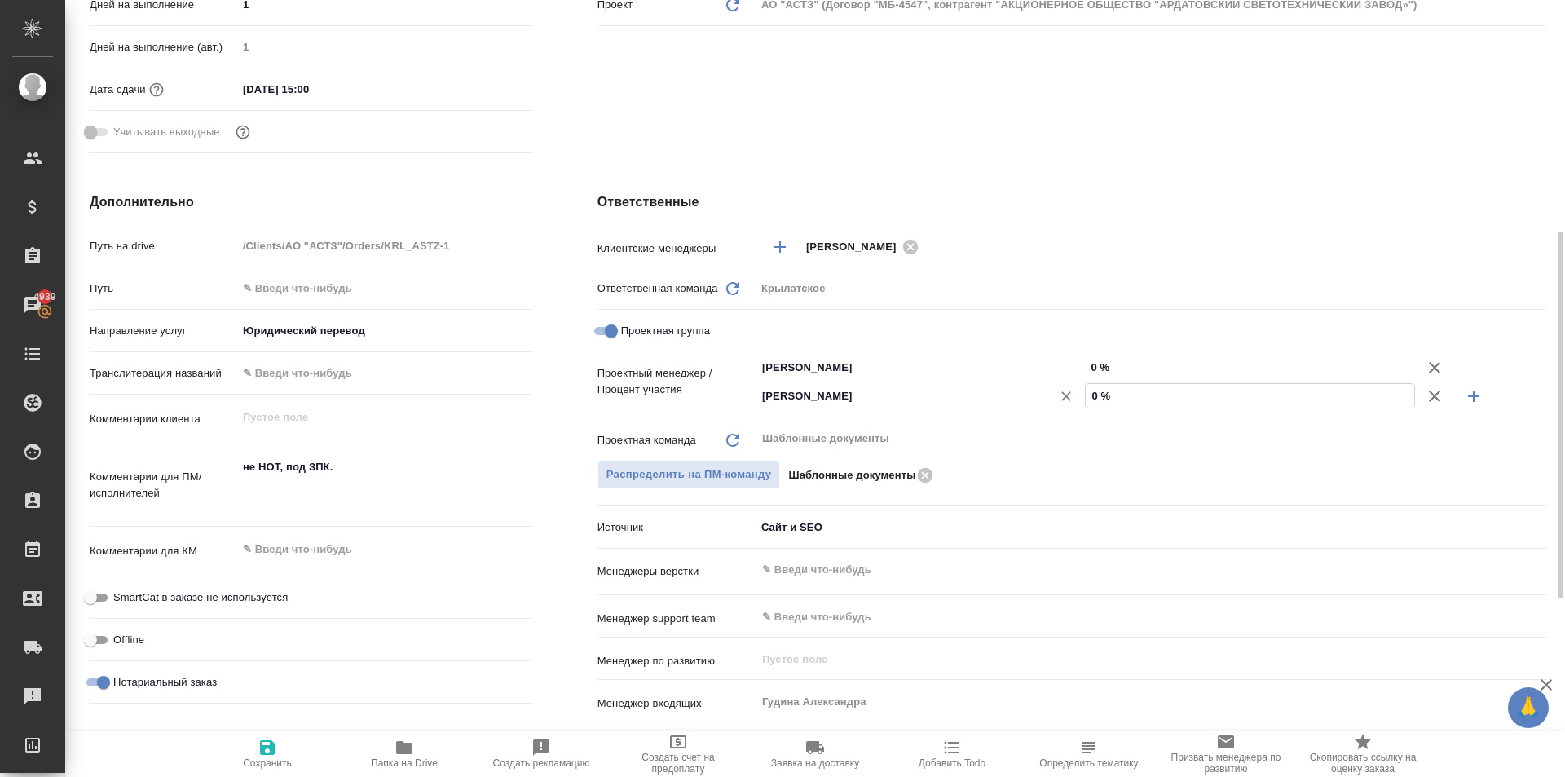
drag, startPoint x: 1150, startPoint y: 399, endPoint x: 999, endPoint y: 400, distance: 151.6
click at [997, 401] on div "Касымов Тимур ​ 0 %" at bounding box center [1152, 396] width 792 height 29
type input "2 %"
type textarea "x"
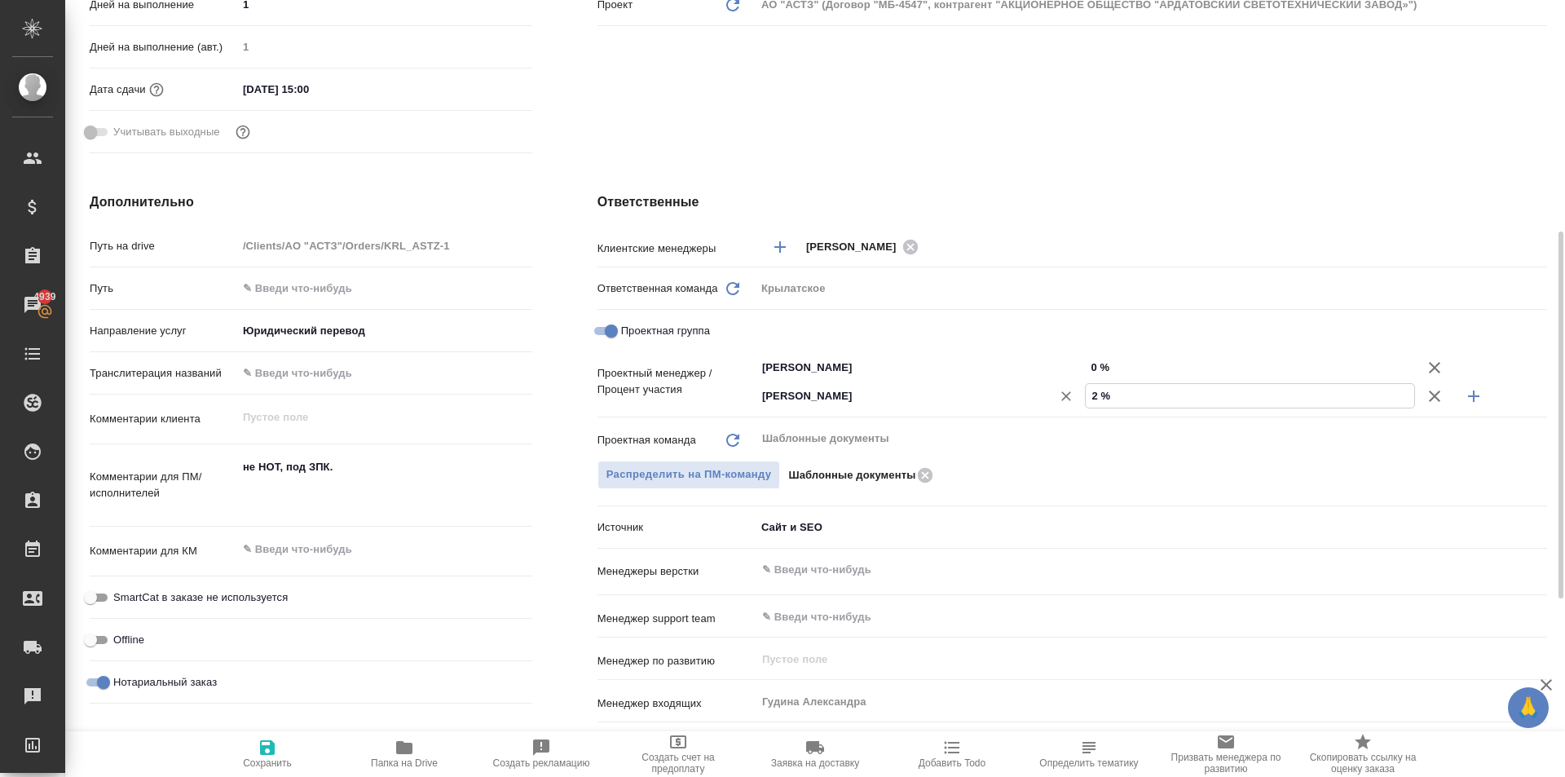
type textarea "x"
type input "23 %"
type textarea "x"
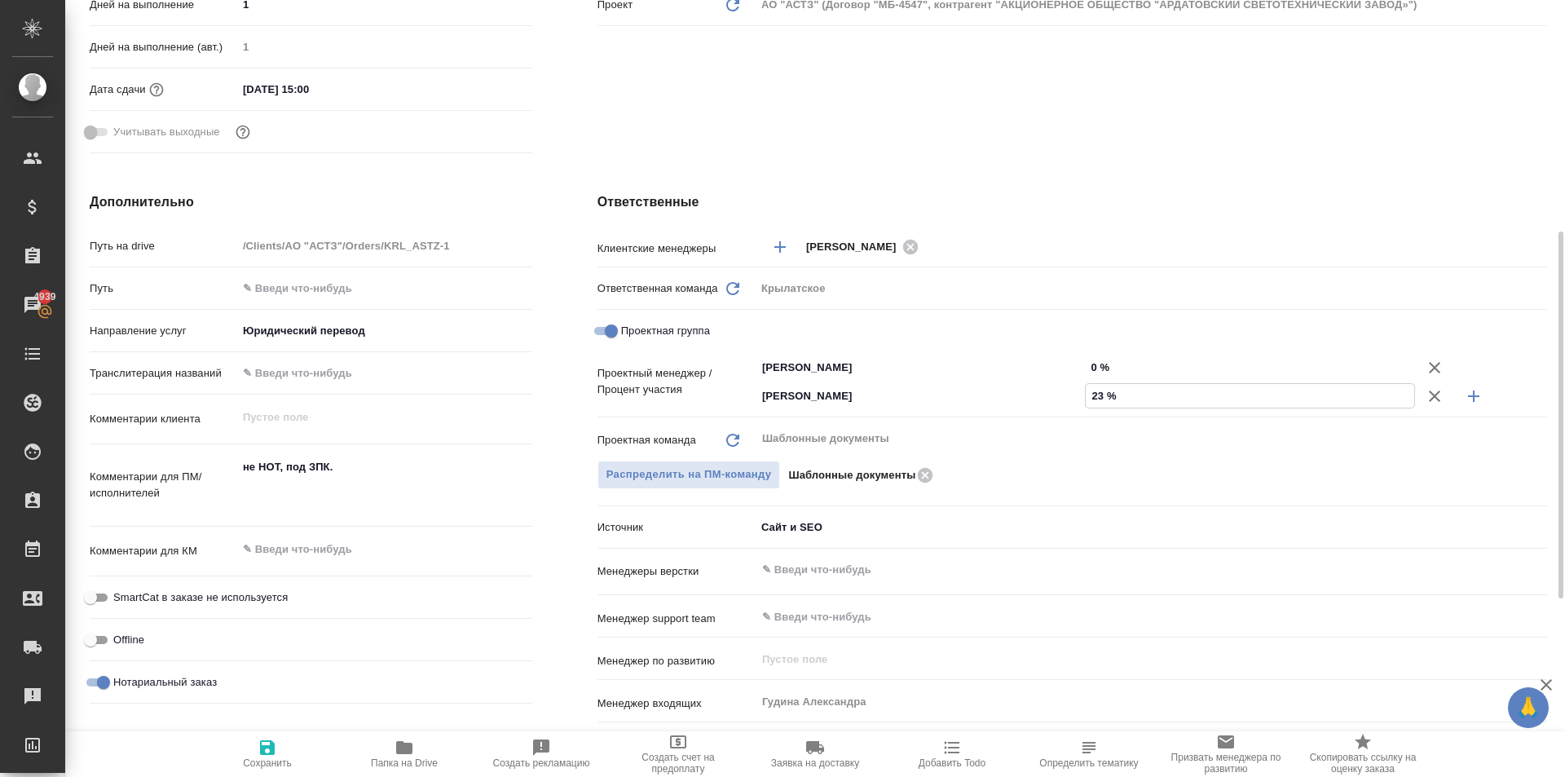
type input "23 %"
click at [1070, 346] on div "Клиентские менеджеры Касымов Тимур ​ Ответственная команда Обновить Крылатское …" at bounding box center [1073, 523] width 950 height 582
type input "7 %"
type textarea "x"
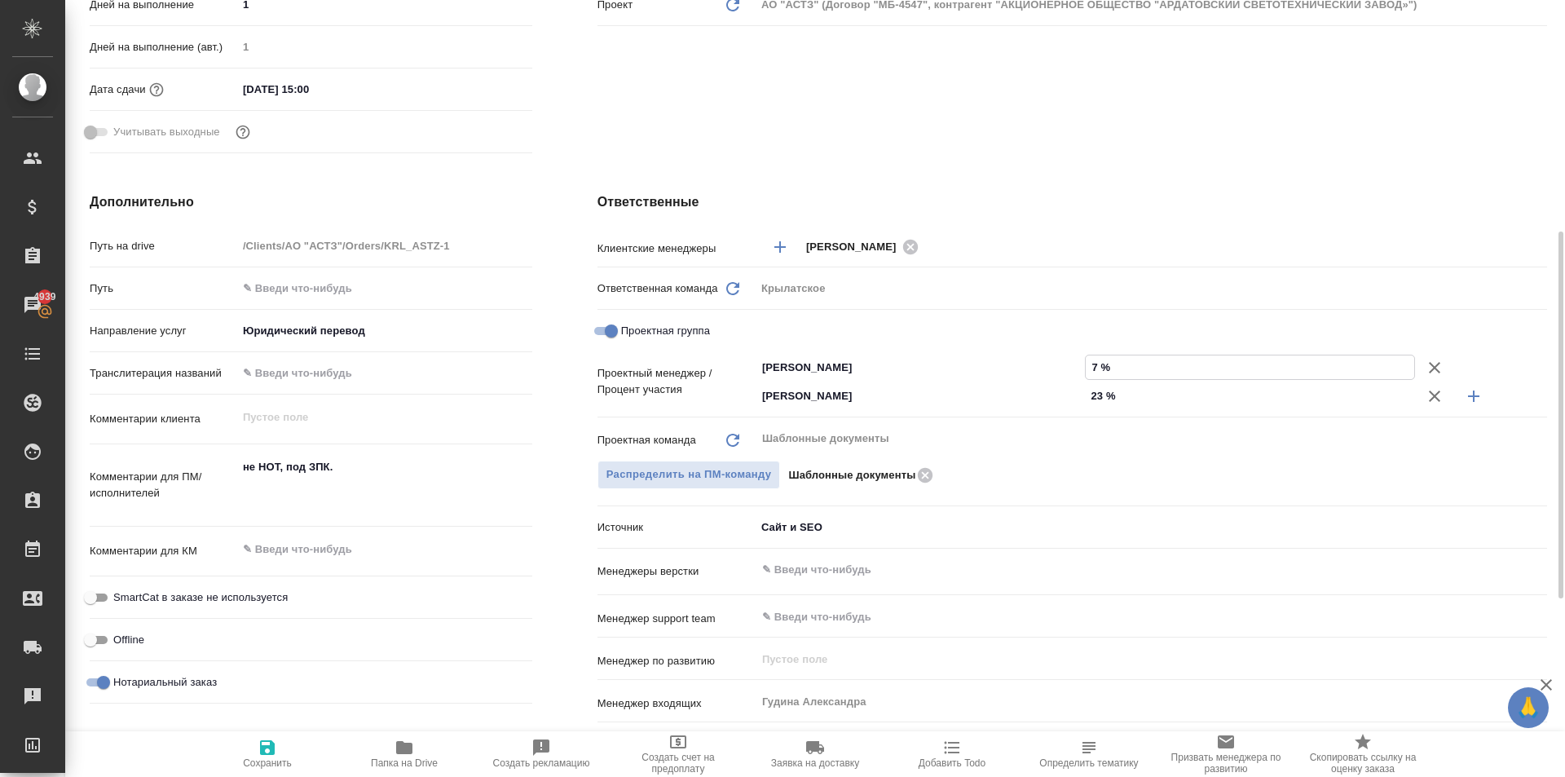
type textarea "x"
type input "77 %"
type textarea "x"
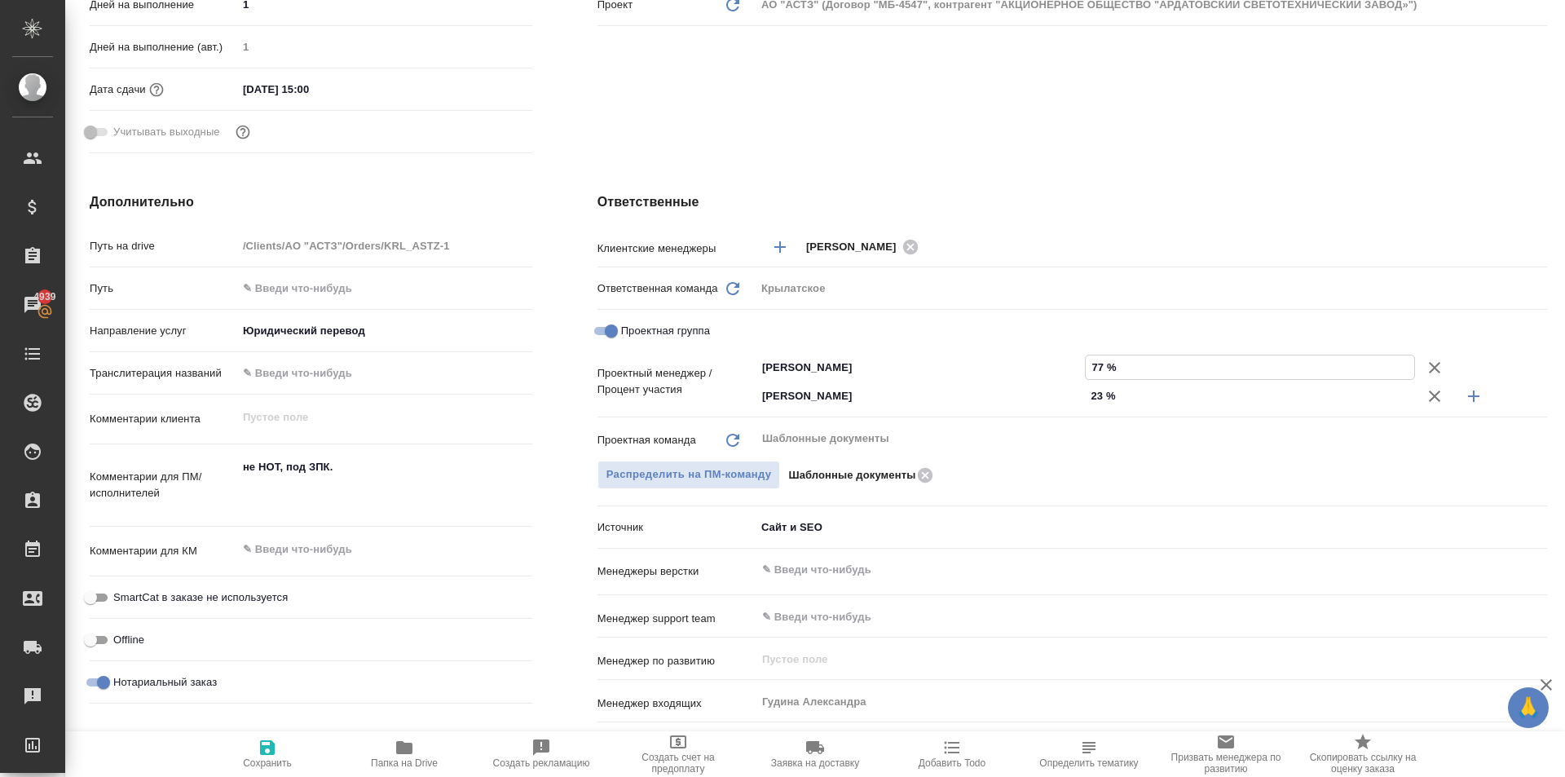
type input "77 %"
click at [211, 767] on span "Сохранить" at bounding box center [267, 753] width 117 height 31
type textarea "x"
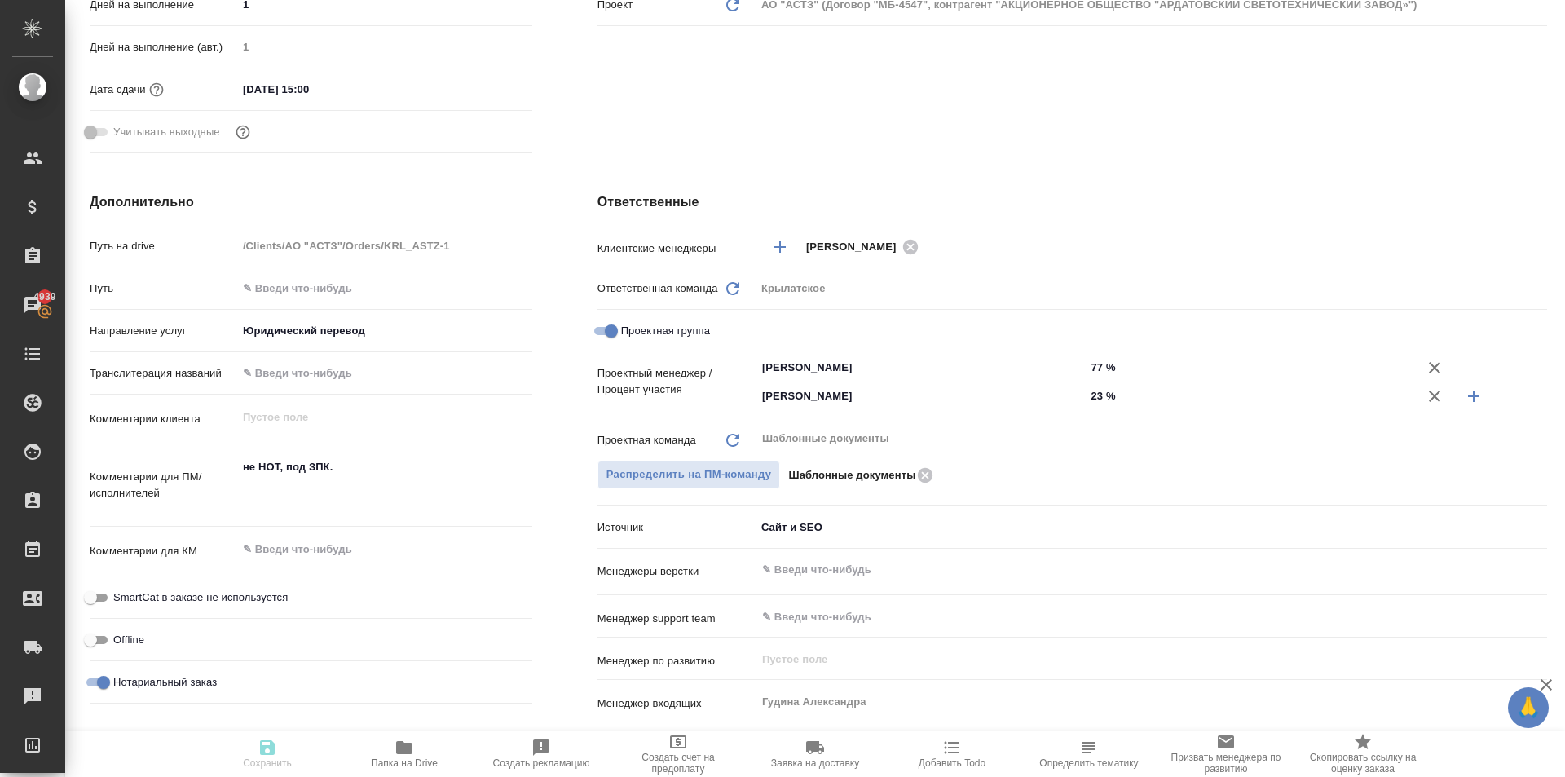
type textarea "x"
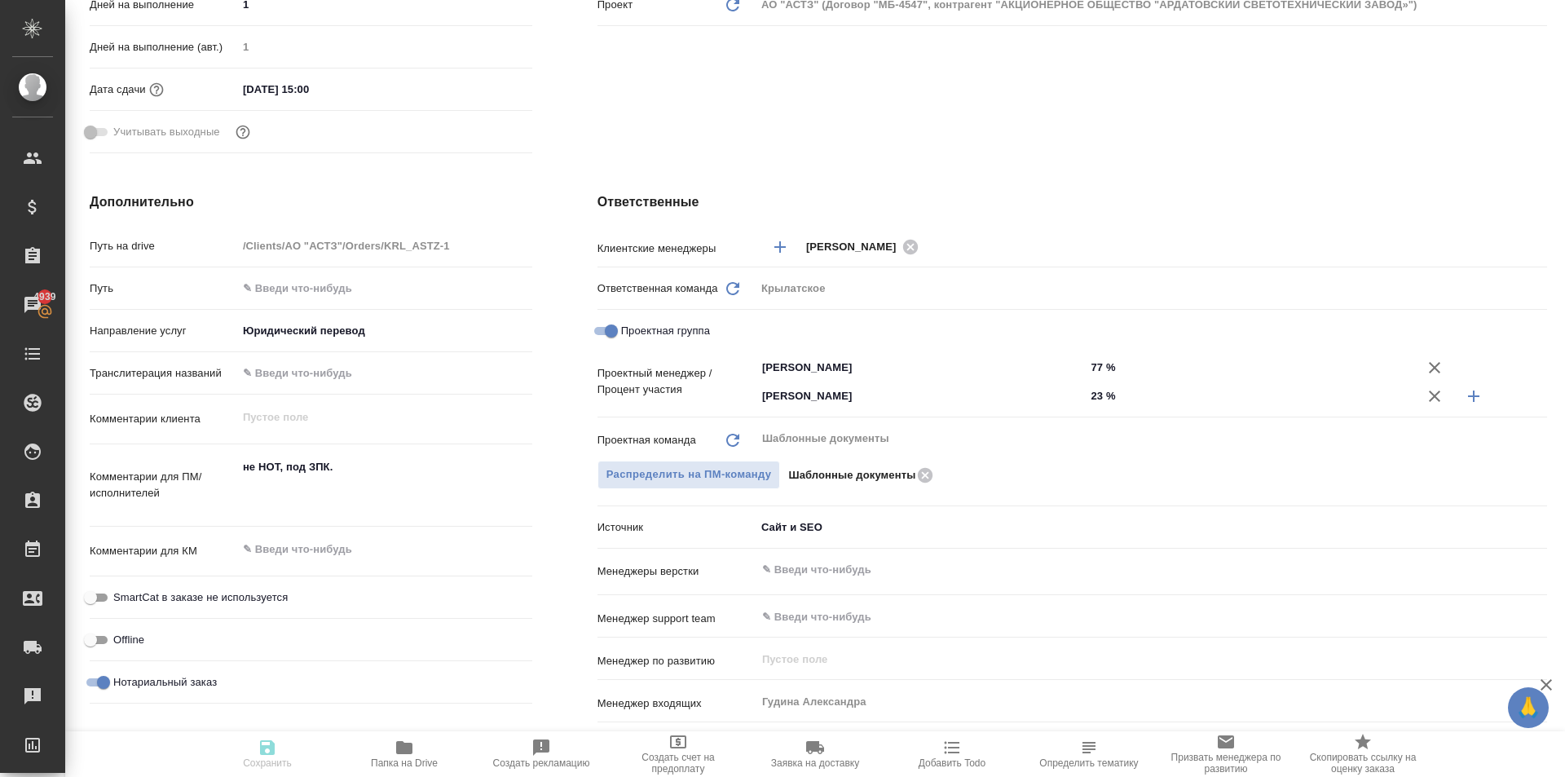
type textarea "x"
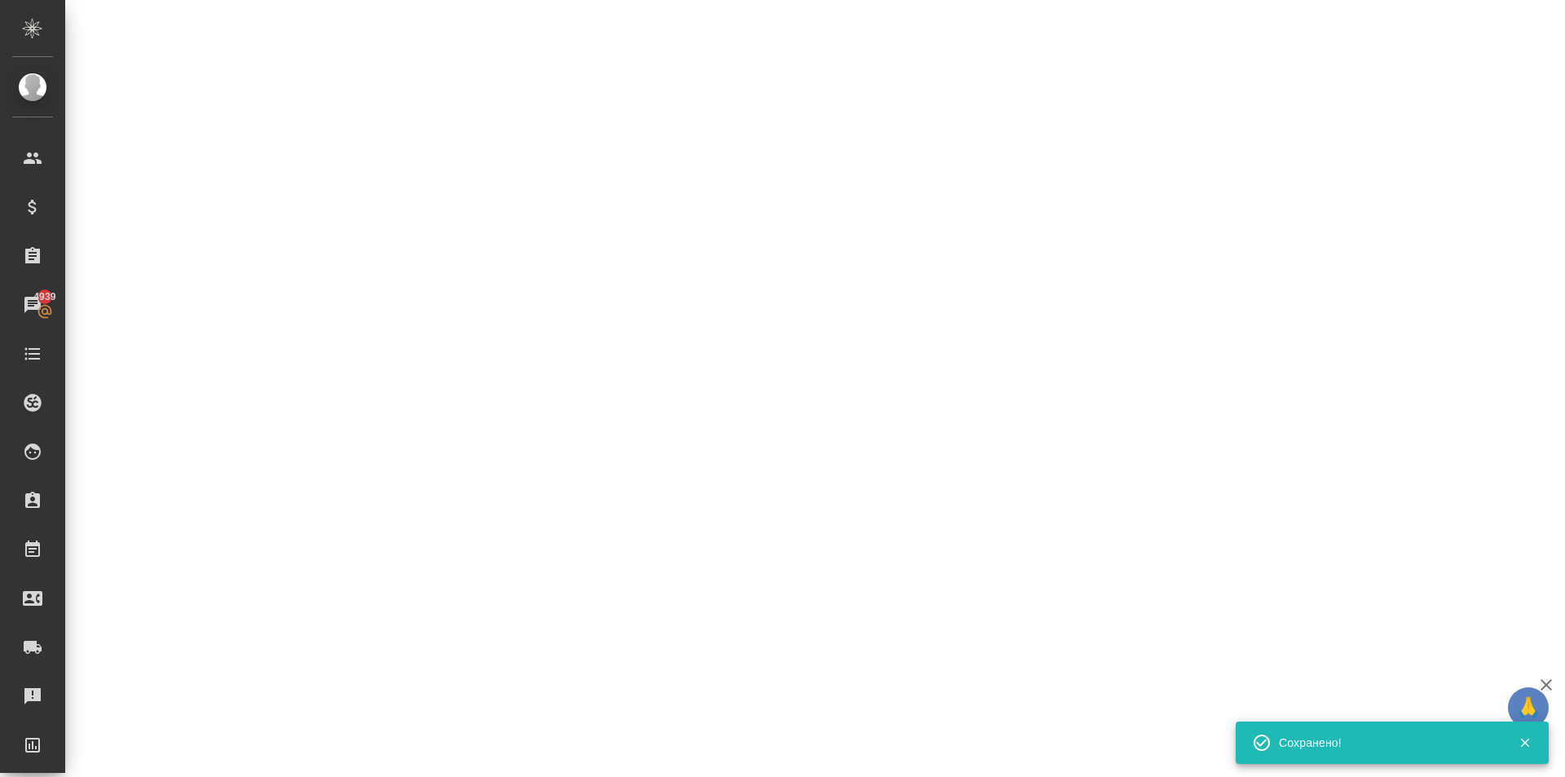
select select "RU"
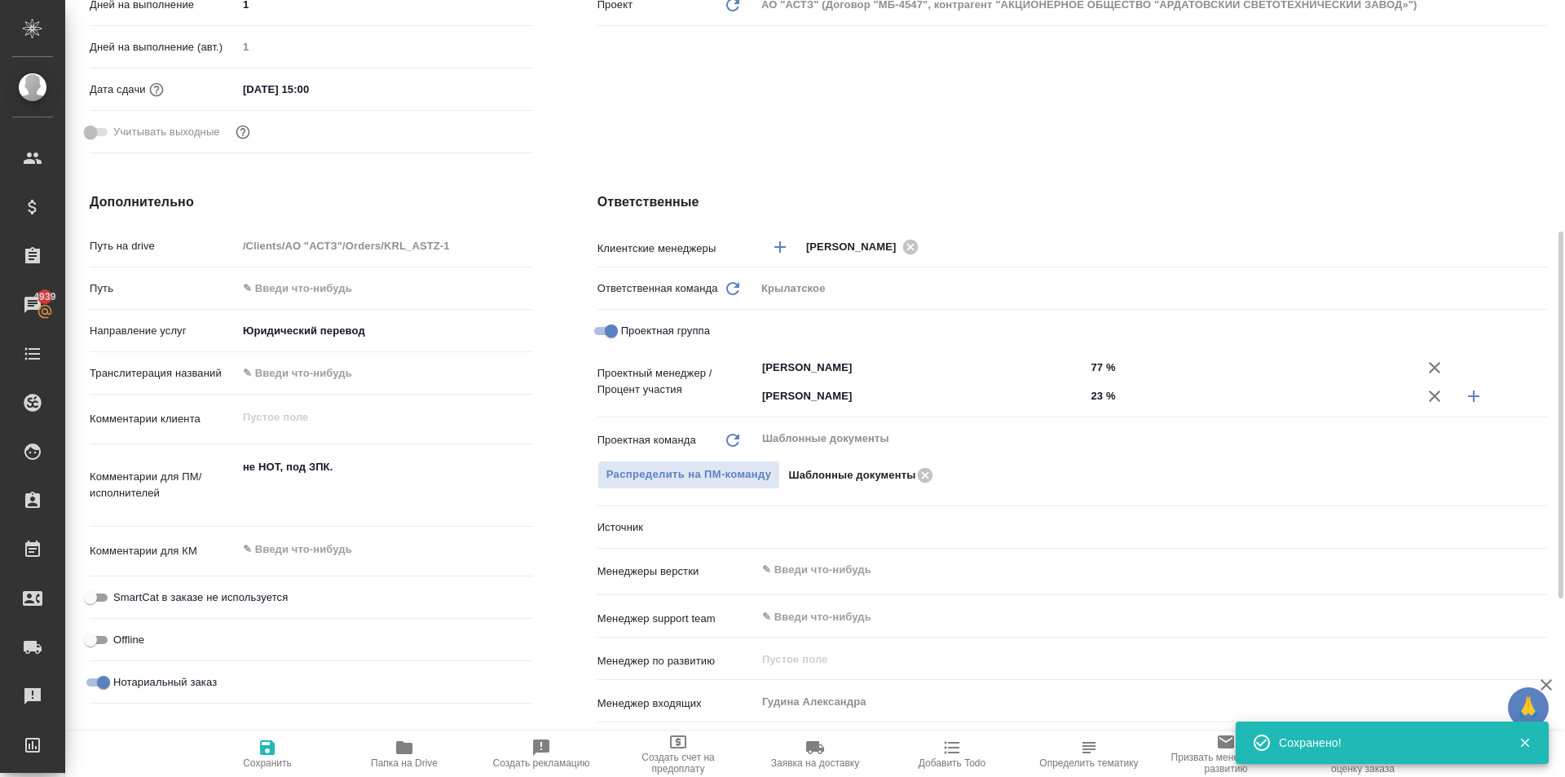
type textarea "x"
click at [260, 754] on icon "button" at bounding box center [268, 748] width 20 height 20
type textarea "x"
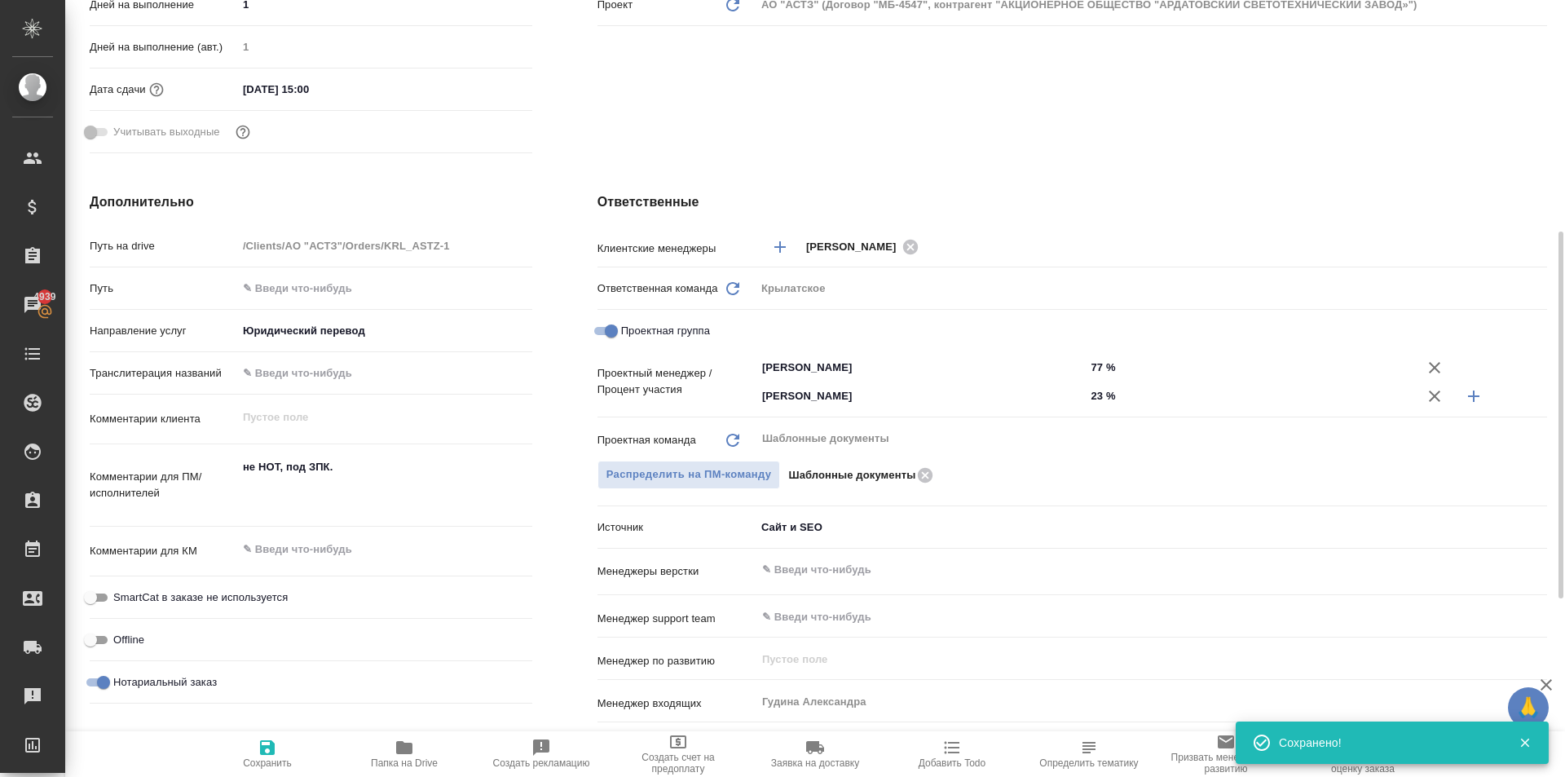
type textarea "x"
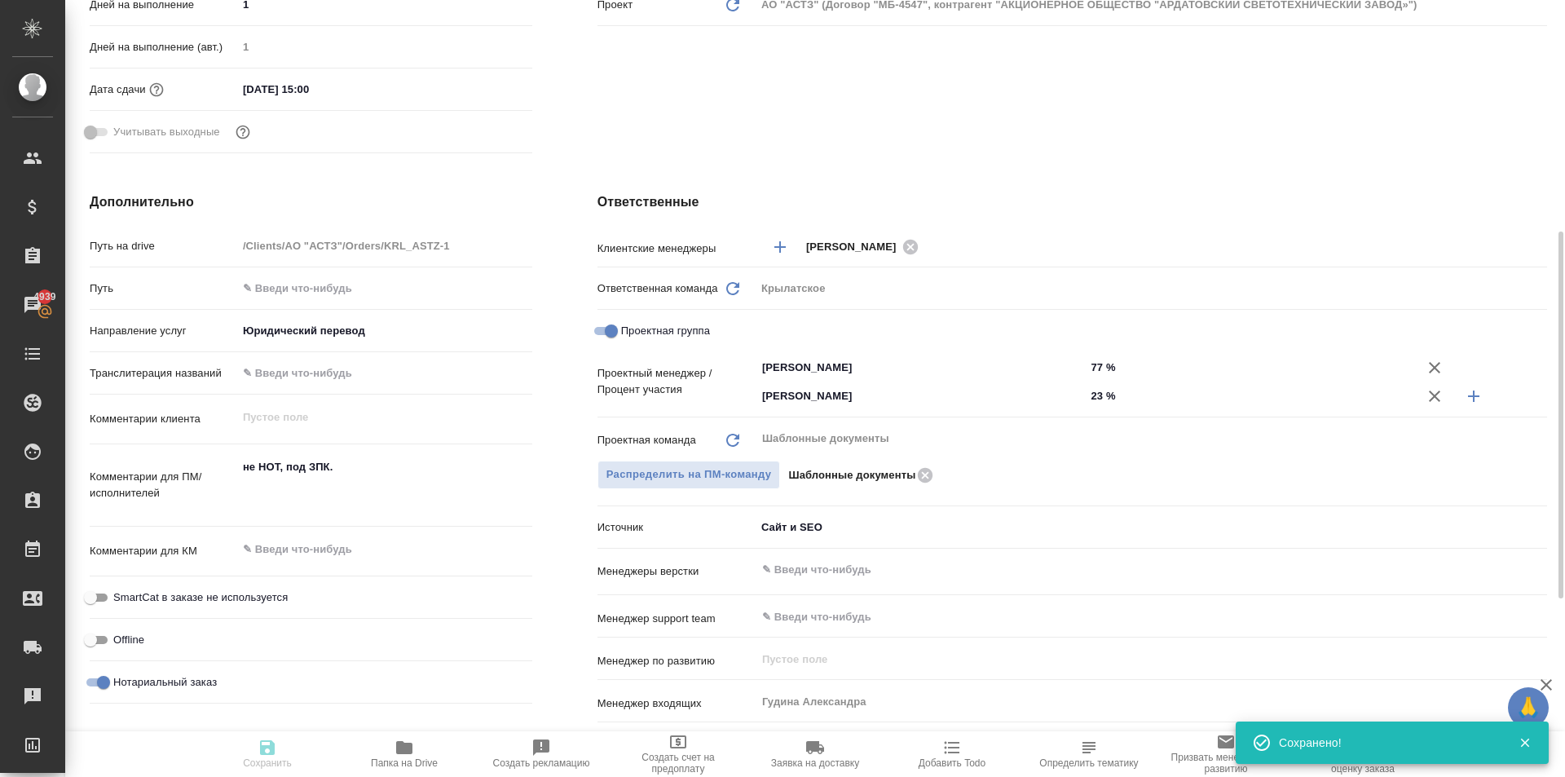
type textarea "x"
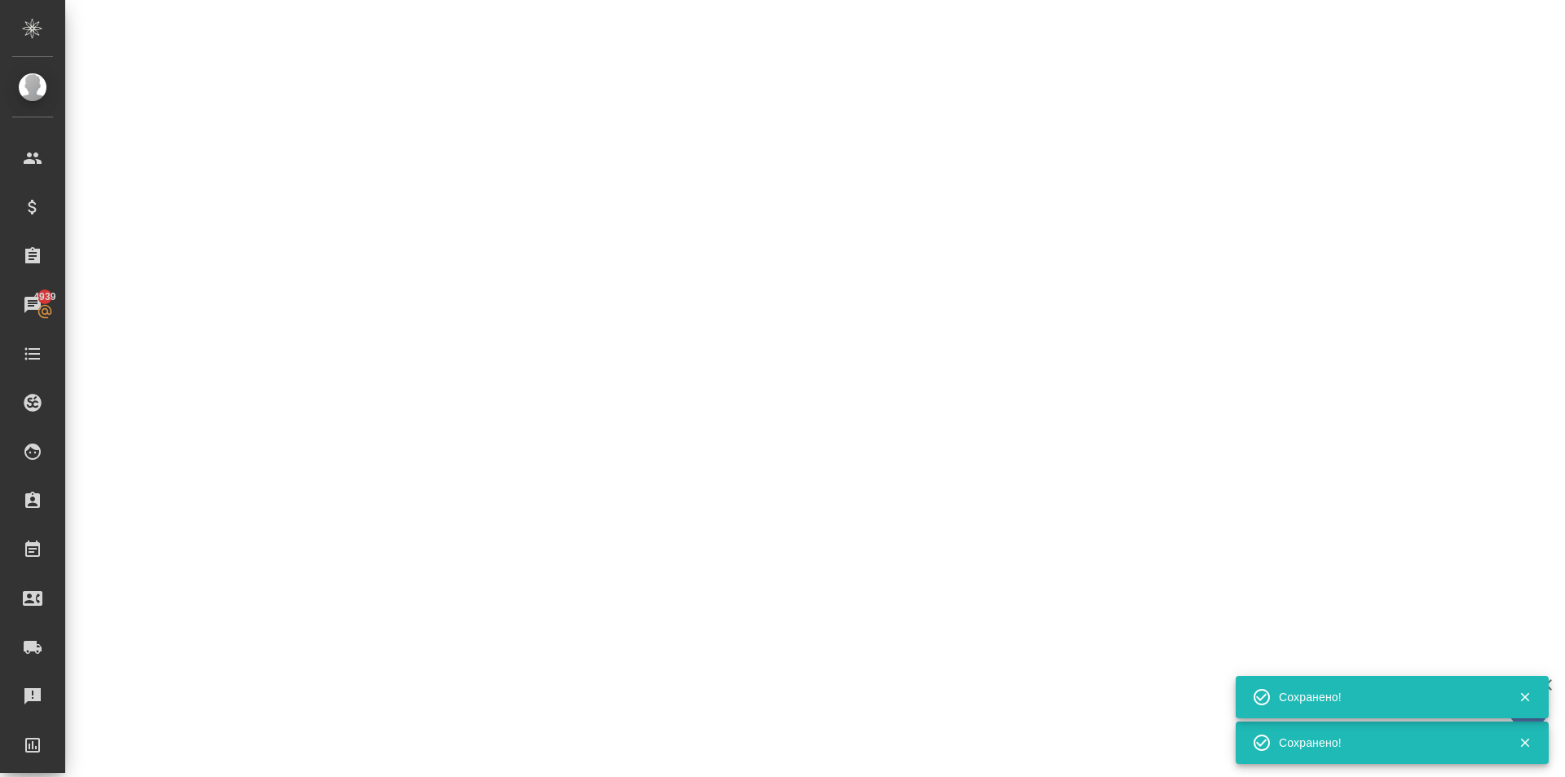
select select "RU"
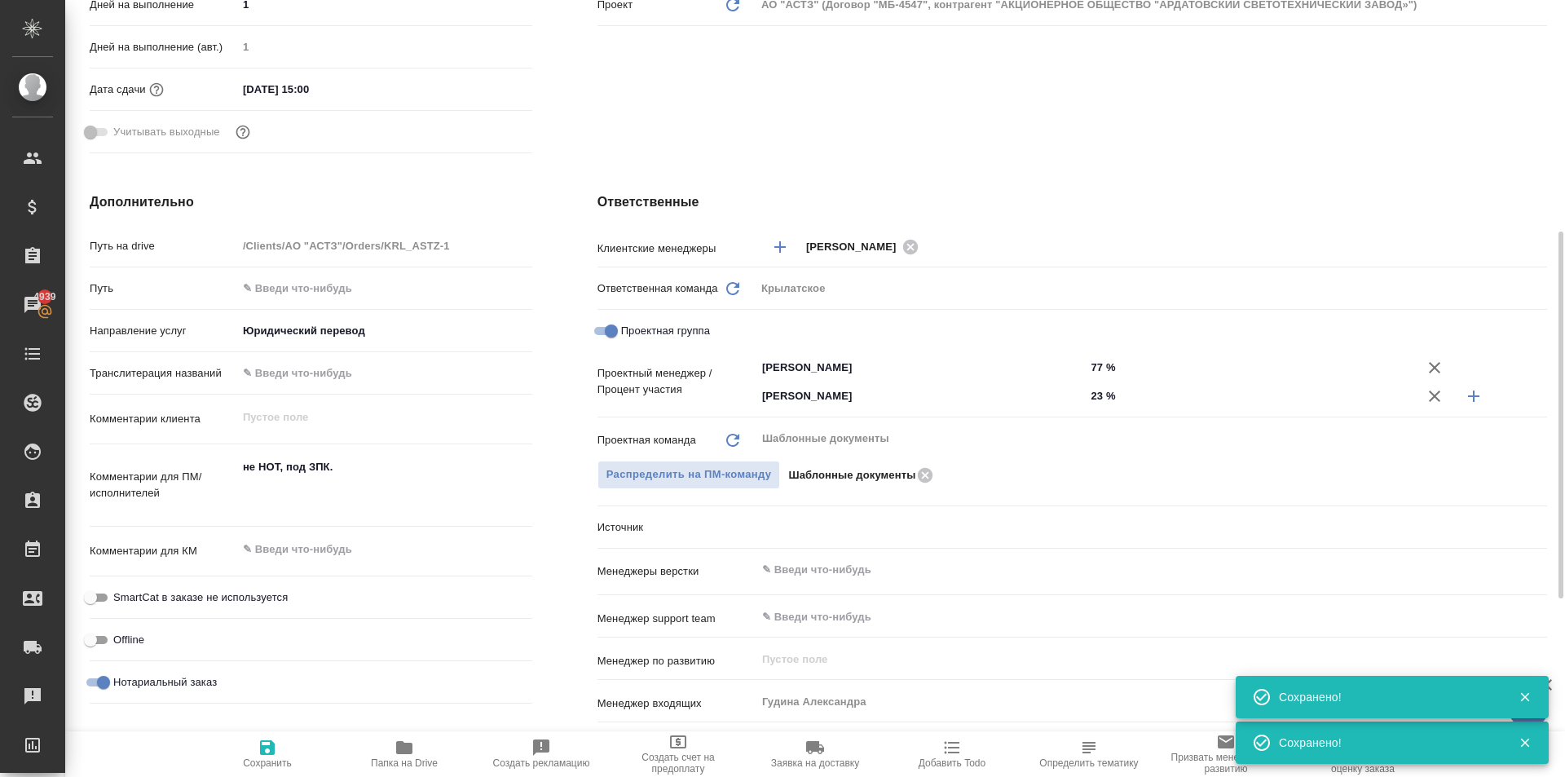
type textarea "x"
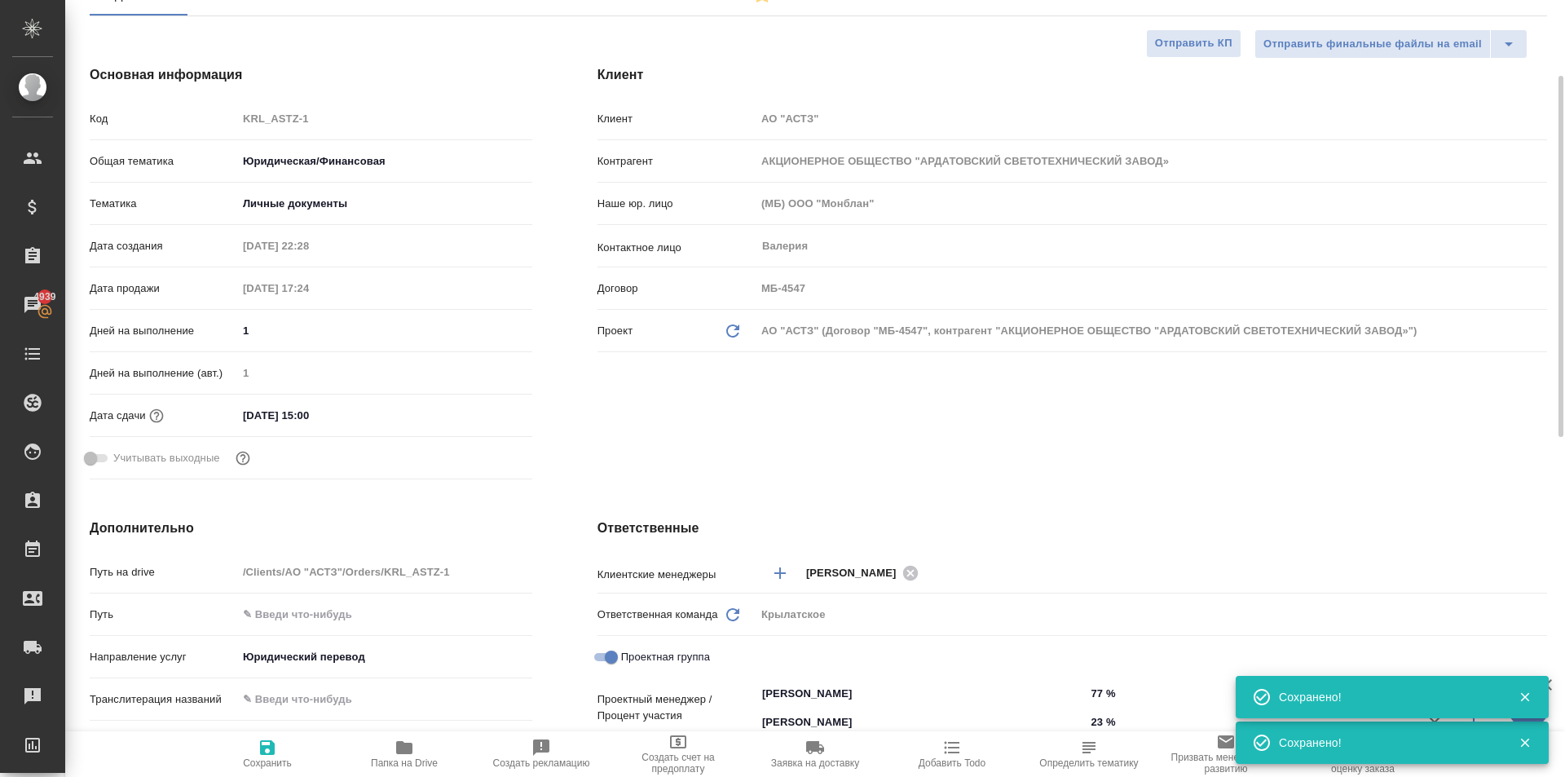
scroll to position [0, 0]
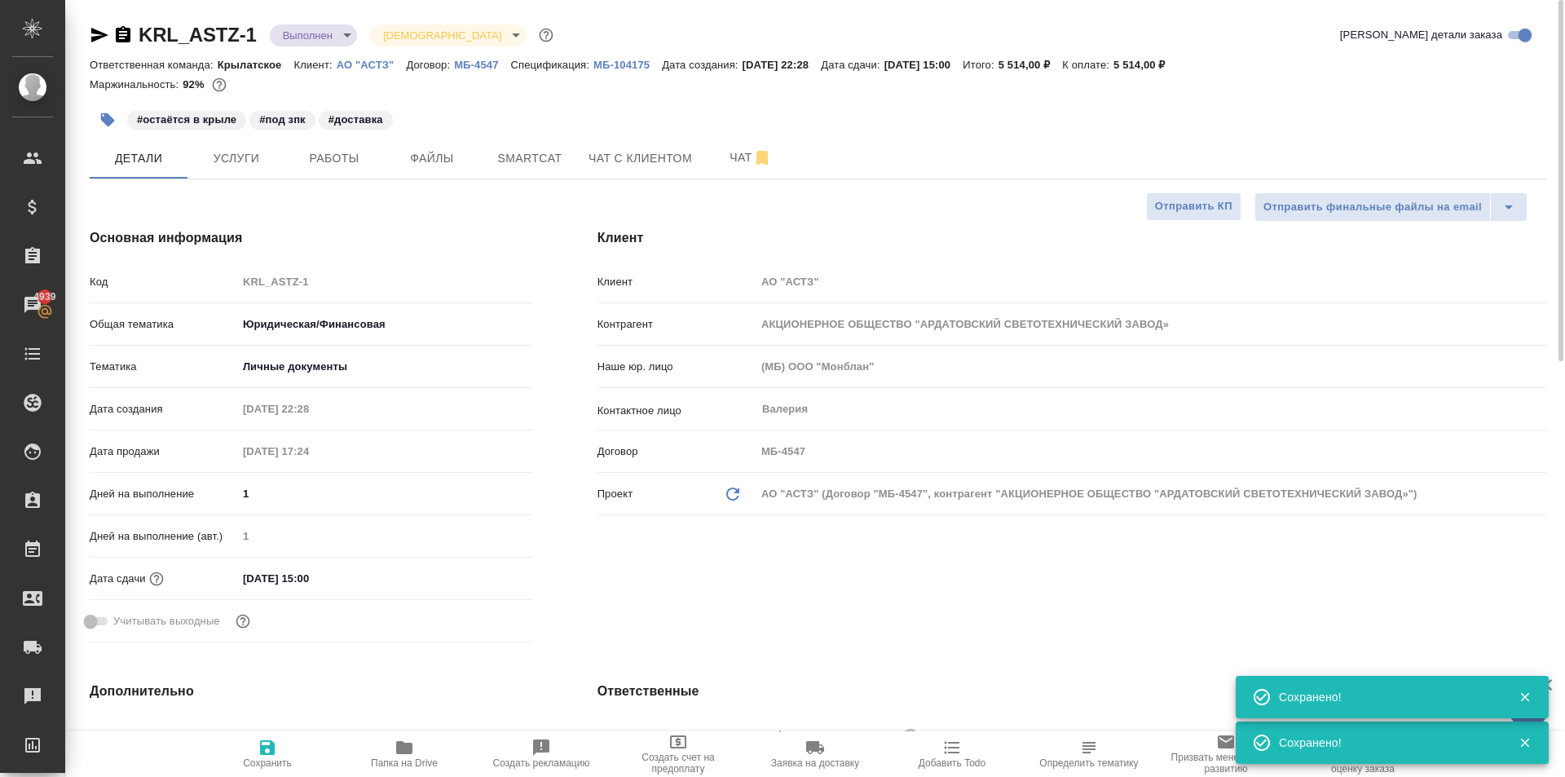
click at [341, 51] on div "KRL_ASTZ-1 Выполнен completed Святая троица holyTrinity Кратко детали заказа" at bounding box center [819, 38] width 1458 height 33
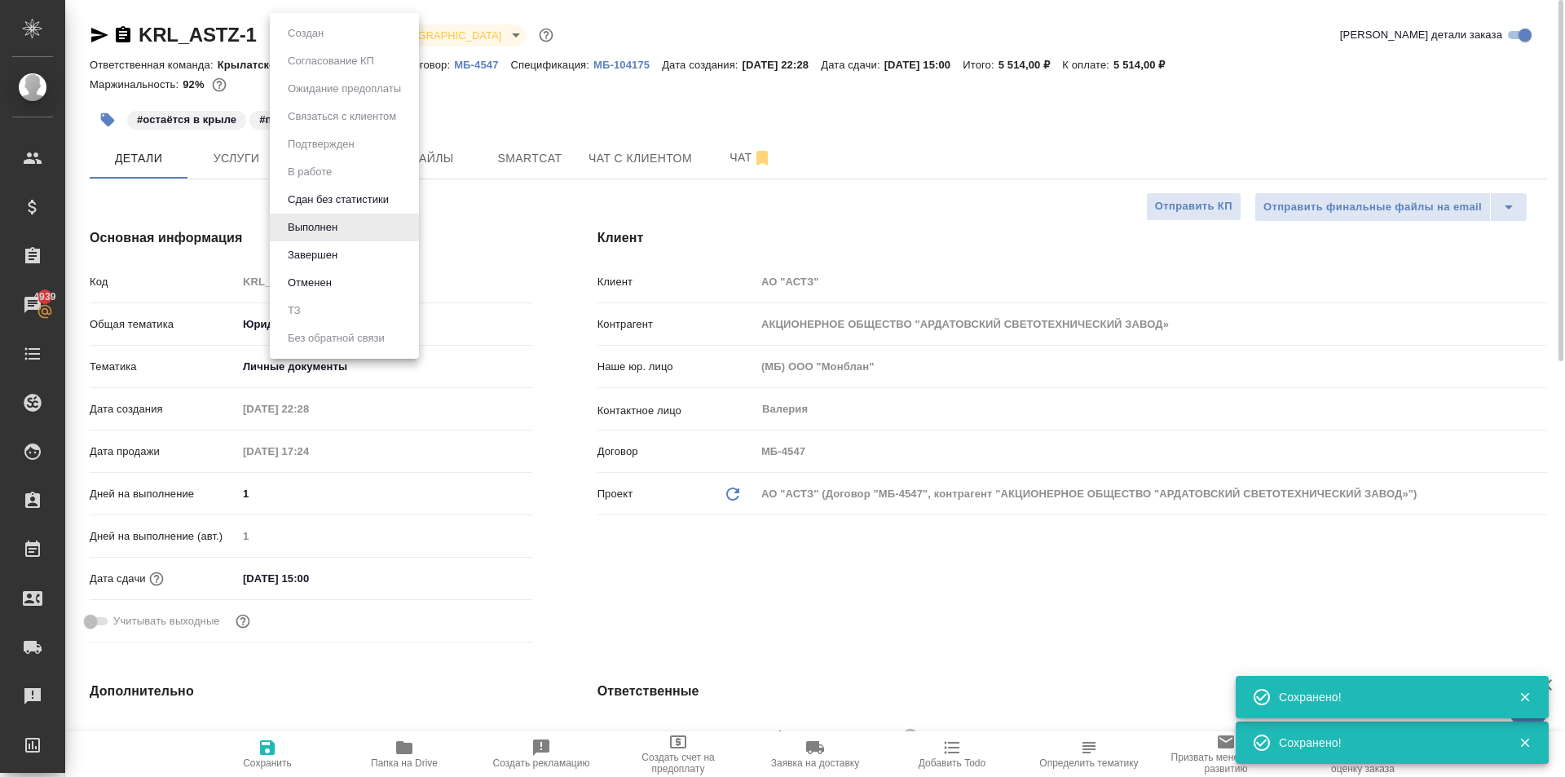
click at [339, 43] on body "🙏 .cls-1 fill:#fff; AWATERA Kasymov Timur Клиенты Спецификации Заказы 4939 Чаты…" at bounding box center [782, 388] width 1565 height 777
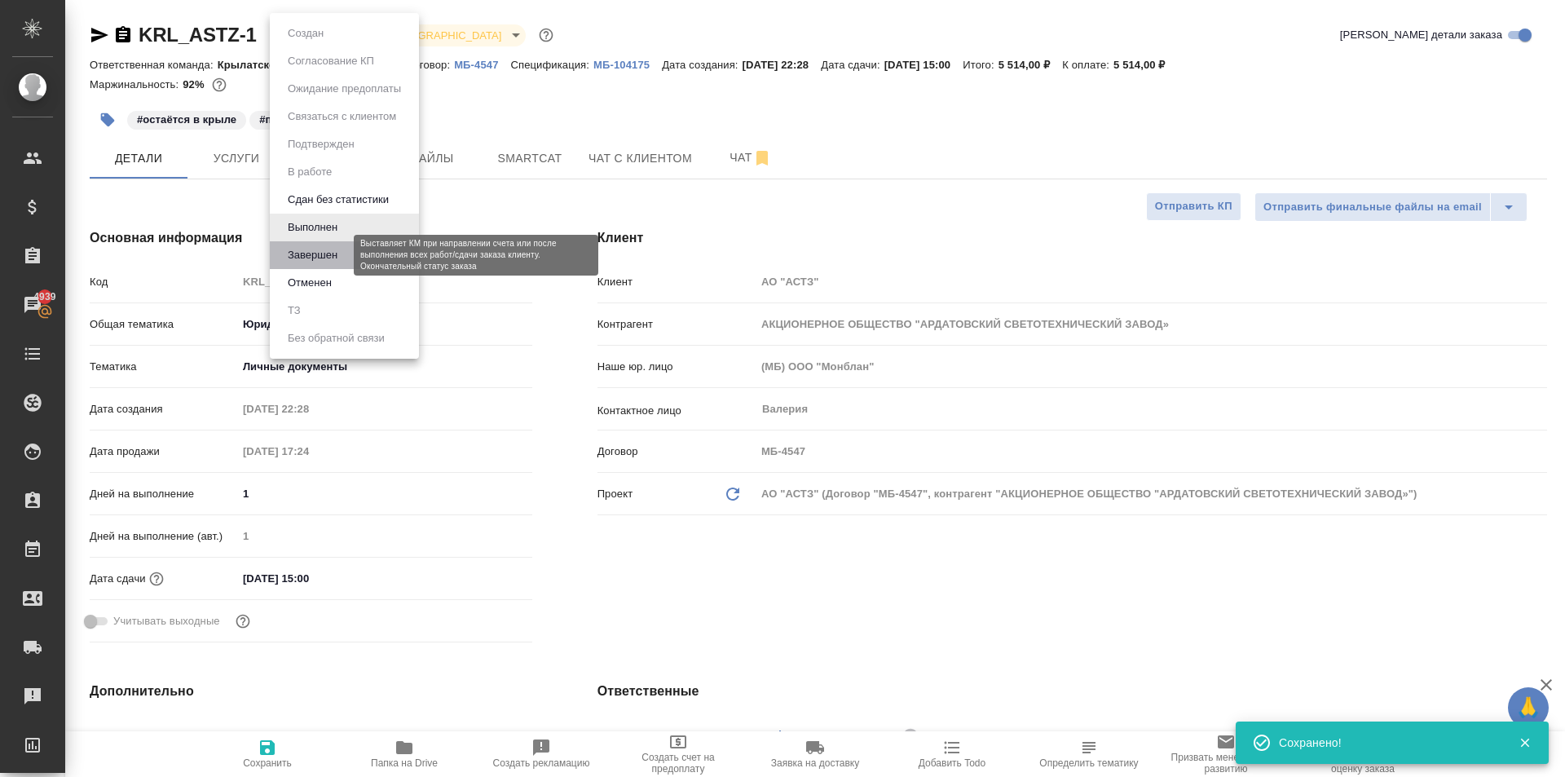
click at [293, 251] on button "Завершен" at bounding box center [313, 255] width 60 height 18
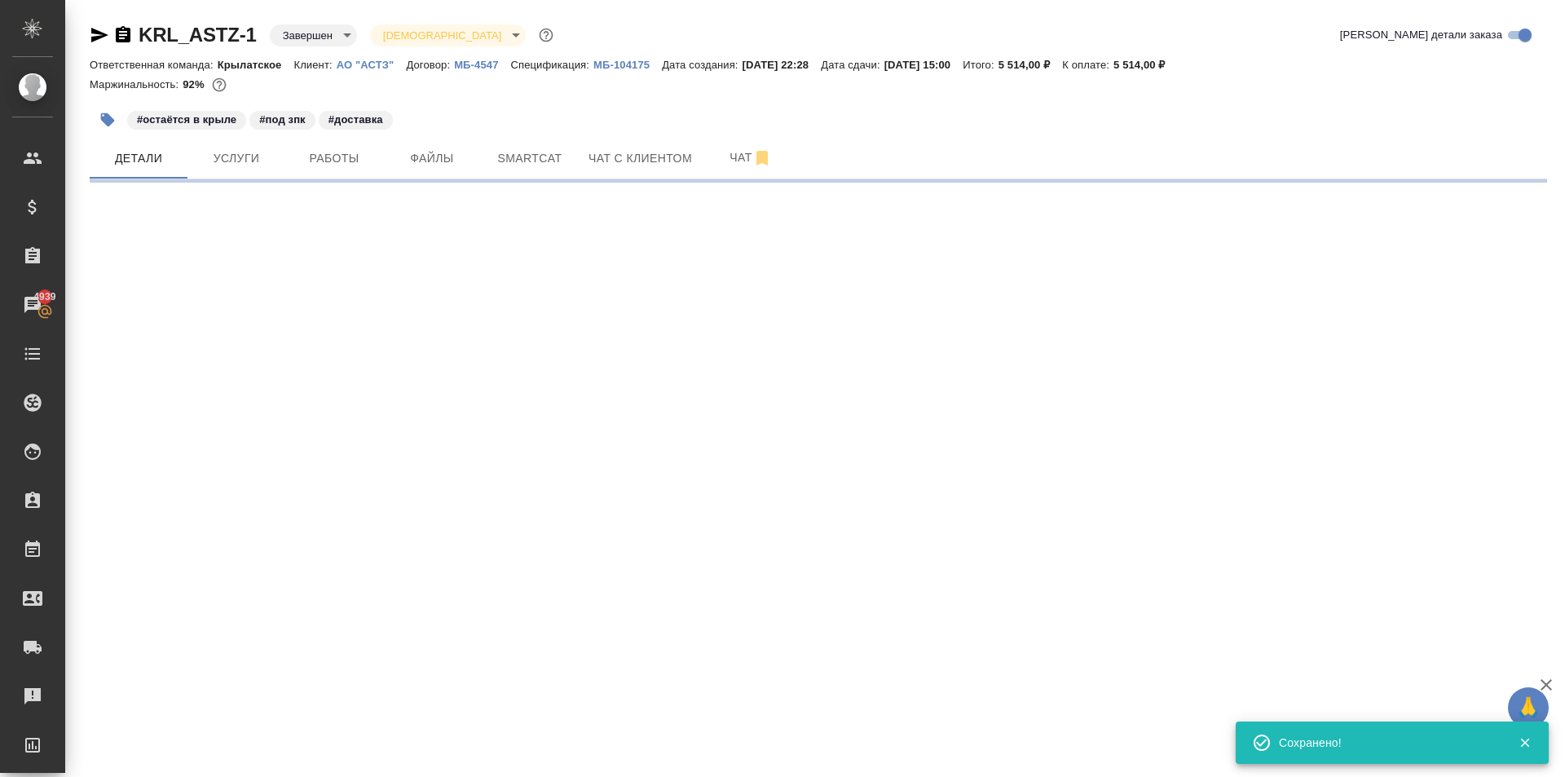
select select "RU"
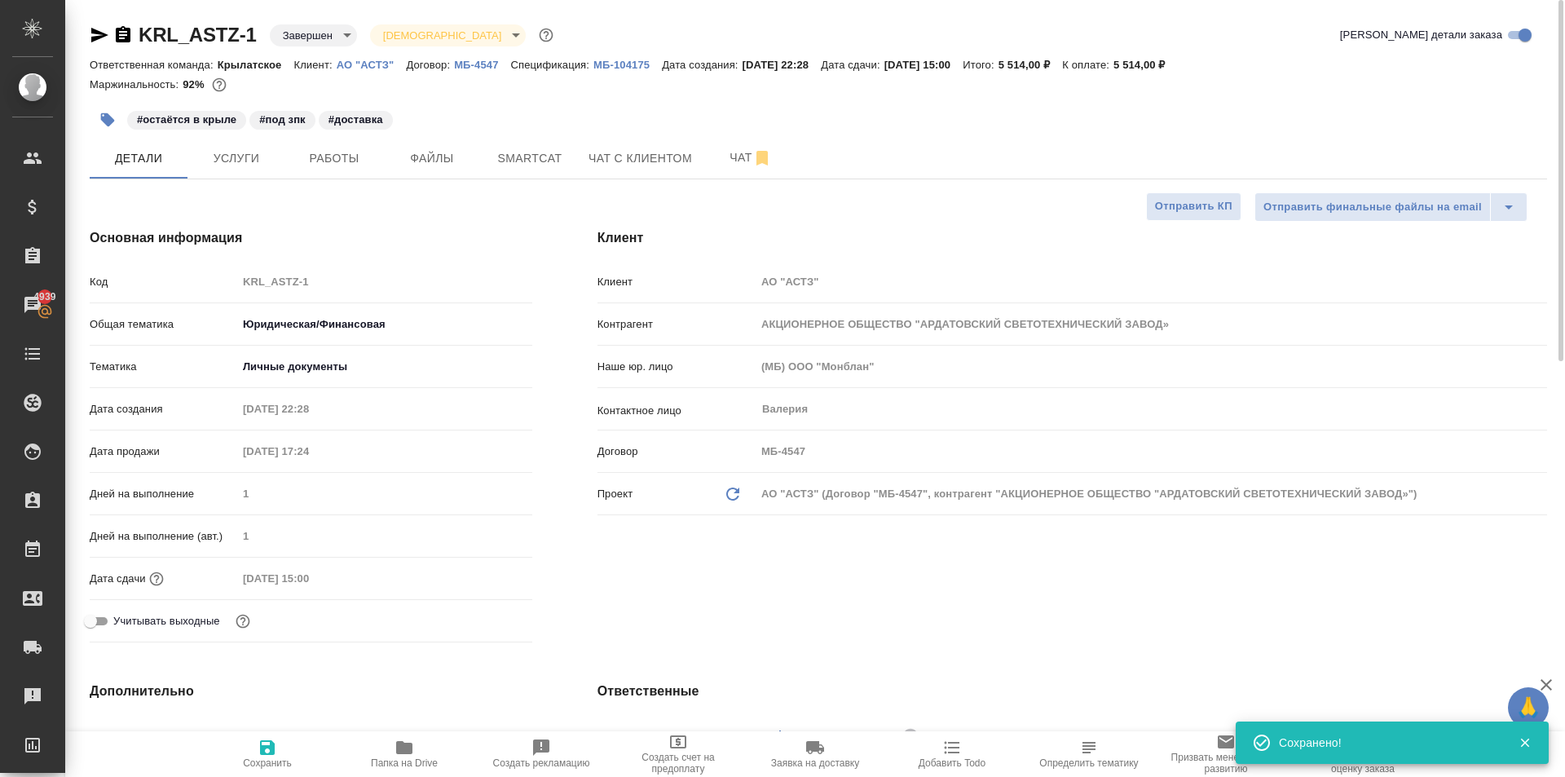
type textarea "x"
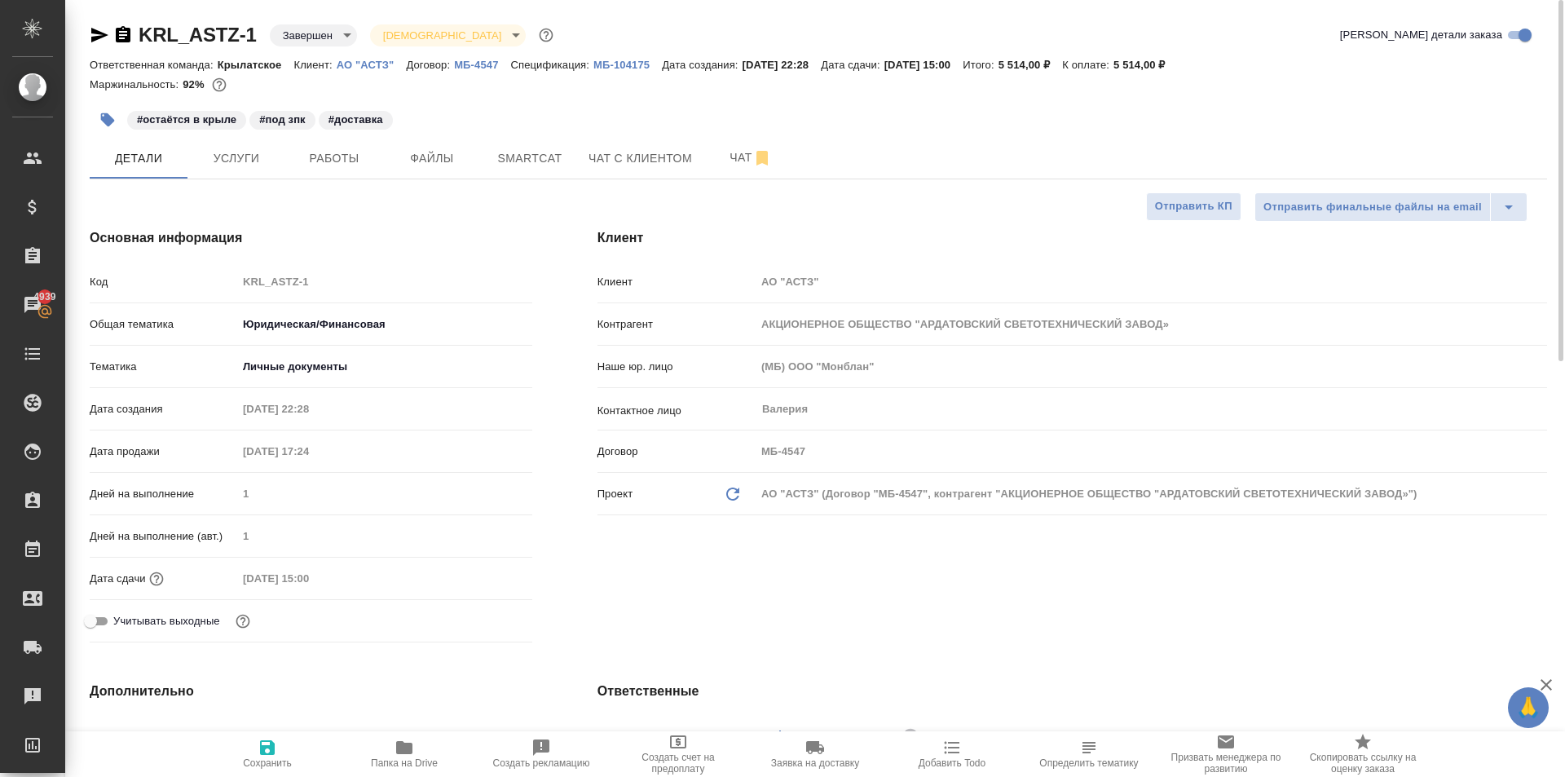
click at [256, 739] on span "Сохранить" at bounding box center [267, 753] width 117 height 31
type textarea "x"
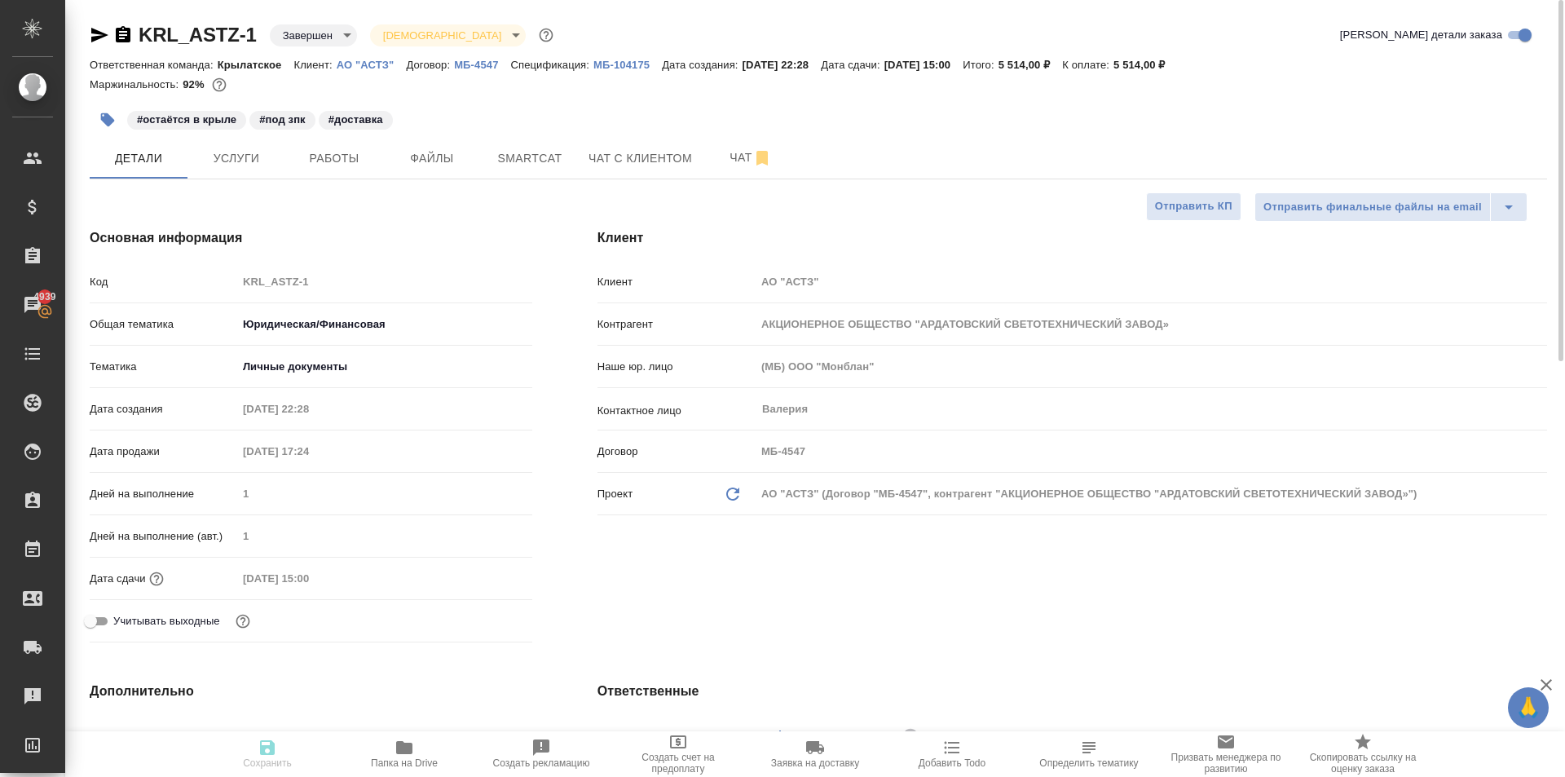
type textarea "x"
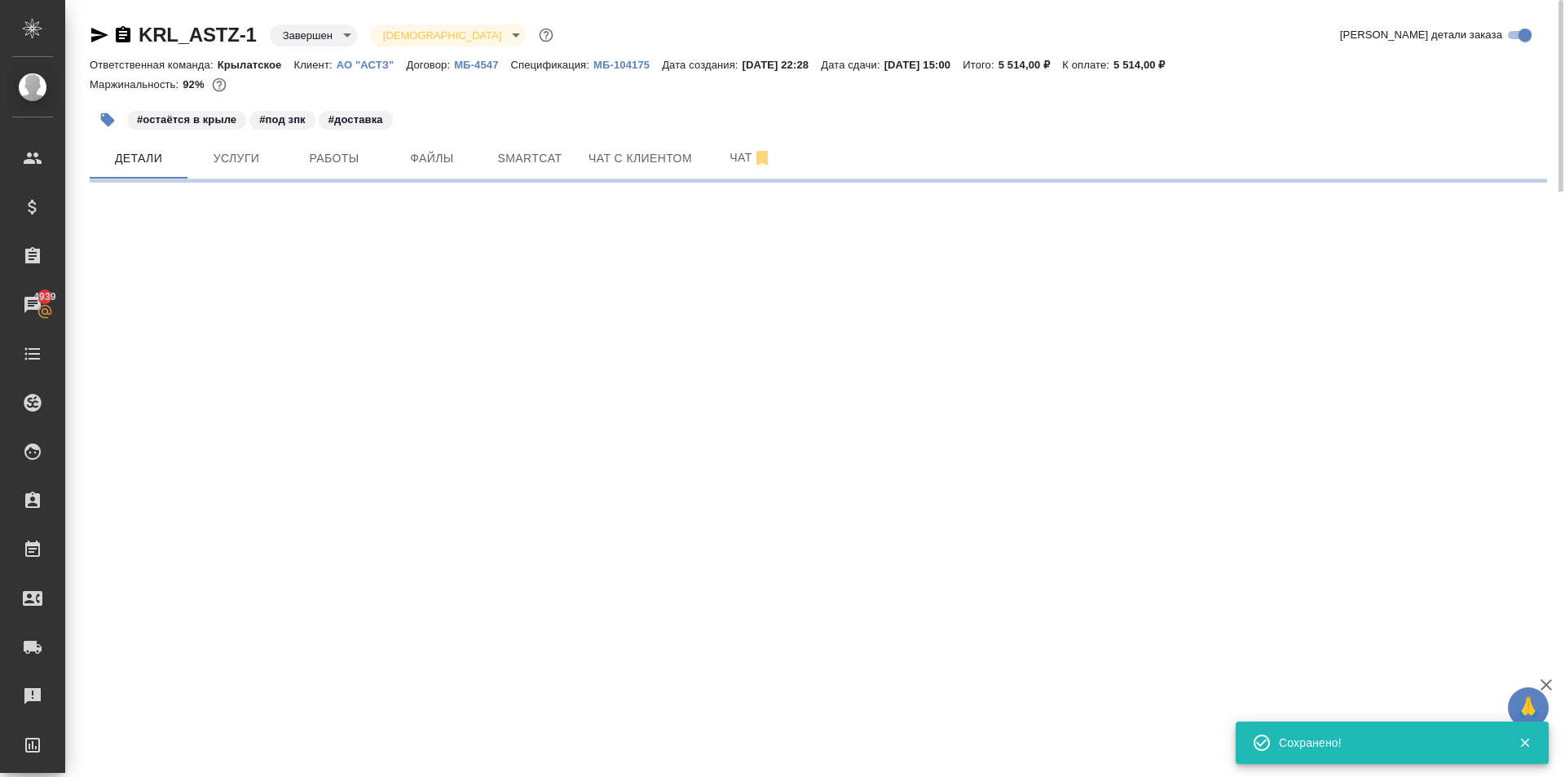
select select "RU"
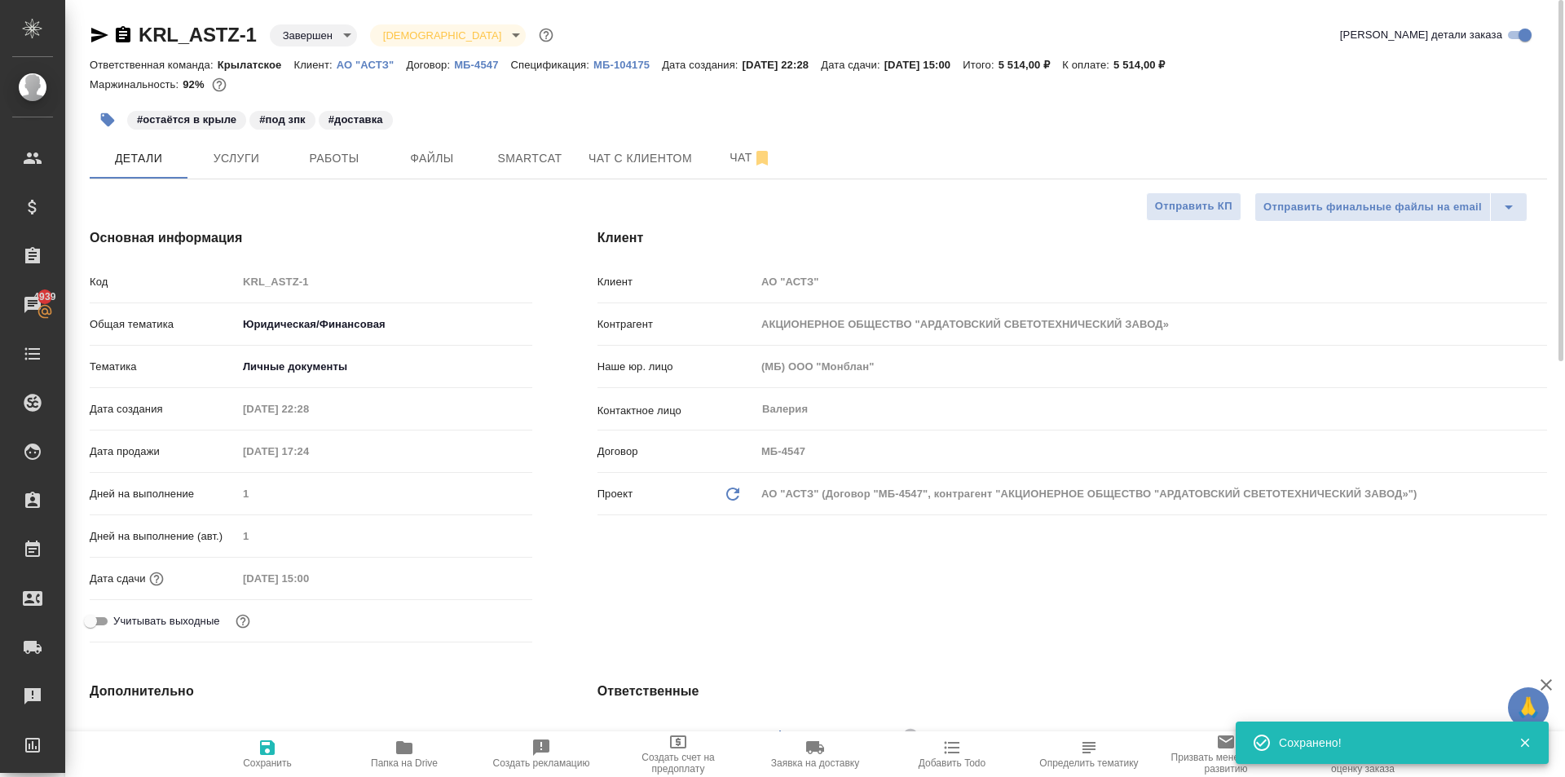
type textarea "x"
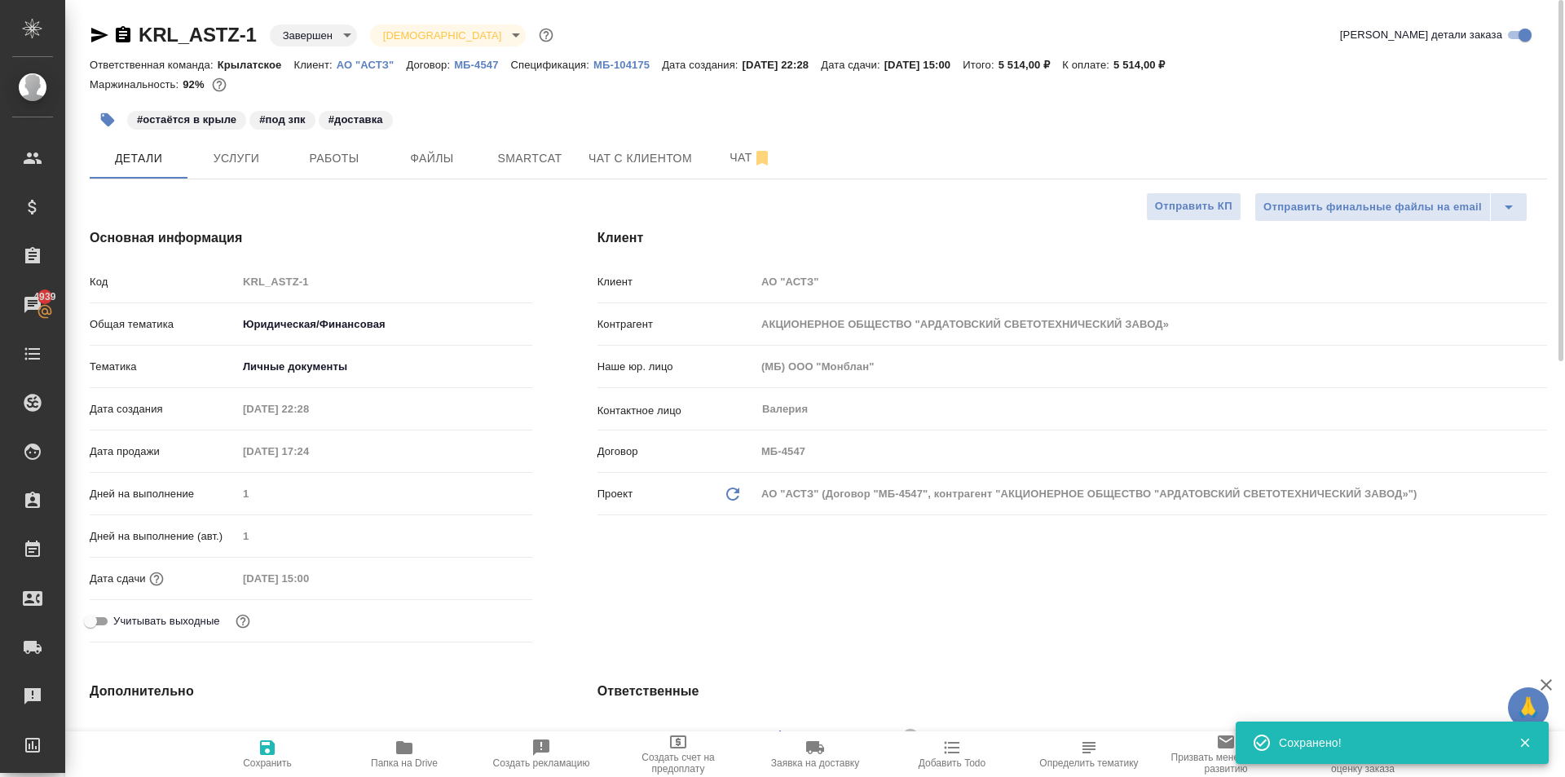
type textarea "x"
click at [479, 64] on p "МБ-4547" at bounding box center [482, 65] width 56 height 12
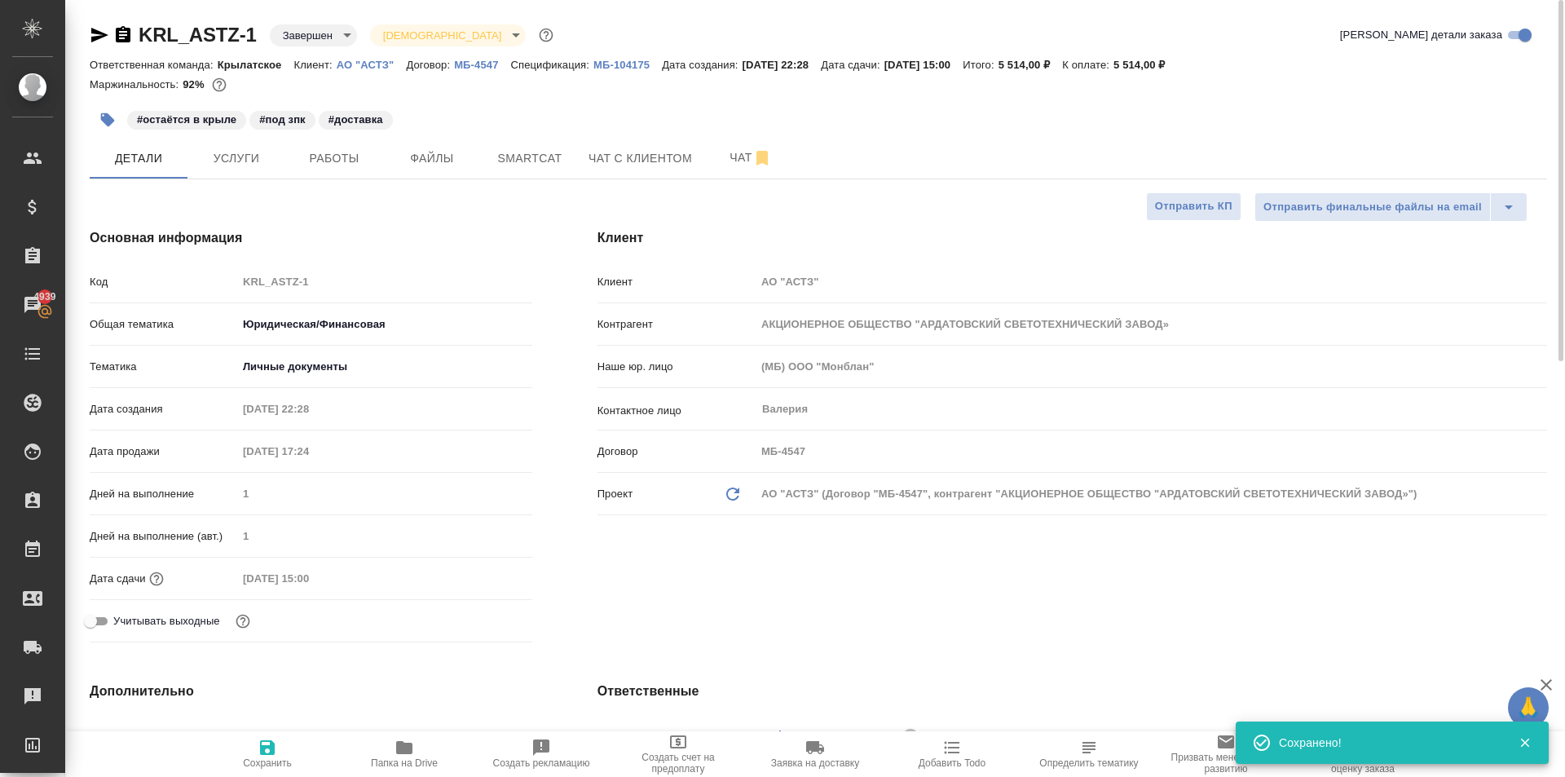
type textarea "x"
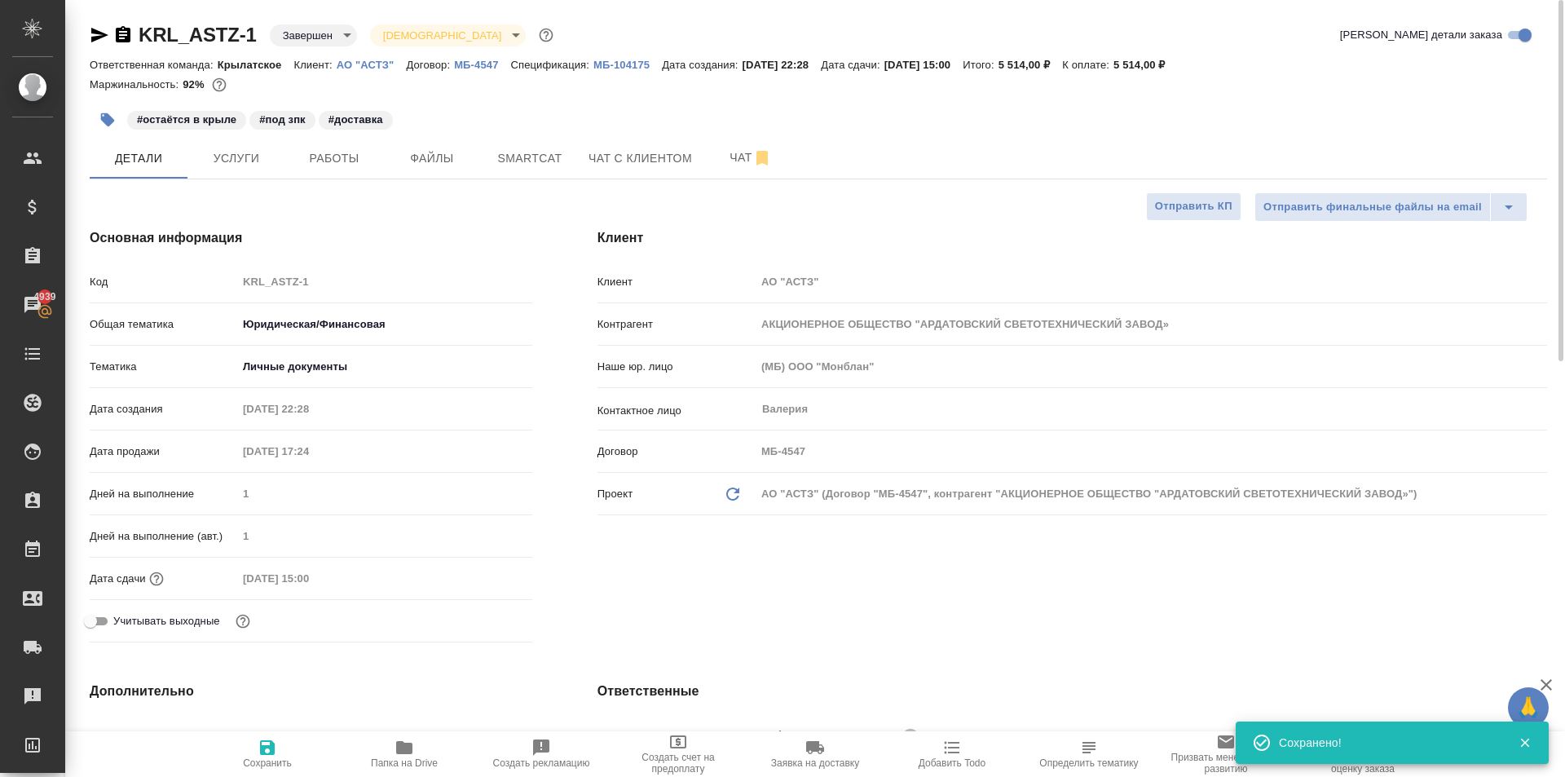
type textarea "x"
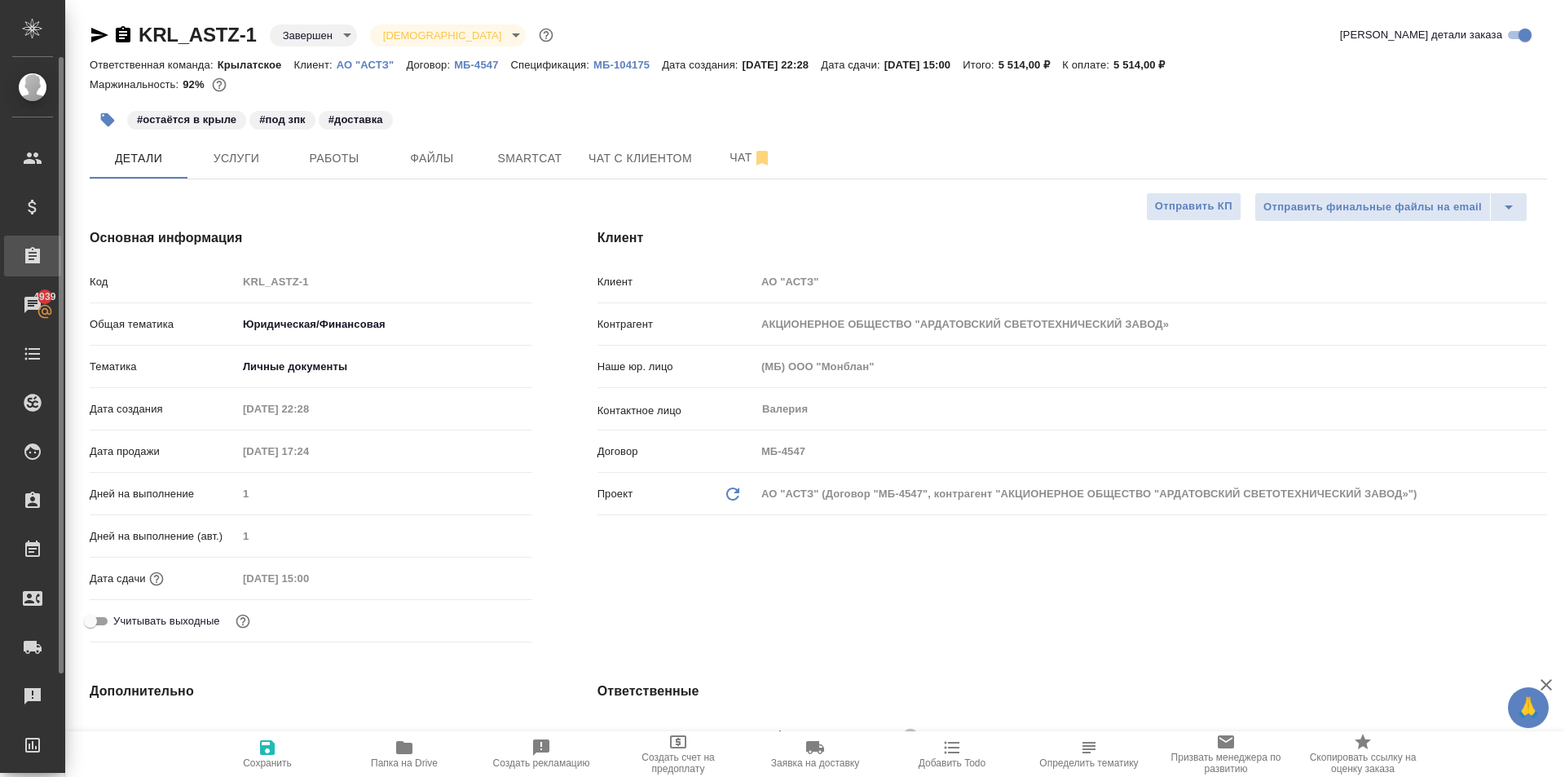
type textarea "x"
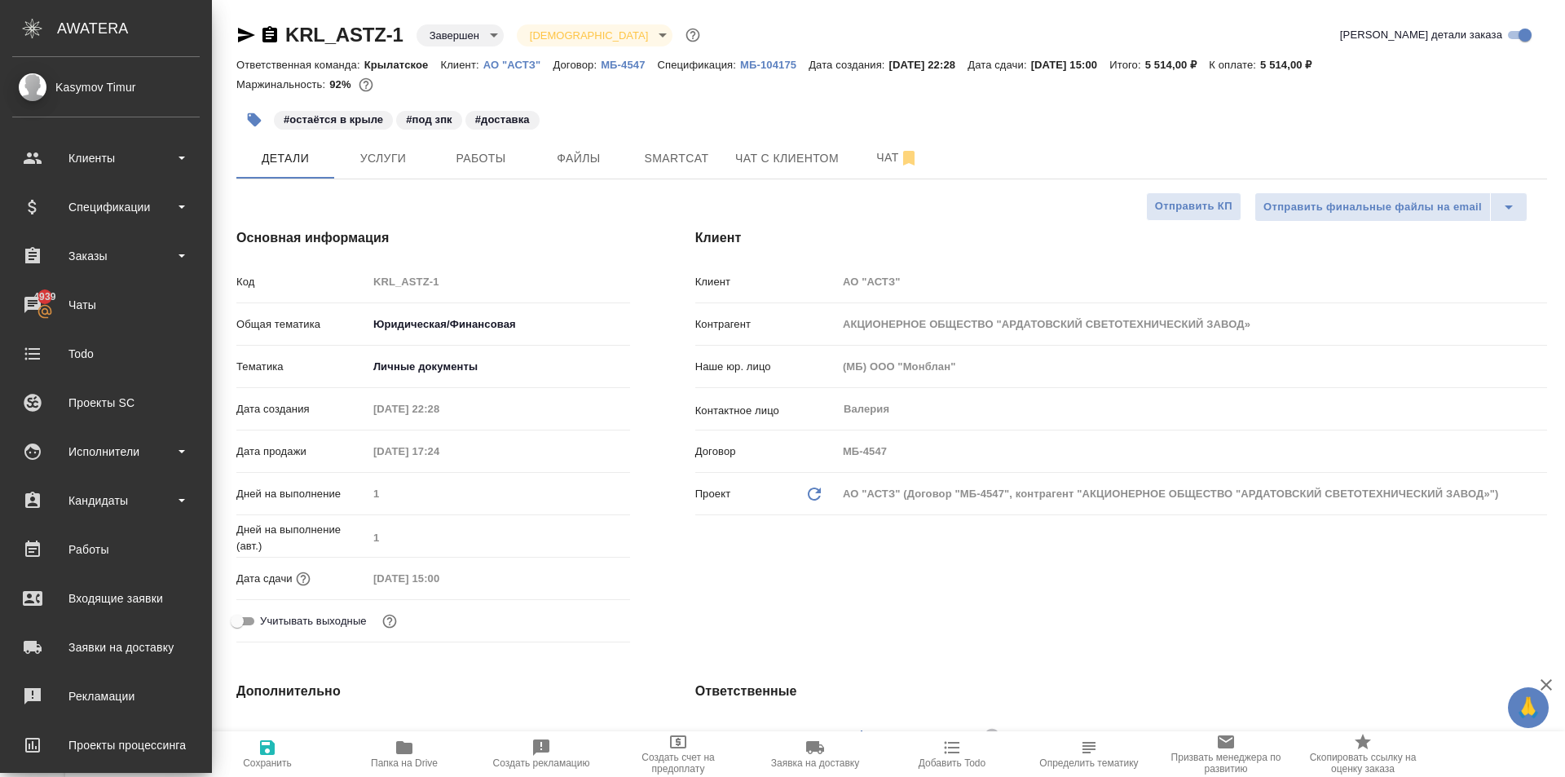
click at [148, 135] on ul "Клиенты Спецификации Заказы 4939 Чаты Todo Проекты SC Исполнители Кандидаты Раб…" at bounding box center [106, 497] width 212 height 734
click at [149, 149] on div "Клиенты" at bounding box center [105, 158] width 187 height 24
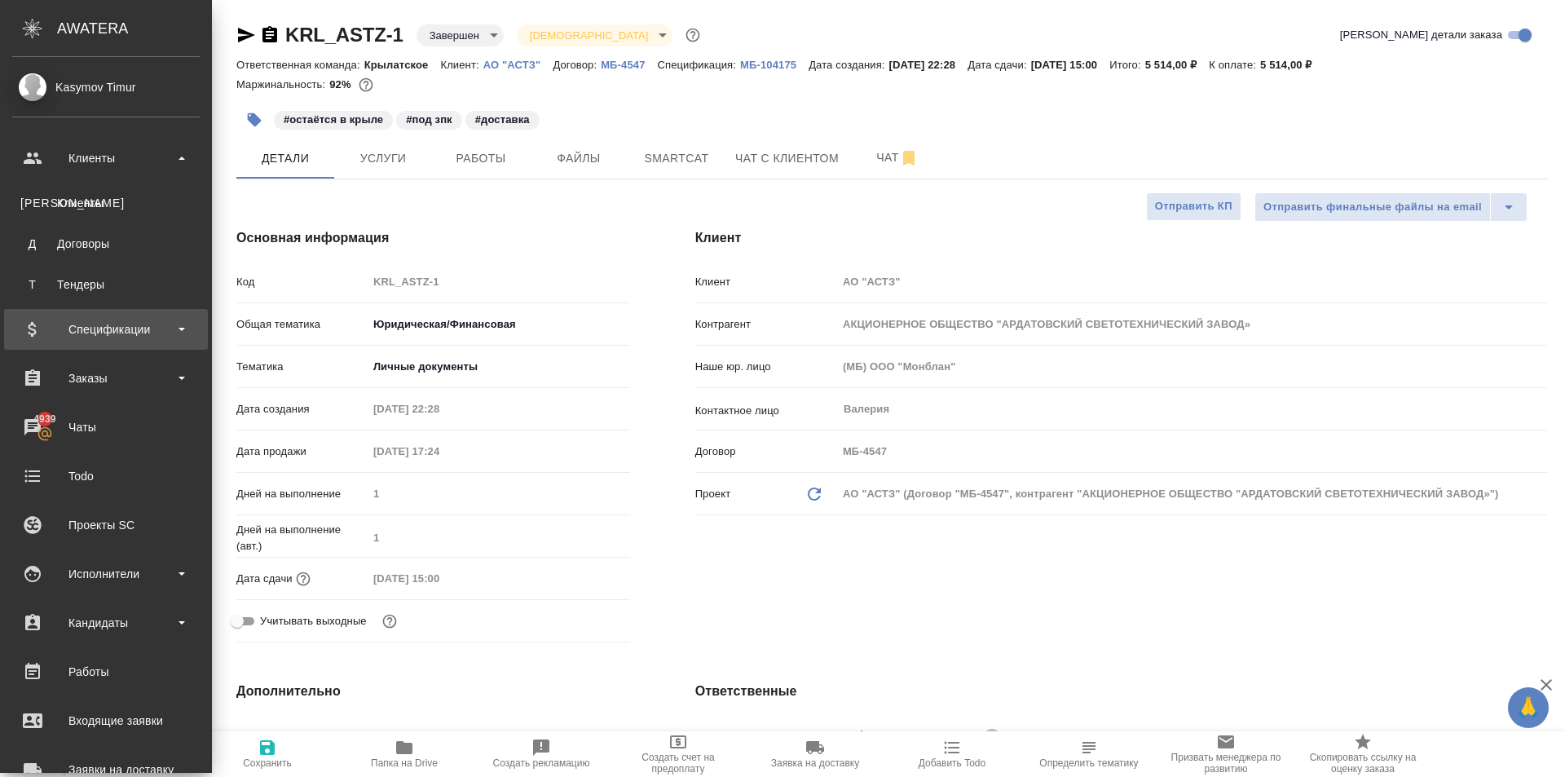
click at [172, 342] on div "Спецификации" at bounding box center [106, 329] width 204 height 41
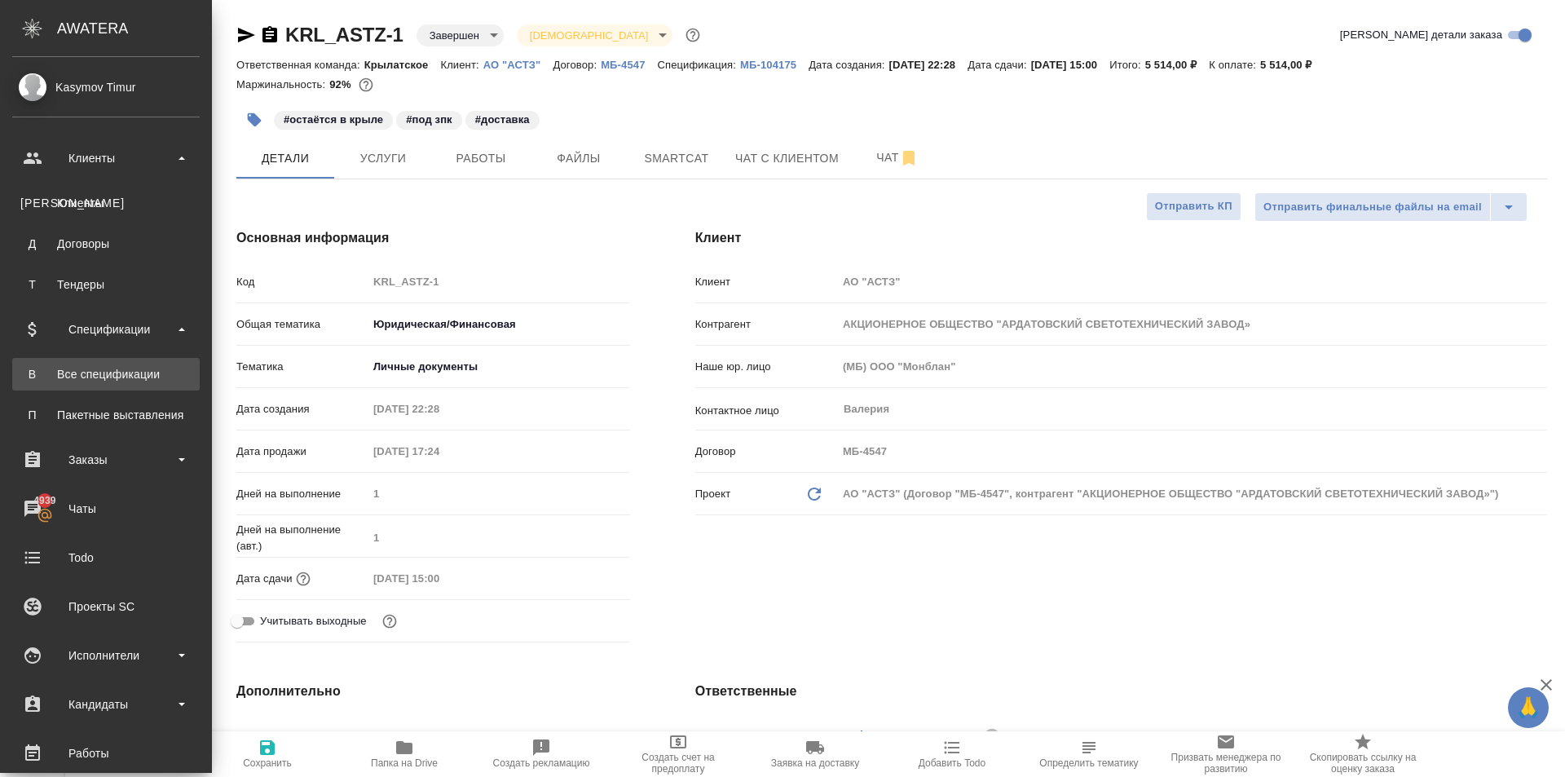
type textarea "x"
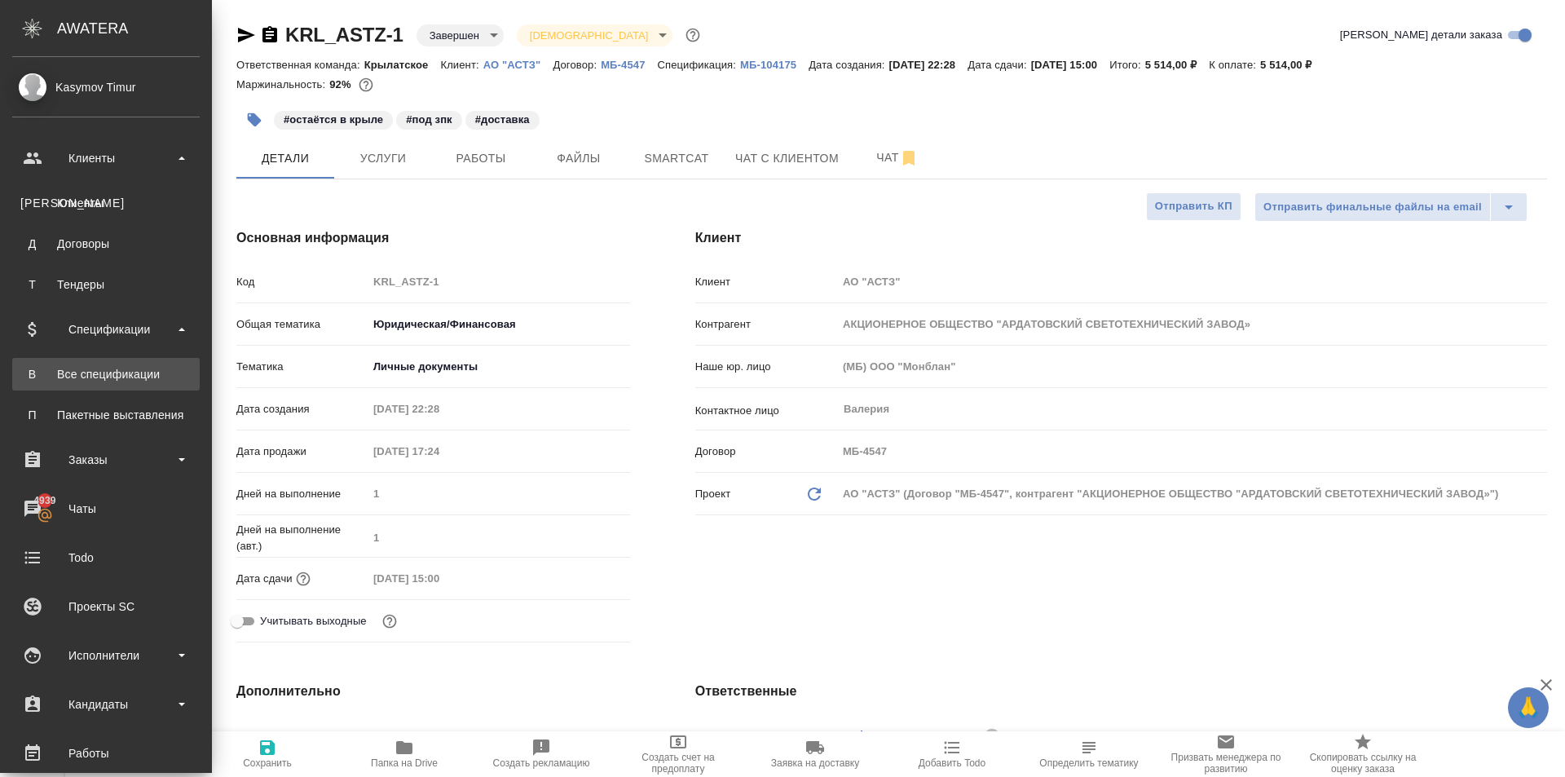
type textarea "x"
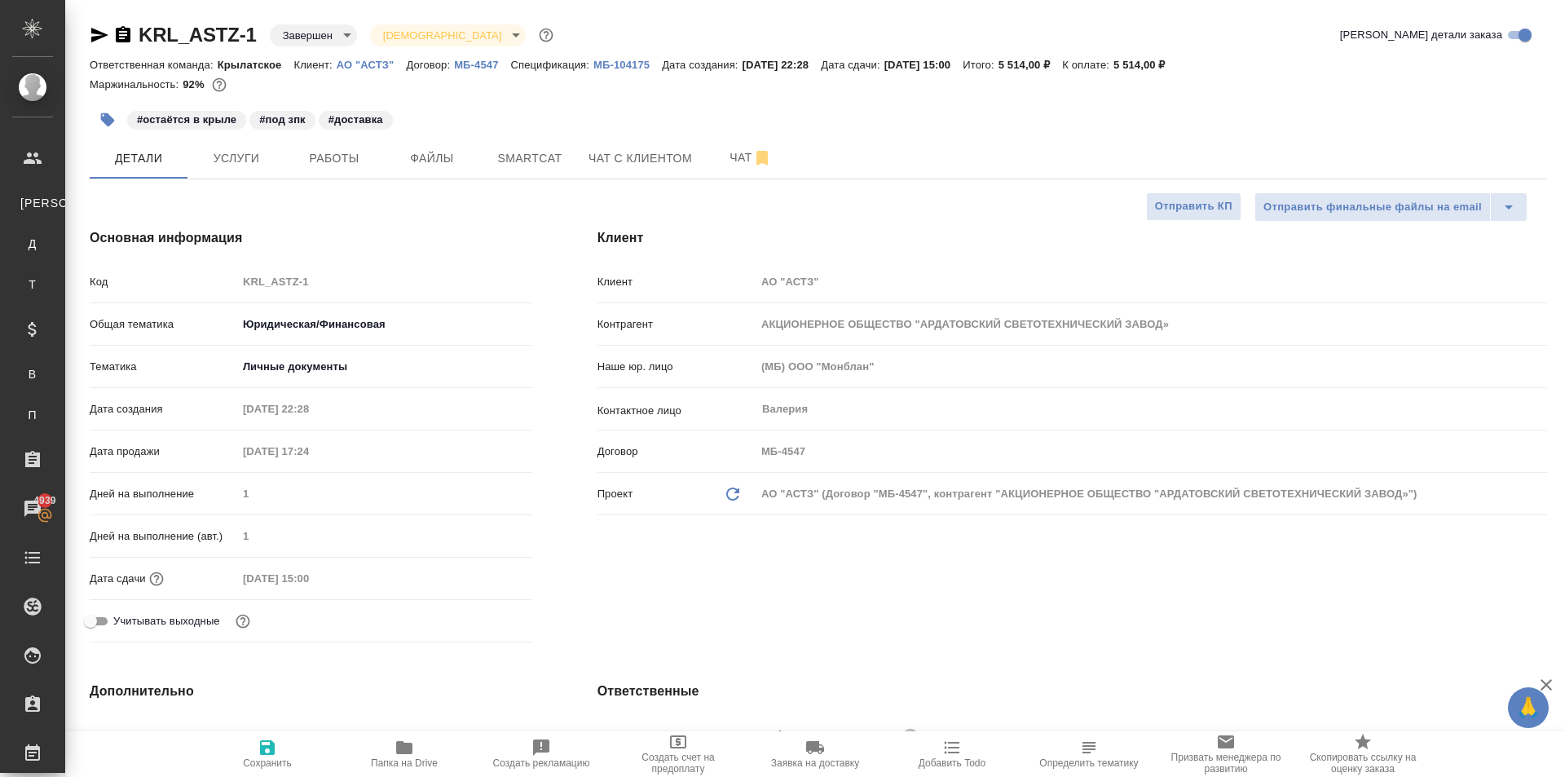
click at [150, 376] on div ".cls-1 fill:#fff; AWATERA Kasymov Timur Клиенты К Клиенты Д Договоры Т Тендеры …" at bounding box center [782, 388] width 1565 height 777
type textarea "x"
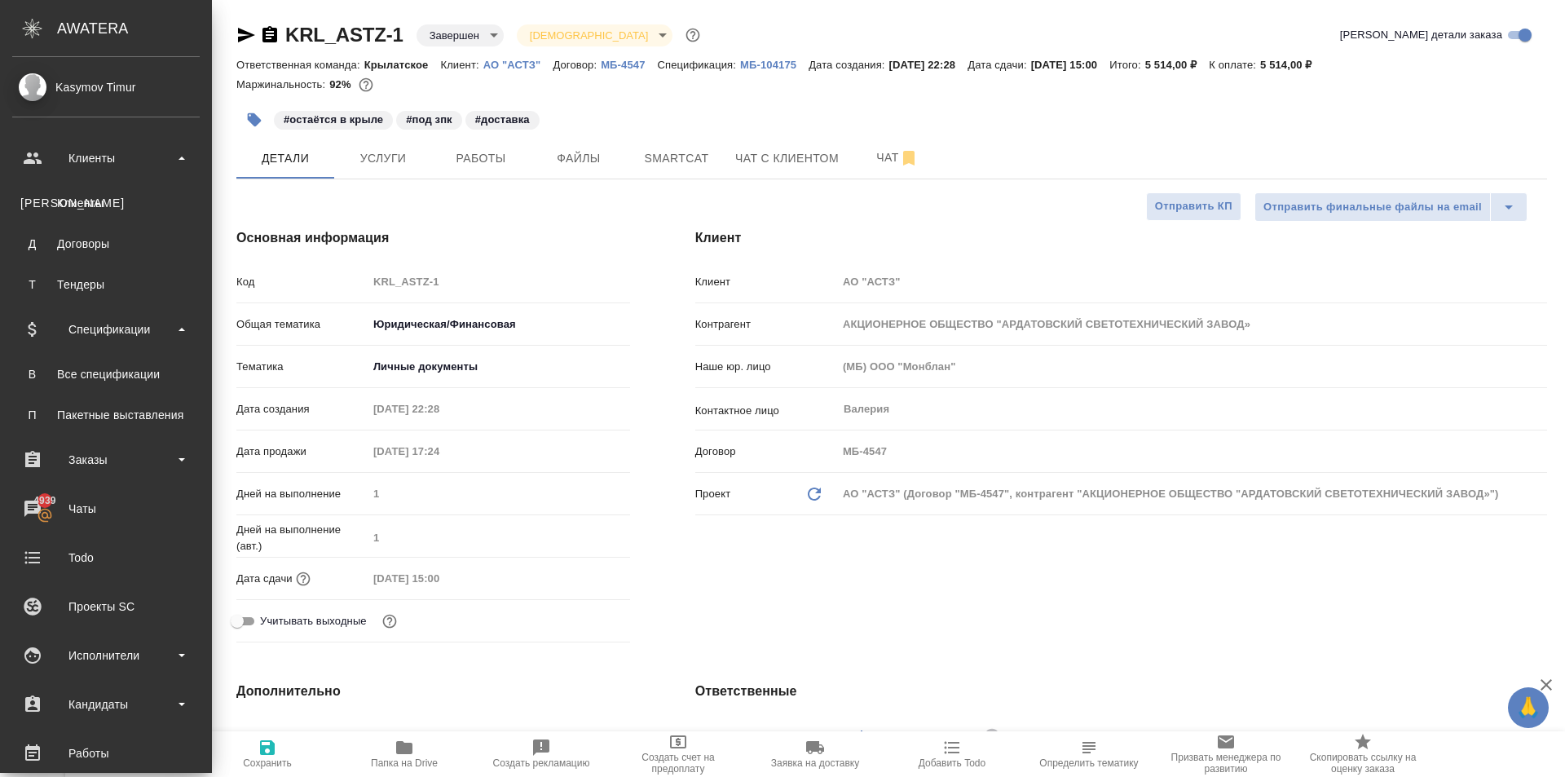
type textarea "x"
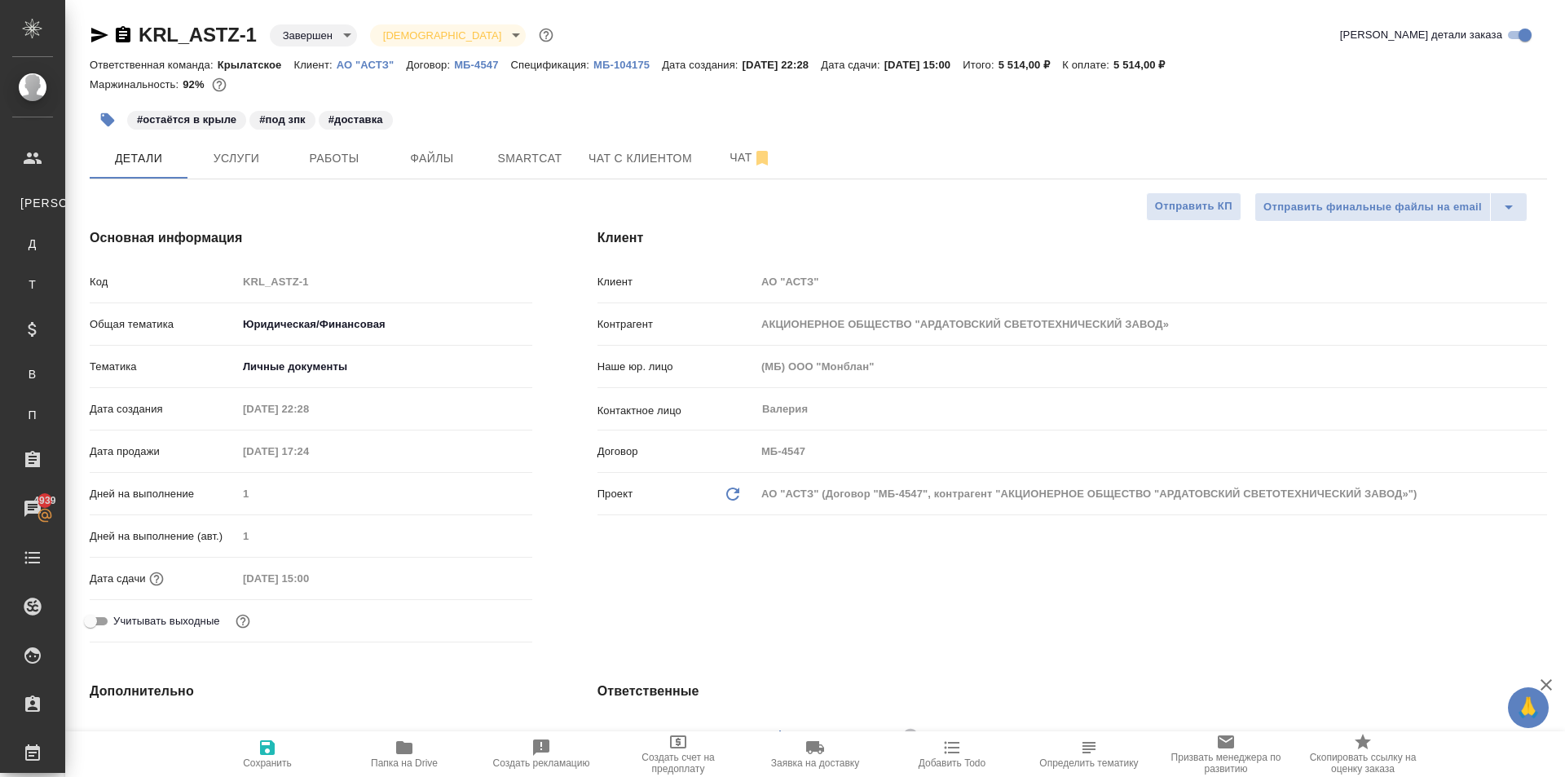
type textarea "x"
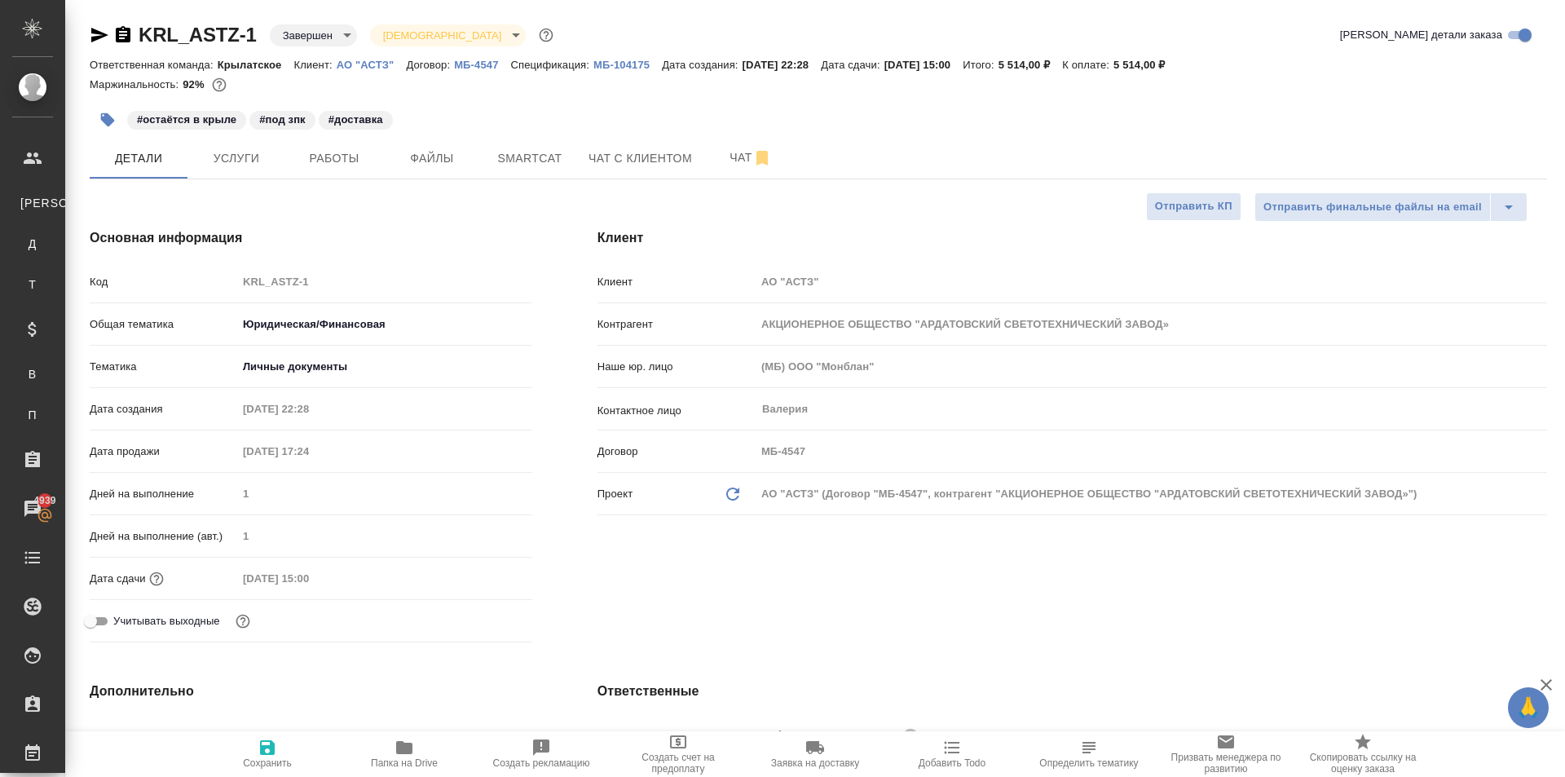
type textarea "x"
click at [618, 161] on span "Чат с клиентом" at bounding box center [641, 158] width 104 height 20
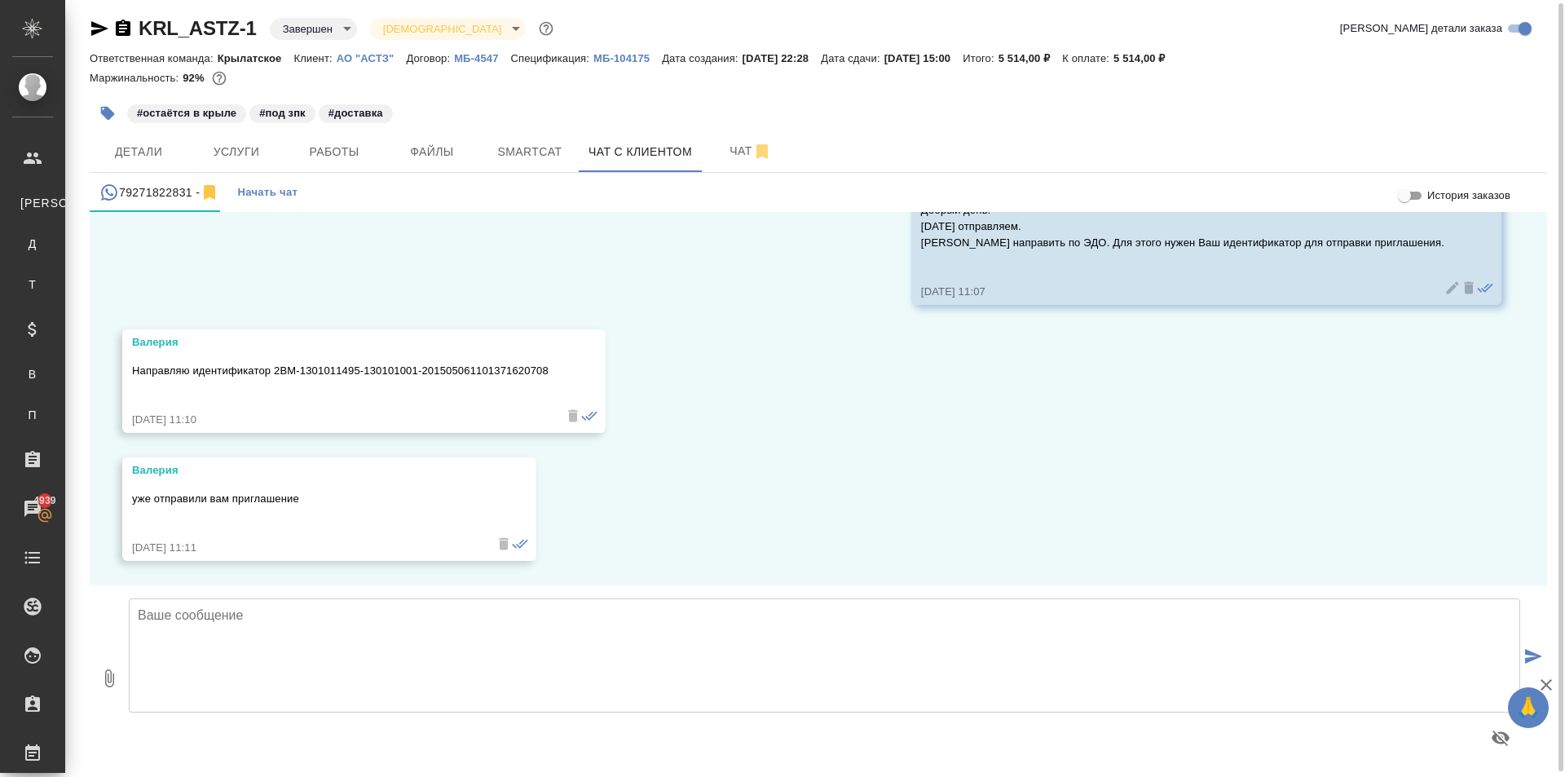
scroll to position [9, 0]
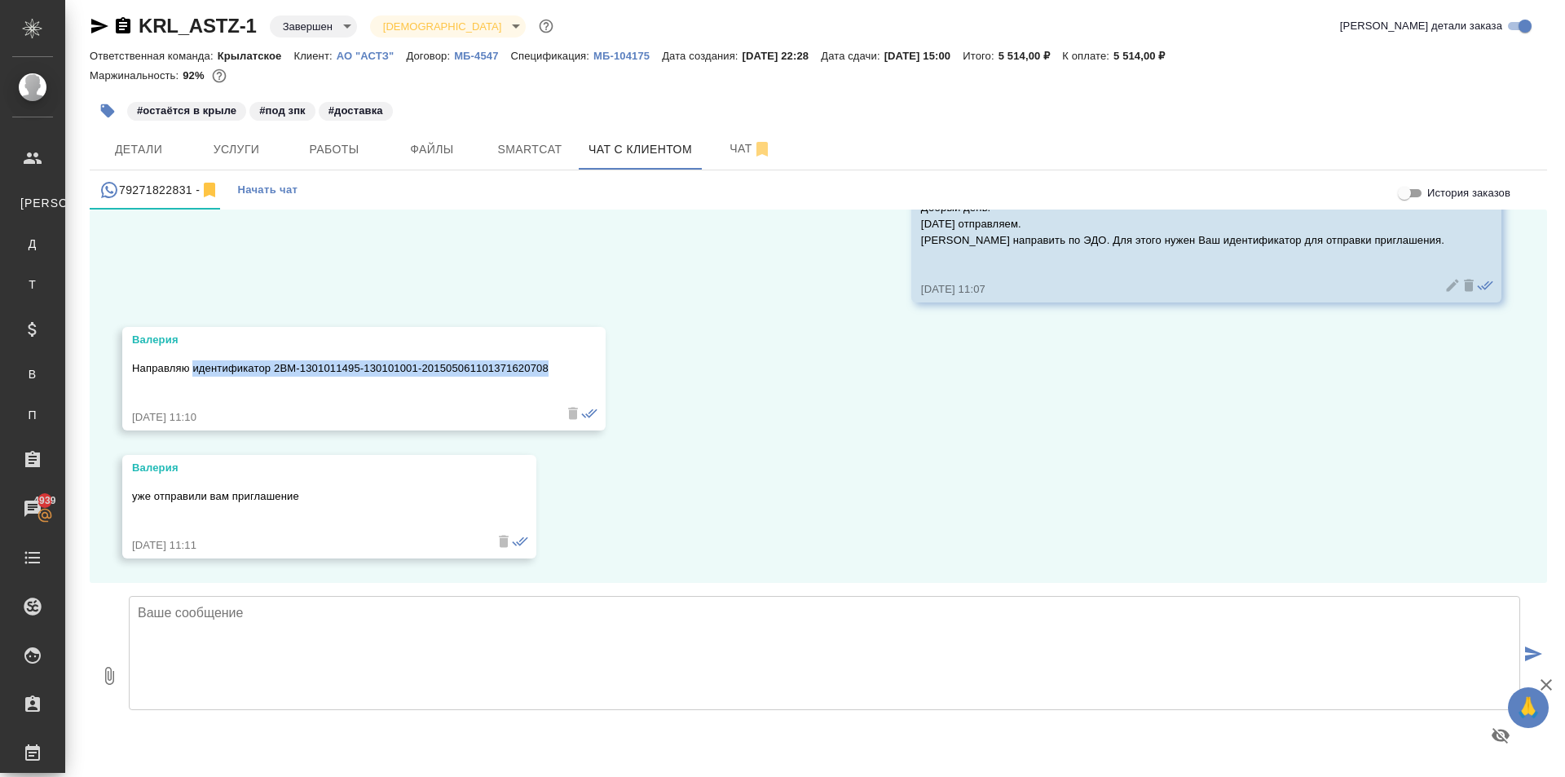
drag, startPoint x: 192, startPoint y: 368, endPoint x: 568, endPoint y: 352, distance: 376.1
click at [568, 352] on div "Валерия Направляю идентификатор 2BM-1301011495-130101001-201505061101371620708 …" at bounding box center [363, 379] width 483 height 104
copy p "идентификатор 2BM-1301011495-130101001-201505061101371620708"
click at [231, 647] on textarea at bounding box center [825, 653] width 1392 height 114
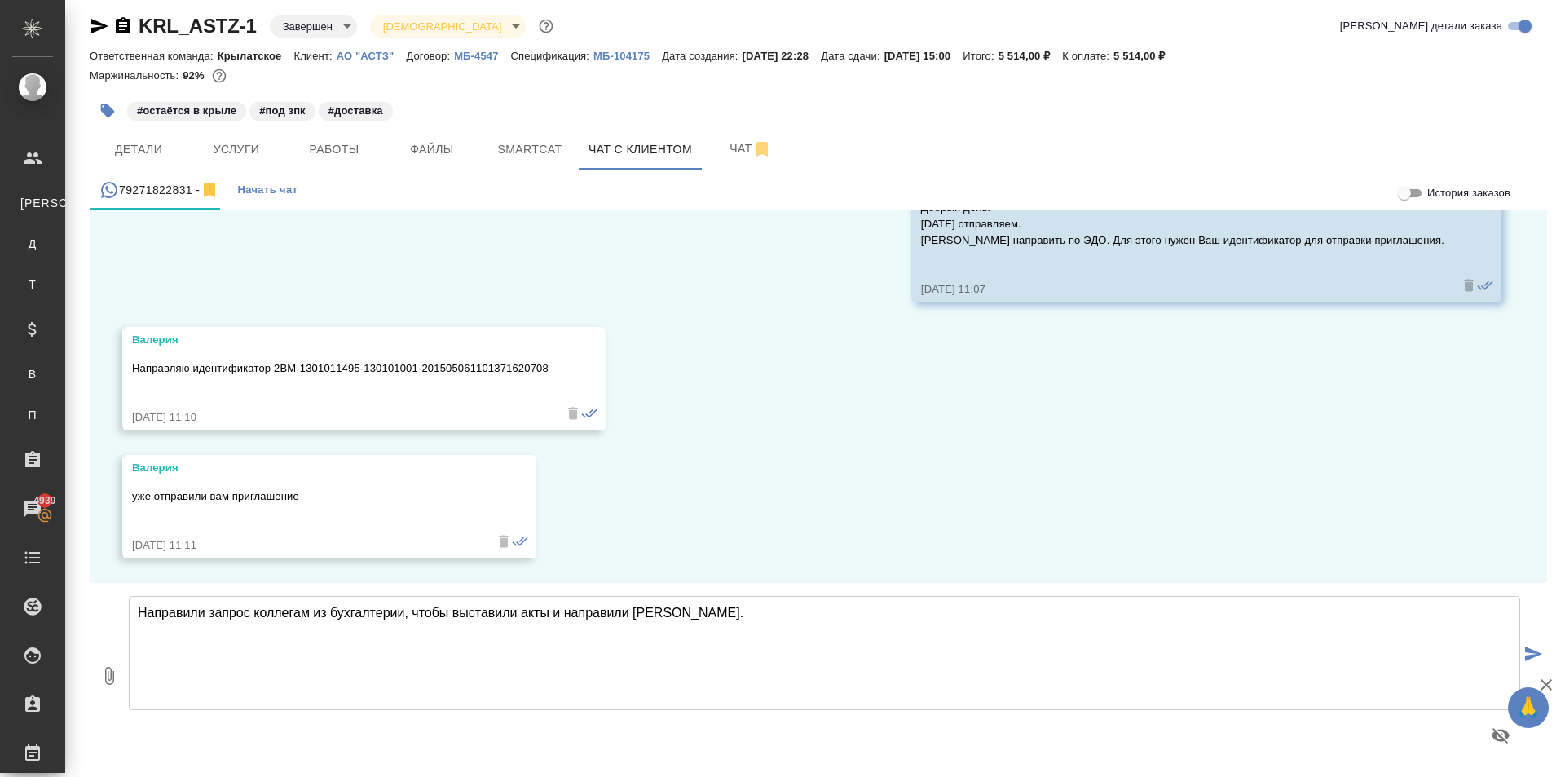
type textarea "Направили запрос коллегам из бухгалтерии, чтобы выставили акты и направили Вам."
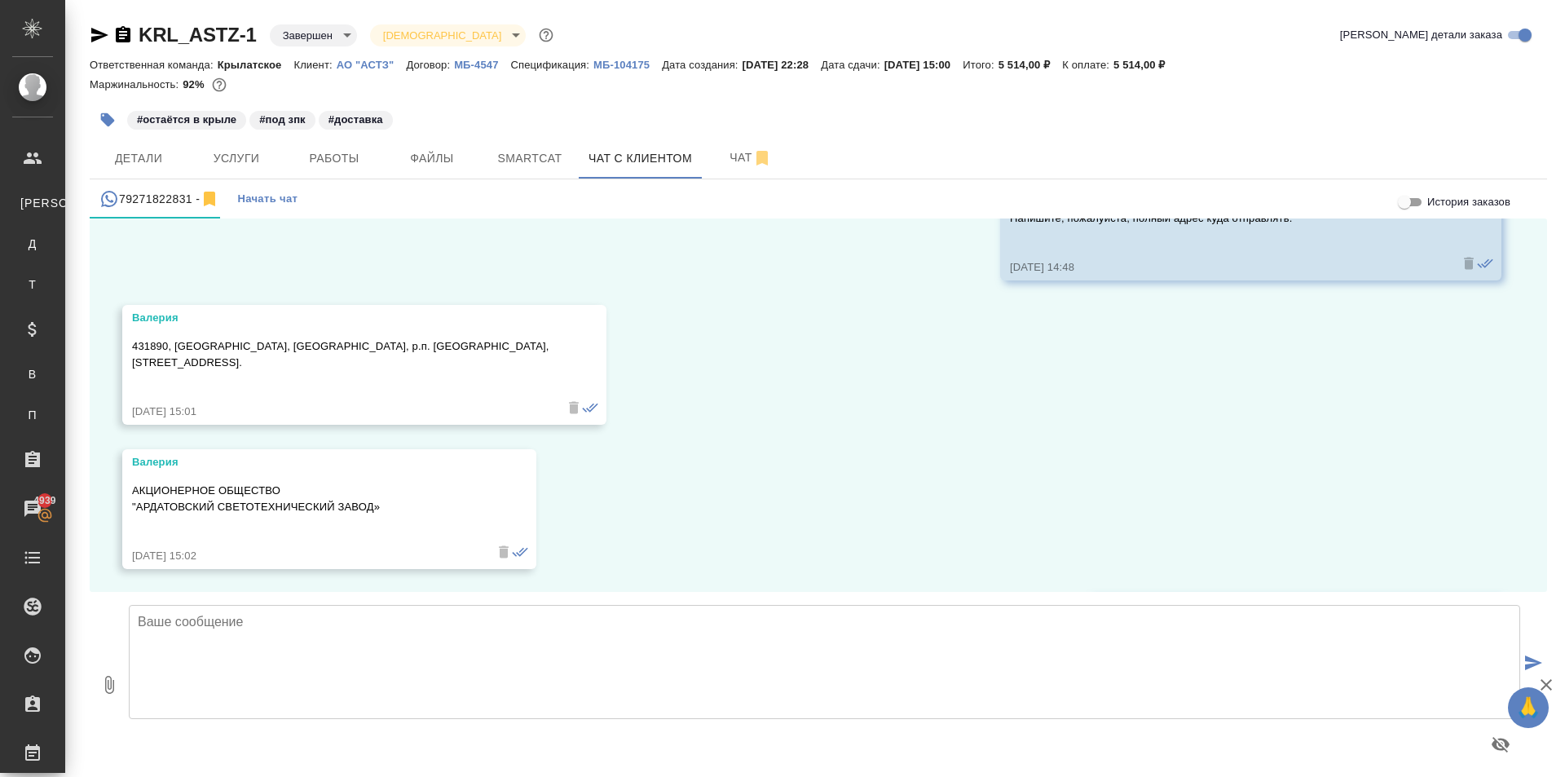
scroll to position [4082, 0]
drag, startPoint x: 135, startPoint y: 487, endPoint x: 407, endPoint y: 508, distance: 273.1
click at [407, 508] on p "АКЦИОНЕРНОЕ ОБЩЕСТВО "АРДАТОВСКИЙ СВЕТОТЕХНИЧЕСКИЙ ЗАВОД»" at bounding box center [305, 499] width 347 height 33
copy p "АКЦИОНЕРНОЕ ОБЩЕСТВО "АРДАТОВСКИЙ СВЕТОТЕХНИЧЕСКИЙ ЗАВОД»"
click at [148, 349] on p "431890, Республика Мордовия, Ардатовский район, р.п. Тургенево, ул. Заводская, …" at bounding box center [340, 355] width 417 height 33
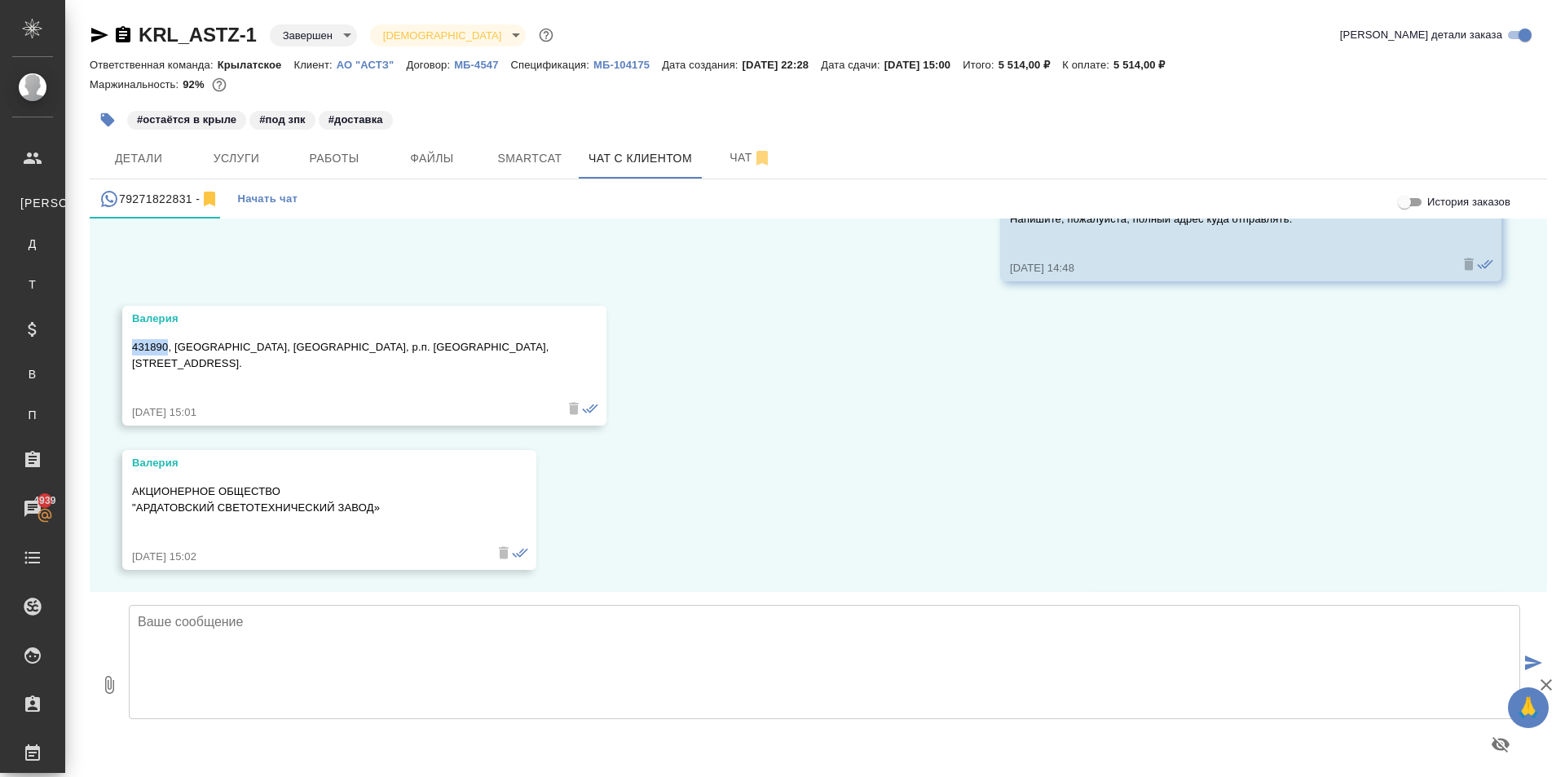
click at [148, 349] on p "431890, Республика Мордовия, Ардатовский район, р.п. Тургенево, ул. Заводская, …" at bounding box center [340, 355] width 417 height 33
copy p "431890"
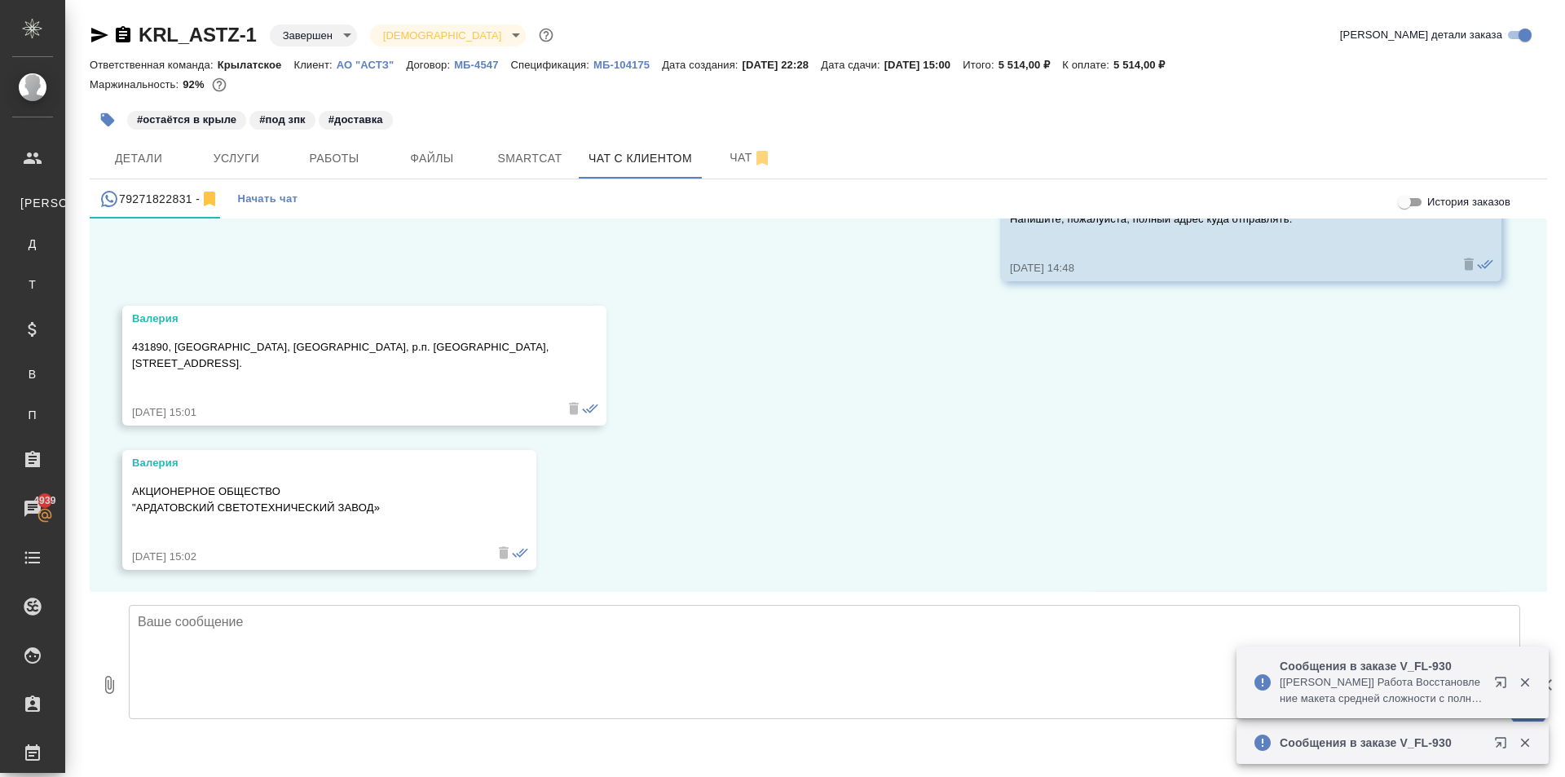
click at [349, 334] on div "431890, Республика Мордовия, Ардатовский район, р.п. Тургенево, ул. Заводская, …" at bounding box center [340, 363] width 417 height 65
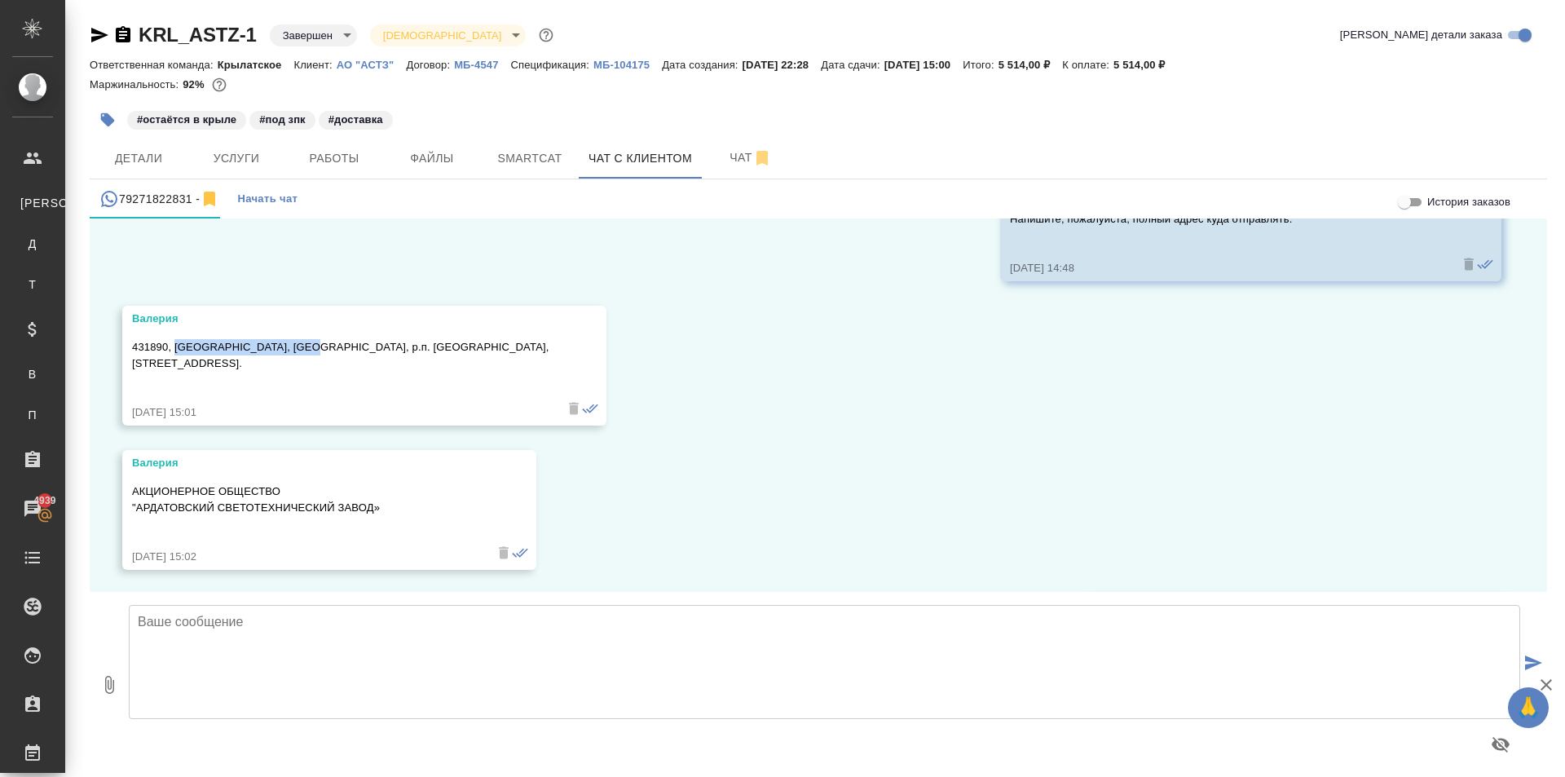
drag, startPoint x: 175, startPoint y: 344, endPoint x: 308, endPoint y: 347, distance: 132.9
click at [308, 347] on p "431890, Республика Мордовия, Ардатовский район, р.п. Тургенево, ул. Заводская, …" at bounding box center [340, 355] width 417 height 33
drag, startPoint x: 220, startPoint y: 360, endPoint x: 127, endPoint y: 367, distance: 93.2
click at [127, 367] on div "Валерия 431890, Республика Мордовия, Ардатовский район, р.п. Тургенево, ул. Зав…" at bounding box center [364, 366] width 484 height 120
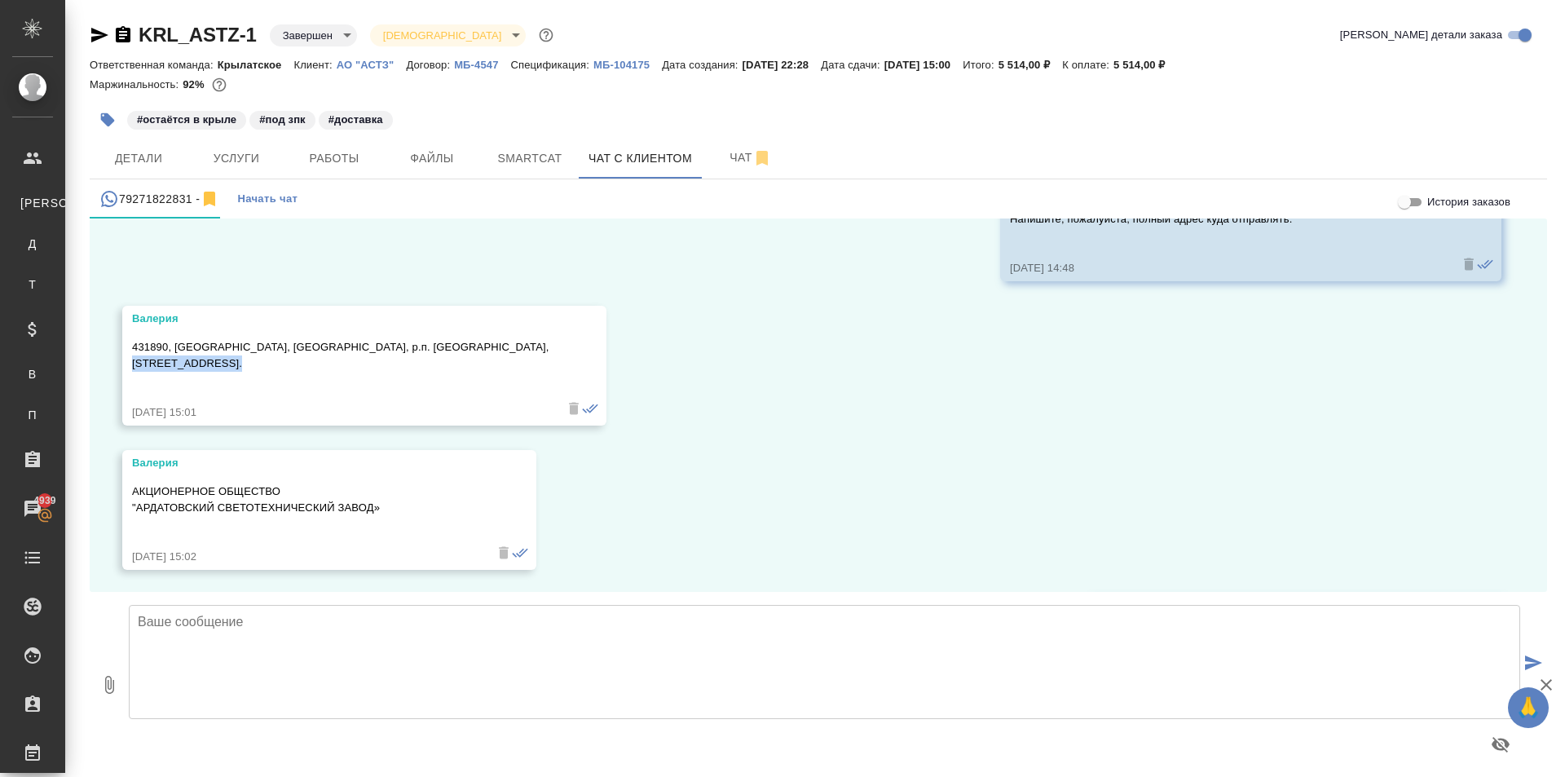
copy p "ул. Заводская, 73"
click at [314, 383] on div "431890, Республика Мордовия, Ардатовский район, р.п. Тургенево, ул. Заводская, …" at bounding box center [340, 365] width 417 height 61
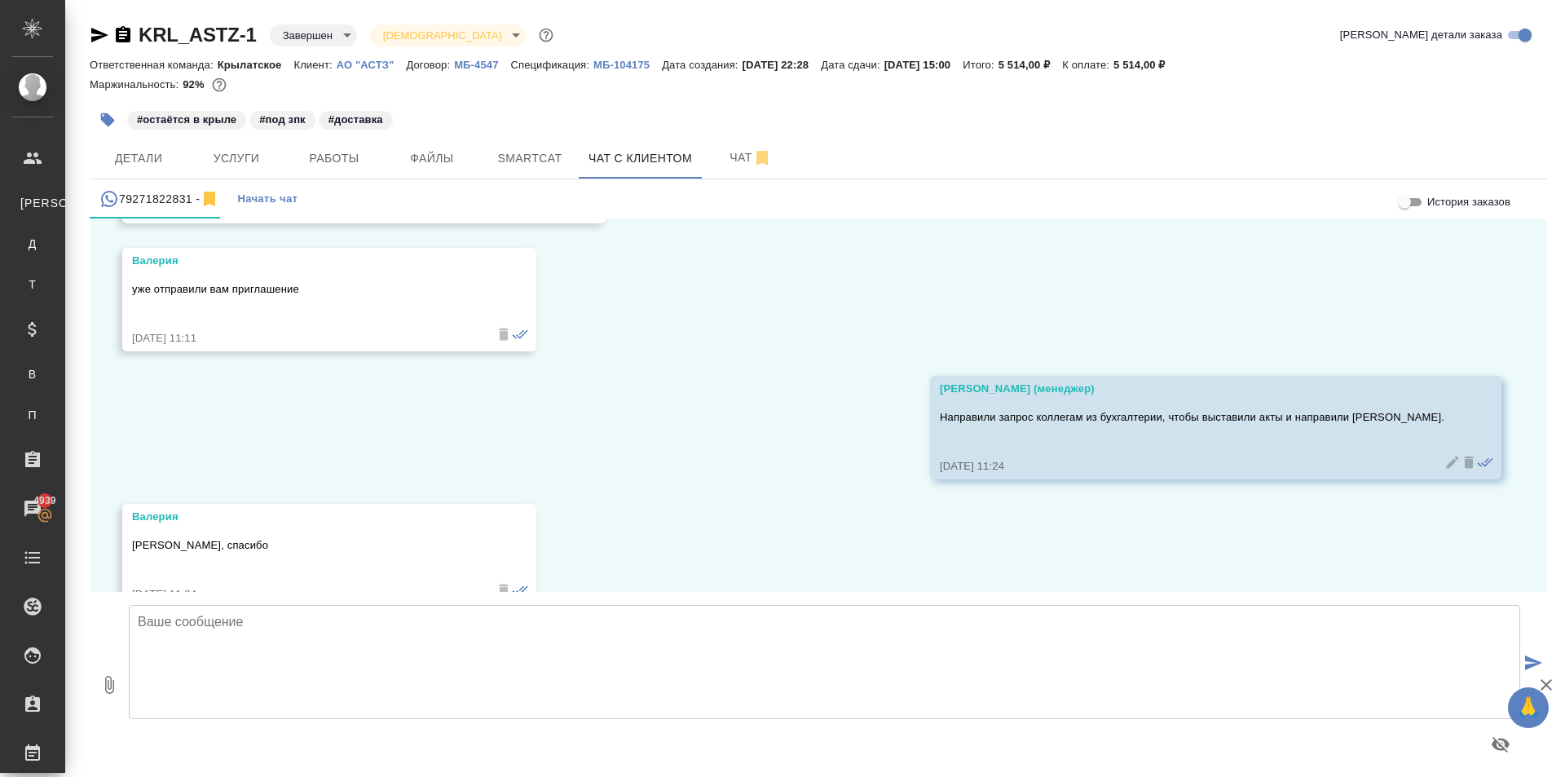
scroll to position [5468, 0]
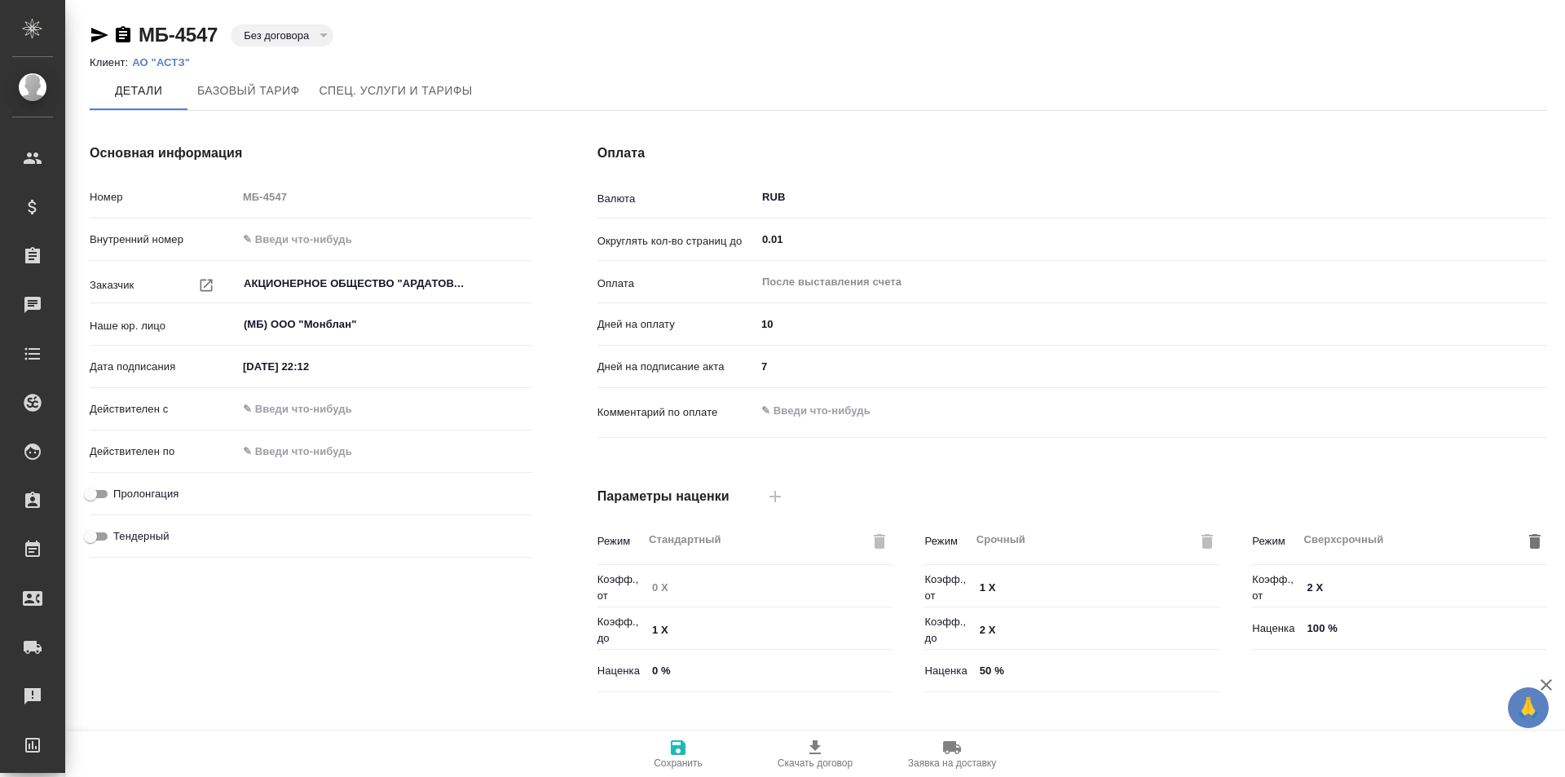
type input "Прайс_2025_филиалы"
type input "Стандартный шаблон - 30-70-100 - ВЫБЕРИ МЕНЯ!"
click at [278, 104] on button "Базовый тариф" at bounding box center [248, 90] width 122 height 39
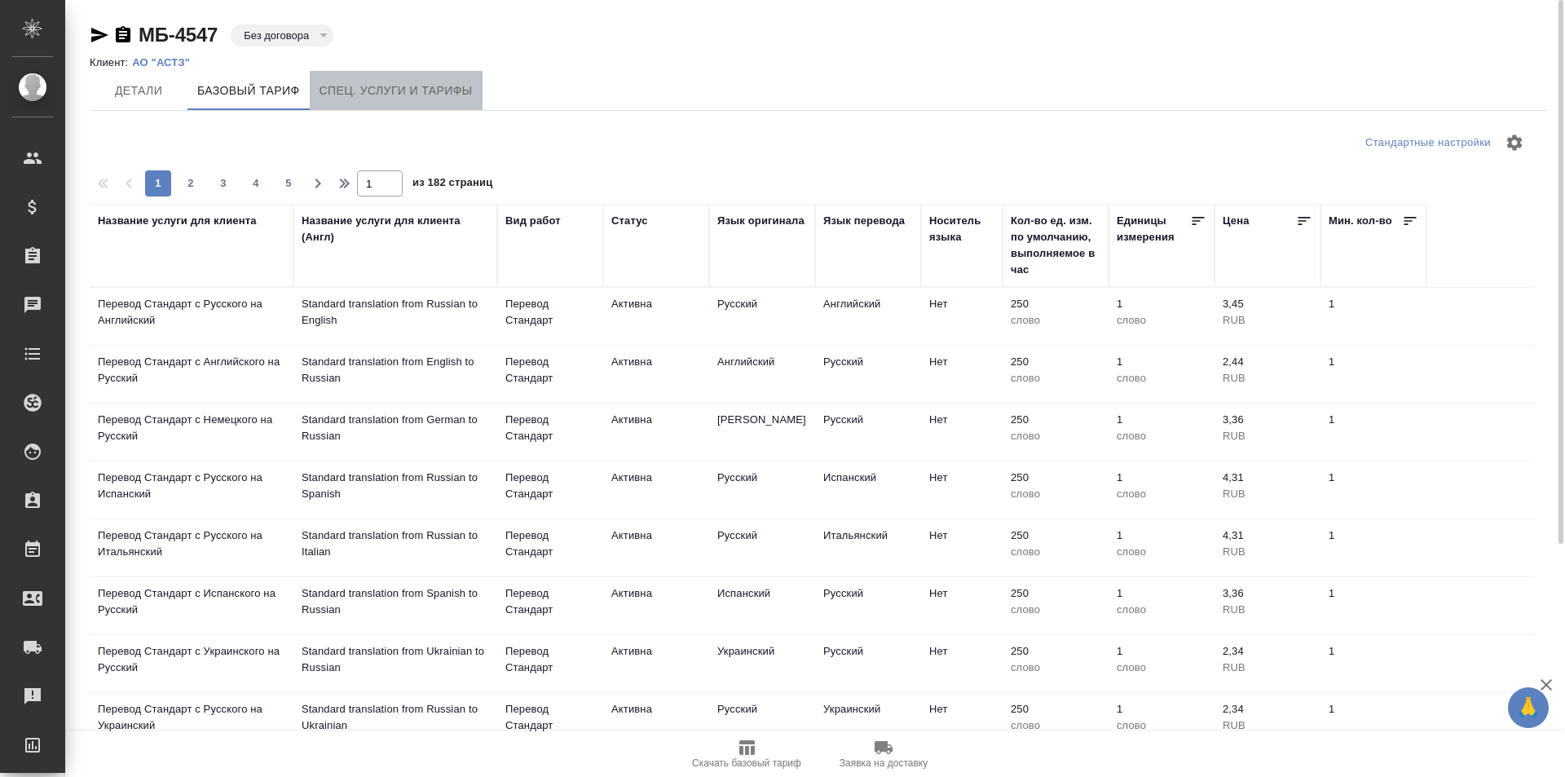
click at [373, 84] on span "Спец. услуги и тарифы" at bounding box center [396, 91] width 153 height 20
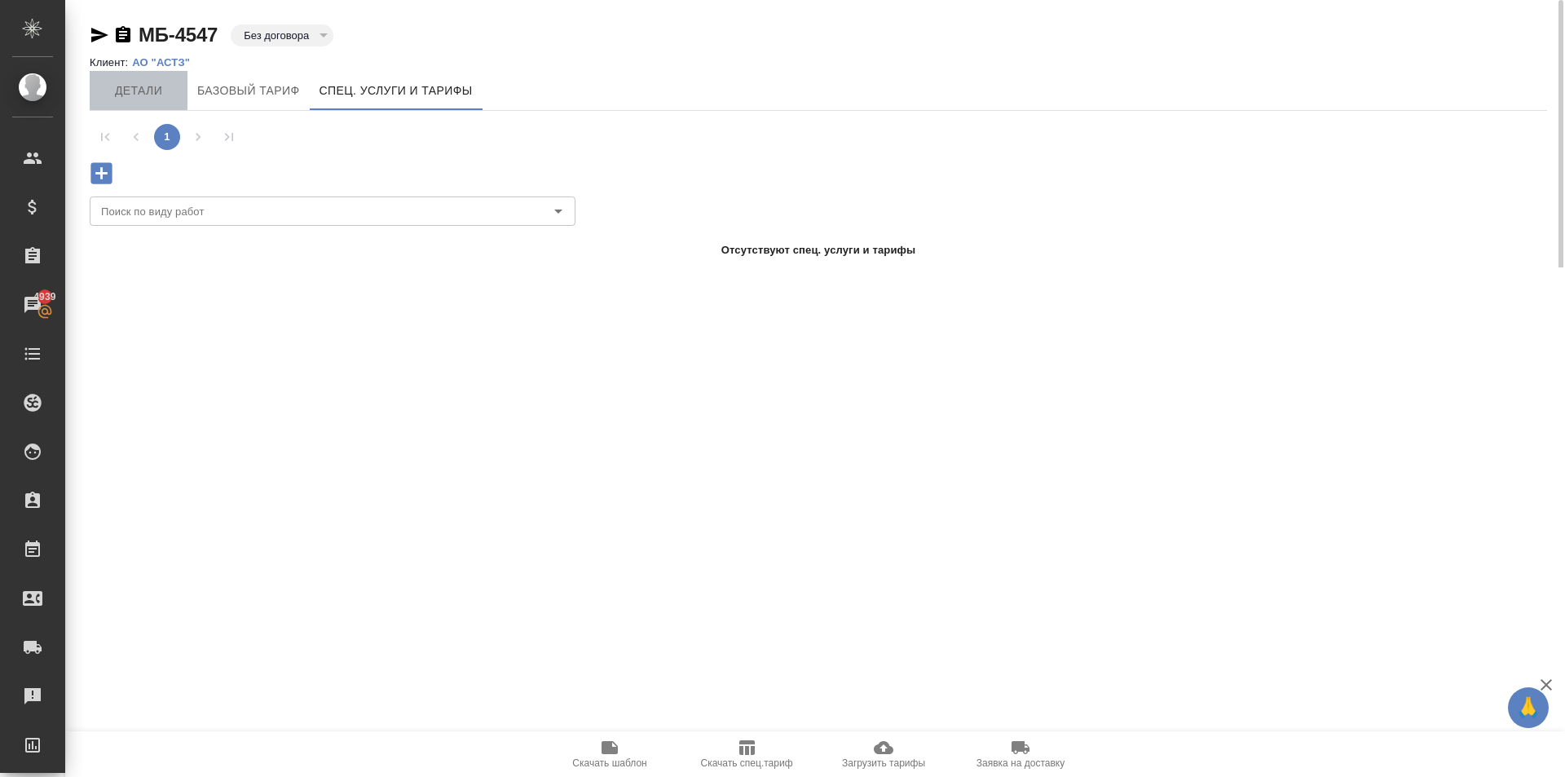
click at [146, 86] on span "Детали" at bounding box center [138, 91] width 78 height 20
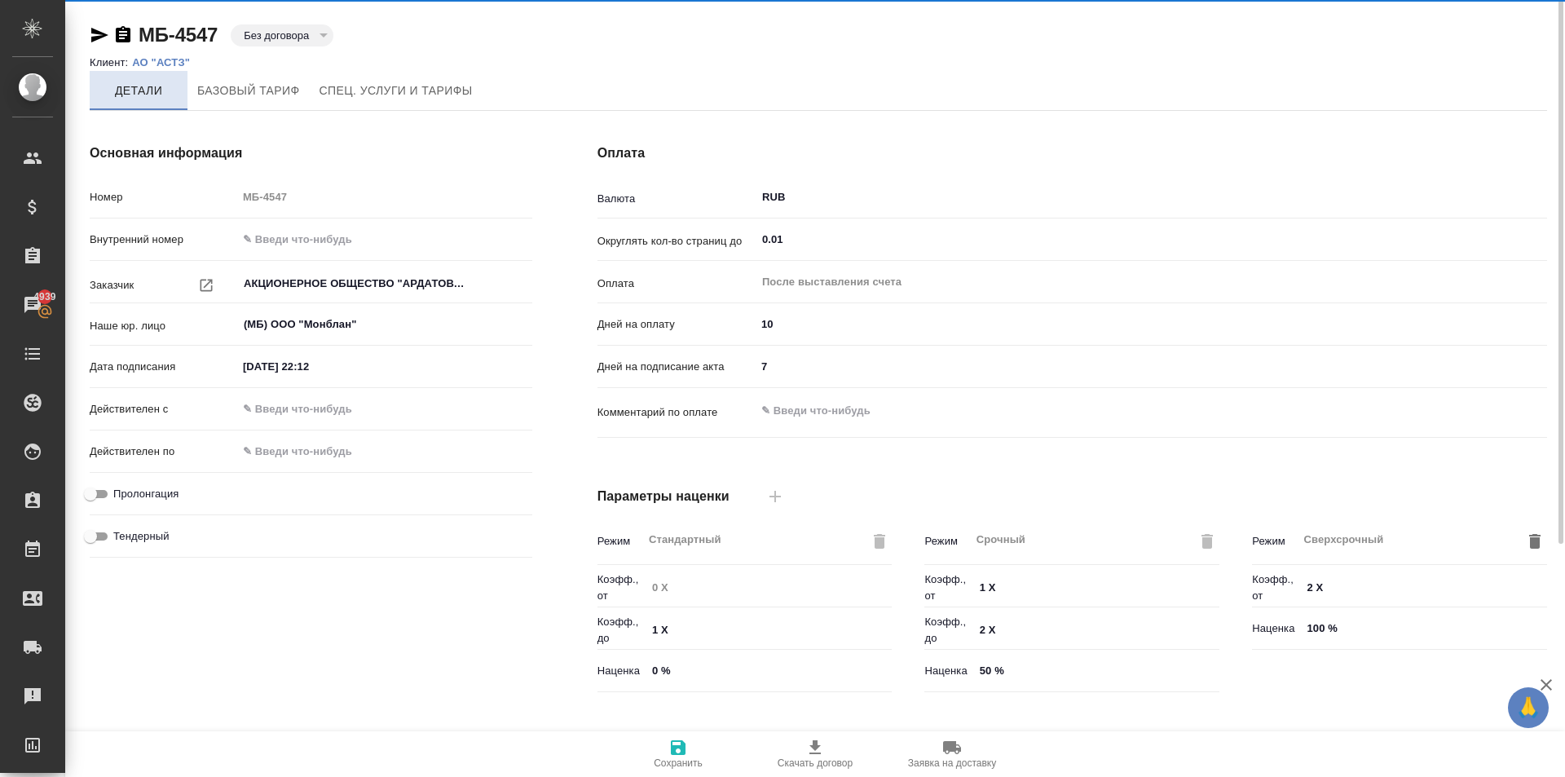
type input "Прайс_2025_филиалы"
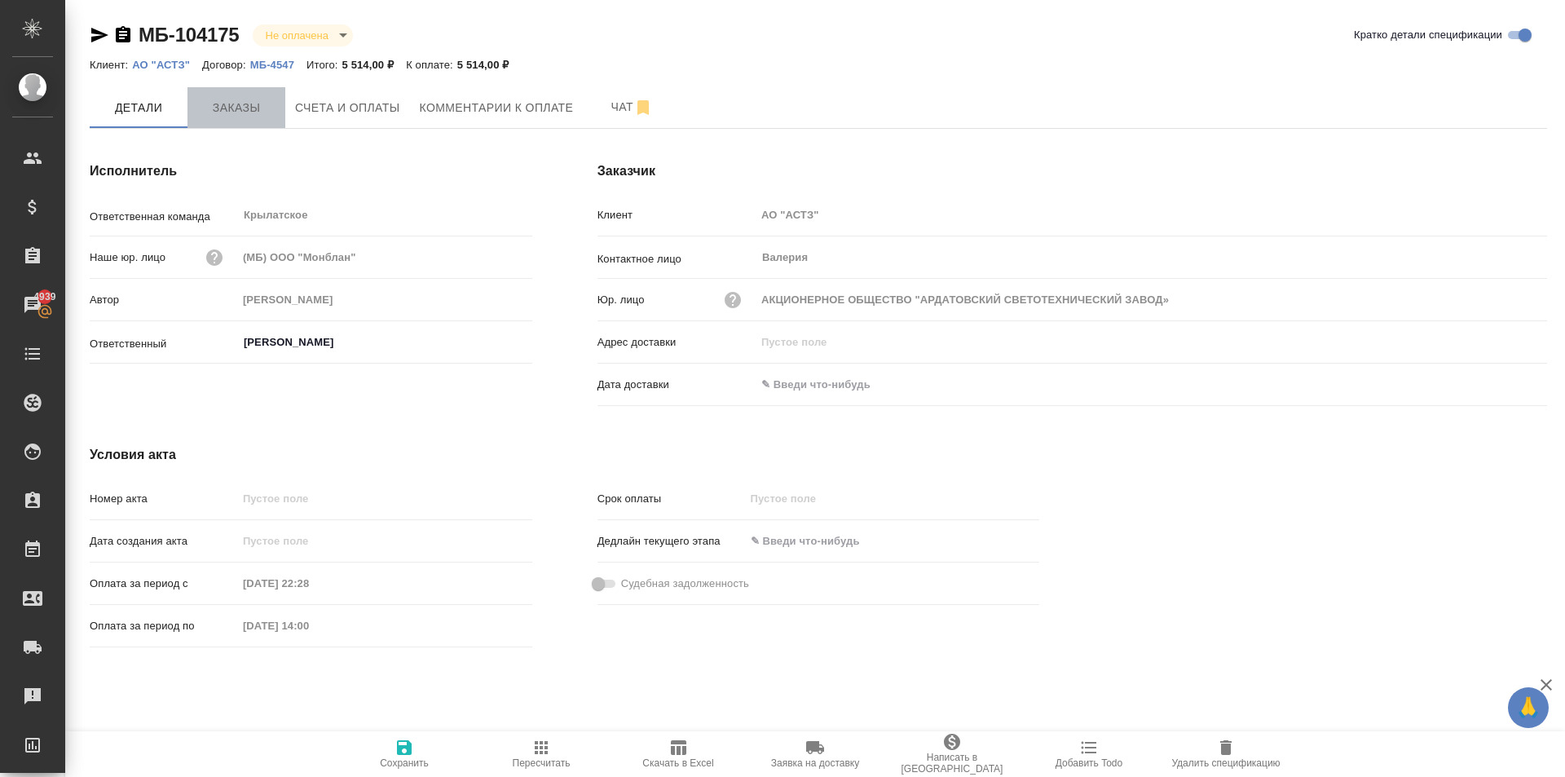
click at [255, 96] on button "Заказы" at bounding box center [236, 107] width 98 height 41
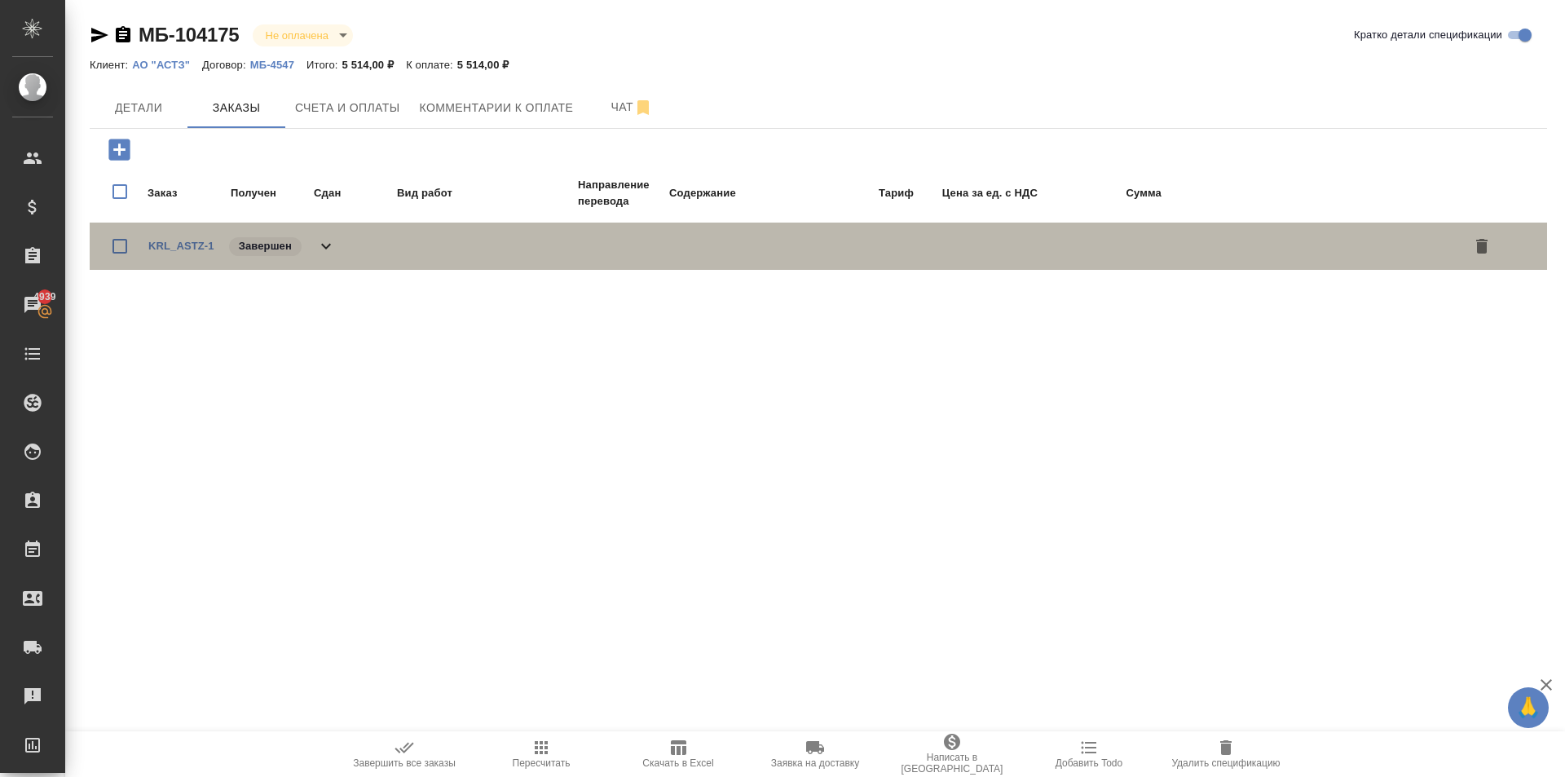
click at [326, 246] on icon at bounding box center [326, 246] width 20 height 20
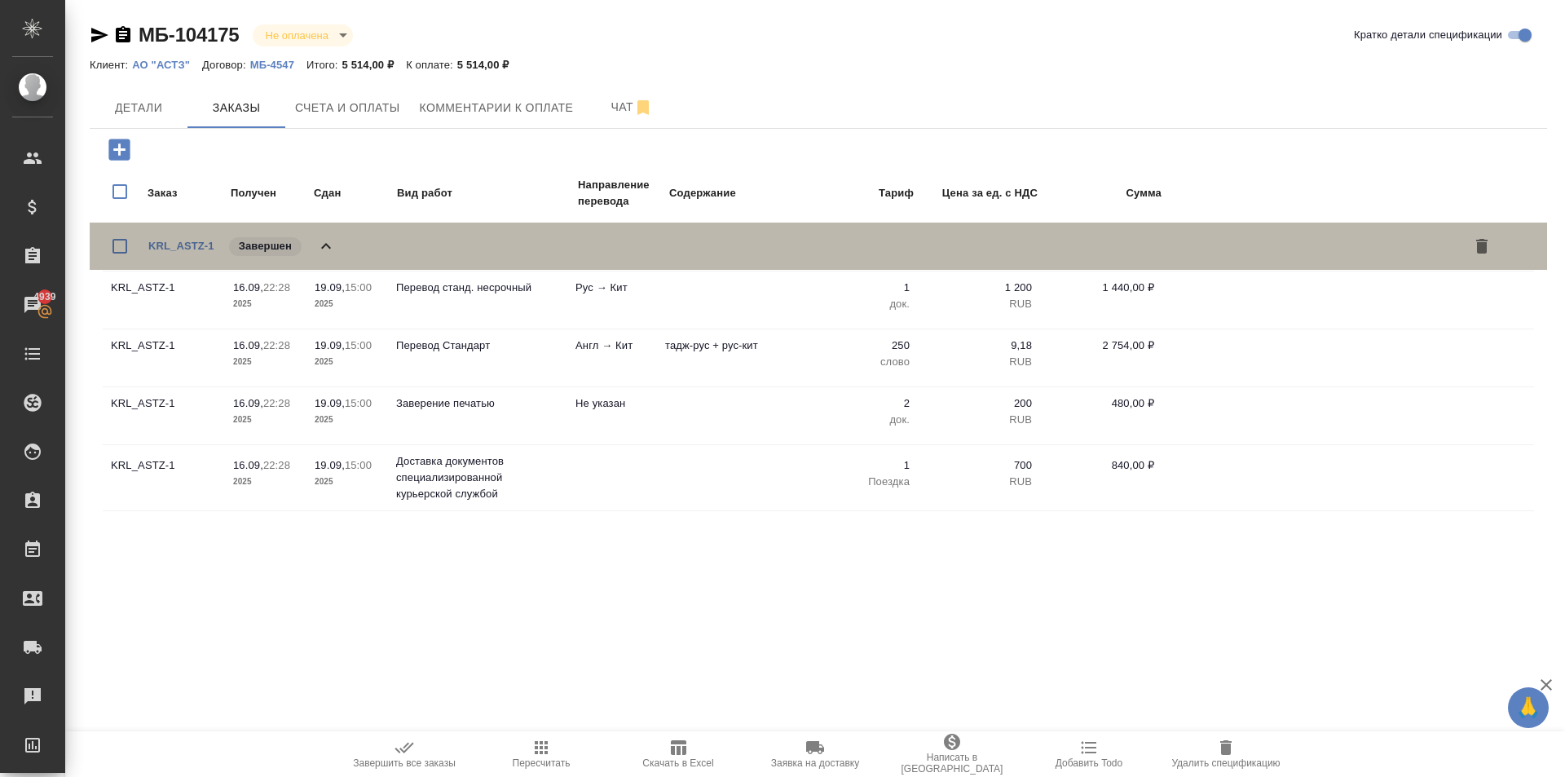
click at [326, 246] on icon at bounding box center [326, 246] width 20 height 20
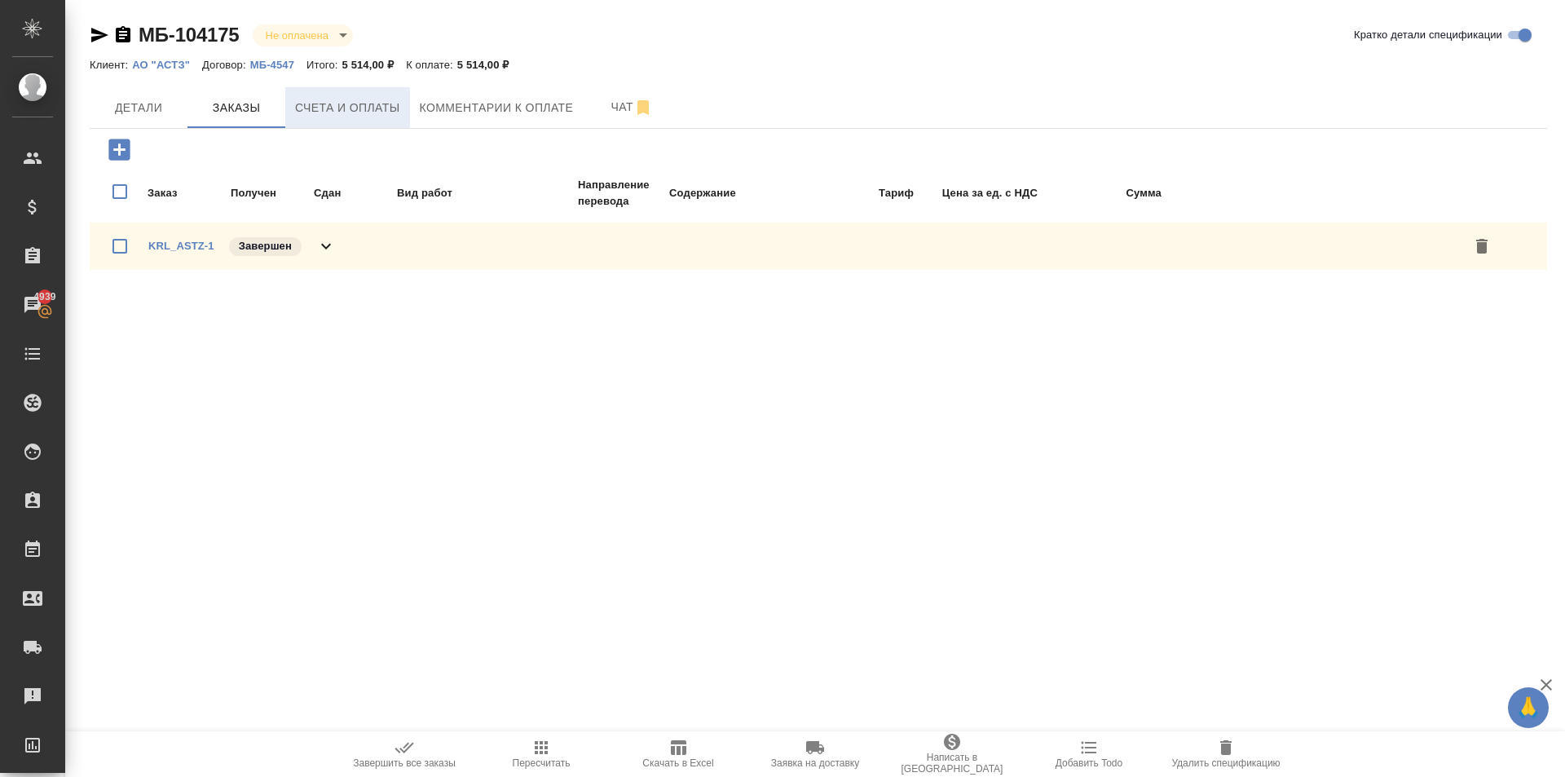
click at [362, 112] on span "Счета и оплаты" at bounding box center [347, 108] width 105 height 20
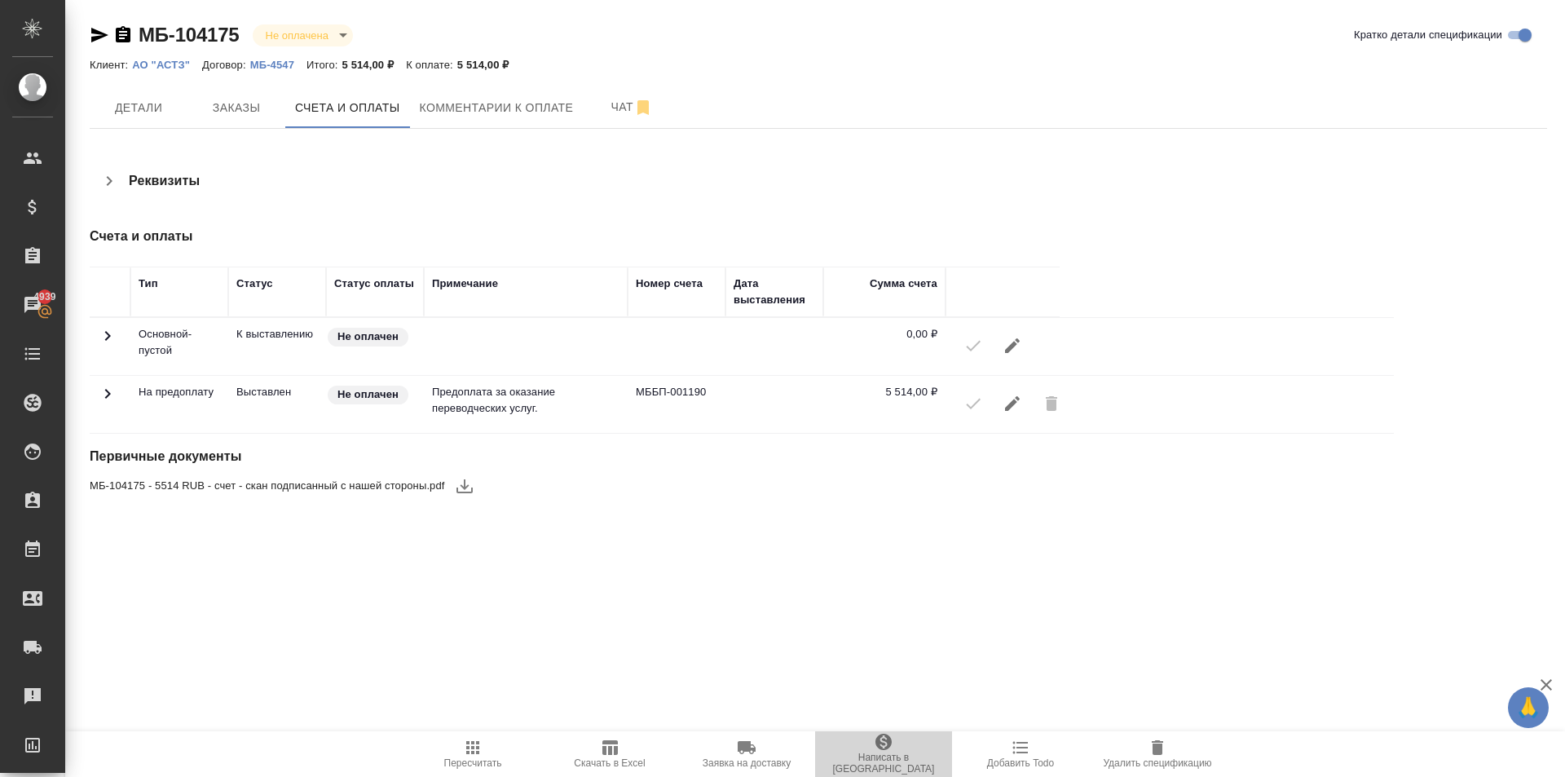
click at [884, 752] on icon "button" at bounding box center [884, 742] width 20 height 20
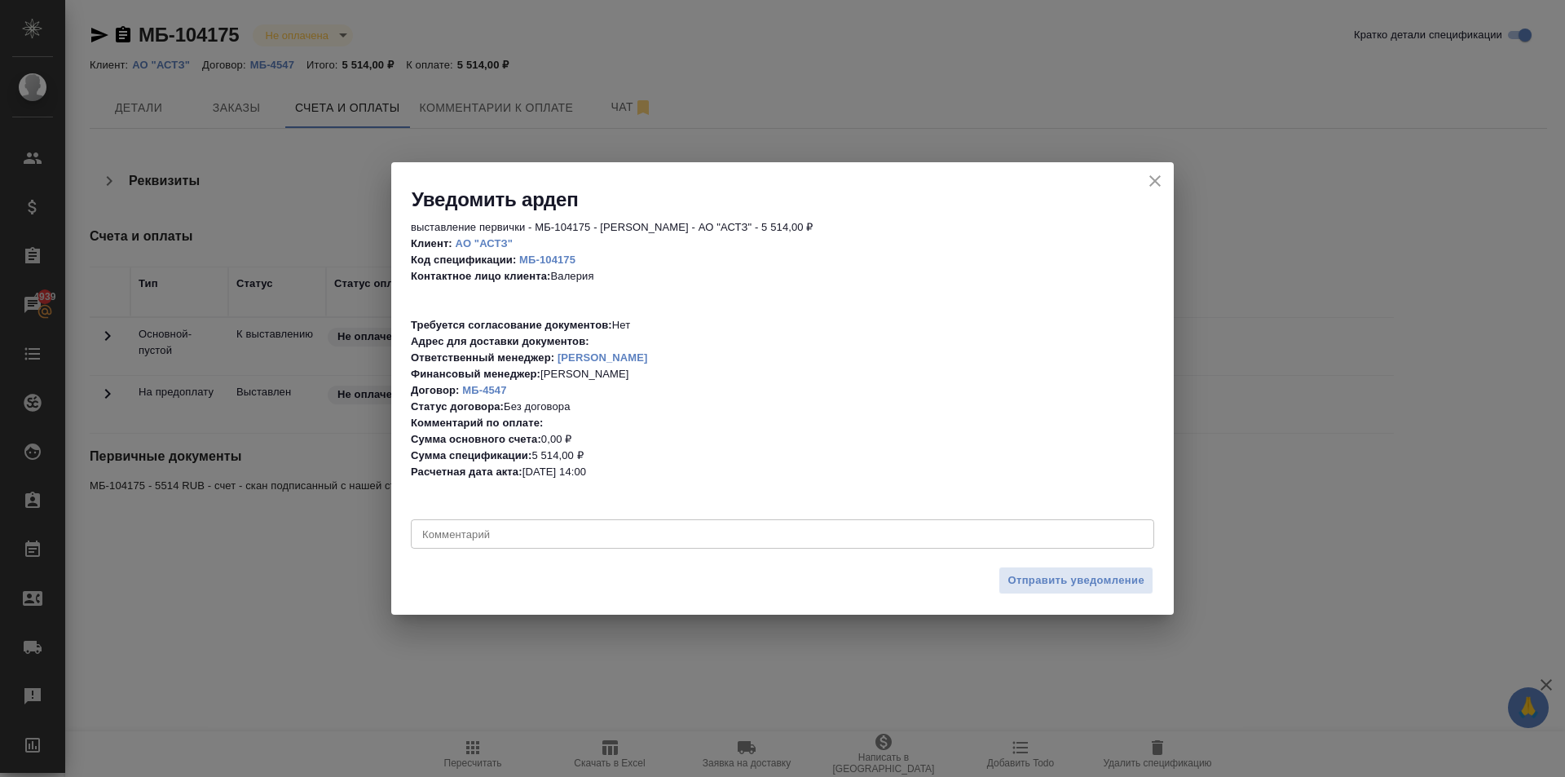
click at [496, 546] on div "x Комментарий" at bounding box center [782, 533] width 743 height 29
paste textarea "идентификатор 2BM-1301011495-130101001-201505061101371620708"
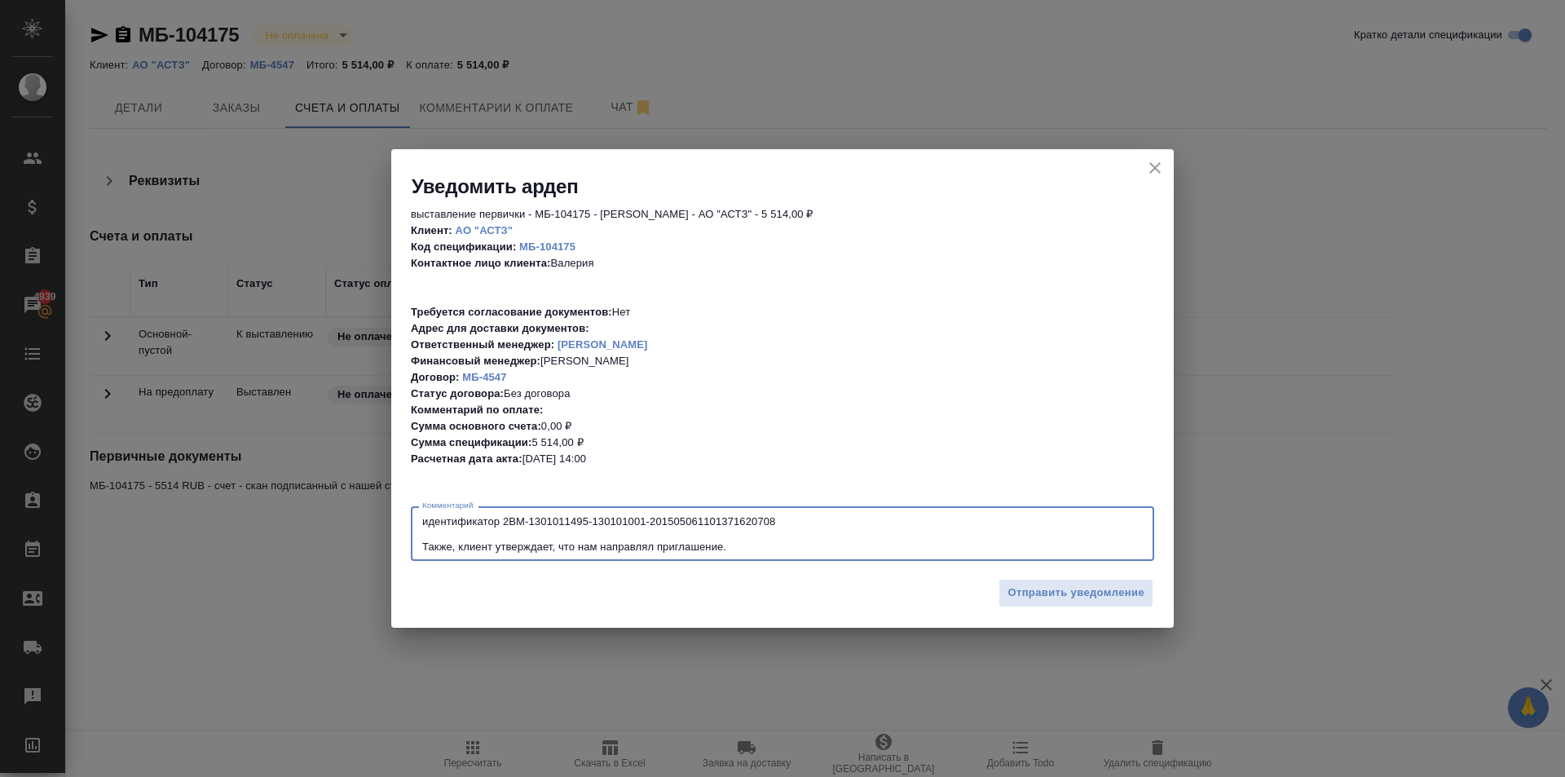
click at [501, 526] on textarea "идентификатор 2BM-1301011495-130101001-201505061101371620708 Также, клиент утве…" at bounding box center [782, 533] width 721 height 37
click at [730, 545] on textarea "идентификатор клиента: 2BM-1301011495-130101001-201505061101371620708 Также, кл…" at bounding box center [782, 533] width 721 height 37
type textarea "идентификатор клиента: 2BM-1301011495-130101001-201505061101371620708 Также, кл…"
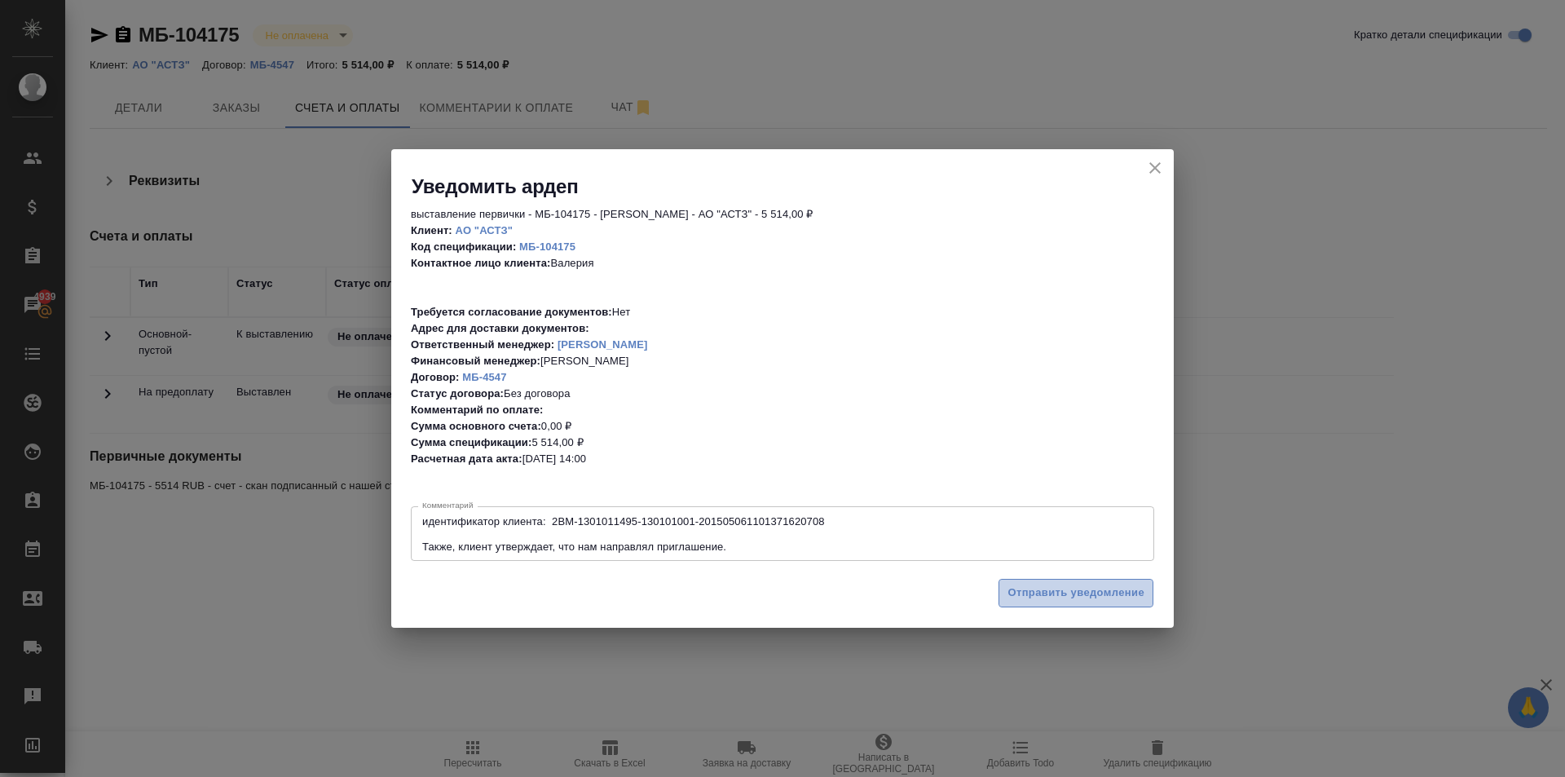
click at [1041, 583] on button "Отправить уведомление" at bounding box center [1076, 593] width 155 height 29
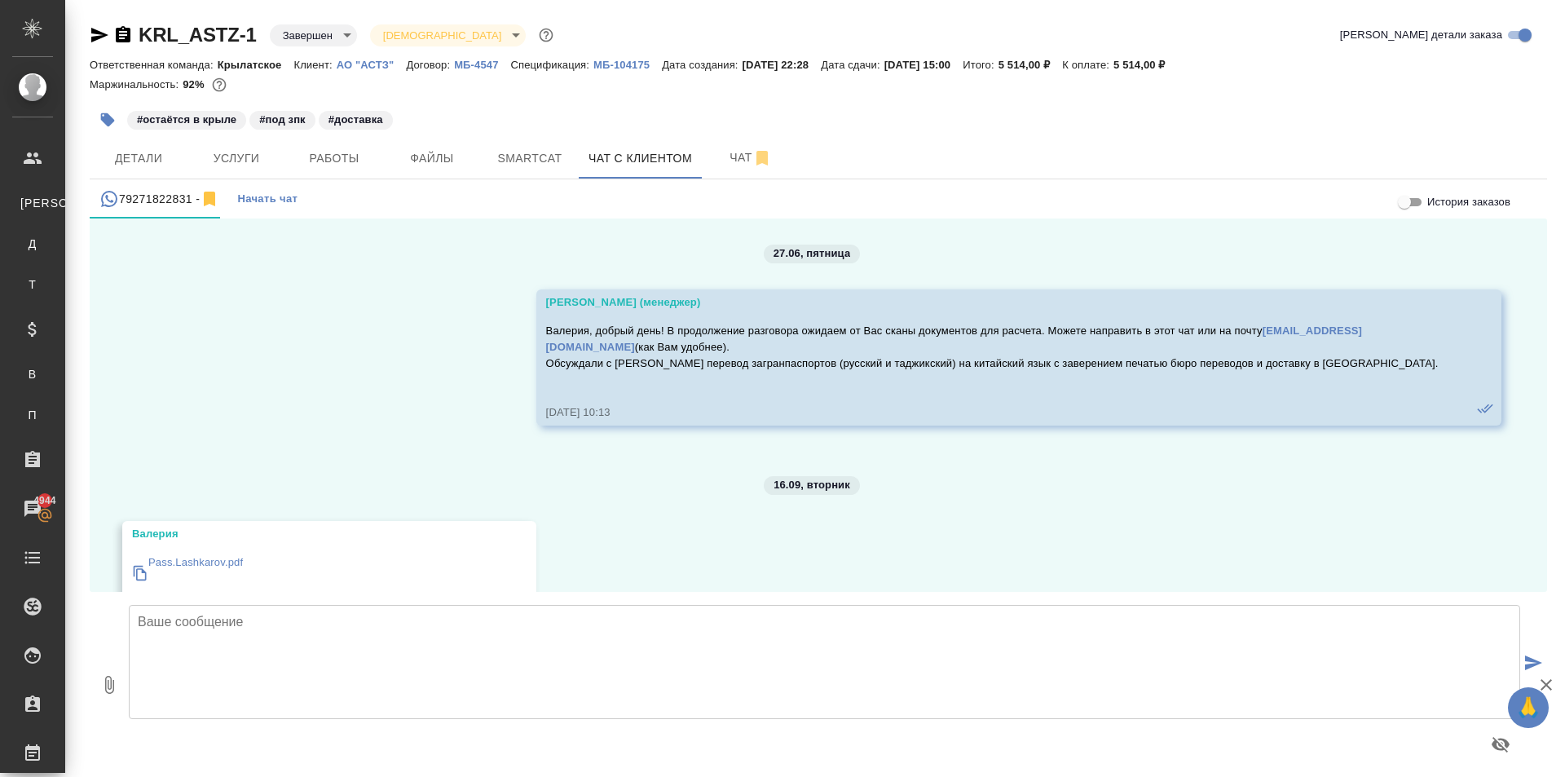
scroll to position [5468, 0]
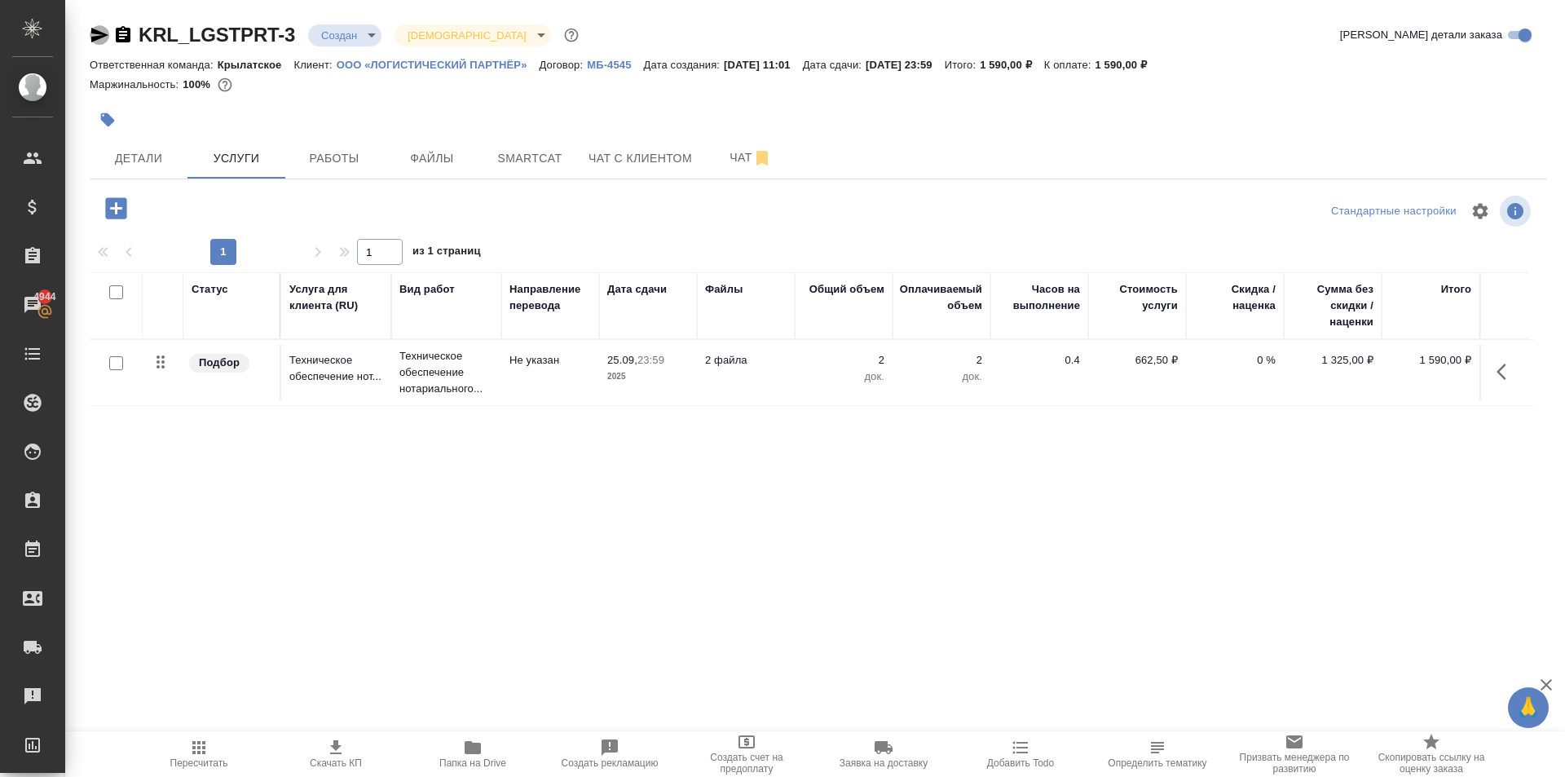
drag, startPoint x: 95, startPoint y: 25, endPoint x: 101, endPoint y: 33, distance: 10.4
click at [95, 27] on icon "button" at bounding box center [100, 35] width 20 height 20
